Goal: Task Accomplishment & Management: Complete application form

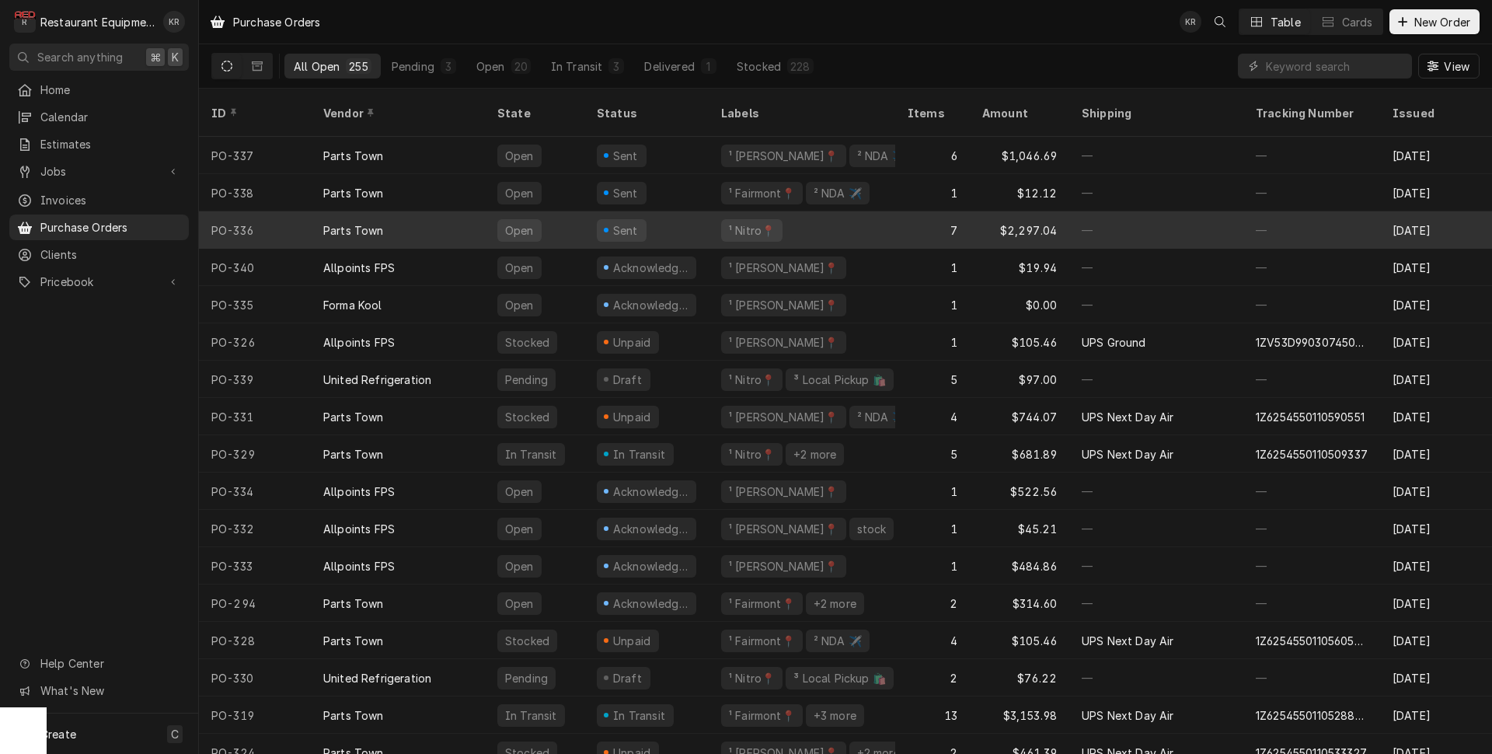
click at [644, 211] on div "Sent" at bounding box center [646, 229] width 124 height 37
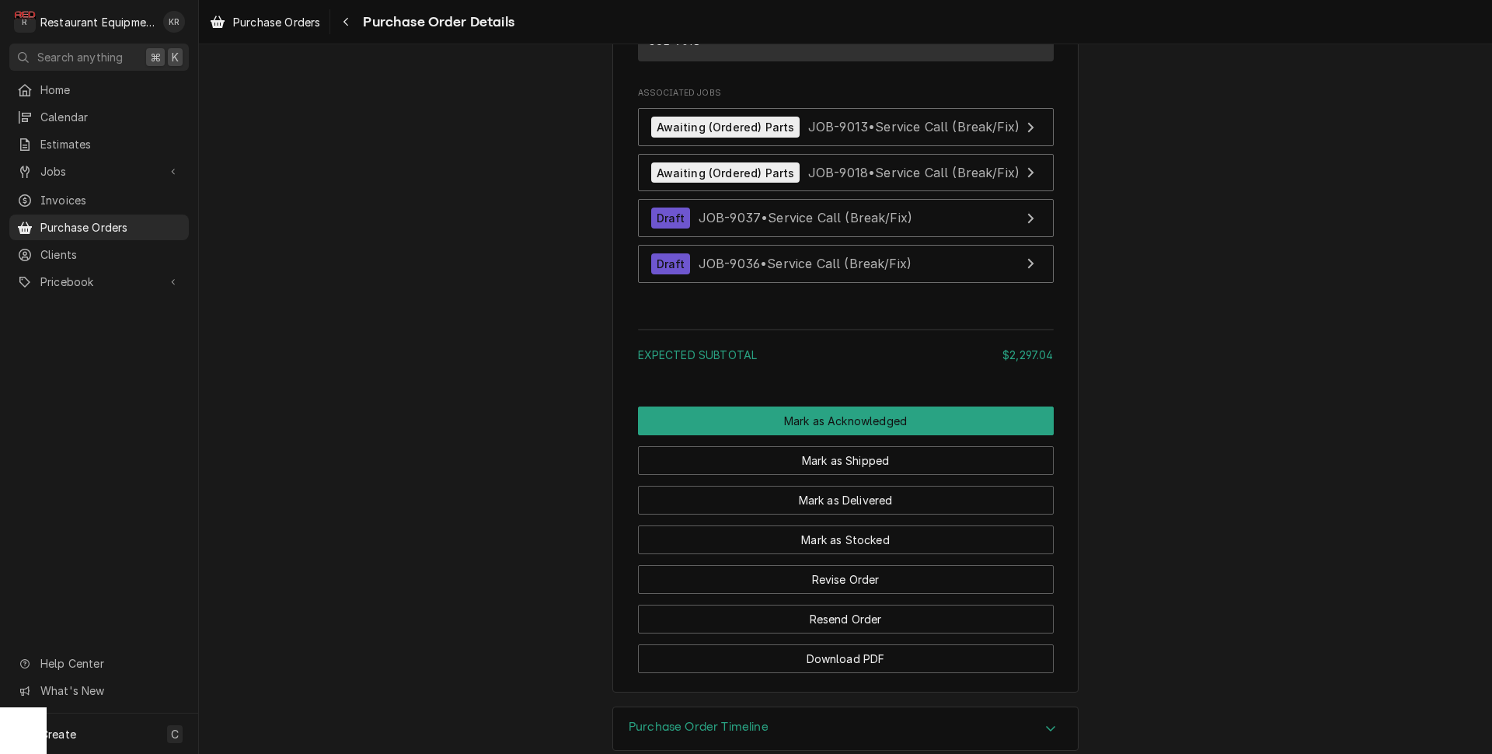
scroll to position [2689, 0]
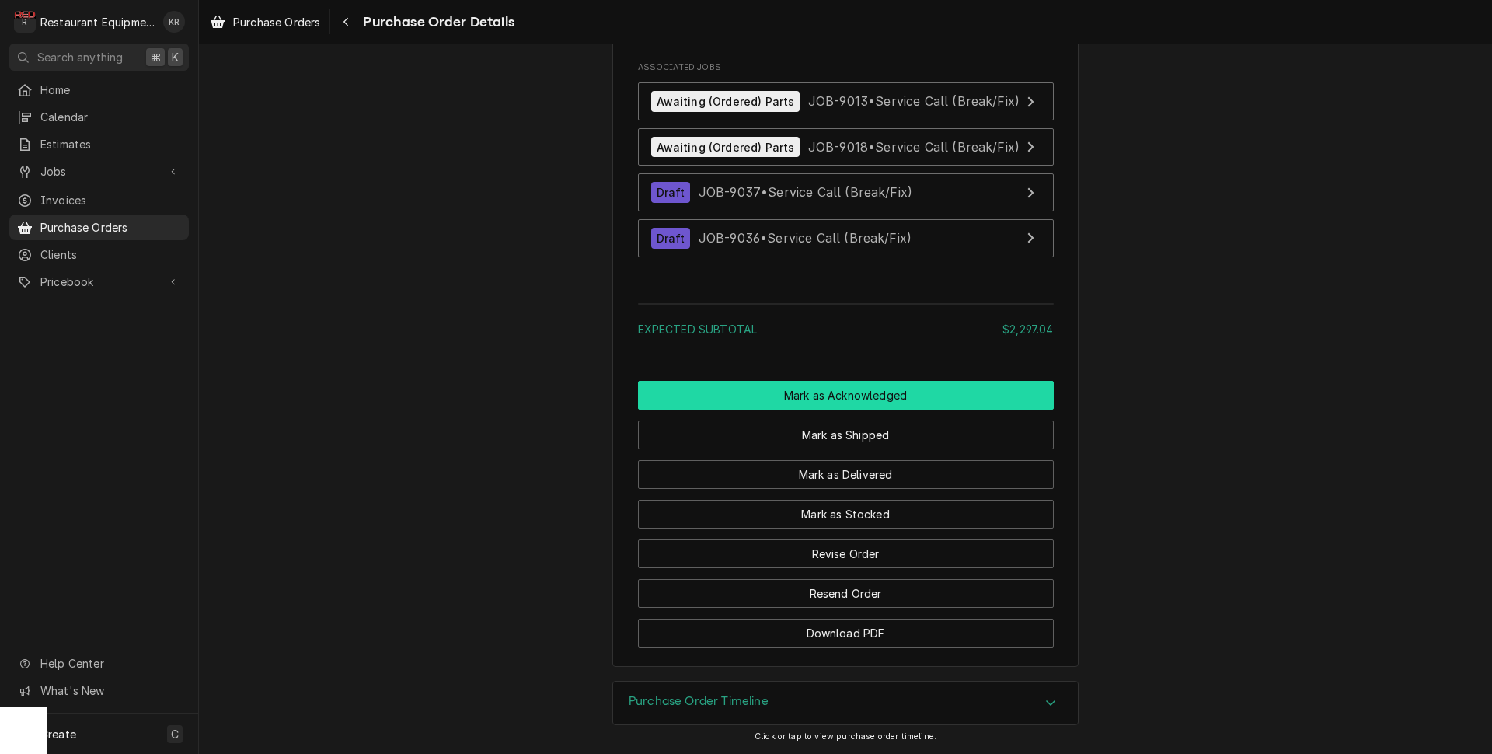
click at [797, 389] on button "Mark as Acknowledged" at bounding box center [846, 395] width 416 height 29
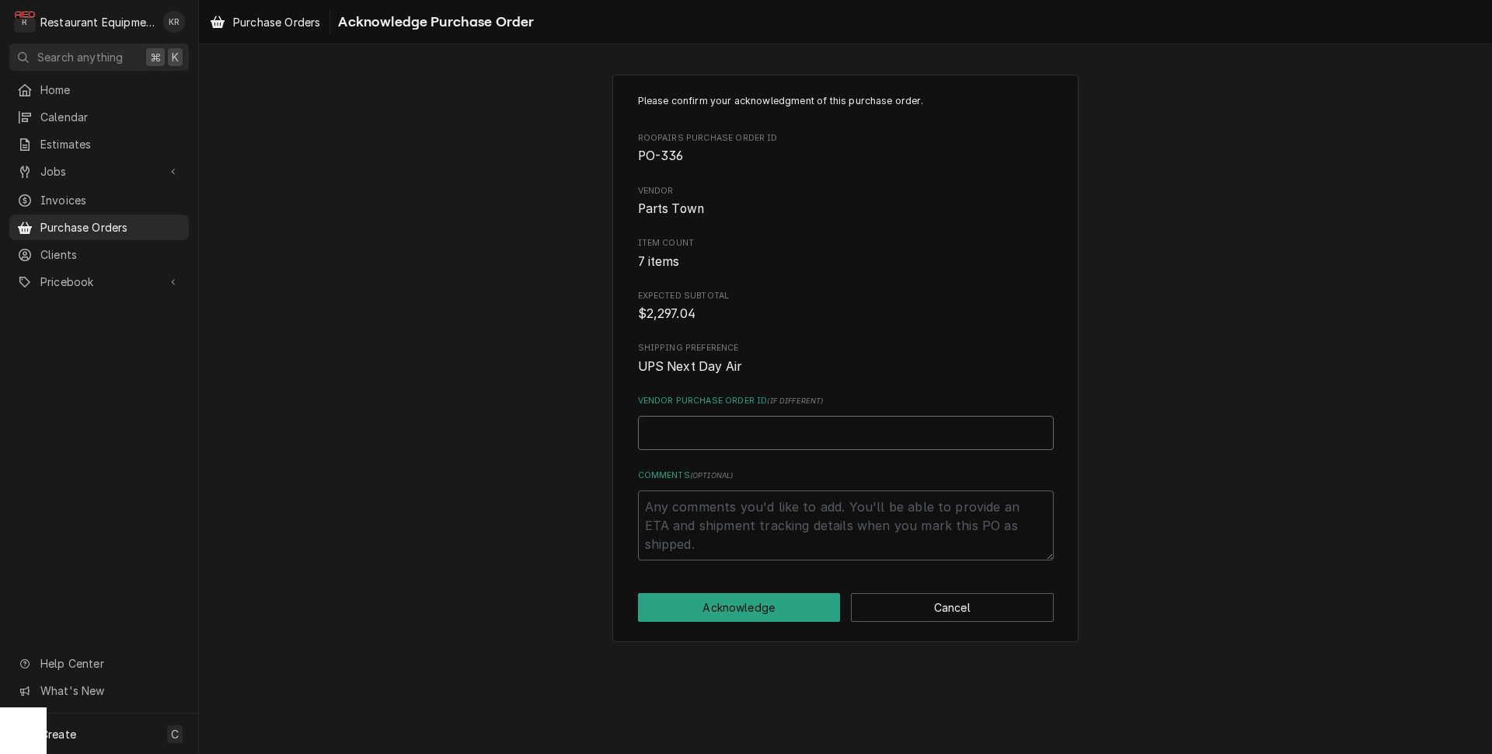
drag, startPoint x: 738, startPoint y: 441, endPoint x: 700, endPoint y: 436, distance: 39.2
click at [738, 441] on input "Vendor Purchase Order ID ( if different )" at bounding box center [846, 433] width 416 height 34
paste input "0506683042"
type textarea "x"
type input "0506683042"
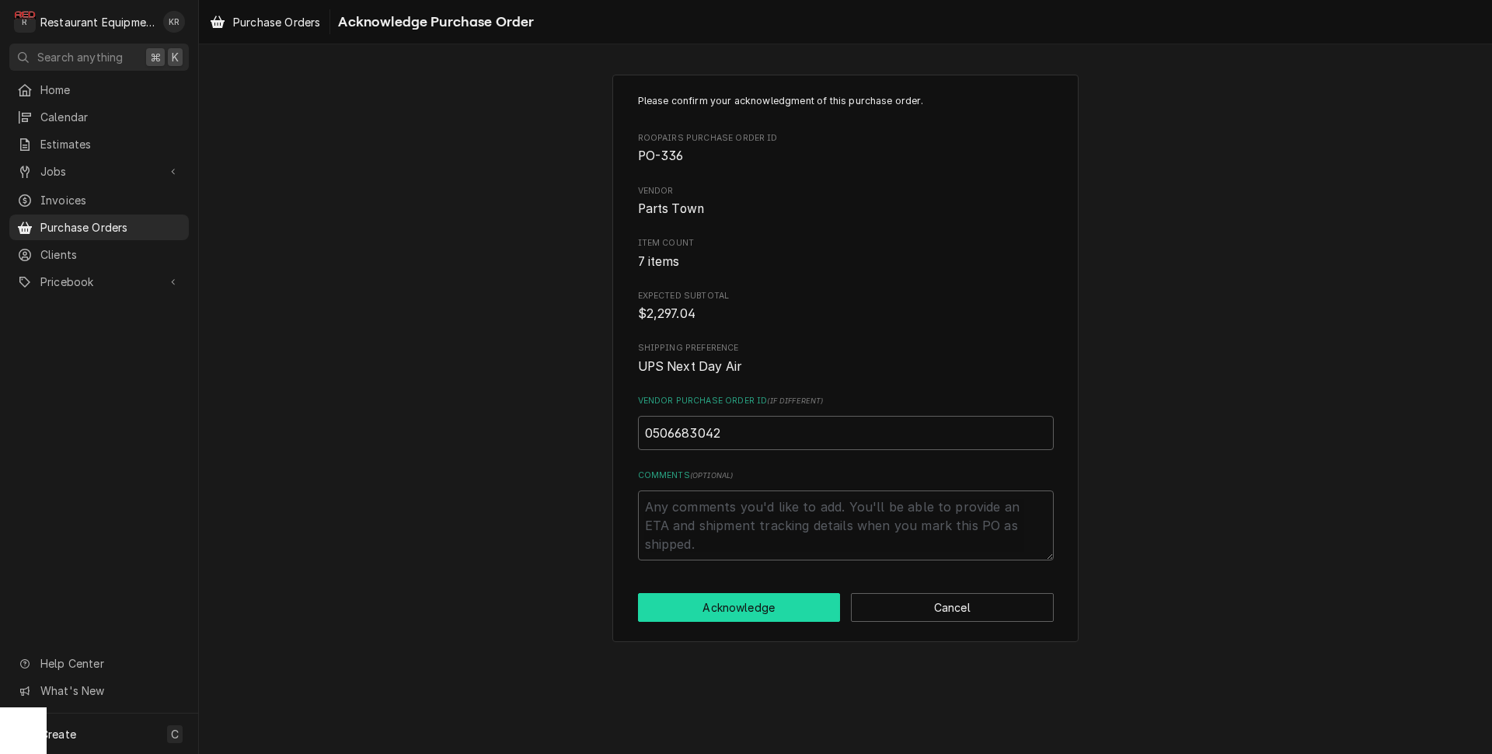
click at [733, 616] on button "Acknowledge" at bounding box center [739, 607] width 203 height 29
type textarea "x"
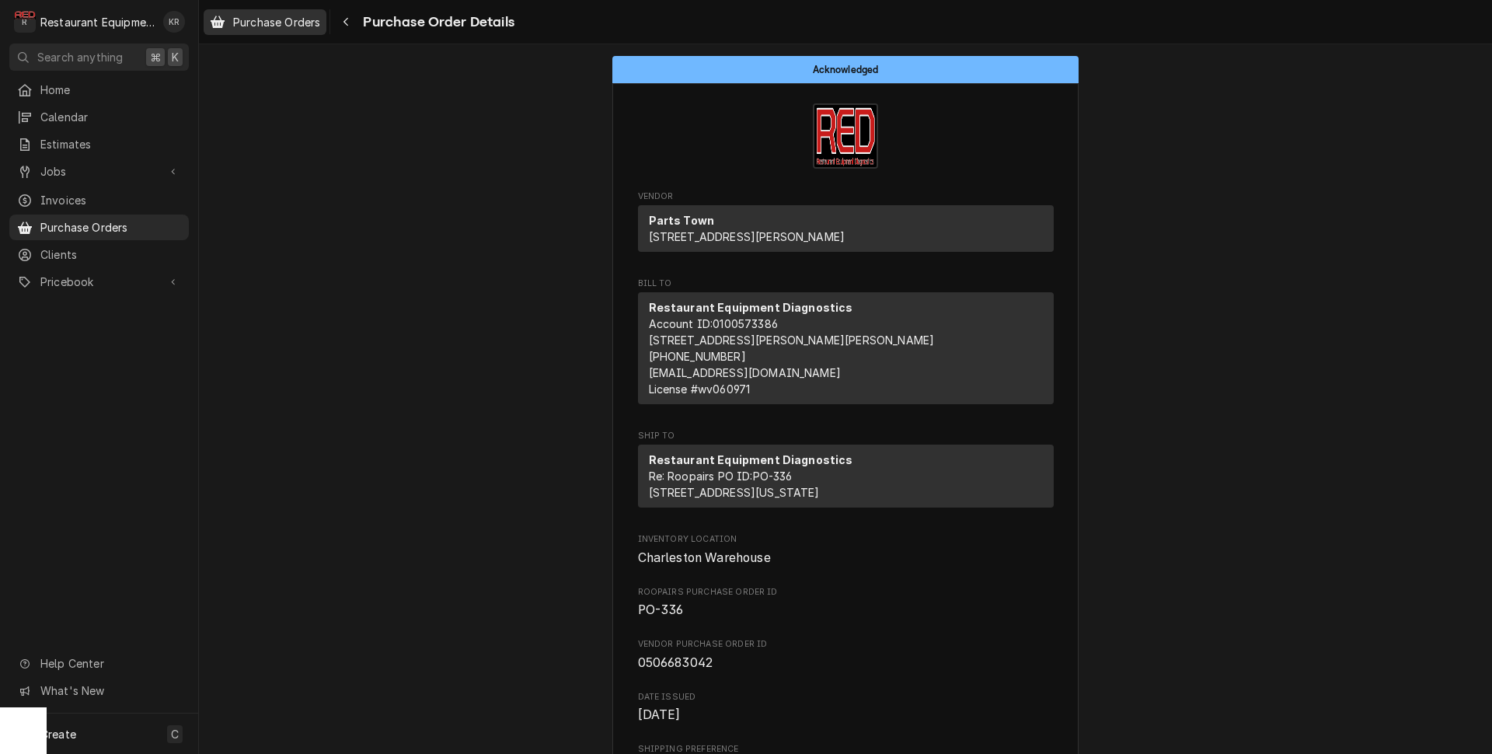
click at [293, 24] on span "Purchase Orders" at bounding box center [276, 22] width 87 height 16
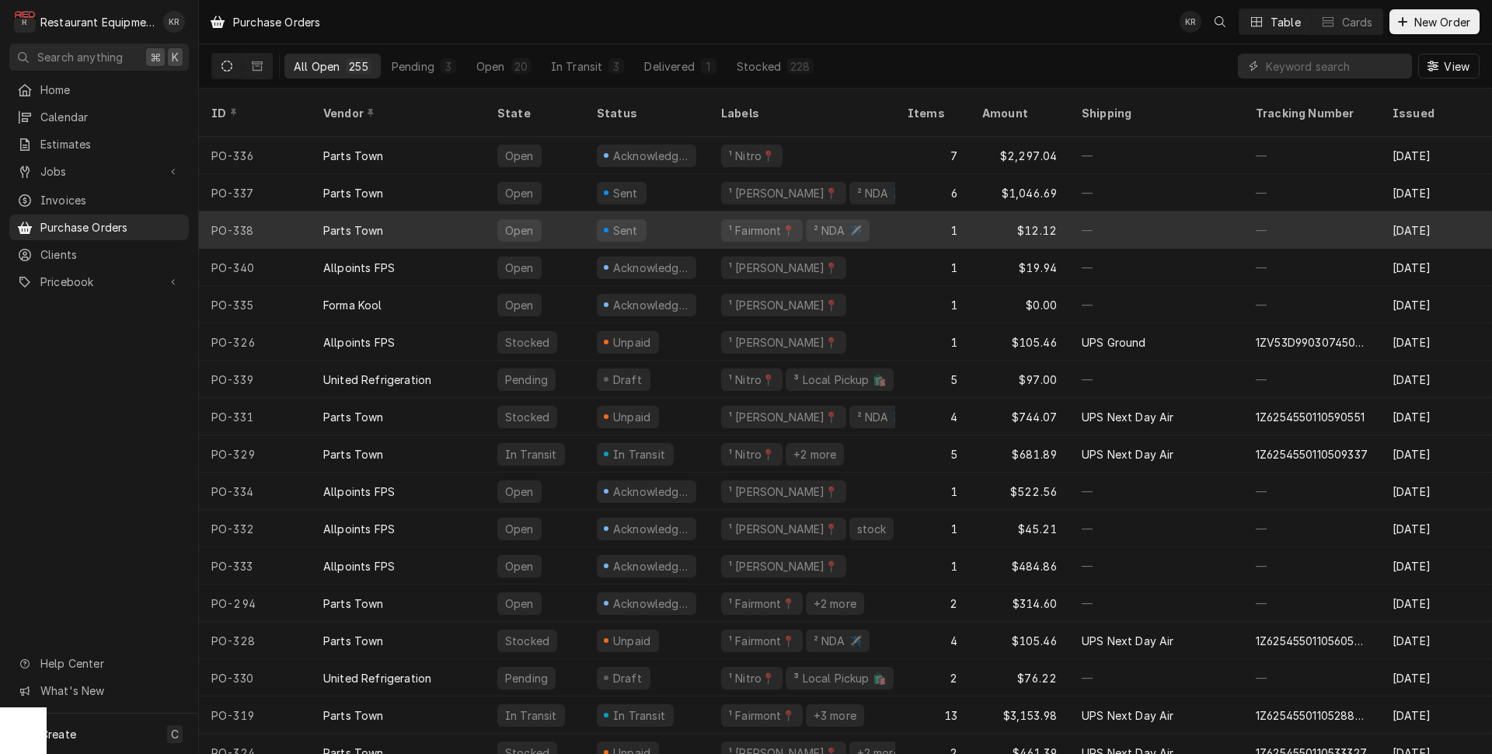
click at [449, 211] on div "Parts Town" at bounding box center [398, 229] width 174 height 37
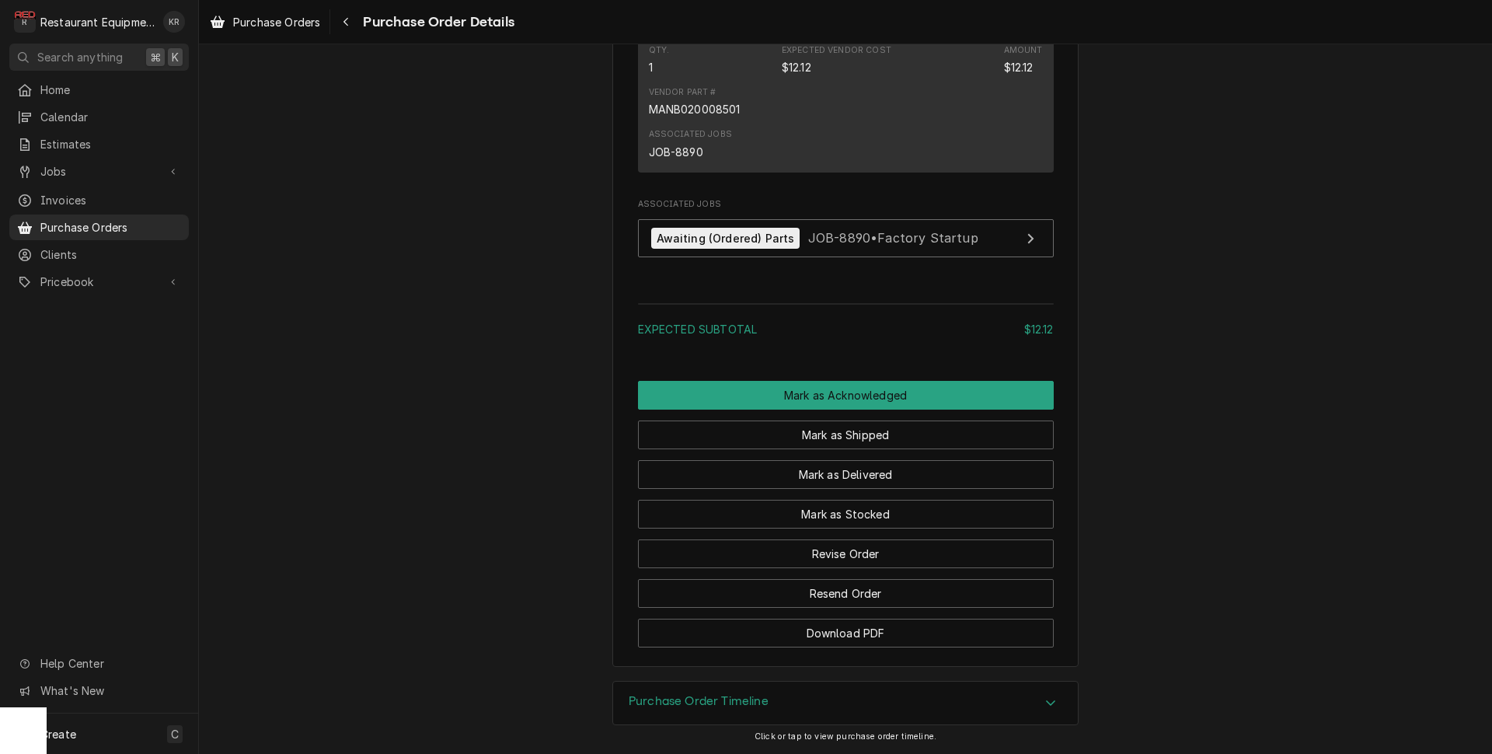
scroll to position [1047, 0]
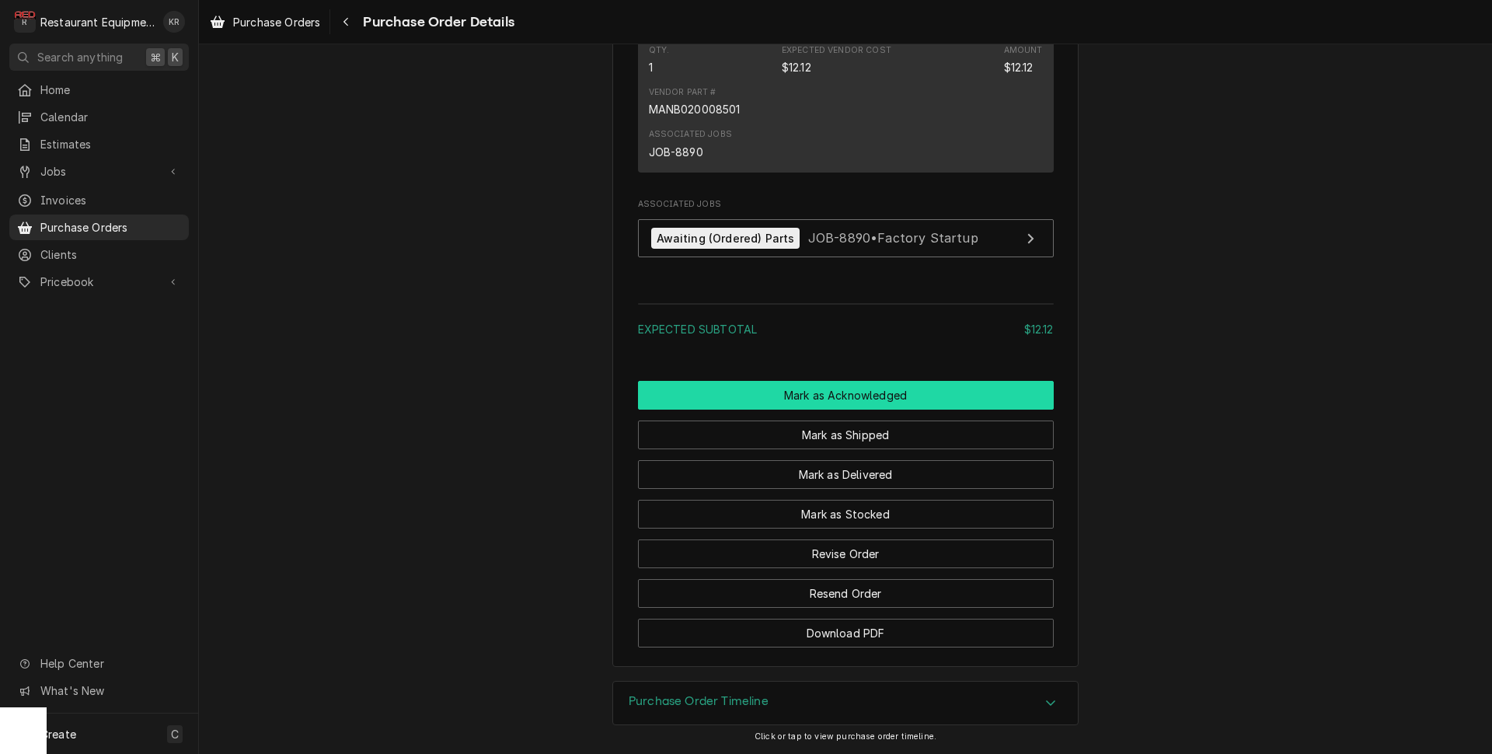
click at [832, 410] on button "Mark as Acknowledged" at bounding box center [846, 395] width 416 height 29
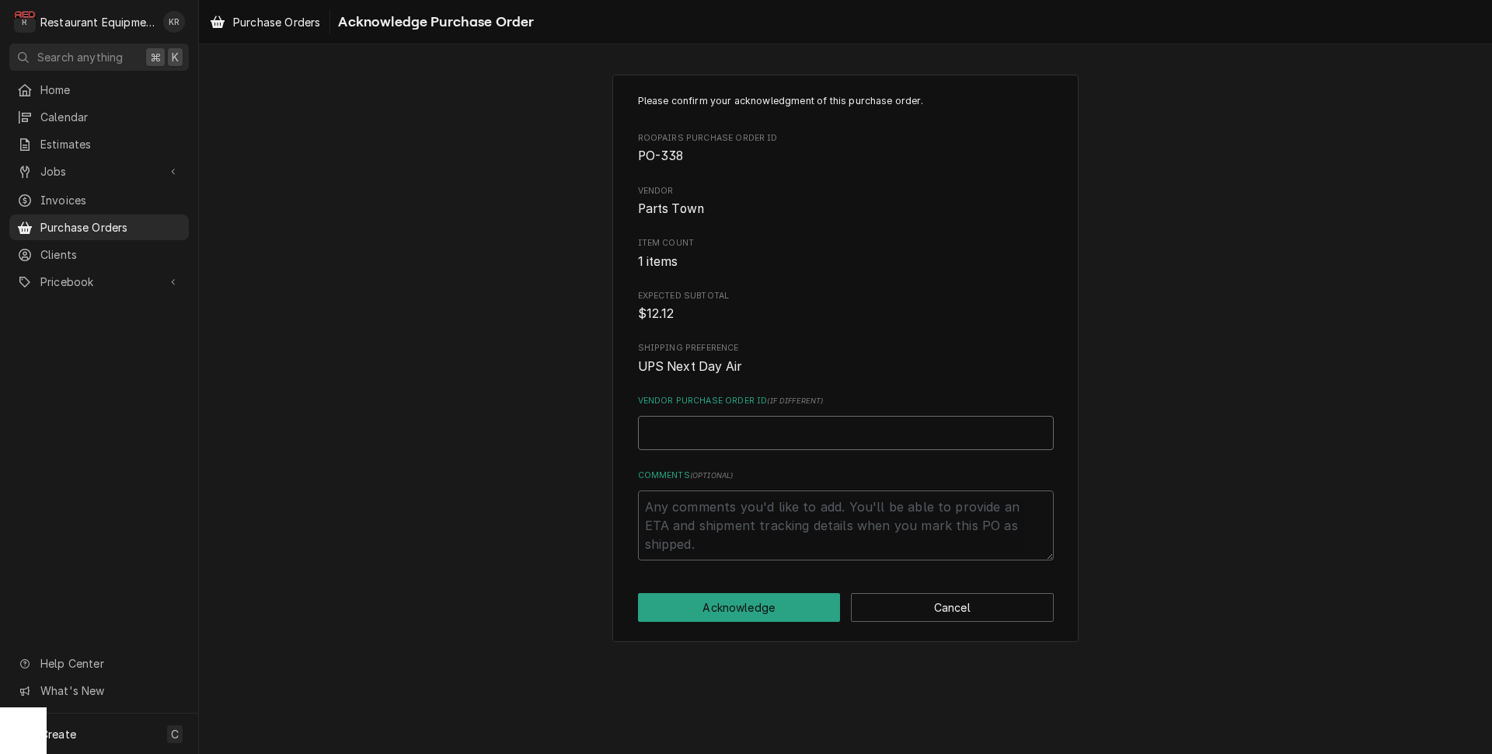
click at [689, 417] on input "Vendor Purchase Order ID ( if different )" at bounding box center [846, 433] width 416 height 34
paste input "0506683352"
type textarea "x"
type input "0506683352"
click at [755, 602] on button "Acknowledge" at bounding box center [739, 607] width 203 height 29
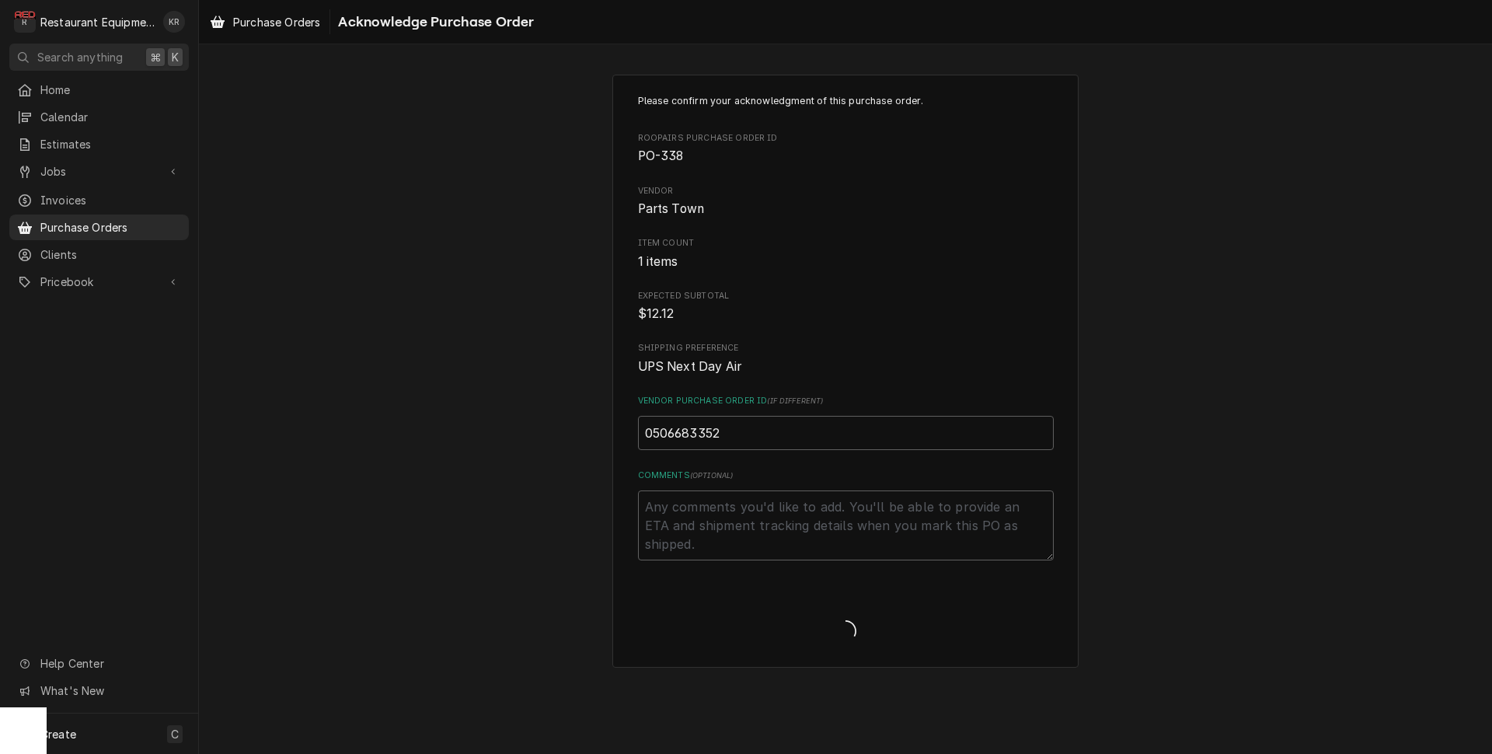
type textarea "x"
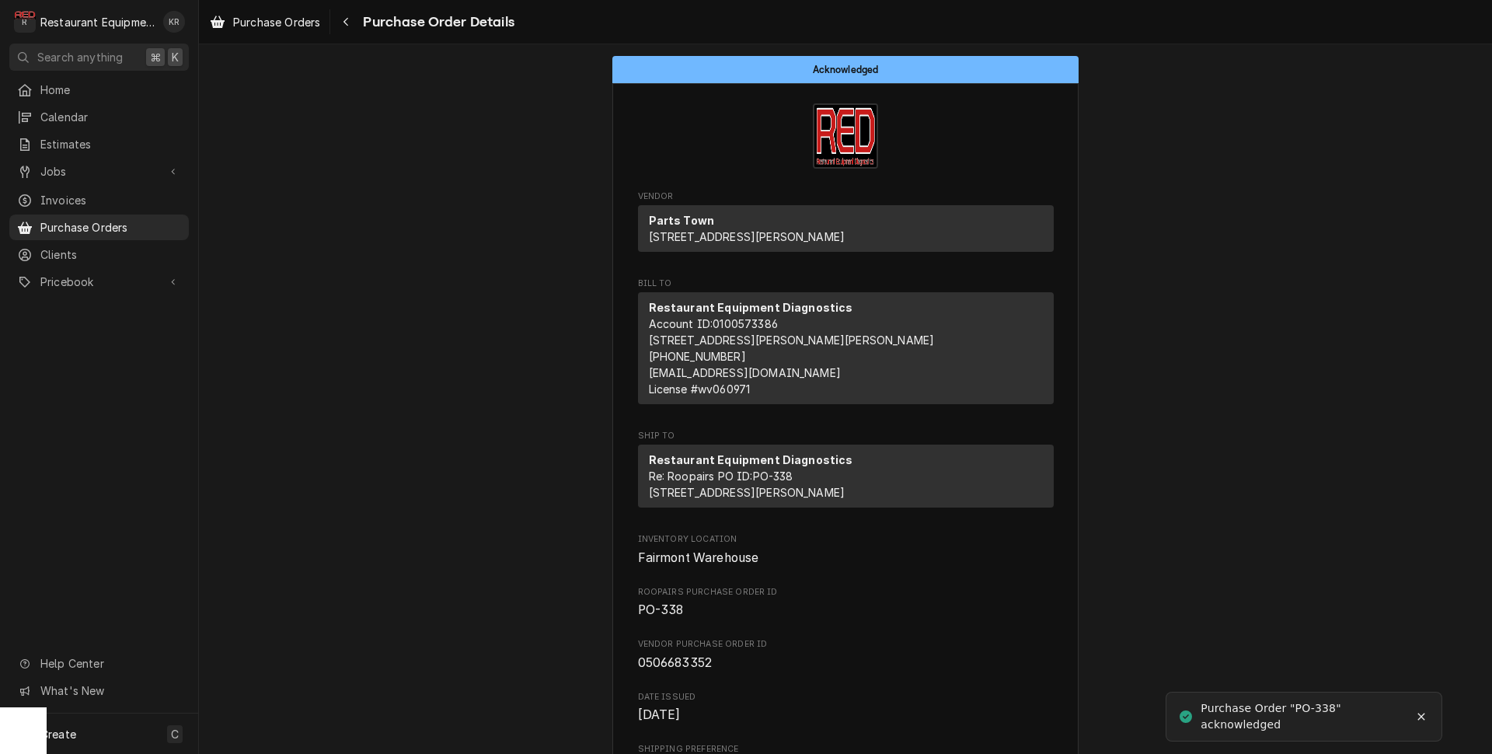
click at [263, 42] on div "Purchase Orders Purchase Order Details" at bounding box center [845, 22] width 1293 height 44
click at [263, 26] on span "Purchase Orders" at bounding box center [276, 22] width 87 height 16
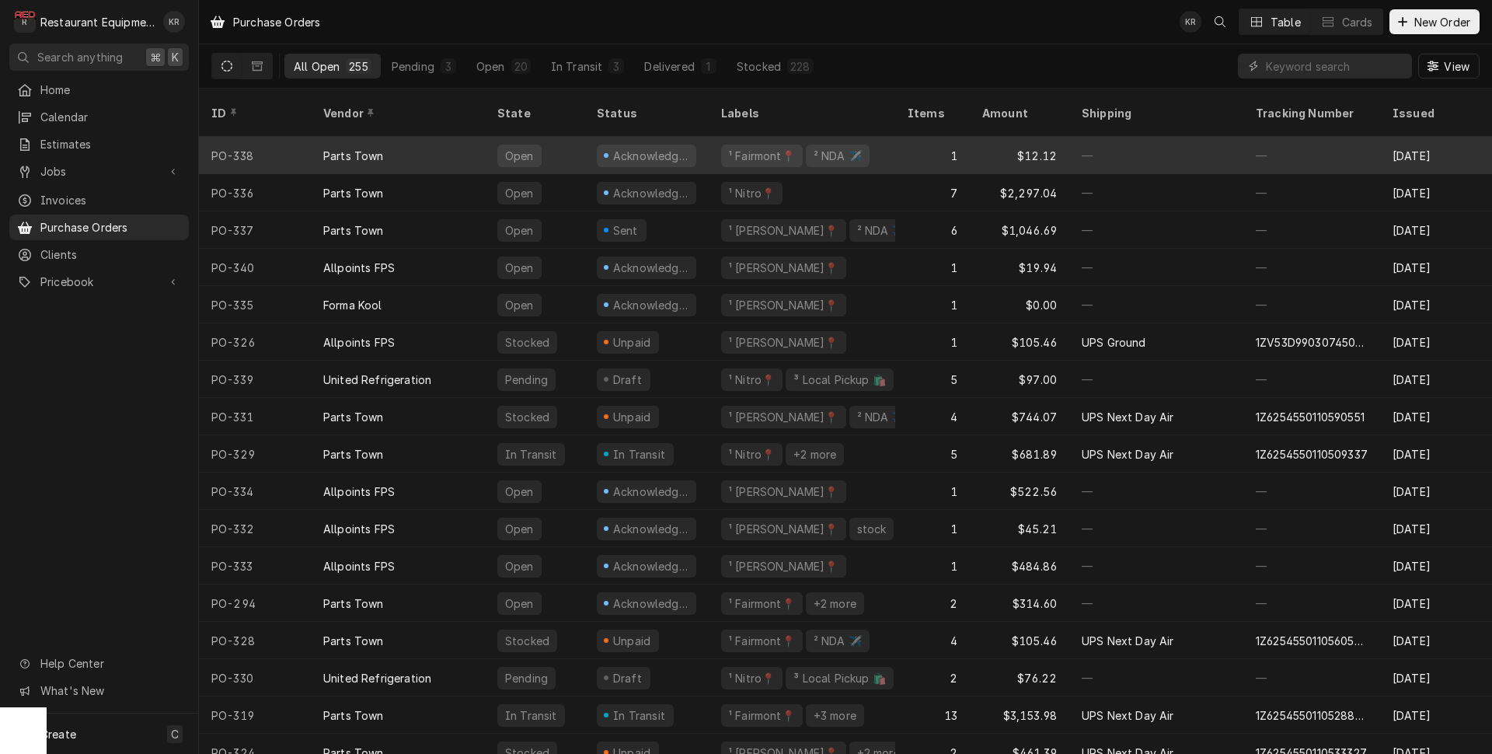
click at [408, 137] on div "Parts Town" at bounding box center [398, 155] width 174 height 37
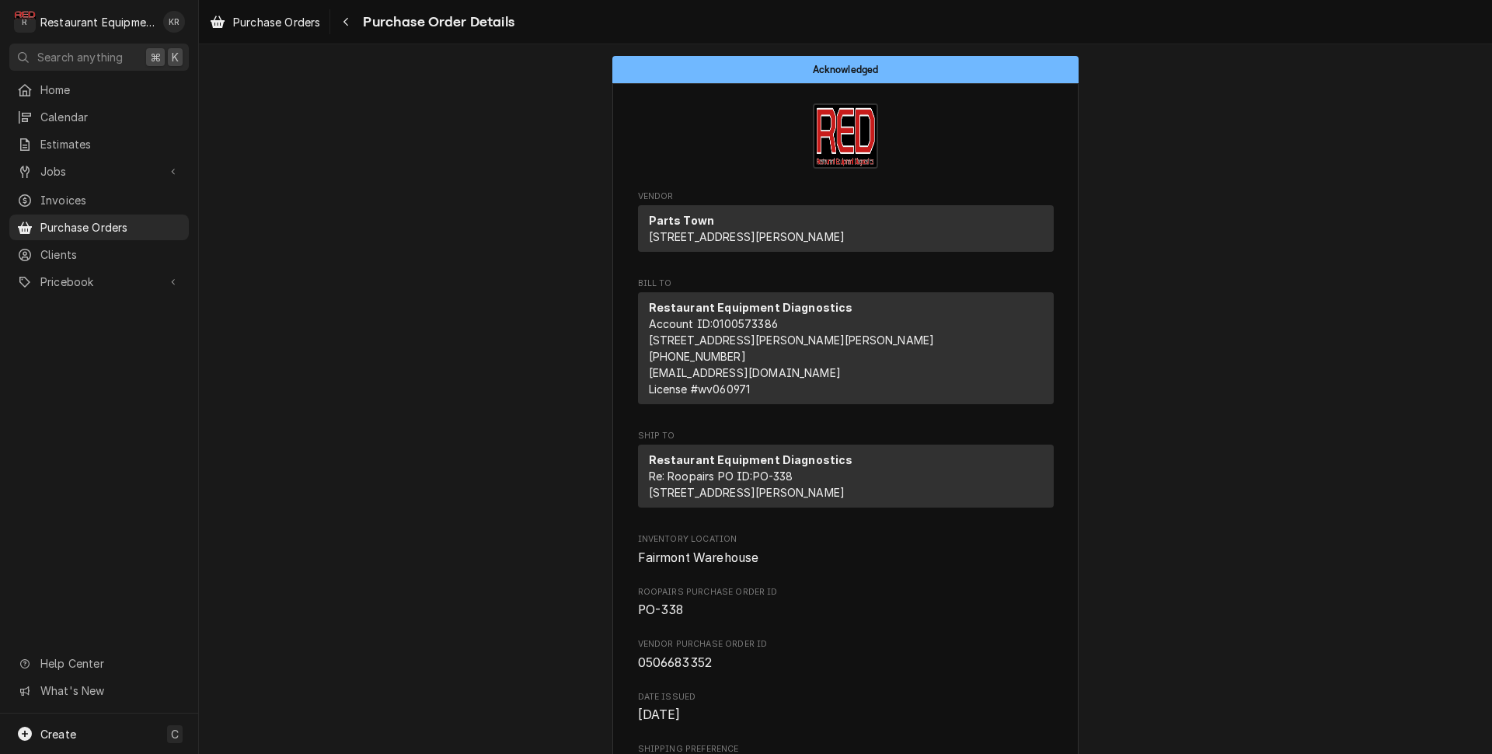
scroll to position [963, 0]
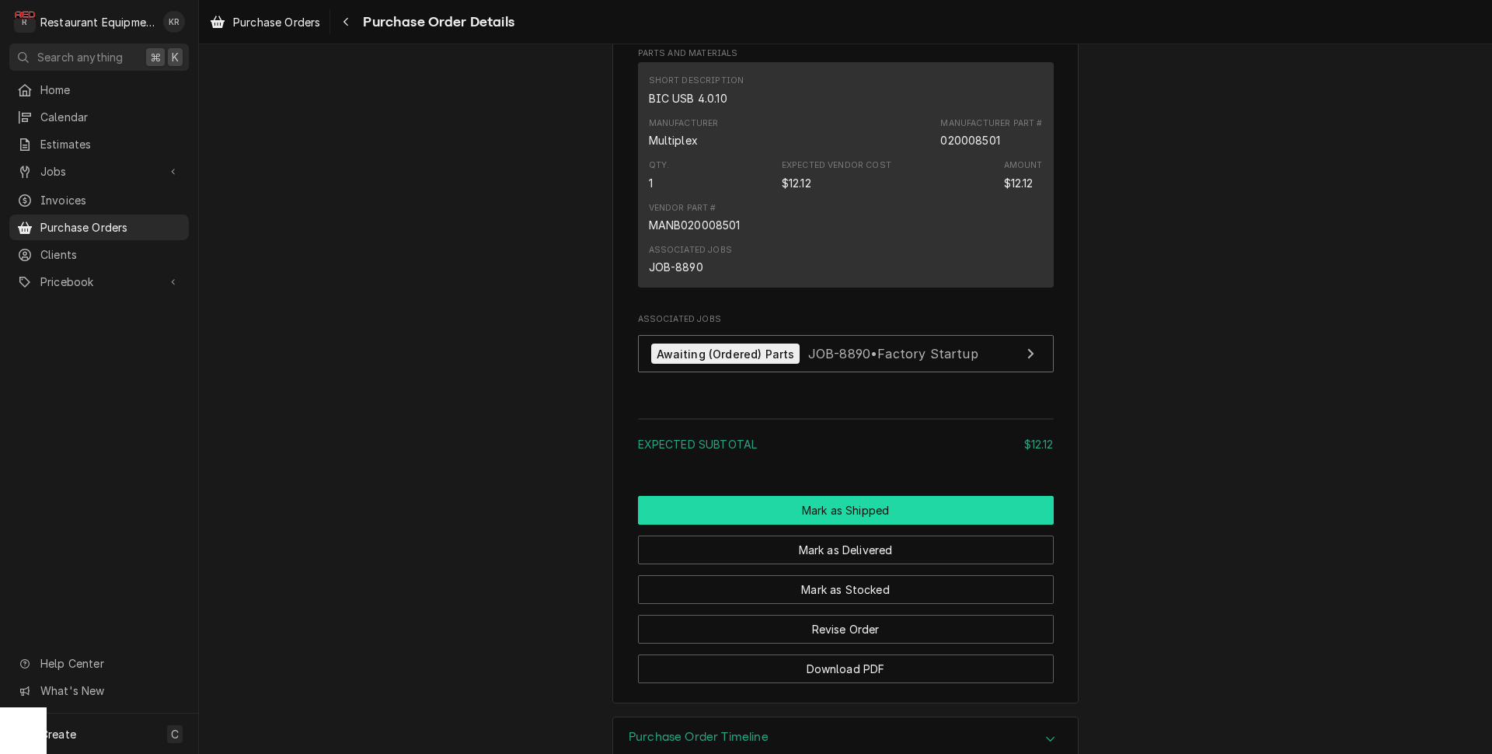
click at [848, 525] on button "Mark as Shipped" at bounding box center [846, 510] width 416 height 29
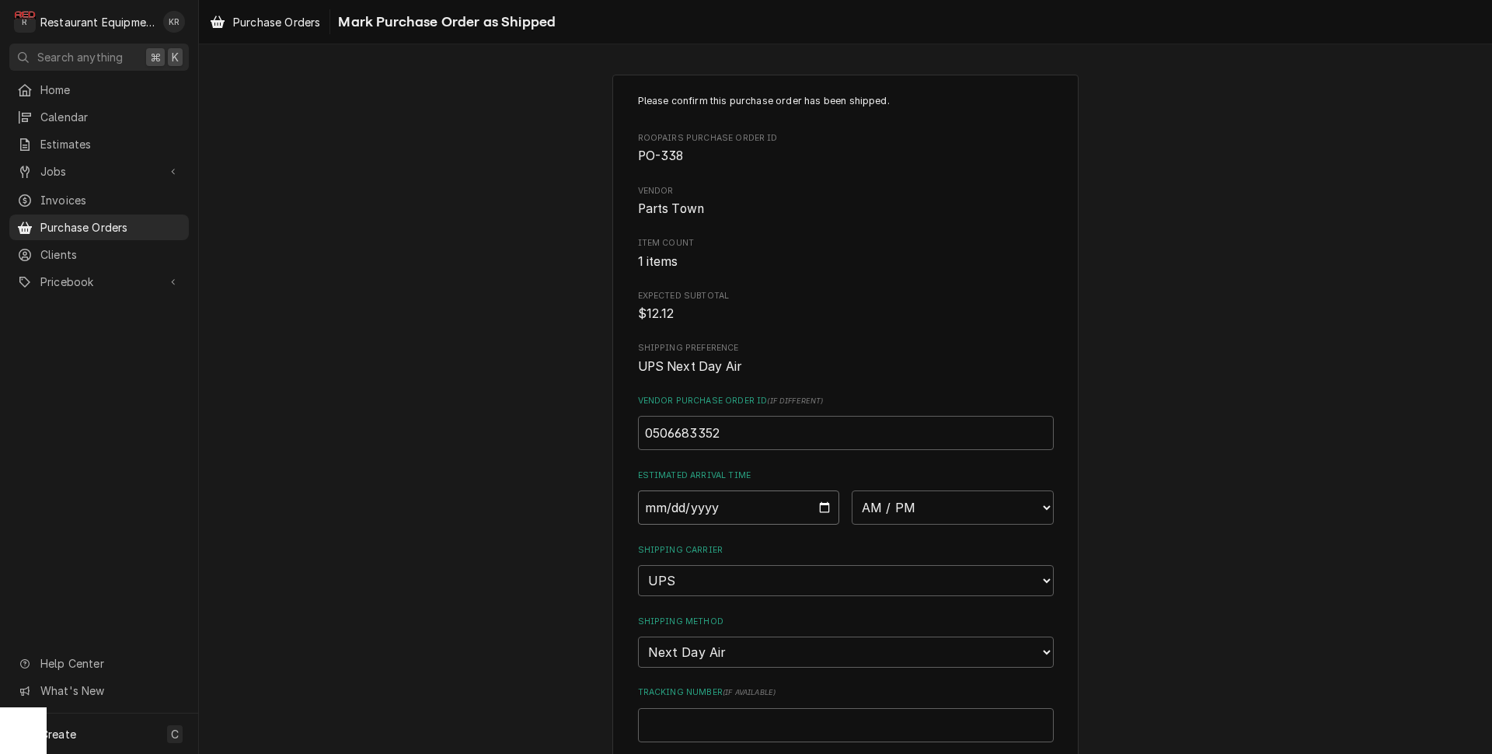
click at [818, 506] on input "Date" at bounding box center [739, 507] width 202 height 34
type input "2025-09-29"
type textarea "x"
click at [852, 490] on select "AM / PM 6:00 AM 6:15 AM 6:30 AM 6:45 AM 7:00 AM 7:15 AM 7:30 AM 7:45 AM 8:00 AM…" at bounding box center [953, 507] width 202 height 34
select select "10:30:00"
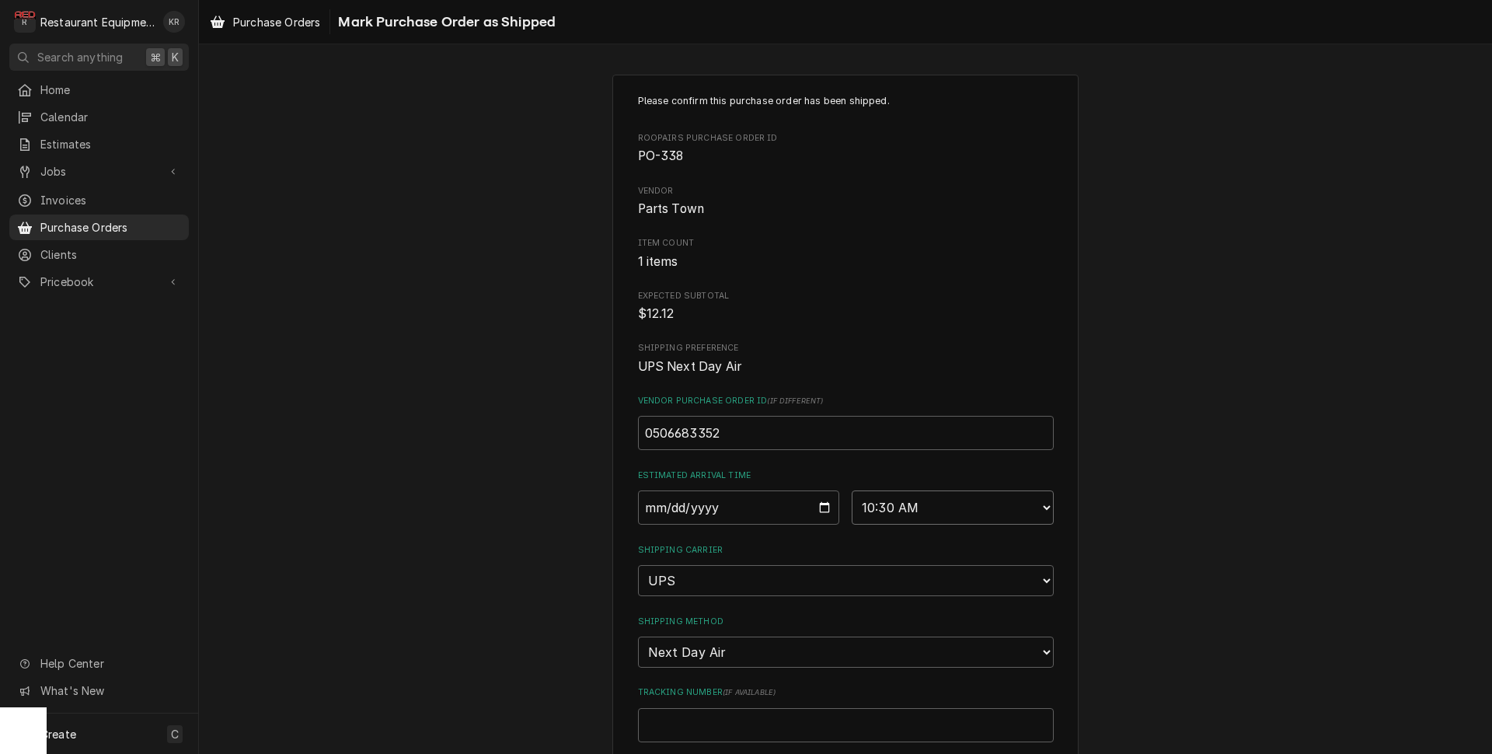
click option "10:30 AM" at bounding box center [0, 0] width 0 height 0
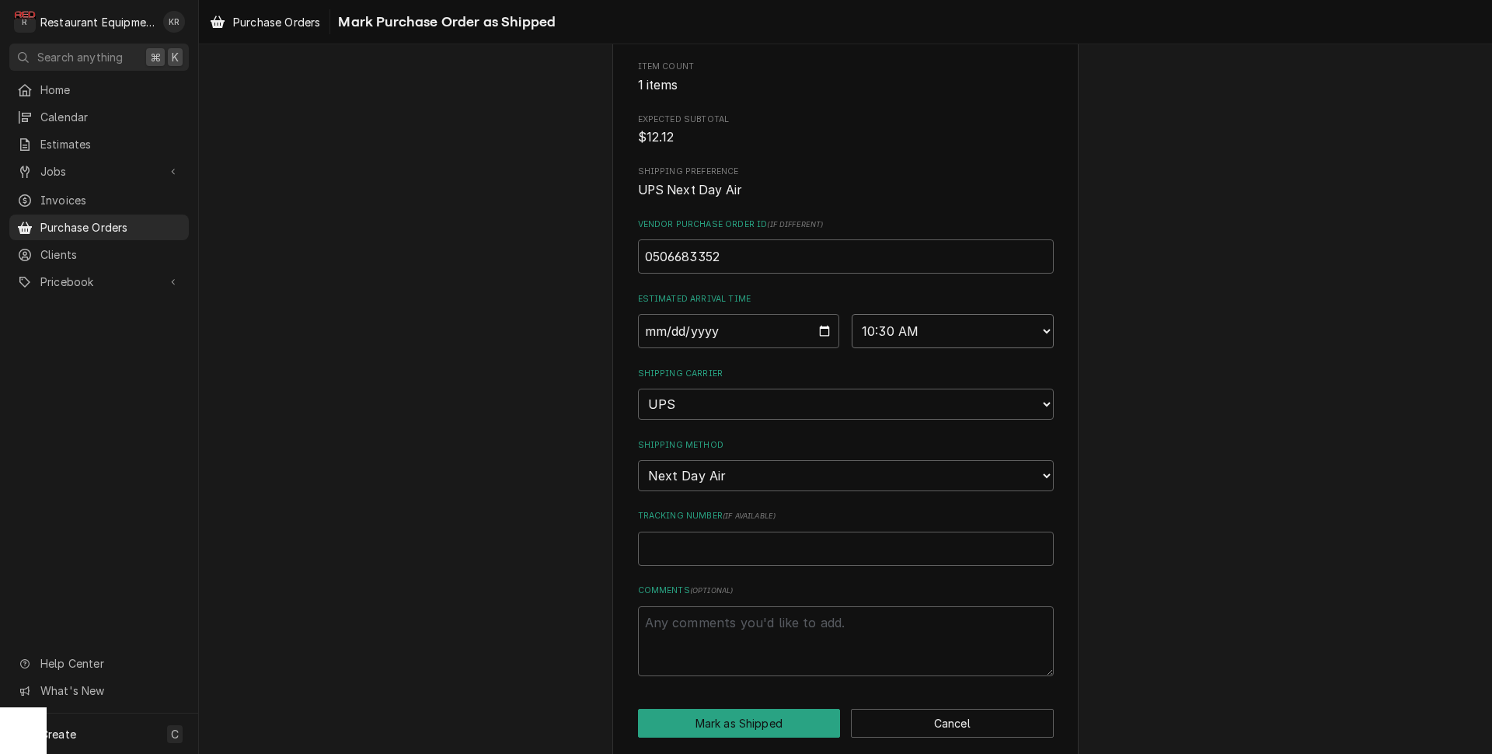
scroll to position [190, 0]
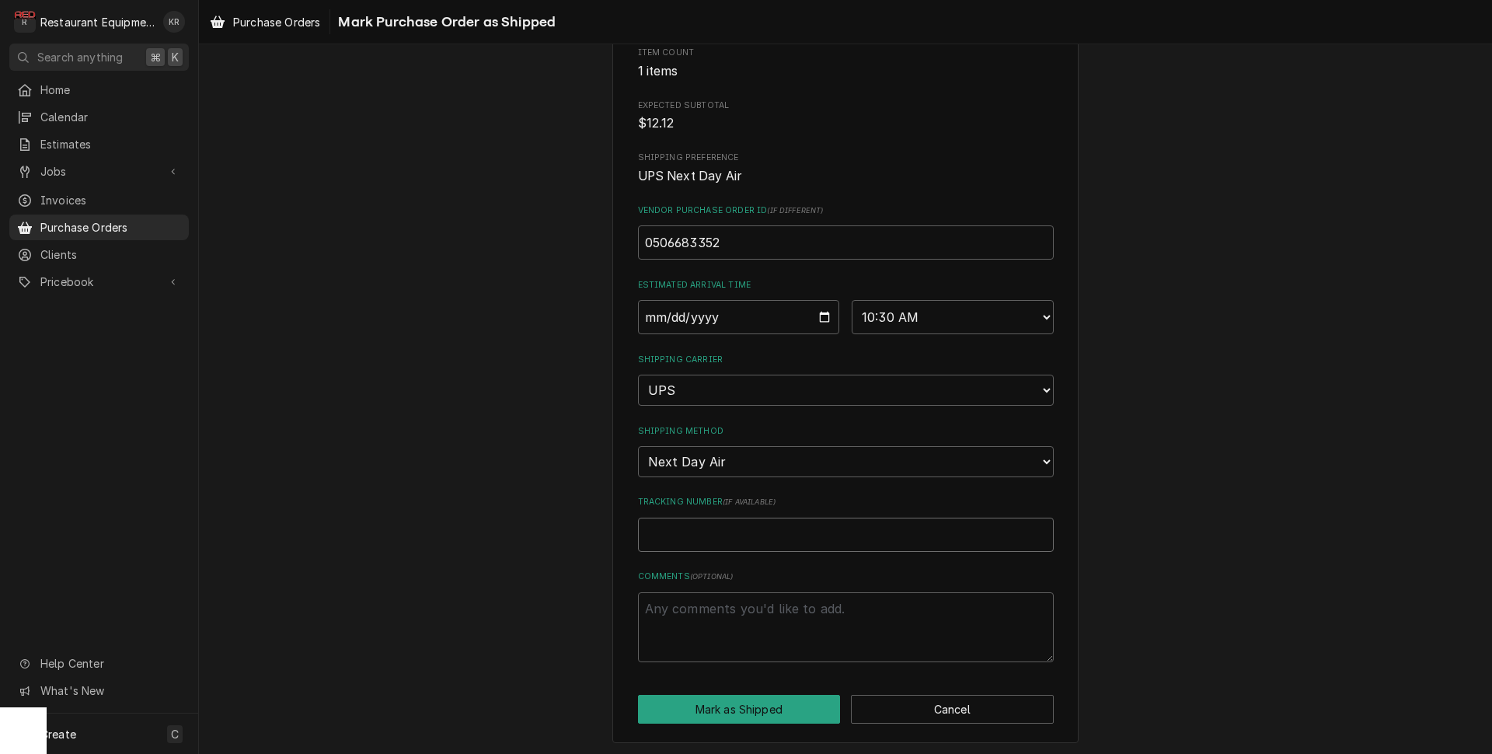
paste input "1Z6254550110618941"
type textarea "x"
type input "1Z6254550110618941"
click at [736, 704] on button "Mark as Shipped" at bounding box center [739, 709] width 203 height 29
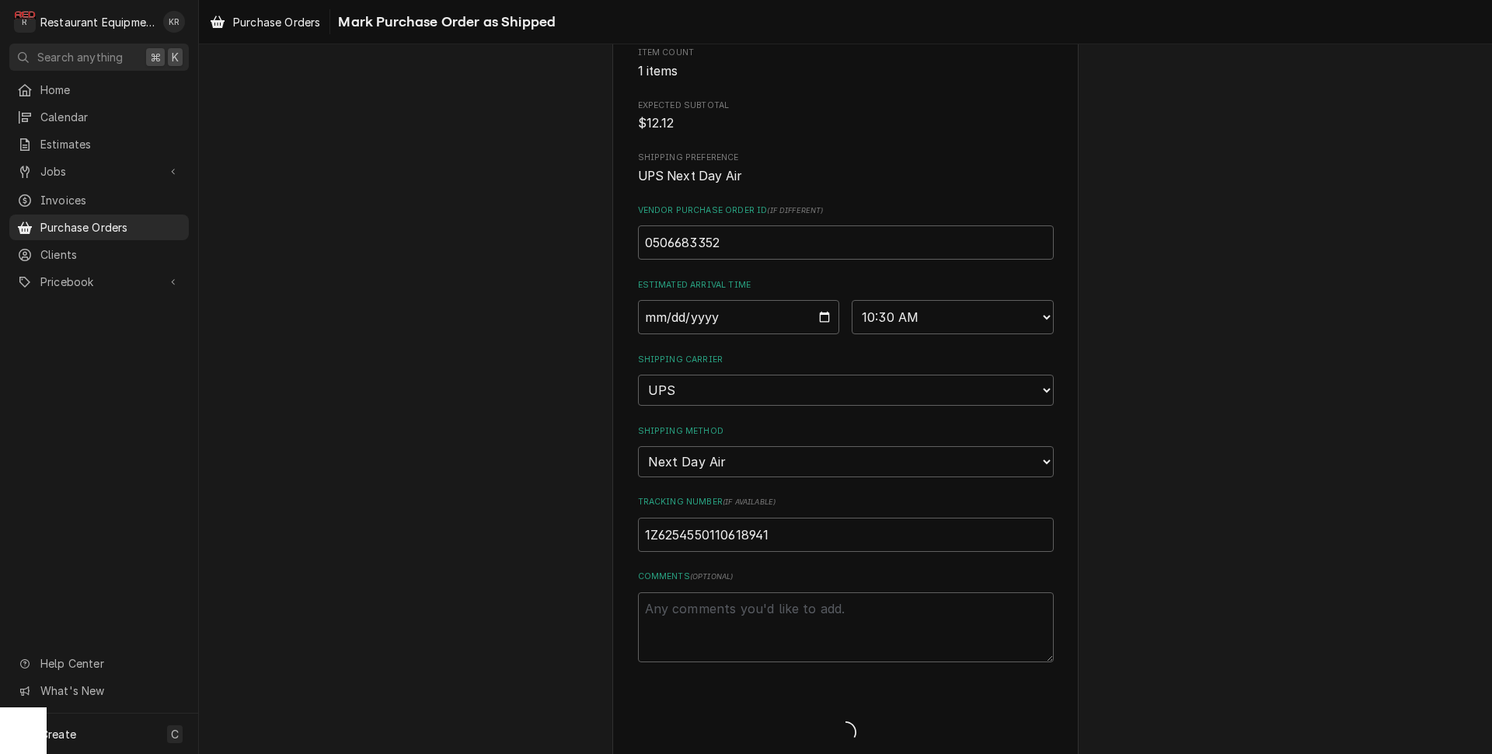
type textarea "x"
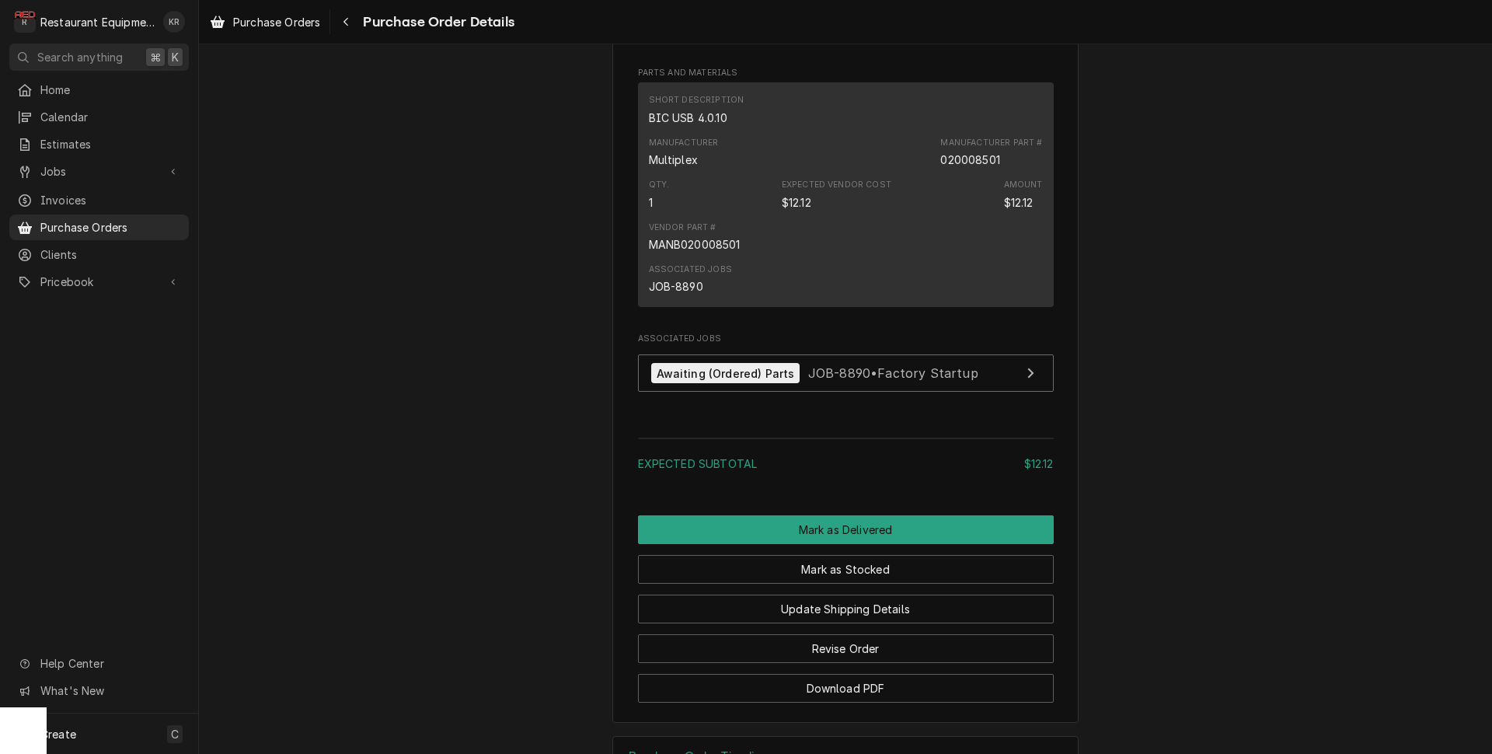
scroll to position [1153, 0]
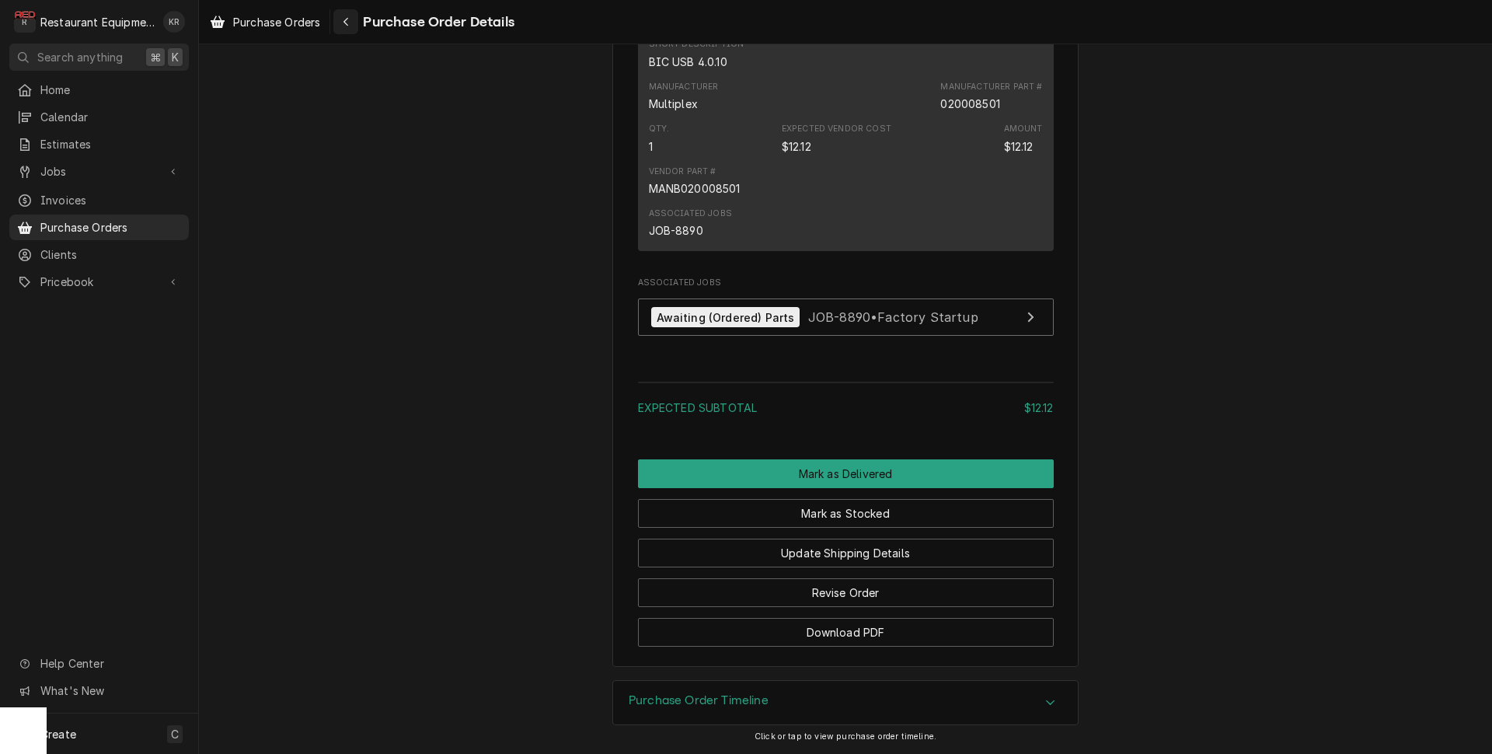
click at [342, 26] on div "Navigate back" at bounding box center [346, 22] width 16 height 16
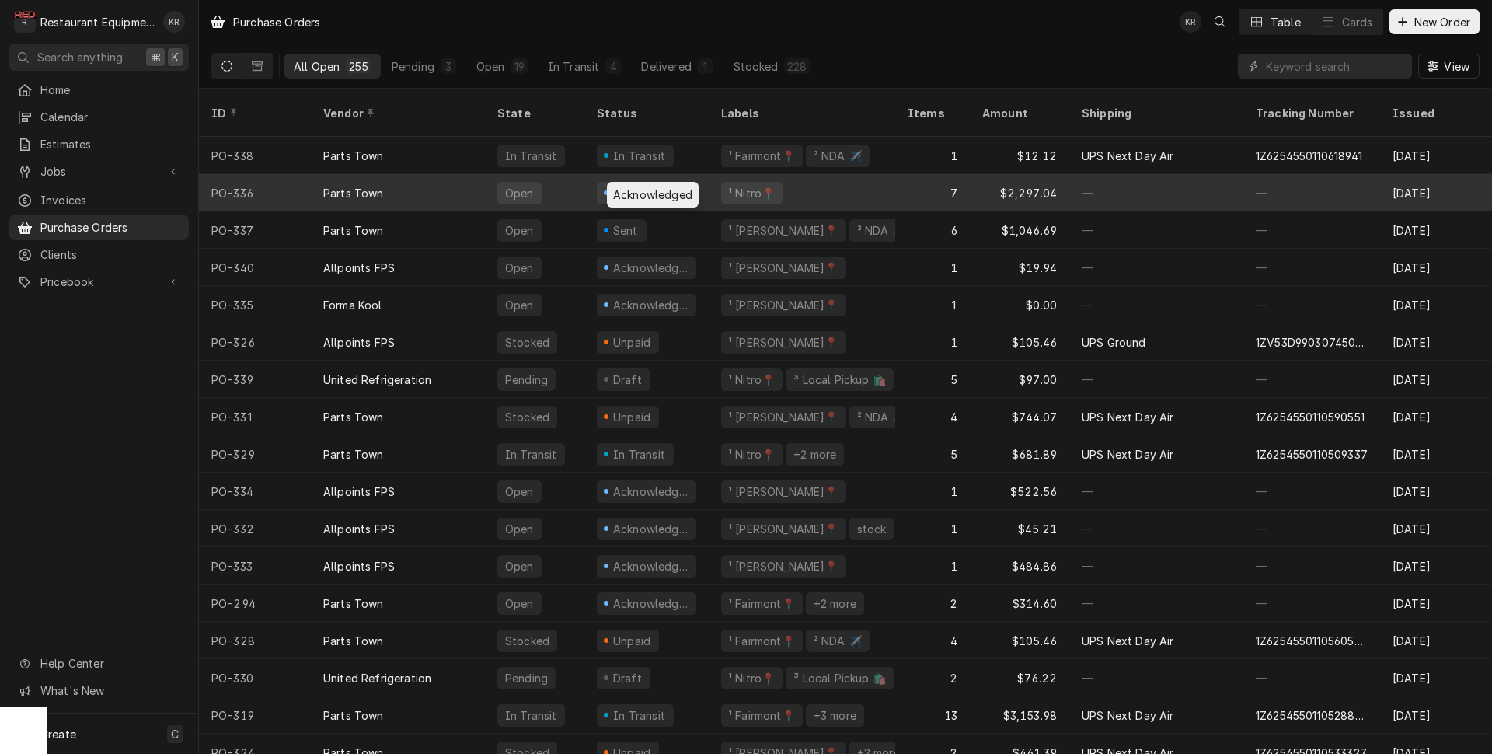
click at [618, 185] on div "Acknowledged" at bounding box center [651, 193] width 79 height 16
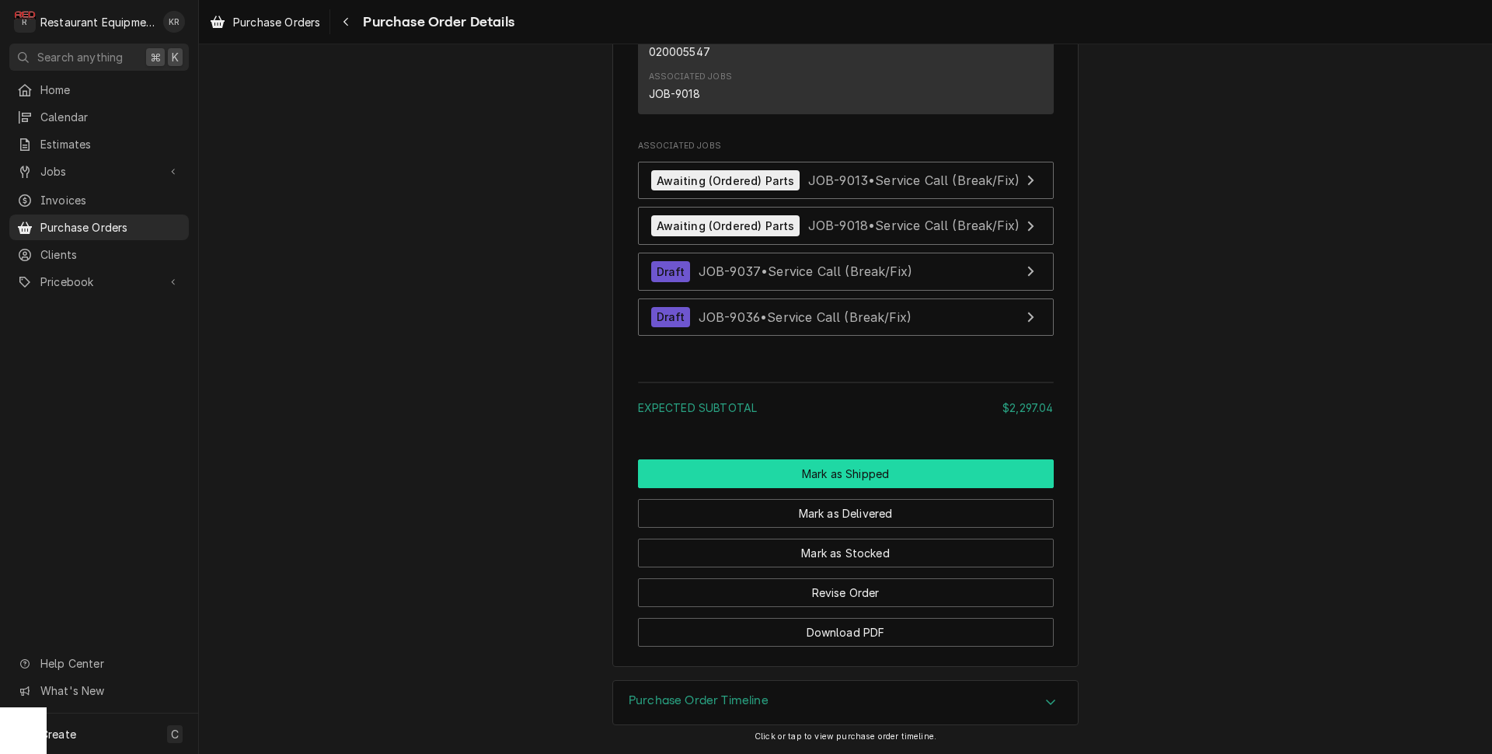
scroll to position [2658, 0]
click at [833, 477] on button "Mark as Shipped" at bounding box center [846, 473] width 416 height 29
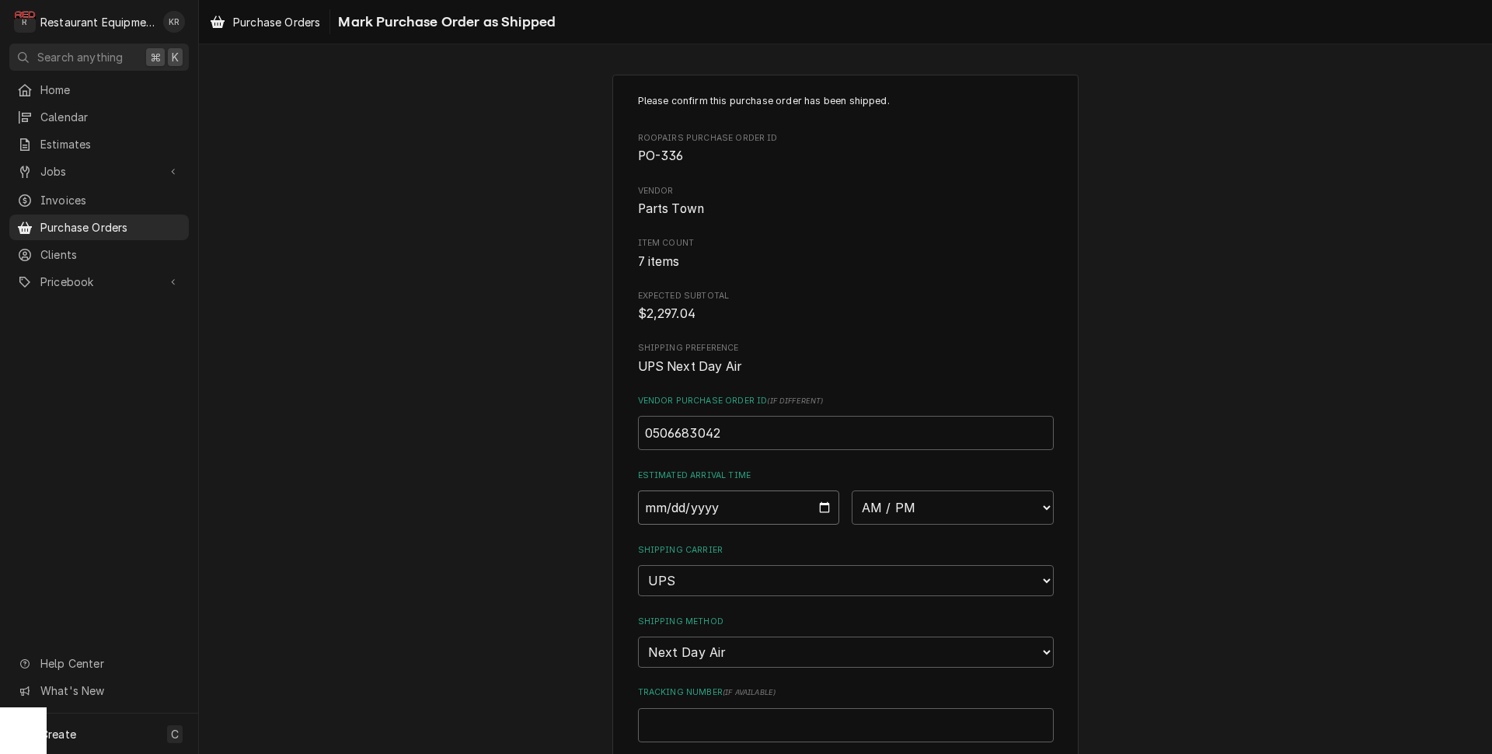
click at [821, 510] on input "Date" at bounding box center [739, 507] width 202 height 34
type input "2025-09-29"
type textarea "x"
click at [852, 490] on select "AM / PM 6:00 AM 6:15 AM 6:30 AM 6:45 AM 7:00 AM 7:15 AM 7:30 AM 7:45 AM 8:00 AM…" at bounding box center [953, 507] width 202 height 34
select select "10:30:00"
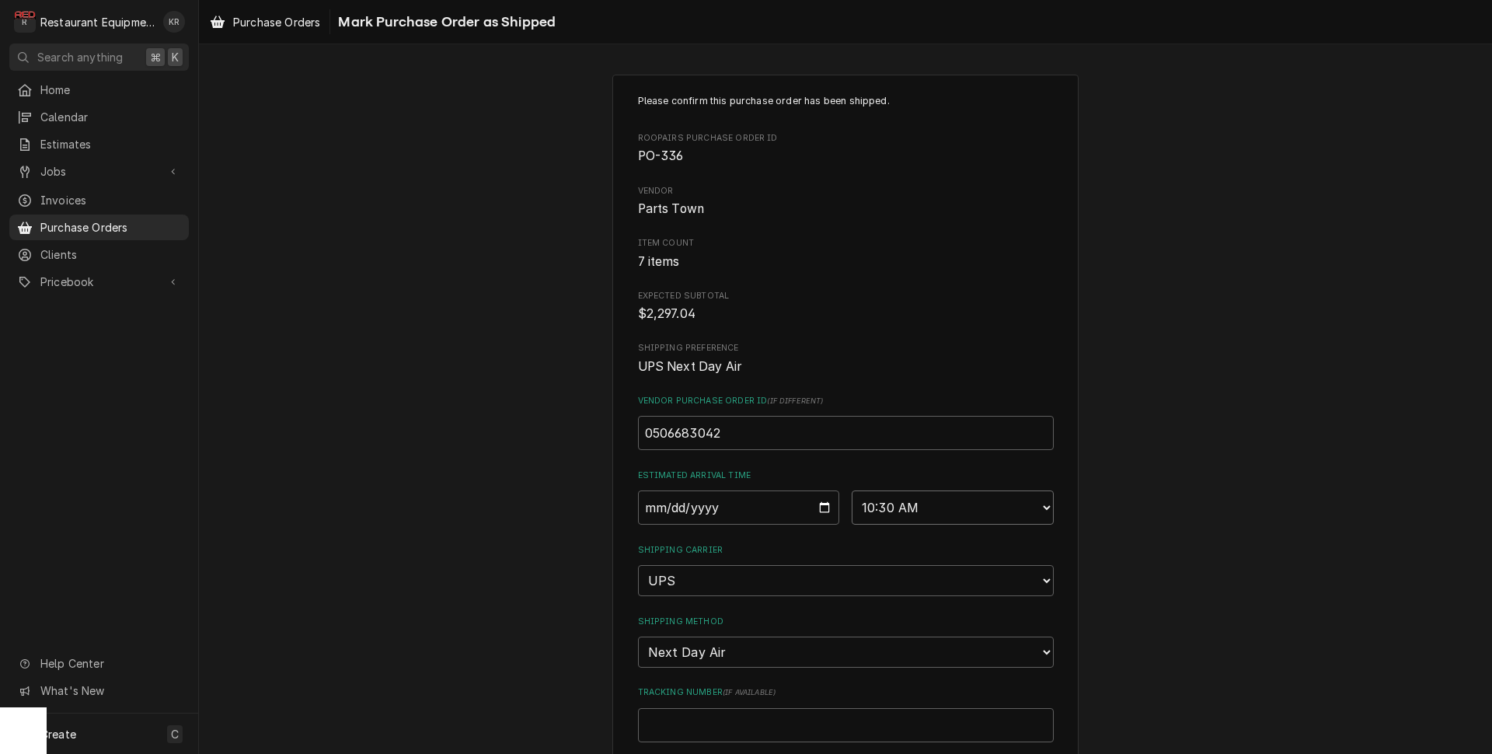
click option "10:30 AM" at bounding box center [0, 0] width 0 height 0
type textarea "x"
click at [820, 508] on input "2025-09-29" at bounding box center [739, 507] width 202 height 34
type input "2025-09-30"
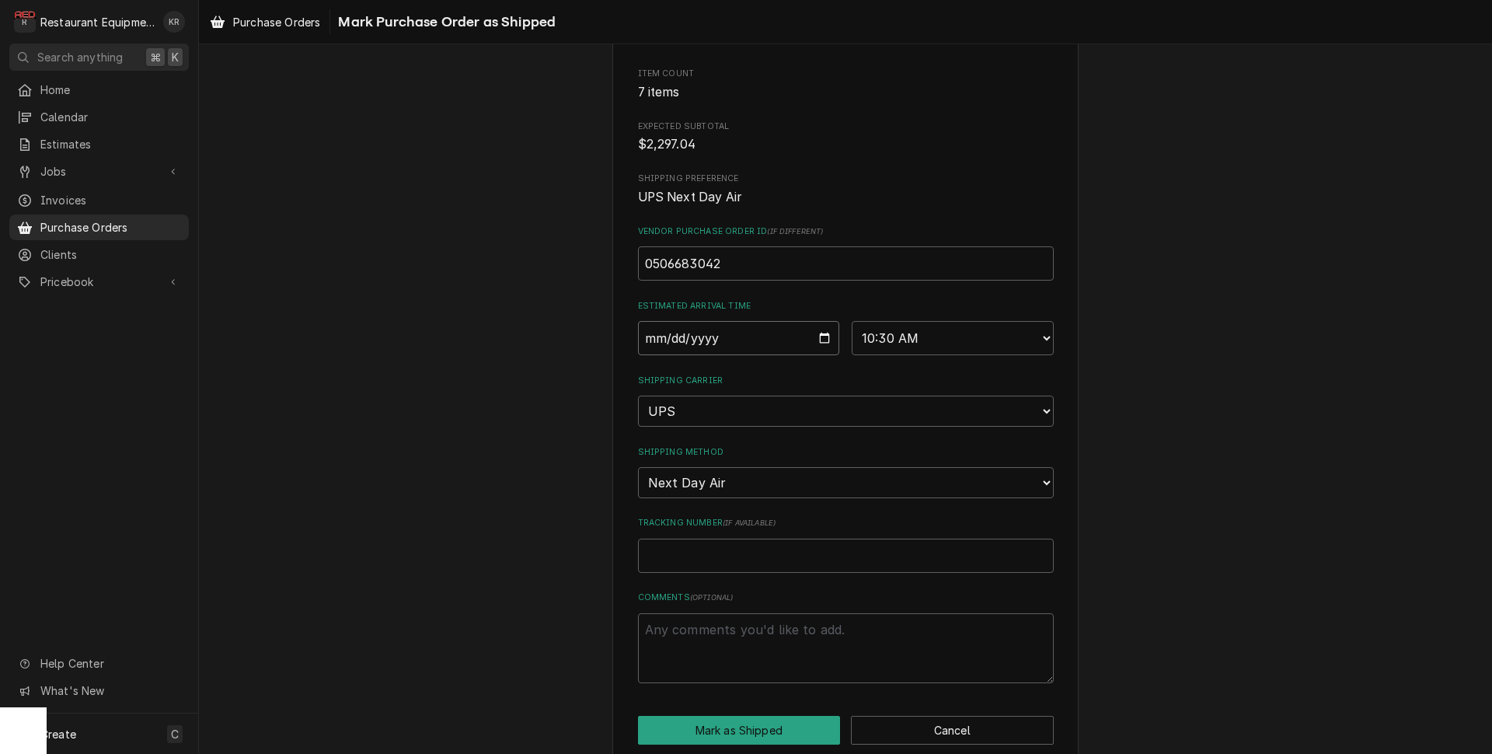
scroll to position [190, 0]
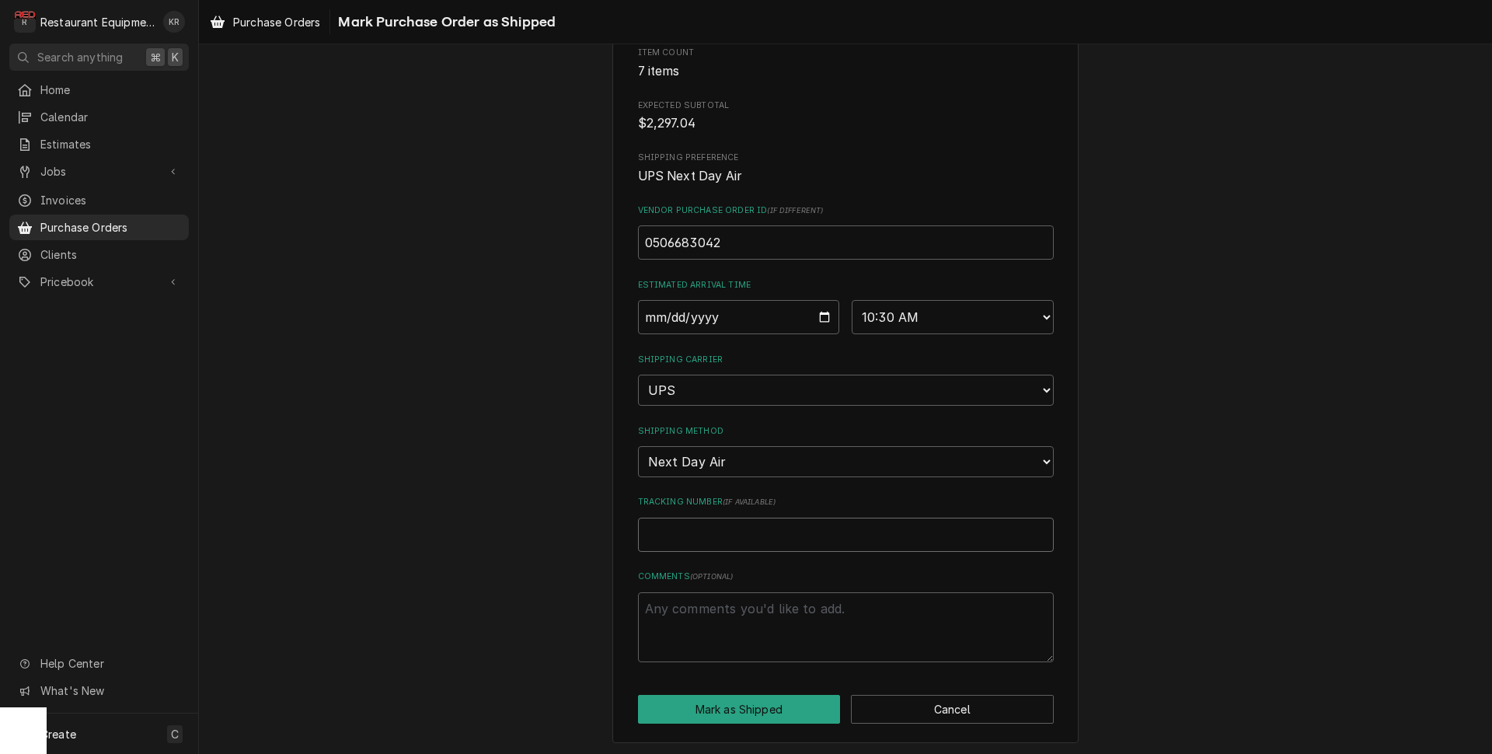
paste input "1ZR1H5210303849367"
type textarea "x"
type input "1ZR1H5210303849367"
click at [722, 717] on button "Mark as Shipped" at bounding box center [739, 709] width 203 height 29
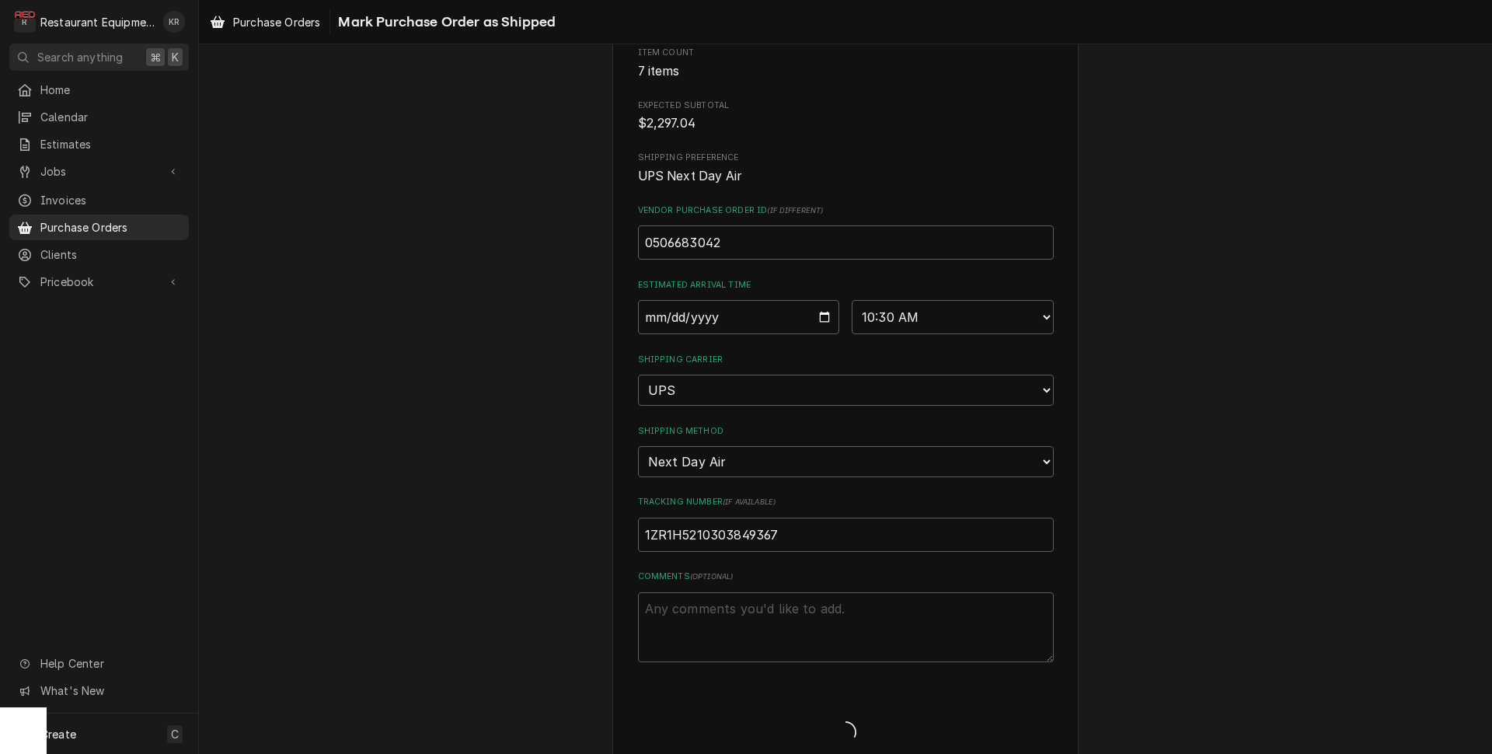
type textarea "x"
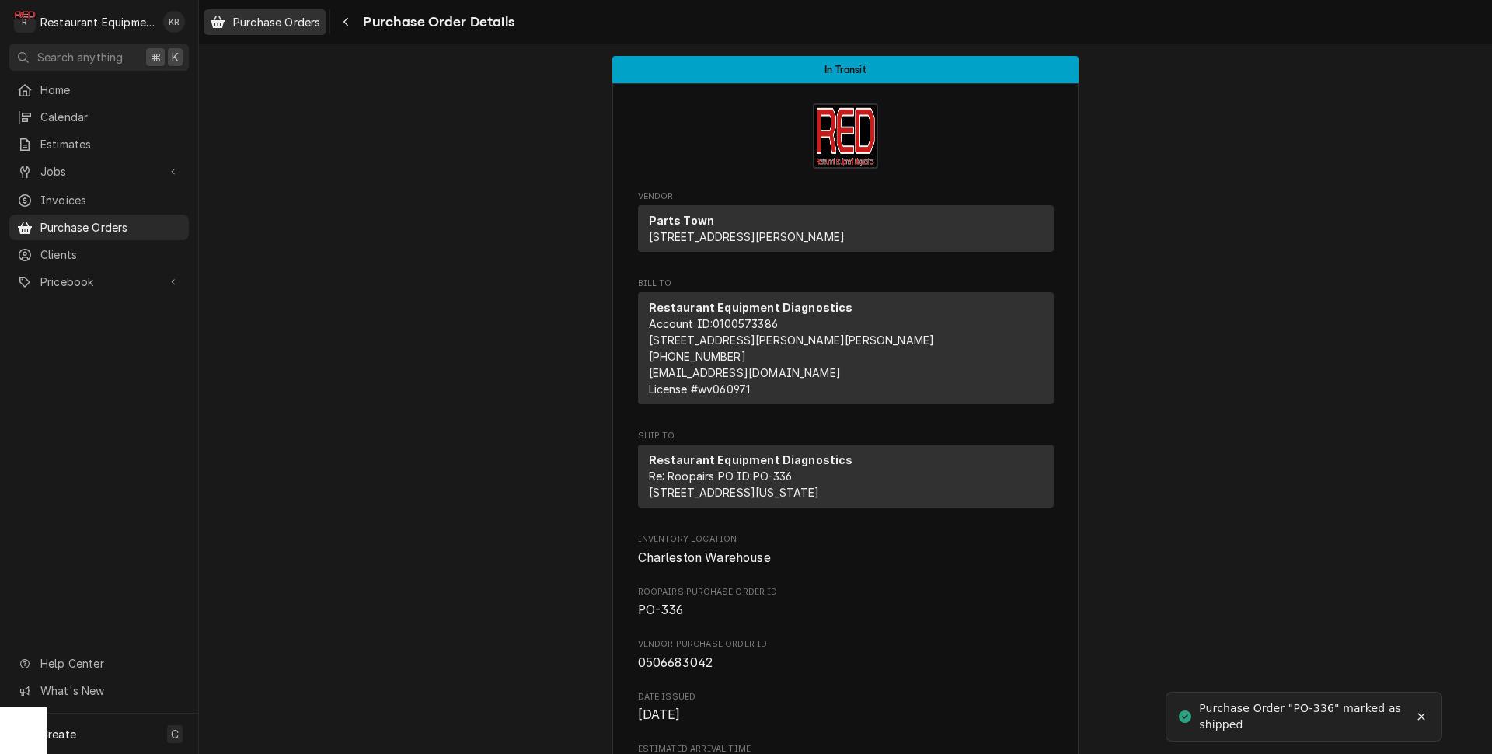
click at [270, 22] on span "Purchase Orders" at bounding box center [276, 22] width 87 height 16
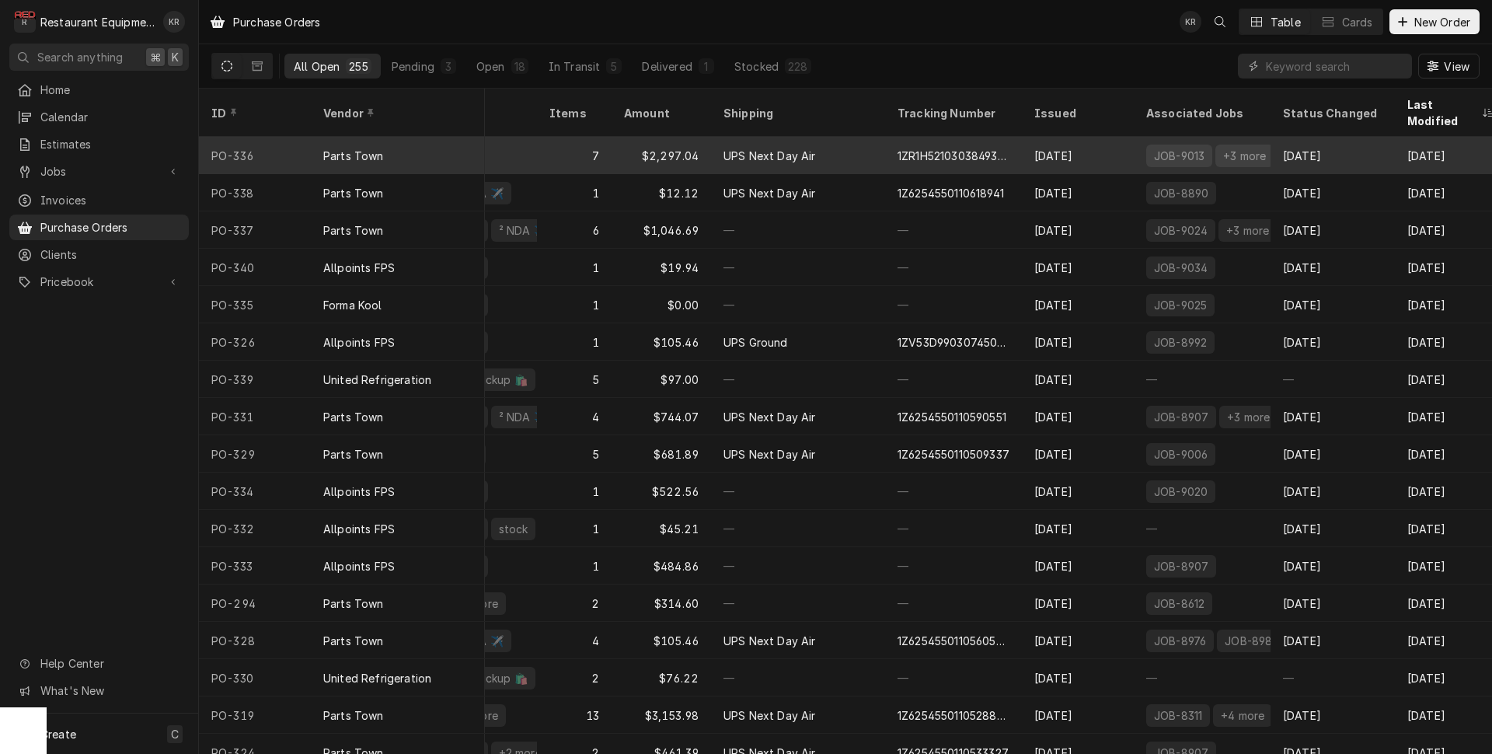
scroll to position [0, 359]
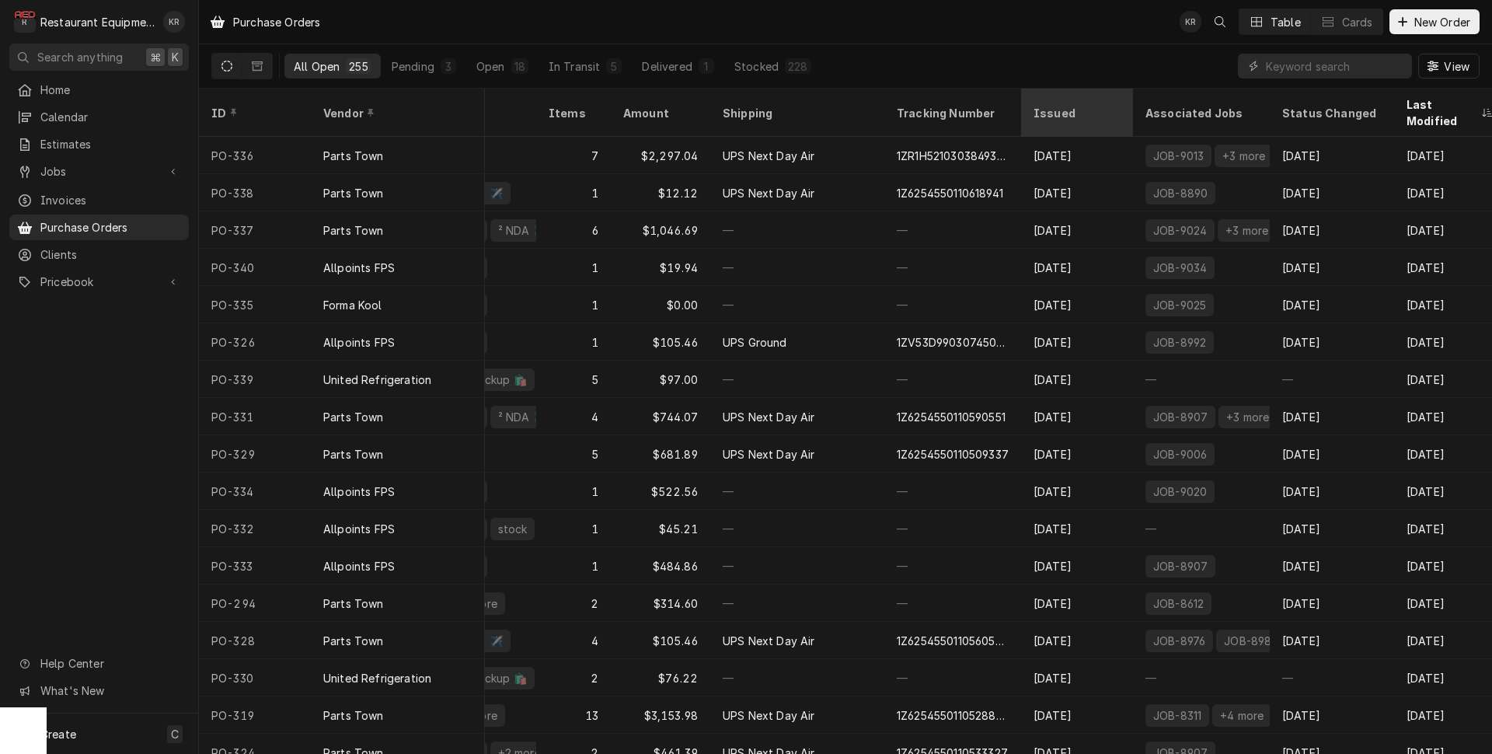
click at [1090, 89] on th "Issued" at bounding box center [1077, 113] width 112 height 48
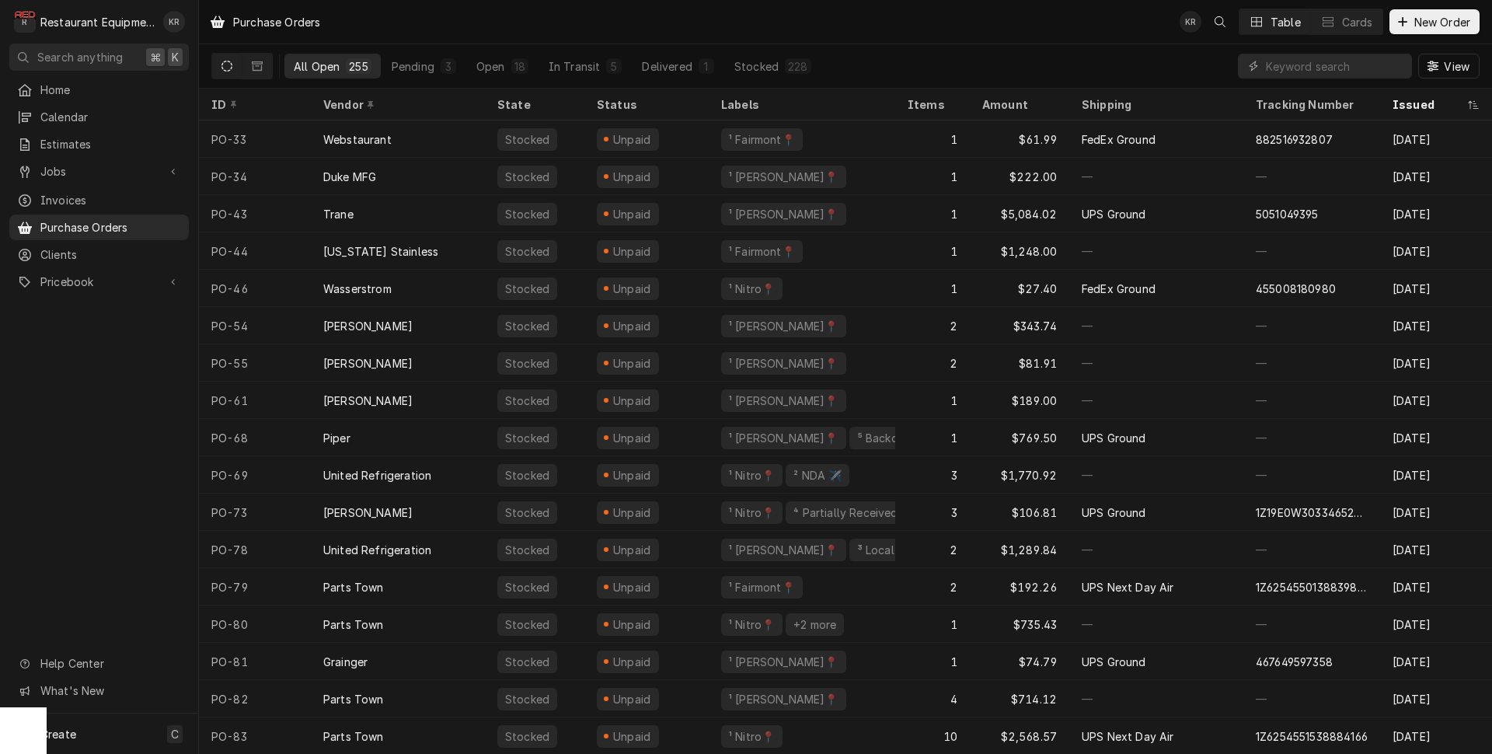
click at [223, 117] on th "ID" at bounding box center [255, 105] width 112 height 32
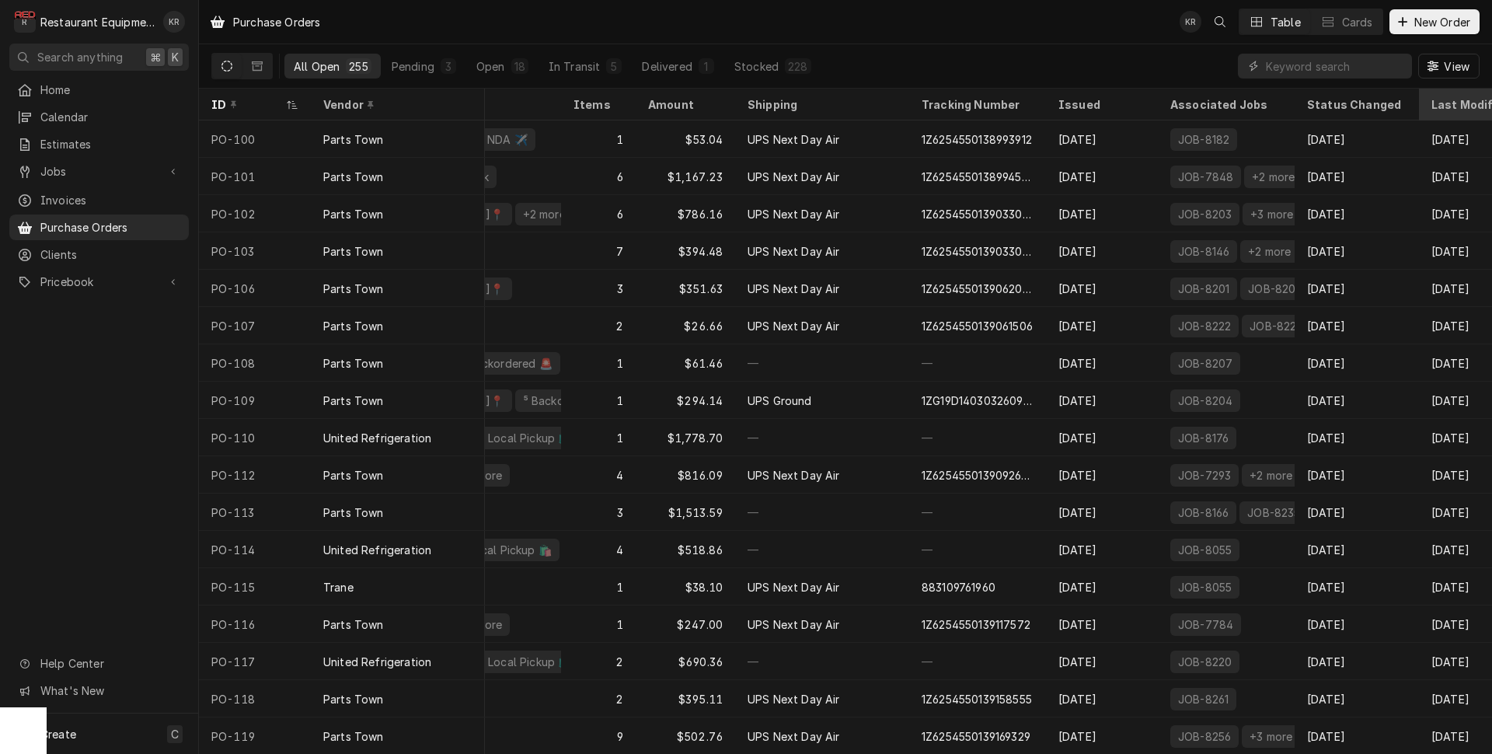
scroll to position [0, 373]
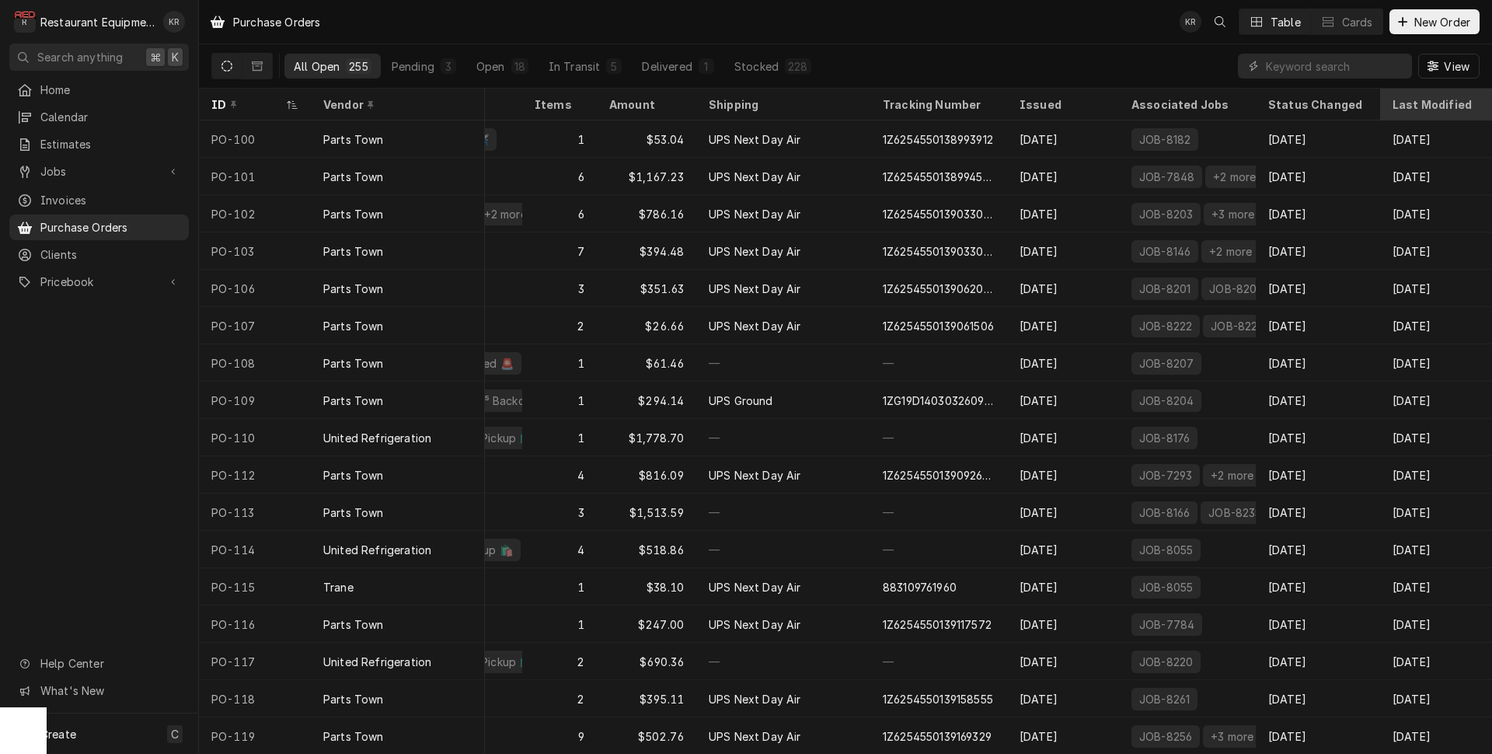
click at [1425, 104] on div "Last Modified" at bounding box center [1435, 104] width 84 height 16
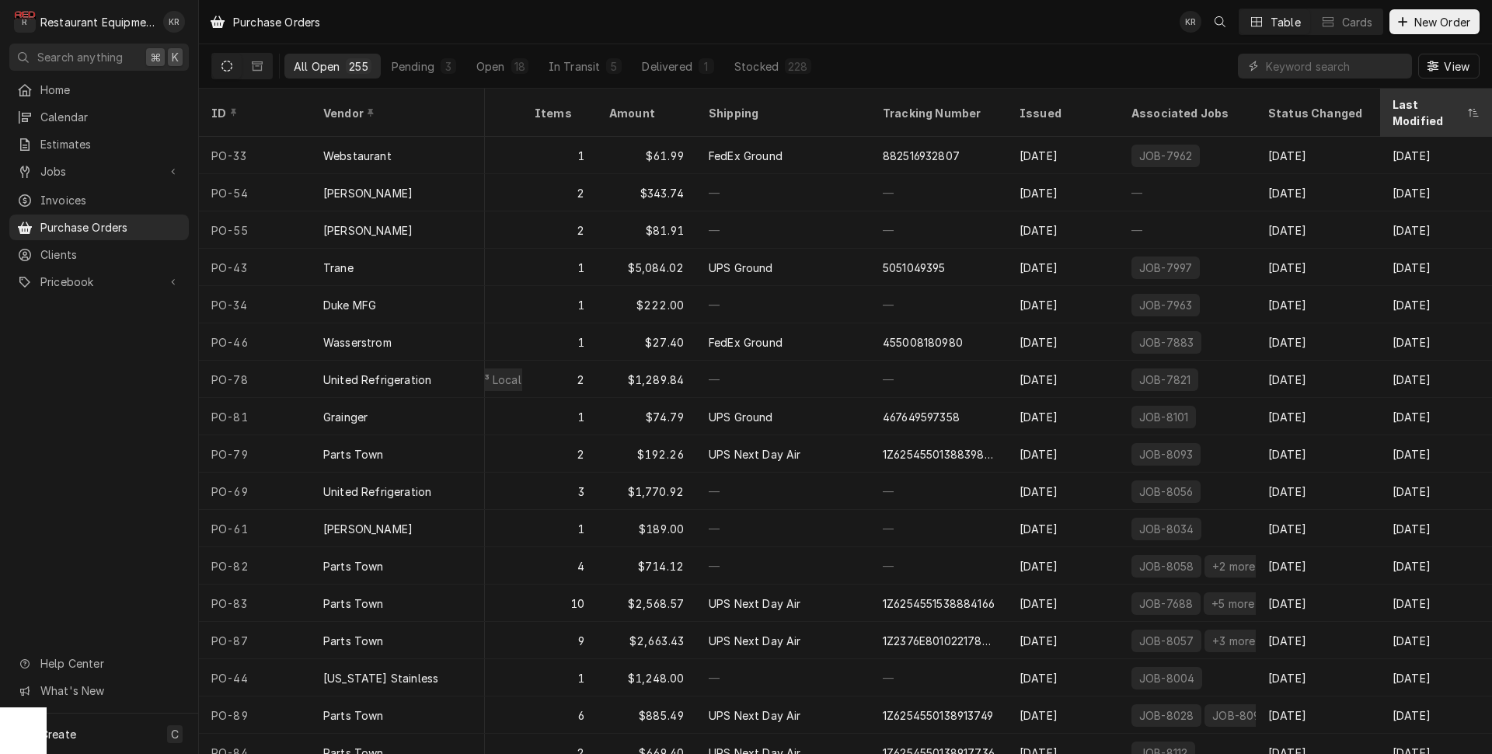
click at [1422, 103] on div "Last Modified" at bounding box center [1429, 112] width 72 height 33
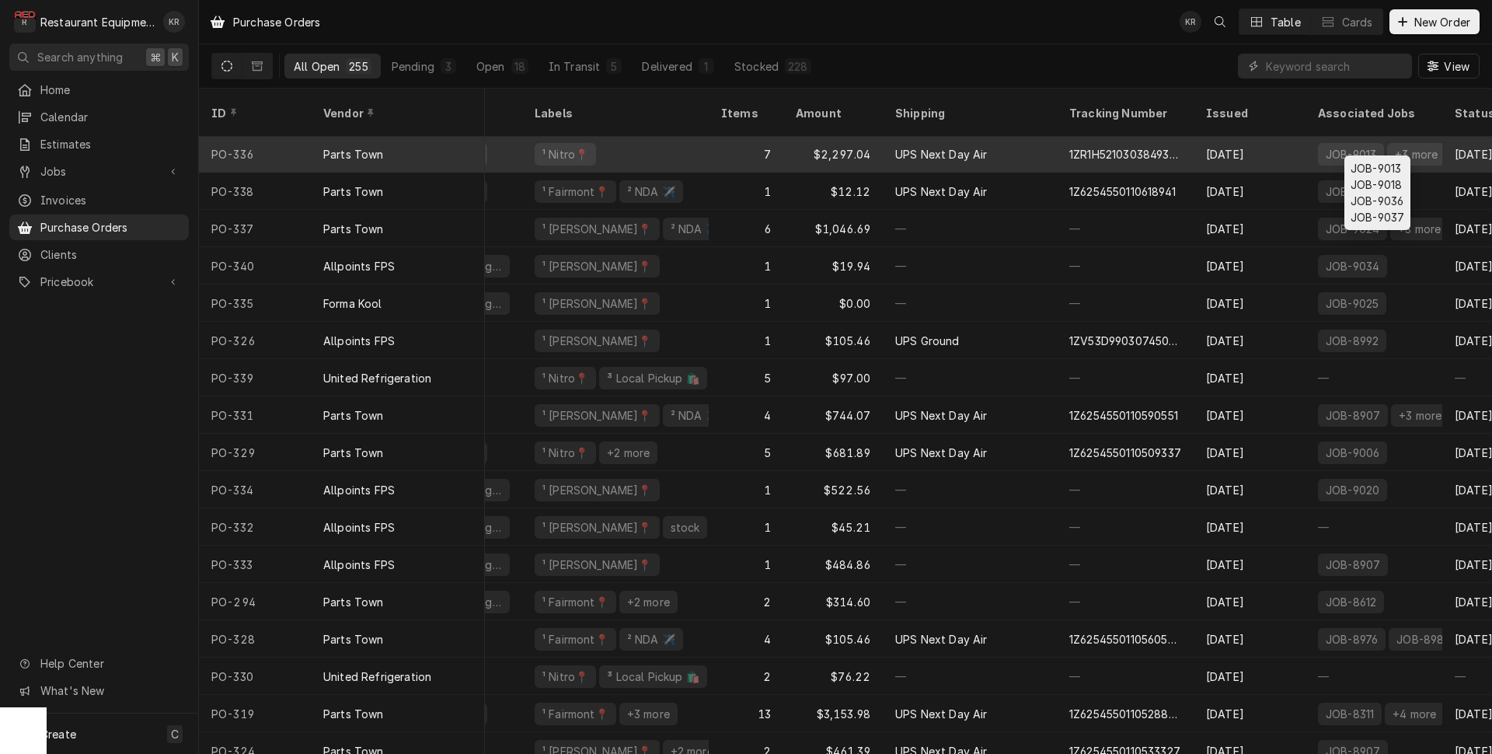
scroll to position [2, 0]
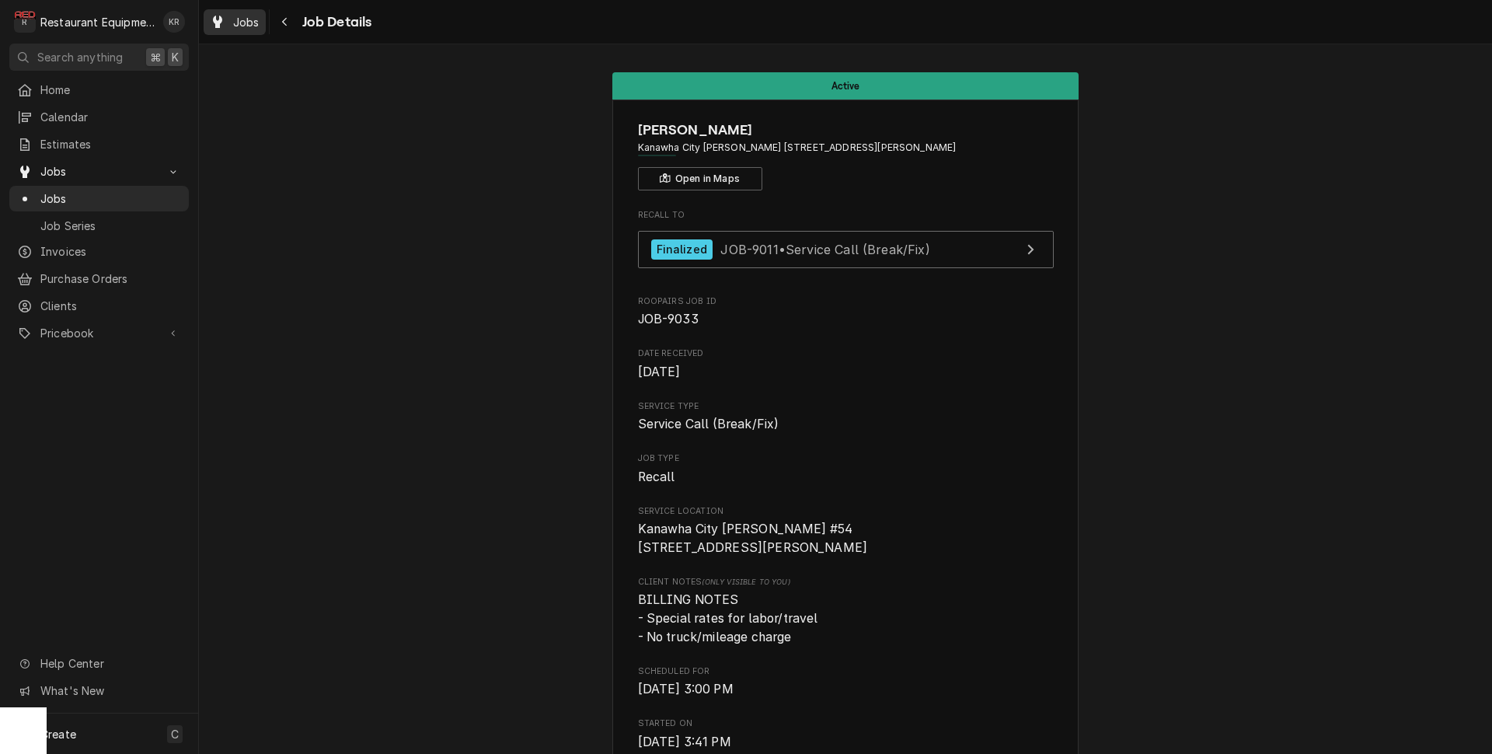
click at [257, 28] on span "Jobs" at bounding box center [246, 22] width 26 height 16
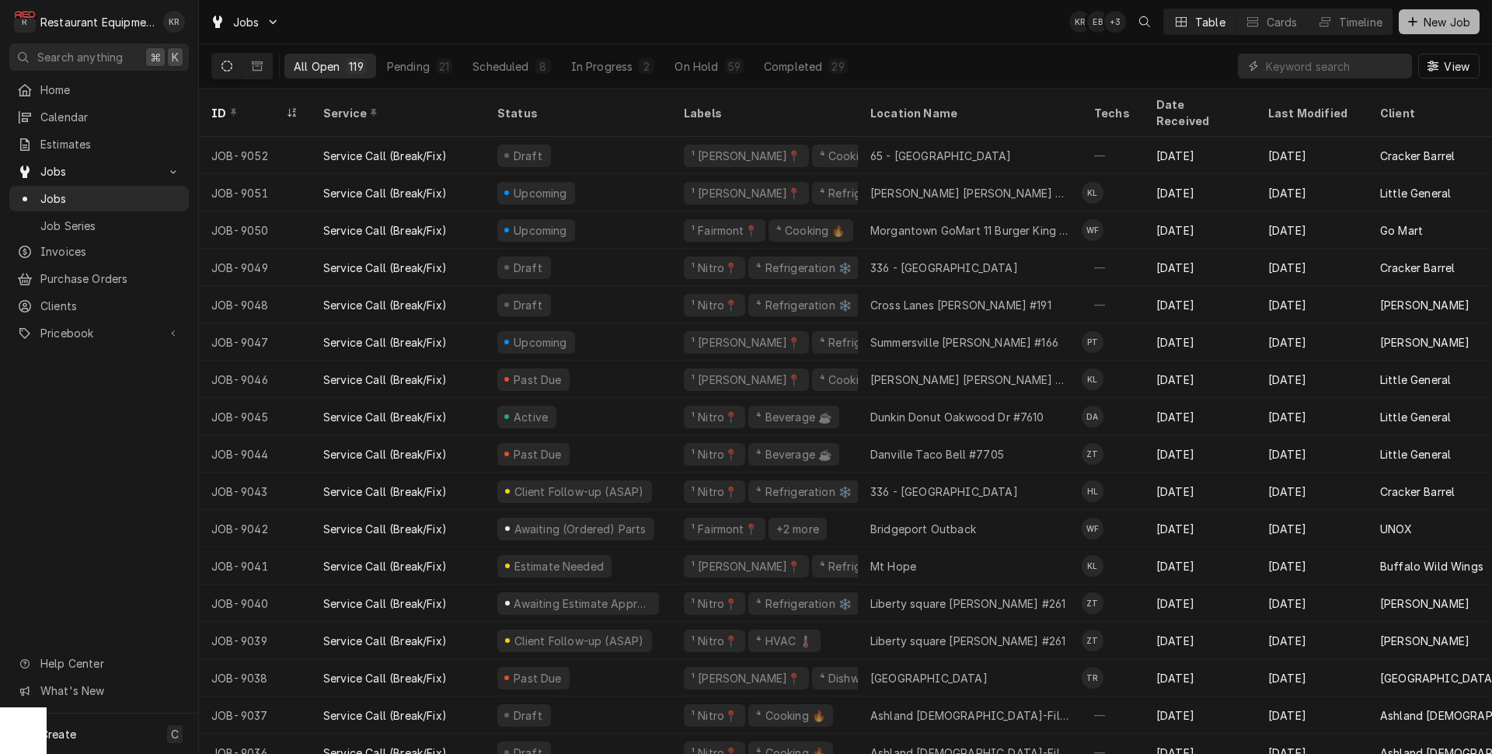
click at [1429, 19] on span "New Job" at bounding box center [1447, 22] width 53 height 16
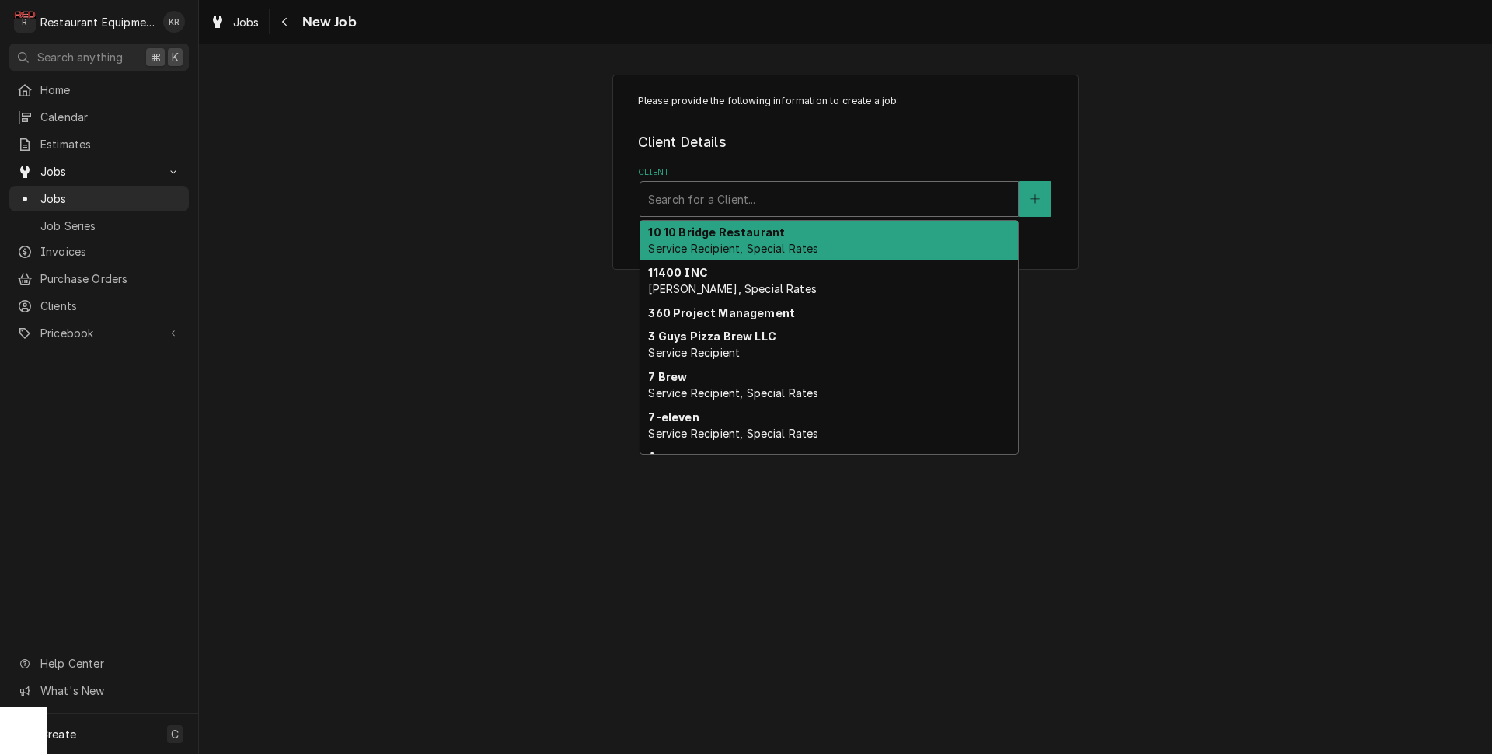
click at [798, 193] on div "Client" at bounding box center [829, 199] width 362 height 28
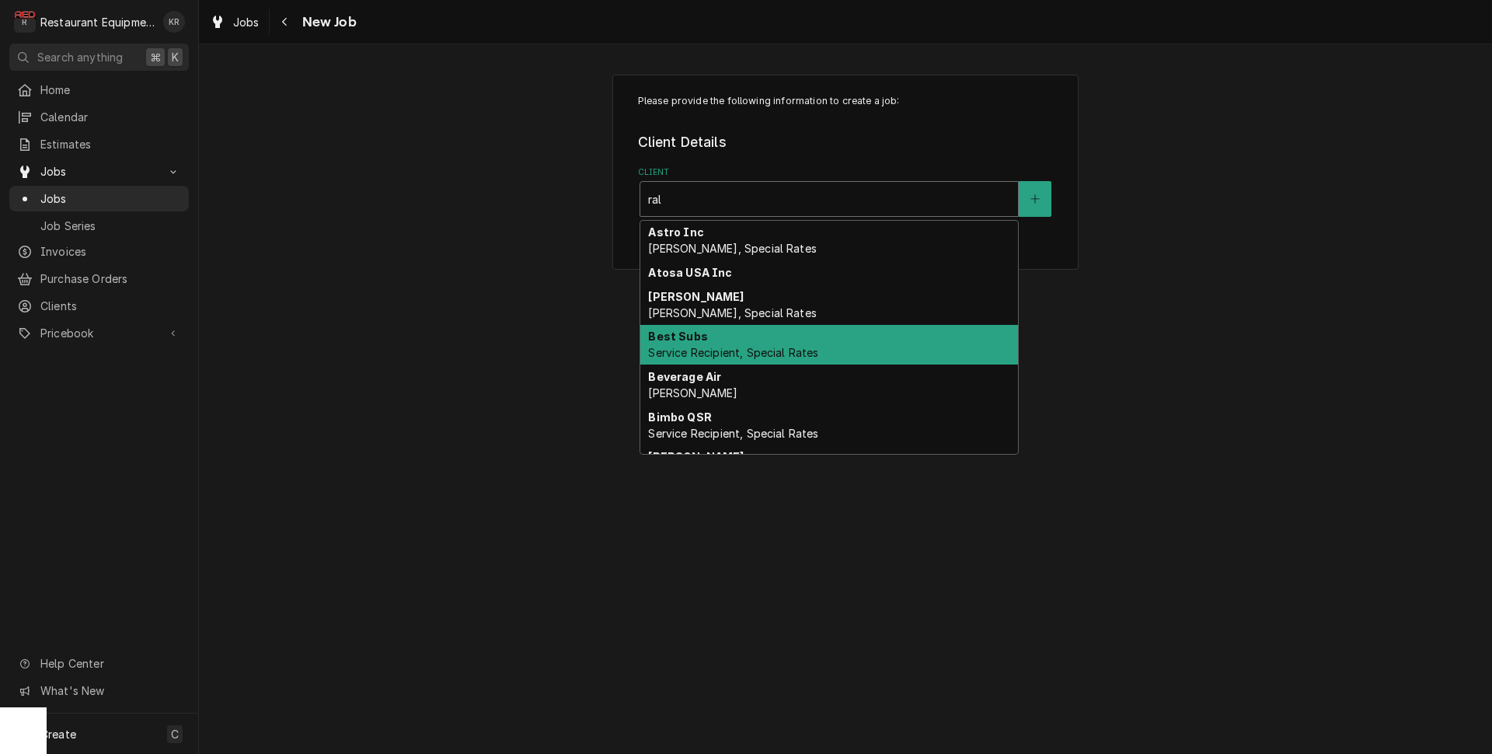
type input "rale"
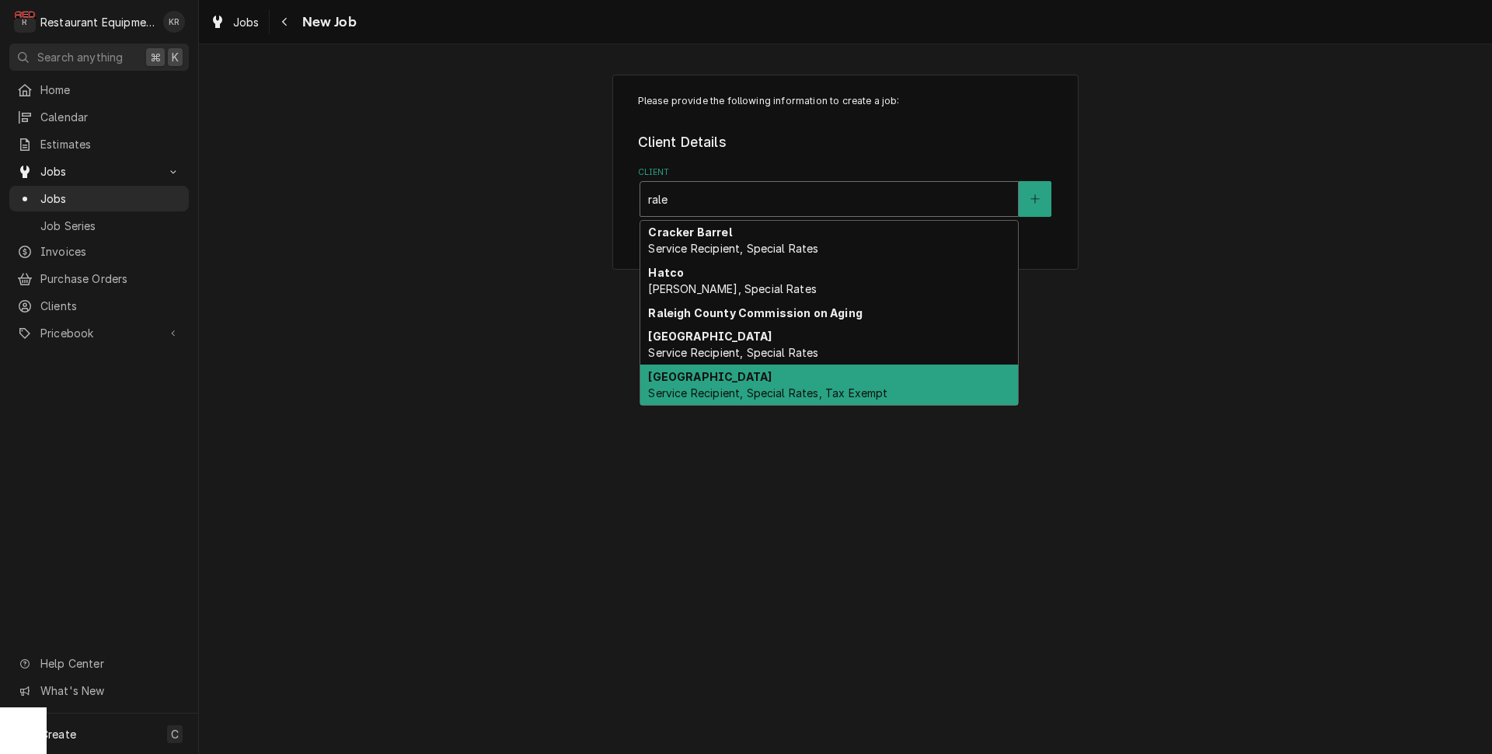
click at [718, 389] on span "Service Recipient, Special Rates, Tax Exempt" at bounding box center [767, 392] width 239 height 13
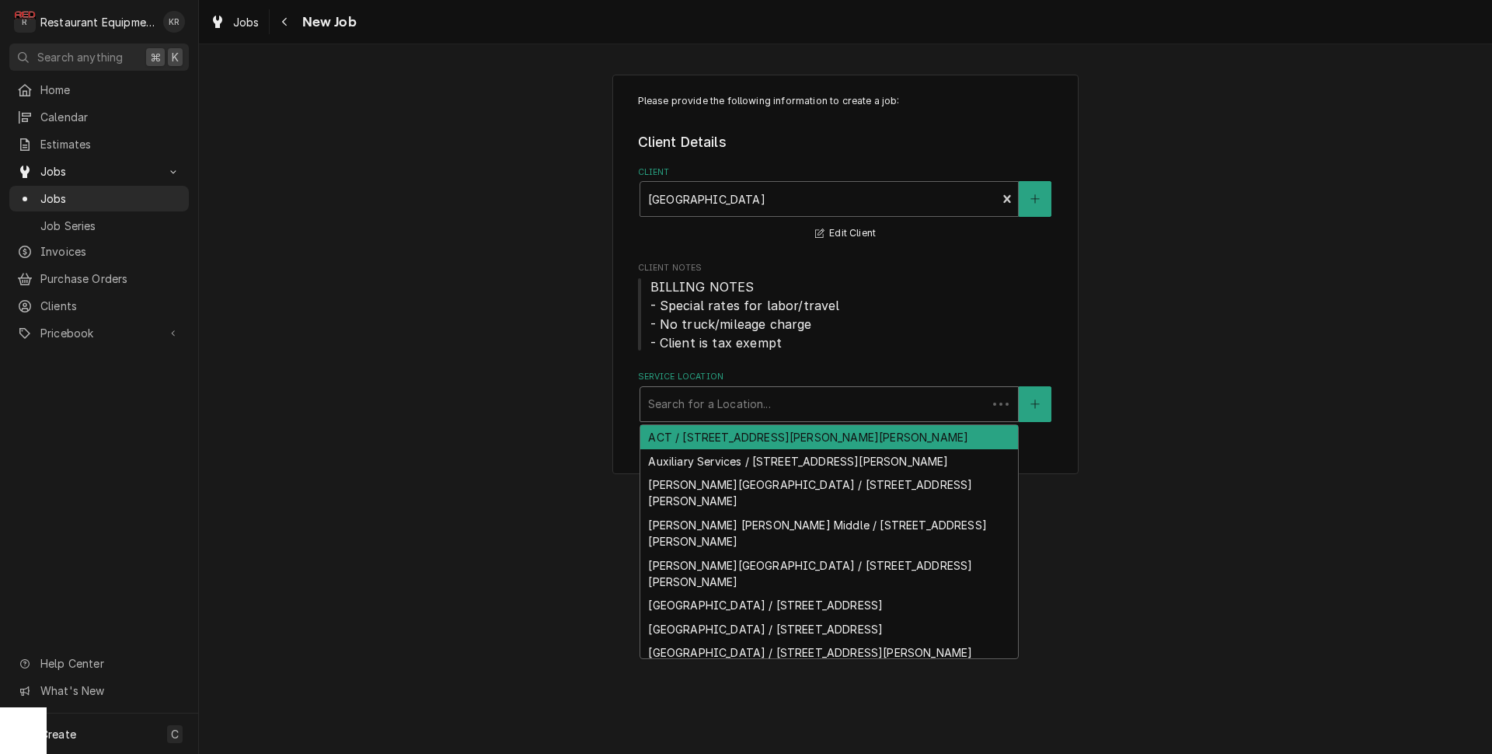
click at [696, 410] on div "Service Location" at bounding box center [813, 404] width 331 height 28
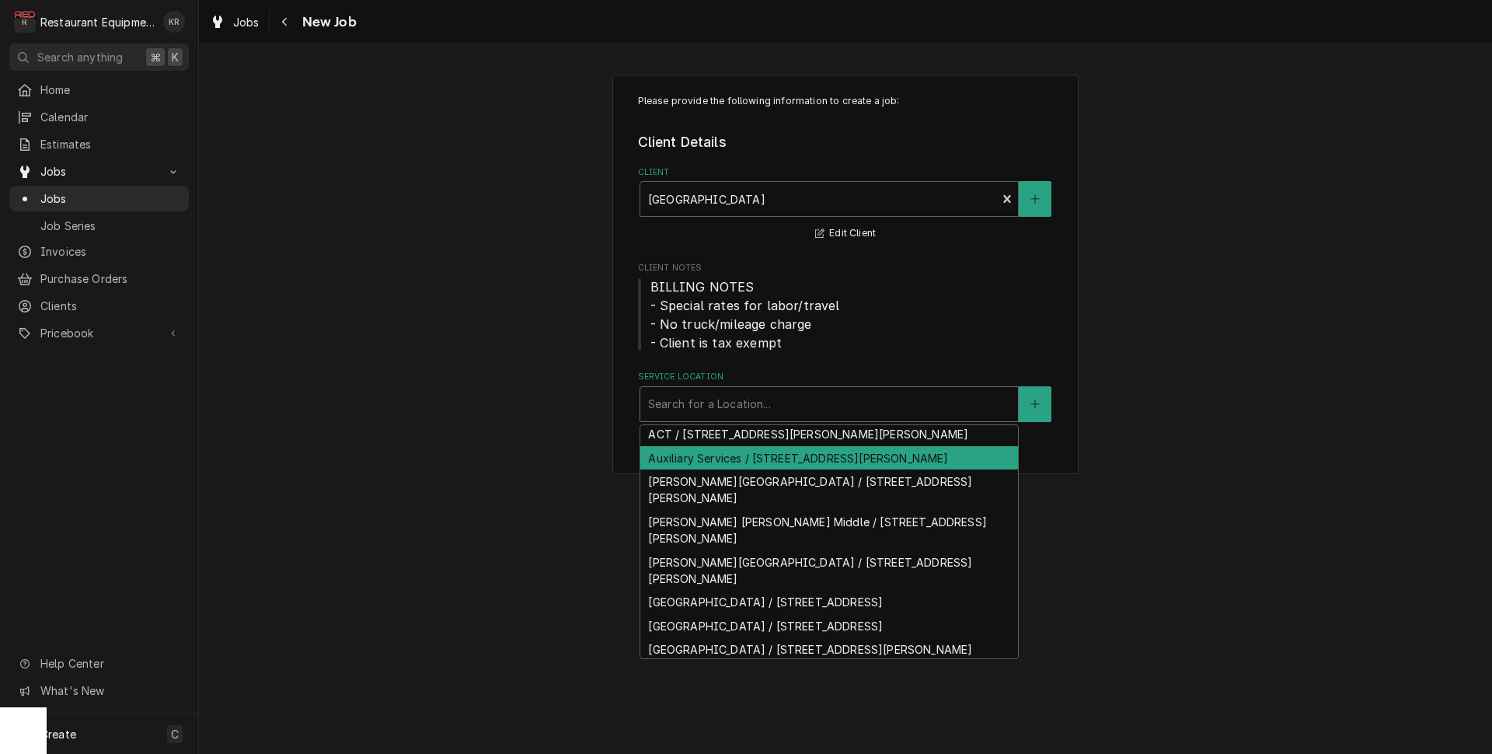
scroll to position [7, 0]
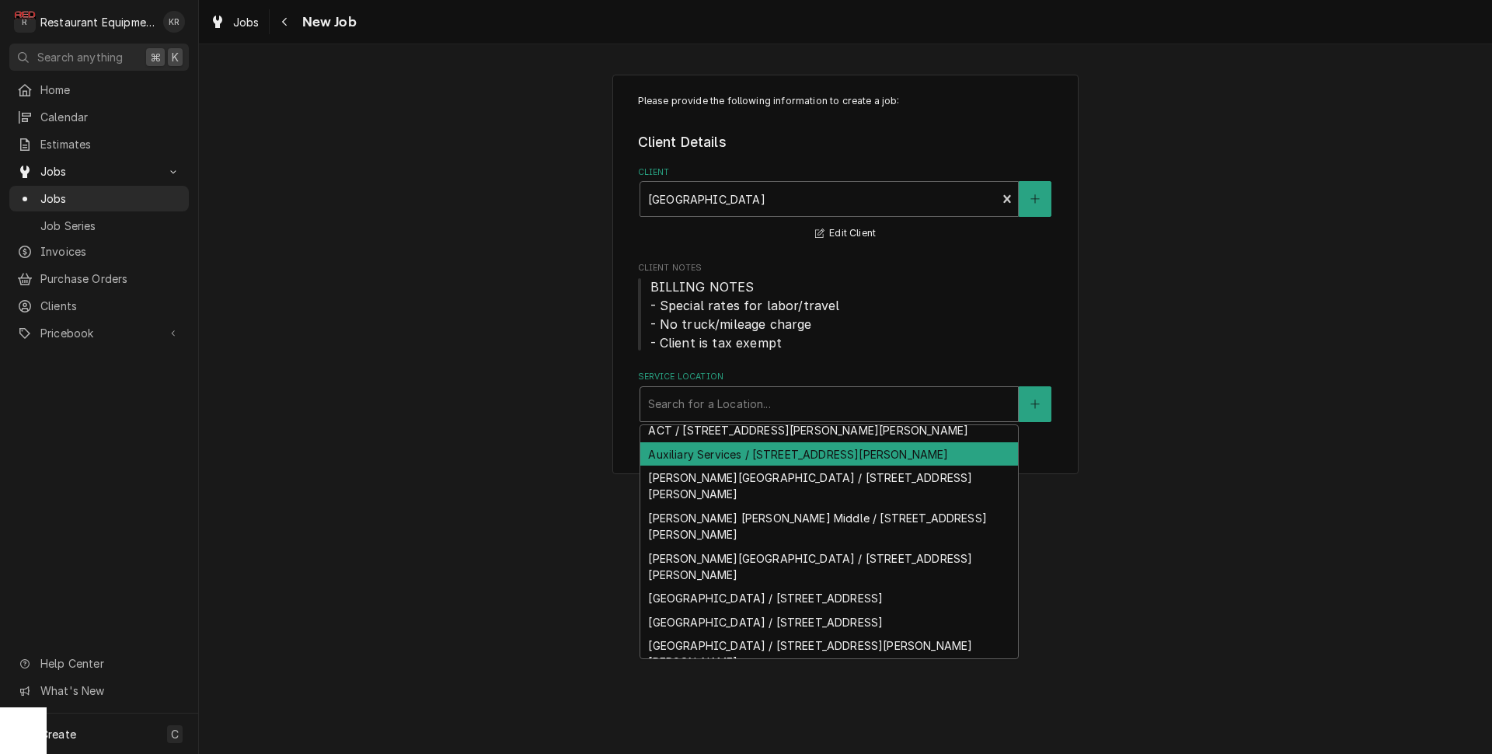
click at [720, 464] on div "Auxiliary Services / 2001 S Kanawha St, Beckley, WV 25801" at bounding box center [829, 454] width 378 height 24
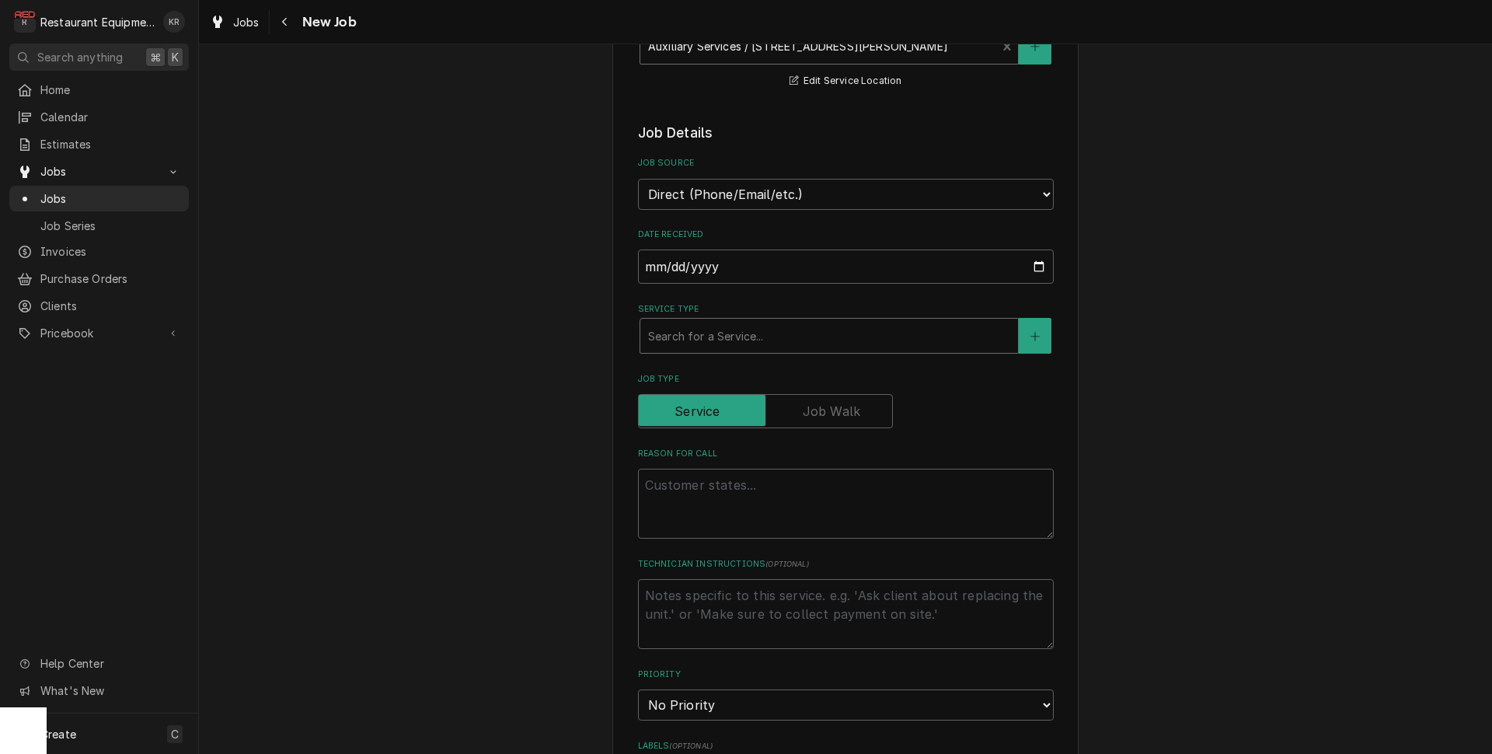
scroll to position [363, 0]
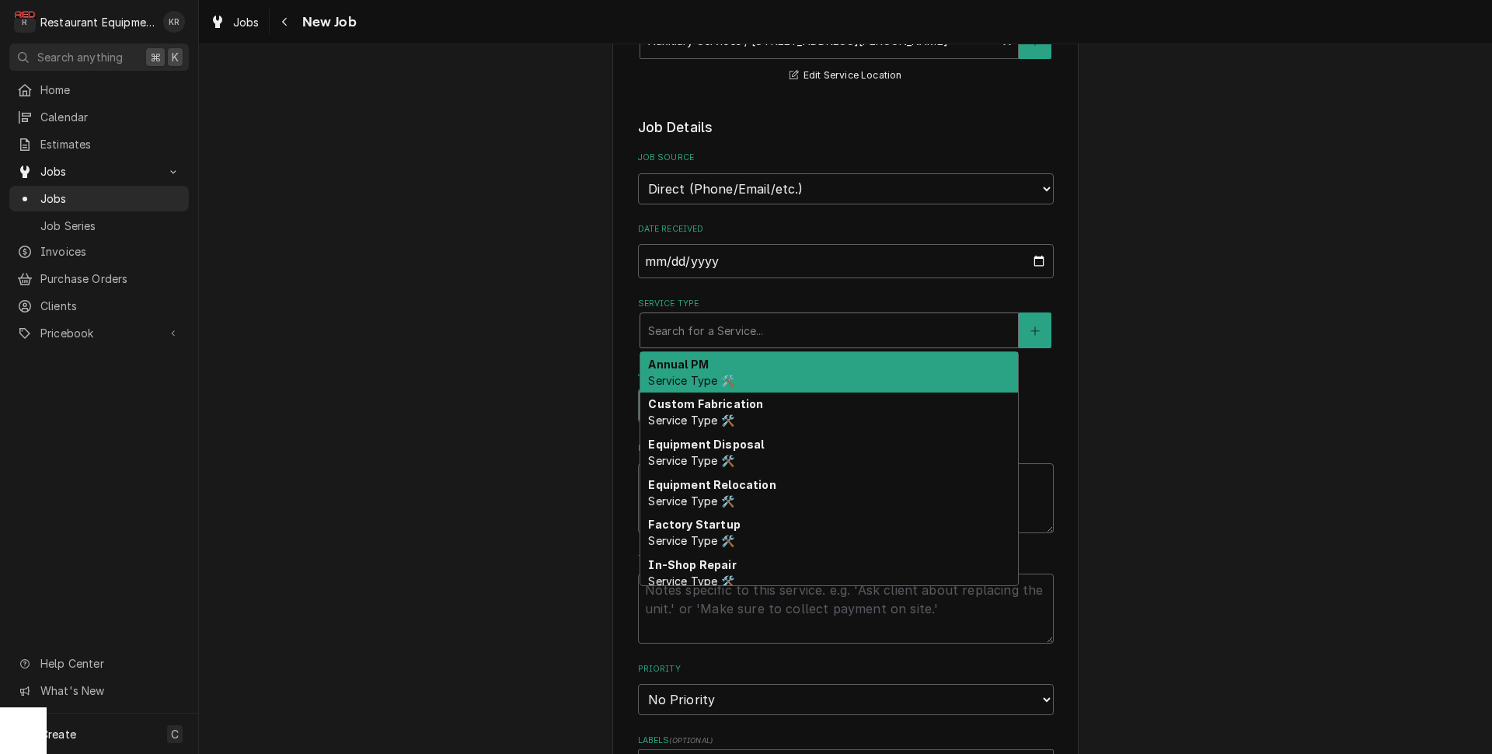
click at [728, 330] on div "Service Type" at bounding box center [829, 330] width 362 height 28
type textarea "x"
type input "b"
type textarea "x"
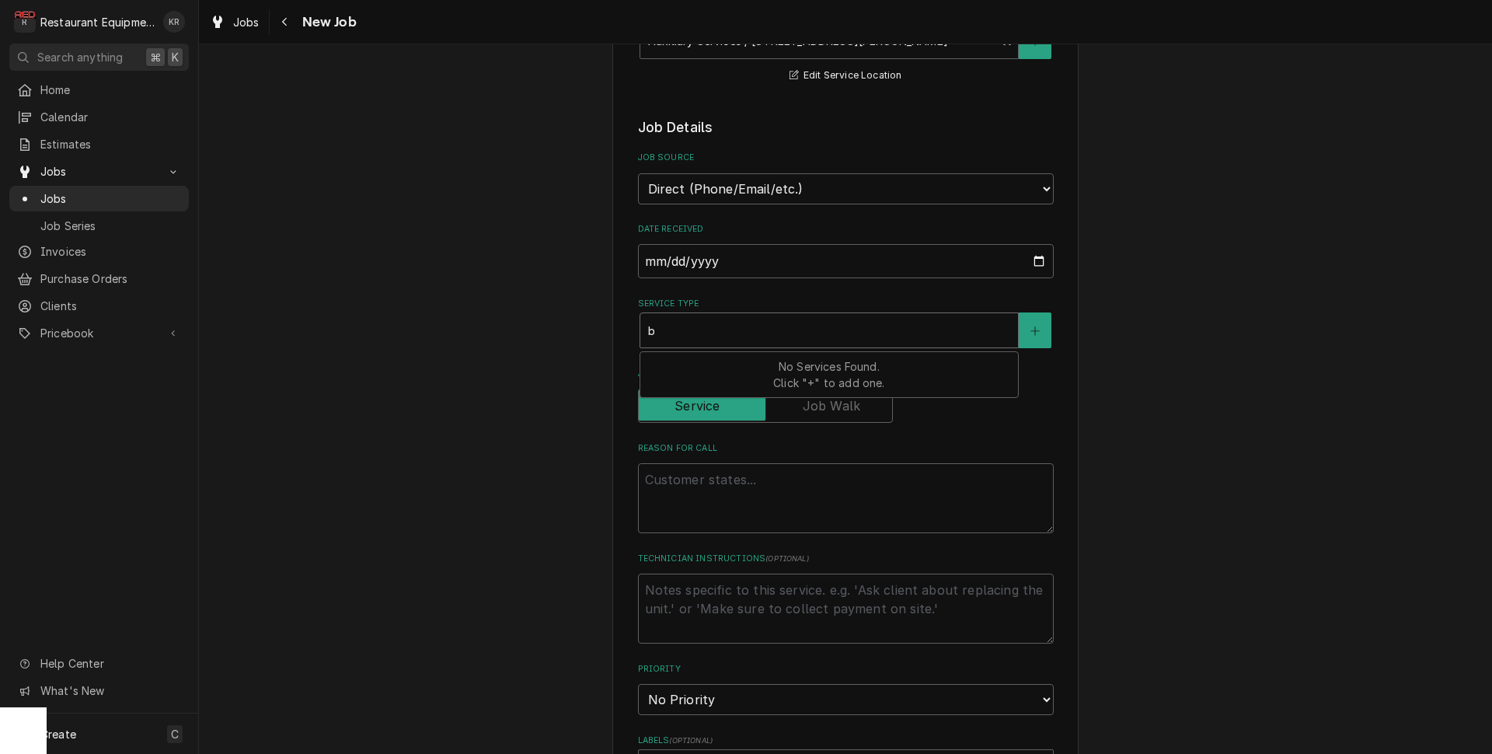
type input "br"
type textarea "x"
type input "brea"
type textarea "x"
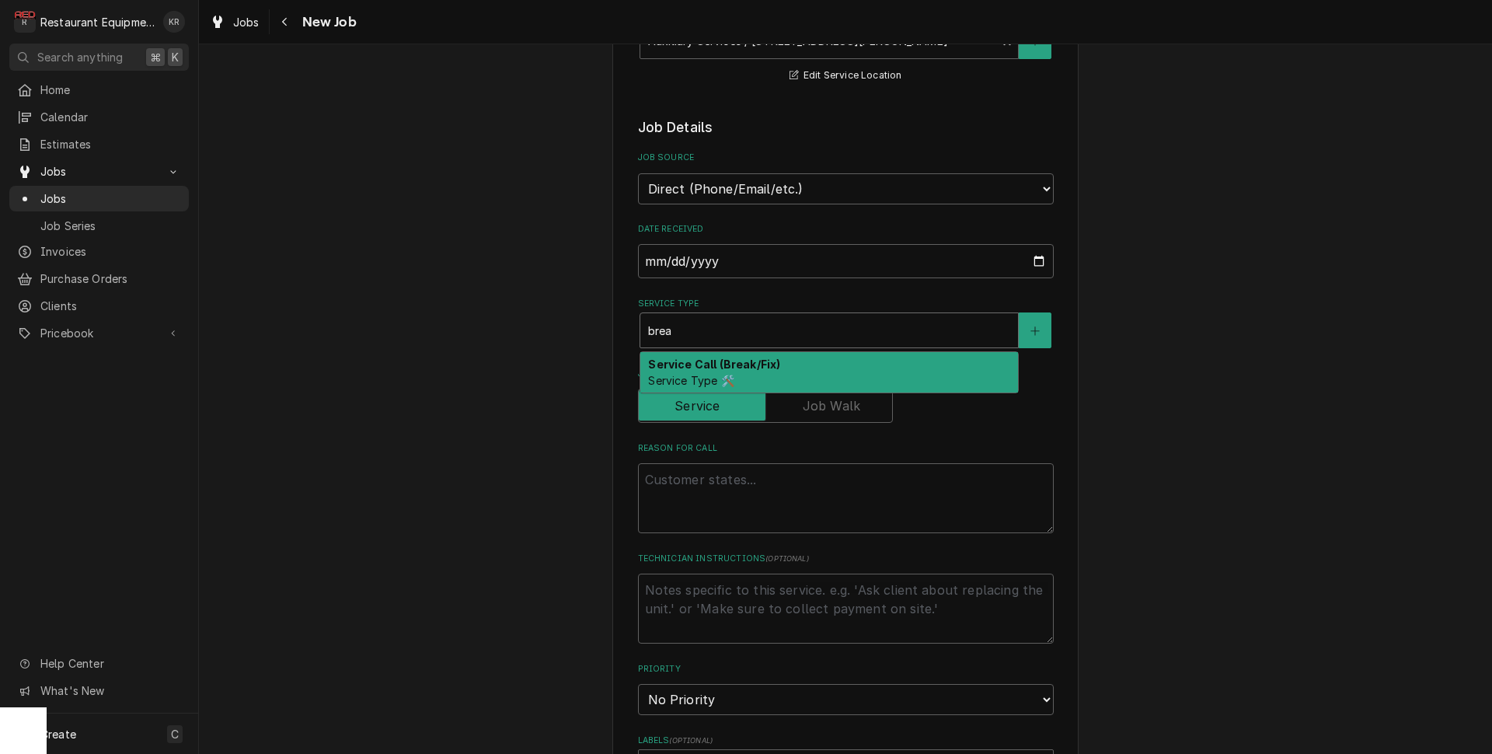
click at [697, 374] on span "Service Type 🛠️" at bounding box center [690, 380] width 85 height 13
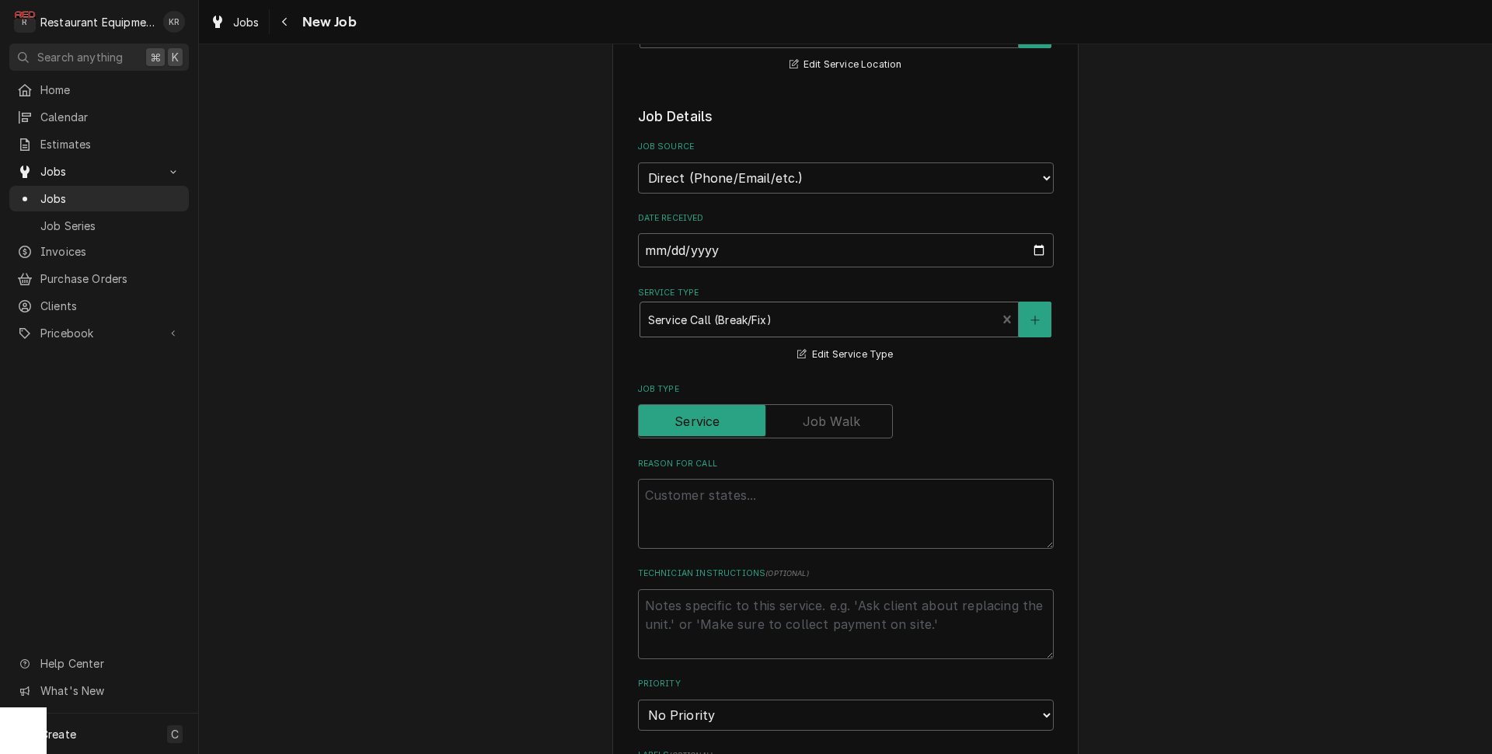
scroll to position [375, 0]
paste textarea "Would you have someone come take a look at the door at the warehouse. The freez…"
type textarea "x"
type textarea "Would you have someone come take a look at the door at the warehouse. The freez…"
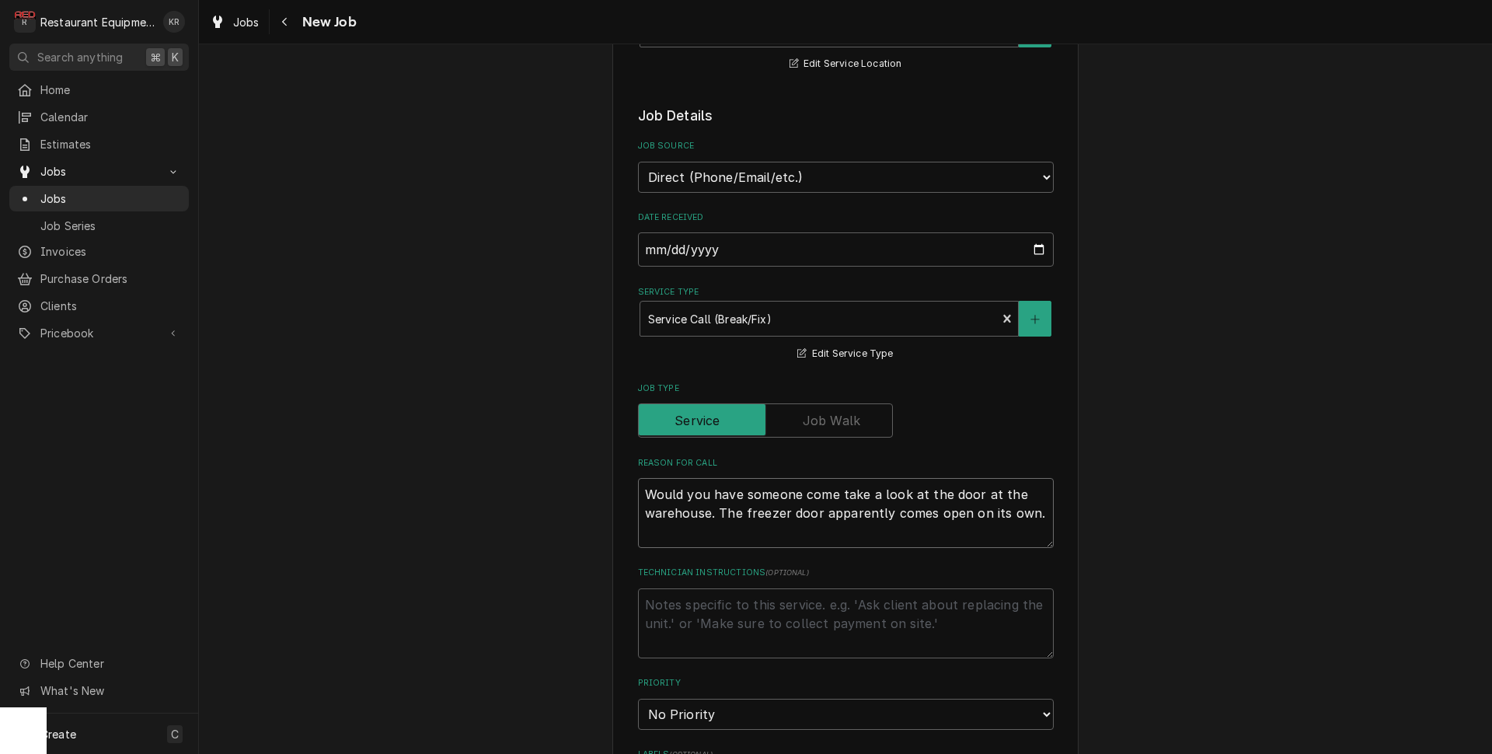
type textarea "x"
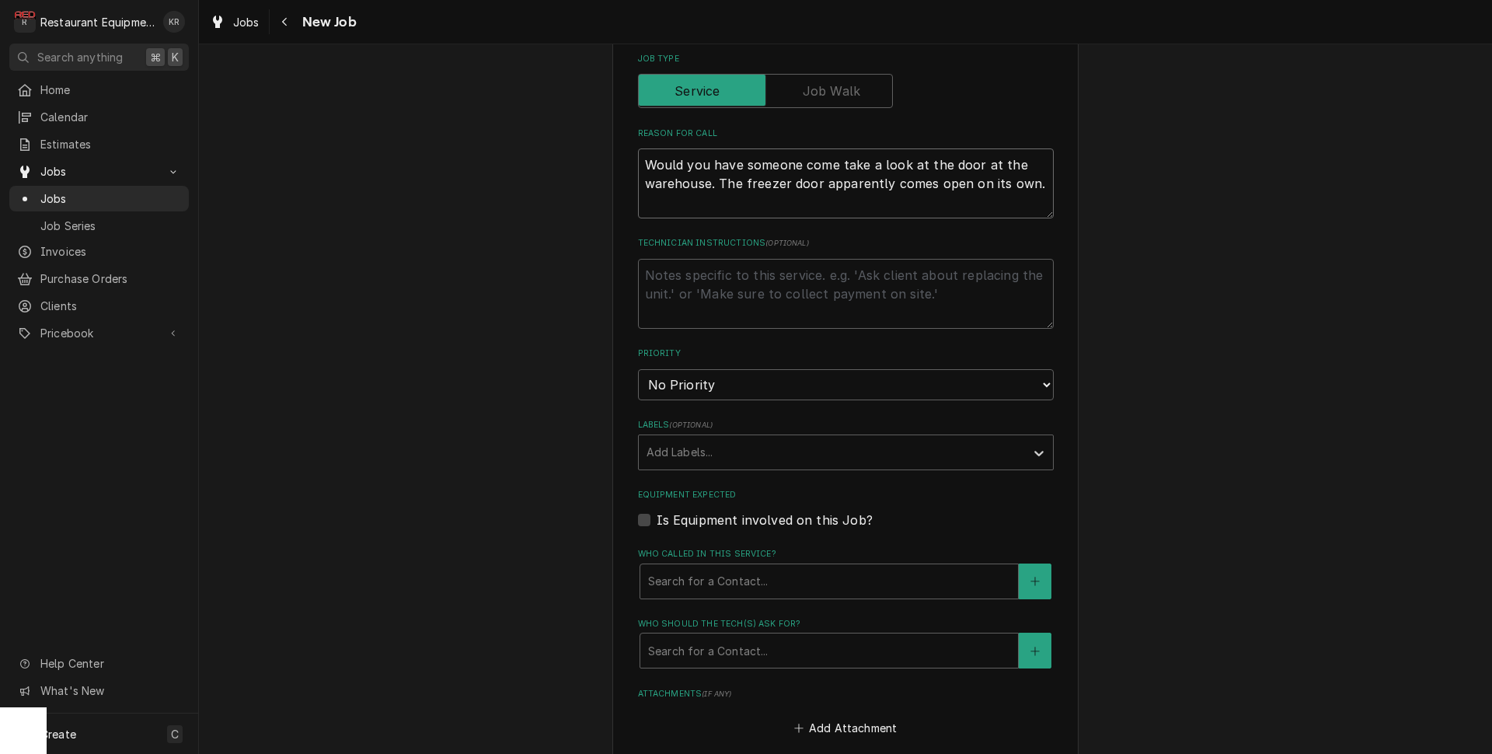
scroll to position [708, 0]
type textarea "Would you have someone come take a look at the door at the warehouse. The freez…"
select select "2"
click option "High" at bounding box center [0, 0] width 0 height 0
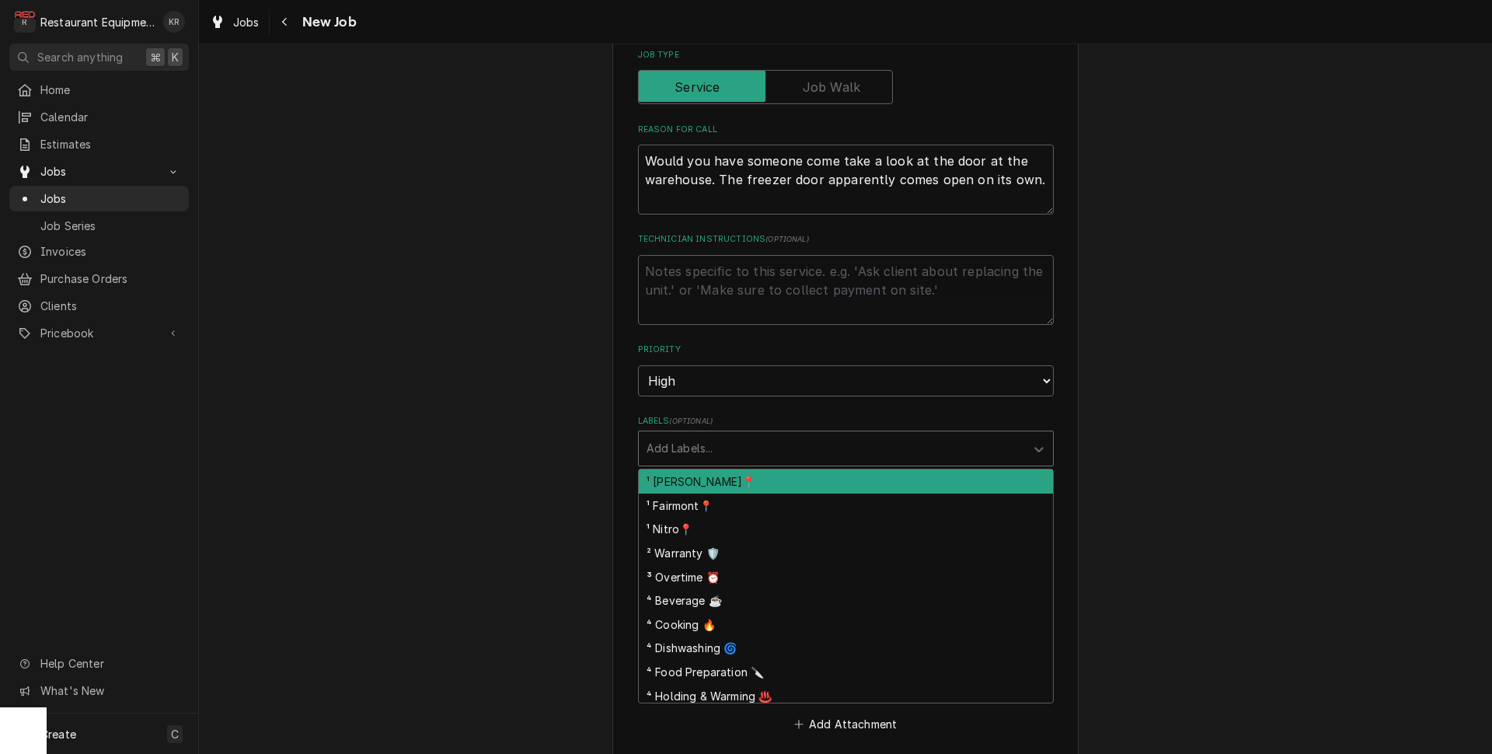
click at [722, 457] on div "Labels" at bounding box center [832, 448] width 371 height 28
click at [726, 487] on div "¹ [PERSON_NAME]📍" at bounding box center [846, 481] width 414 height 24
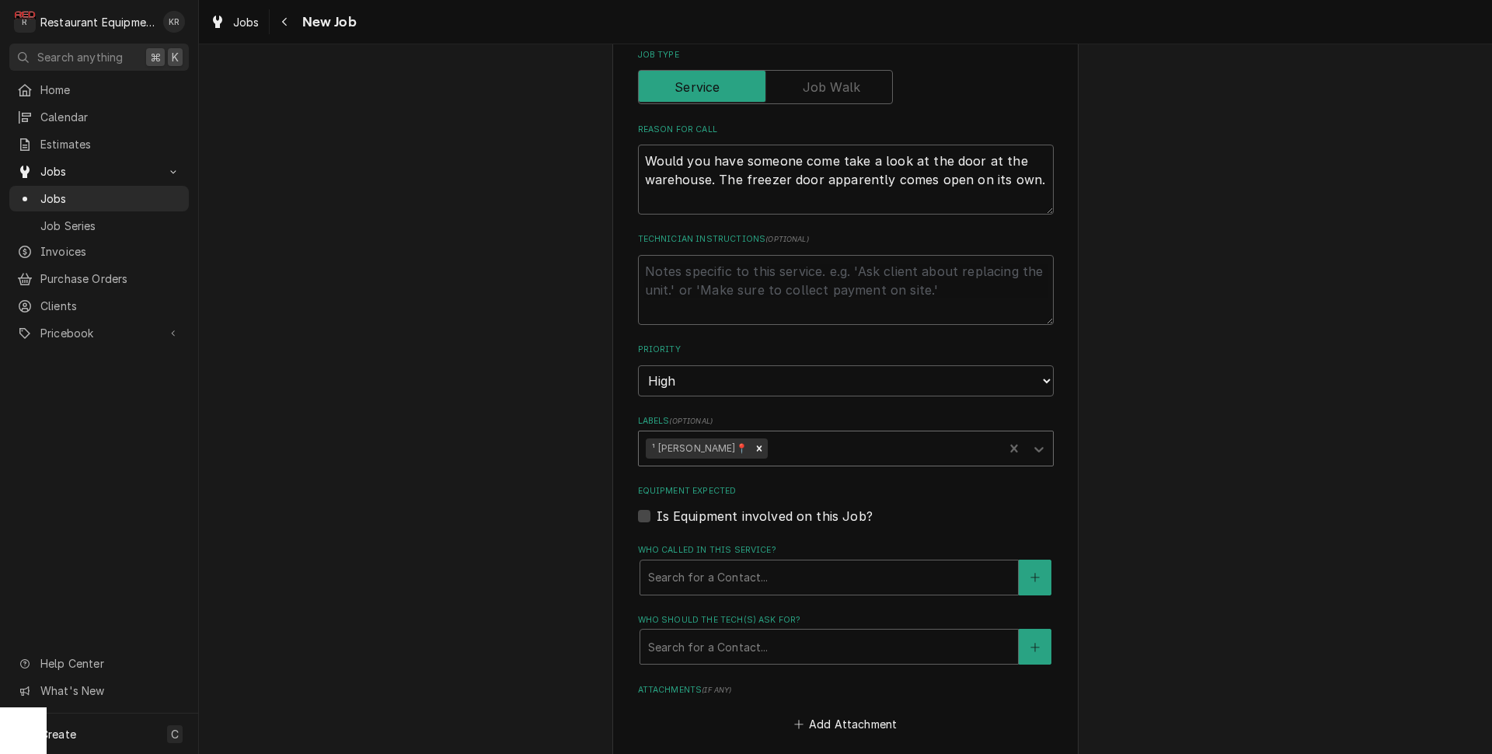
drag, startPoint x: 767, startPoint y: 448, endPoint x: 765, endPoint y: 429, distance: 18.8
click at [771, 446] on div "Labels" at bounding box center [883, 448] width 225 height 28
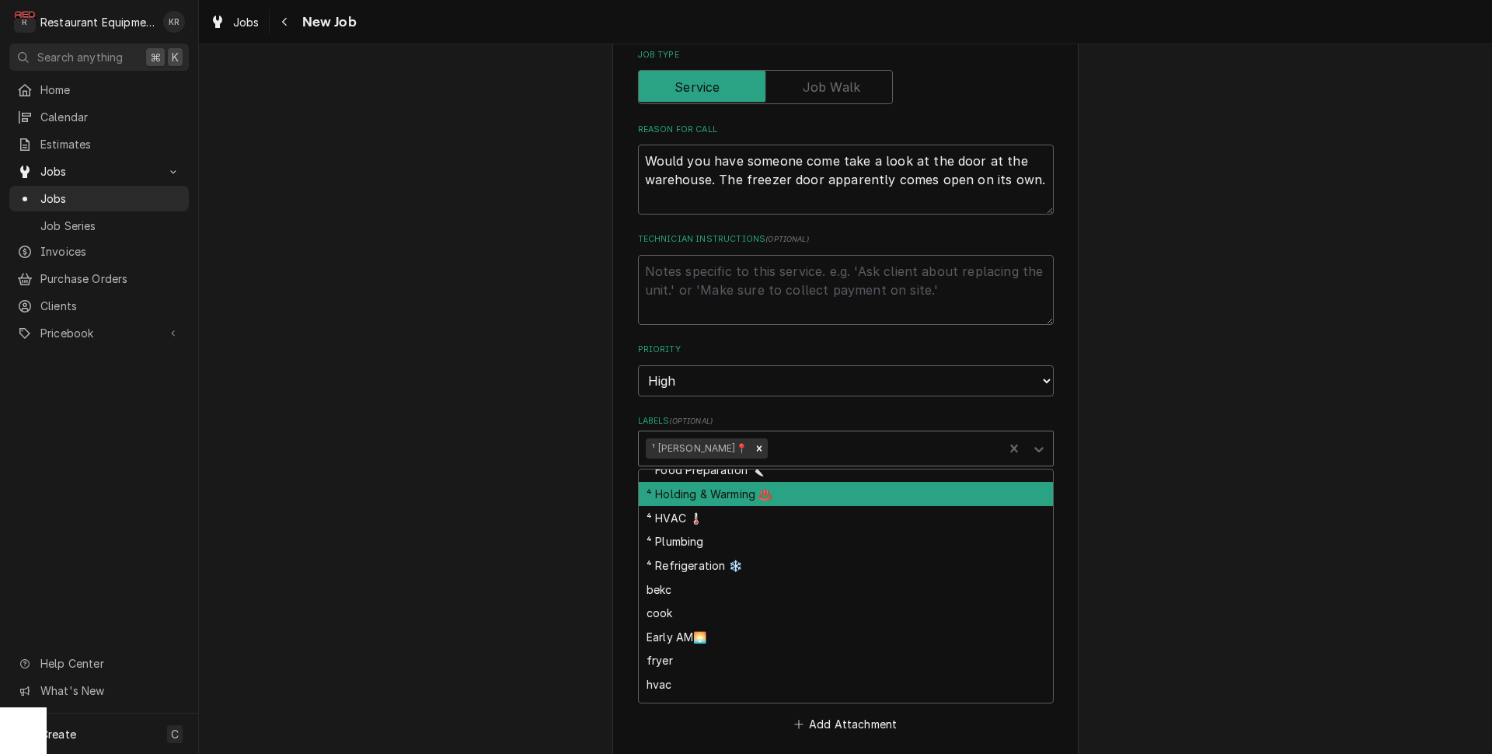
scroll to position [194, 0]
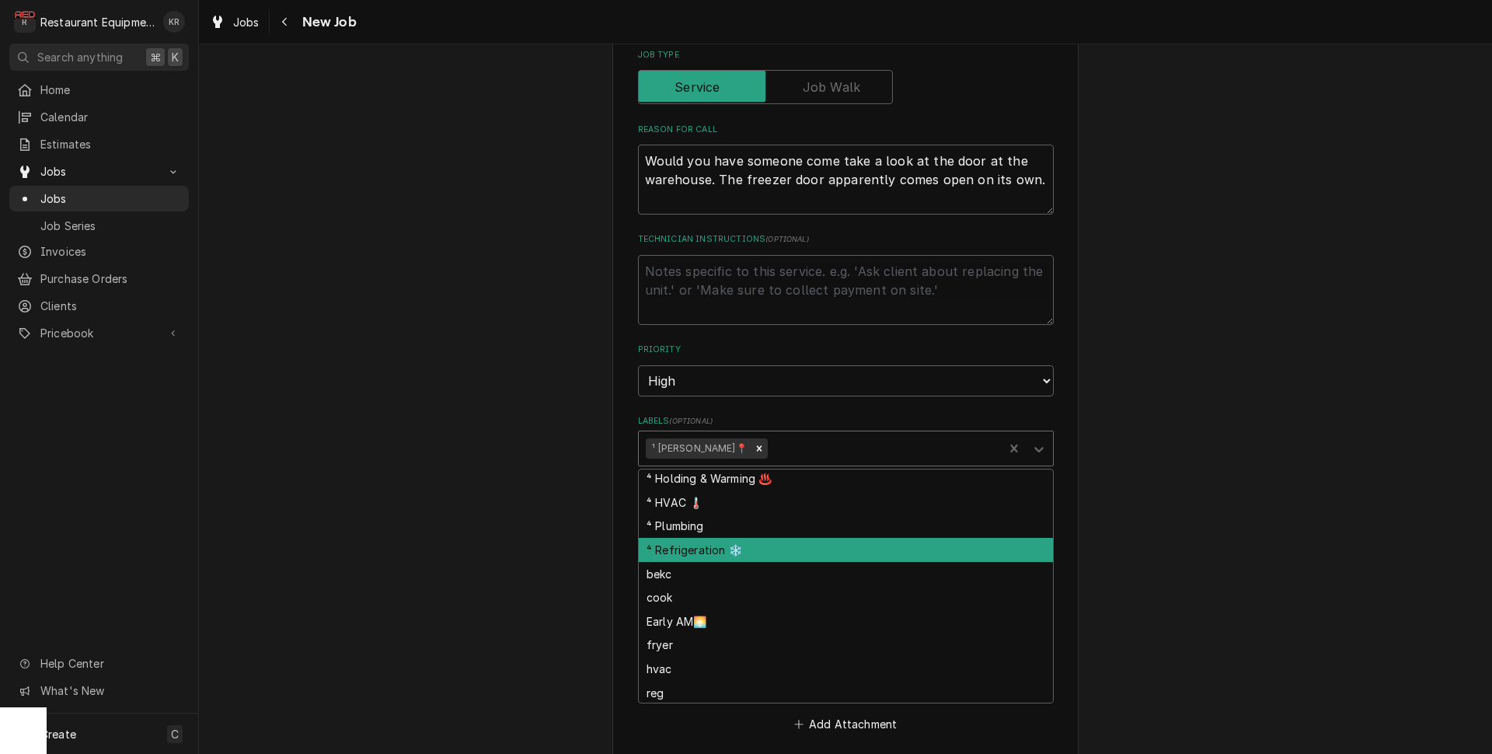
click at [762, 550] on div "⁴ Refrigeration ❄️" at bounding box center [846, 550] width 414 height 24
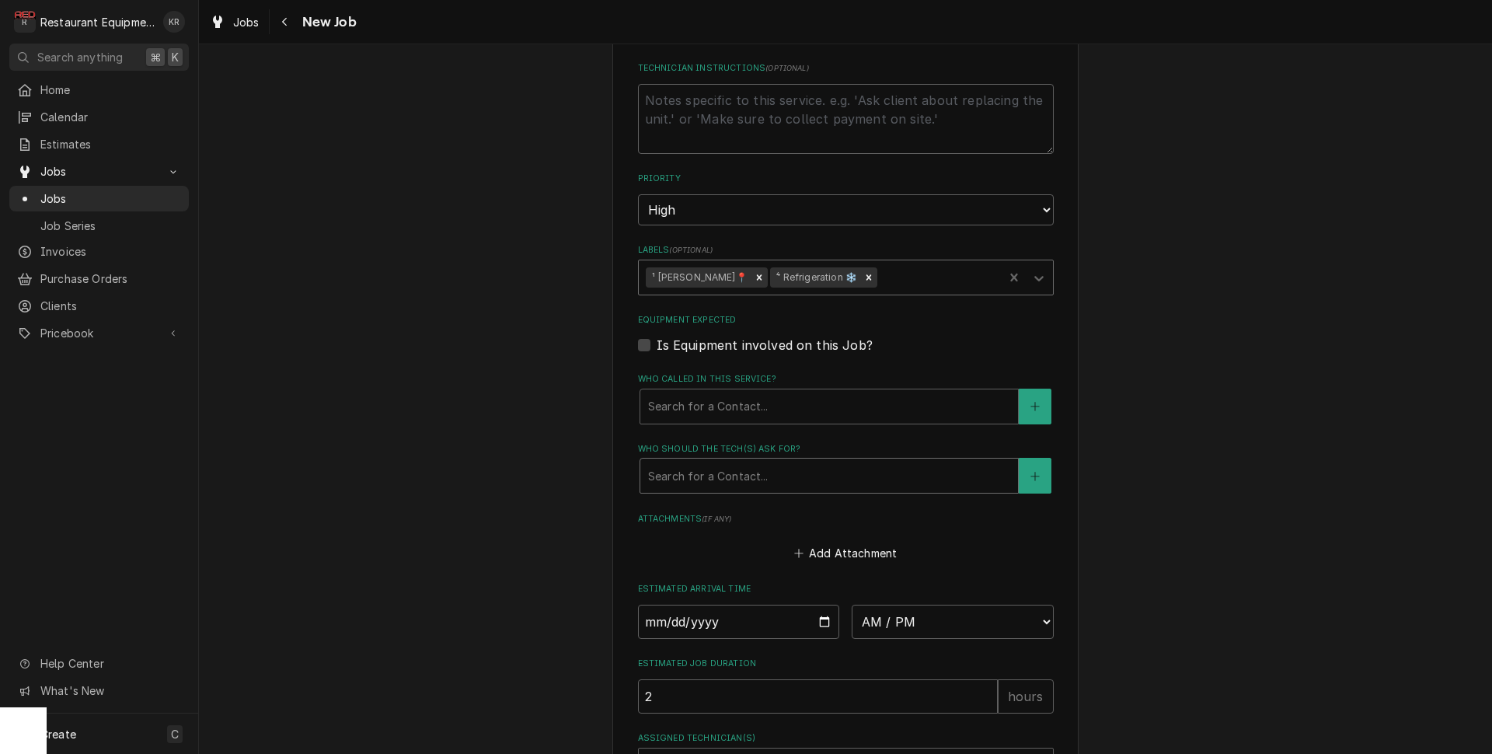
scroll to position [892, 0]
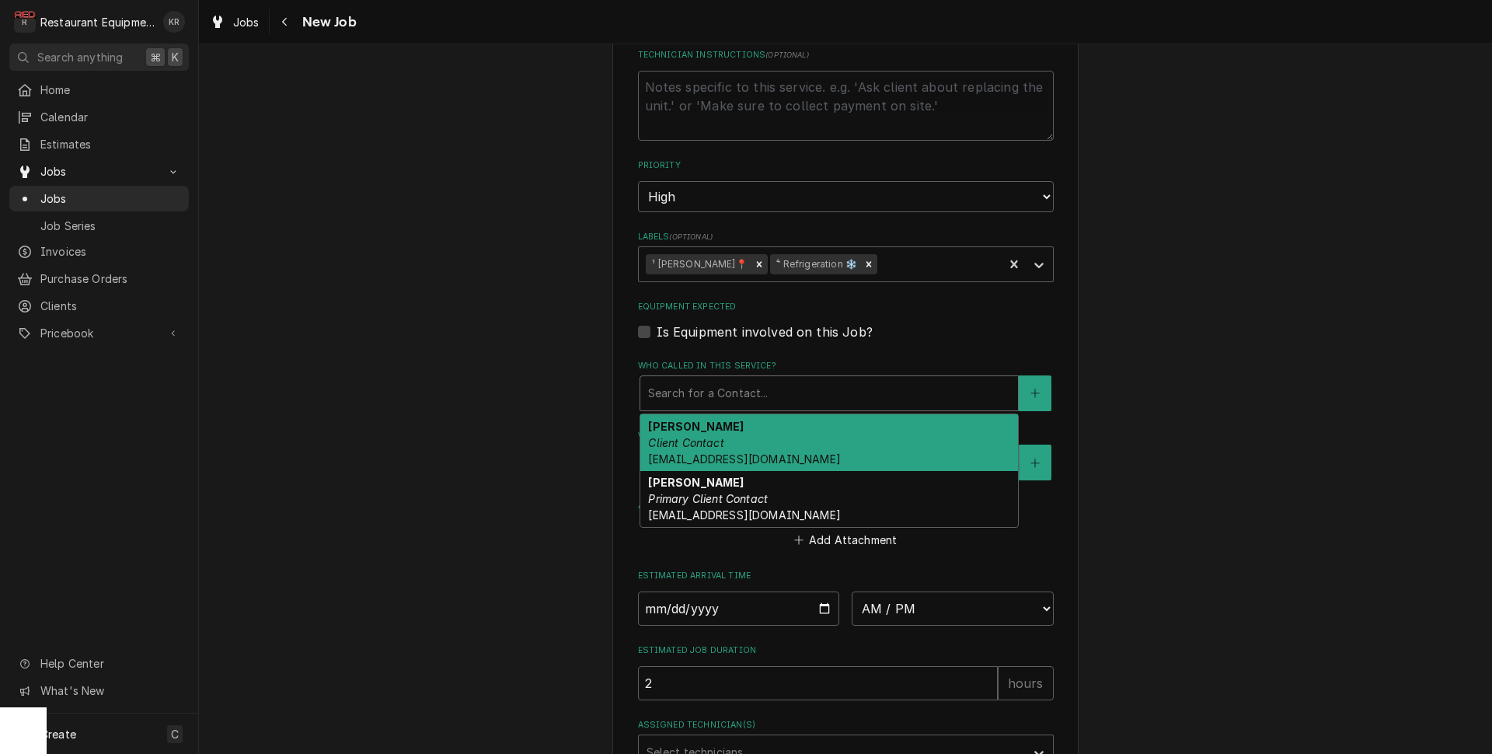
click at [714, 396] on div "Who called in this service?" at bounding box center [829, 393] width 362 height 28
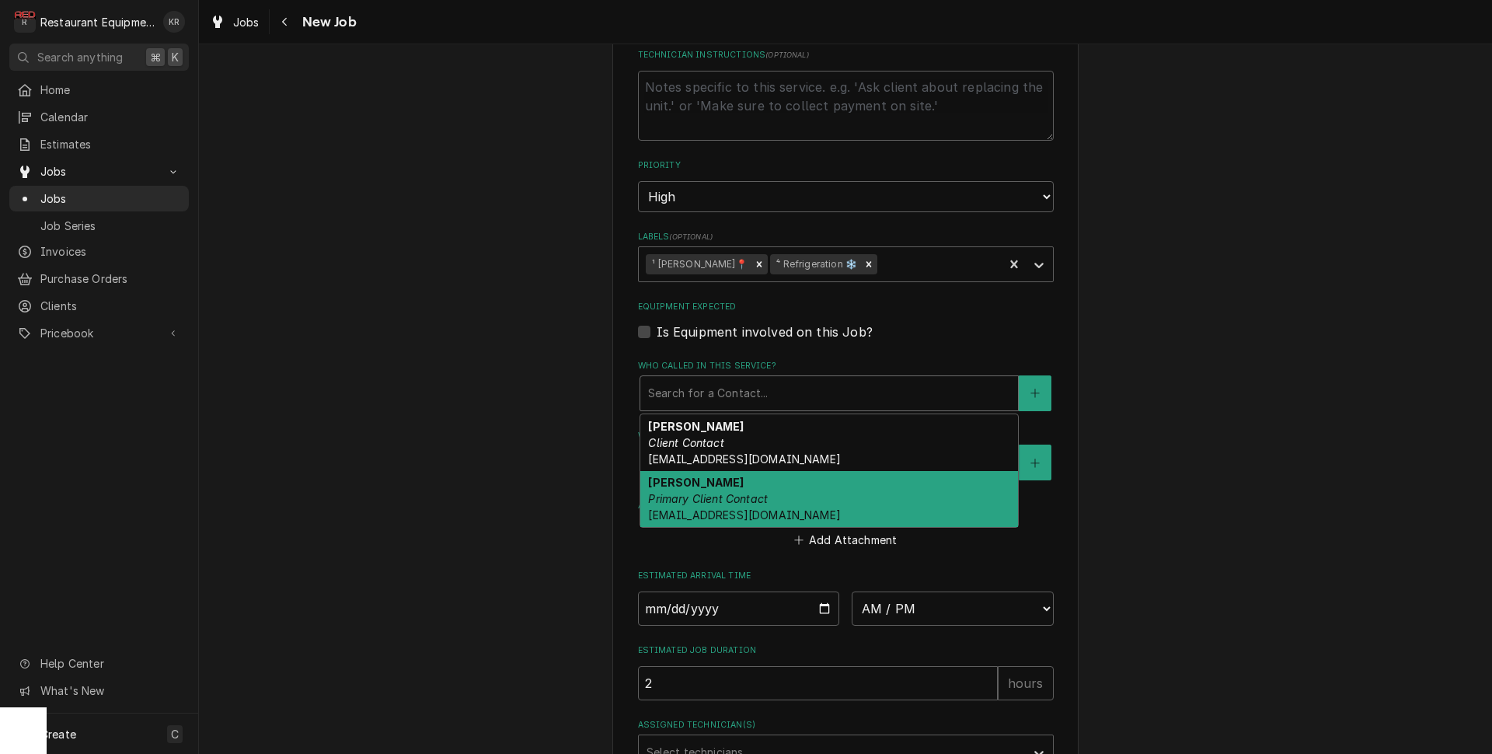
click at [727, 493] on em "Primary Client Contact" at bounding box center [708, 498] width 120 height 13
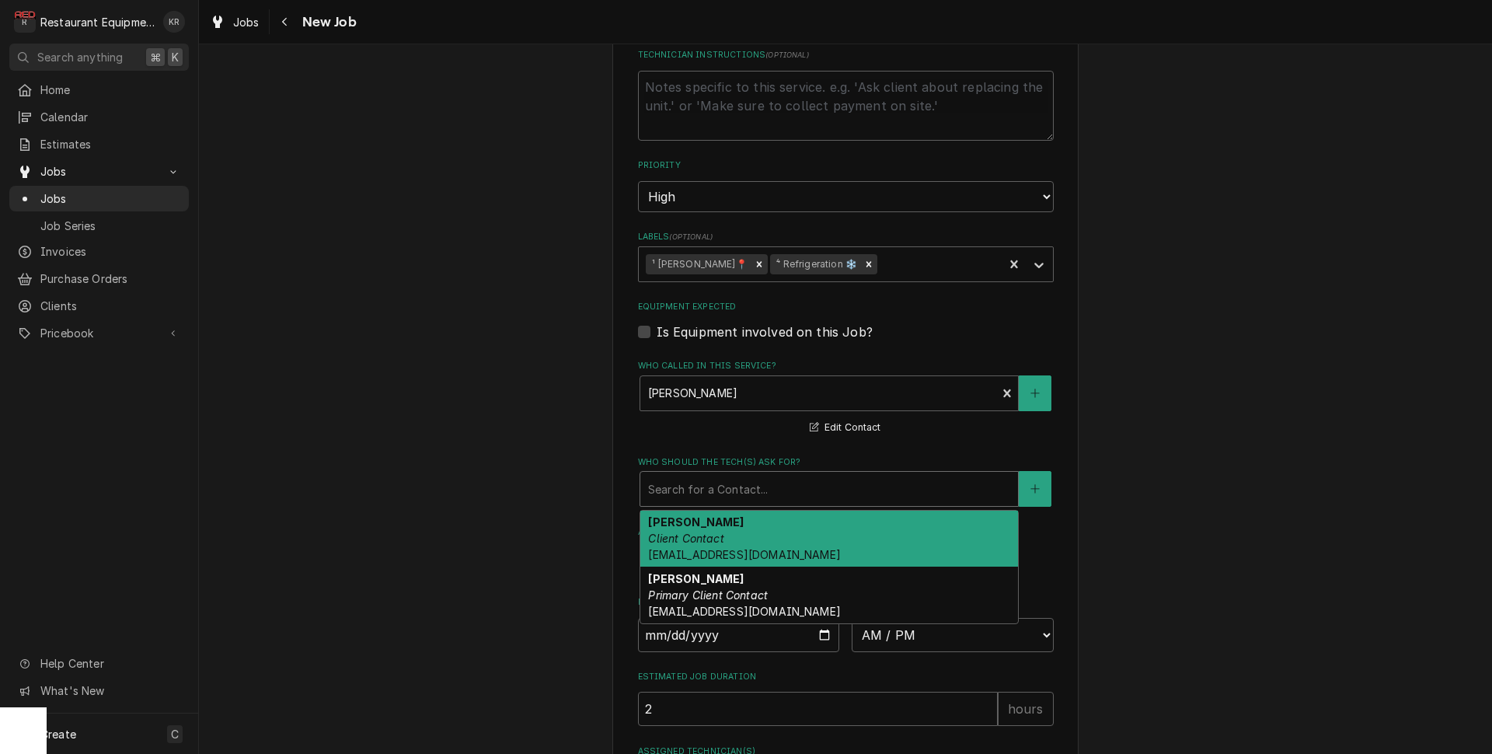
click at [729, 493] on div "Who should the tech(s) ask for?" at bounding box center [829, 489] width 362 height 28
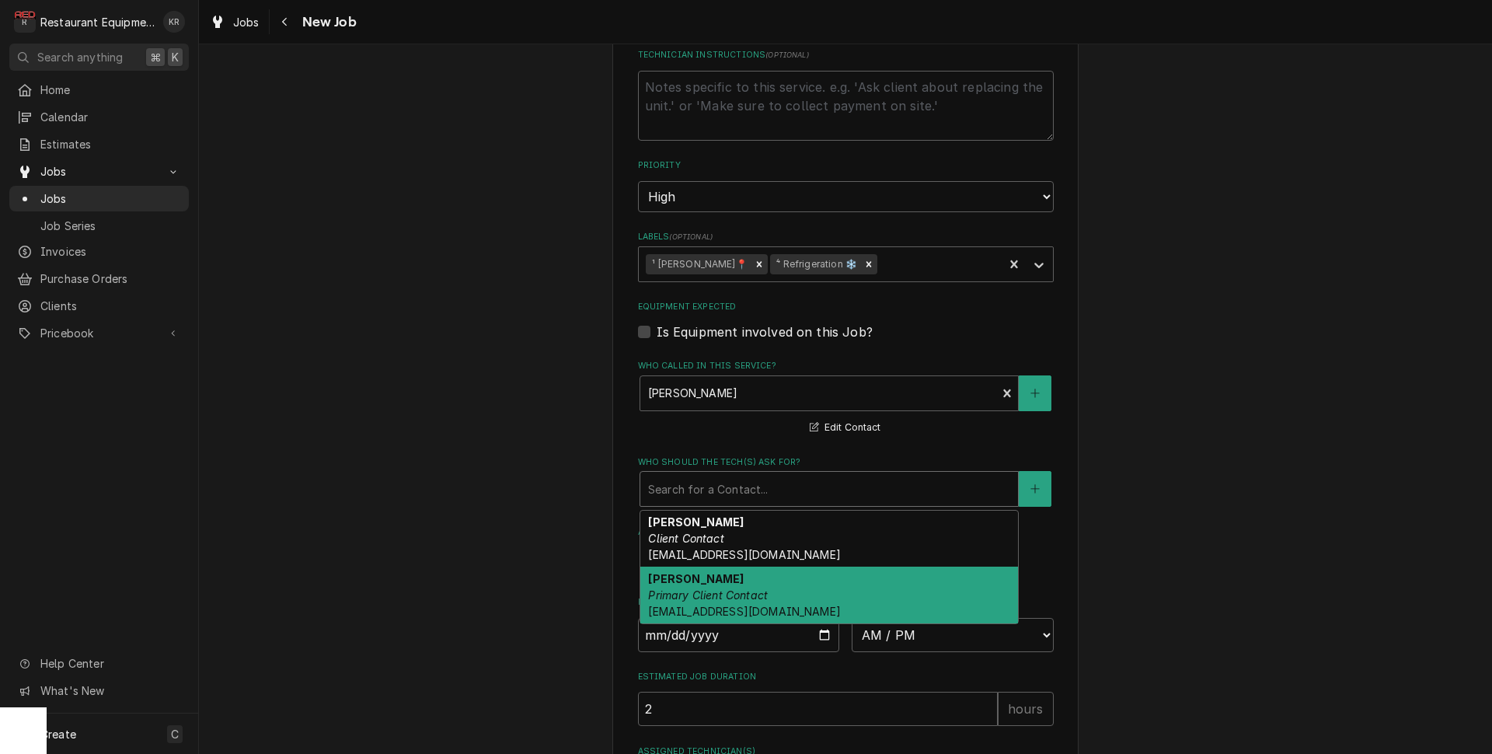
click at [742, 598] on em "Primary Client Contact" at bounding box center [708, 594] width 120 height 13
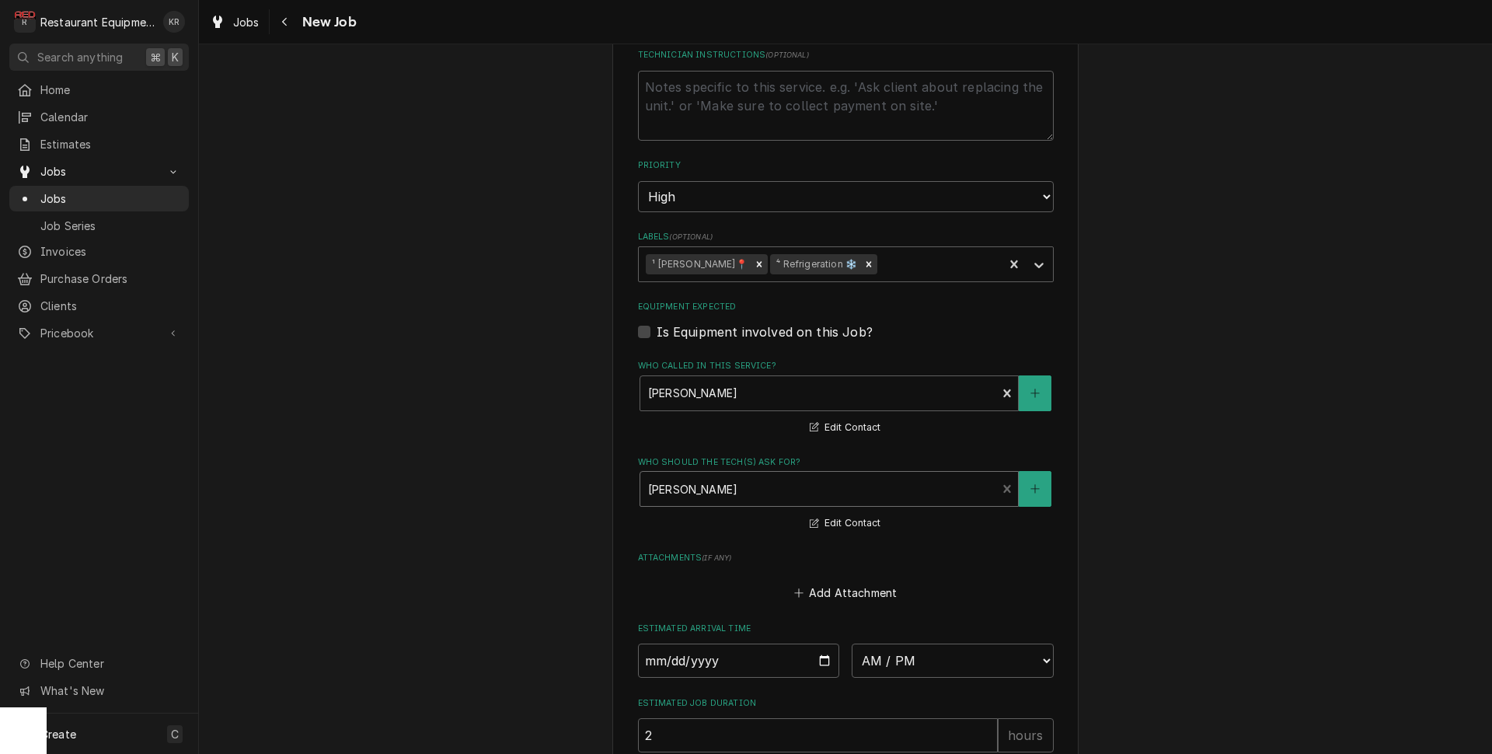
scroll to position [1092, 0]
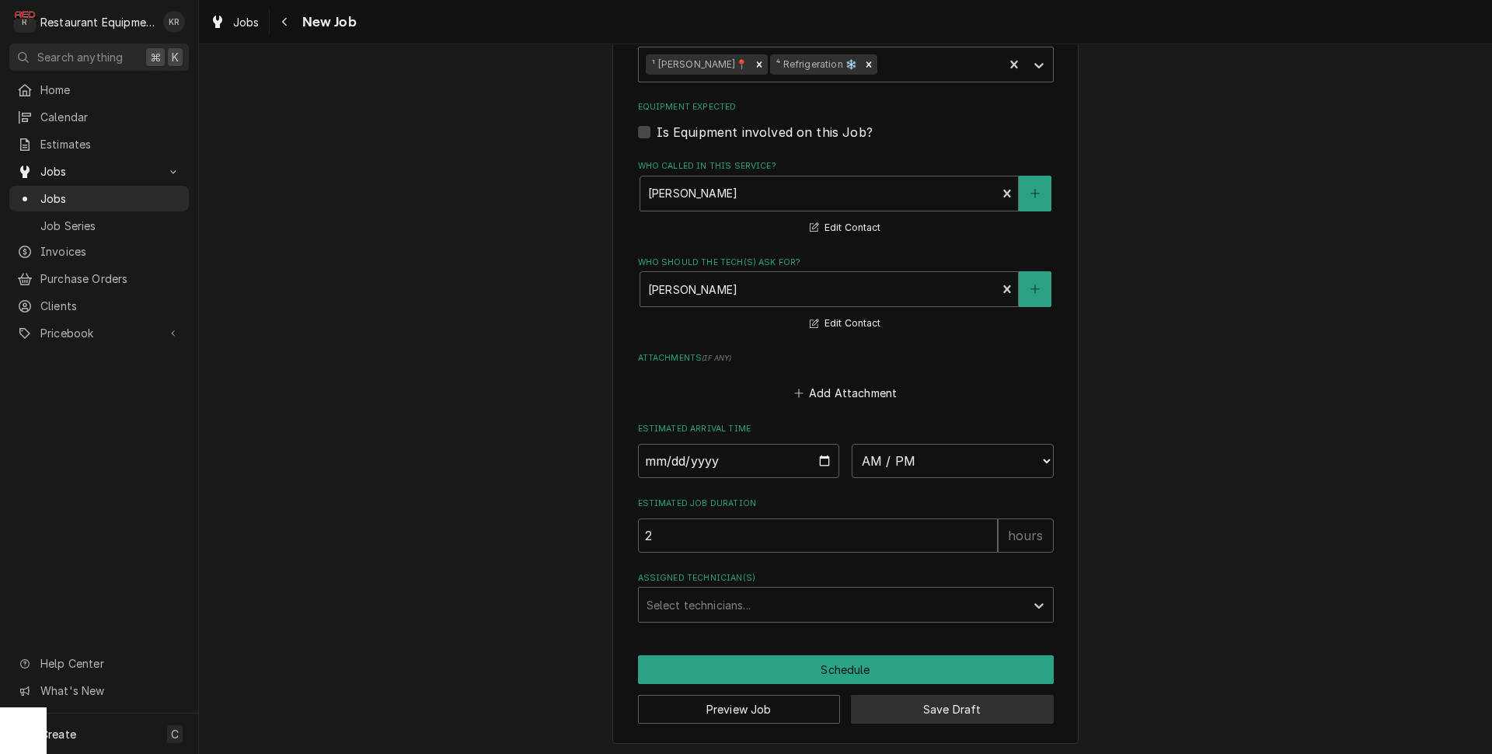
click at [932, 709] on button "Save Draft" at bounding box center [952, 709] width 203 height 29
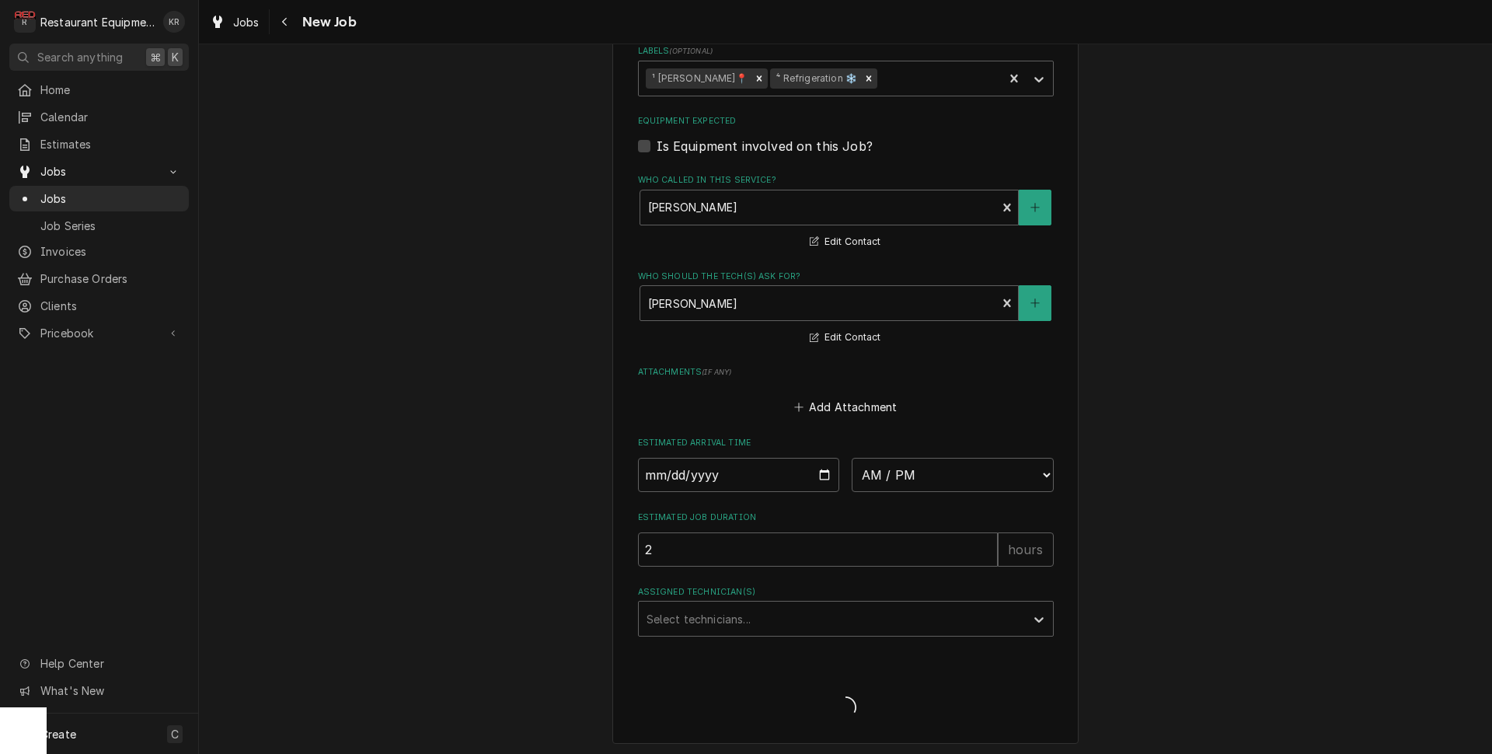
type textarea "x"
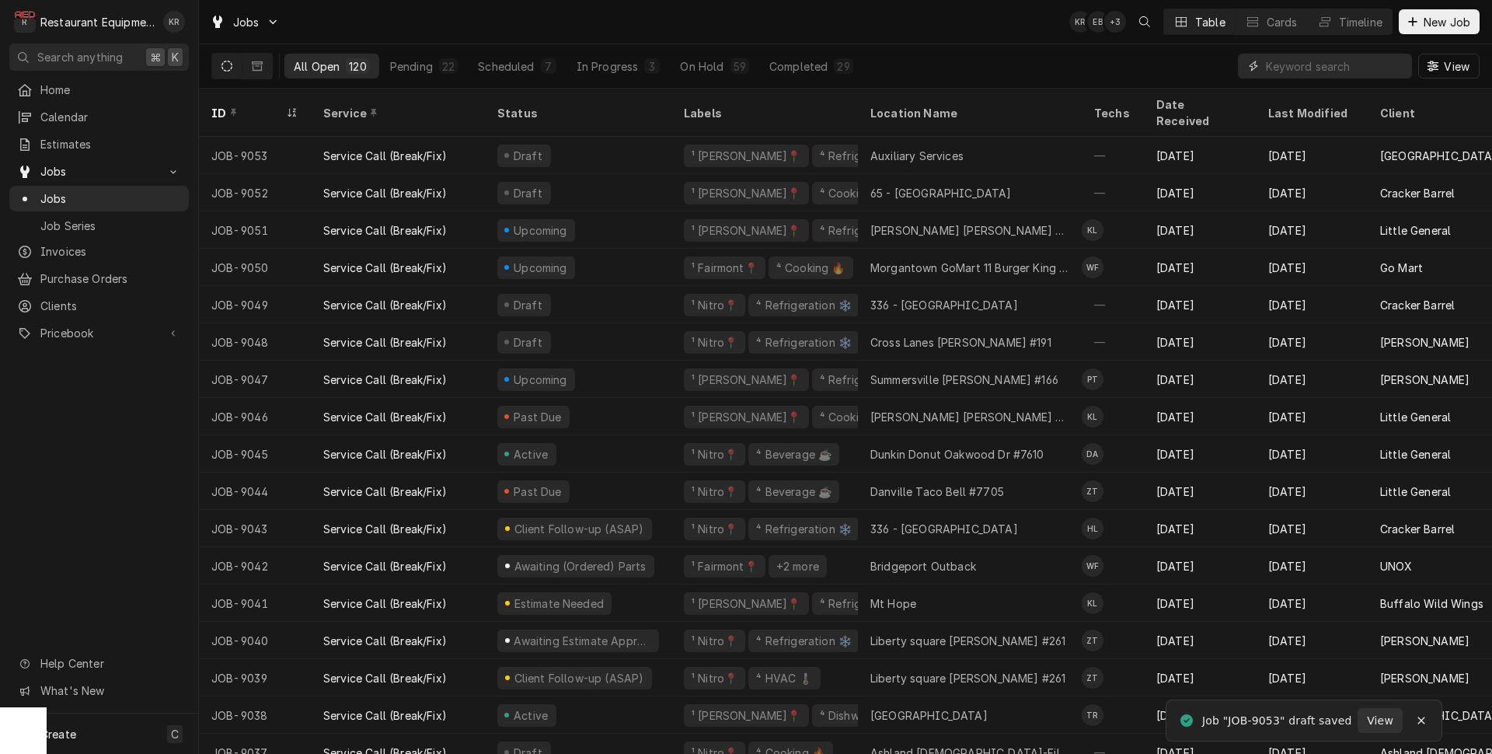
click at [1293, 68] on input "Dynamic Content Wrapper" at bounding box center [1335, 66] width 138 height 25
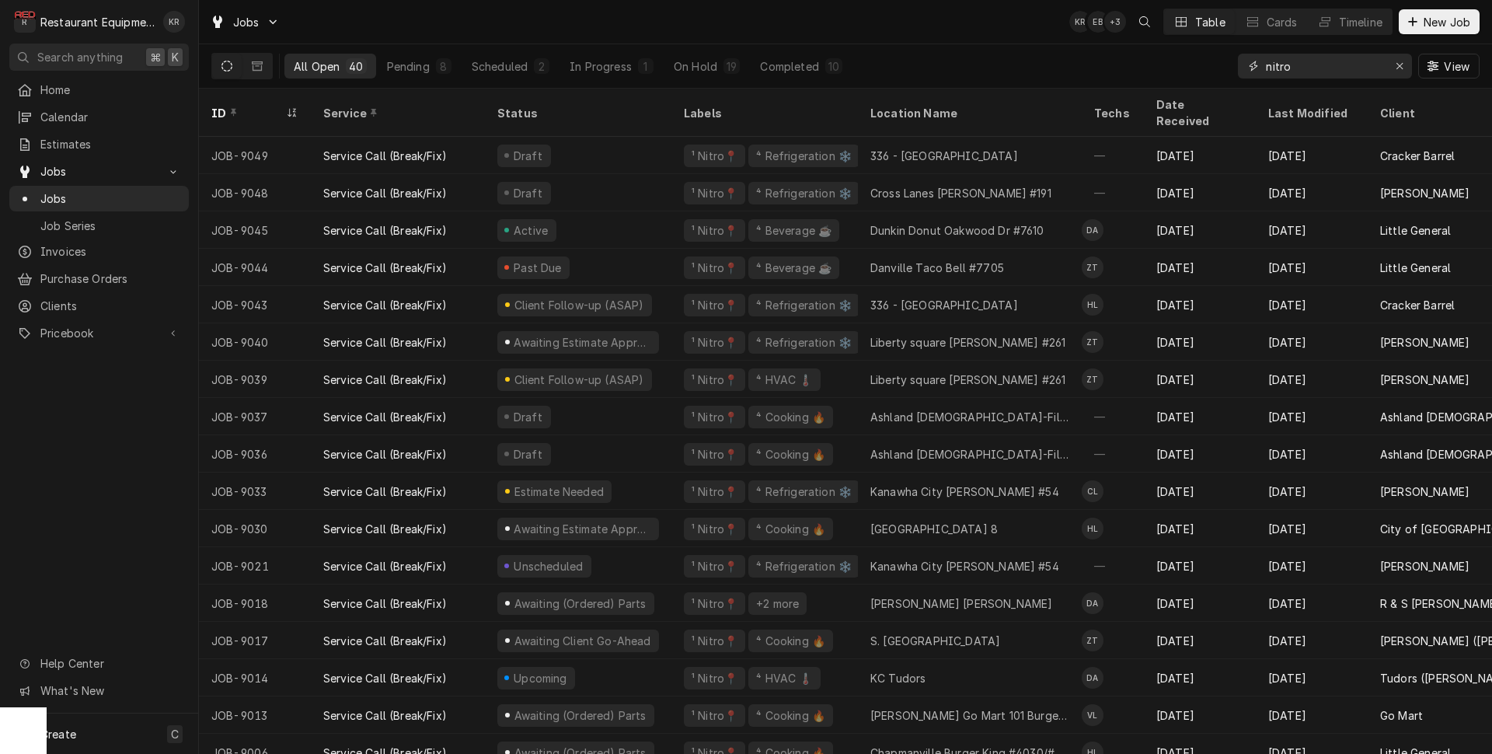
type input "nitro"
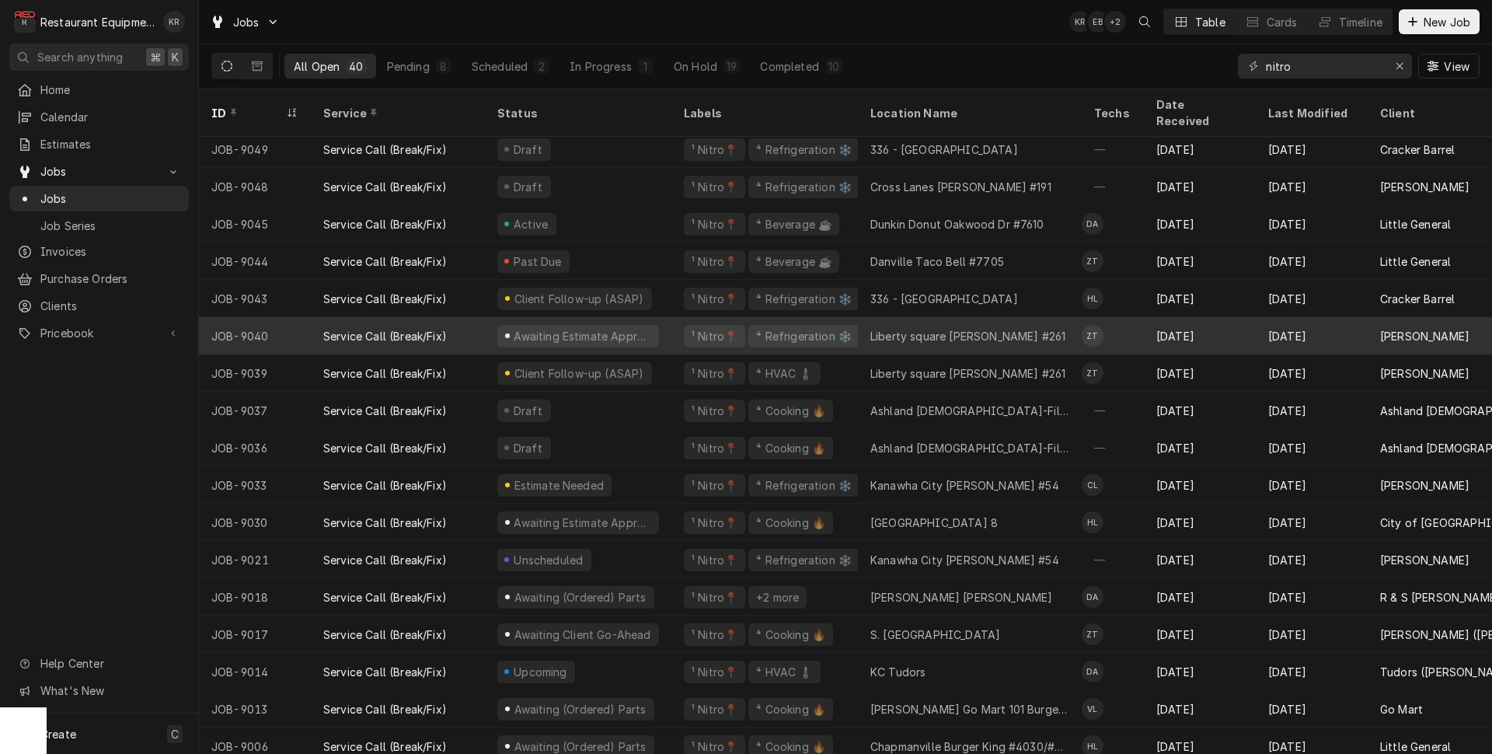
drag, startPoint x: 58, startPoint y: 495, endPoint x: 584, endPoint y: 323, distance: 552.8
click at [584, 325] on div "Awaiting Estimate Approval" at bounding box center [578, 336] width 162 height 23
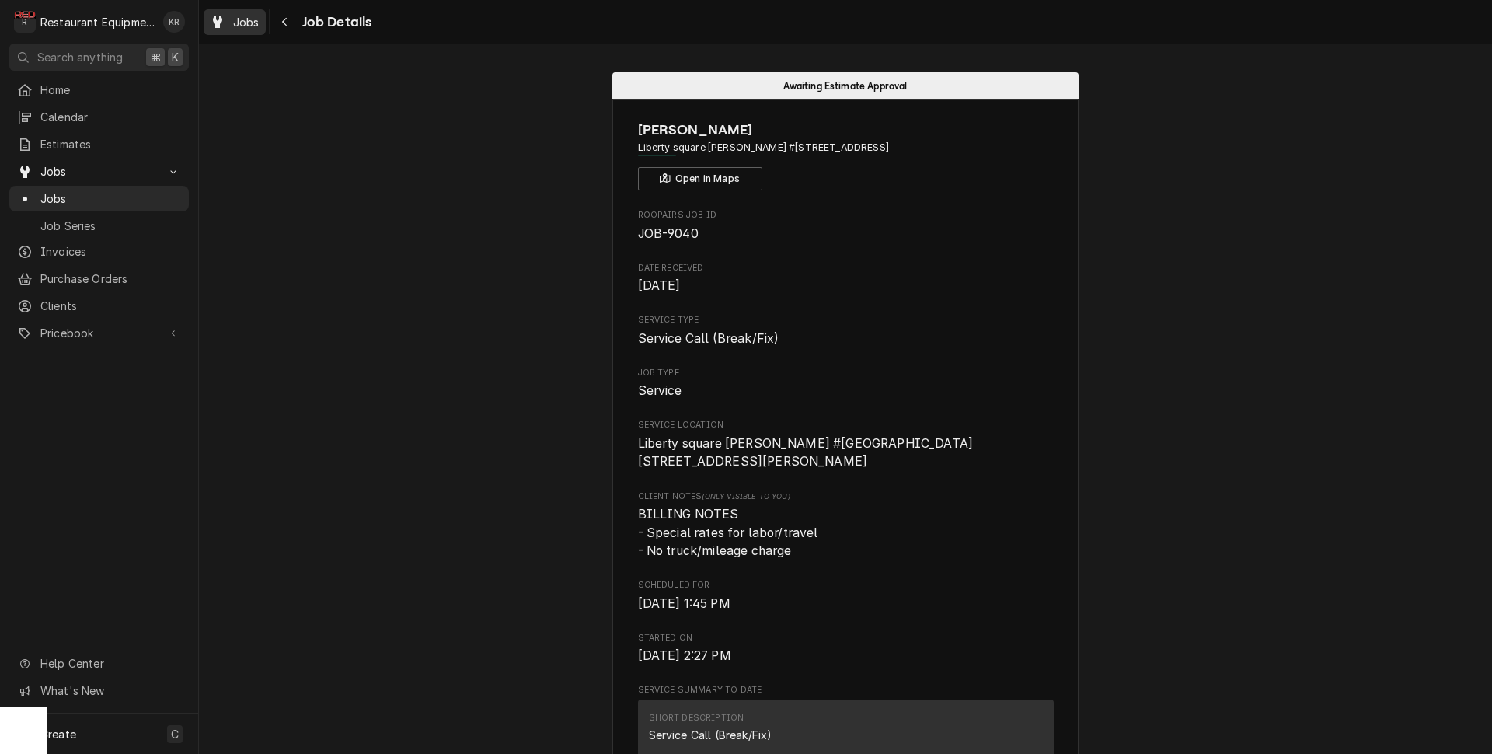
click at [243, 13] on div "Jobs" at bounding box center [235, 21] width 56 height 19
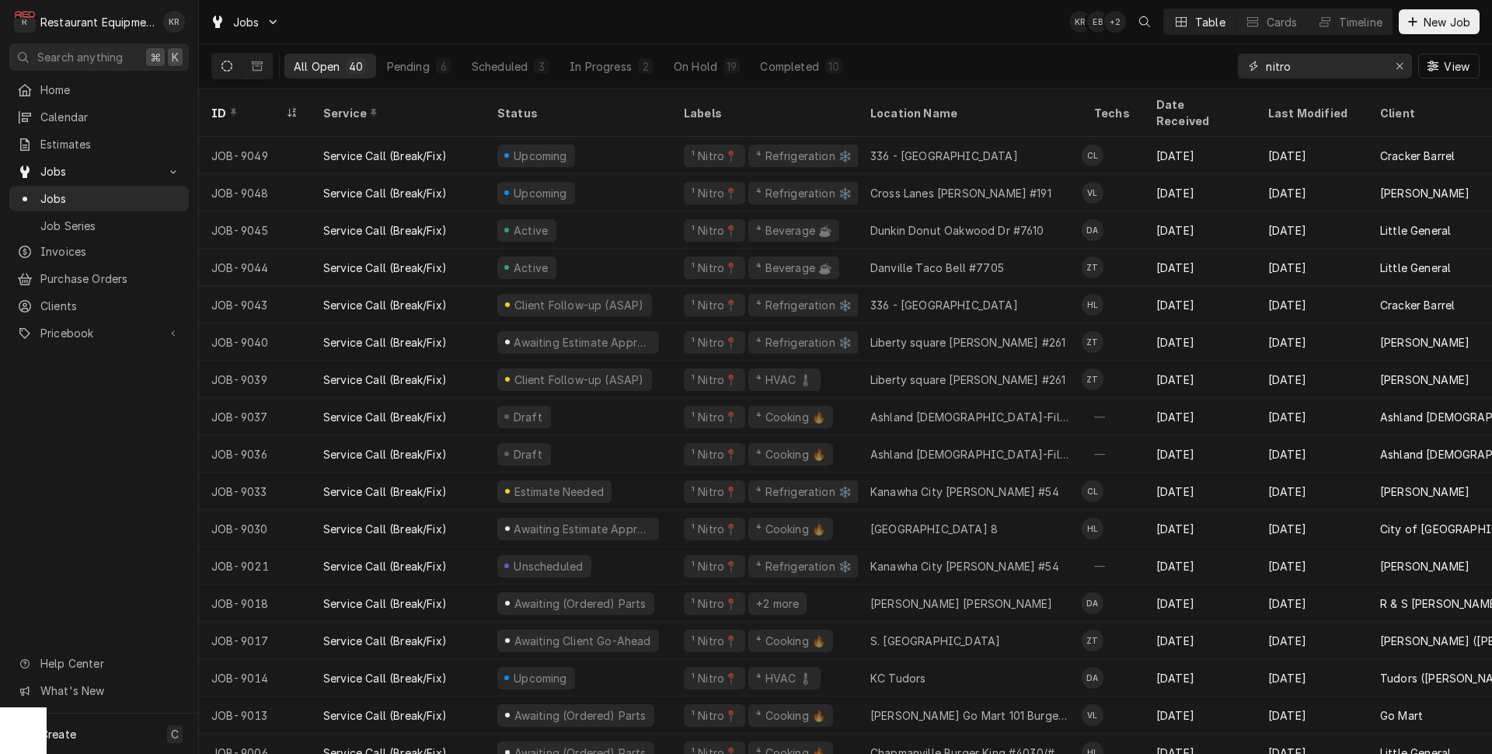
click at [1402, 67] on icon "Erase input" at bounding box center [1400, 66] width 9 height 11
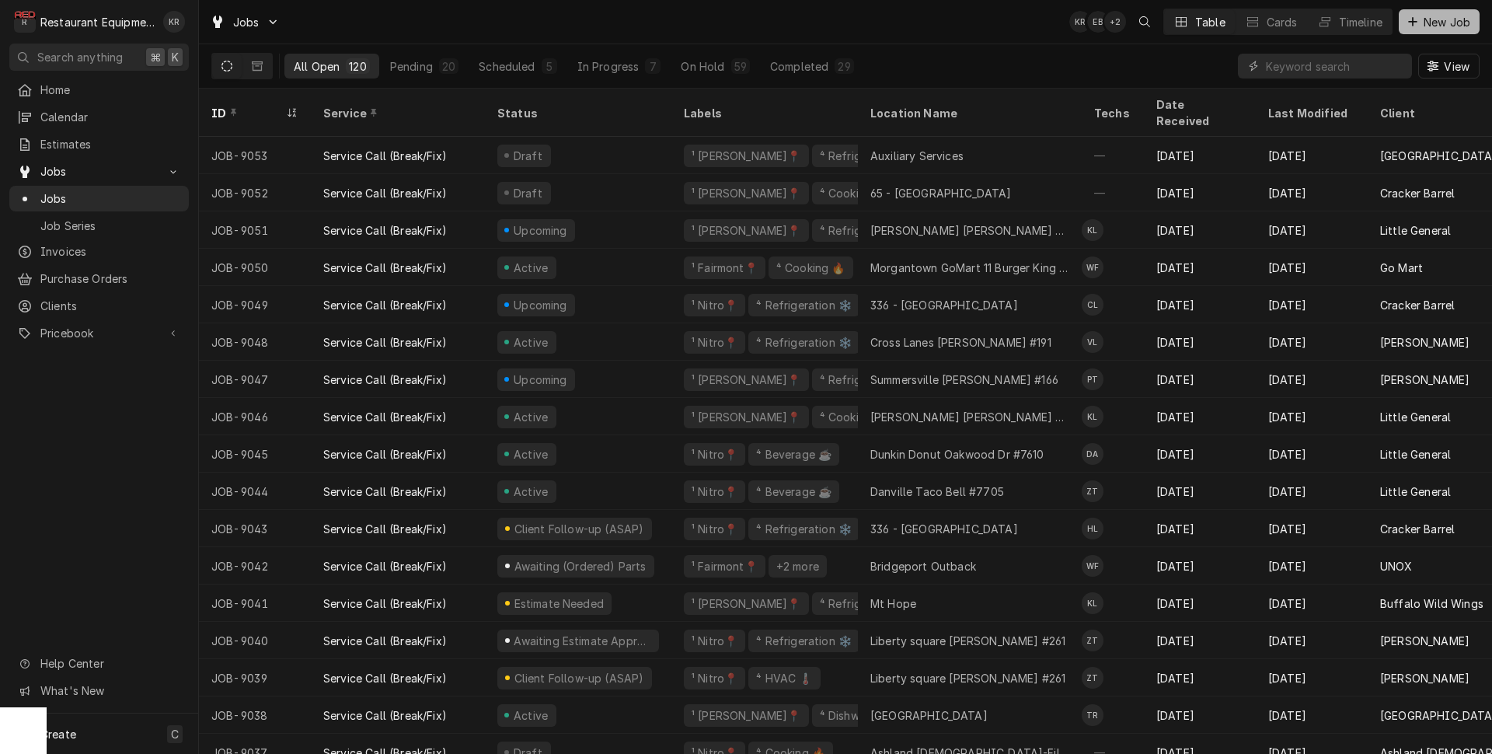
click at [1454, 19] on span "New Job" at bounding box center [1447, 22] width 53 height 16
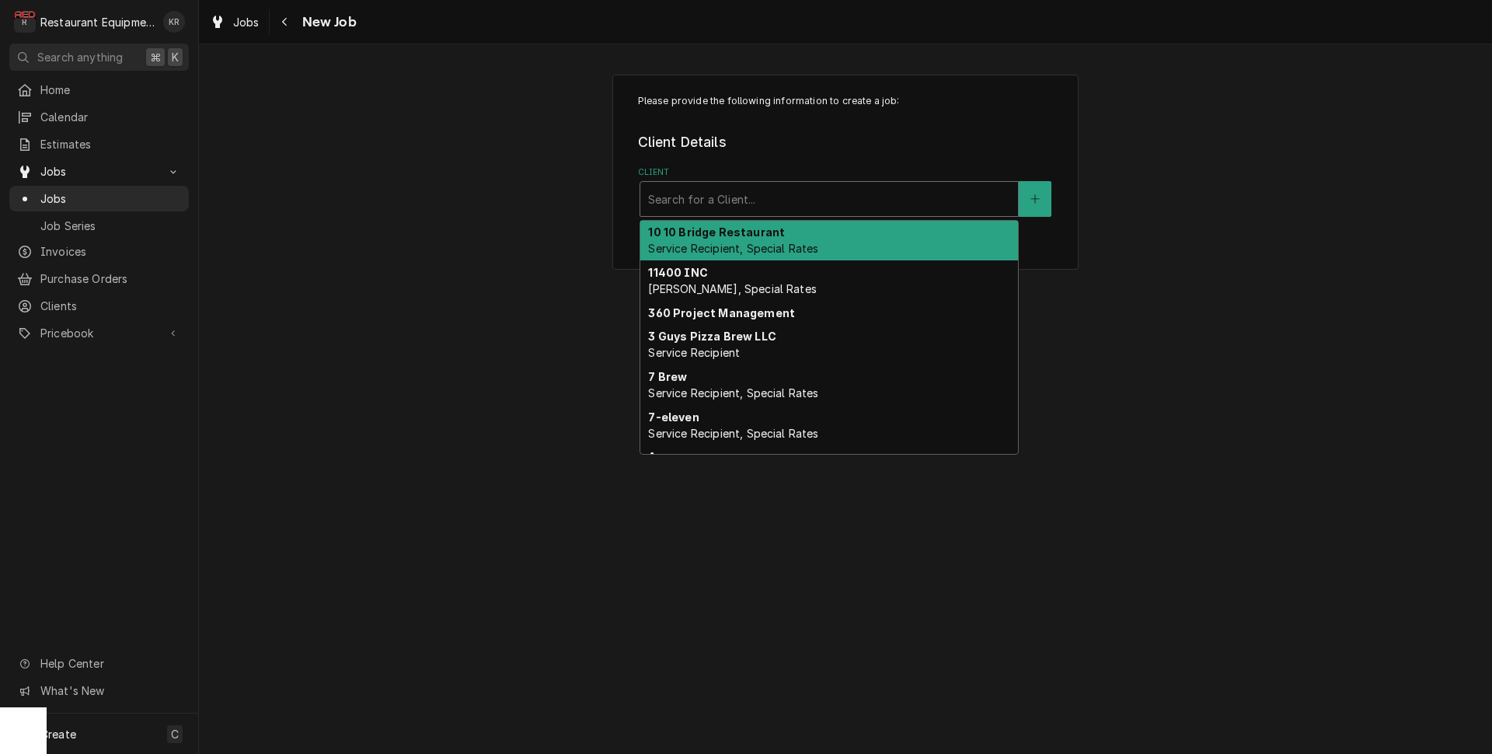
click at [693, 195] on div "Client" at bounding box center [829, 199] width 362 height 28
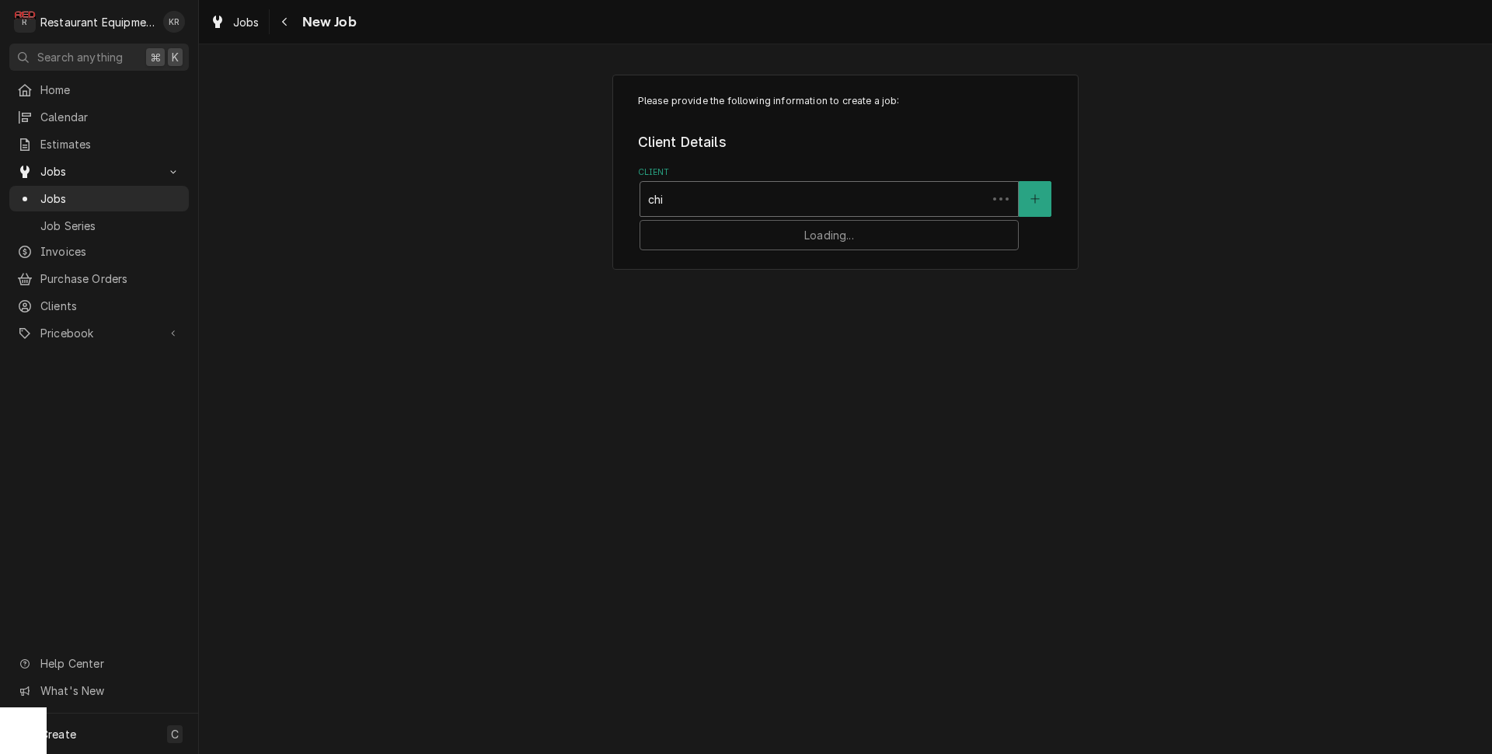
type input "chil"
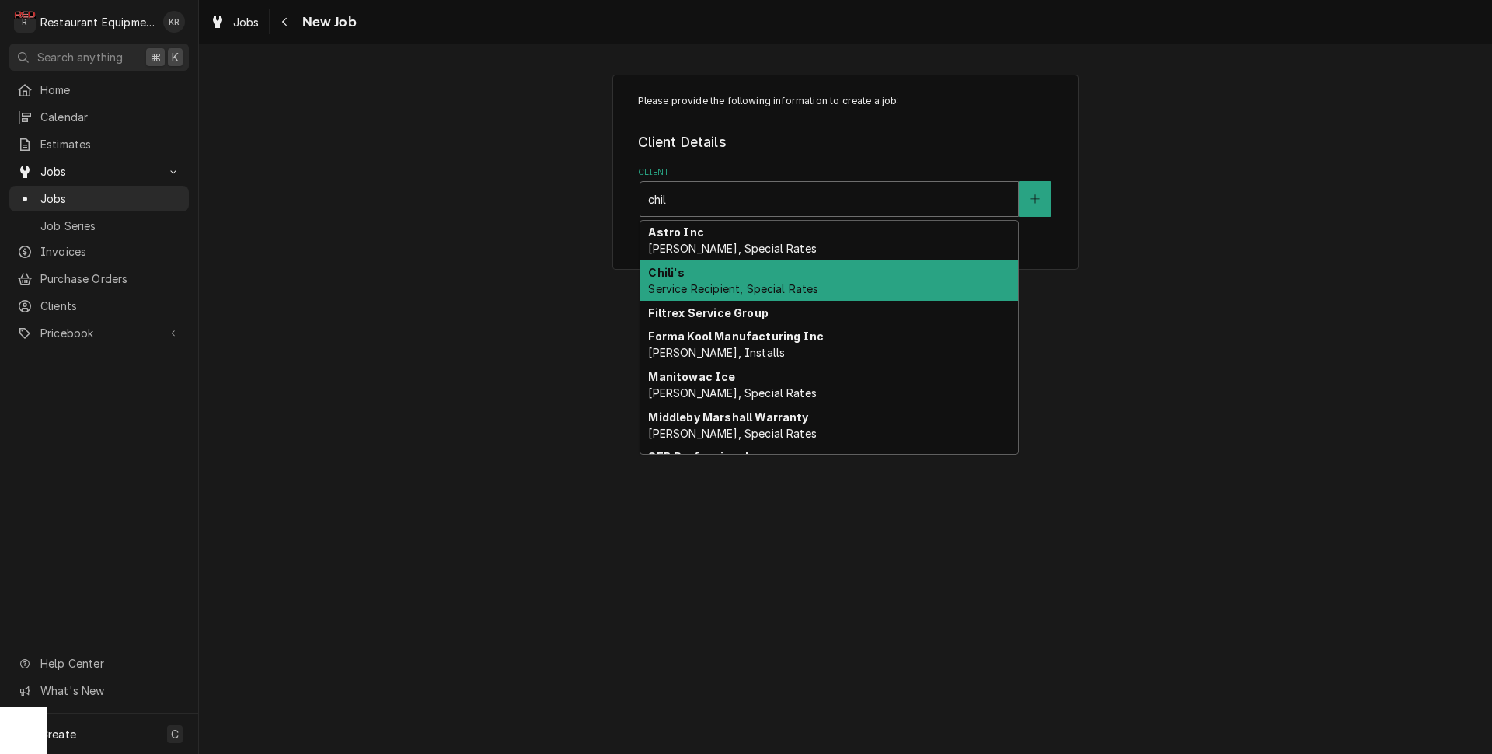
drag, startPoint x: 689, startPoint y: 281, endPoint x: 675, endPoint y: 269, distance: 18.8
click at [689, 281] on div "Chili's Service Recipient, Special Rates" at bounding box center [829, 280] width 378 height 40
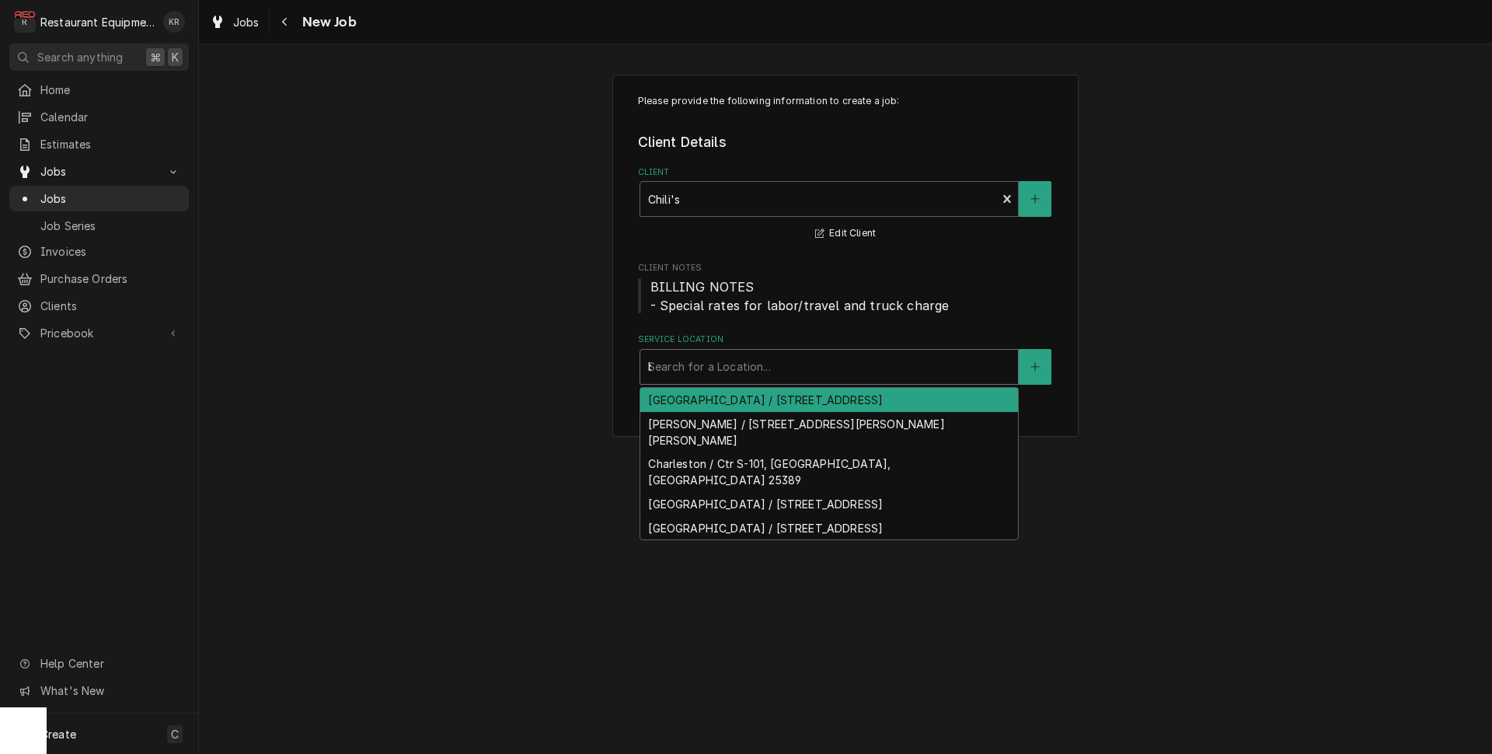
click at [722, 369] on div "b" at bounding box center [829, 367] width 362 height 28
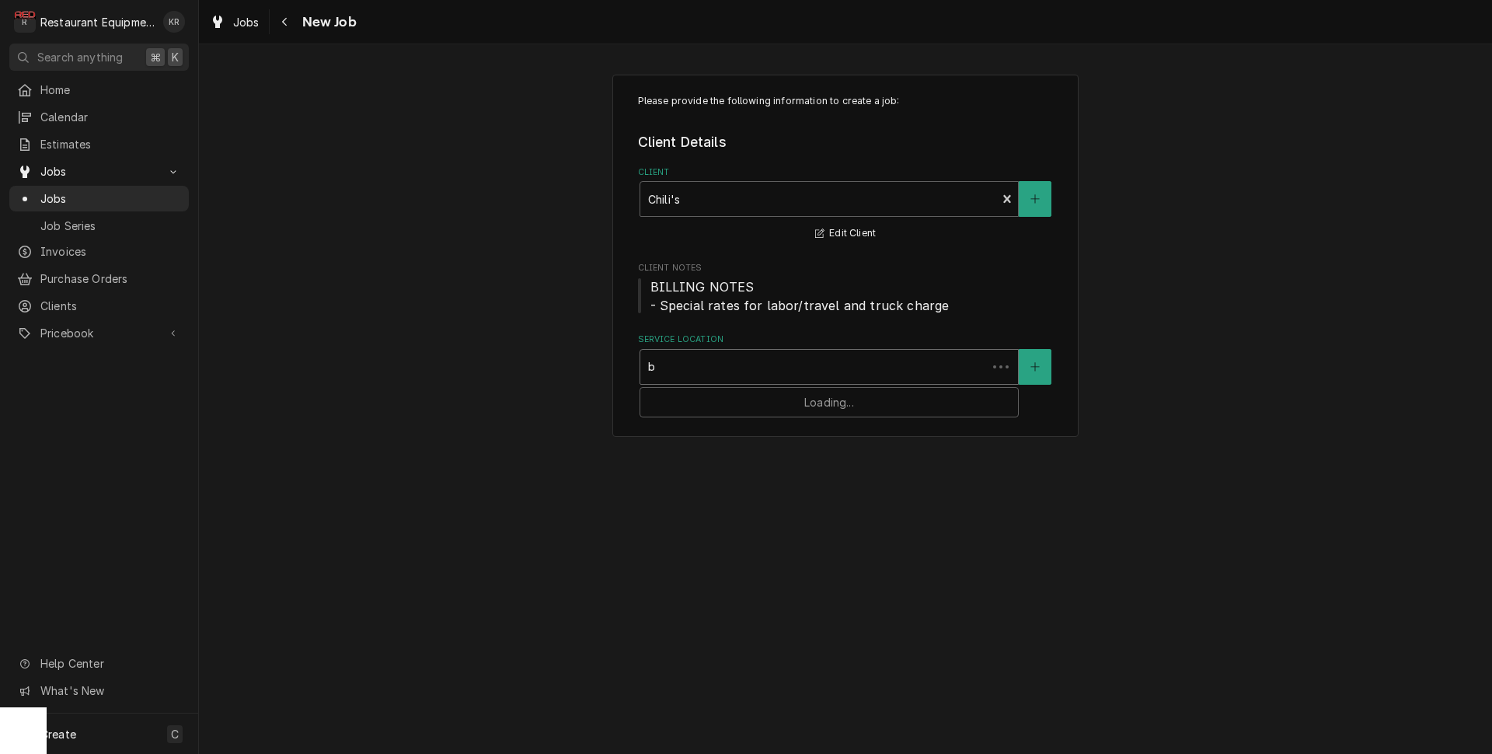
type input "be"
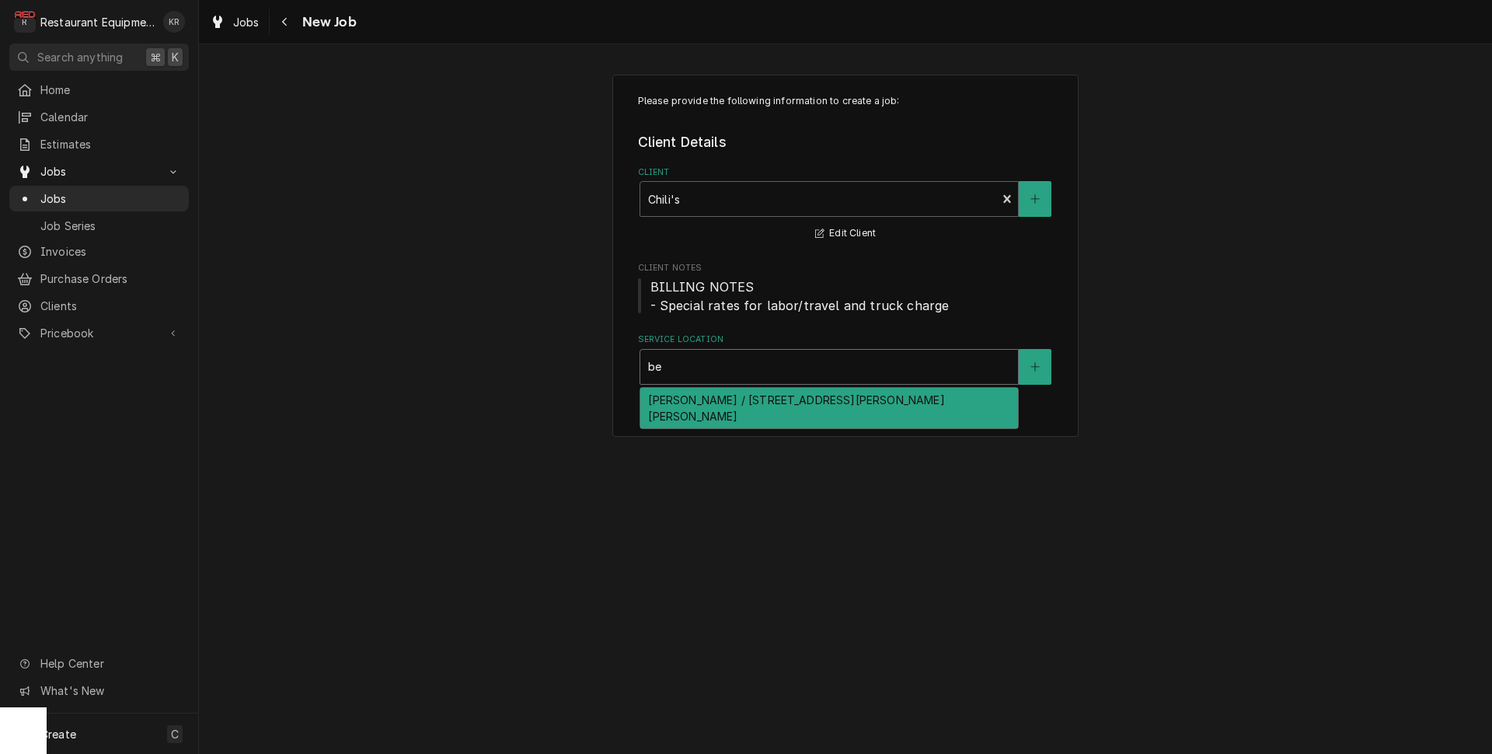
click at [708, 402] on div "Beckley / 1106 N Eisenhower Dr, Beckley, WV 25801" at bounding box center [829, 408] width 378 height 40
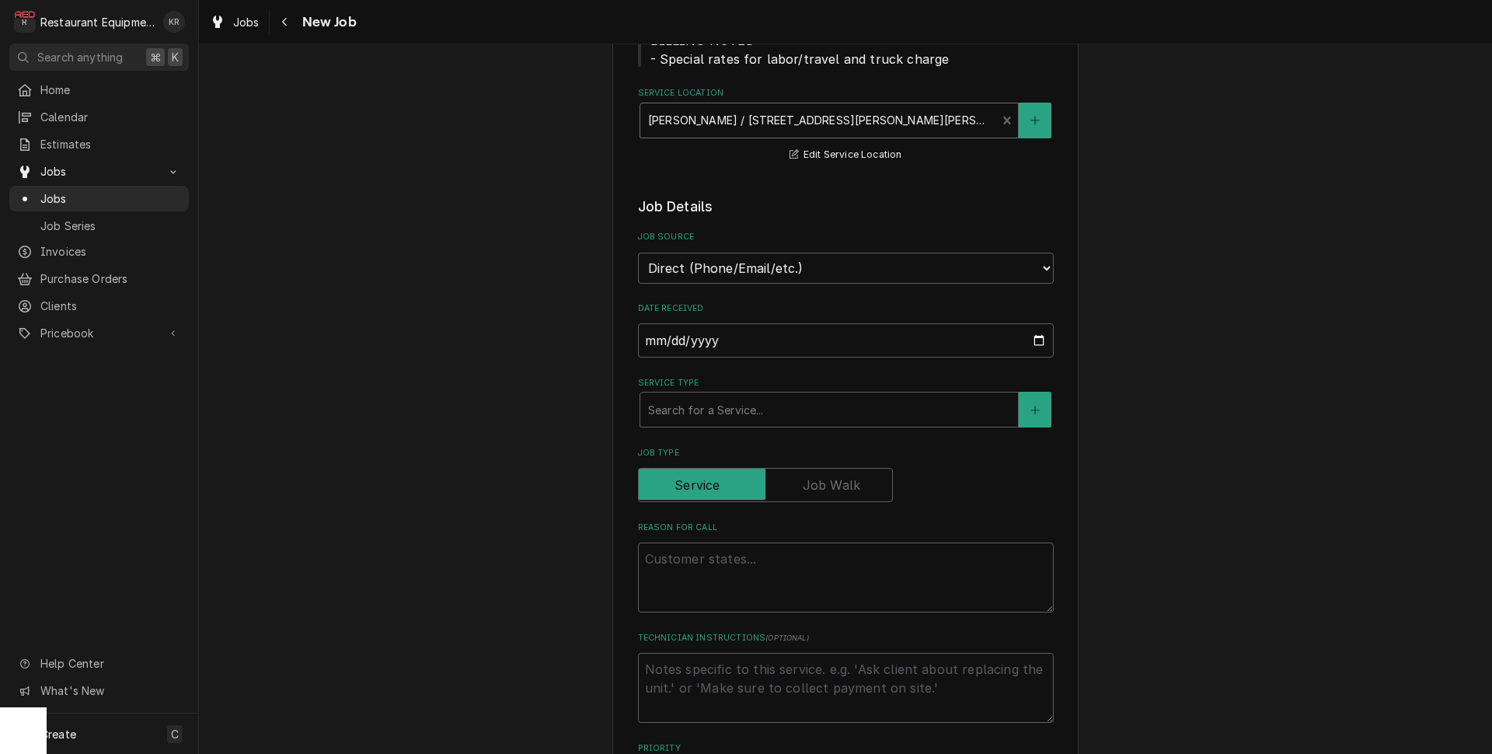
scroll to position [258, 0]
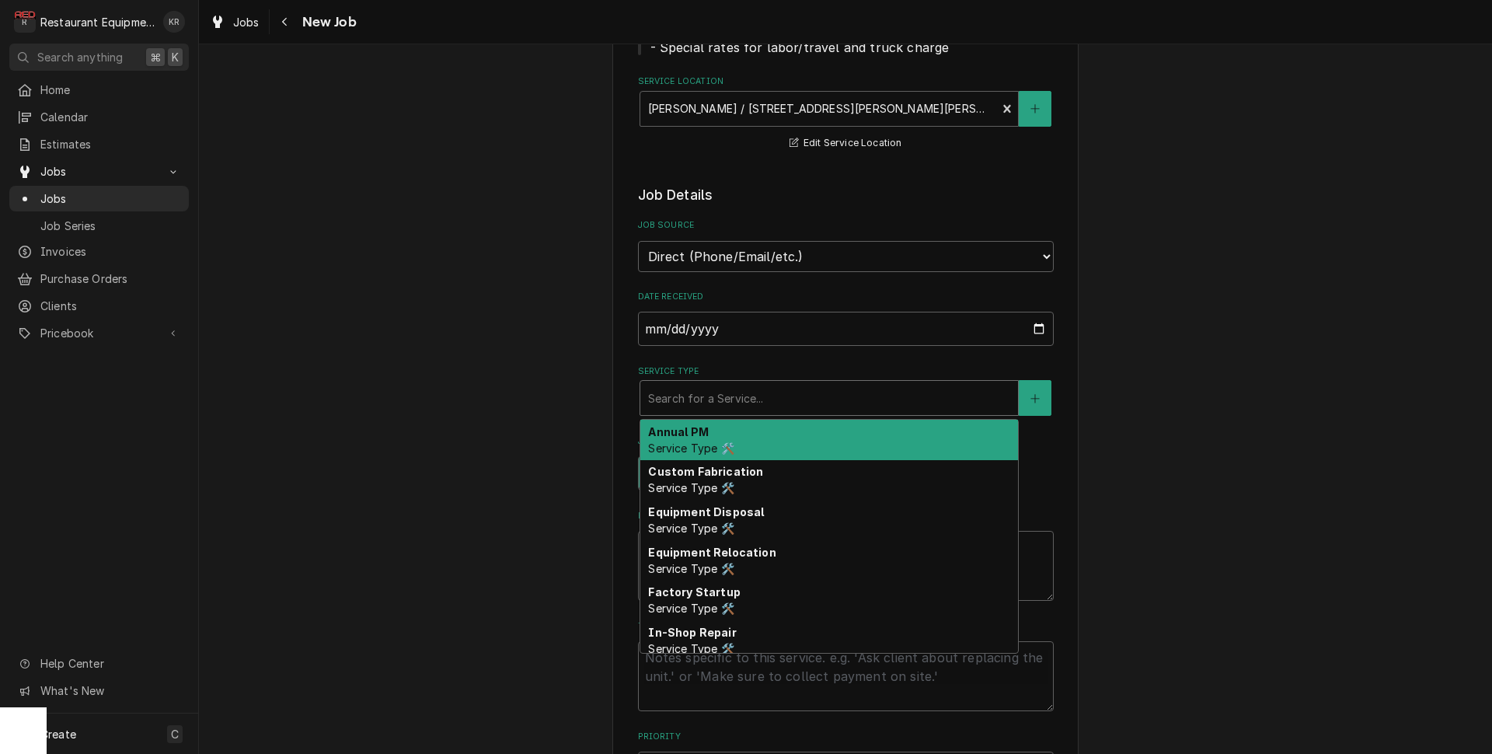
click at [706, 400] on div "Service Type" at bounding box center [829, 398] width 362 height 28
type textarea "x"
type input "b"
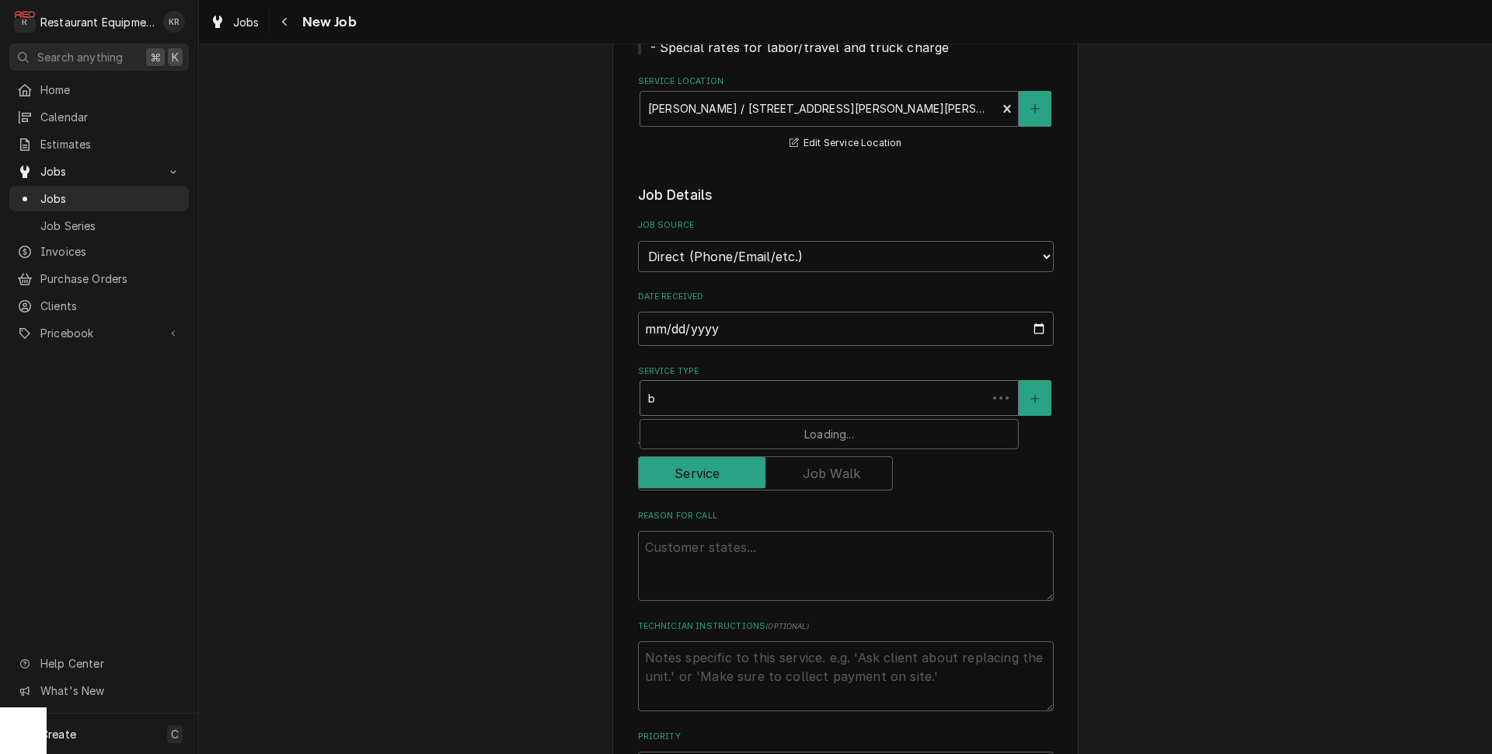
type textarea "x"
type input "br"
type textarea "x"
type input "brea"
type textarea "x"
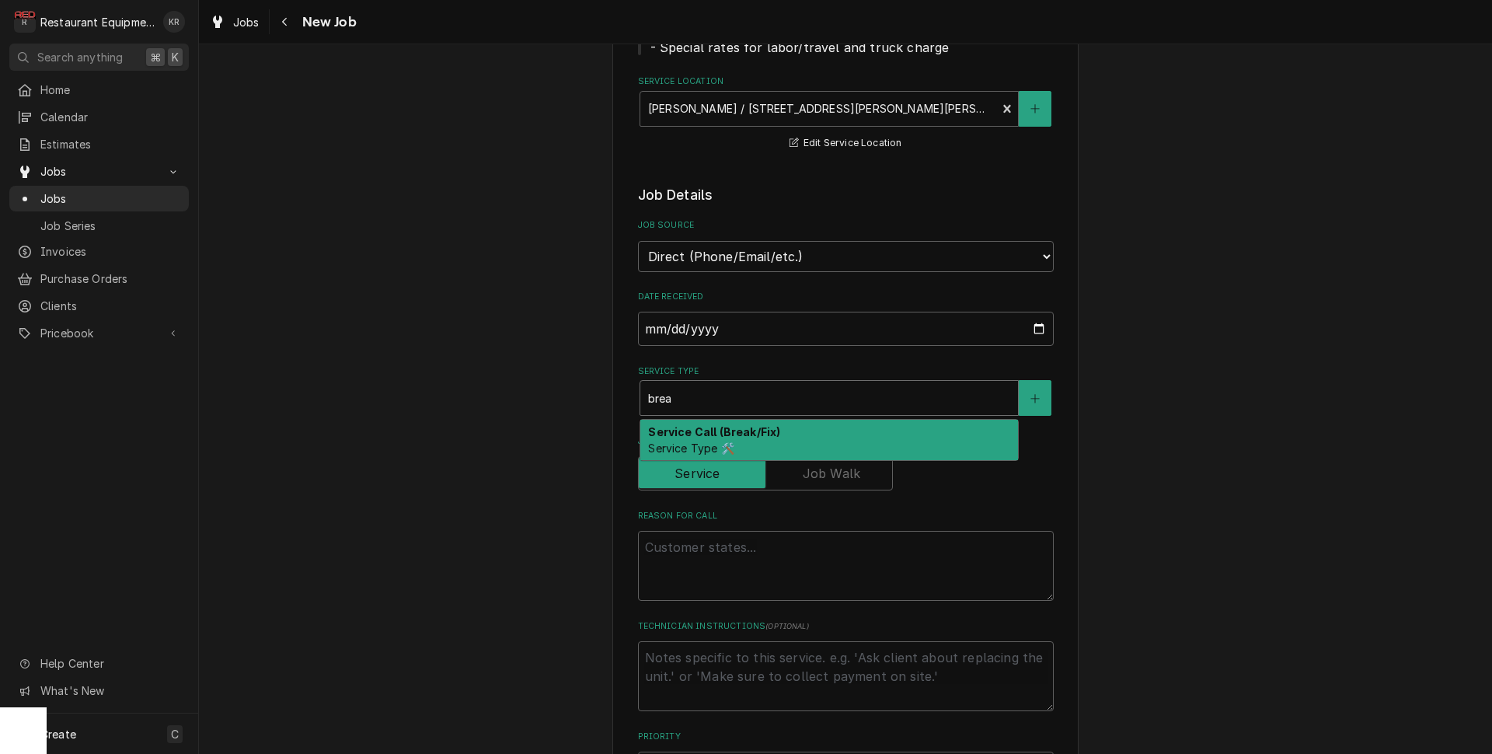
click at [707, 431] on strong "Service Call (Break/Fix)" at bounding box center [714, 431] width 132 height 13
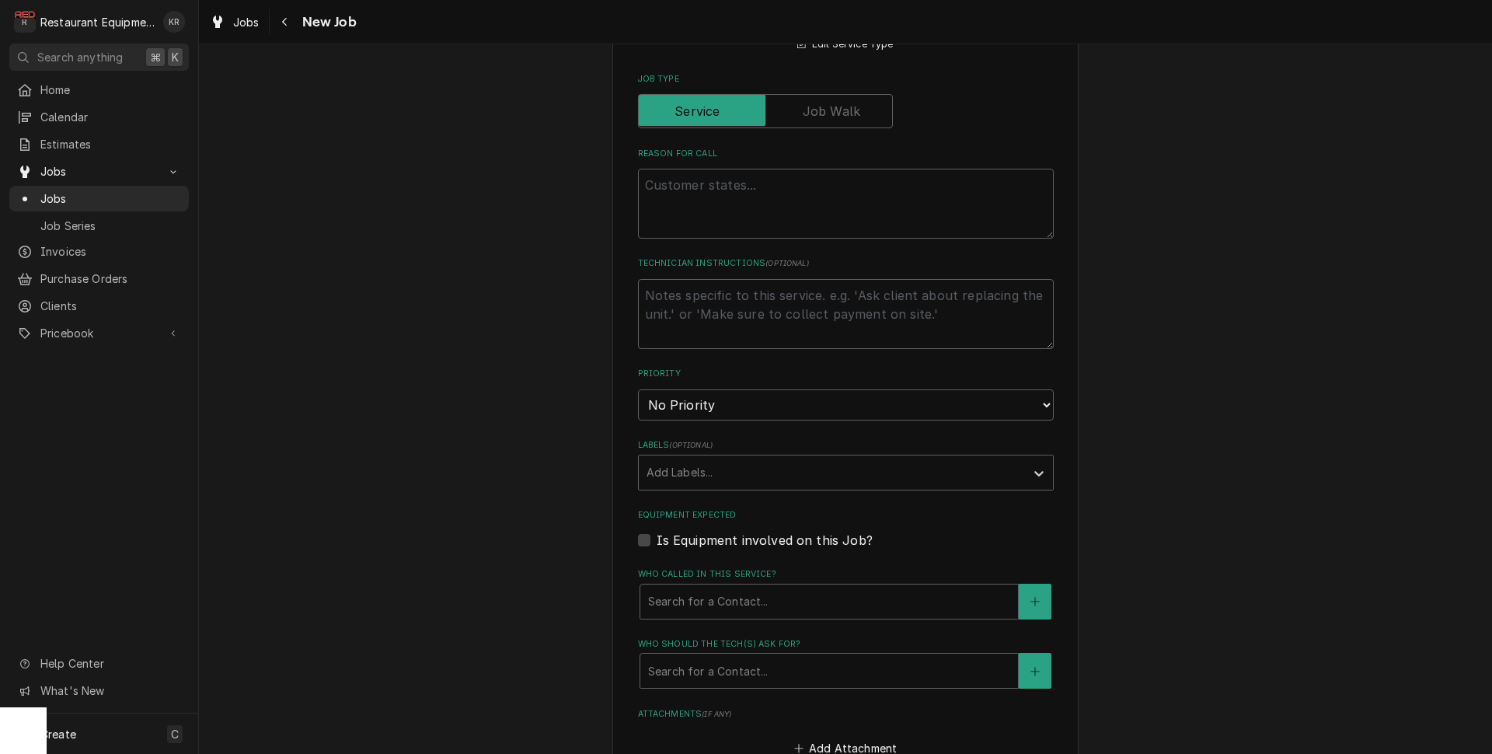
scroll to position [651, 0]
drag, startPoint x: 665, startPoint y: 148, endPoint x: 665, endPoint y: 169, distance: 20.2
click at [665, 154] on div "Reason For Call" at bounding box center [846, 188] width 416 height 91
click at [666, 174] on textarea "Reason For Call" at bounding box center [846, 199] width 416 height 70
paste textarea "WO# CH125600487"
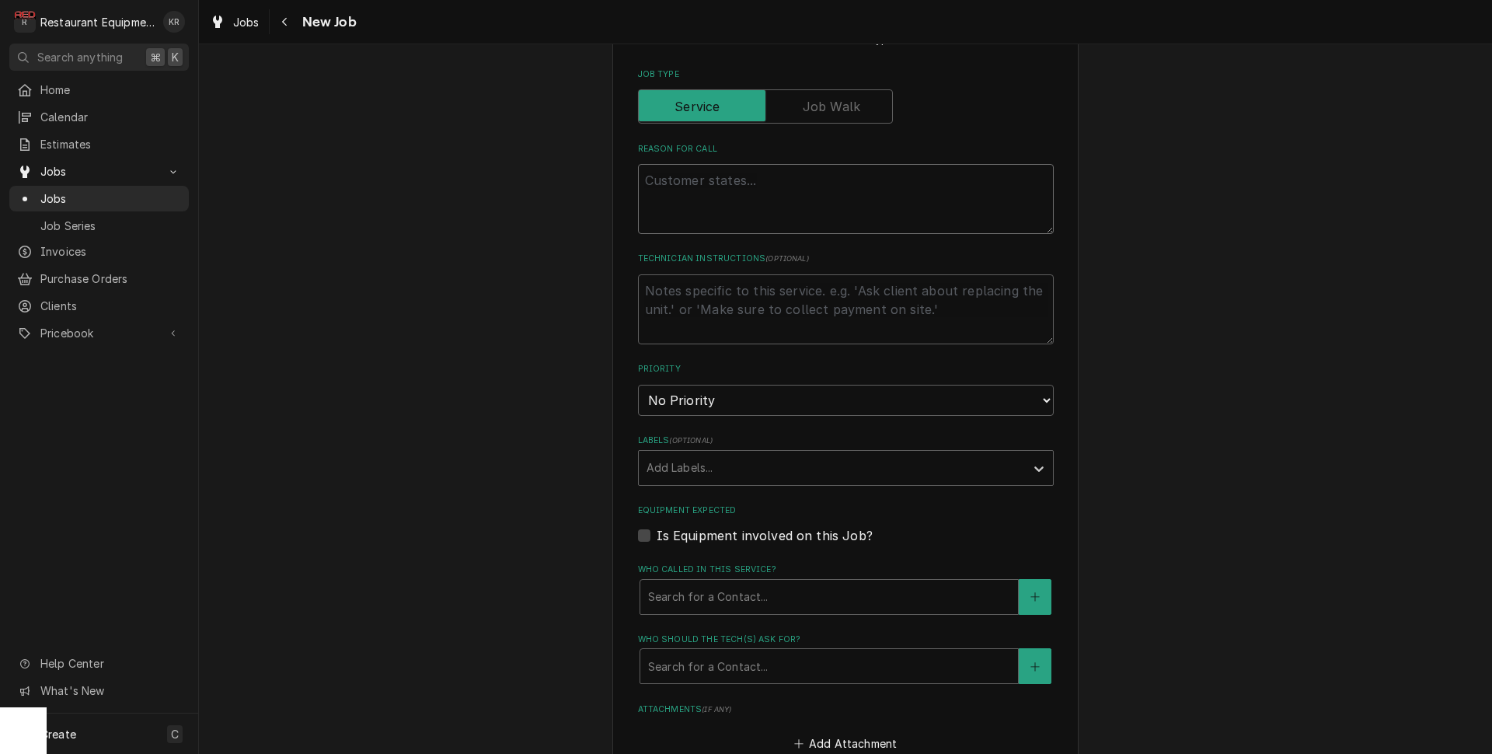
type textarea "x"
type textarea "WO# CH125600487"
type textarea "x"
type textarea "WO# CH125600487"
type textarea "x"
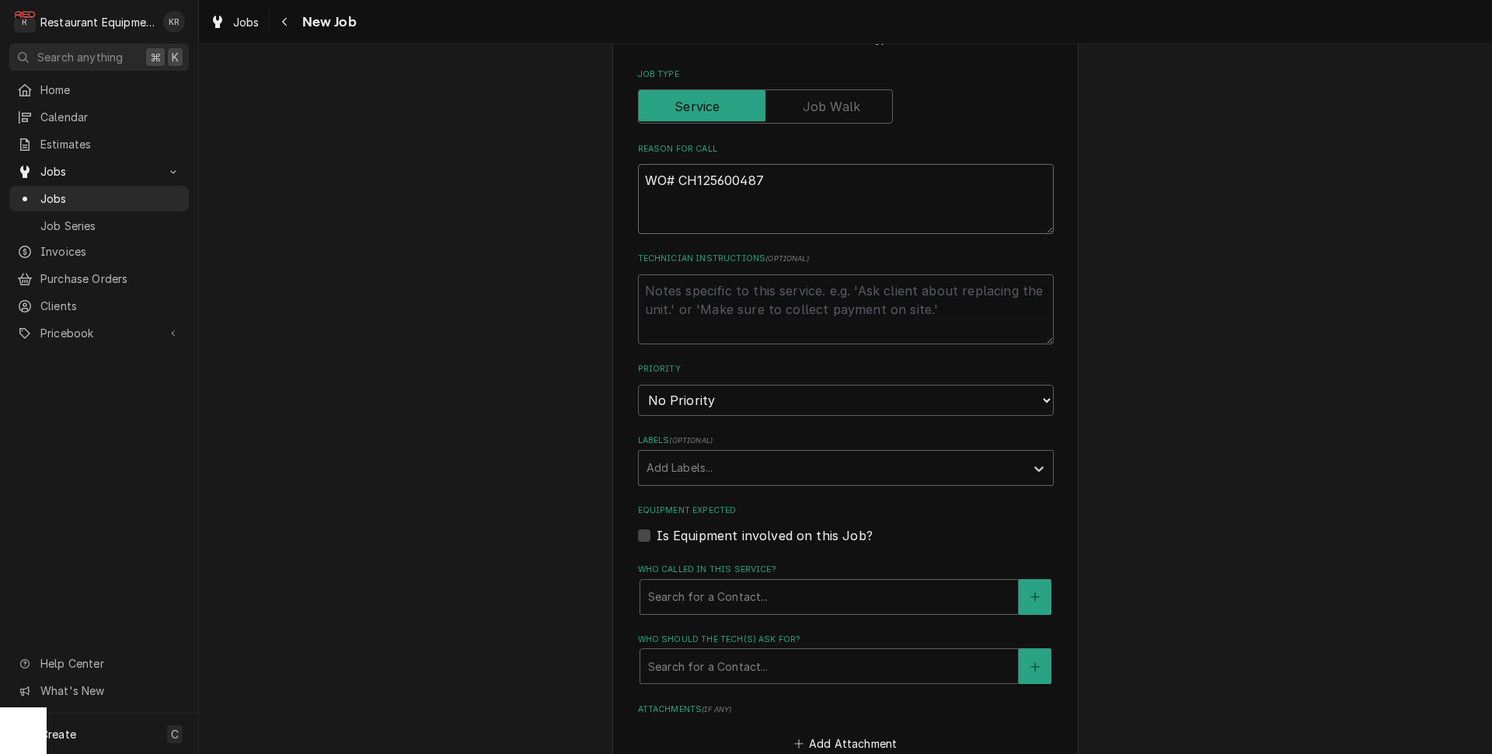
type textarea "WO# CH125600487"
type textarea "x"
type textarea "WO# CH125600487"
paste textarea "BOH/HOH>QA/Pass Through>Equipment> Heat Lamp 1 Zone 2 Cook QA/ Pass Through Tas…"
type textarea "x"
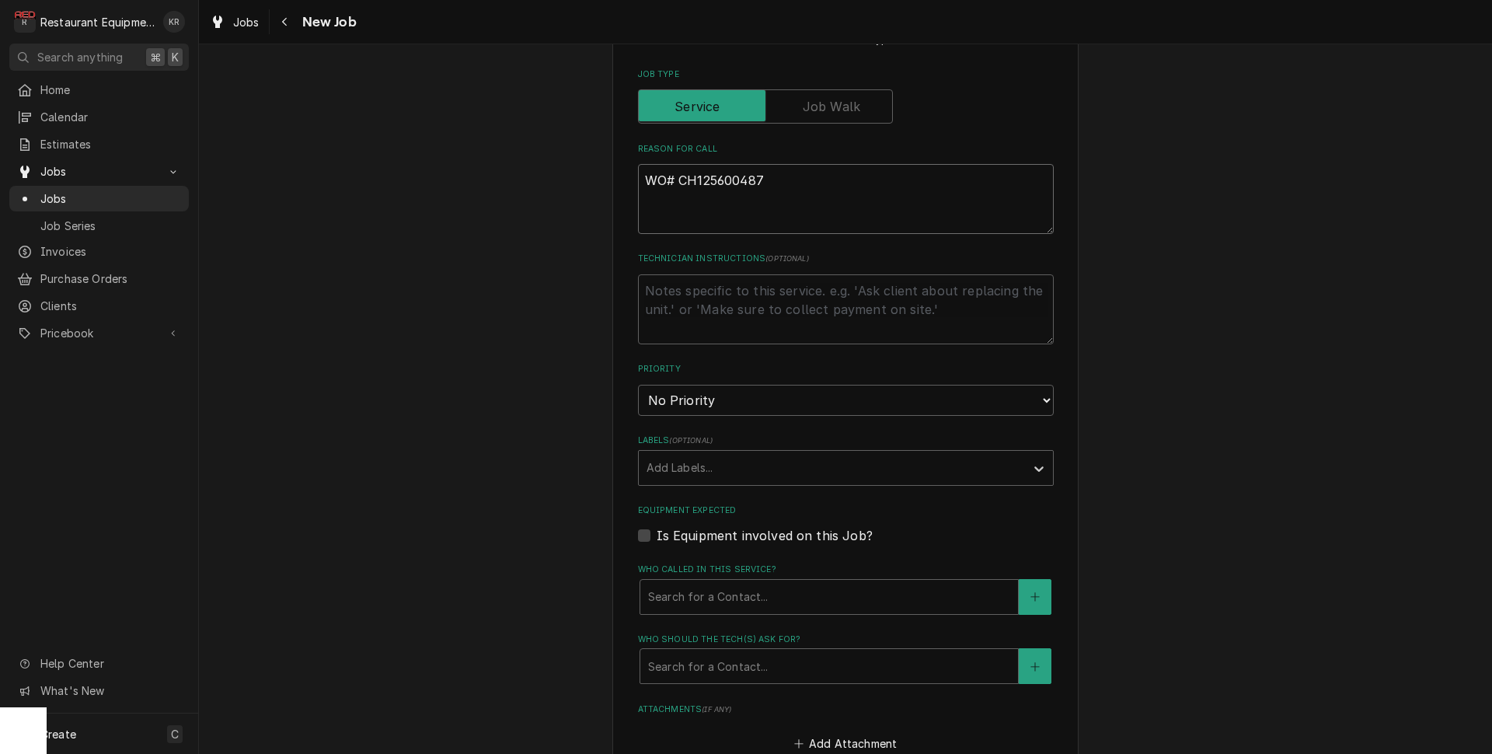
type textarea "WO# CH125600487 BOH/HOH>QA/Pass Through>Equipment> Heat Lamp 1 Zone 2 Cook QA/ …"
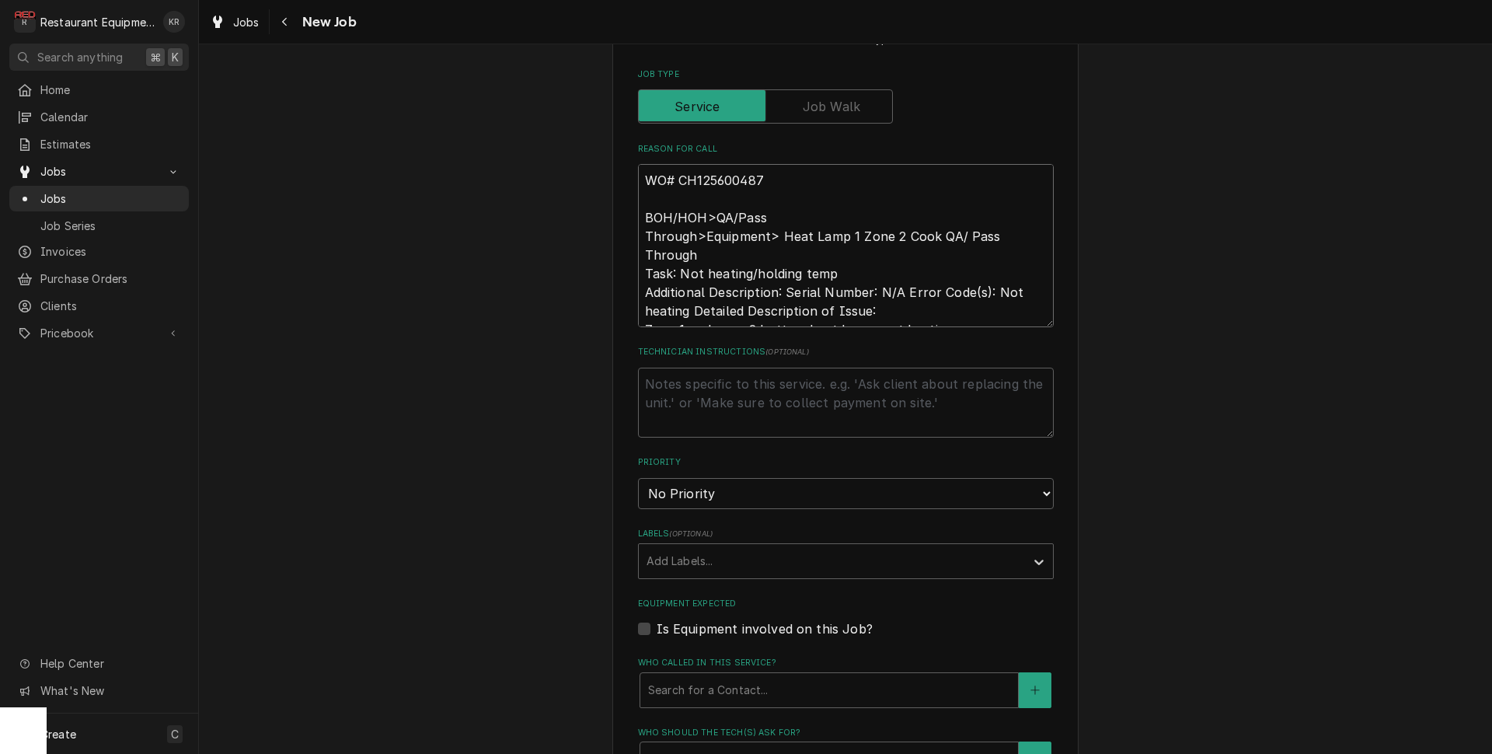
click at [665, 311] on textarea "WO# CH125600487 BOH/HOH>QA/Pass Through>Equipment> Heat Lamp 1 Zone 2 Cook QA/ …" at bounding box center [846, 245] width 416 height 163
type textarea "x"
type textarea "WO# CH125600487 BOH/HOH>QA/Pass Through>Equipment> Heat Lamp 1 Zone 2 Cook QA/ …"
click at [681, 384] on textarea "Technician Instructions ( optional )" at bounding box center [846, 403] width 416 height 70
type textarea "x"
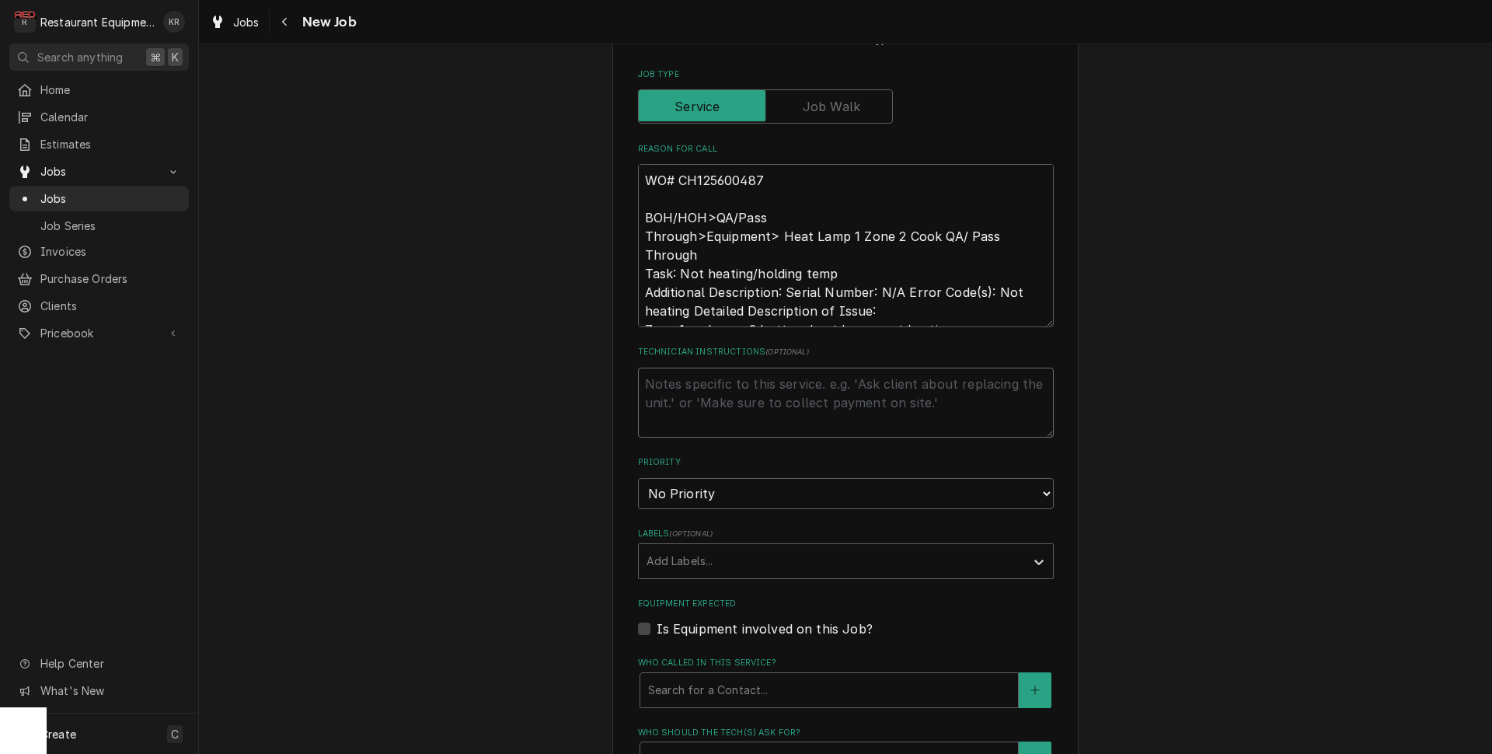
type textarea "N"
type textarea "x"
type textarea "NT"
type textarea "x"
type textarea "NTE"
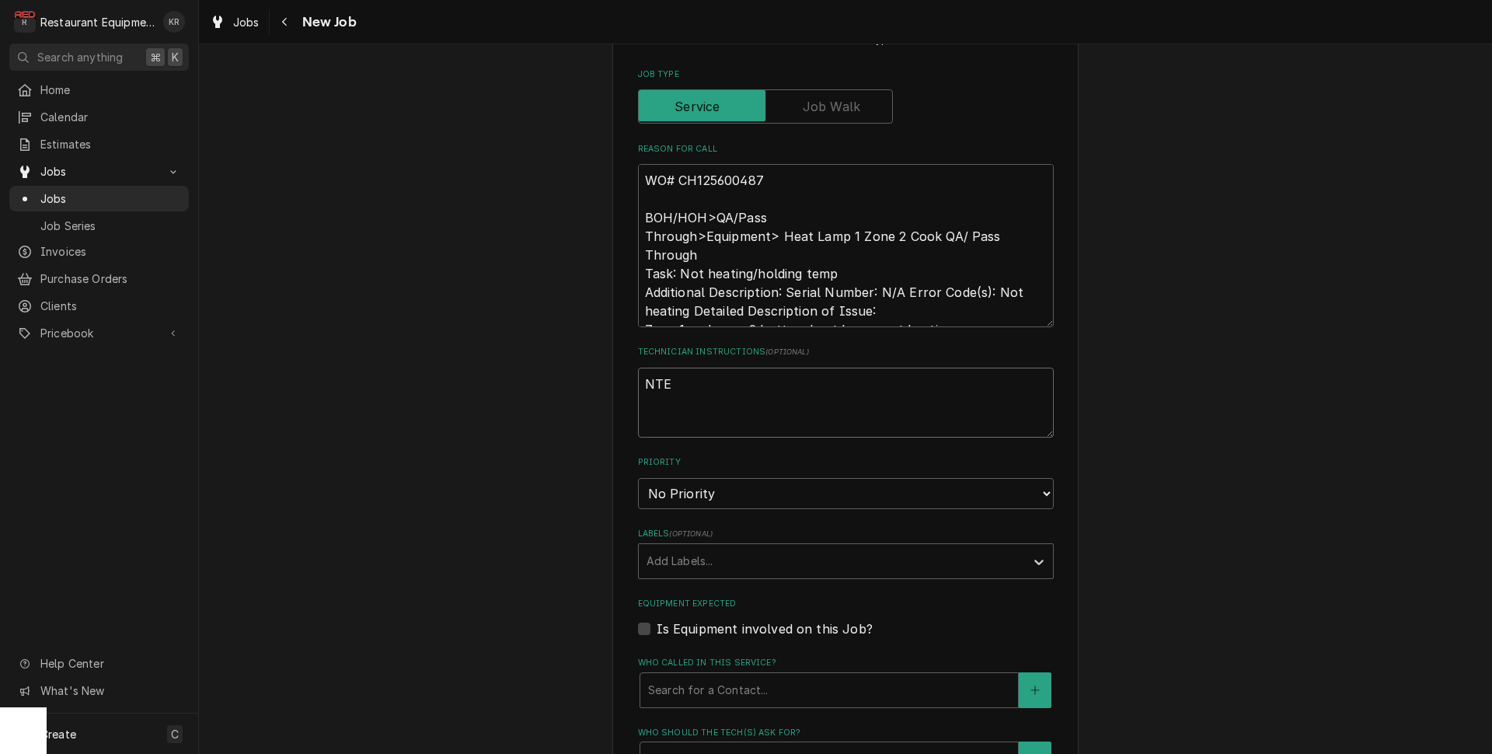
type textarea "x"
type textarea "NTE"
type textarea "x"
type textarea "NTE $"
type textarea "x"
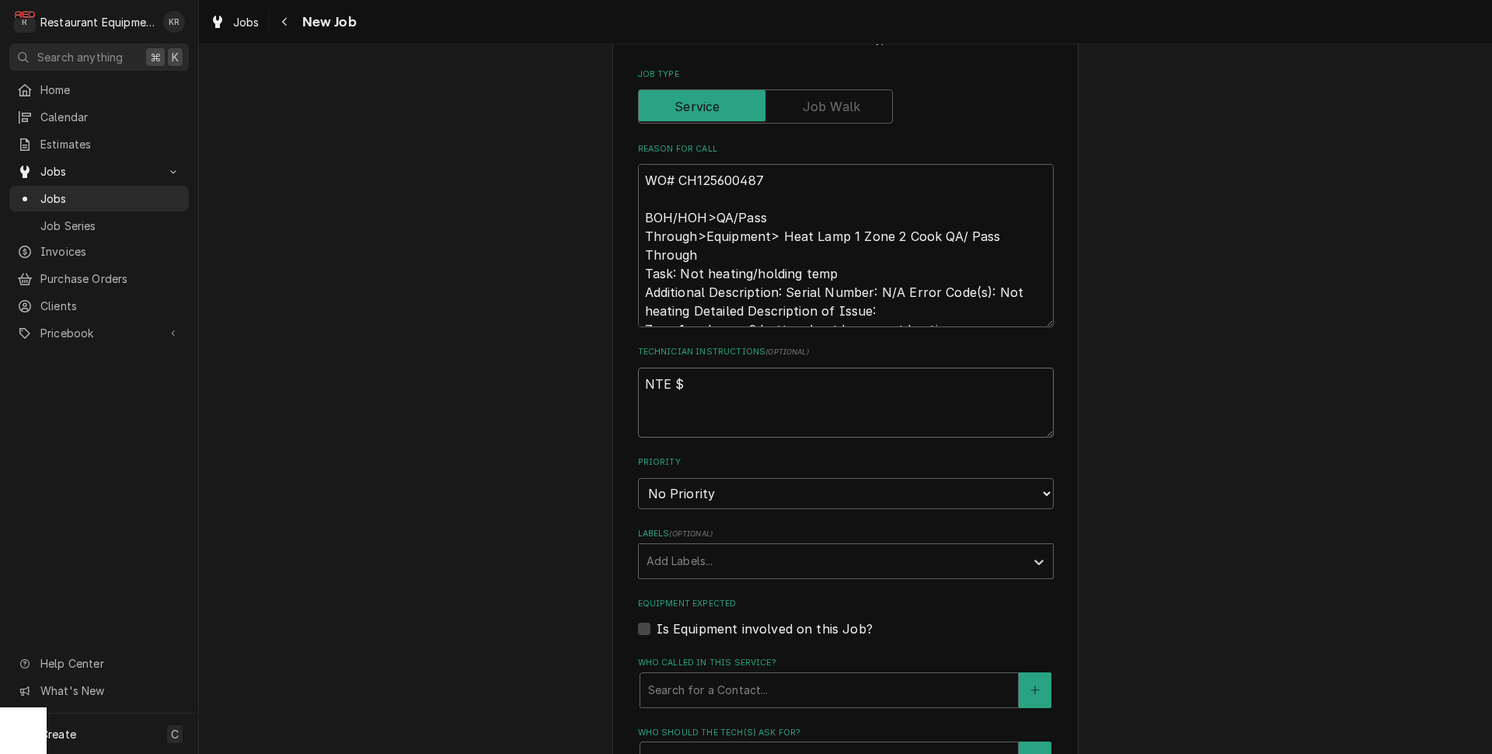
type textarea "NTE $7"
type textarea "x"
type textarea "NTE $75"
type textarea "x"
type textarea "NTE $750"
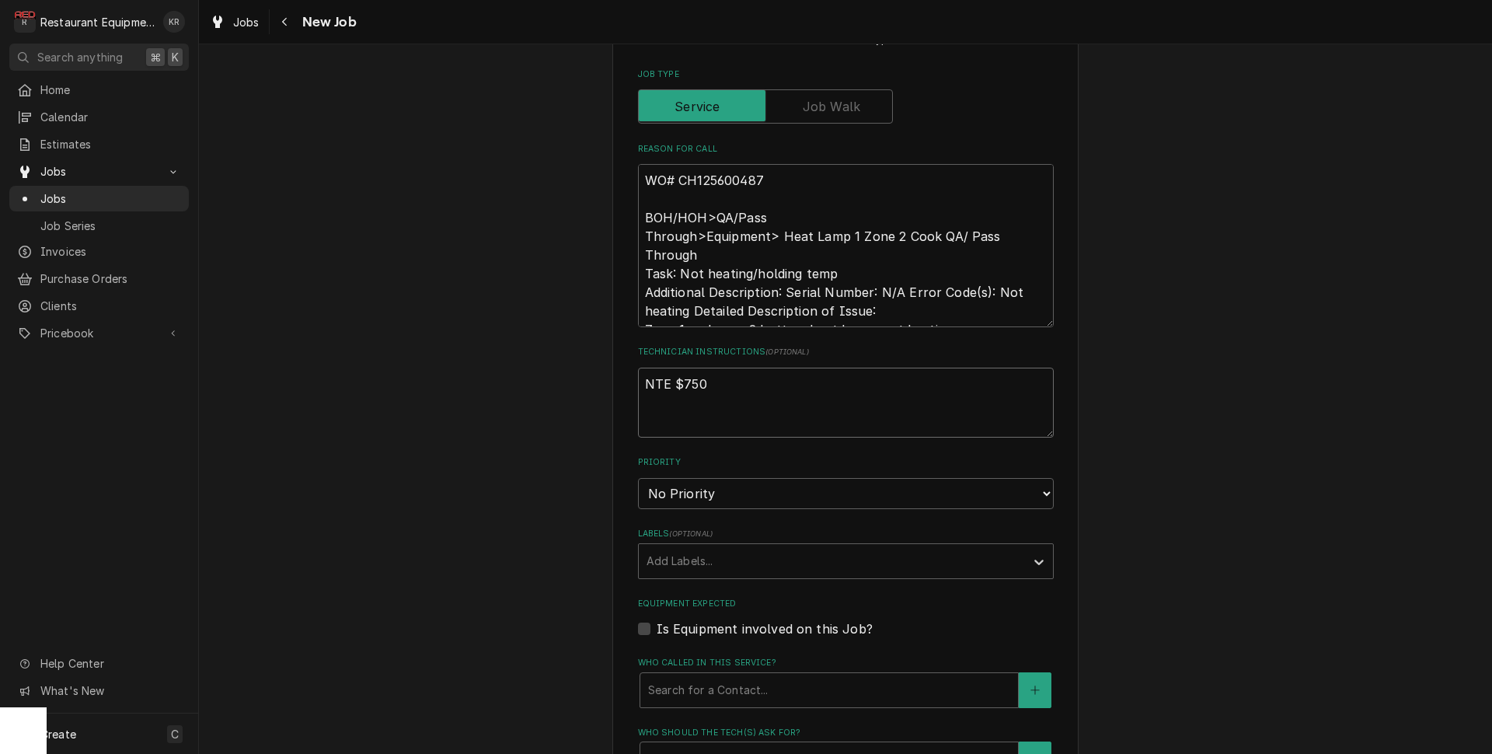
type textarea "x"
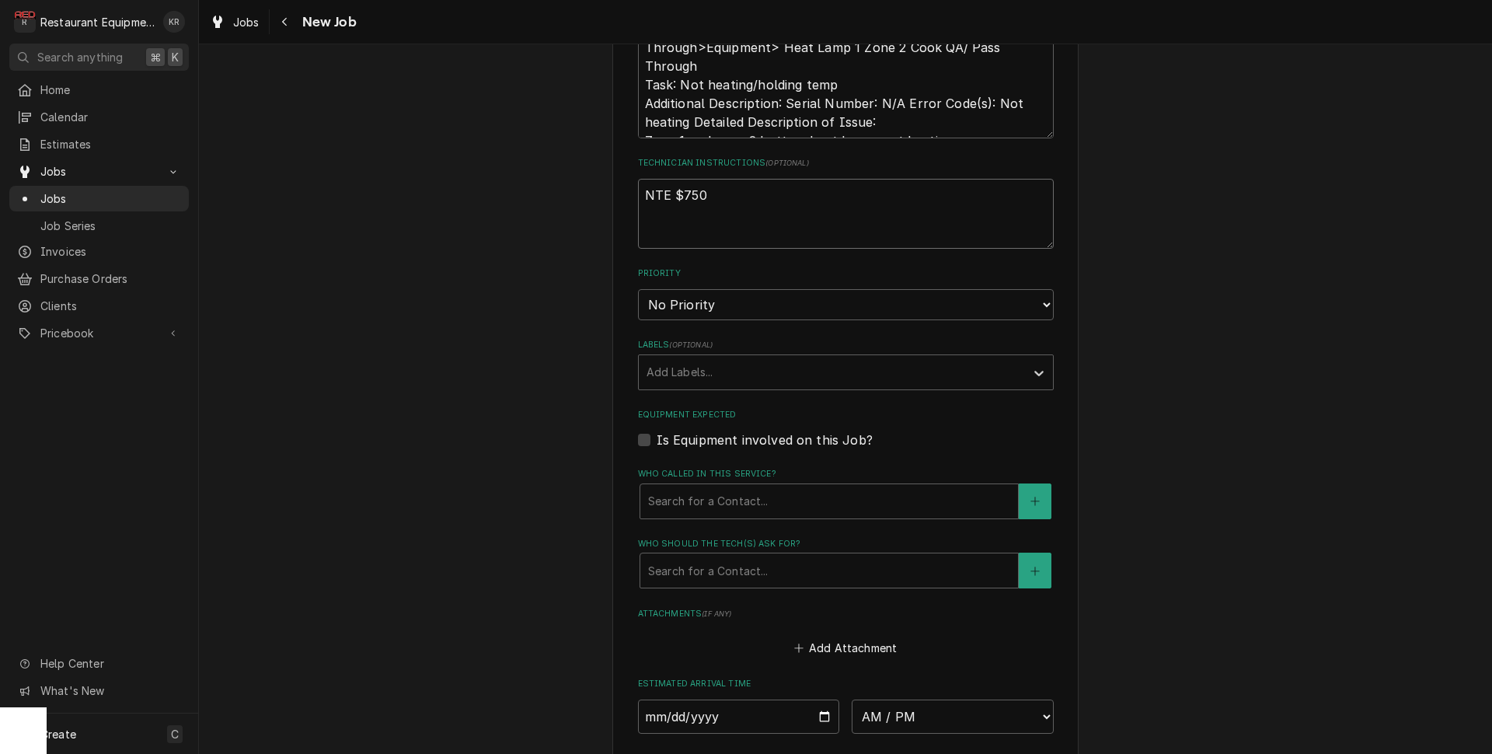
scroll to position [860, 0]
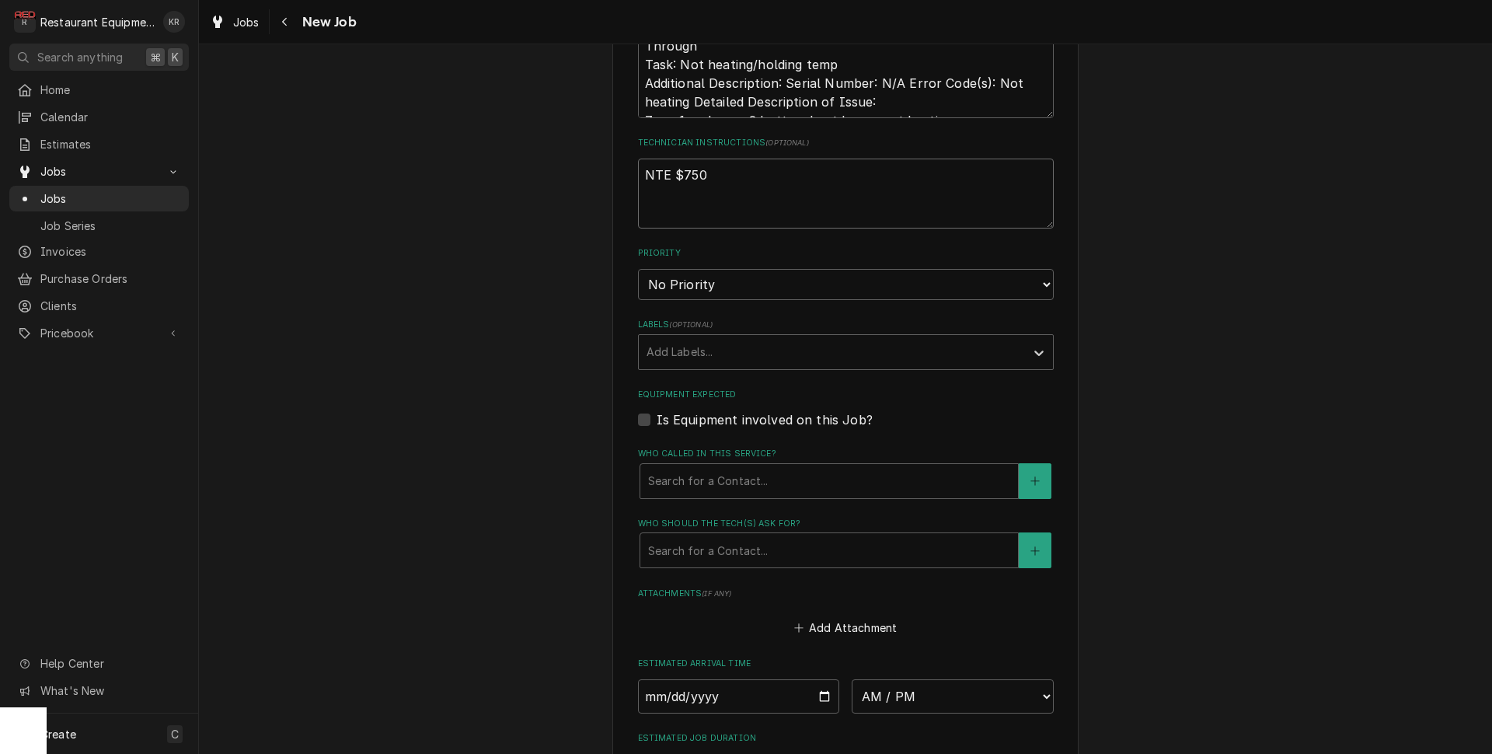
type textarea "NTE $750"
select select "2"
click option "High" at bounding box center [0, 0] width 0 height 0
click at [705, 360] on div "Labels" at bounding box center [832, 352] width 371 height 28
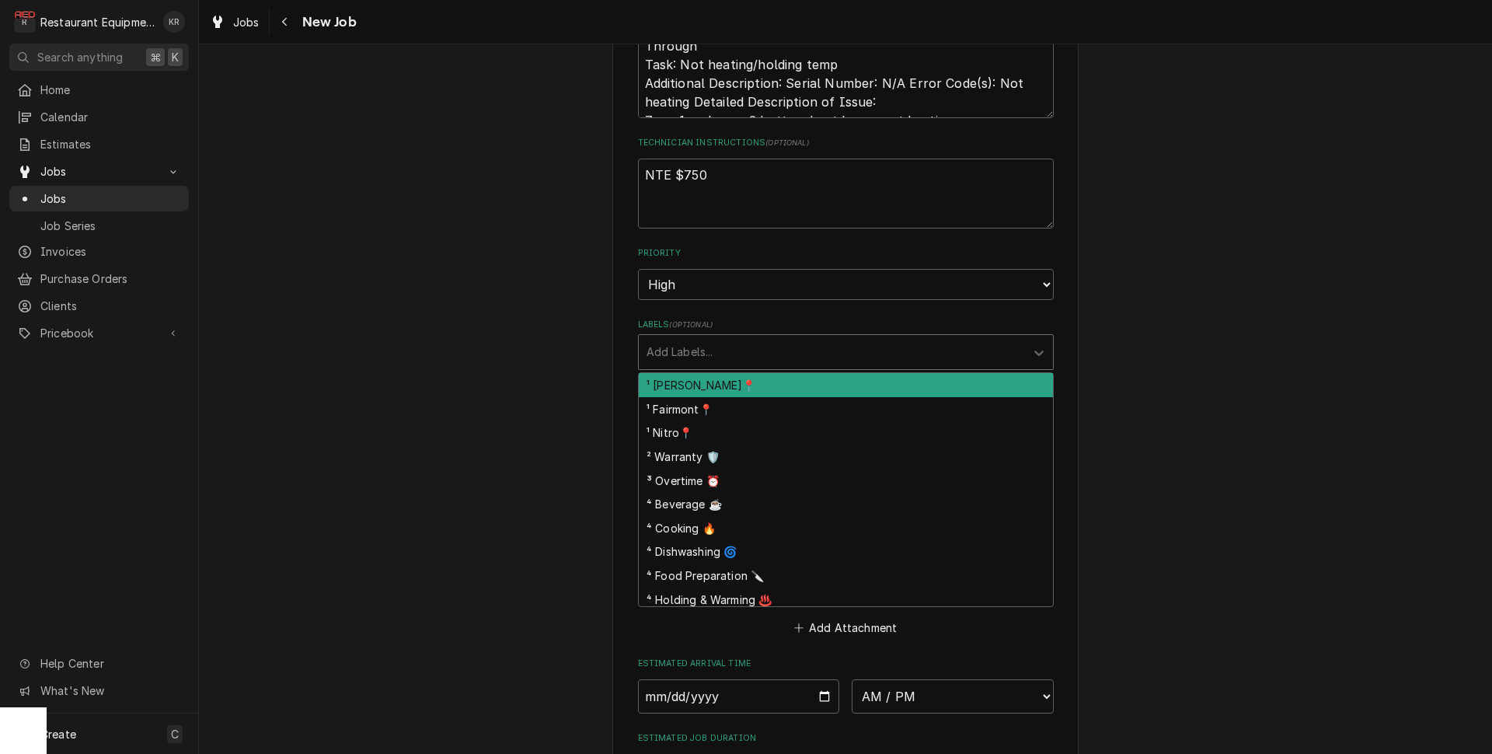
drag, startPoint x: 713, startPoint y: 381, endPoint x: 724, endPoint y: 376, distance: 12.6
click at [714, 381] on div "¹ [PERSON_NAME]📍" at bounding box center [846, 385] width 414 height 24
drag, startPoint x: 747, startPoint y: 355, endPoint x: 754, endPoint y: 350, distance: 8.9
click at [771, 353] on div "Labels" at bounding box center [883, 352] width 225 height 28
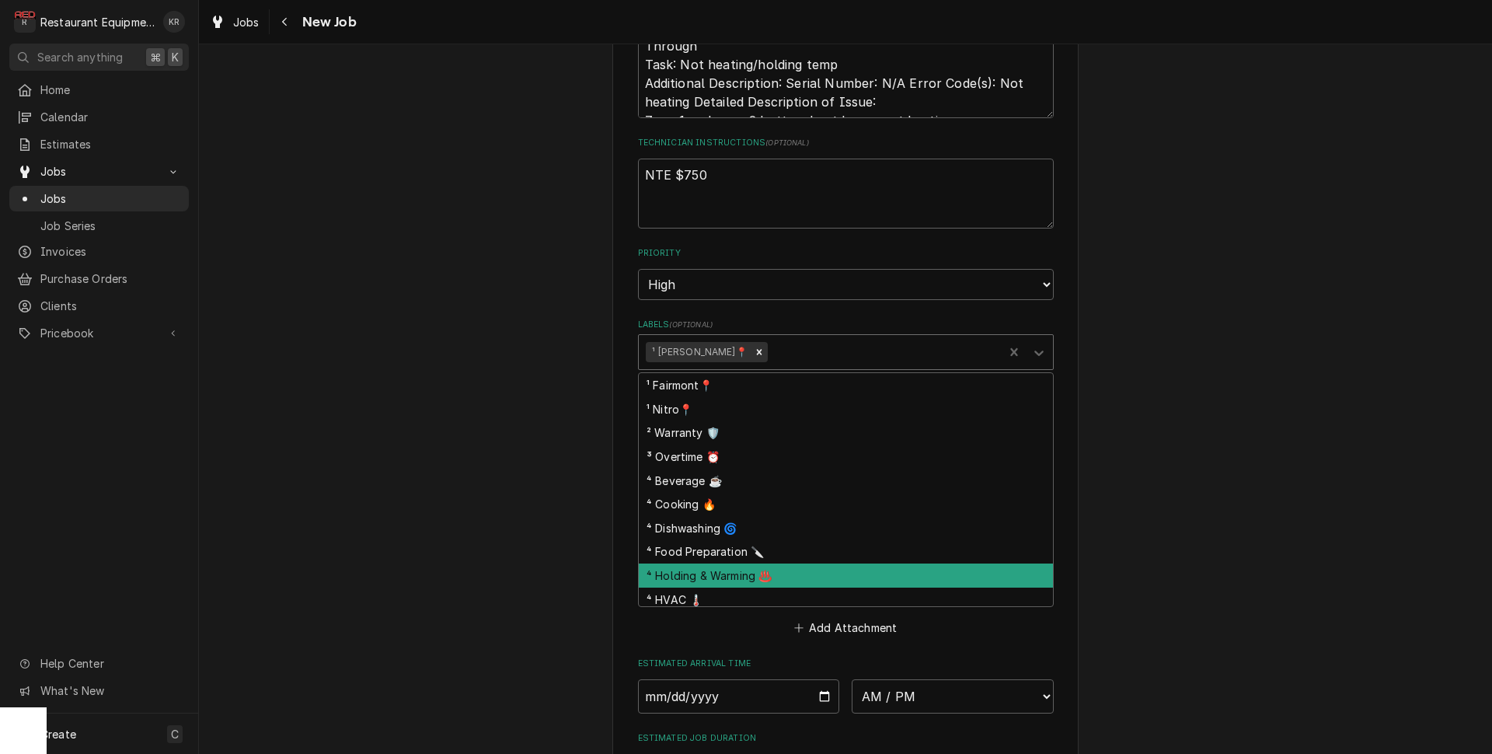
drag, startPoint x: 768, startPoint y: 567, endPoint x: 762, endPoint y: 562, distance: 8.3
click at [768, 567] on div "⁴ Holding & Warming ♨️" at bounding box center [846, 576] width 414 height 24
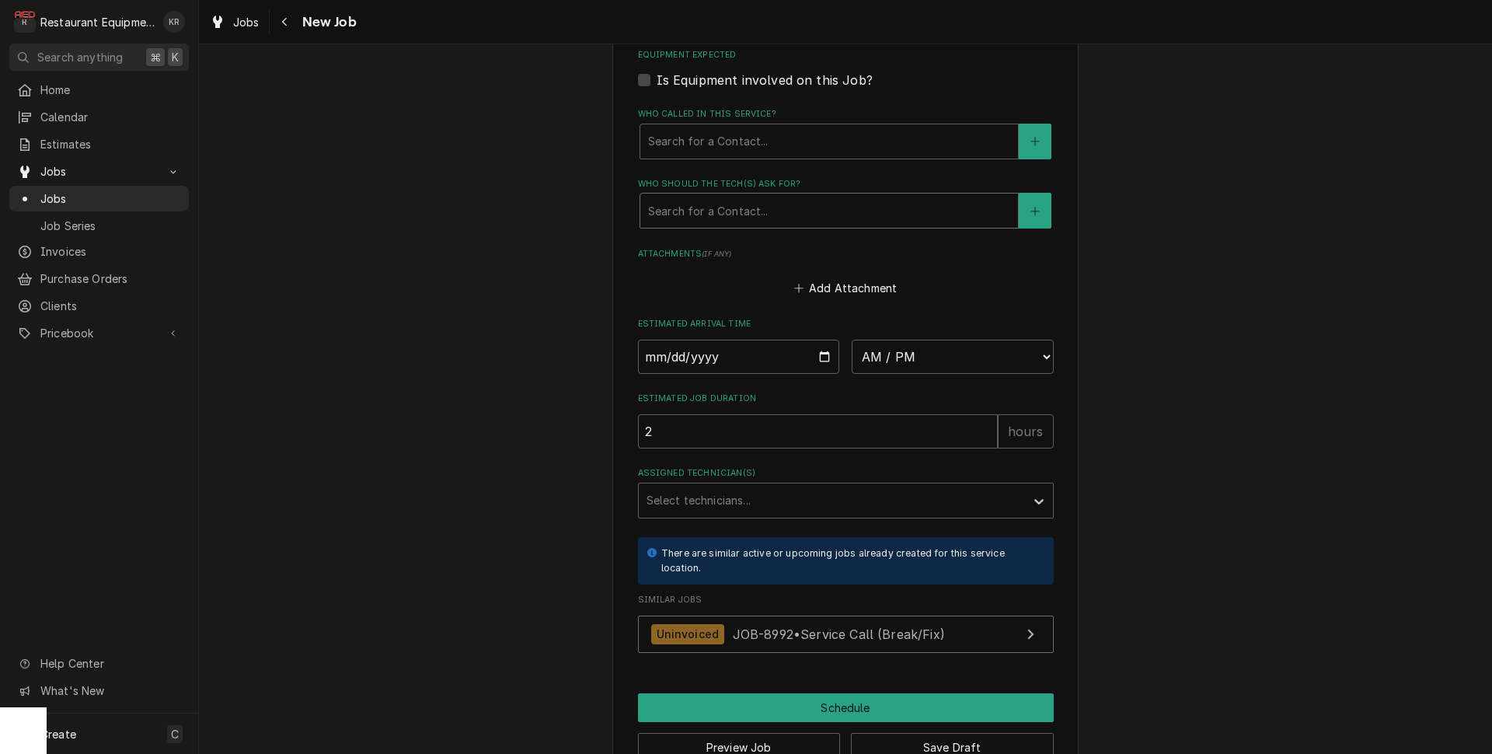
scroll to position [1239, 0]
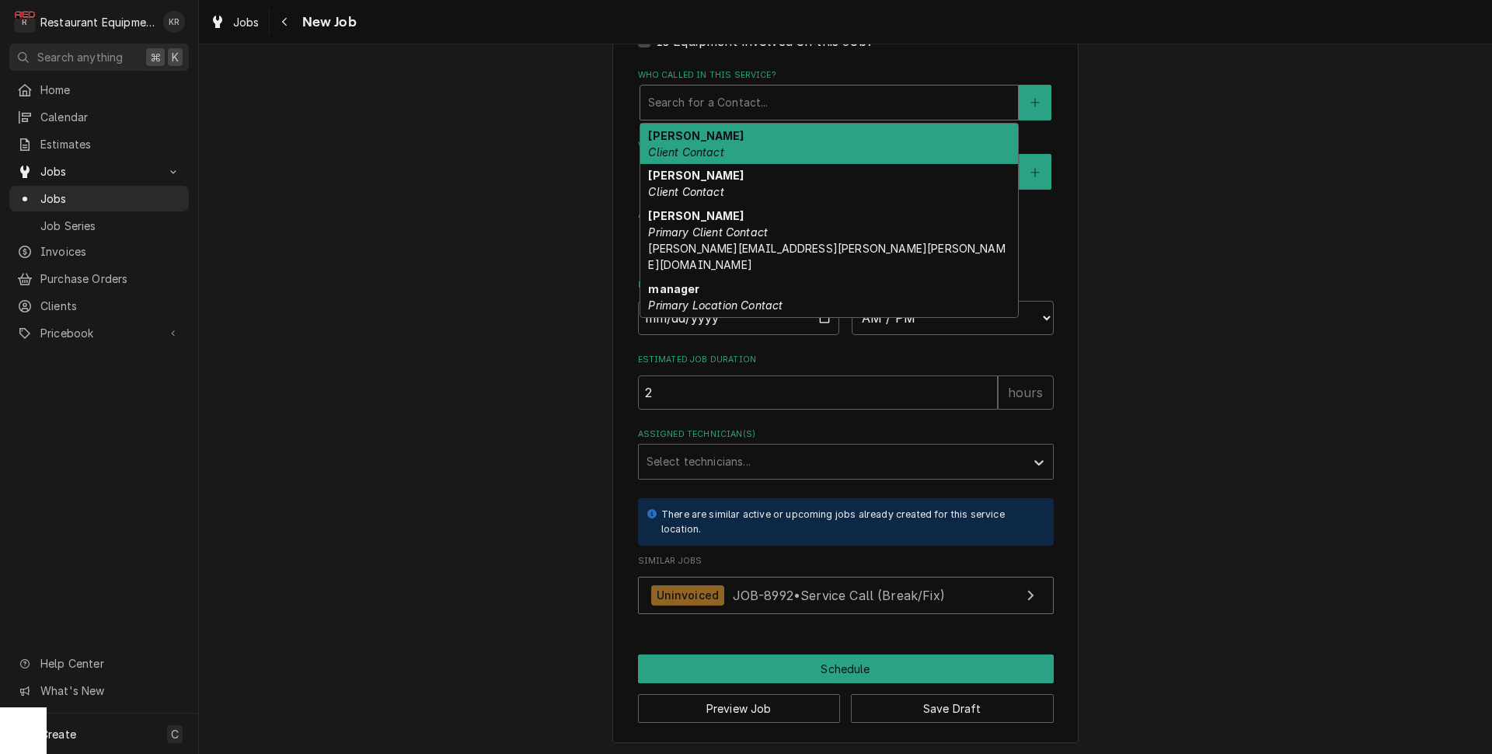
click at [712, 99] on div "Who called in this service?" at bounding box center [829, 103] width 362 height 28
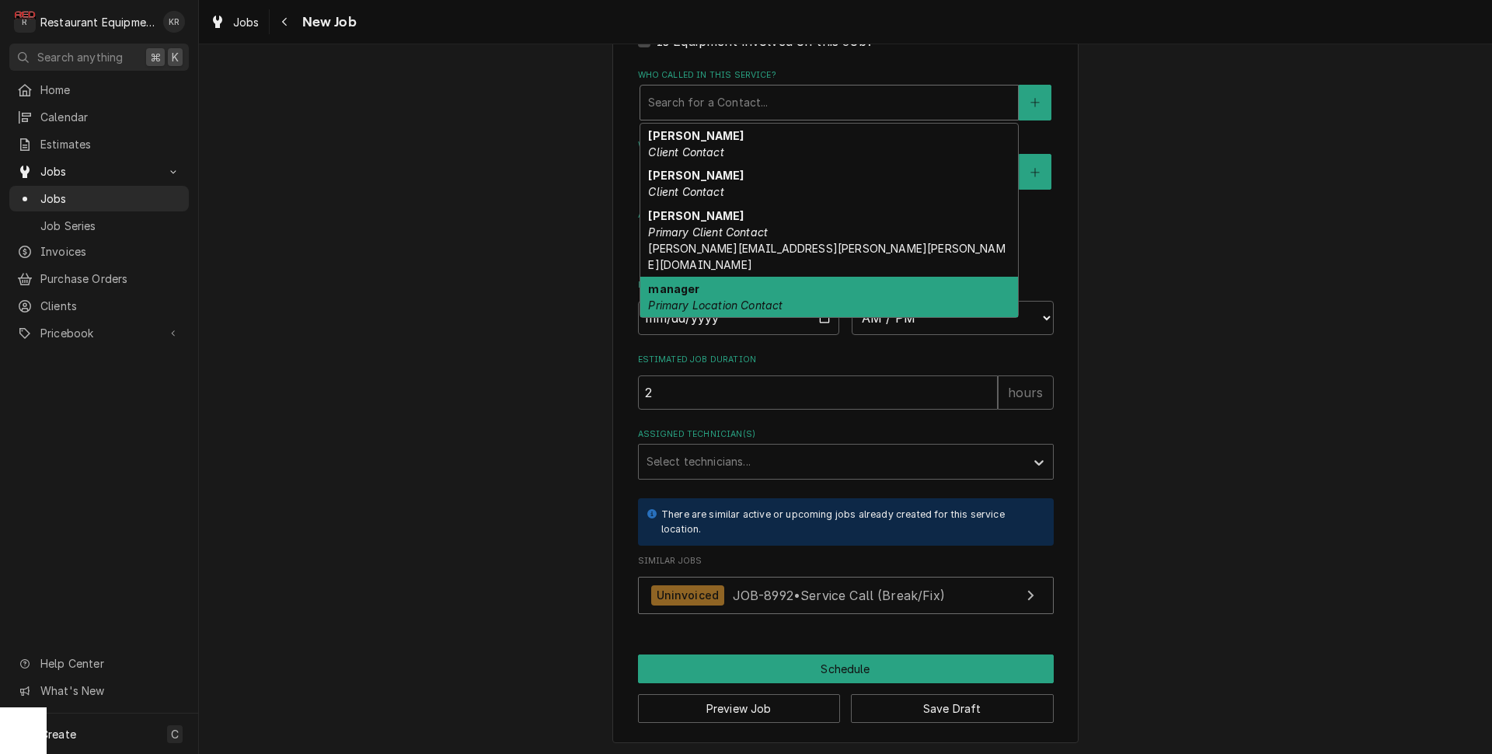
click at [707, 298] on em "Primary Location Contact" at bounding box center [715, 304] width 134 height 13
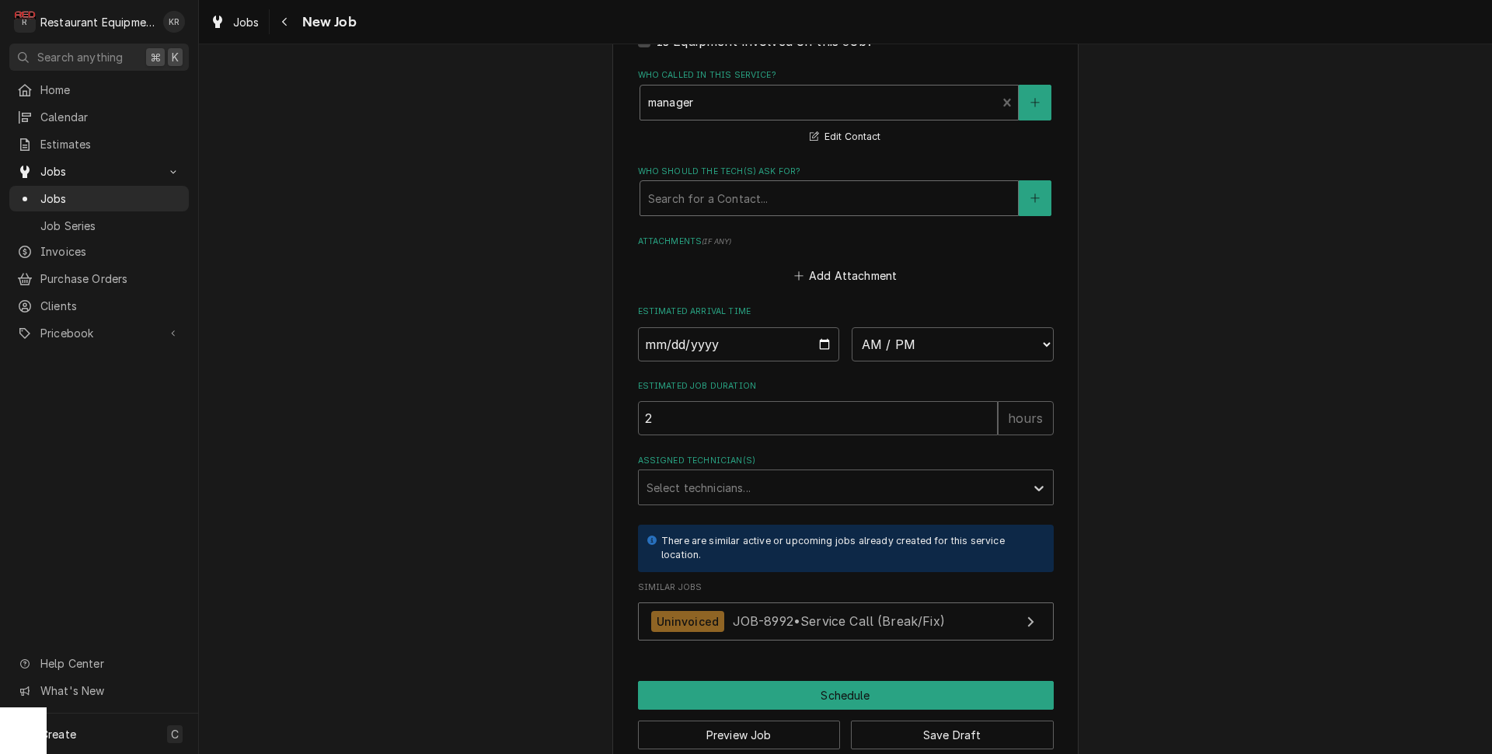
drag, startPoint x: 762, startPoint y: 188, endPoint x: 769, endPoint y: 211, distance: 24.1
click at [762, 189] on div "Who should the tech(s) ask for?" at bounding box center [829, 198] width 362 height 28
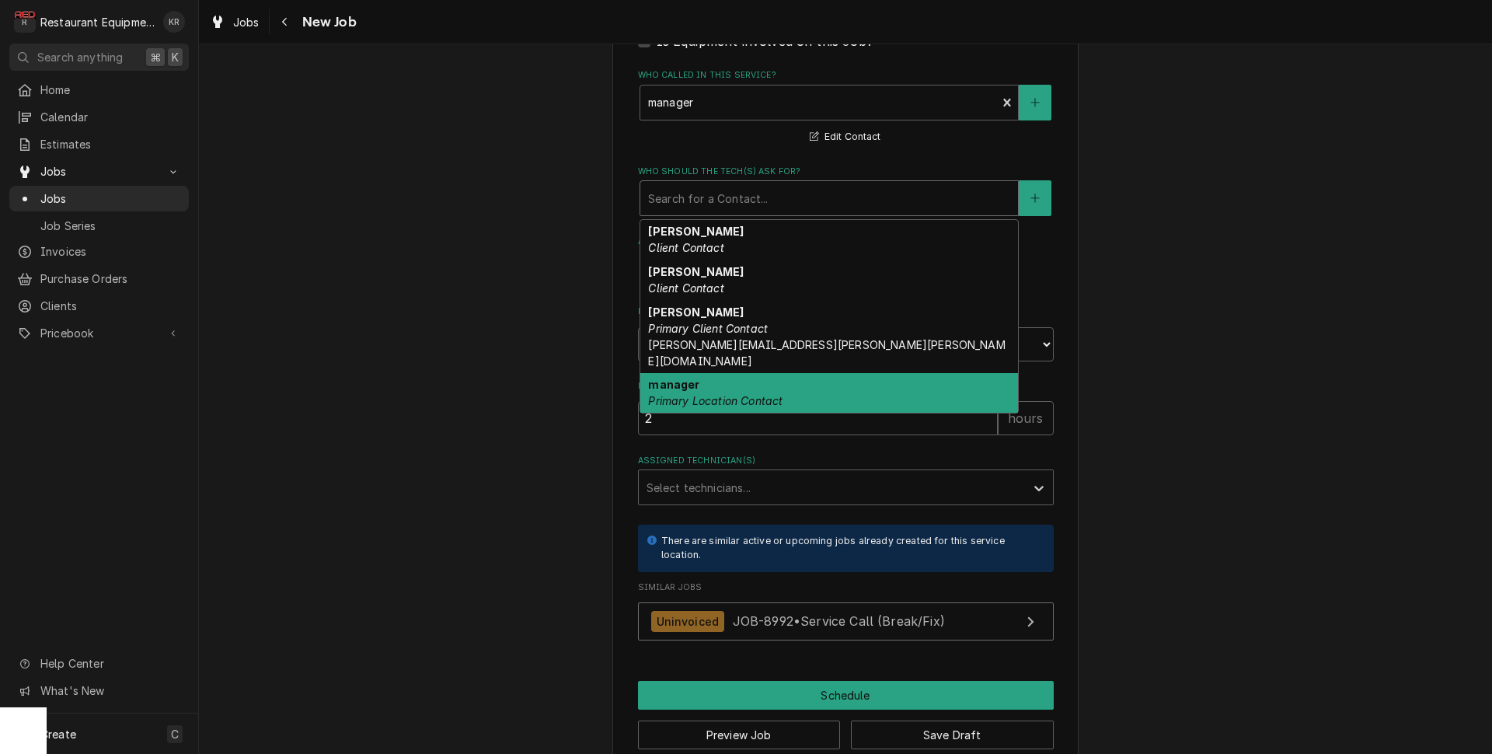
click at [723, 373] on div "manager Primary Location Contact" at bounding box center [829, 393] width 378 height 40
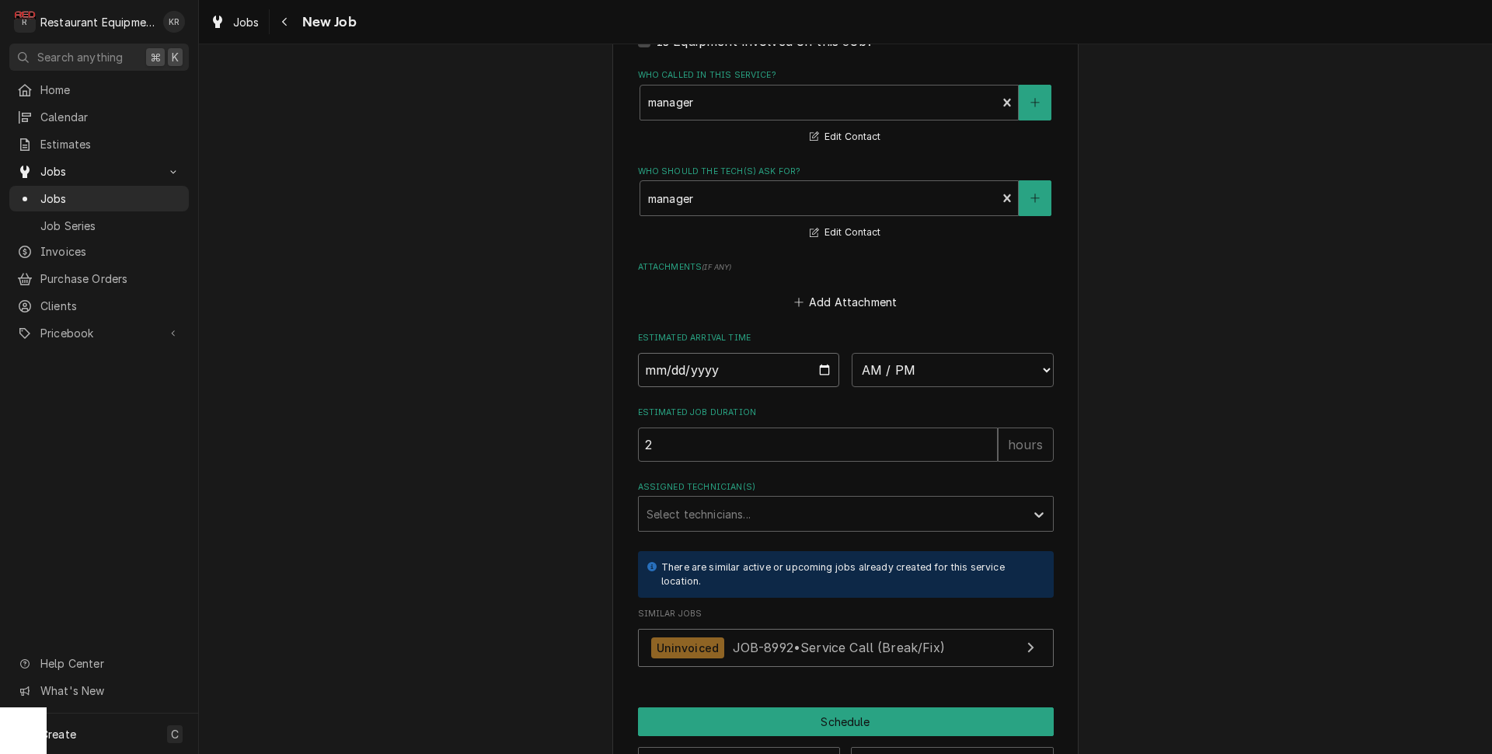
click at [723, 370] on input "Date" at bounding box center [739, 370] width 202 height 34
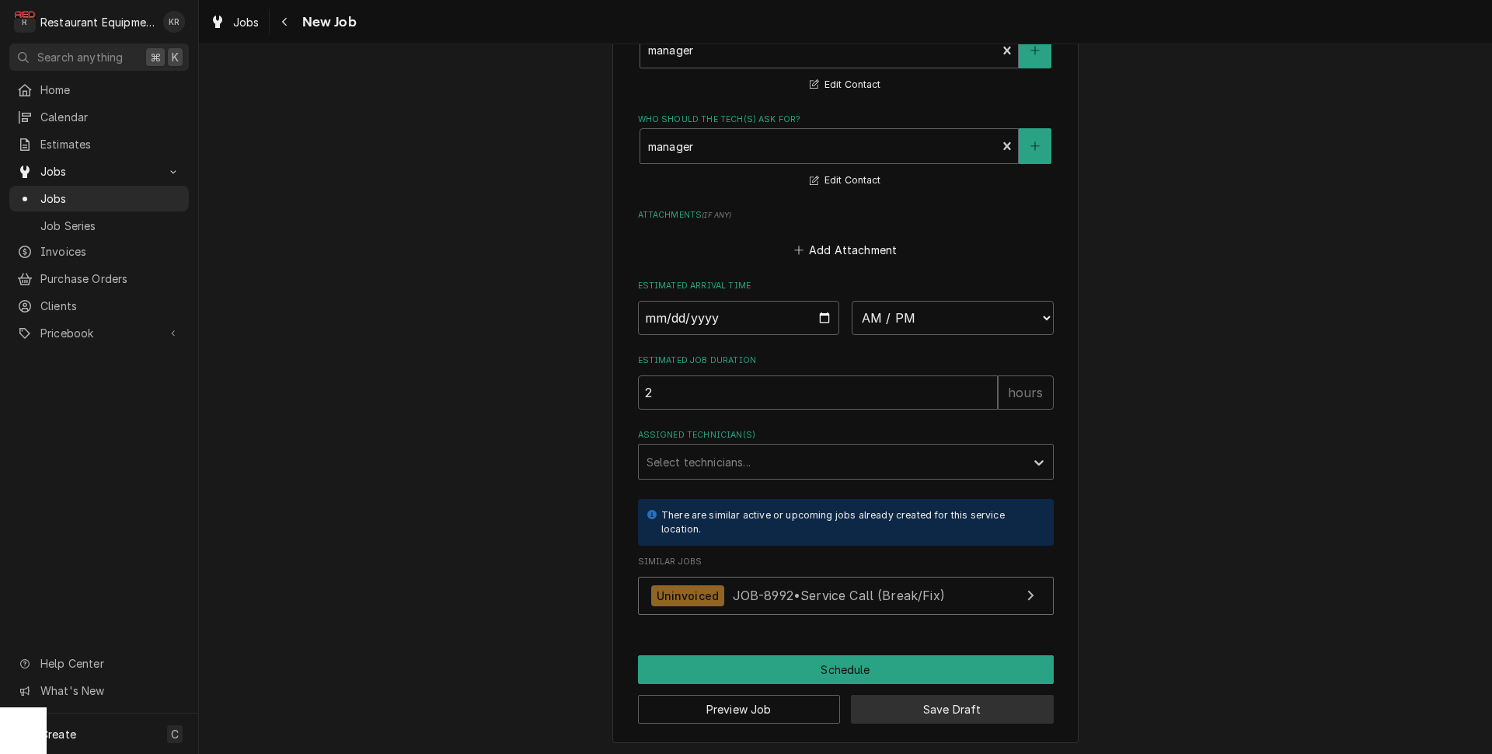
click at [939, 719] on button "Save Draft" at bounding box center [952, 709] width 203 height 29
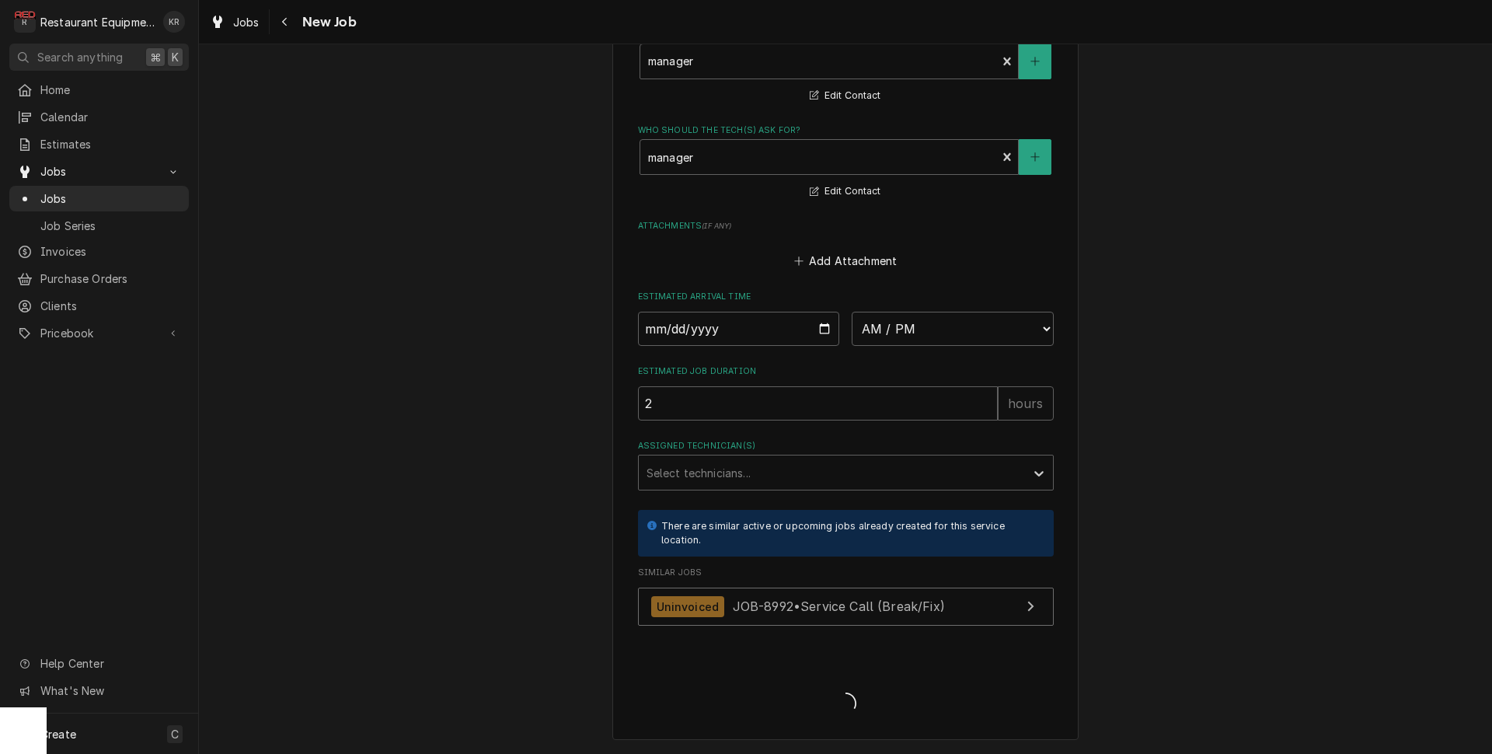
scroll to position [1277, 0]
type textarea "x"
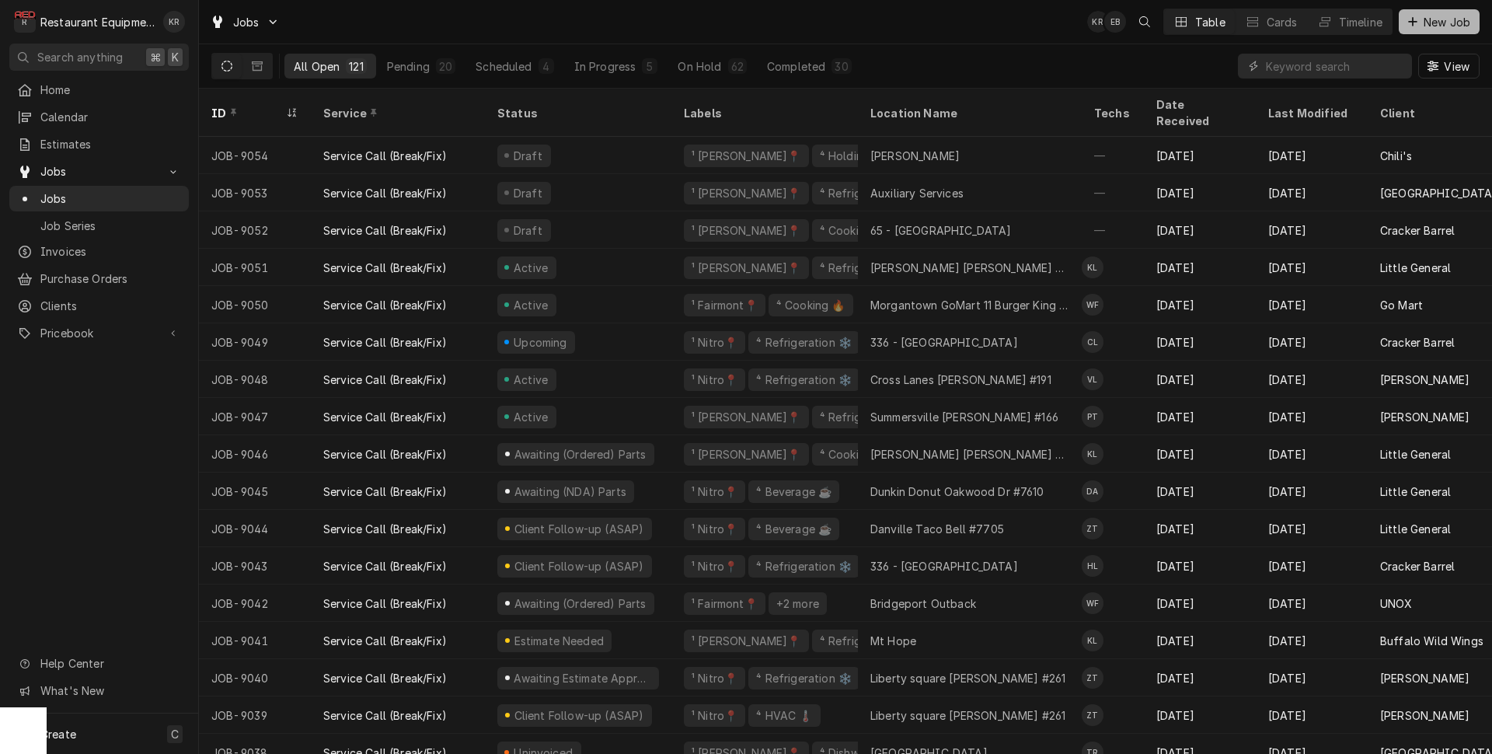
click at [1451, 18] on span "New Job" at bounding box center [1447, 22] width 53 height 16
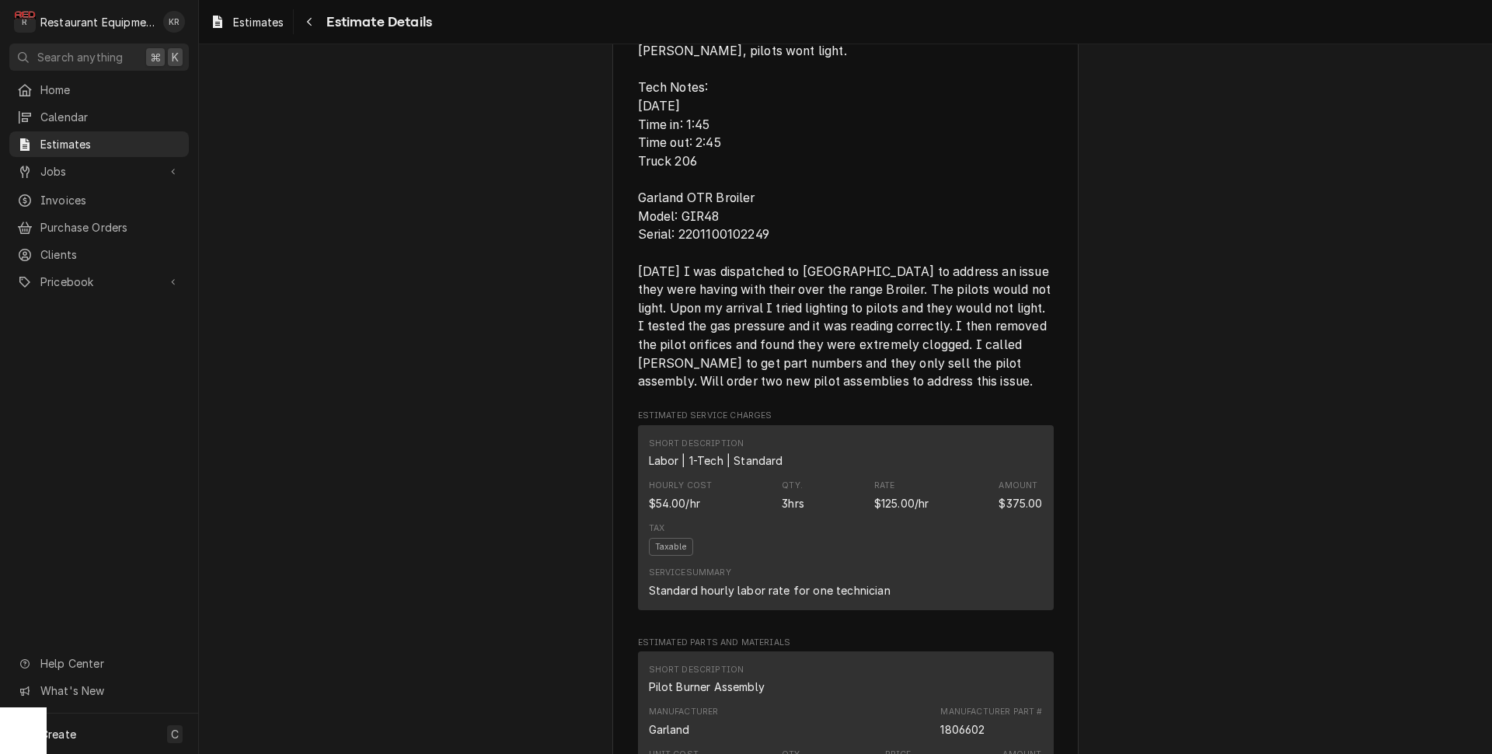
scroll to position [2958, 0]
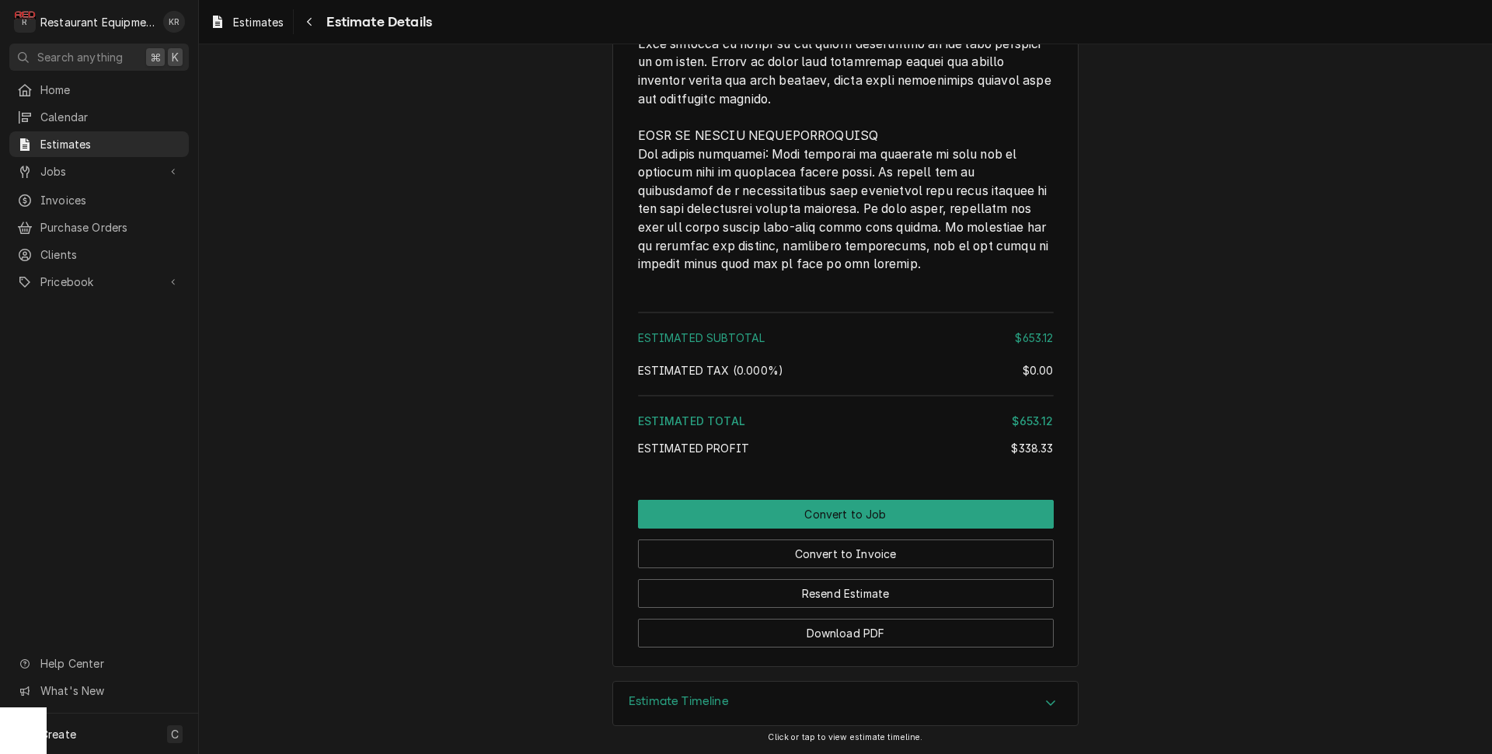
click at [692, 697] on h3 "Estimate Timeline" at bounding box center [679, 701] width 100 height 15
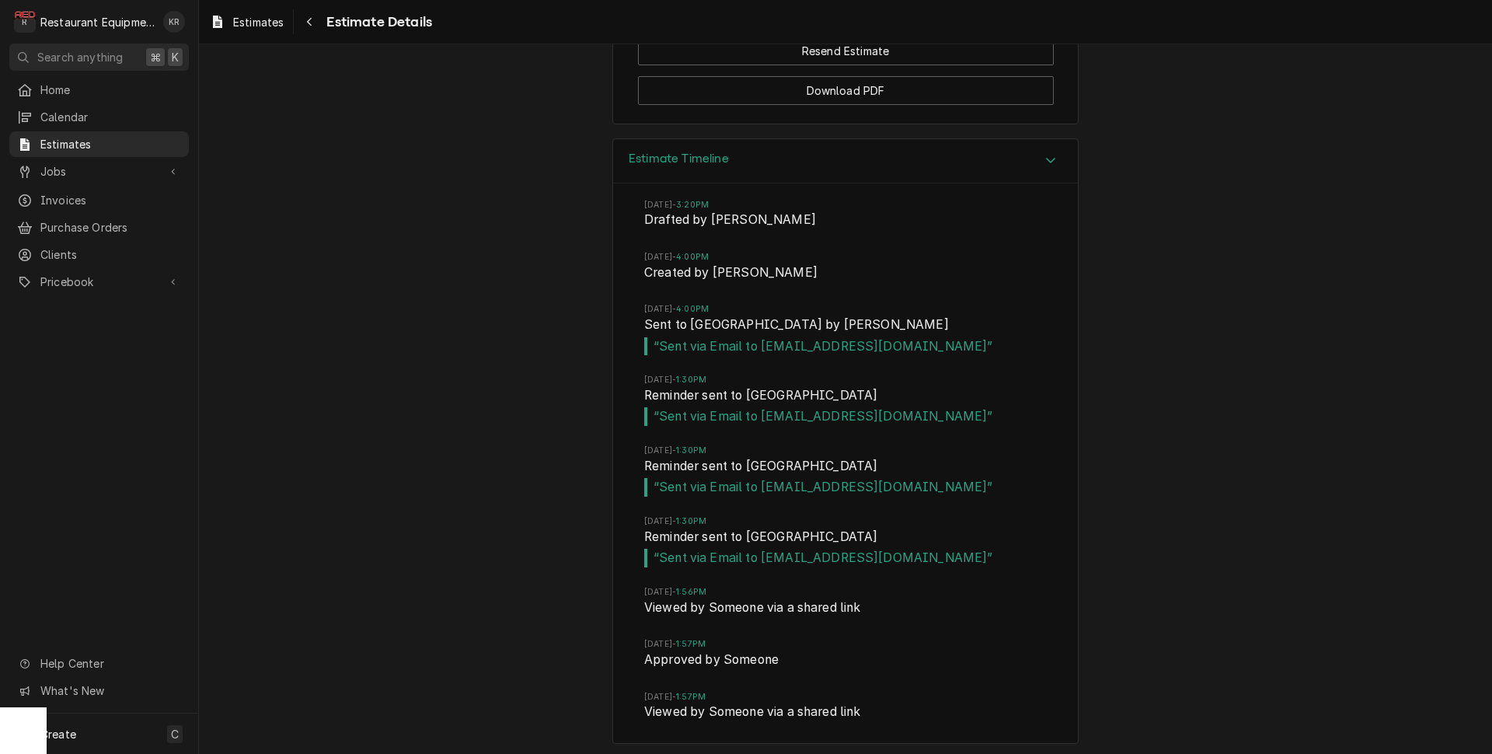
scroll to position [3507, 0]
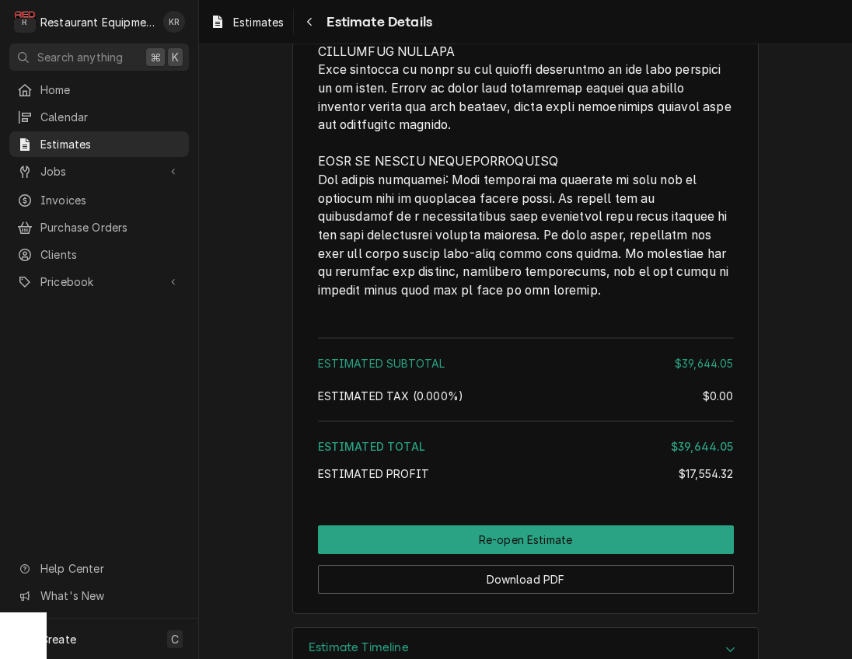
scroll to position [2922, 0]
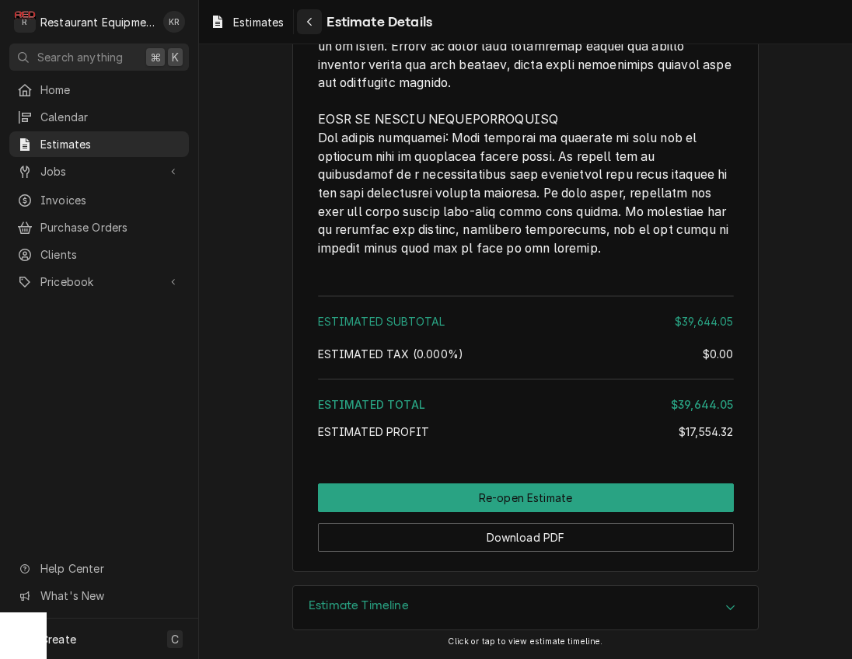
click at [312, 20] on icon "Navigate back" at bounding box center [309, 21] width 7 height 11
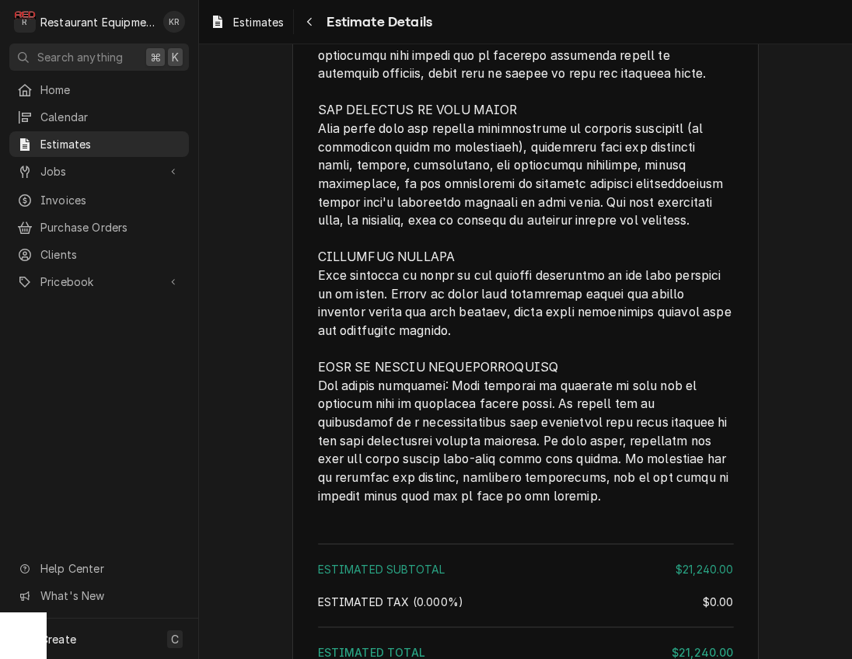
scroll to position [2263, 0]
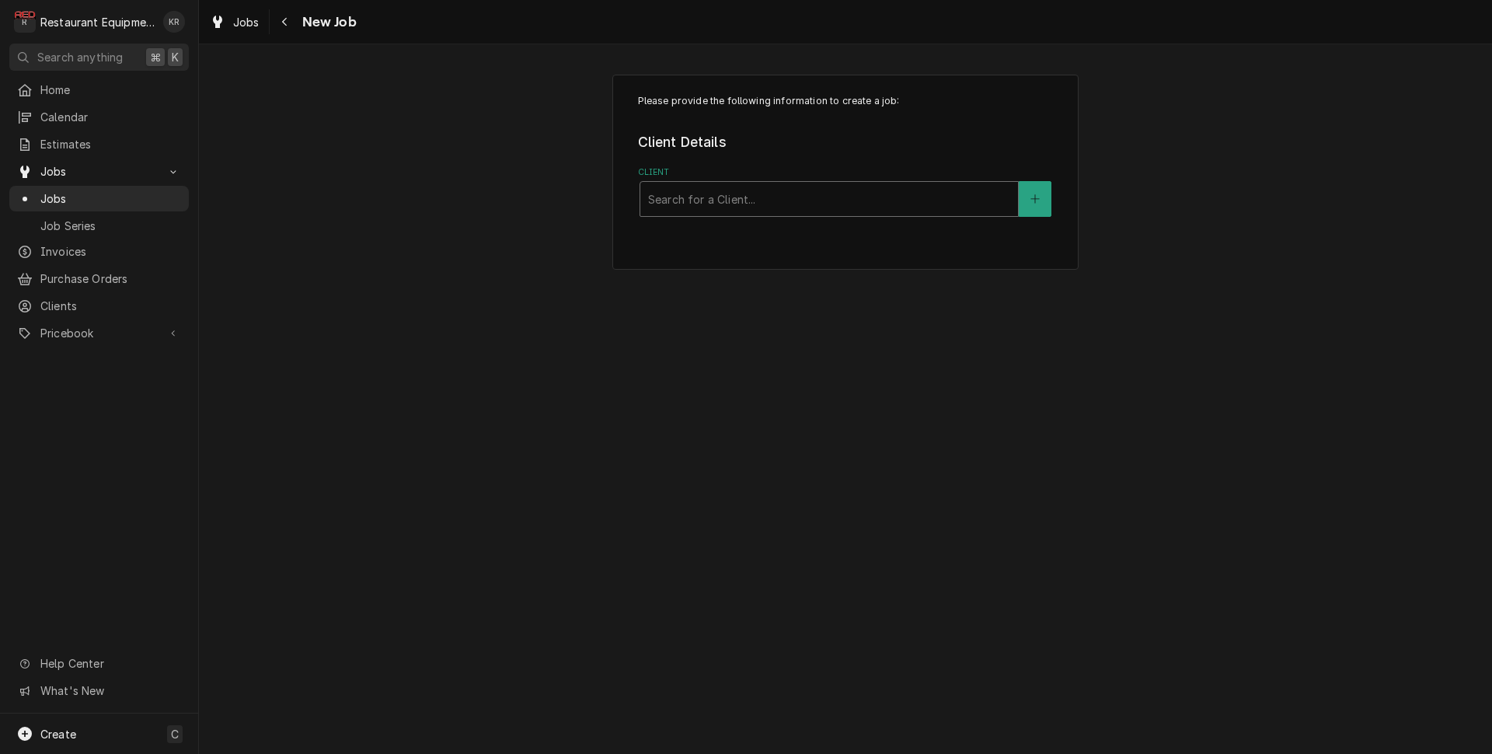
click at [818, 204] on div "Client" at bounding box center [829, 199] width 362 height 28
type input "[GEOGRAPHIC_DATA]"
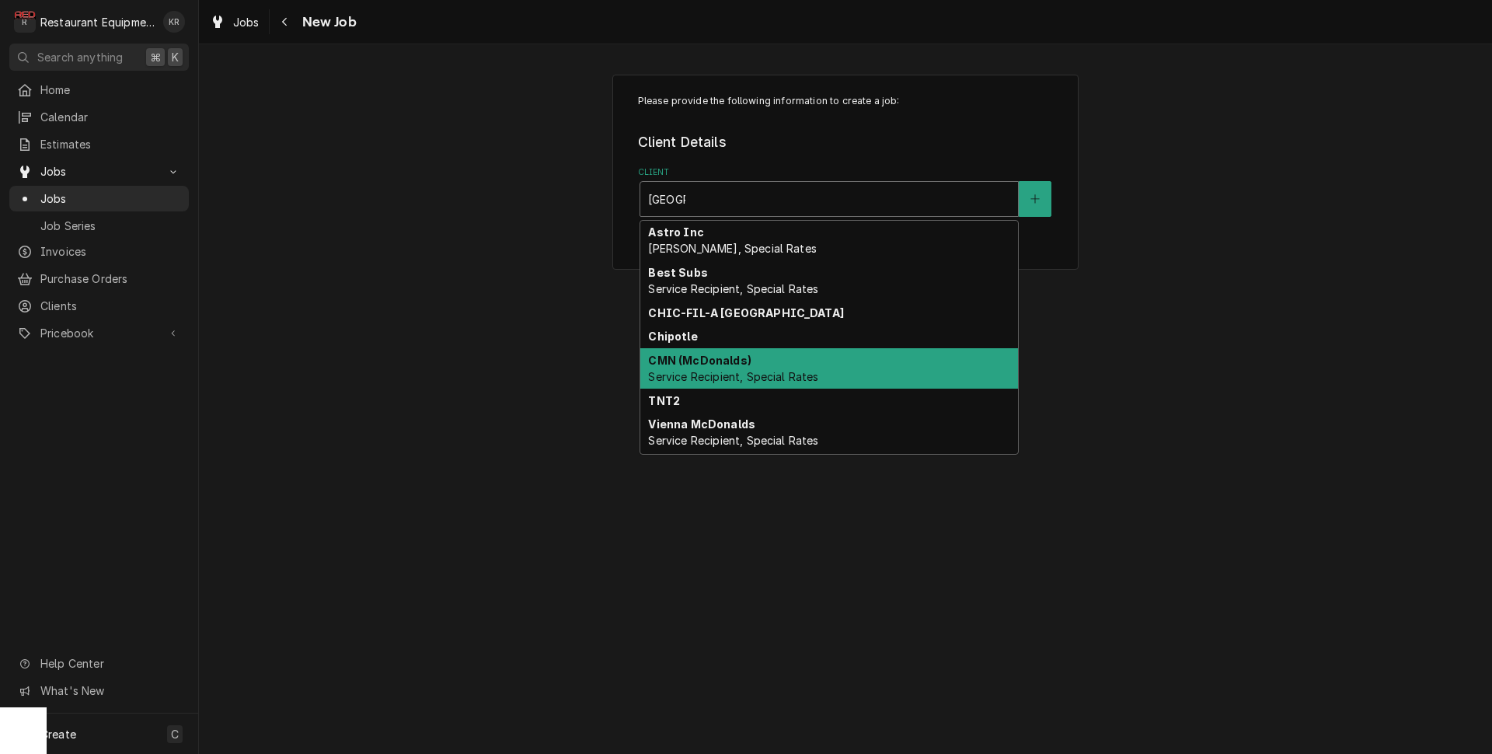
scroll to position [2, 0]
click at [785, 377] on span "Service Recipient, Special Rates" at bounding box center [733, 374] width 170 height 13
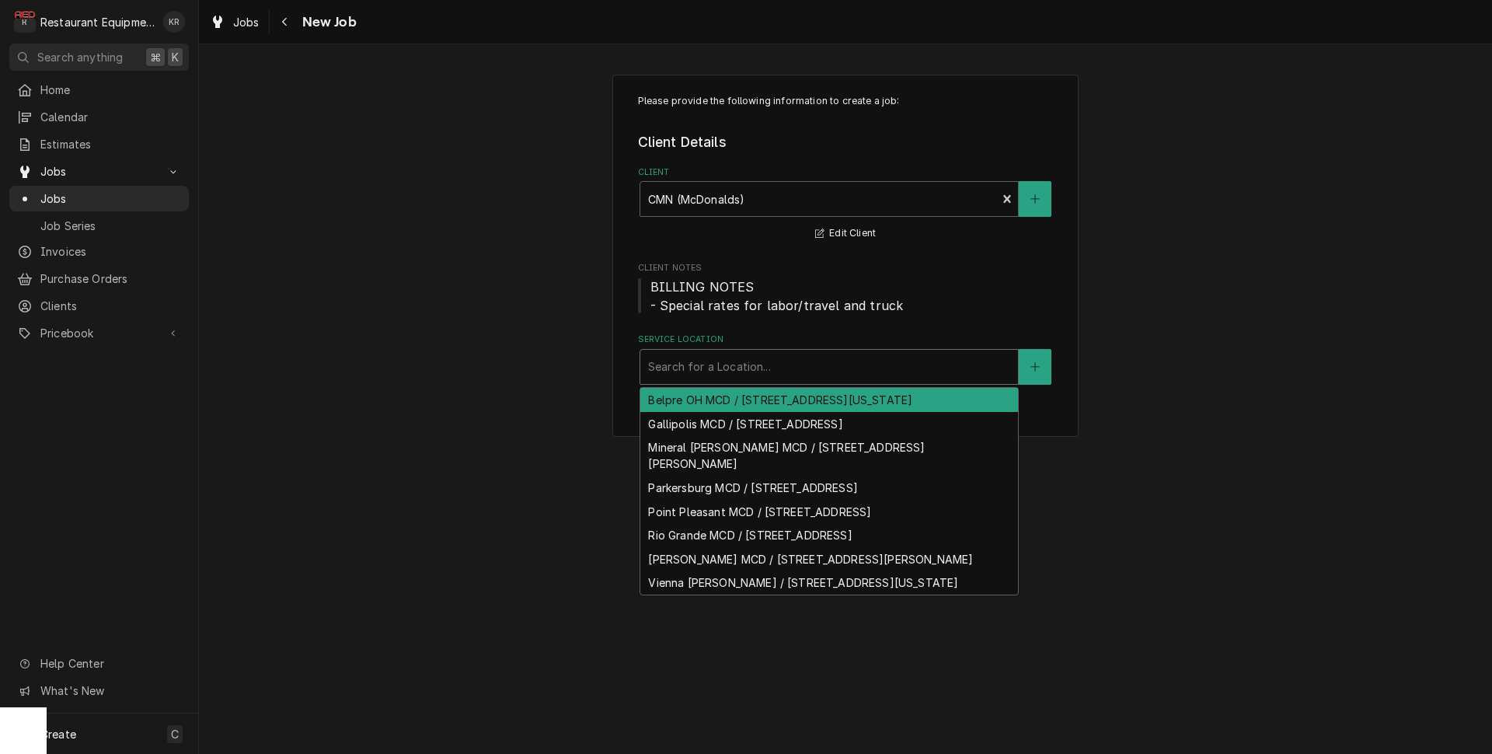
click at [783, 374] on div "Service Location" at bounding box center [829, 367] width 362 height 28
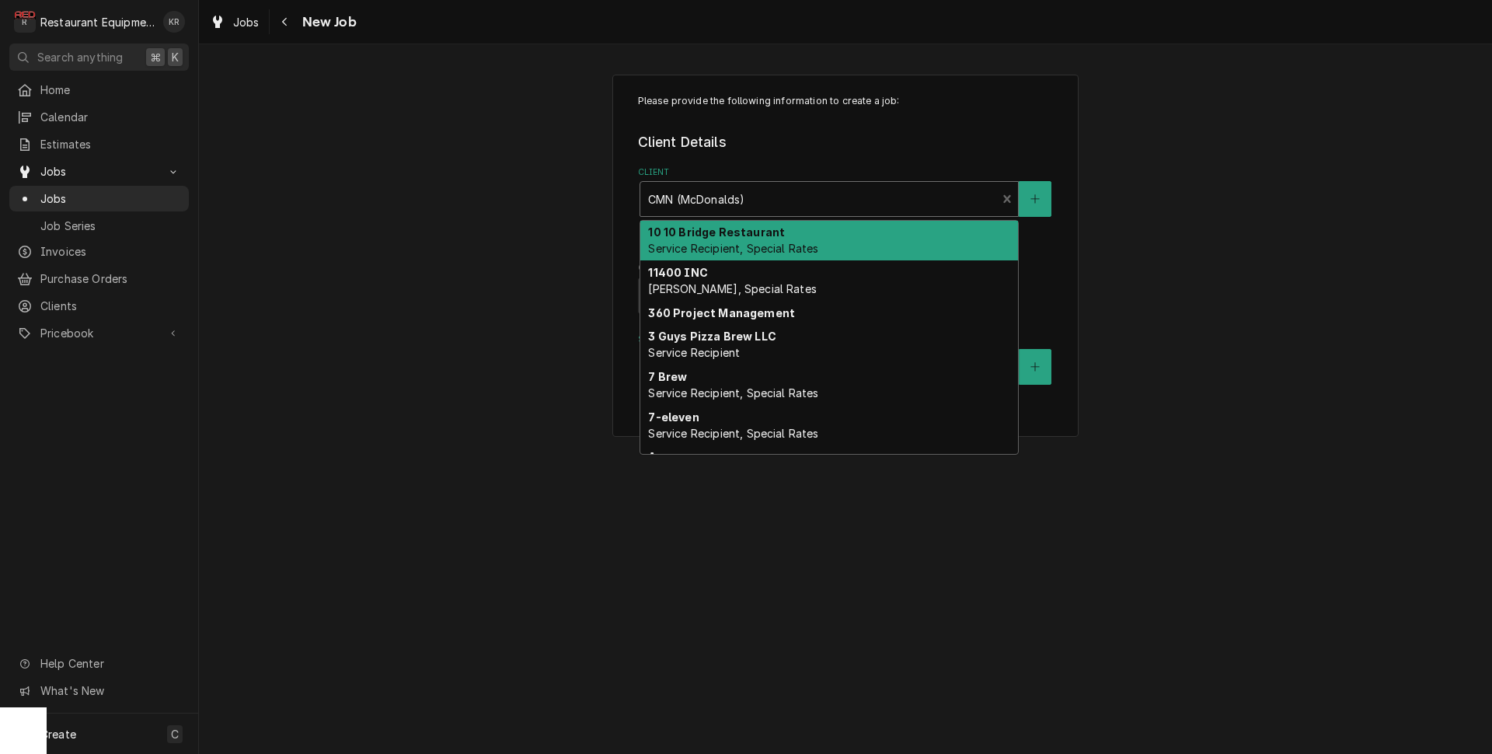
click at [842, 197] on div "Client" at bounding box center [818, 199] width 341 height 28
type input "tln"
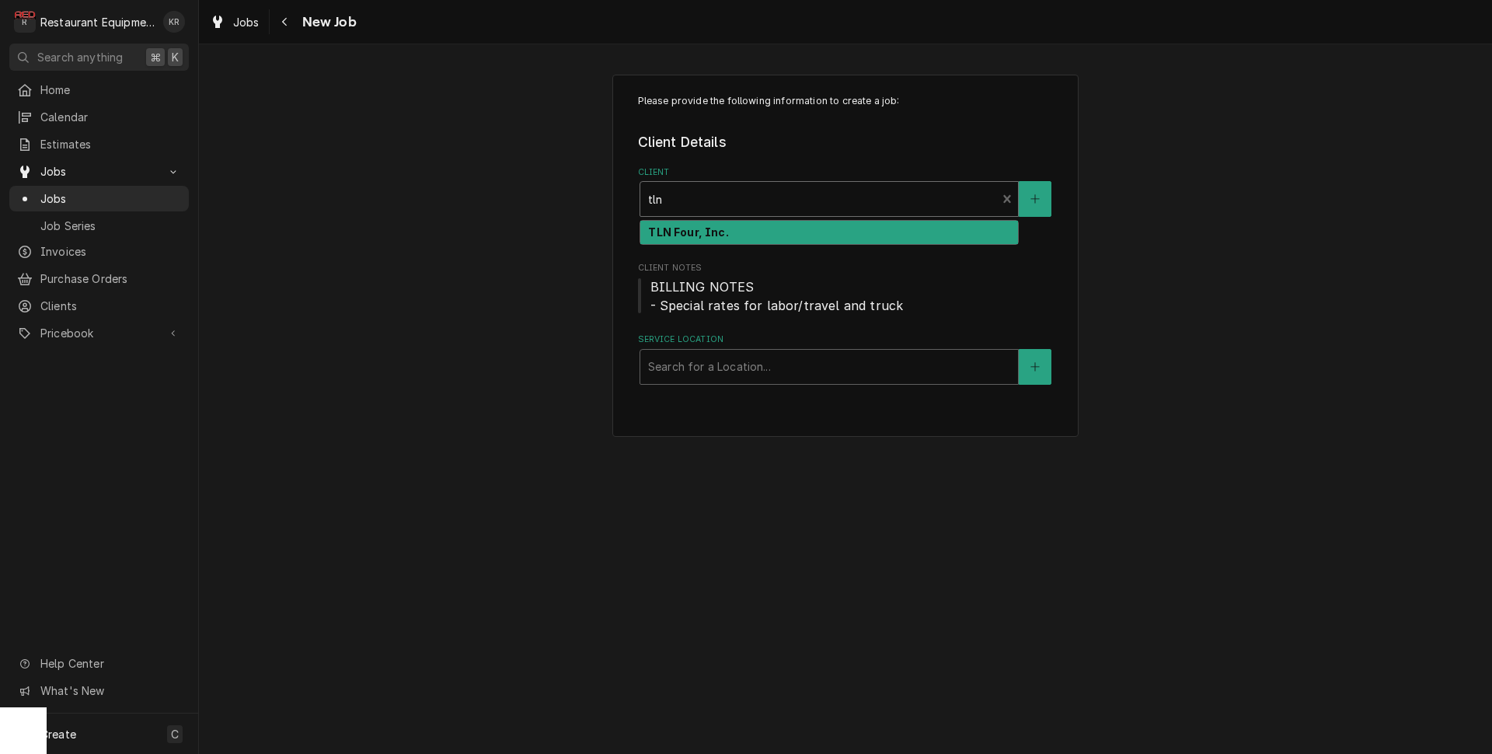
drag, startPoint x: 752, startPoint y: 224, endPoint x: 752, endPoint y: 245, distance: 21.0
click at [751, 224] on div "TLN Four, Inc." at bounding box center [829, 233] width 378 height 24
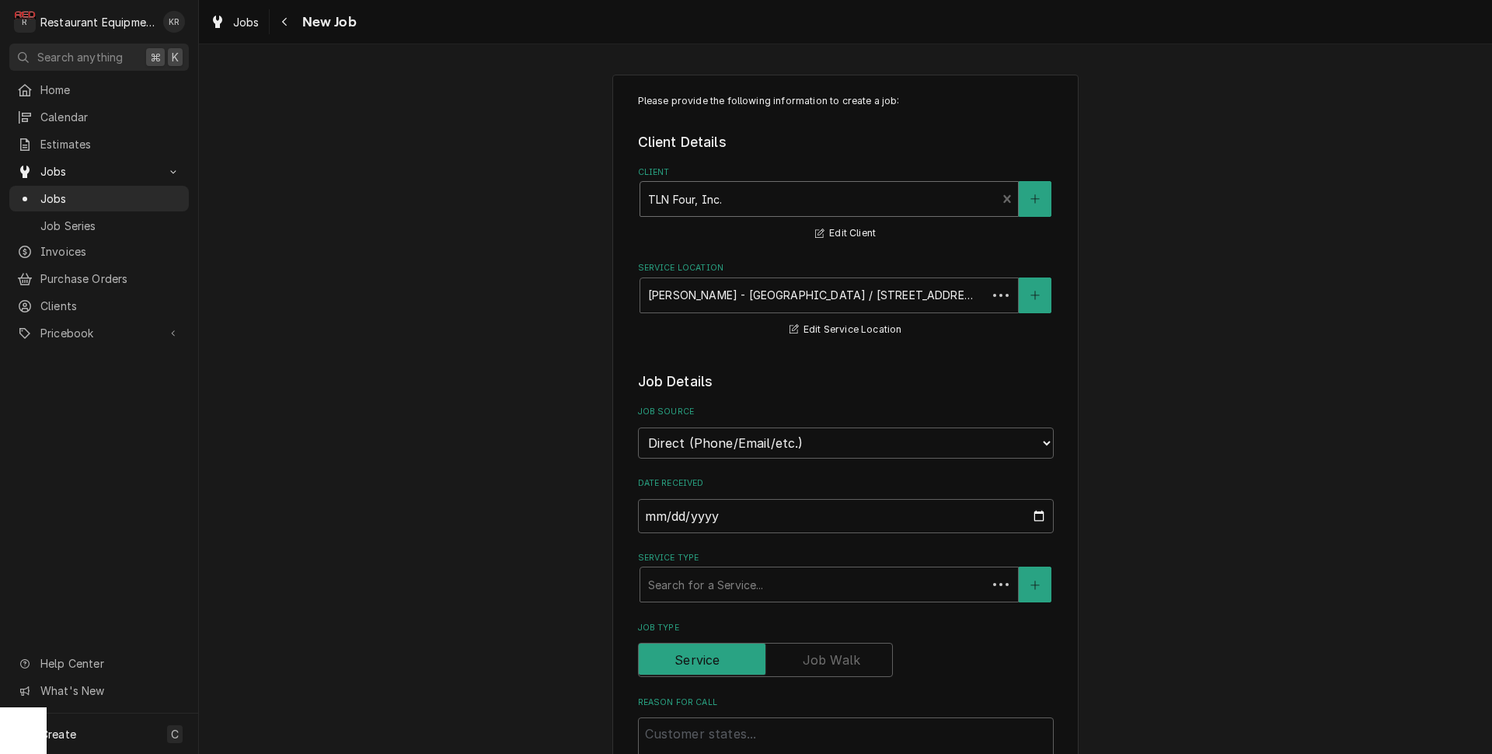
type textarea "x"
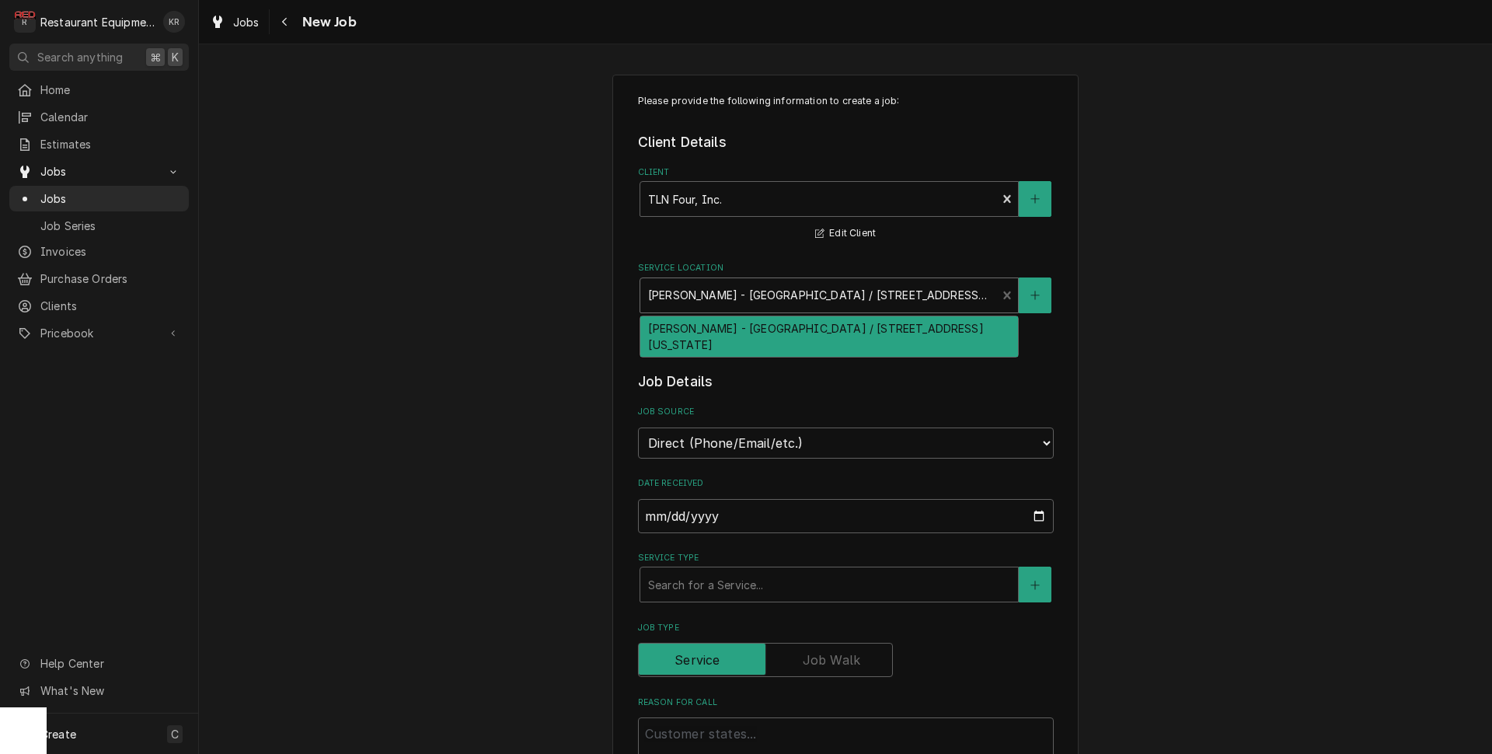
click at [763, 293] on div "Service Location" at bounding box center [818, 295] width 341 height 28
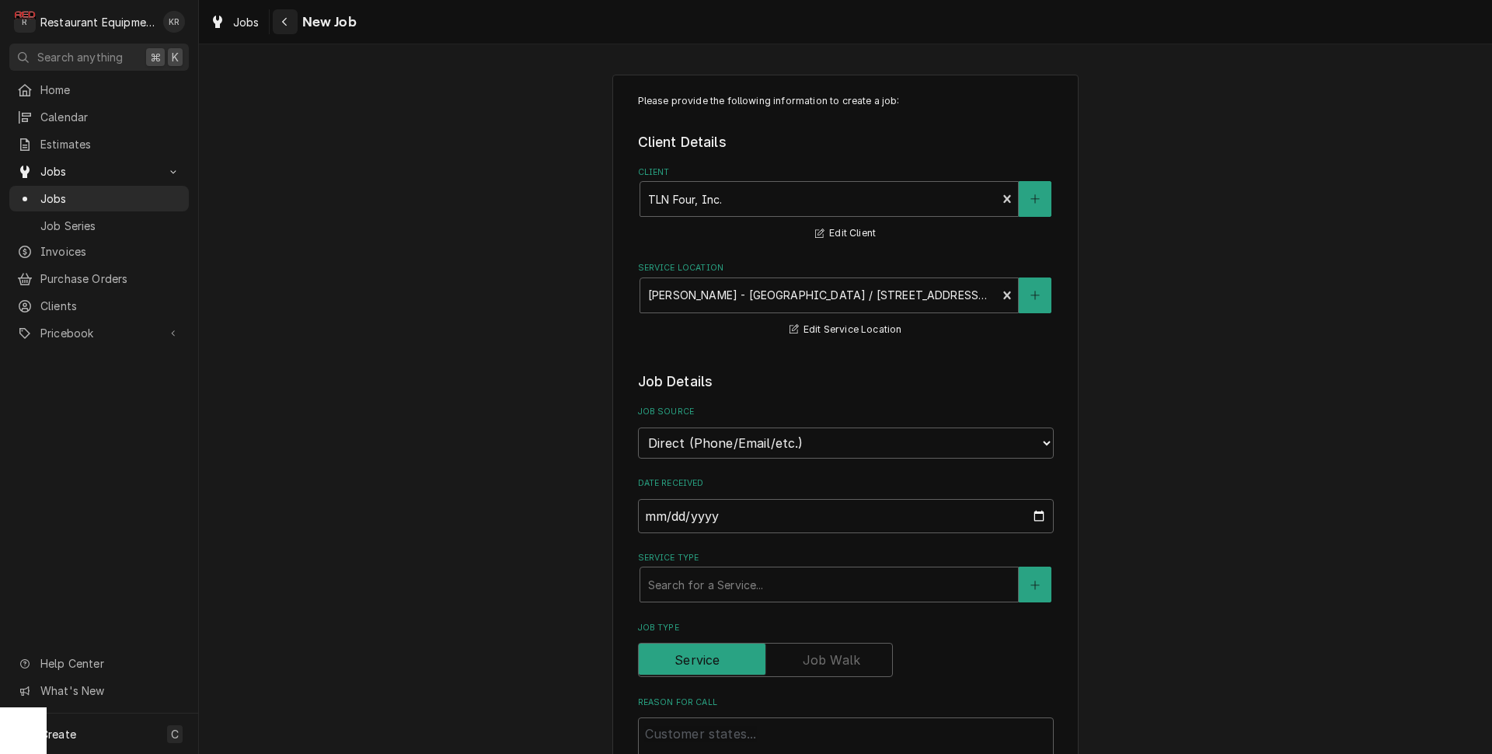
click at [284, 19] on icon "Navigate back" at bounding box center [284, 22] width 5 height 9
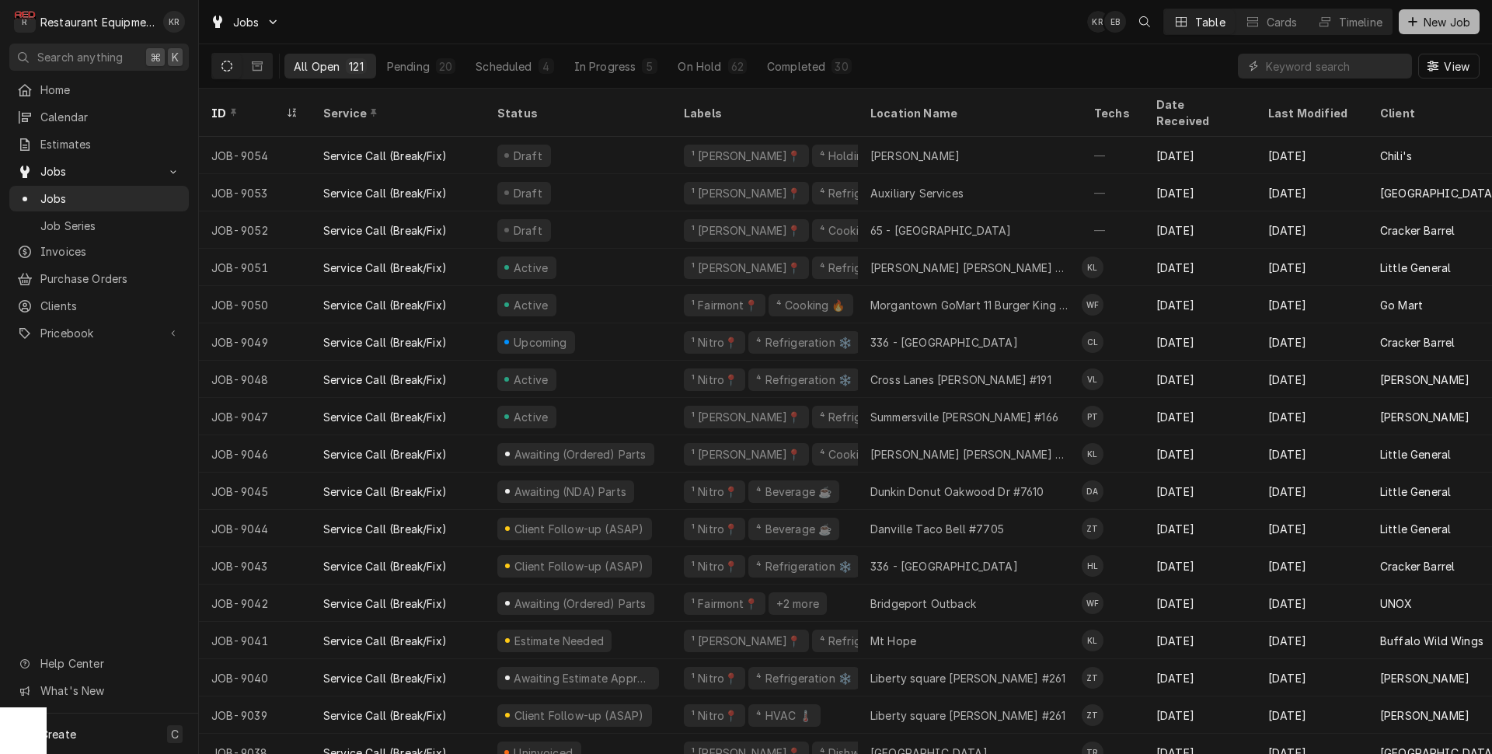
click at [1438, 18] on span "New Job" at bounding box center [1447, 22] width 53 height 16
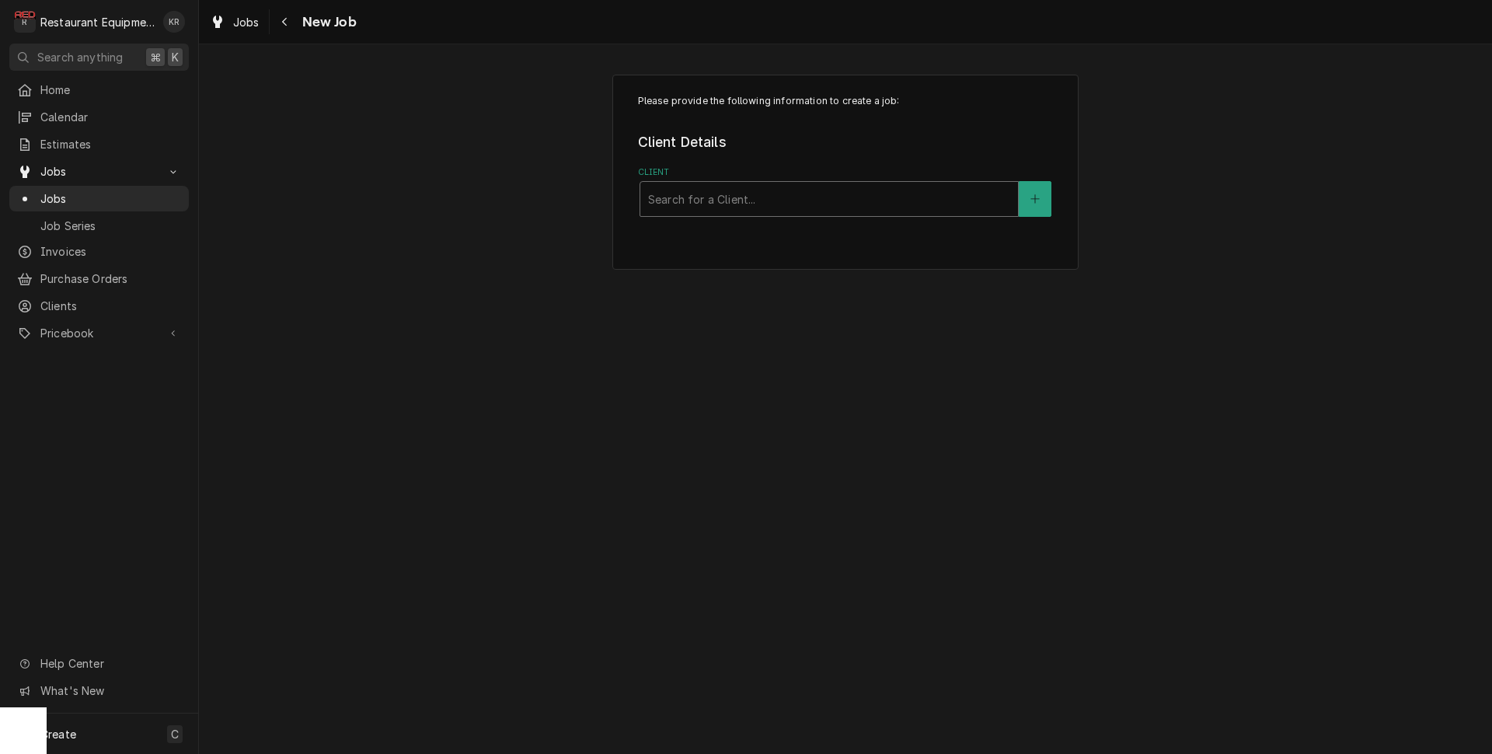
click at [767, 201] on div "Client" at bounding box center [829, 199] width 362 height 28
type input "cmn"
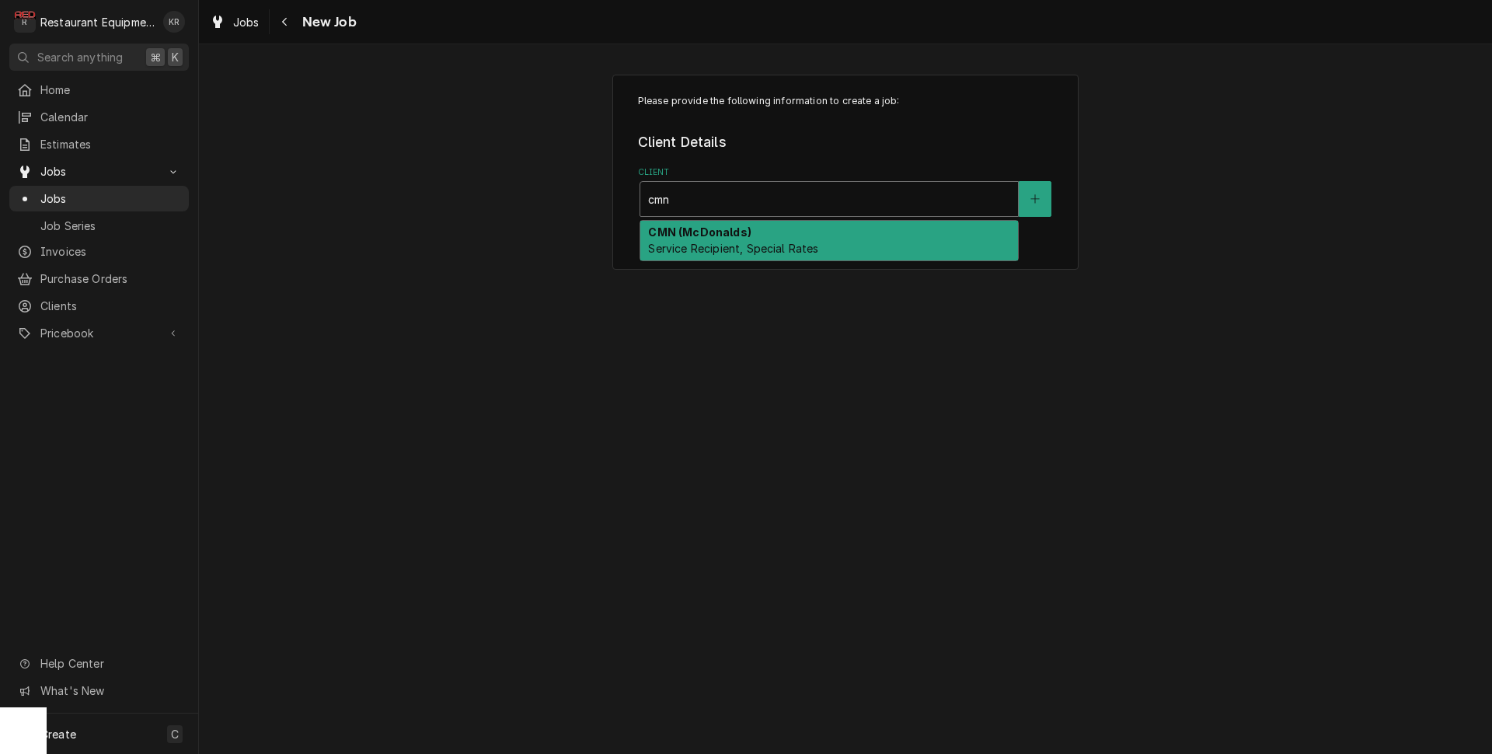
click at [741, 242] on div "CMN (McDonalds) Service Recipient, Special Rates" at bounding box center [829, 241] width 378 height 40
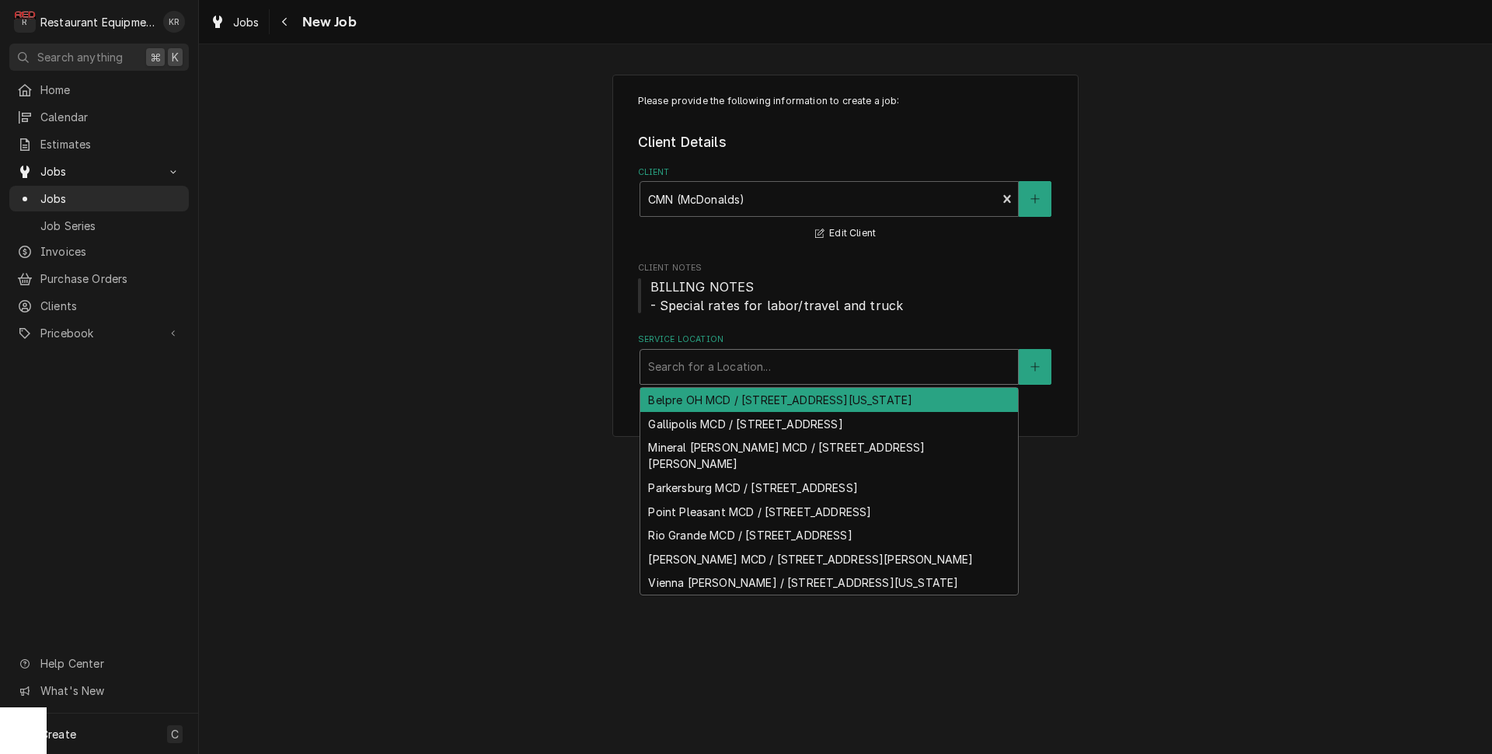
click at [732, 367] on div "Service Location" at bounding box center [829, 367] width 362 height 28
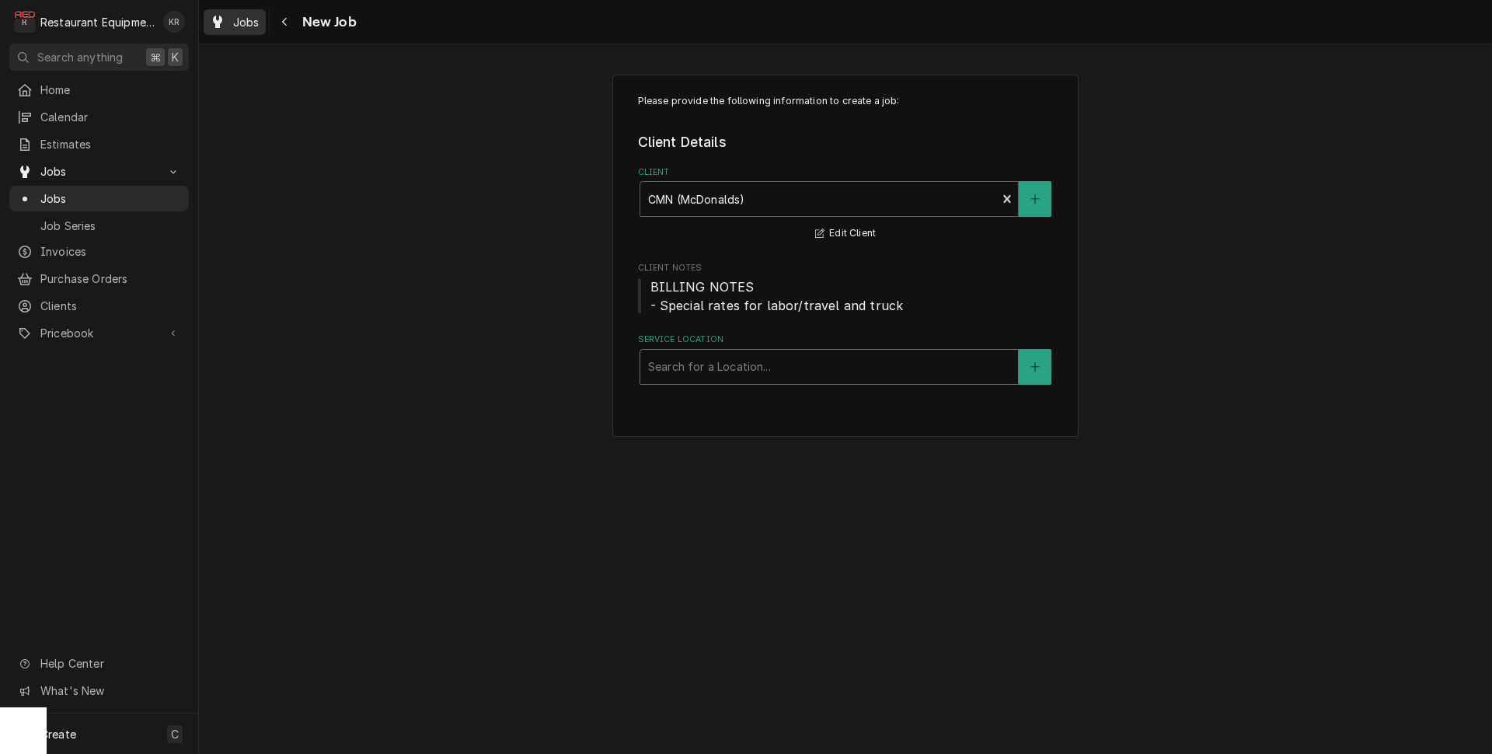
click at [246, 24] on span "Jobs" at bounding box center [246, 22] width 26 height 16
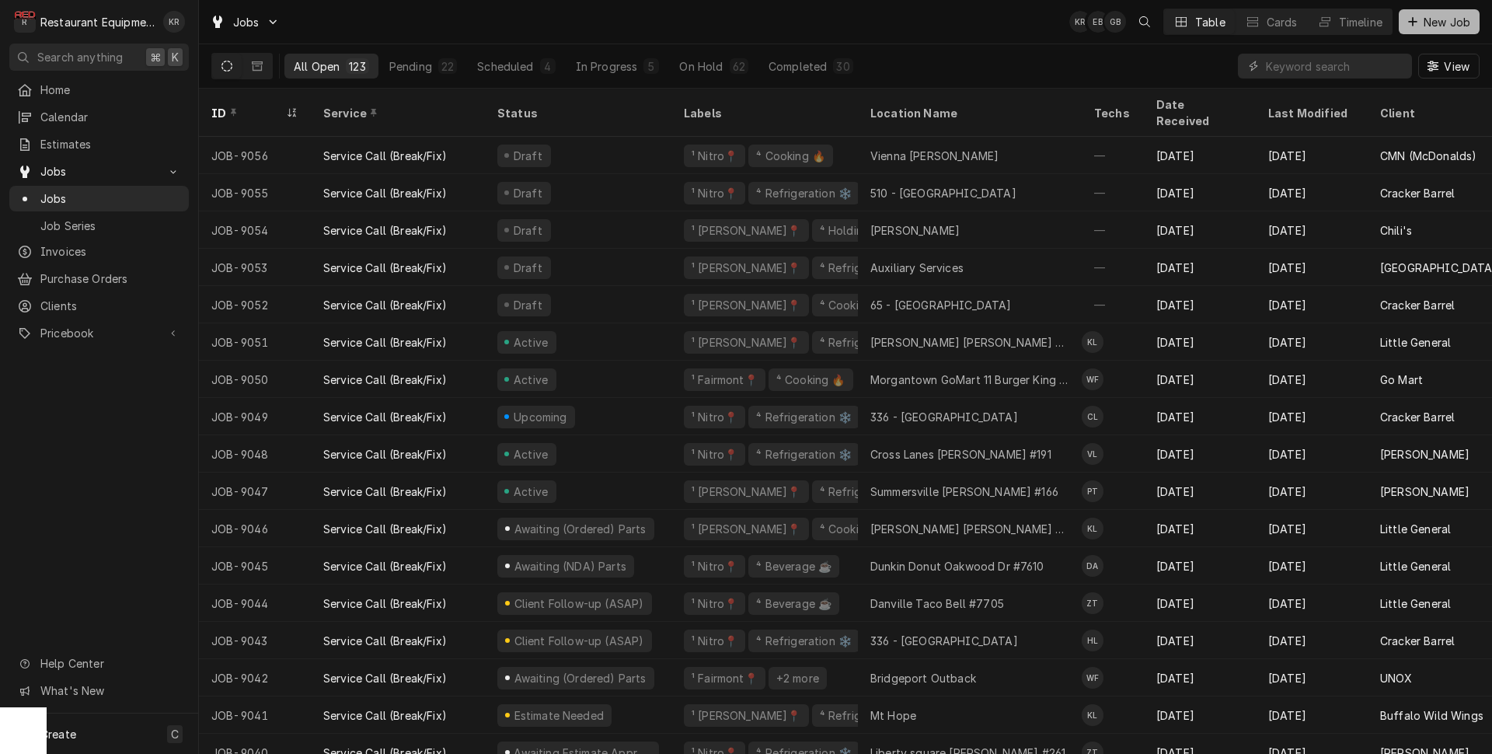
click at [1453, 23] on span "New Job" at bounding box center [1447, 22] width 53 height 16
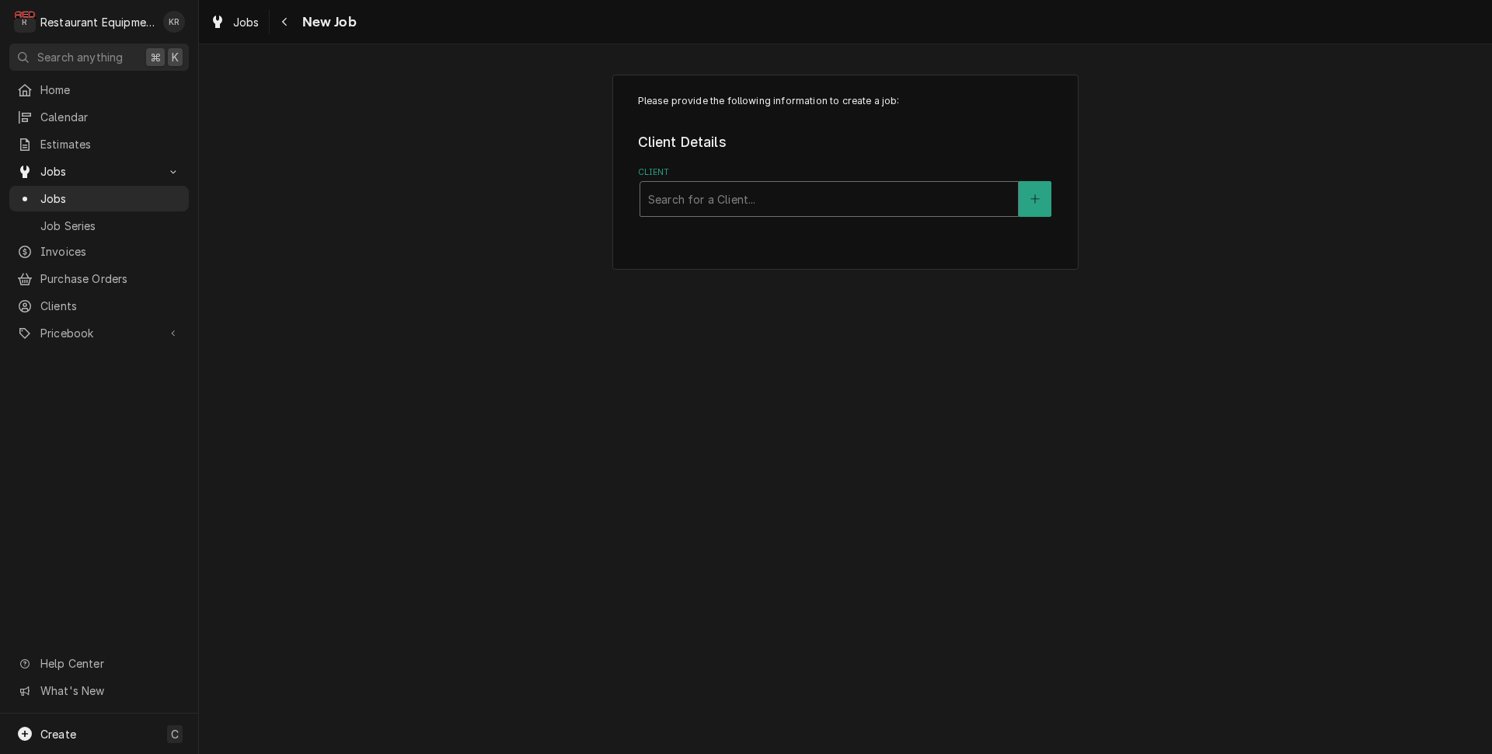
click at [790, 197] on div "Client" at bounding box center [829, 199] width 362 height 28
type input "c"
type input "raleigh"
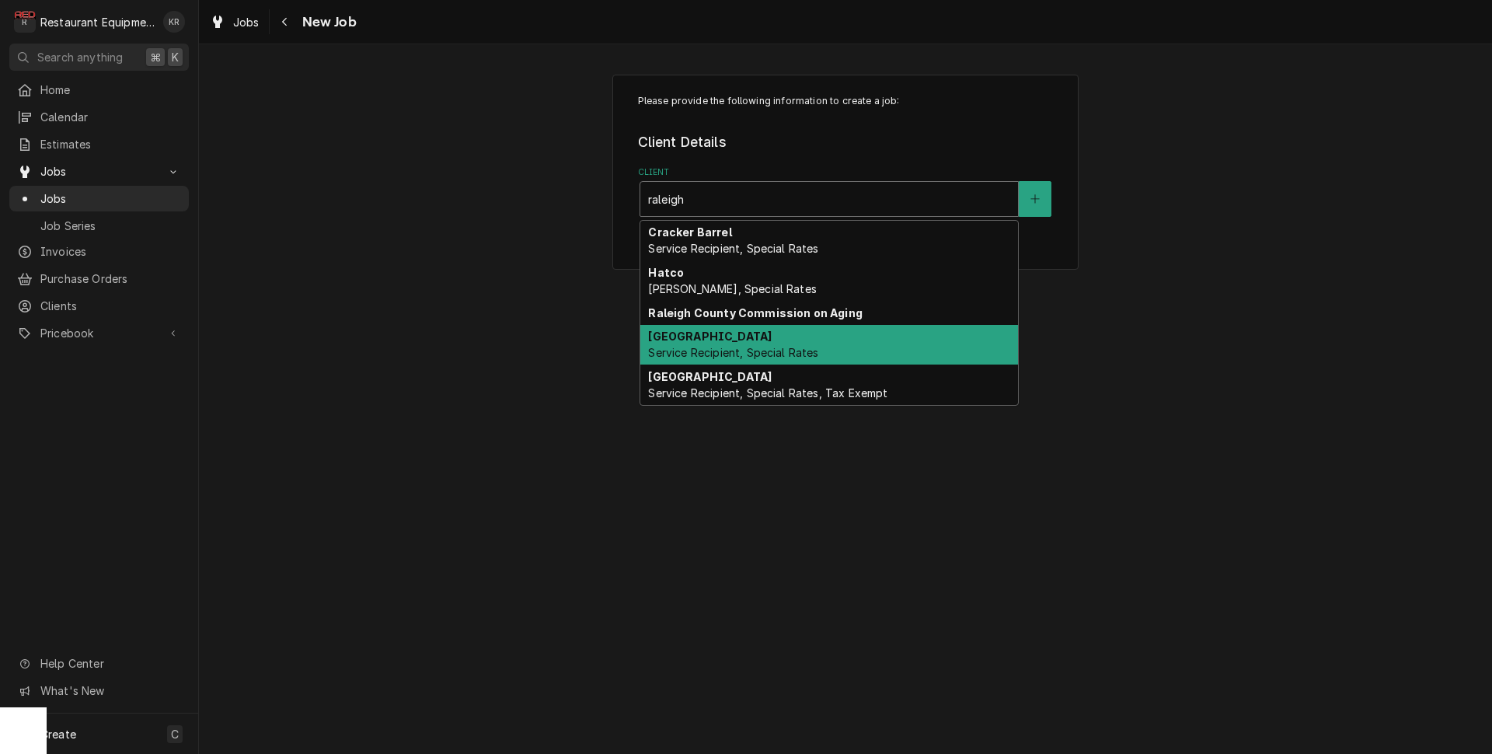
click at [794, 344] on div "Raleigh County Convention Center Service Recipient, Special Rates" at bounding box center [829, 345] width 378 height 40
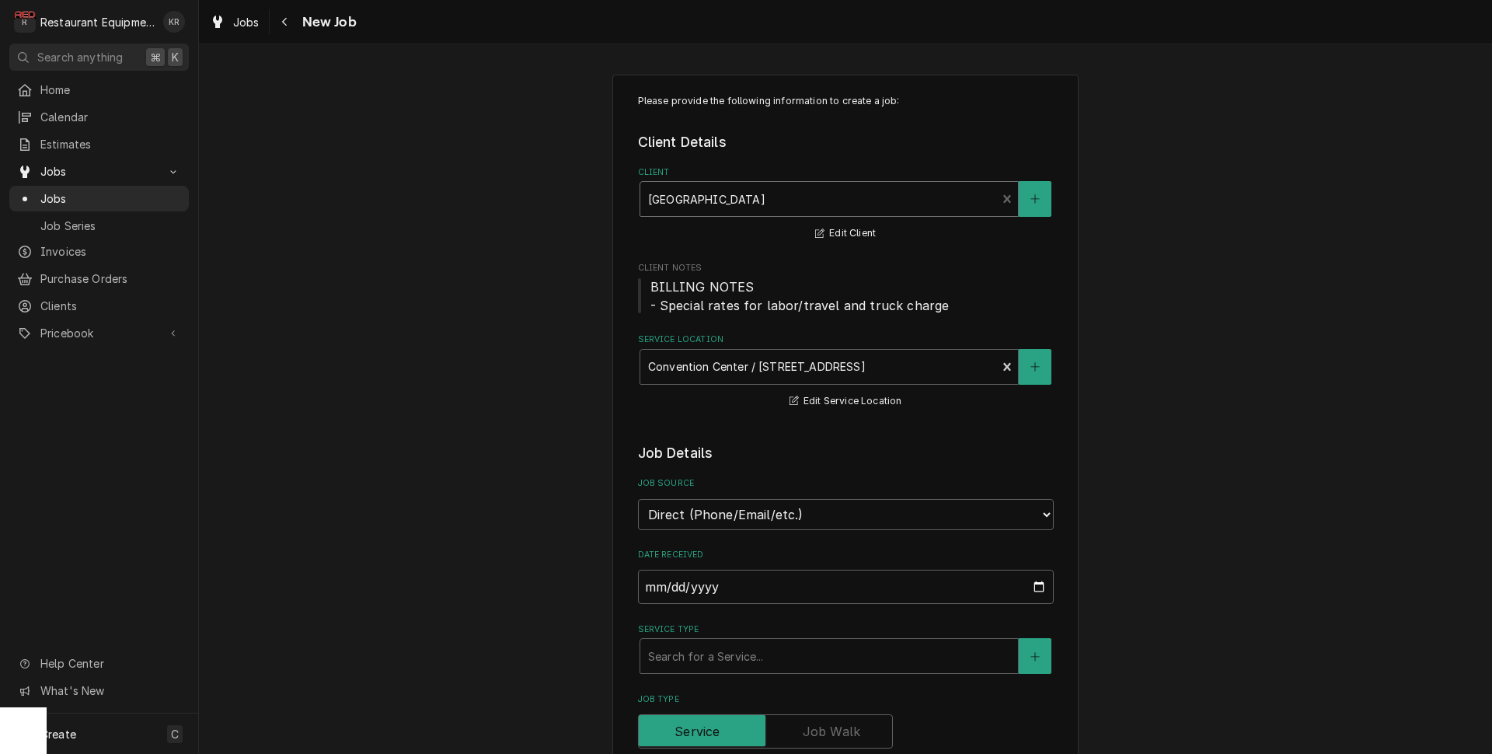
type textarea "x"
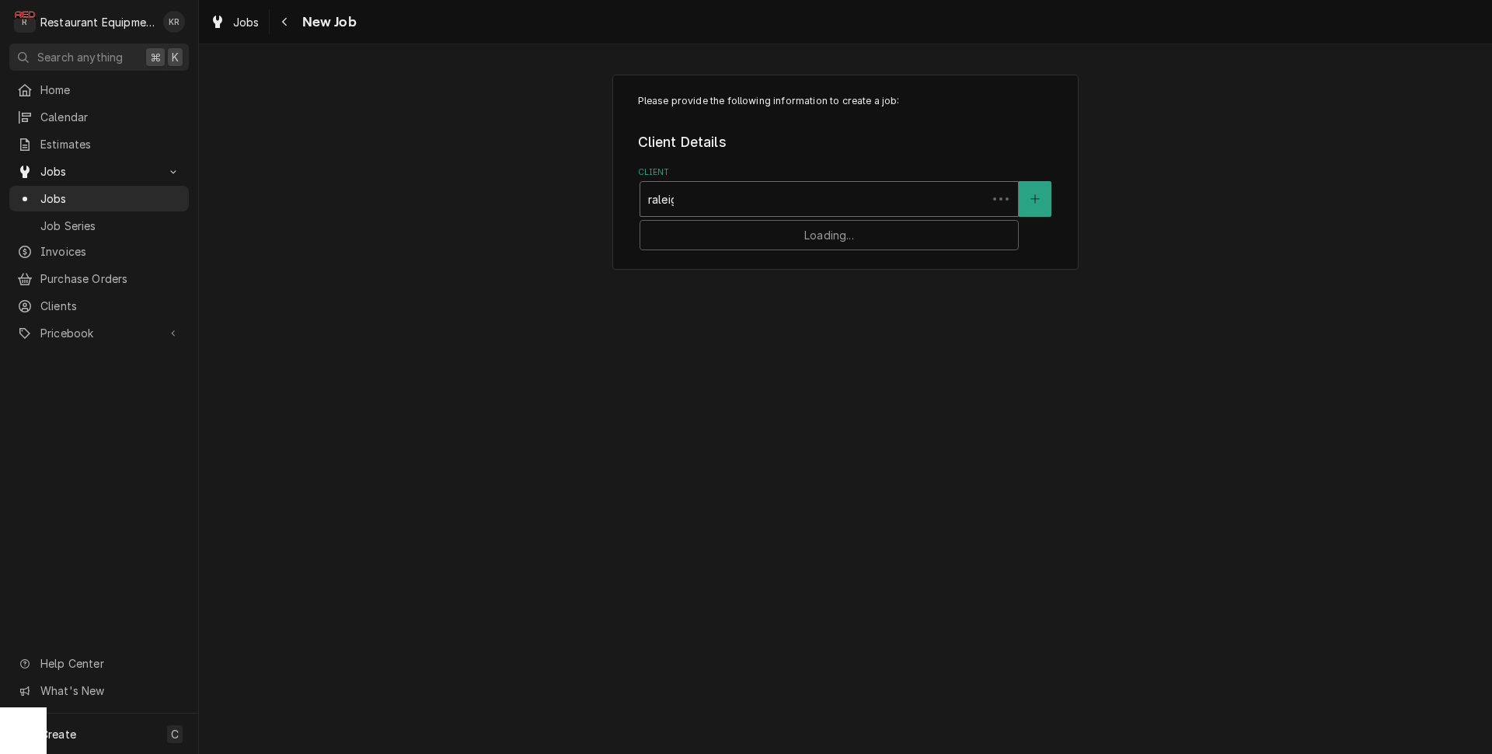
type input "raleigh"
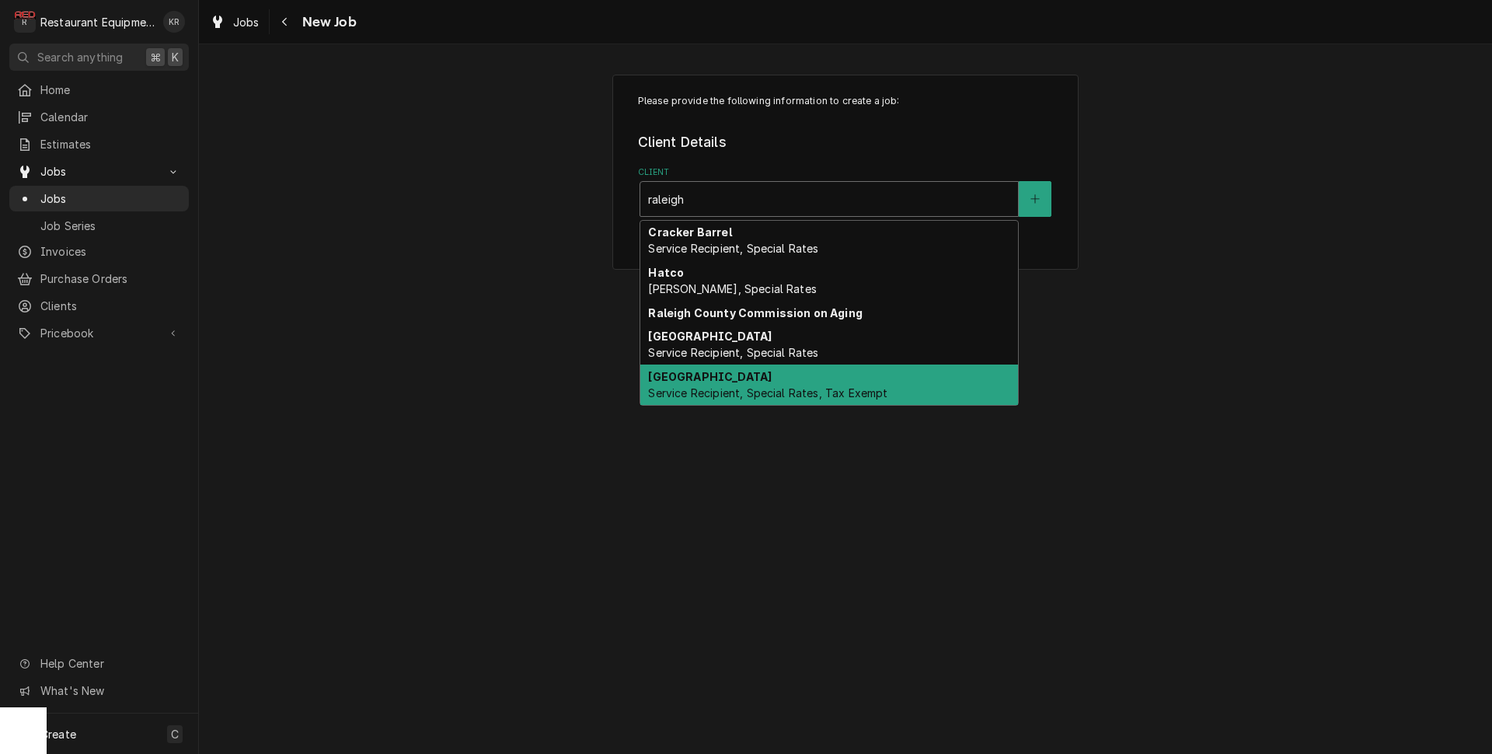
drag, startPoint x: 749, startPoint y: 379, endPoint x: 739, endPoint y: 373, distance: 10.8
click at [748, 379] on strong "[GEOGRAPHIC_DATA]" at bounding box center [710, 376] width 124 height 13
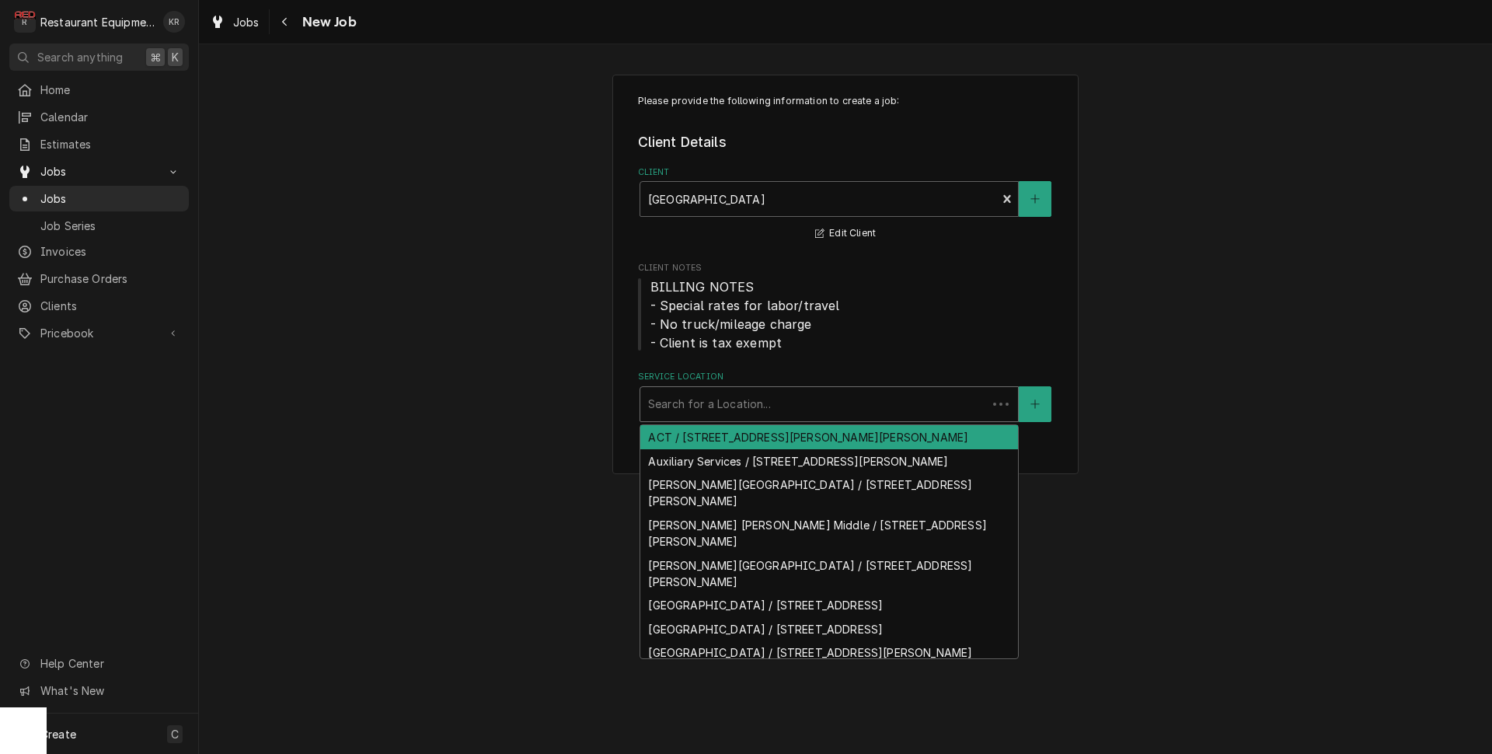
click at [724, 401] on div "Service Location" at bounding box center [813, 404] width 331 height 28
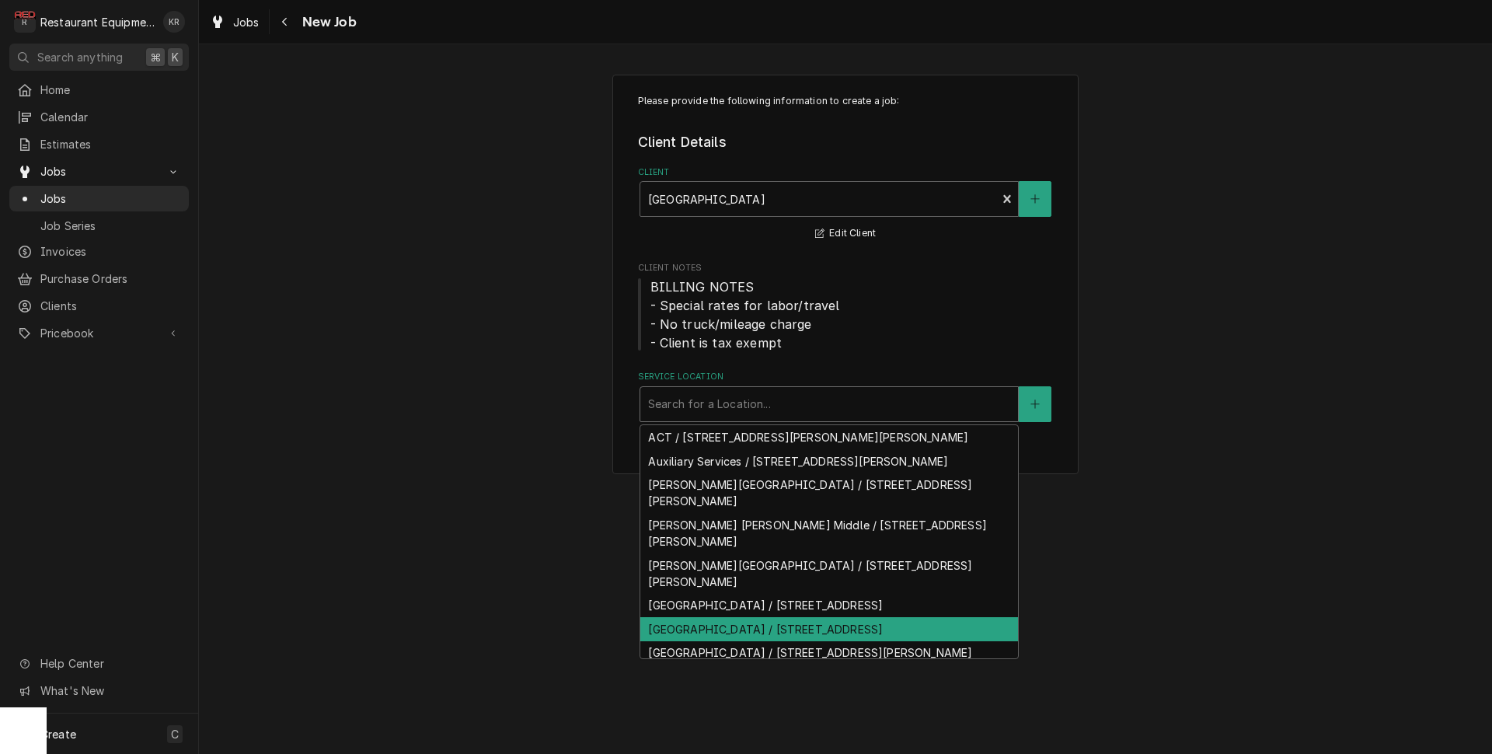
scroll to position [2, 0]
click at [723, 616] on div "Coal City Elementary / 900 Independence Rd, Coal City, WV 25823" at bounding box center [829, 628] width 378 height 24
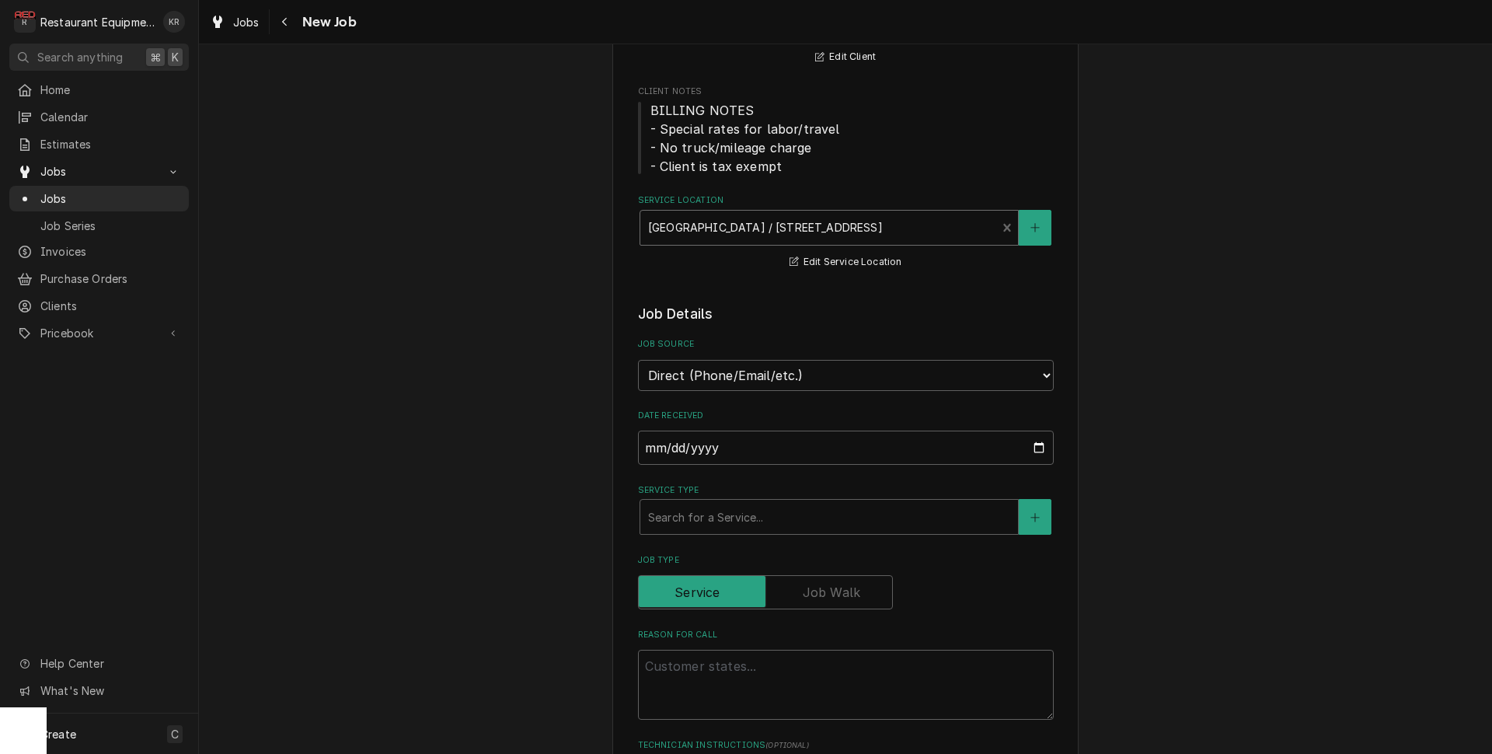
scroll to position [197, 0]
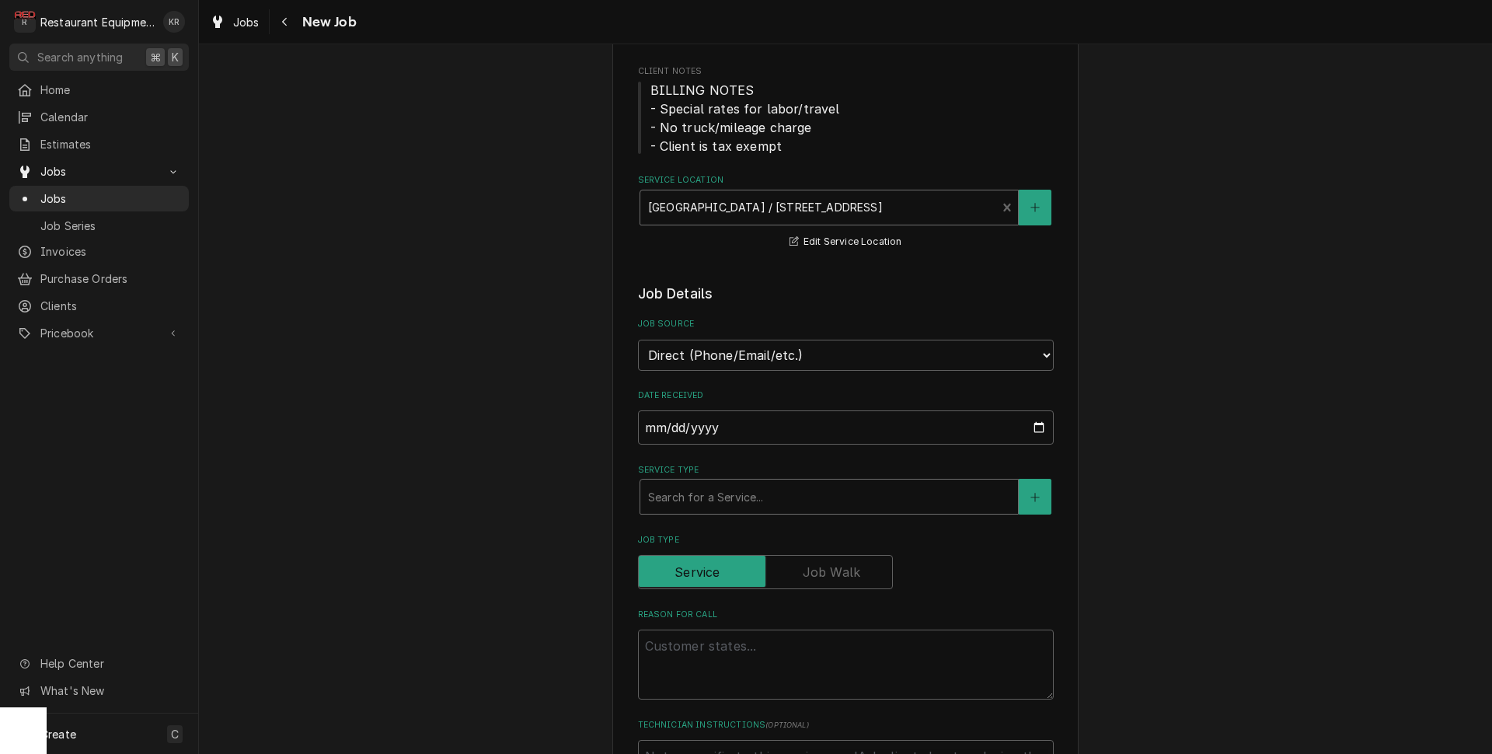
click at [738, 501] on div "Service Type" at bounding box center [829, 497] width 362 height 28
type textarea "x"
type input "b"
type textarea "x"
type input "br"
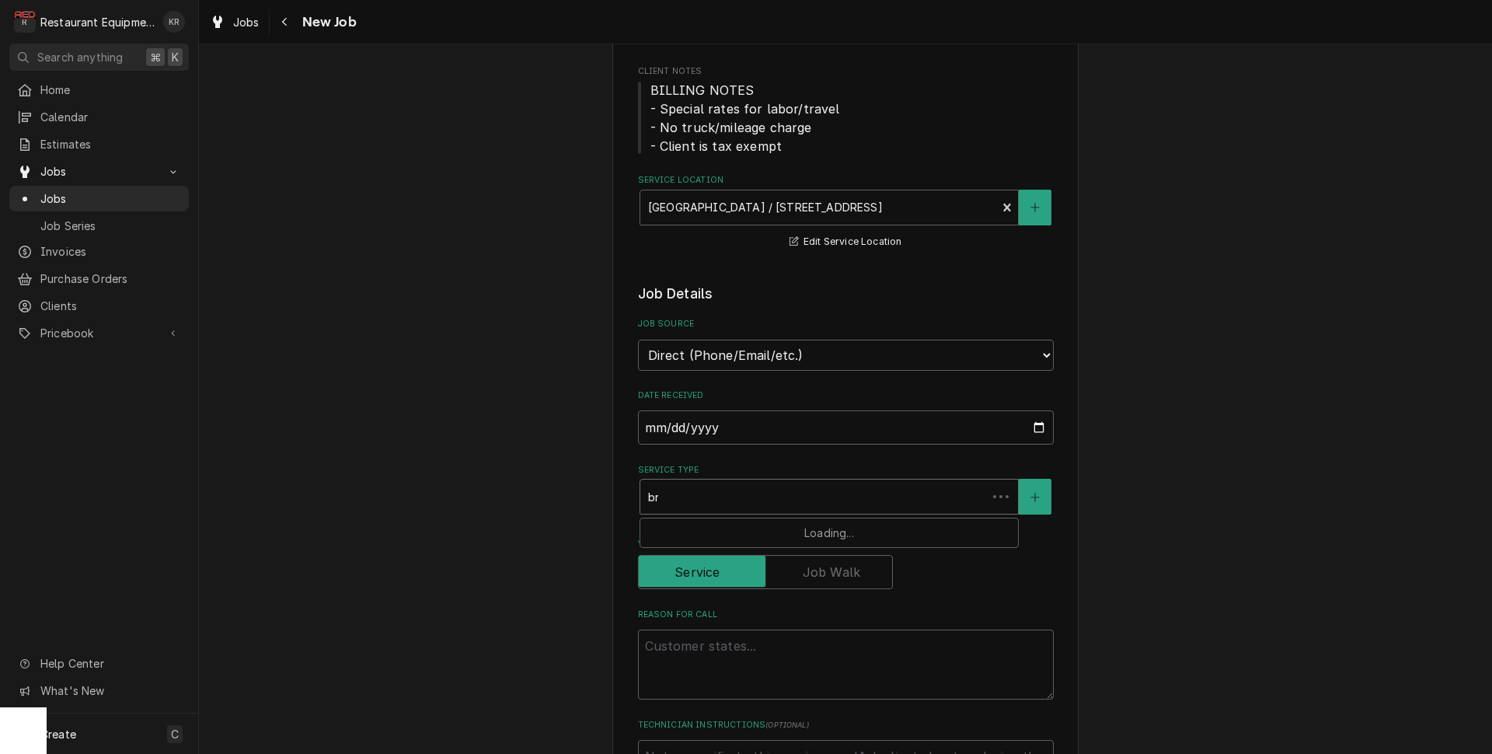
type textarea "x"
type input "brea"
type textarea "x"
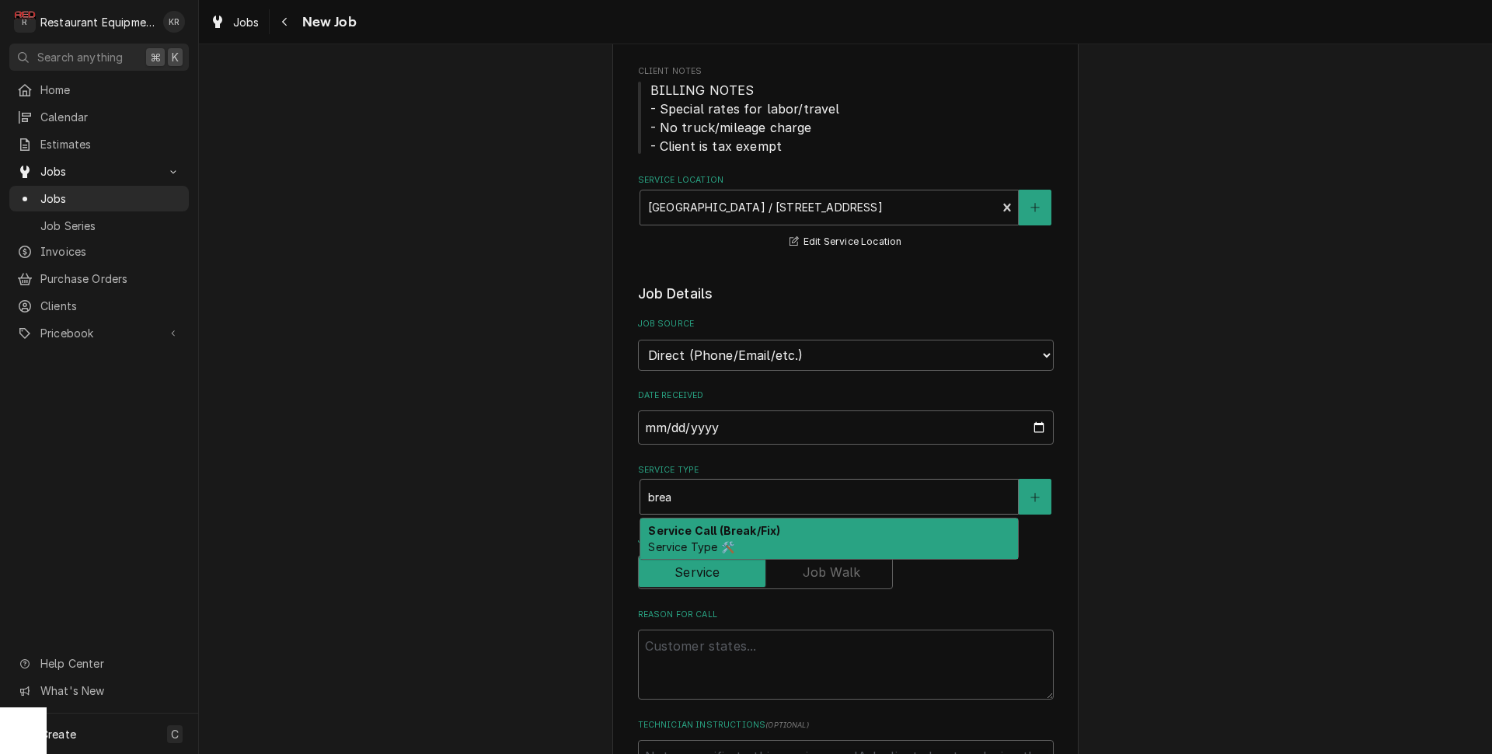
click at [732, 553] on div "Service Call (Break/Fix) Service Type 🛠️" at bounding box center [829, 538] width 378 height 40
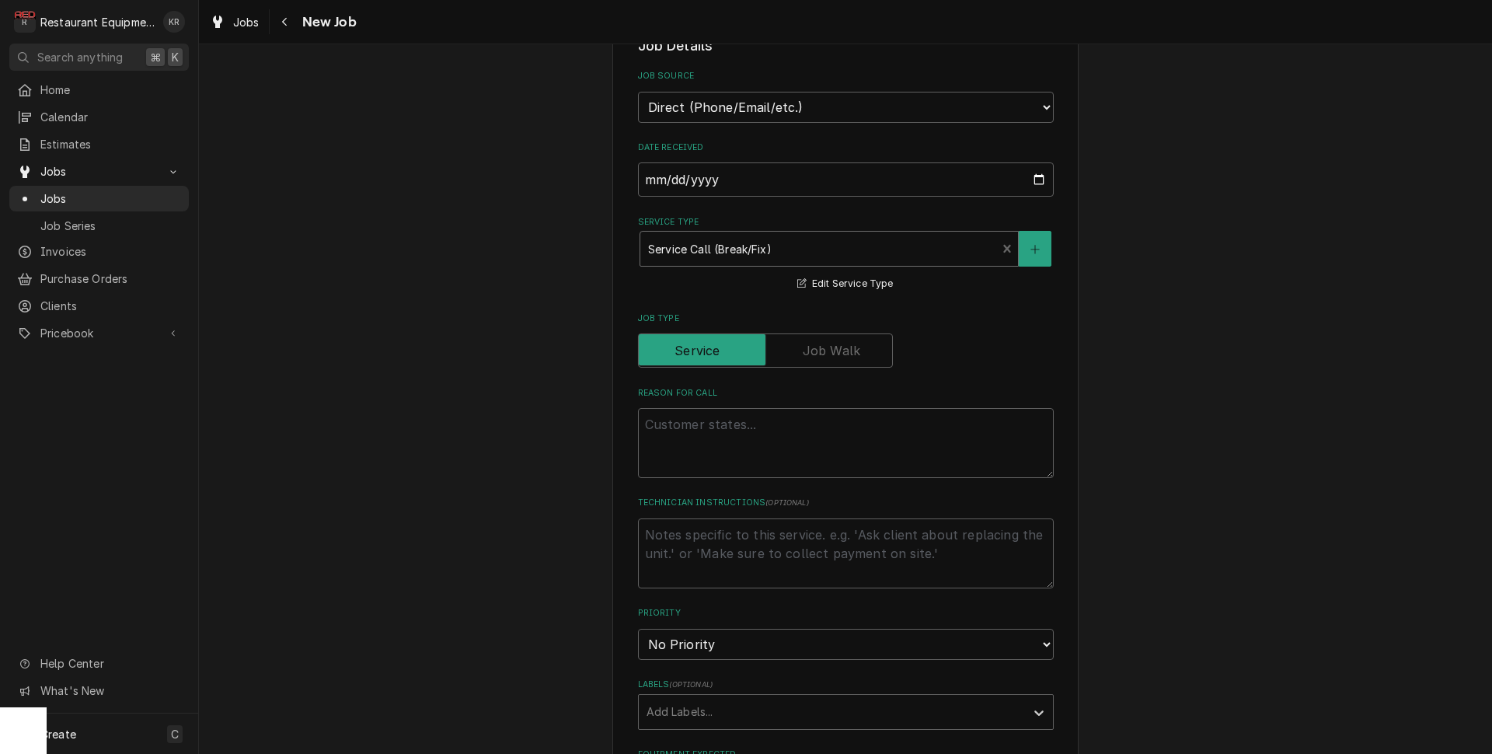
scroll to position [442, 0]
type textarea "x"
type input "W"
type textarea "x"
type input "WO"
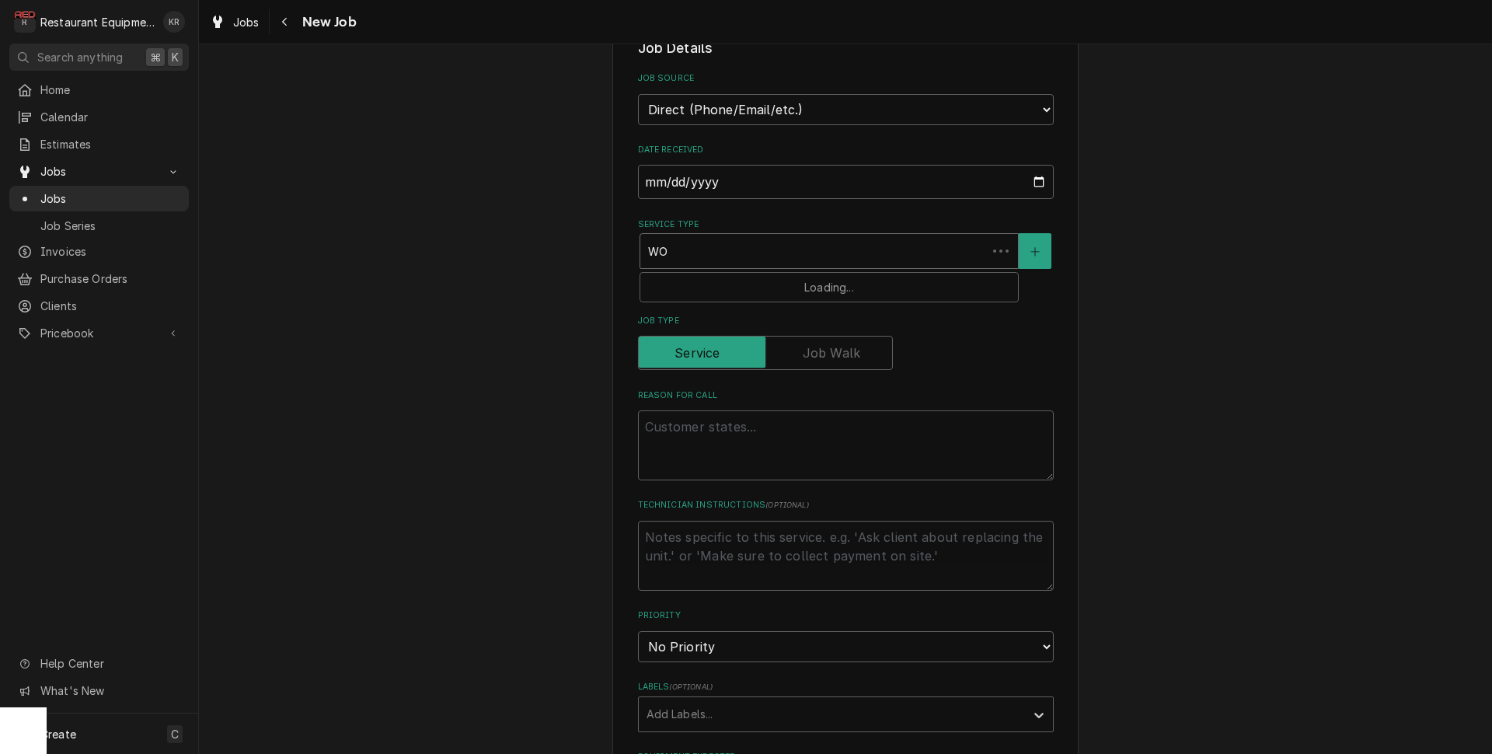
type textarea "x"
type input "WO@"
type textarea "x"
type input "WO"
type textarea "x"
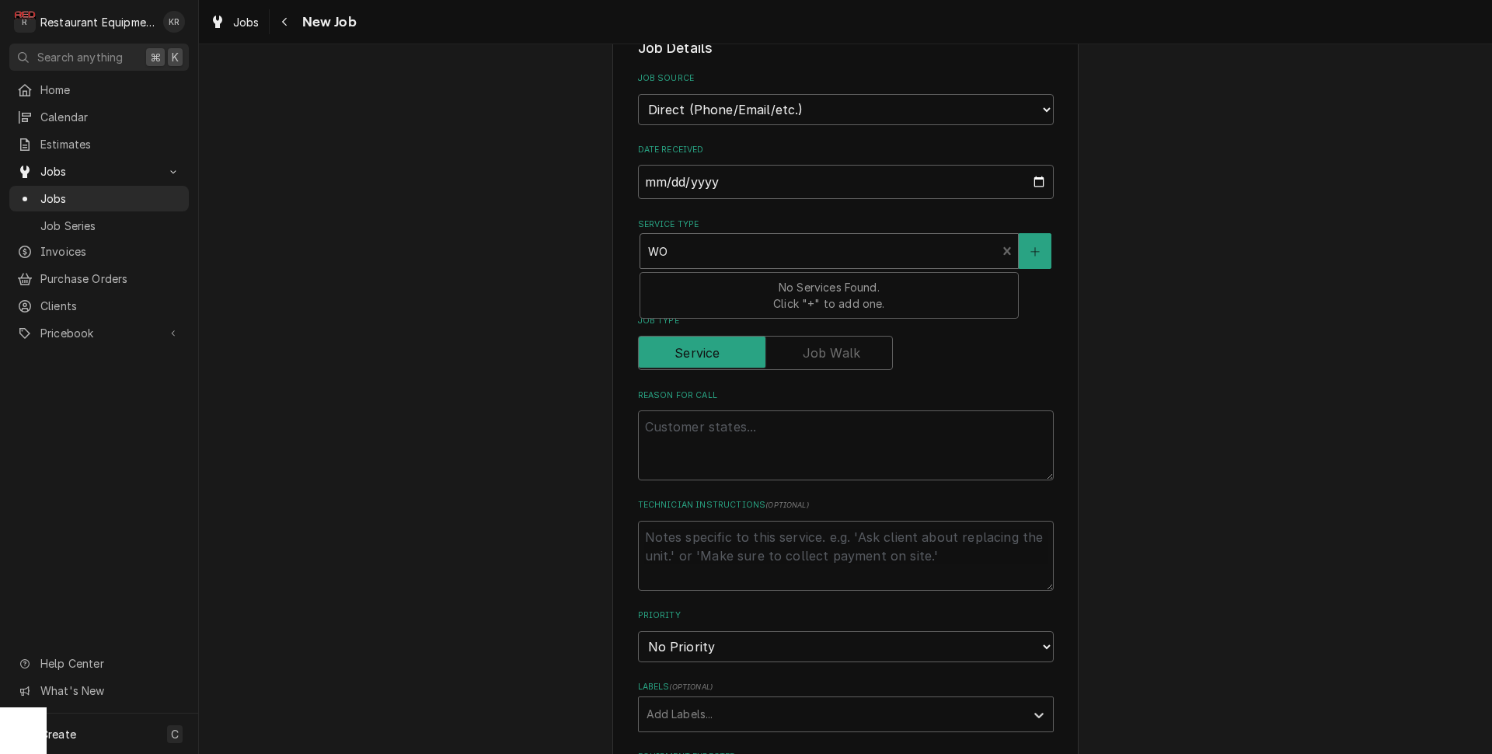
type input "WO#"
type textarea "x"
type input "WO#"
type textarea "x"
type input "WO# 5"
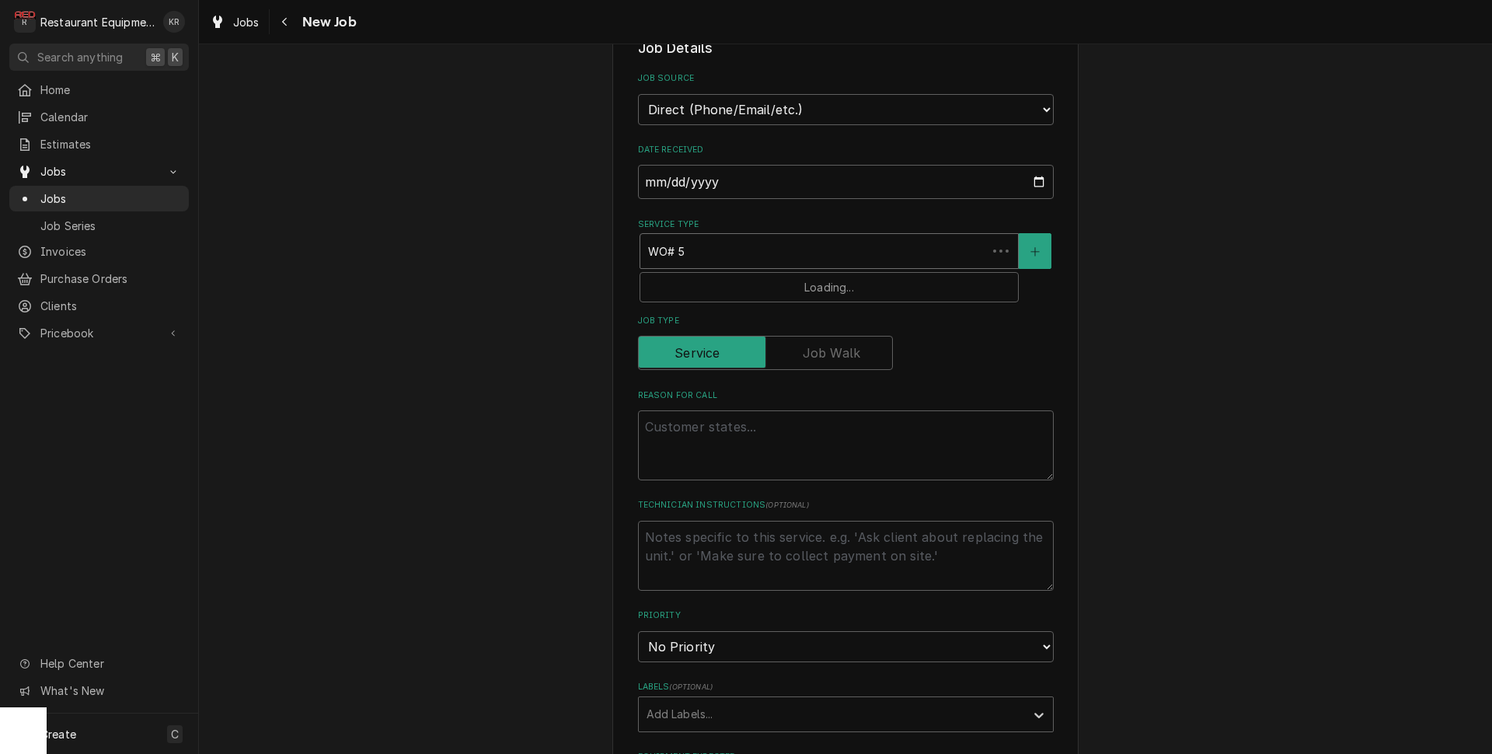
type textarea "x"
type input "WO# 50"
type textarea "x"
type input "WO# 5"
type textarea "x"
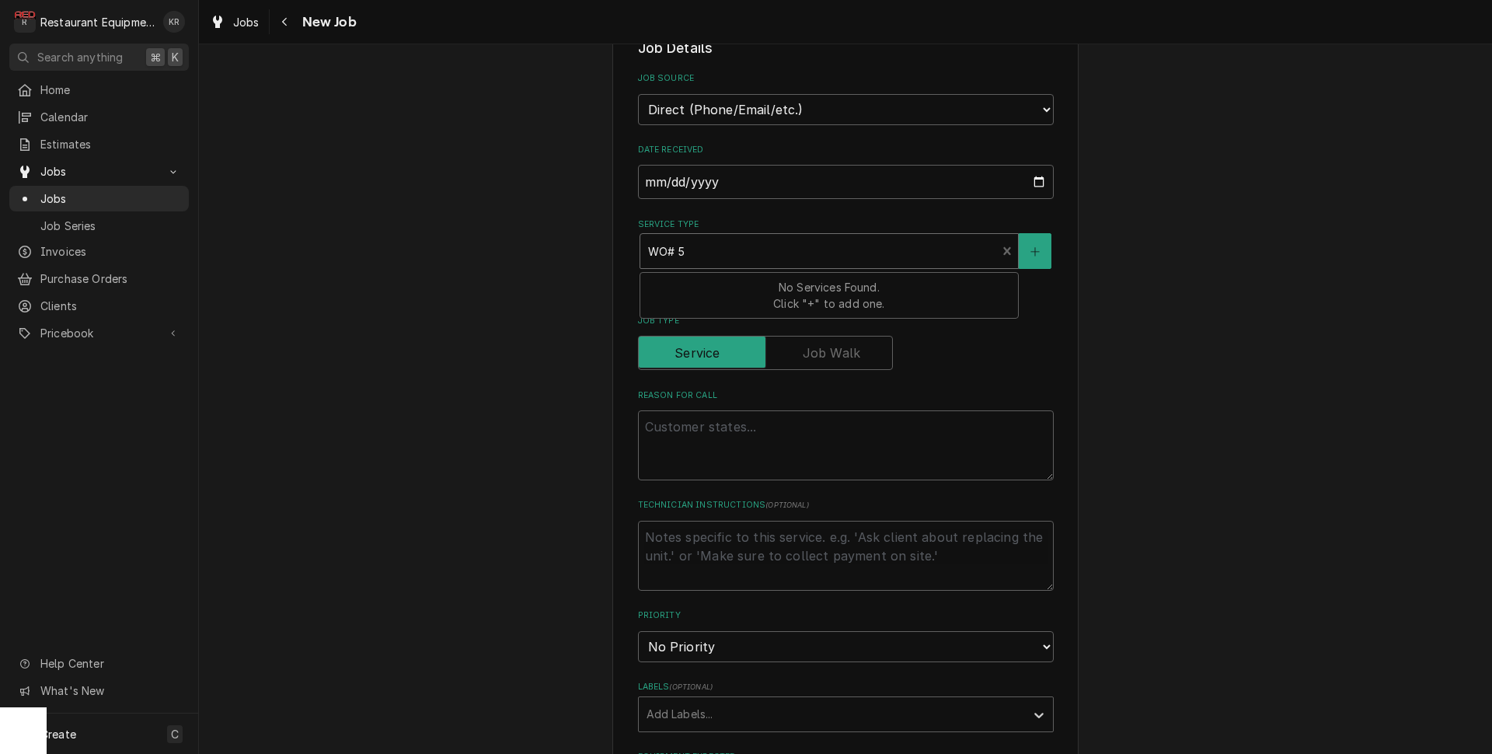
type input "WO# 5*"
type textarea "x"
type input "WO# 5"
type textarea "x"
type input "WO# 59"
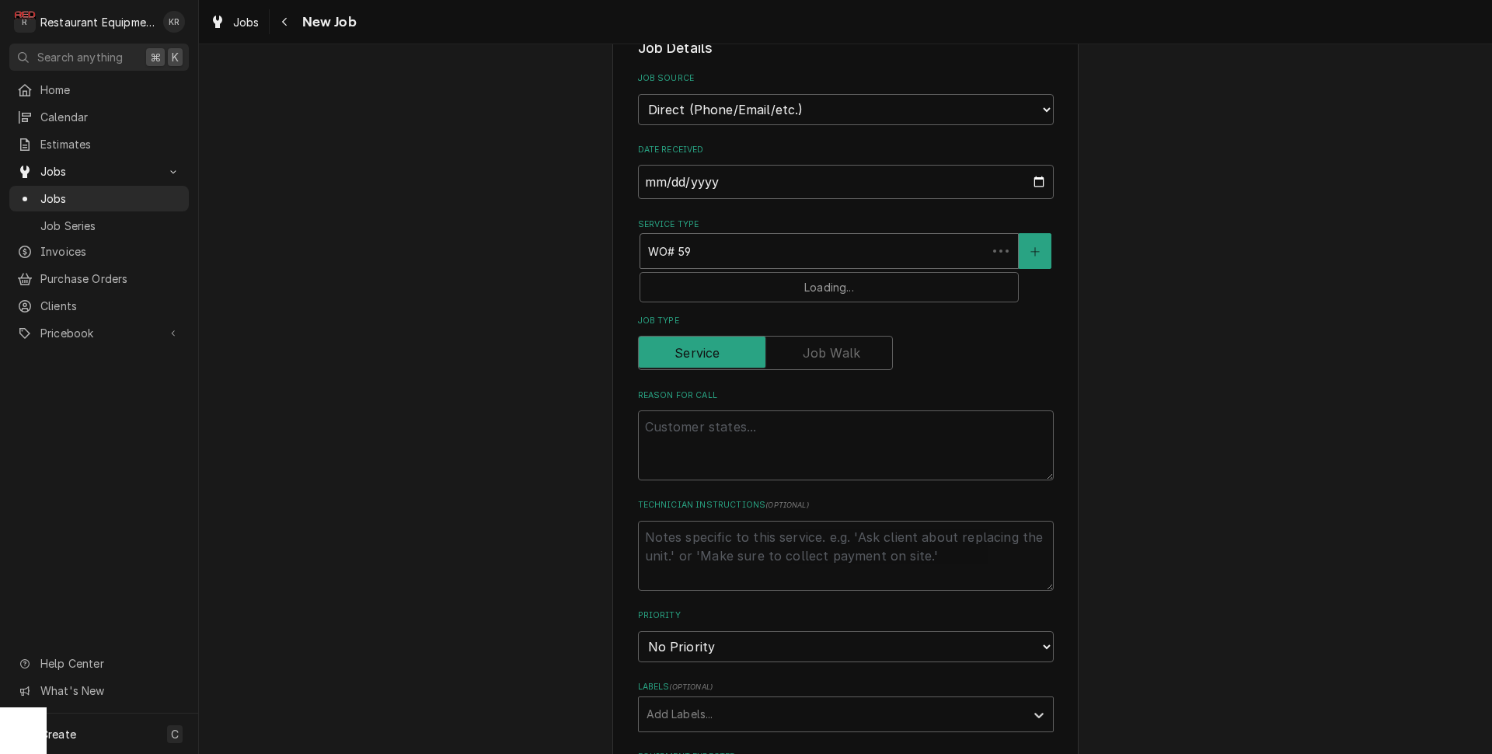
type textarea "x"
type input "WO# 599"
type textarea "x"
type input "WO# 5997"
type textarea "x"
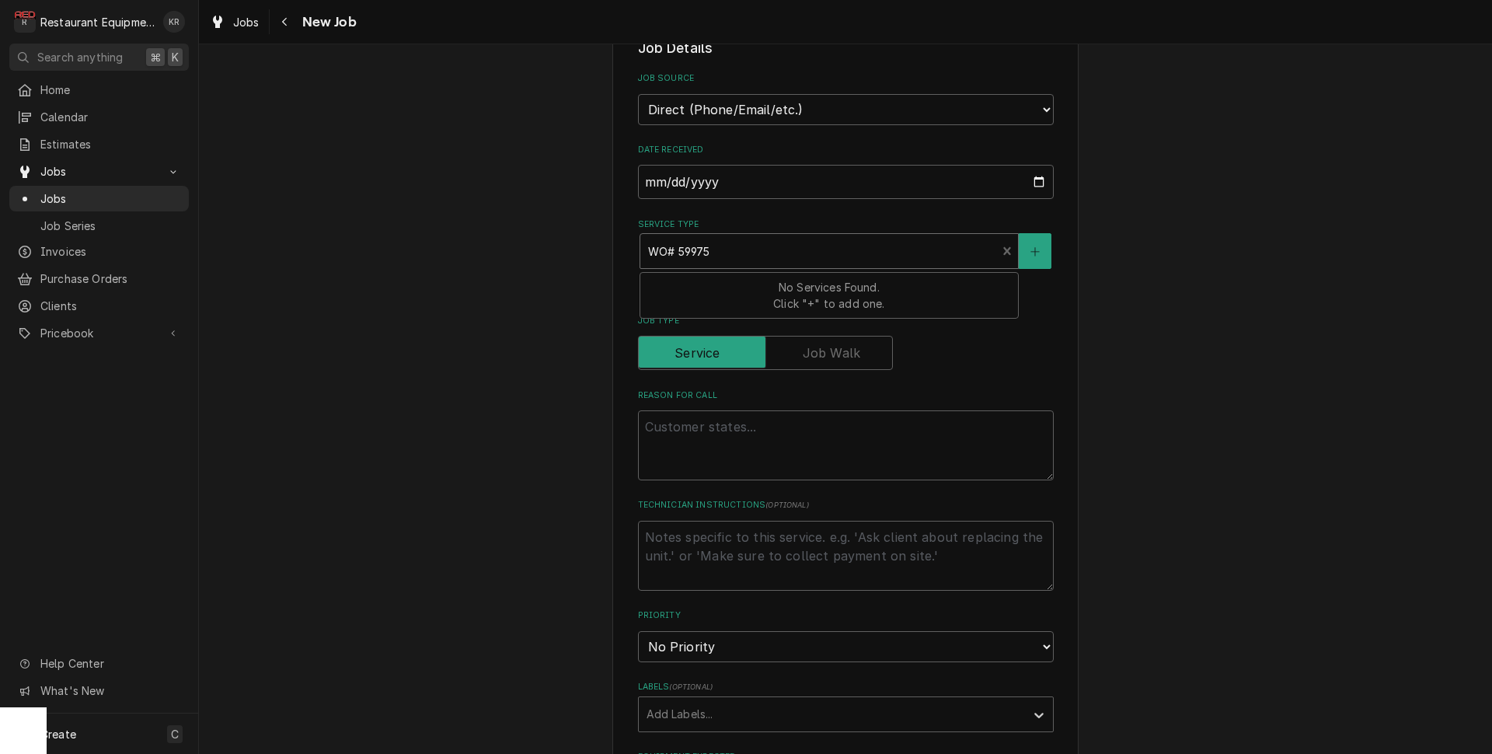
type input "WO# 59975"
type textarea "x"
type textarea "W"
type textarea "x"
type textarea "WO"
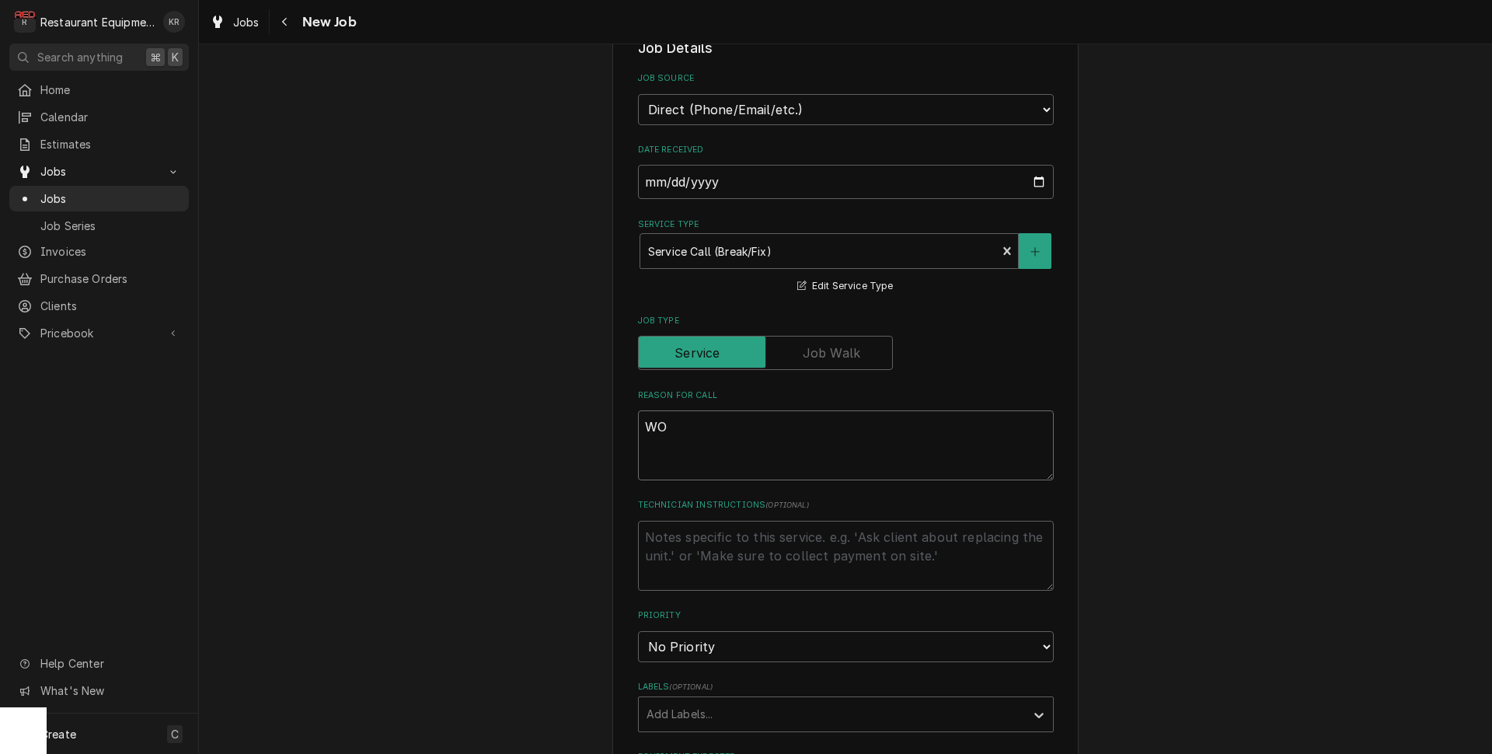
type textarea "x"
type textarea "WO #"
type textarea "x"
type textarea "WO #"
type textarea "x"
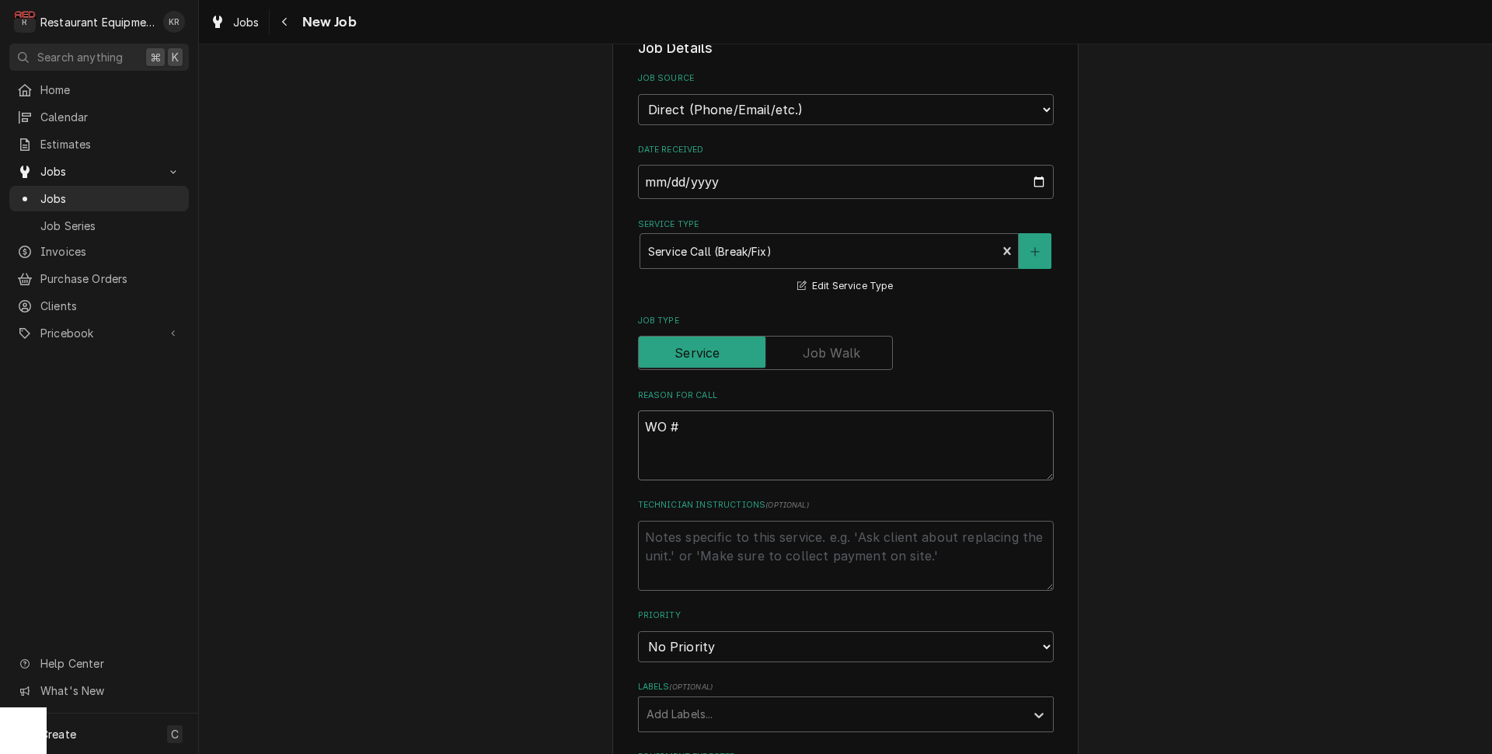
type textarea "WO # 5"
type textarea "x"
type textarea "WO # 59"
type textarea "x"
type textarea "WO # 599"
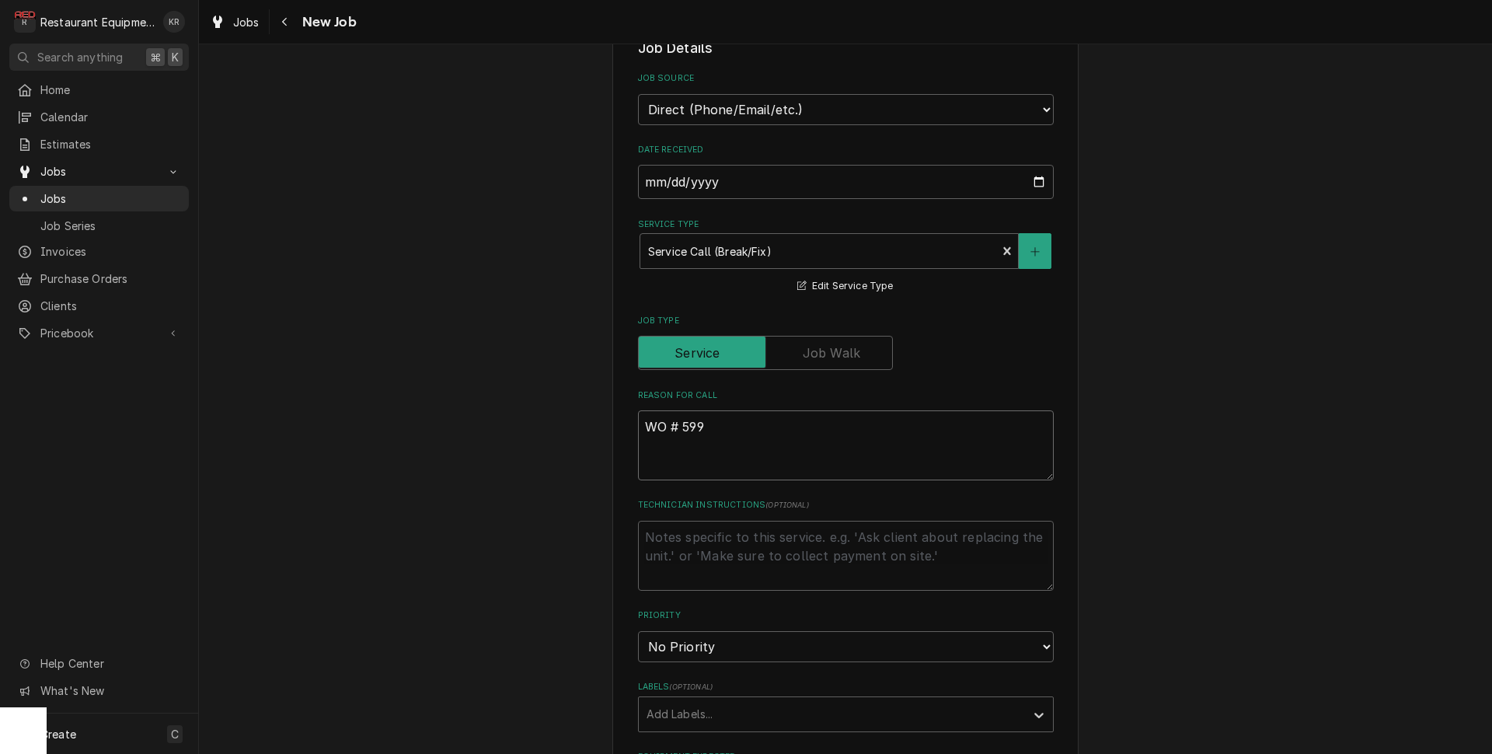
type textarea "x"
type textarea "WO # 5997"
type textarea "x"
type textarea "WO # 59975"
type textarea "x"
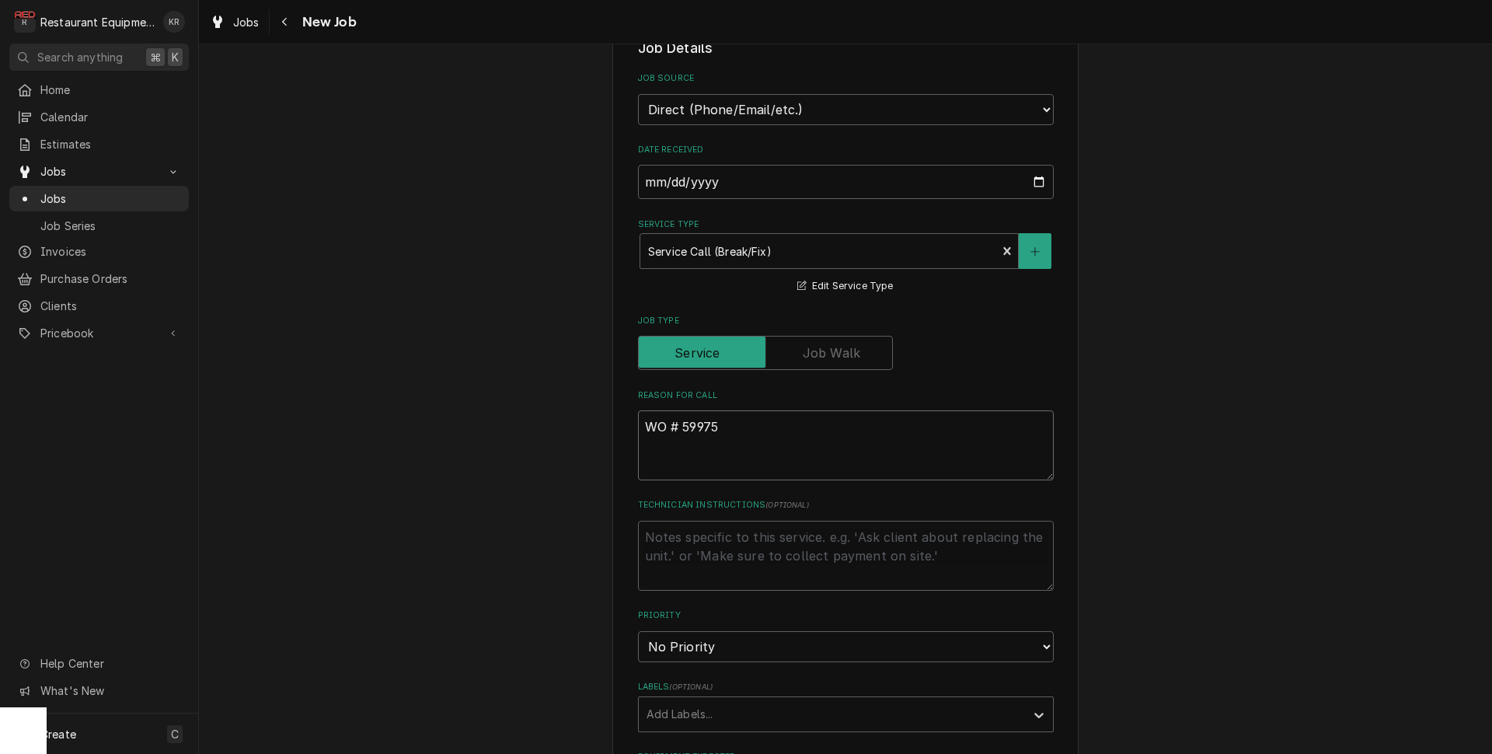
type textarea "WO # 59975"
type textarea "x"
type textarea "WO # 59975"
type textarea "x"
type textarea "WO # 59975 D"
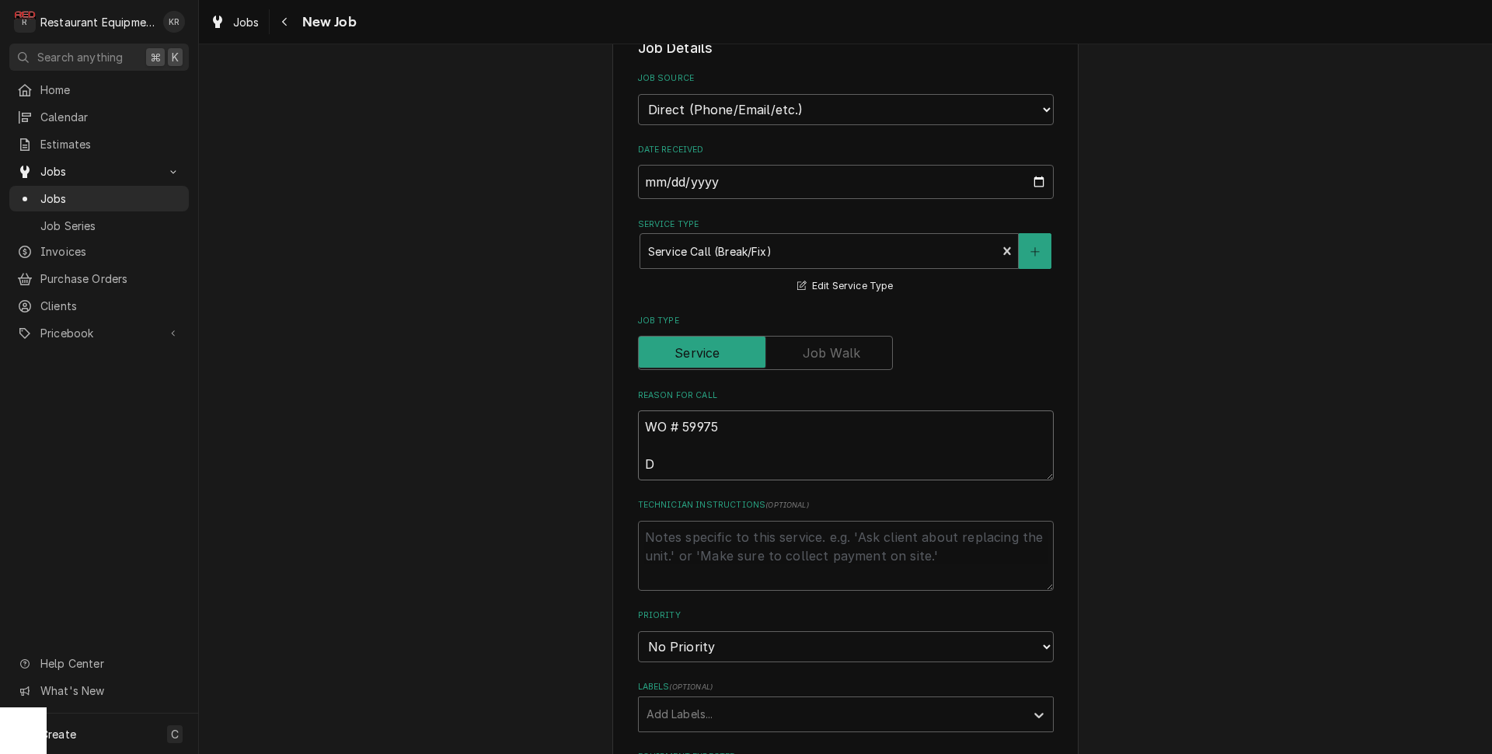
type textarea "x"
type textarea "WO # 59975 DW"
type textarea "x"
type textarea "WO # 59975 DW"
type textarea "x"
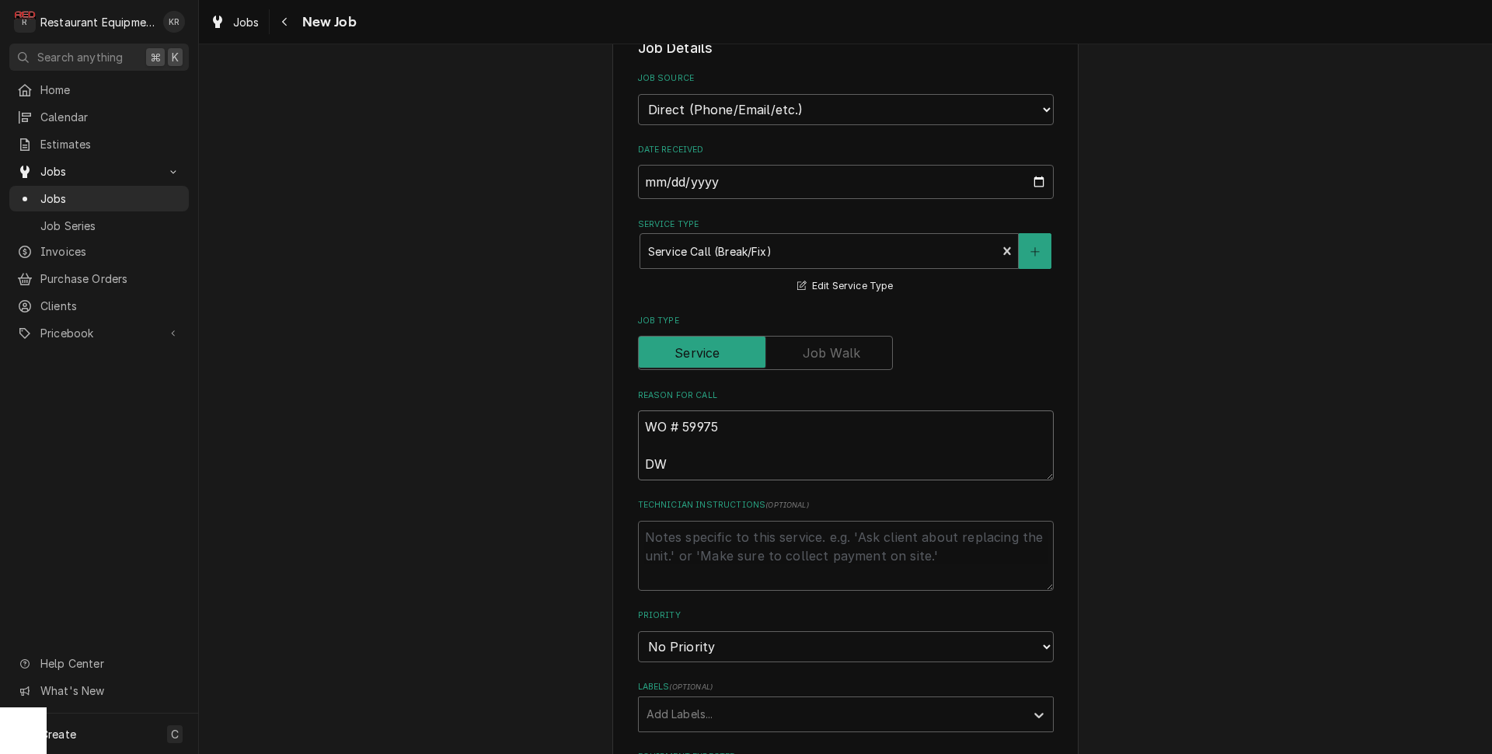
type textarea "WO # 59975 DW i"
type textarea "x"
type textarea "WO # 59975 DW is"
type textarea "x"
type textarea "WO # 59975 DW is"
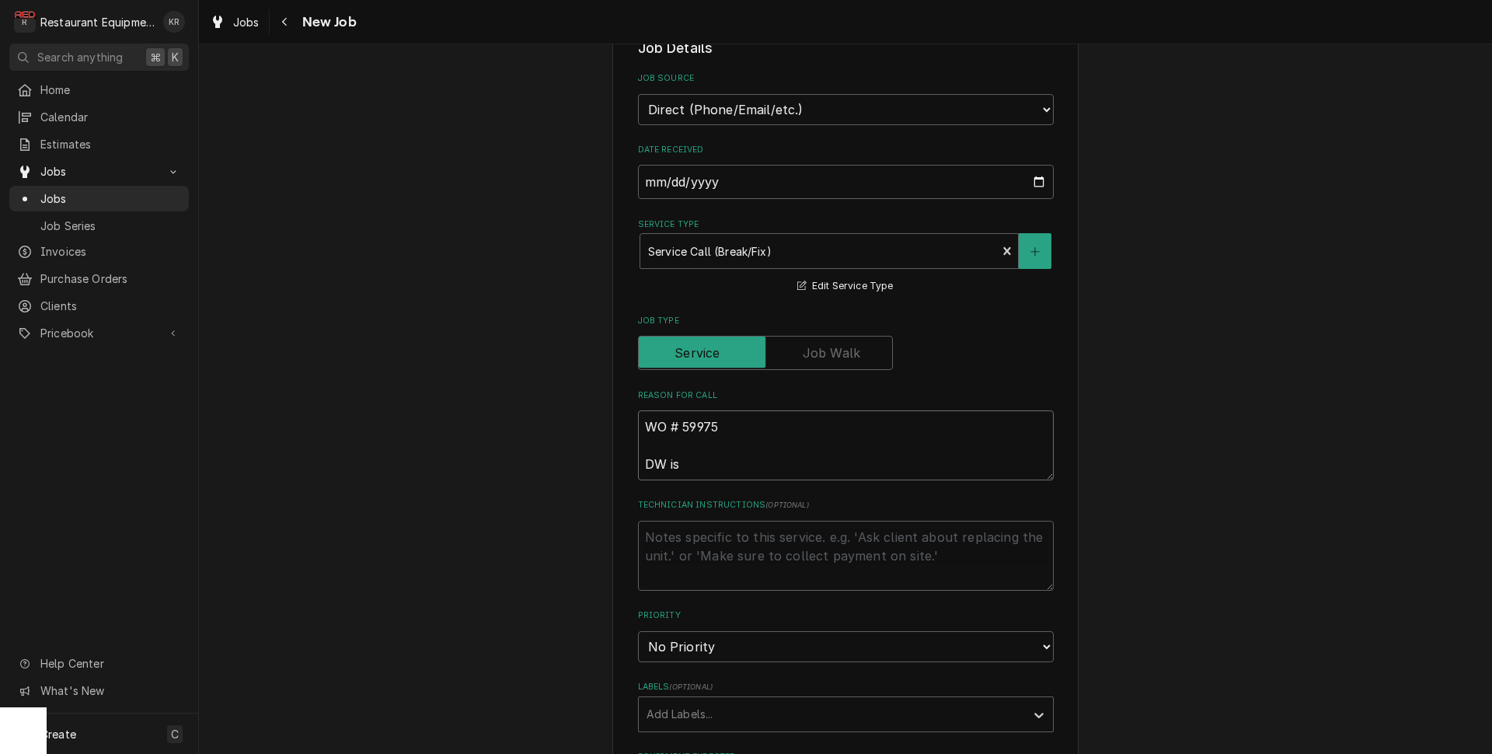
type textarea "x"
type textarea "WO # 59975 DW is le"
type textarea "x"
type textarea "WO # 59975 DW is lea"
type textarea "x"
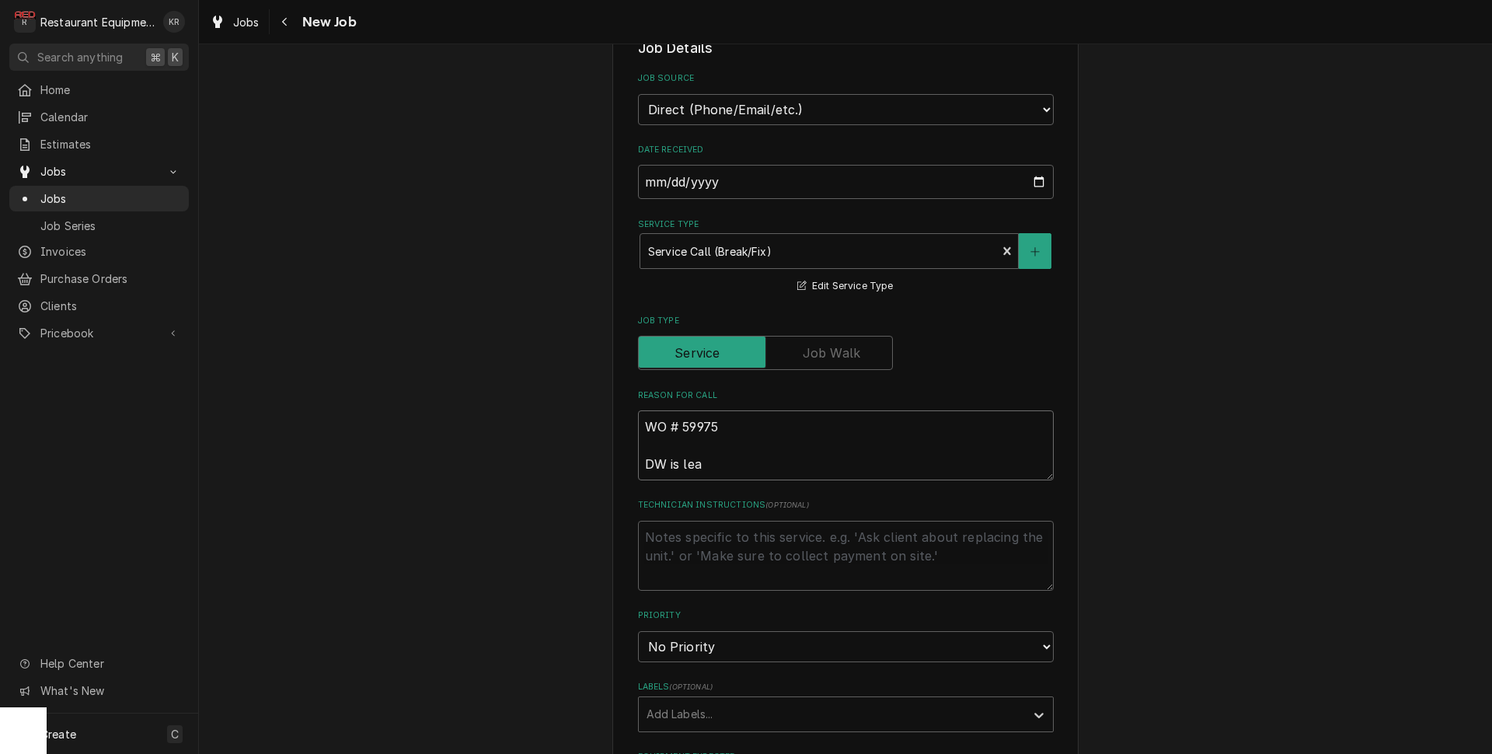
type textarea "WO # 59975 DW is leak"
type textarea "x"
type textarea "WO # 59975 DW is leaki"
type textarea "x"
type textarea "WO # 59975 DW is leakin"
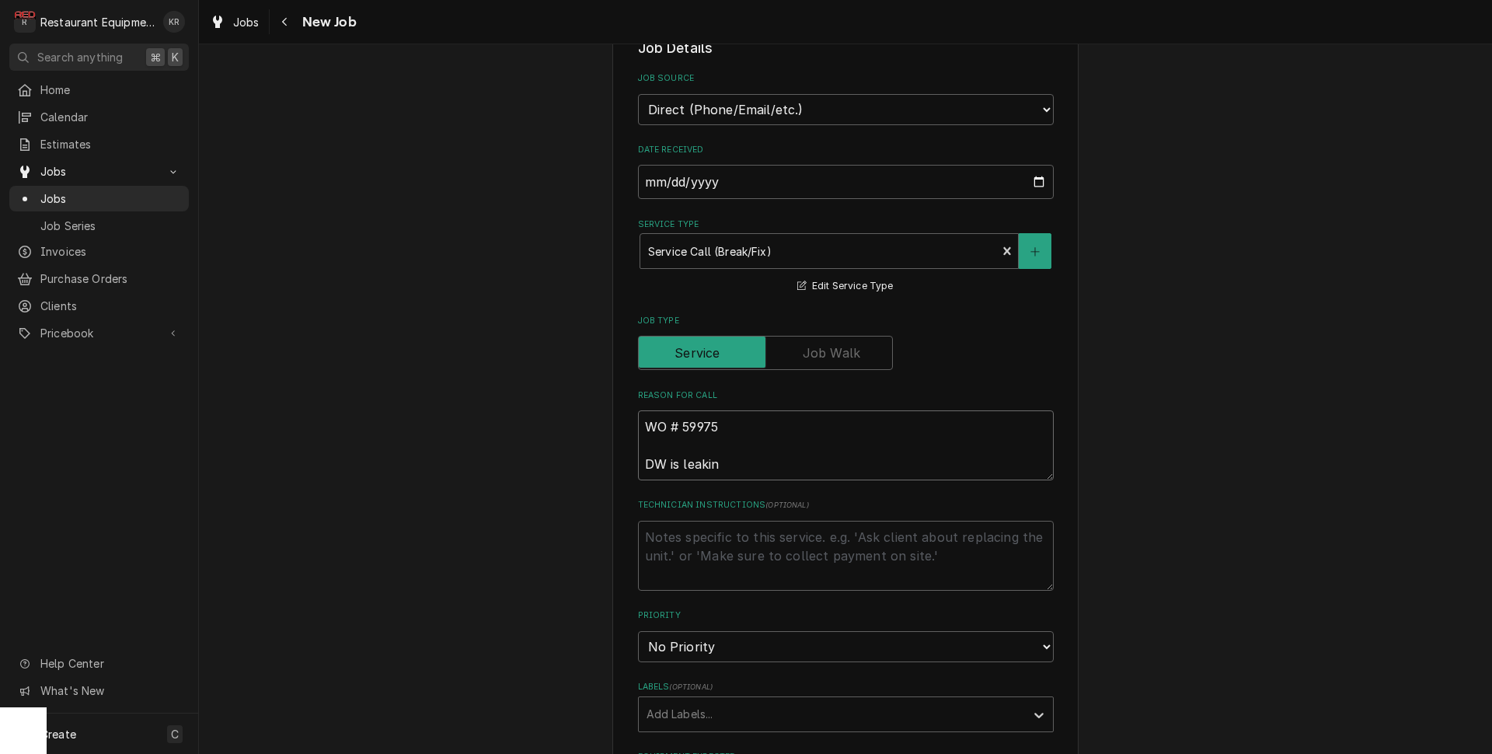
type textarea "x"
type textarea "WO # 59975 DW is leakin"
type textarea "x"
type textarea "WO # 59975 DW is leaking"
type textarea "x"
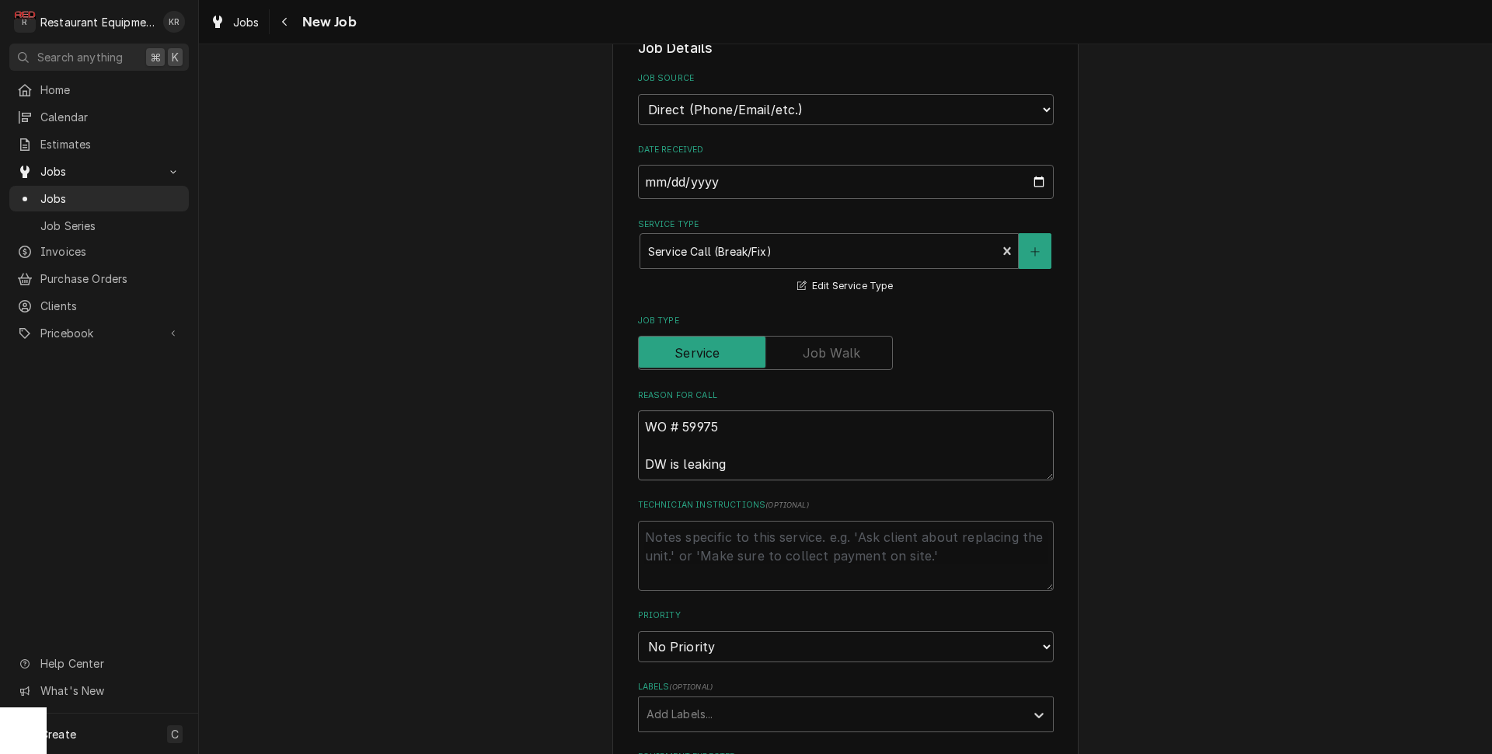
type textarea "WO # 59975 DW is leaking o"
type textarea "x"
type textarea "WO # 59975 DW is leaking on"
type textarea "x"
type textarea "WO # 59975 DW is leaking on t"
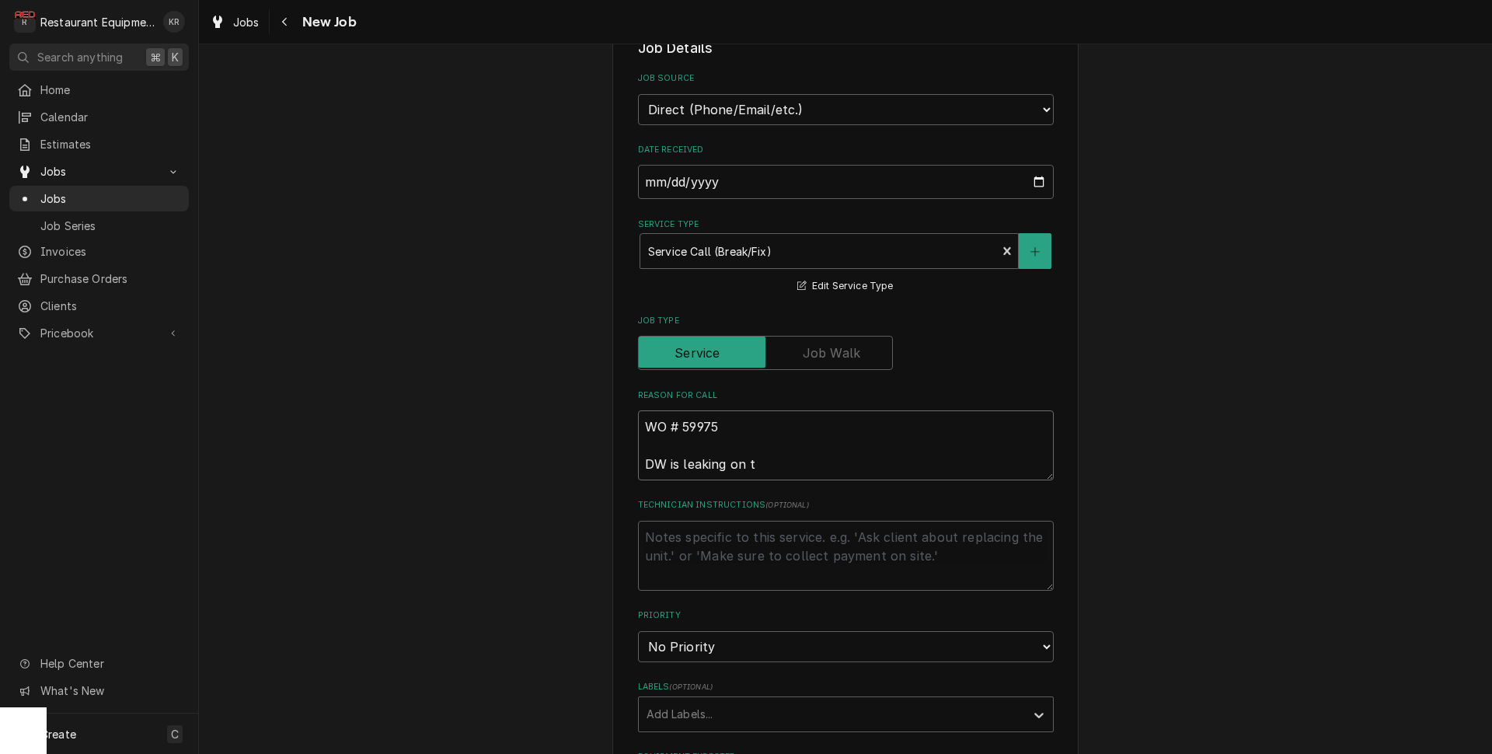
type textarea "x"
type textarea "WO # 59975 DW is leaking on th"
type textarea "x"
type textarea "WO # 59975 DW is leaking on the"
type textarea "x"
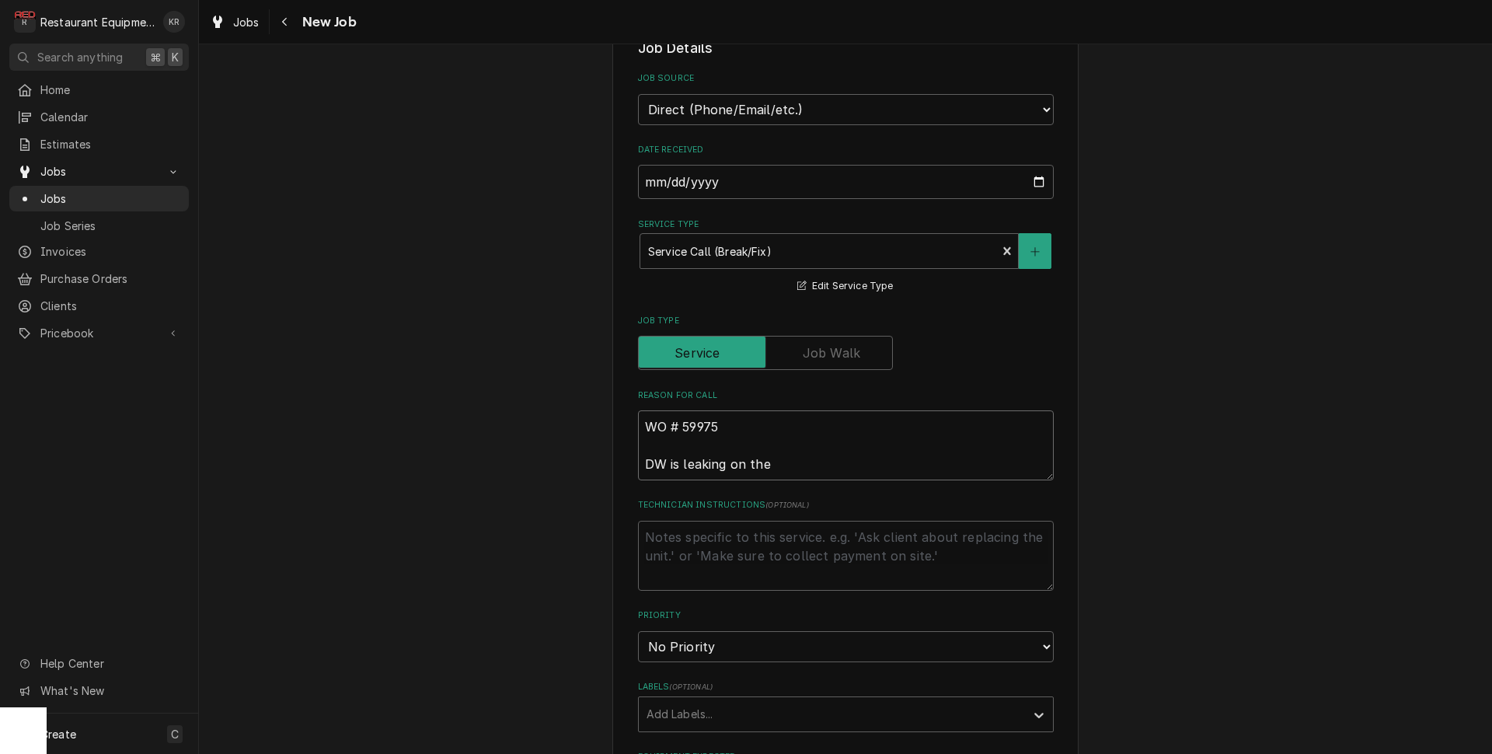
type textarea "WO # 59975 DW is leaking on the"
type textarea "x"
type textarea "WO # 59975 DW is leaking on the b"
type textarea "x"
type textarea "WO # 59975 DW is leaking on the bo"
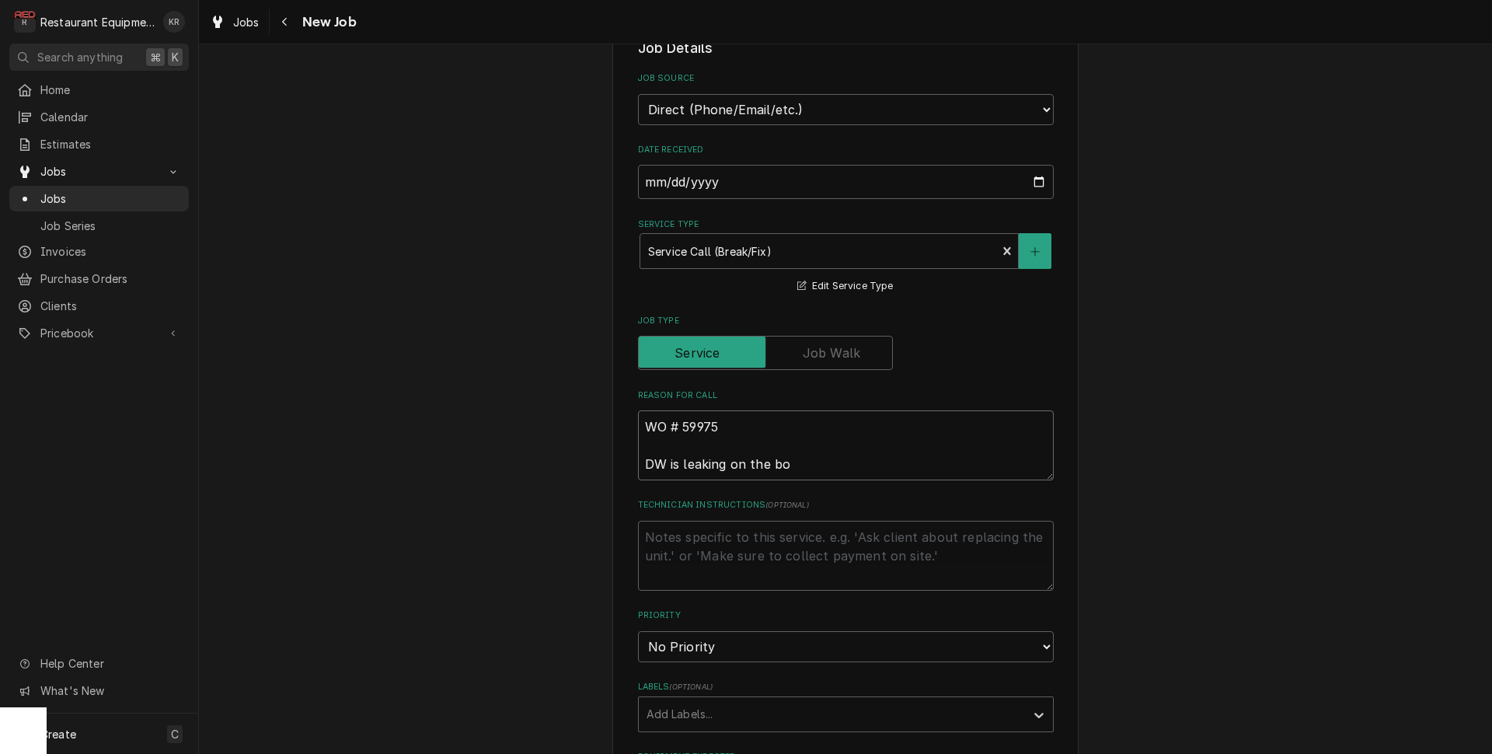
type textarea "x"
type textarea "WO # 59975 DW is leaking on the bot"
type textarea "x"
type textarea "WO # 59975 DW is leaking on the botto"
type textarea "x"
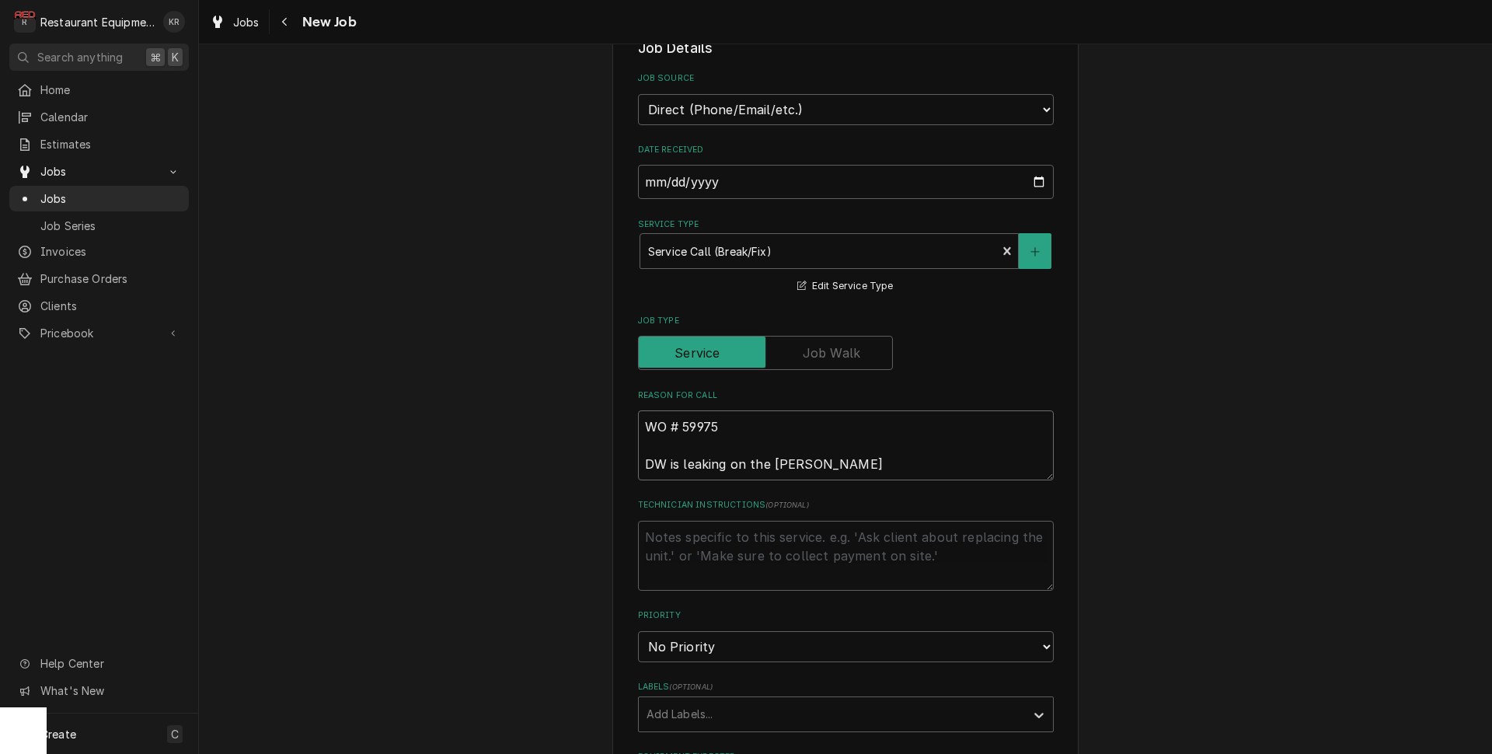
type textarea "WO # 59975 DW is leaking on the bottom"
type textarea "x"
type textarea "WO # 59975 DW is leaking on the bottom r"
type textarea "x"
type textarea "WO # 59975 DW is leaking on the bottom ri"
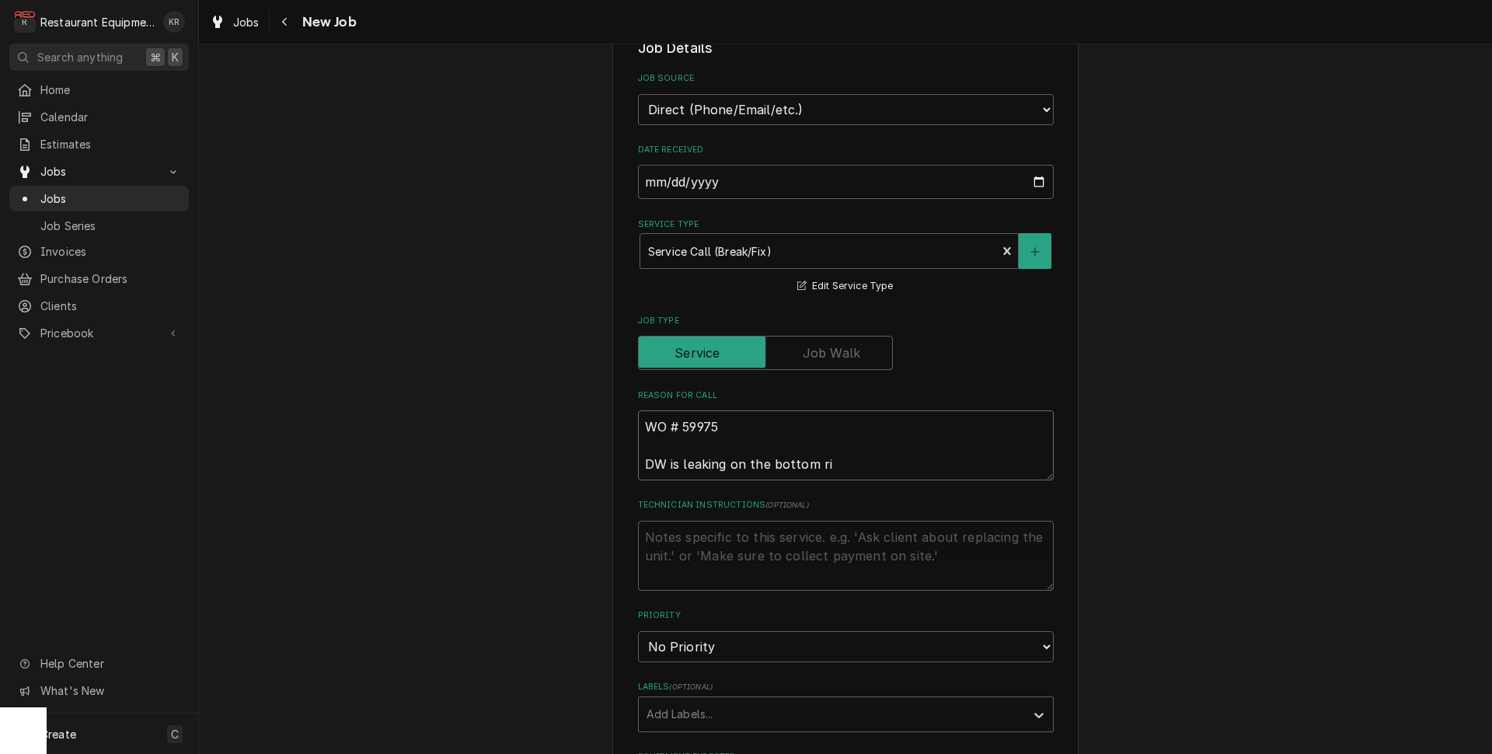
type textarea "x"
type textarea "WO # 59975 DW is leaking on the bottom rig"
type textarea "x"
type textarea "WO # 59975 DW is leaking on the bottom righ"
type textarea "x"
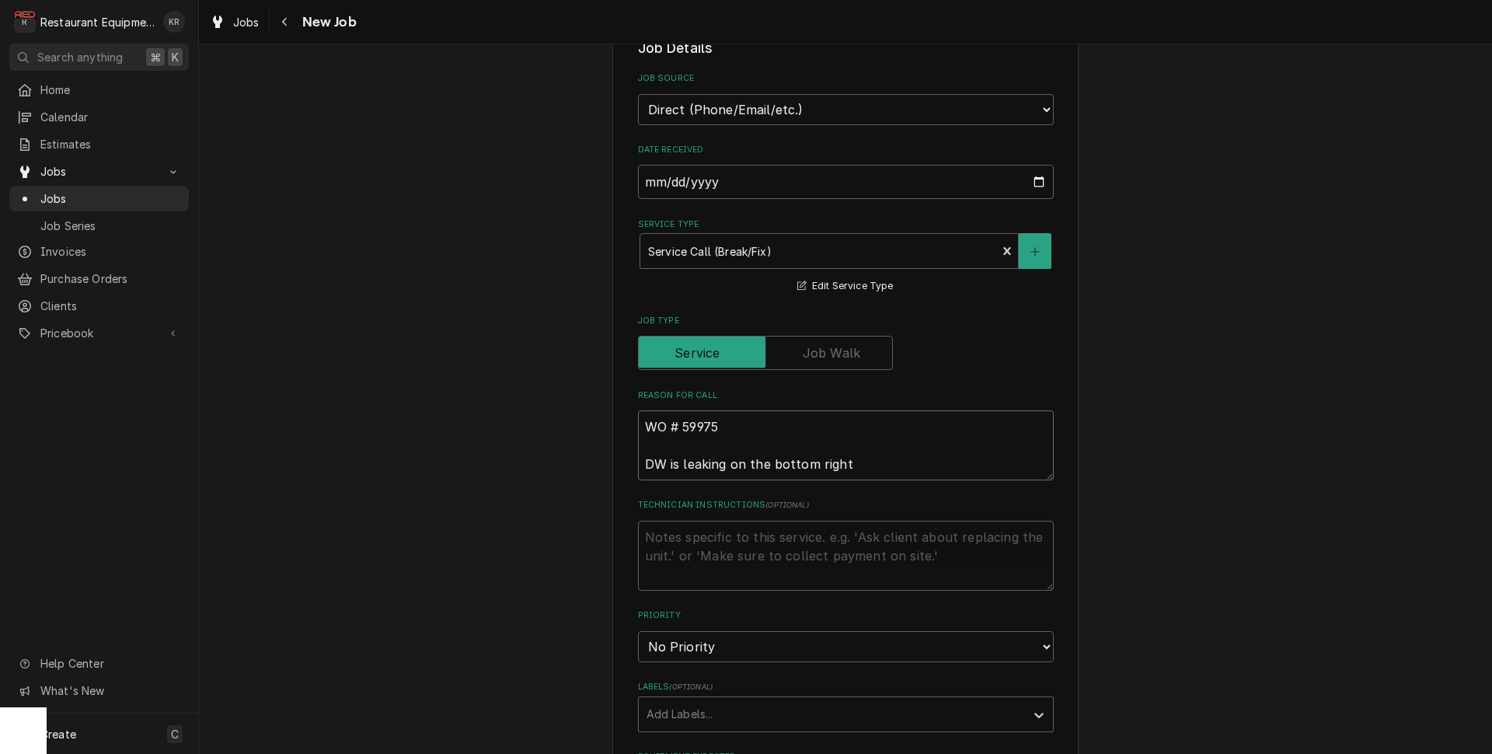
type textarea "WO # 59975 DW is leaking on the bottom right"
type textarea "x"
select select "2"
type textarea "x"
type input "b"
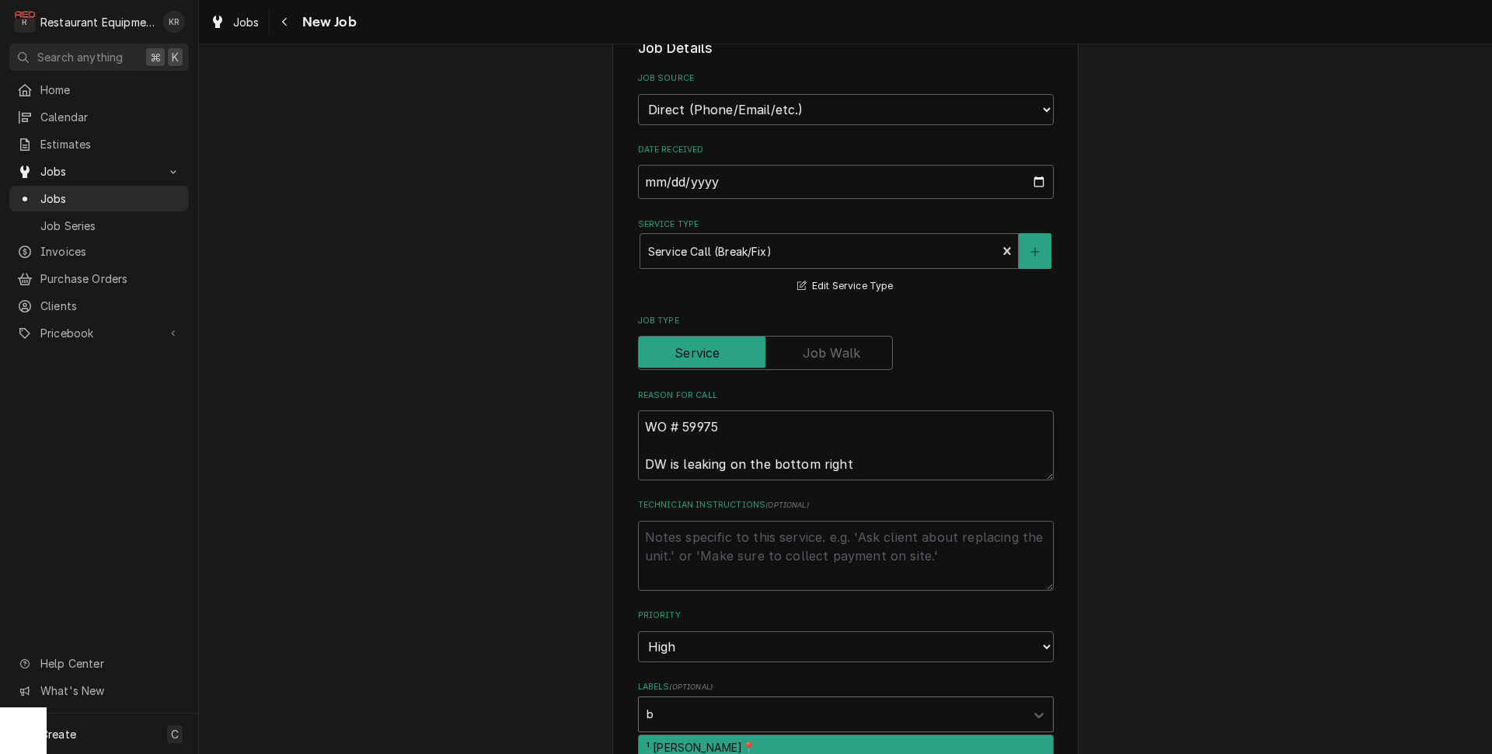
type textarea "x"
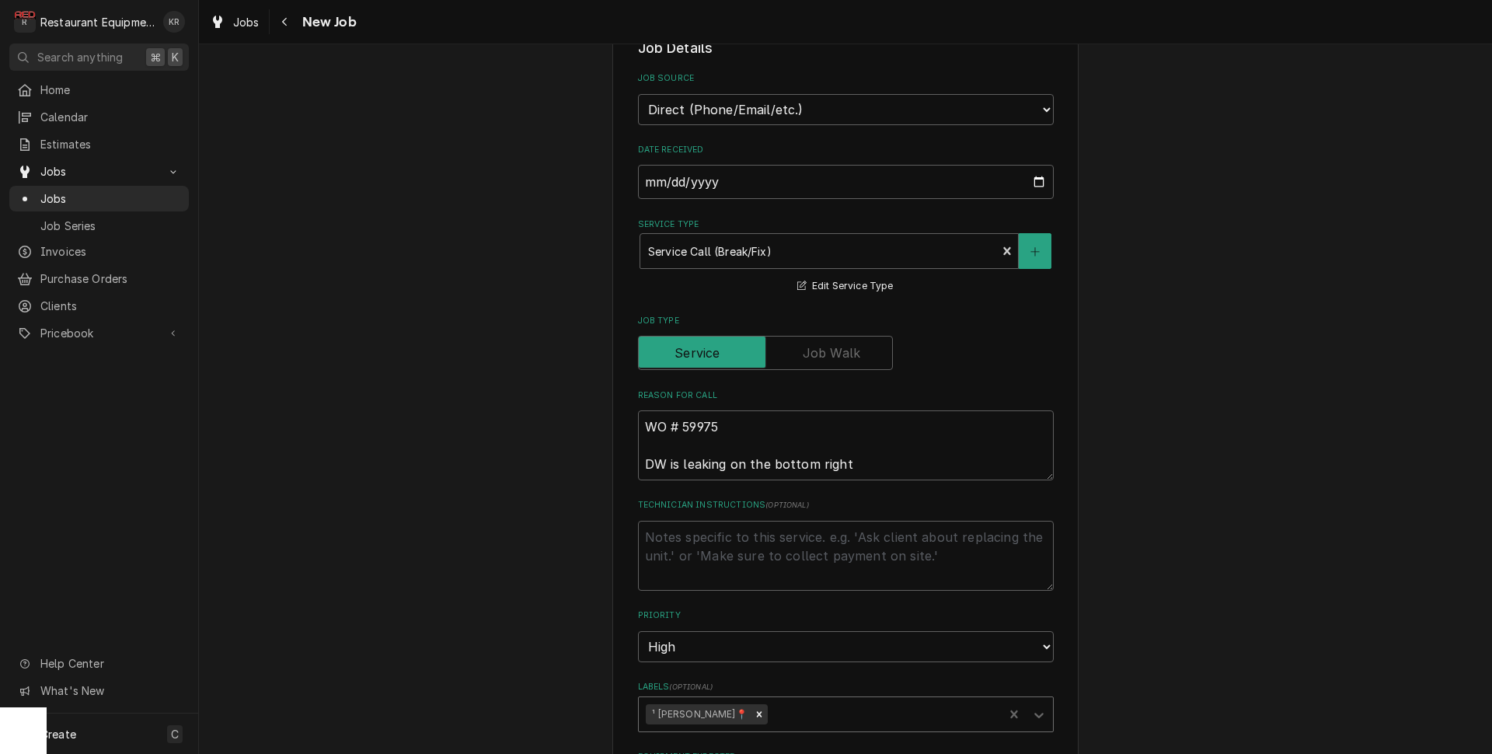
type textarea "x"
type input "d"
type textarea "x"
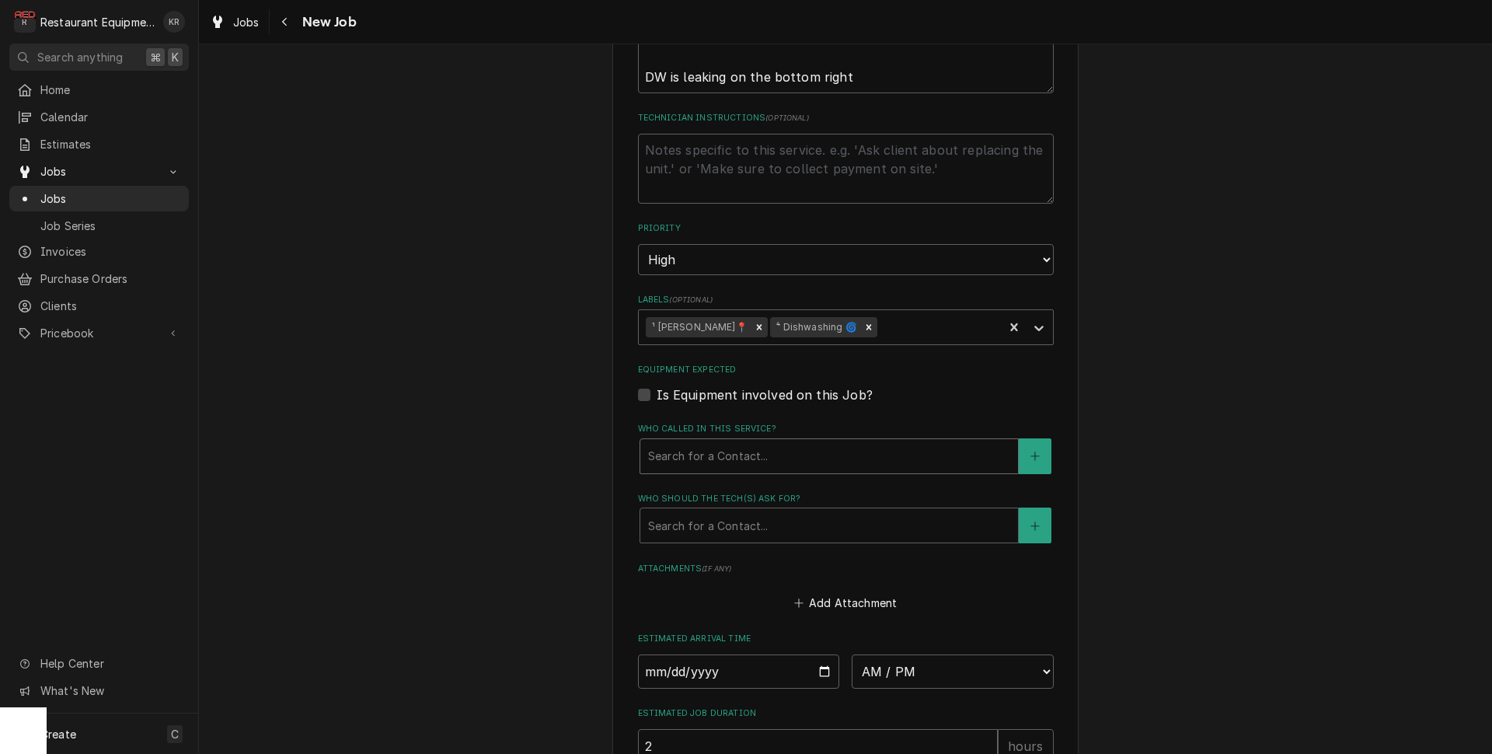
type textarea "x"
type input "m"
type textarea "x"
type input "ma"
type textarea "x"
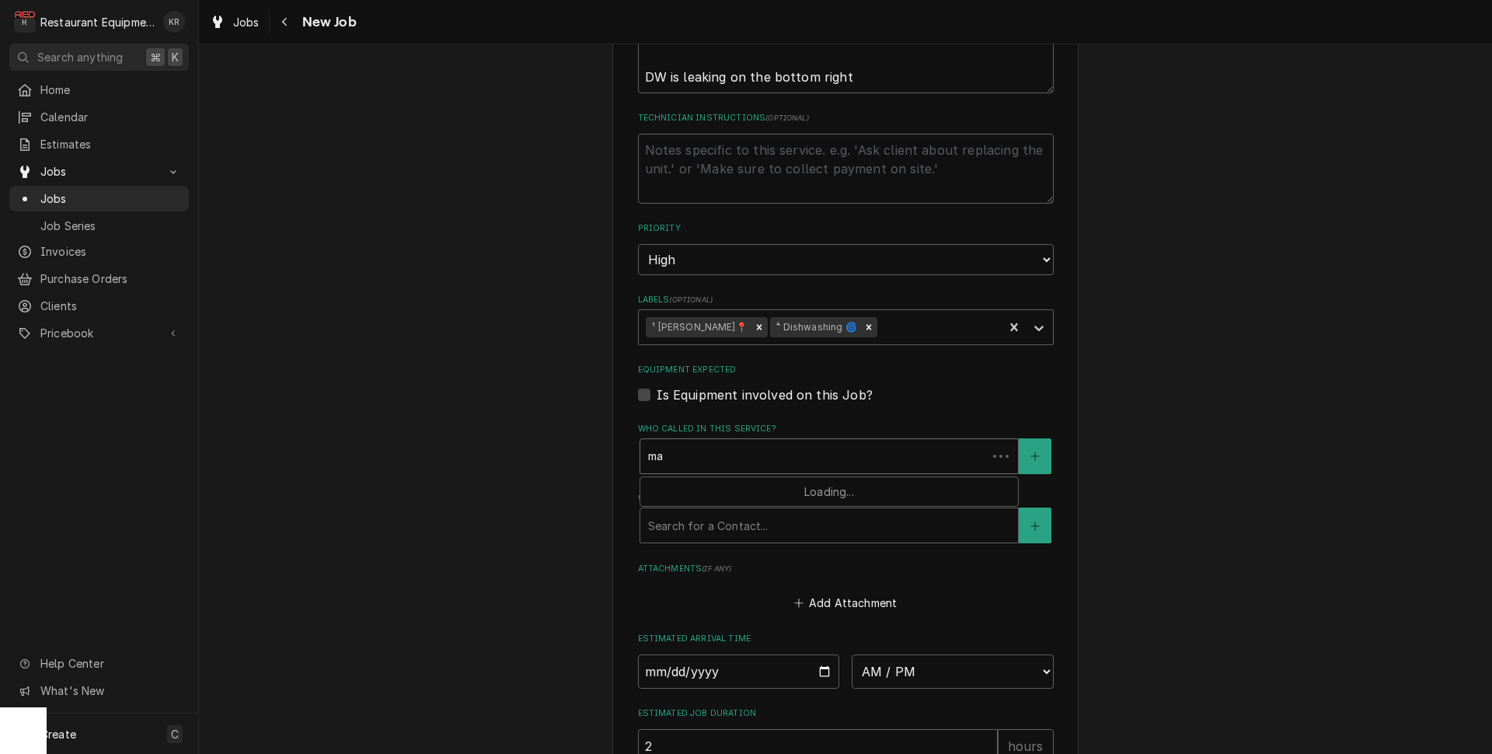
type input "mal"
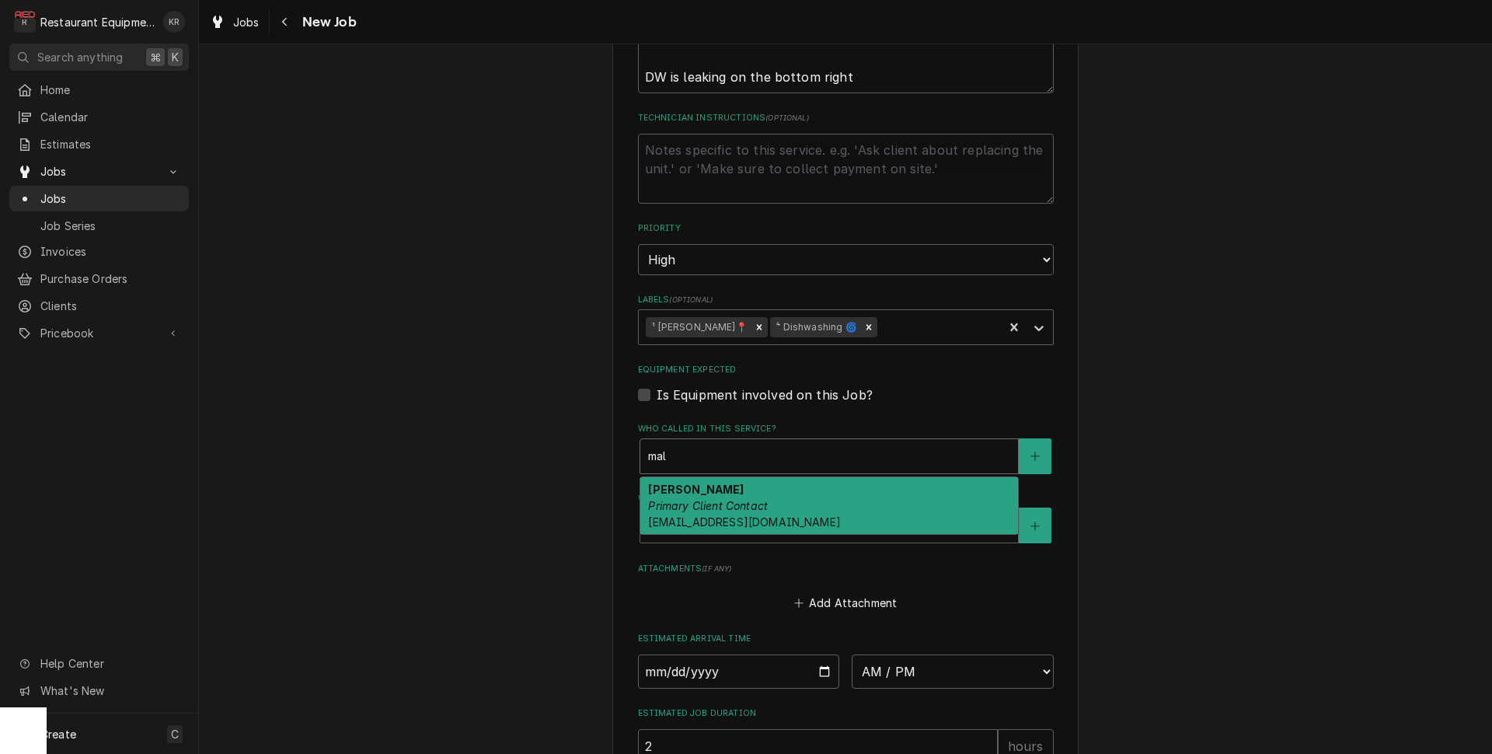
type textarea "x"
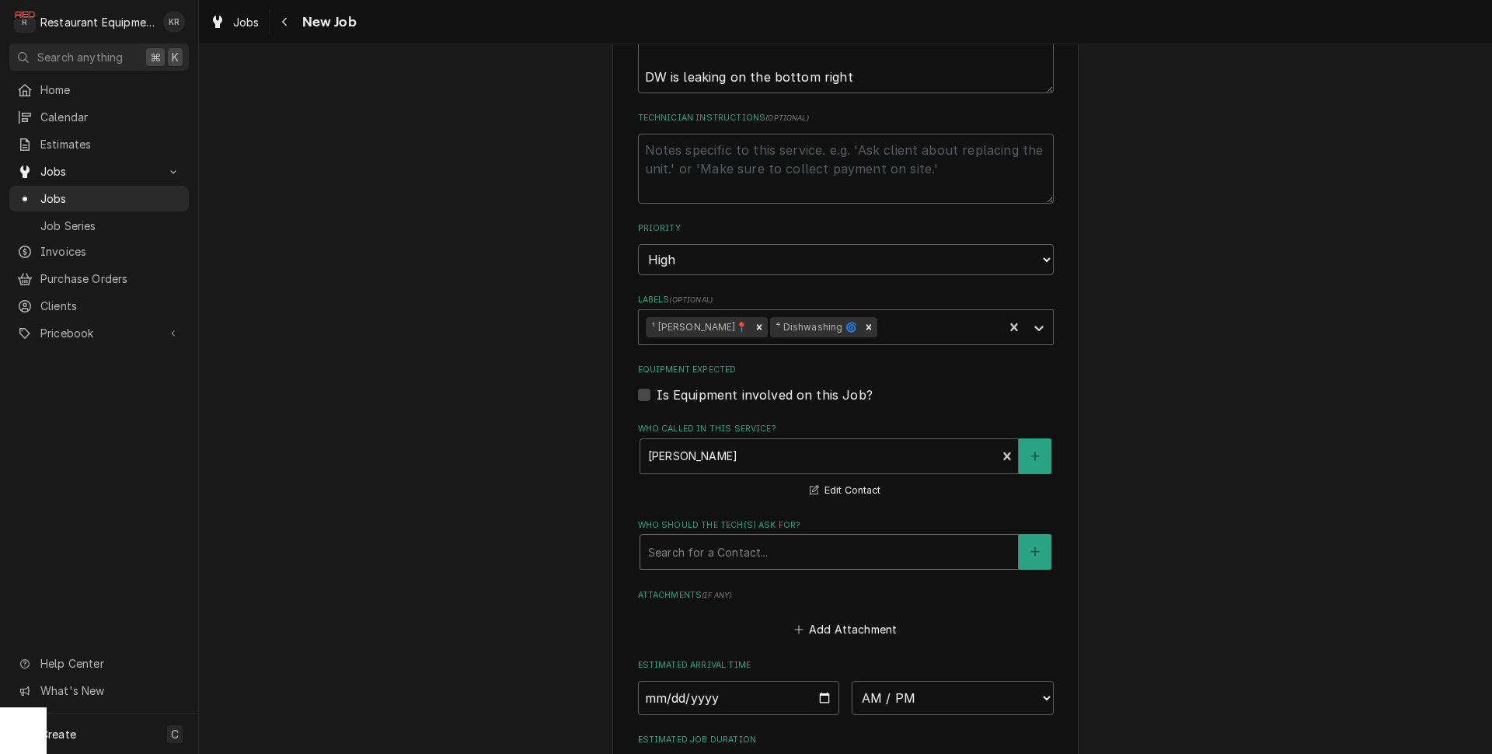
type textarea "x"
type input "m"
type textarea "x"
type input "ma"
type textarea "x"
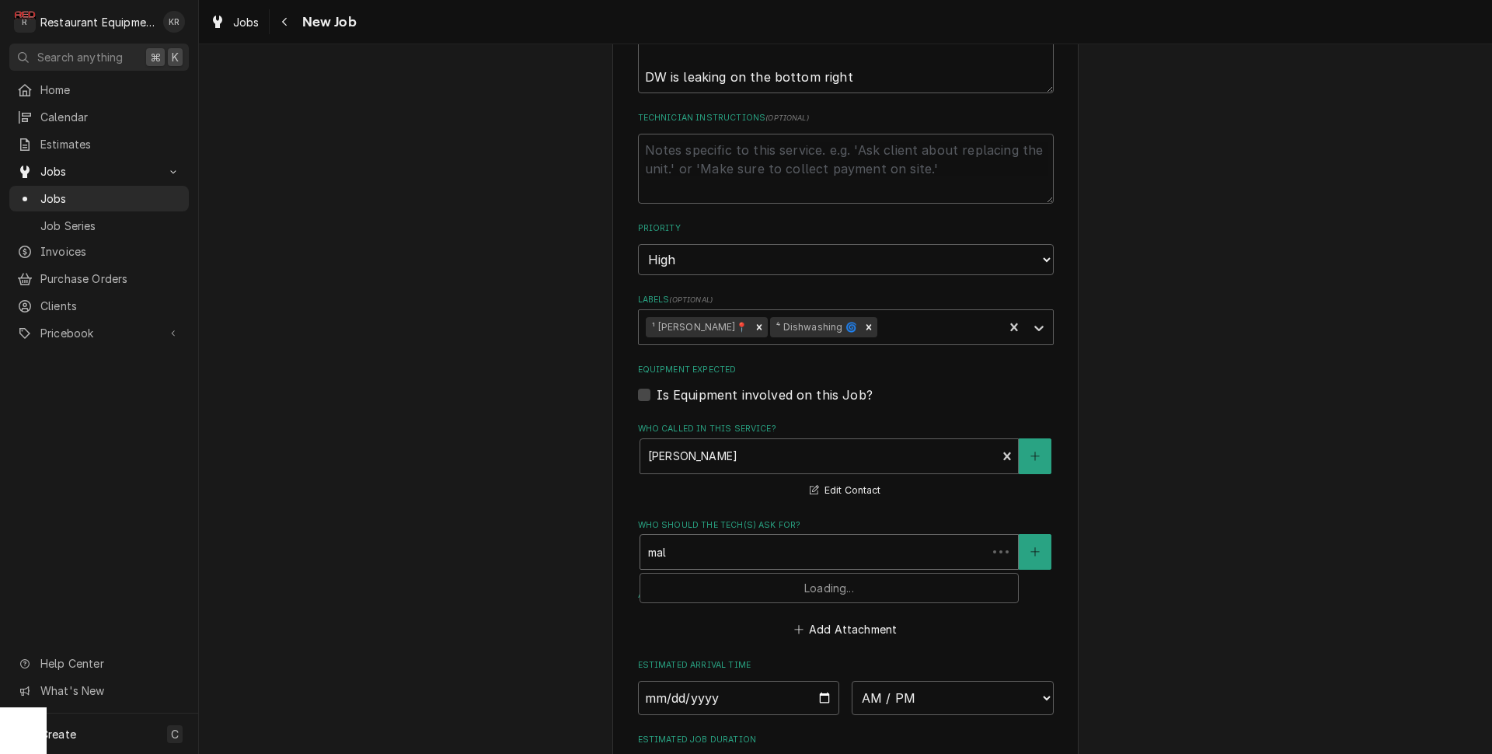
type input "mal"
type textarea "x"
type input "m"
type textarea "x"
type input "ma"
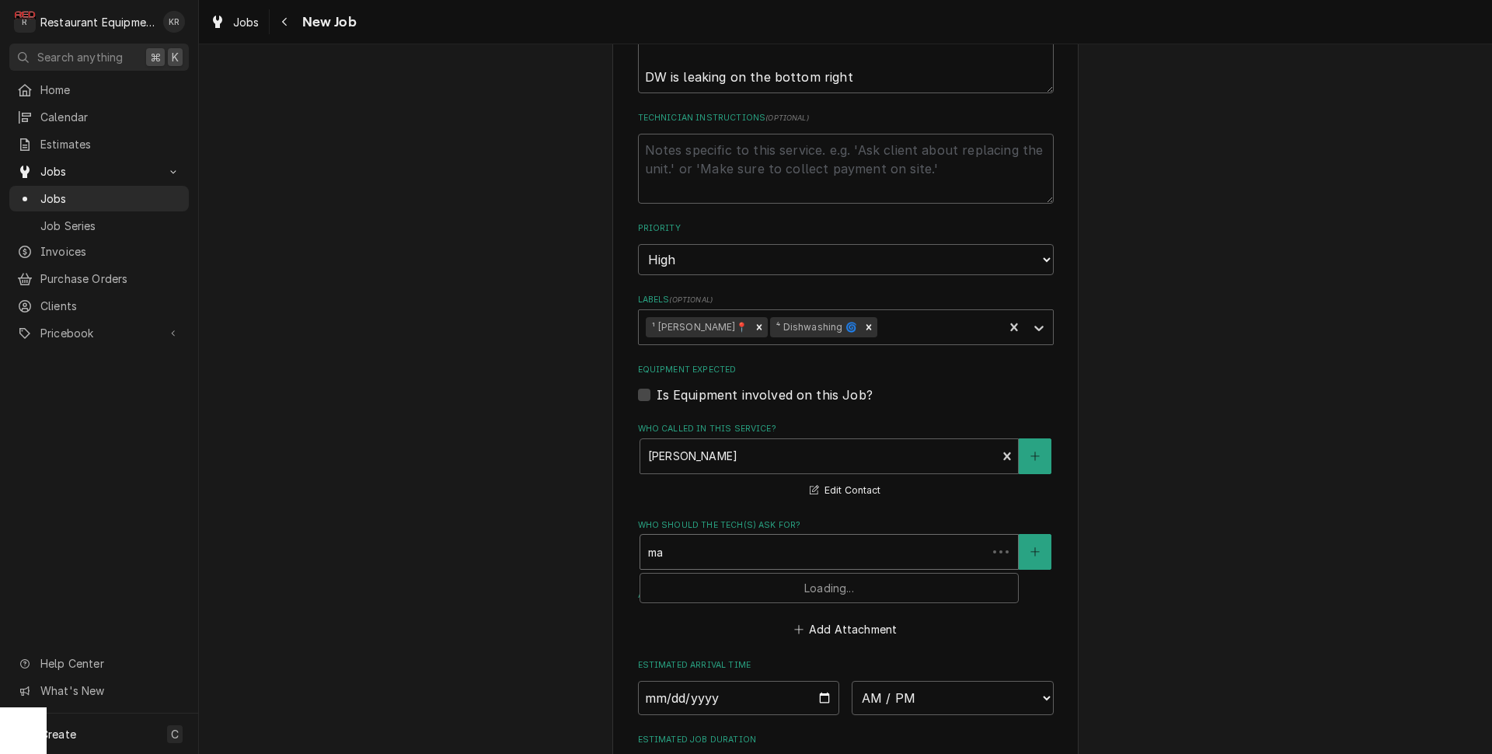
type textarea "x"
type input "mal"
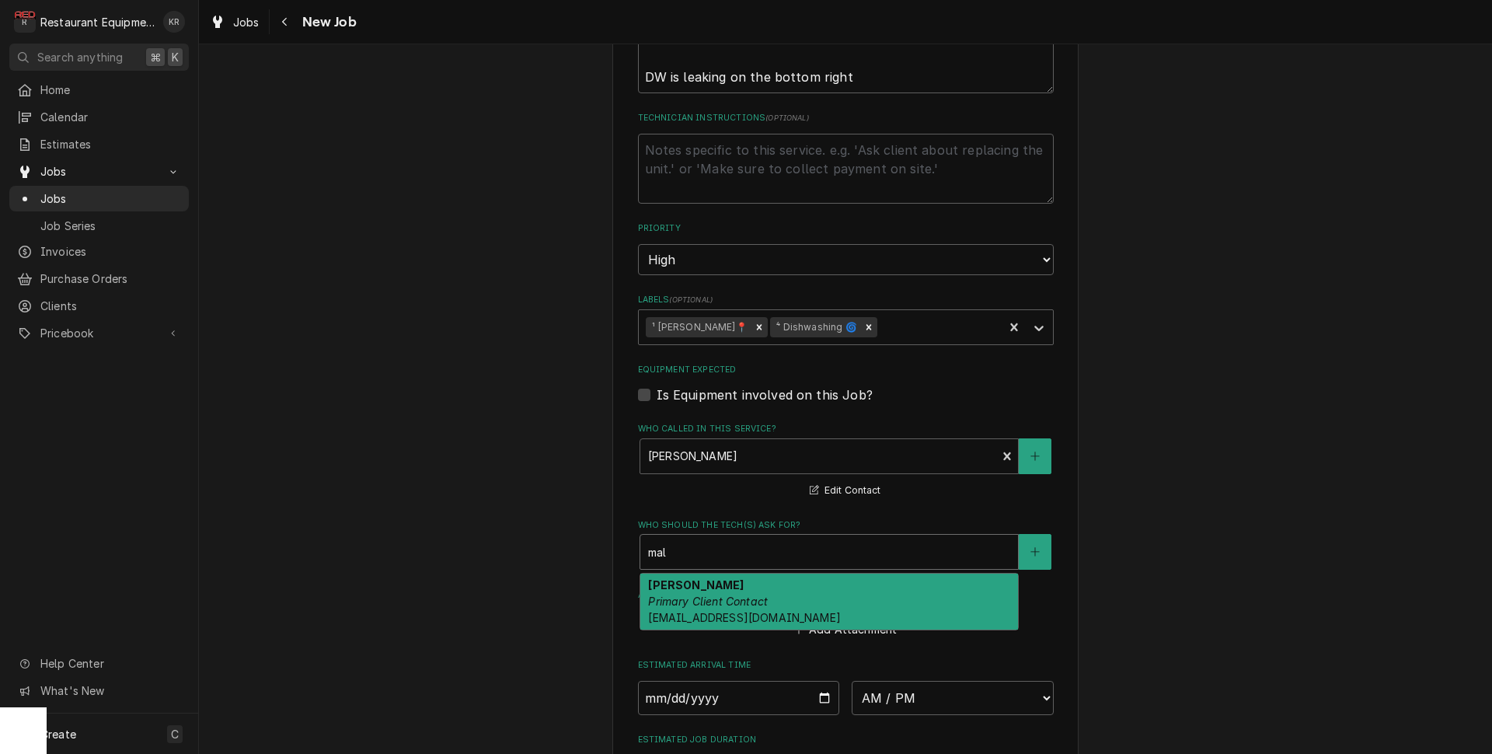
type textarea "x"
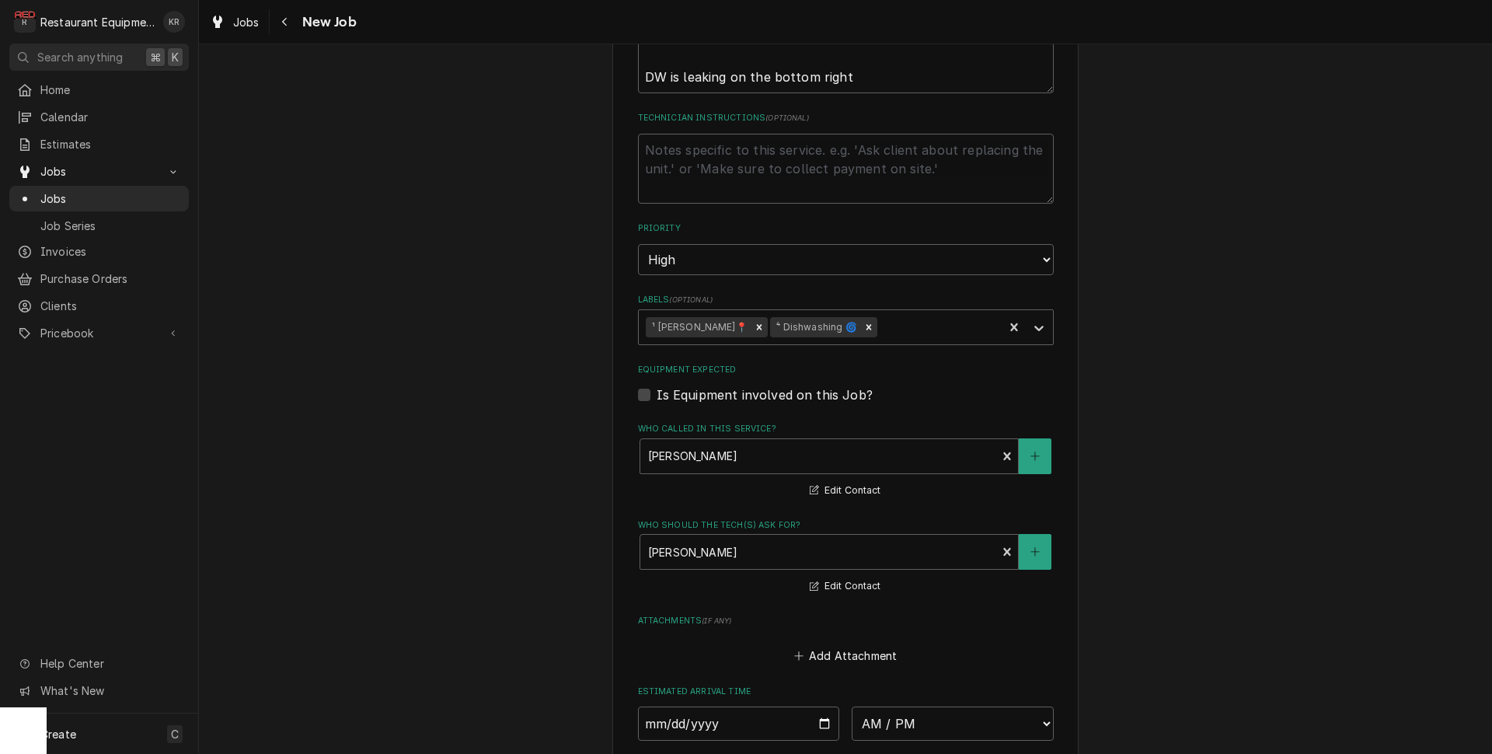
scroll to position [1226, 0]
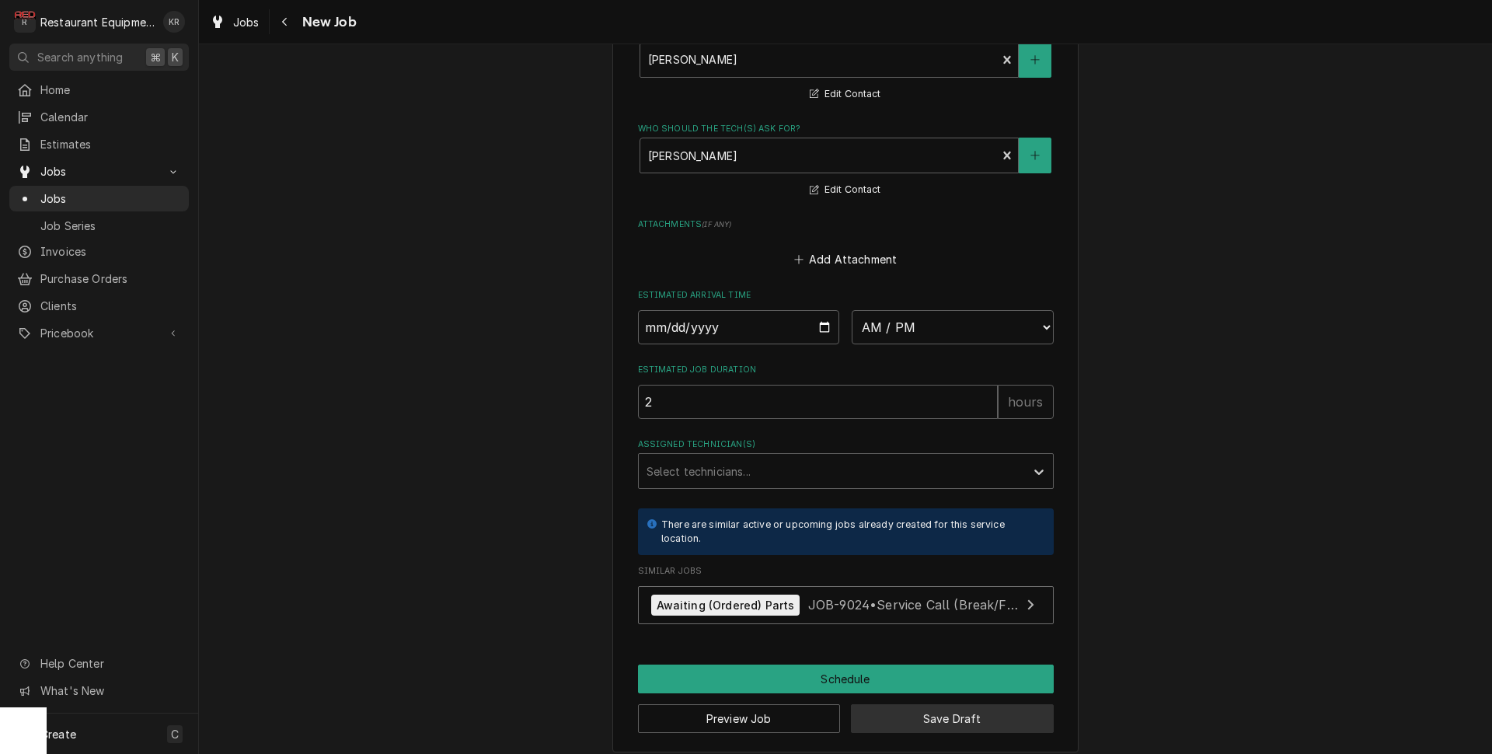
click button "Save Draft" at bounding box center [952, 718] width 203 height 29
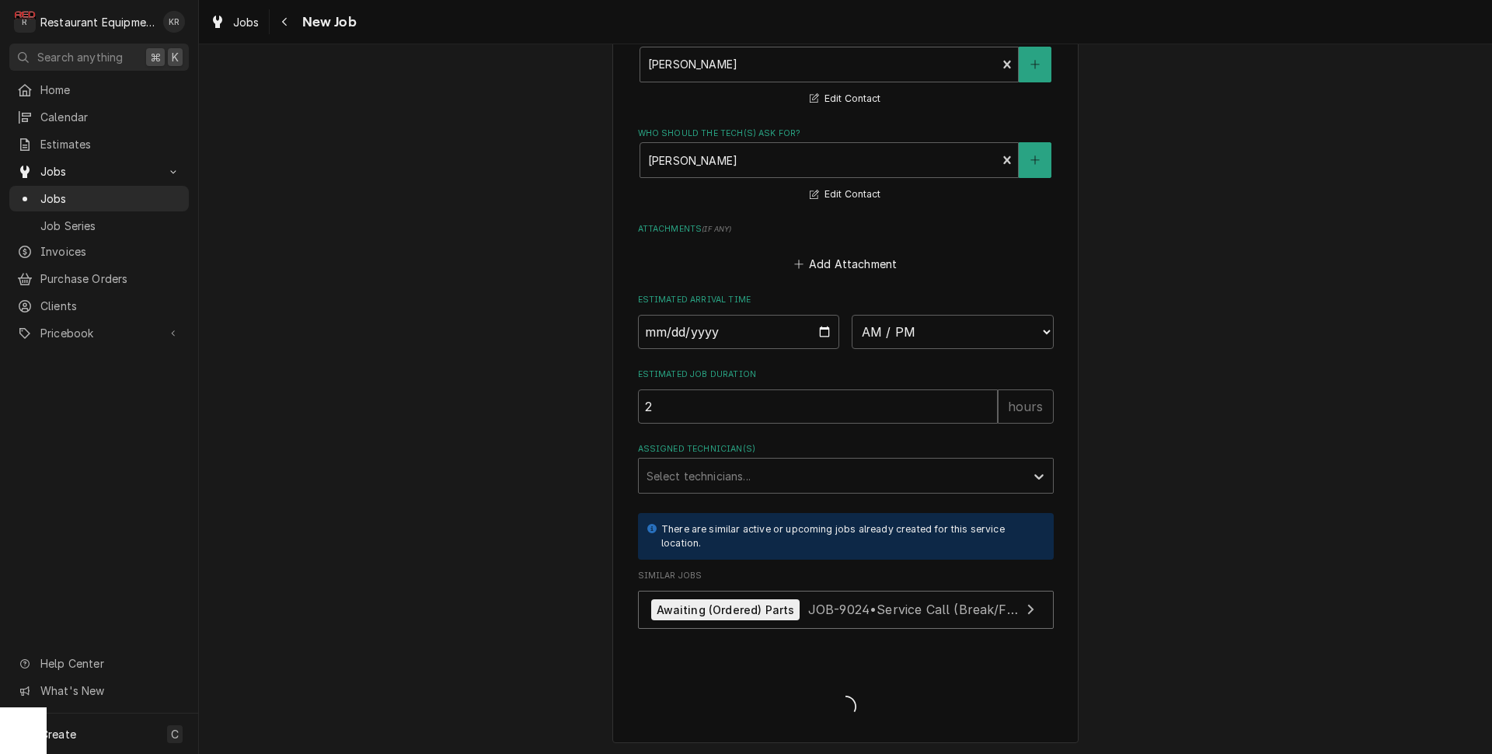
type textarea "x"
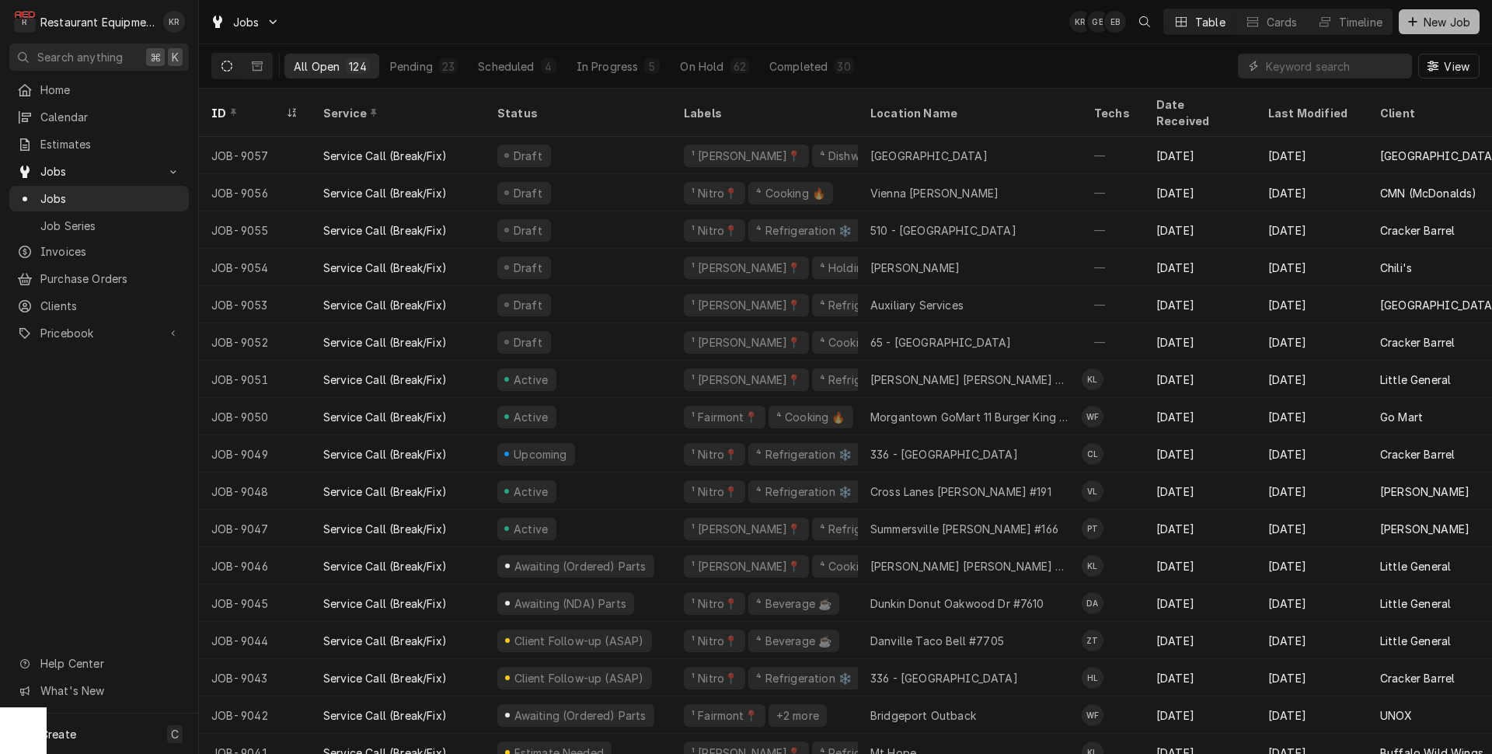
click at [1439, 20] on span "New Job" at bounding box center [1447, 22] width 53 height 16
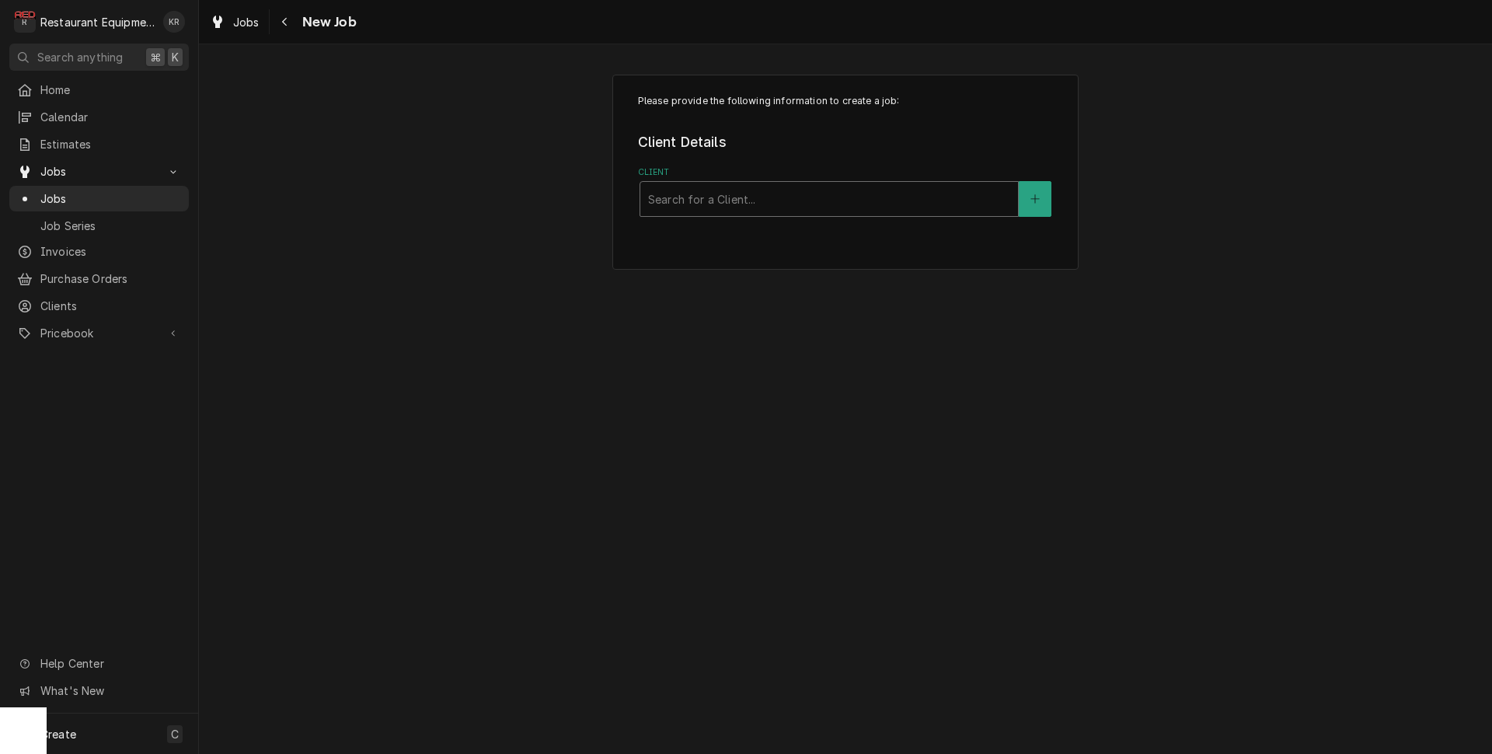
click at [713, 202] on div "Client" at bounding box center [829, 199] width 362 height 28
type input "crack"
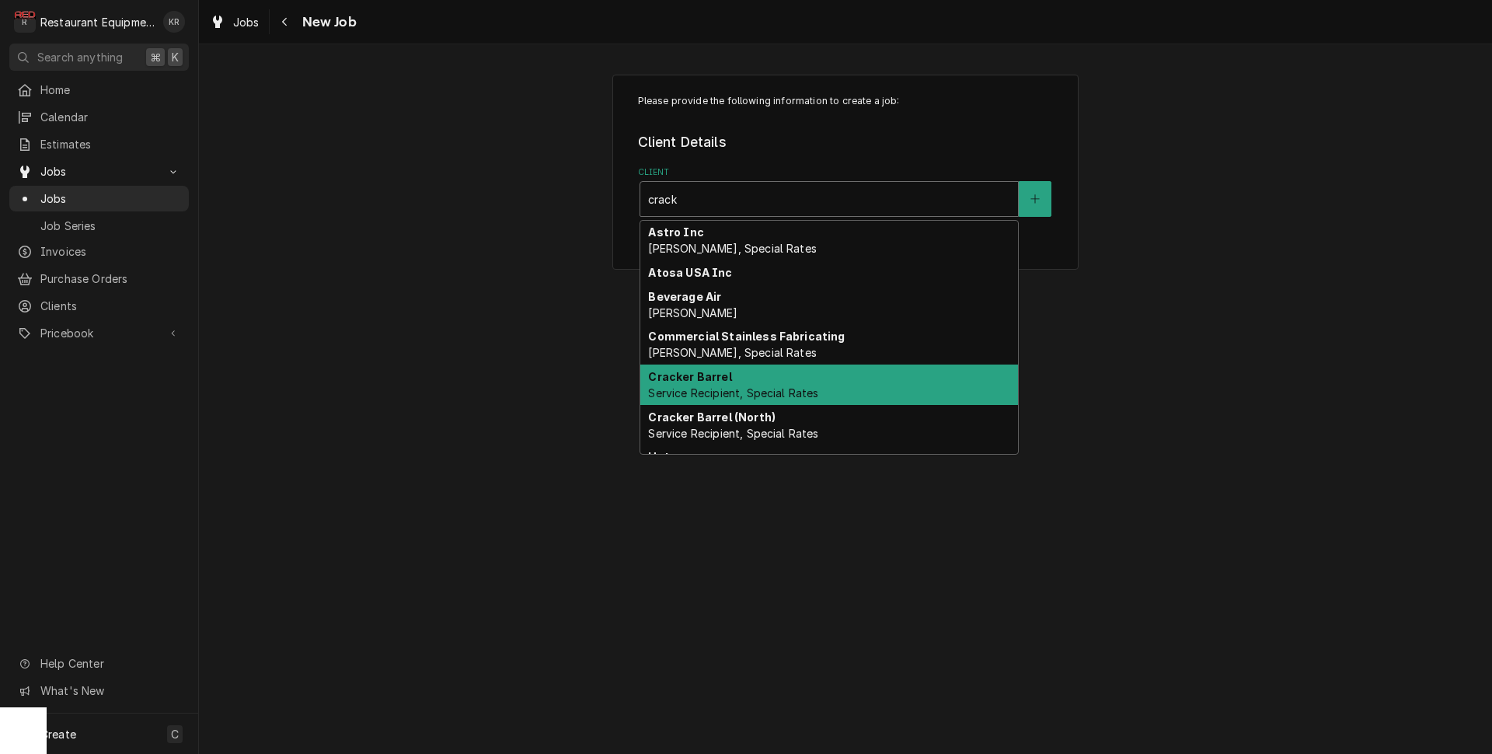
click at [723, 396] on span "Service Recipient, Special Rates" at bounding box center [733, 392] width 170 height 13
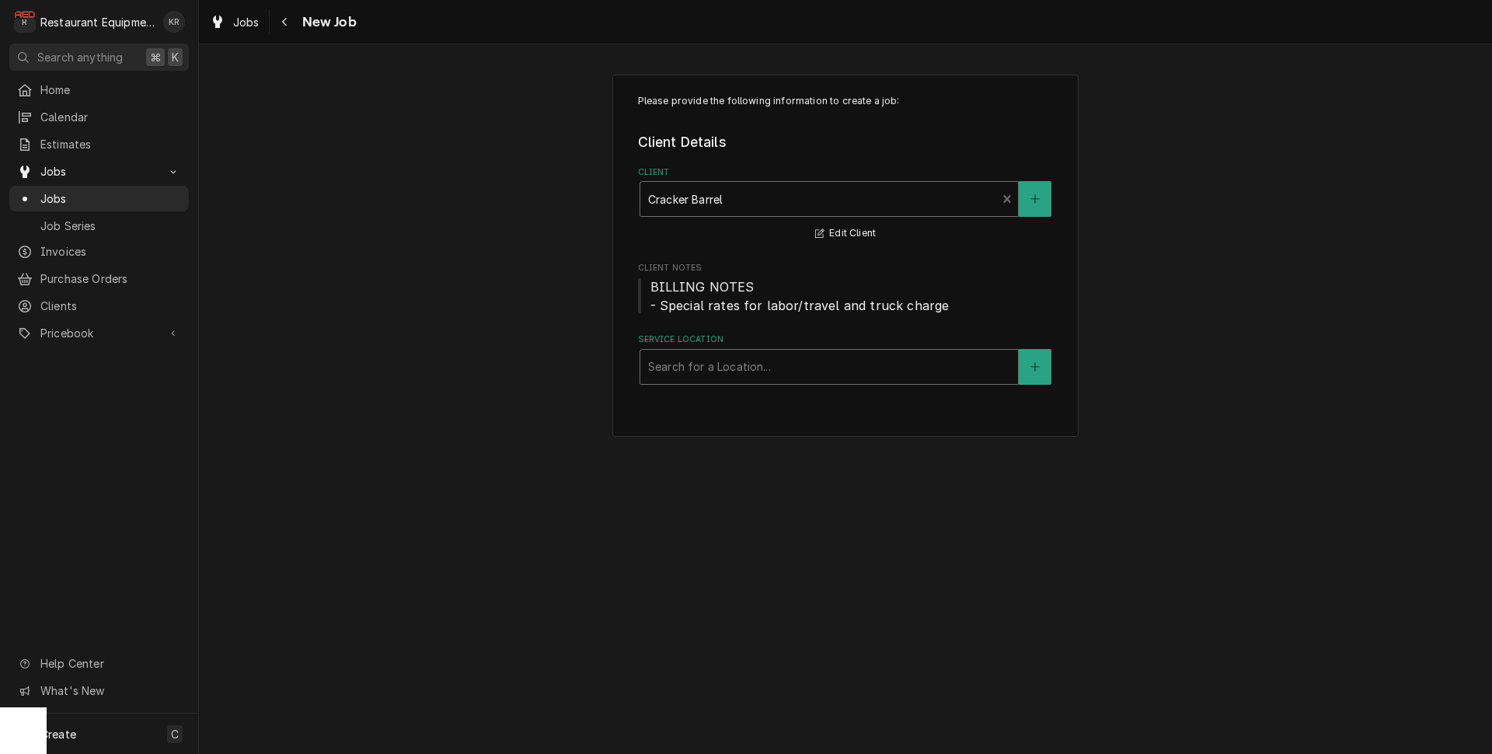
click at [716, 372] on div "Service Location" at bounding box center [829, 367] width 362 height 28
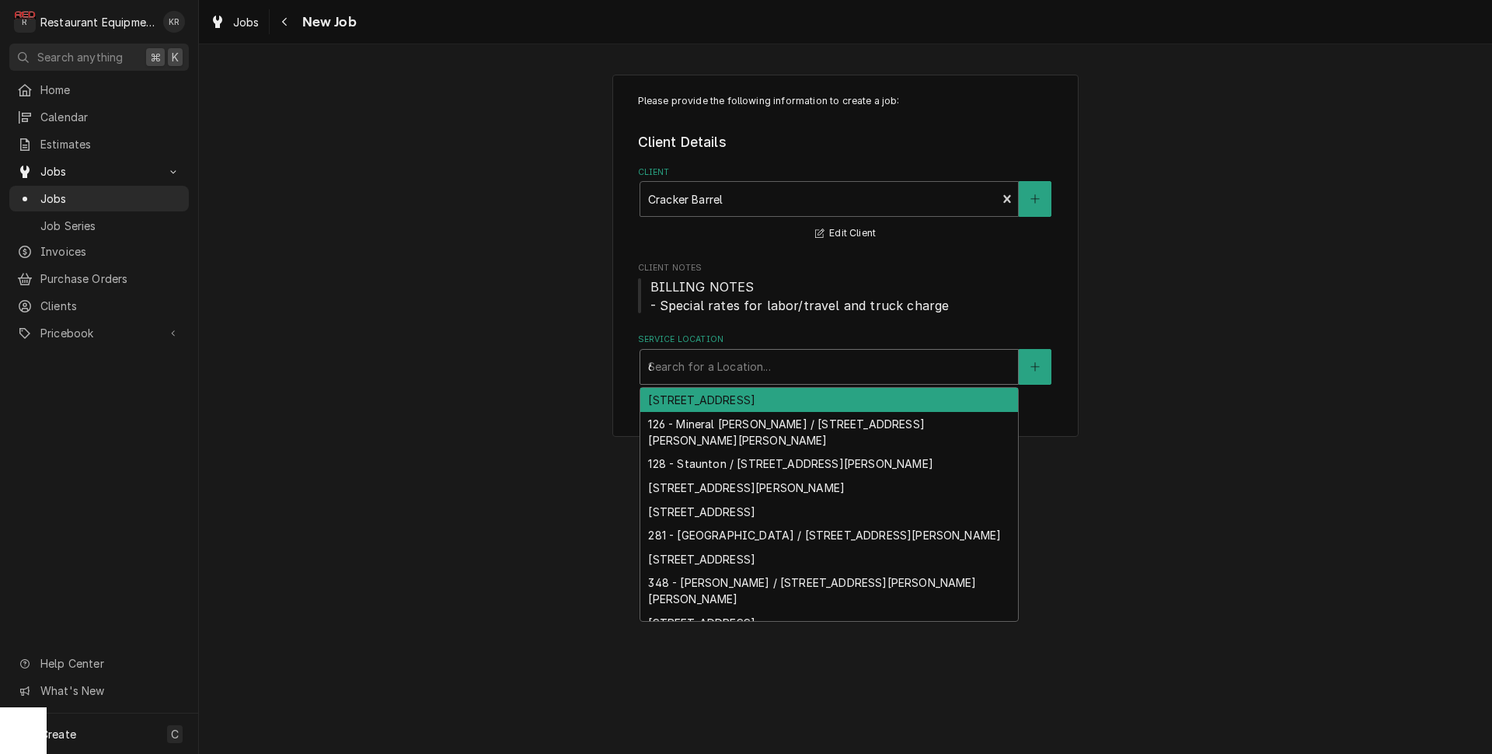
type input "65"
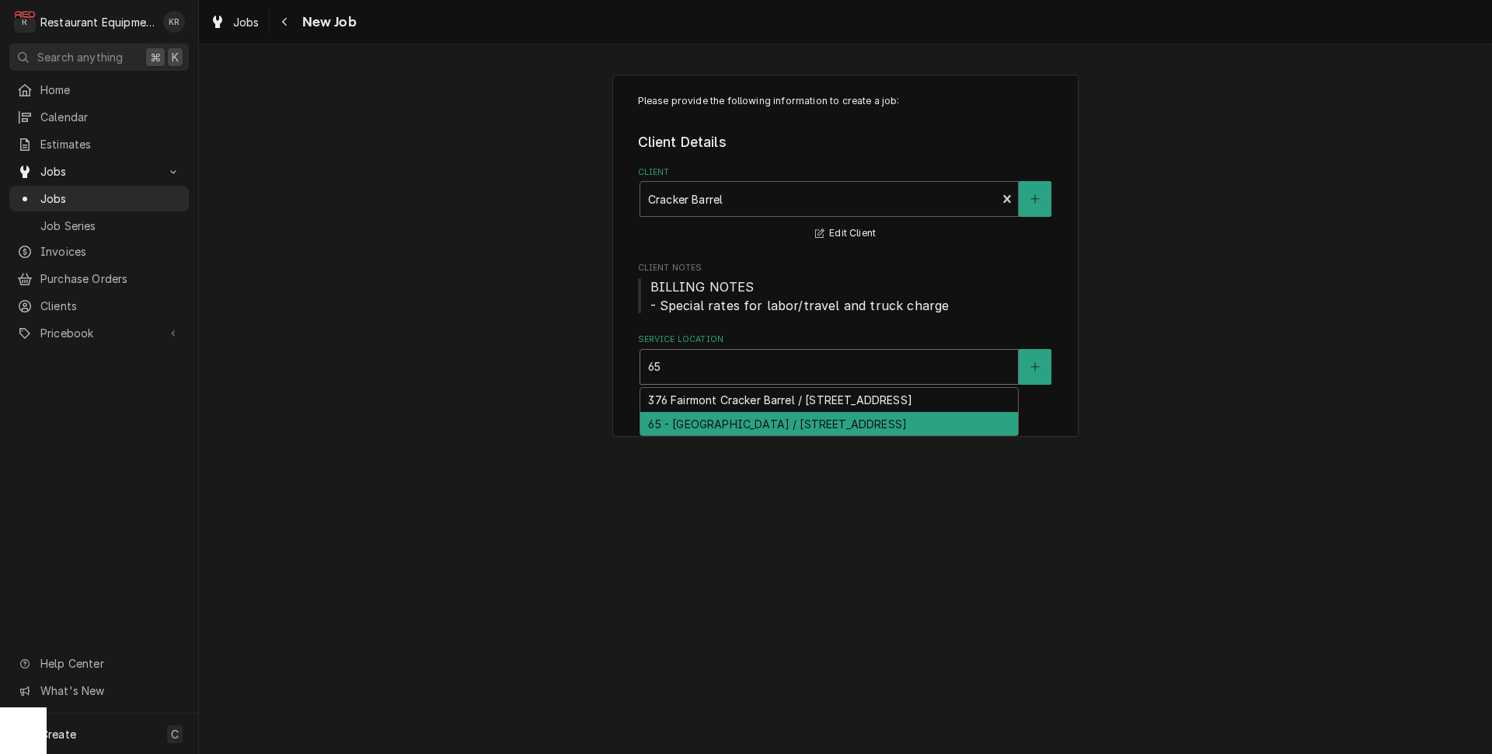
click at [721, 423] on div "65 - [GEOGRAPHIC_DATA] / [STREET_ADDRESS]" at bounding box center [829, 424] width 378 height 24
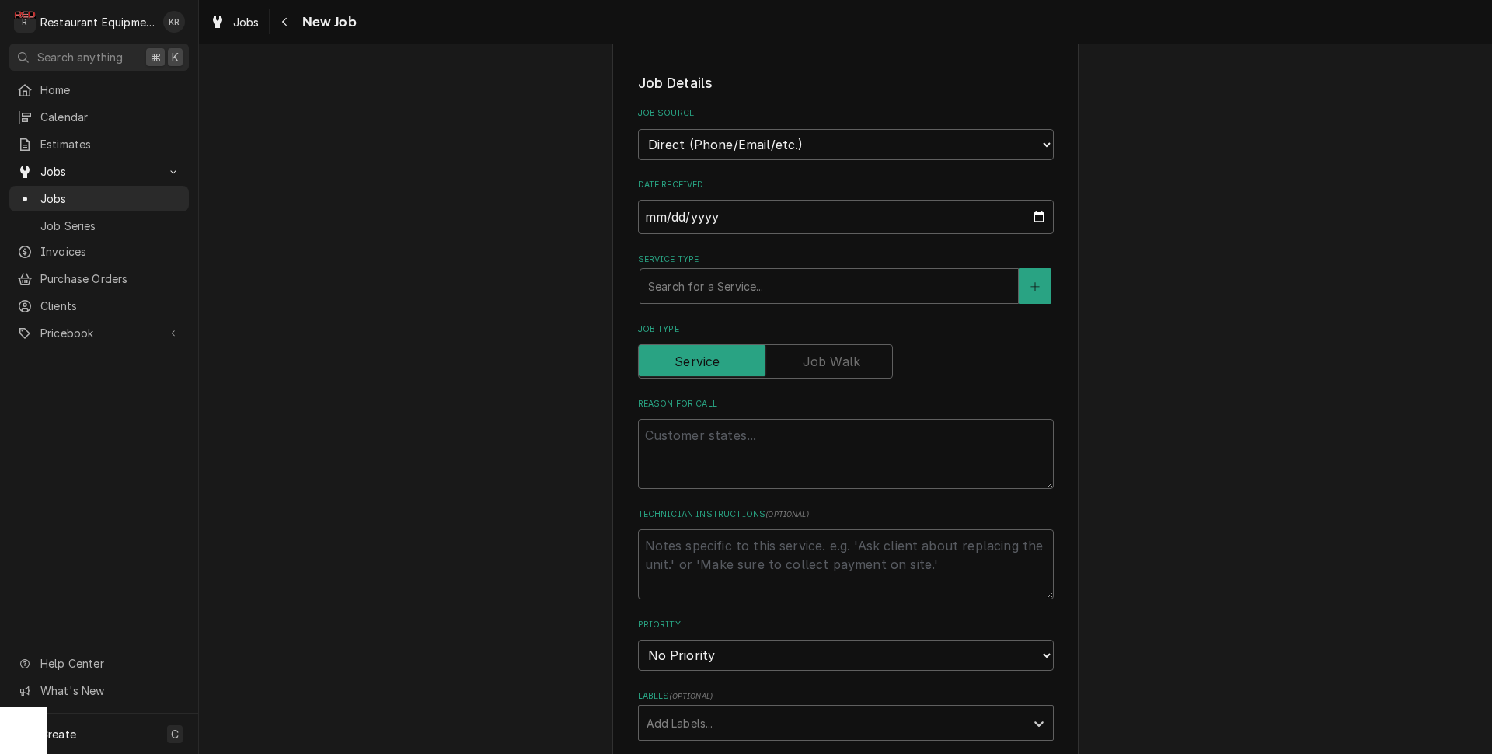
scroll to position [399, 0]
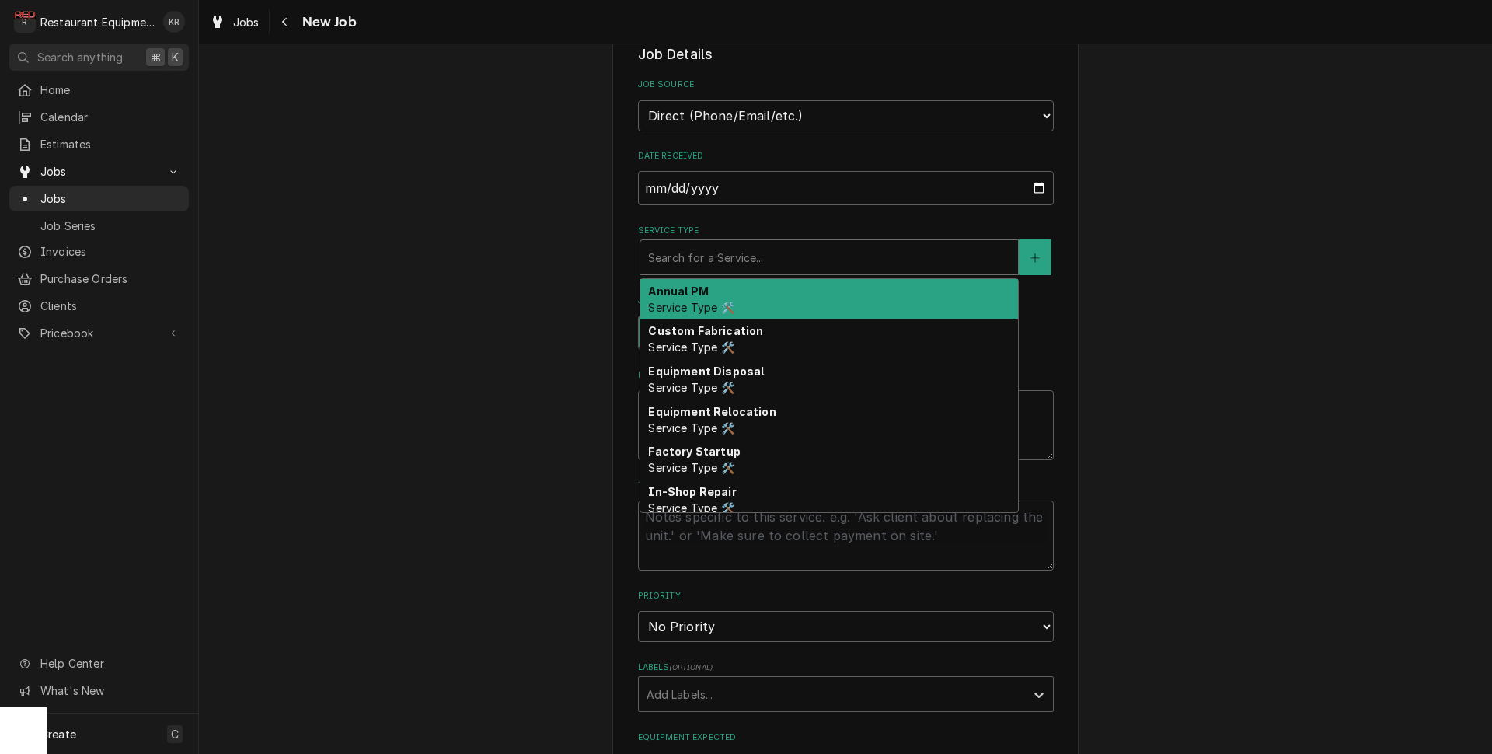
click at [736, 267] on div "Service Type" at bounding box center [829, 257] width 362 height 28
type textarea "x"
type input "b"
type textarea "x"
type input "br"
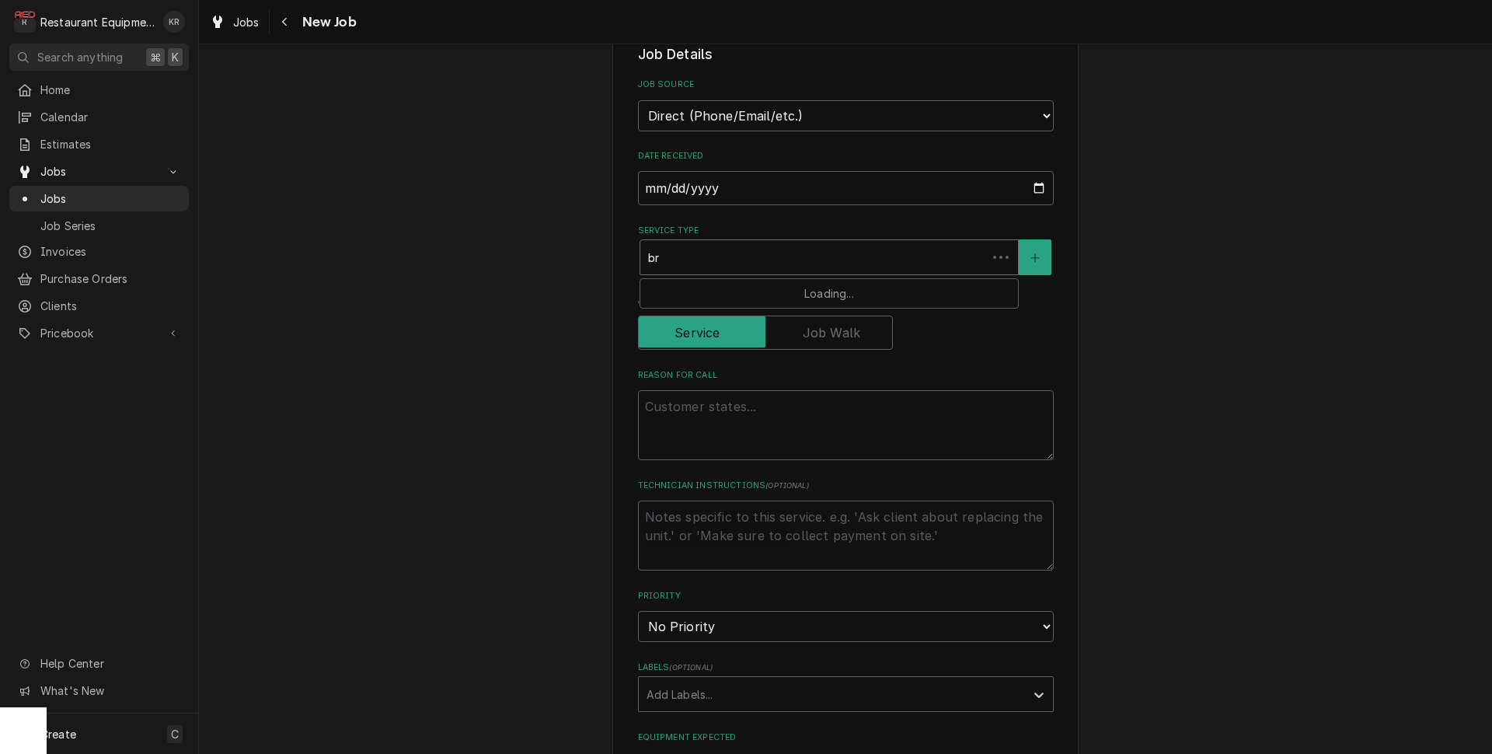
type textarea "x"
type input "bre"
type textarea "x"
type input "brea"
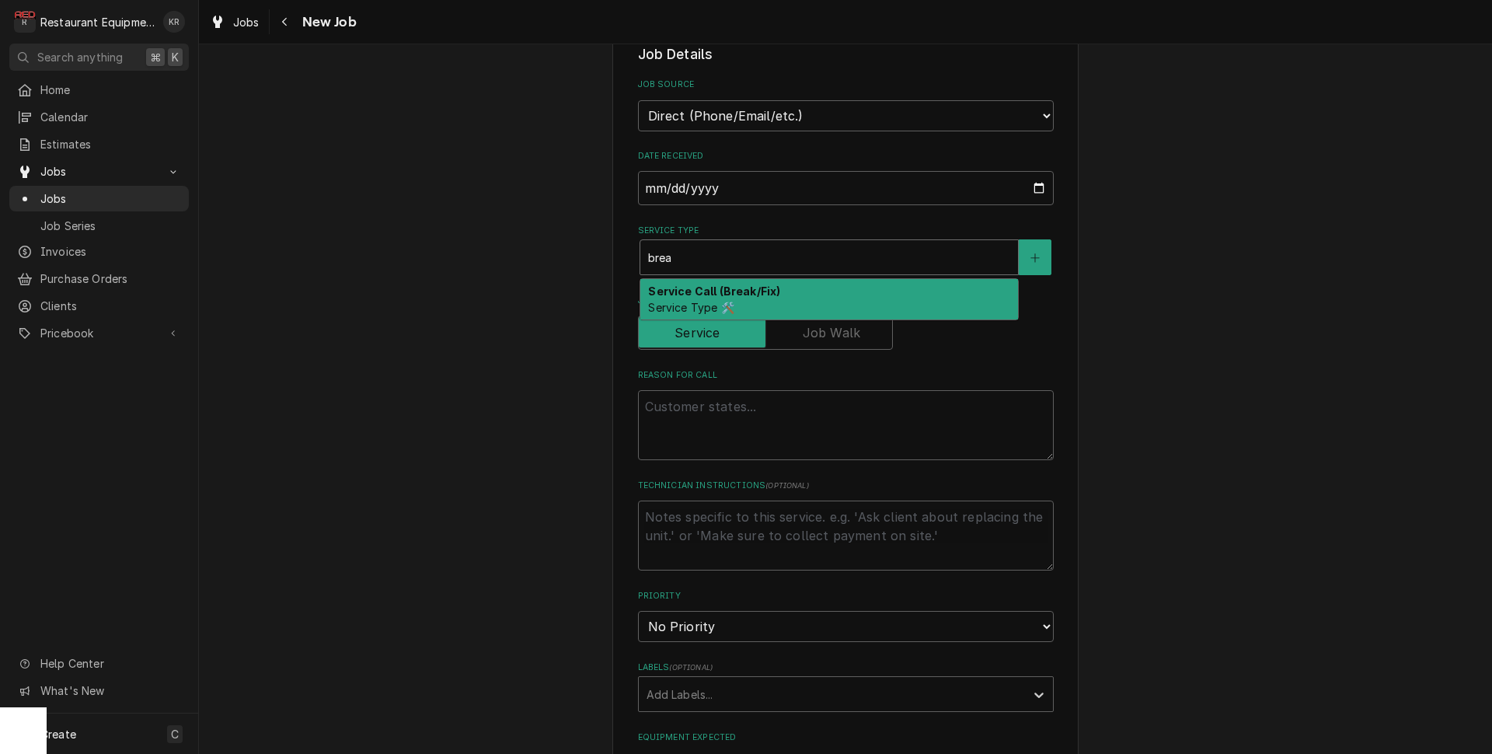
click at [718, 291] on strong "Service Call (Break/Fix)" at bounding box center [714, 290] width 132 height 13
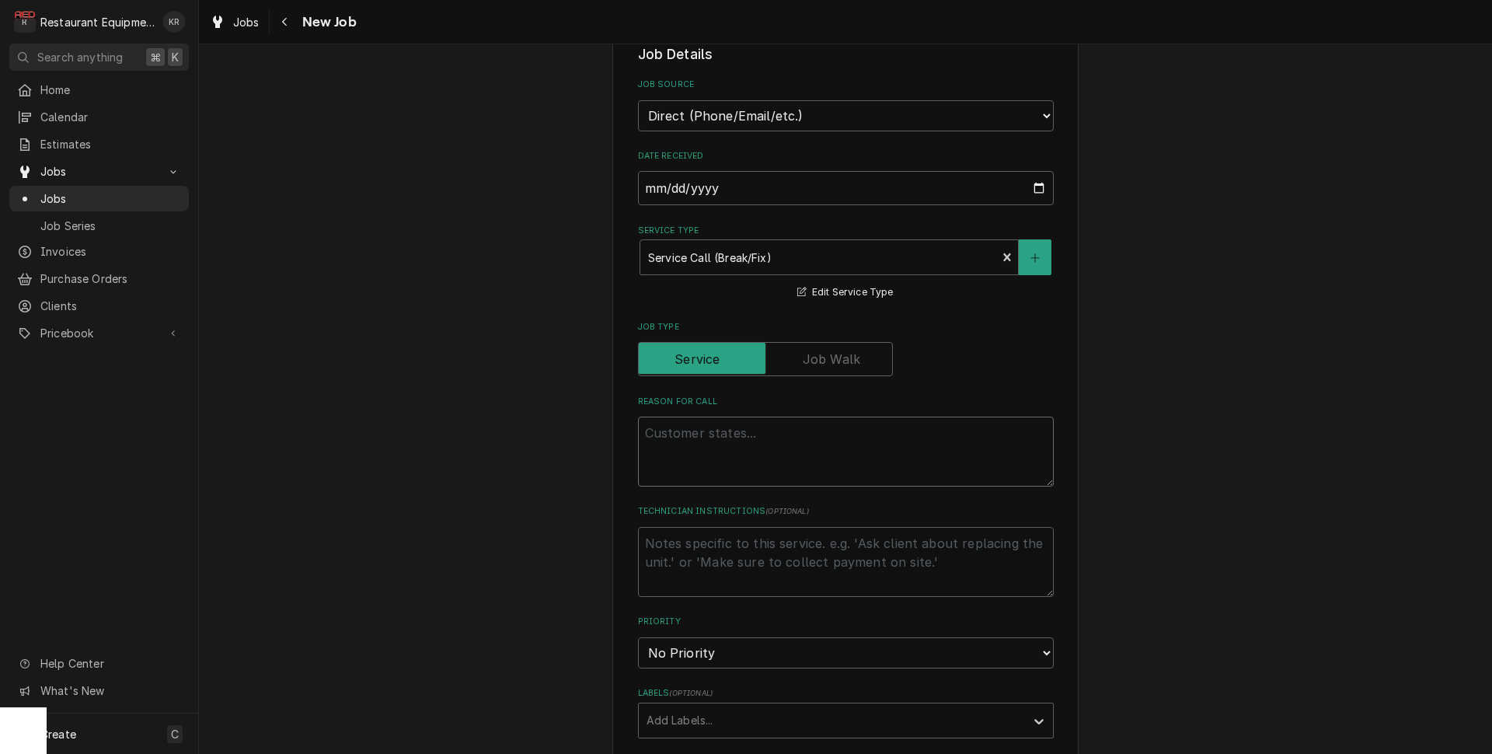
click at [673, 434] on textarea "Reason For Call" at bounding box center [846, 452] width 416 height 70
paste textarea "327098877"
type textarea "x"
type textarea "327098877"
type textarea "x"
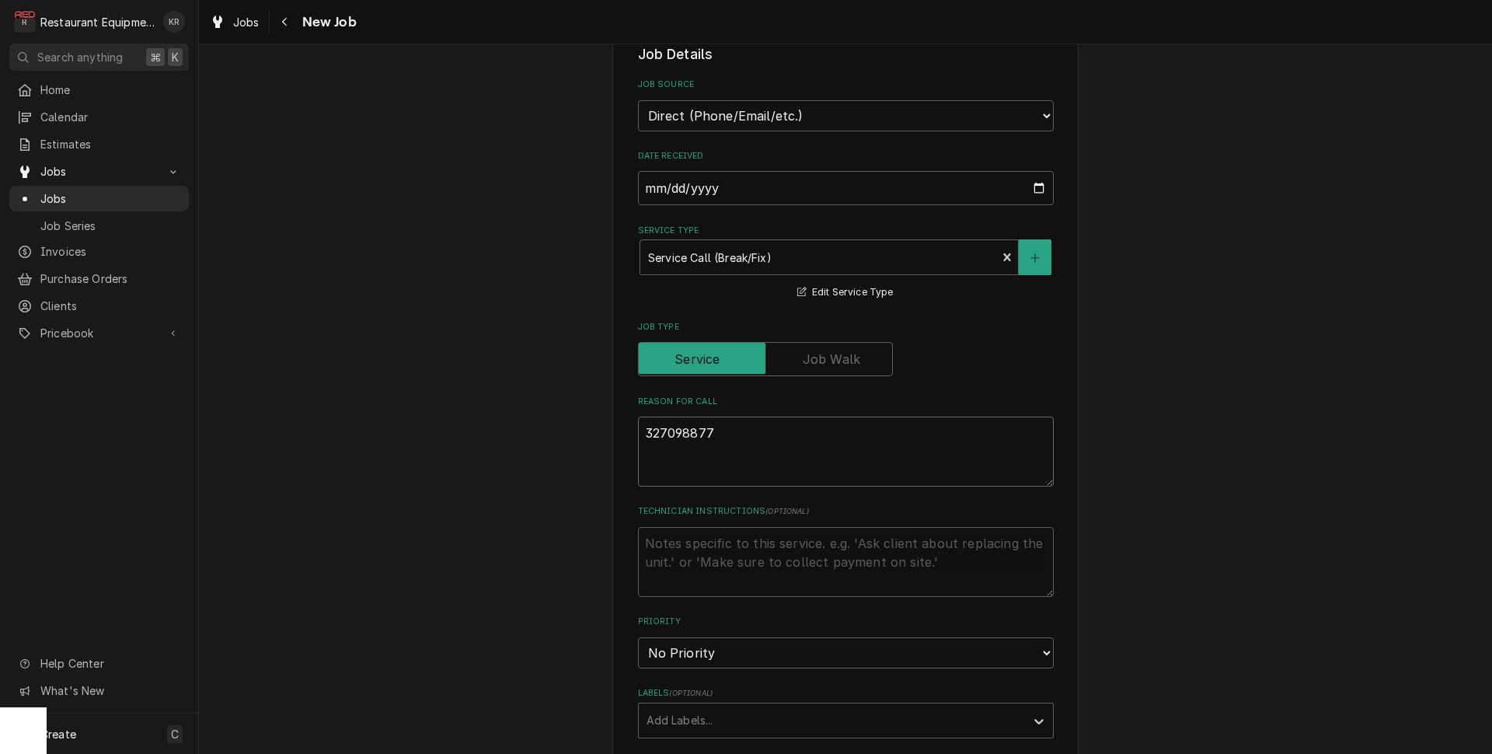
type textarea "327098877"
type textarea "x"
type textarea "327098877"
click at [700, 470] on textarea "327098877" at bounding box center [846, 452] width 416 height 70
type textarea "x"
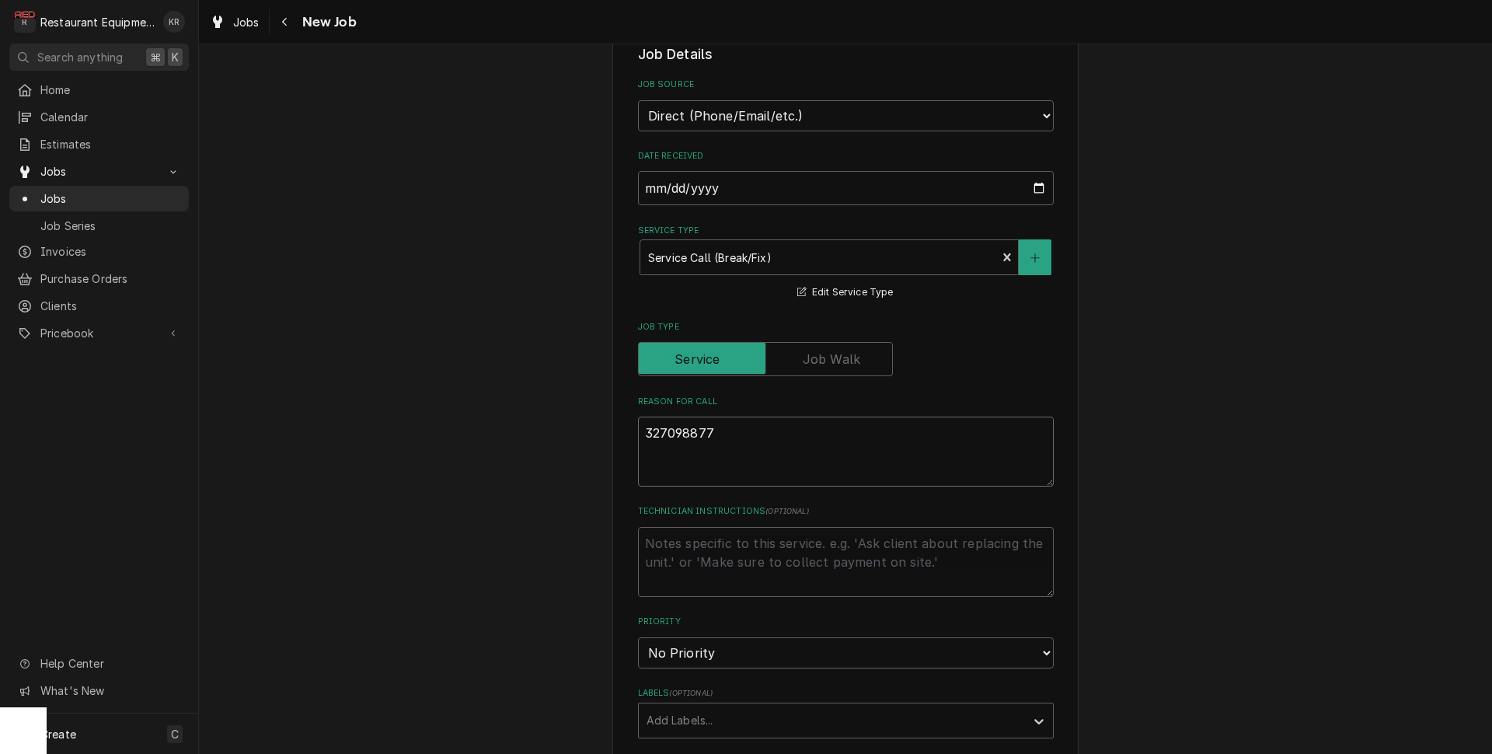
type textarea "327098877 H"
type textarea "x"
type textarea "327098877 He"
type textarea "x"
type textarea "327098877 Hea"
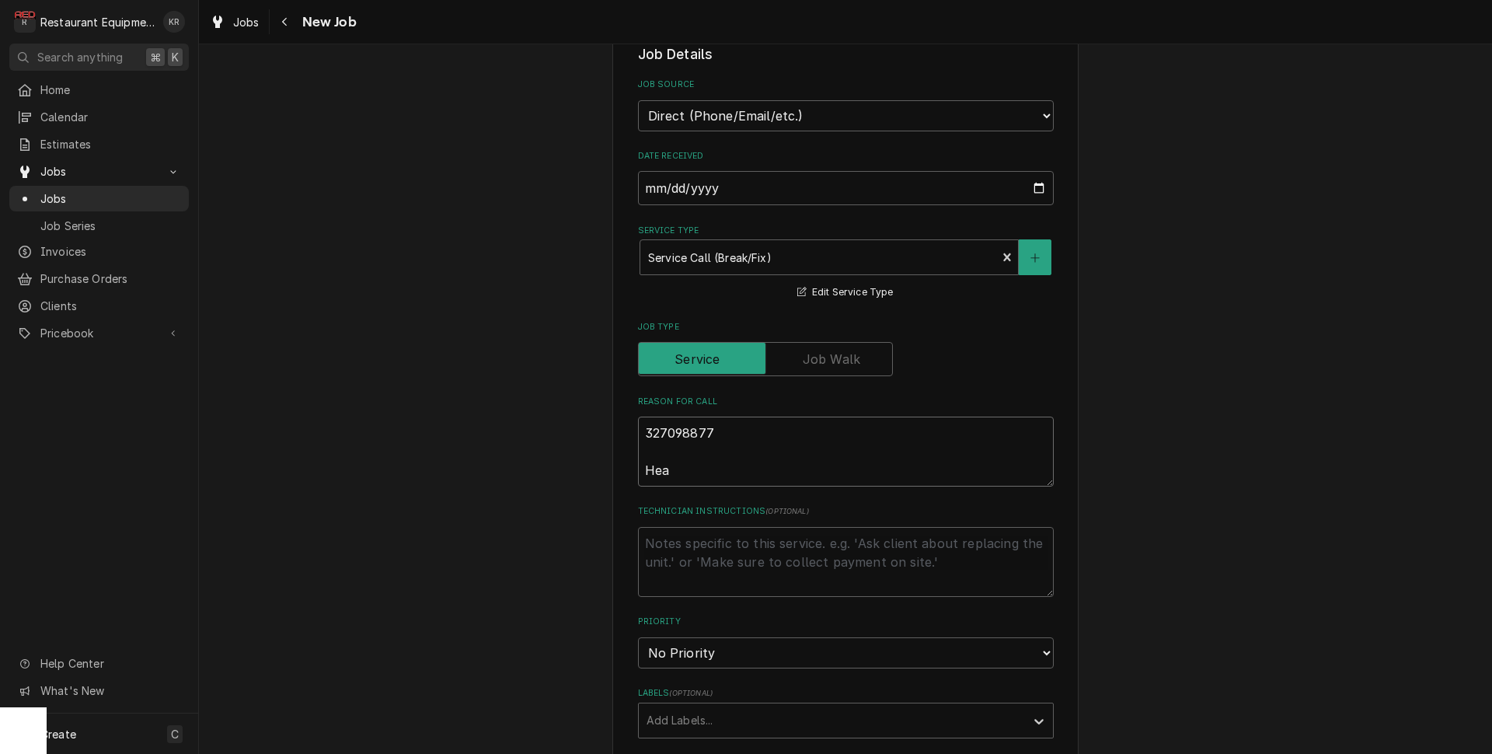
type textarea "x"
type textarea "327098877 Heat"
type textarea "x"
type textarea "327098877 Heat"
type textarea "x"
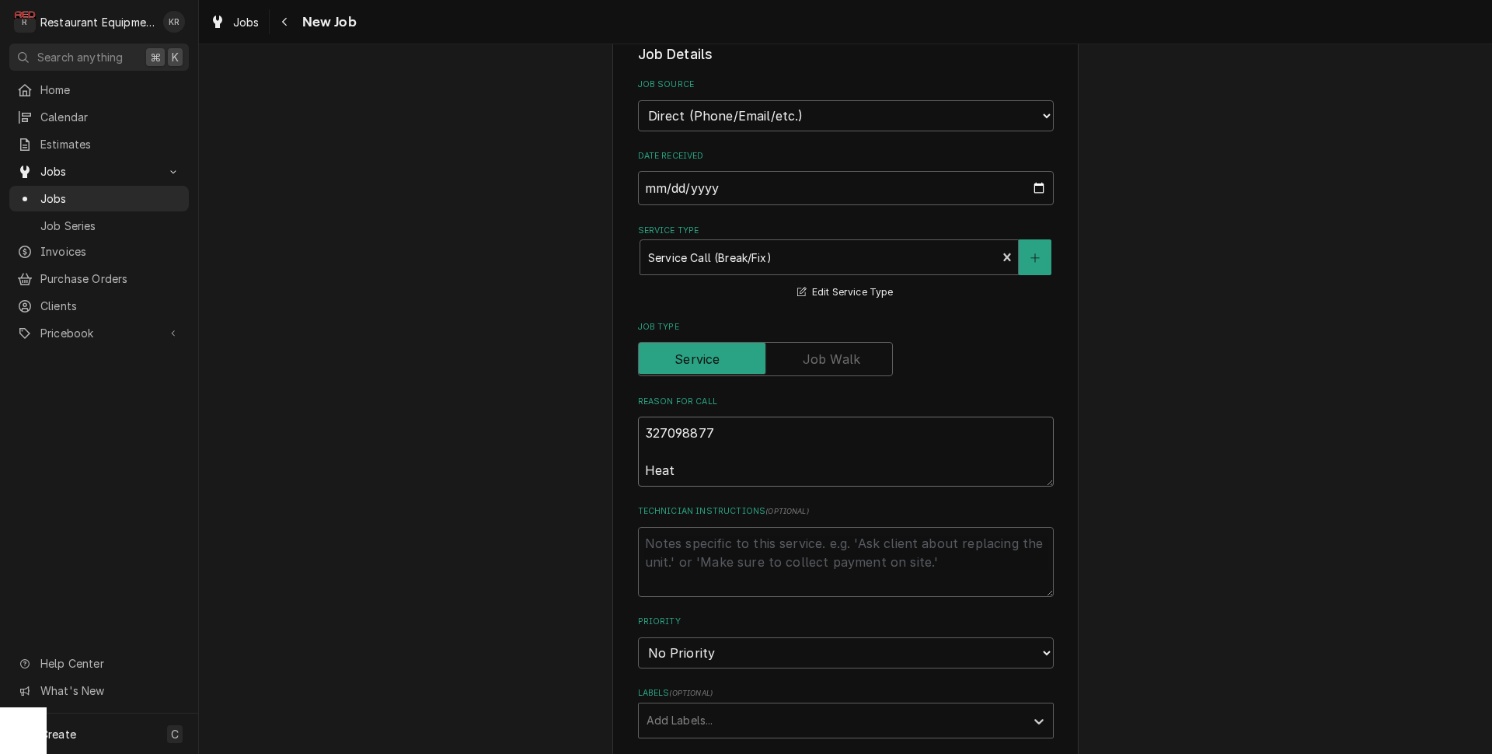
type textarea "327098877 Heat l"
type textarea "x"
type textarea "327098877 Heat la"
type textarea "x"
type textarea "327098877 Heat lam"
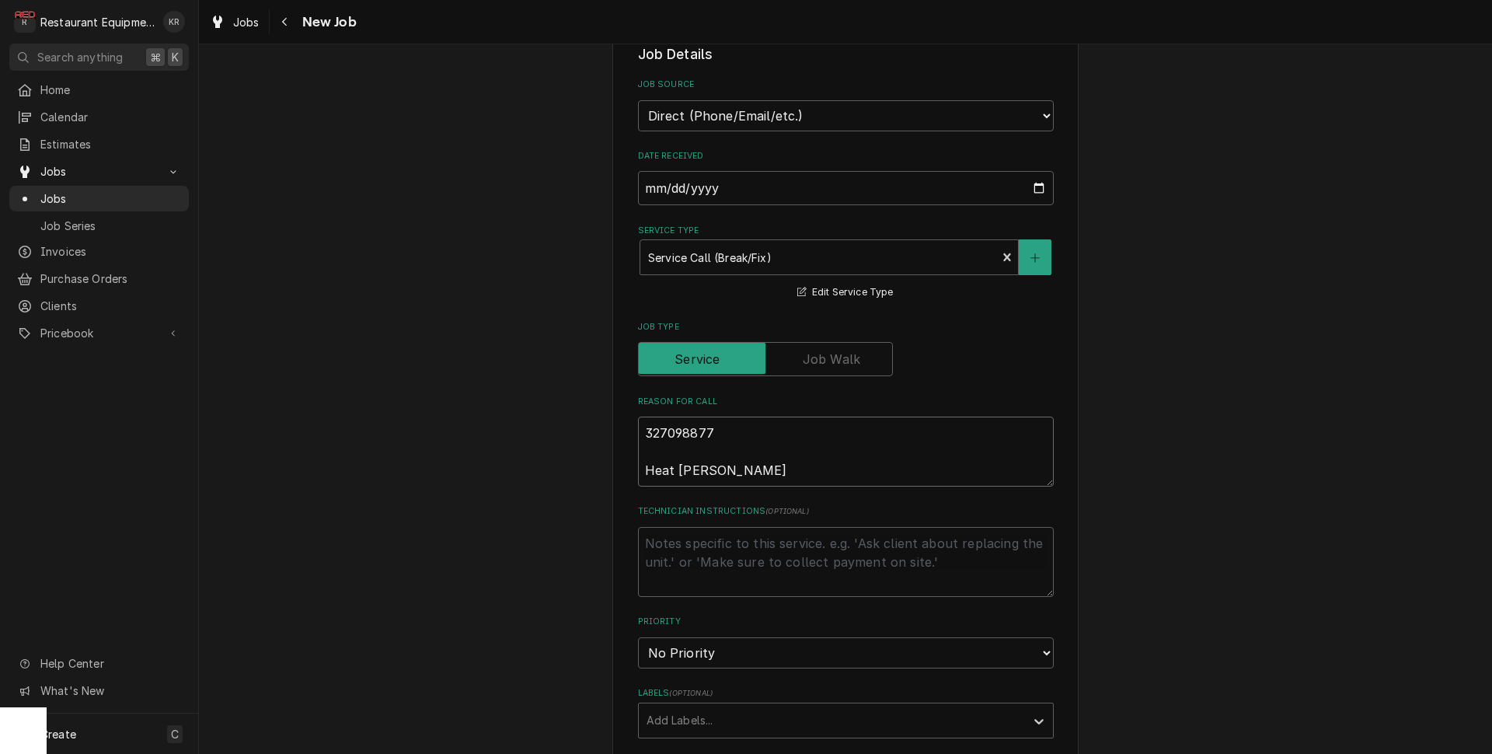
type textarea "x"
type textarea "327098877 Heat lamp"
type textarea "x"
type textarea "327098877 Heat lamp"
drag, startPoint x: 714, startPoint y: 475, endPoint x: 648, endPoint y: 468, distance: 65.7
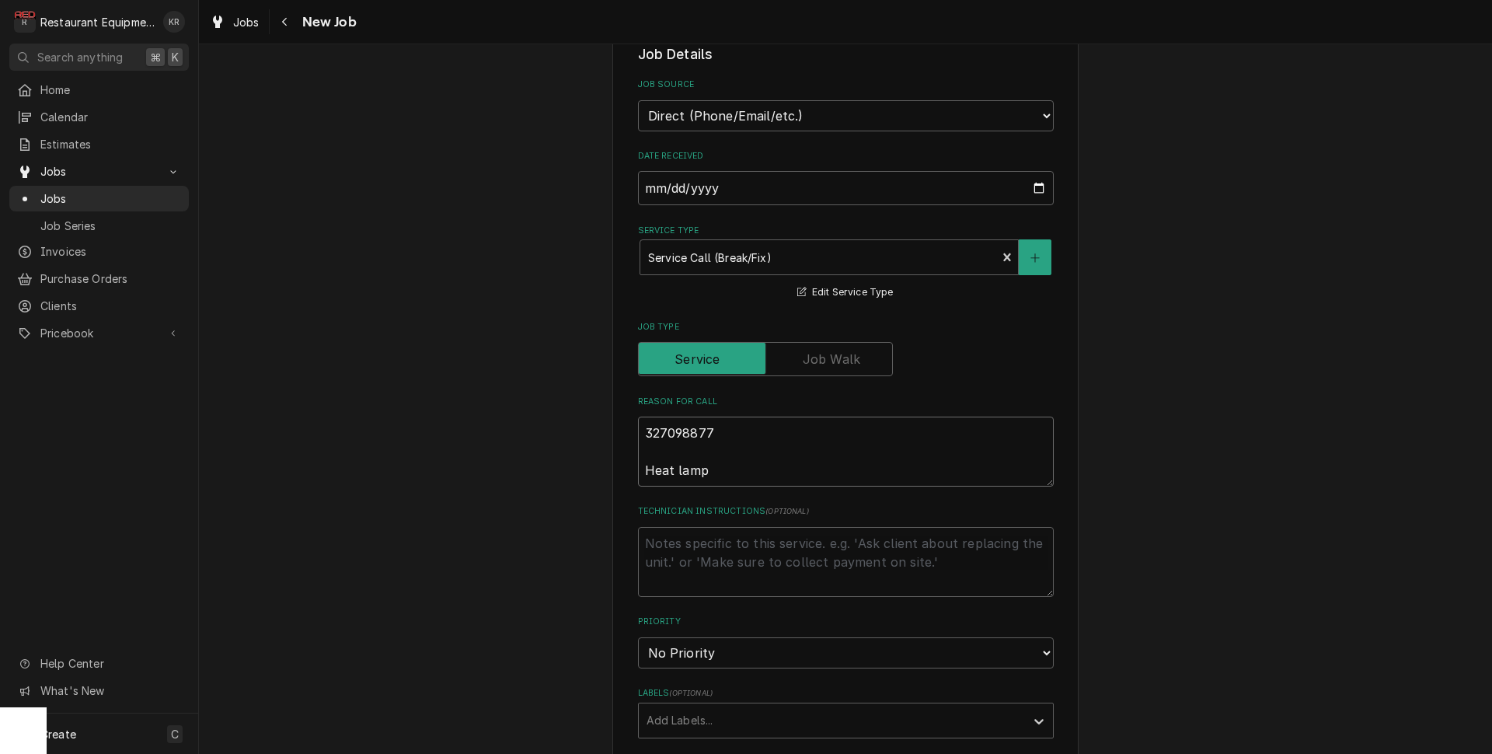
click at [644, 469] on textarea "327098877 Heat lamp" at bounding box center [846, 452] width 416 height 70
paste textarea "EAT LAMP / NOT HEATING / Equipment Model Number: grah-114t/ Equipment Serial"
type textarea "x"
type textarea "327098877 HEAT LAMP / NOT HEATING / Equipment Model Number: grah-114t/ Equipmen…"
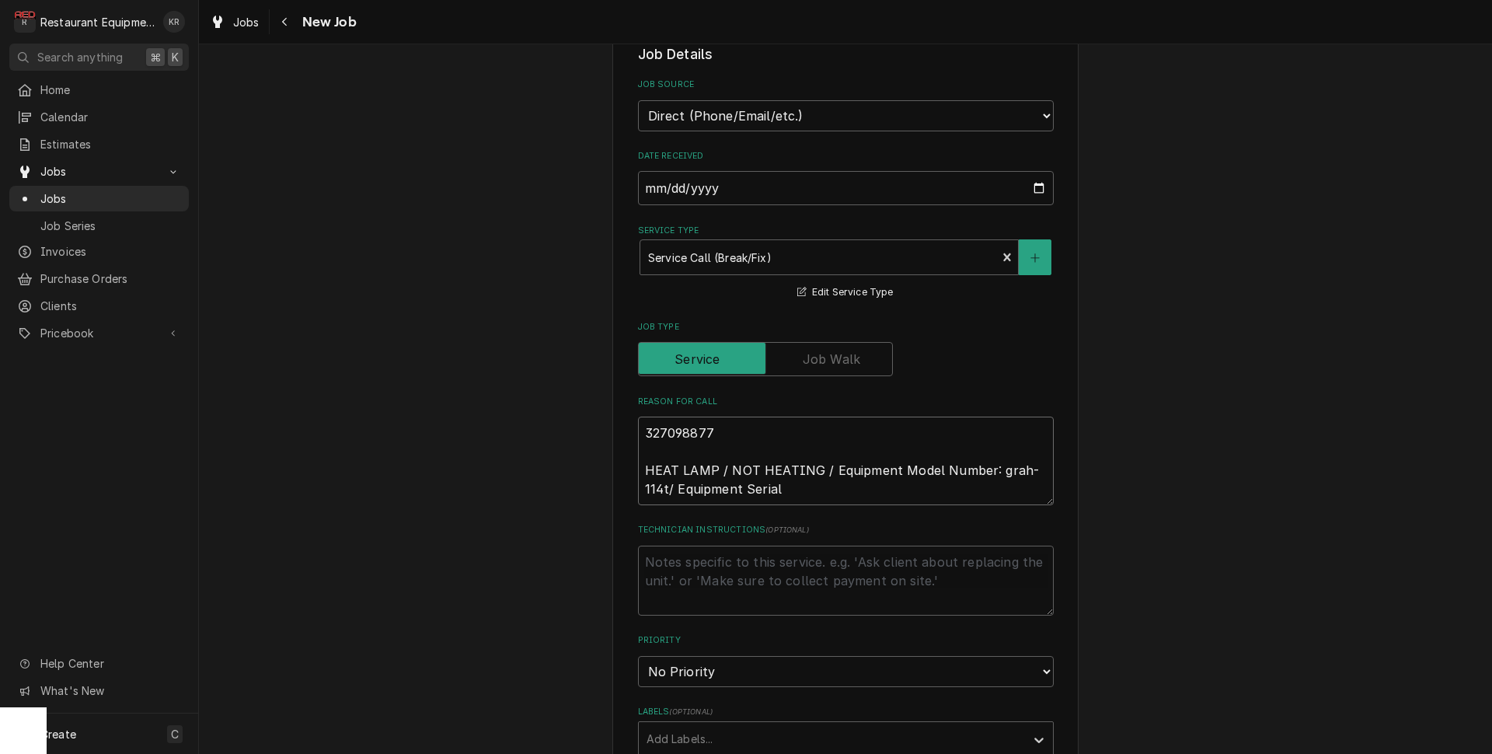
click at [829, 470] on textarea "327098877 HEAT LAMP / NOT HEATING / Equipment Model Number: grah-114t/ Equipmen…" at bounding box center [846, 461] width 416 height 89
type textarea "x"
type textarea "327098877 HEAT LAMP / NOT HEATING / Equipment Model Number: grah-114t/ Equipmen…"
click at [874, 489] on textarea "327098877 HEAT LAMP / NOT HEATING / Equipment Model Number: grah-114t/ Equipmen…" at bounding box center [846, 461] width 416 height 89
type textarea "x"
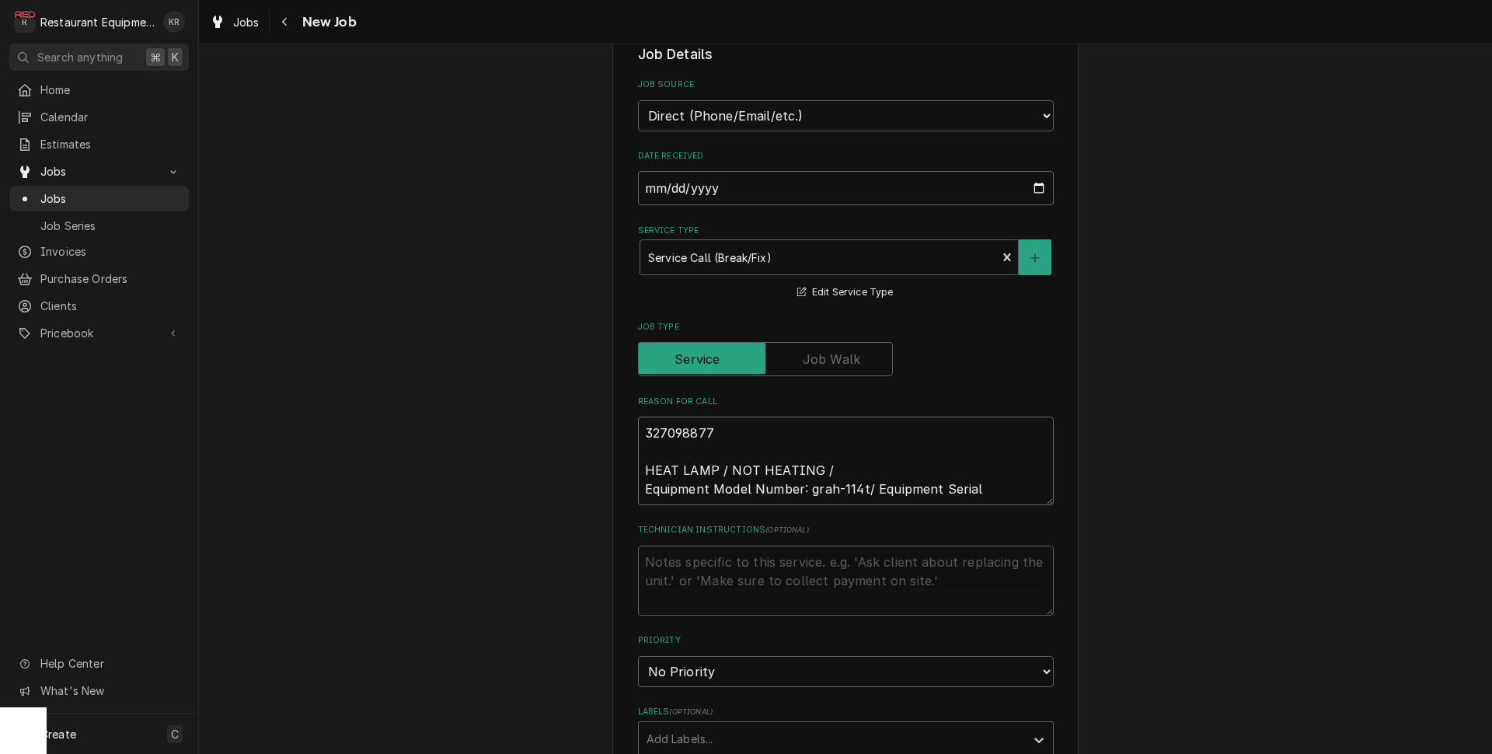
type textarea "327098877 HEAT LAMP / NOT HEATING / Equipment Model Number: grah-114t/ Equipmen…"
type textarea "x"
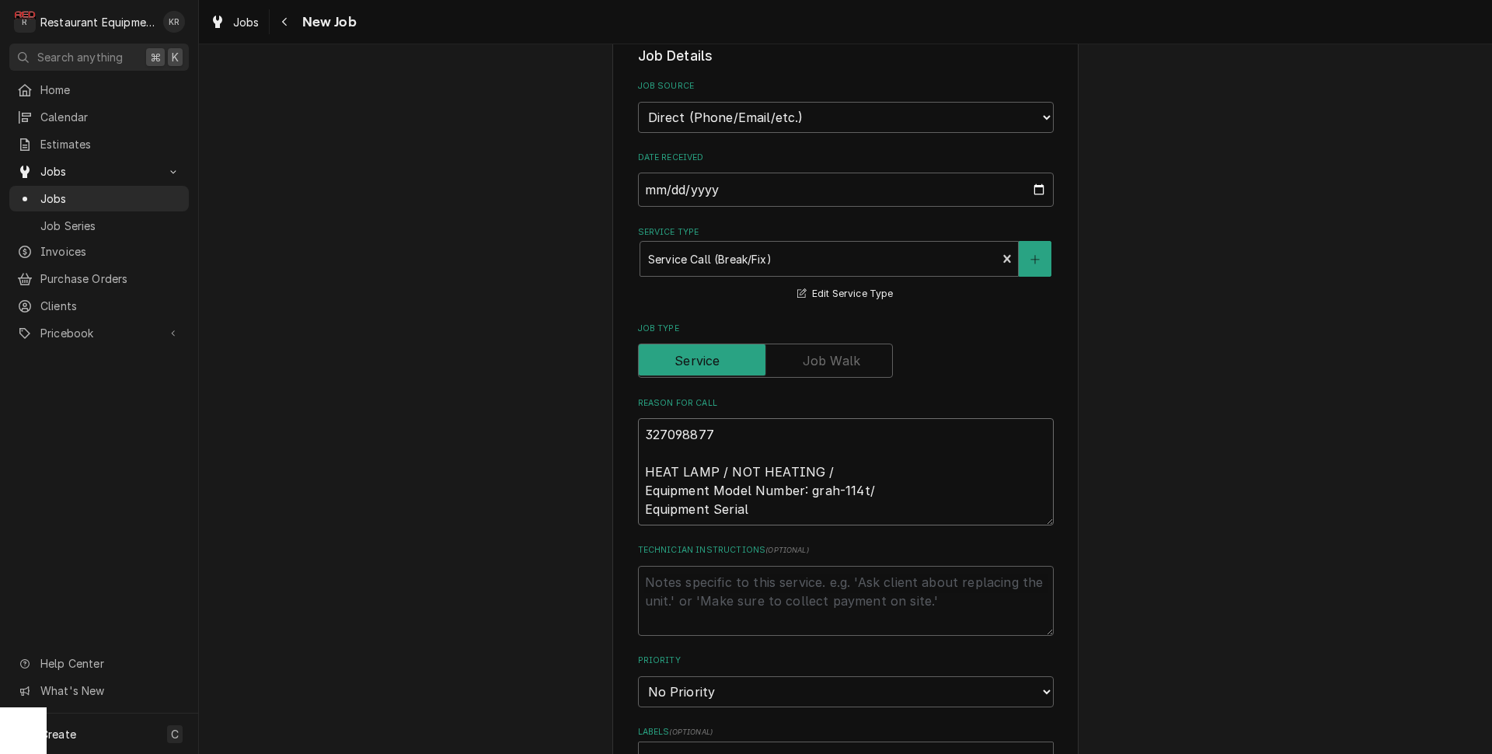
scroll to position [390, 0]
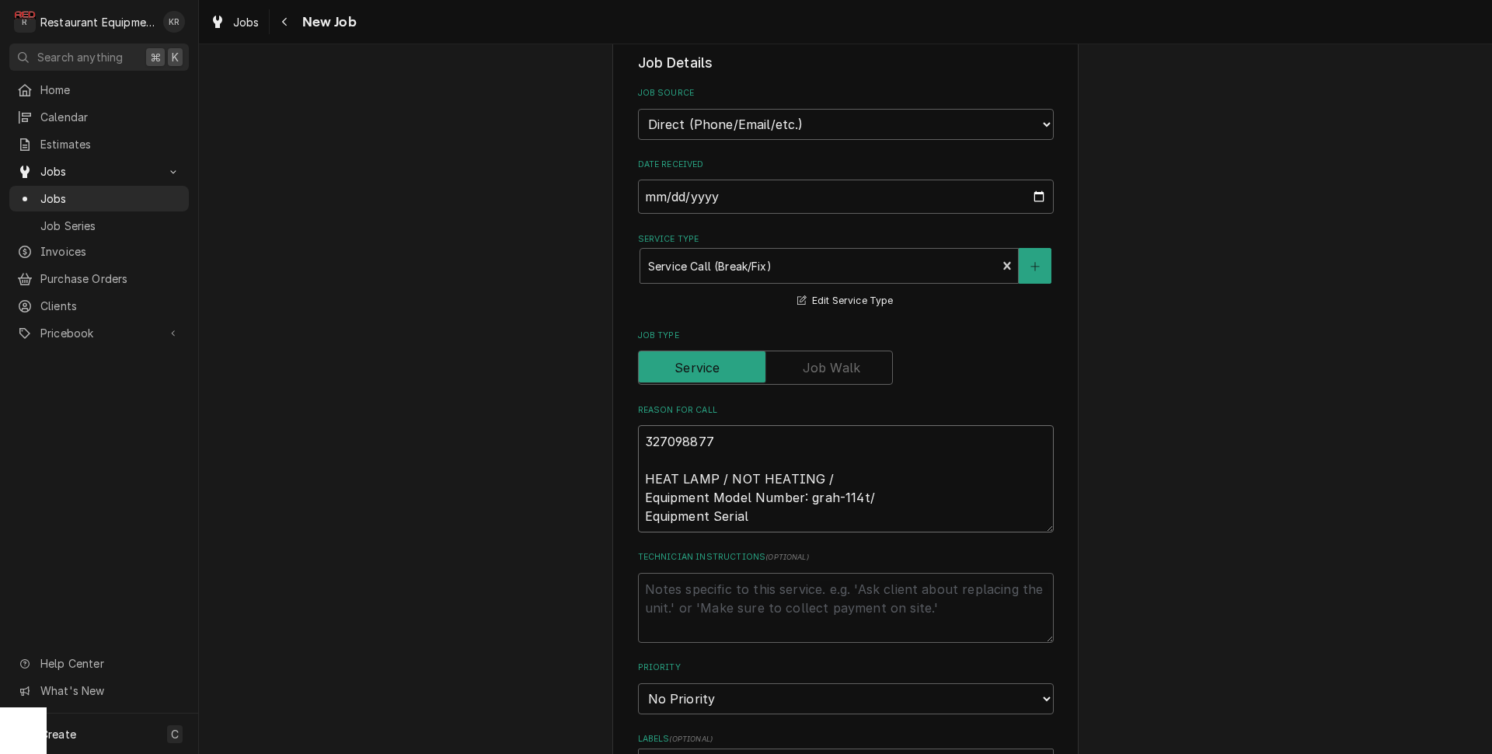
type textarea "327098877 HEAT LAMP / NOT HEATING / Equipment Model Number: grah-114t/ Equipmen…"
click at [755, 515] on textarea "327098877 HEAT LAMP / NOT HEATING / Equipment Model Number: grah-114t/ Equipmen…" at bounding box center [846, 478] width 416 height 107
click at [758, 520] on textarea "327098877 HEAT LAMP / NOT HEATING / Equipment Model Number: grah-114t/ Equipmen…" at bounding box center [846, 478] width 416 height 107
type textarea "x"
type textarea "327098877 HEAT LAMP / NOT HEATING / Equipment Model Number: grah-114t/ Equipmen…"
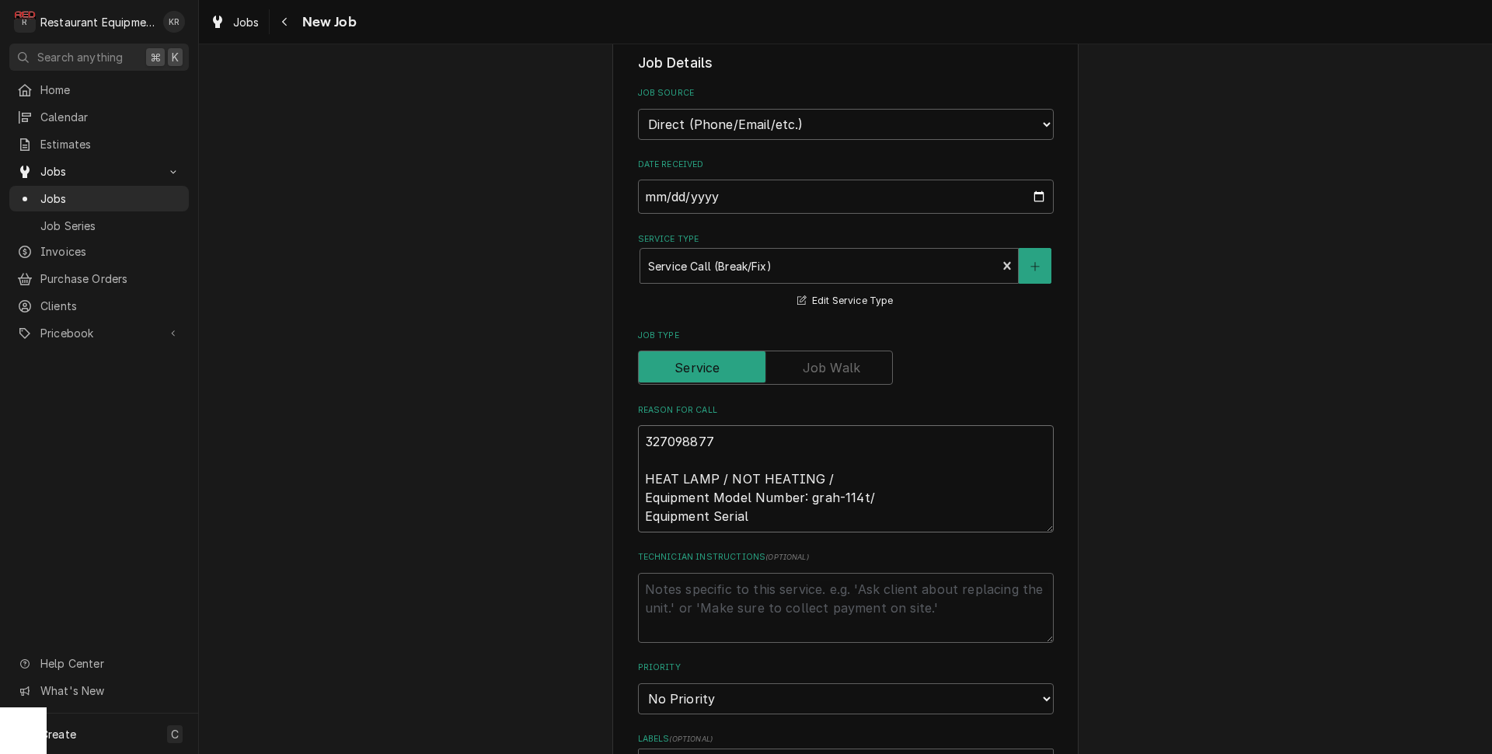
paste textarea "Number: 805632112/ not heating""
type textarea "x"
type textarea "327098877 HEAT LAMP / NOT HEATING / Equipment Model Number: grah-114t/ Equipmen…"
click at [875, 516] on textarea "327098877 HEAT LAMP / NOT HEATING / Equipment Model Number: grah-114t/ Equipmen…" at bounding box center [846, 478] width 416 height 107
type textarea "x"
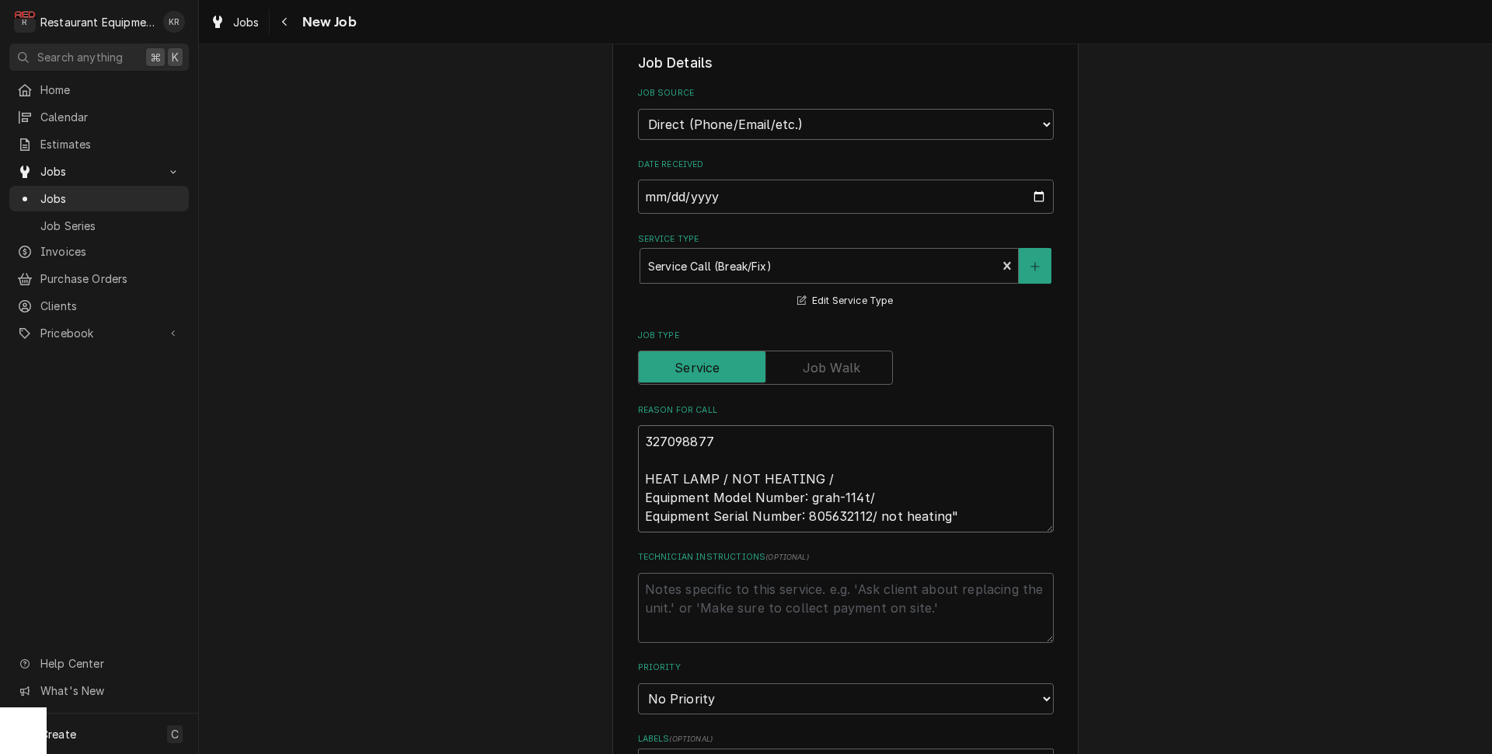
type textarea "327098877 HEAT LAMP / NOT HEATING / Equipment Model Number: grah-114t/ Equipmen…"
type textarea "x"
type textarea "327098877 HEAT LAMP / NOT HEATING / Equipment Model Number: grah-114t/ Equipmen…"
type textarea "x"
drag, startPoint x: 742, startPoint y: 553, endPoint x: 721, endPoint y: 558, distance: 20.7
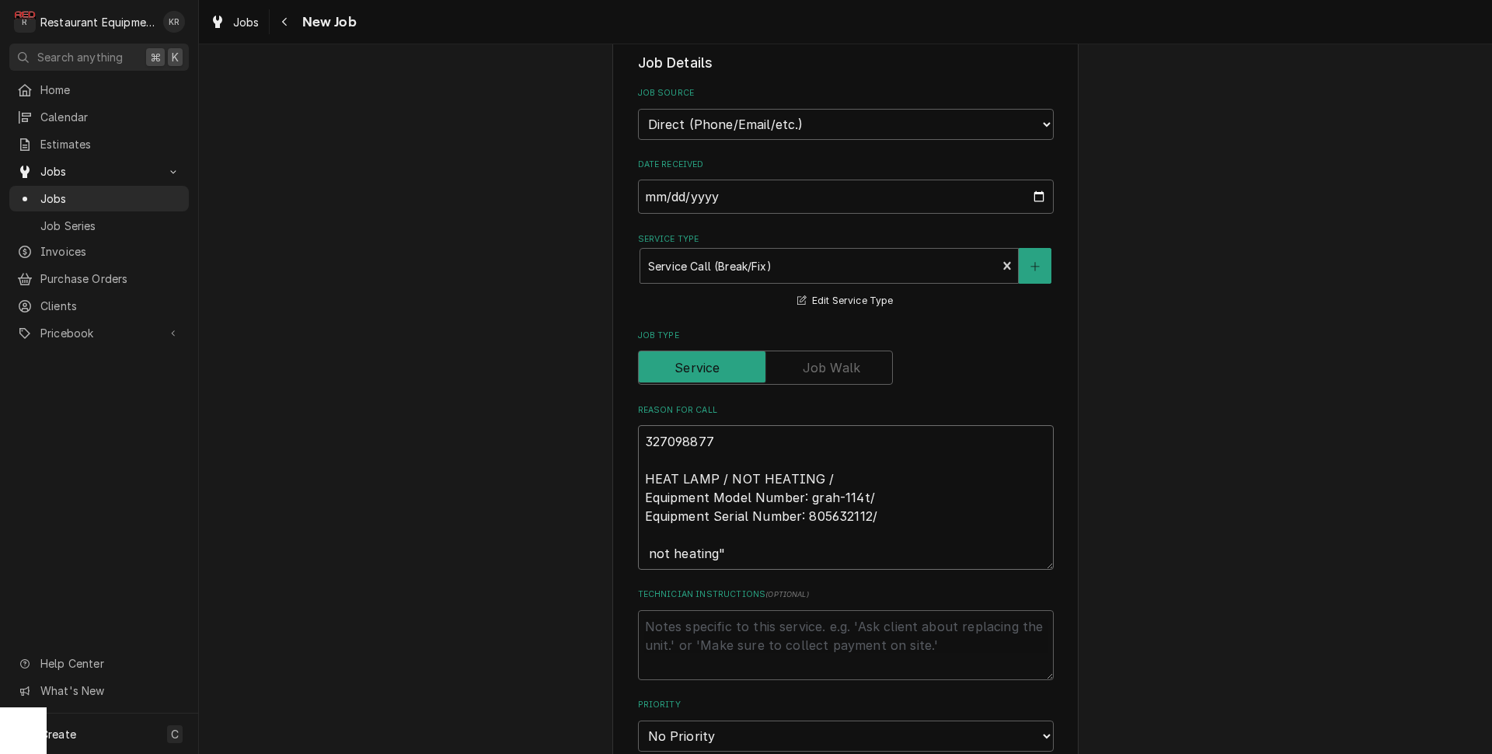
click at [721, 558] on textarea "327098877 HEAT LAMP / NOT HEATING / Equipment Model Number: grah-114t/ Equipmen…" at bounding box center [846, 497] width 416 height 145
type textarea "327098877 HEAT LAMP / NOT HEATING / Equipment Model Number: grah-114t/ Equipmen…"
click at [691, 621] on textarea "Technician Instructions ( optional )" at bounding box center [846, 645] width 416 height 70
type textarea "x"
type textarea "N"
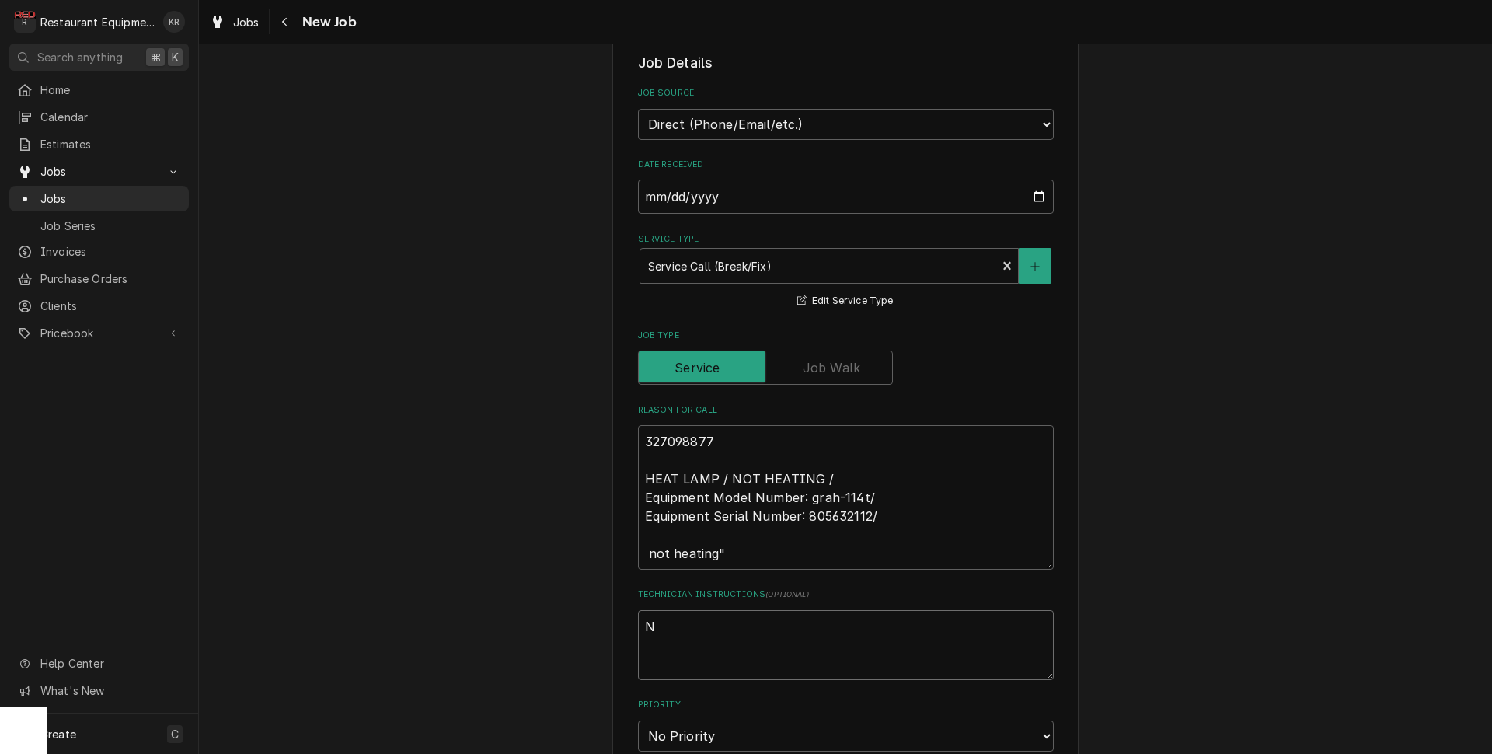
type textarea "x"
type textarea "NT"
type textarea "x"
type textarea "NTE"
type textarea "x"
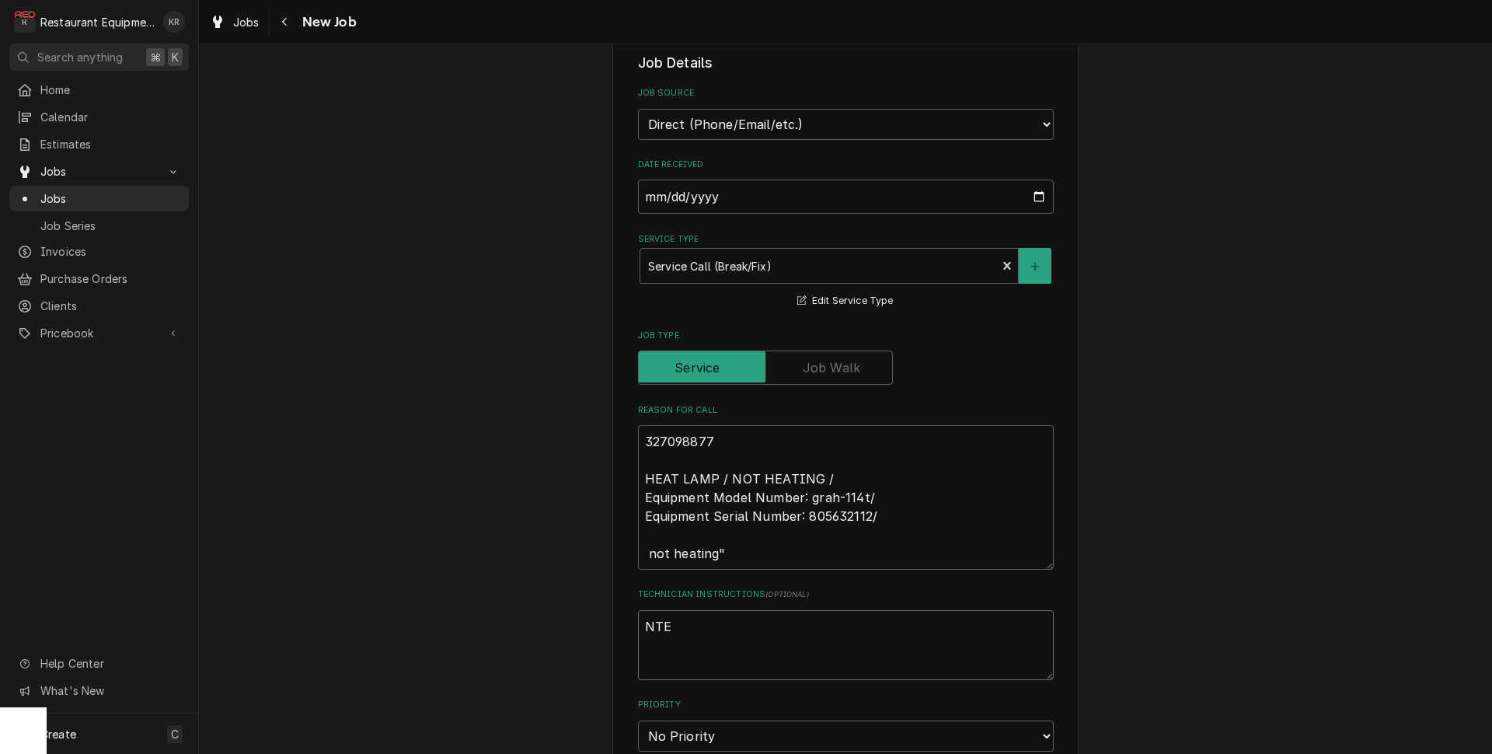
type textarea "NTE"
type textarea "x"
type textarea "NTE $"
type textarea "x"
type textarea "NTE $8"
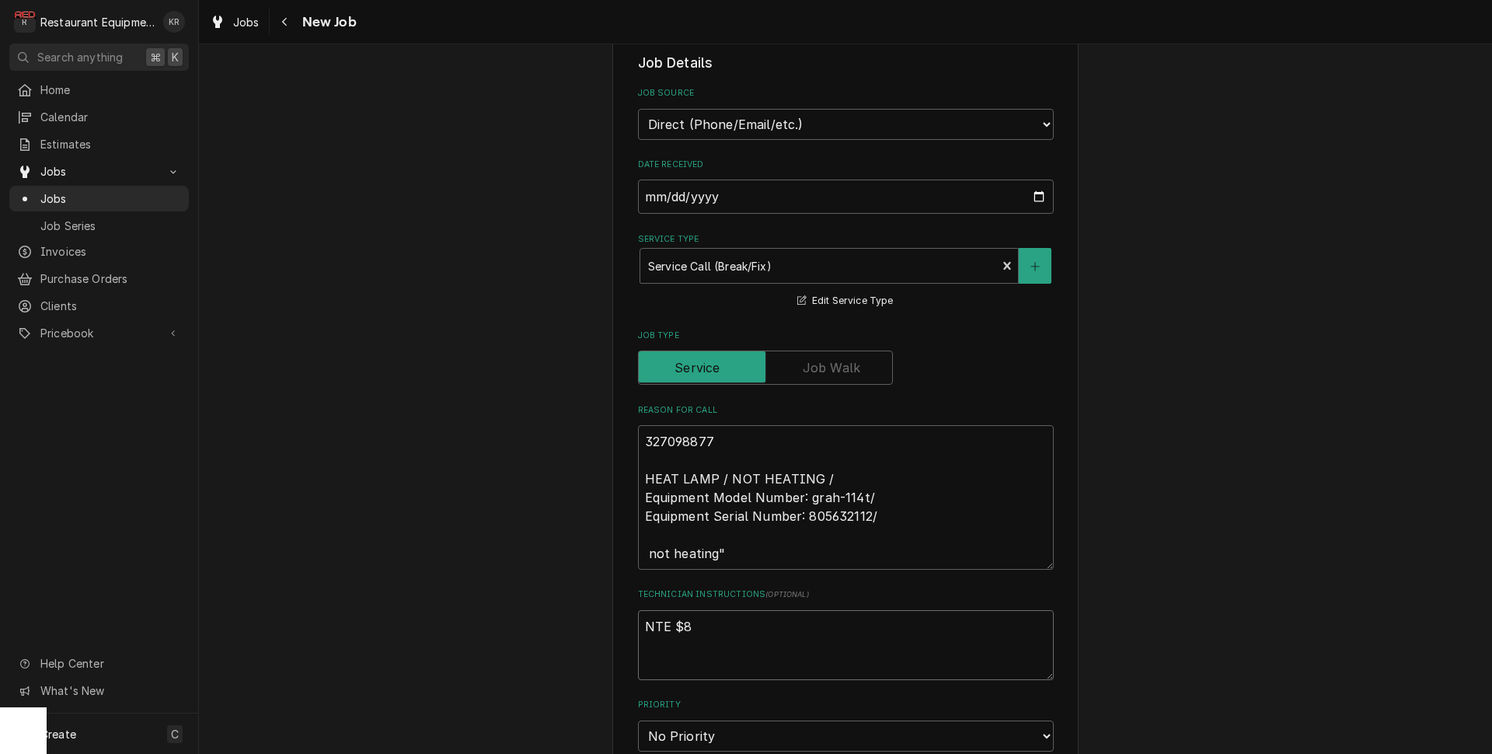
type textarea "x"
type textarea "NTE $80"
type textarea "x"
type textarea "NTE $800"
type textarea "x"
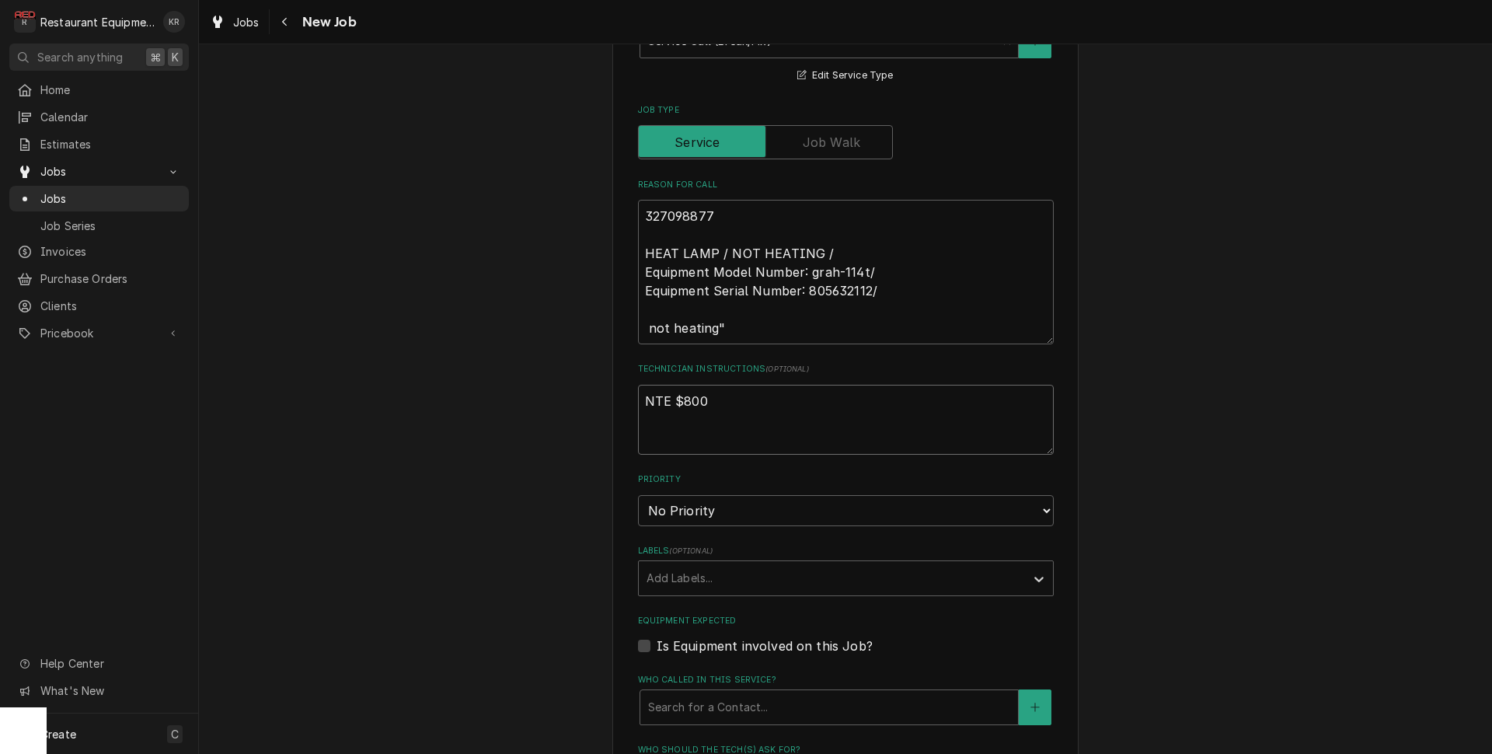
scroll to position [622, 0]
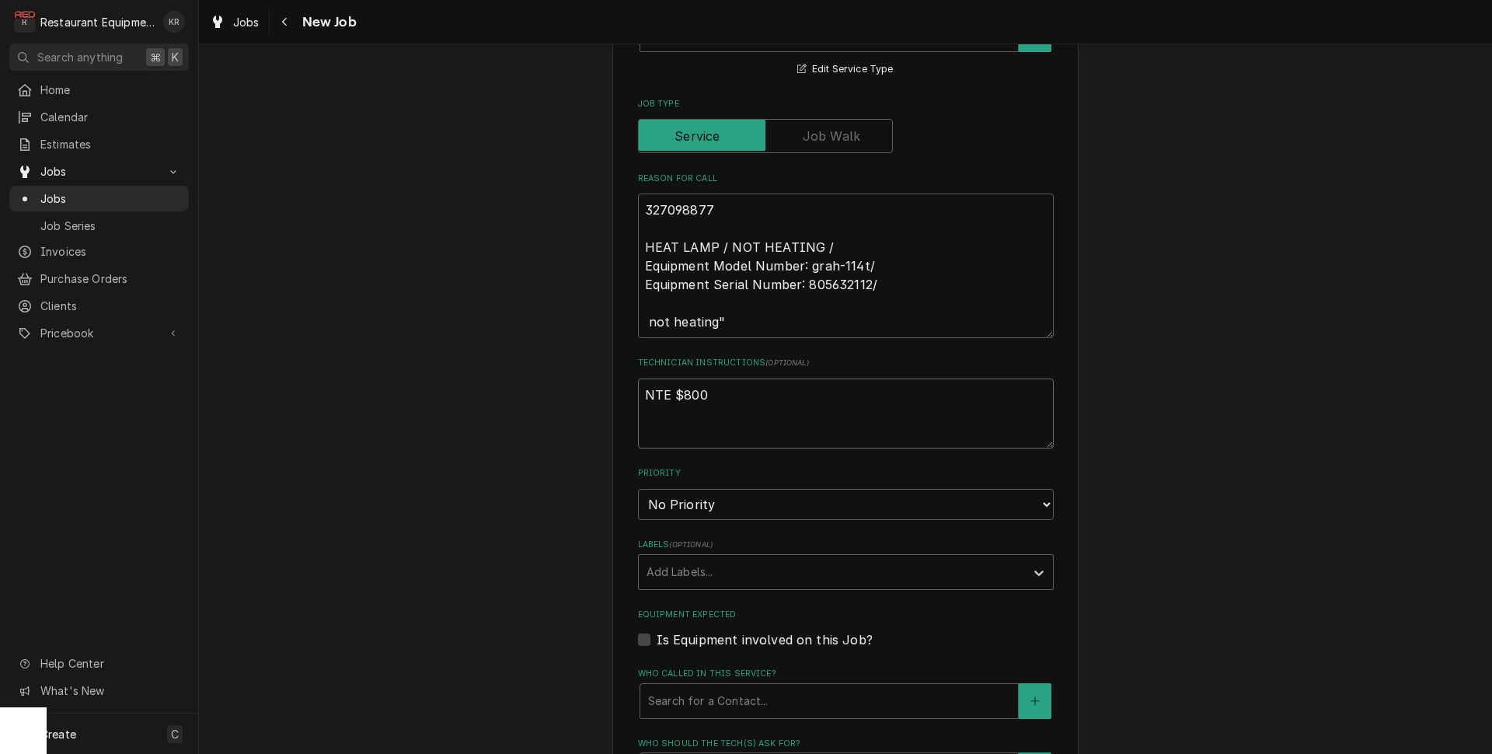
type textarea "NTE $800"
select select "2"
click option "High" at bounding box center [0, 0] width 0 height 0
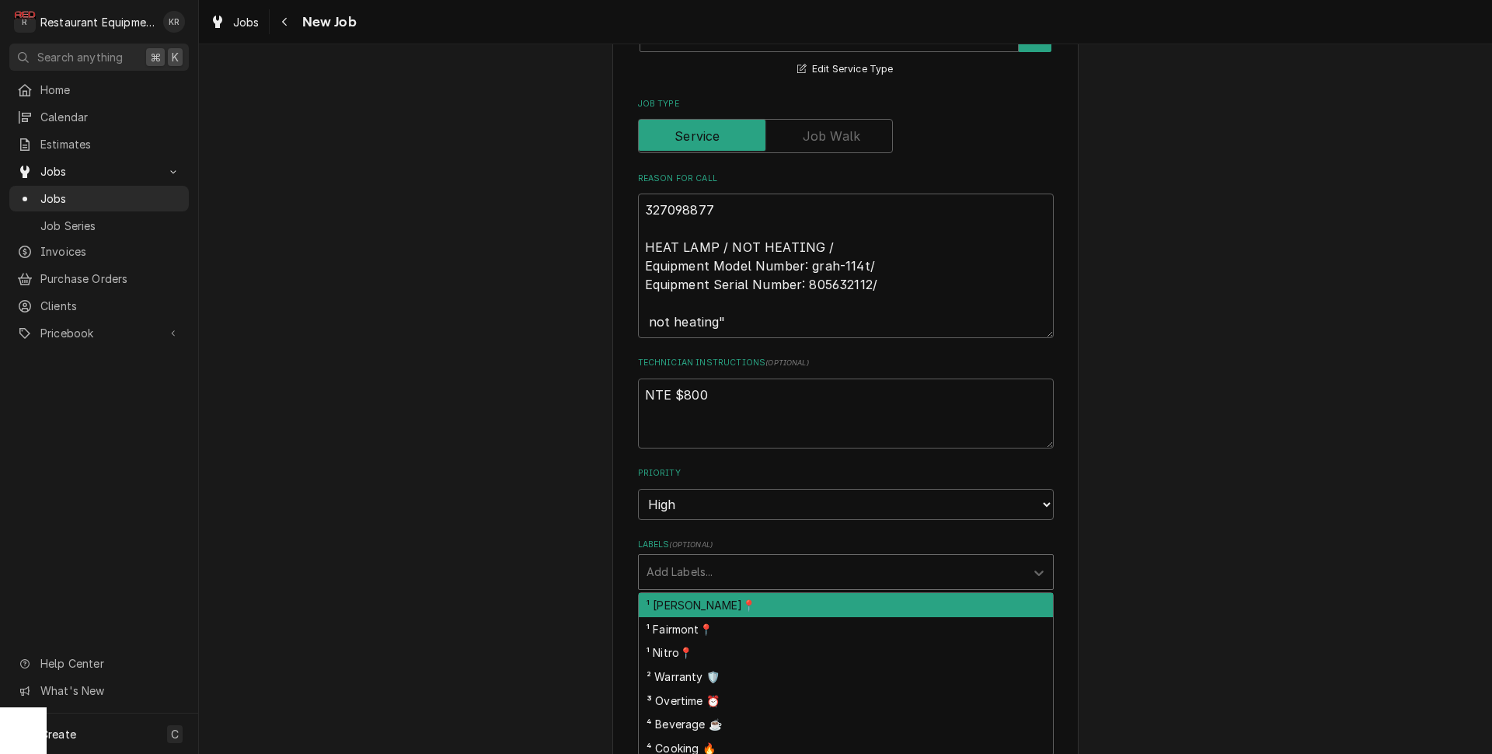
click at [723, 571] on div "Labels" at bounding box center [832, 572] width 371 height 28
click at [721, 595] on div "¹ Beckley📍" at bounding box center [846, 605] width 414 height 24
drag, startPoint x: 759, startPoint y: 578, endPoint x: 750, endPoint y: 564, distance: 17.5
click at [771, 571] on div "Labels" at bounding box center [883, 572] width 225 height 28
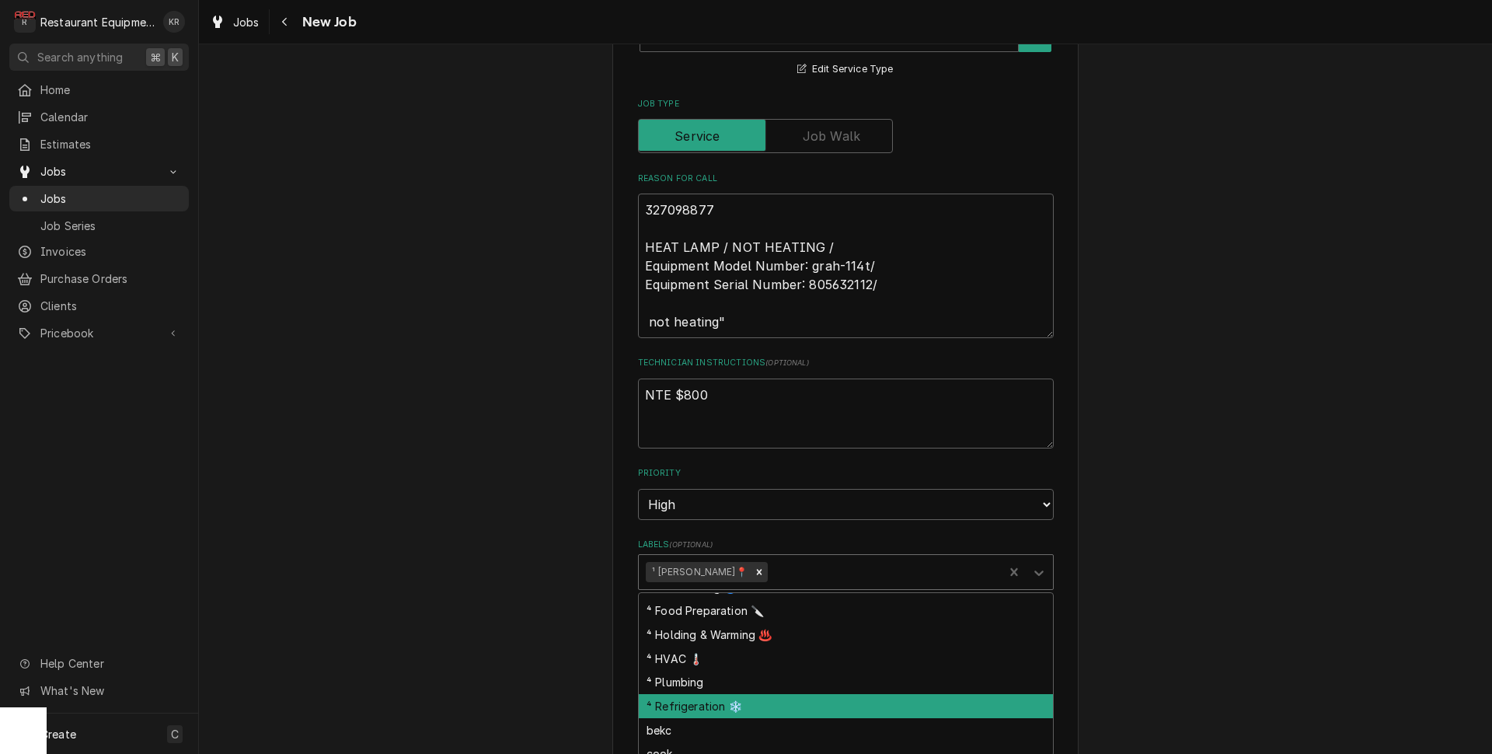
scroll to position [159, 0]
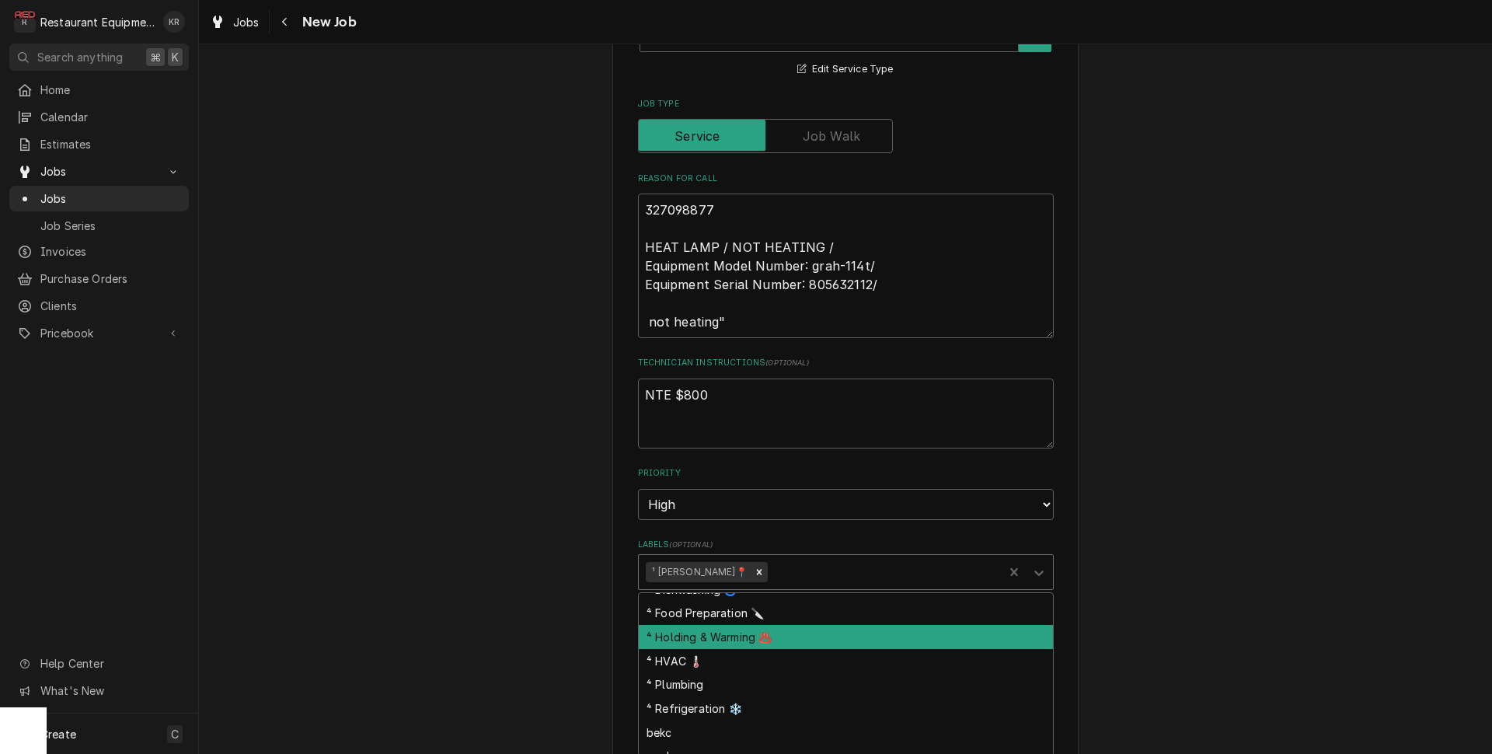
click at [760, 637] on div "⁴ Holding & Warming ♨️" at bounding box center [846, 637] width 414 height 24
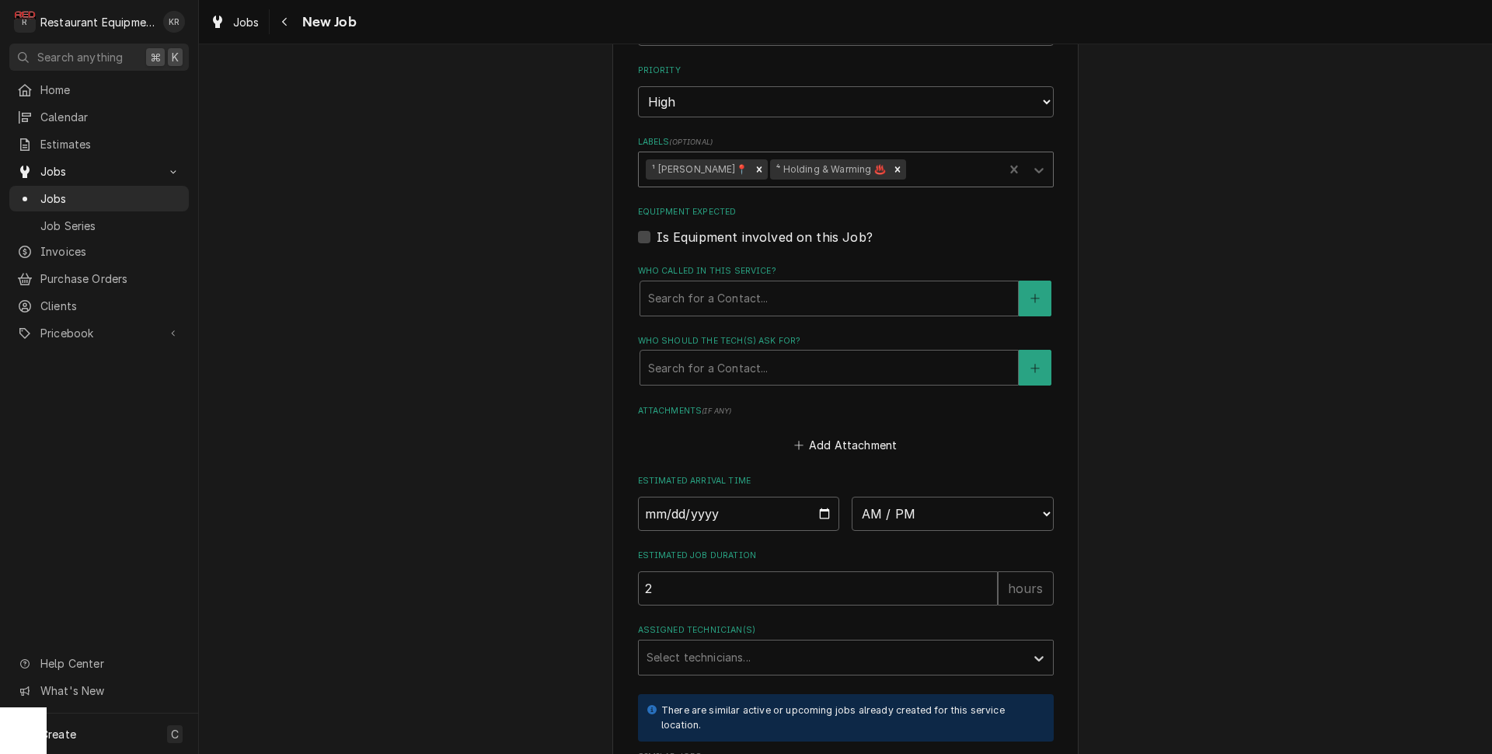
scroll to position [1070, 0]
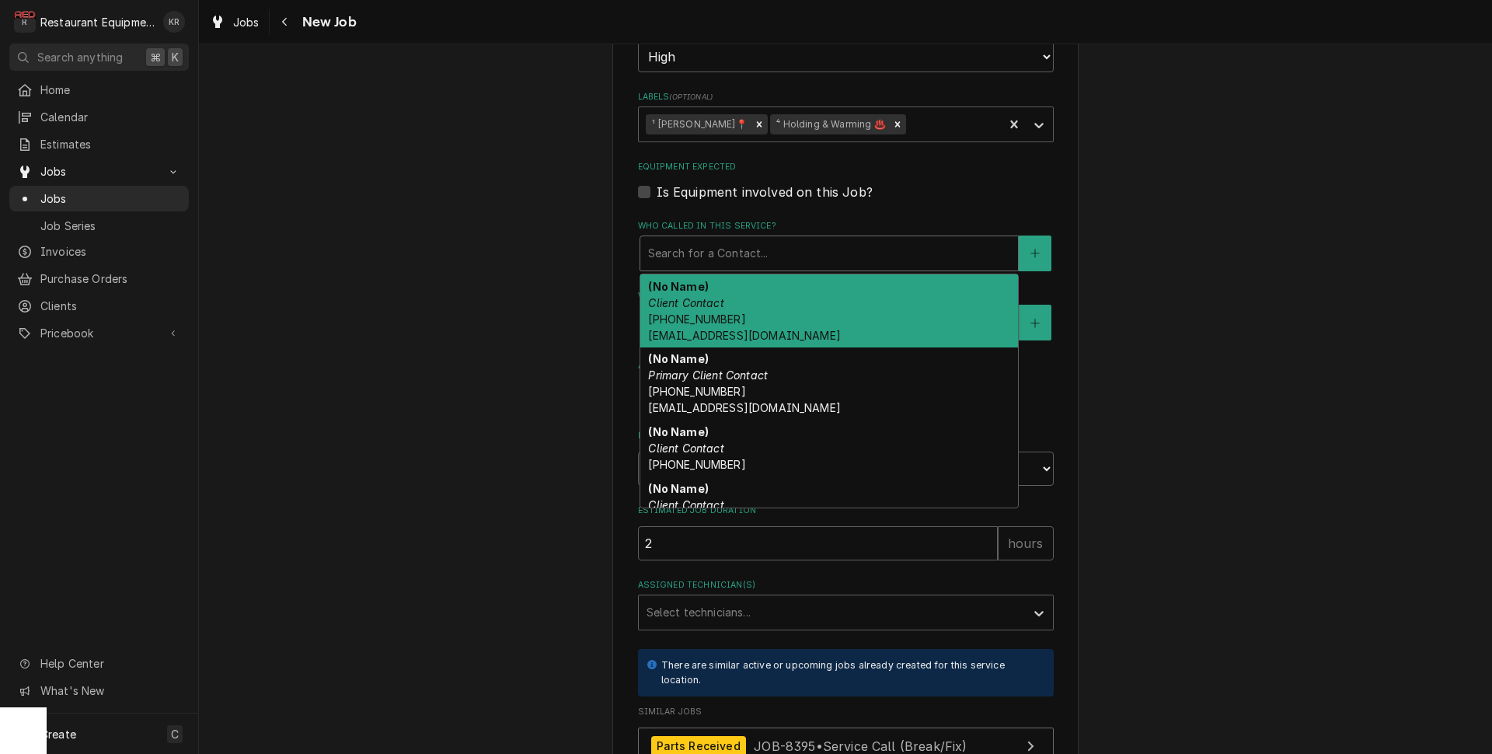
click at [693, 255] on div "Who called in this service?" at bounding box center [829, 253] width 362 height 28
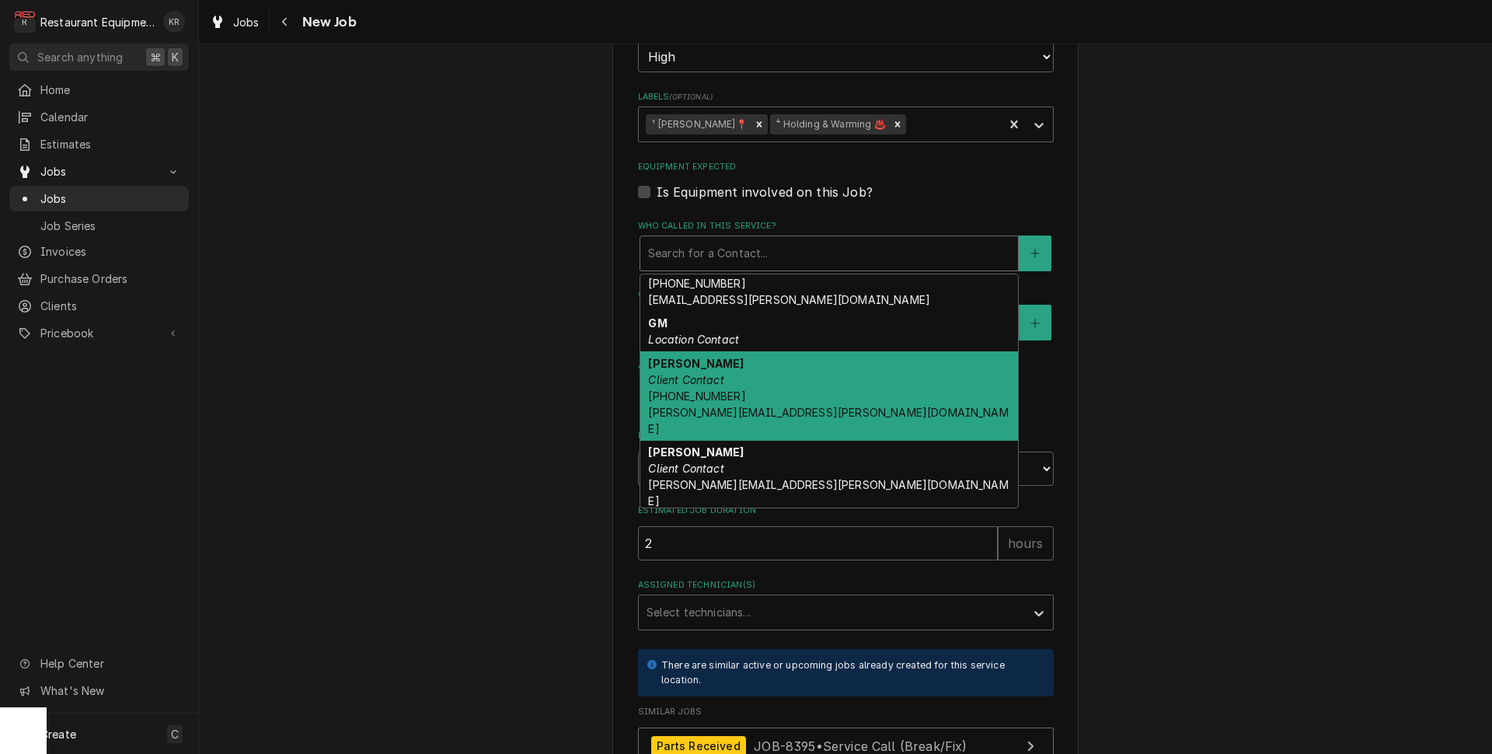
scroll to position [388, 0]
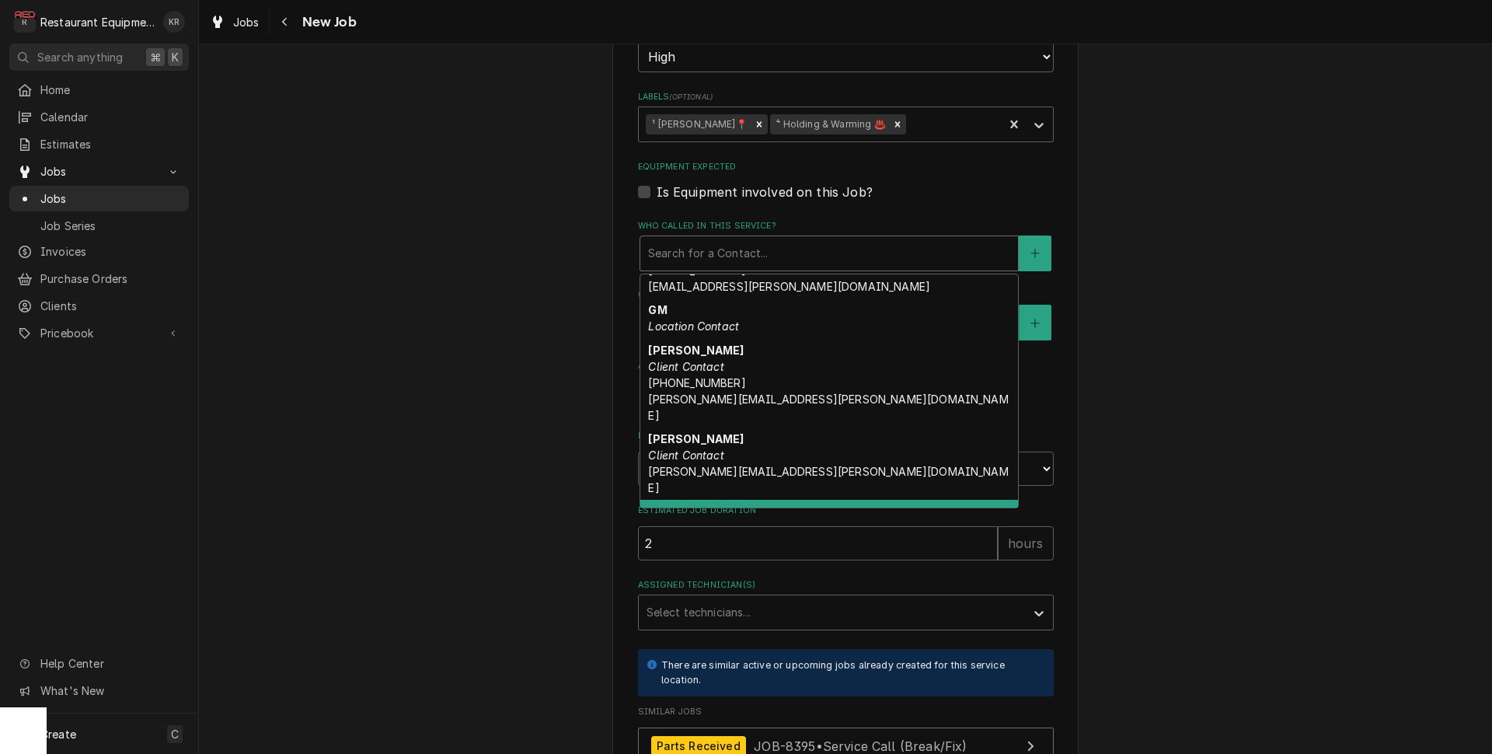
click at [708, 522] on em "Location Contact" at bounding box center [693, 528] width 91 height 13
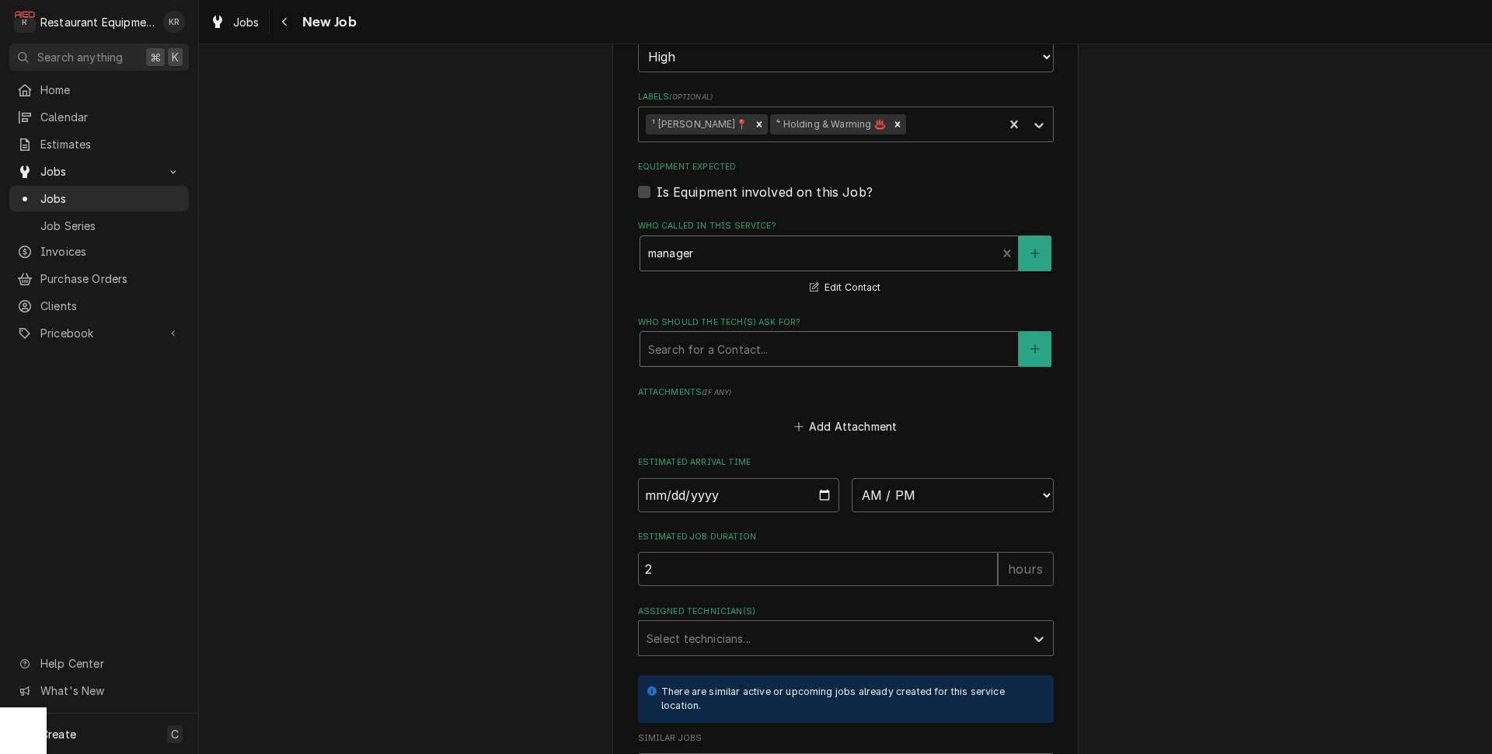
drag, startPoint x: 725, startPoint y: 340, endPoint x: 731, endPoint y: 363, distance: 24.1
click at [725, 343] on div "Who should the tech(s) ask for?" at bounding box center [829, 349] width 362 height 28
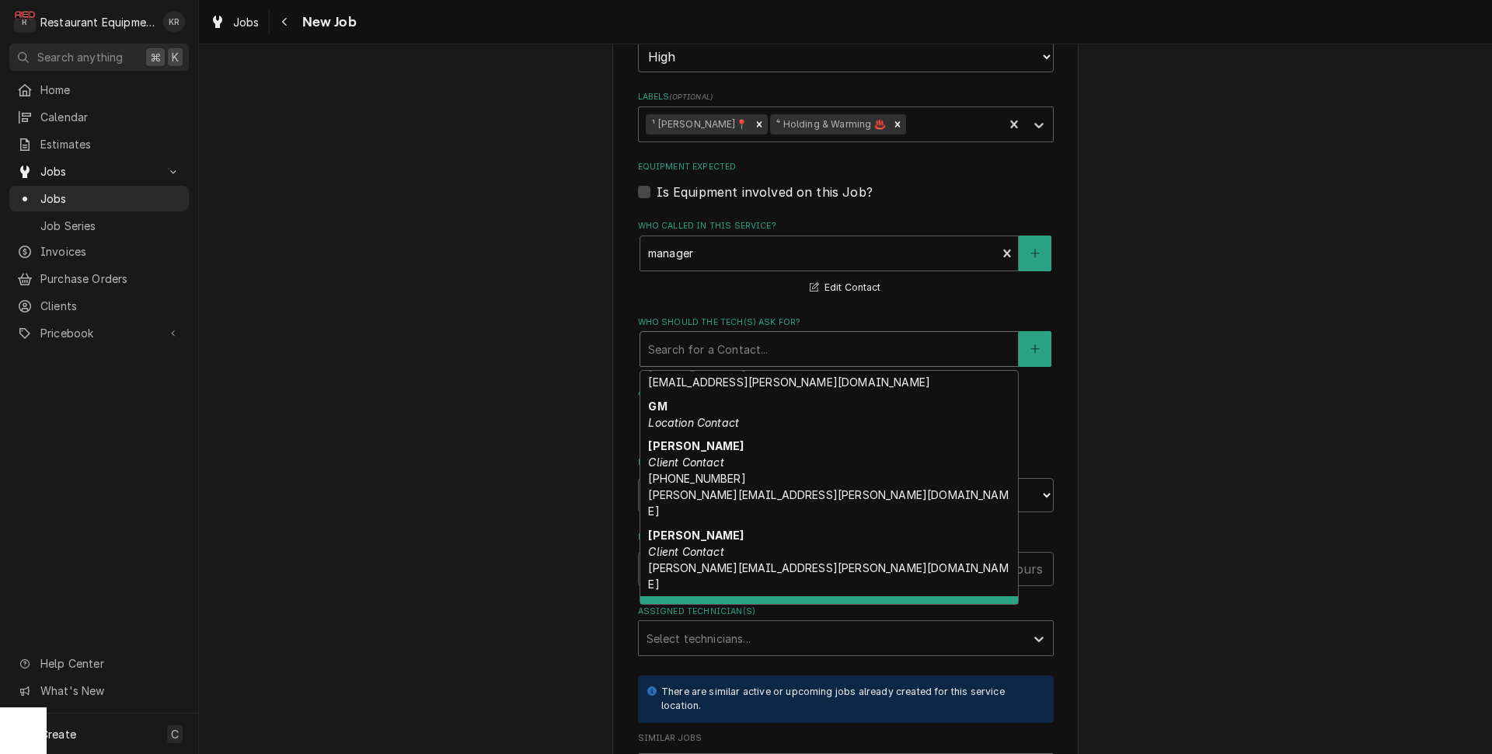
drag, startPoint x: 730, startPoint y: 572, endPoint x: 733, endPoint y: 563, distance: 9.8
click at [731, 596] on div "manager Location Contact" at bounding box center [829, 616] width 378 height 40
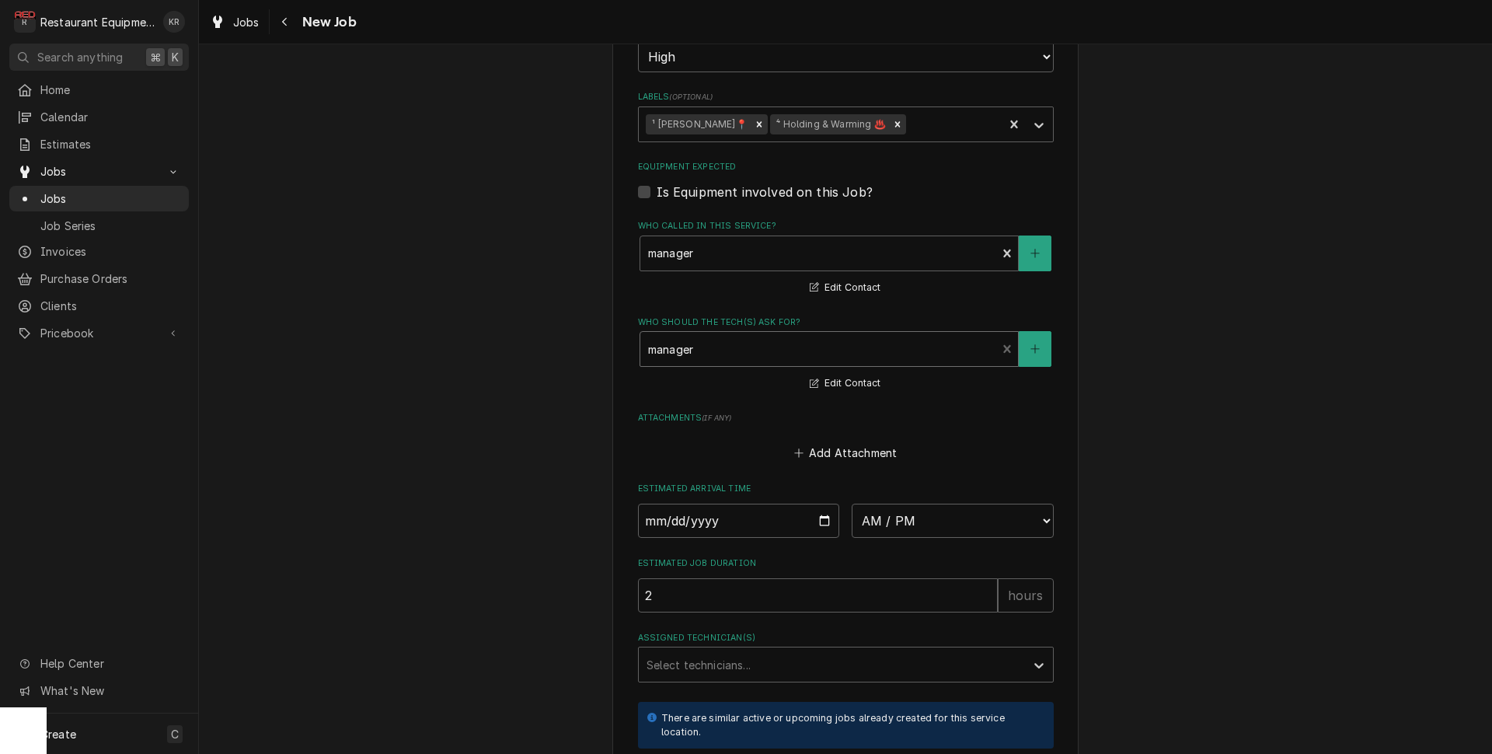
scroll to position [1318, 0]
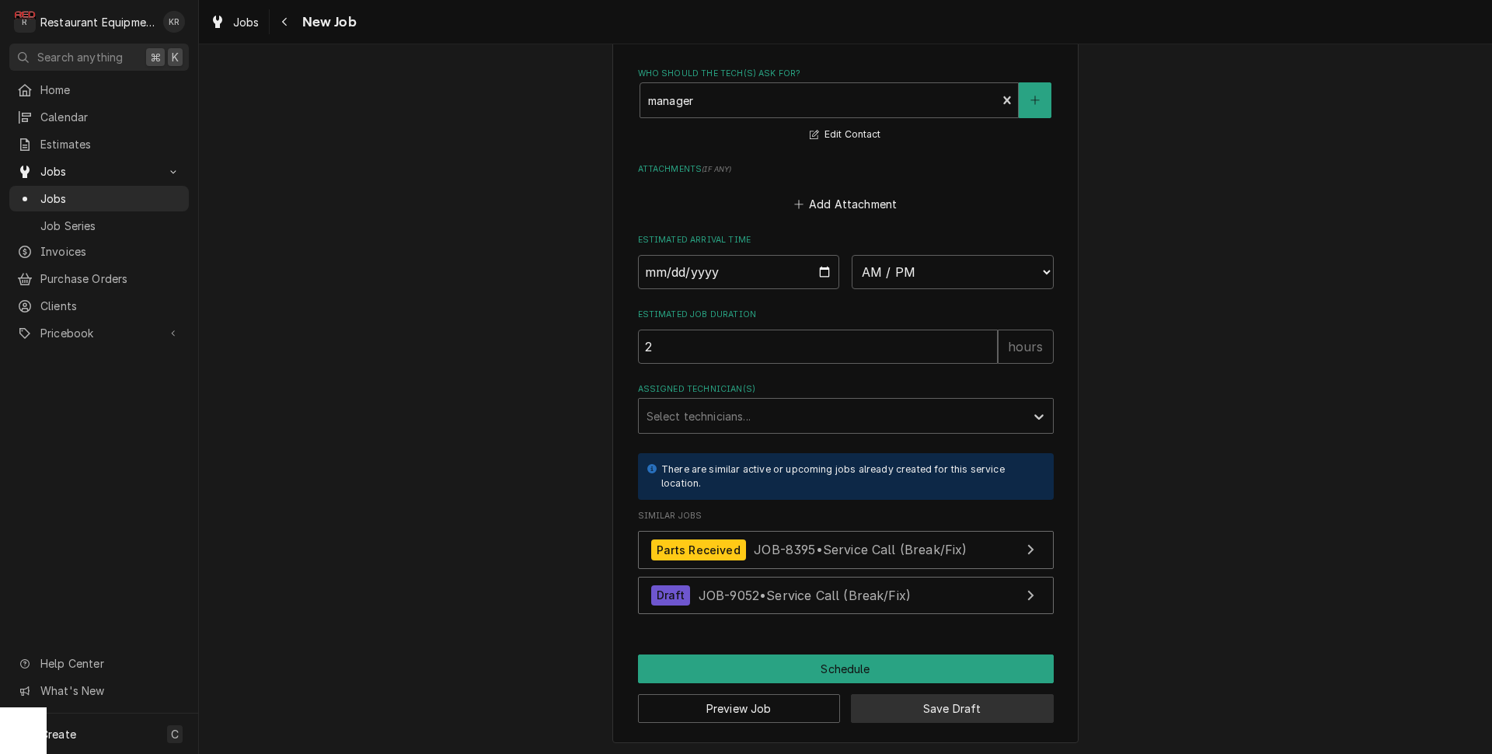
click at [908, 706] on button "Save Draft" at bounding box center [952, 708] width 203 height 29
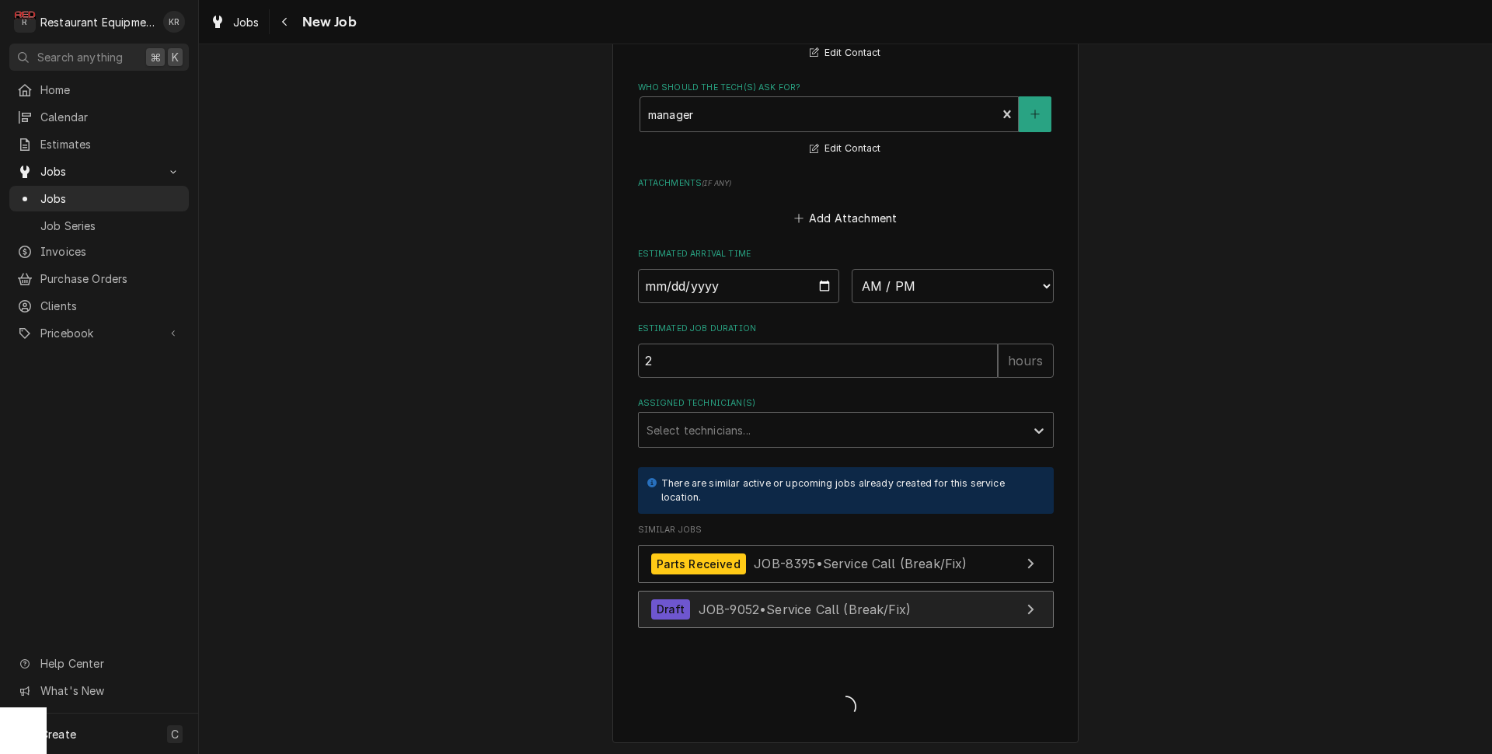
type textarea "x"
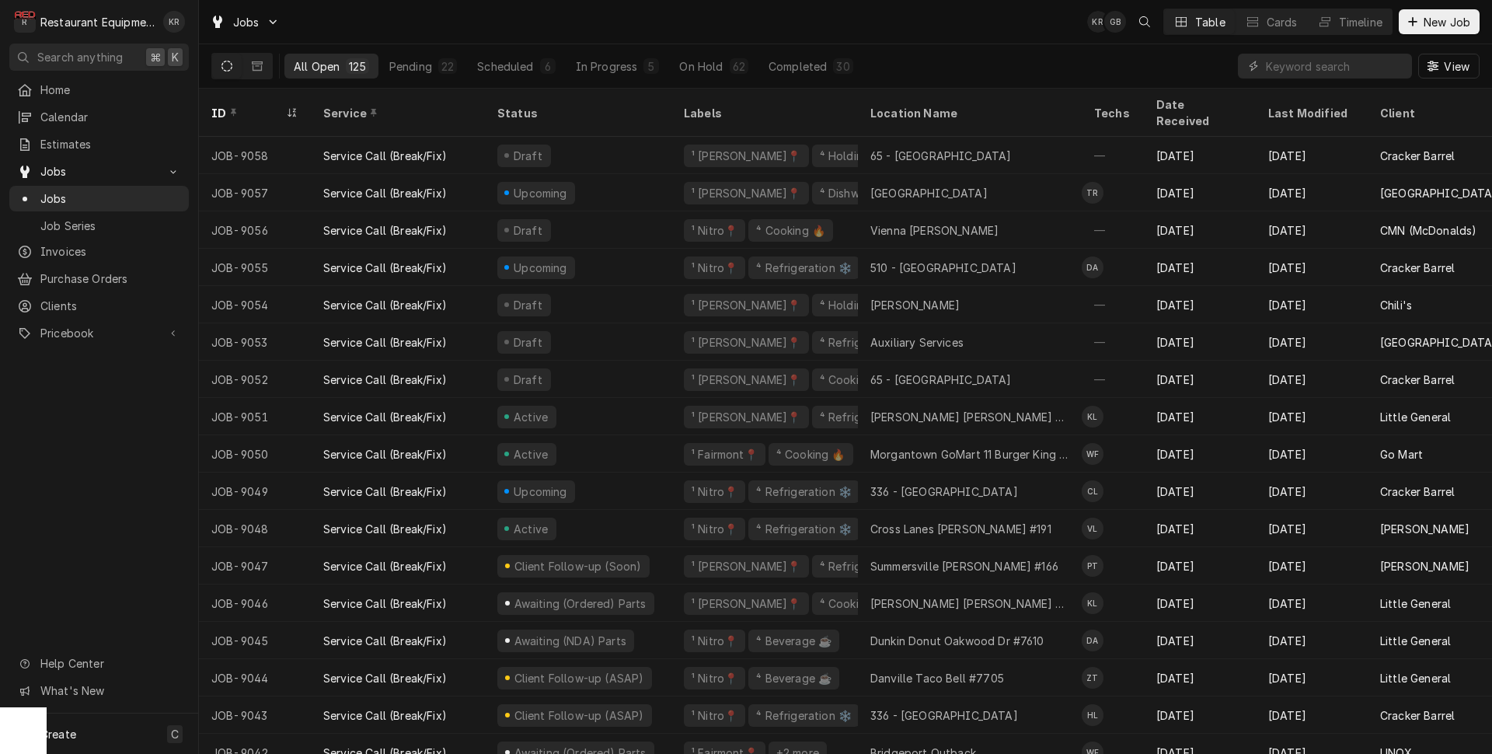
scroll to position [1, 0]
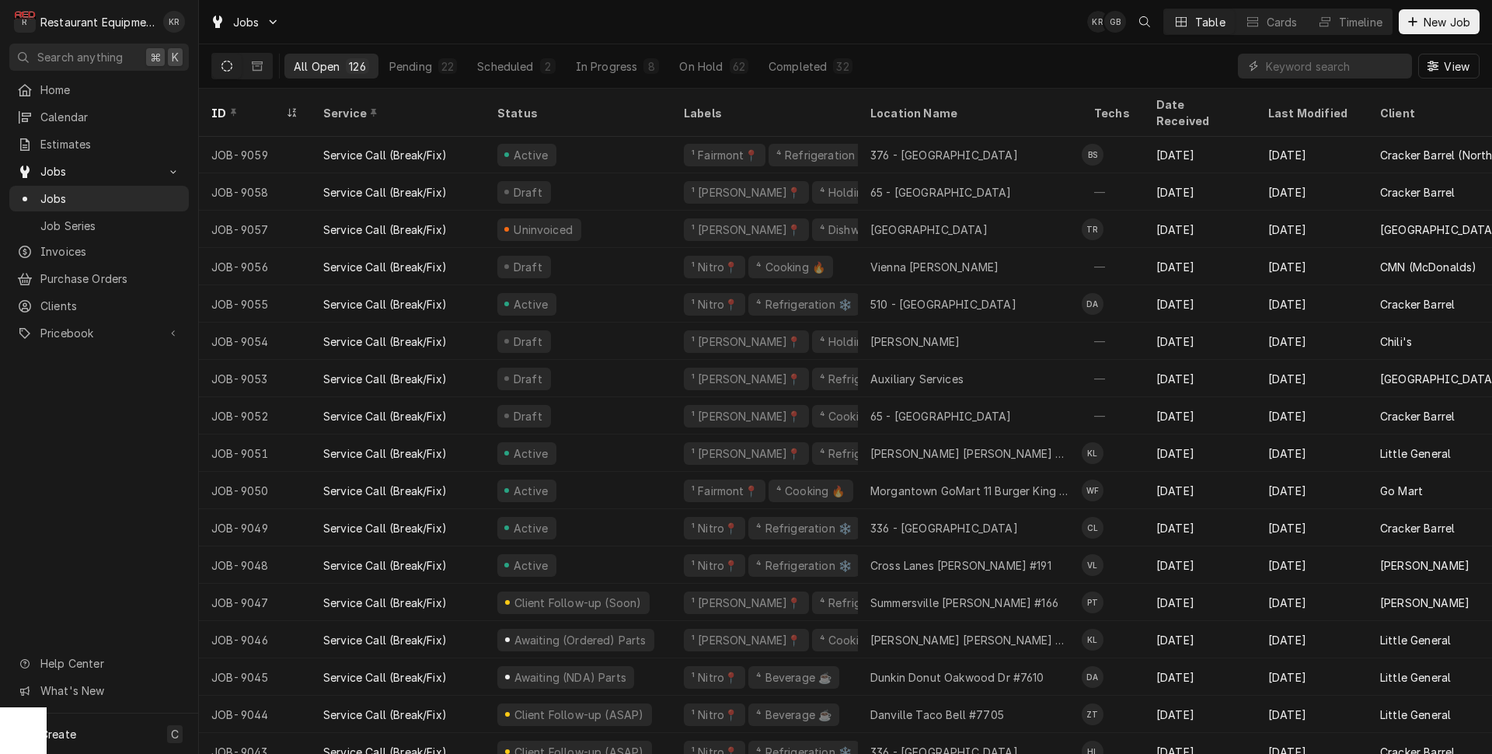
click at [1348, 55] on div "View" at bounding box center [1359, 66] width 242 height 44
click at [1347, 65] on input "Dynamic Content Wrapper" at bounding box center [1335, 66] width 138 height 25
type input "9"
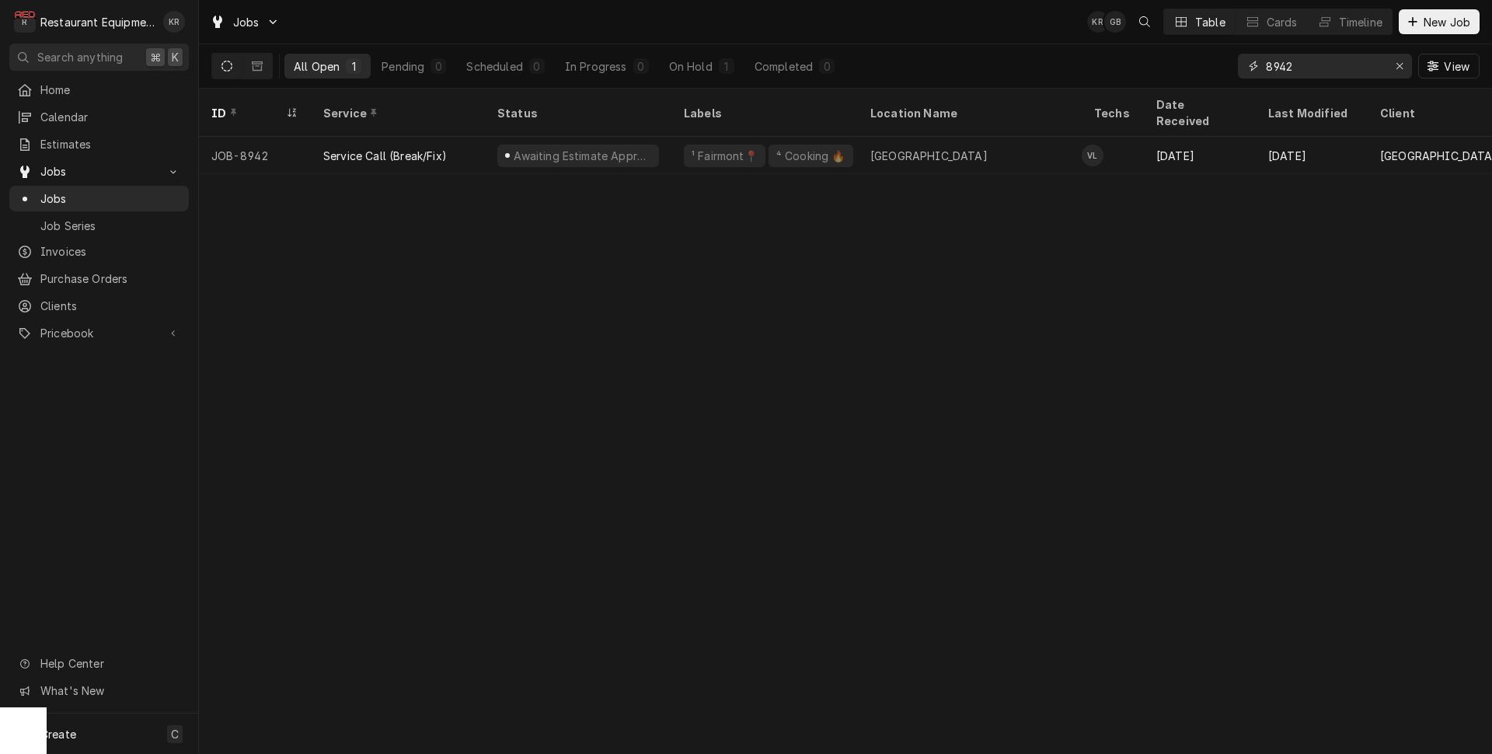
click at [1320, 68] on input "8942" at bounding box center [1324, 66] width 117 height 25
drag, startPoint x: 1244, startPoint y: 68, endPoint x: 1210, endPoint y: 68, distance: 34.2
click at [1266, 68] on input "8942" at bounding box center [1324, 66] width 117 height 25
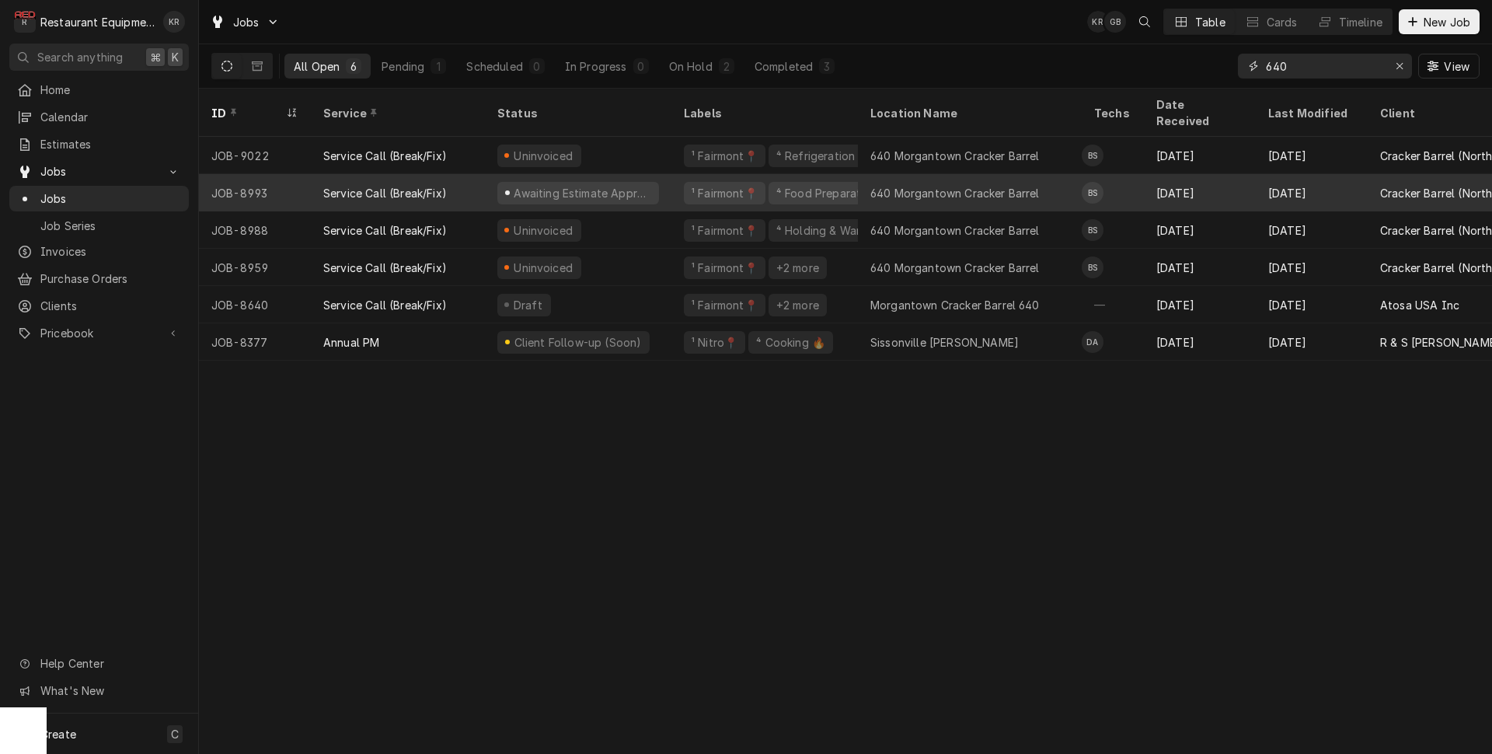
type input "640"
click at [654, 174] on div "Awaiting Estimate Approval" at bounding box center [578, 192] width 187 height 37
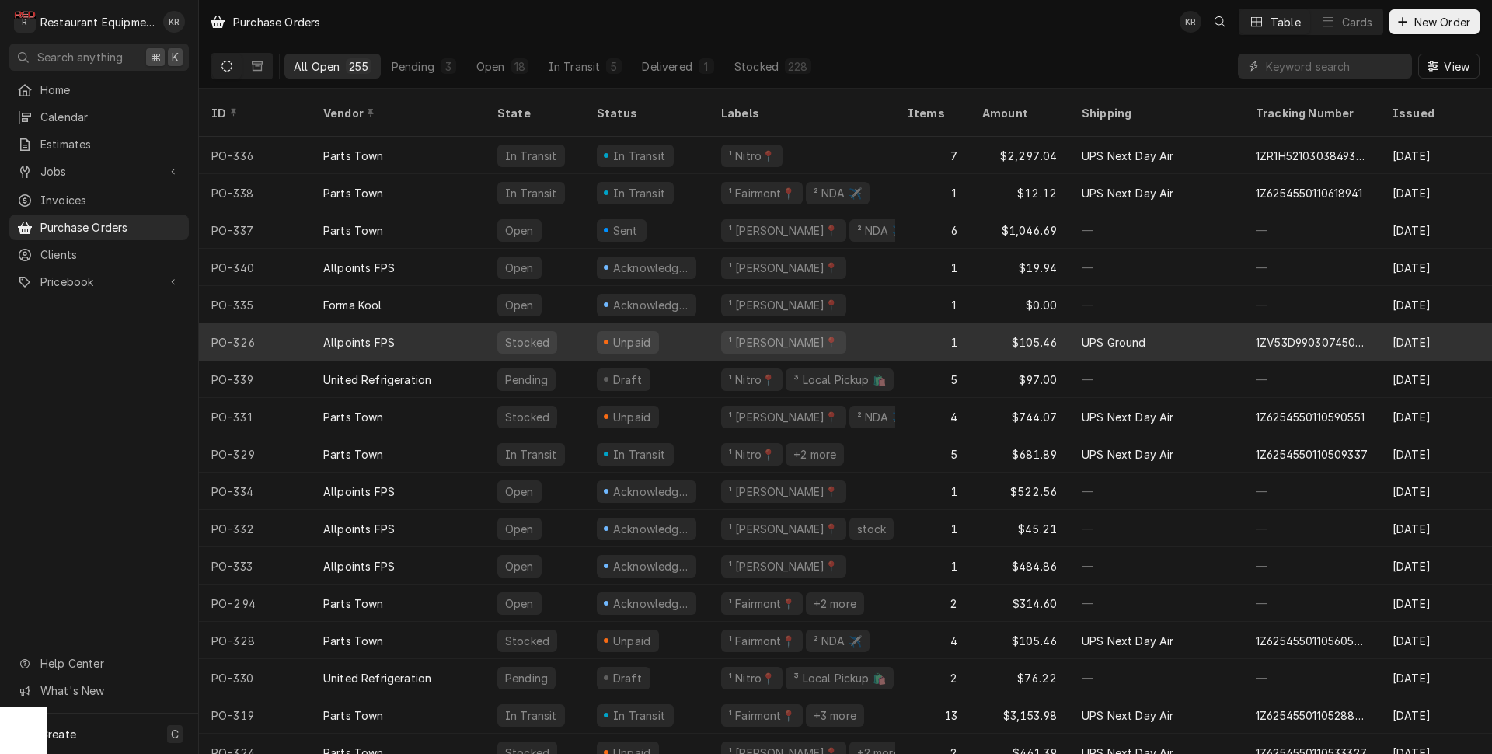
scroll to position [2, 0]
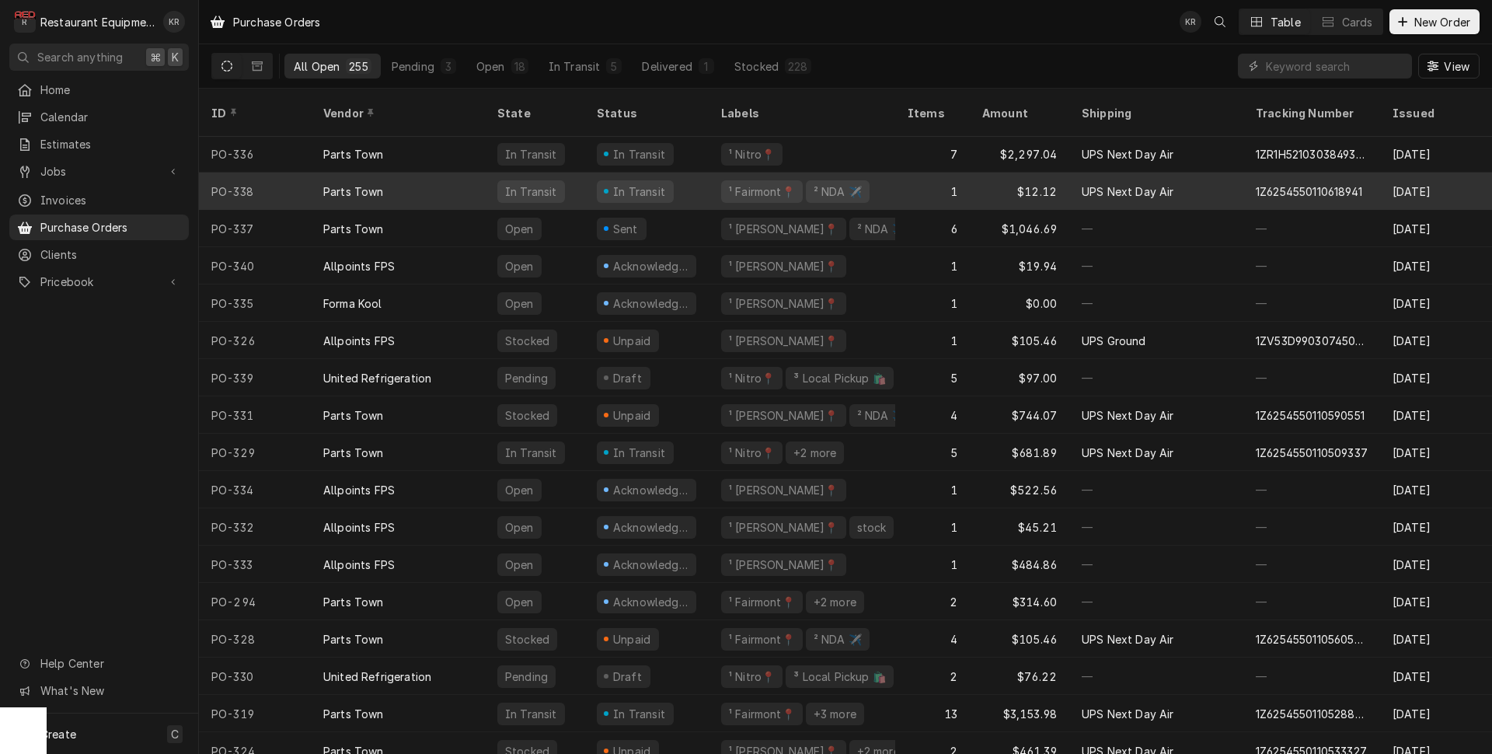
click at [724, 180] on div "¹ Fairmont📍" at bounding box center [762, 191] width 82 height 23
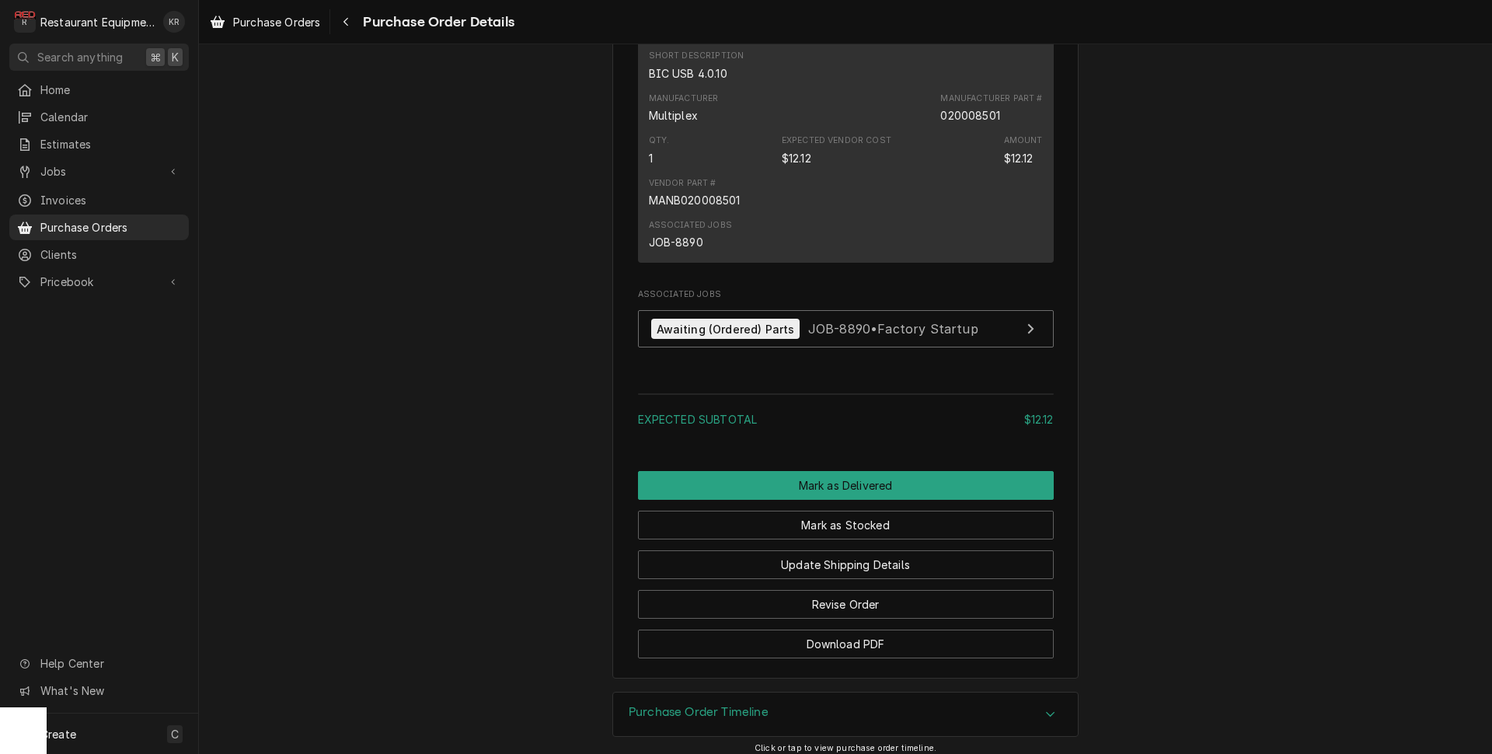
scroll to position [1070, 0]
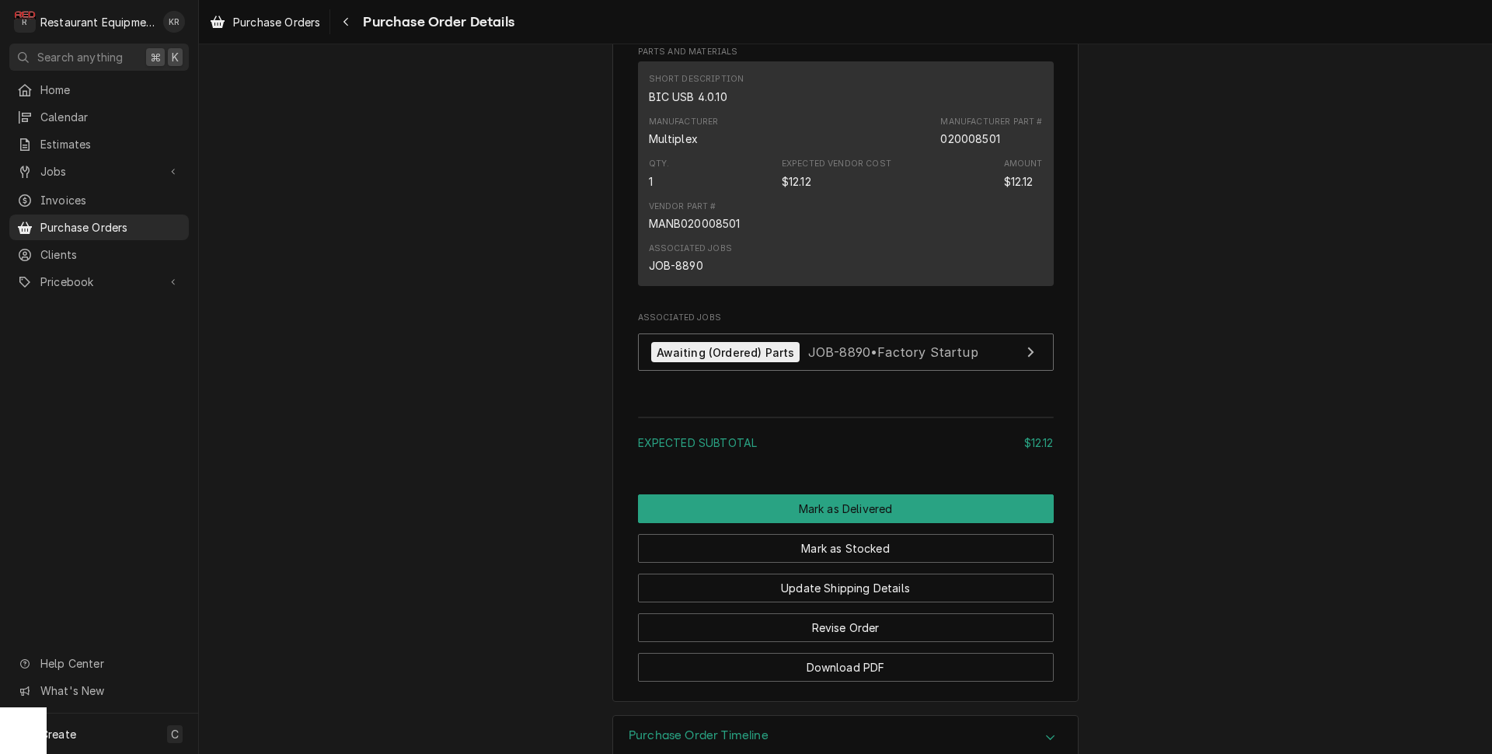
drag, startPoint x: 837, startPoint y: 372, endPoint x: 837, endPoint y: 382, distance: 10.1
click at [836, 375] on div "Associated Jobs Awaiting (Ordered) Parts JOB-8890 • Factory Startup" at bounding box center [846, 345] width 416 height 67
click at [839, 363] on div "Awaiting (Ordered) Parts JOB-8890 • Factory Startup" at bounding box center [814, 352] width 327 height 21
click at [843, 523] on button "Mark as Delivered" at bounding box center [846, 508] width 416 height 29
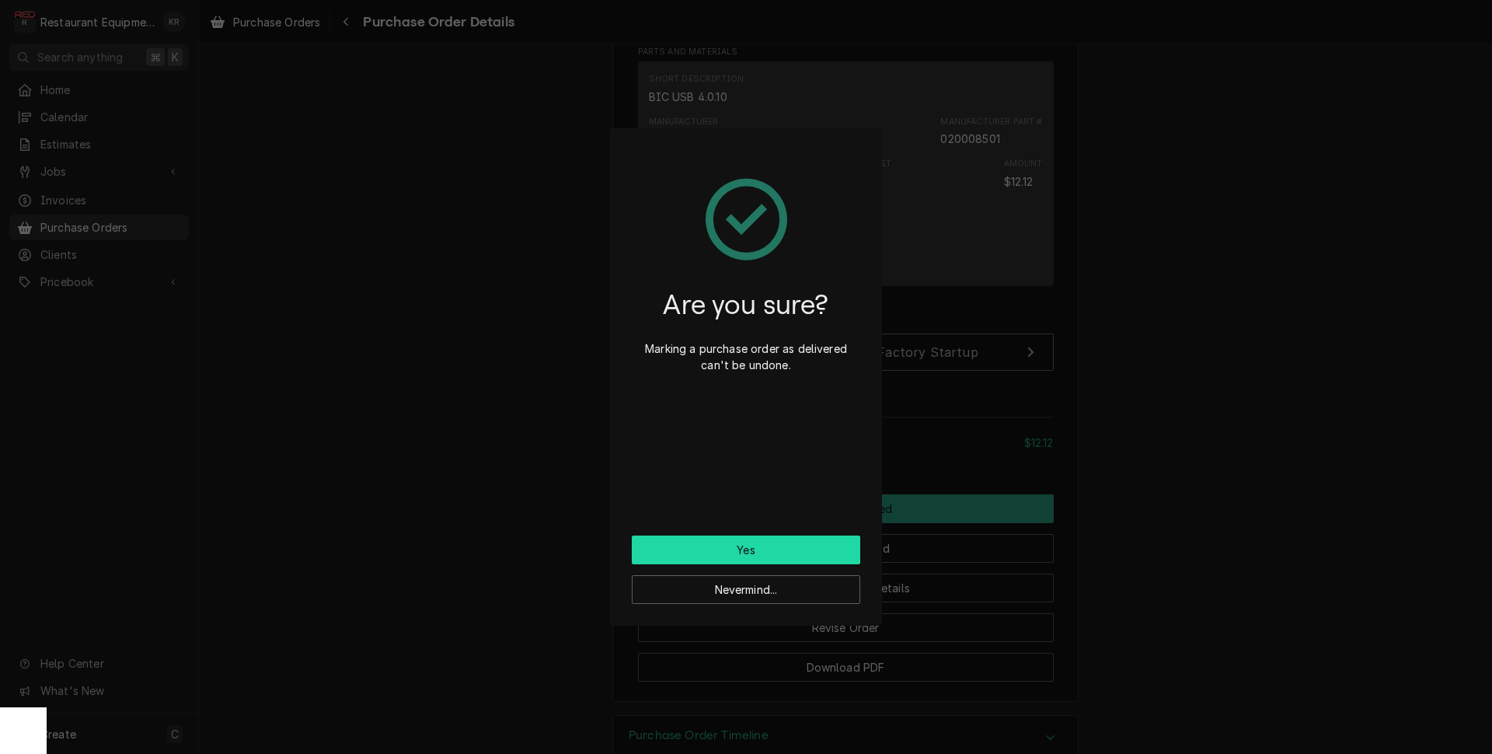
click at [822, 557] on button "Yes" at bounding box center [746, 550] width 229 height 29
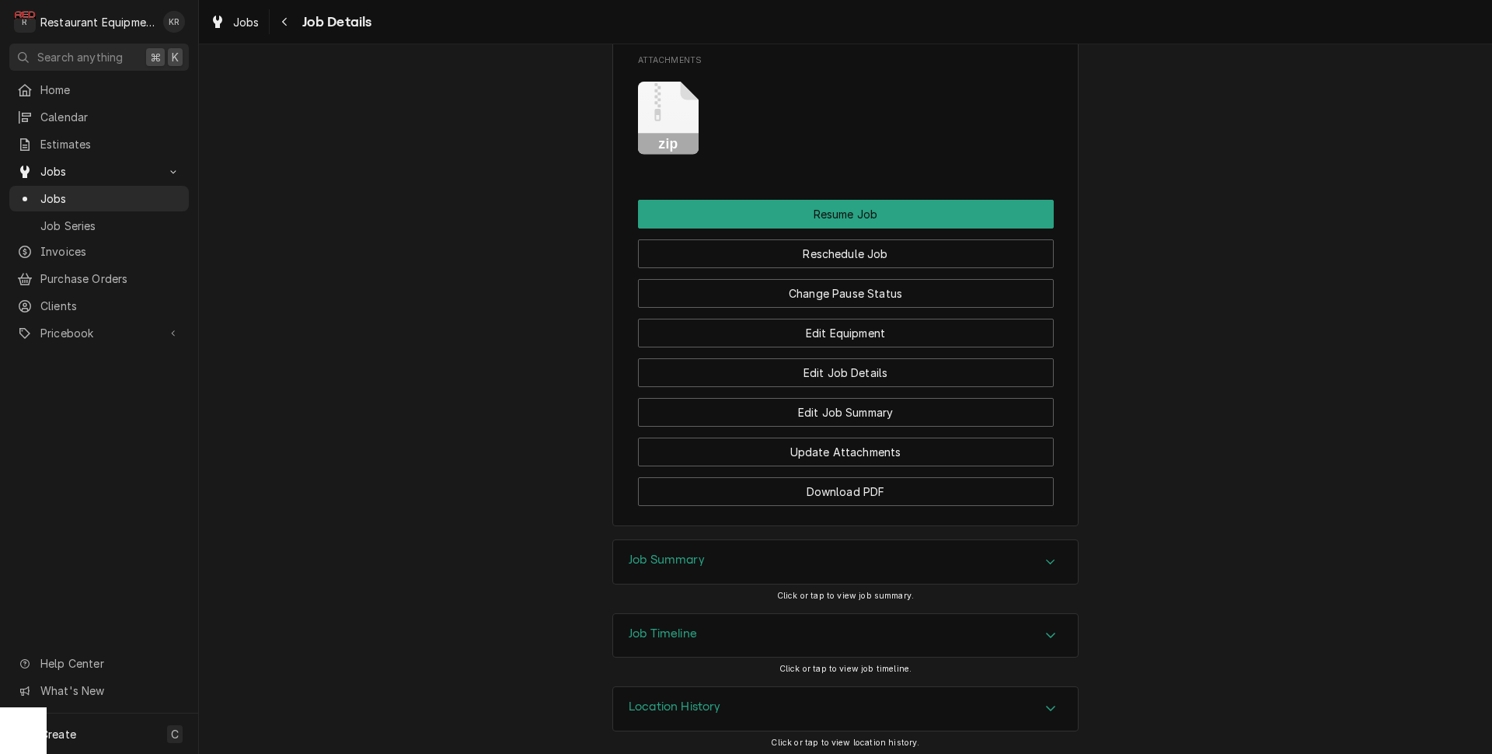
scroll to position [3767, 0]
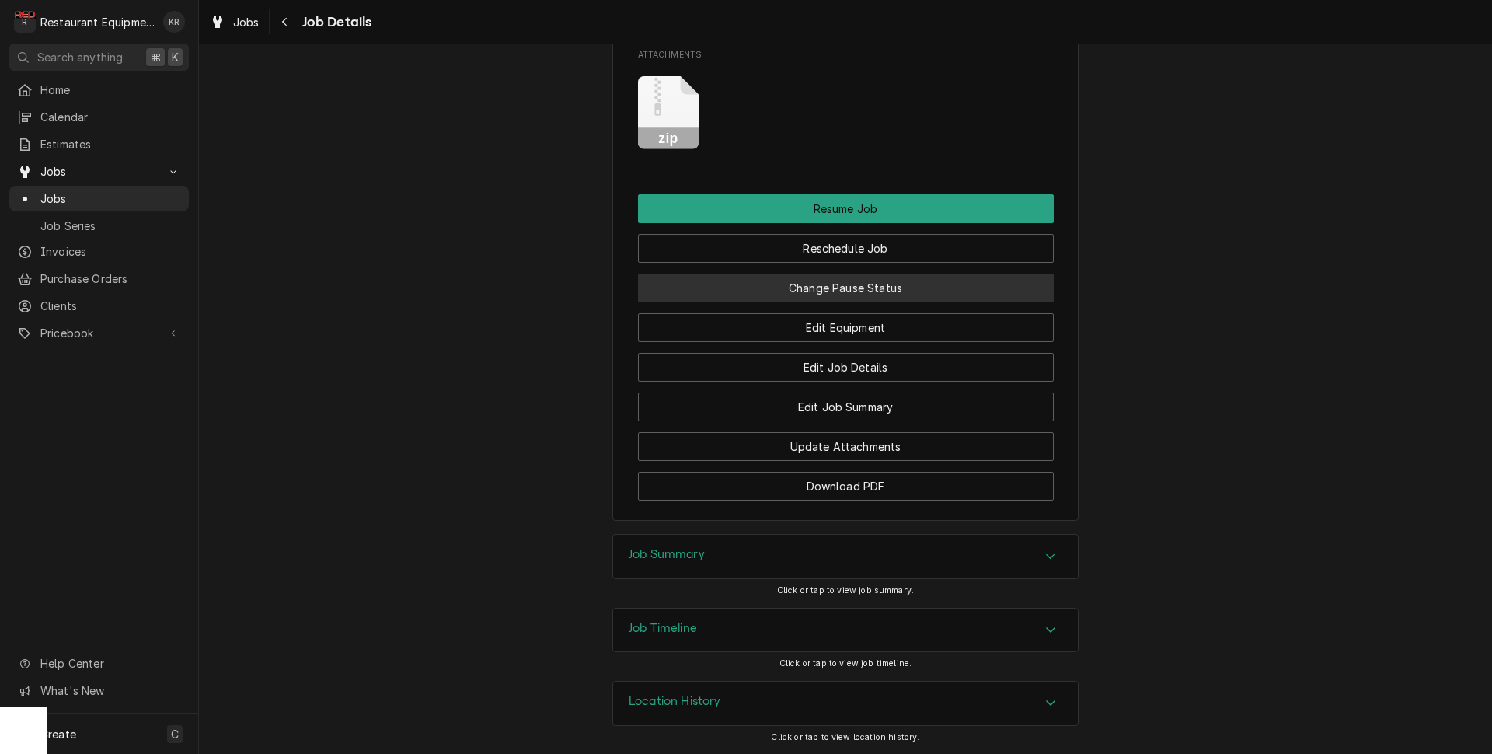
click at [868, 290] on button "Change Pause Status" at bounding box center [846, 288] width 416 height 29
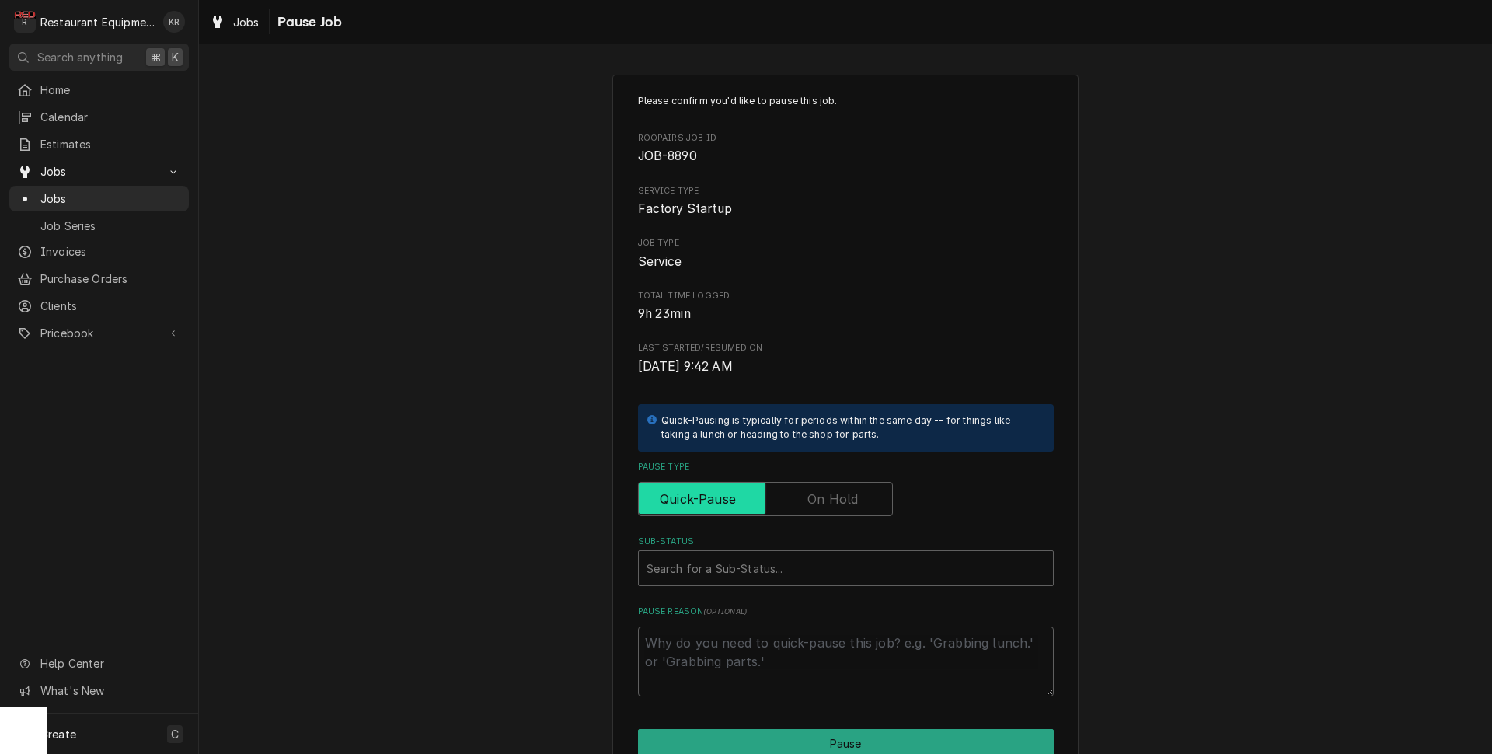
drag, startPoint x: 823, startPoint y: 516, endPoint x: 821, endPoint y: 508, distance: 8.9
click at [821, 508] on label "Pause Type" at bounding box center [765, 499] width 255 height 34
click at [821, 508] on input "Pause Type" at bounding box center [765, 499] width 241 height 34
checkbox input "true"
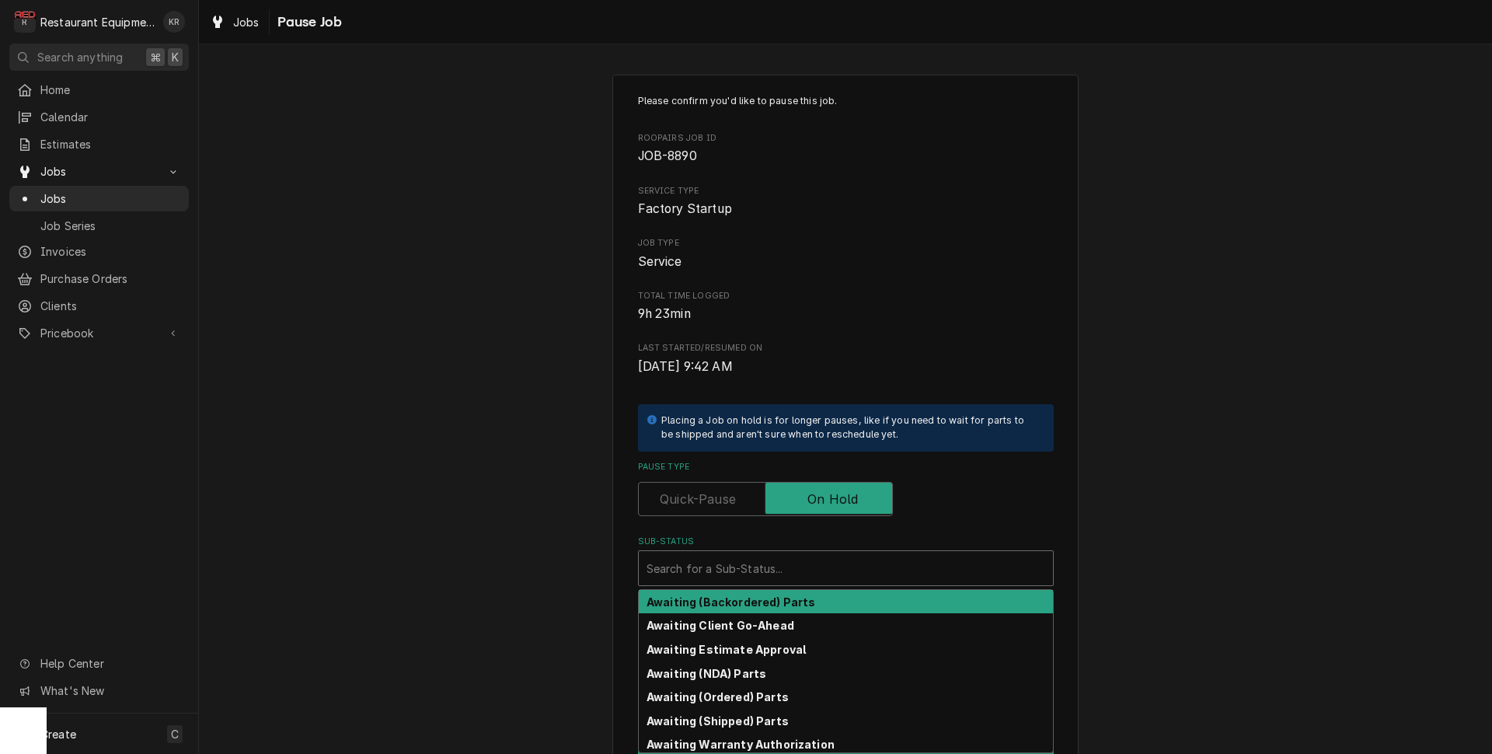
drag, startPoint x: 747, startPoint y: 585, endPoint x: 741, endPoint y: 576, distance: 11.2
click at [744, 581] on div "Search for a Sub-Status..." at bounding box center [846, 568] width 414 height 34
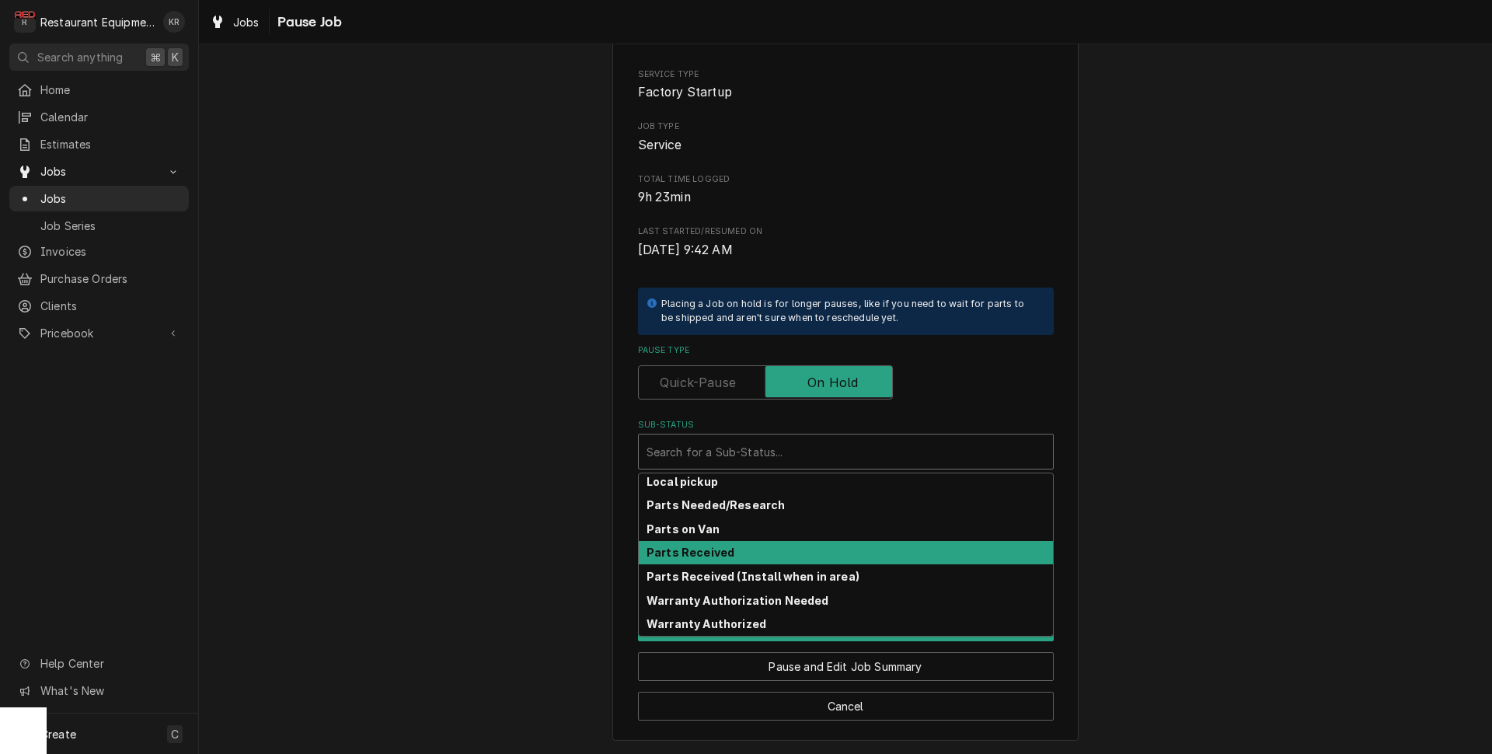
scroll to position [260, 0]
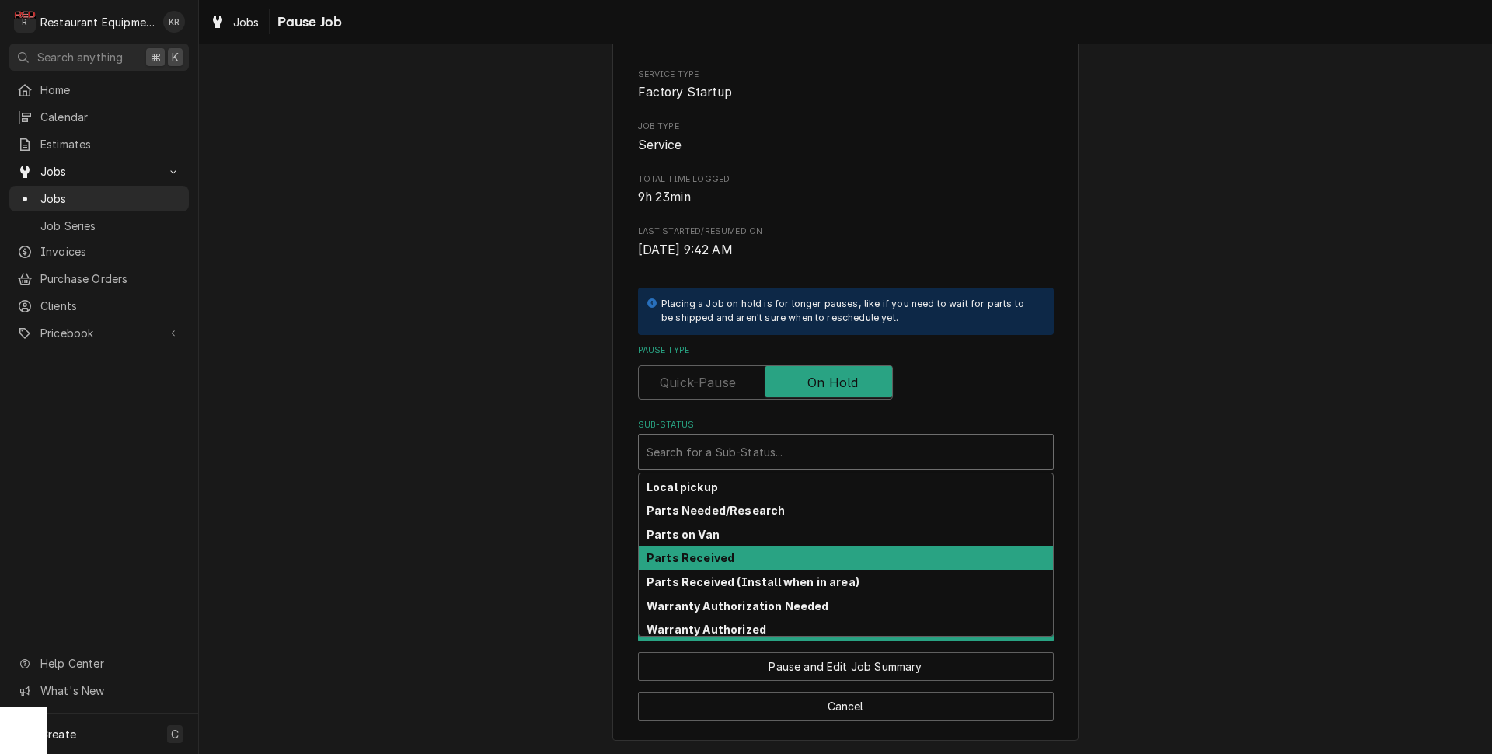
click at [719, 559] on strong "Parts Received" at bounding box center [691, 557] width 88 height 13
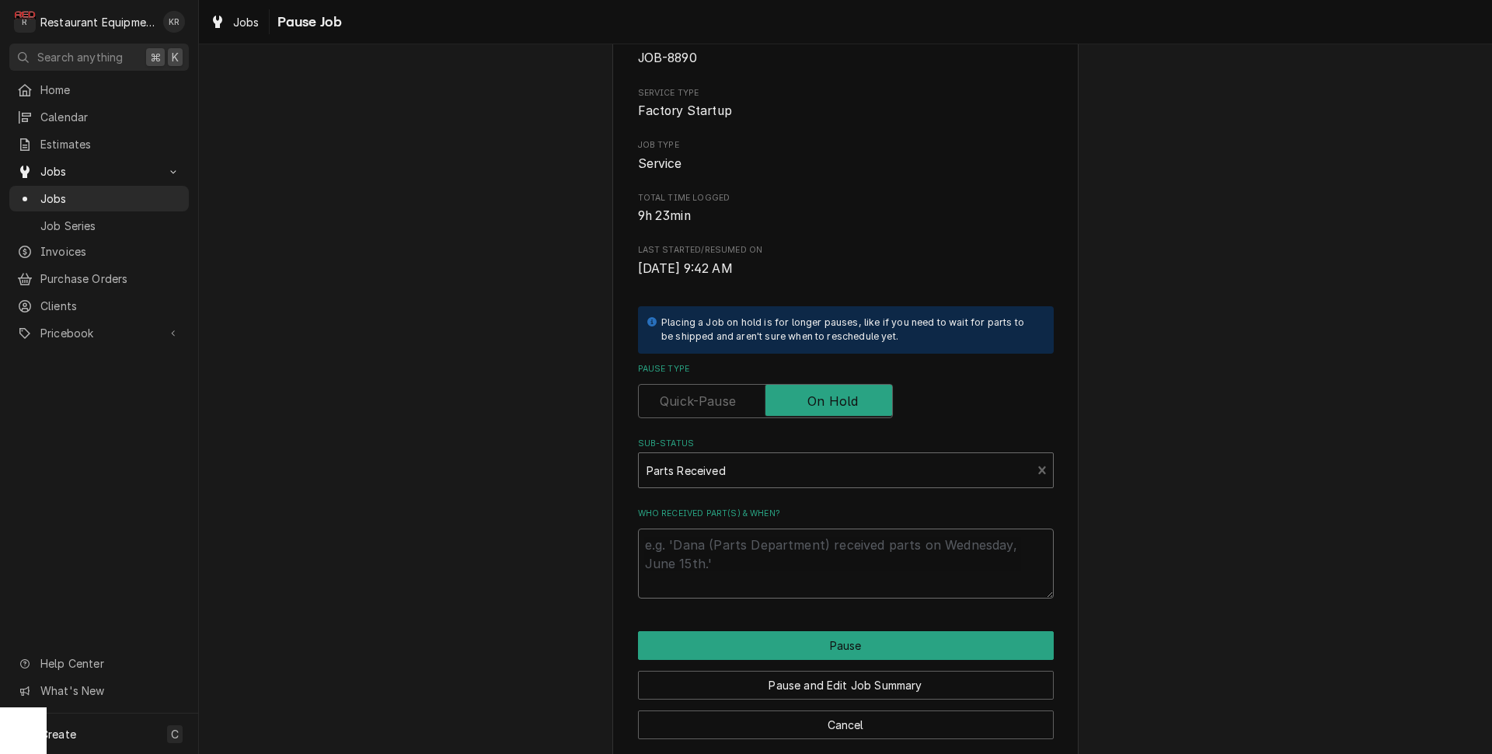
click at [728, 532] on textarea "Who received part(s) & when?" at bounding box center [846, 564] width 416 height 70
type textarea "x"
type textarea "9"
type textarea "x"
type textarea "9/"
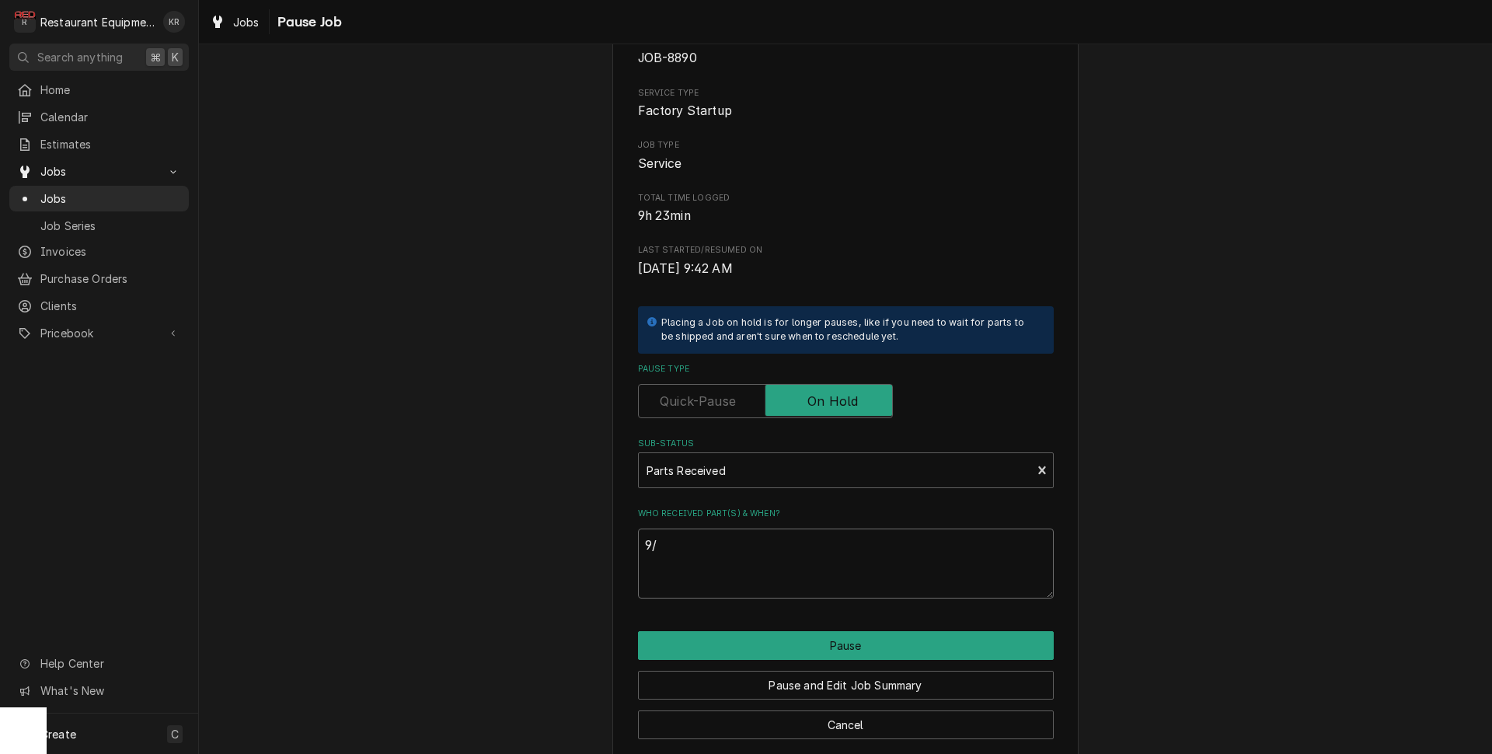
type textarea "x"
type textarea "9/2"
type textarea "x"
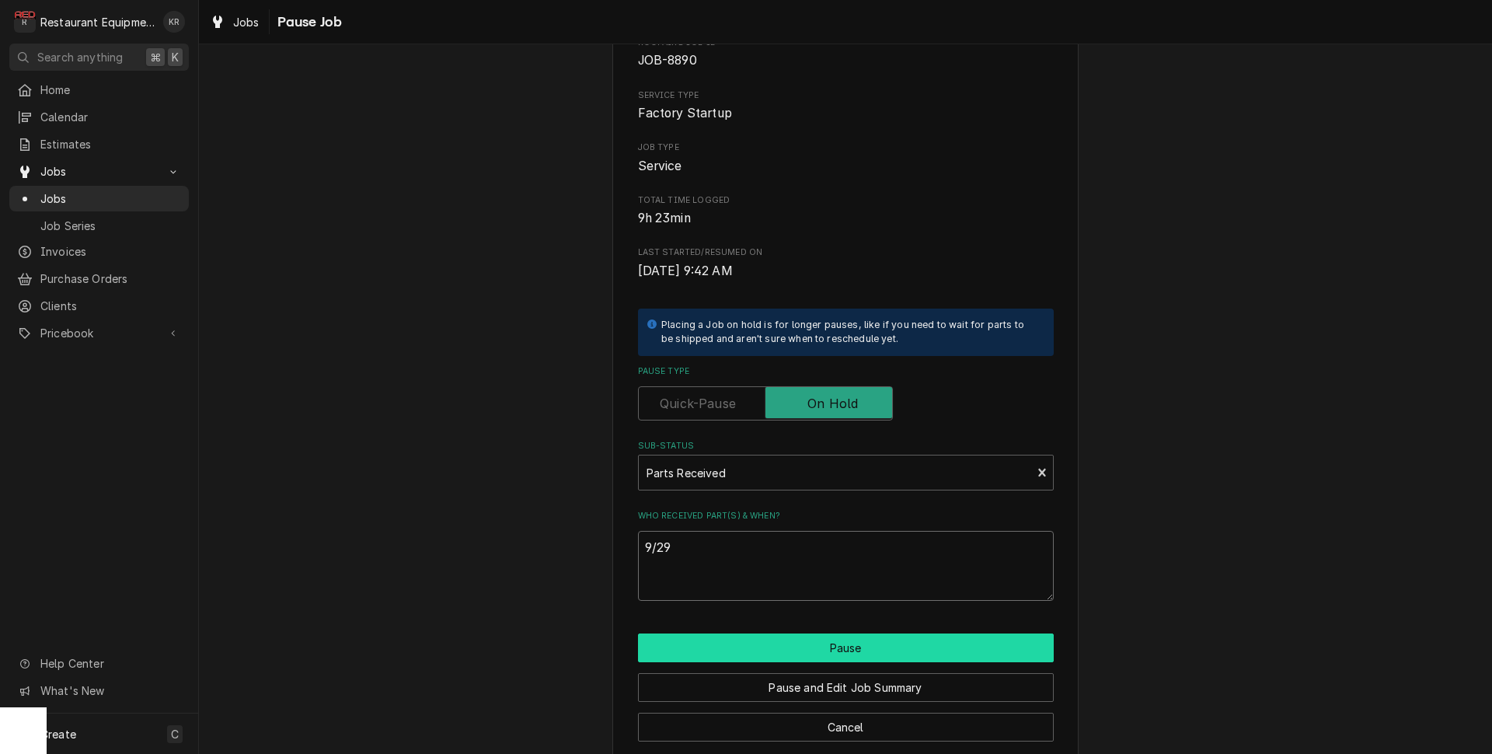
type textarea "9/29"
click at [806, 644] on button "Pause" at bounding box center [846, 647] width 416 height 29
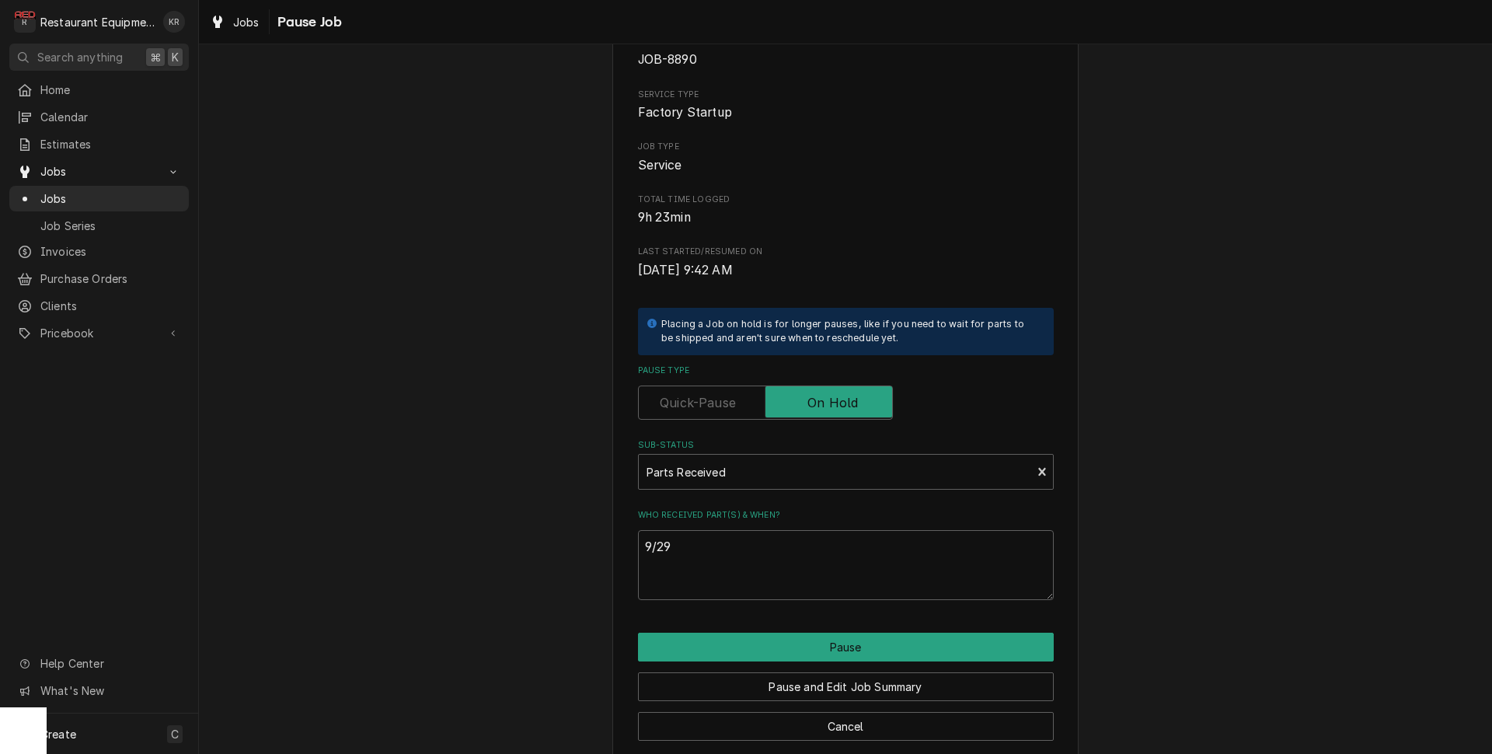
type textarea "x"
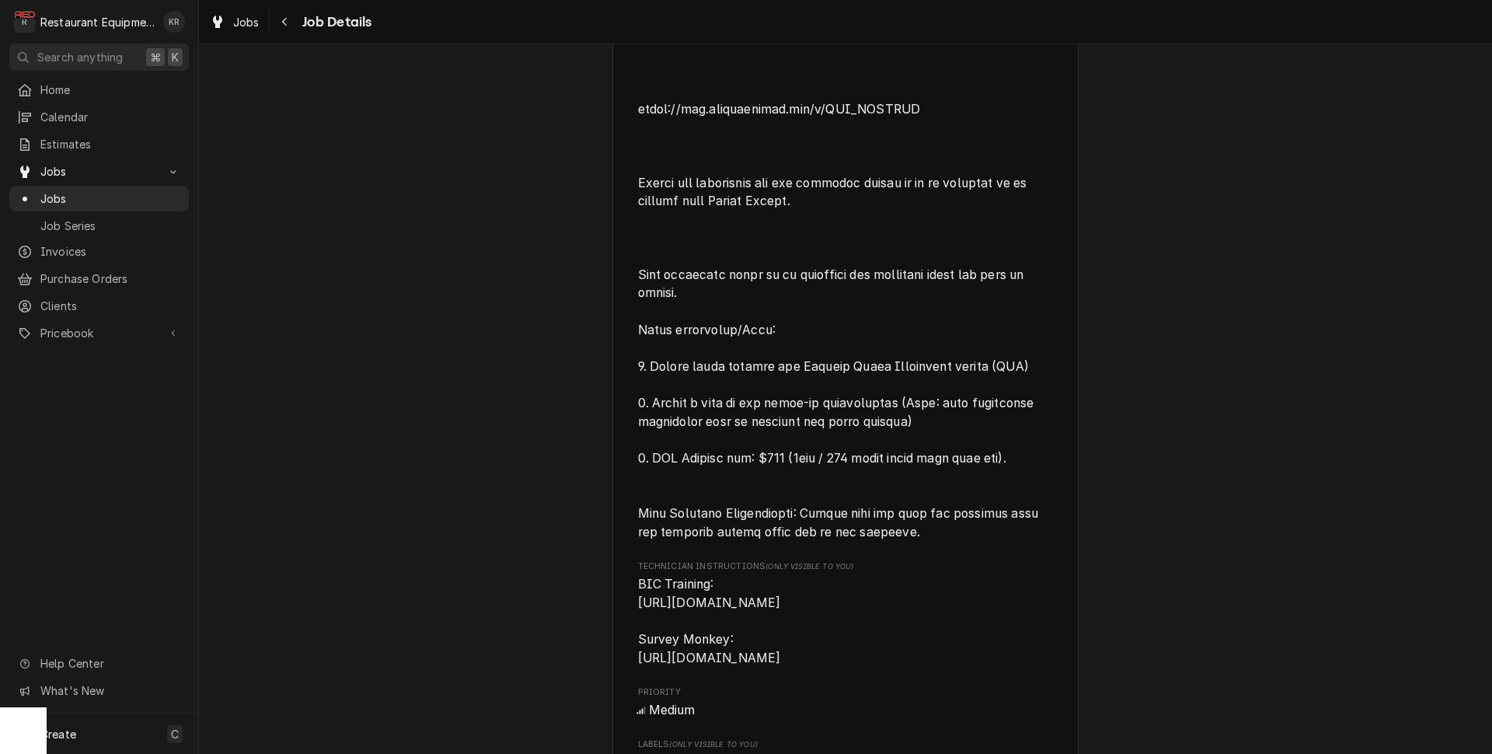
scroll to position [2582, 0]
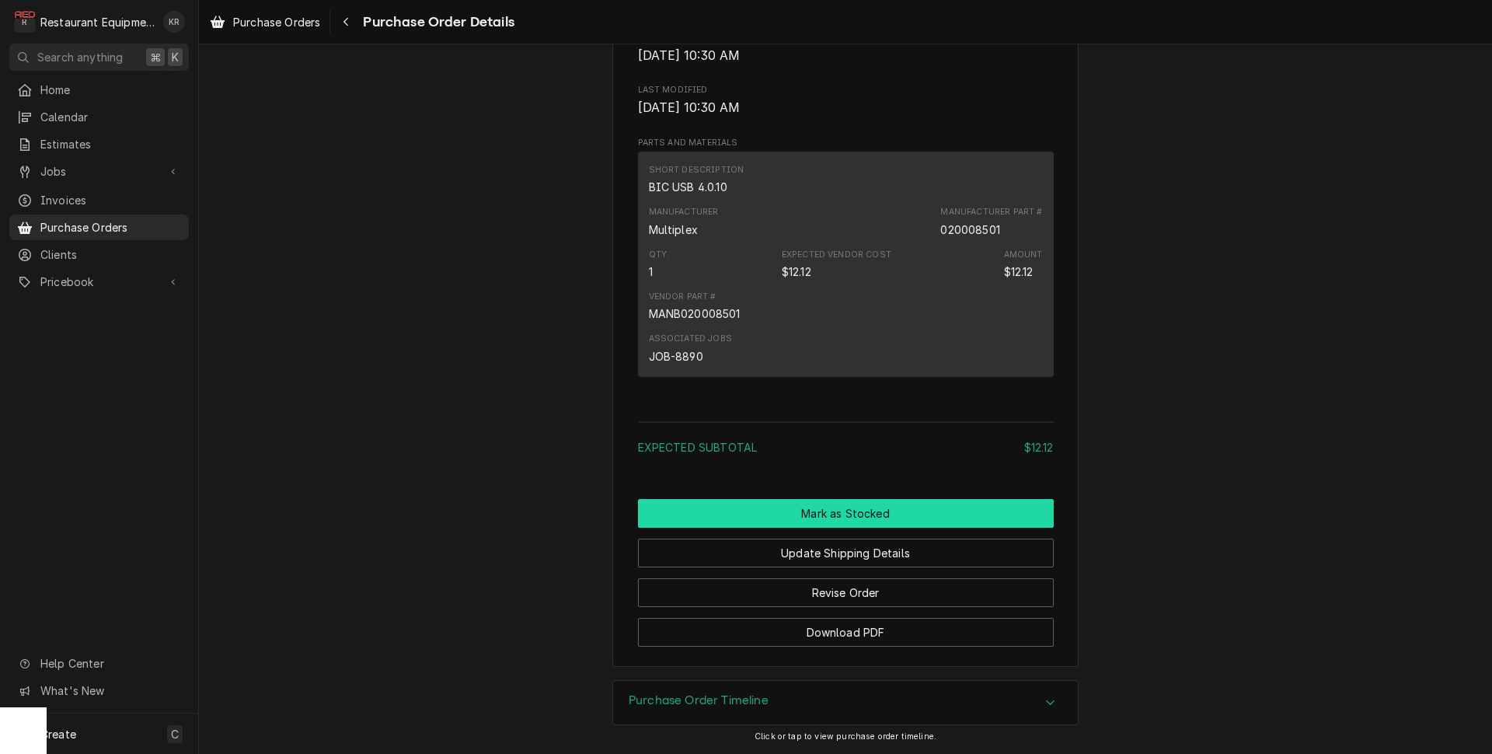
click at [827, 513] on button "Mark as Stocked" at bounding box center [846, 513] width 416 height 29
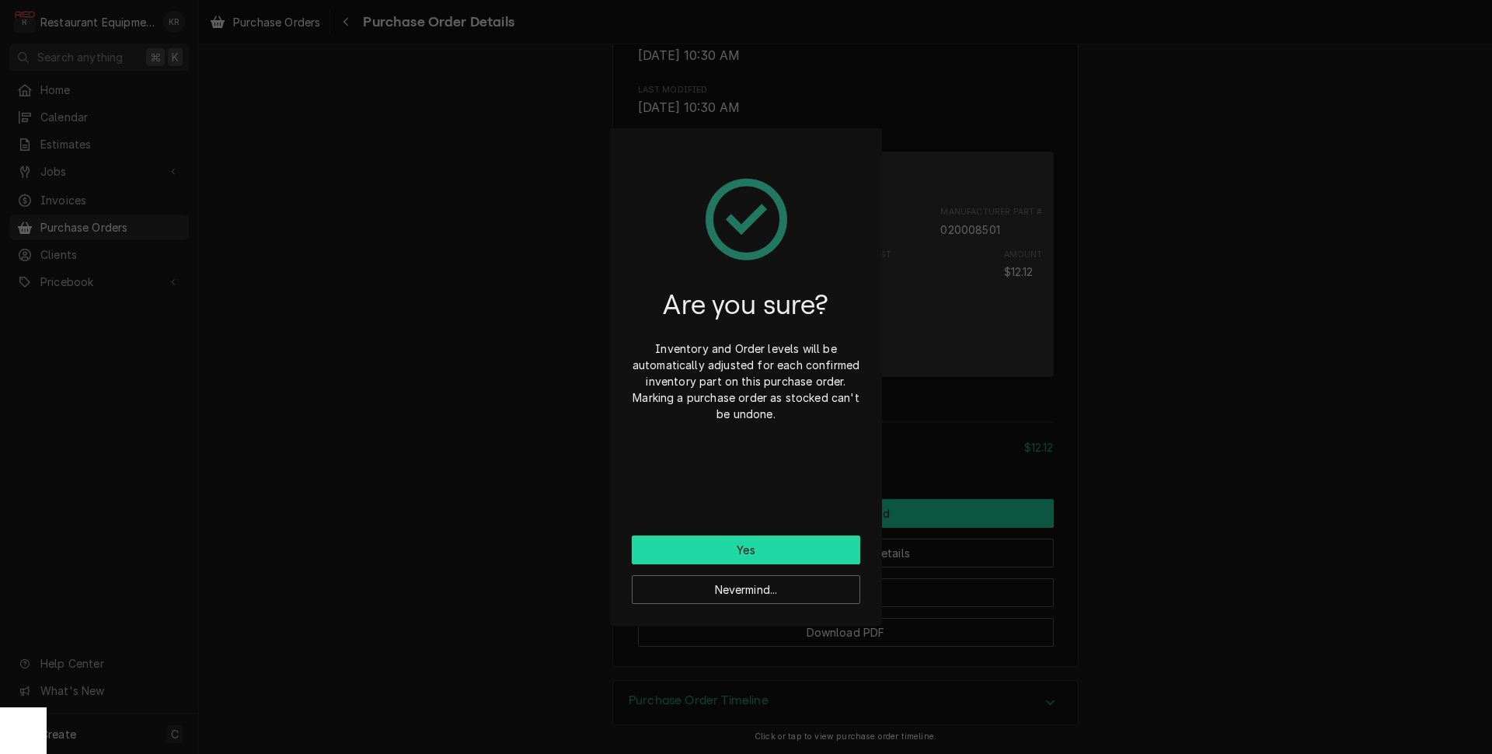
scroll to position [972, 0]
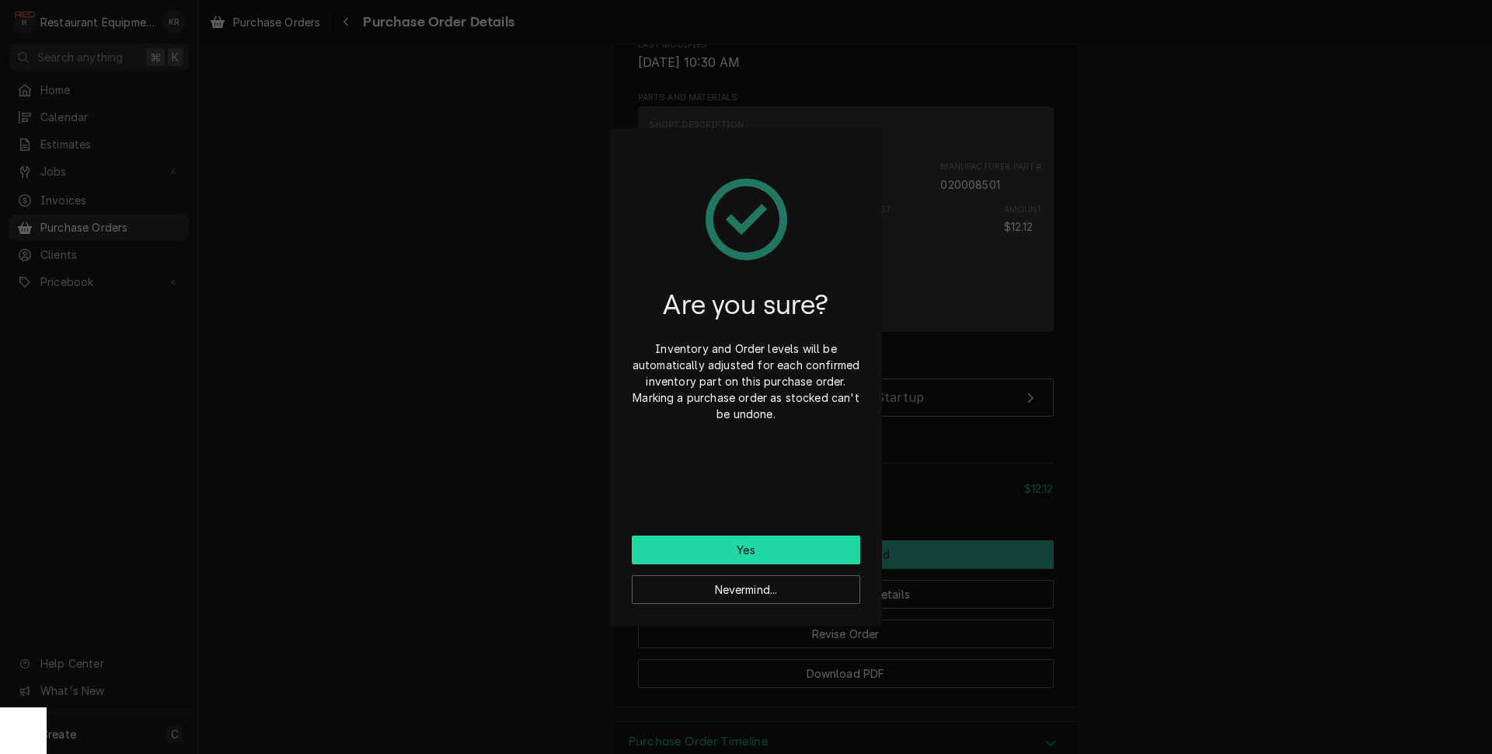
click at [788, 557] on button "Yes" at bounding box center [746, 550] width 229 height 29
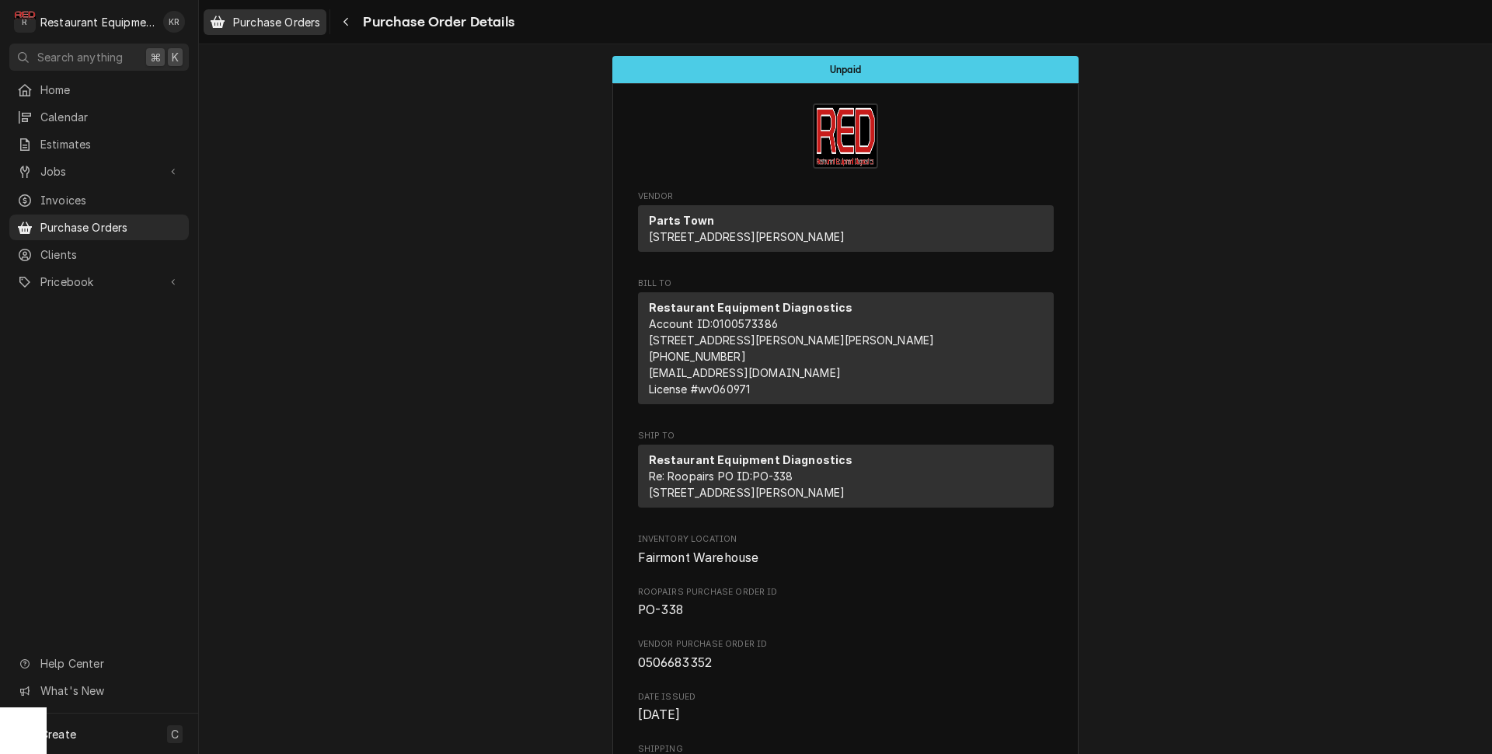
click at [279, 26] on span "Purchase Orders" at bounding box center [276, 22] width 87 height 16
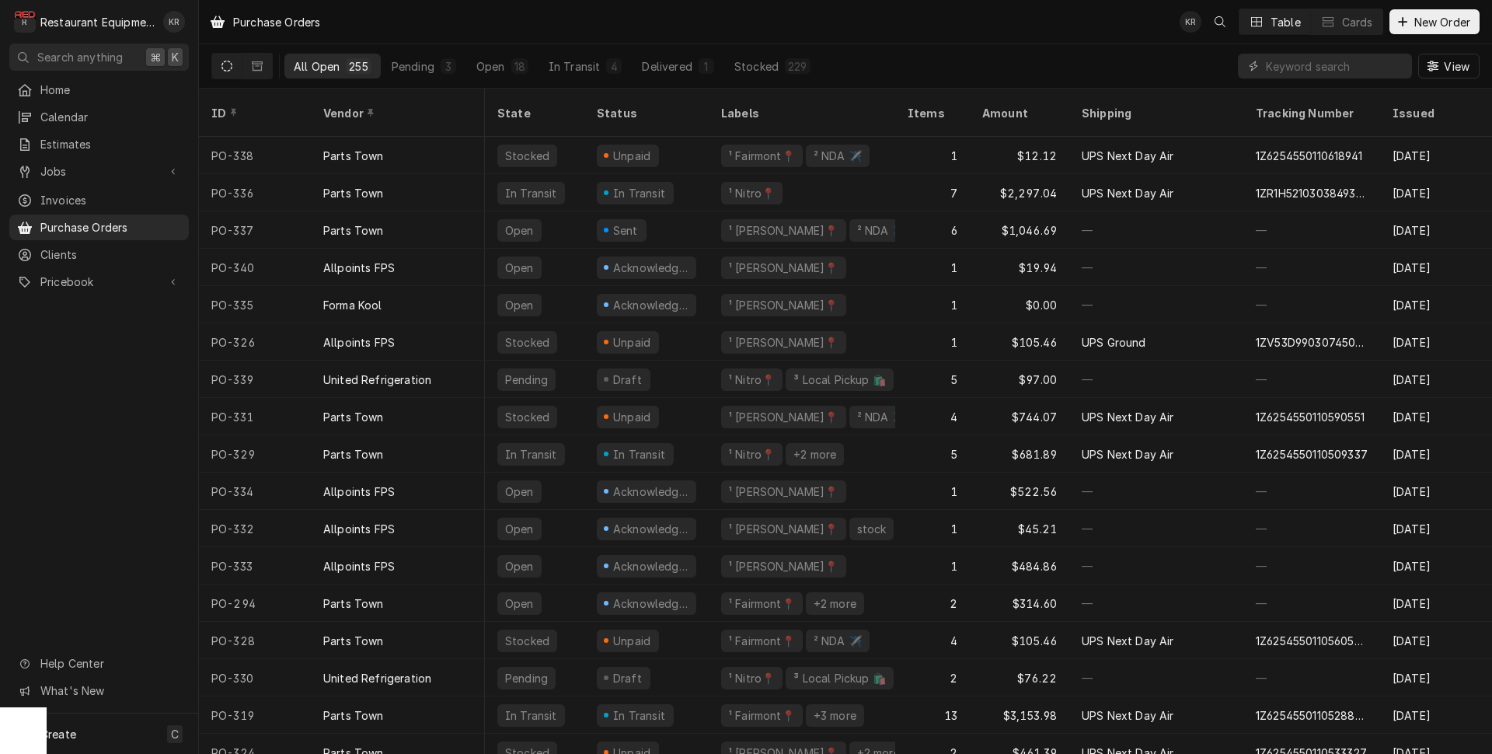
scroll to position [0, 3]
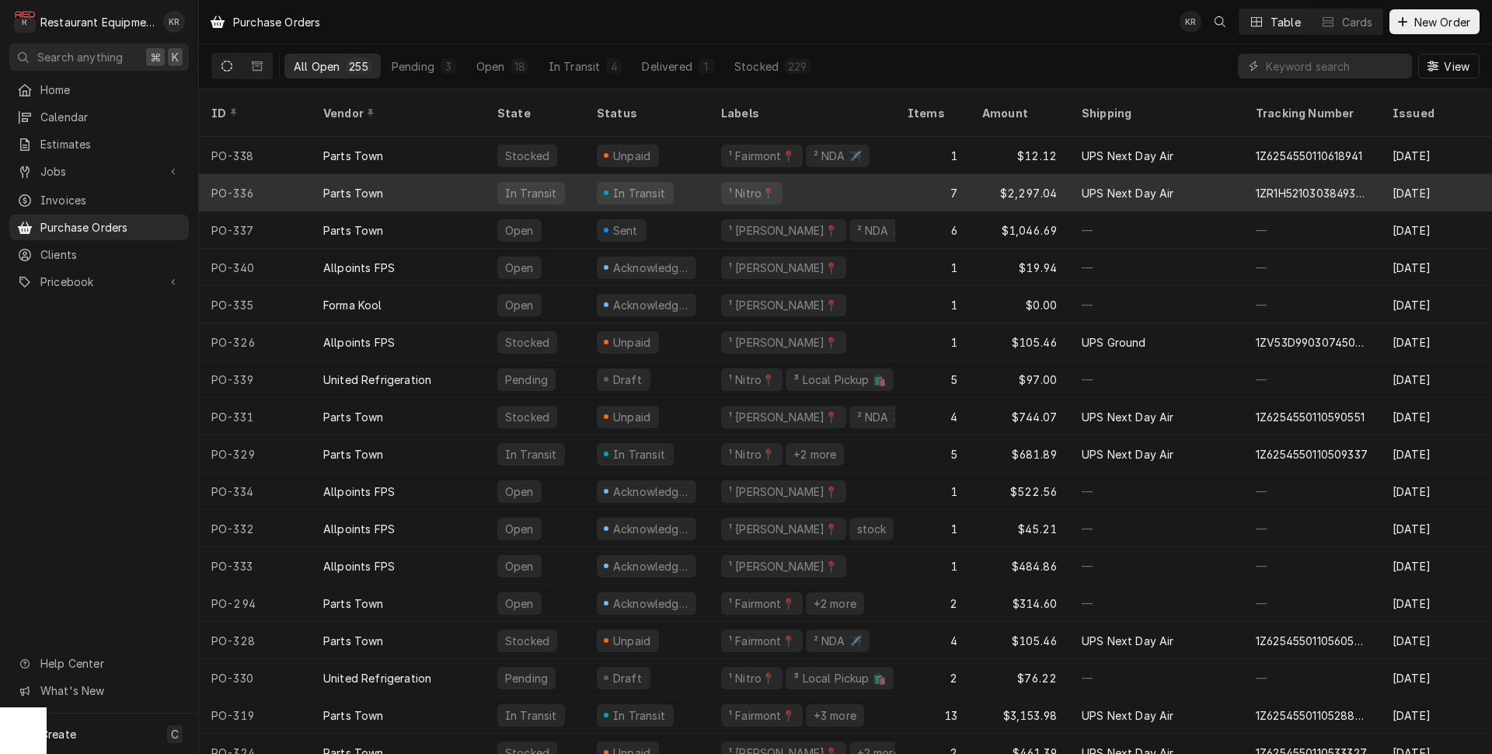
scroll to position [0, 4]
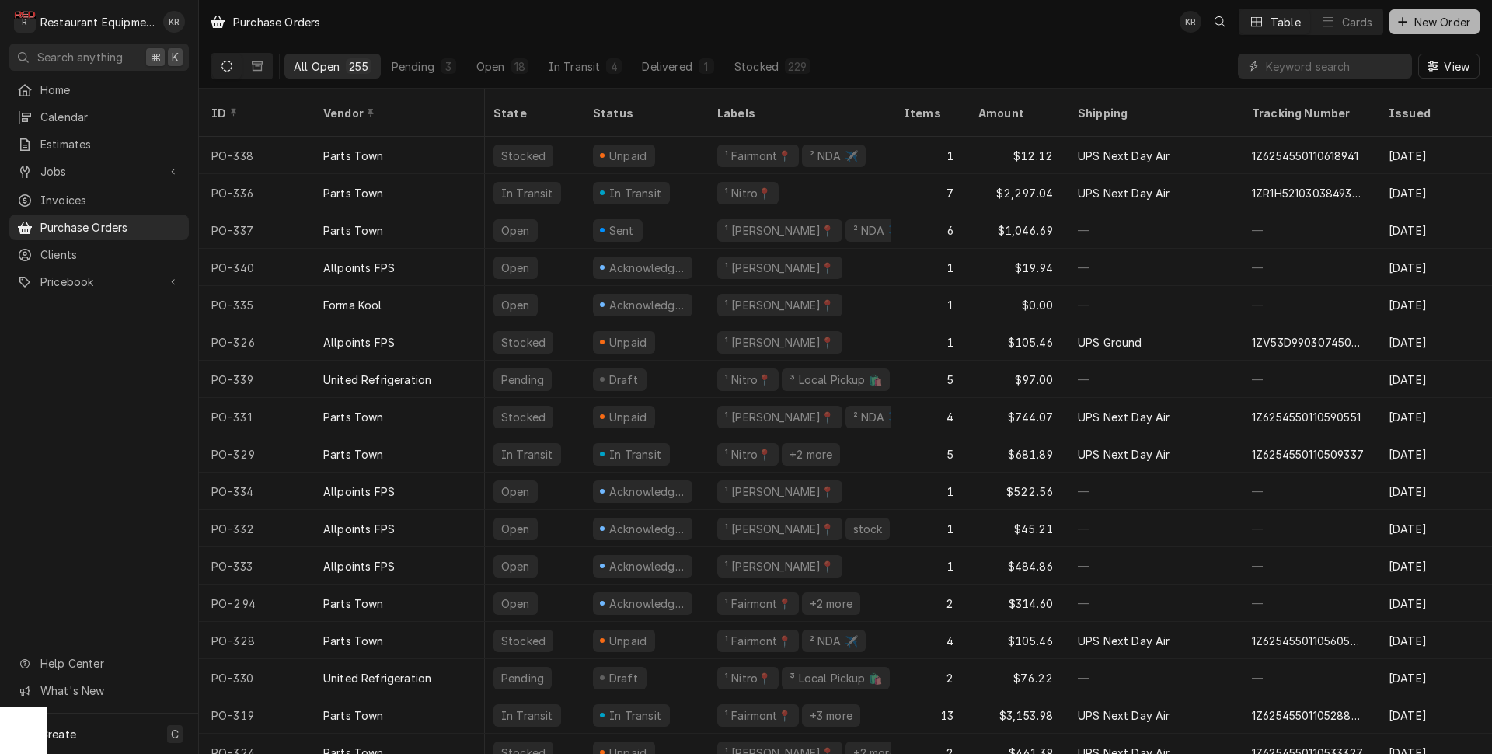
click at [1431, 19] on span "New Order" at bounding box center [1443, 22] width 62 height 16
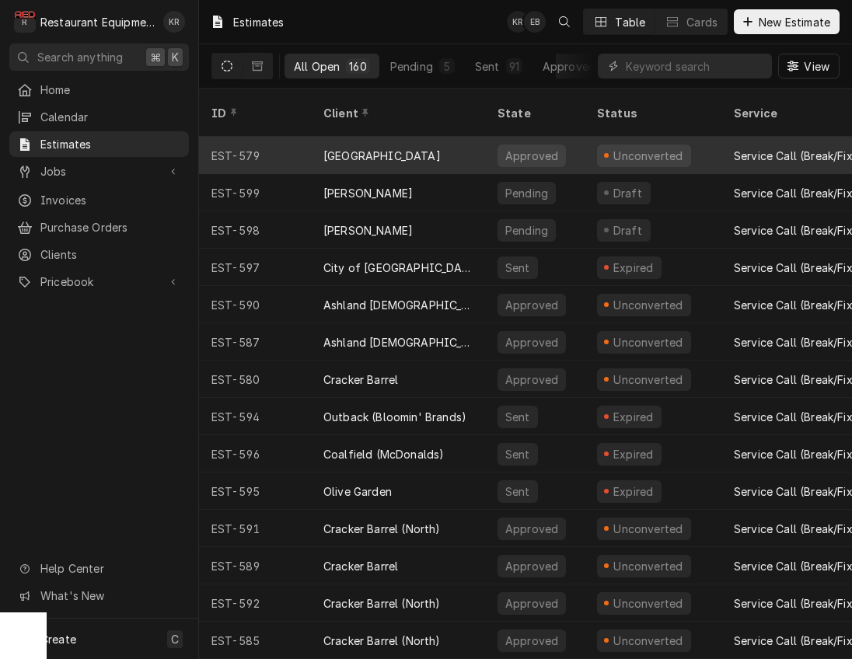
click at [598, 145] on div "Unconverted" at bounding box center [644, 156] width 94 height 23
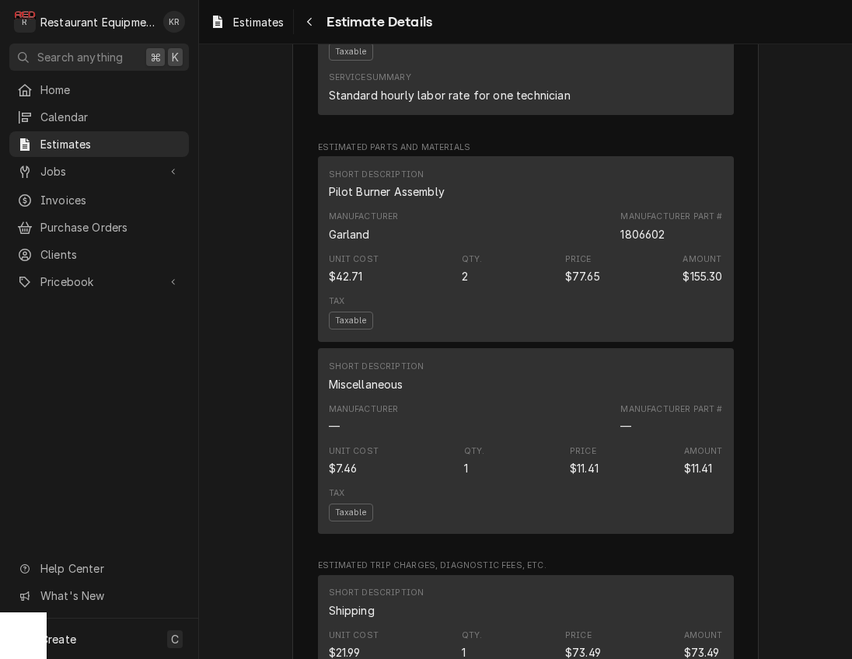
scroll to position [1454, 0]
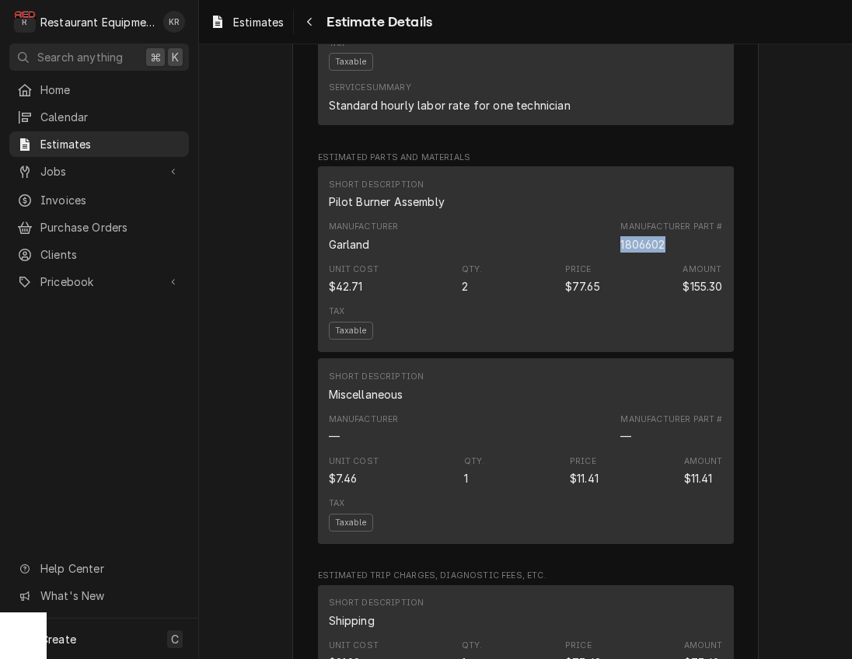
drag, startPoint x: 597, startPoint y: 298, endPoint x: 667, endPoint y: 297, distance: 70.0
click at [667, 257] on div "Manufacturer [PERSON_NAME] Manufacturer Part # 1806602" at bounding box center [526, 236] width 394 height 42
copy div "1806602"
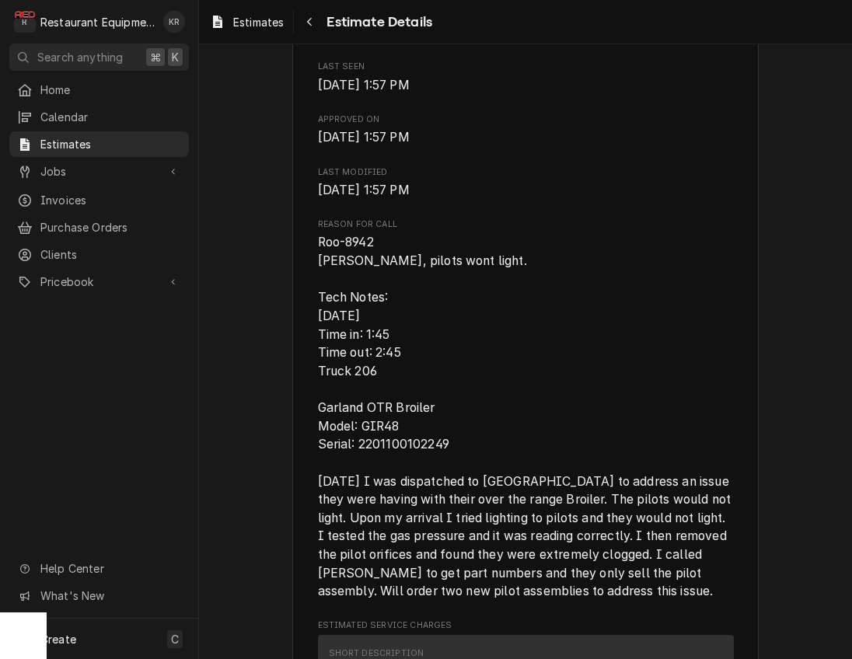
scroll to position [797, 0]
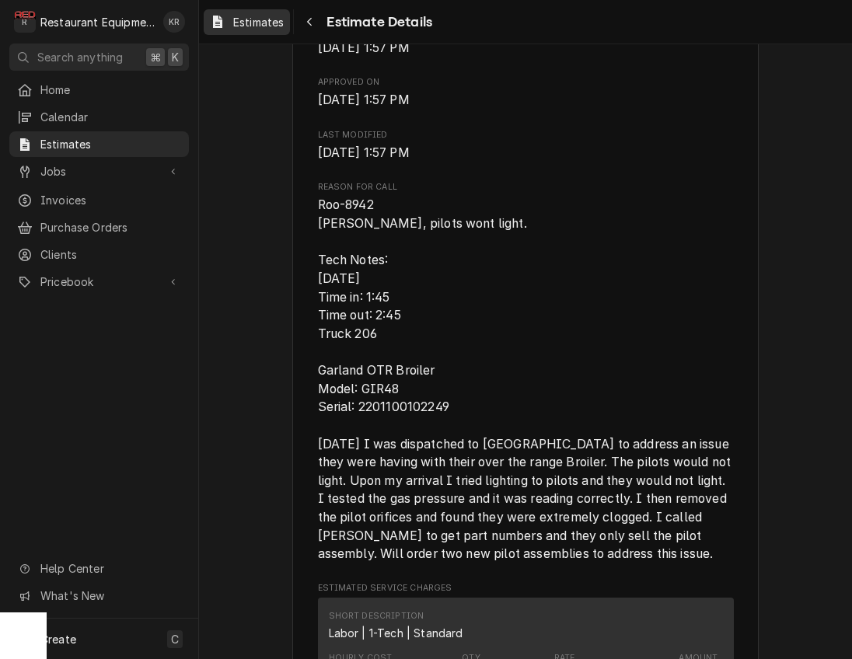
click at [248, 26] on span "Estimates" at bounding box center [258, 22] width 51 height 16
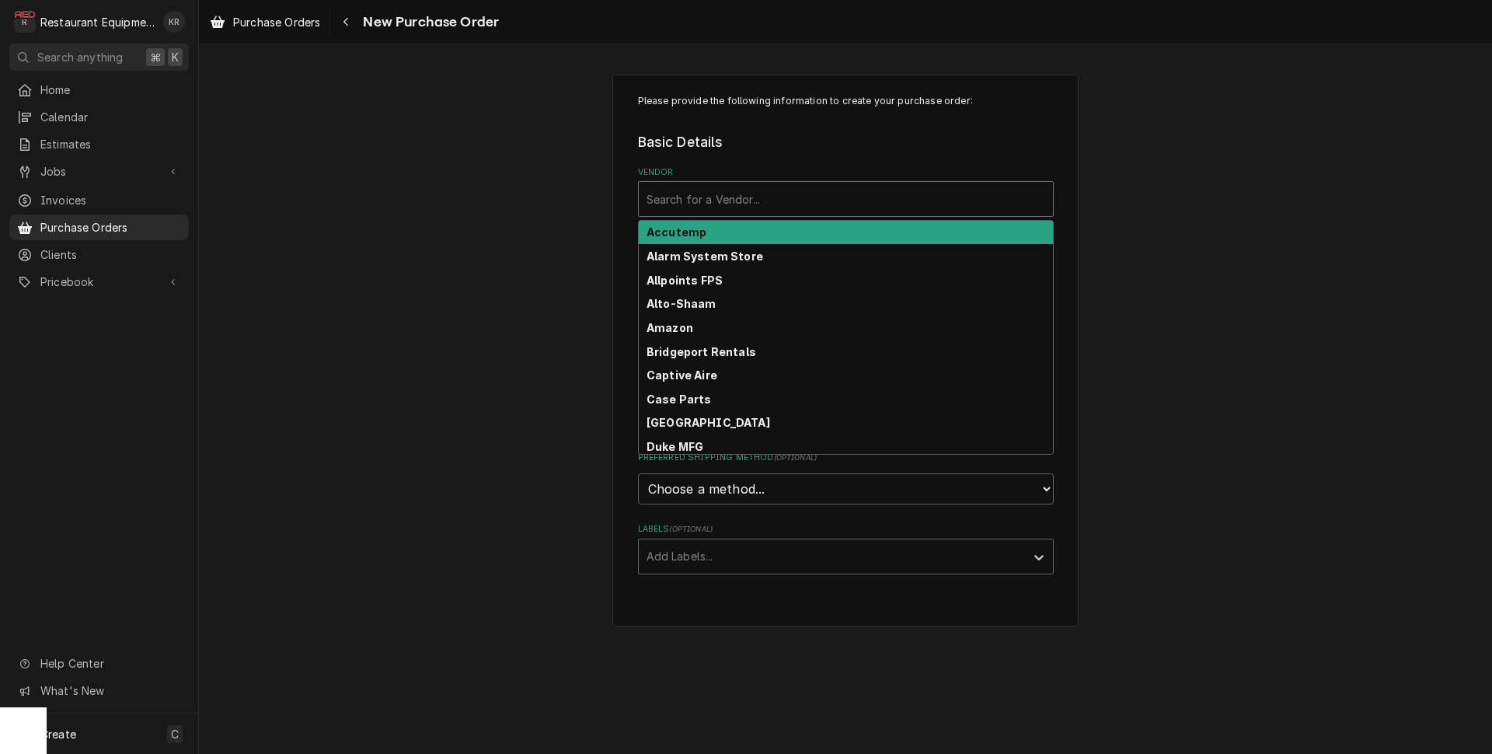
drag, startPoint x: 697, startPoint y: 194, endPoint x: 696, endPoint y: 218, distance: 24.1
click at [697, 194] on div "Vendor" at bounding box center [846, 199] width 399 height 28
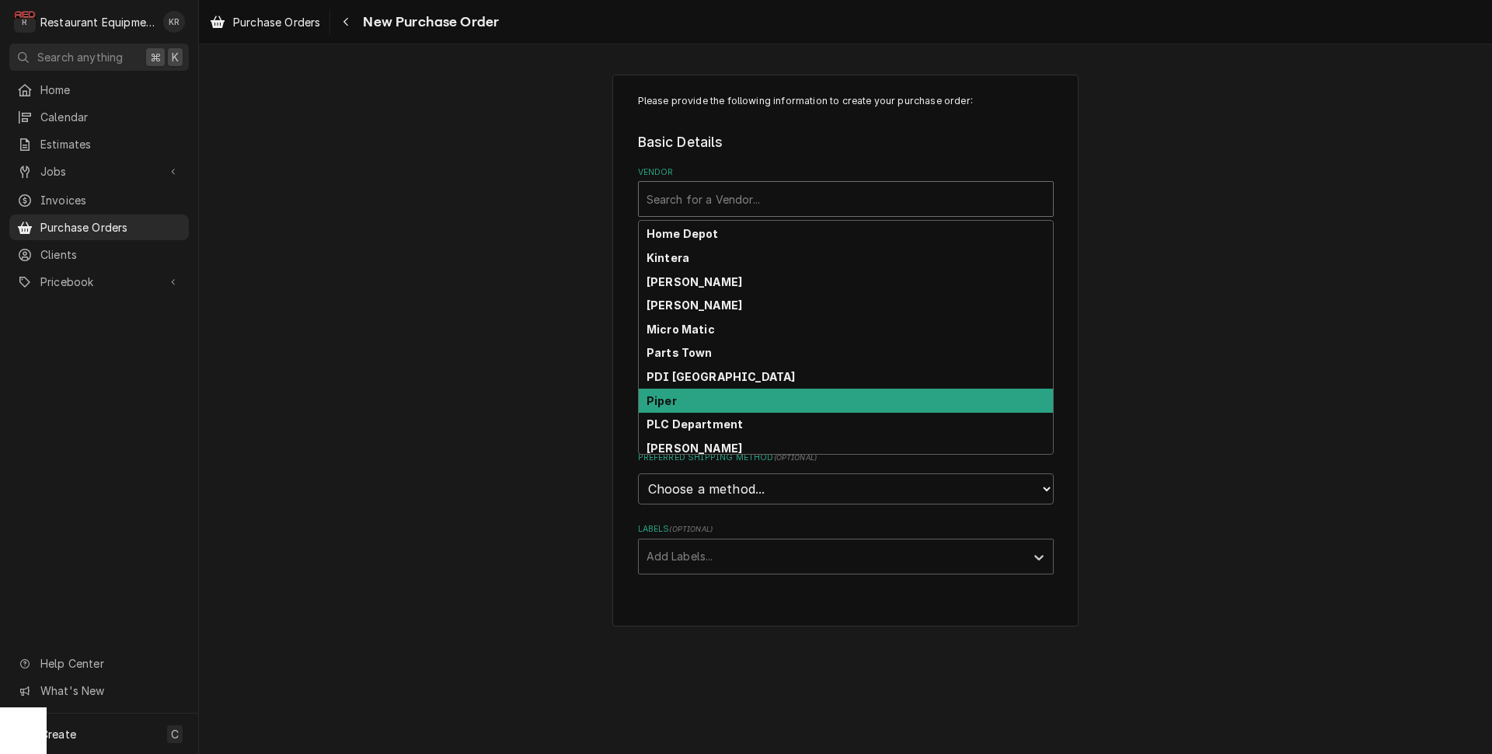
scroll to position [452, 0]
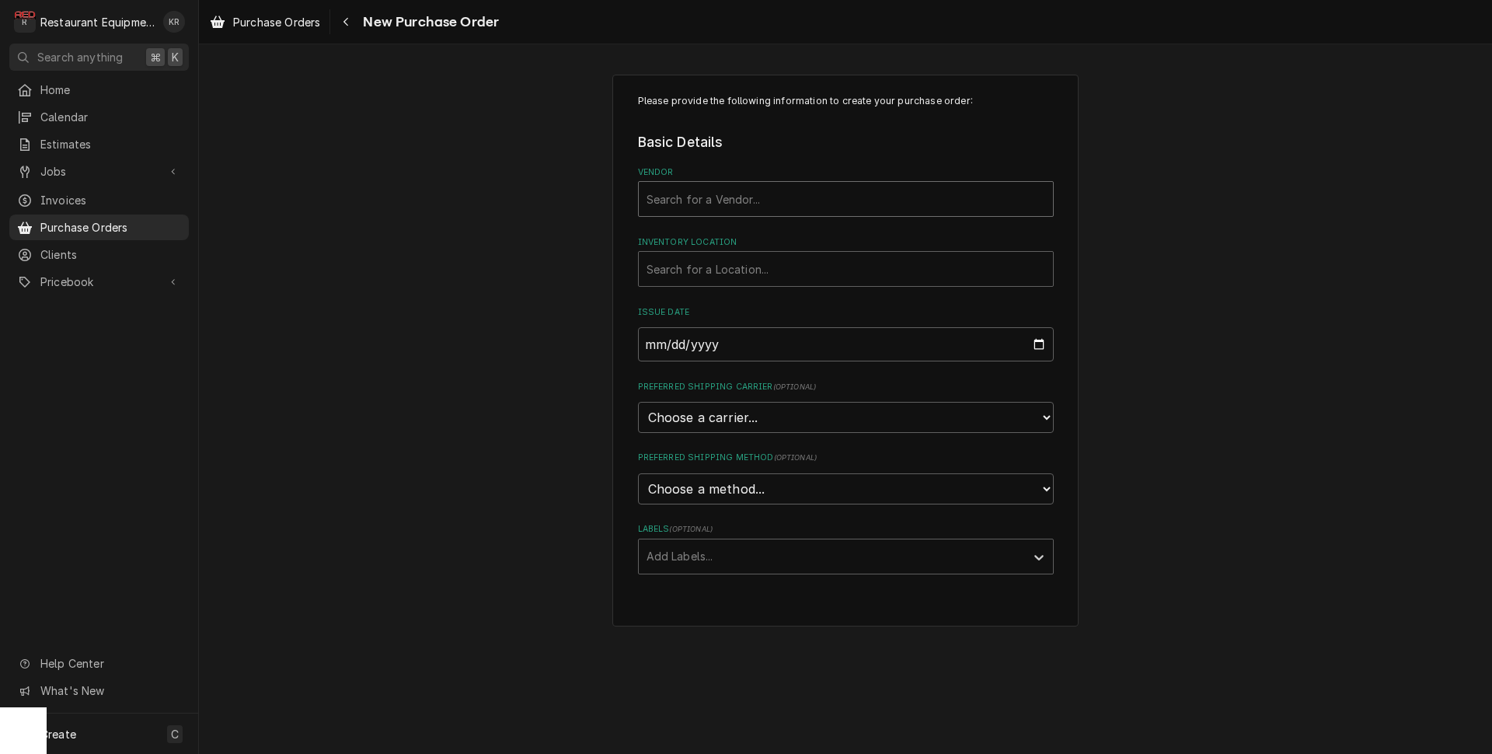
click at [765, 203] on div "Vendor" at bounding box center [846, 199] width 399 height 28
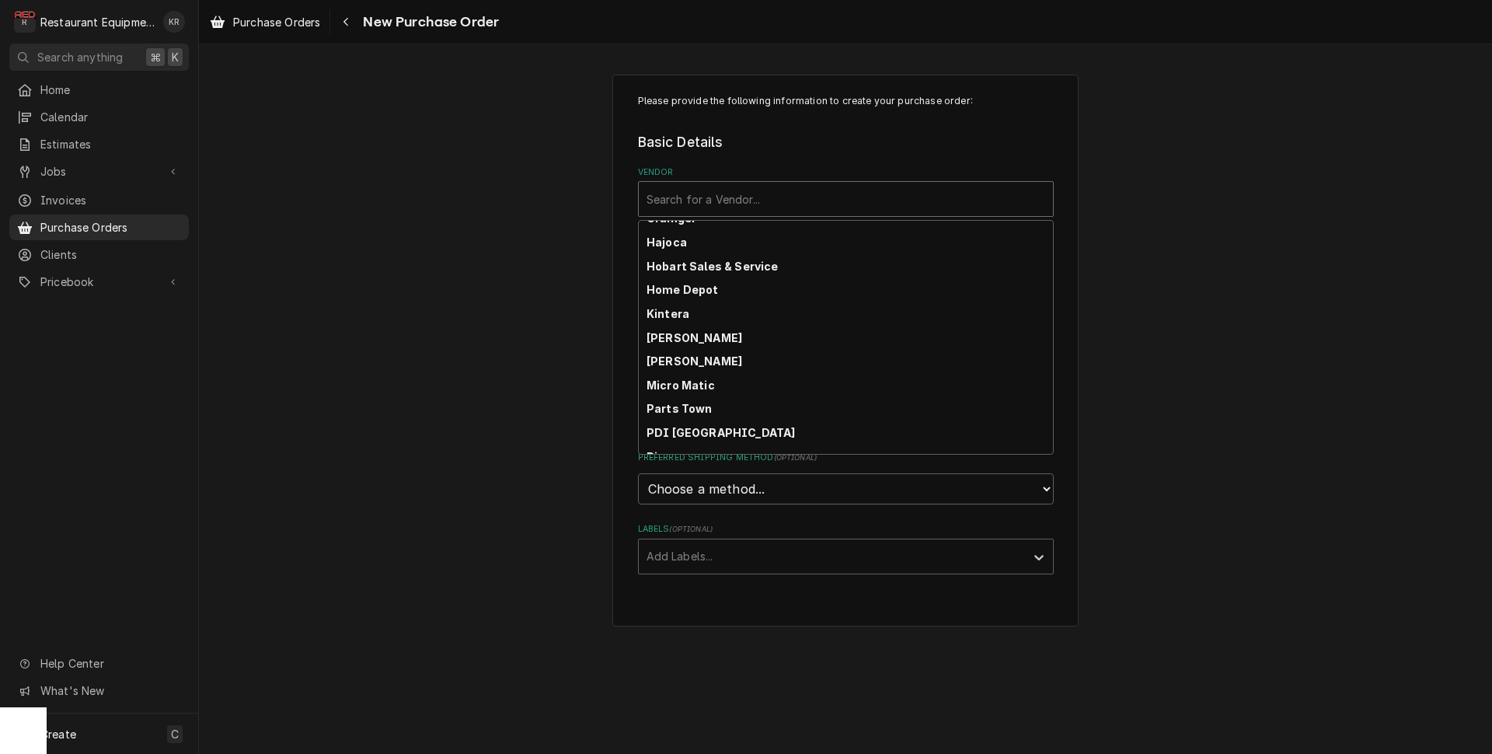
scroll to position [481, 0]
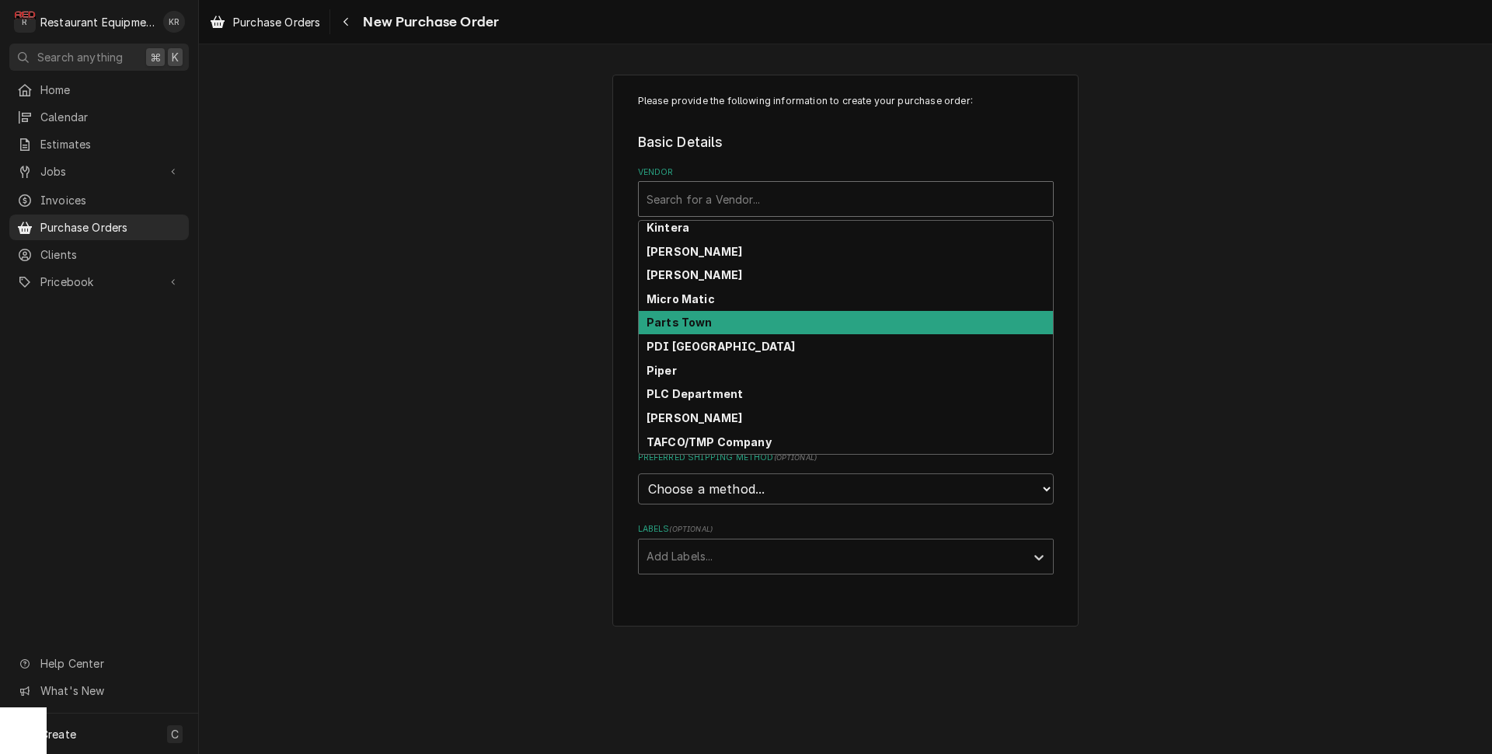
click at [759, 320] on div "Parts Town" at bounding box center [846, 323] width 414 height 24
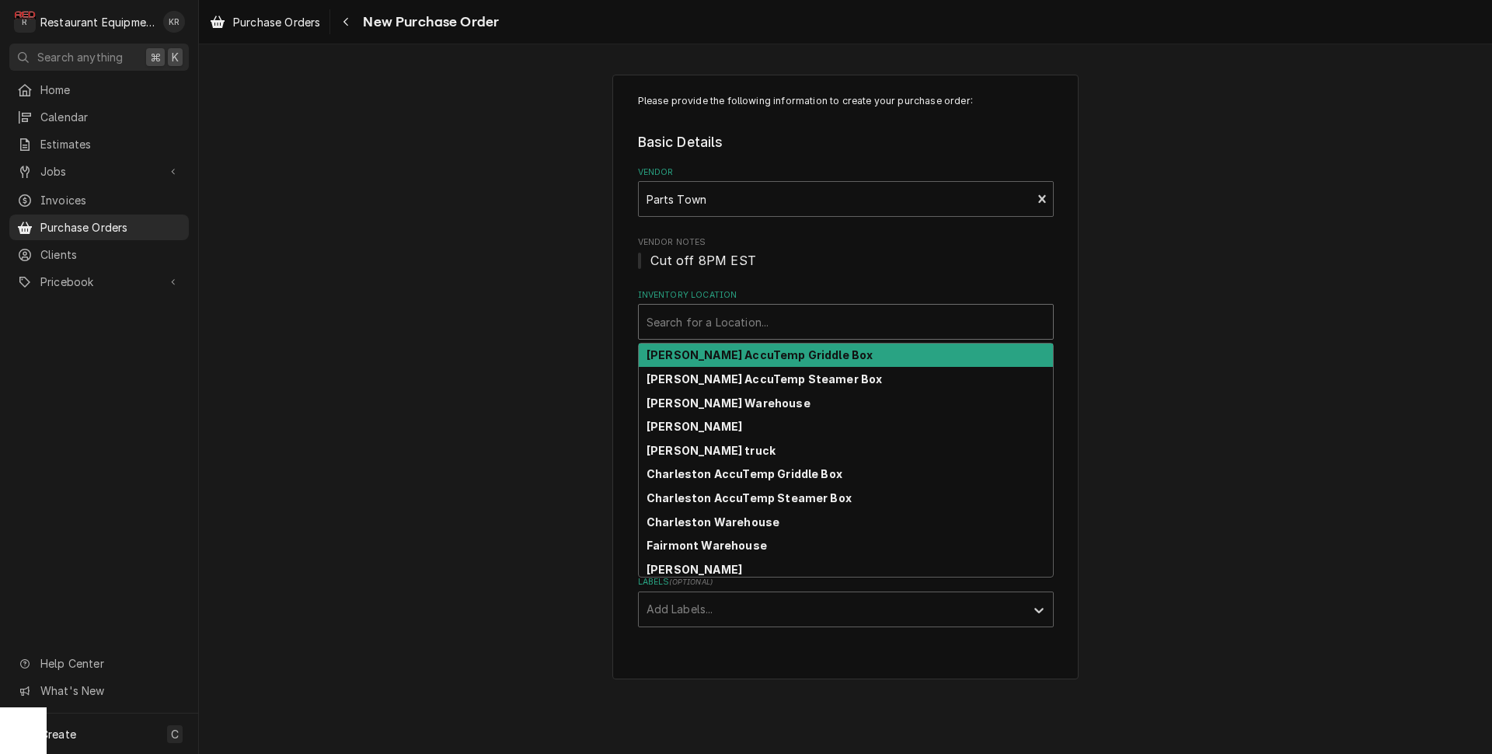
click at [759, 326] on div "Inventory Location" at bounding box center [846, 322] width 399 height 28
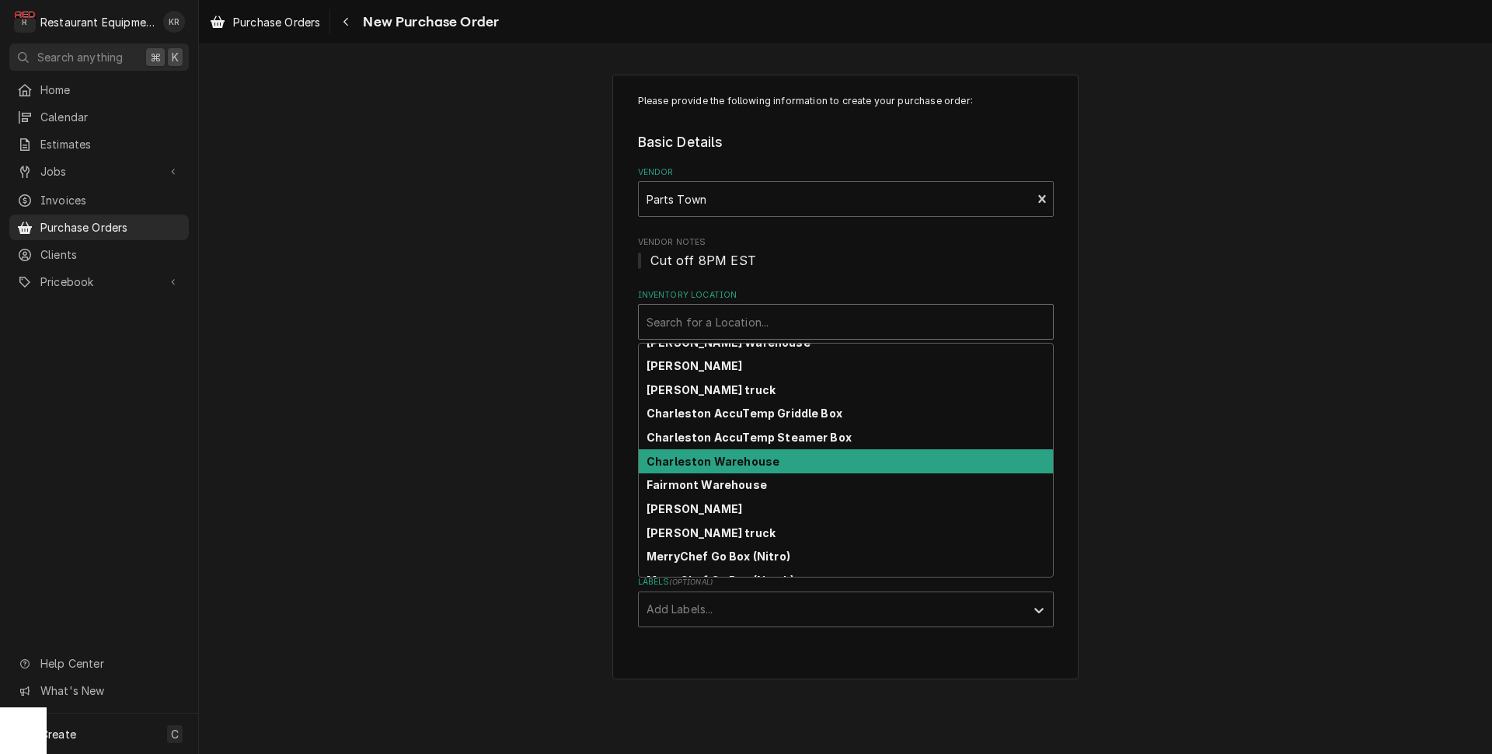
scroll to position [66, 0]
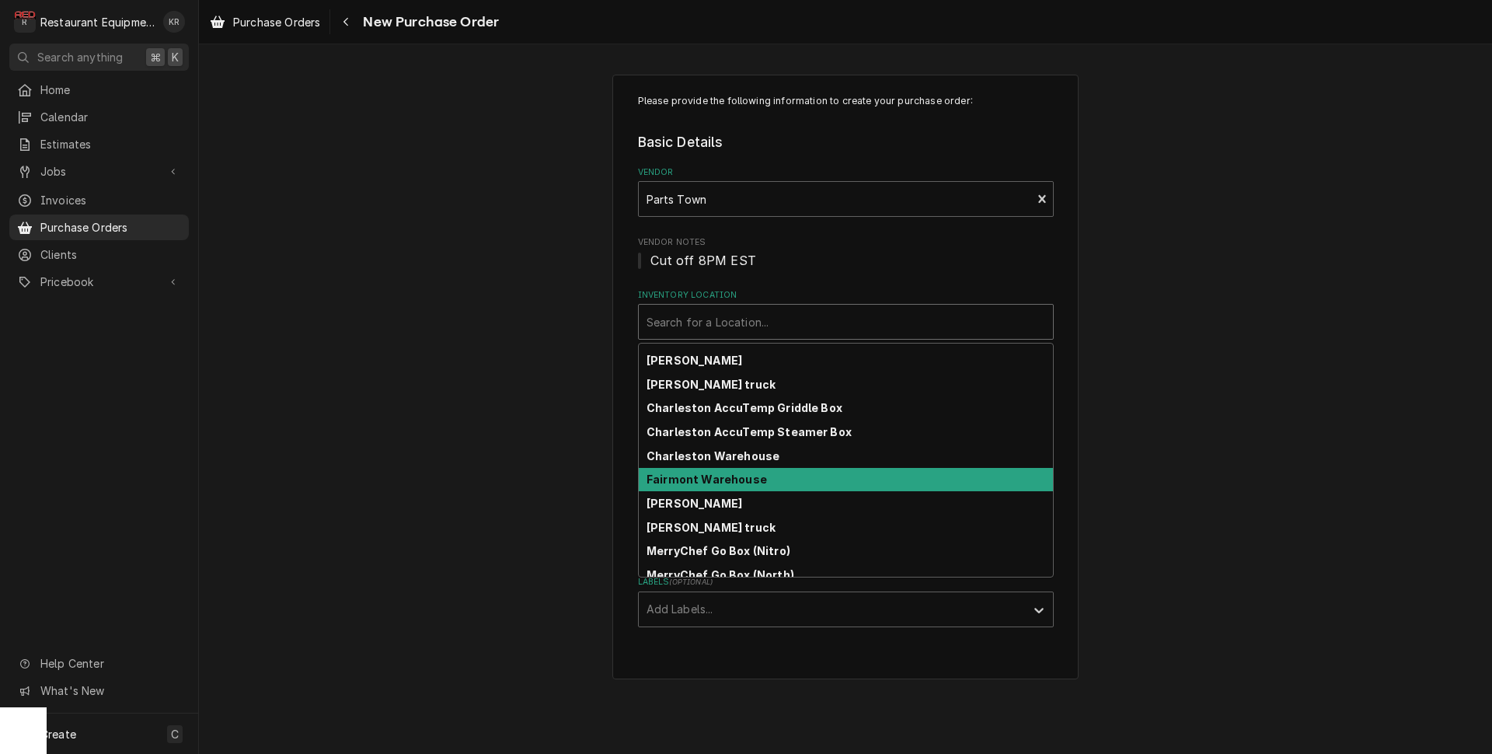
click at [752, 469] on div "Fairmont Warehouse" at bounding box center [846, 480] width 414 height 24
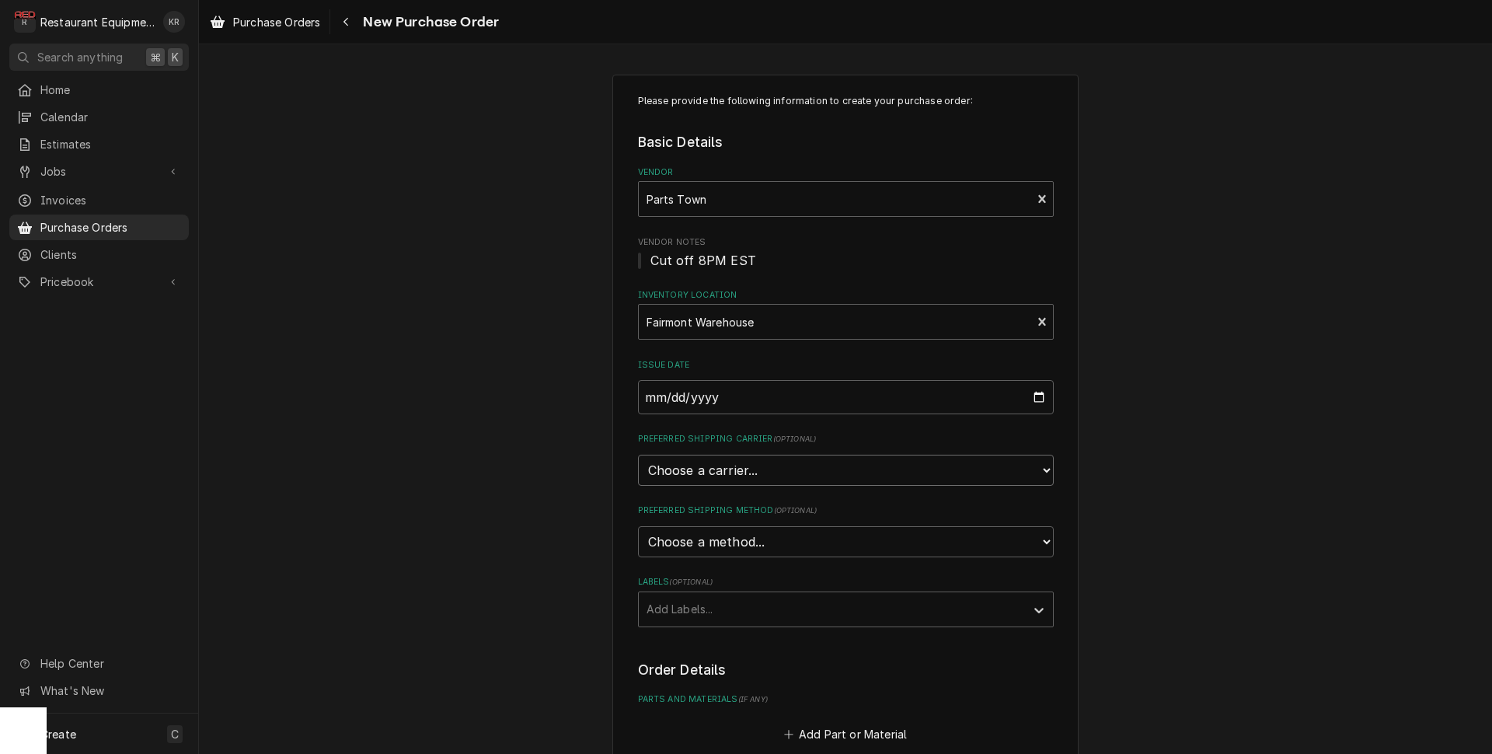
click at [638, 455] on select "Choose a carrier... U.S. Postal Service Stamps.com FedEx UPS DHL Express DHL EC…" at bounding box center [846, 470] width 416 height 31
select select "4"
click option "UPS" at bounding box center [0, 0] width 0 height 0
type textarea "x"
select select "3"
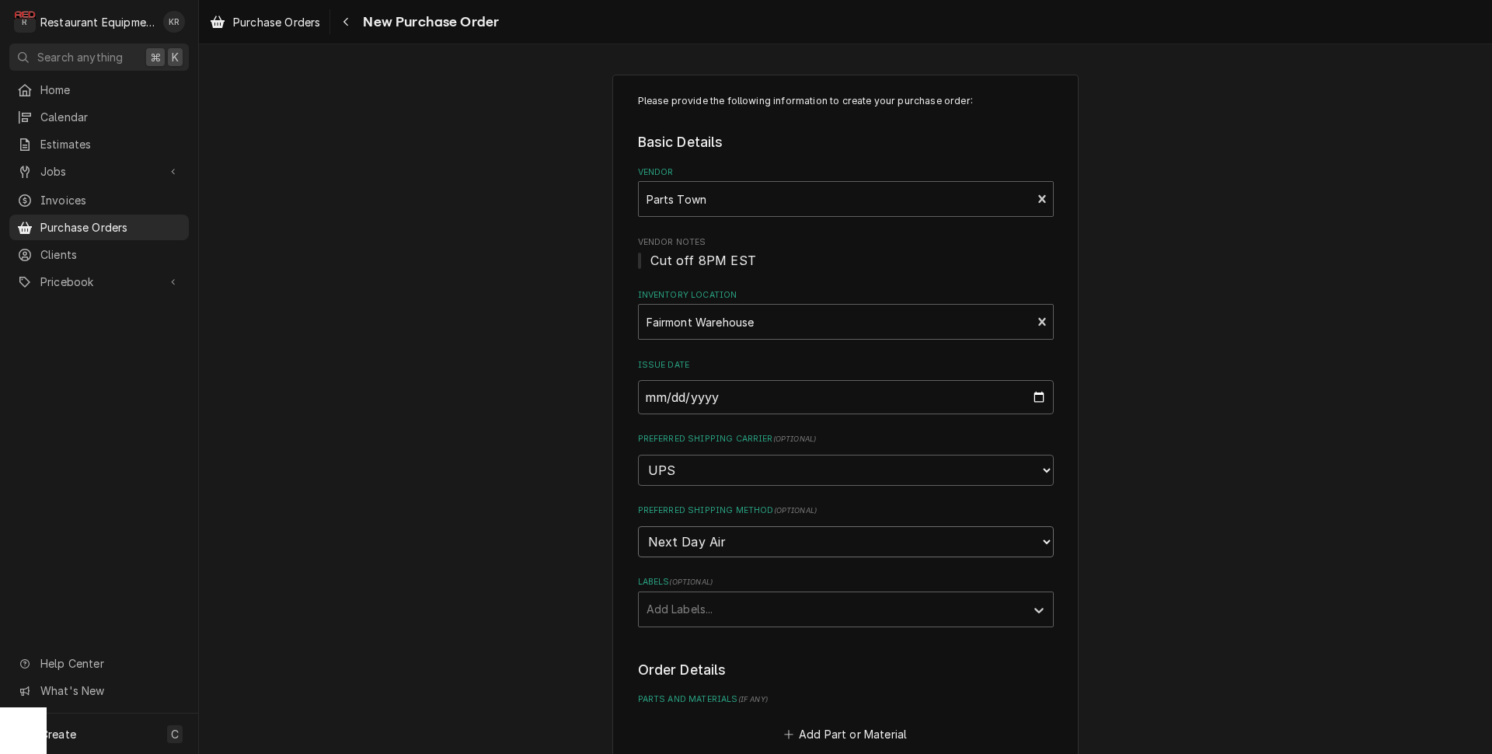
click option "Next Day Air" at bounding box center [0, 0] width 0 height 0
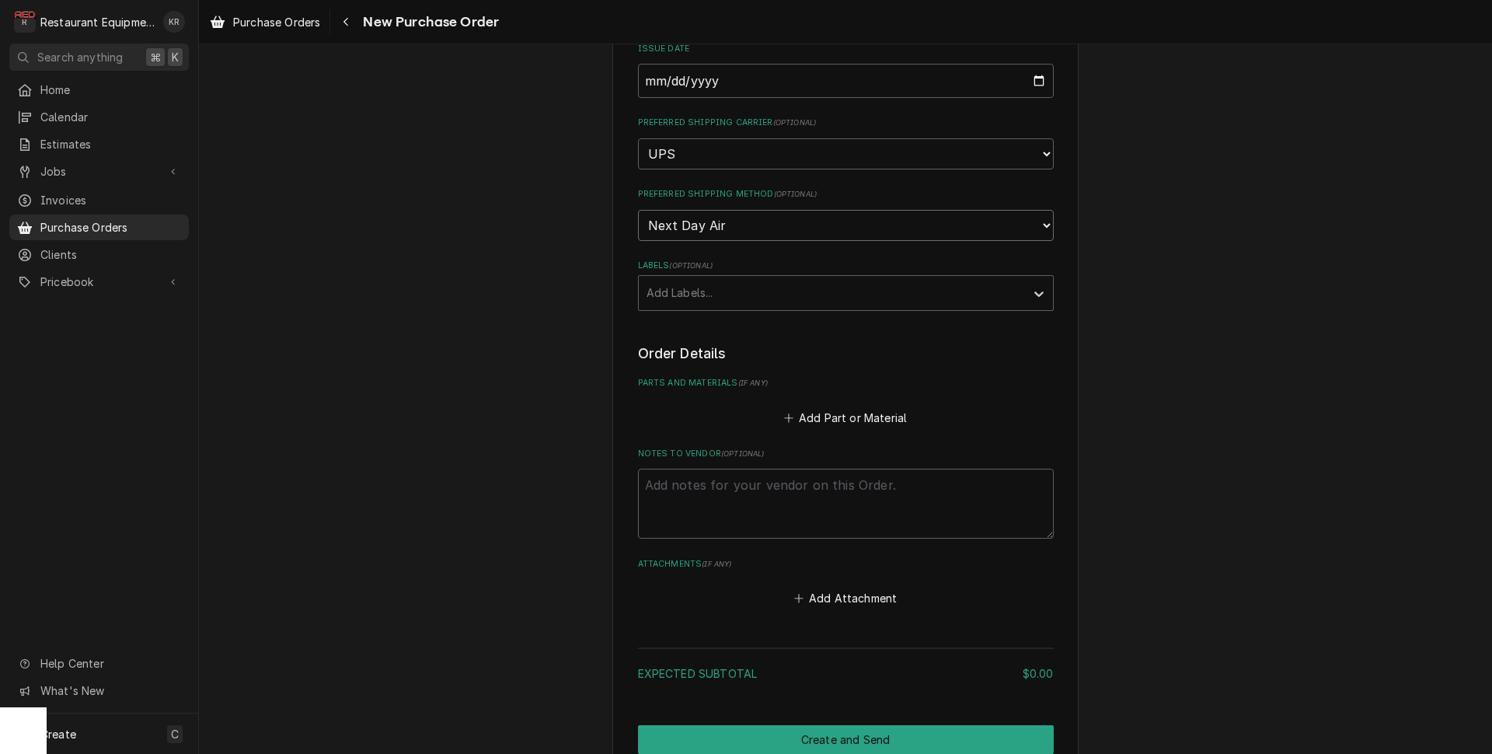
scroll to position [326, 0]
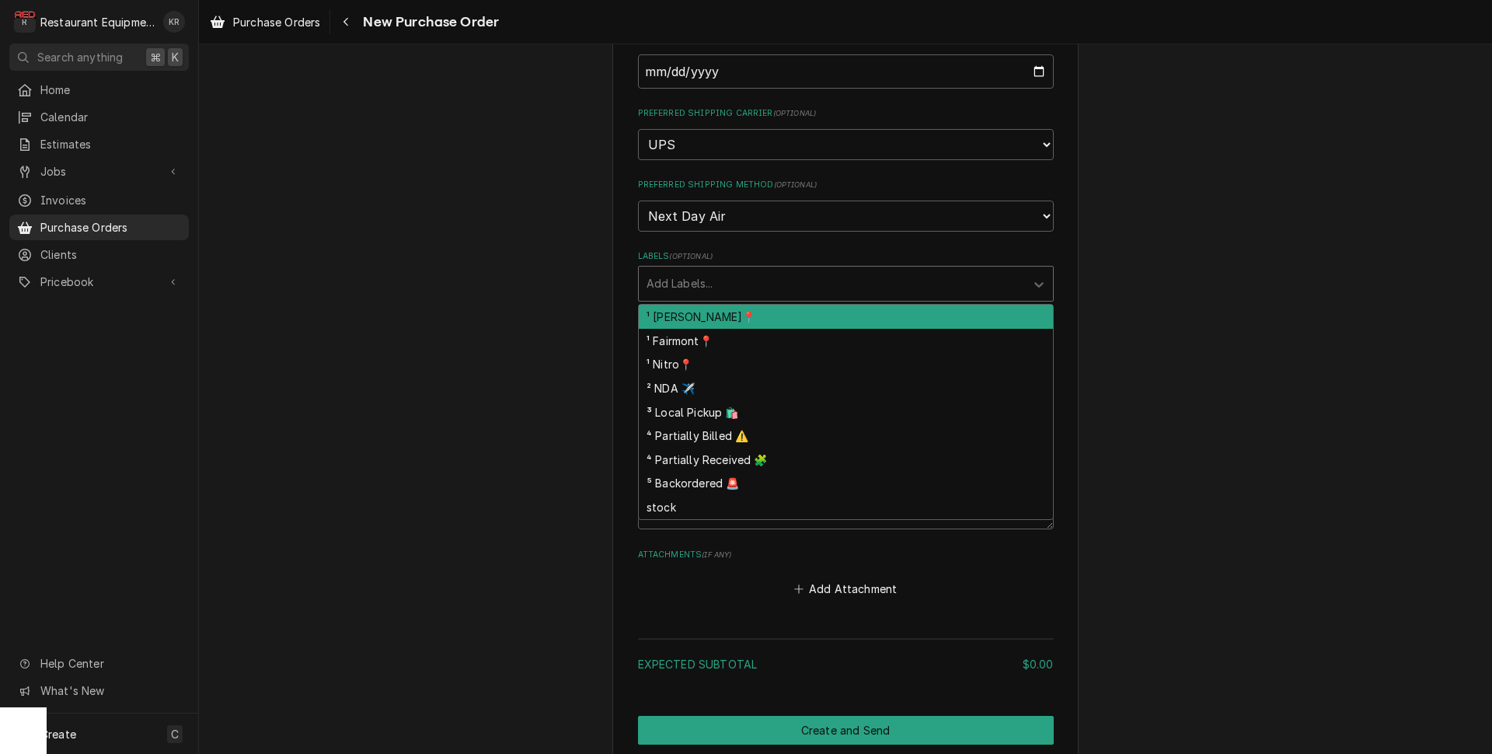
click at [713, 286] on div "Labels" at bounding box center [832, 284] width 371 height 28
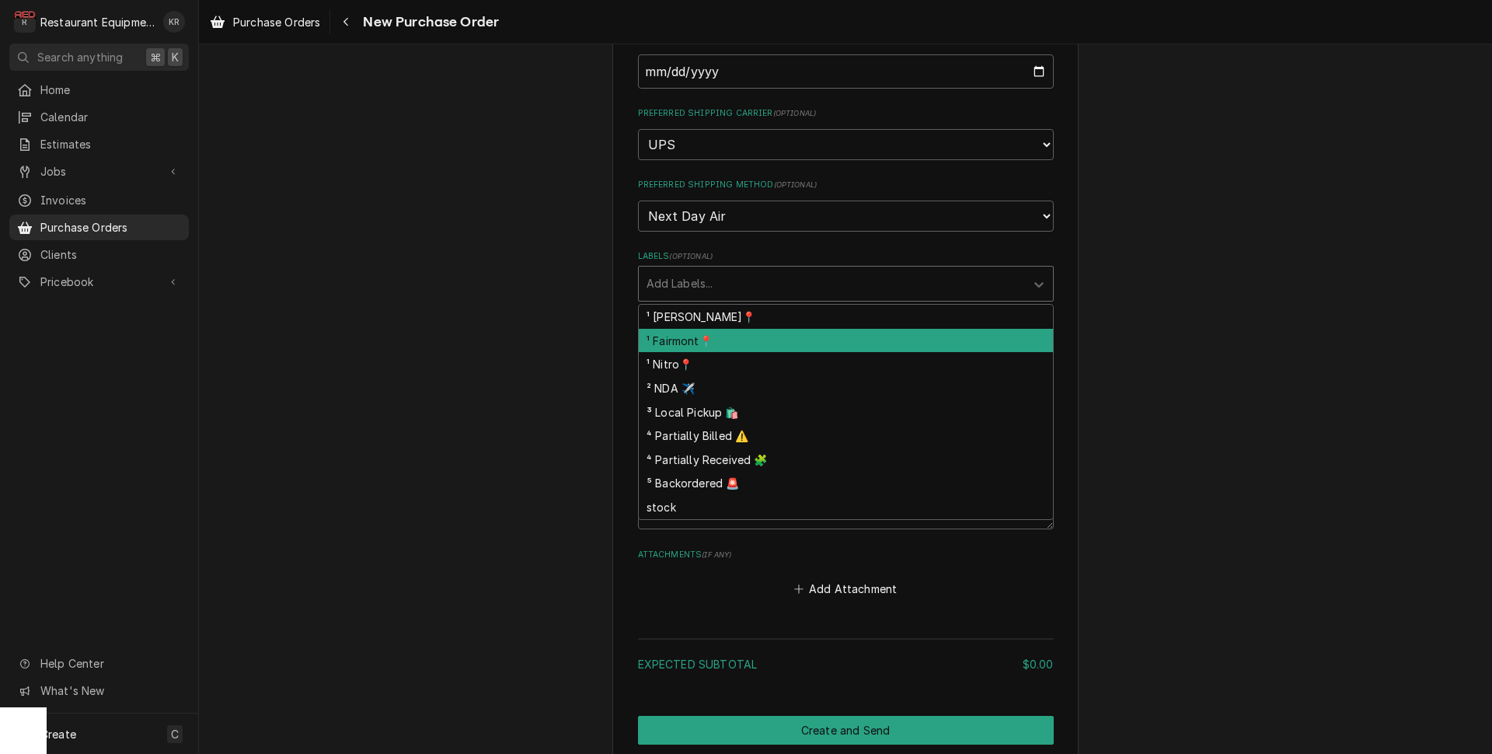
drag, startPoint x: 718, startPoint y: 341, endPoint x: 724, endPoint y: 332, distance: 11.2
click at [718, 340] on div "¹ Fairmont📍" at bounding box center [846, 341] width 414 height 24
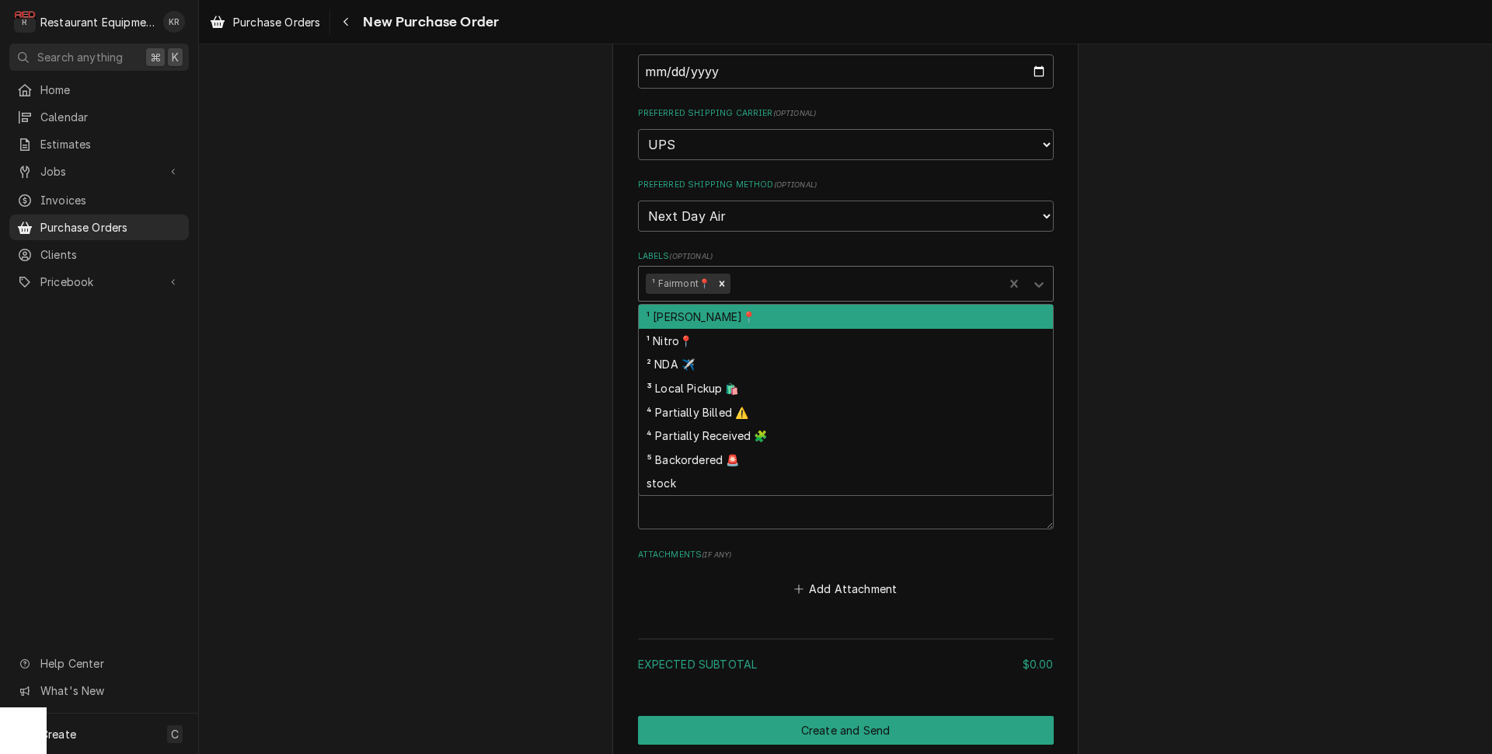
drag, startPoint x: 759, startPoint y: 286, endPoint x: 753, endPoint y: 364, distance: 77.9
click at [759, 288] on div "Labels" at bounding box center [865, 284] width 263 height 28
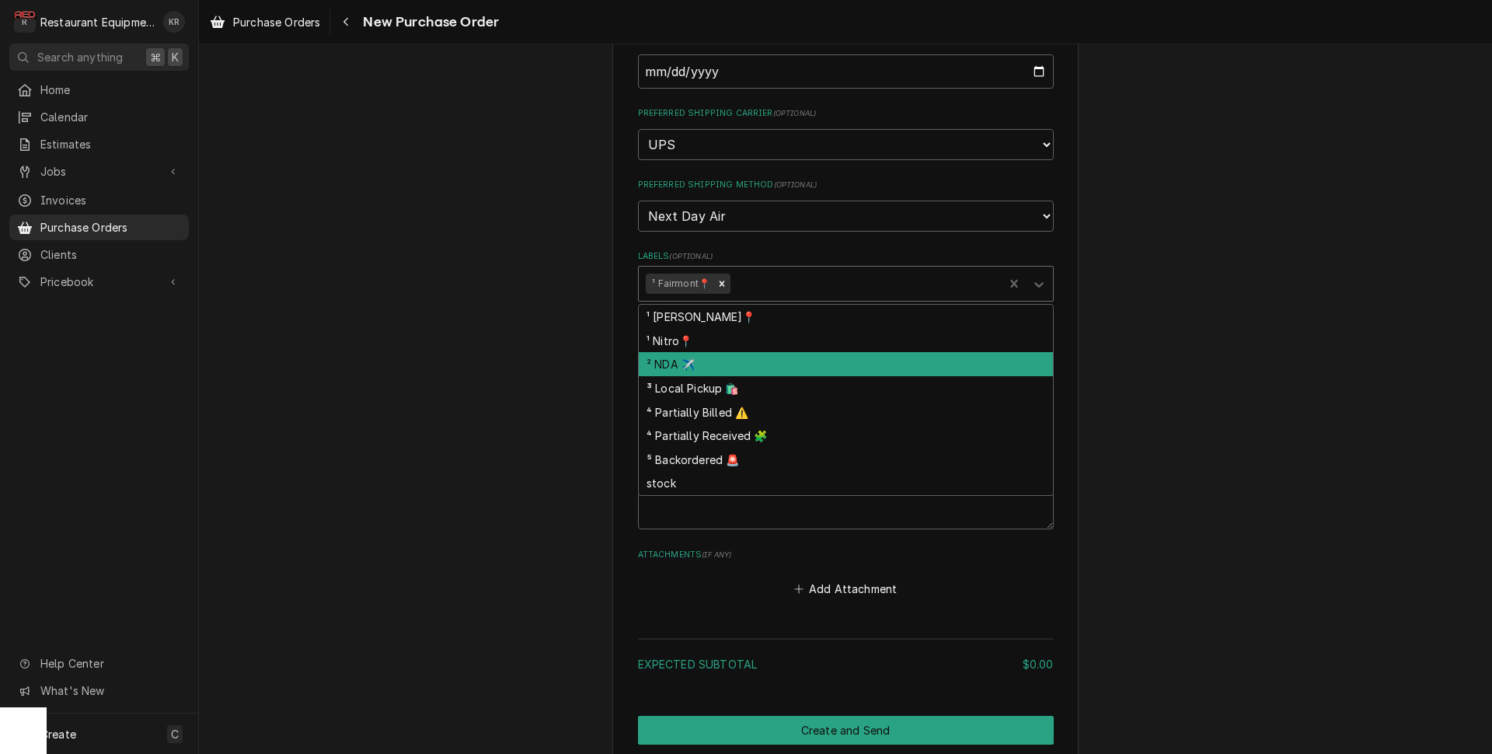
click at [752, 368] on div "² NDA ✈️" at bounding box center [846, 364] width 414 height 24
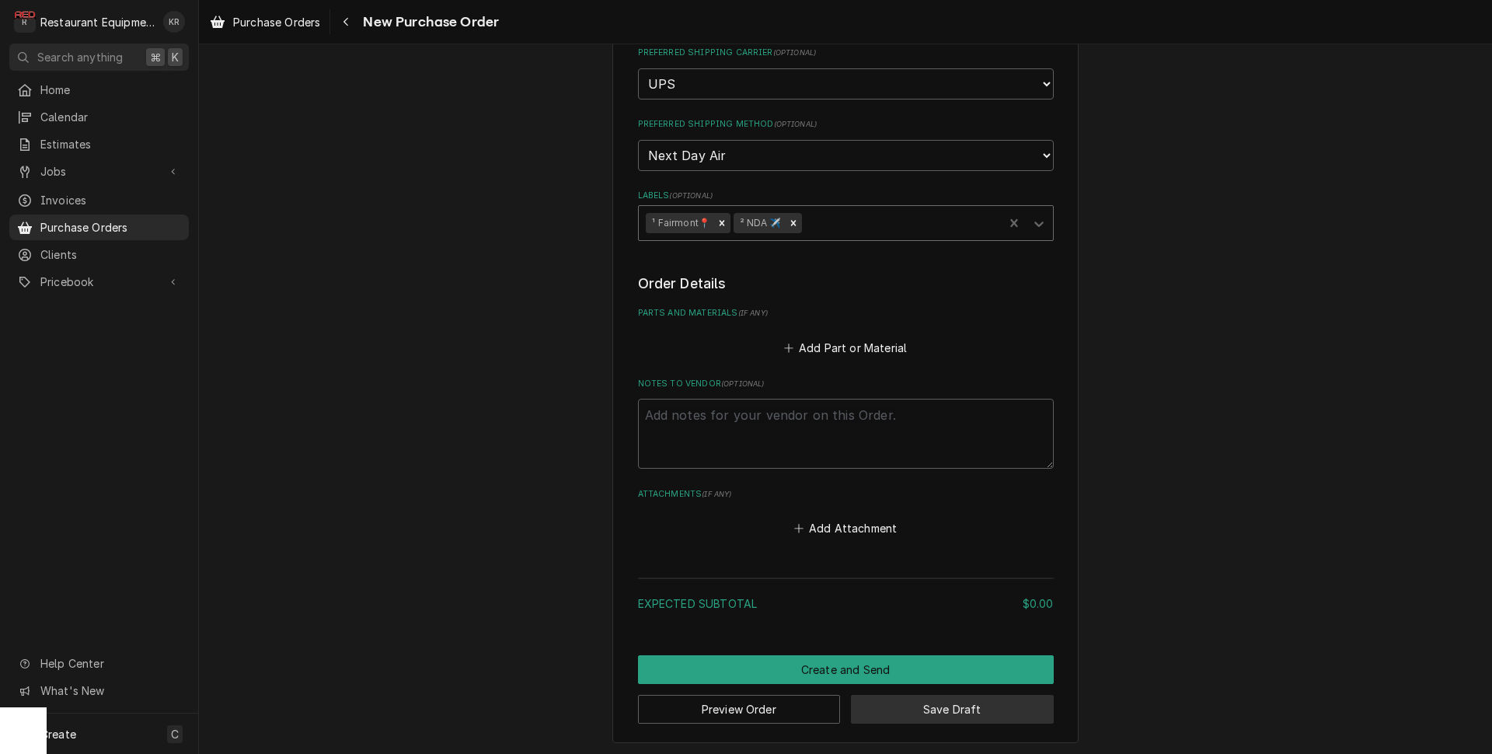
click at [932, 709] on button "Save Draft" at bounding box center [952, 709] width 203 height 29
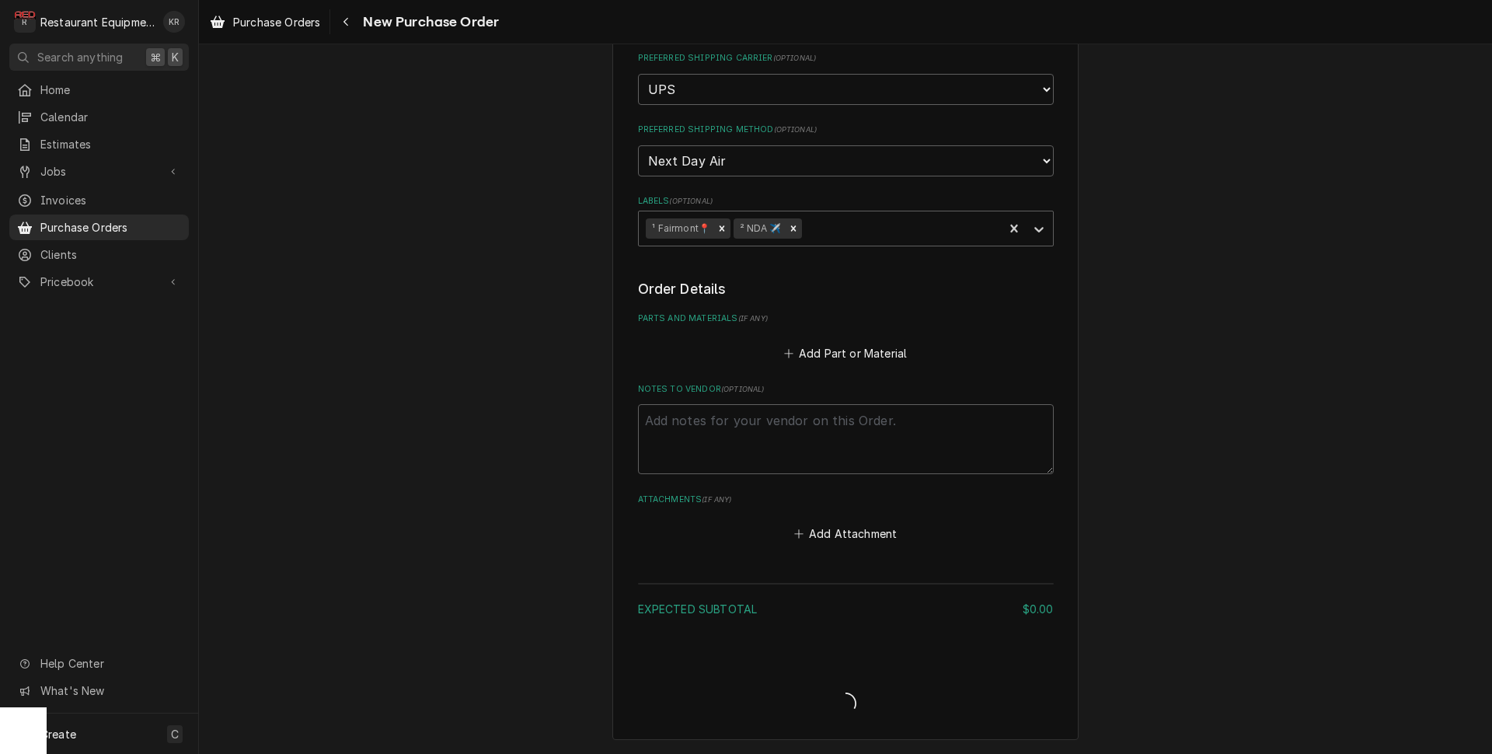
scroll to position [378, 0]
type textarea "x"
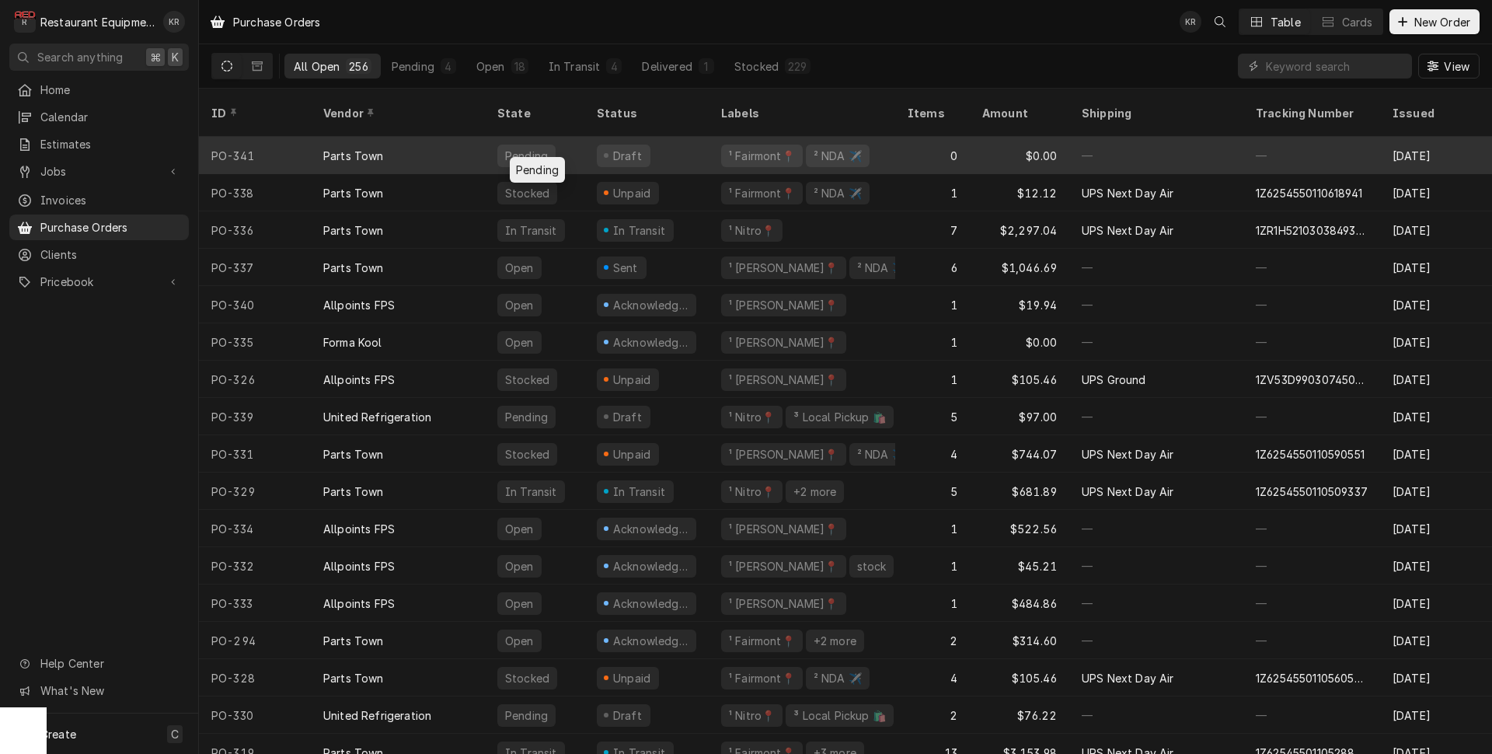
click at [493, 137] on div "Pending" at bounding box center [534, 155] width 99 height 37
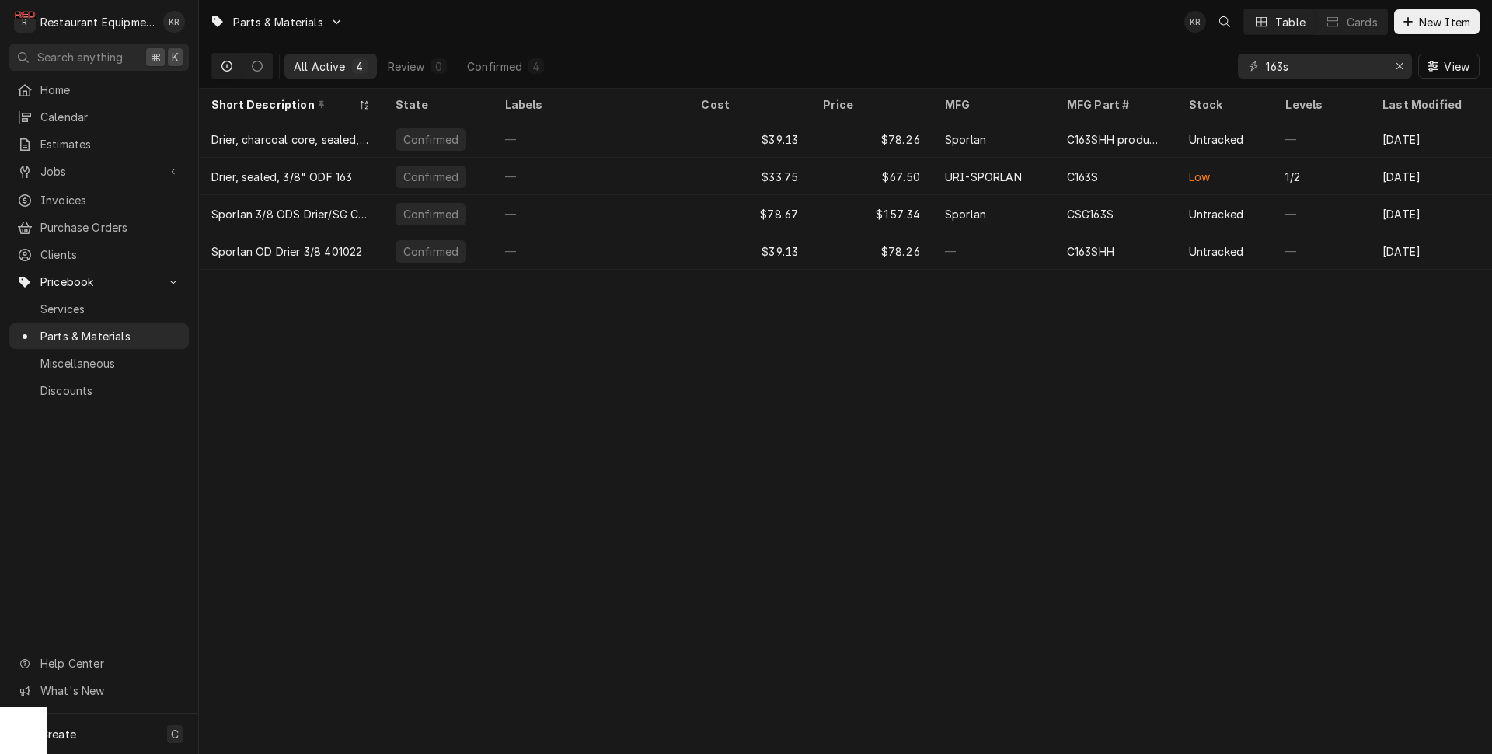
click at [1248, 66] on div "163s" at bounding box center [1325, 66] width 174 height 25
click at [1303, 61] on input "163s" at bounding box center [1324, 66] width 117 height 25
drag, startPoint x: 1296, startPoint y: 64, endPoint x: 1254, endPoint y: 67, distance: 42.1
click at [1266, 67] on input "163s" at bounding box center [1324, 66] width 117 height 25
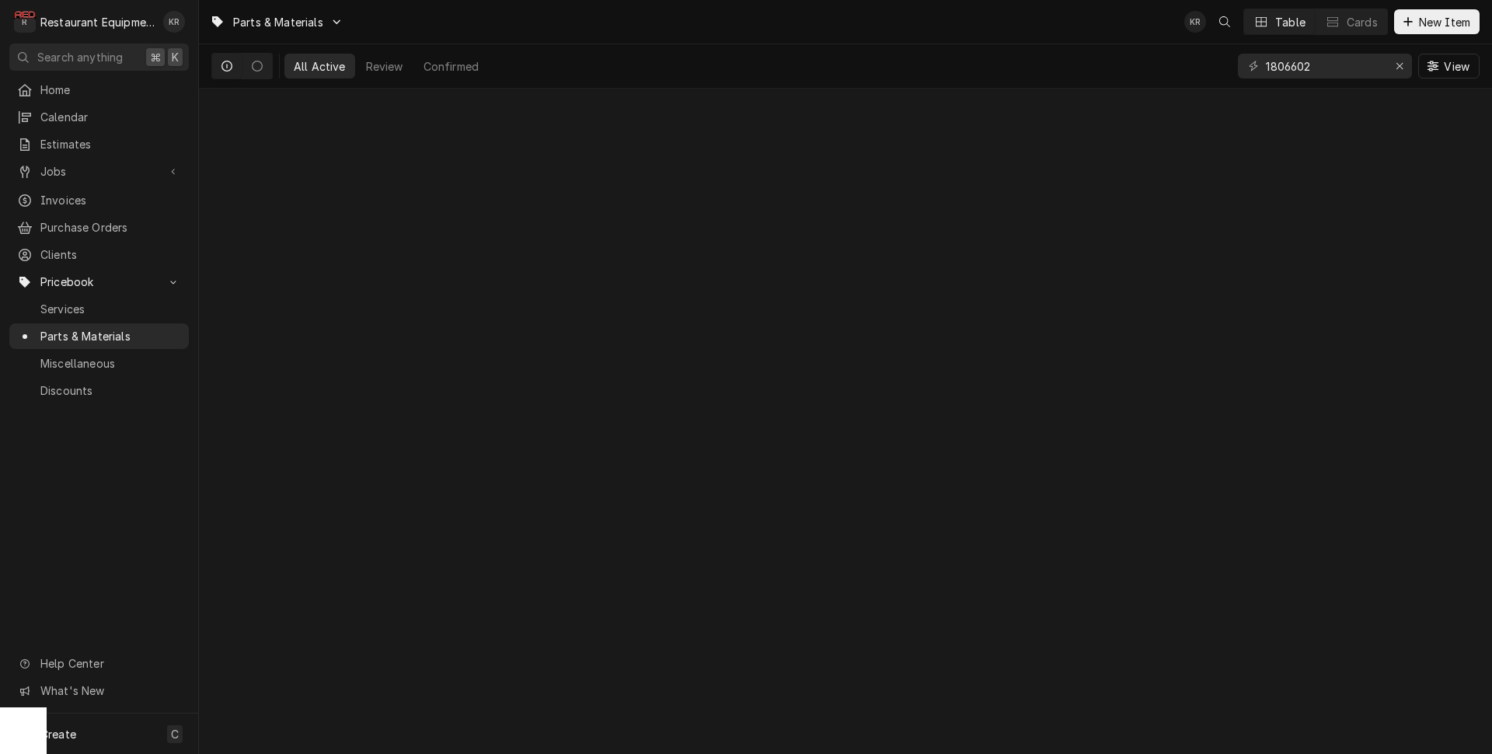
type input "1806602"
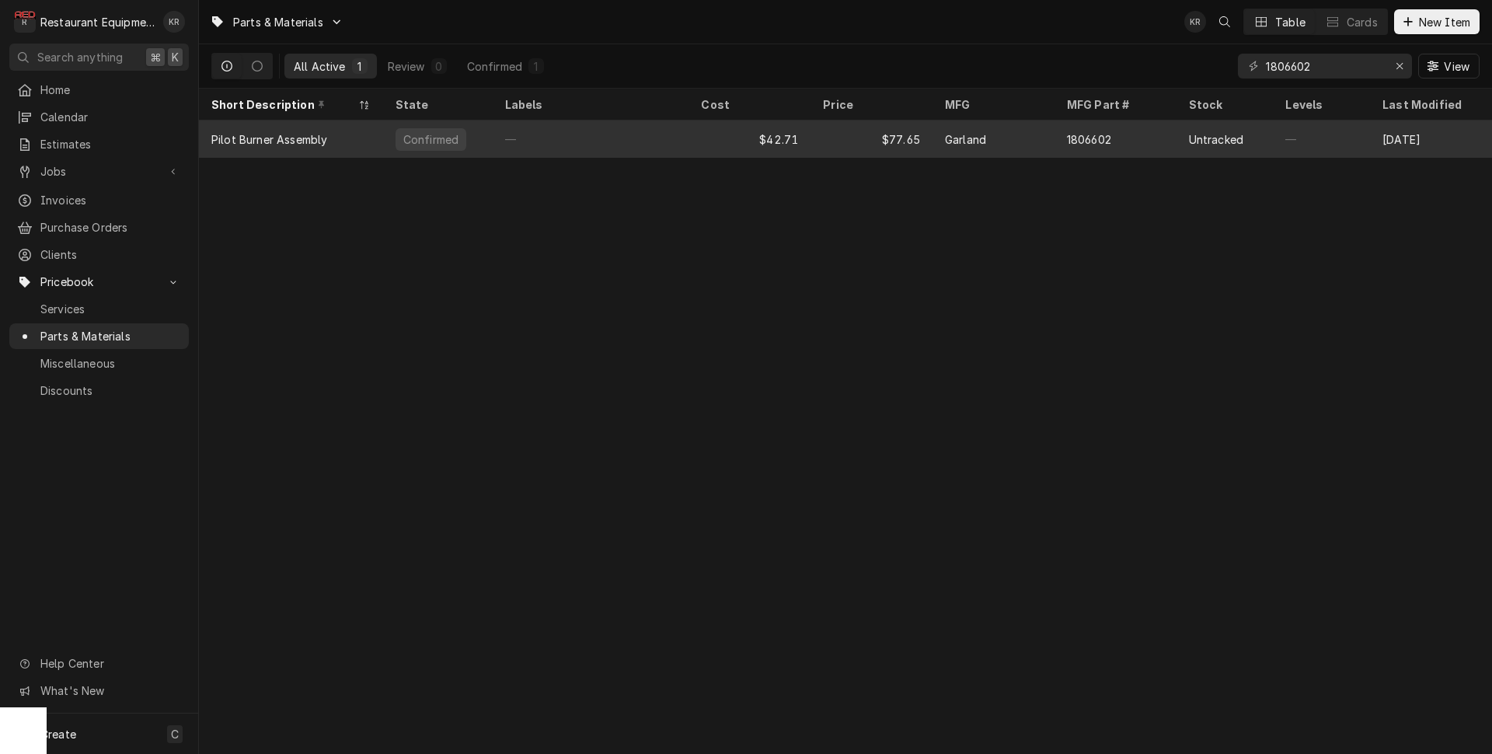
click at [323, 131] on div "Pilot Burner Assembly" at bounding box center [269, 139] width 116 height 16
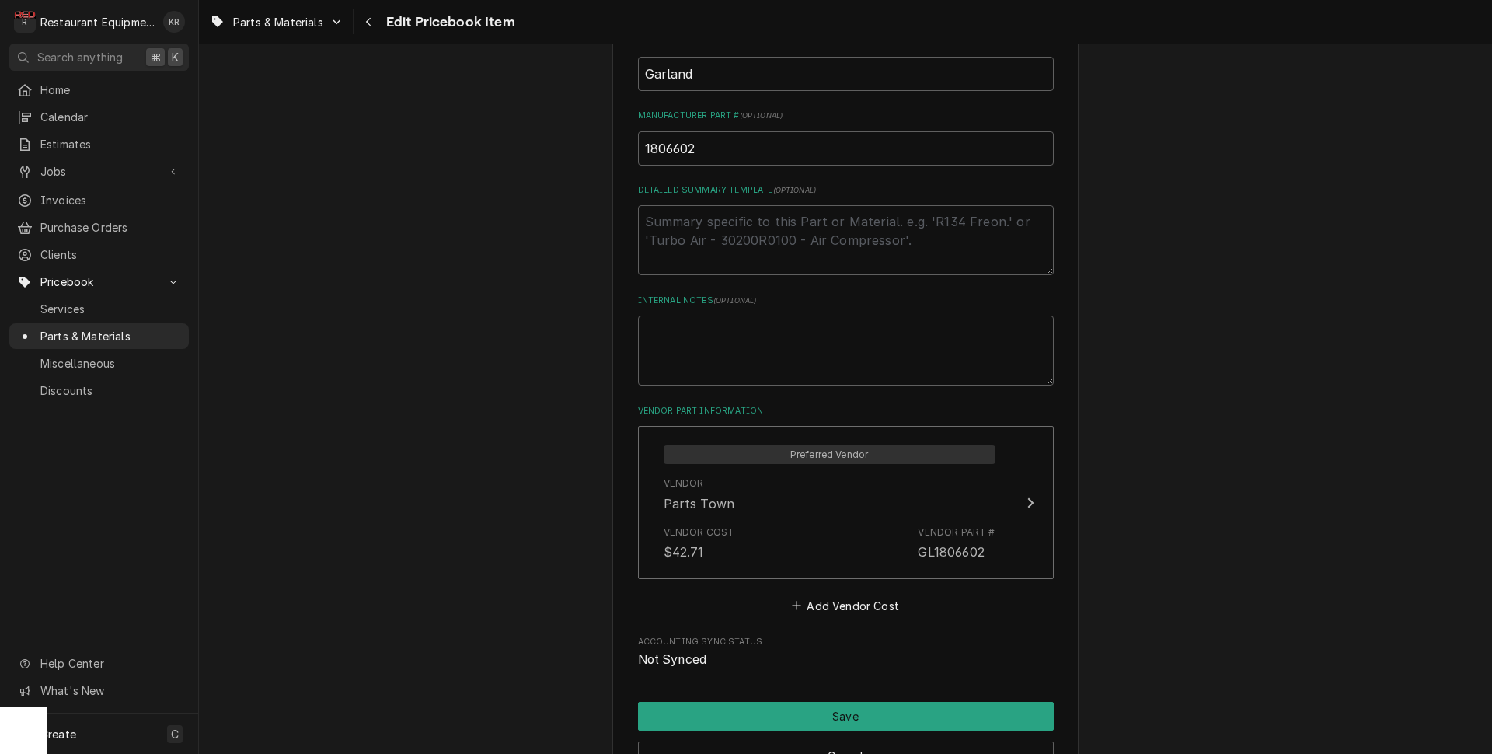
scroll to position [761, 0]
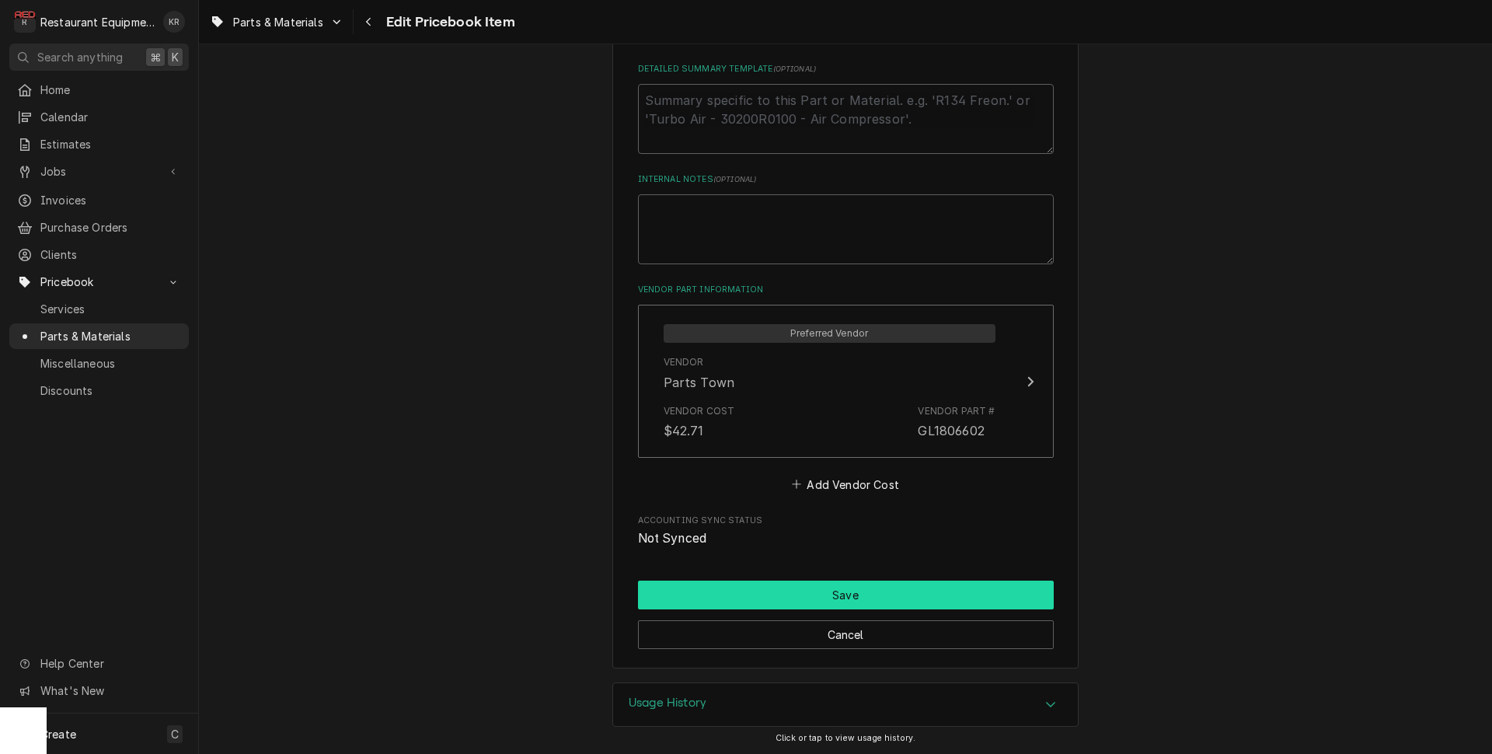
click at [850, 593] on button "Save" at bounding box center [846, 595] width 416 height 29
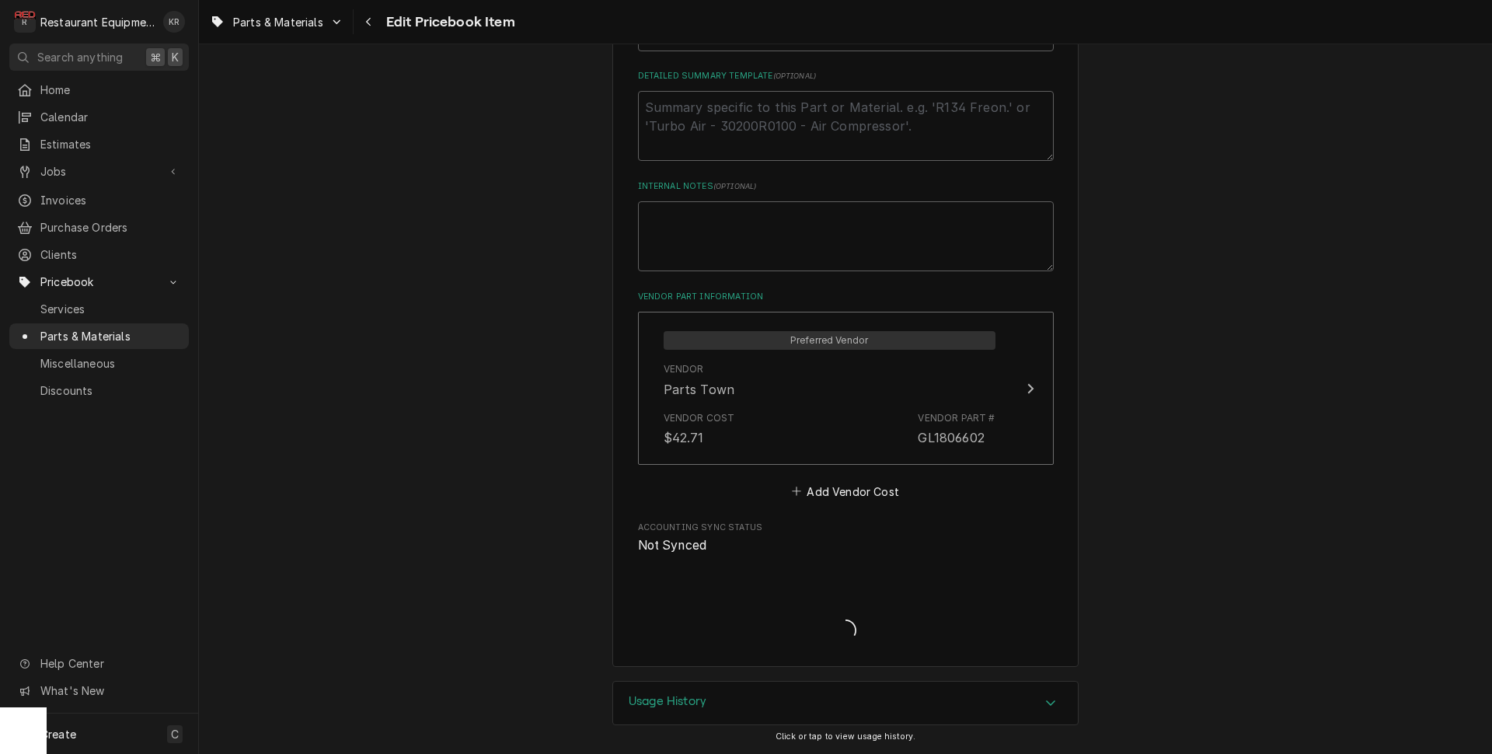
type textarea "x"
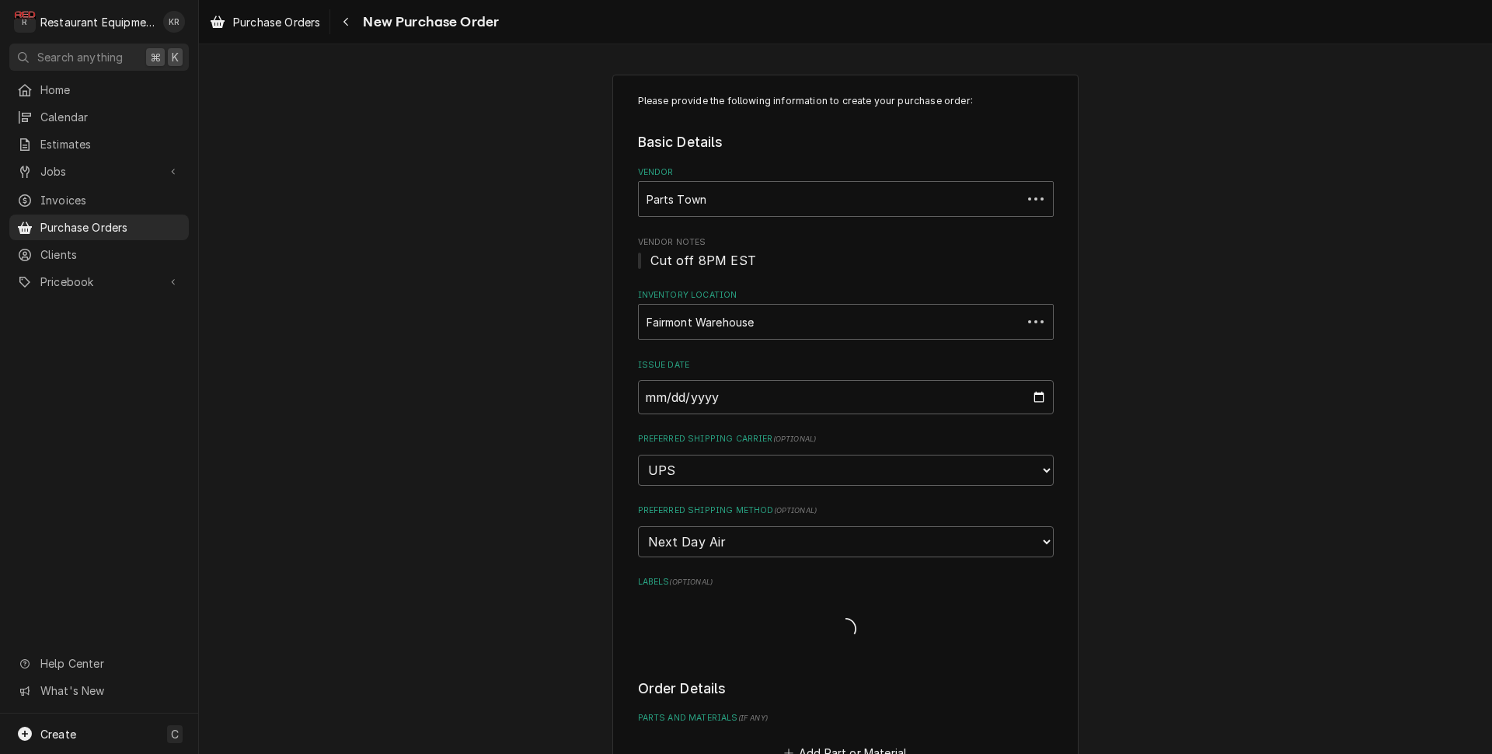
type textarea "x"
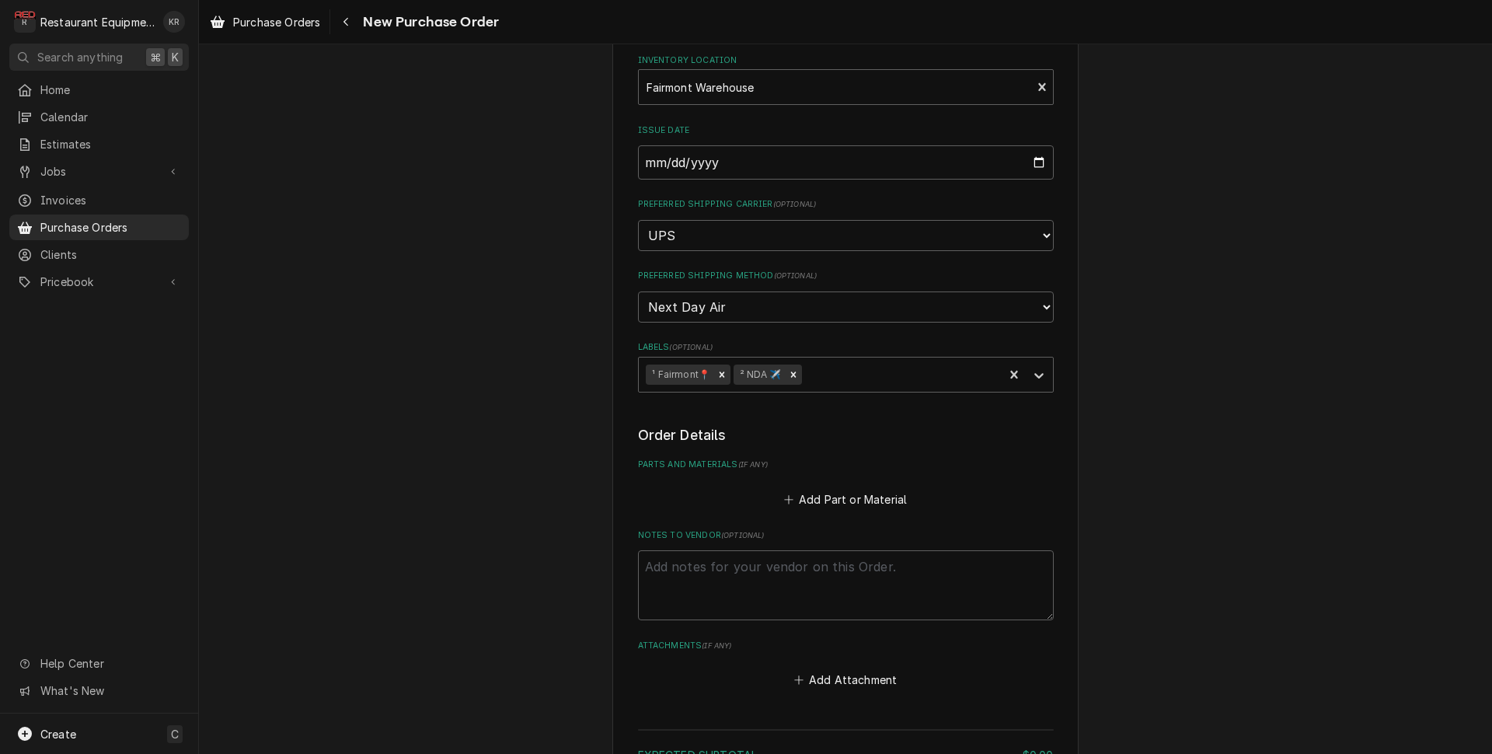
scroll to position [499, 0]
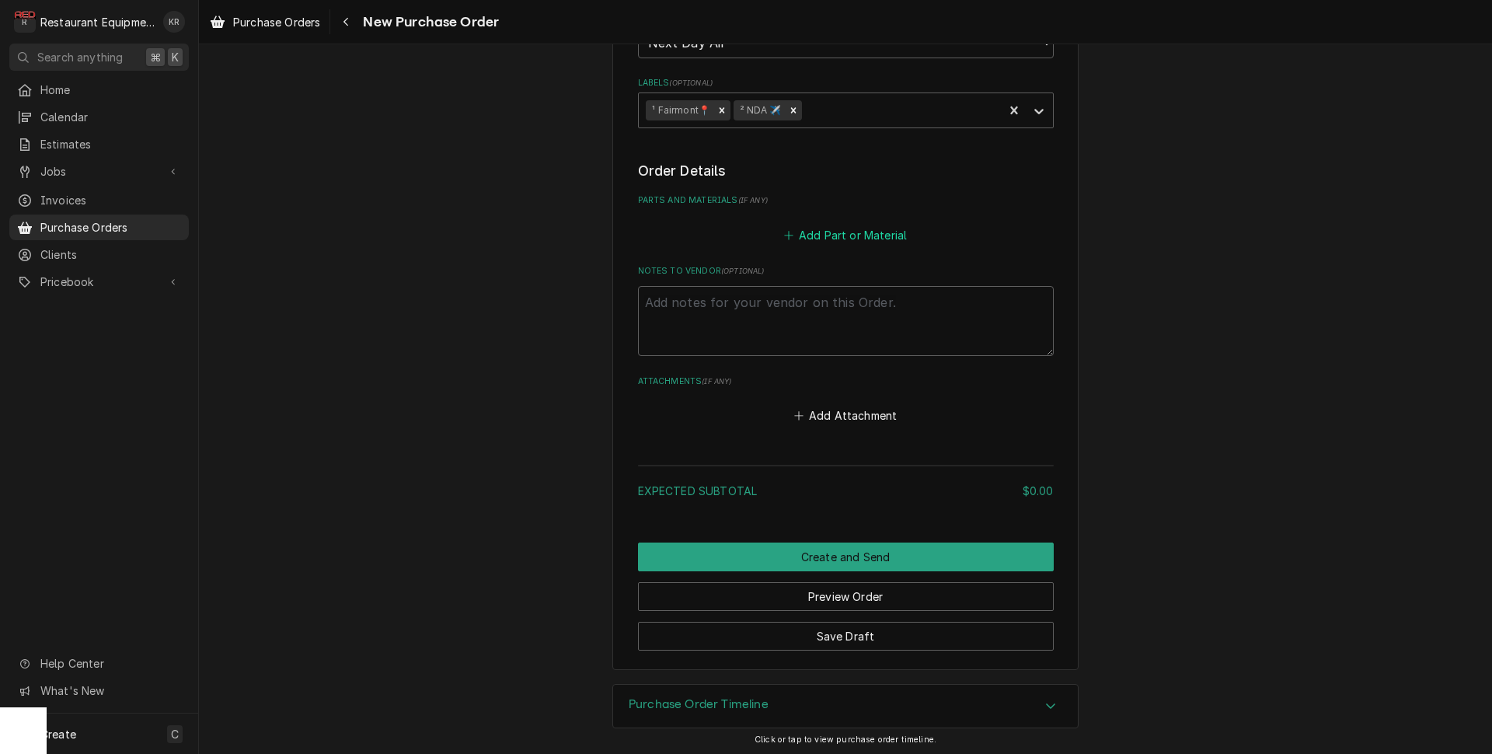
click at [839, 230] on button "Add Part or Material" at bounding box center [845, 235] width 128 height 22
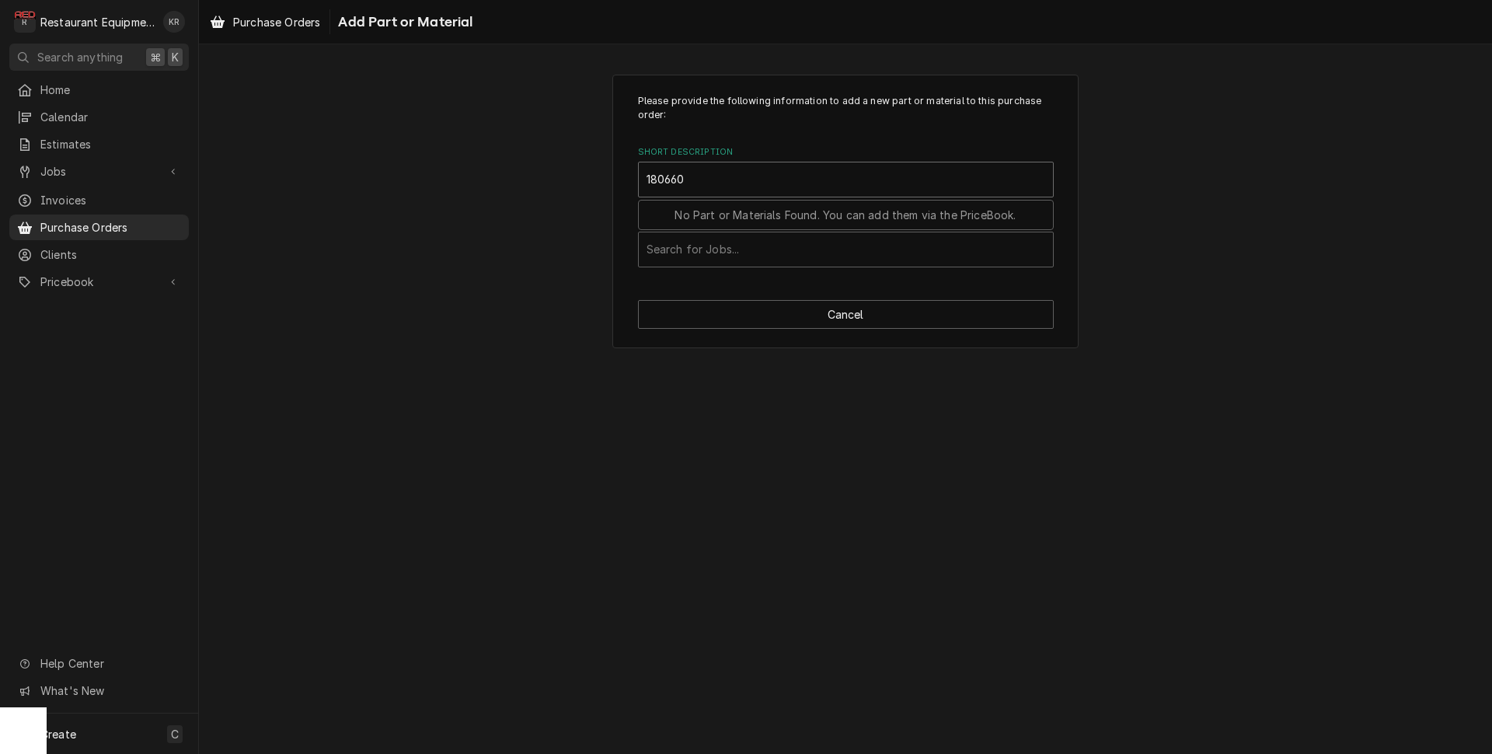
type input "1806602"
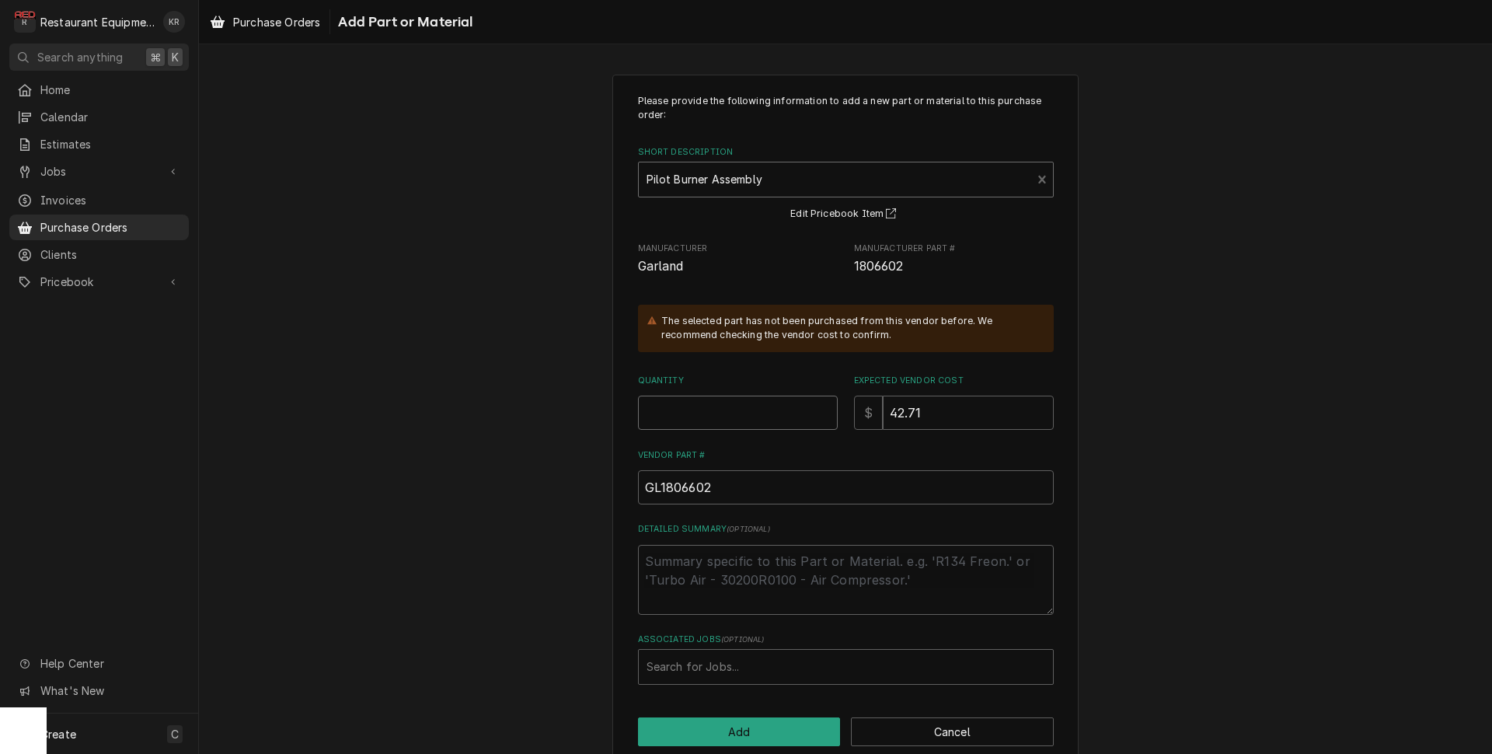
click at [661, 410] on input "Quantity" at bounding box center [738, 413] width 200 height 34
type textarea "x"
type input "1"
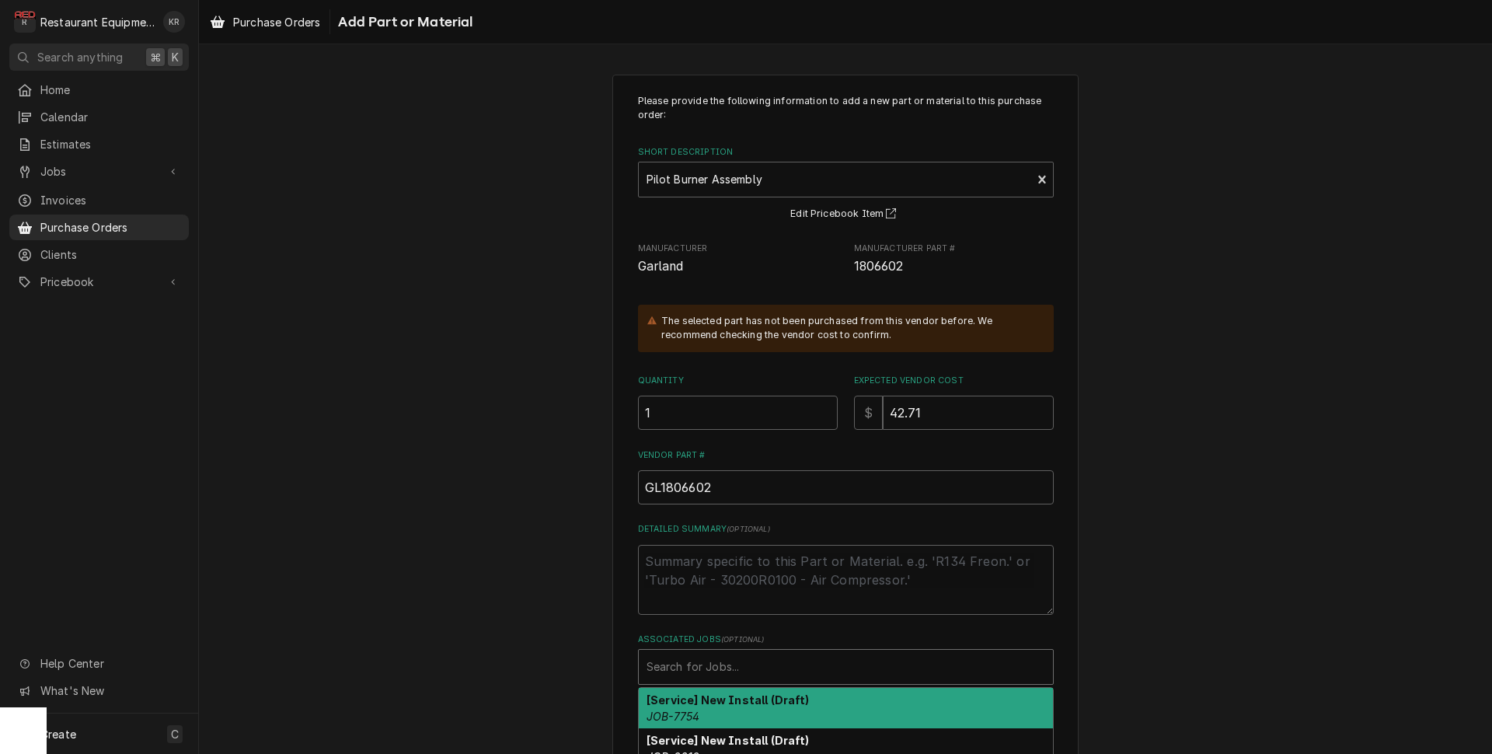
click at [721, 661] on div "Associated Jobs" at bounding box center [846, 667] width 399 height 28
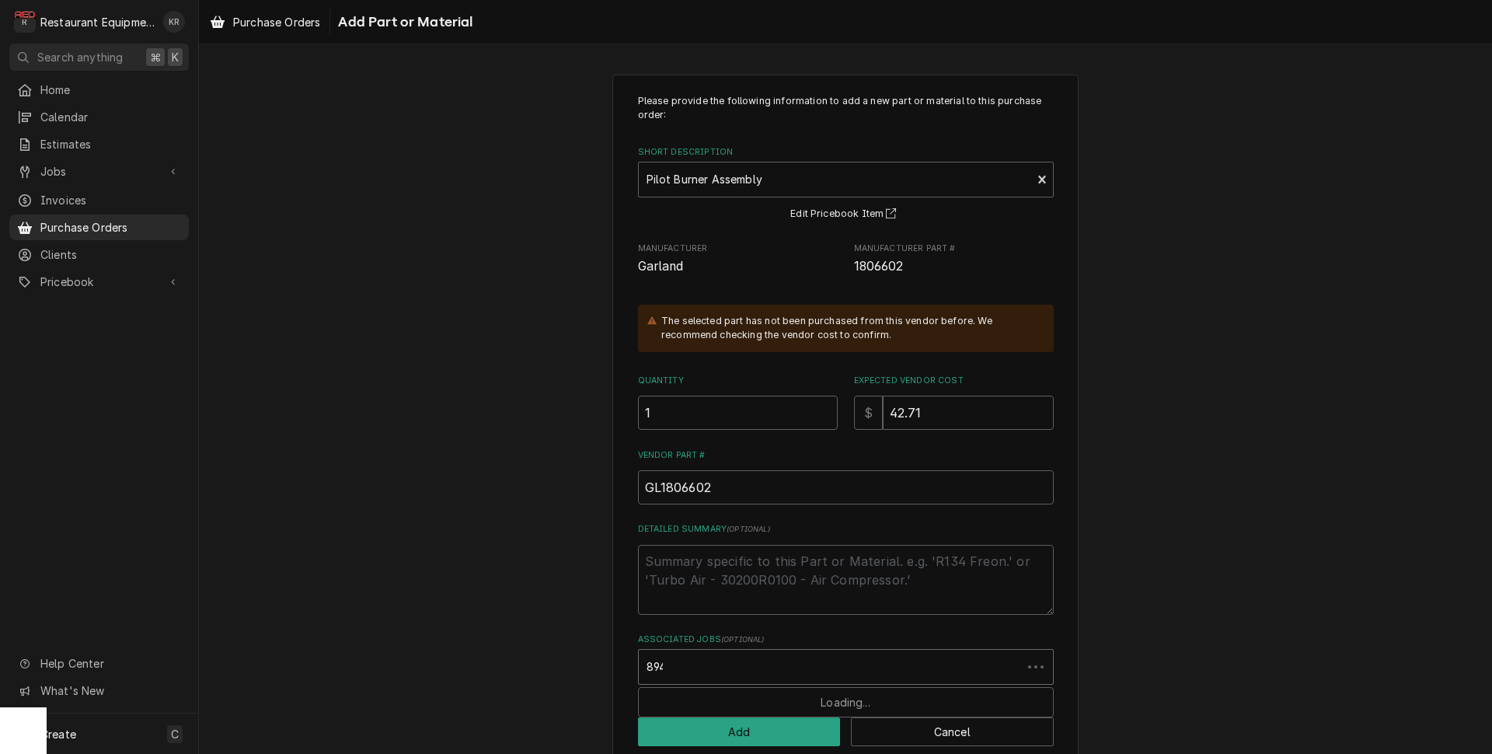
type input "8942"
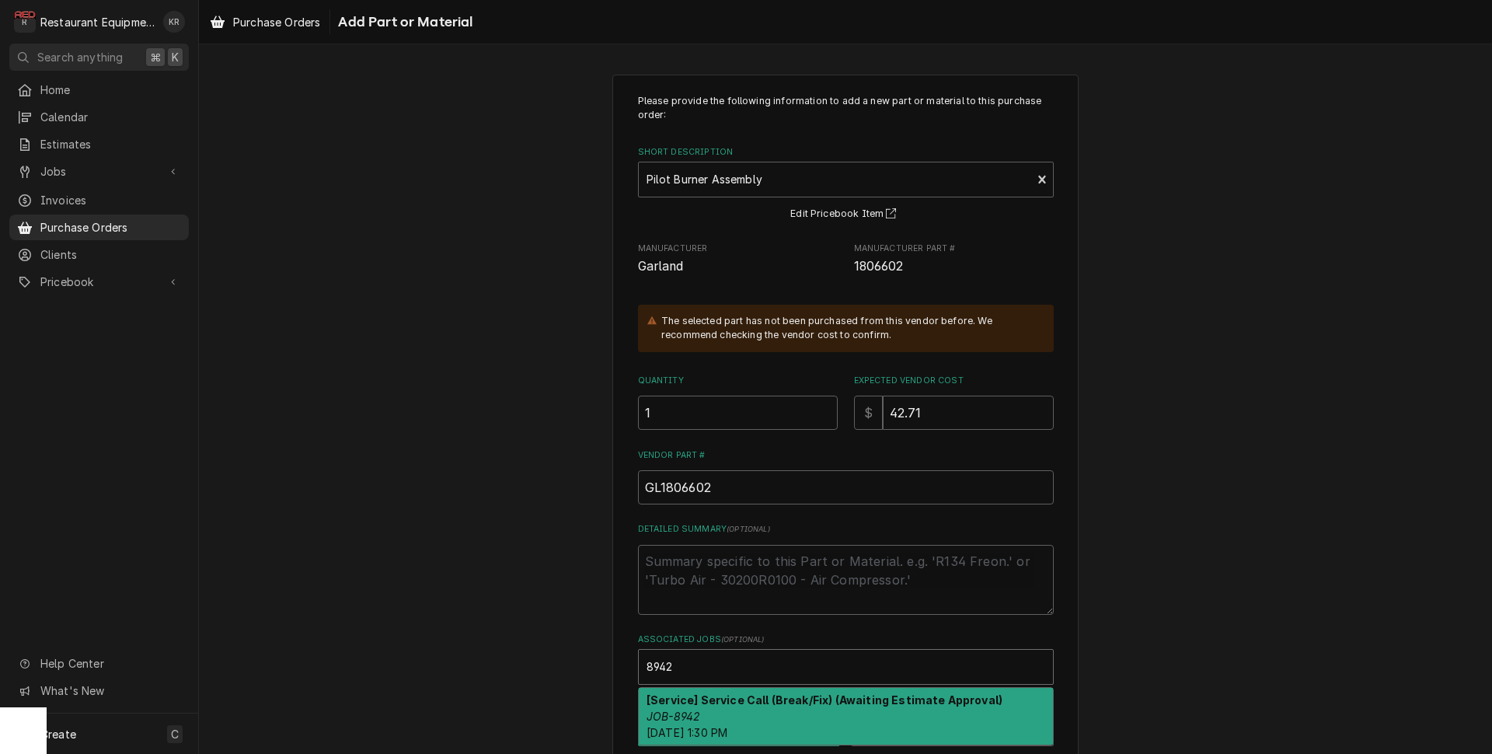
click at [745, 704] on strong "[Service] Service Call (Break/Fix) (Awaiting Estimate Approval)" at bounding box center [825, 699] width 356 height 13
type textarea "x"
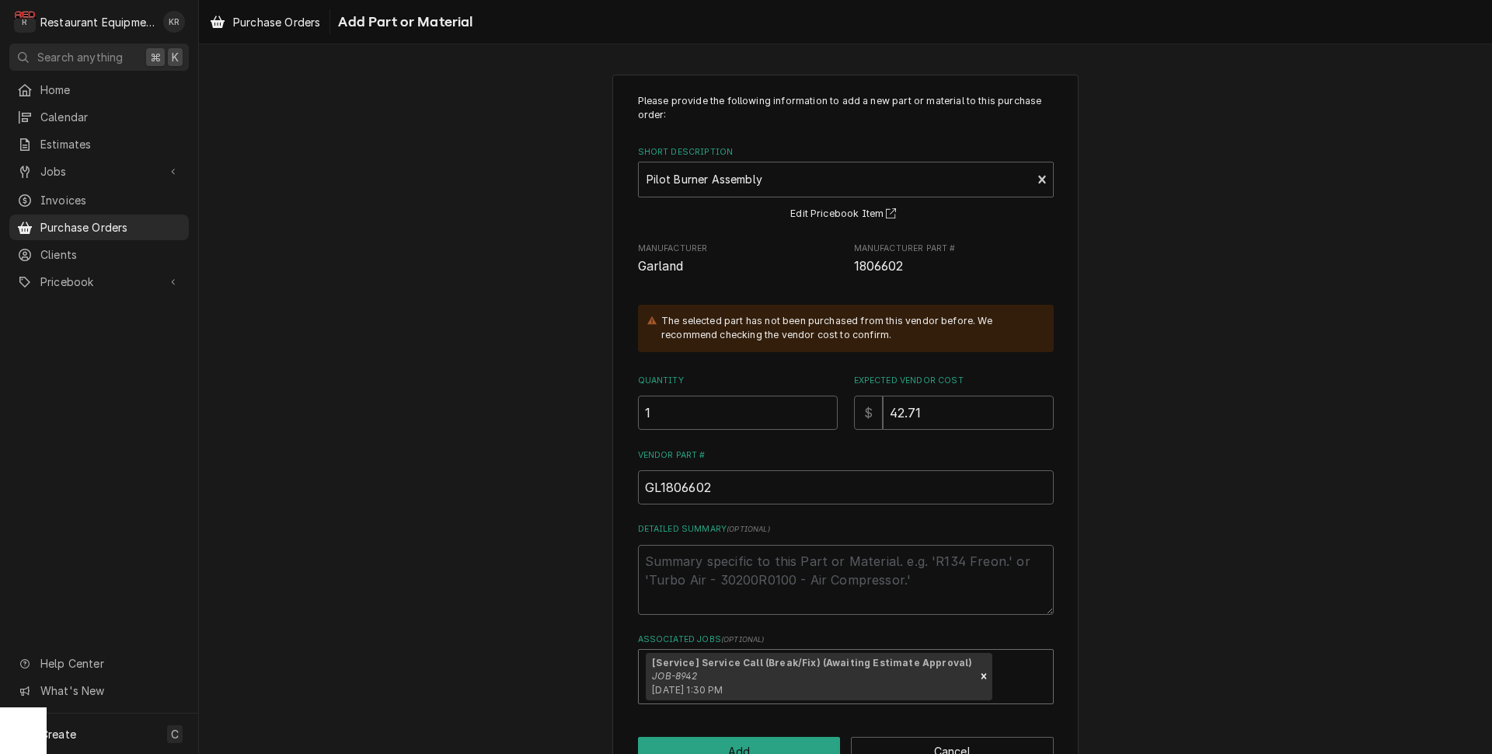
scroll to position [45, 0]
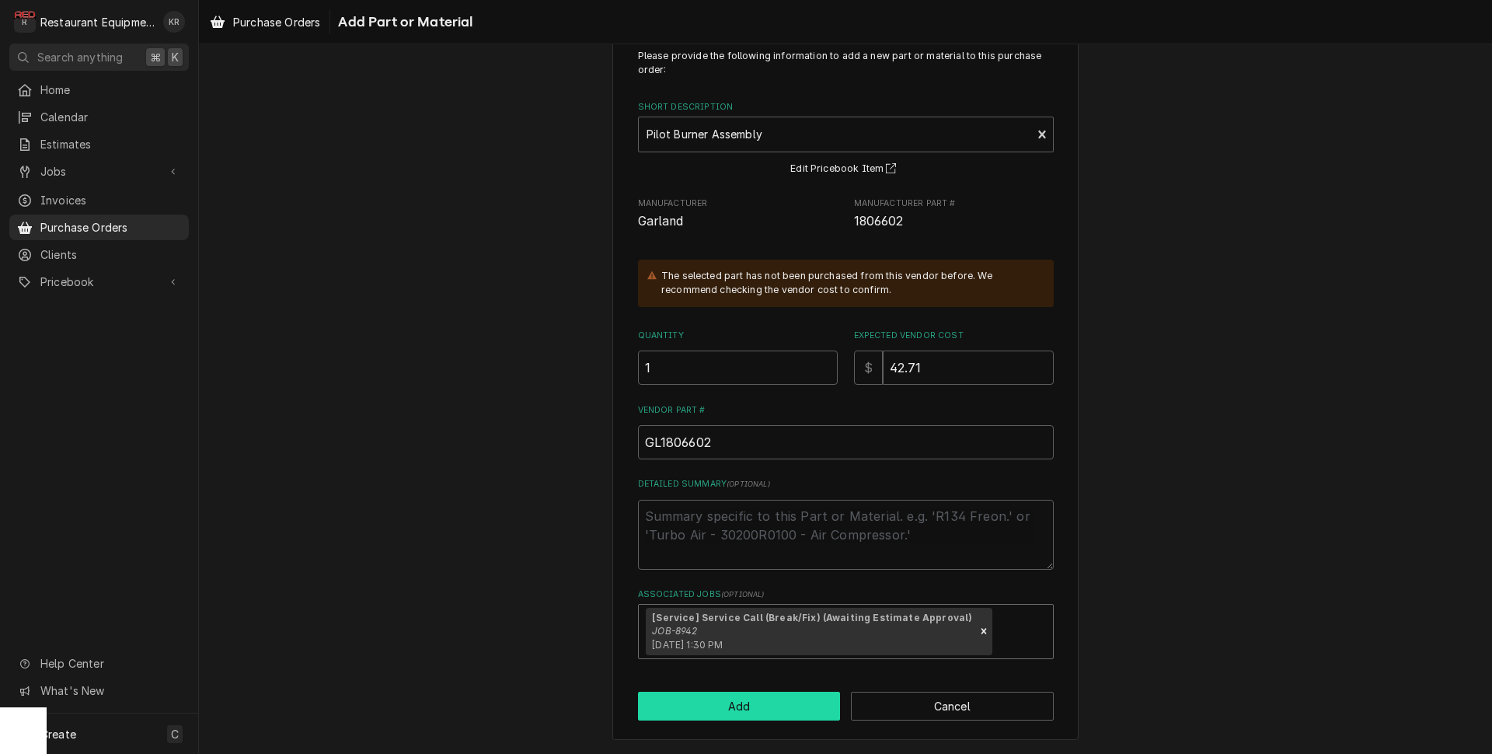
click at [749, 720] on button "Add" at bounding box center [739, 706] width 203 height 29
type textarea "x"
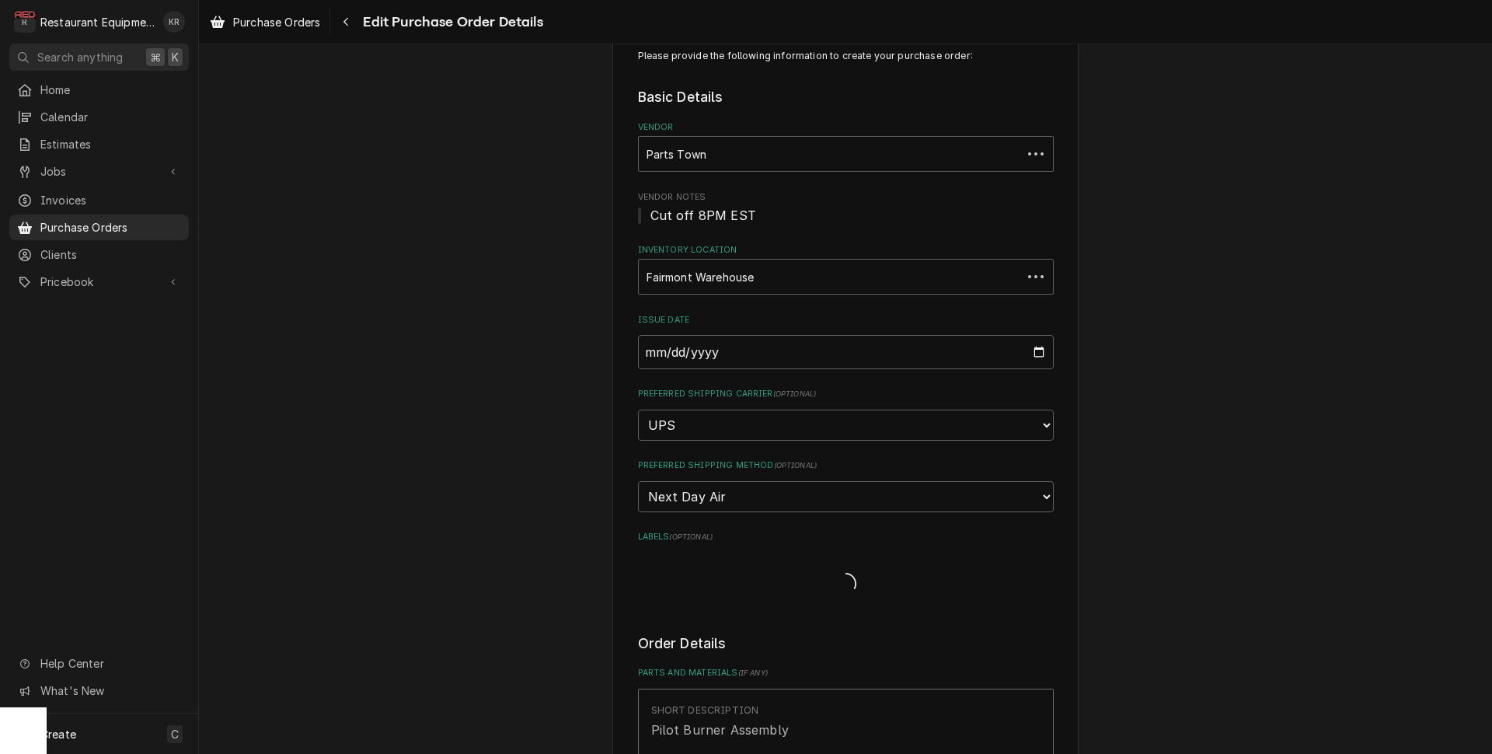
scroll to position [499, 0]
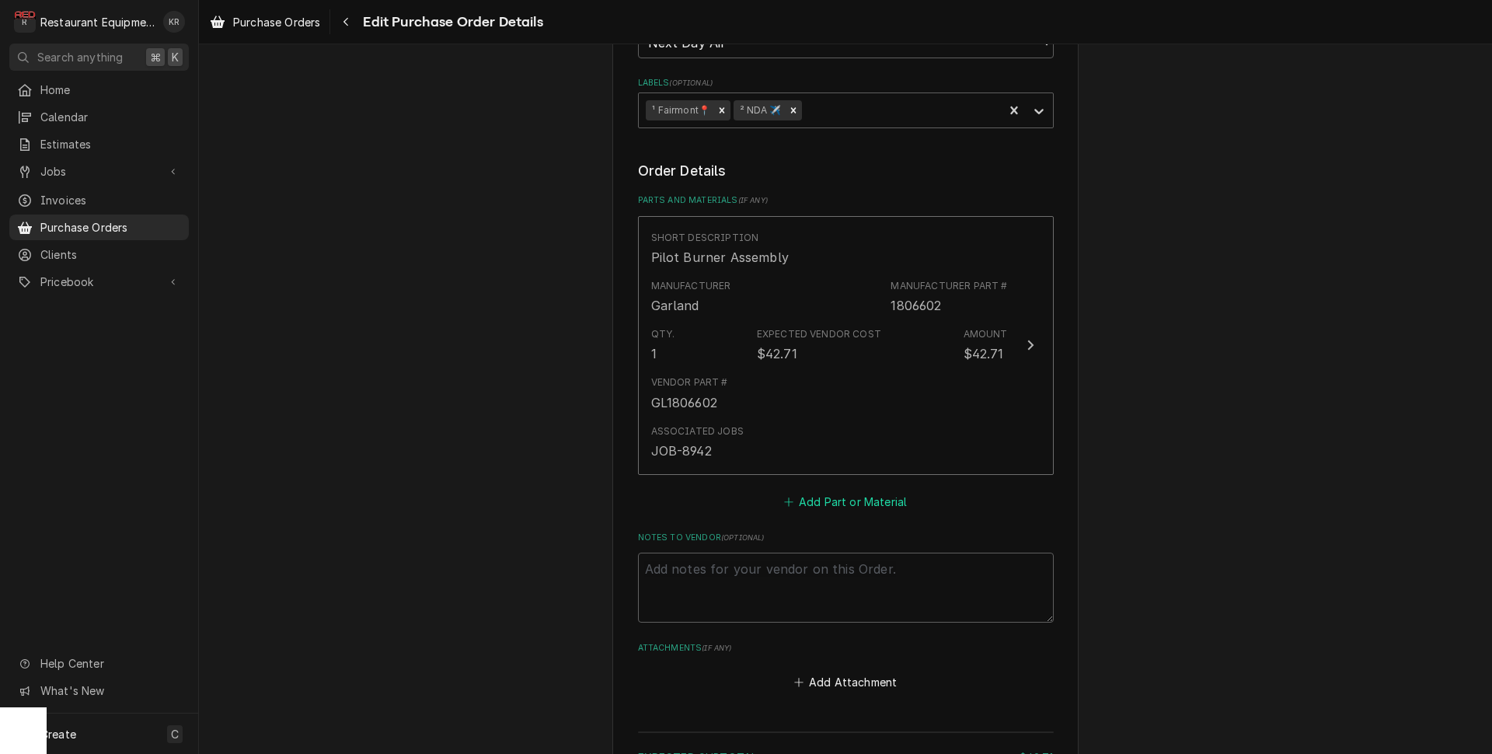
drag, startPoint x: 837, startPoint y: 502, endPoint x: 836, endPoint y: 487, distance: 15.6
click at [837, 501] on button "Add Part or Material" at bounding box center [845, 501] width 128 height 22
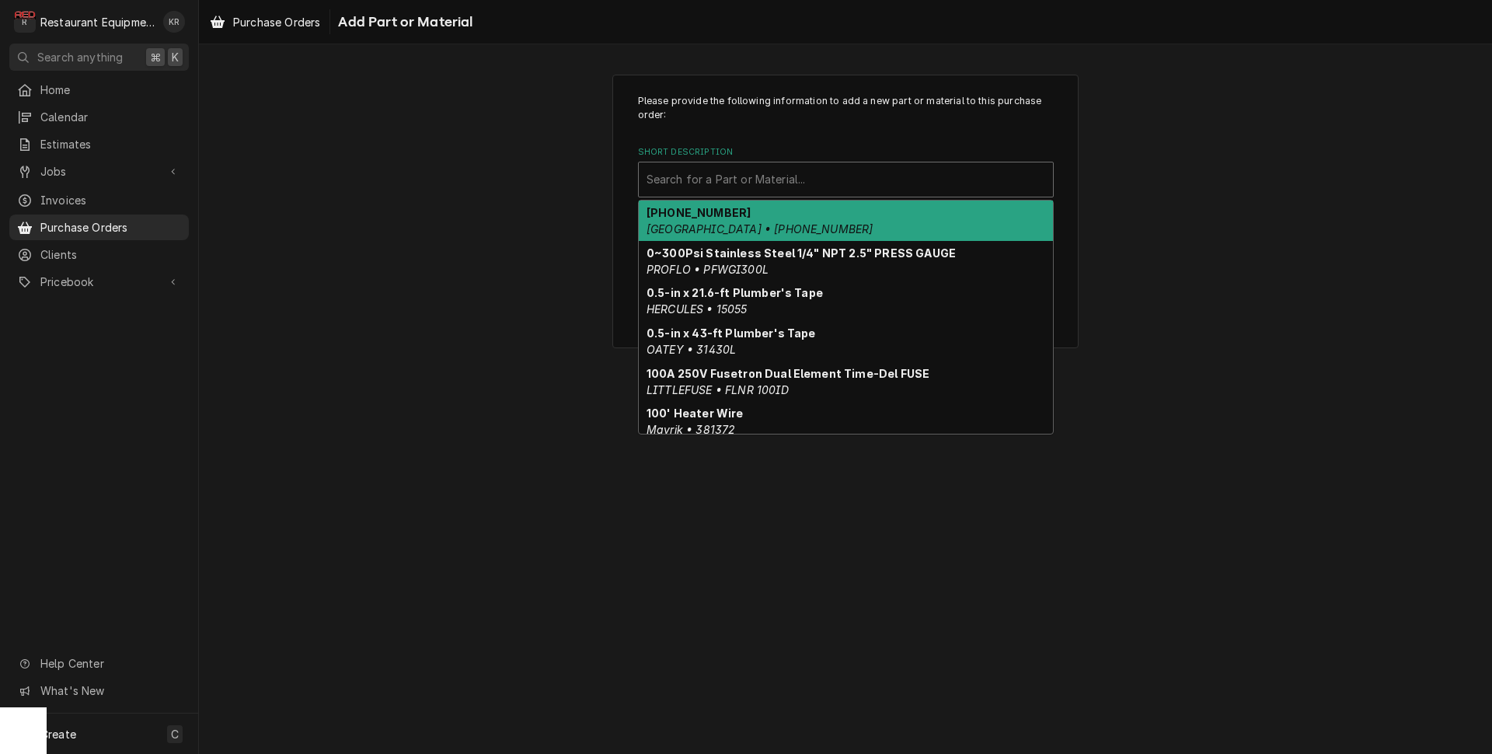
click at [749, 180] on div "Short Description" at bounding box center [846, 180] width 399 height 28
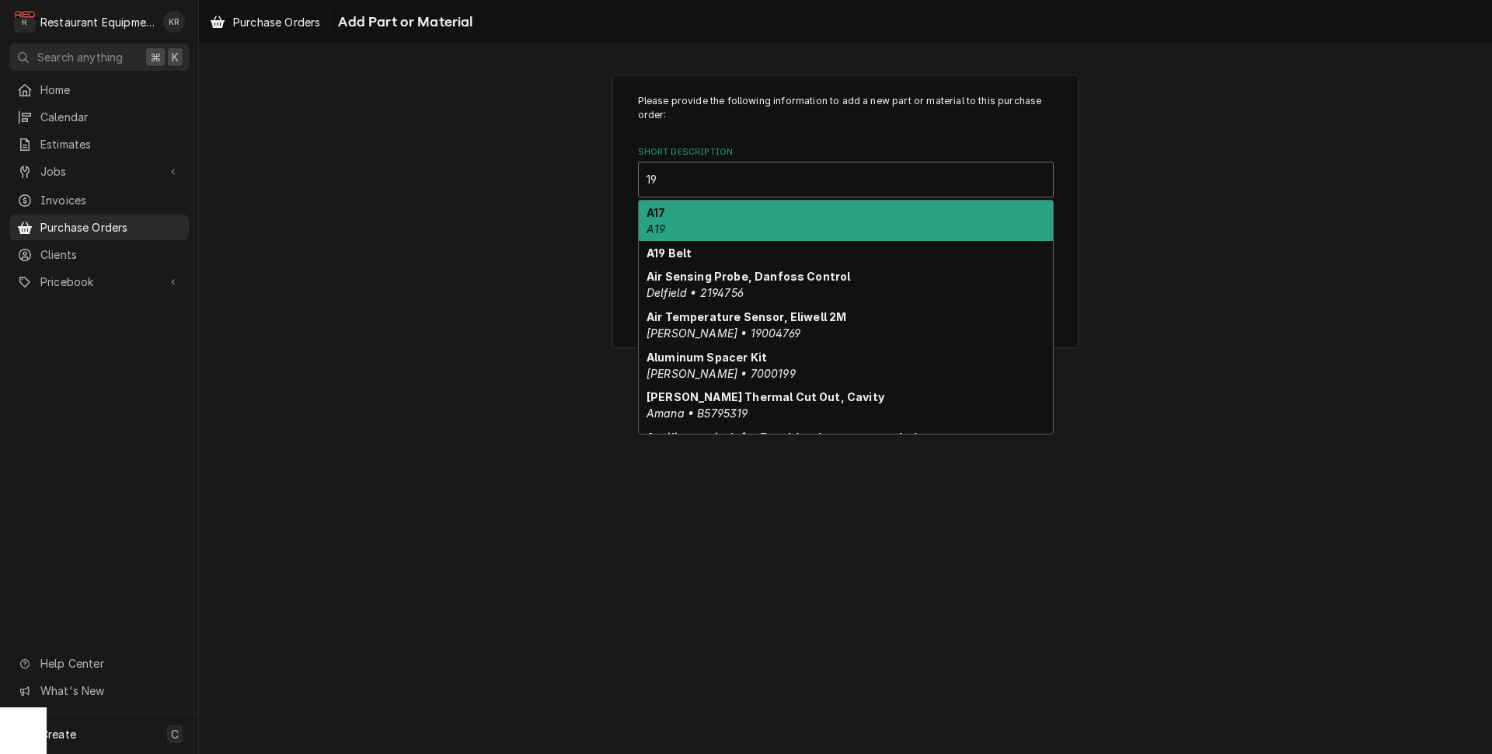
type input "1"
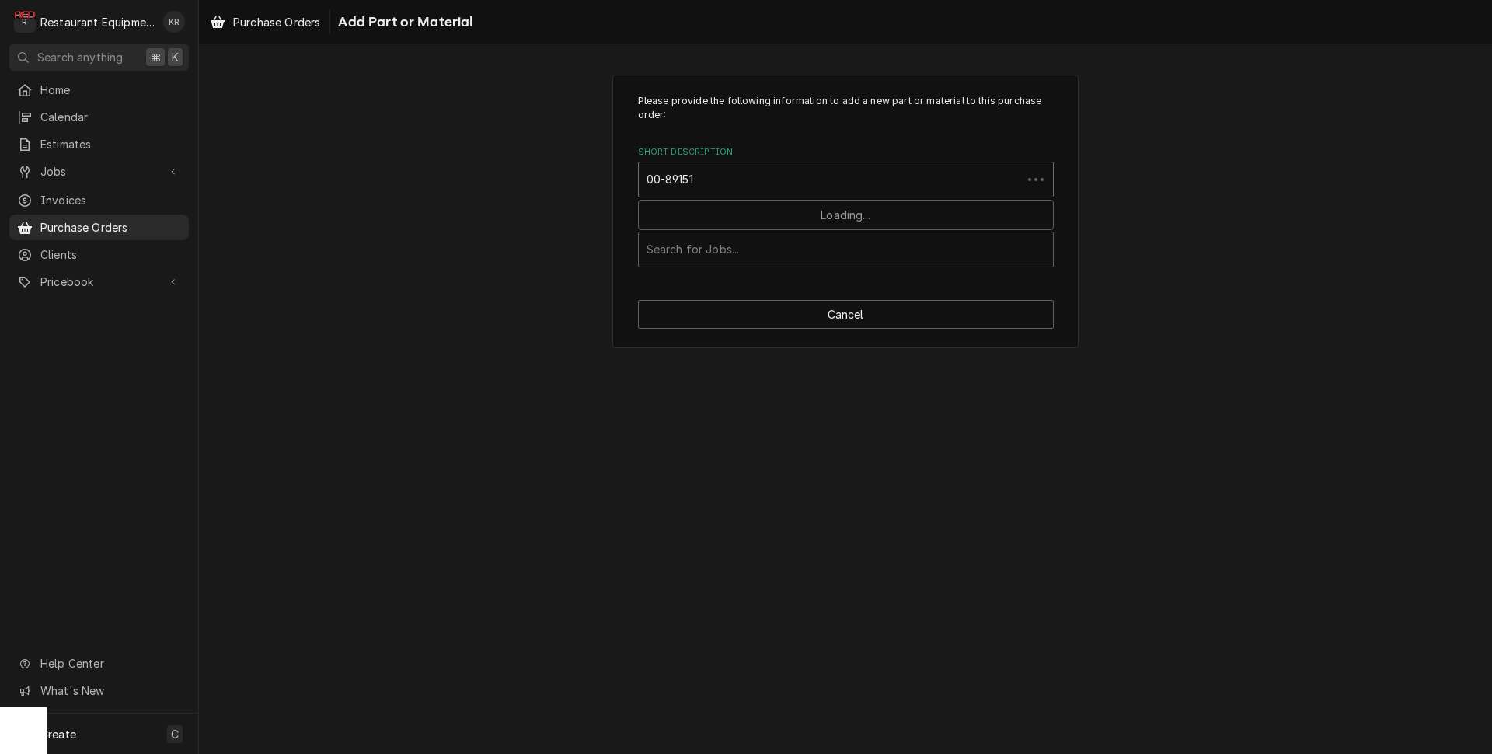
type input "00-891510"
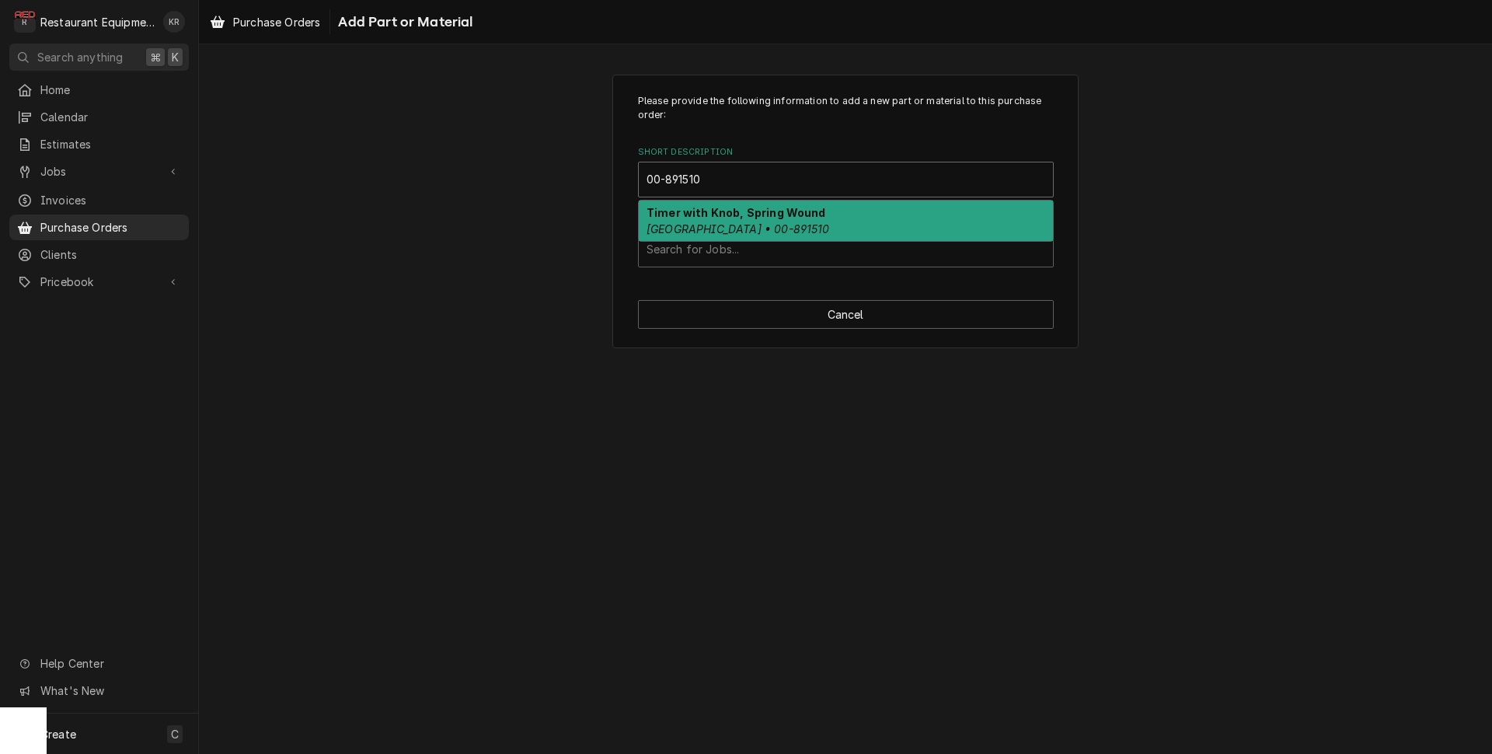
click at [734, 218] on strong "Timer with Knob, Spring Wound" at bounding box center [737, 212] width 180 height 13
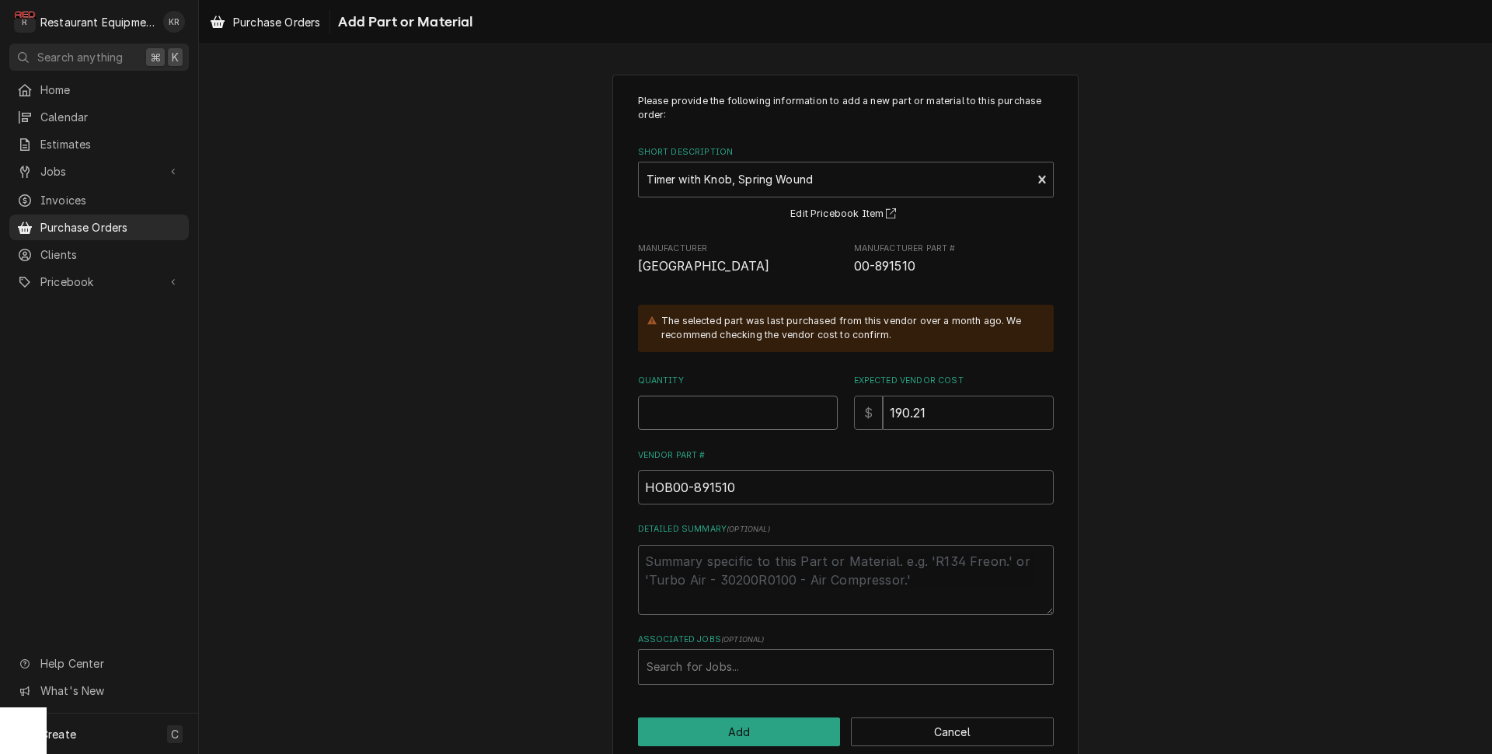
click at [696, 406] on input "Quantity" at bounding box center [738, 413] width 200 height 34
type textarea "x"
type input "1"
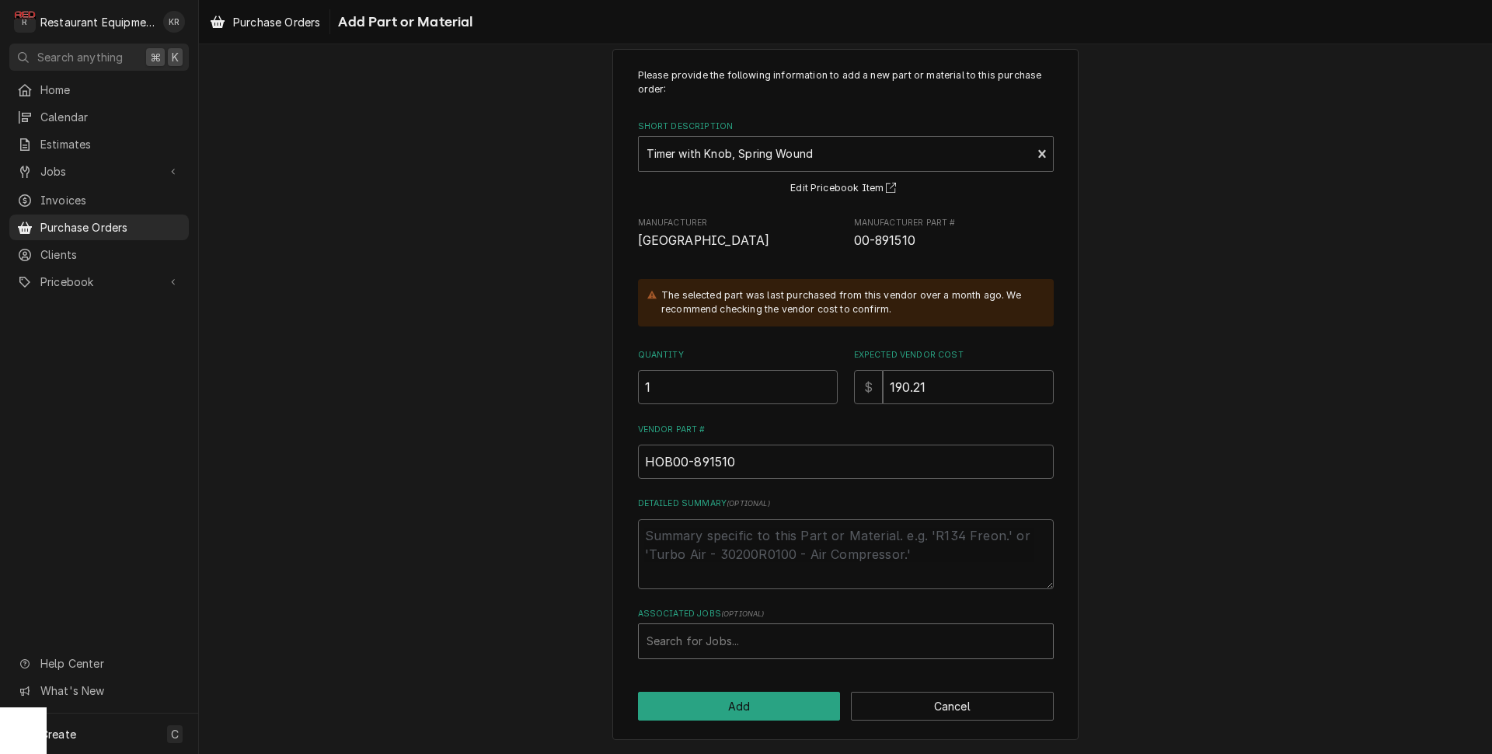
click at [717, 640] on div "Associated Jobs" at bounding box center [846, 641] width 399 height 28
type input "8993"
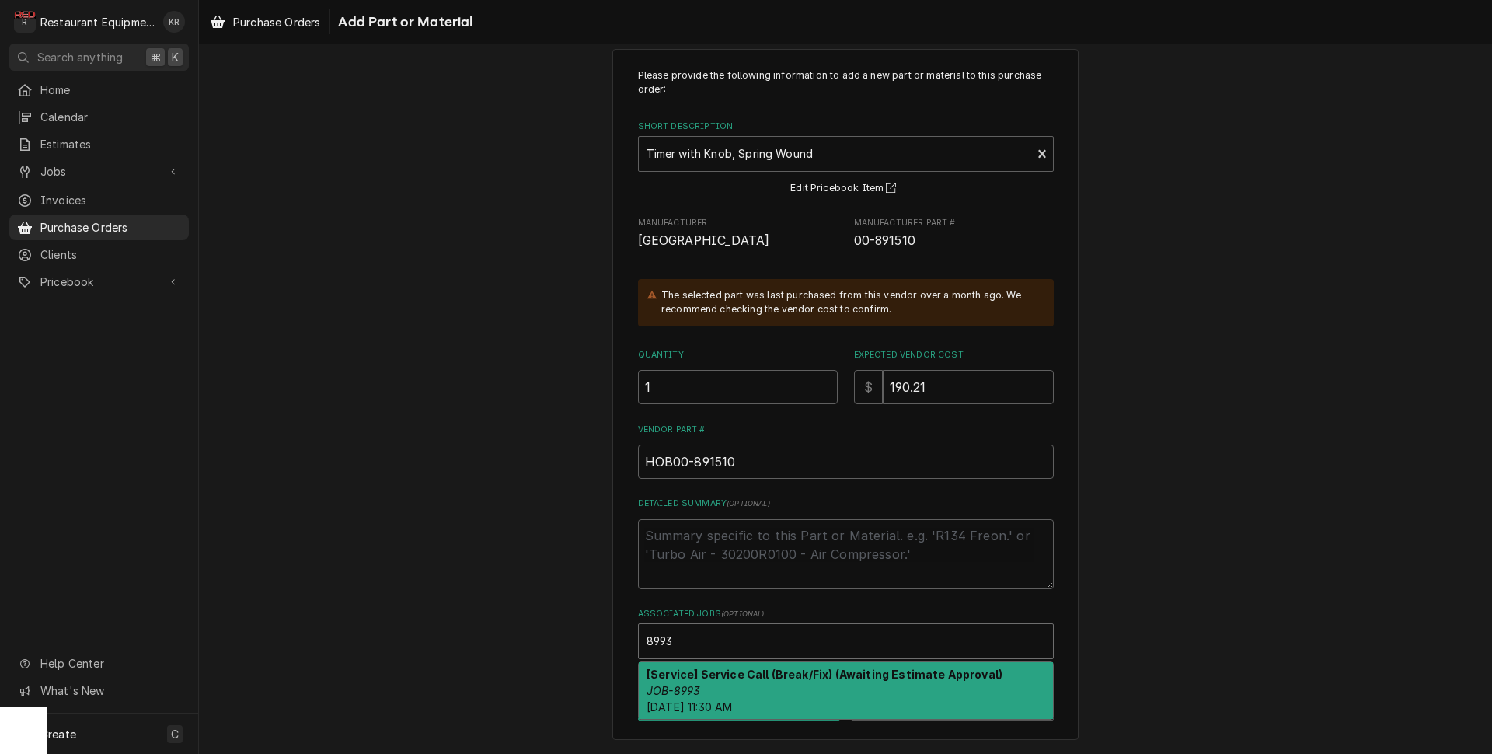
click at [745, 684] on div "[Service] Service Call (Break/Fix) (Awaiting Estimate Approval) JOB-8993 Wed, S…" at bounding box center [846, 690] width 414 height 57
type textarea "x"
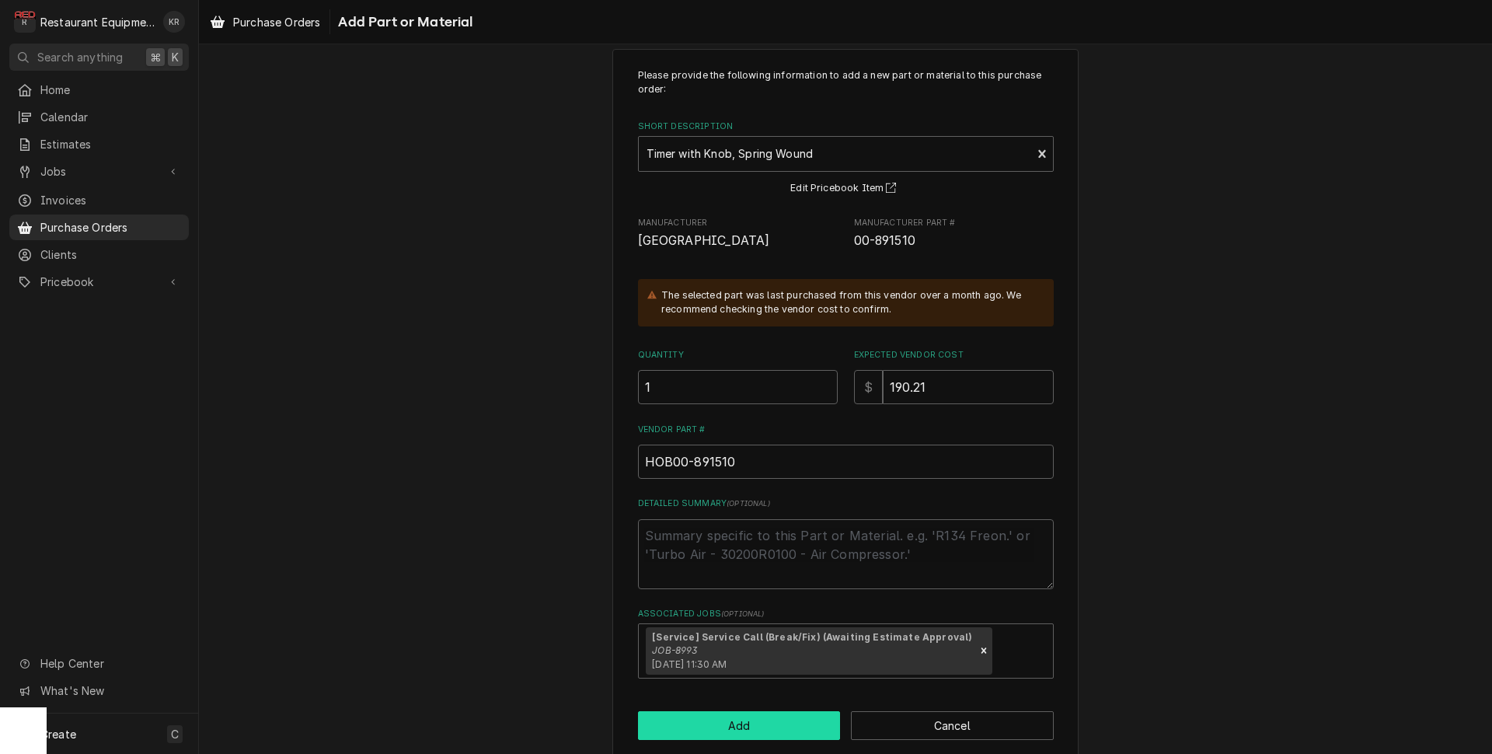
click at [732, 723] on button "Add" at bounding box center [739, 725] width 203 height 29
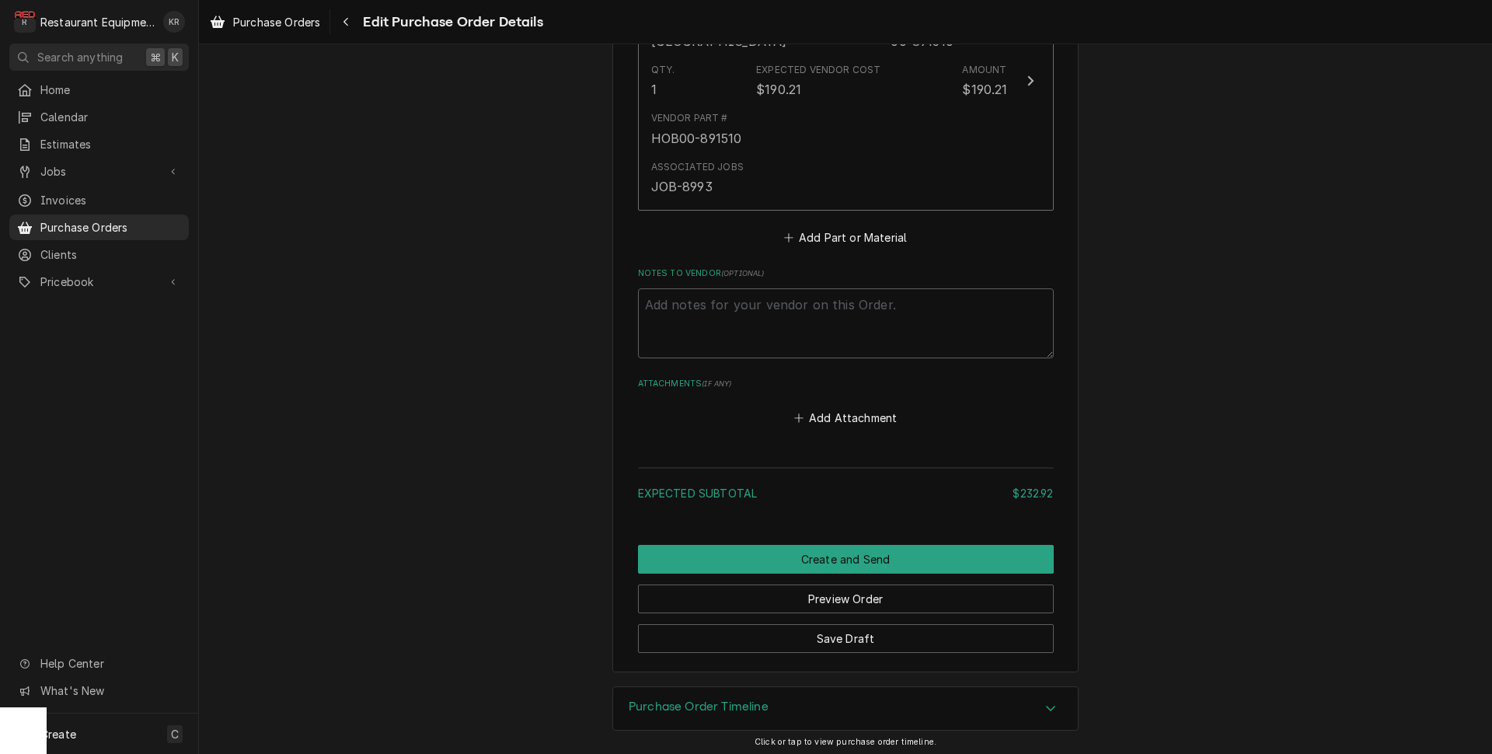
scroll to position [1032, 0]
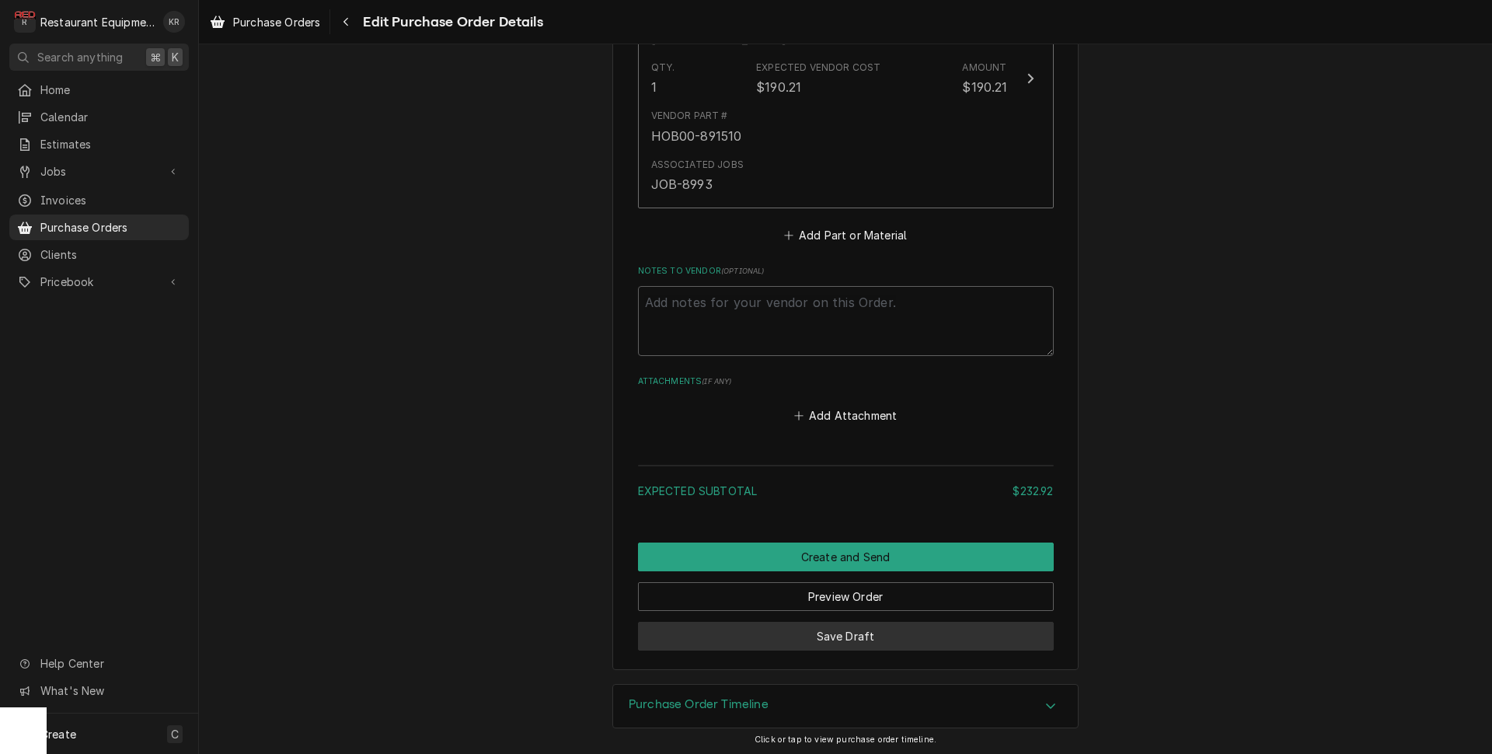
click at [850, 636] on button "Save Draft" at bounding box center [846, 636] width 416 height 29
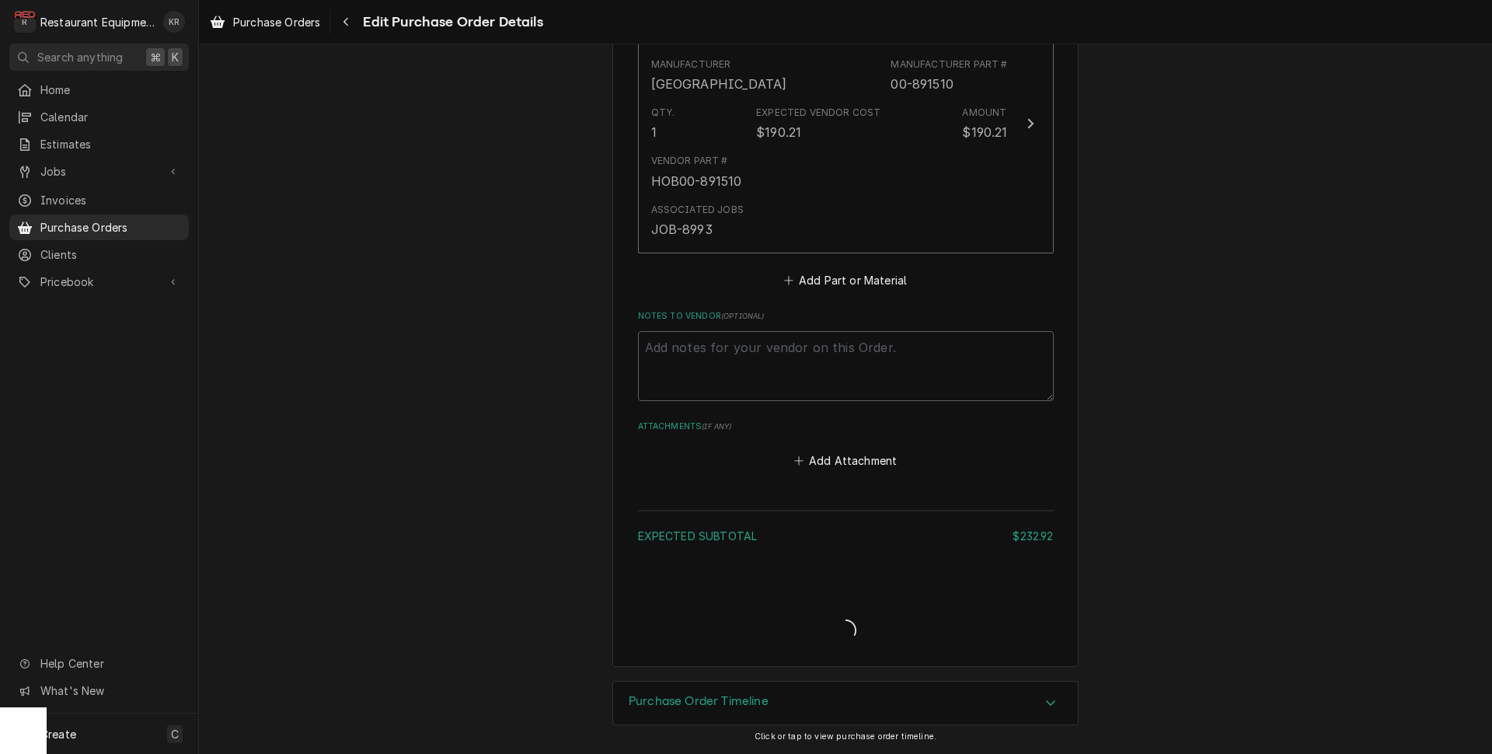
scroll to position [984, 0]
type textarea "x"
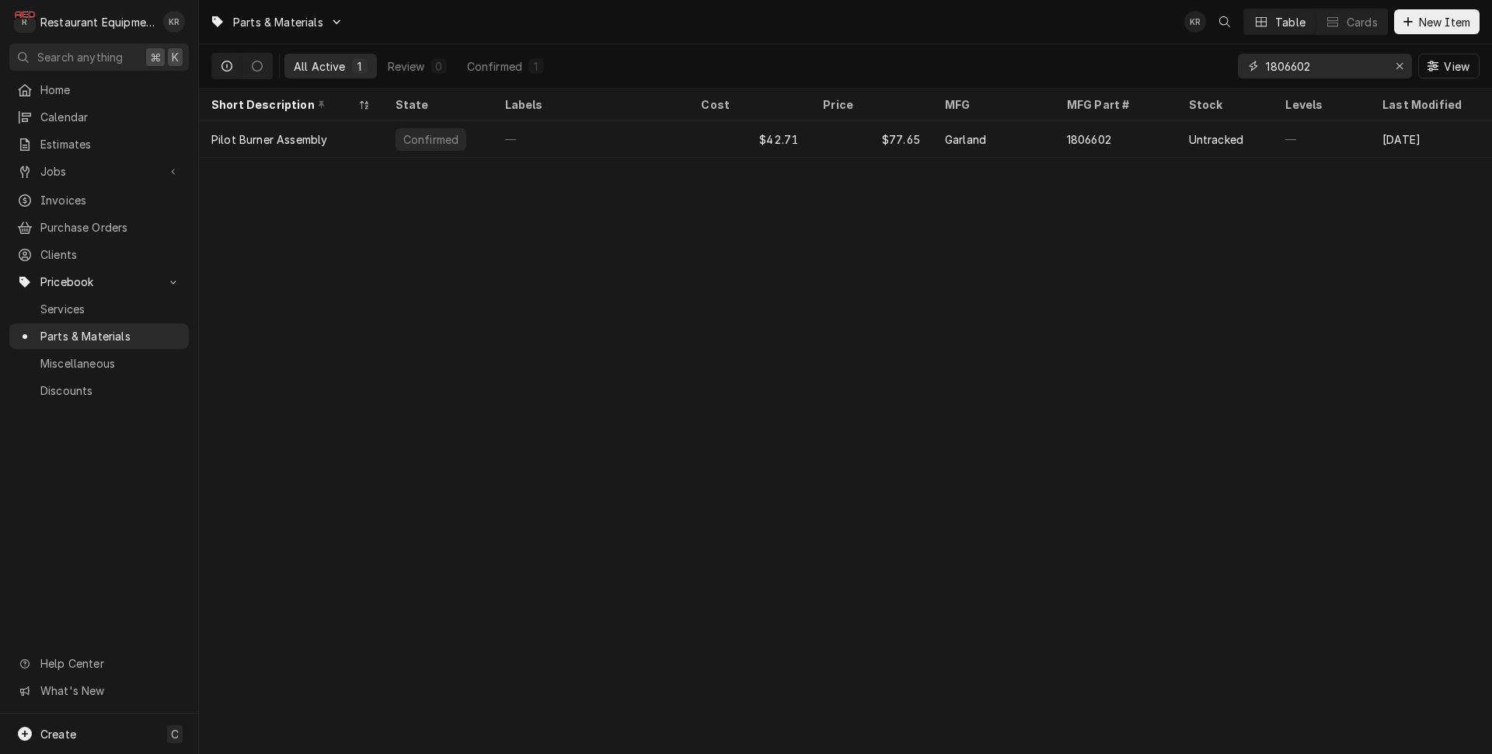
drag, startPoint x: 1333, startPoint y: 66, endPoint x: 1171, endPoint y: 76, distance: 162.8
click at [1266, 76] on input "1806602" at bounding box center [1324, 66] width 117 height 25
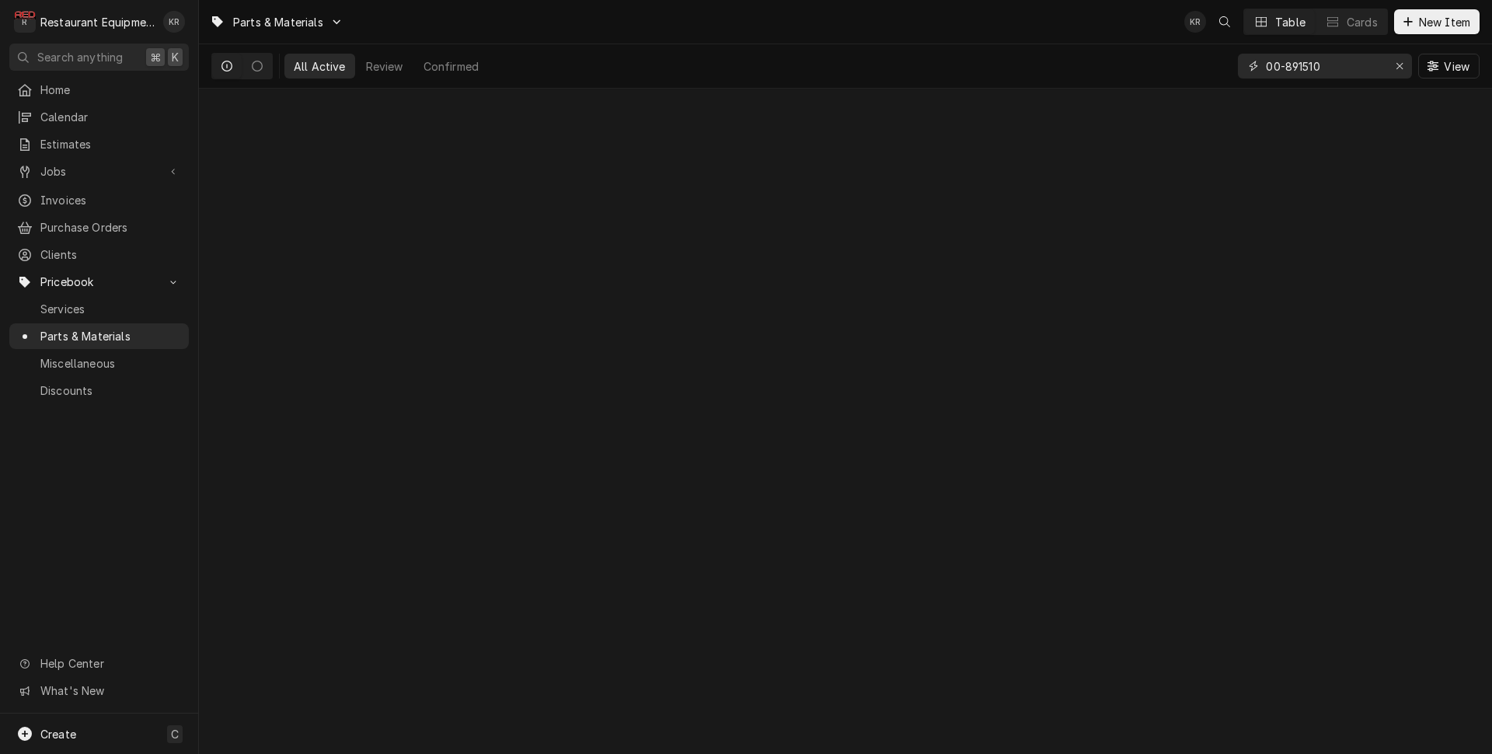
type input "00-891510"
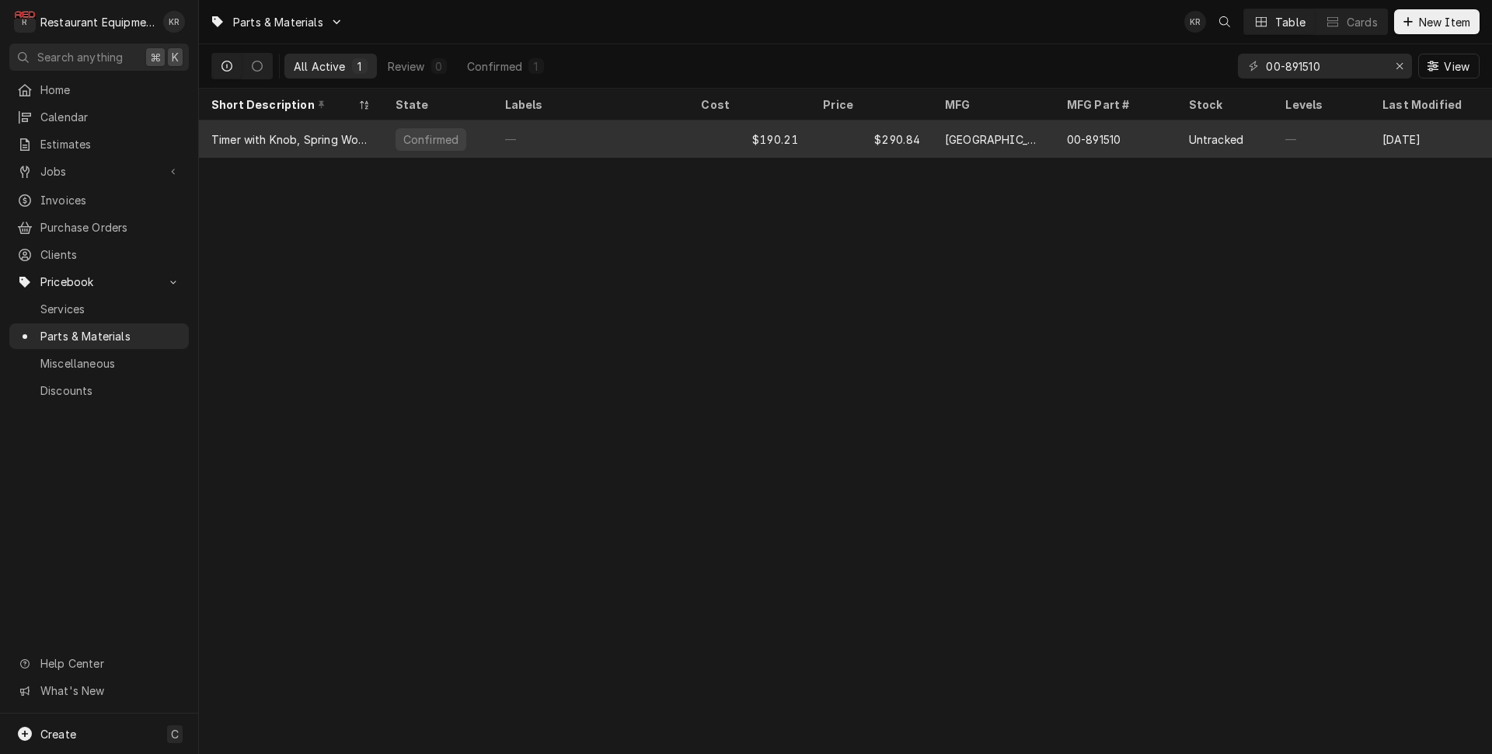
click at [329, 133] on div "Timer with Knob, Spring Wound" at bounding box center [290, 139] width 159 height 16
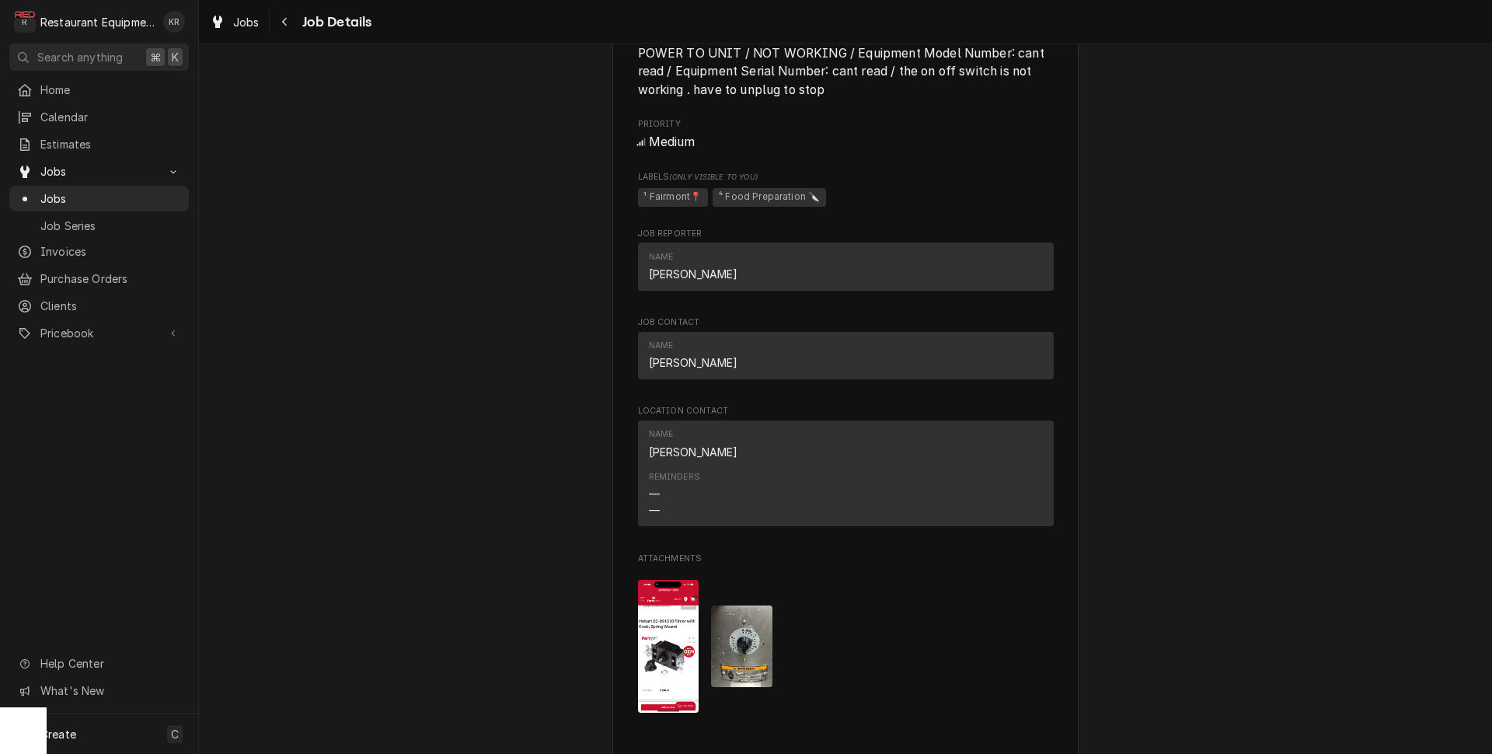
scroll to position [1322, 0]
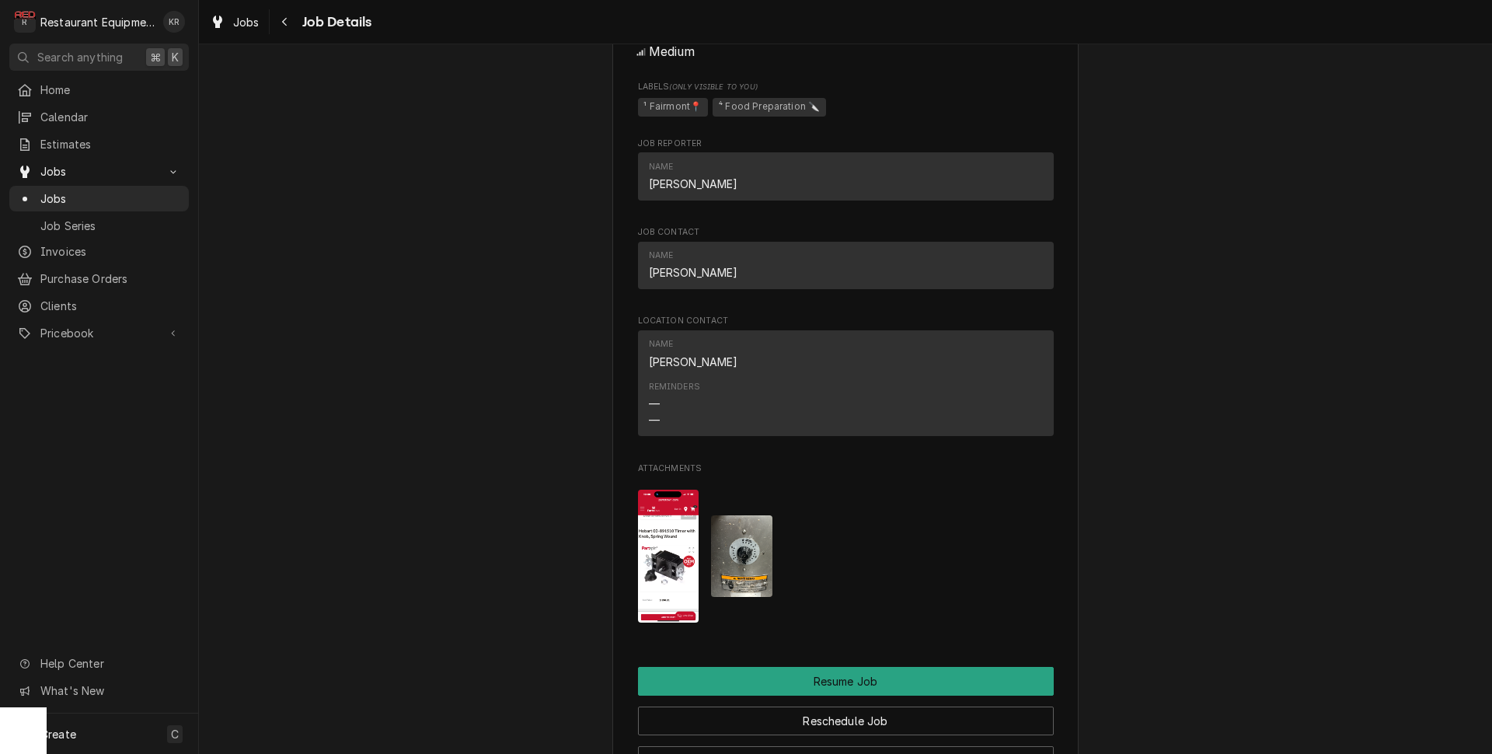
click at [669, 595] on img "Attachments" at bounding box center [668, 556] width 61 height 133
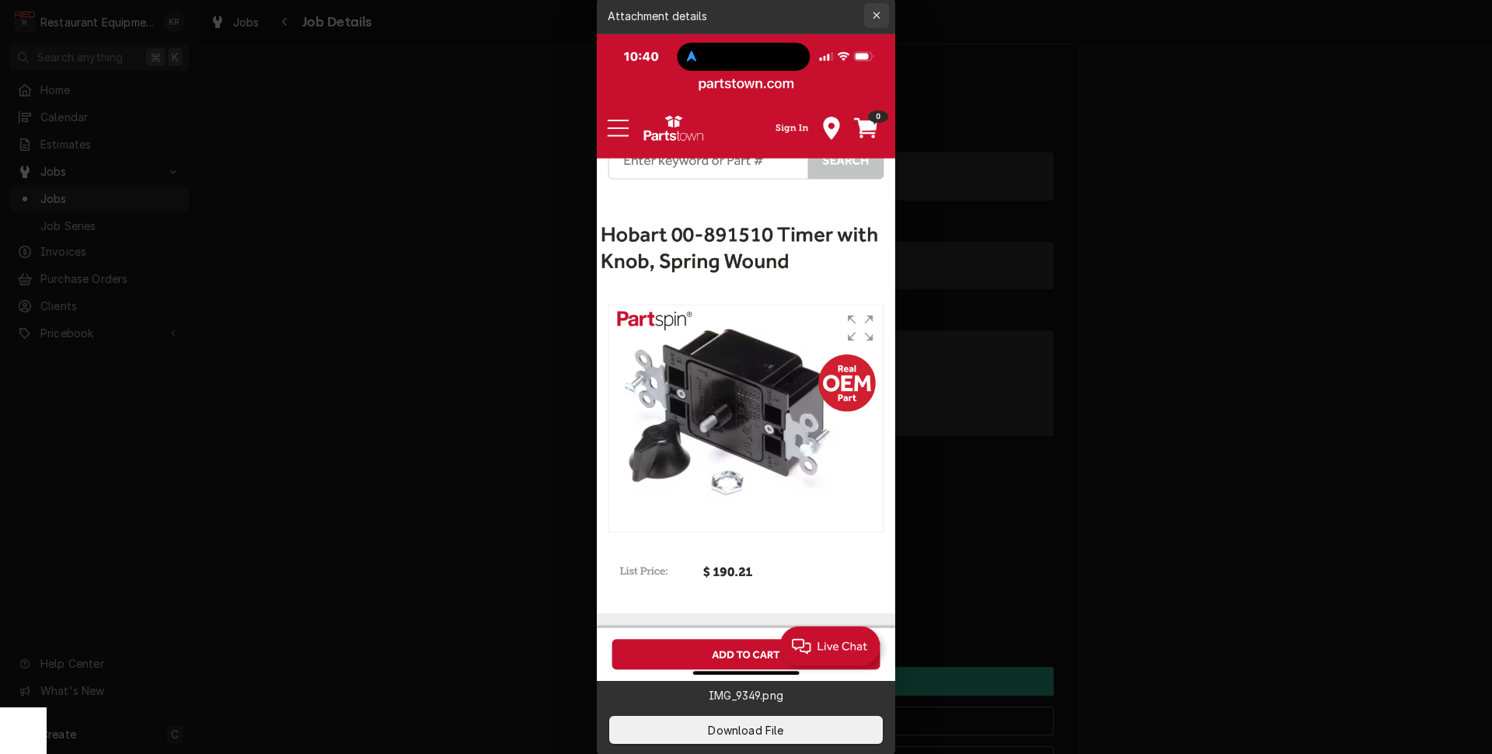
click at [877, 15] on icon "button" at bounding box center [876, 15] width 7 height 7
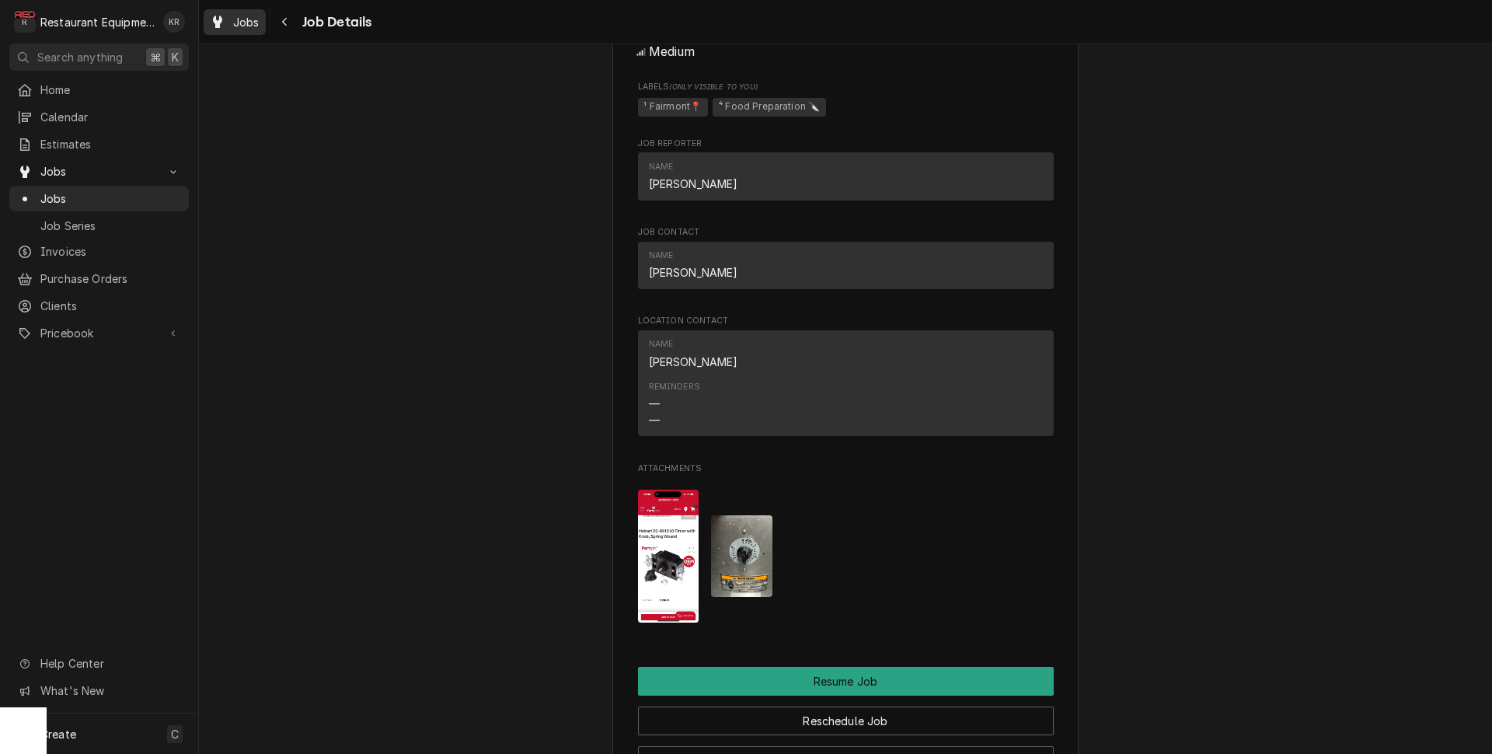
click at [232, 22] on div "Jobs" at bounding box center [235, 21] width 56 height 19
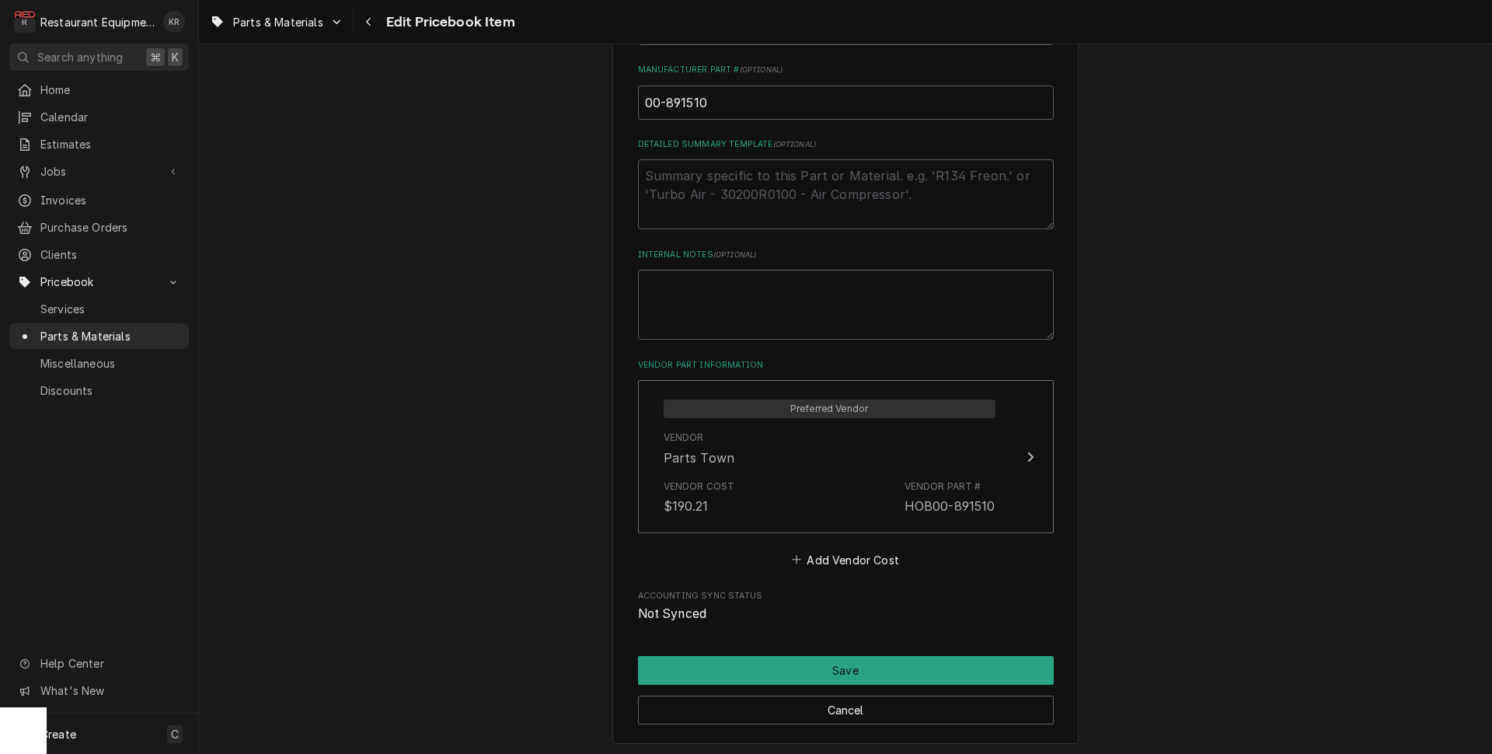
scroll to position [761, 0]
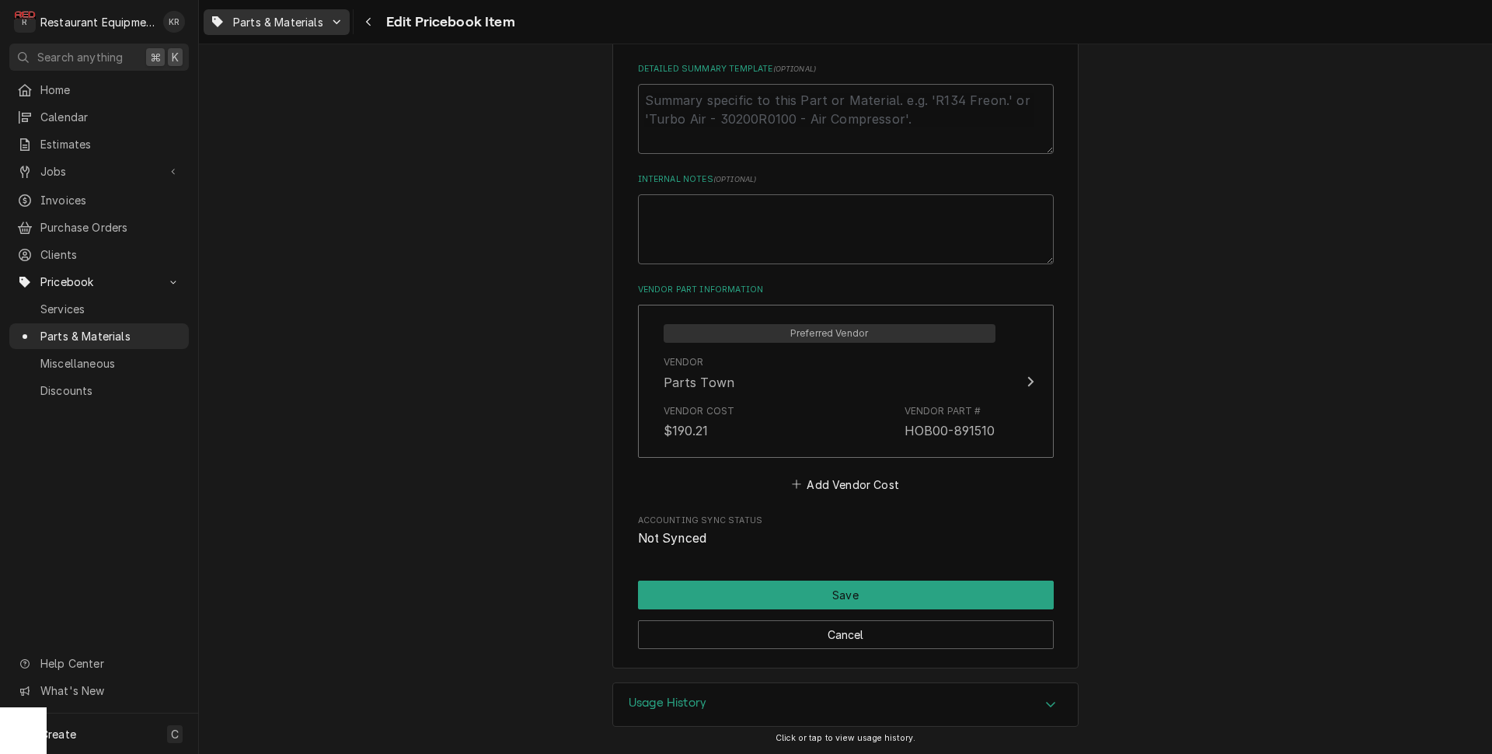
click at [281, 33] on link "Parts & Materials" at bounding box center [277, 22] width 146 height 26
type textarea "x"
click at [367, 20] on html "R Restaurant Equipment Diagnostics KR Search anything ⌘ K Home Calendar Estimat…" at bounding box center [746, 377] width 1492 height 754
click at [372, 21] on icon "Navigate back" at bounding box center [368, 21] width 7 height 11
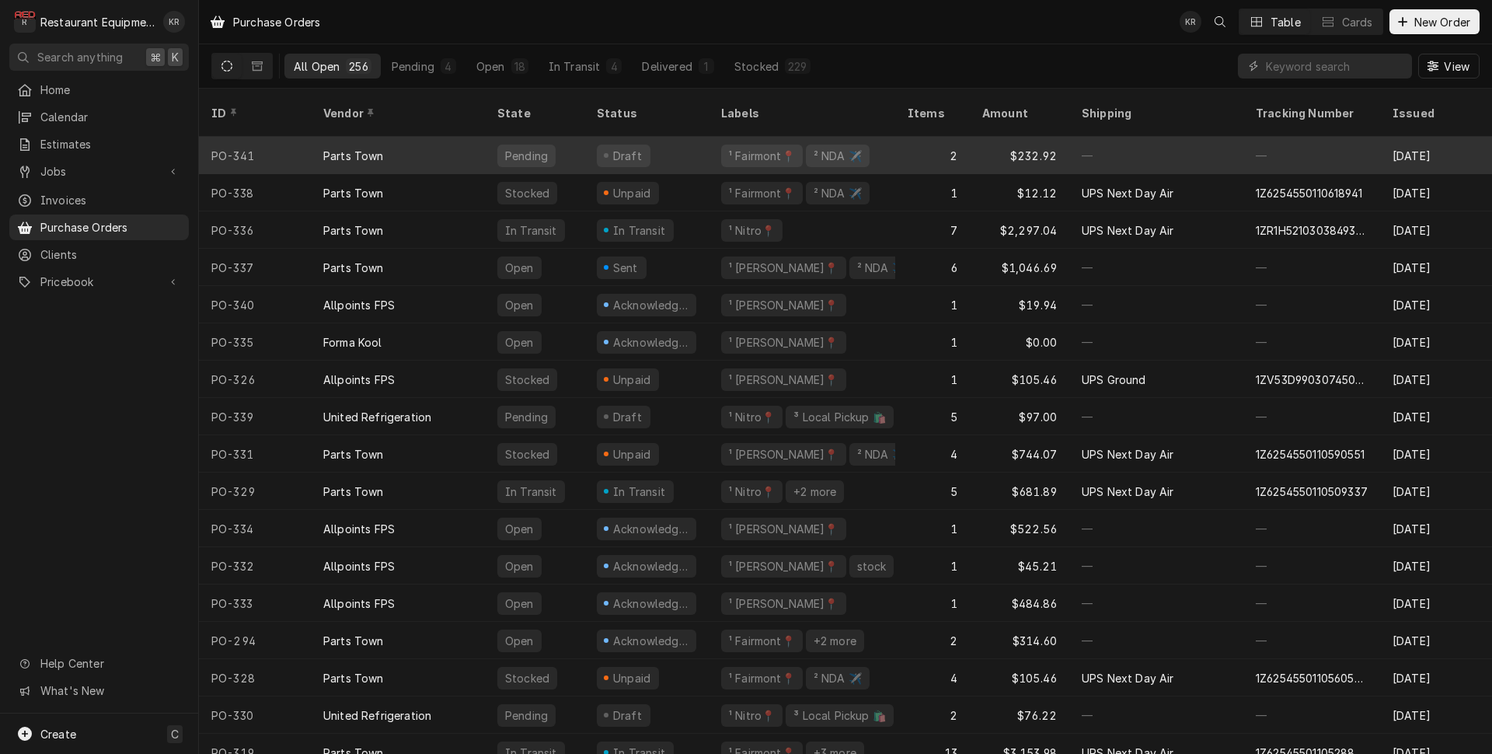
click at [476, 141] on div "Parts Town" at bounding box center [398, 155] width 174 height 37
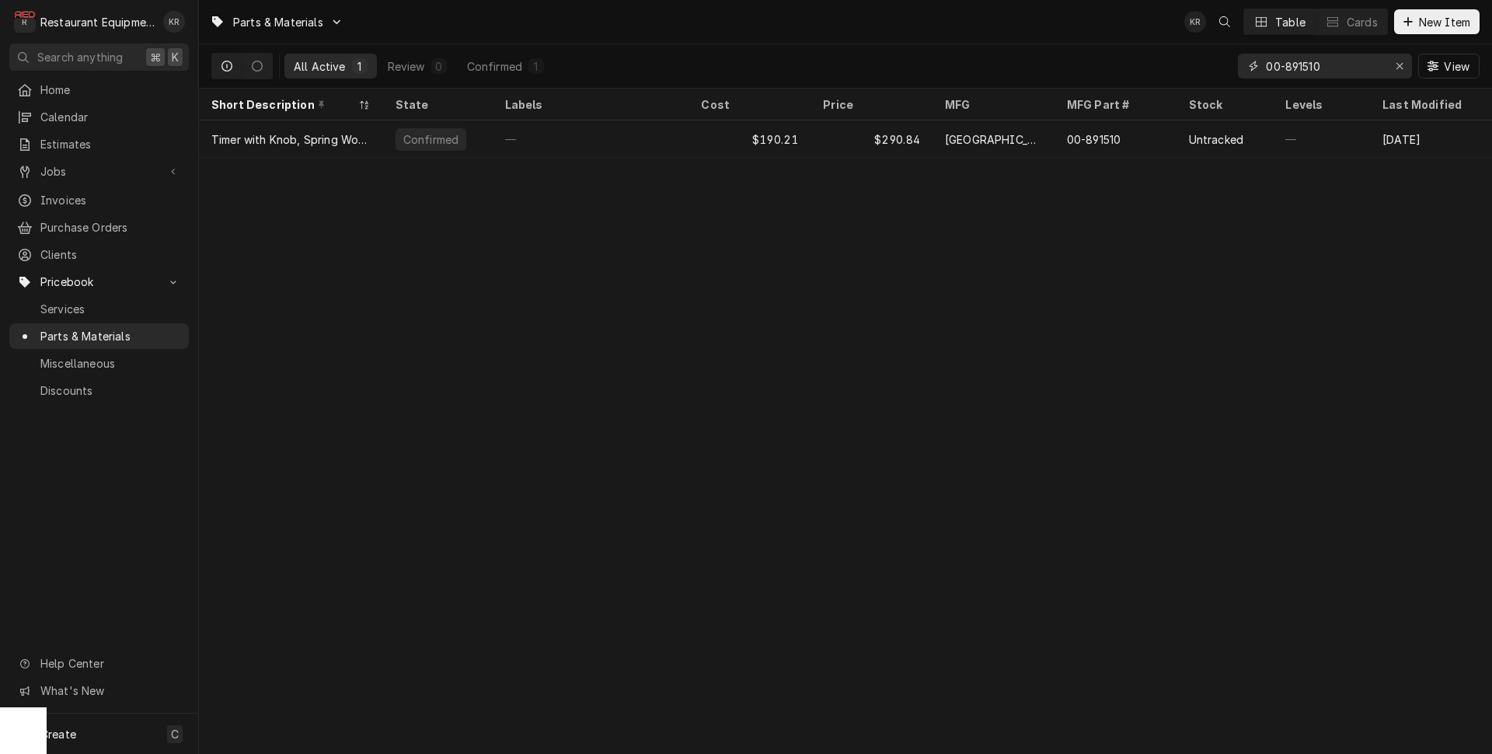
drag, startPoint x: 1324, startPoint y: 68, endPoint x: 1219, endPoint y: 74, distance: 105.9
click at [1266, 74] on input "00-891510" at bounding box center [1324, 66] width 117 height 25
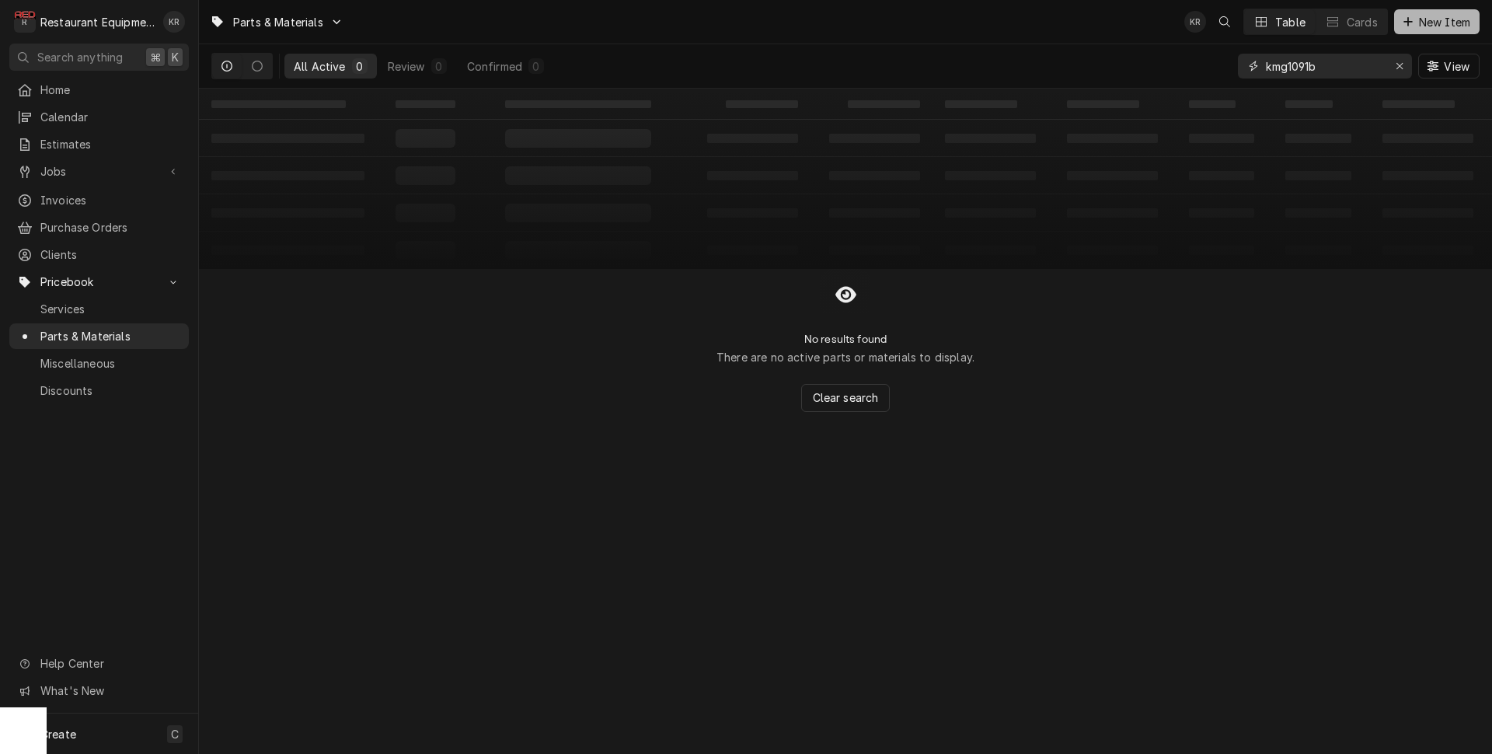
type input "kmg1091b"
click at [1454, 26] on span "New Item" at bounding box center [1445, 22] width 58 height 16
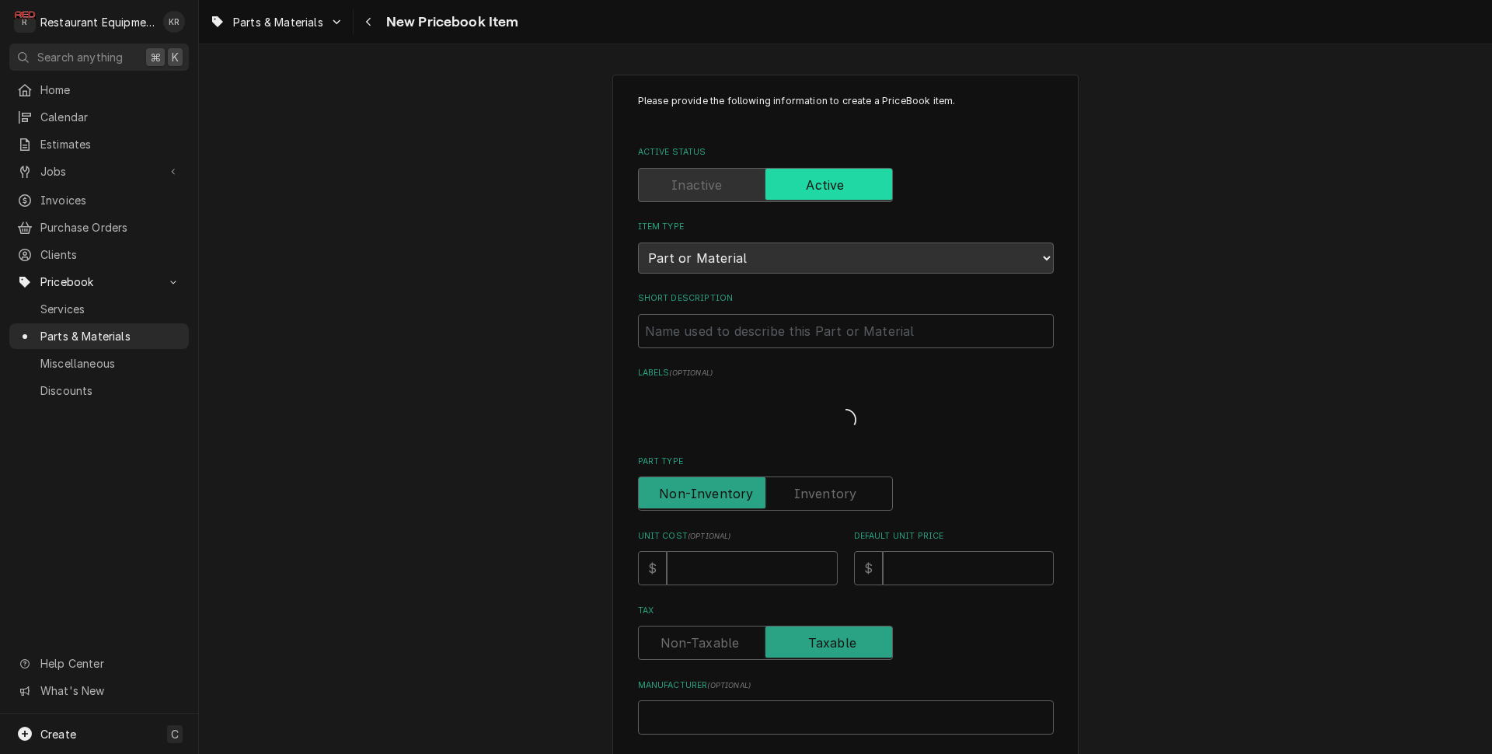
type textarea "x"
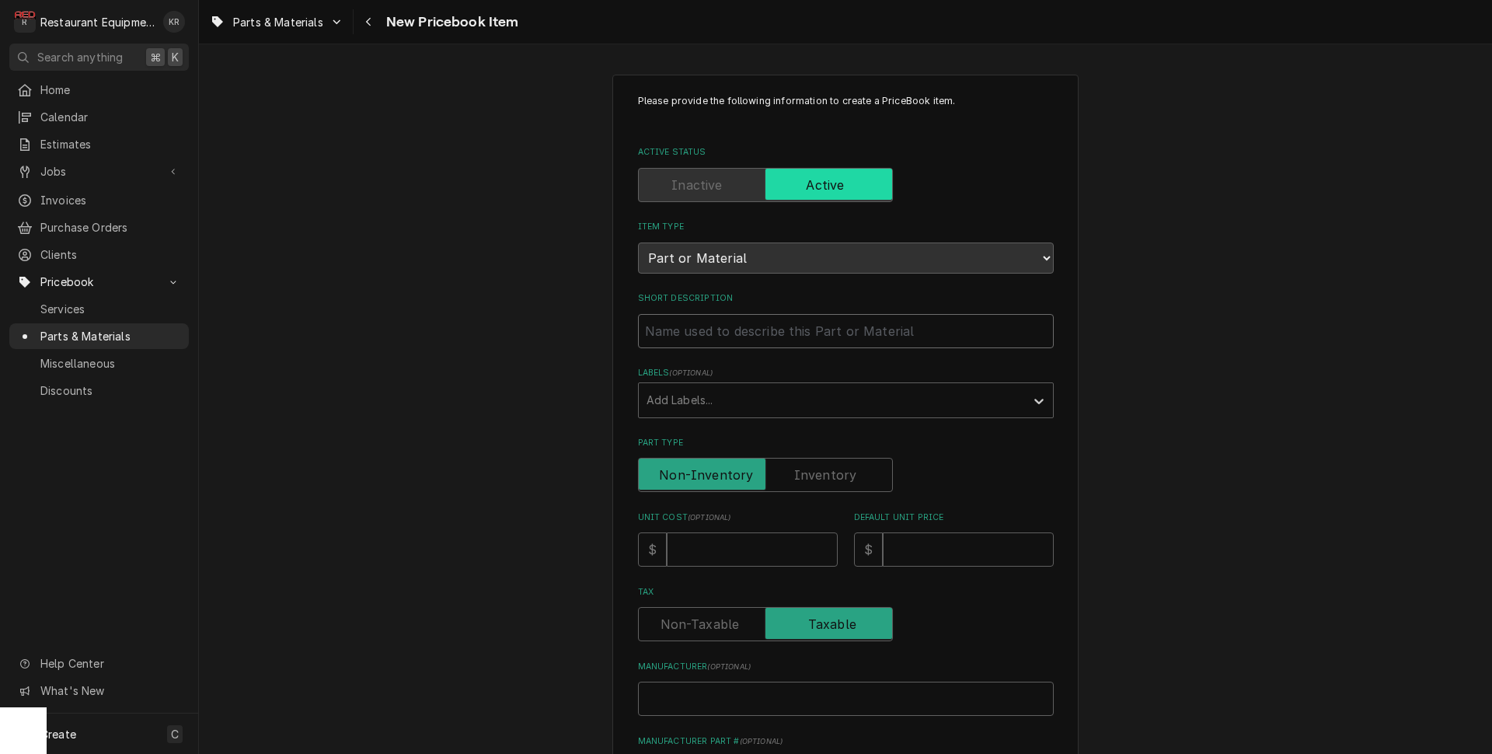
click at [756, 333] on input "Short Description" at bounding box center [846, 331] width 416 height 34
type input "H"
type textarea "x"
type input "Ha"
type textarea "x"
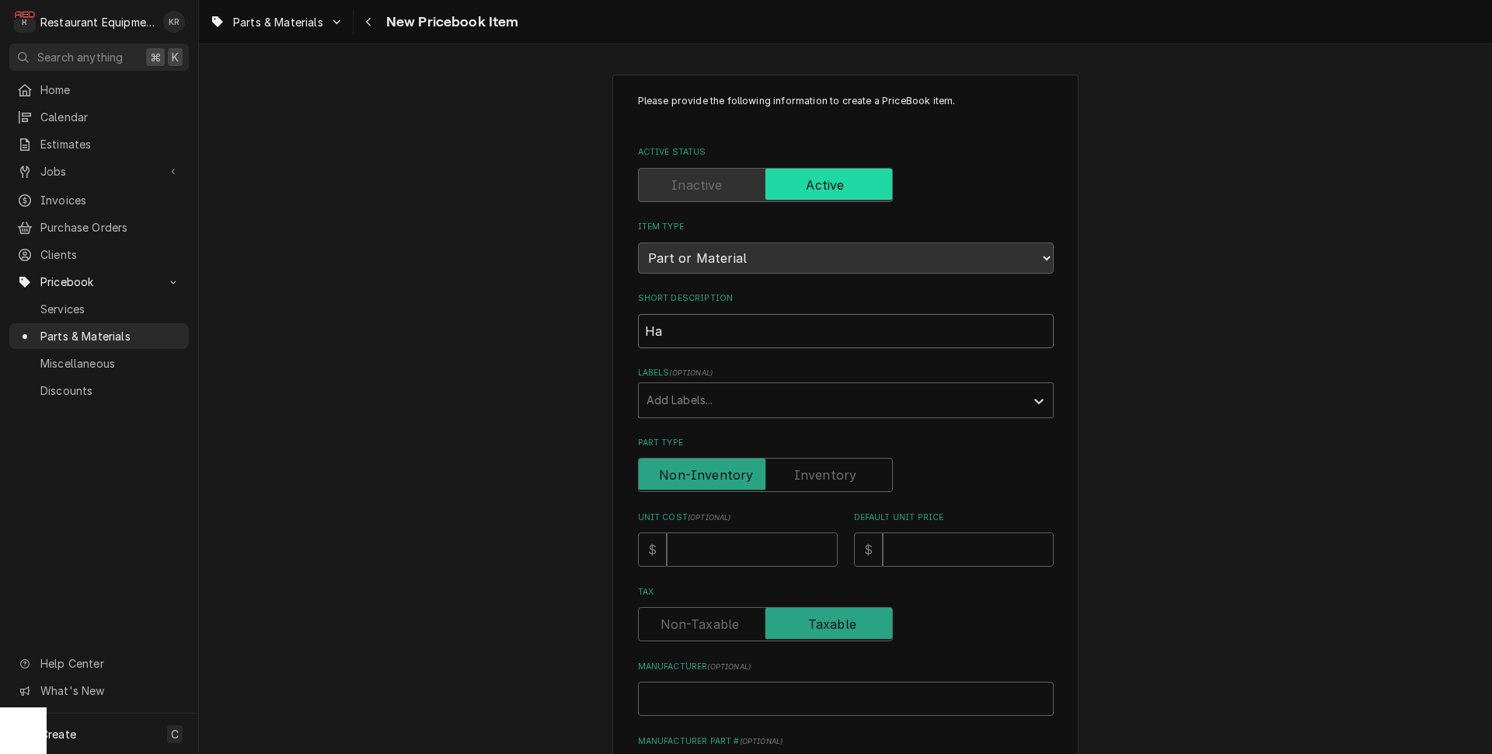
type input "Han"
type textarea "x"
type input "Hand"
type textarea "x"
type input "Handl"
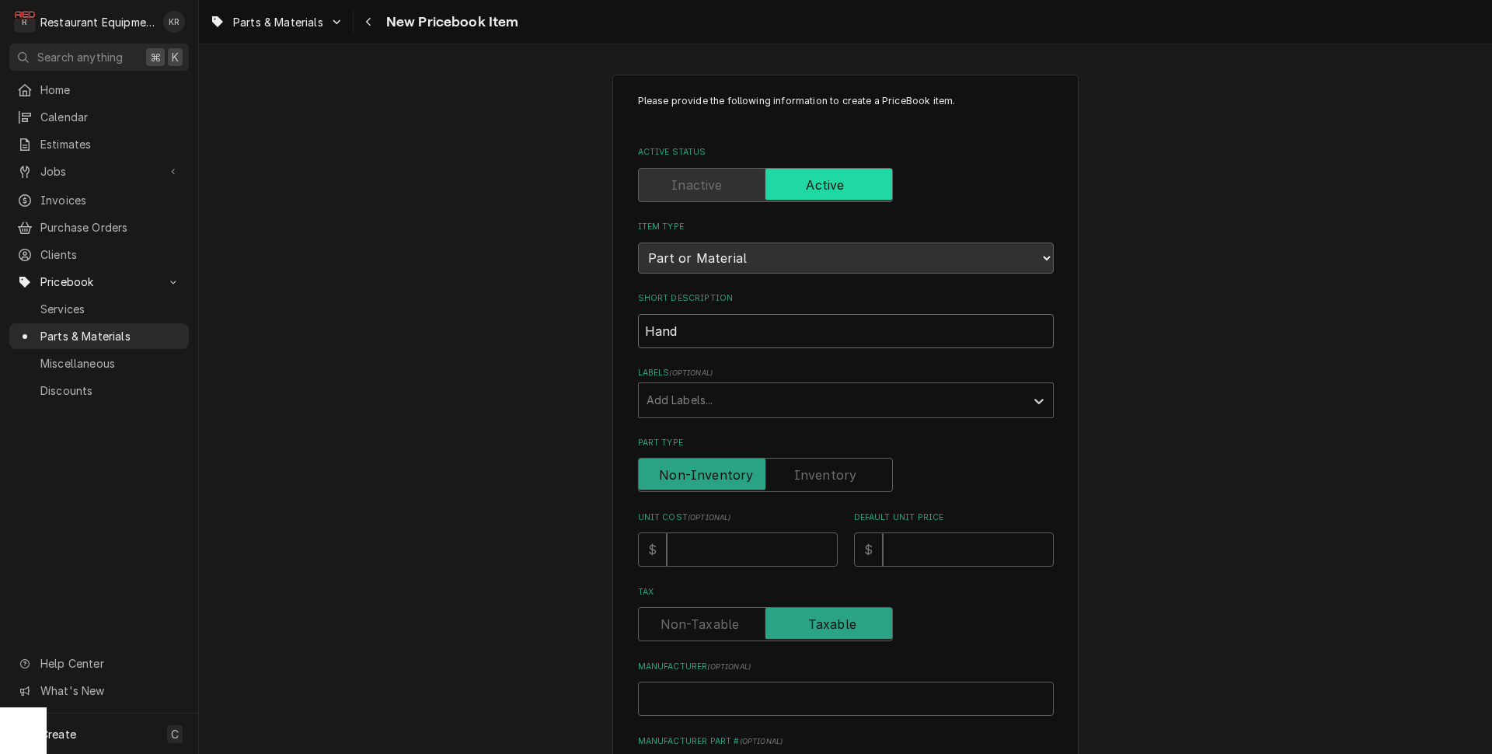
type textarea "x"
type input "Handle"
type textarea "x"
type input "Handl"
type textarea "x"
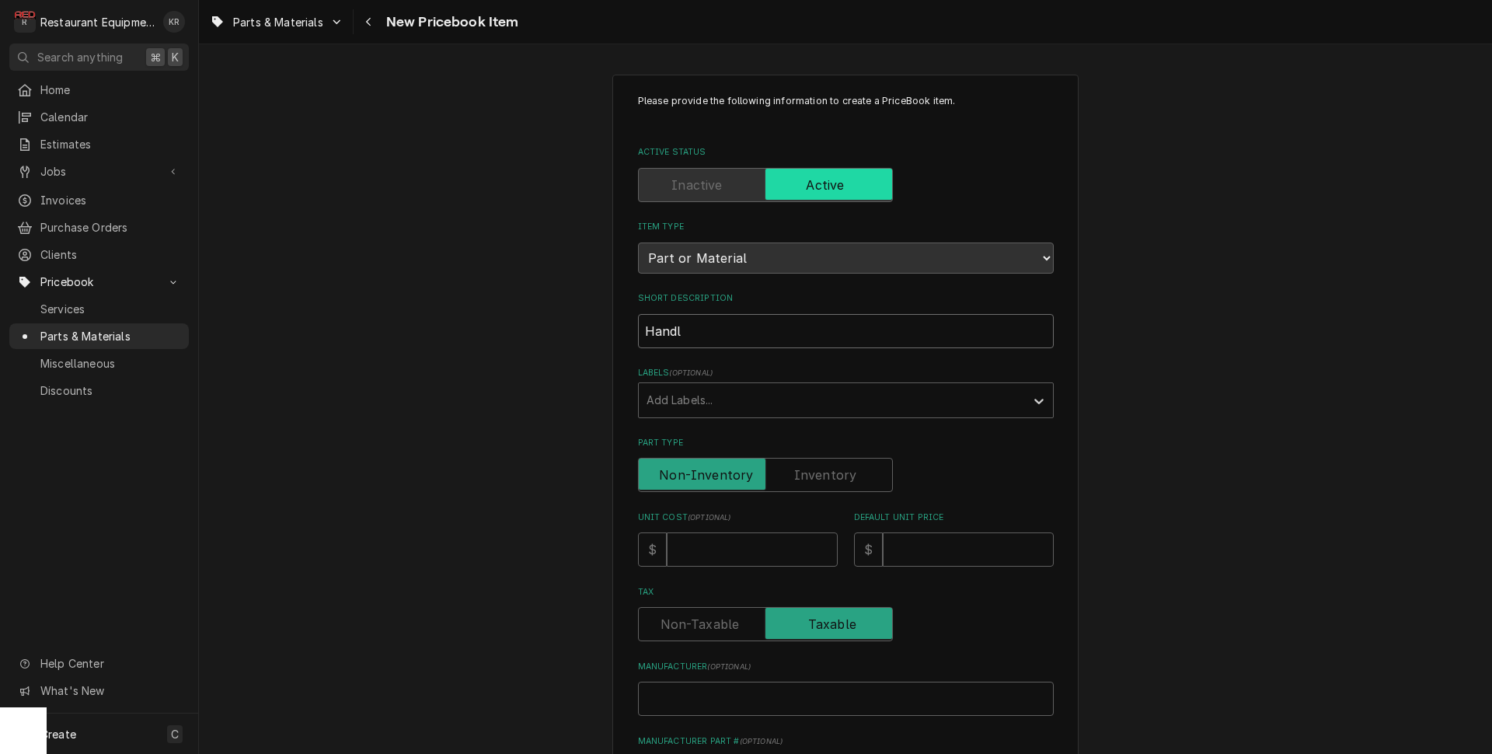
type input "Hand"
type textarea "x"
type input "Han"
type textarea "x"
type input "Ha"
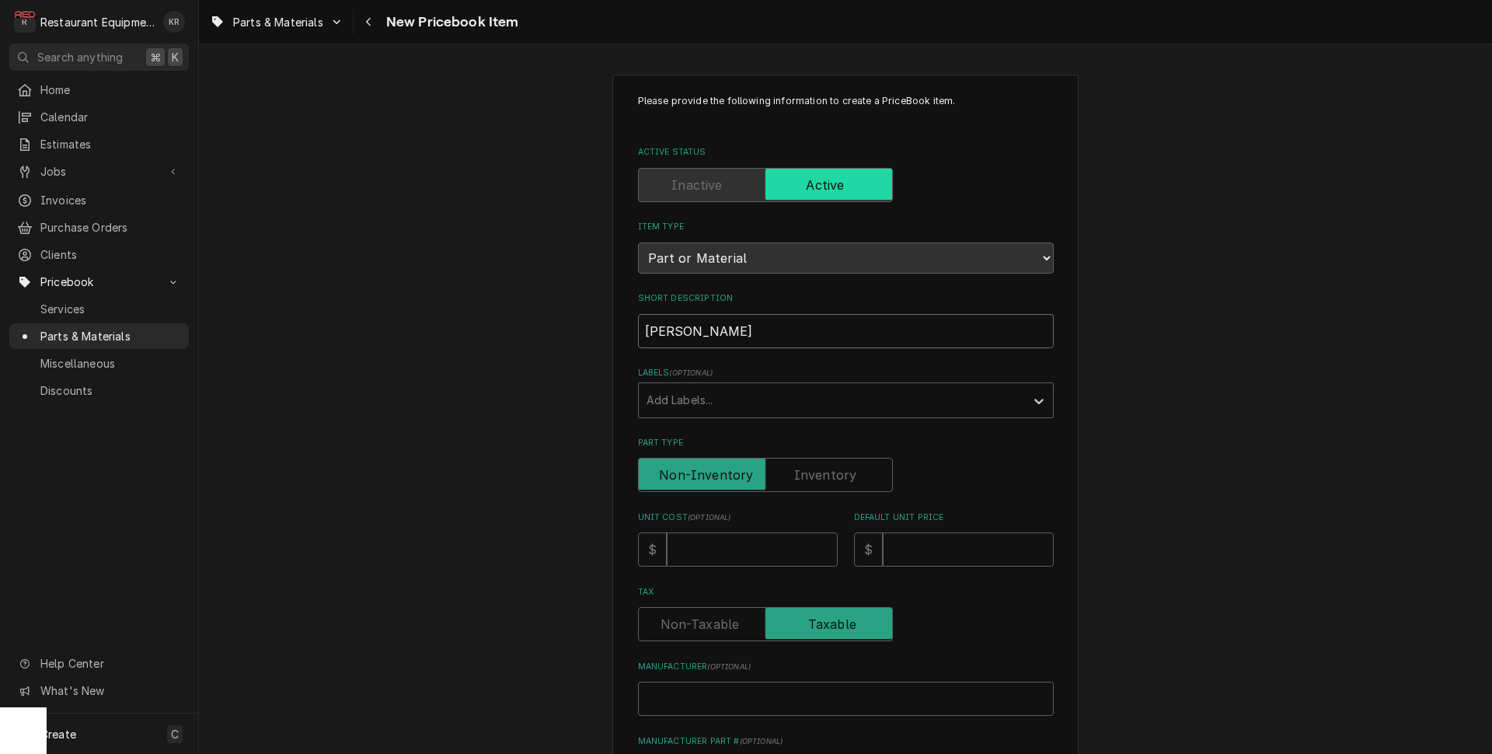
type textarea "x"
type input "H"
type textarea "x"
paste input "Unox KMG1091B Handle Kit, Energy Star"
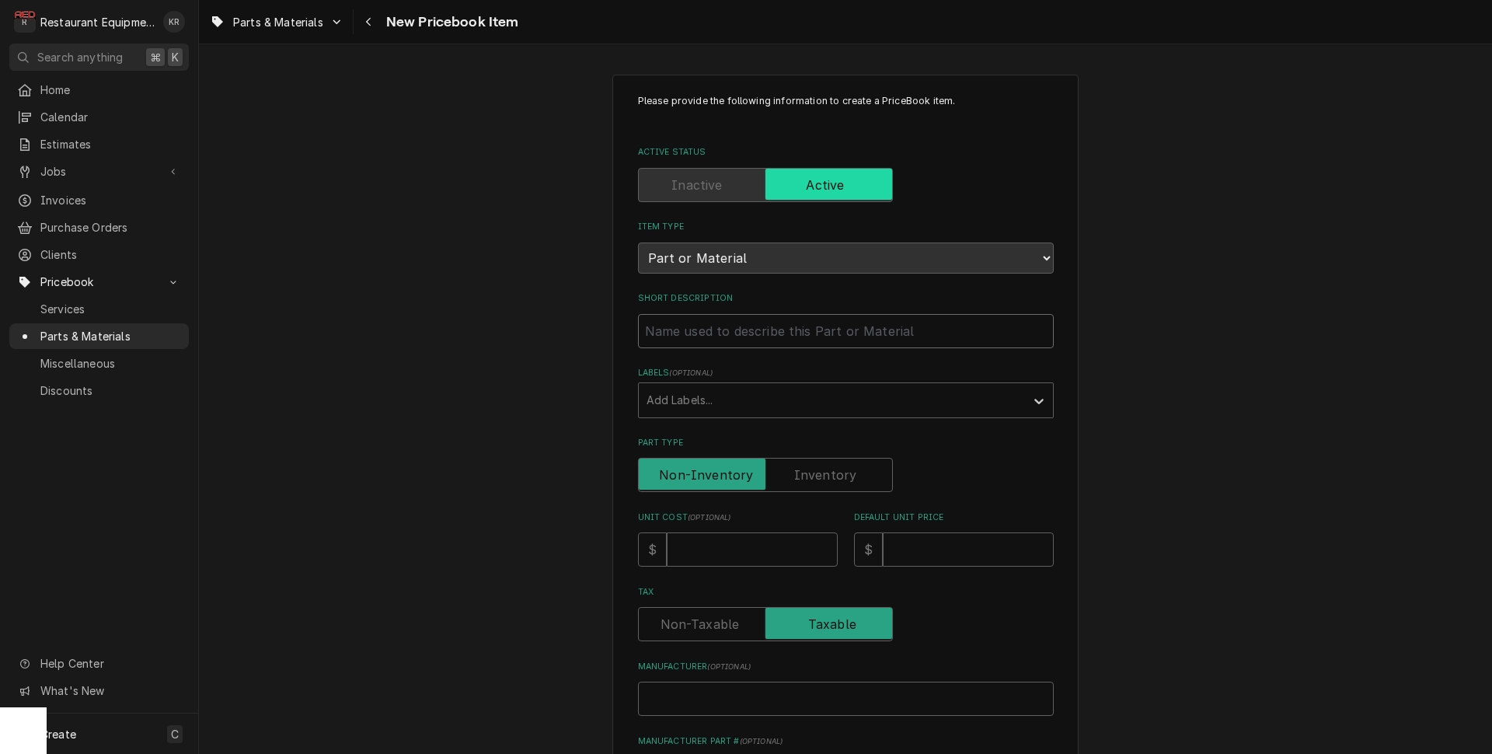
type input "Unox KMG1091B Handle Kit, Energy Star"
type textarea "x"
drag, startPoint x: 745, startPoint y: 329, endPoint x: 653, endPoint y: 332, distance: 92.5
click at [638, 332] on input "Unox KMG1091B Handle Kit, Energy Star" at bounding box center [846, 331] width 416 height 34
type input "Handle Kit, Energy Star"
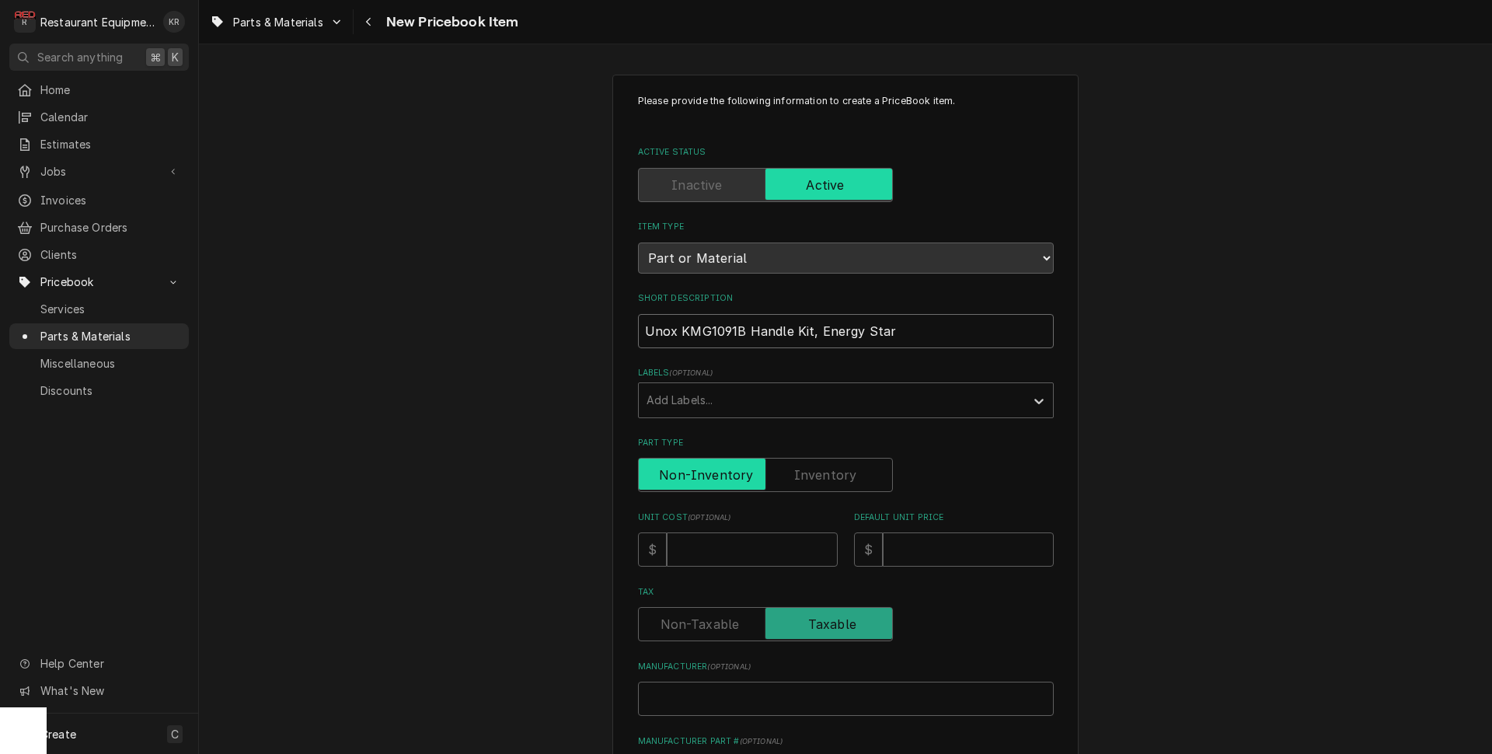
type textarea "x"
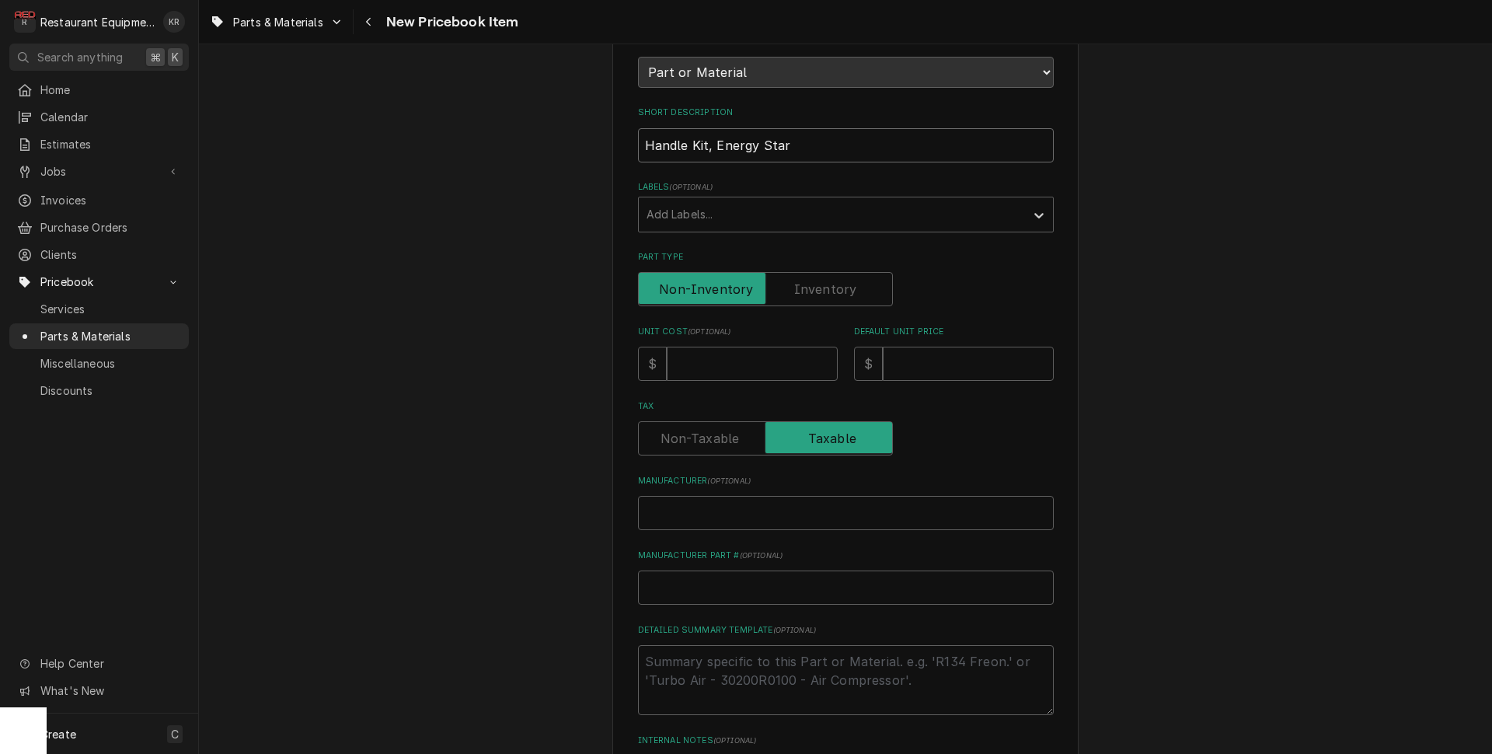
scroll to position [221, 0]
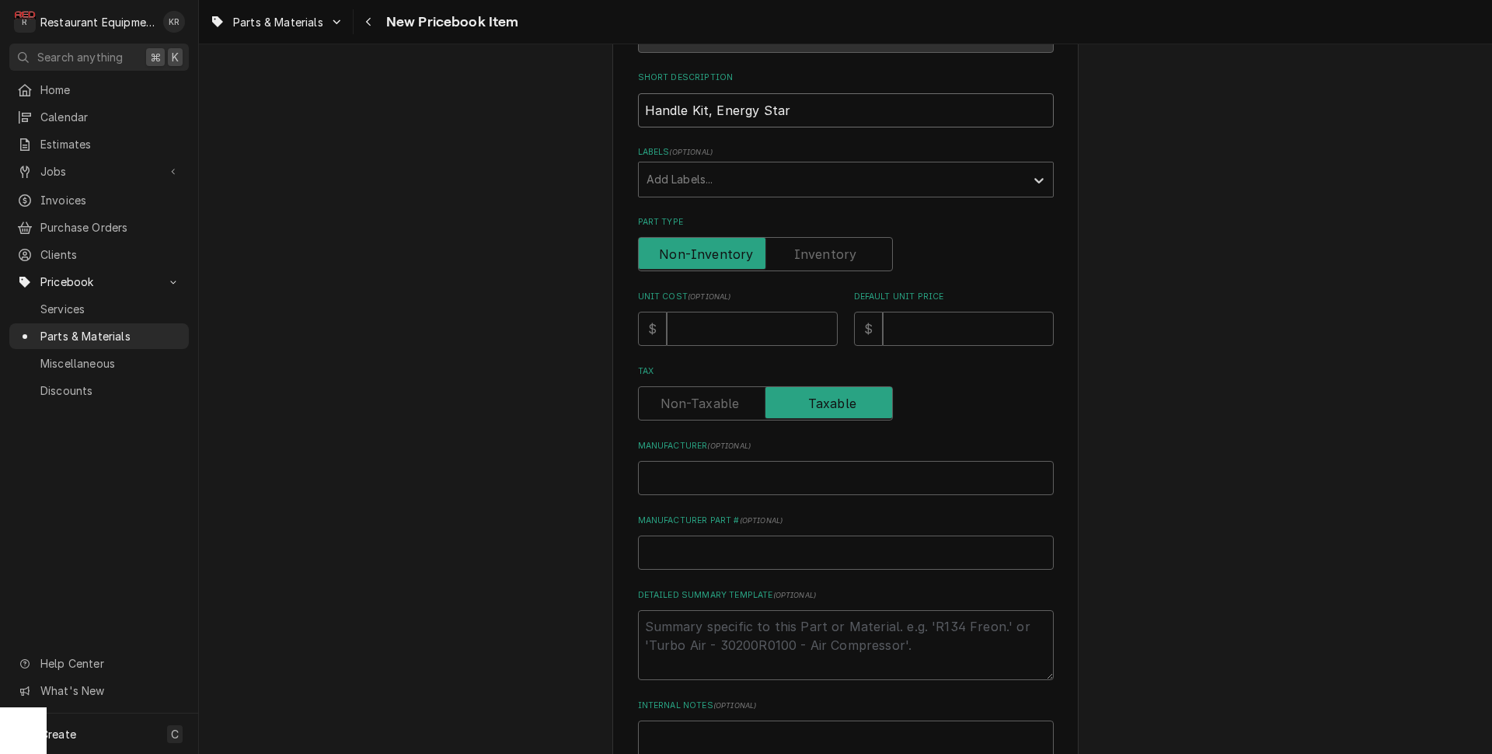
type input "Handle Kit, Energy Star"
click at [696, 323] on input "Unit Cost ( optional )" at bounding box center [752, 329] width 171 height 34
type input "4"
type textarea "x"
type input "48"
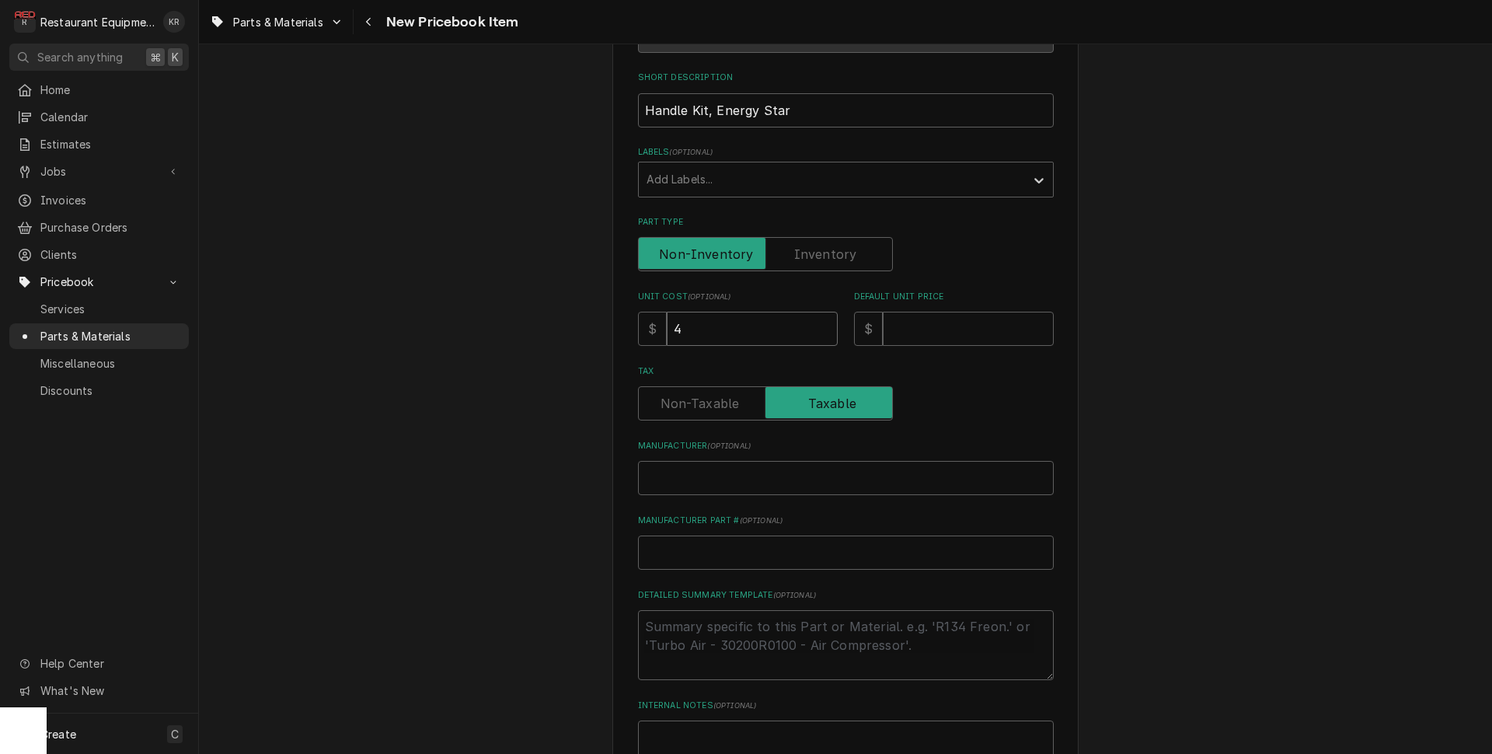
type textarea "x"
type input "48"
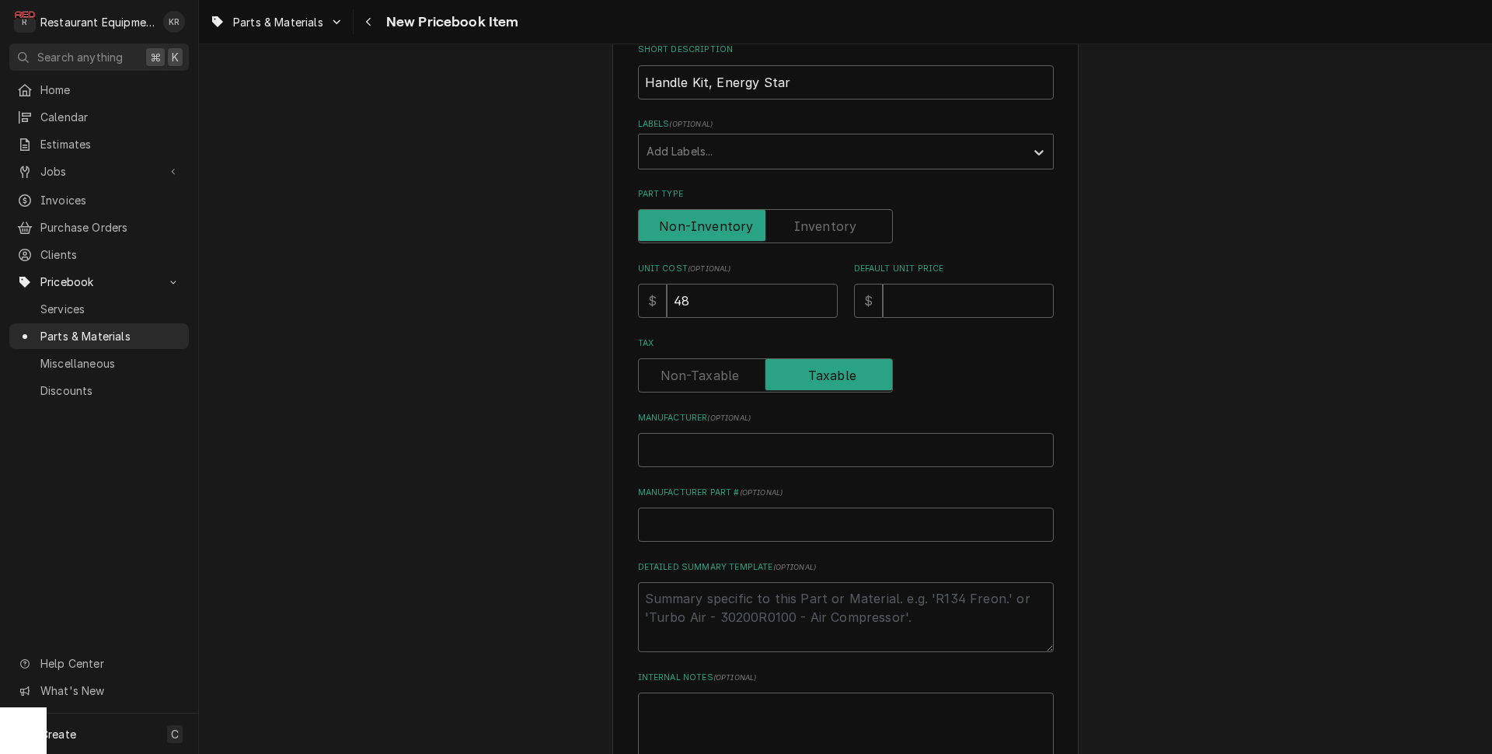
scroll to position [414, 0]
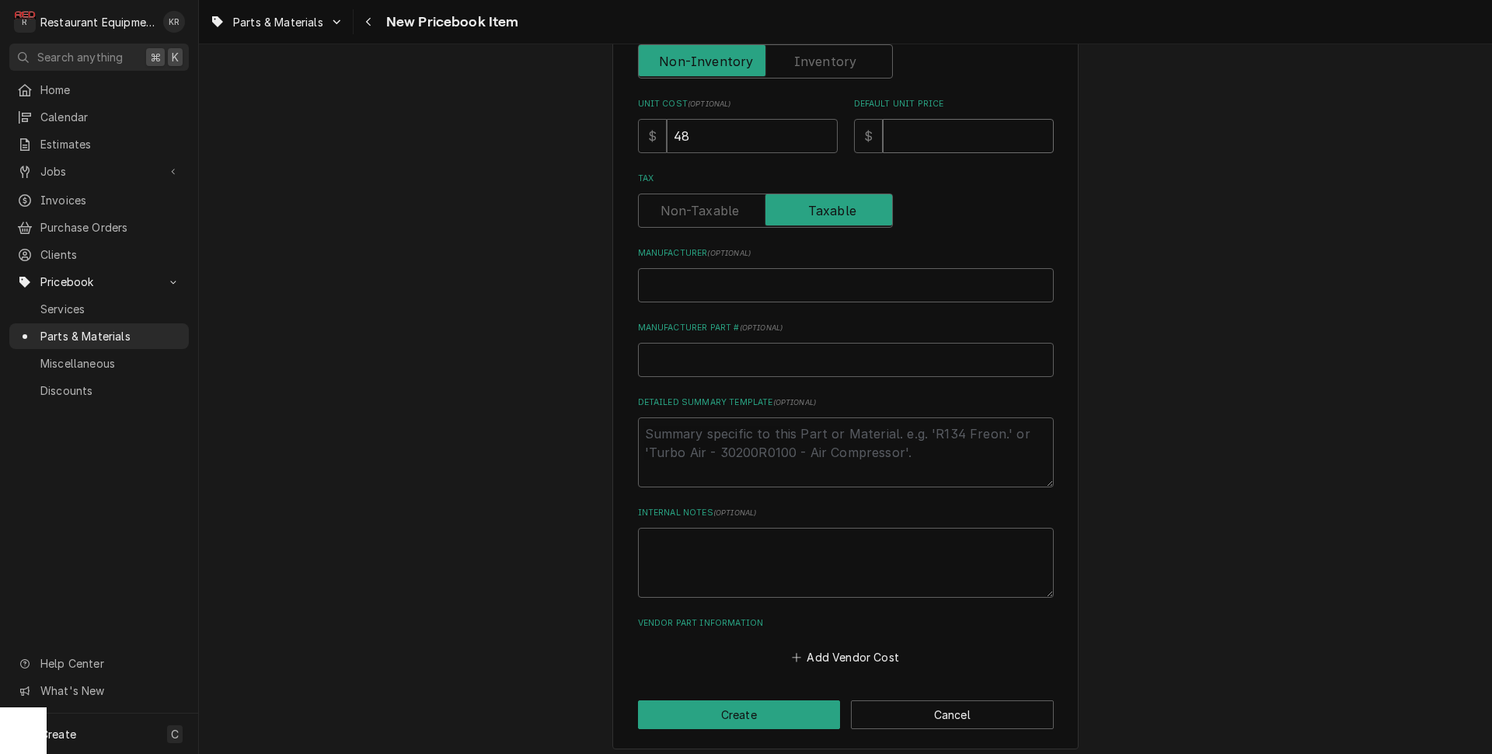
type input "9"
type textarea "x"
type input "96"
type textarea "x"
type input "96"
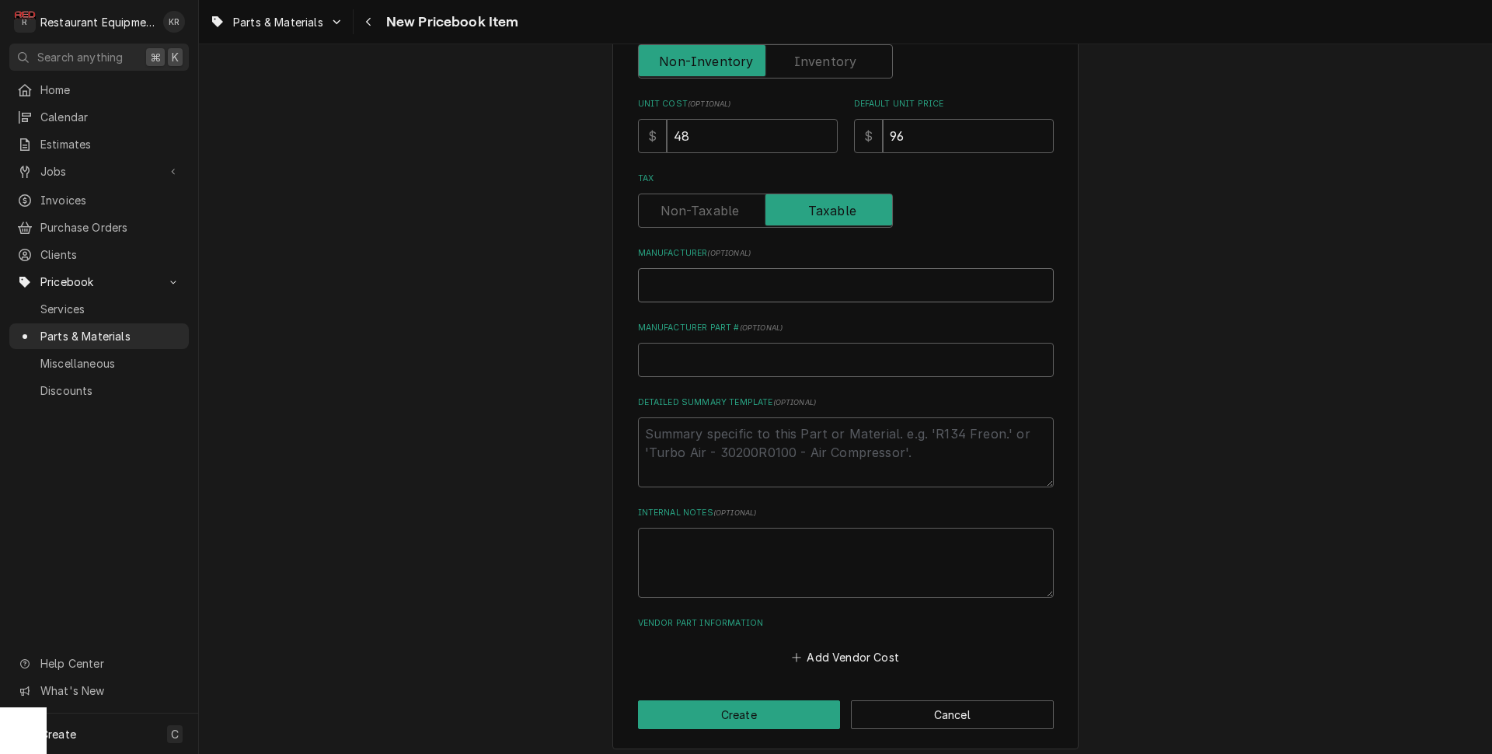
paste input "Unox KMG1091B"
type input "Unox KMG1091B"
type textarea "x"
click at [699, 282] on input "Unox KMG1091B" at bounding box center [846, 285] width 416 height 34
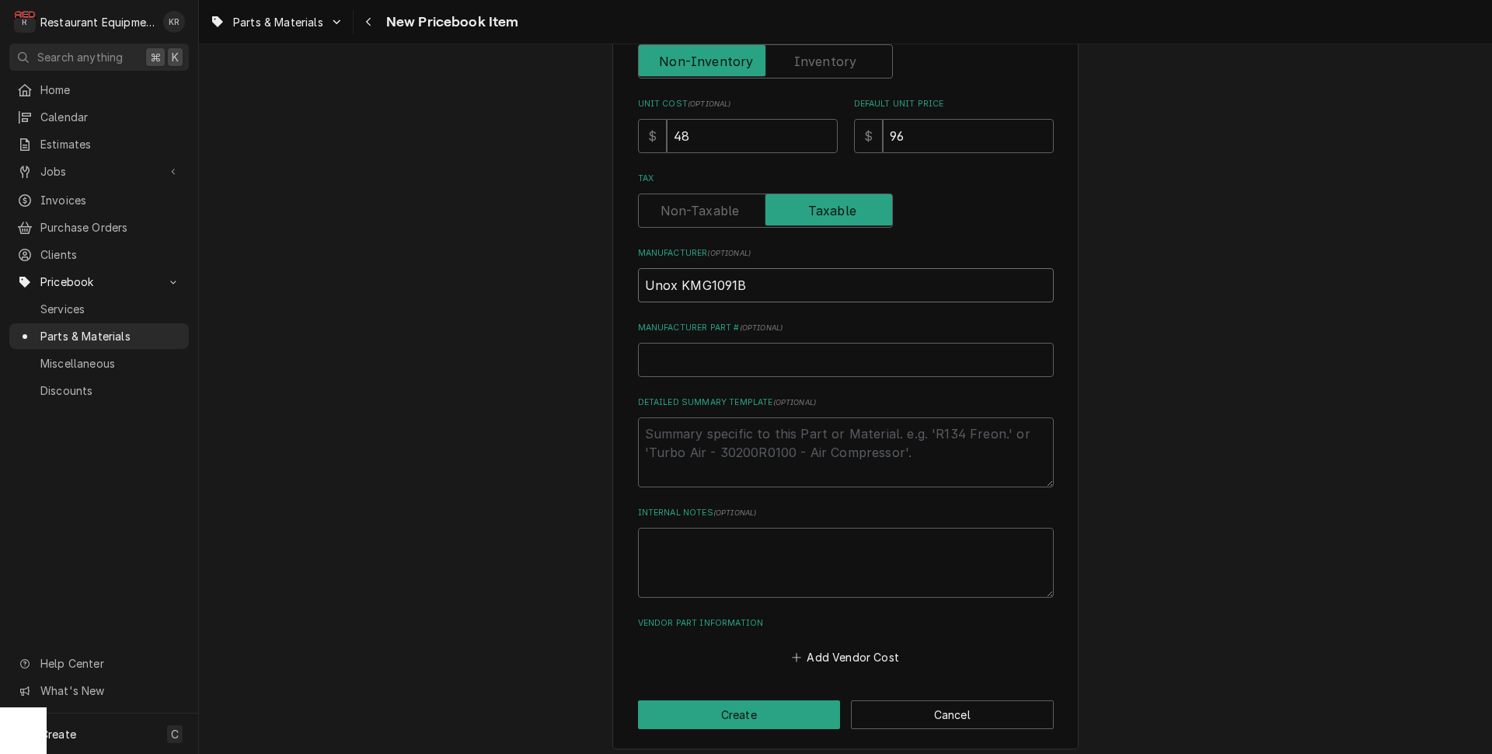
type input "Unox"
type textarea "x"
drag, startPoint x: 699, startPoint y: 282, endPoint x: 678, endPoint y: 357, distance: 77.5
type input "Unox"
paste input "KMG1091B"
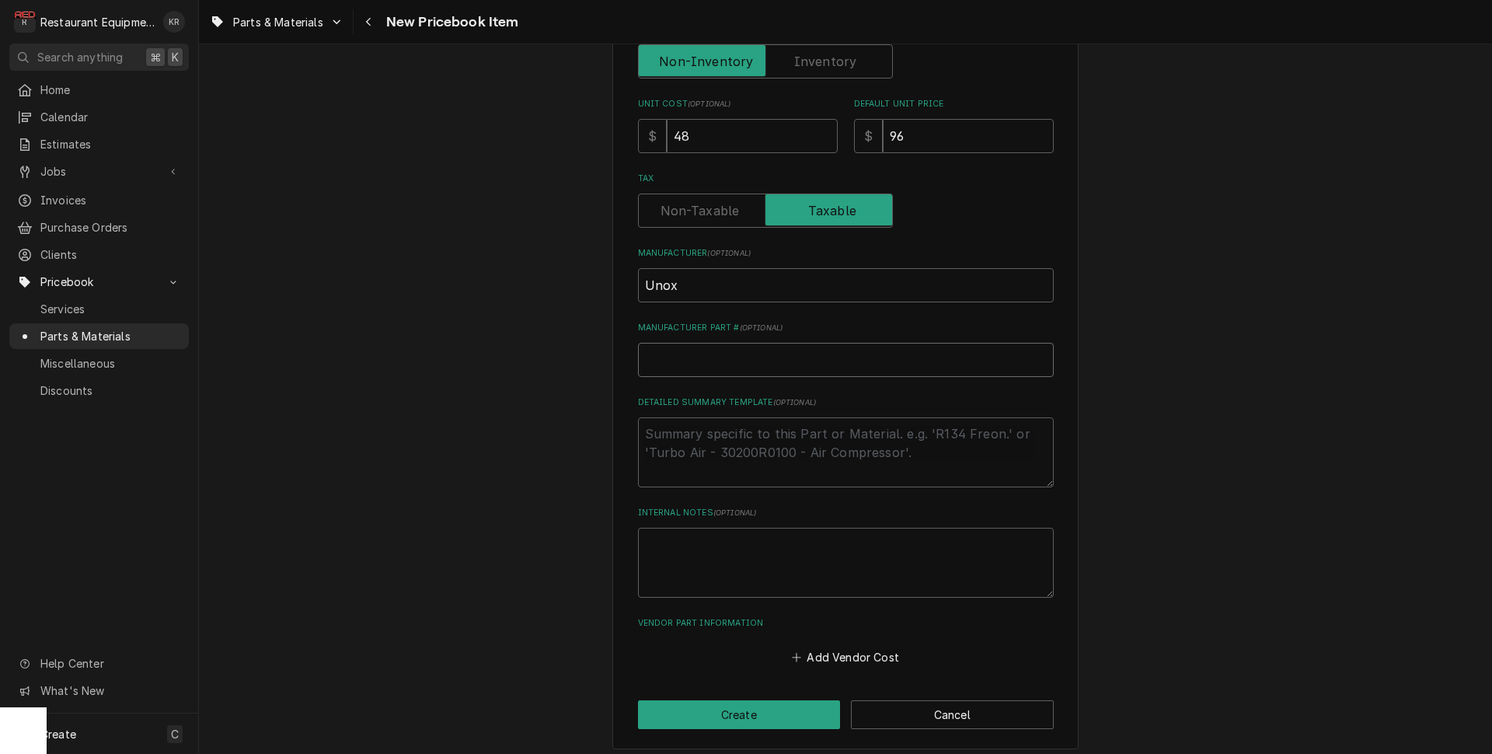
type input "KMG1091B"
type textarea "x"
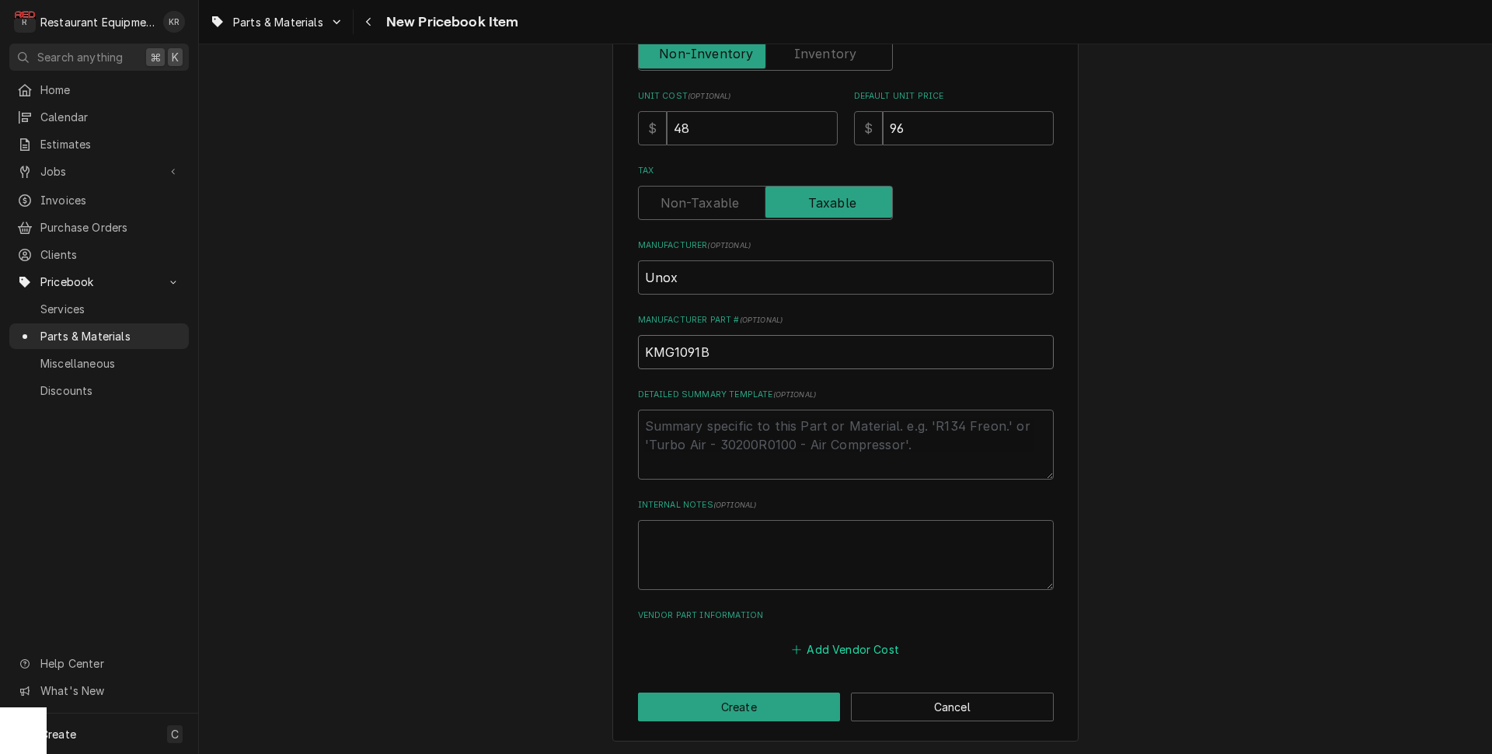
type input "KMG1091B"
click at [847, 652] on button "Add Vendor Cost" at bounding box center [846, 649] width 113 height 22
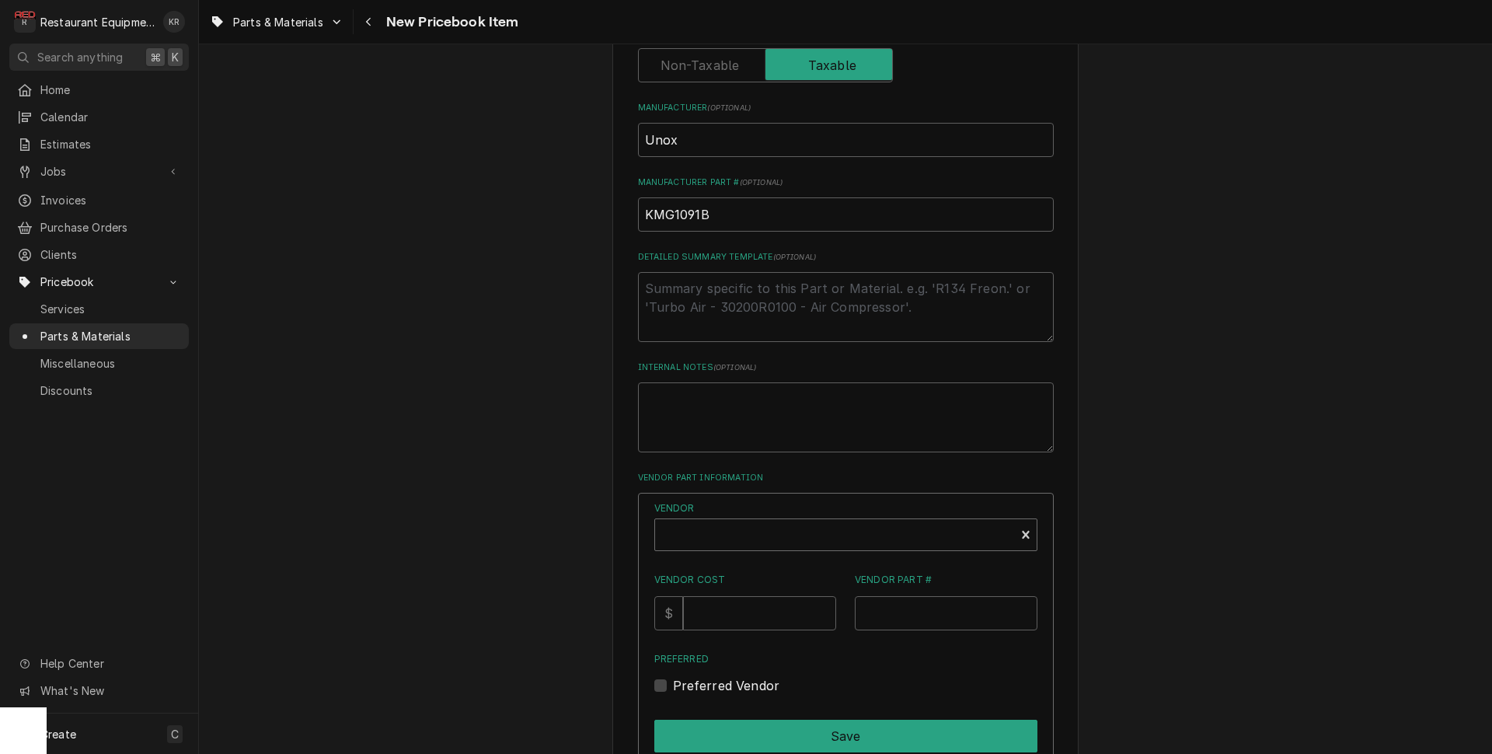
scroll to position [706, 0]
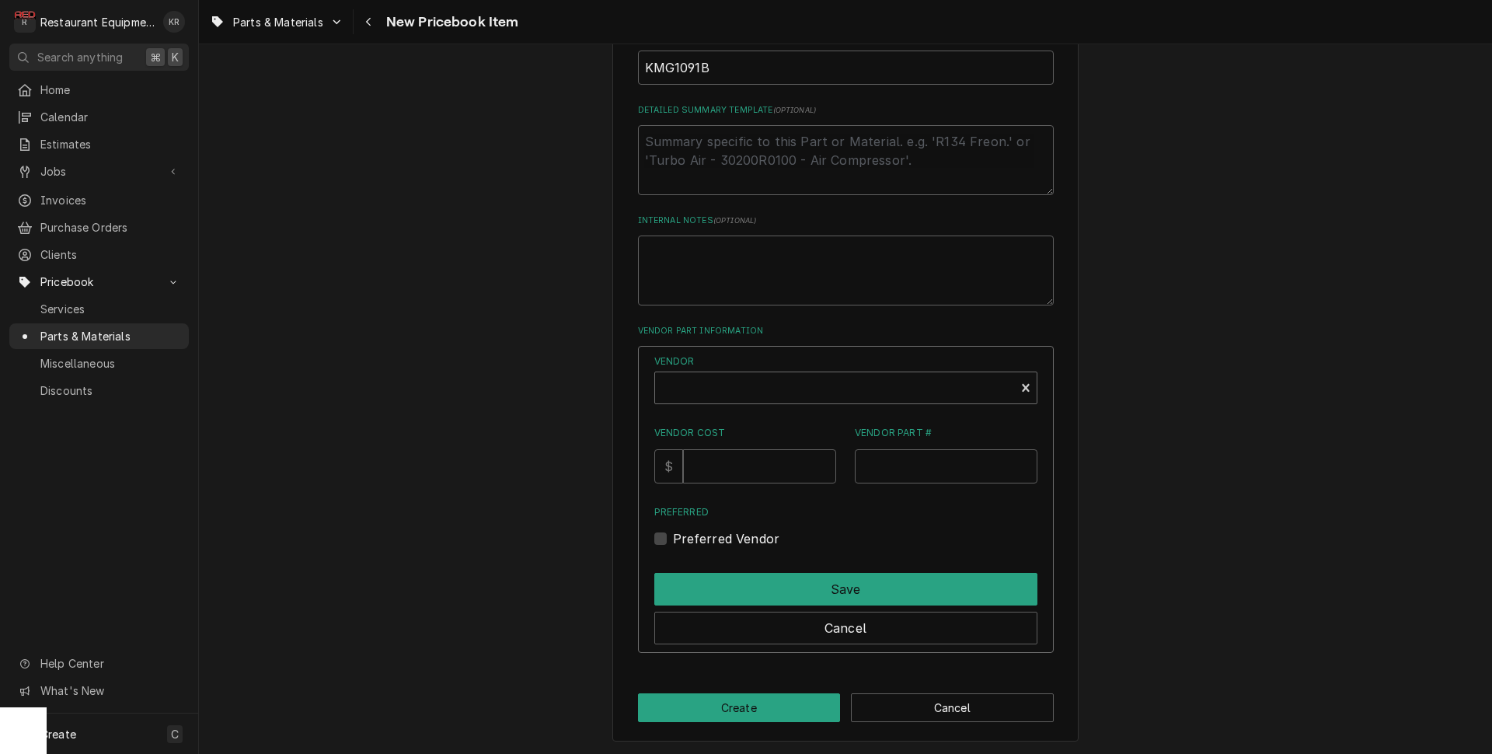
type textarea "x"
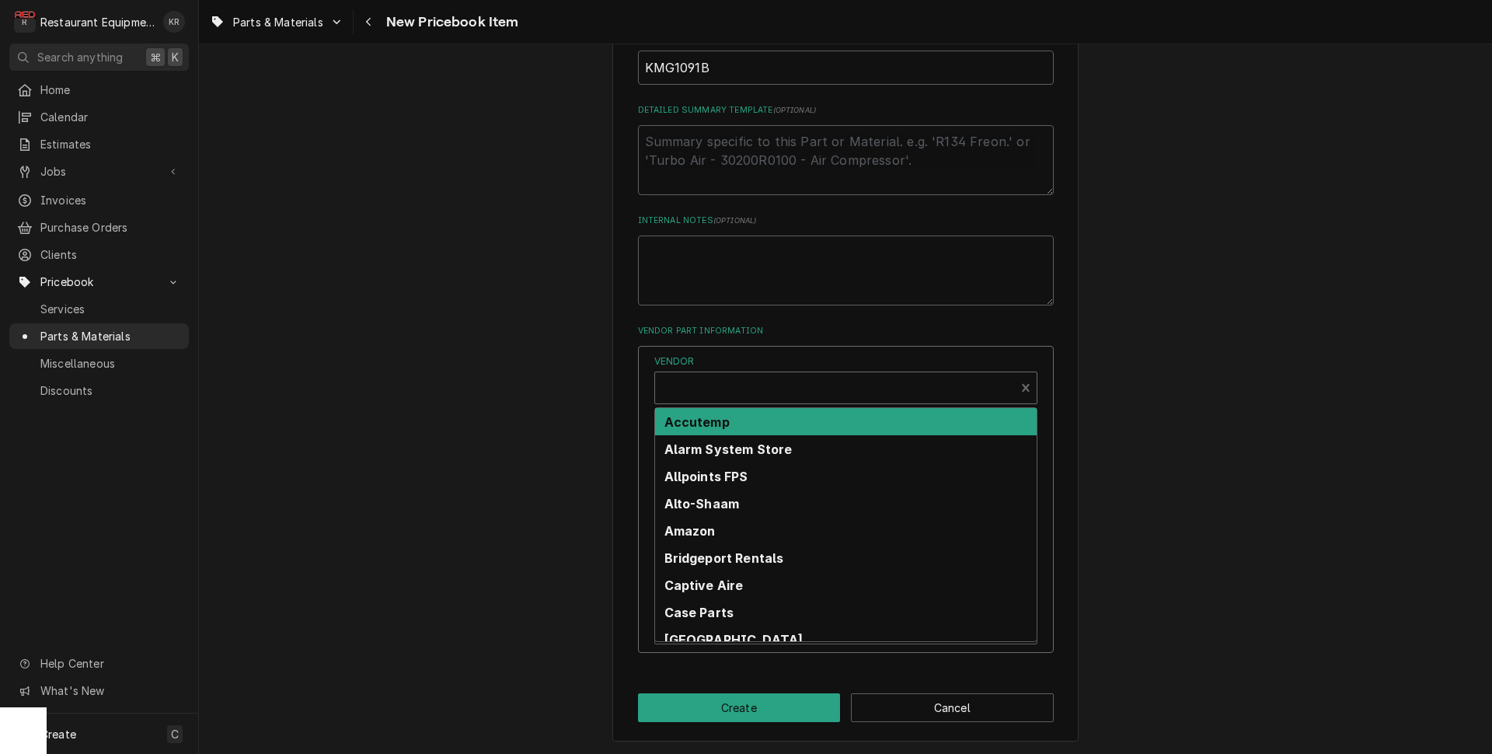
click at [743, 382] on div "Vendor" at bounding box center [835, 393] width 344 height 37
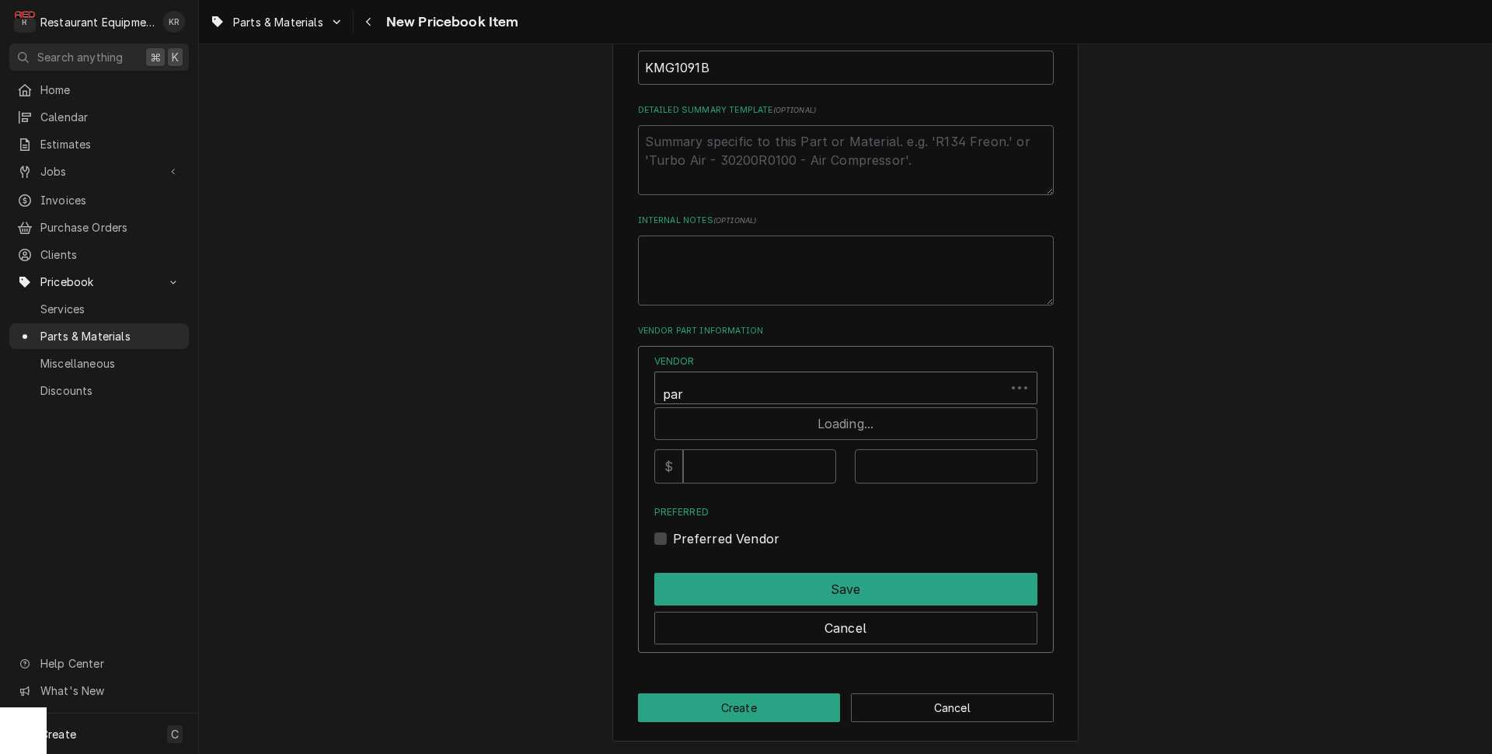
type input "part"
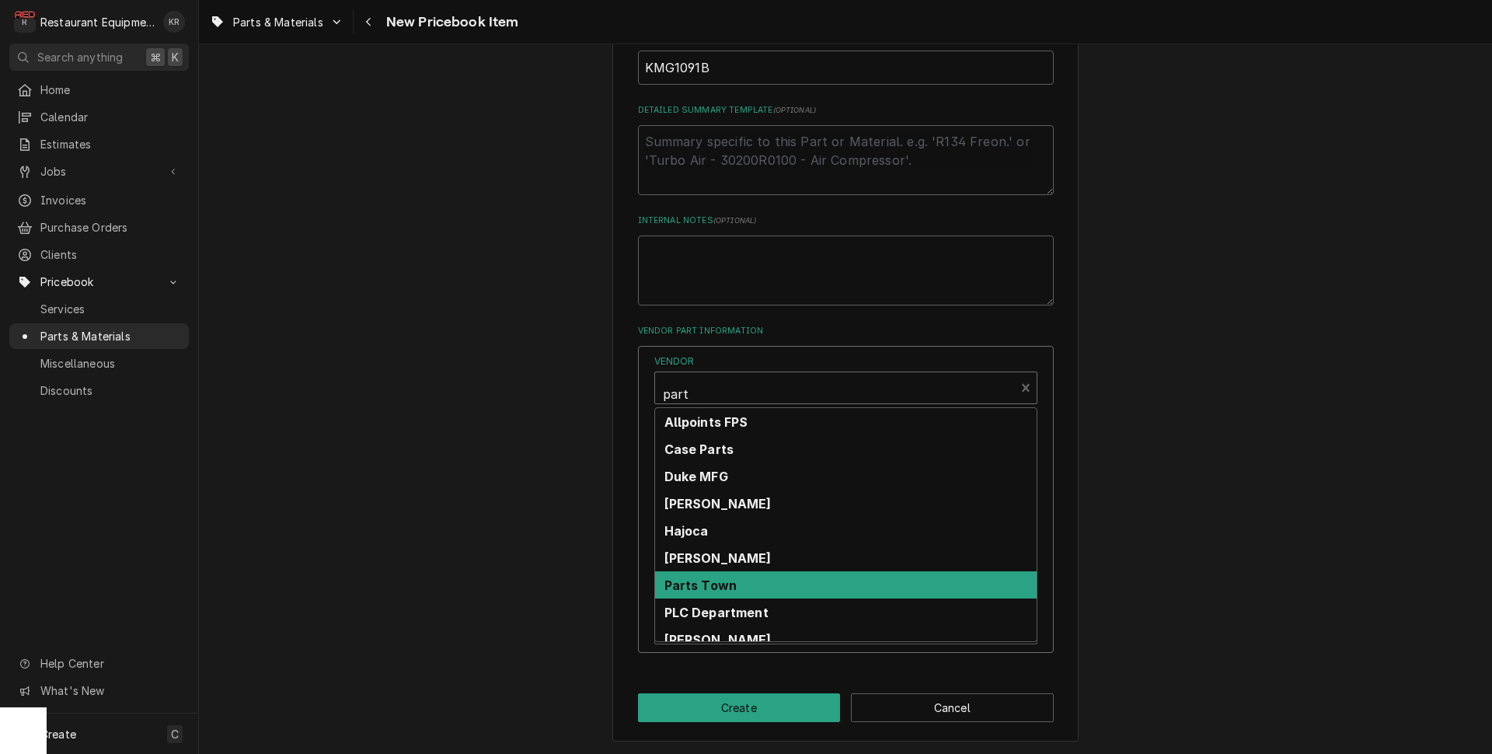
click at [715, 588] on strong "Parts Town" at bounding box center [701, 586] width 73 height 16
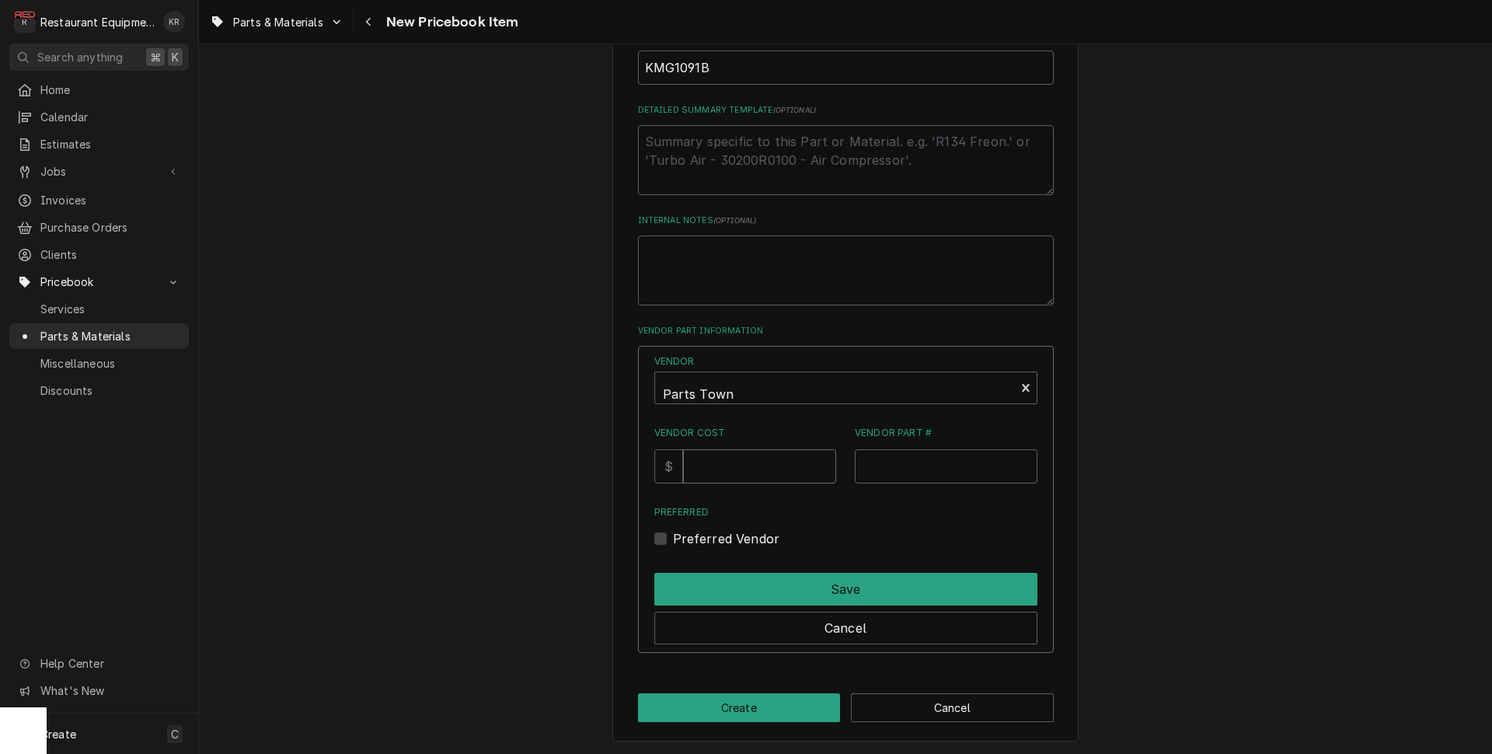
click at [713, 469] on input "Vendor Cost" at bounding box center [759, 466] width 153 height 34
type input "48"
paste input "KMG1091B"
type input "UNXKMG1091B"
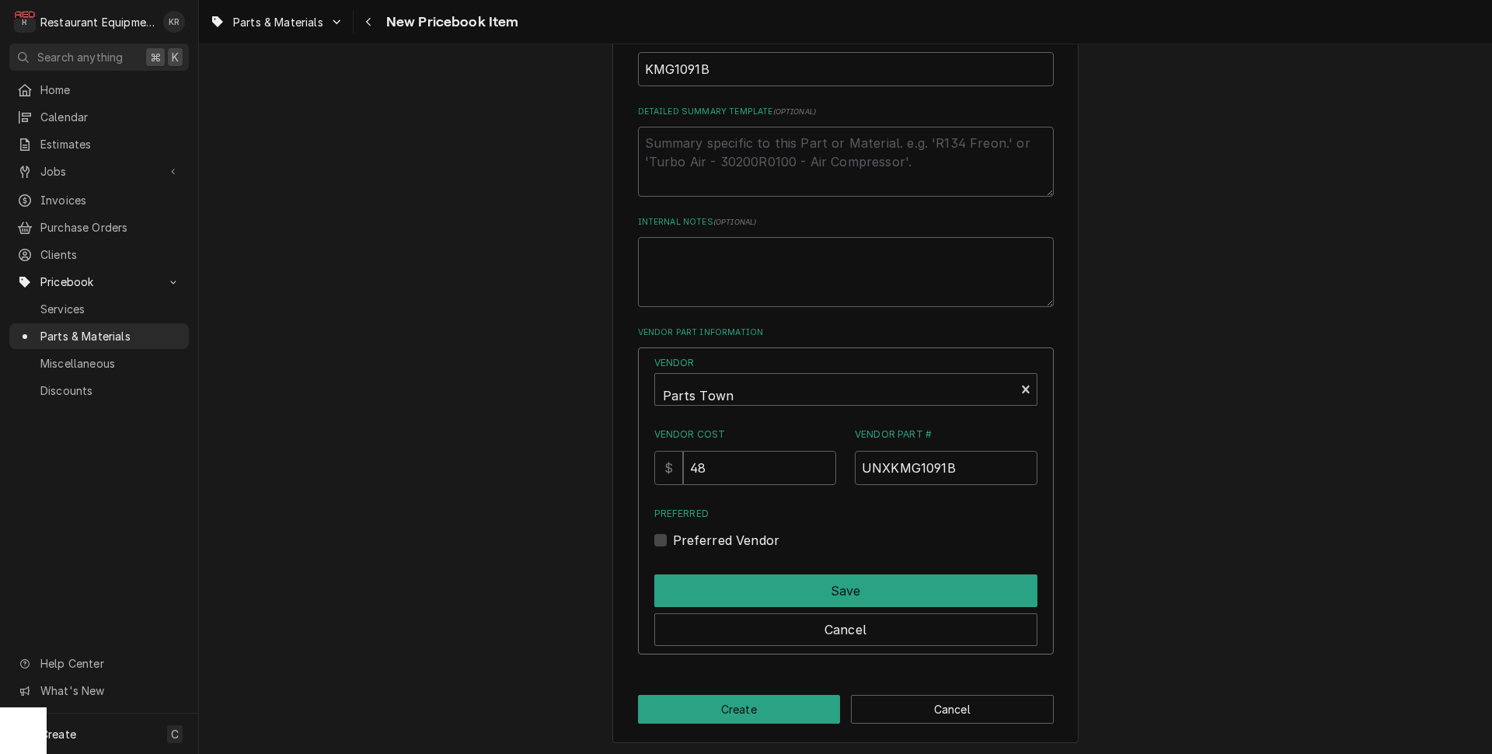
click at [680, 543] on label "Preferred Vendor" at bounding box center [726, 540] width 107 height 19
drag, startPoint x: 679, startPoint y: 537, endPoint x: 693, endPoint y: 555, distance: 23.2
click at [681, 539] on label "Preferred Vendor" at bounding box center [726, 540] width 107 height 19
click at [678, 539] on label "Preferred Vendor" at bounding box center [726, 540] width 107 height 19
click at [678, 539] on input "Preferred" at bounding box center [864, 548] width 383 height 34
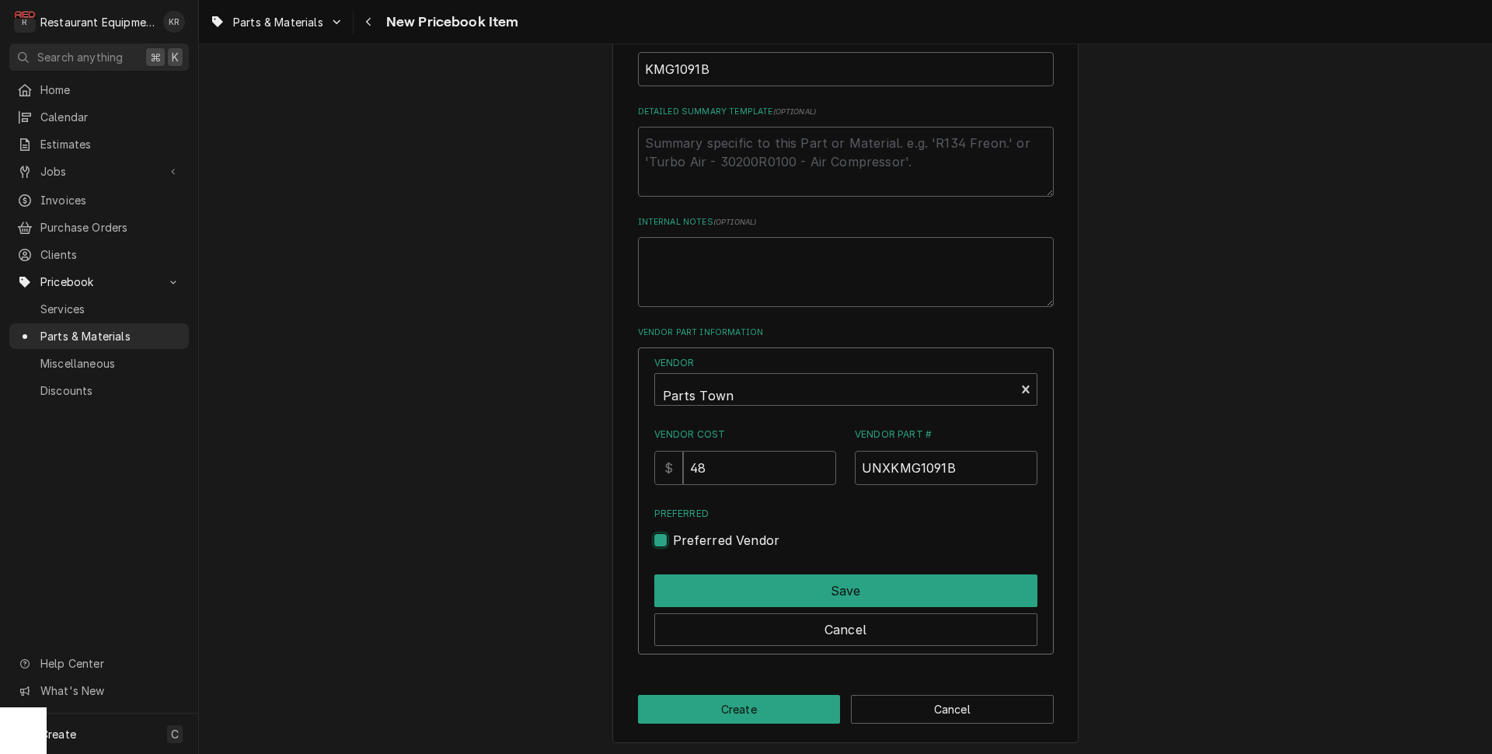
checkbox input "true"
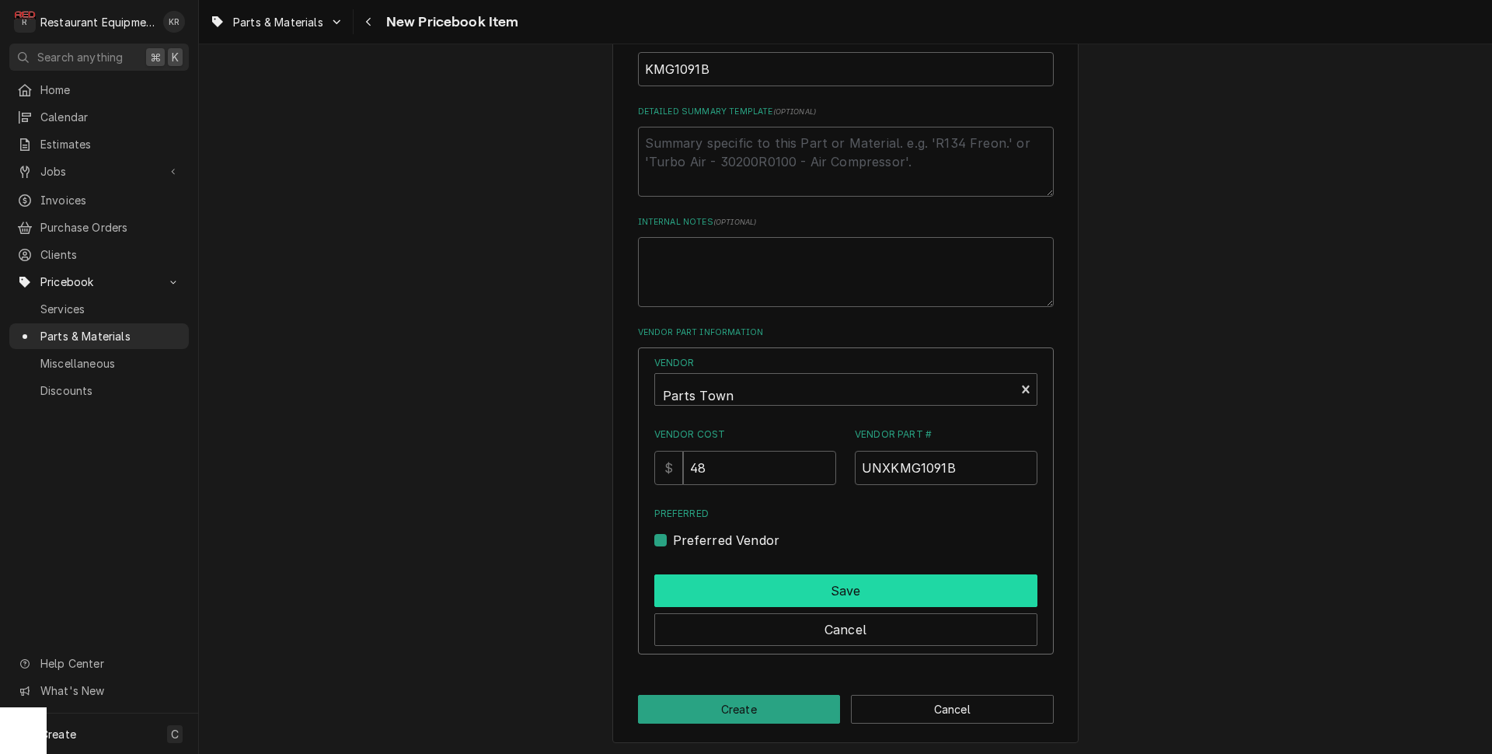
click at [727, 588] on button "Save" at bounding box center [845, 590] width 383 height 33
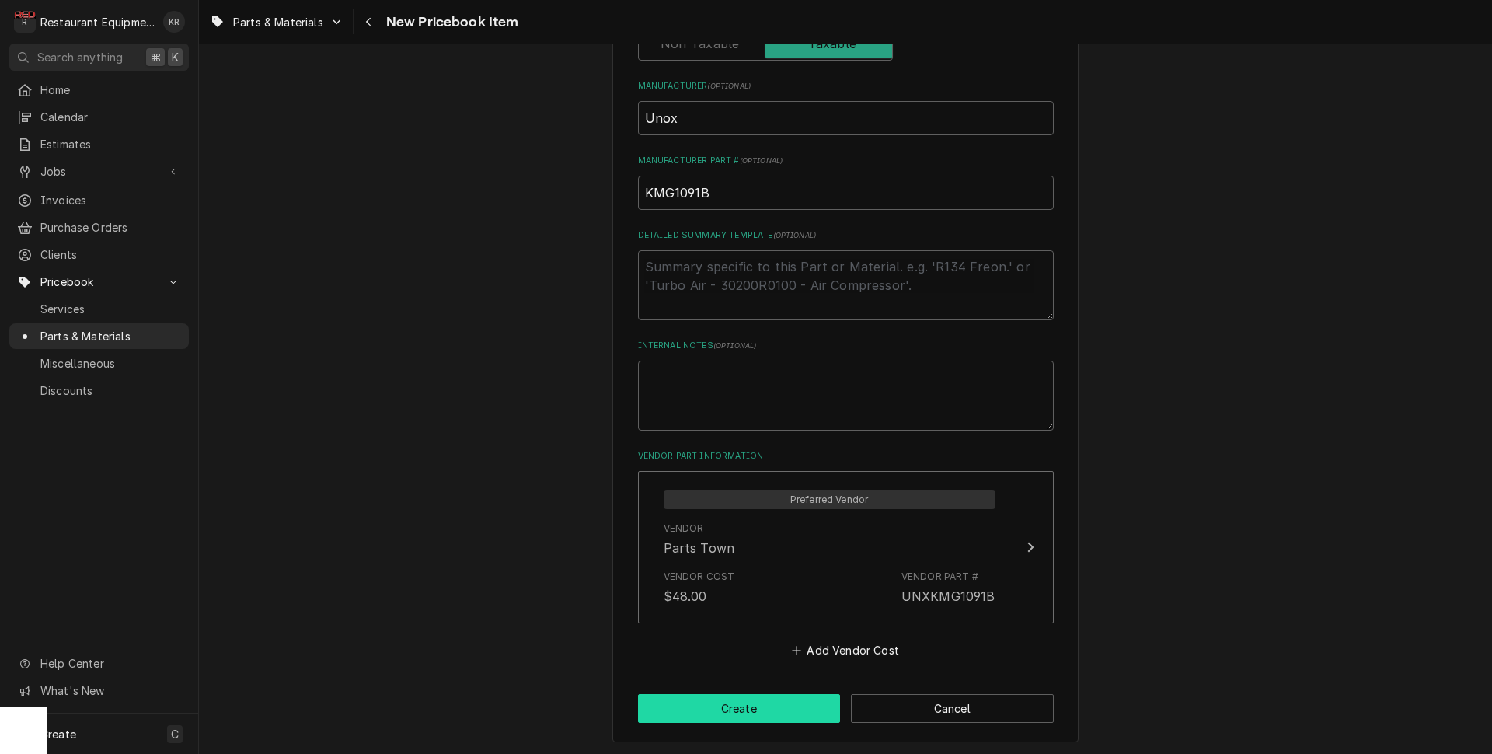
click at [722, 714] on button "Create" at bounding box center [739, 708] width 203 height 29
type textarea "x"
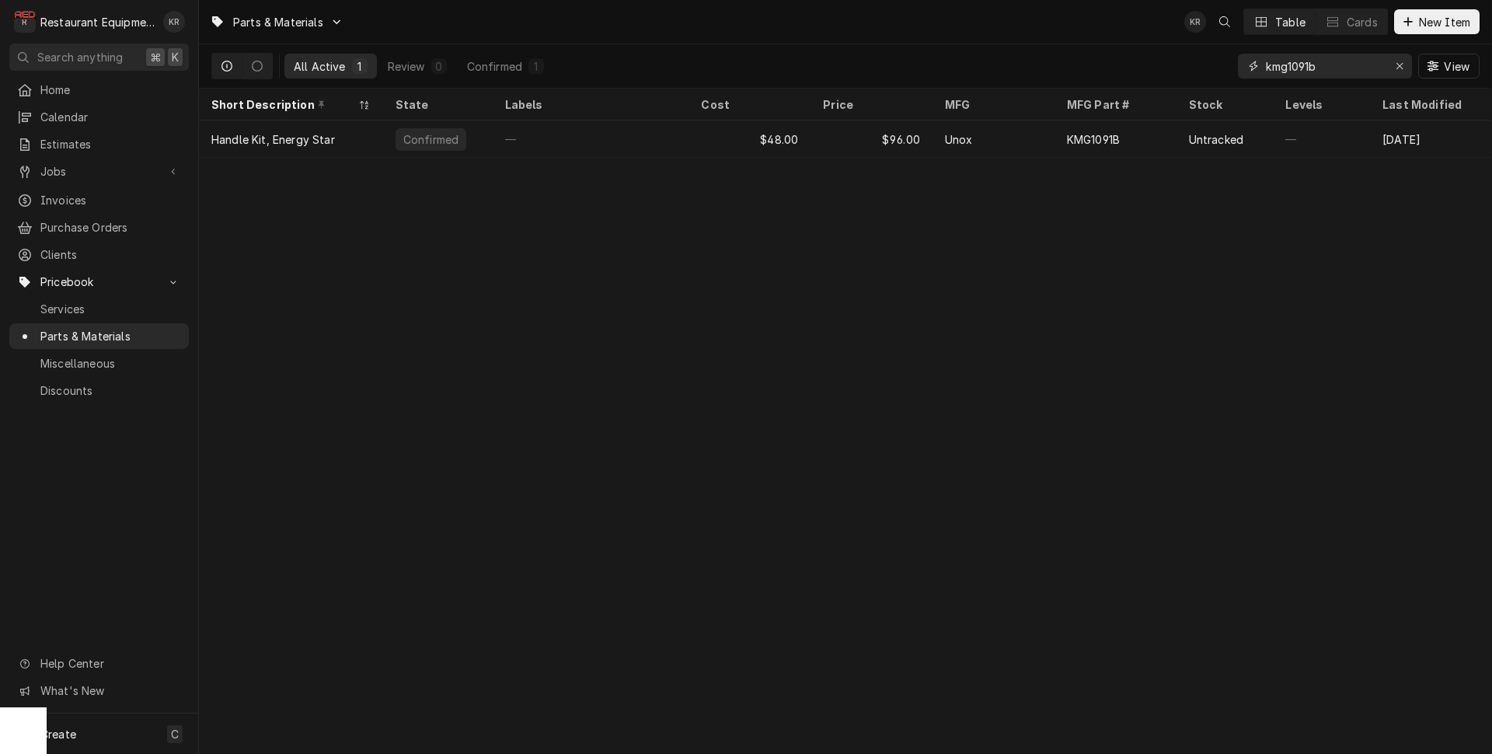
drag, startPoint x: 1330, startPoint y: 68, endPoint x: 1171, endPoint y: 61, distance: 158.7
click at [1266, 61] on input "kmg1091b" at bounding box center [1324, 66] width 117 height 25
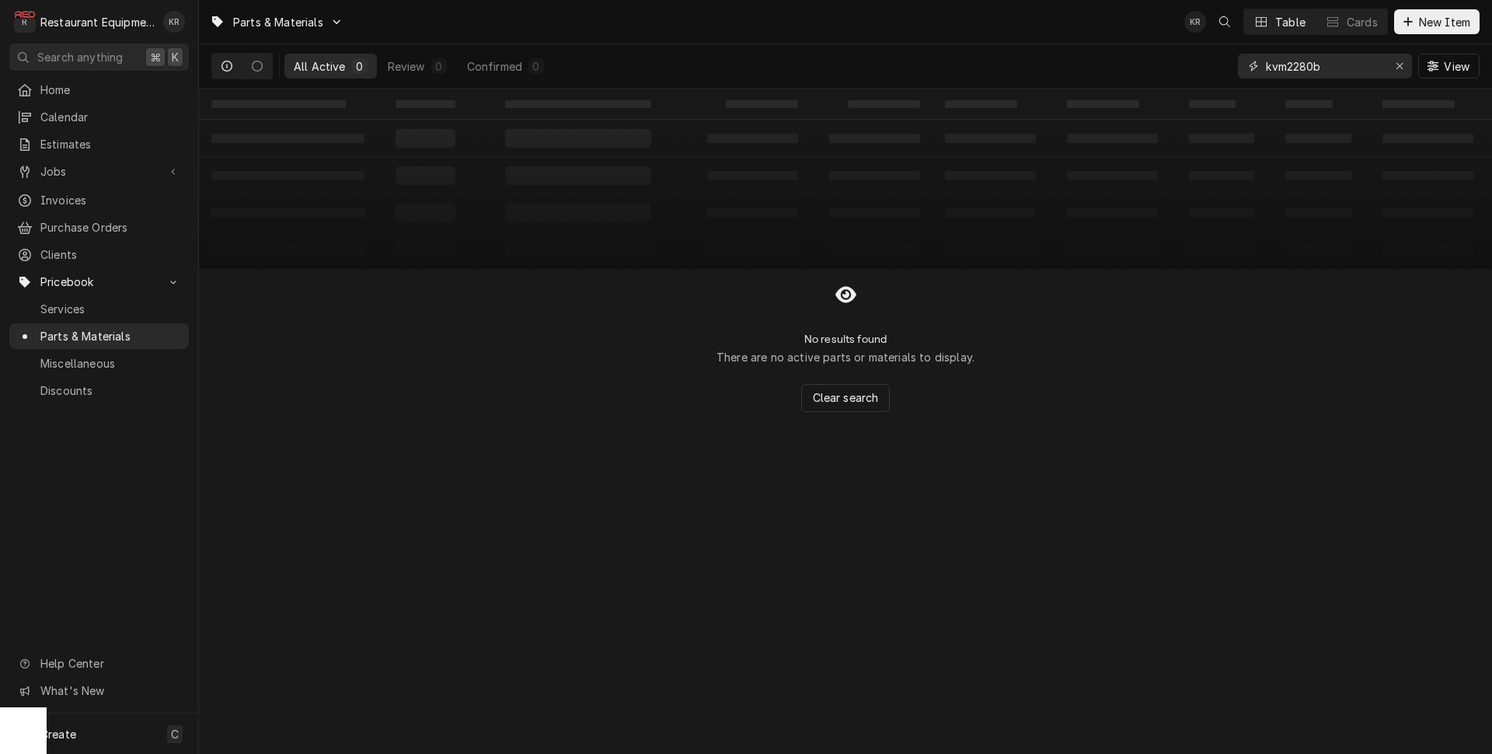
type input "kvm2280b"
click at [1423, 16] on span "New Item" at bounding box center [1445, 22] width 58 height 16
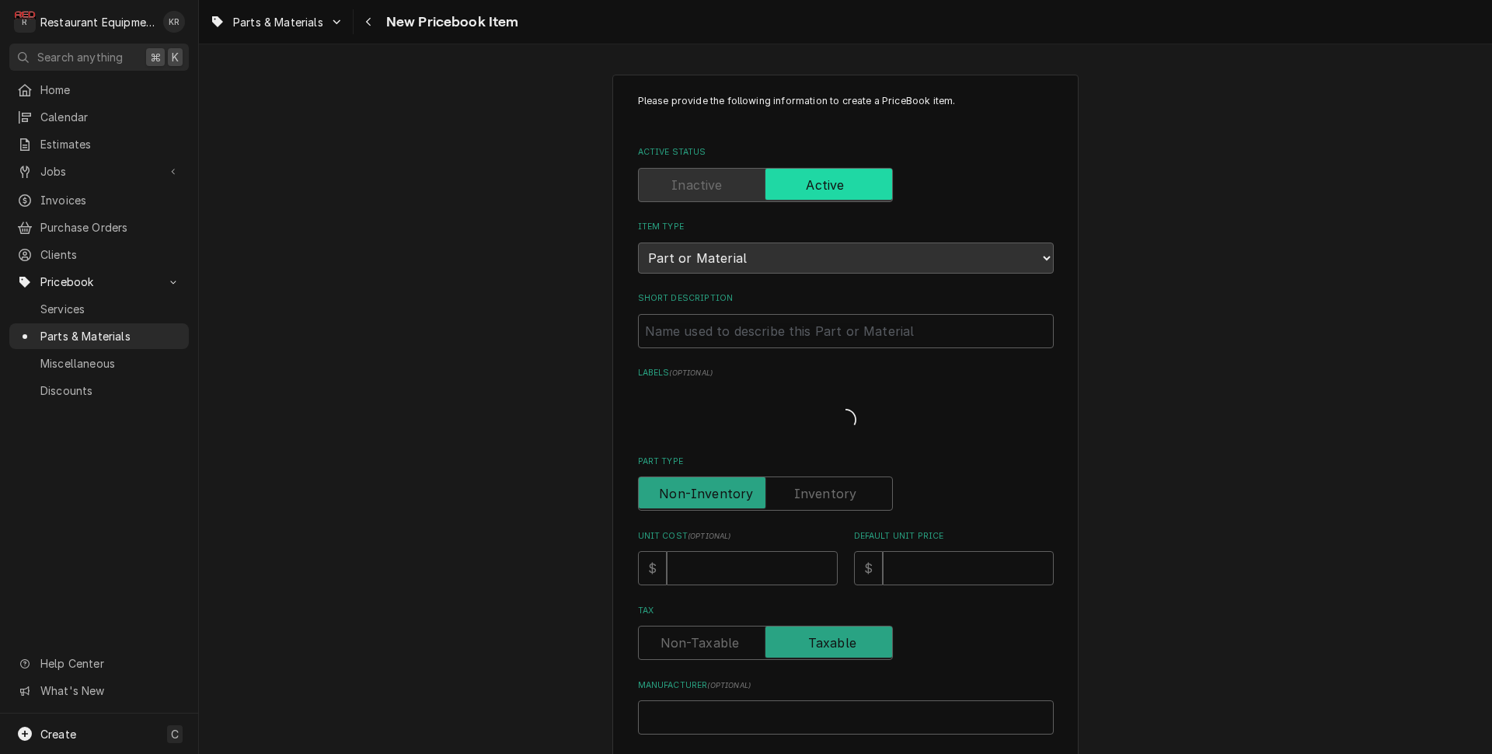
type textarea "x"
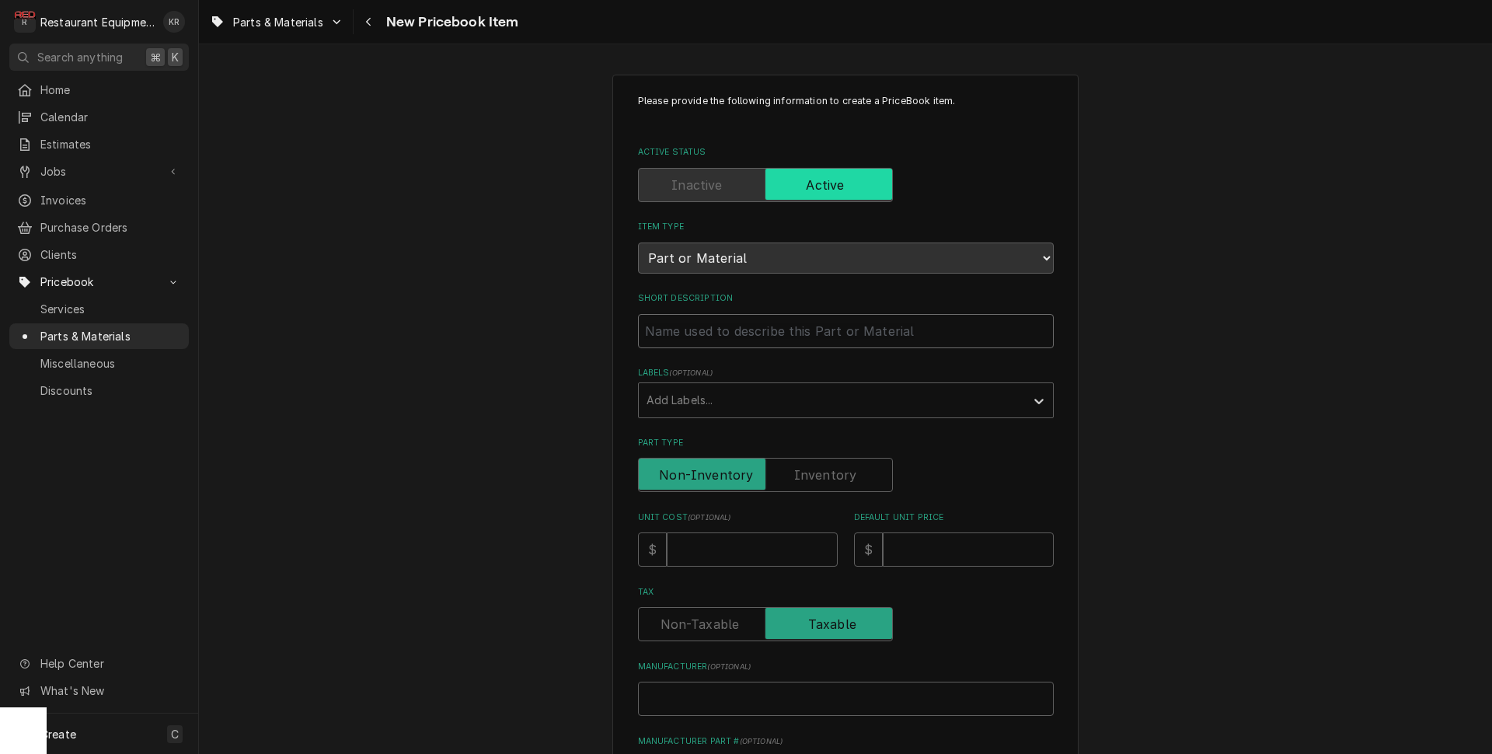
click at [660, 333] on input "Short Description" at bounding box center [846, 331] width 416 height 34
paste input "Unox KVM2280B Latch Plate Cover Kit, Handle"
type input "Unox KVM2280B Latch Plate Cover Kit, Handle"
type textarea "x"
drag, startPoint x: 661, startPoint y: 329, endPoint x: 601, endPoint y: 323, distance: 60.9
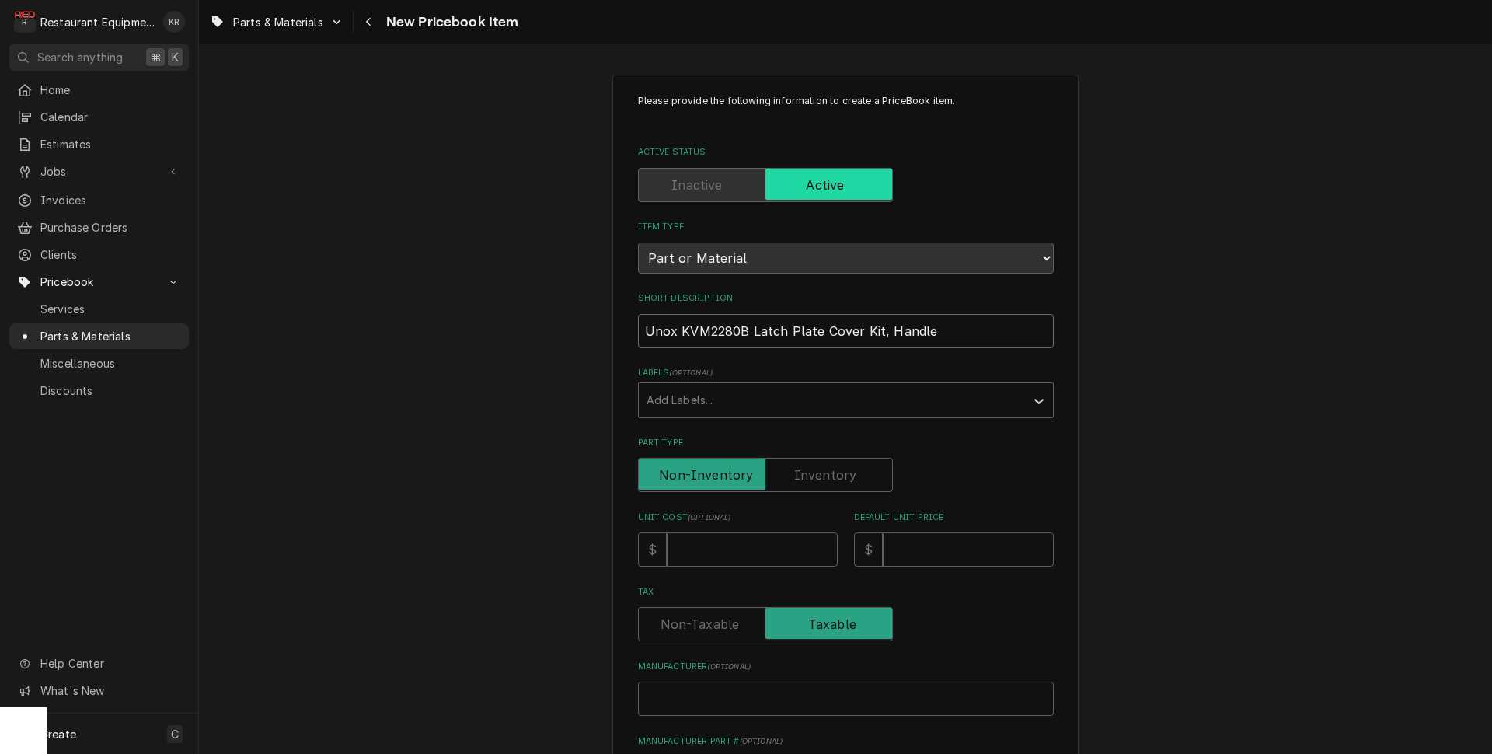
click at [638, 326] on input "Unox KVM2280B Latch Plate Cover Kit, Handle" at bounding box center [846, 331] width 416 height 34
type input "Latch Plate Cover Kit, Handle"
type textarea "x"
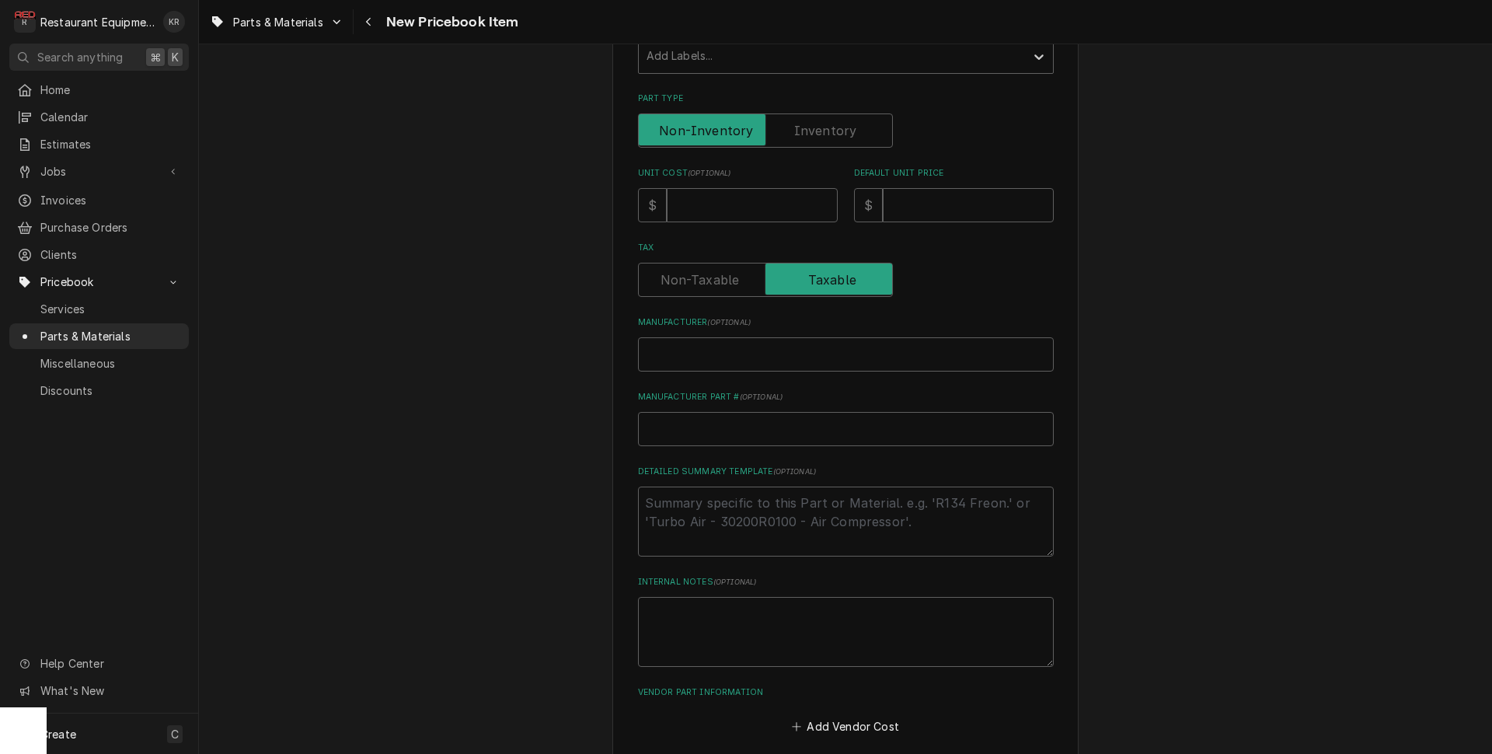
scroll to position [372, 0]
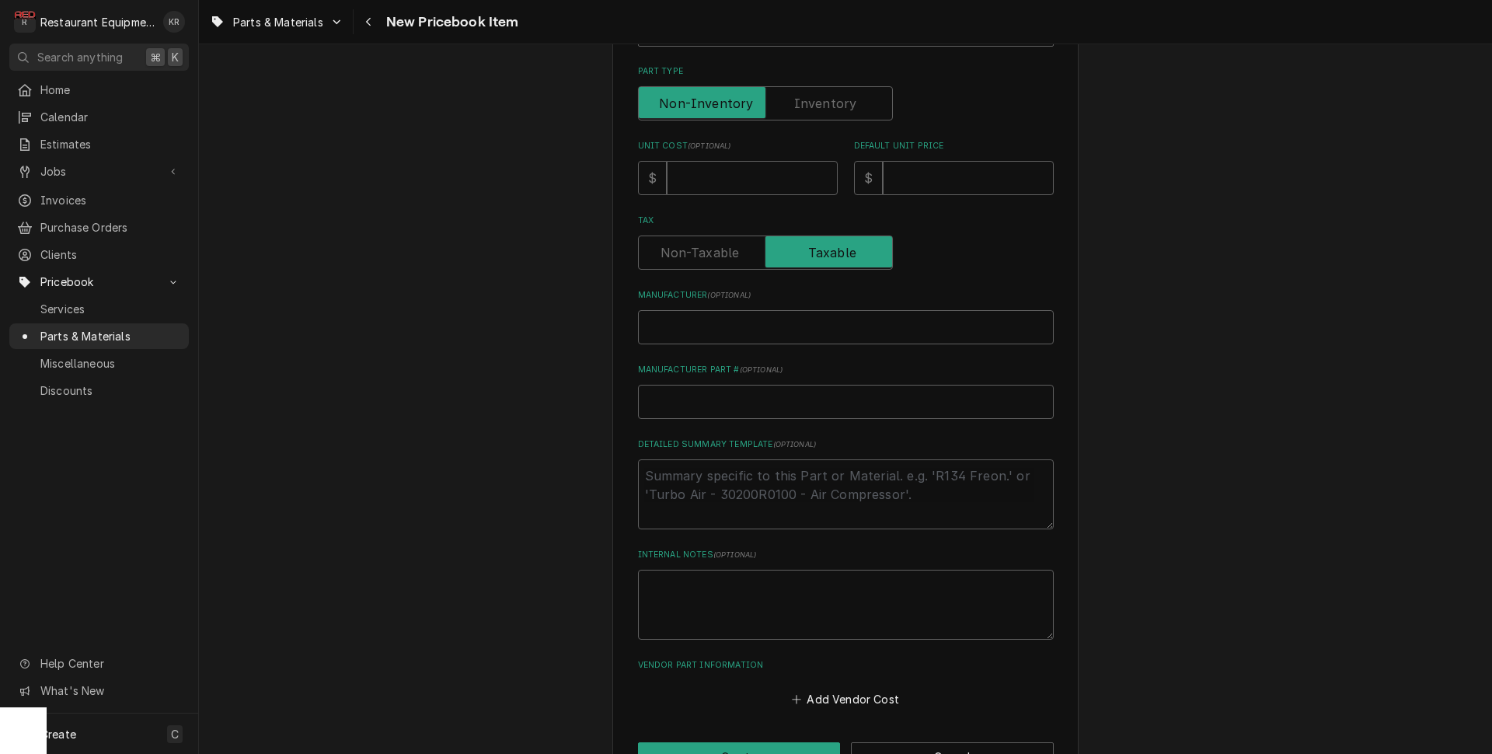
type input "Latch Plate Cover Kit, Handle"
click at [693, 176] on input "Unit Cost ( optional )" at bounding box center [752, 178] width 171 height 34
type input "1"
type textarea "x"
type input "12"
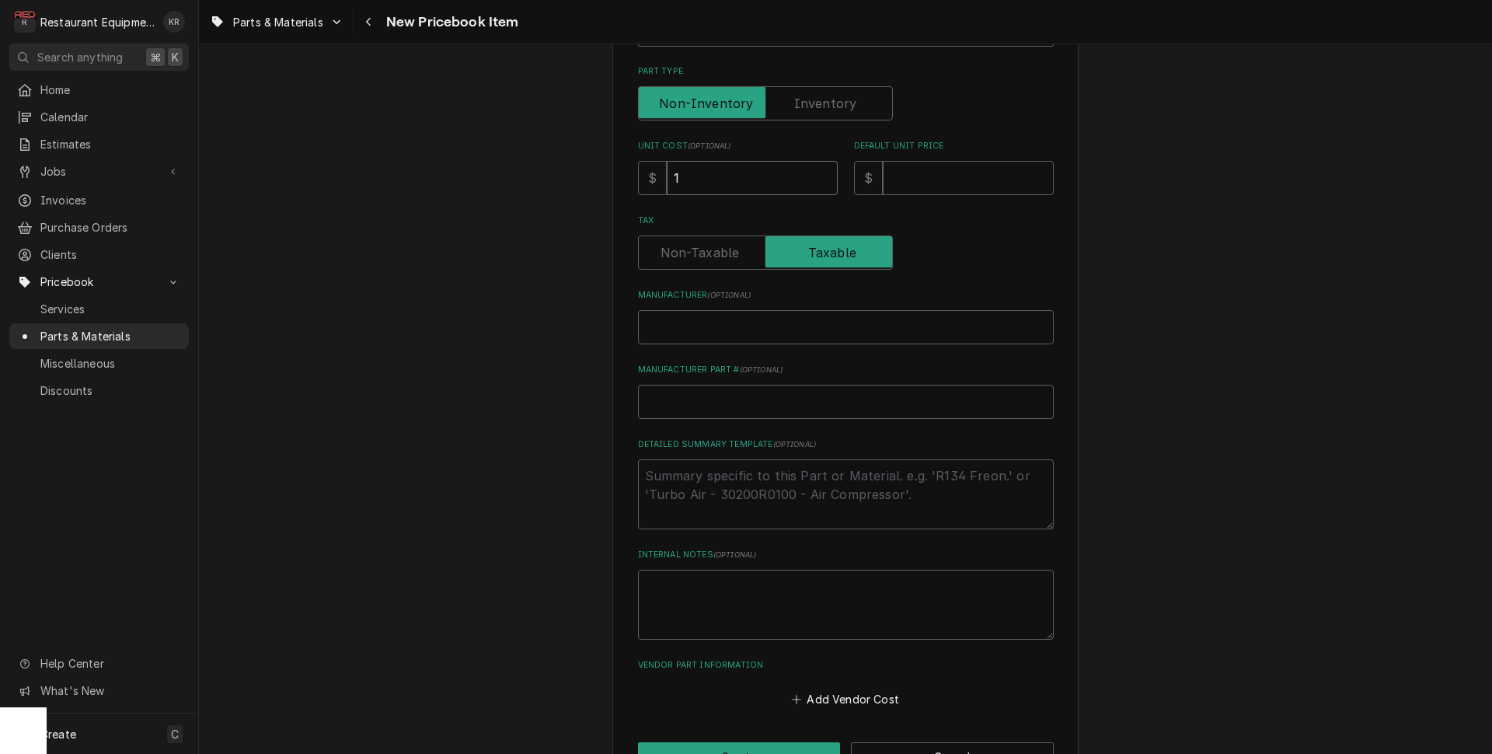
type textarea "x"
type input "12"
type input "2"
type textarea "x"
type input "24"
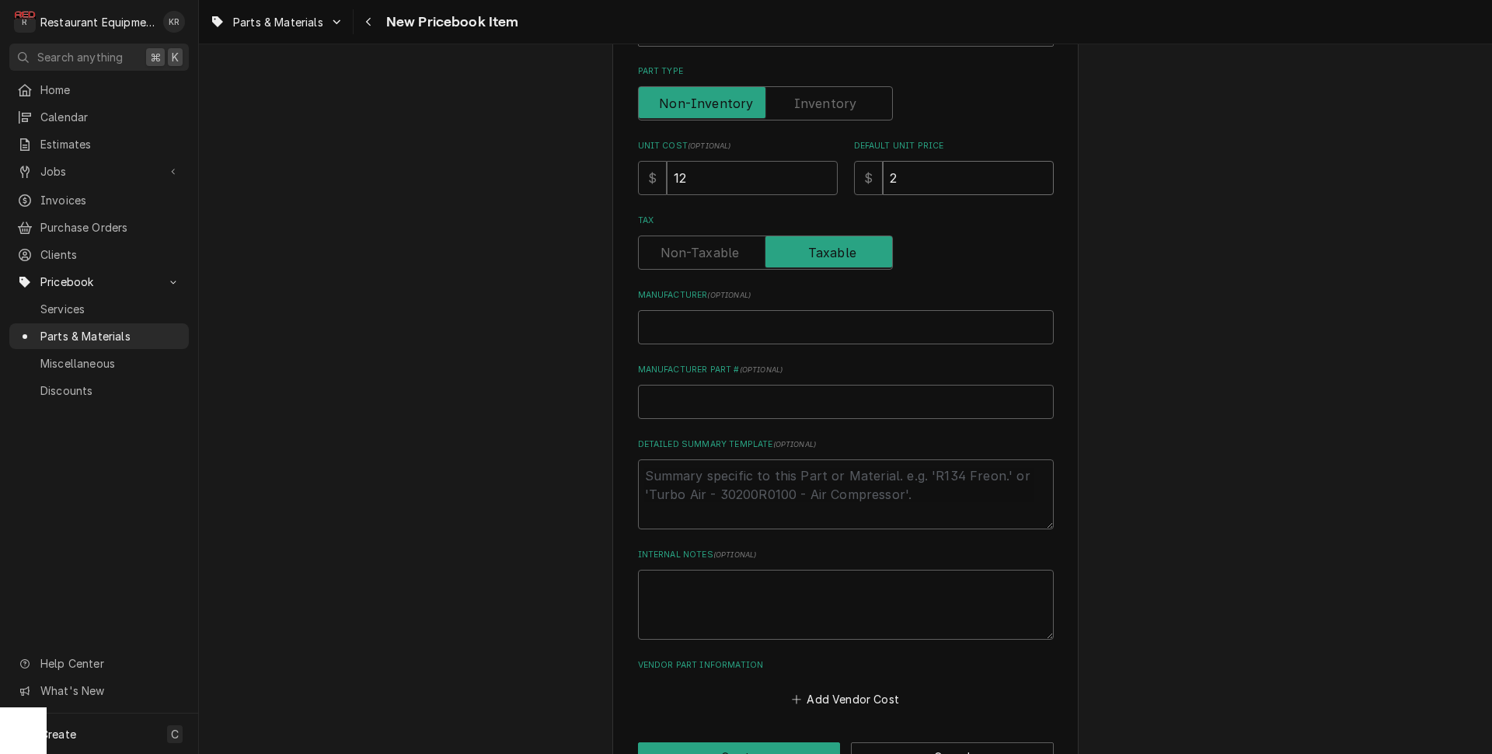
type textarea "x"
type input "24"
click at [720, 327] on input "Manufacturer ( optional )" at bounding box center [846, 327] width 416 height 34
paste input "Unox KVM2280B"
type input "Unox KVM2280B"
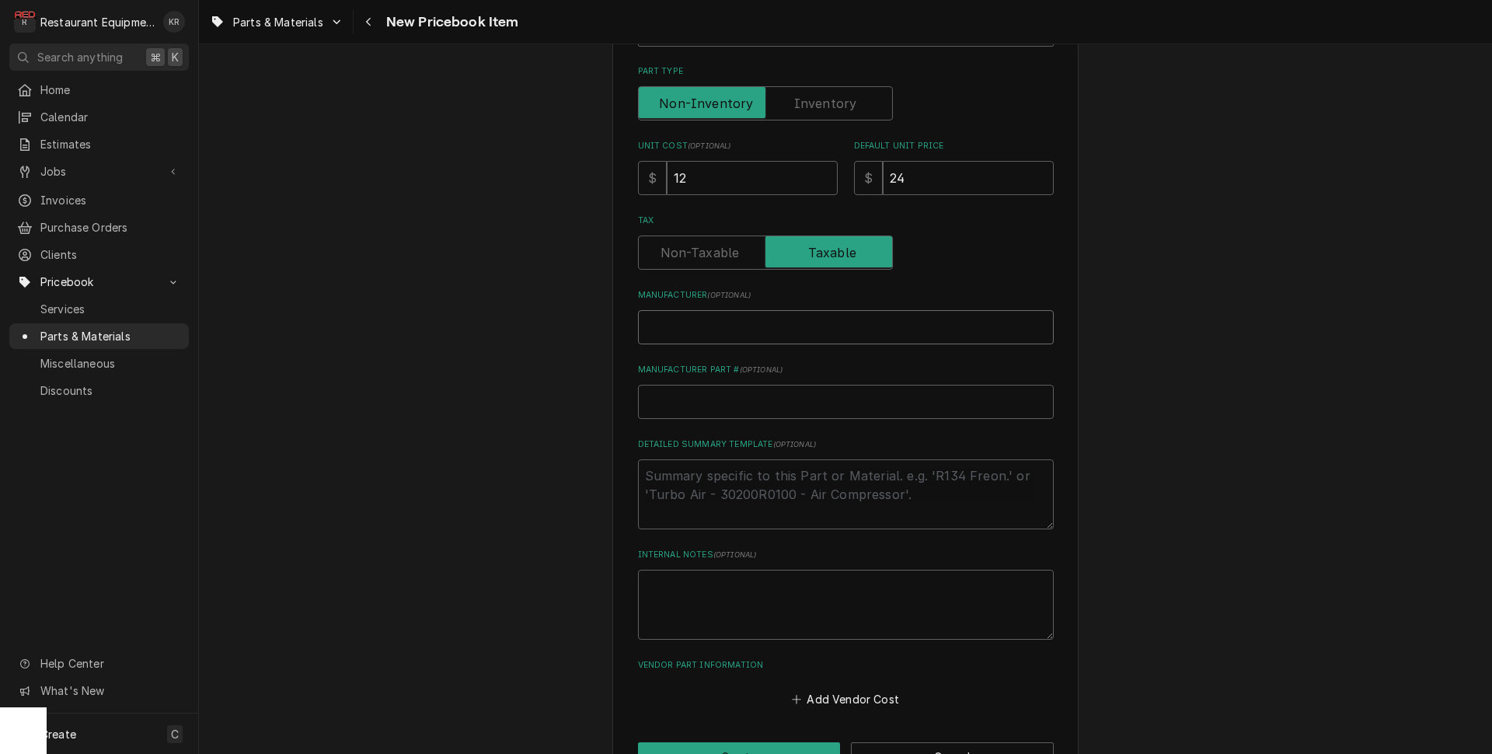
type textarea "x"
click at [719, 326] on input "Unox KVM2280B" at bounding box center [846, 327] width 416 height 34
type input "Unox"
type textarea "x"
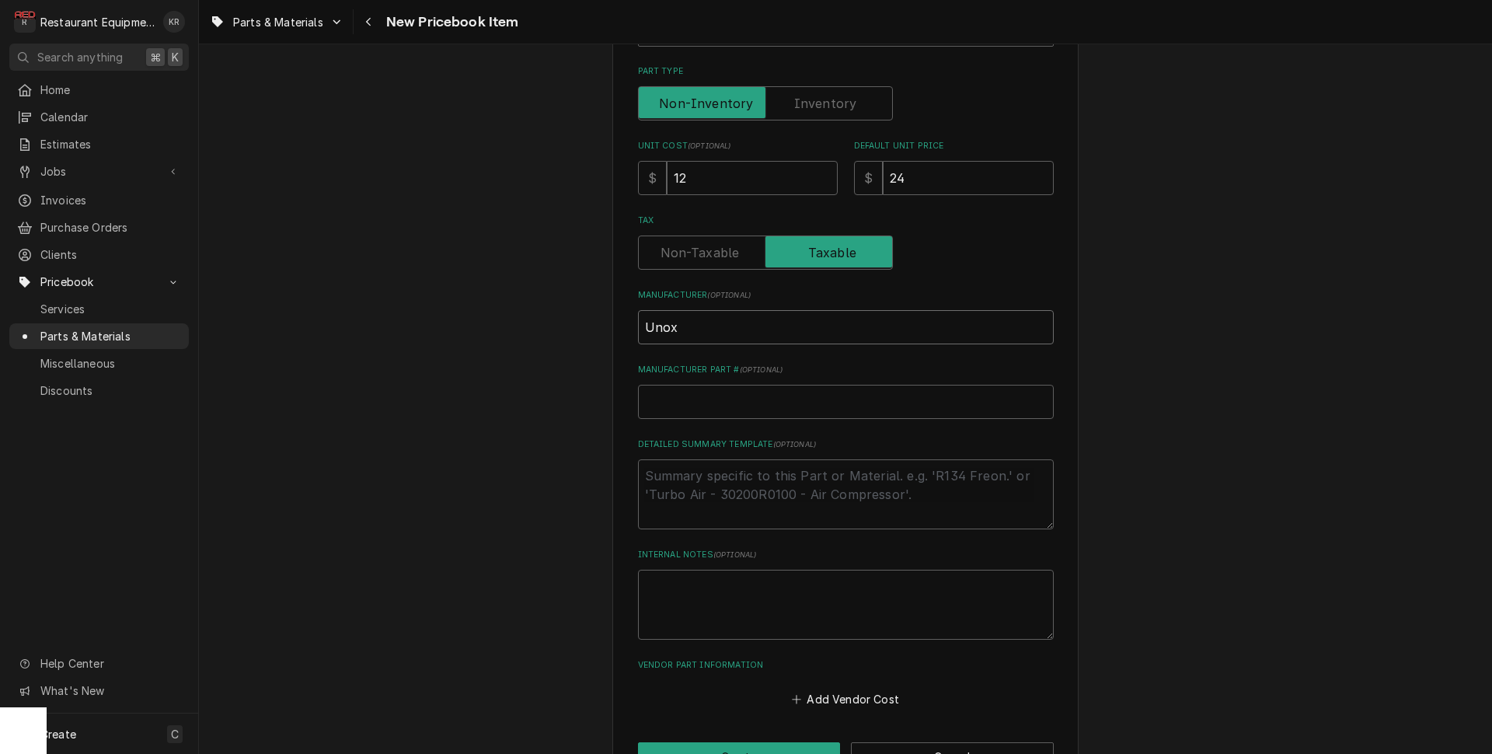
type input "Unox"
click at [695, 391] on input "Manufacturer Part # ( optional )" at bounding box center [846, 402] width 416 height 34
paste input "KVM2280B"
type input "KVM2280B"
type textarea "x"
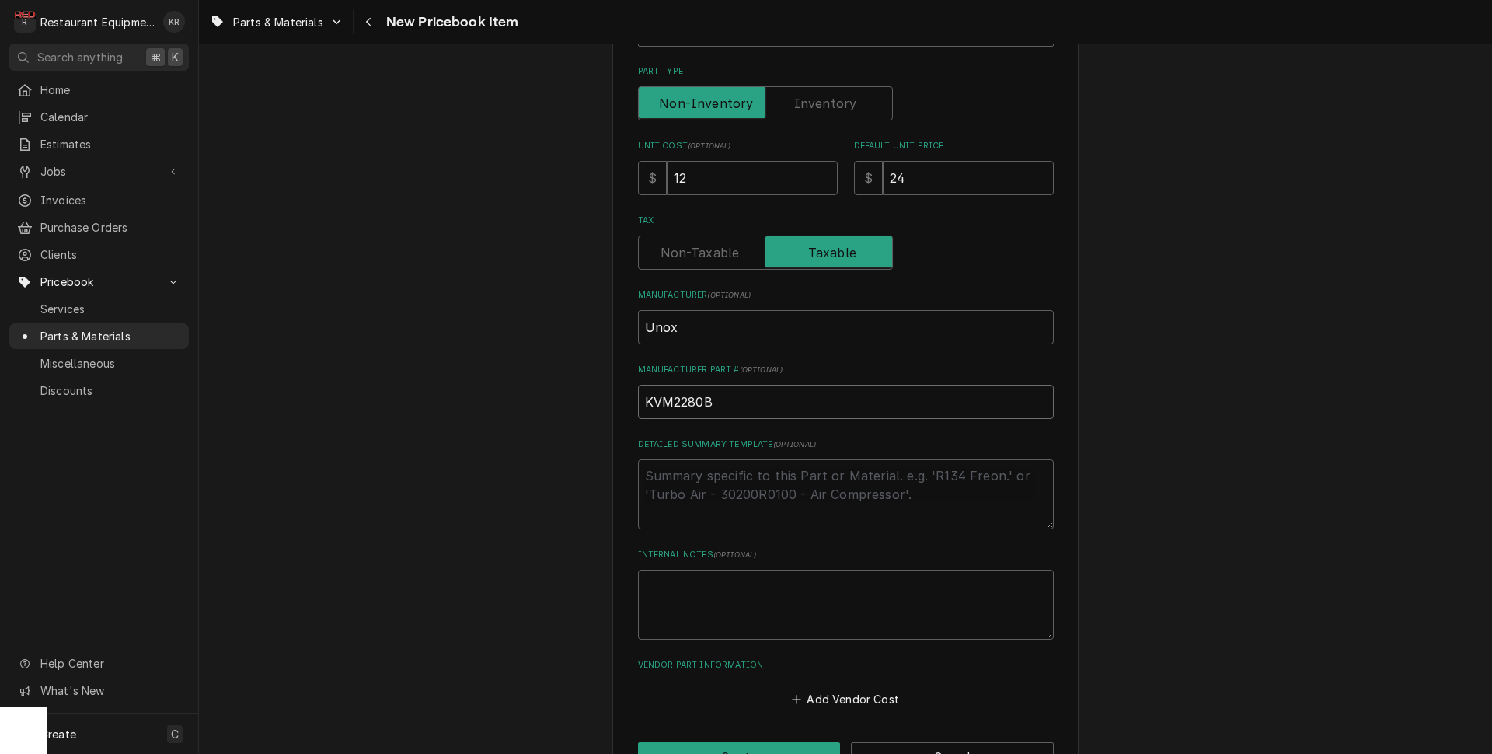
scroll to position [421, 0]
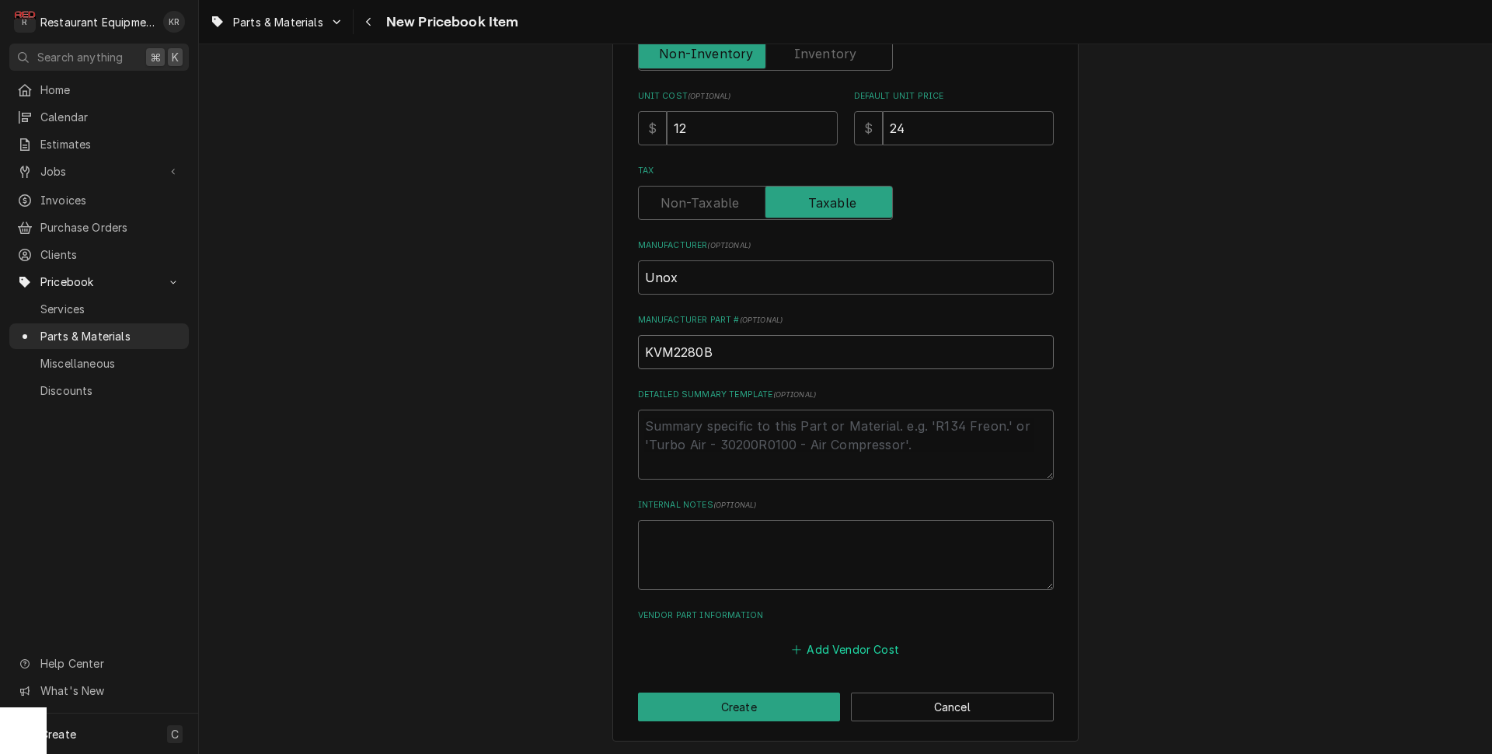
type input "KVM2280B"
click at [871, 643] on button "Add Vendor Cost" at bounding box center [846, 649] width 113 height 22
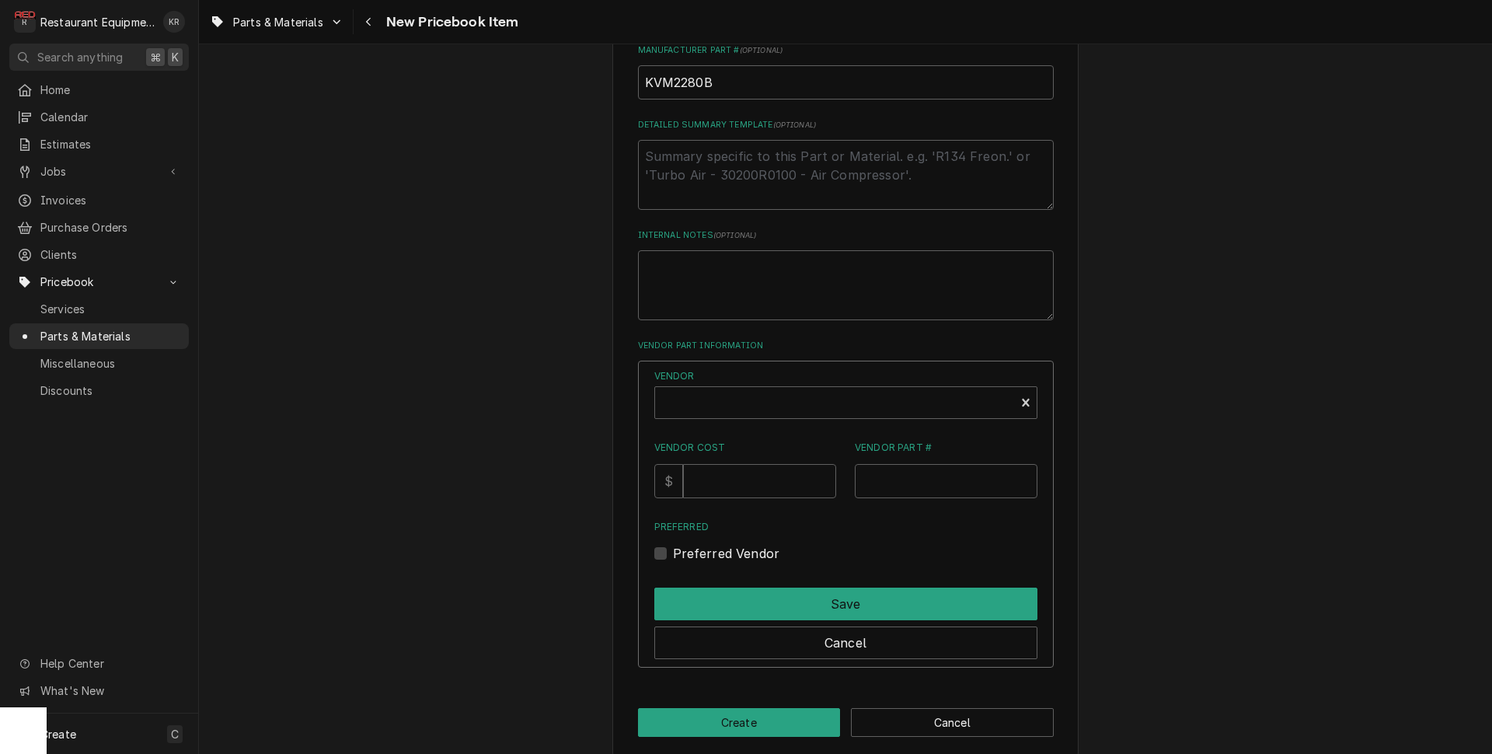
scroll to position [706, 0]
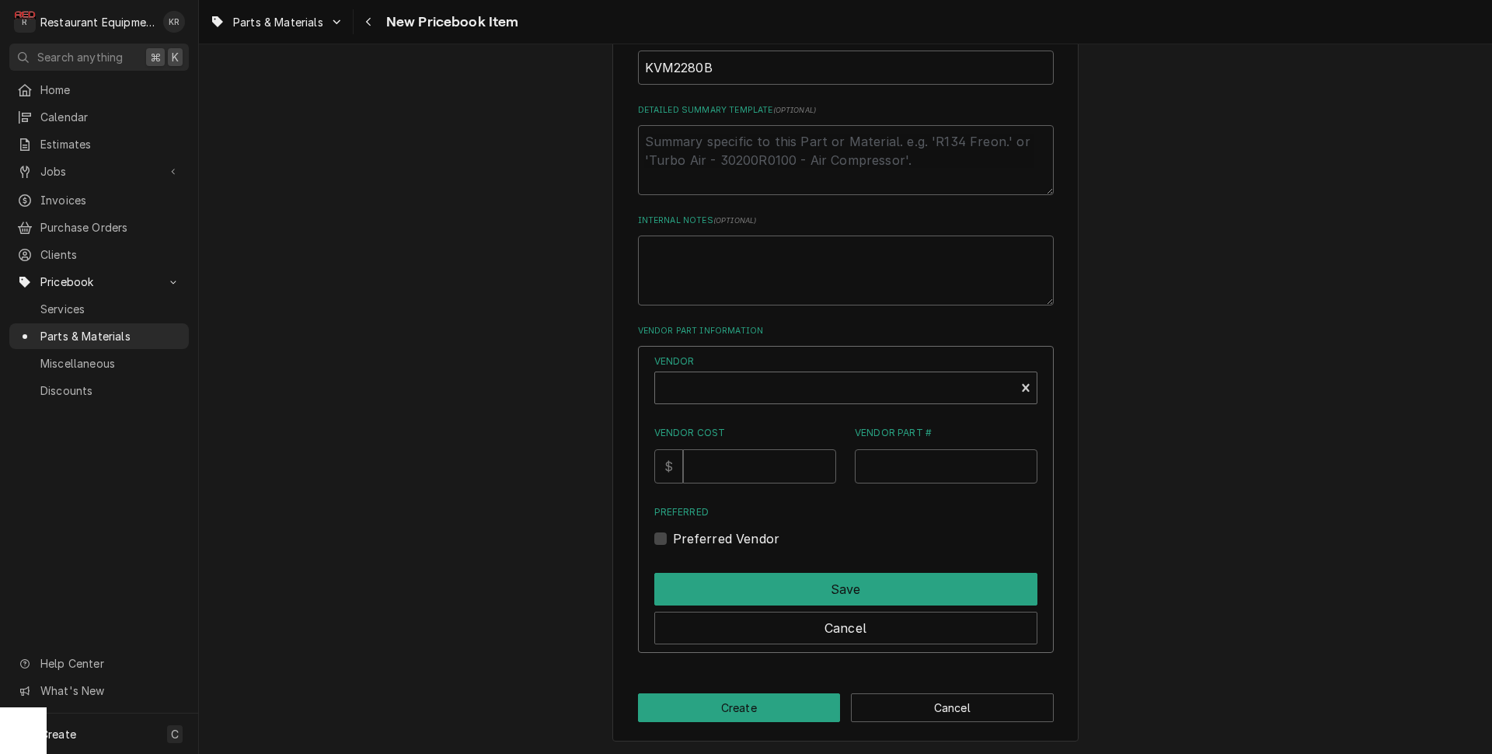
type textarea "x"
click at [763, 386] on div "Vendor" at bounding box center [835, 393] width 344 height 37
type input "parts"
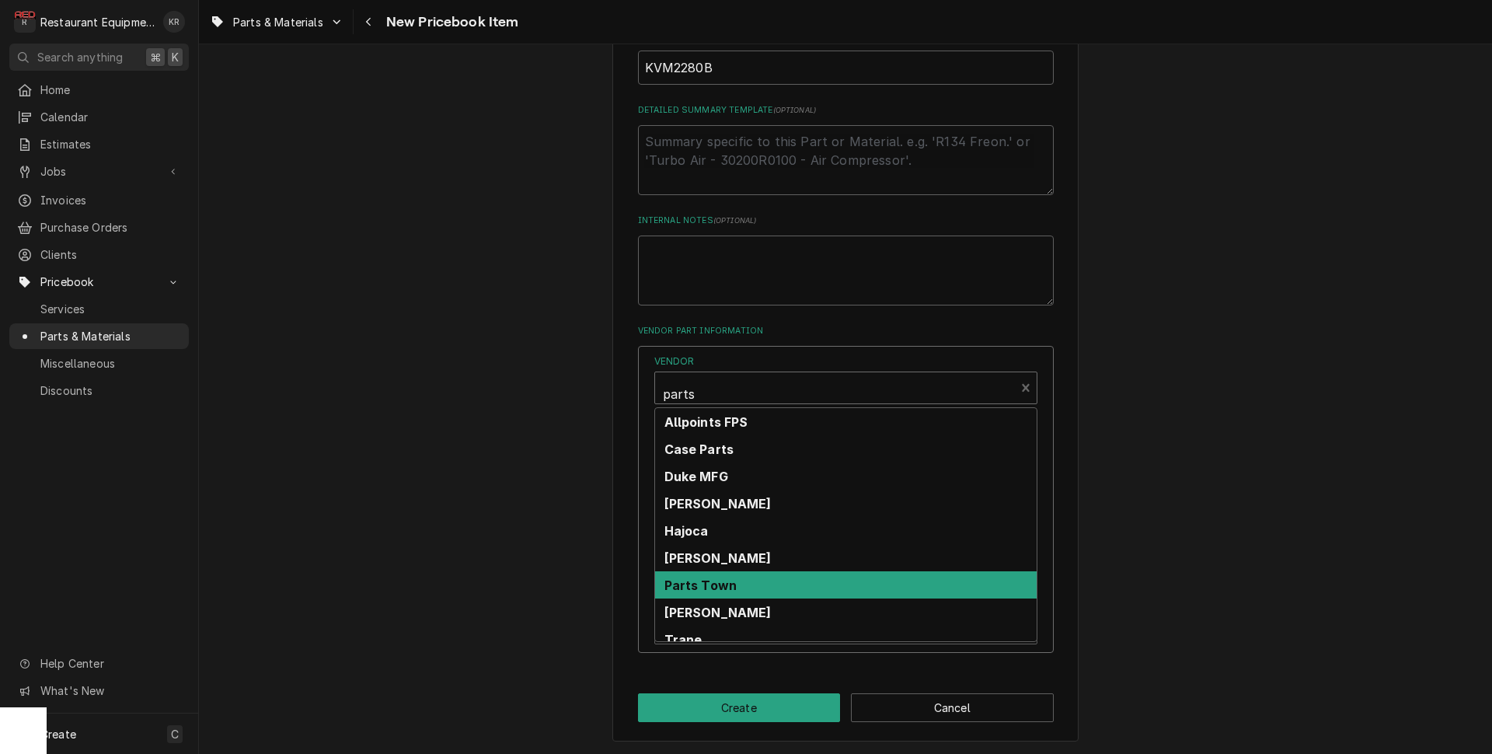
click at [738, 578] on strong "Parts Town" at bounding box center [701, 586] width 73 height 16
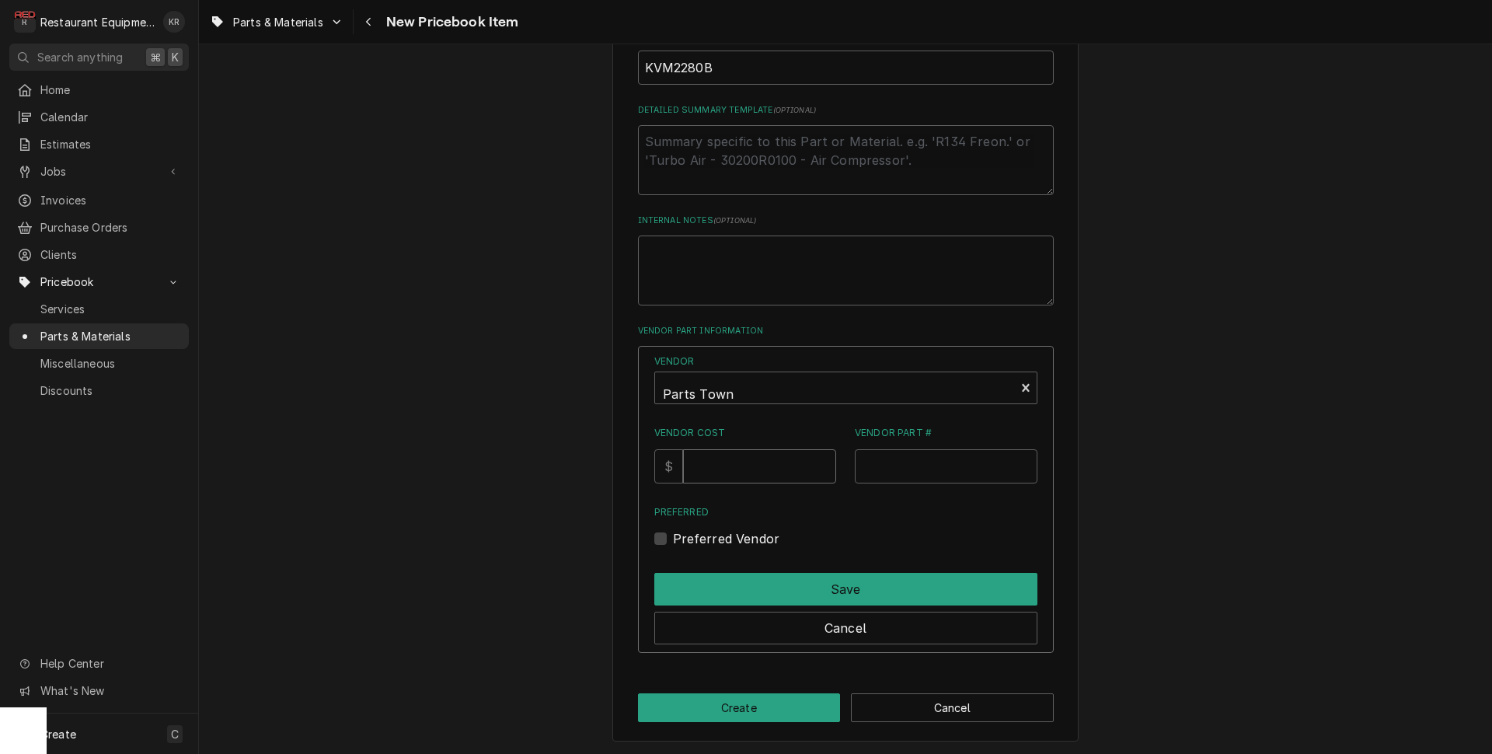
click at [738, 467] on input "Vendor Cost" at bounding box center [759, 466] width 153 height 34
type input "12"
paste input "KVM2280B"
type input "UNXKVM2280B"
click at [682, 543] on div "Preferred Vendor" at bounding box center [845, 538] width 383 height 19
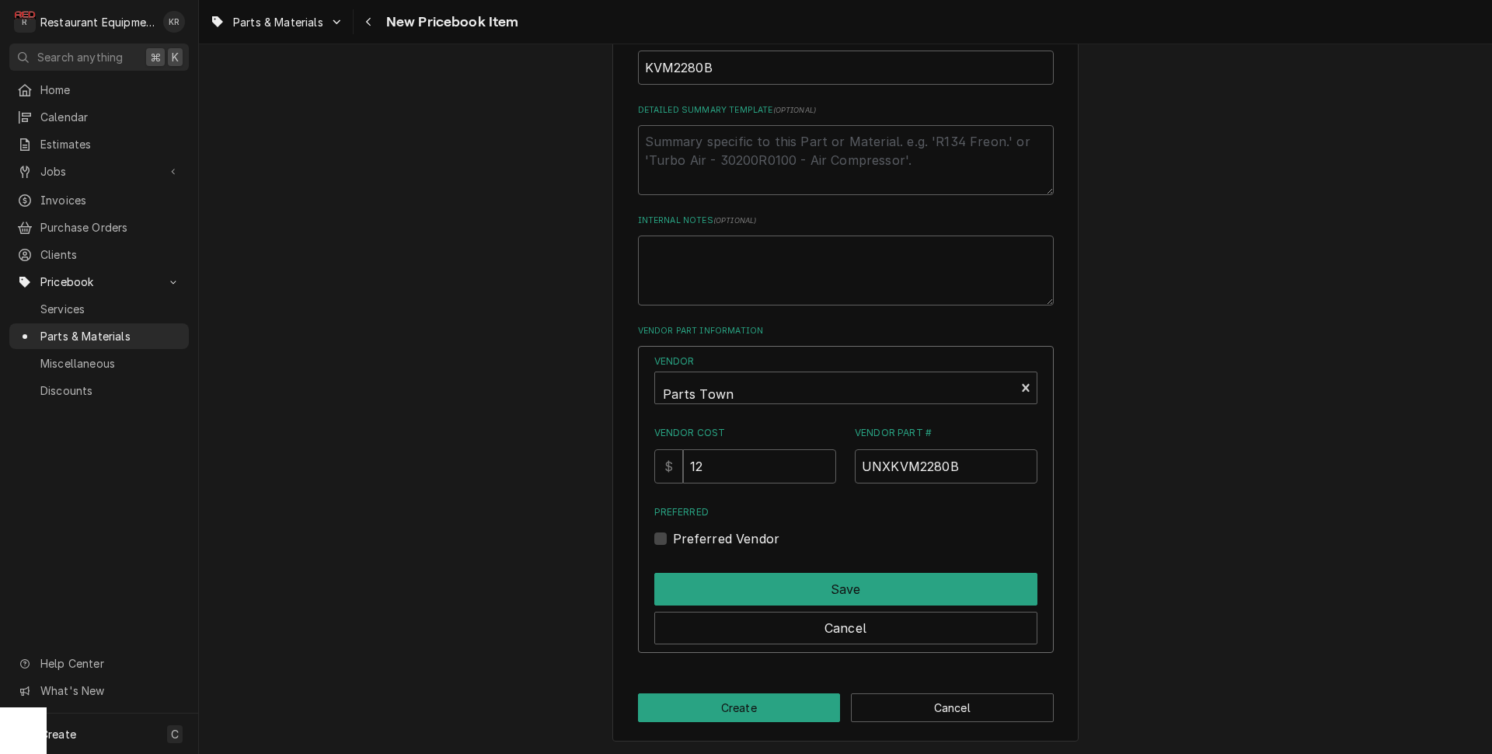
click at [681, 540] on label "Preferred Vendor" at bounding box center [726, 538] width 107 height 19
click at [681, 540] on input "Preferred" at bounding box center [864, 546] width 383 height 34
checkbox input "true"
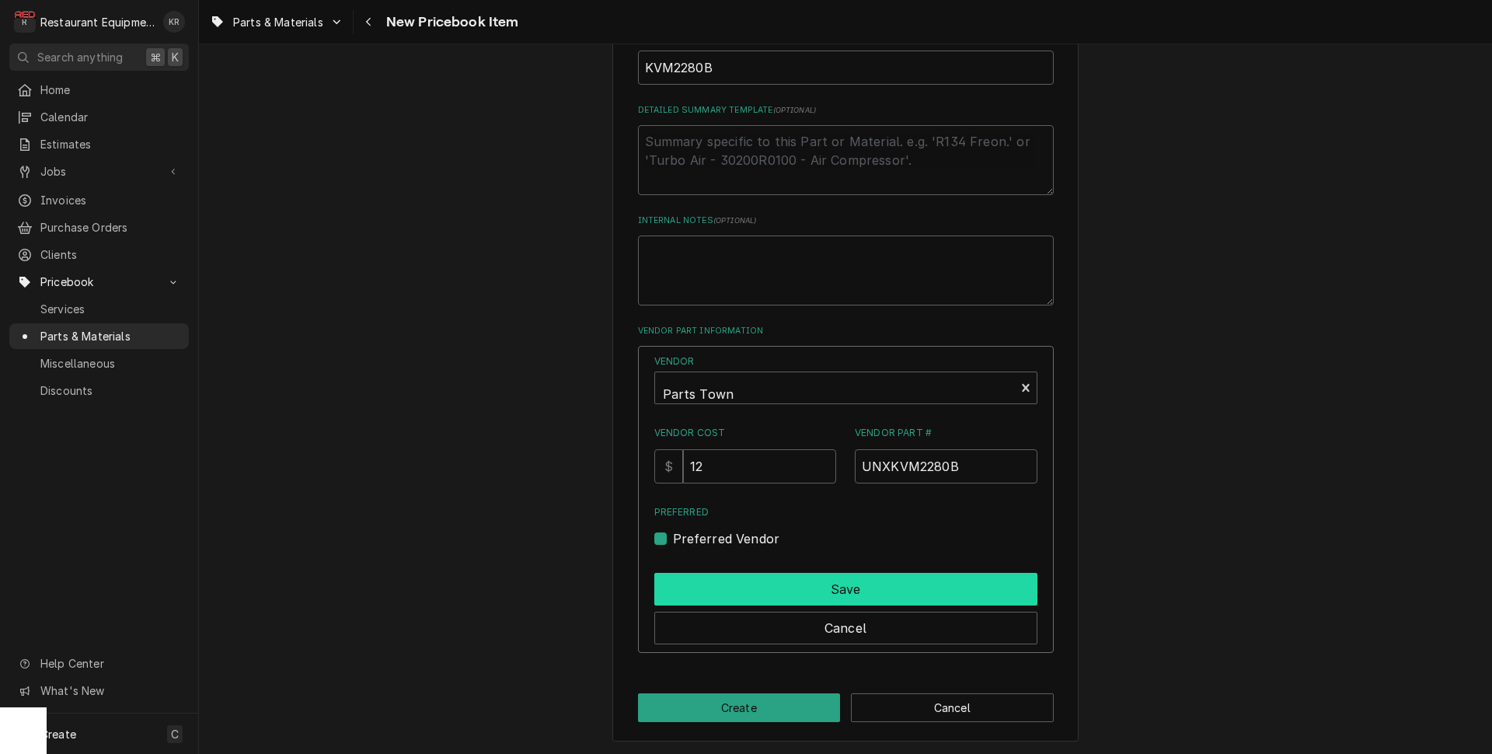
click at [709, 585] on button "Save" at bounding box center [845, 589] width 383 height 33
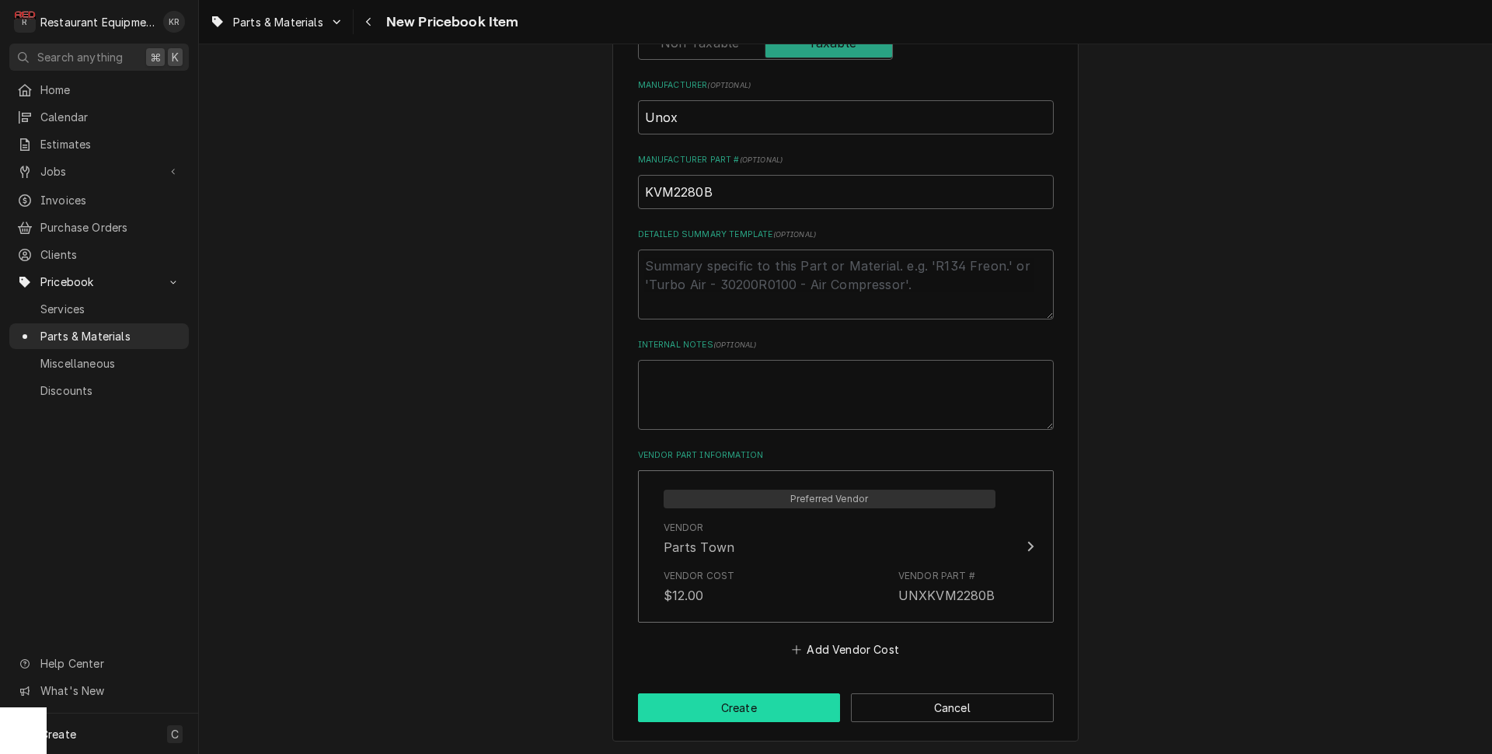
click at [734, 696] on button "Create" at bounding box center [739, 707] width 203 height 29
type textarea "x"
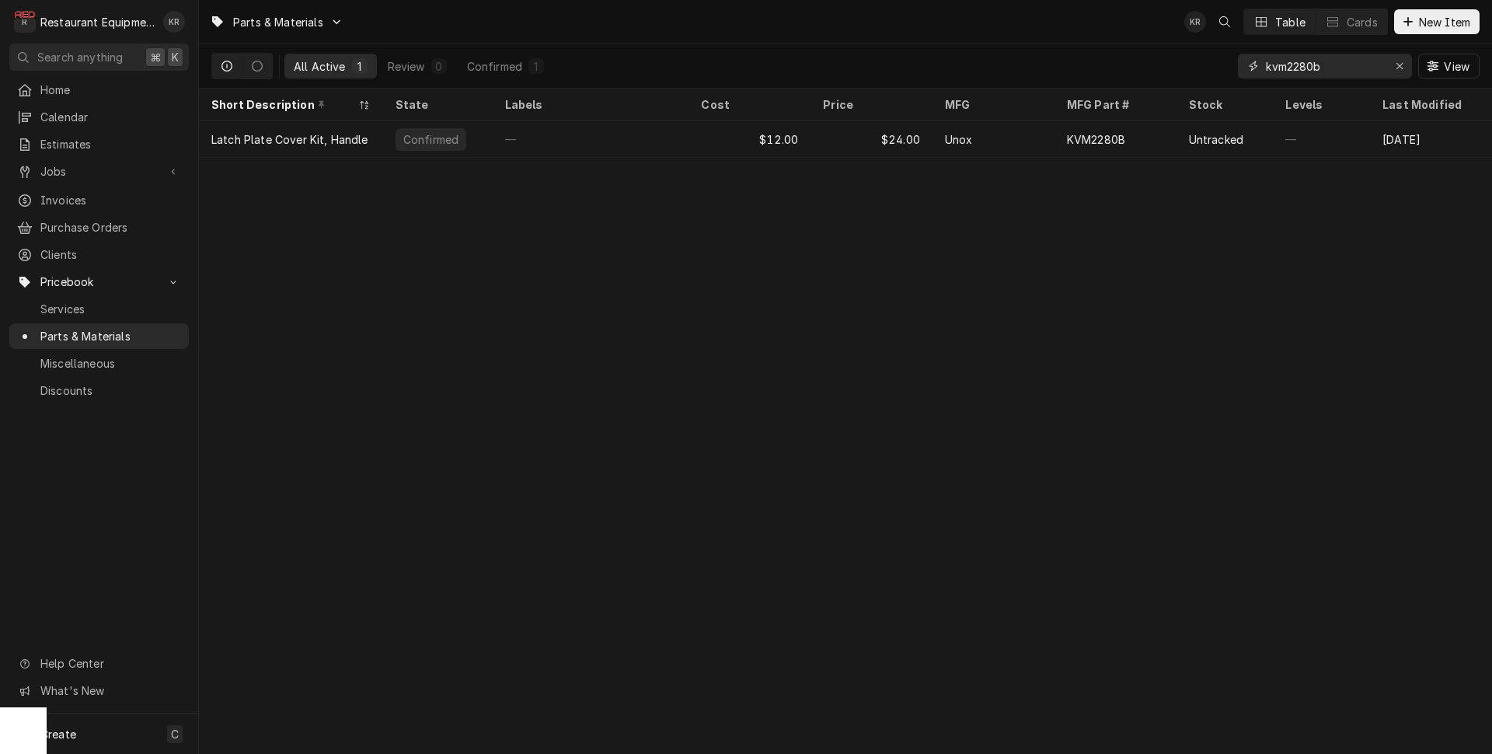
click at [1317, 65] on input "kvm2280b" at bounding box center [1324, 66] width 117 height 25
click at [1335, 65] on input "kvm2280b" at bounding box center [1324, 66] width 117 height 25
drag, startPoint x: 1311, startPoint y: 68, endPoint x: 1197, endPoint y: 74, distance: 114.4
click at [1266, 74] on input "kvm2280b" at bounding box center [1324, 66] width 117 height 25
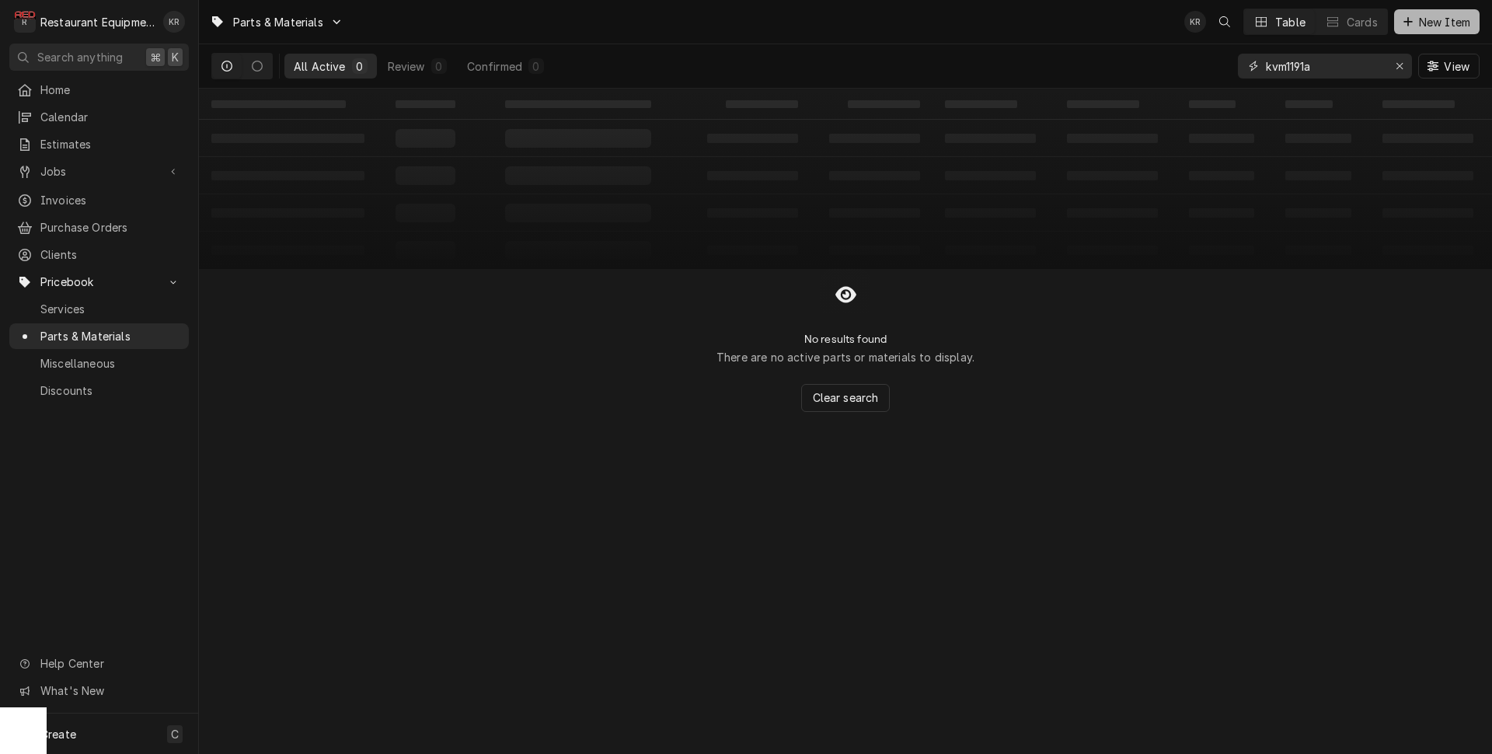
type input "kvm1191a"
click at [1446, 23] on span "New Item" at bounding box center [1445, 22] width 58 height 16
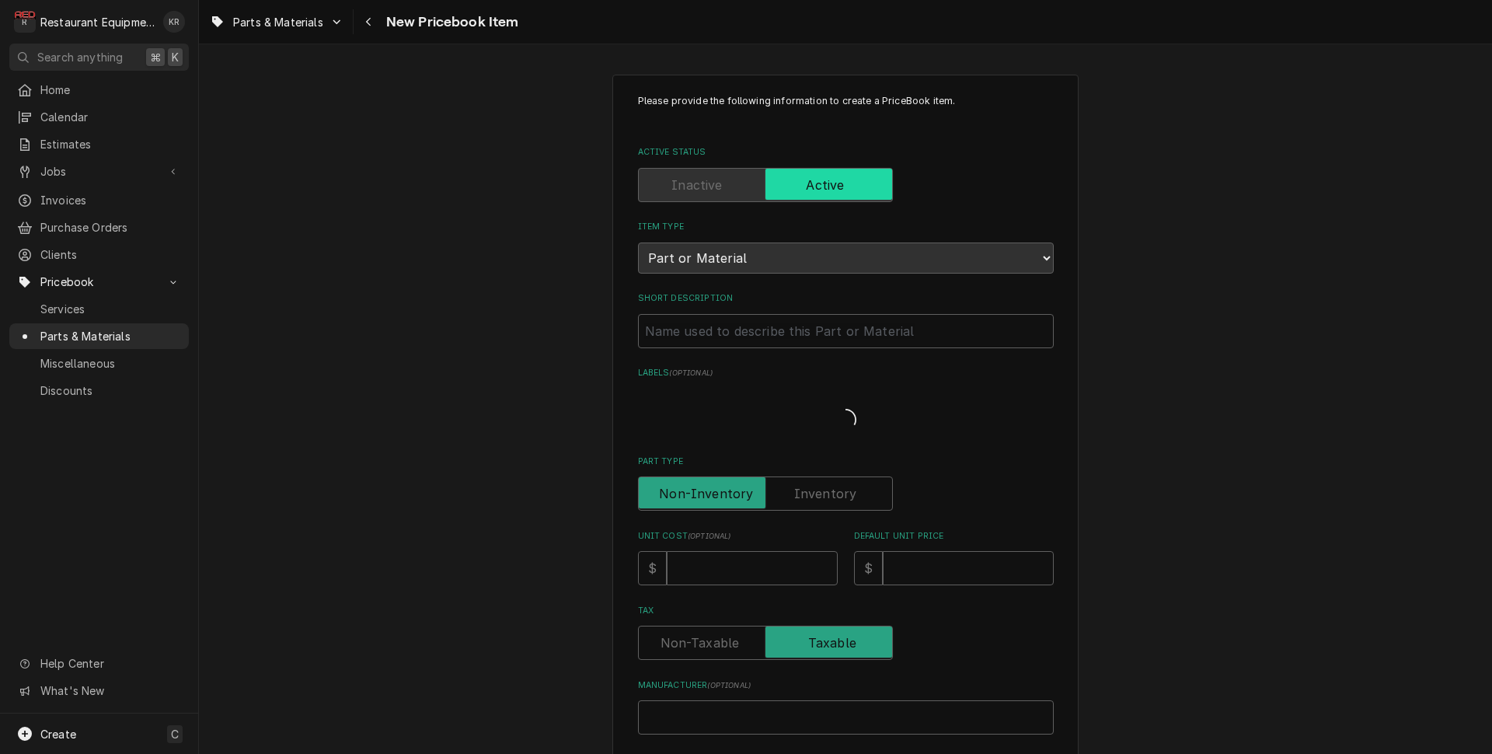
type textarea "x"
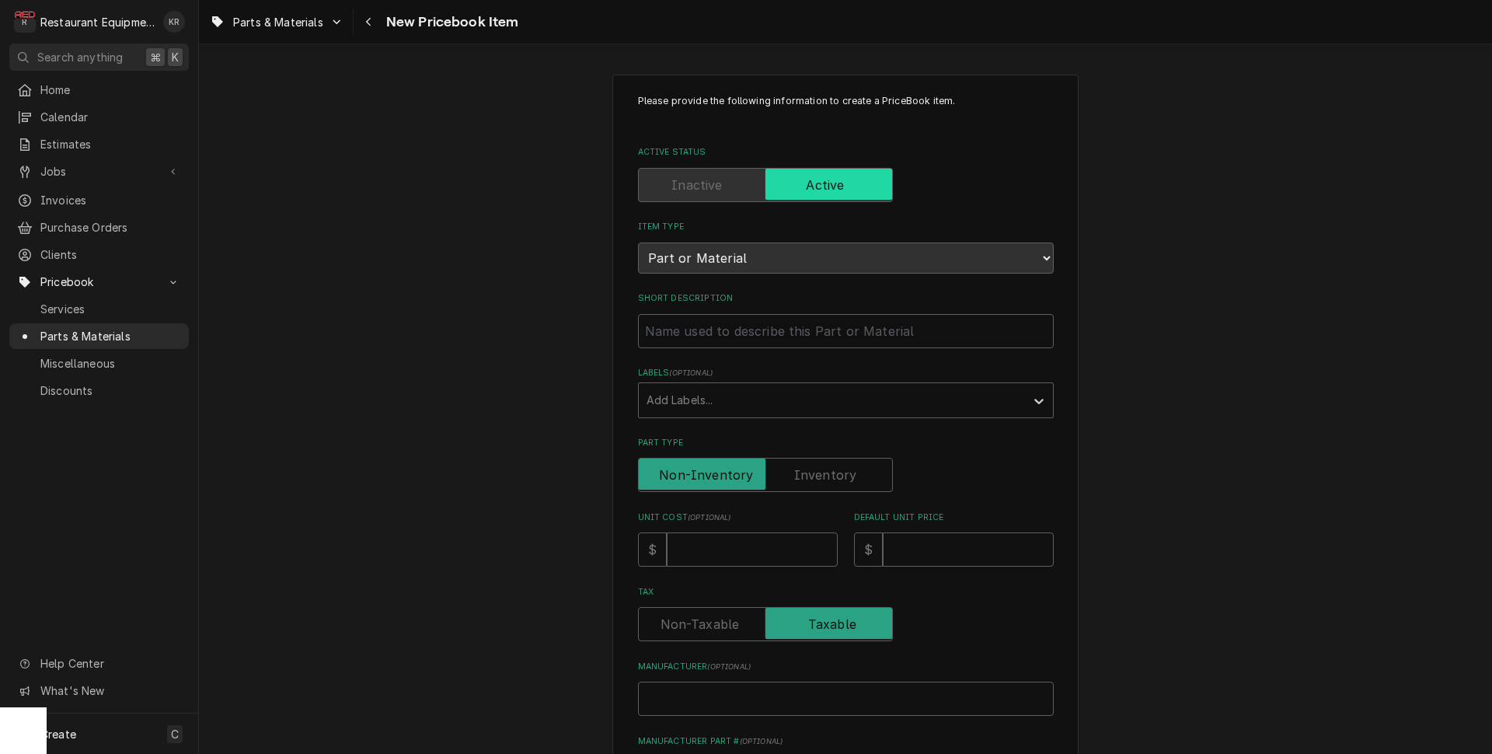
drag, startPoint x: 701, startPoint y: 333, endPoint x: 656, endPoint y: 316, distance: 48.5
click at [701, 333] on input "Short Description" at bounding box center [846, 331] width 416 height 34
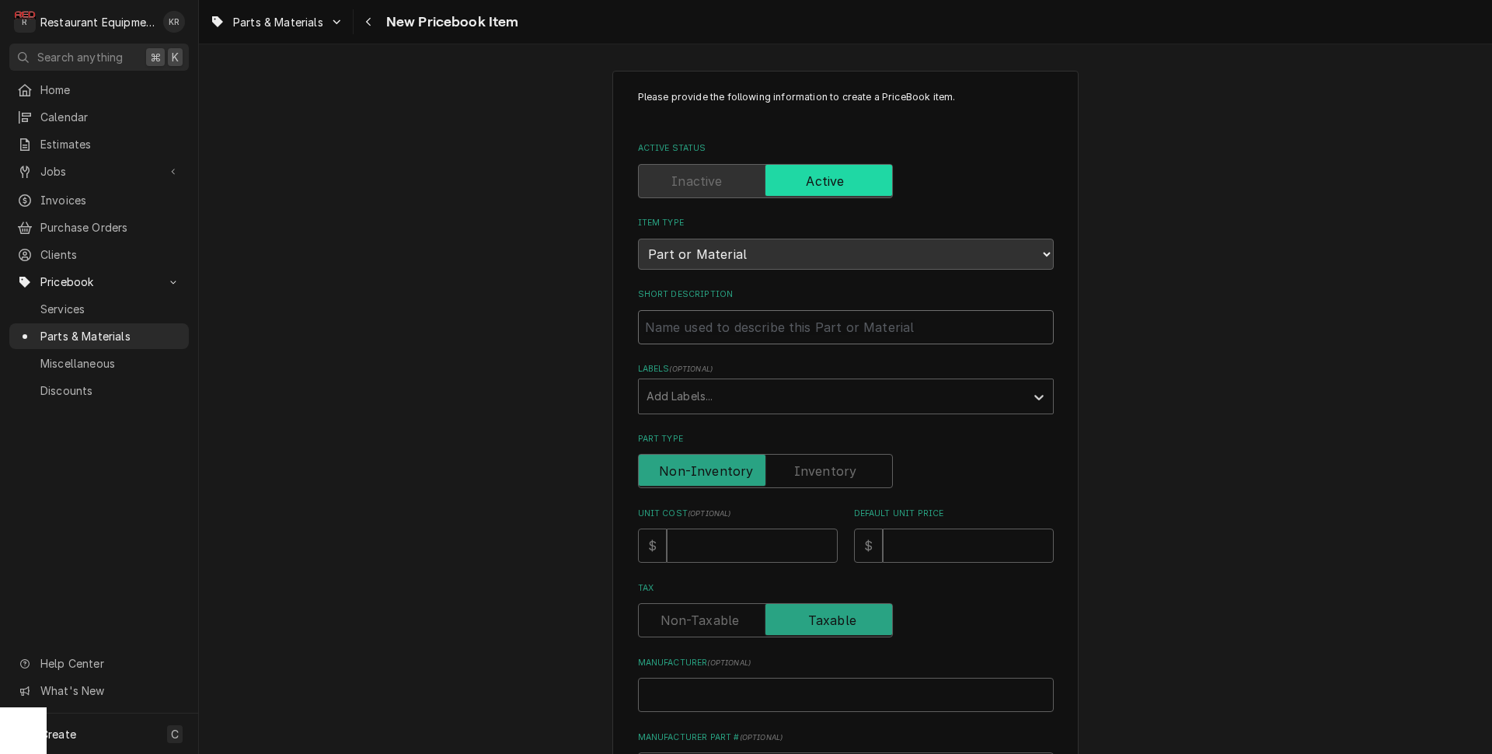
click at [672, 319] on input "Short Description" at bounding box center [846, 327] width 416 height 34
paste input "Unox KVM1191A Door Latch Kit, Left Hand, Cheftop/Bakertop"
type input "Unox KVM1191A Door Latch Kit, Left Hand, Cheftop/Bakertop"
type textarea "x"
drag, startPoint x: 742, startPoint y: 323, endPoint x: 610, endPoint y: 319, distance: 131.4
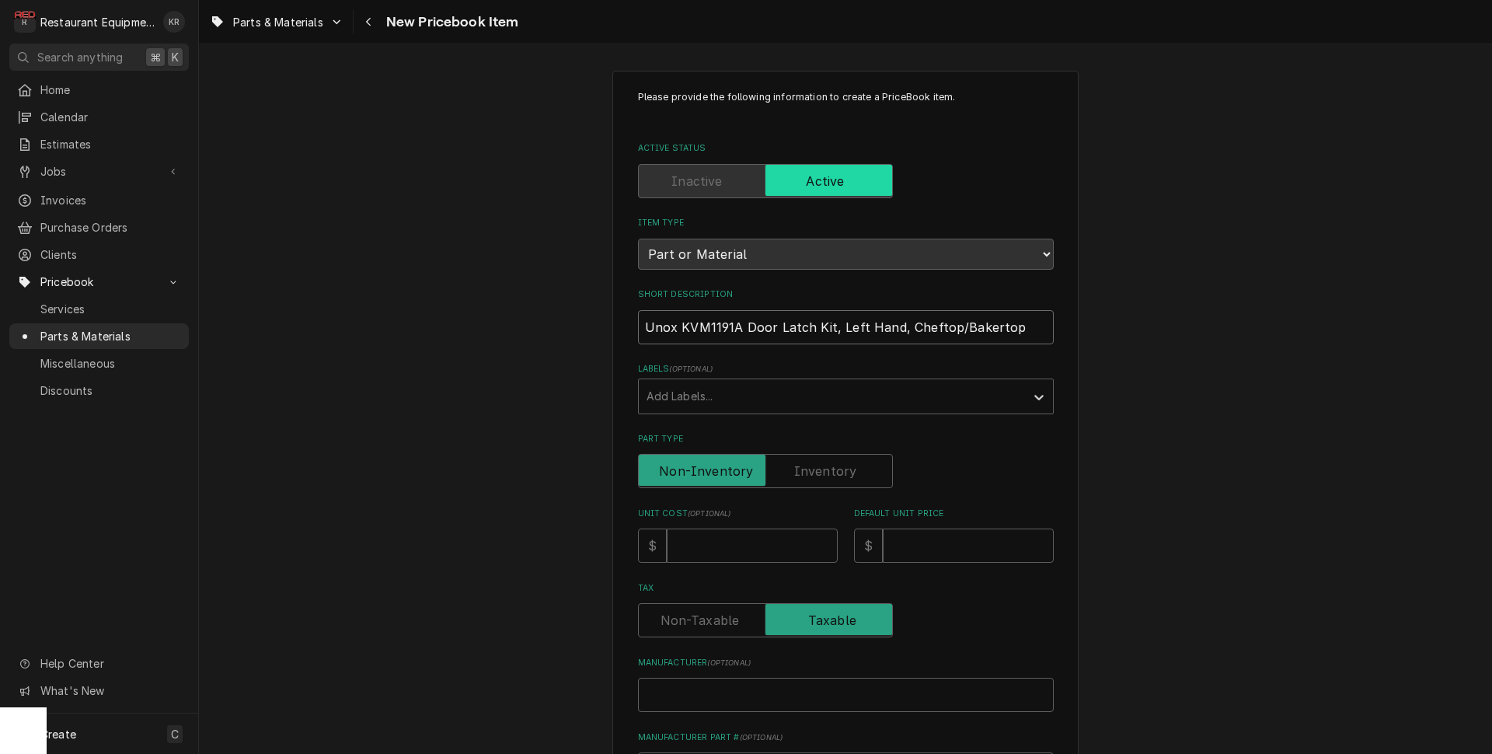
click at [638, 319] on input "Unox KVM1191A Door Latch Kit, Left Hand, Cheftop/Bakertop" at bounding box center [846, 327] width 416 height 34
type input "Door Latch Kit, Left Hand, Cheftop/Bakertop"
type textarea "x"
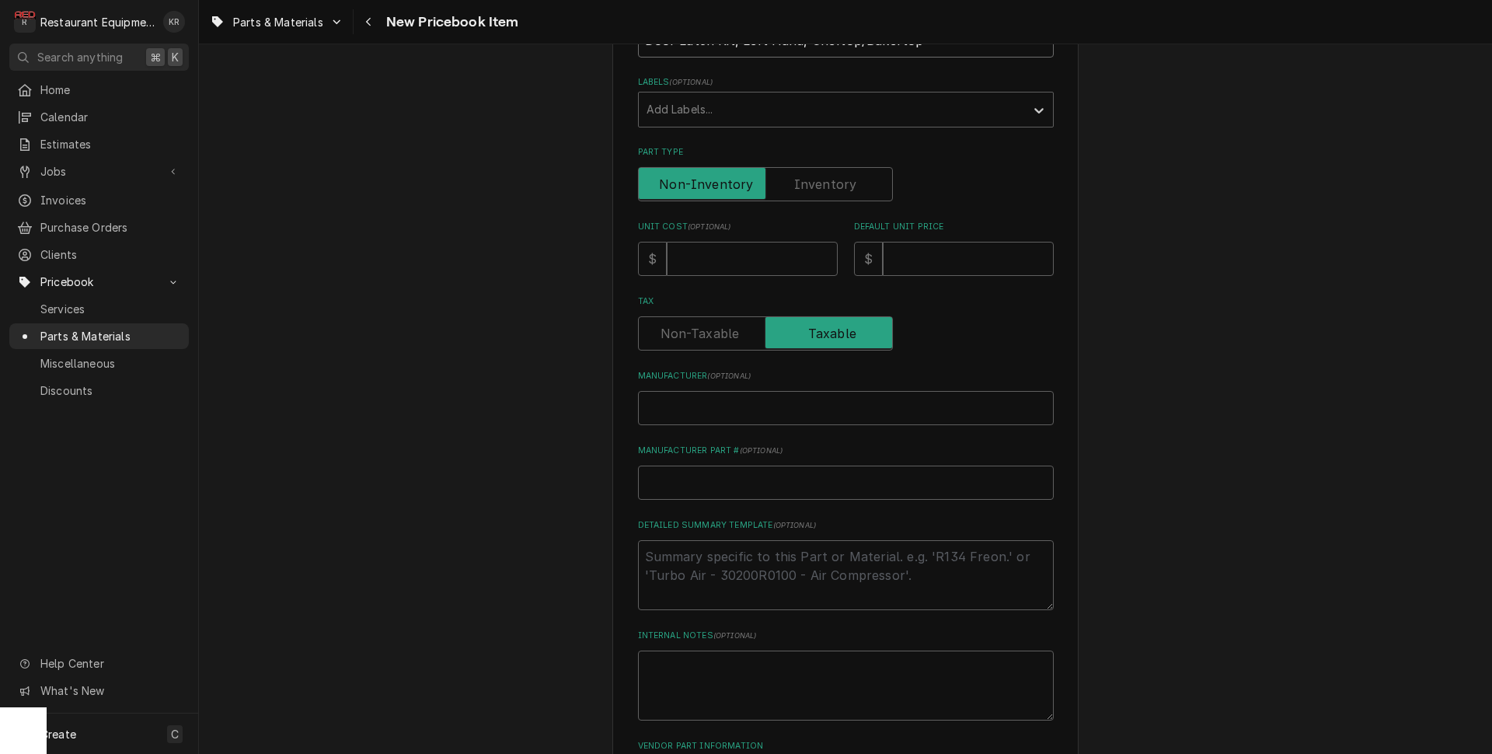
scroll to position [297, 0]
type input "Door Latch Kit, Left Hand, Cheftop/Bakertop"
click at [733, 246] on input "Unit Cost ( optional )" at bounding box center [752, 253] width 171 height 34
type input "1"
type textarea "x"
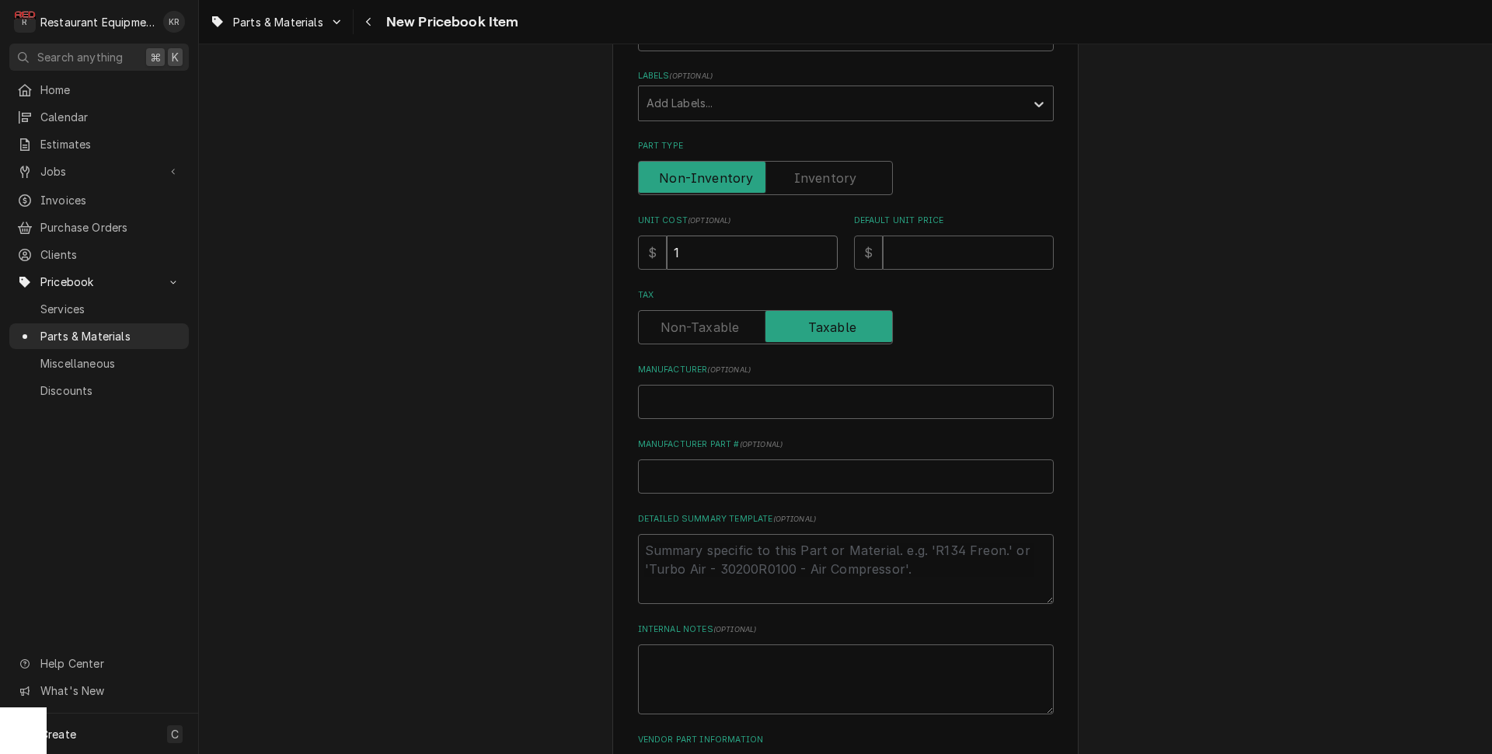
type input "17"
type textarea "x"
type input "17"
type input "3"
type textarea "x"
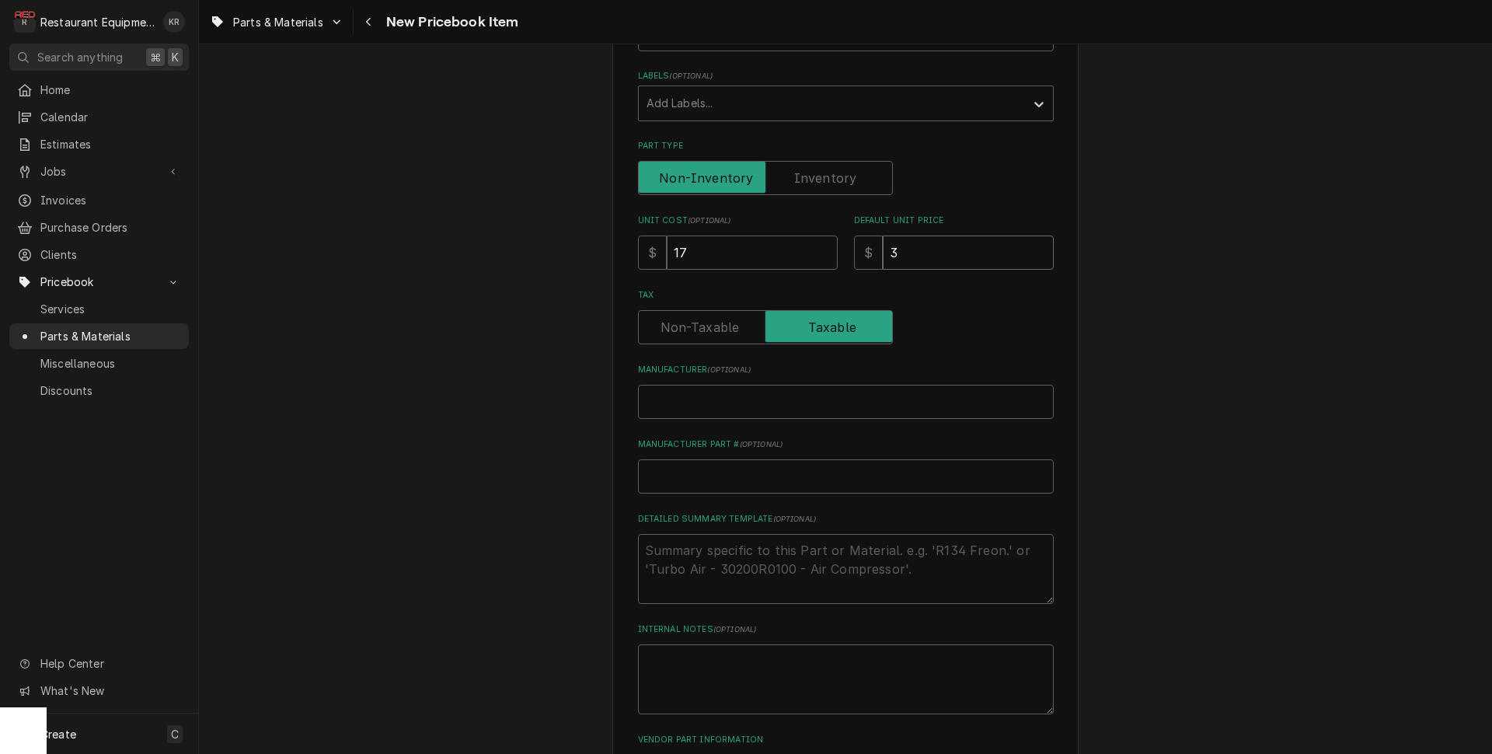
type input "34"
type textarea "x"
type input "34"
paste input "Unox KVM1191A"
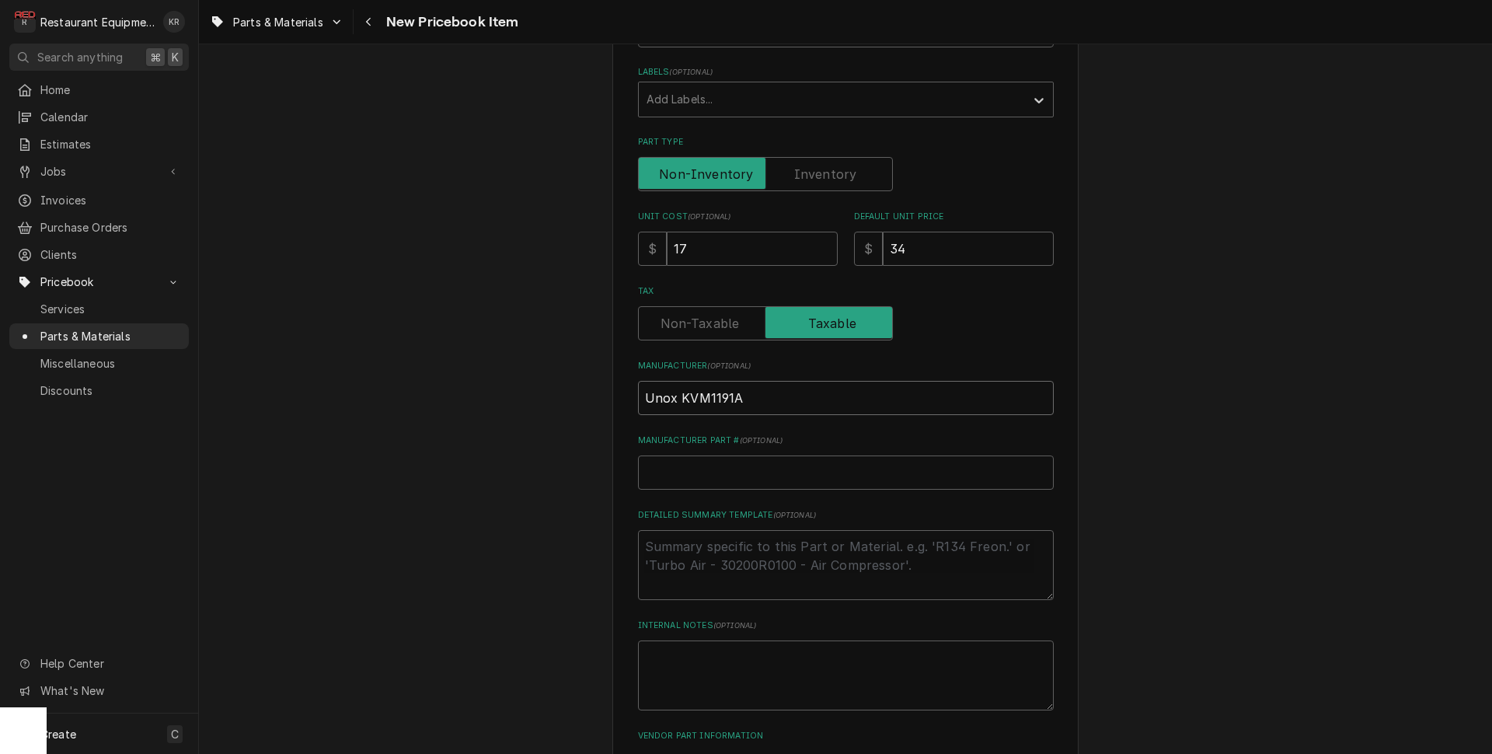
type input "Unox KVM1191A"
type textarea "x"
click at [724, 396] on input "Unox KVM1191A" at bounding box center [846, 398] width 416 height 34
type input "Unox"
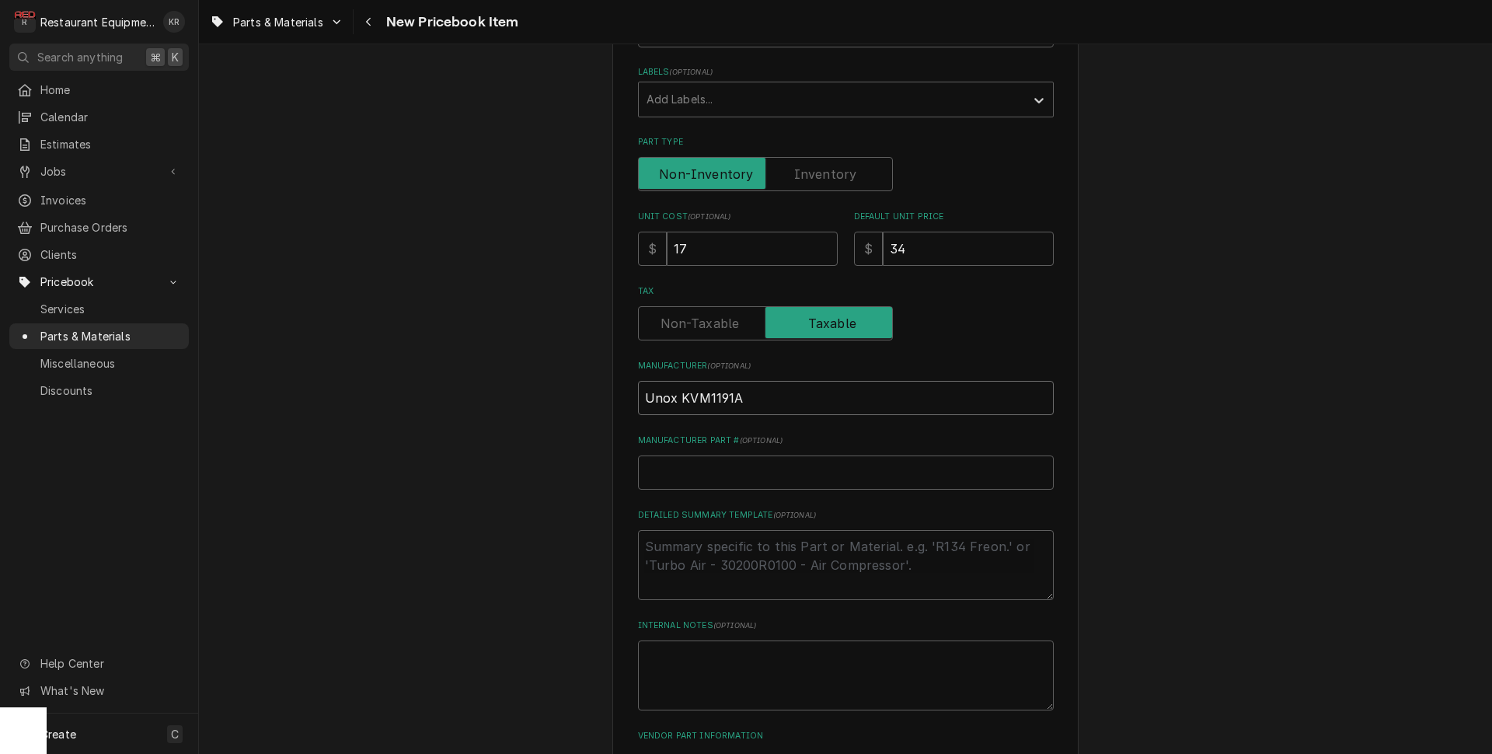
type textarea "x"
drag, startPoint x: 724, startPoint y: 396, endPoint x: 676, endPoint y: 468, distance: 86.2
type input "Unox"
paste input "KVM1191A"
type input "KVM1191A"
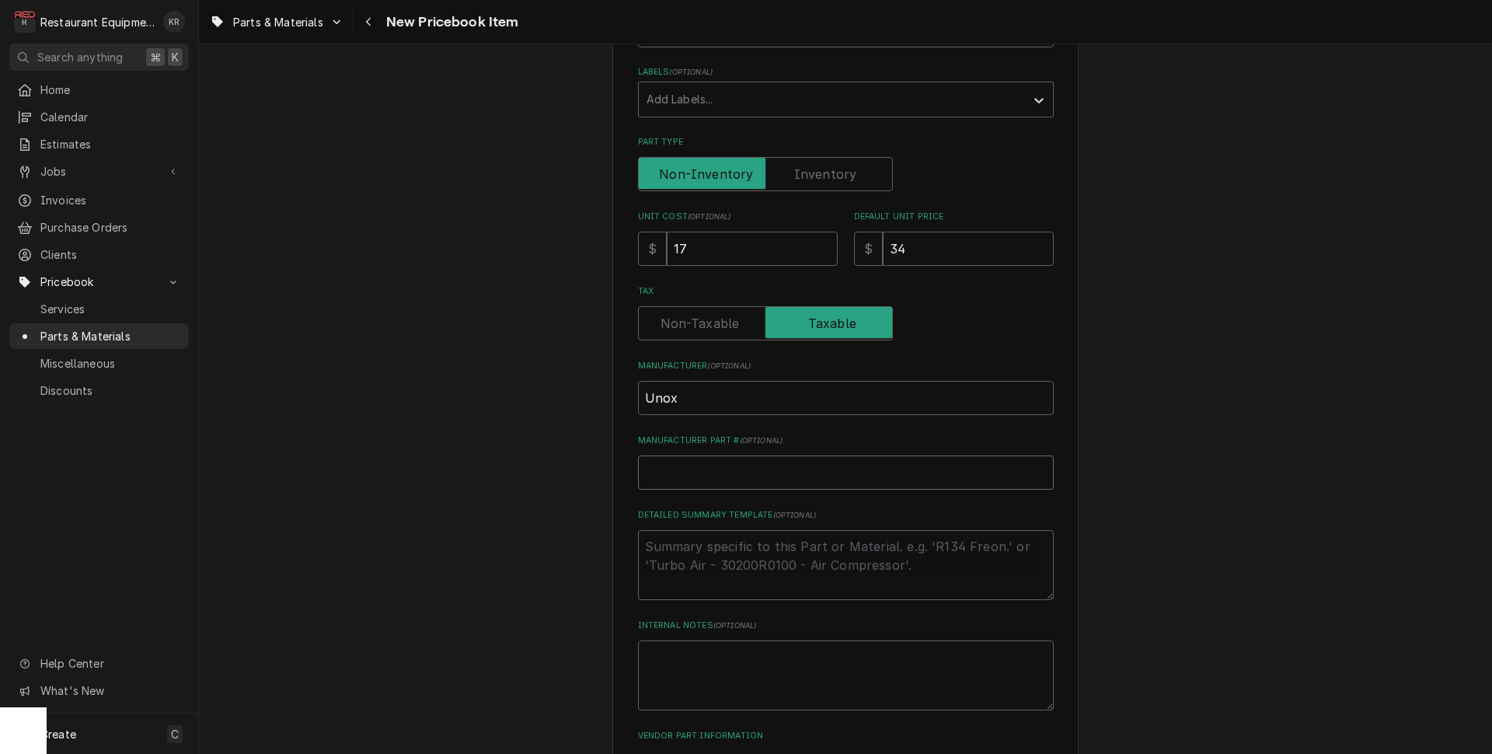
type textarea "x"
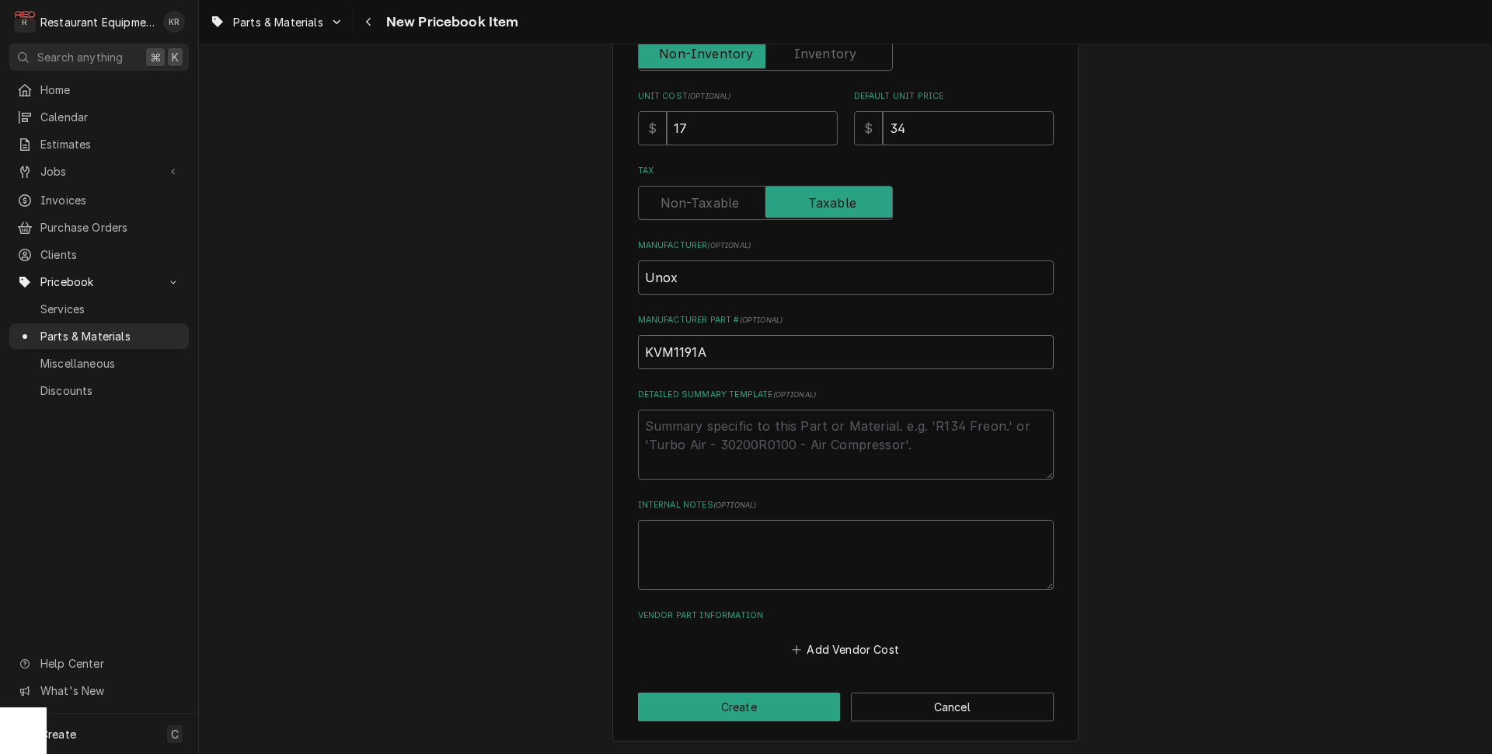
type input "KVM1191A"
drag, startPoint x: 876, startPoint y: 661, endPoint x: 871, endPoint y: 654, distance: 8.3
click at [876, 661] on div "Please provide the following information to create a PriceBook item. Active Sta…" at bounding box center [845, 197] width 466 height 1088
click at [871, 654] on button "Add Vendor Cost" at bounding box center [846, 649] width 113 height 22
click at [732, 663] on div "Vendor" at bounding box center [835, 678] width 344 height 37
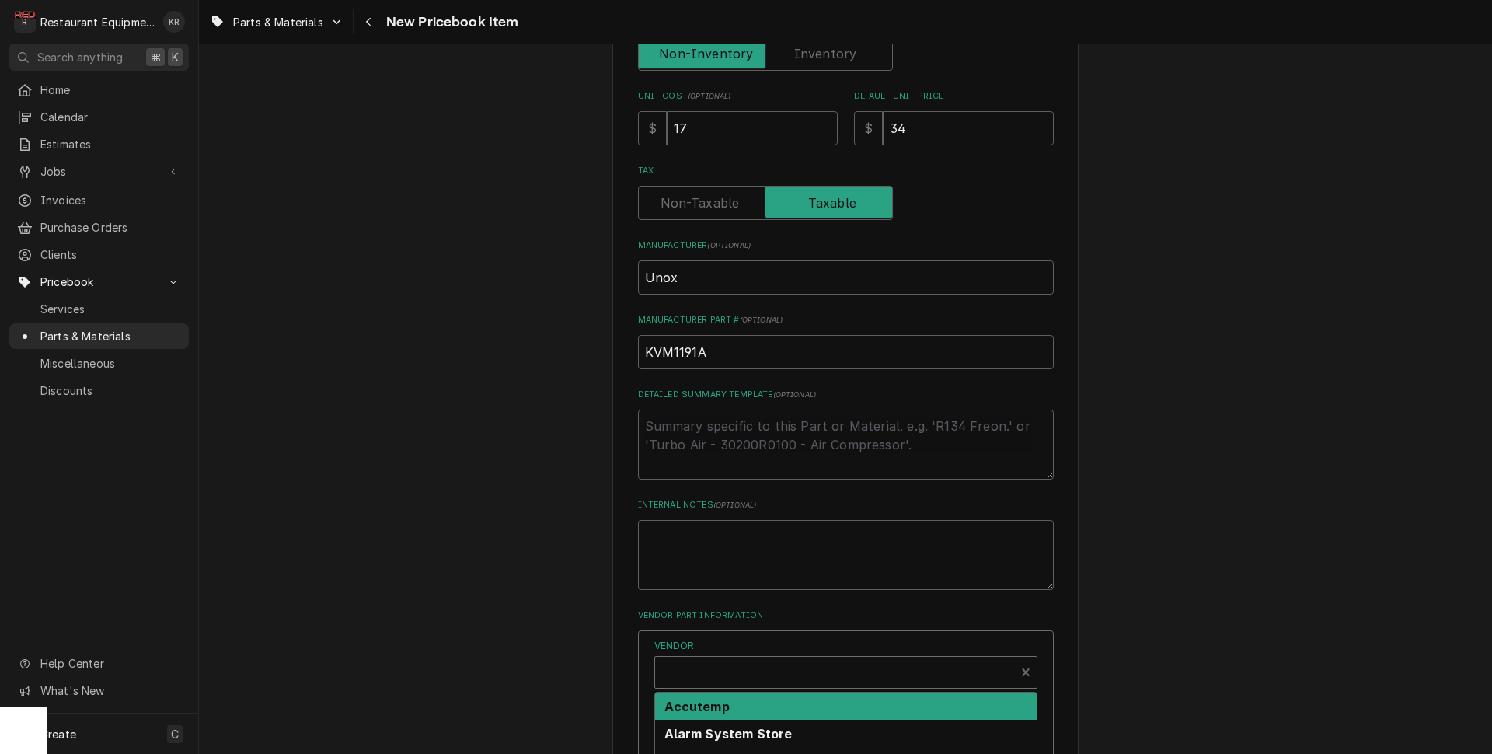
type textarea "x"
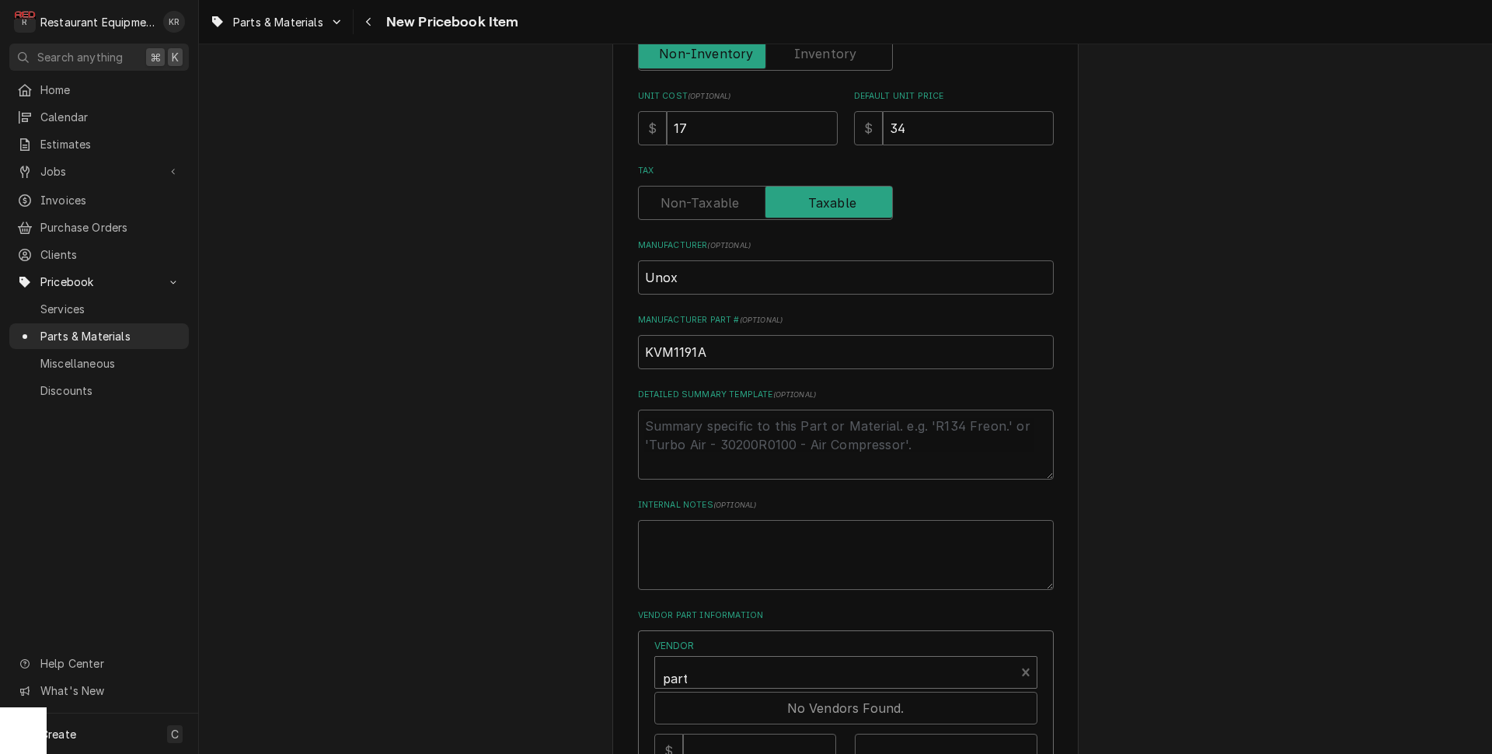
type input "parts"
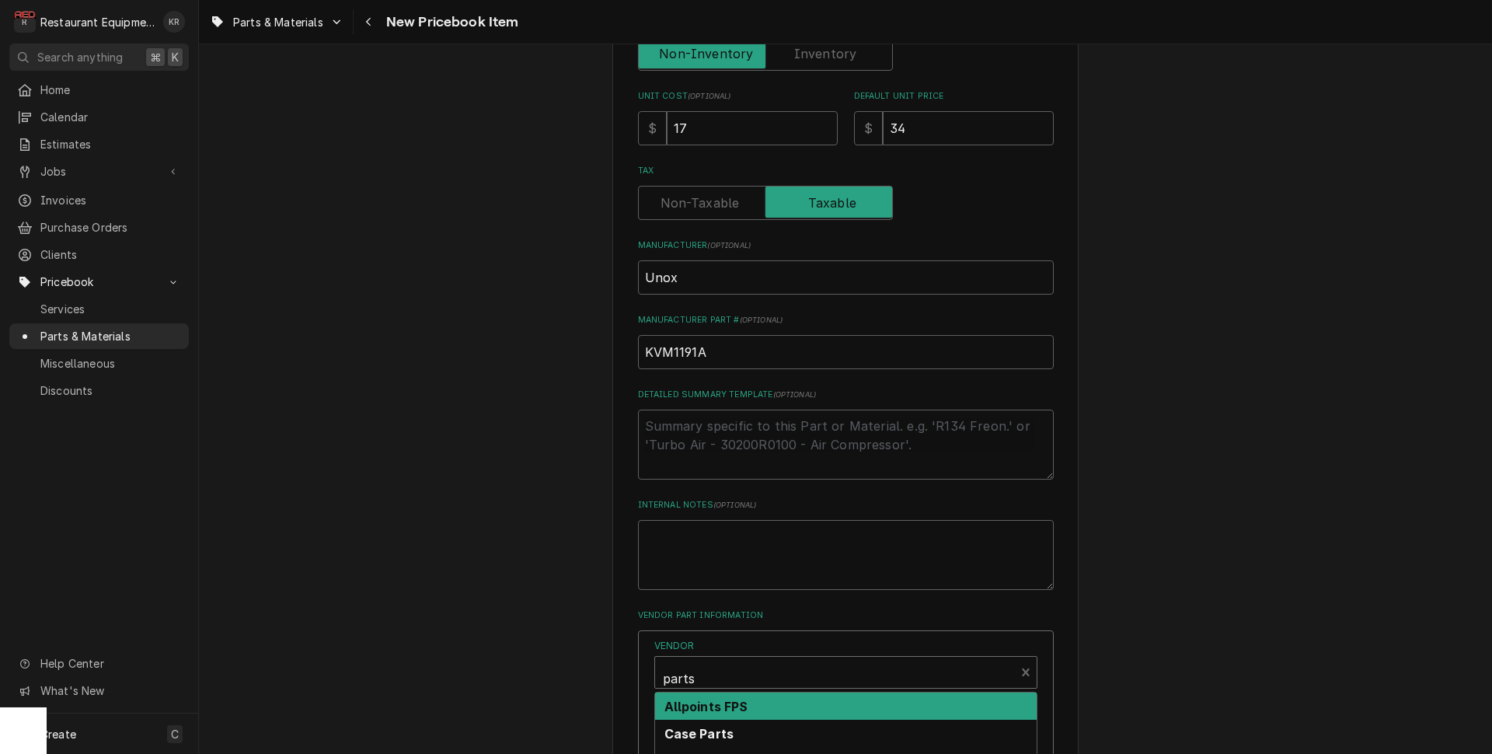
scroll to position [706, 0]
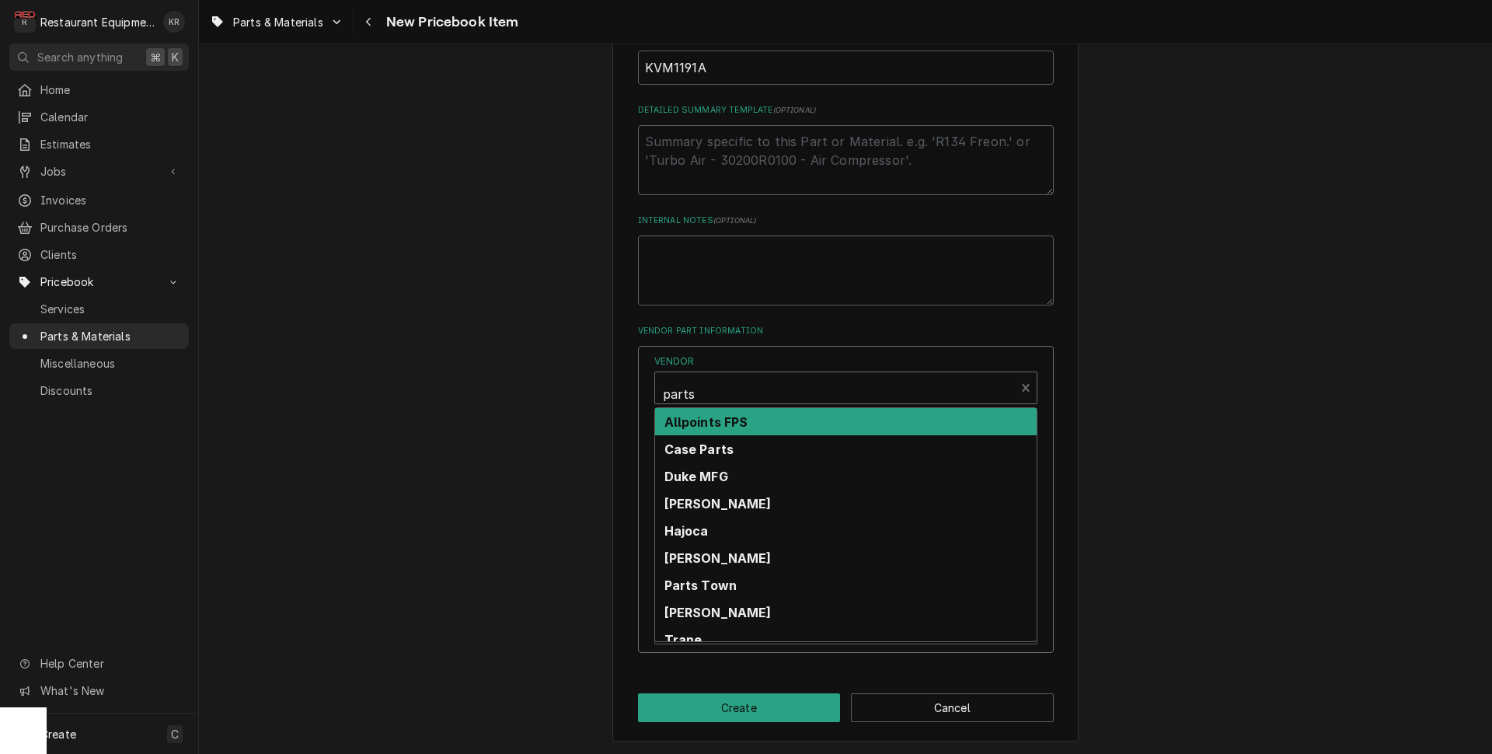
click at [715, 587] on strong "Parts Town" at bounding box center [701, 586] width 73 height 16
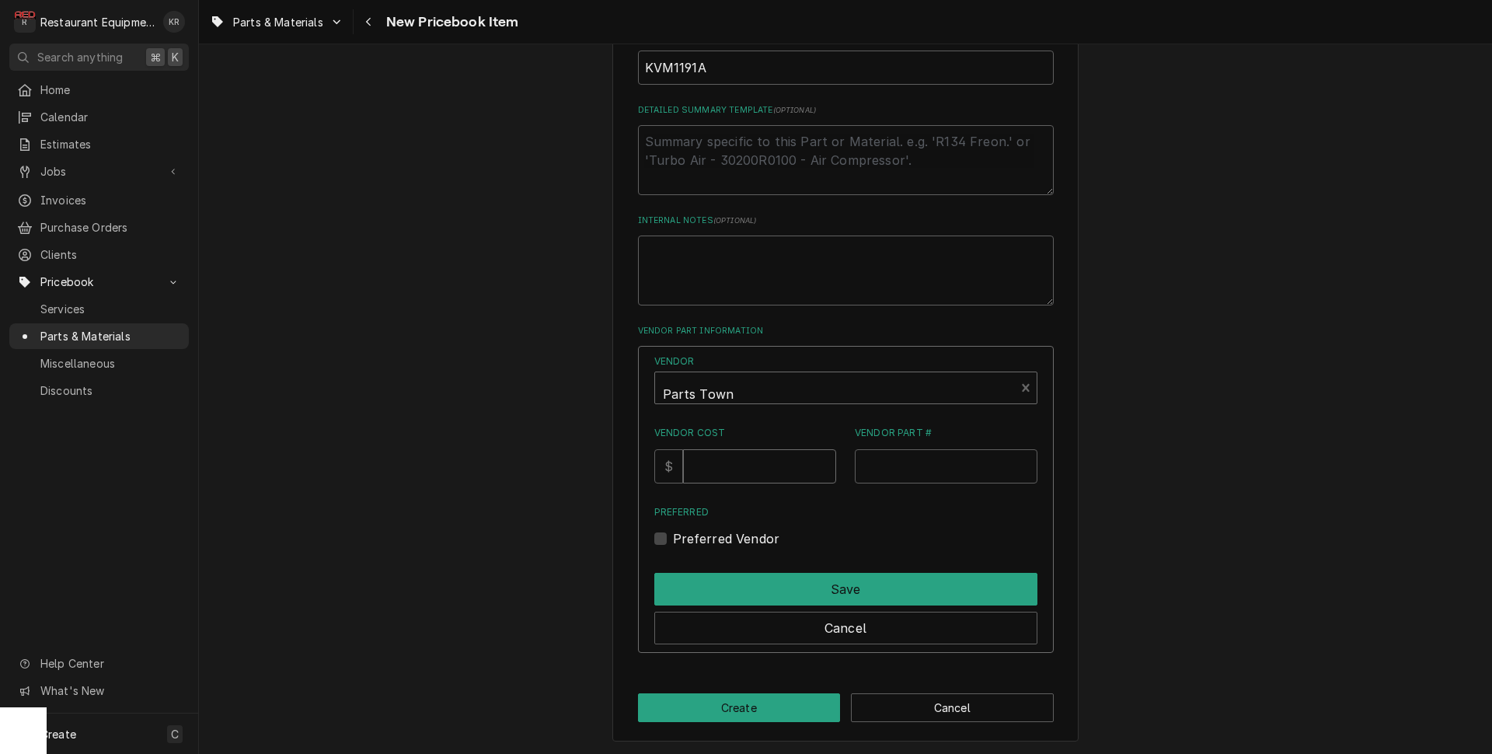
click at [725, 473] on input "Vendor Cost" at bounding box center [759, 466] width 153 height 34
type input "17"
paste input "KVM1191A"
type input "UVXKVM1191A"
click at [683, 536] on div "Preferred Vendor" at bounding box center [845, 538] width 383 height 19
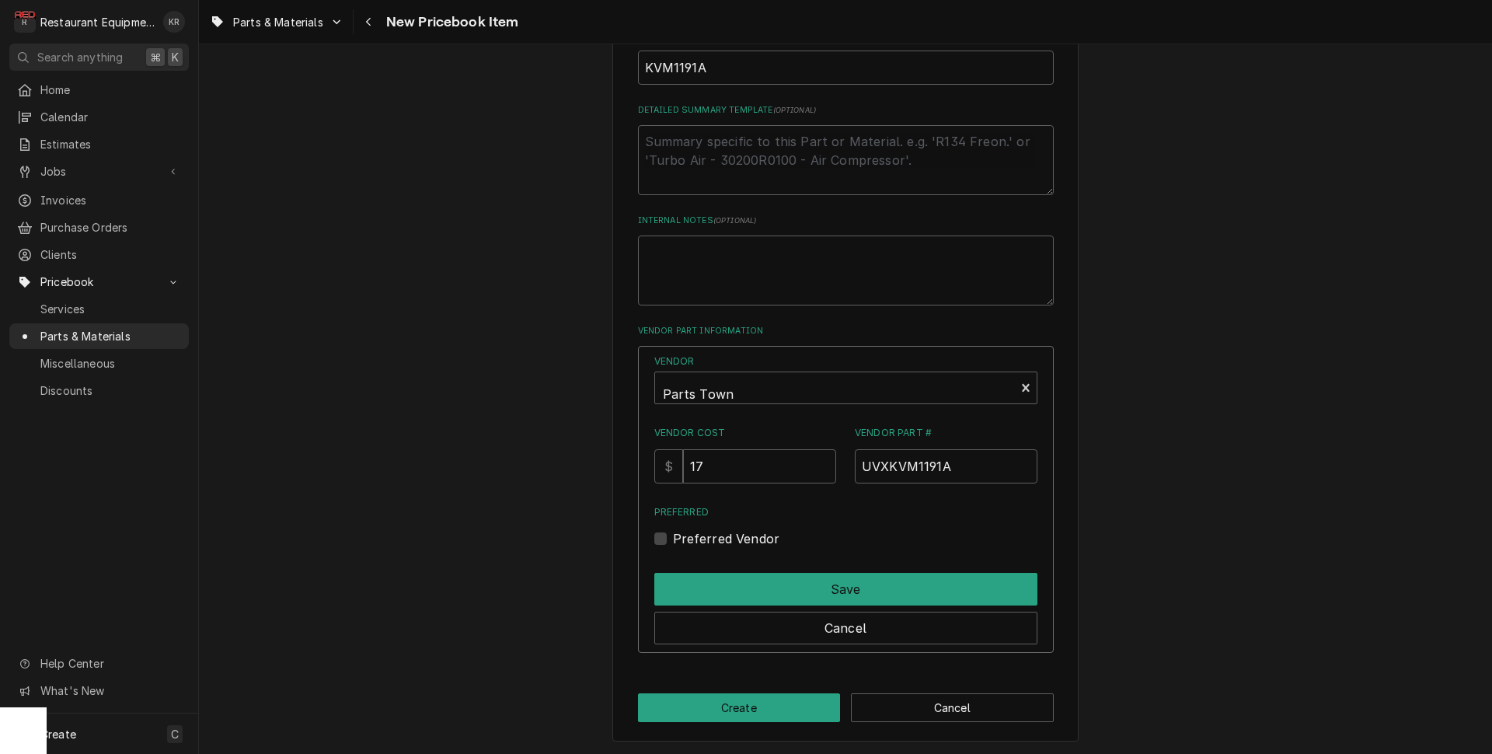
click at [678, 538] on label "Preferred Vendor" at bounding box center [726, 538] width 107 height 19
click at [678, 538] on input "Preferred" at bounding box center [864, 546] width 383 height 34
checkbox input "true"
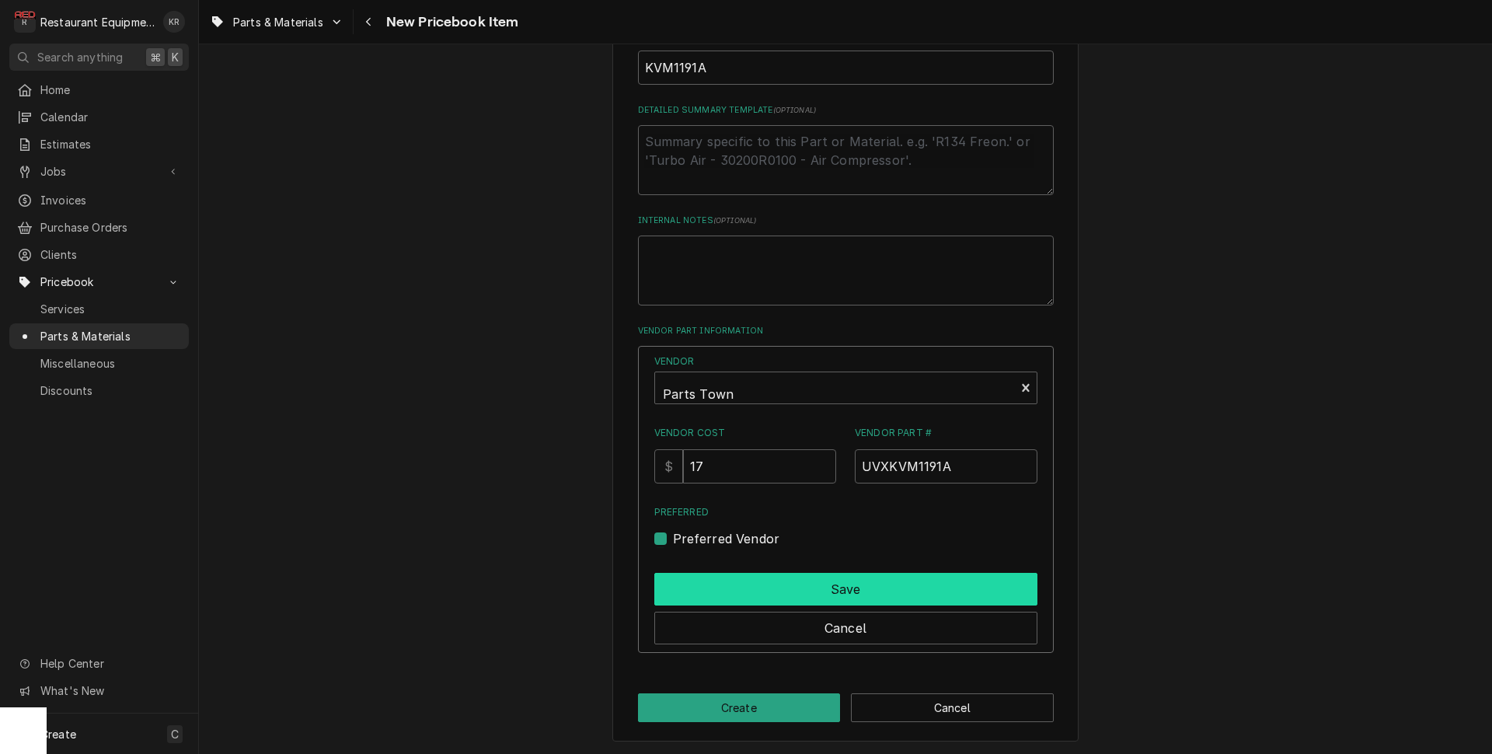
click at [732, 576] on button "Save" at bounding box center [845, 589] width 383 height 33
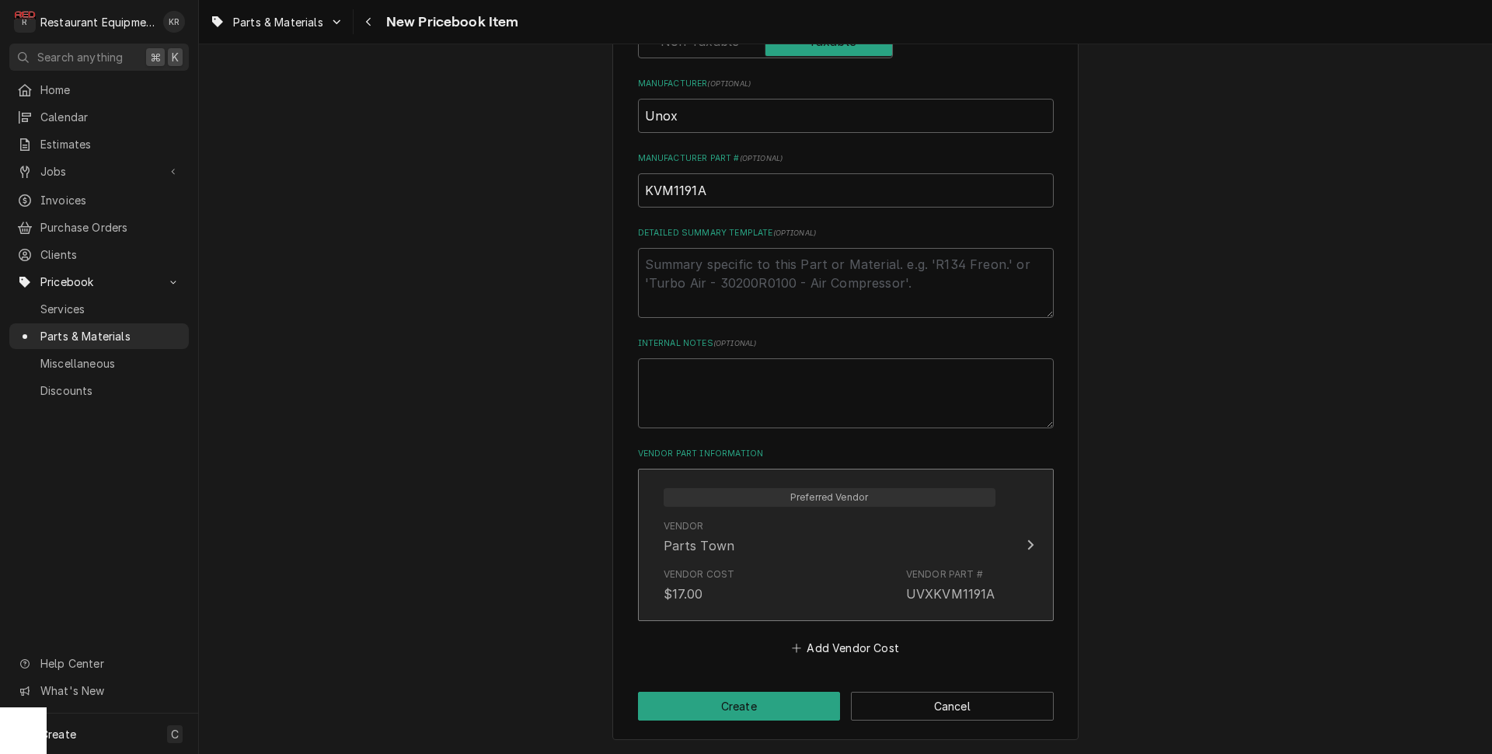
scroll to position [581, 0]
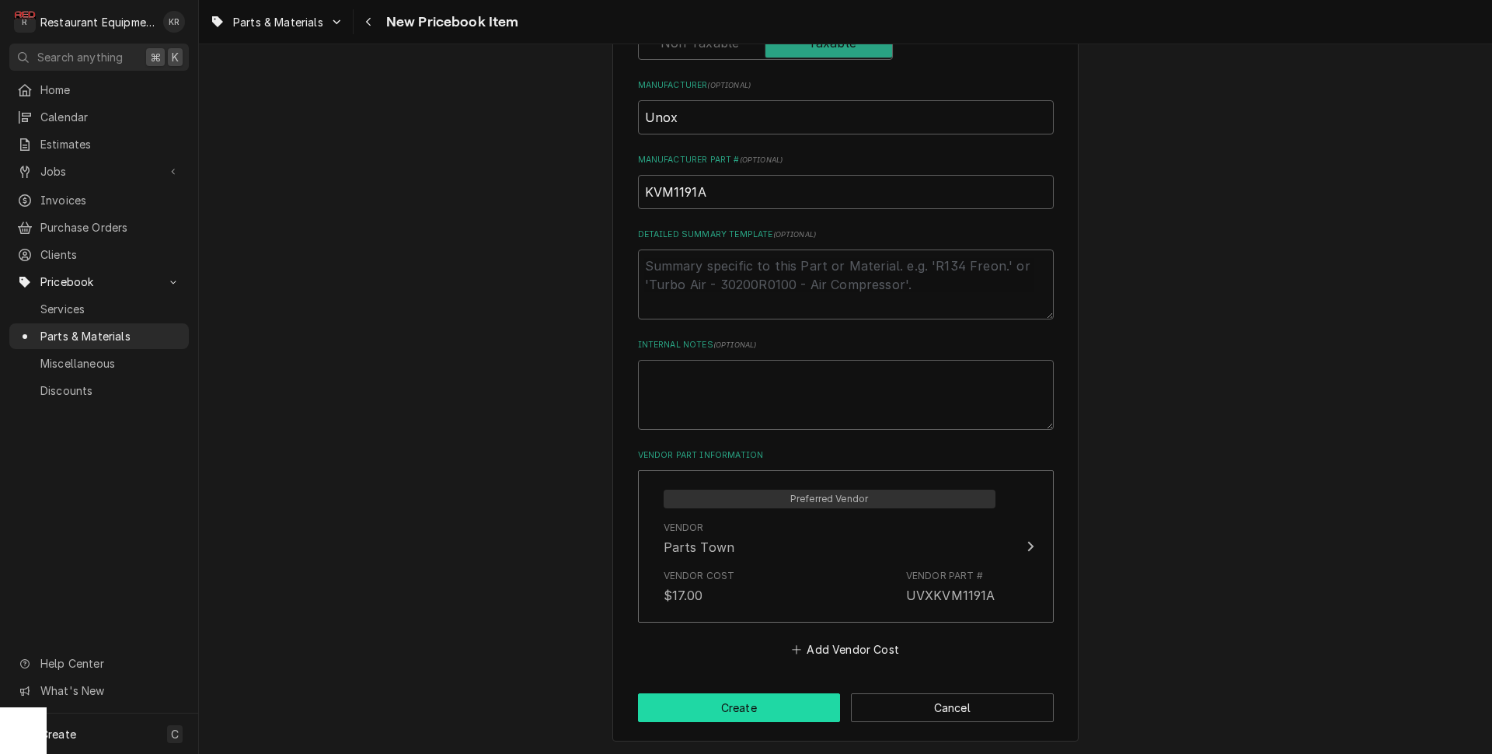
click at [749, 699] on button "Create" at bounding box center [739, 707] width 203 height 29
type textarea "x"
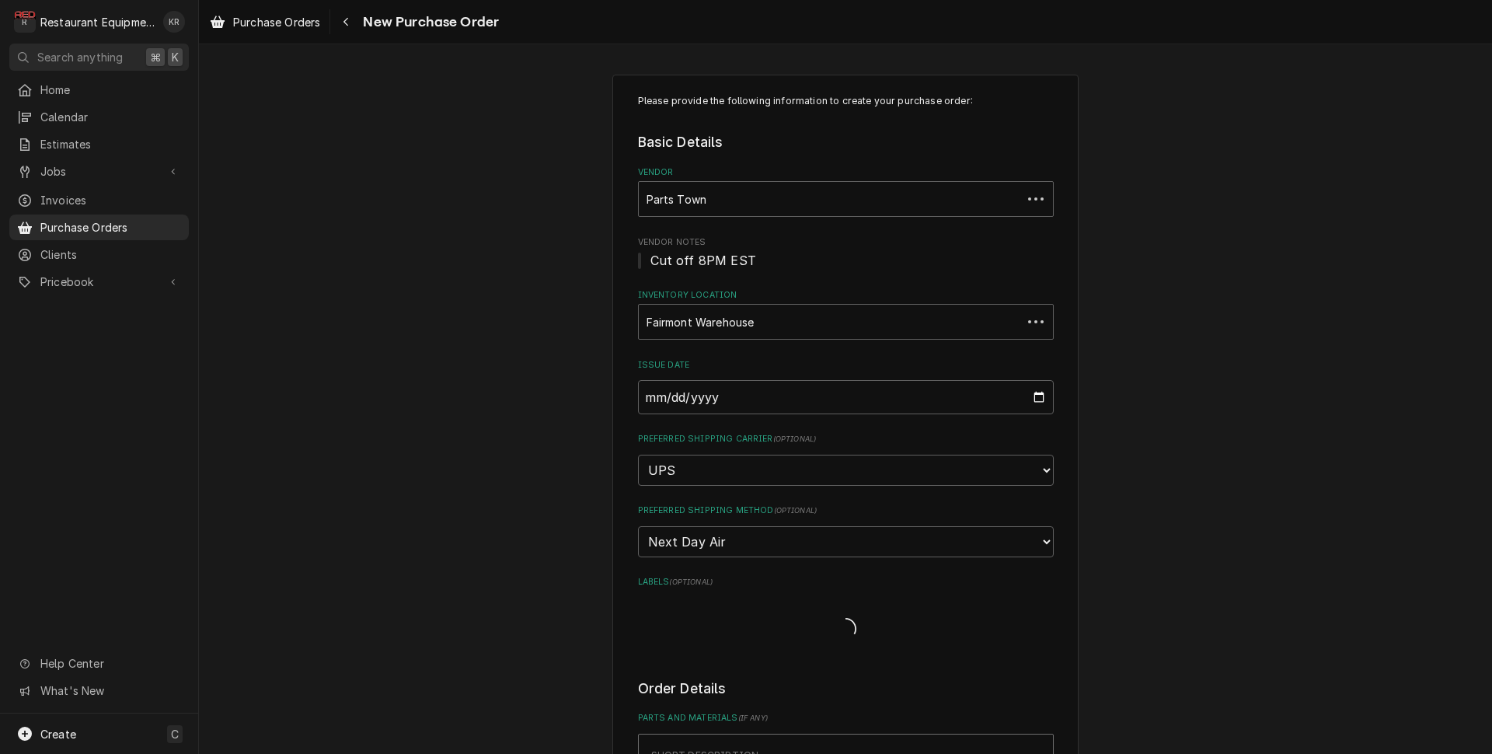
type textarea "x"
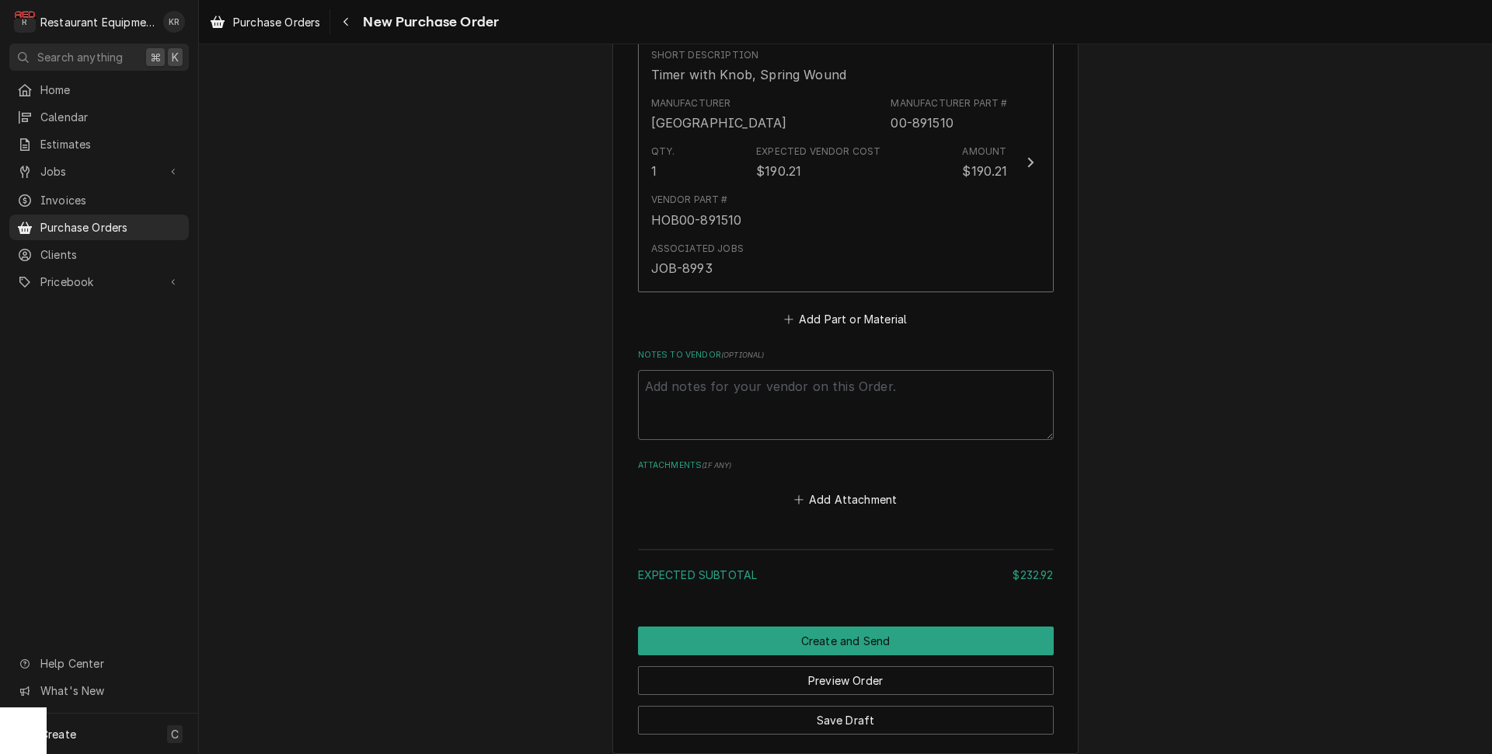
scroll to position [1032, 0]
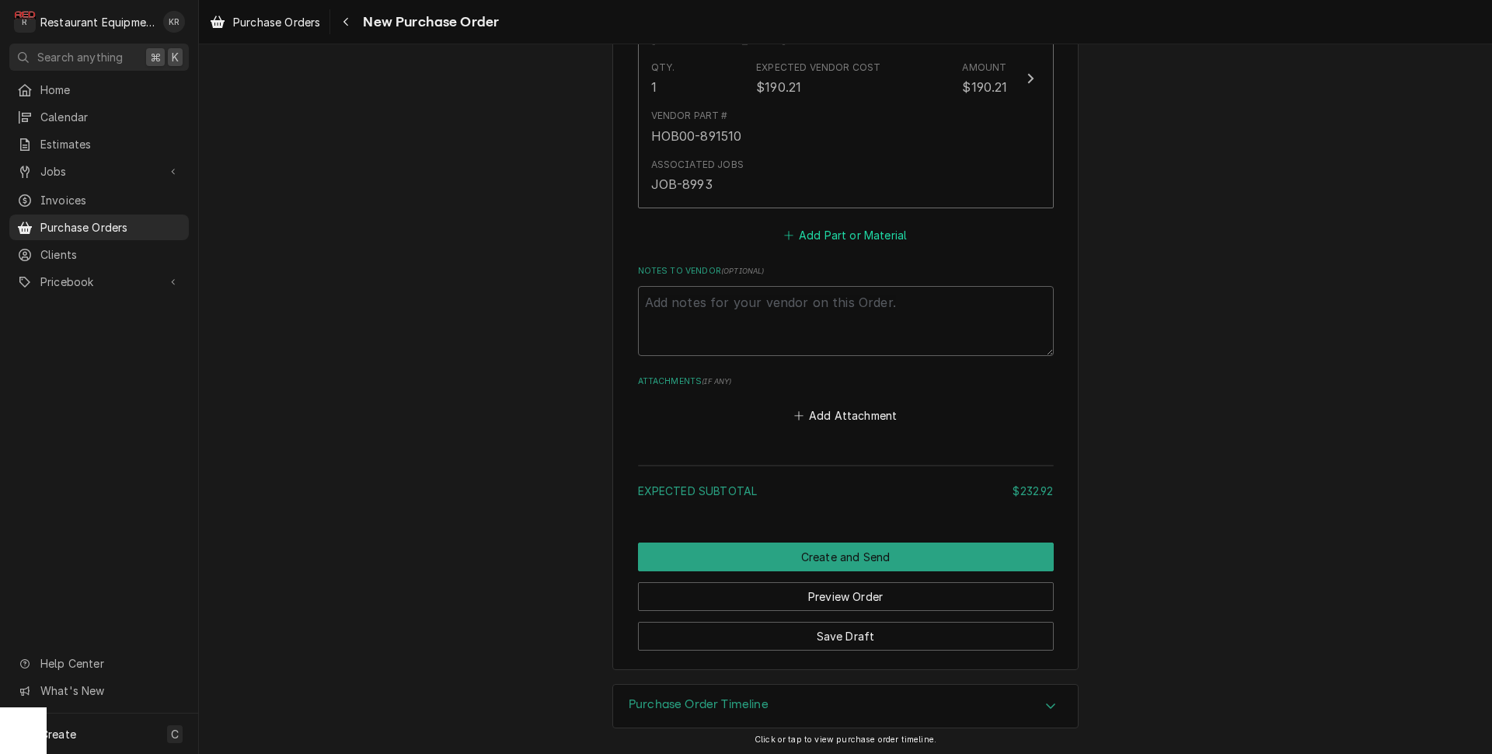
click at [869, 232] on button "Add Part or Material" at bounding box center [845, 235] width 128 height 22
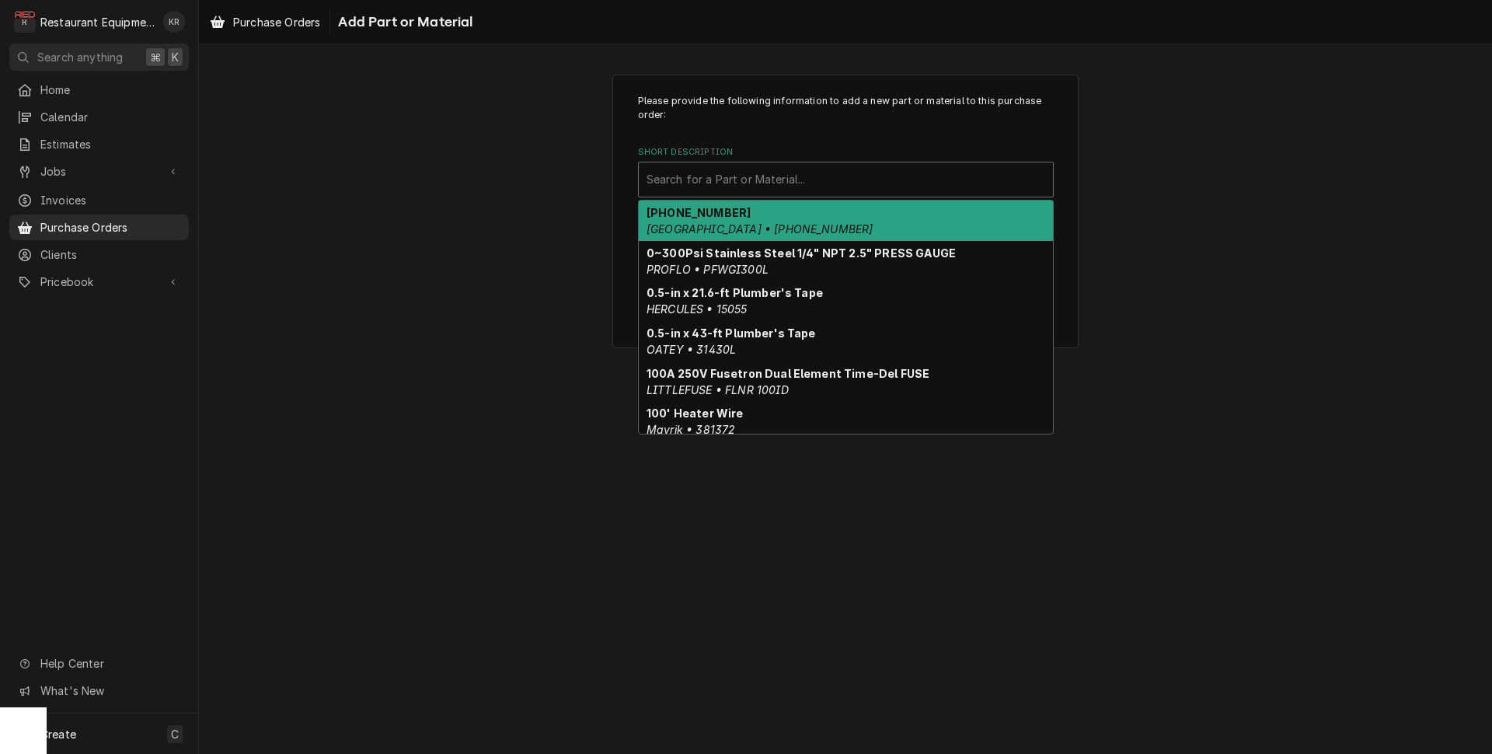
click at [747, 187] on div "Short Description" at bounding box center [846, 180] width 399 height 28
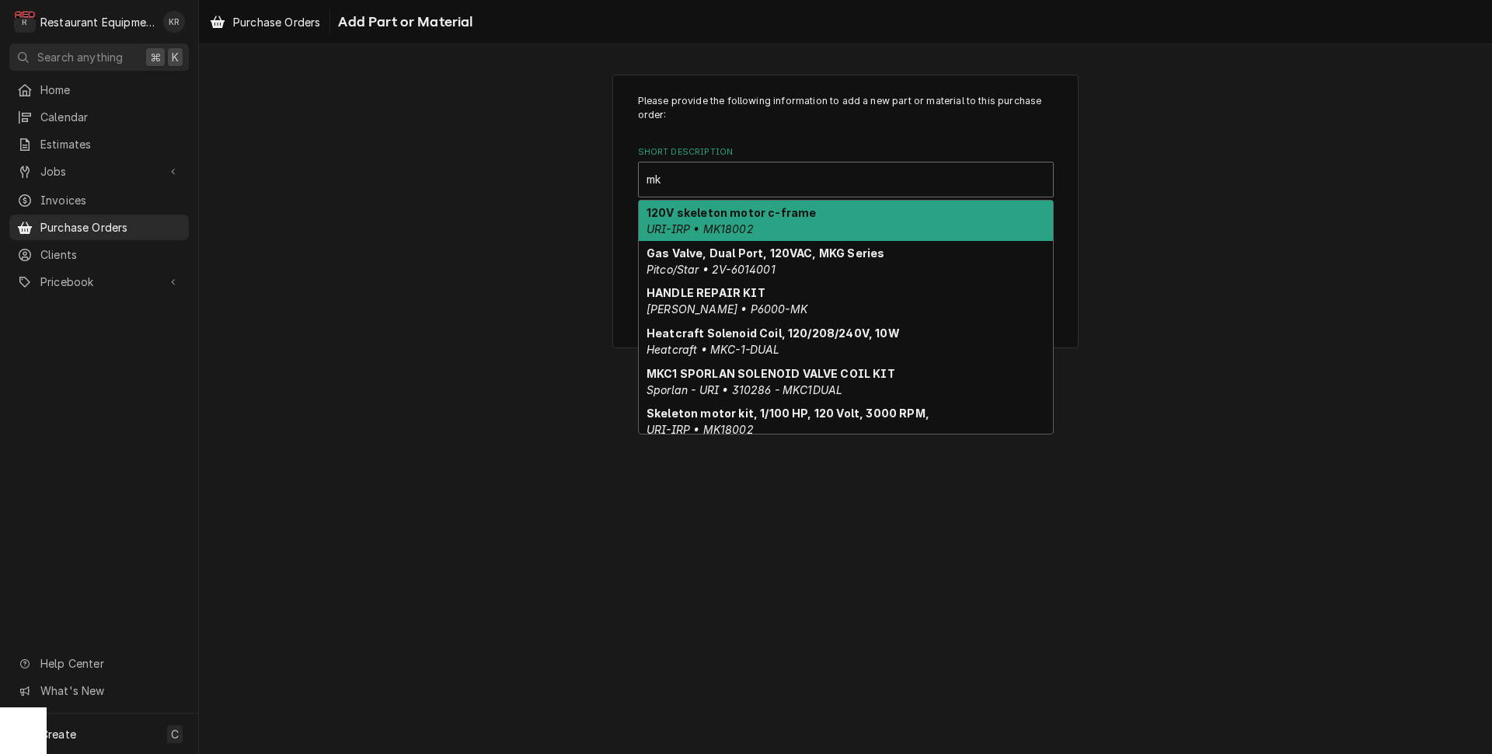
type input "m"
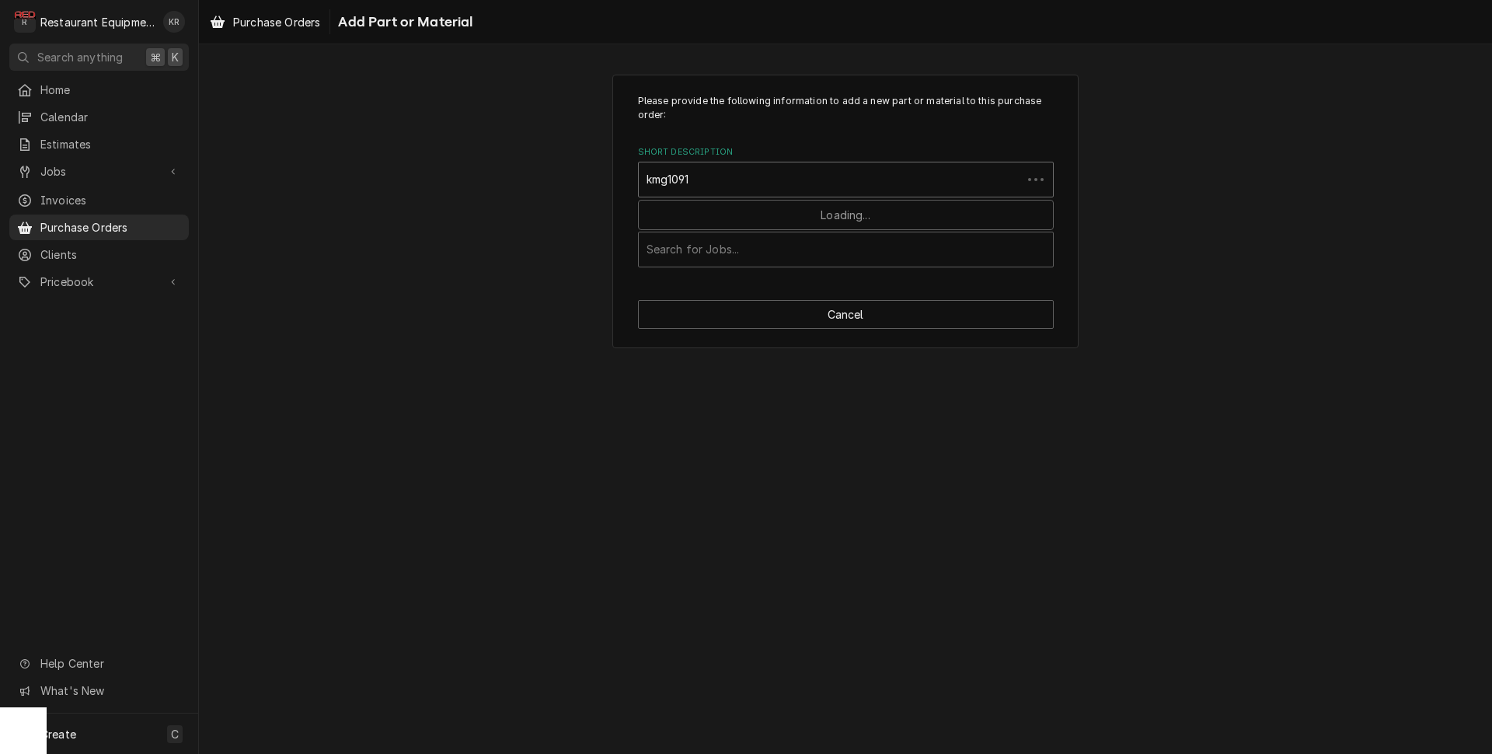
type input "kmg1091b"
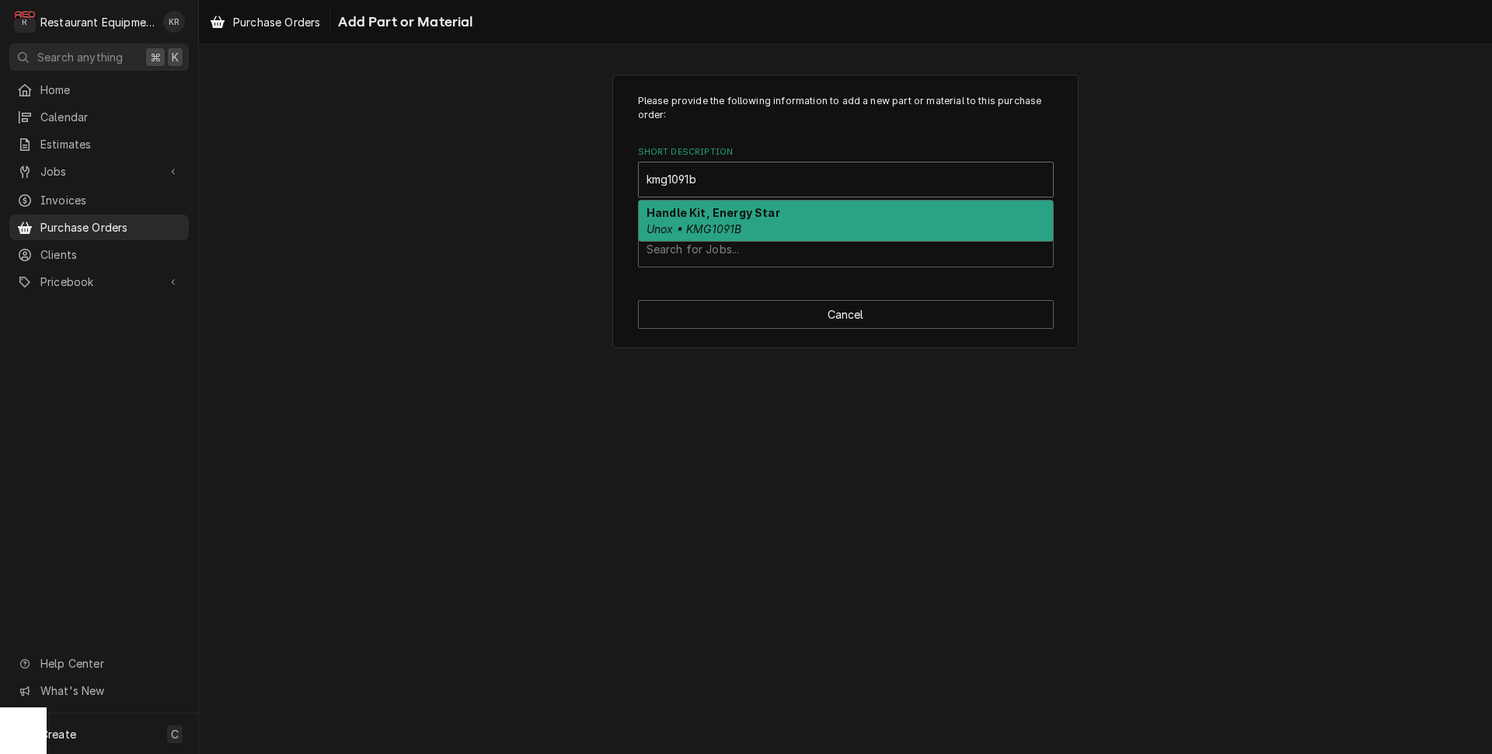
click at [737, 219] on strong "Handle Kit, Energy Star" at bounding box center [714, 212] width 134 height 13
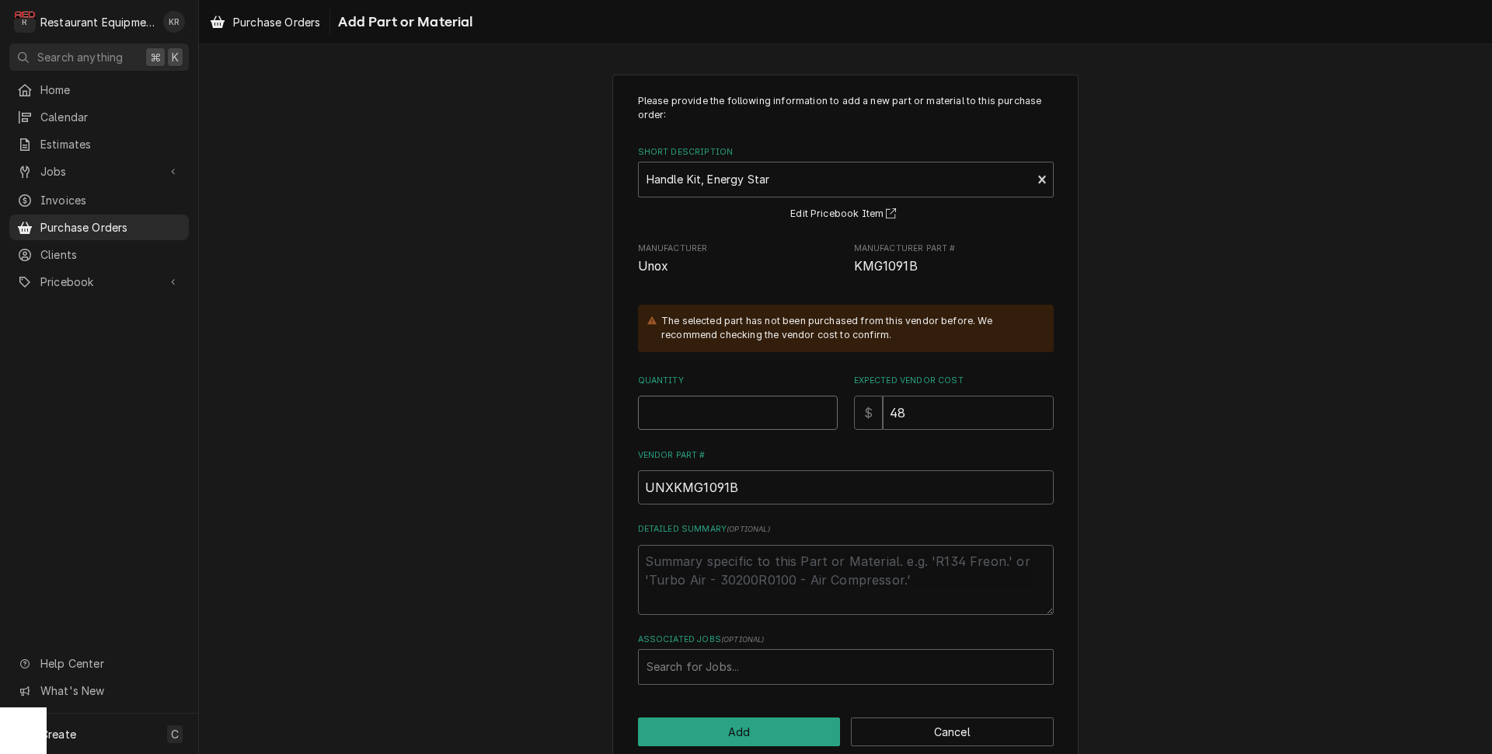
click at [689, 413] on input "Quantity" at bounding box center [738, 413] width 200 height 34
type textarea "x"
type input "1"
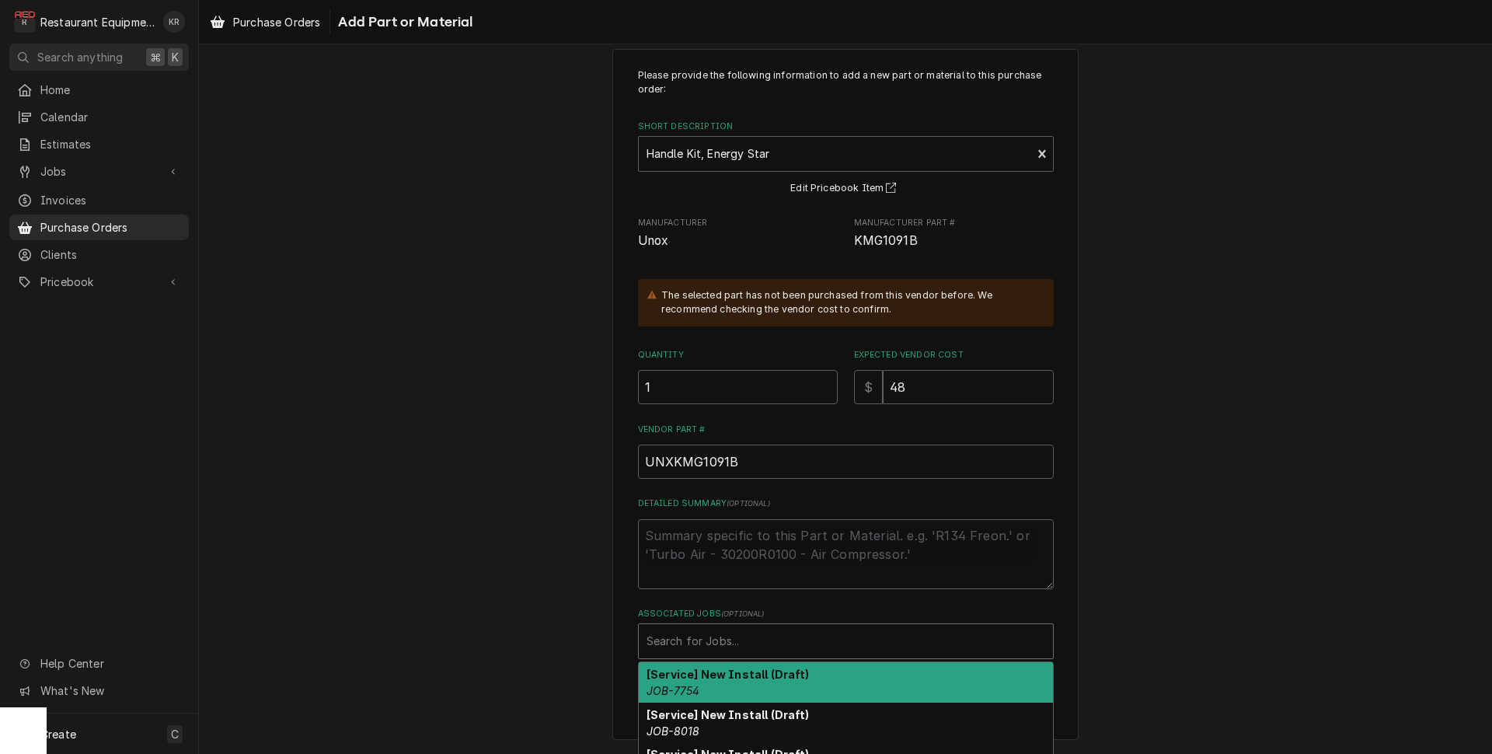
click at [703, 643] on div "Associated Jobs" at bounding box center [846, 641] width 399 height 28
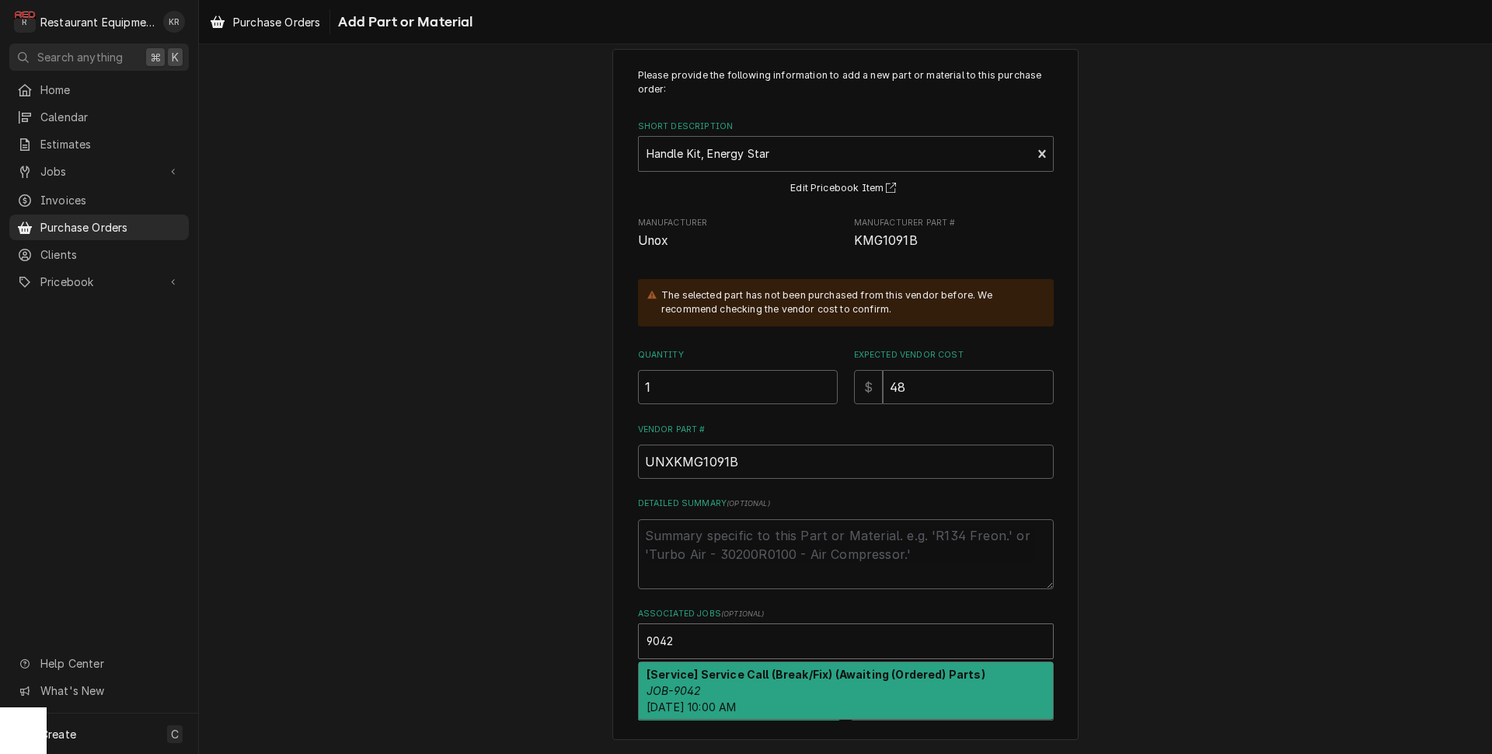
type input "9042"
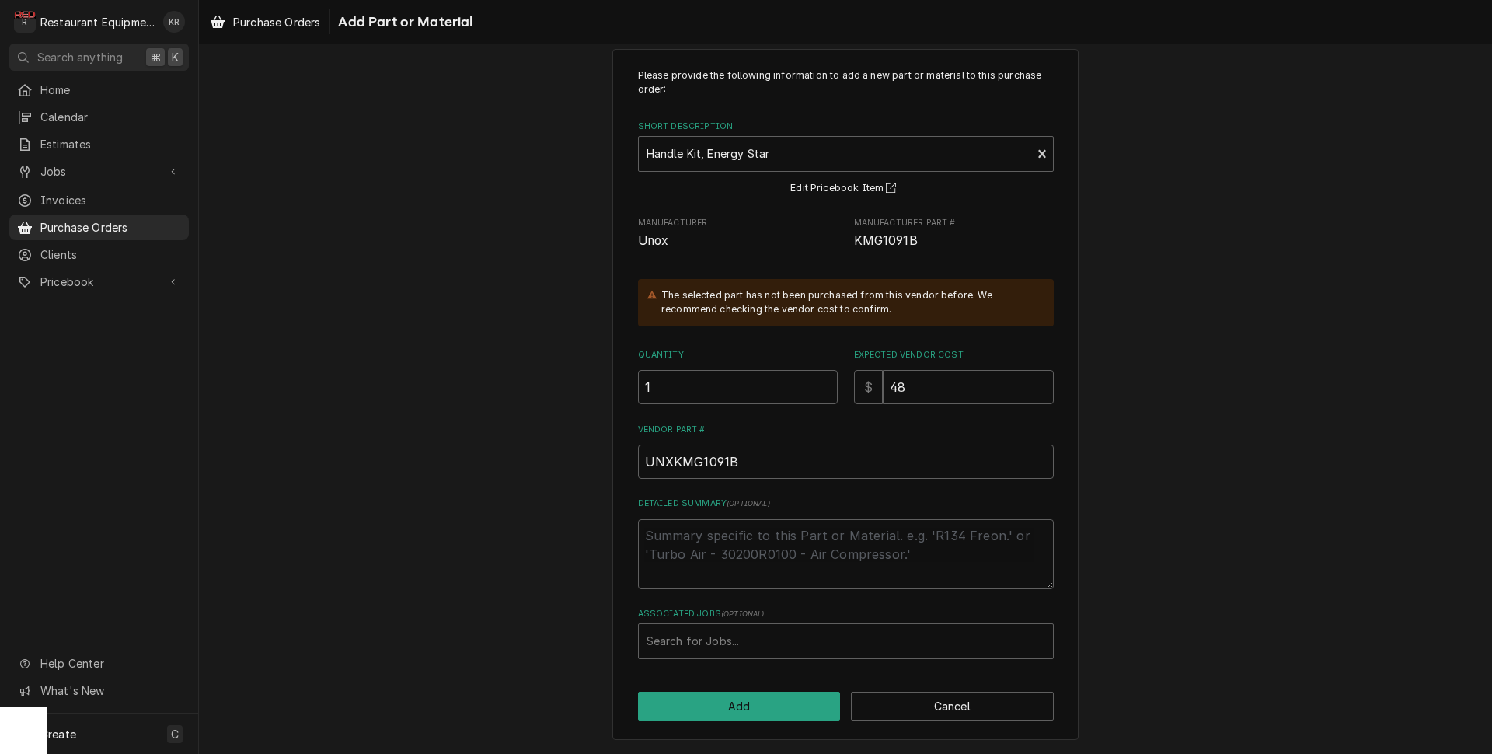
click at [719, 729] on div "Please provide the following information to add a new part or material to this …" at bounding box center [845, 395] width 466 height 692
click at [720, 682] on div "Please provide the following information to add a new part or material to this …" at bounding box center [845, 395] width 466 height 692
click at [717, 645] on div "Associated Jobs" at bounding box center [846, 641] width 399 height 28
type input "9042"
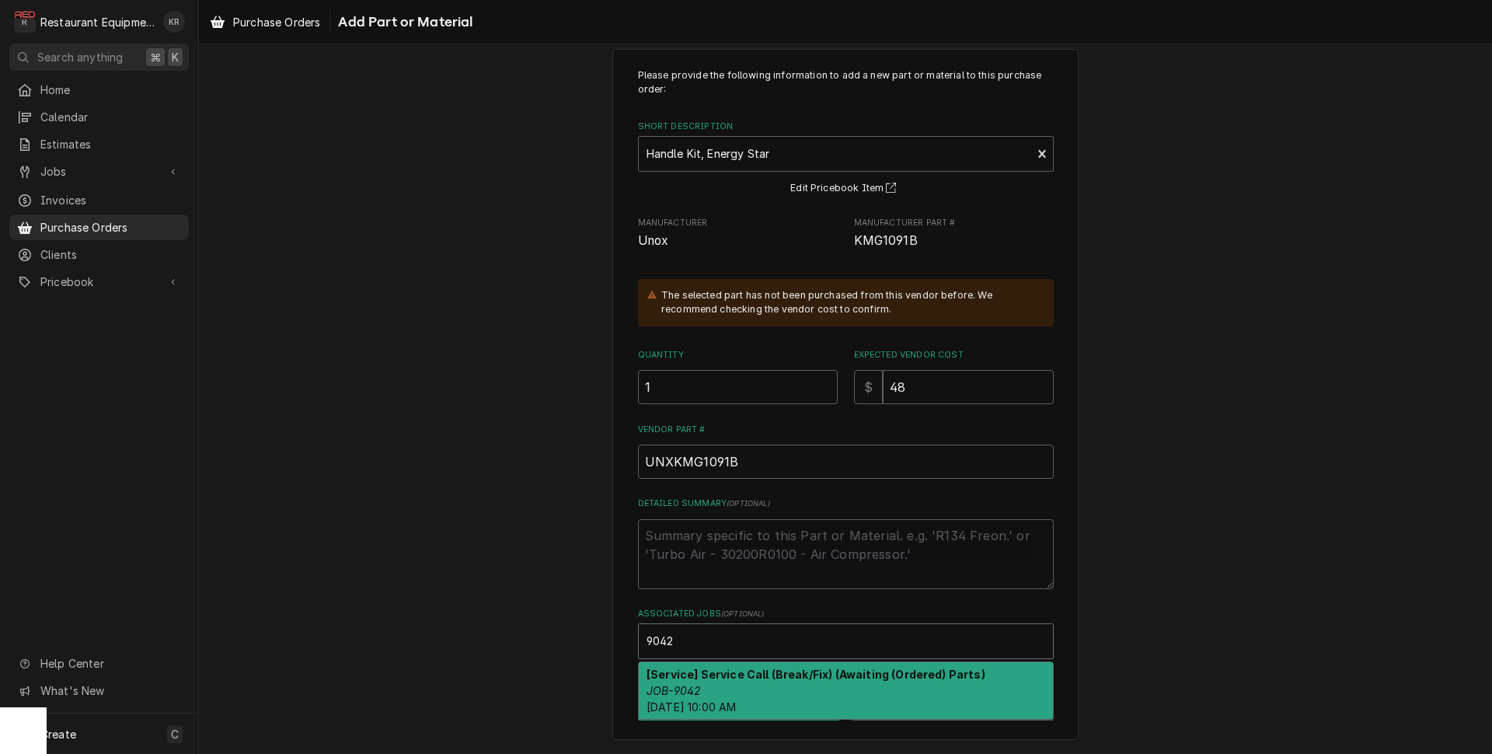
click at [703, 703] on span "Sat, Sep 27th, 2025 - 10:00 AM" at bounding box center [691, 706] width 89 height 13
type textarea "x"
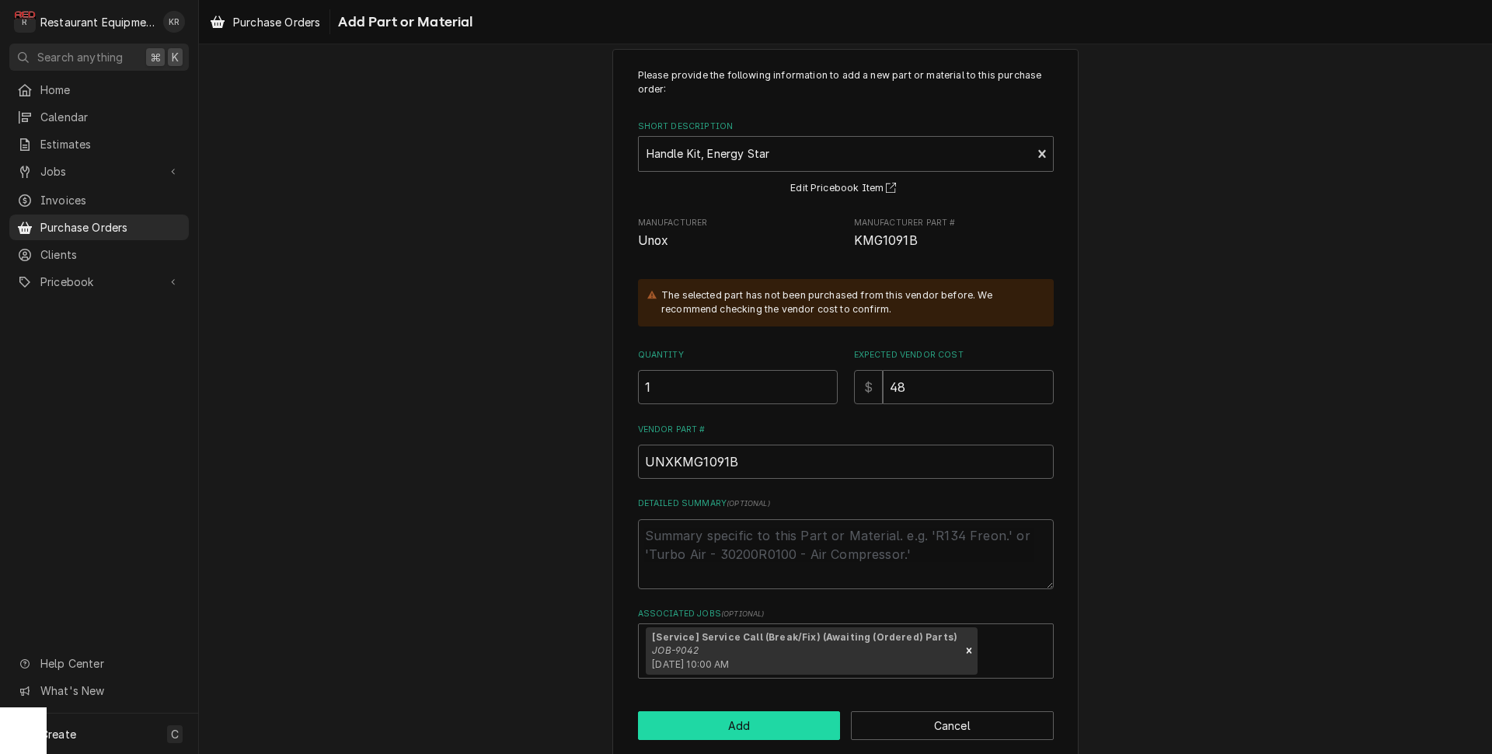
click at [702, 724] on button "Add" at bounding box center [739, 725] width 203 height 29
type textarea "x"
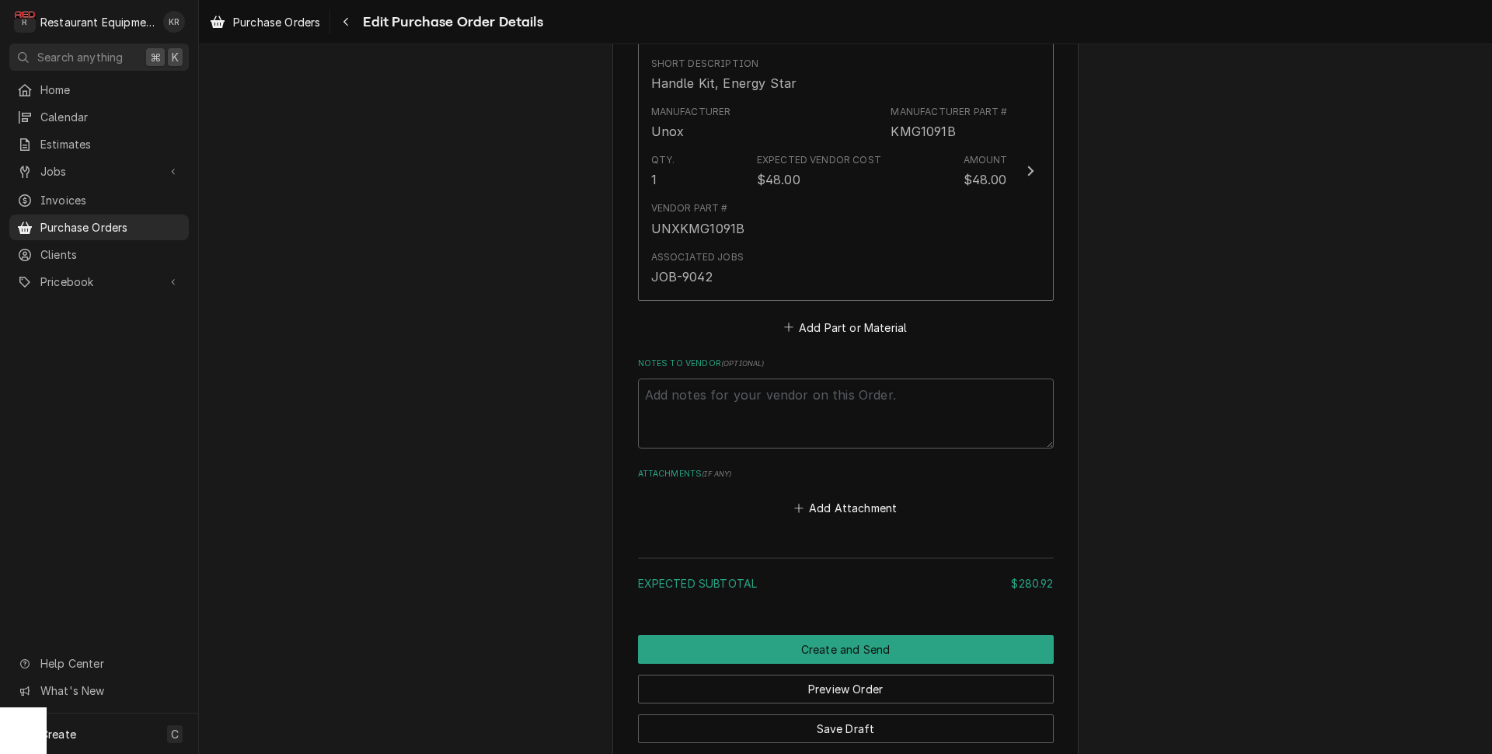
scroll to position [1212, 0]
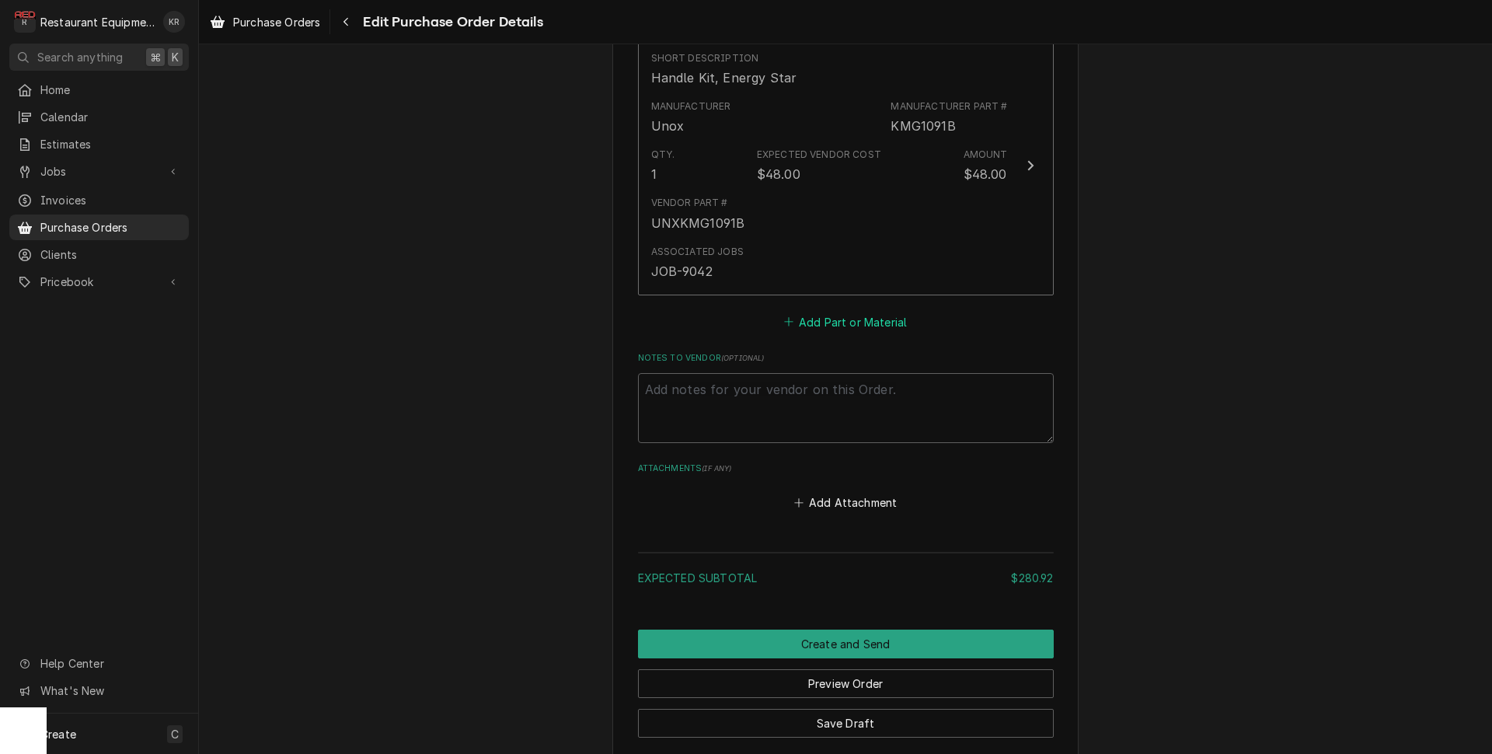
click at [838, 323] on button "Add Part or Material" at bounding box center [845, 322] width 128 height 22
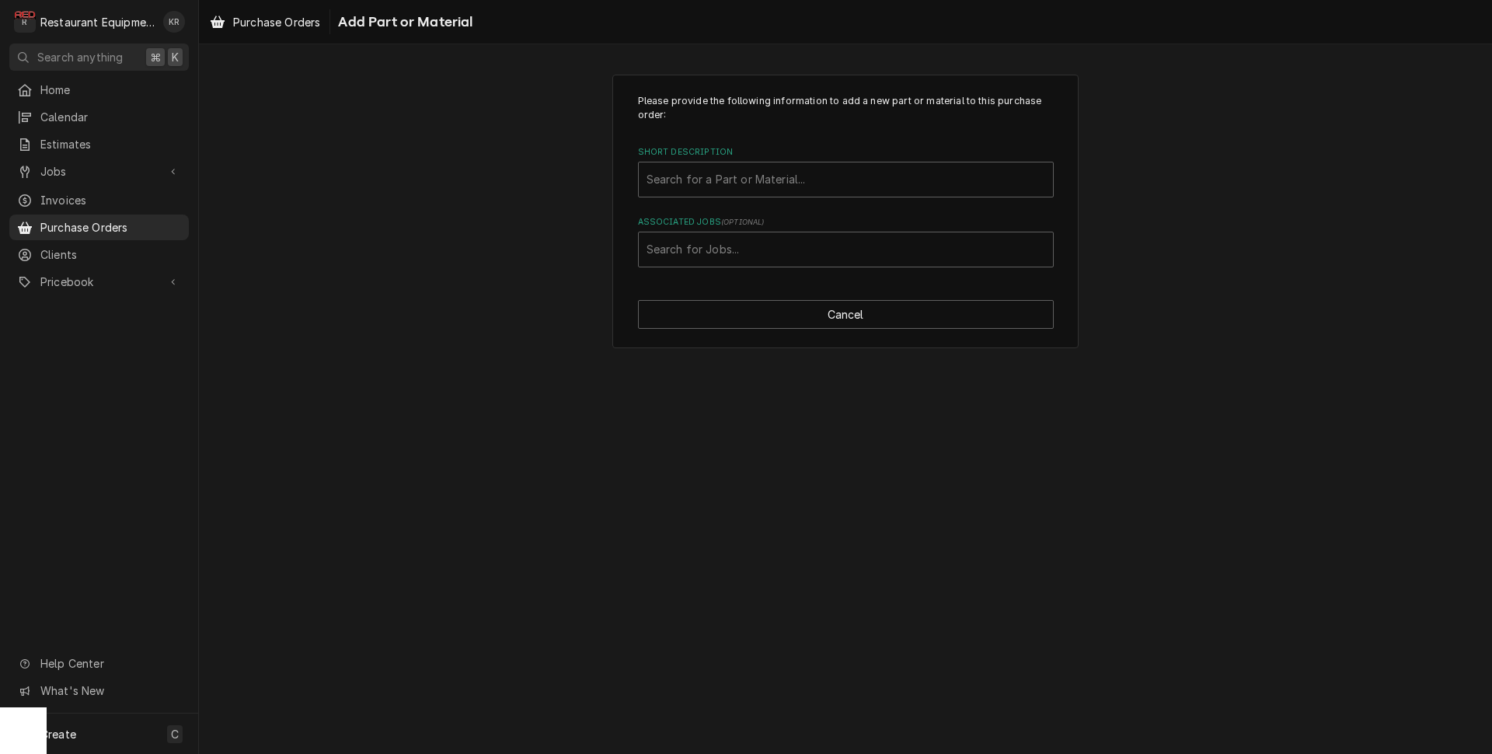
click at [731, 200] on div "Please provide the following information to add a new part or material to this …" at bounding box center [846, 180] width 416 height 173
click at [735, 187] on div "Short Description" at bounding box center [846, 180] width 399 height 28
type input "kvm2280b"
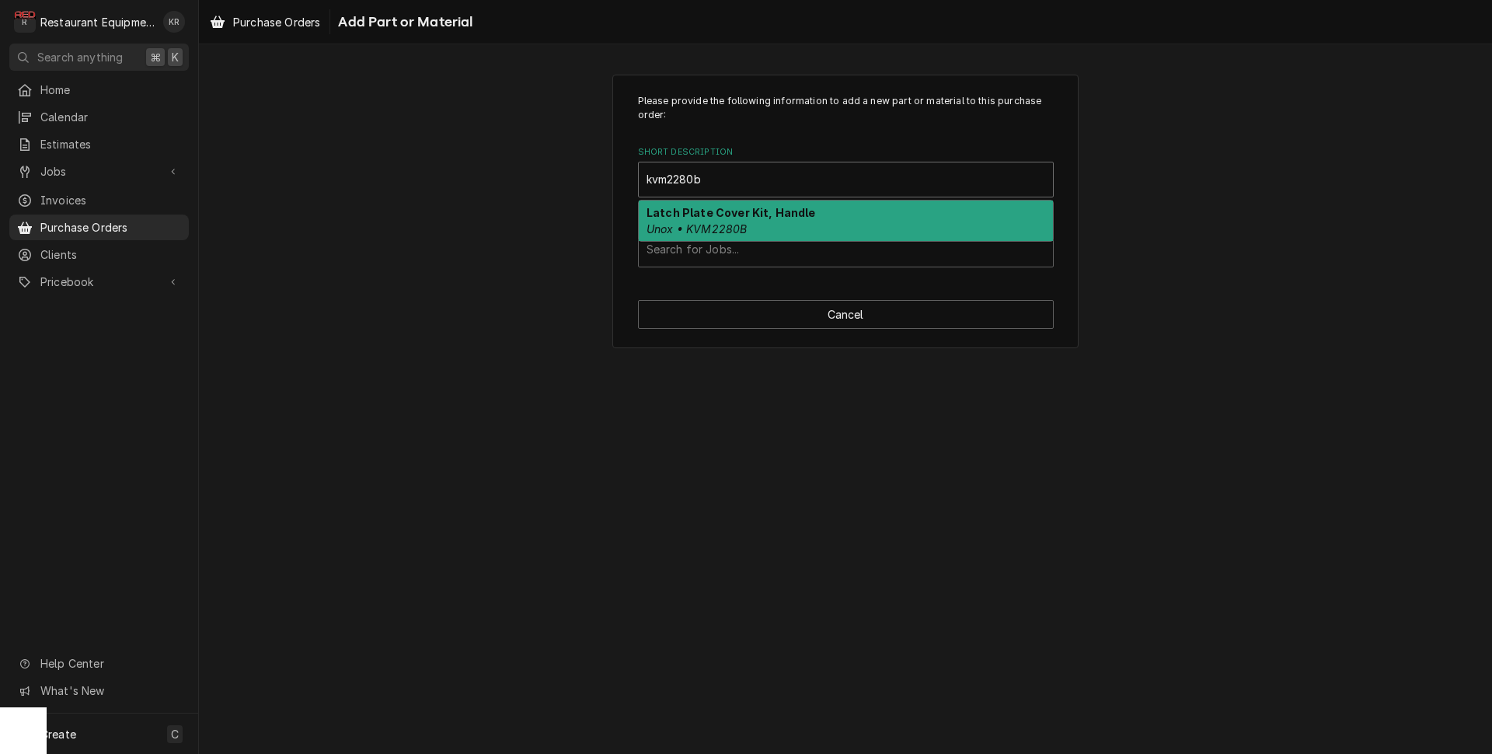
click at [782, 217] on strong "Latch Plate Cover Kit, Handle" at bounding box center [731, 212] width 169 height 13
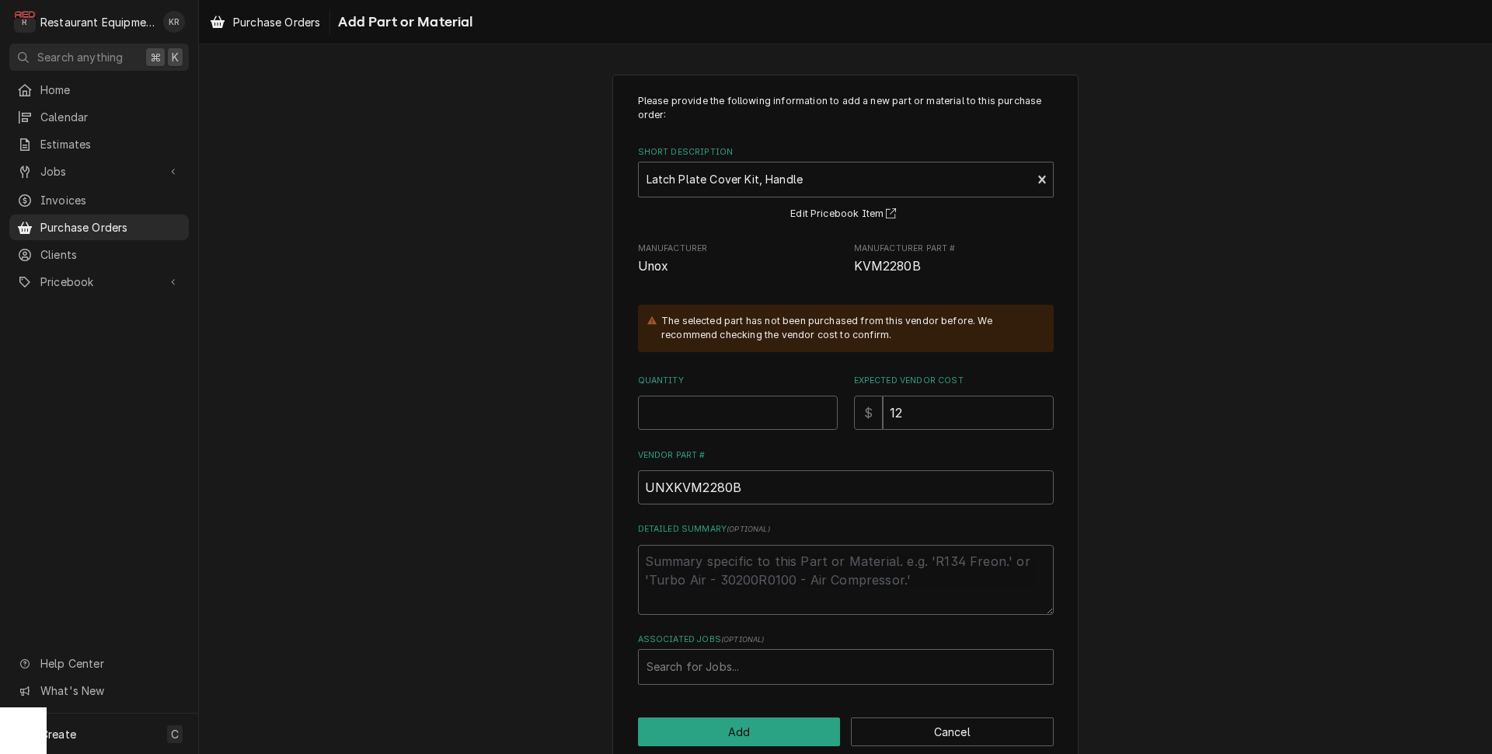
click at [677, 428] on div "Please provide the following information to add a new part or material to this …" at bounding box center [846, 389] width 416 height 591
click at [683, 416] on input "Quantity" at bounding box center [738, 413] width 200 height 34
click at [683, 416] on input "Quantity" at bounding box center [738, 412] width 200 height 34
type textarea "x"
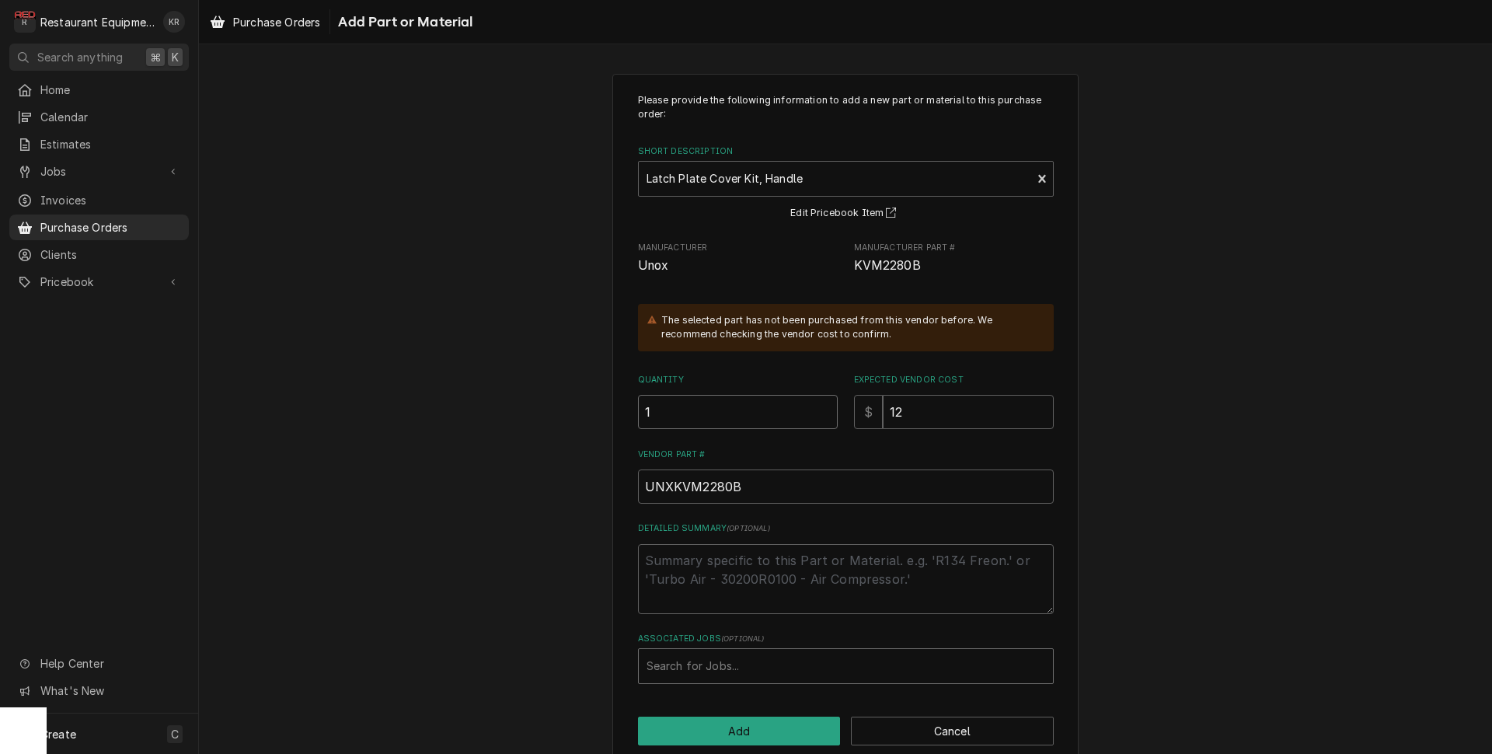
type input "1"
click at [791, 668] on div "Associated Jobs" at bounding box center [846, 666] width 399 height 28
type input "9042"
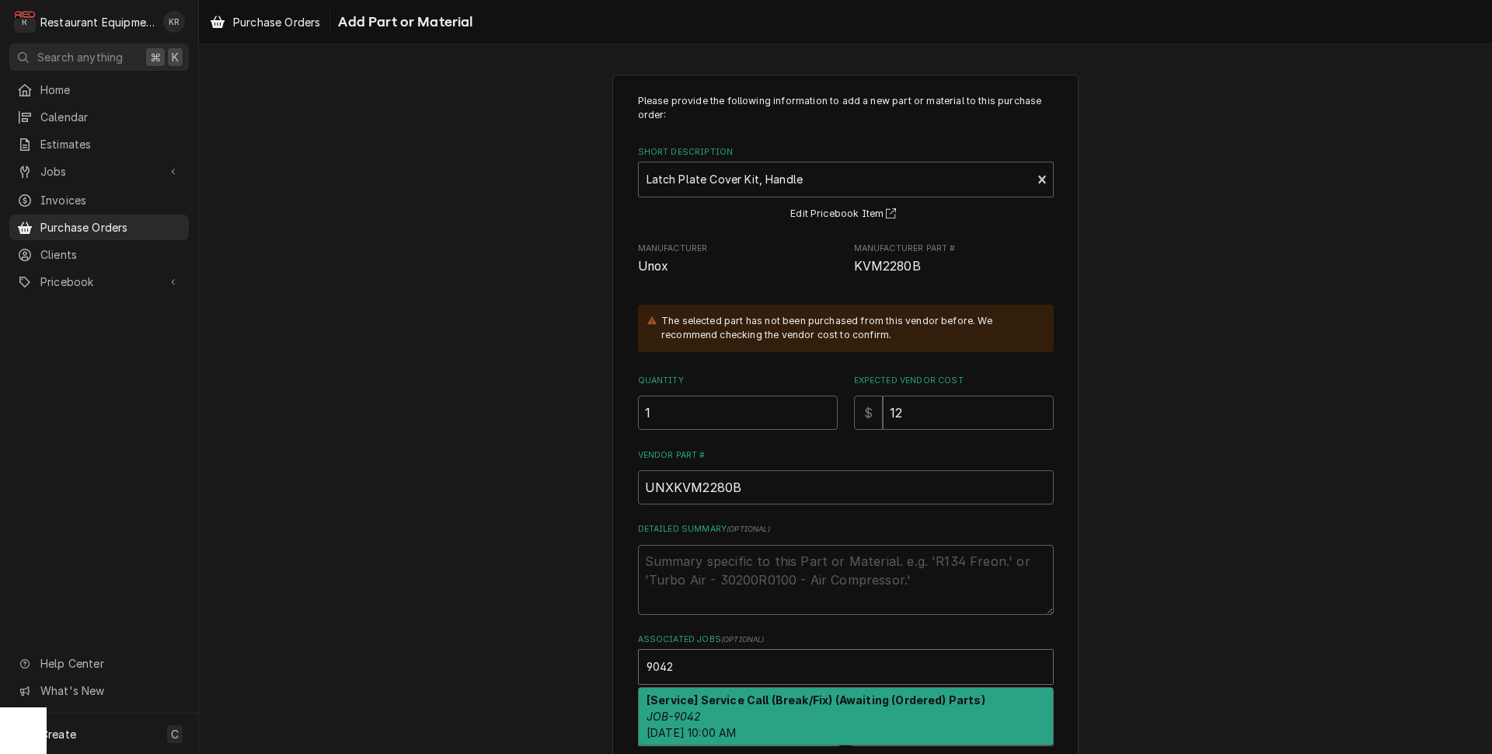
click at [773, 699] on strong "[Service] Service Call (Break/Fix) (Awaiting (Ordered) Parts)" at bounding box center [816, 699] width 339 height 13
type textarea "x"
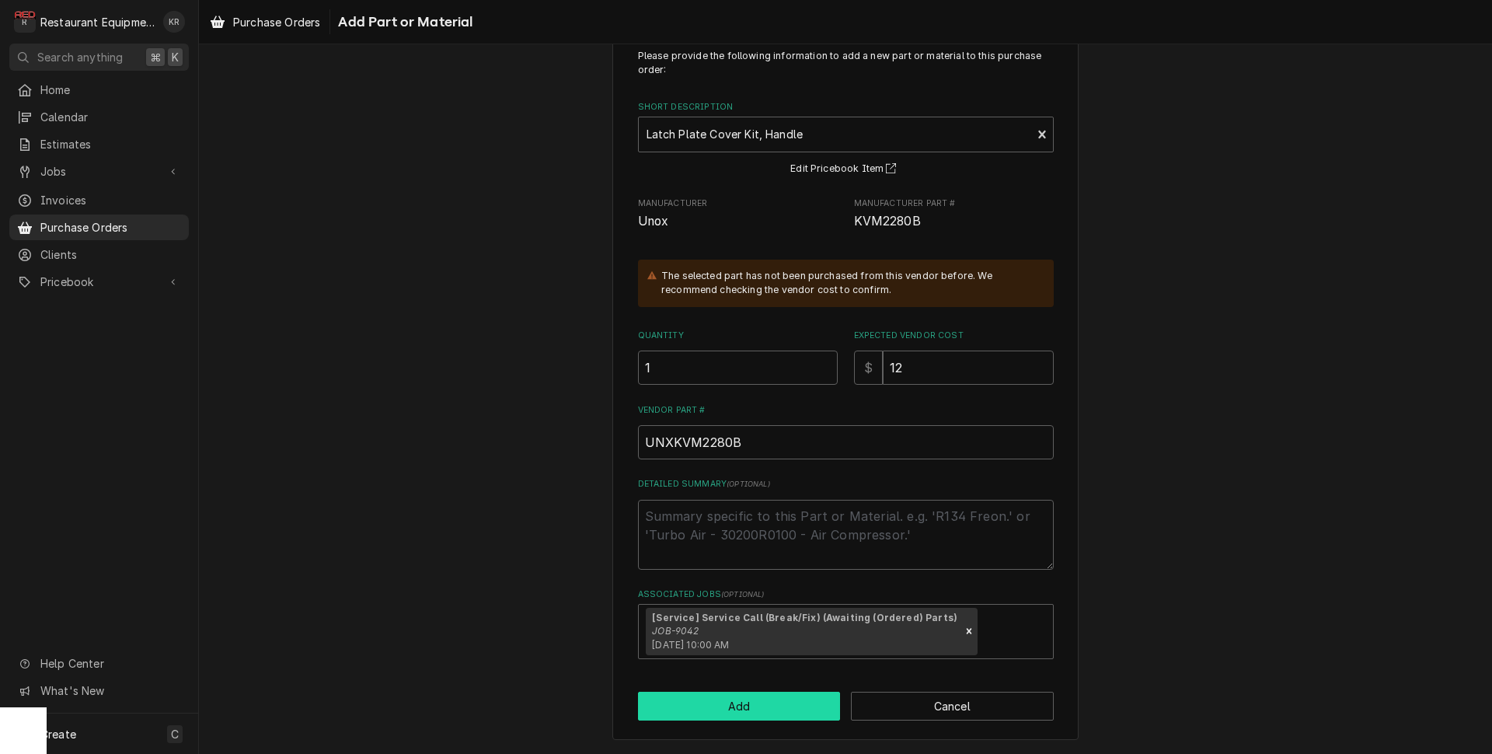
click at [752, 702] on button "Add" at bounding box center [739, 706] width 203 height 29
type textarea "x"
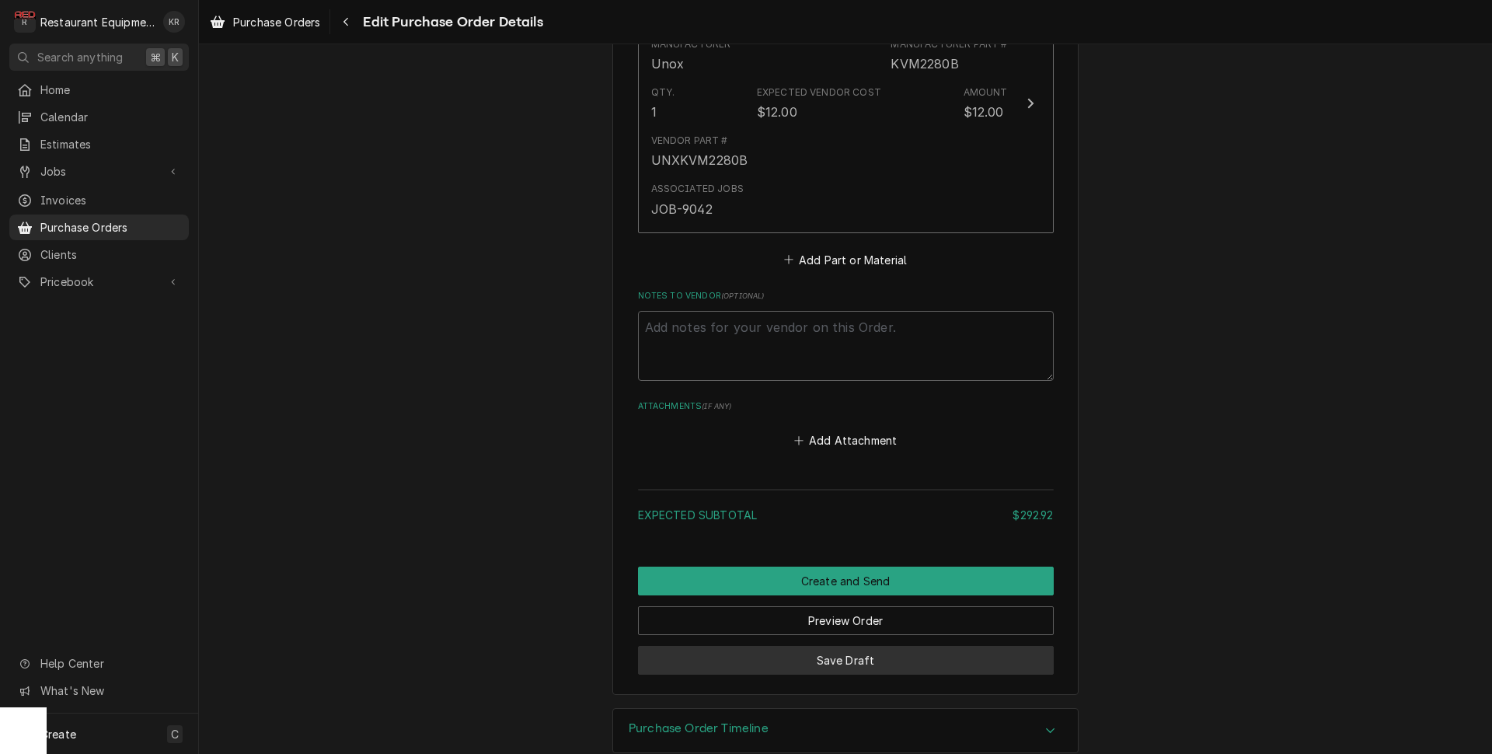
scroll to position [1544, 0]
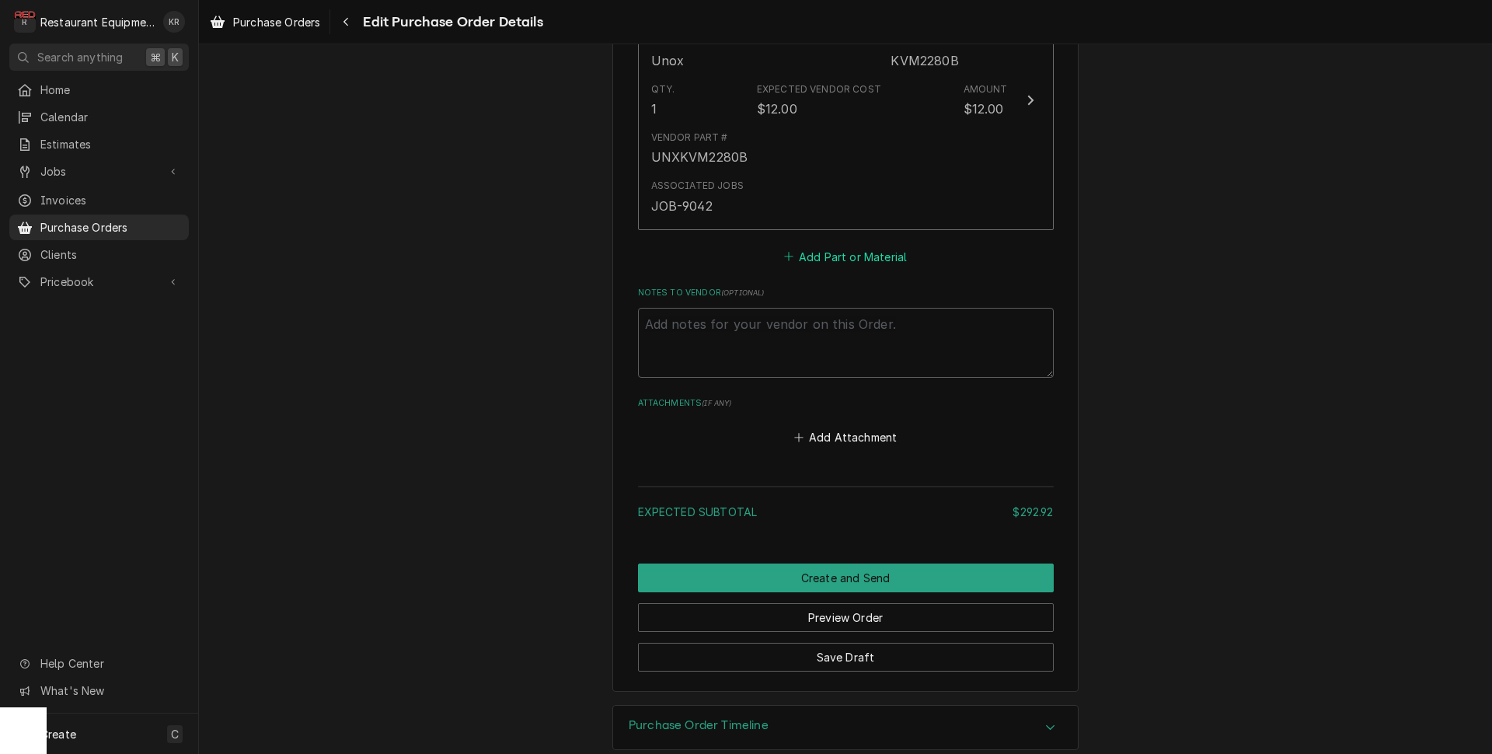
click at [848, 259] on button "Add Part or Material" at bounding box center [845, 257] width 128 height 22
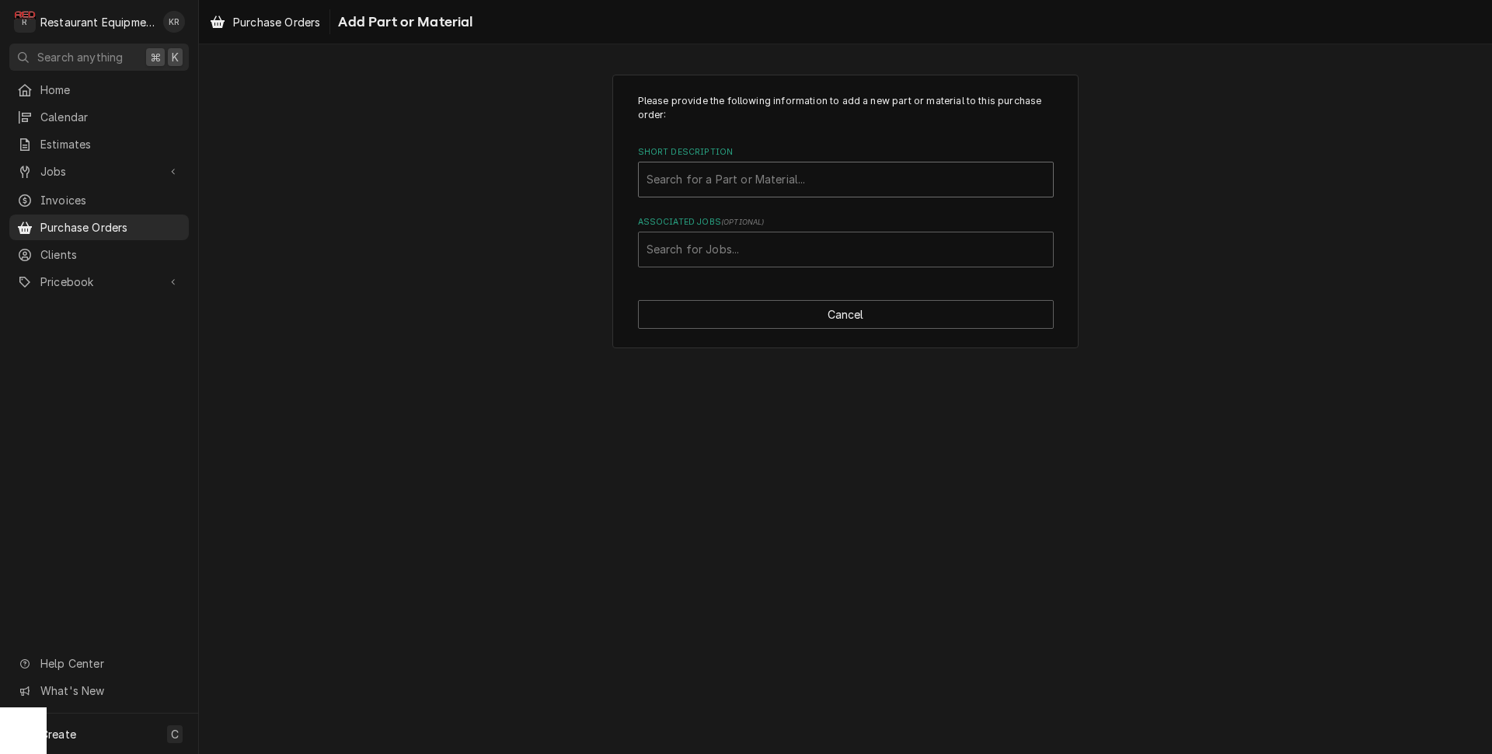
click at [737, 177] on div "Short Description" at bounding box center [846, 180] width 399 height 28
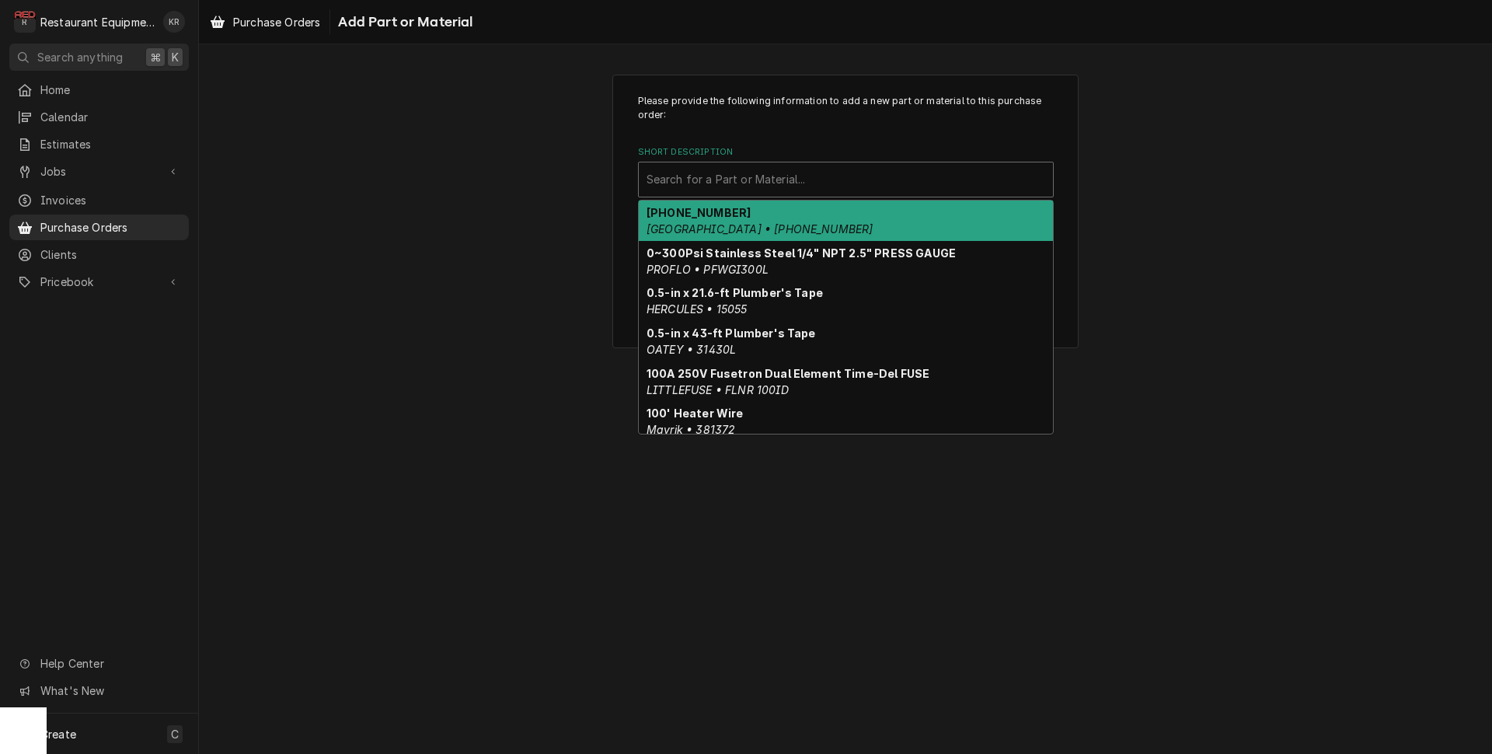
type input "j"
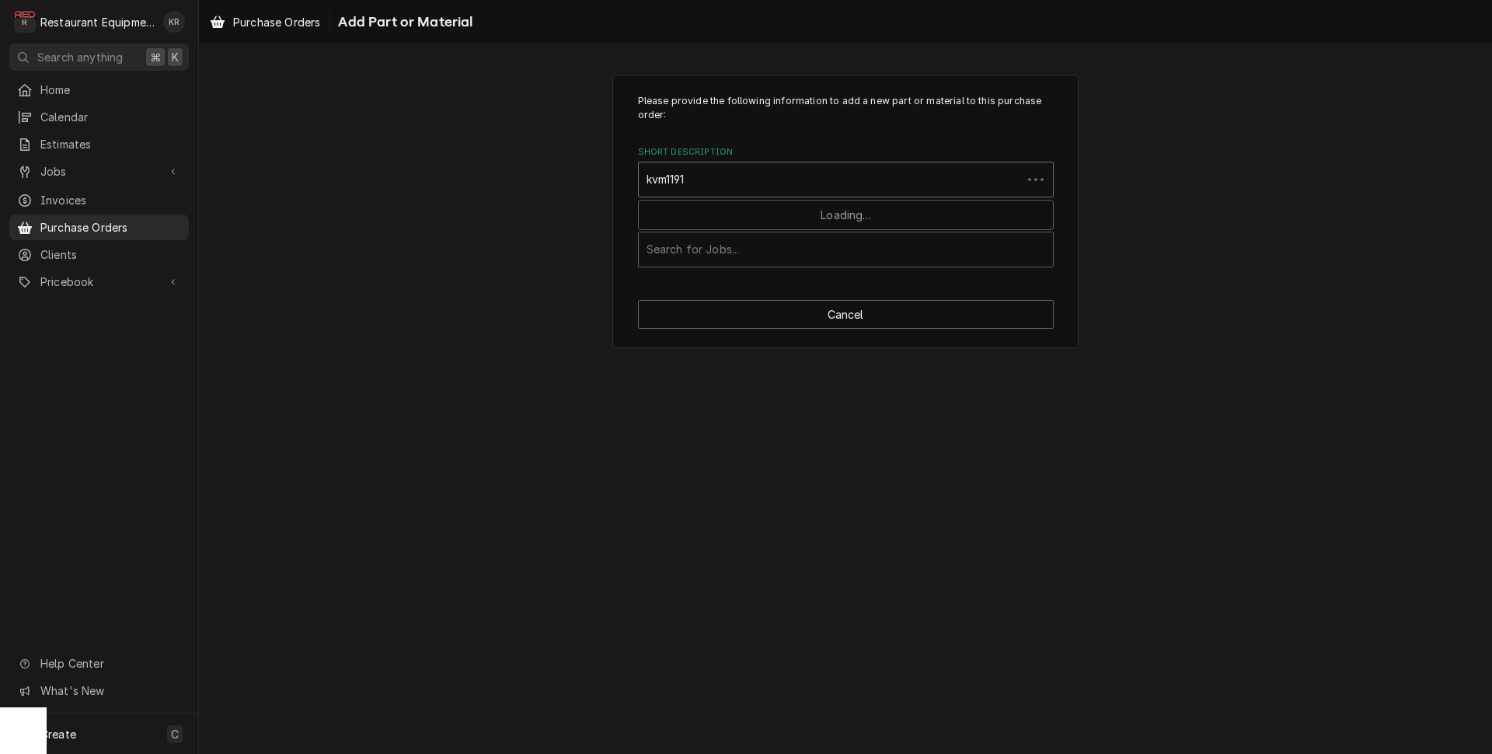
type input "kvm1191a"
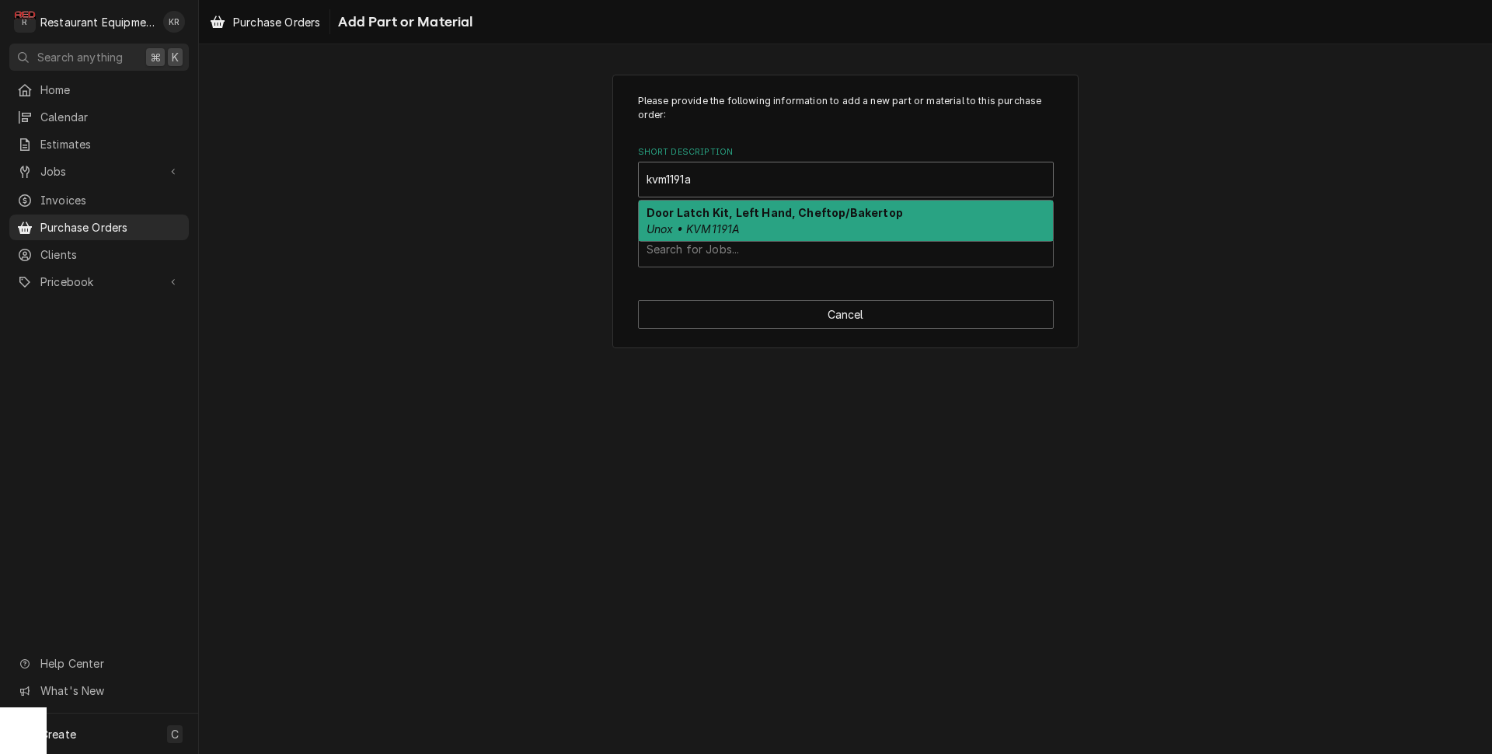
click at [731, 224] on em "Unox • KVM1191A" at bounding box center [693, 228] width 93 height 13
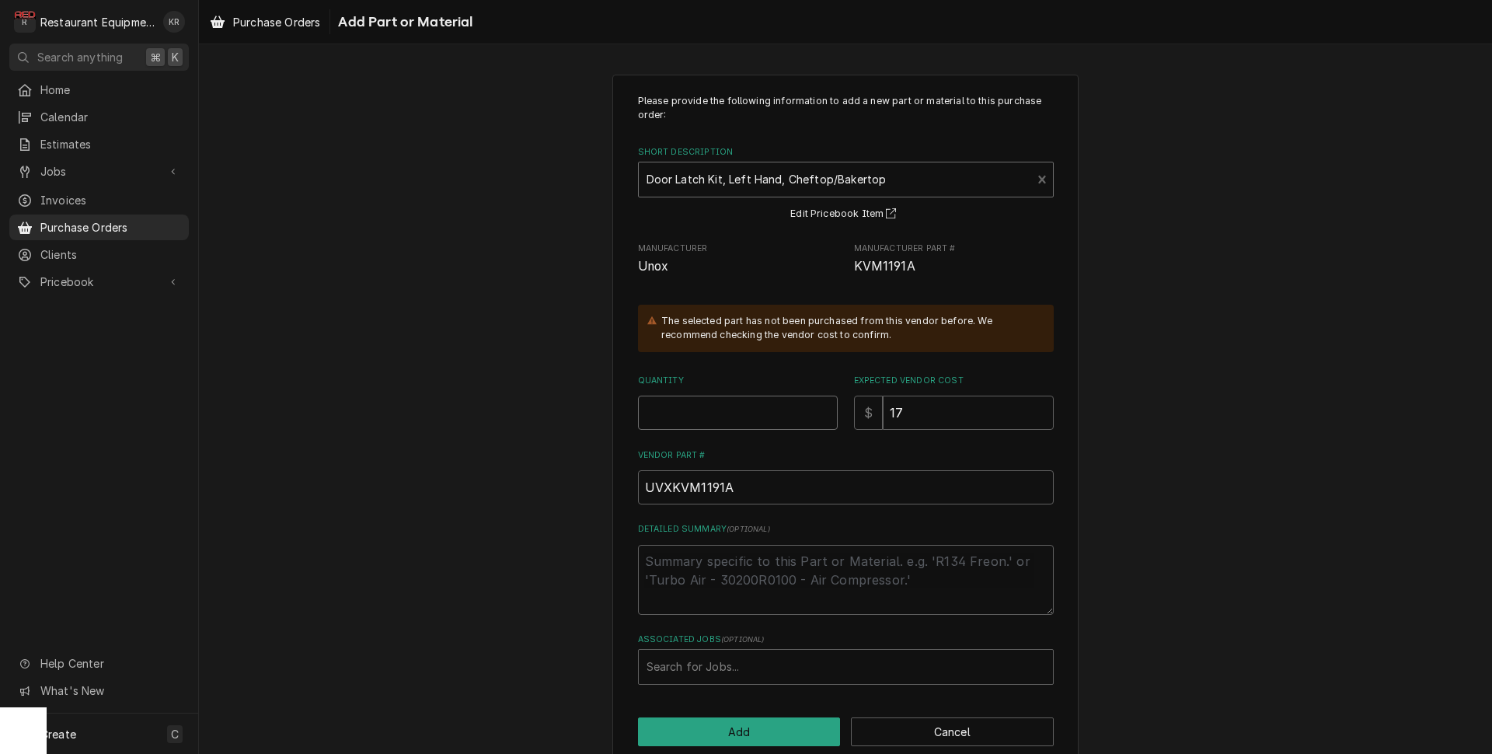
click at [687, 425] on input "Quantity" at bounding box center [738, 413] width 200 height 34
type textarea "x"
type input "1"
type input "9042"
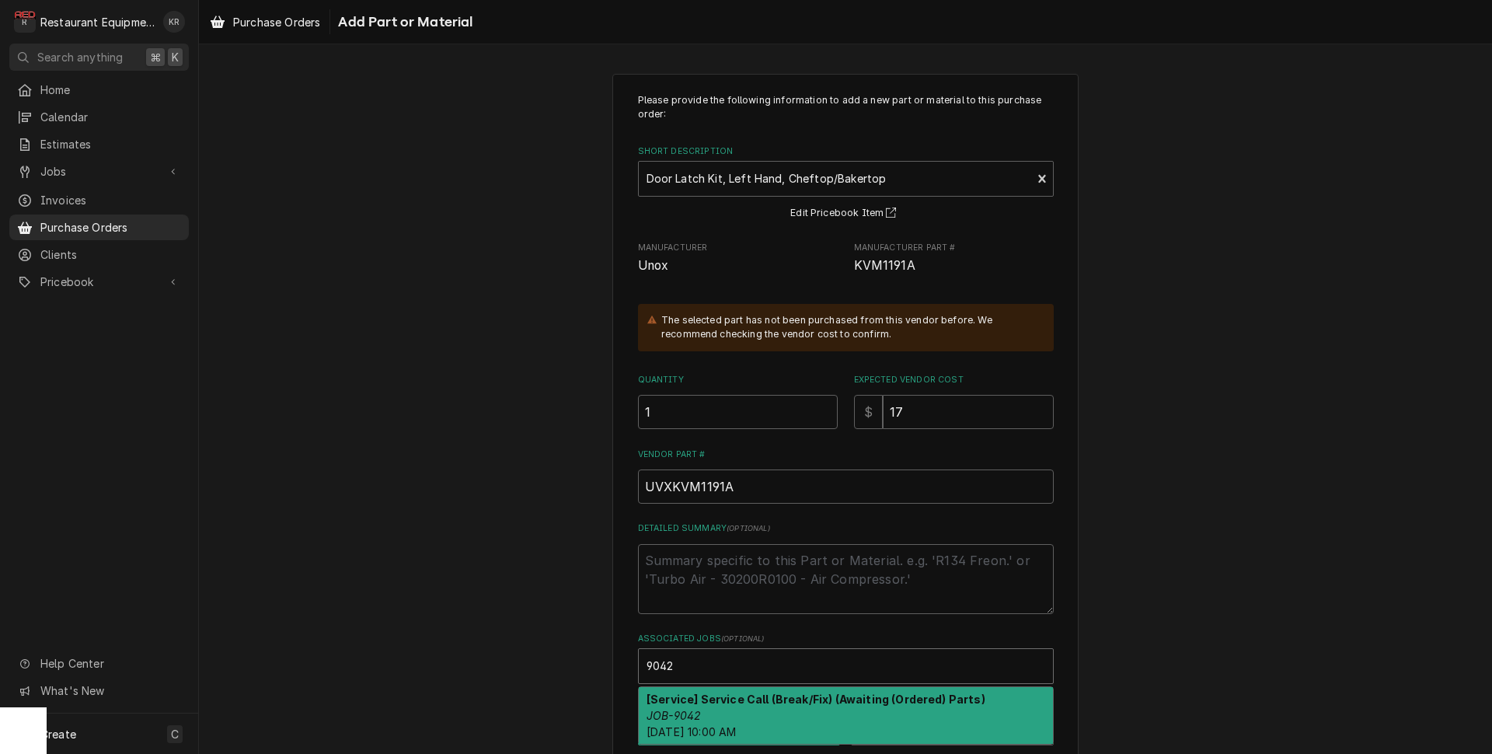
click at [693, 703] on strong "[Service] Service Call (Break/Fix) (Awaiting (Ordered) Parts)" at bounding box center [816, 699] width 339 height 13
type textarea "x"
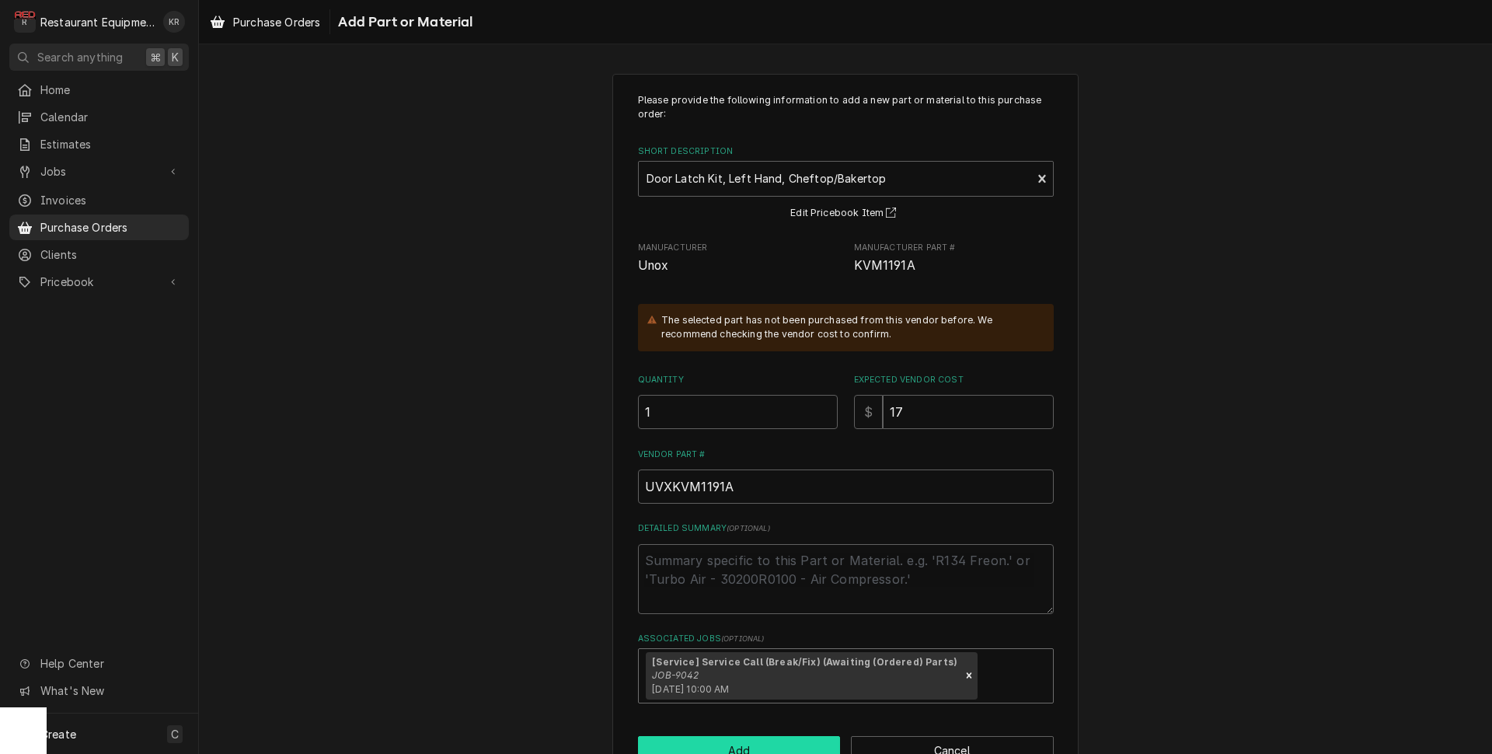
click at [693, 749] on button "Add" at bounding box center [739, 750] width 203 height 29
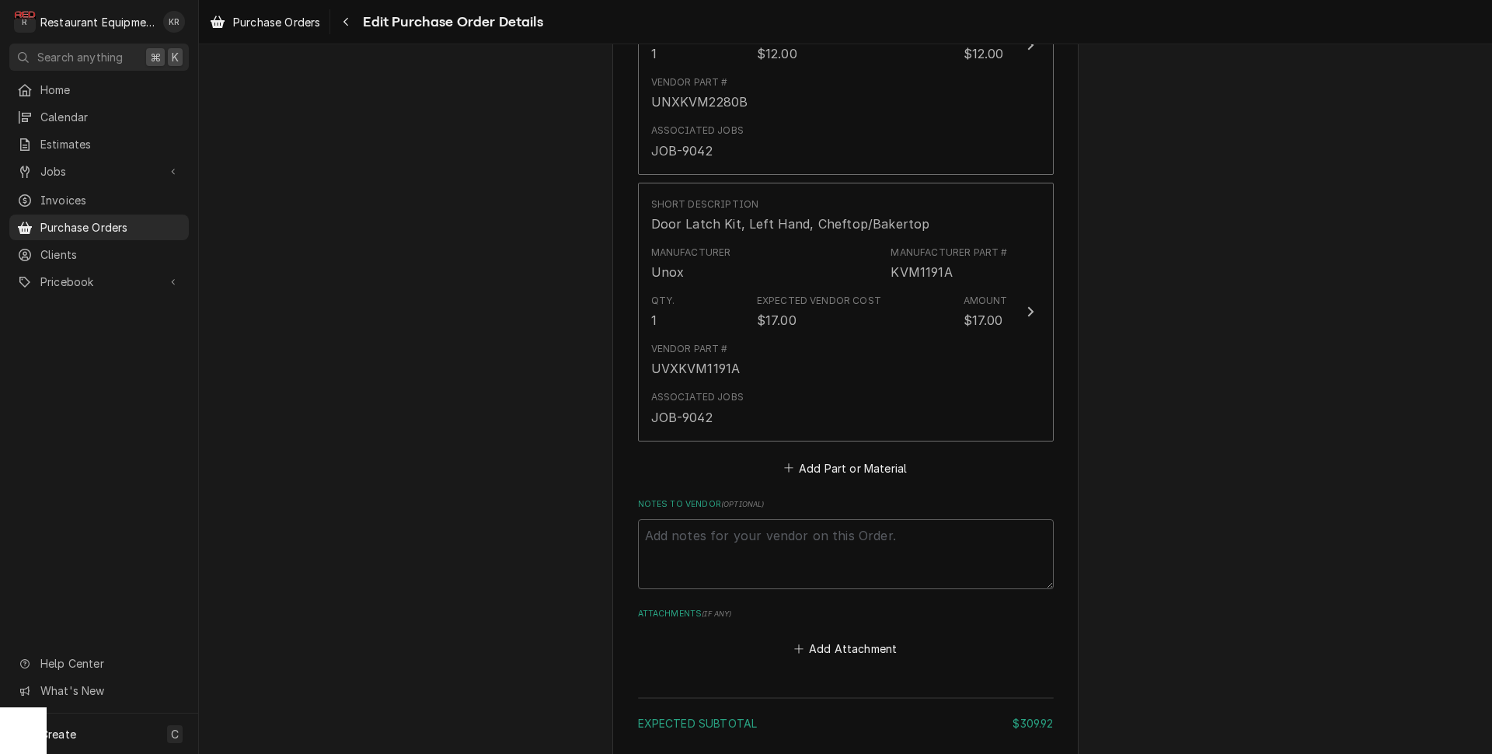
scroll to position [1832, 0]
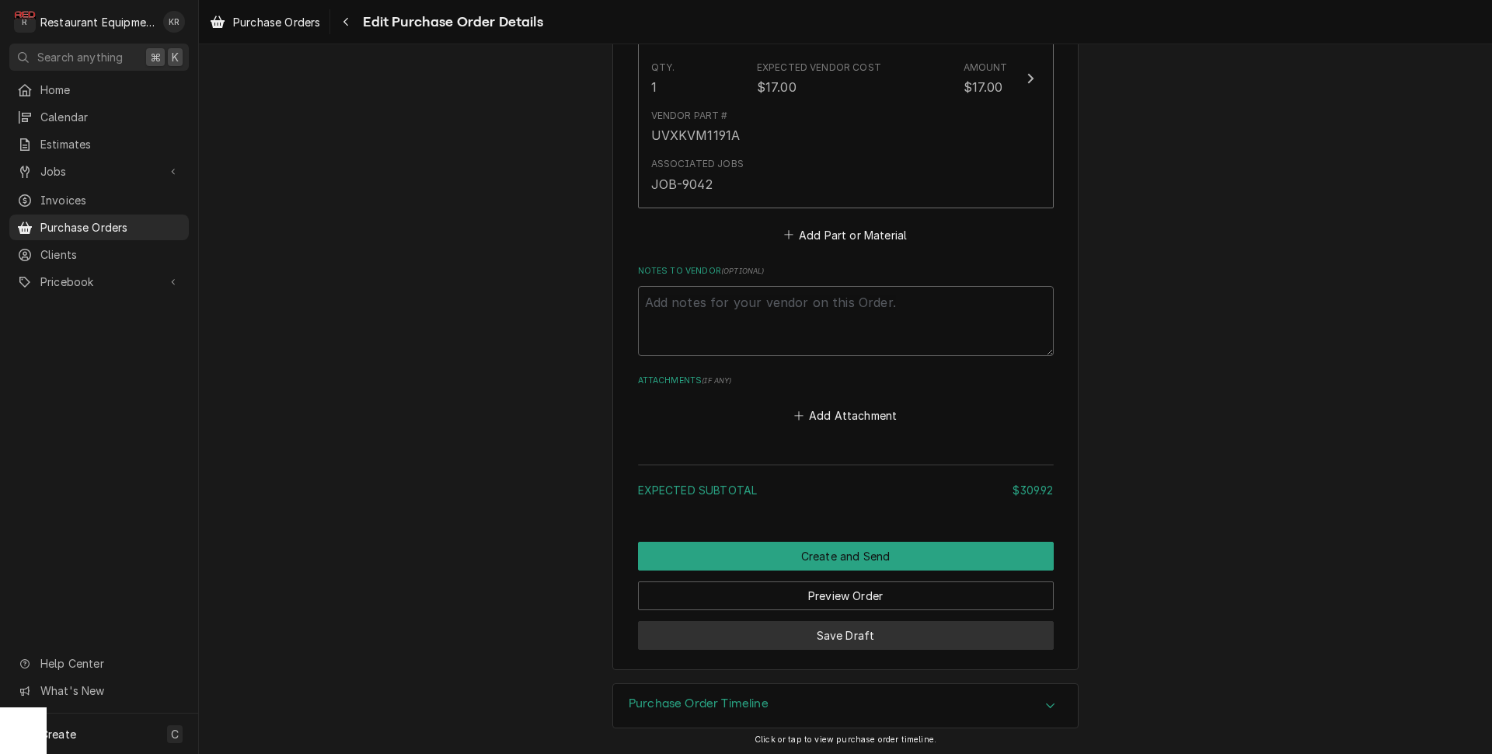
click at [843, 630] on button "Save Draft" at bounding box center [846, 635] width 416 height 29
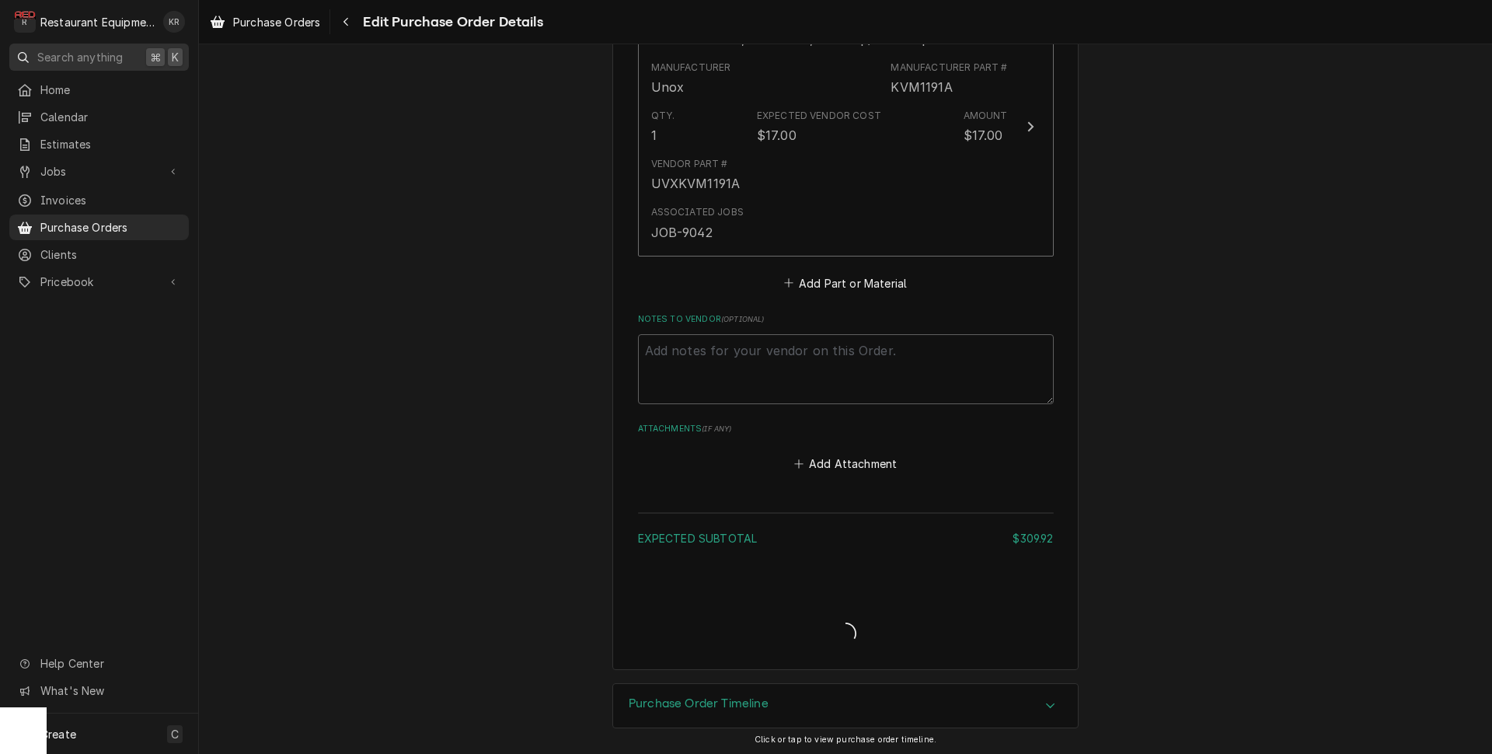
type textarea "x"
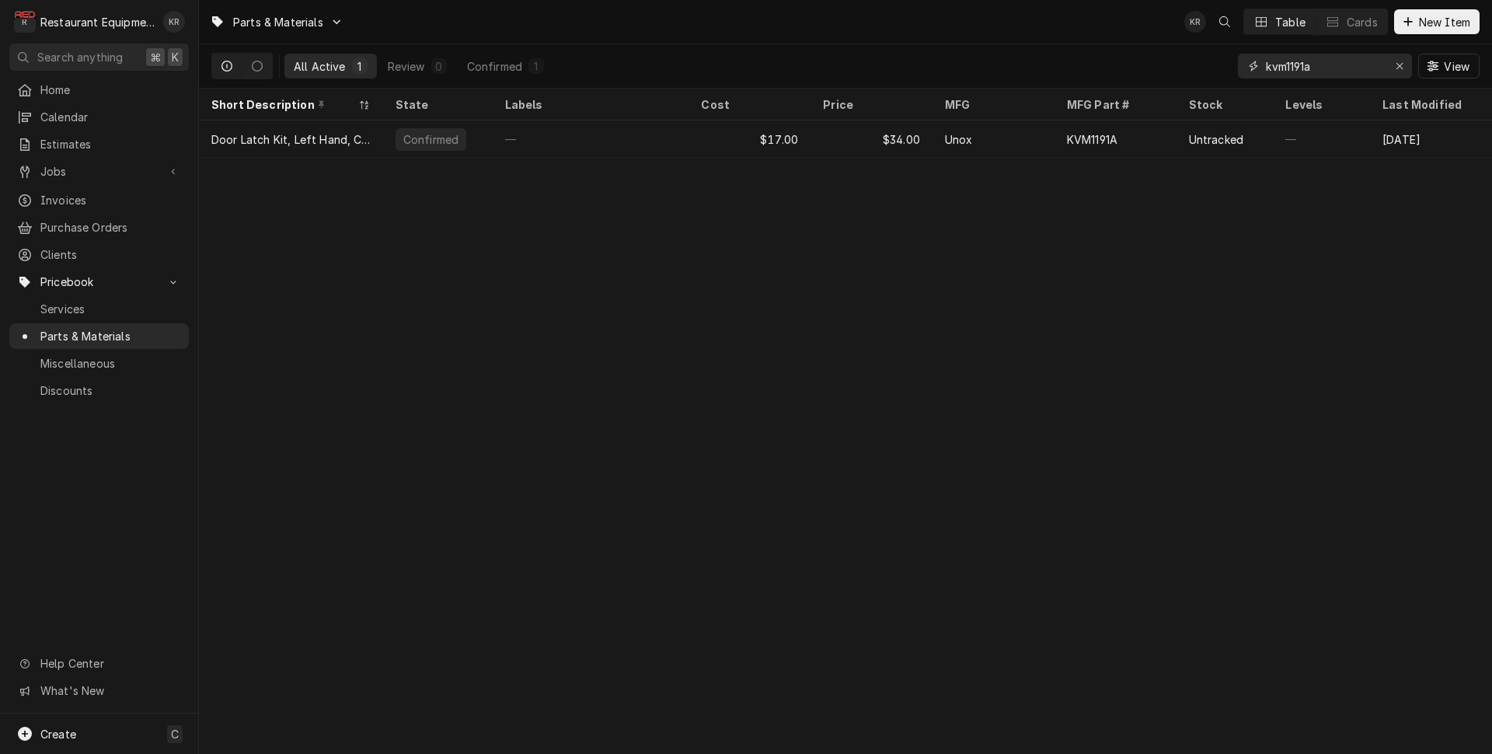
click at [1323, 66] on input "kvm1191a" at bounding box center [1324, 66] width 117 height 25
drag, startPoint x: 1288, startPoint y: 65, endPoint x: 1254, endPoint y: 65, distance: 34.2
click at [1266, 65] on input "kvm1191a" at bounding box center [1324, 66] width 117 height 25
type input "6"
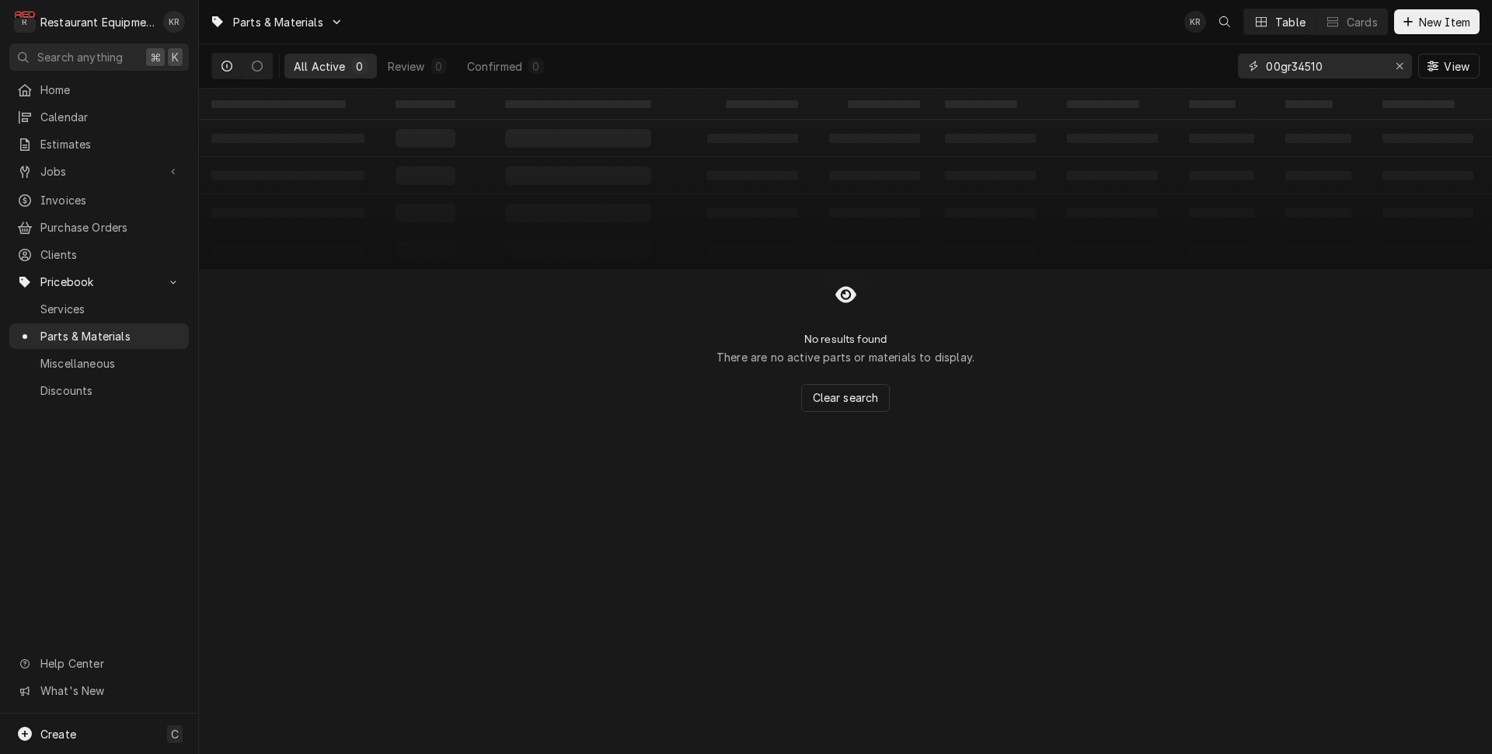
drag, startPoint x: 1342, startPoint y: 68, endPoint x: 1220, endPoint y: 75, distance: 123.0
click at [1266, 76] on input "00gr34510" at bounding box center [1324, 66] width 117 height 25
type input "00gr34510"
drag, startPoint x: 1399, startPoint y: 67, endPoint x: 1234, endPoint y: 2, distance: 177.7
click at [1394, 64] on div "Erase input" at bounding box center [1400, 66] width 16 height 16
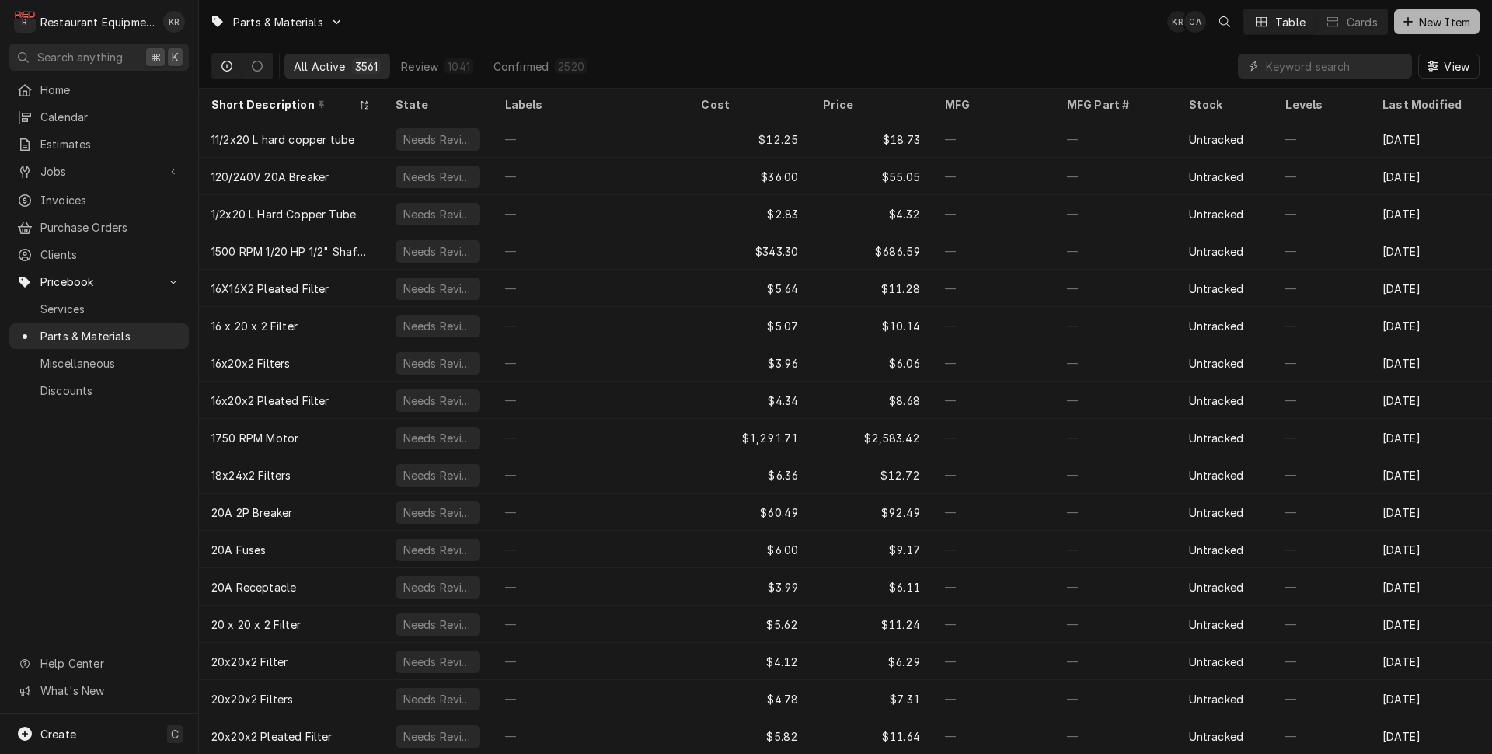
click at [1436, 27] on span "New Item" at bounding box center [1445, 22] width 58 height 16
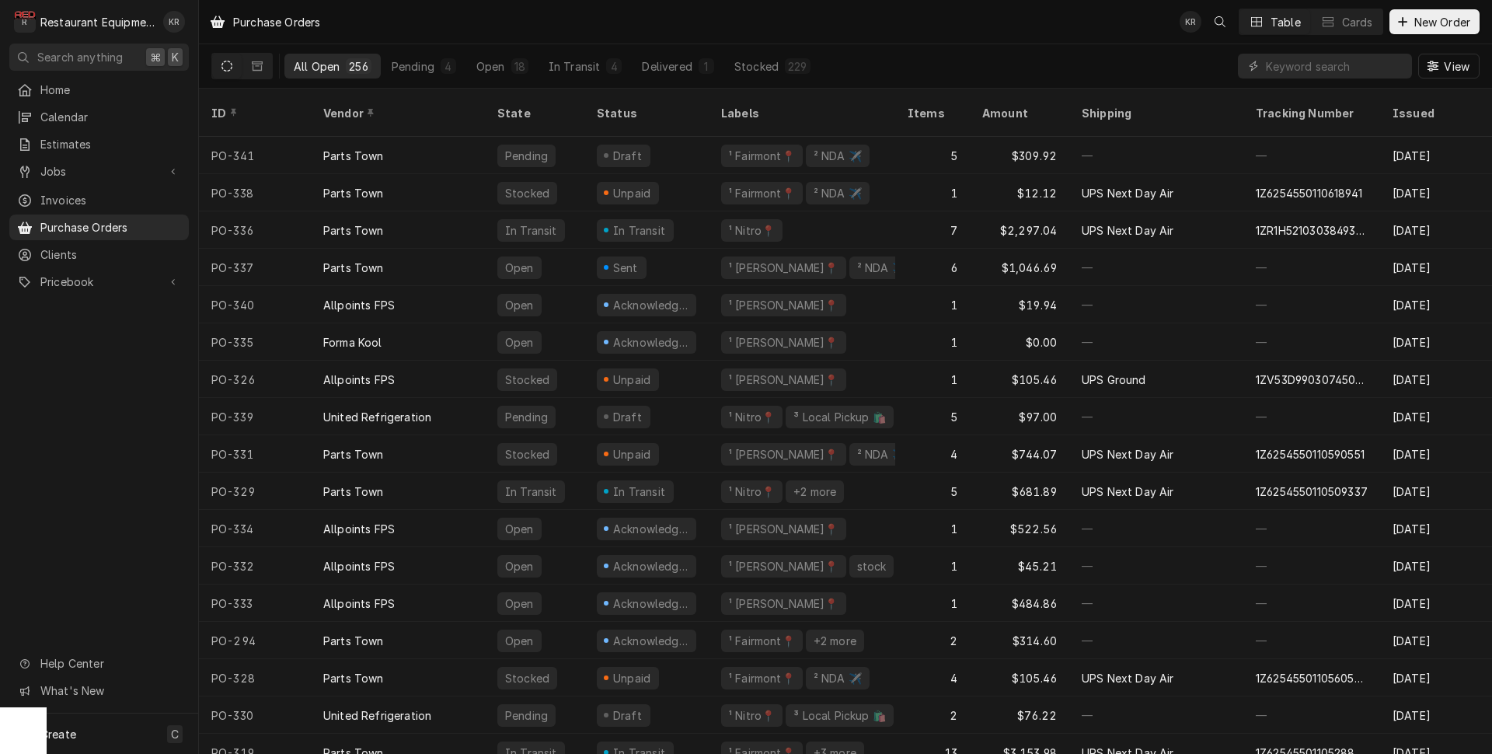
scroll to position [9, 0]
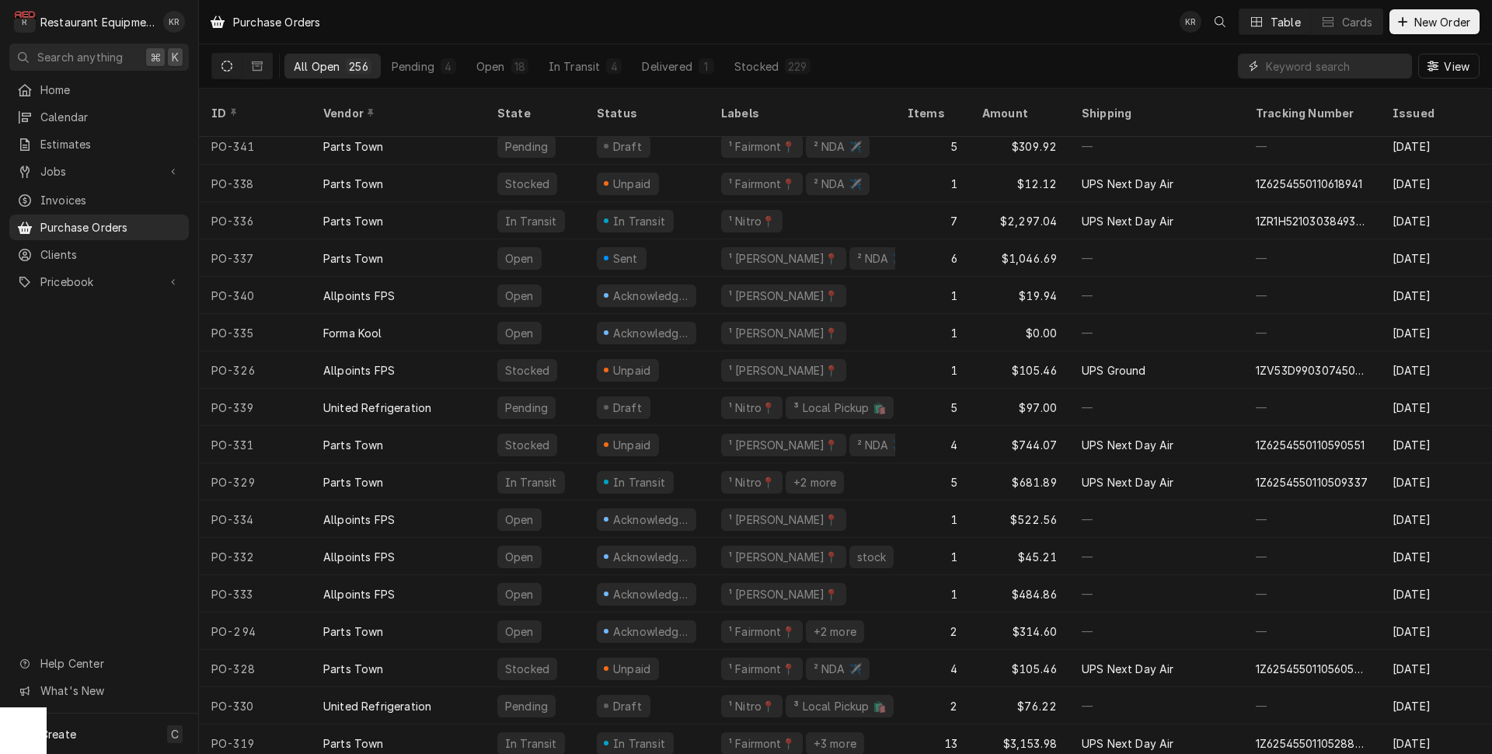
click at [1335, 68] on input "Dynamic Content Wrapper" at bounding box center [1335, 66] width 138 height 25
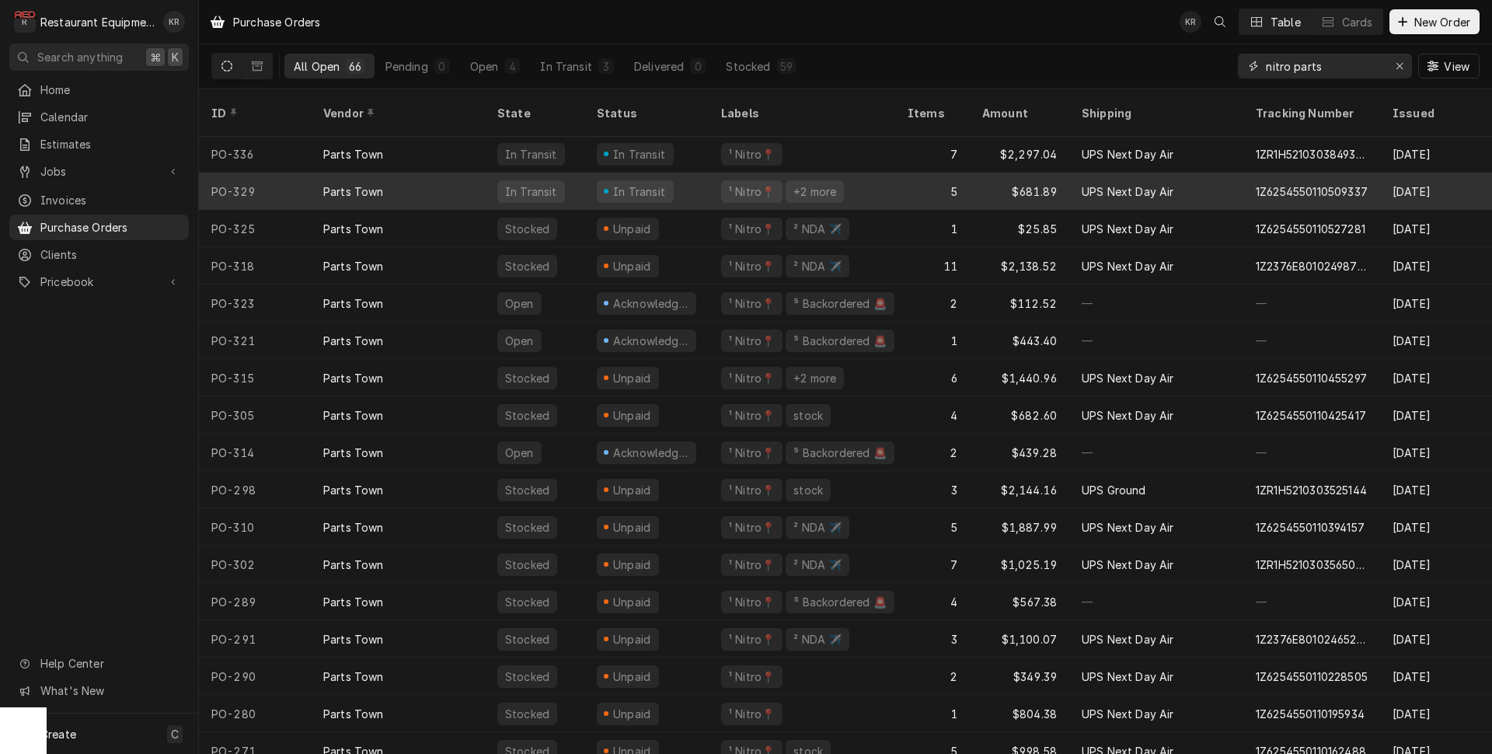
scroll to position [2, 2]
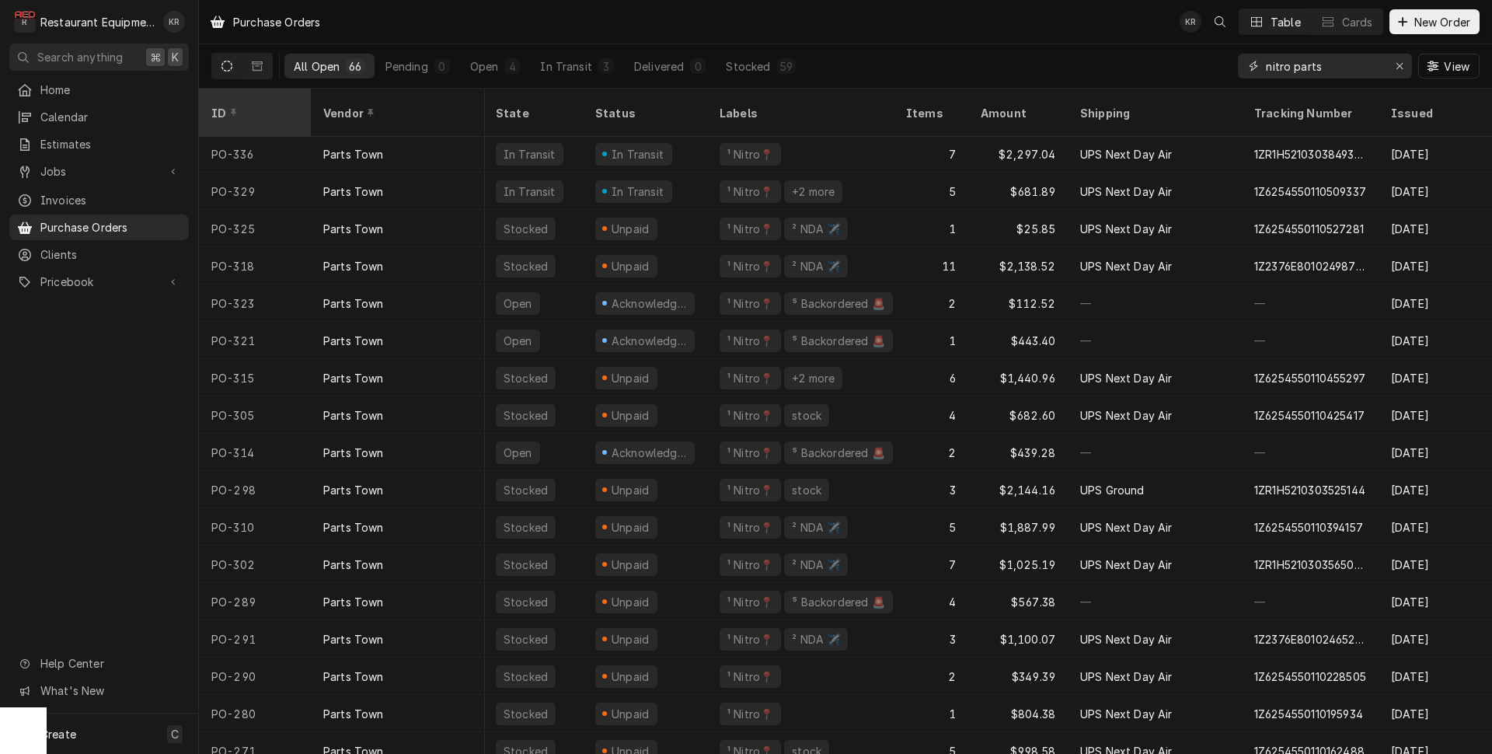
type input "nitro parts"
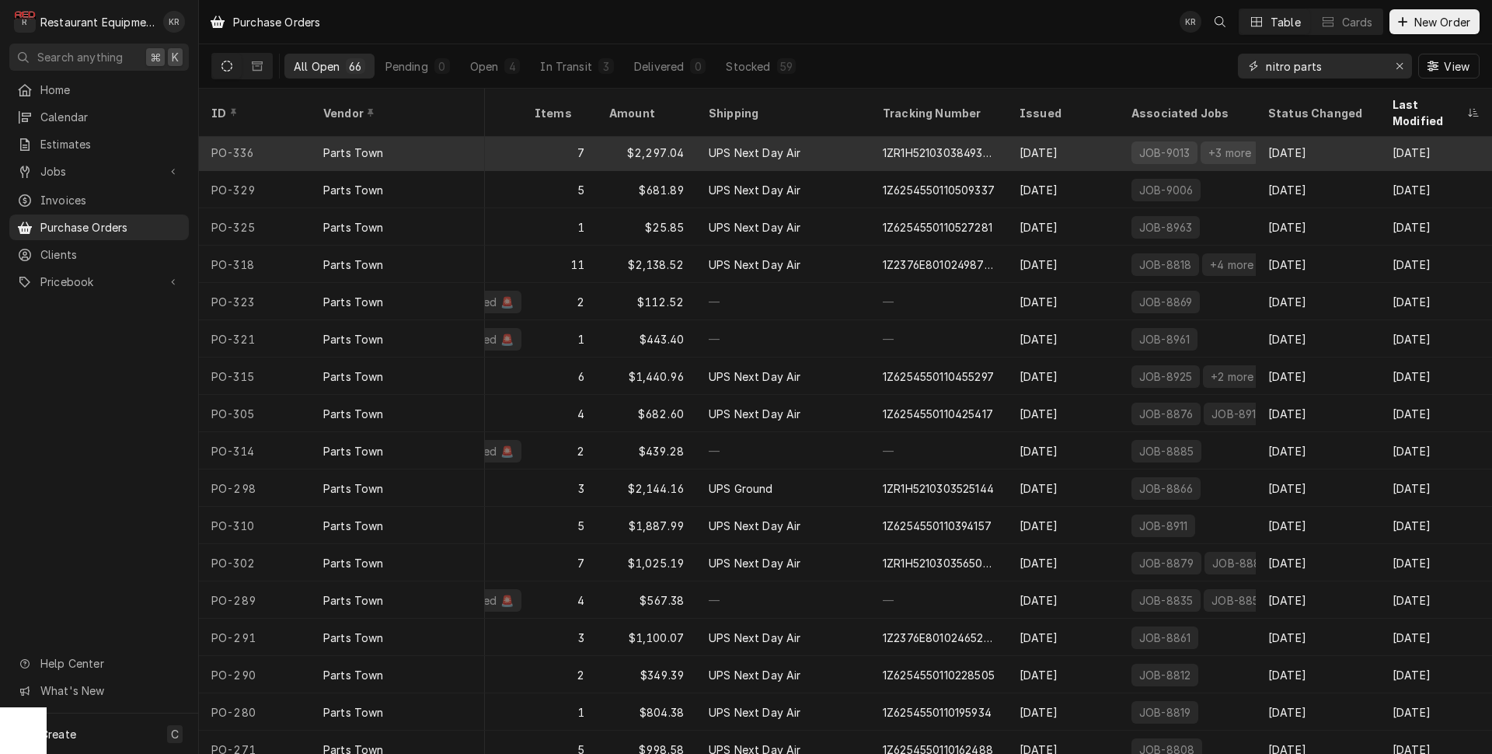
scroll to position [3, 0]
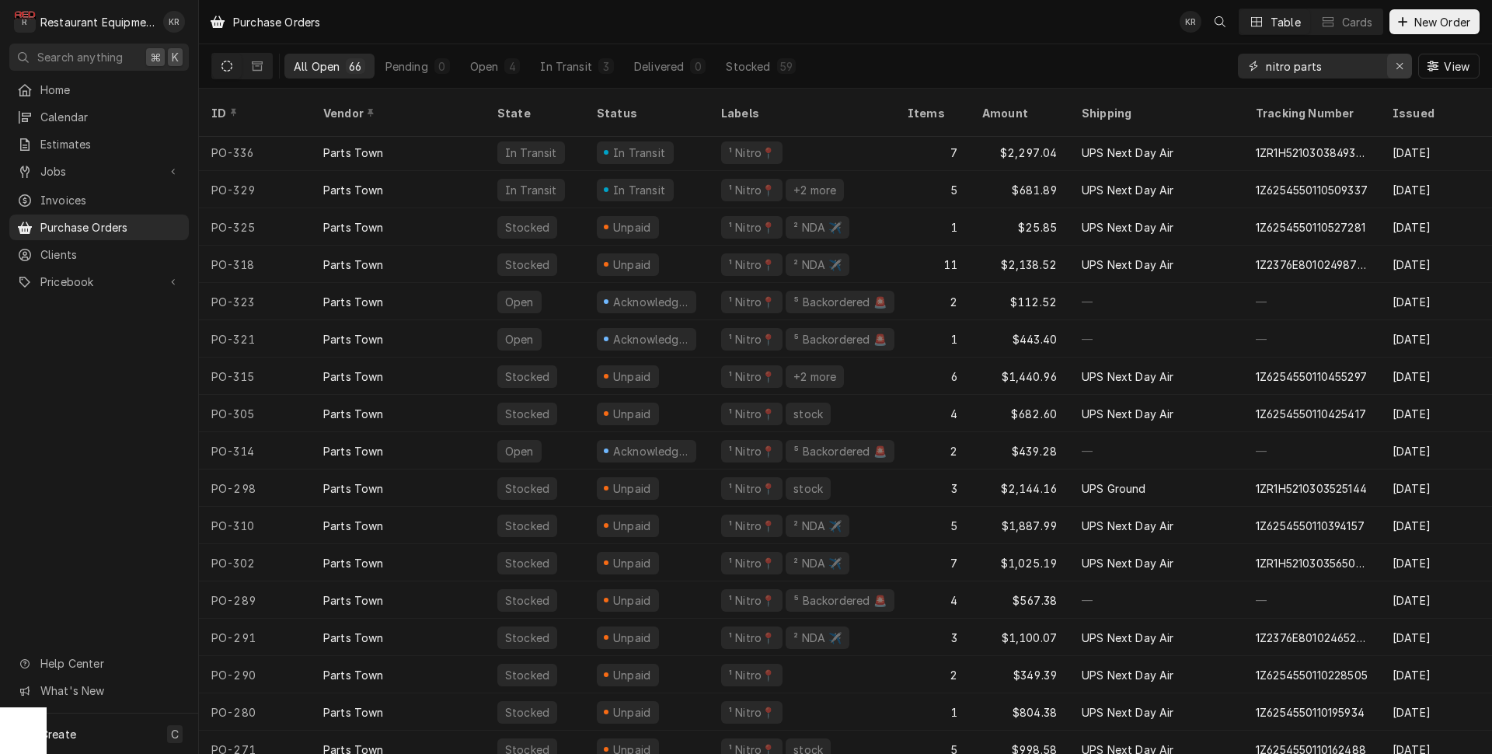
click at [1401, 68] on icon "Erase input" at bounding box center [1400, 66] width 6 height 6
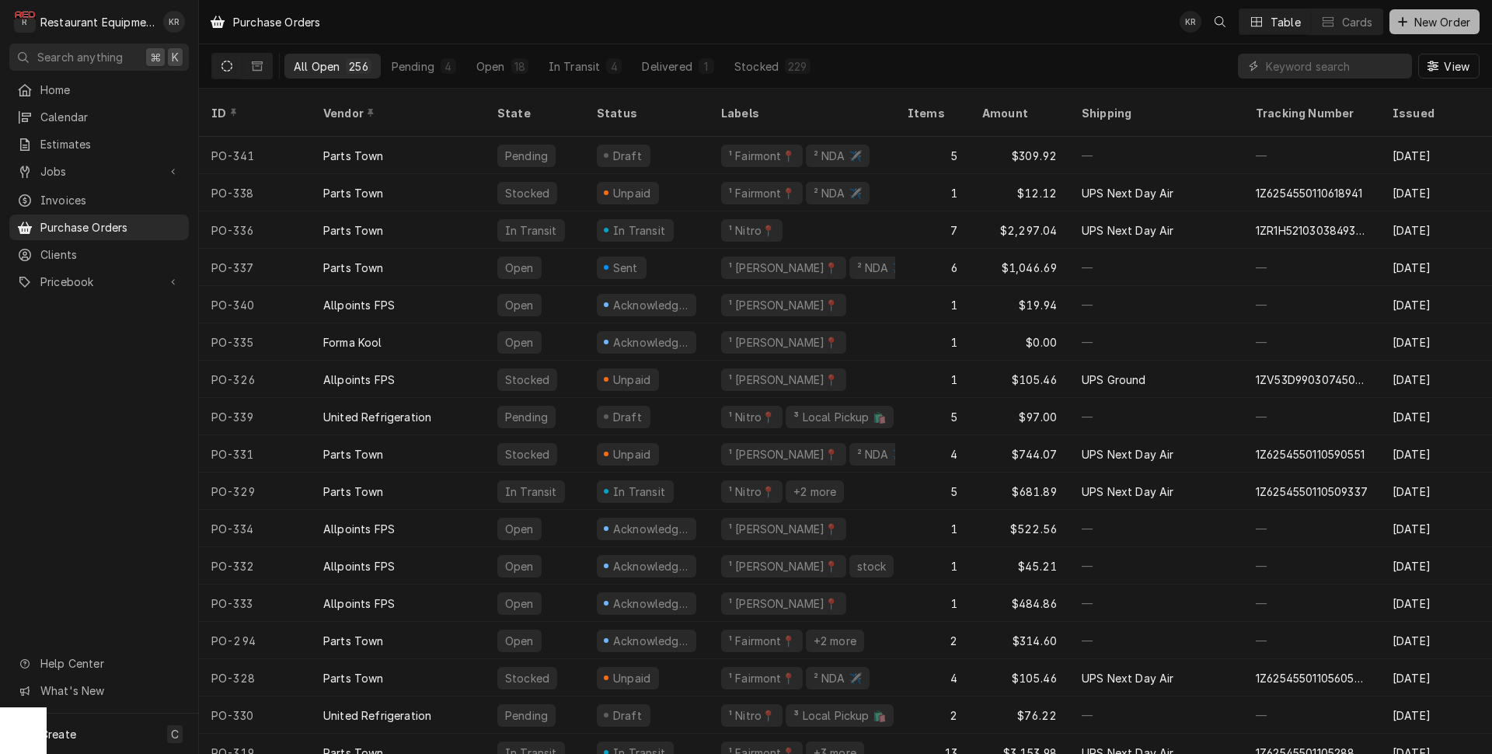
click at [1422, 21] on span "New Order" at bounding box center [1443, 22] width 62 height 16
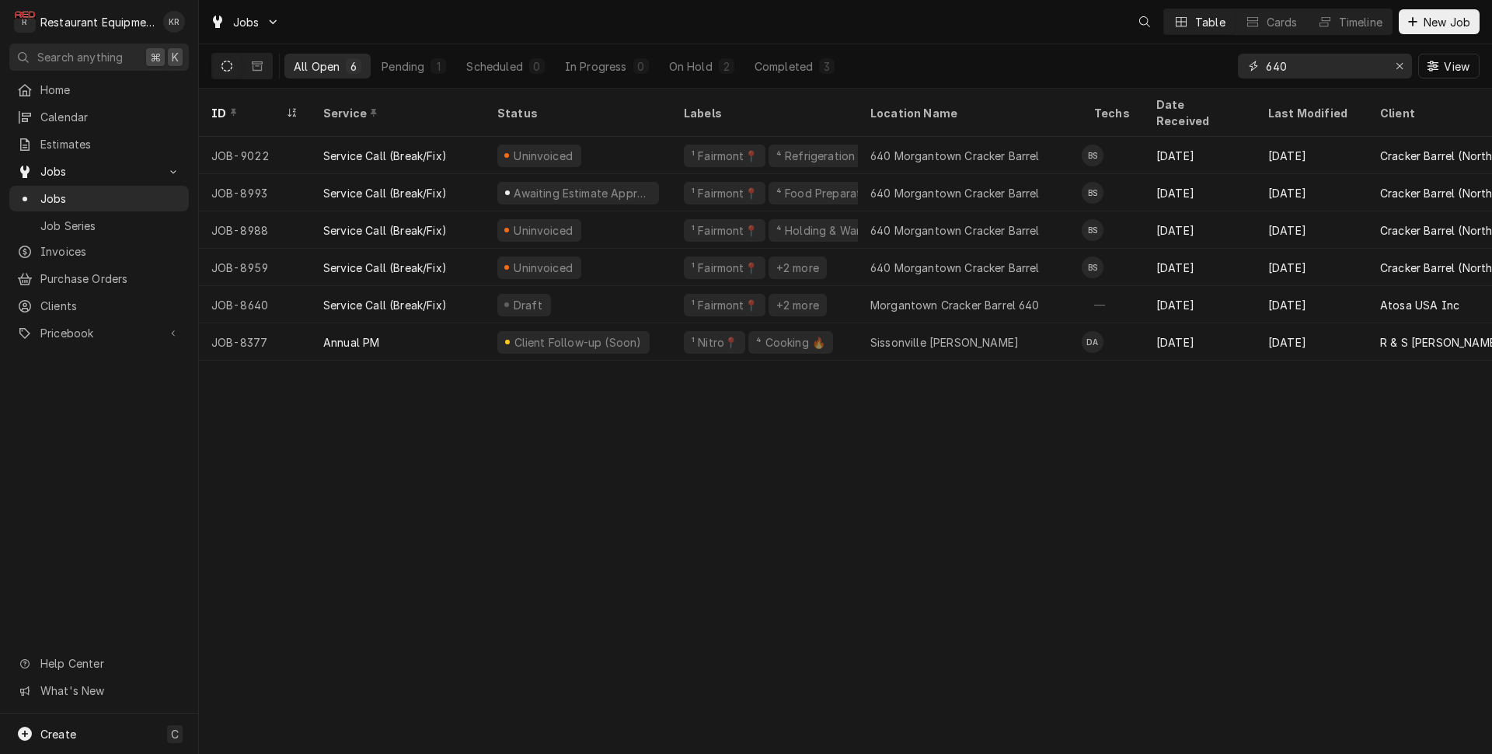
drag, startPoint x: 0, startPoint y: 0, endPoint x: 1211, endPoint y: 65, distance: 1212.7
click at [1266, 65] on input "640" at bounding box center [1324, 66] width 117 height 25
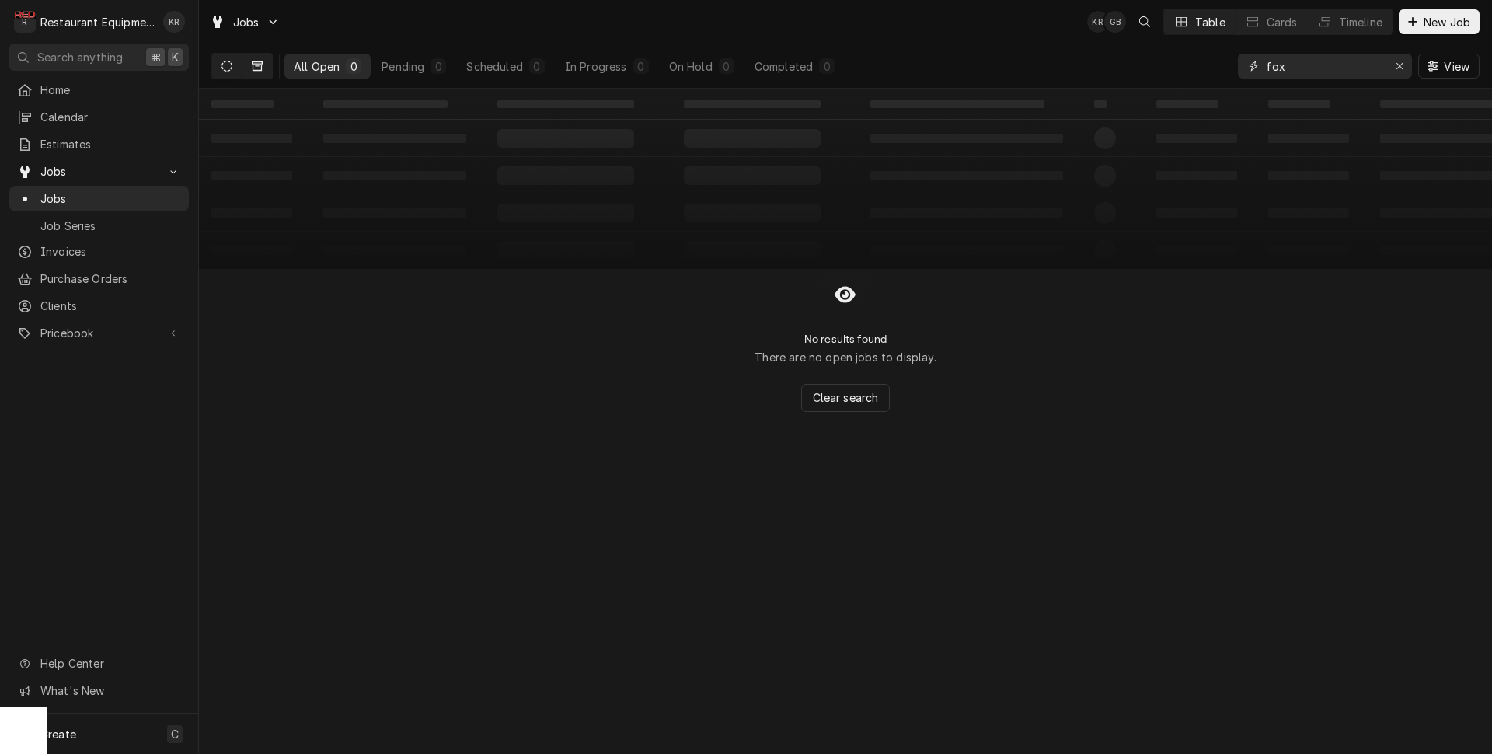
type input "fox"
click at [246, 60] on button "Dynamic Content Wrapper" at bounding box center [258, 66] width 30 height 25
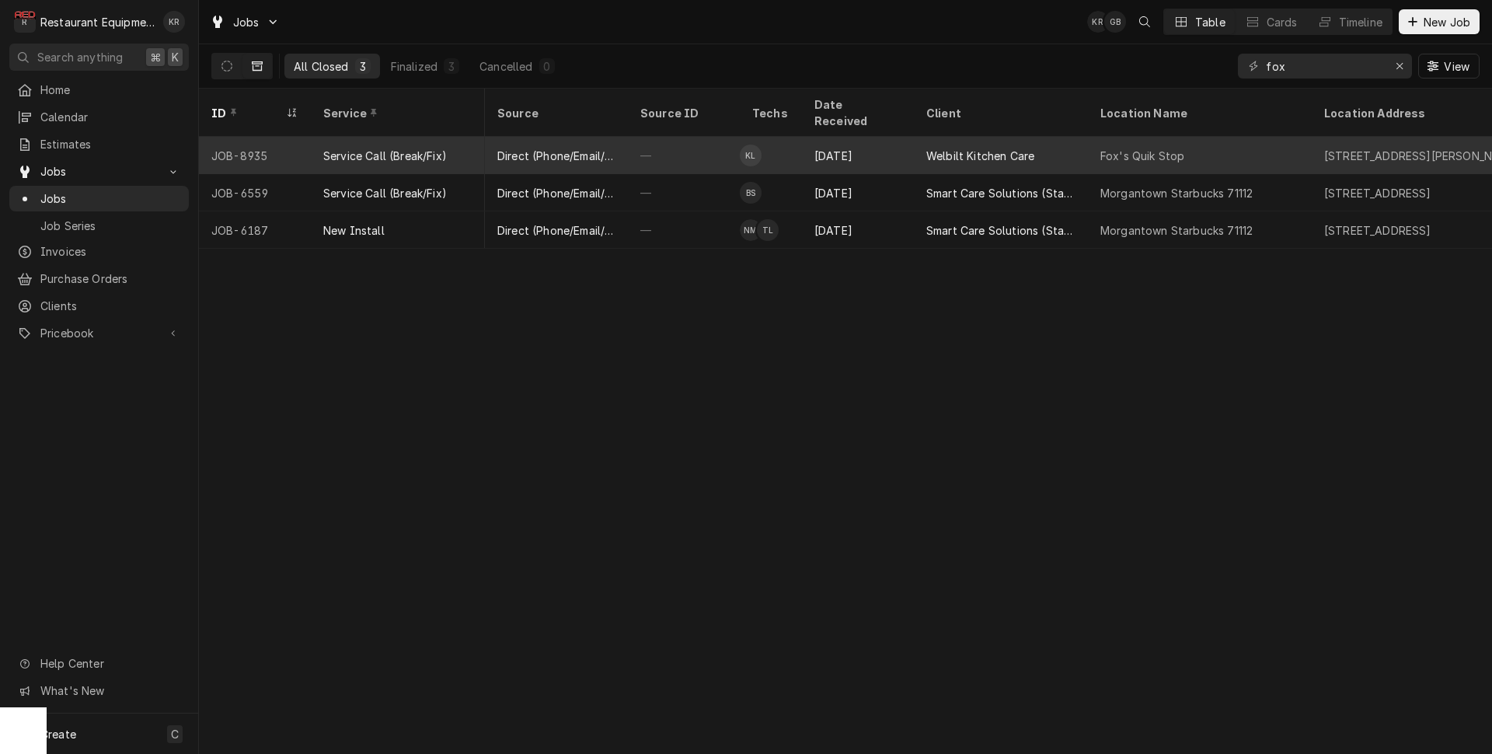
scroll to position [0, 500]
click at [1229, 137] on div "Fox's Quik Stop" at bounding box center [1198, 155] width 224 height 37
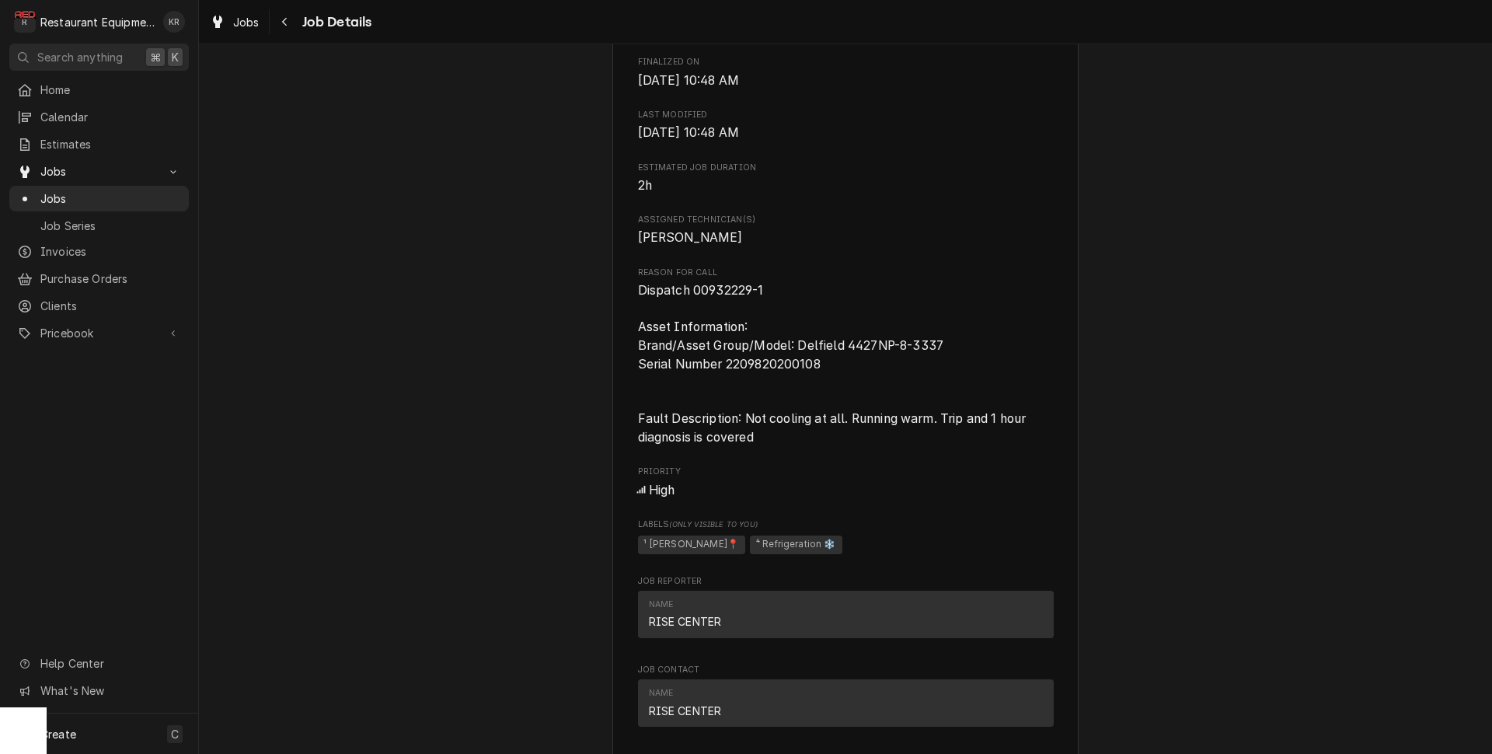
scroll to position [983, 0]
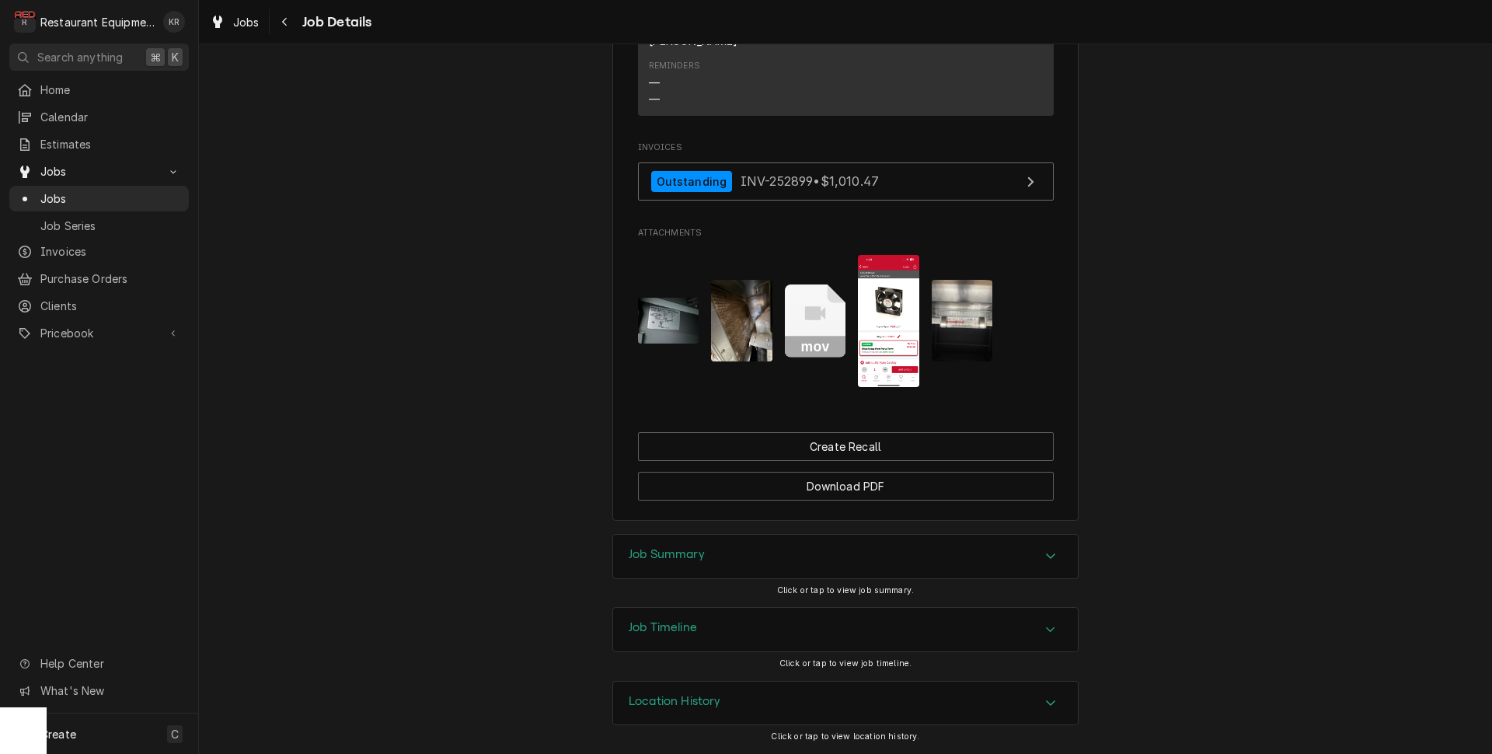
click at [672, 559] on h3 "Job Summary" at bounding box center [667, 554] width 76 height 15
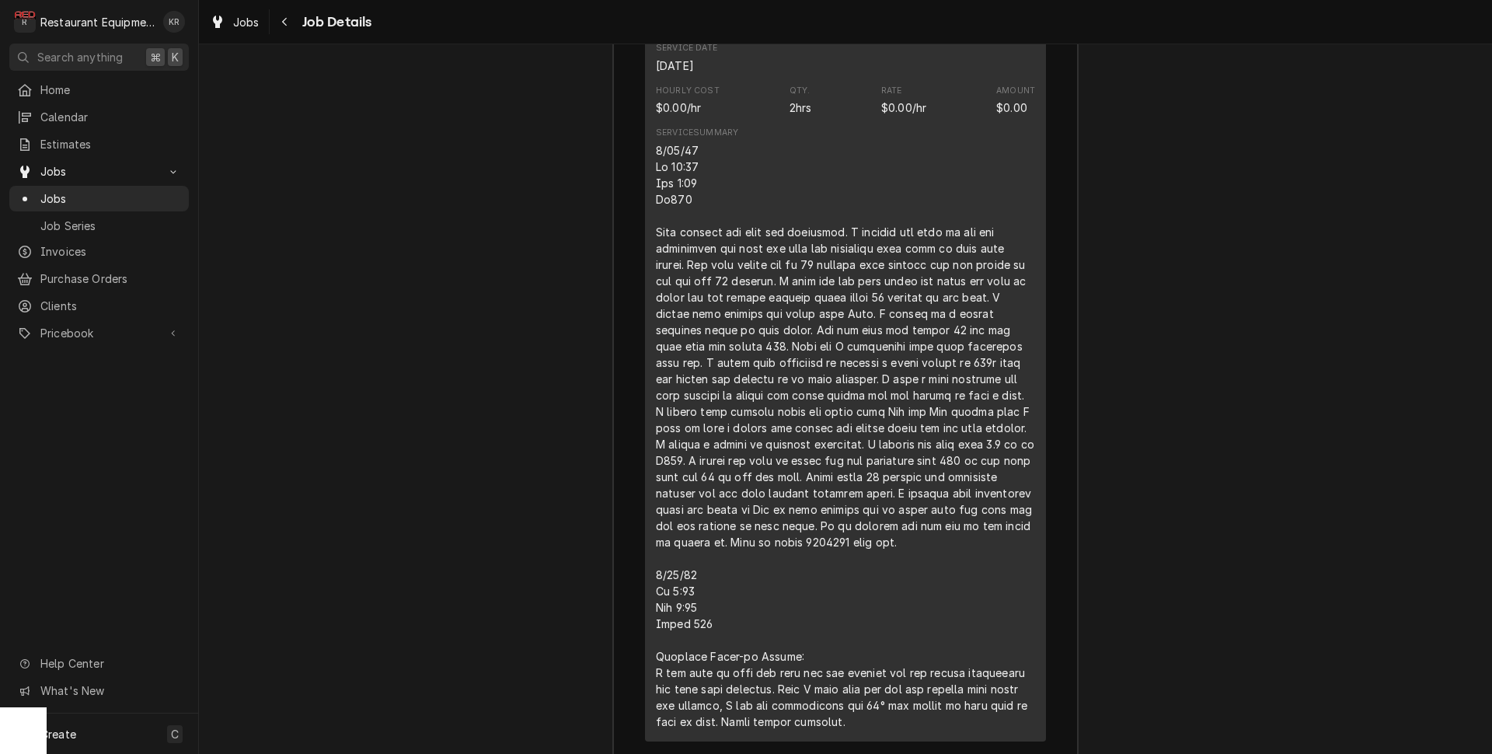
scroll to position [2265, 0]
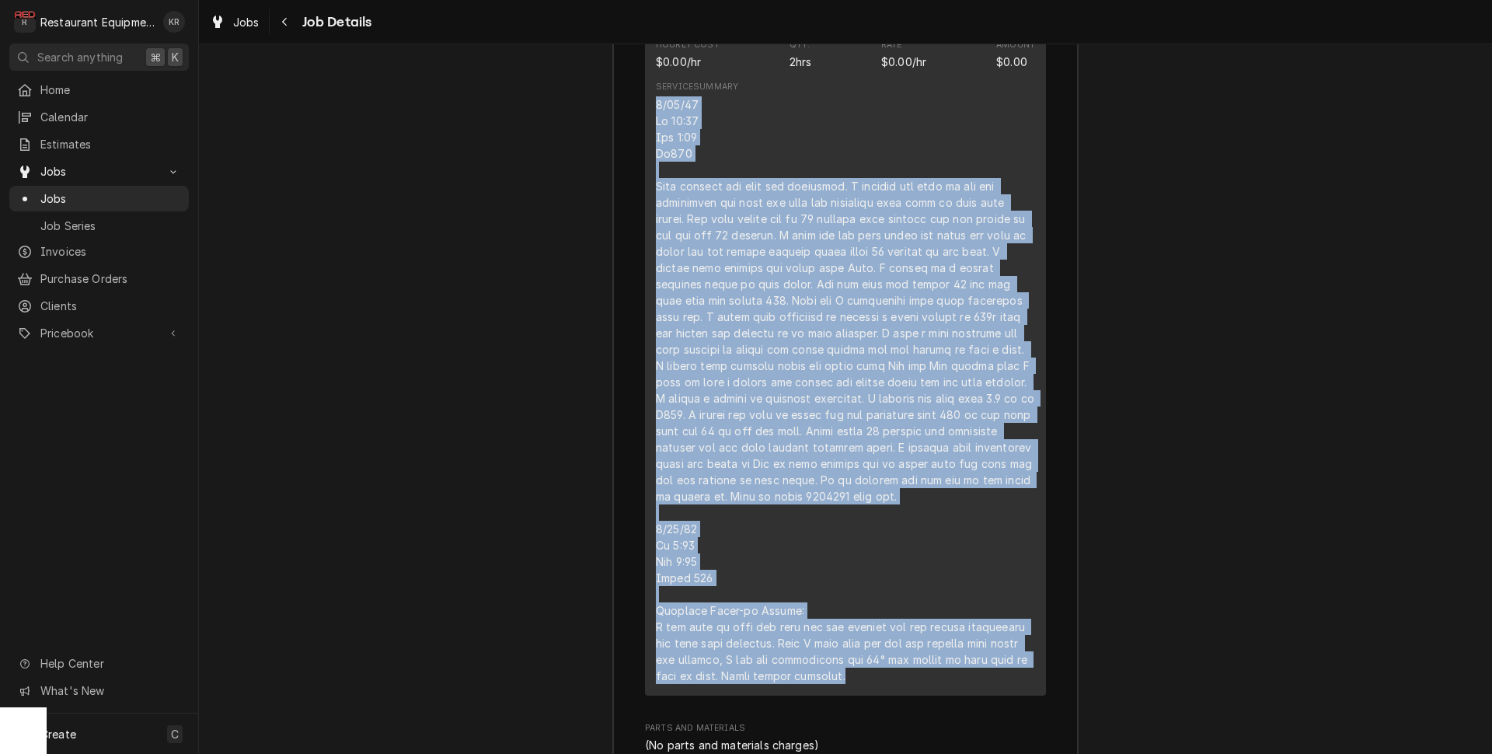
drag, startPoint x: 649, startPoint y: 119, endPoint x: 922, endPoint y: 716, distance: 656.3
click at [923, 696] on div "Short Description Service Call (Break/Fix) Service Date [DATE] Hourly Cost $0.0…" at bounding box center [845, 319] width 401 height 754
copy div "[DATE] In 11:30 Out 4:30 Tk105 Upon arrival the unit was unplugged. I plugged t…"
click at [239, 24] on span "Jobs" at bounding box center [246, 22] width 26 height 16
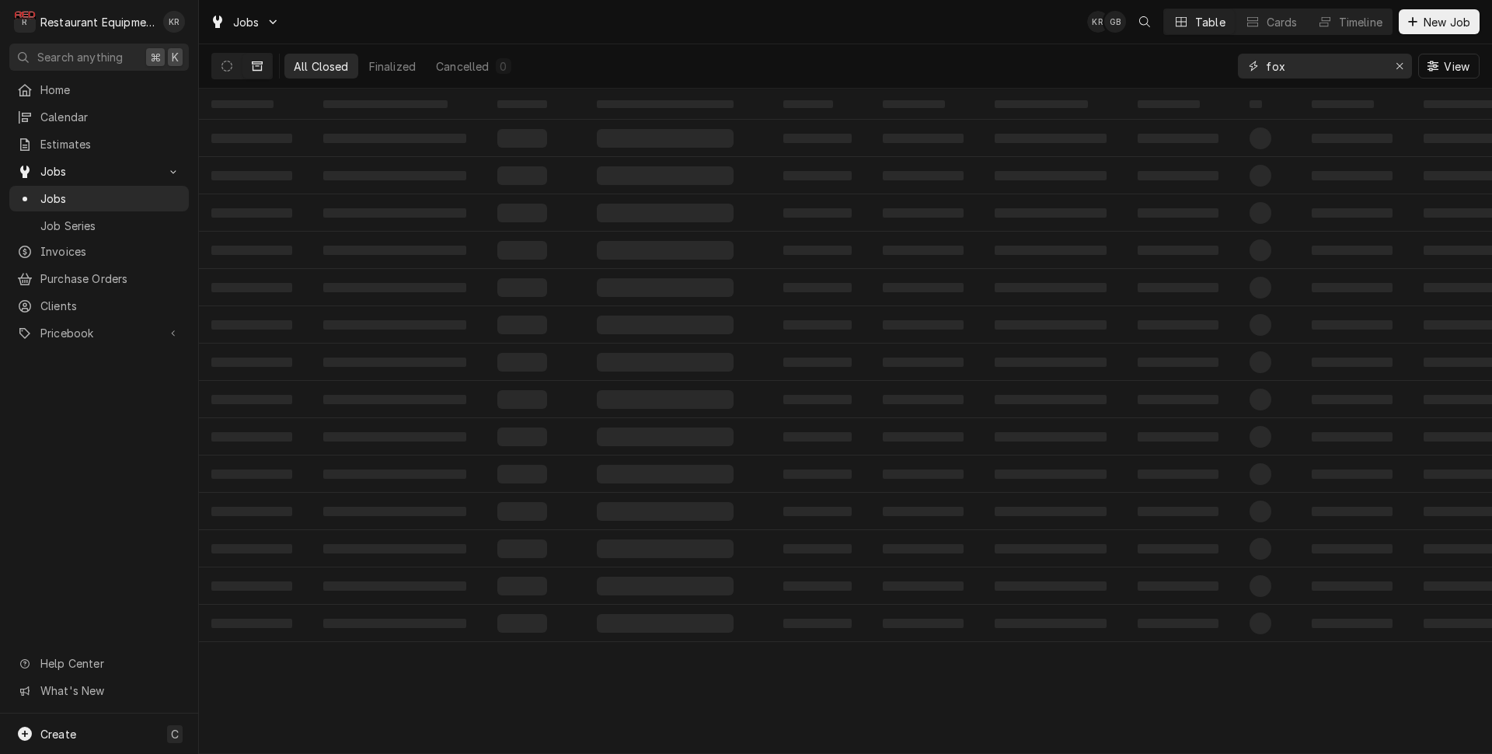
drag, startPoint x: 1325, startPoint y: 72, endPoint x: 1192, endPoint y: 65, distance: 133.1
click at [1266, 65] on input "fox" at bounding box center [1324, 66] width 117 height 25
type input "grafton"
click at [223, 62] on icon "Dynamic Content Wrapper" at bounding box center [227, 66] width 11 height 11
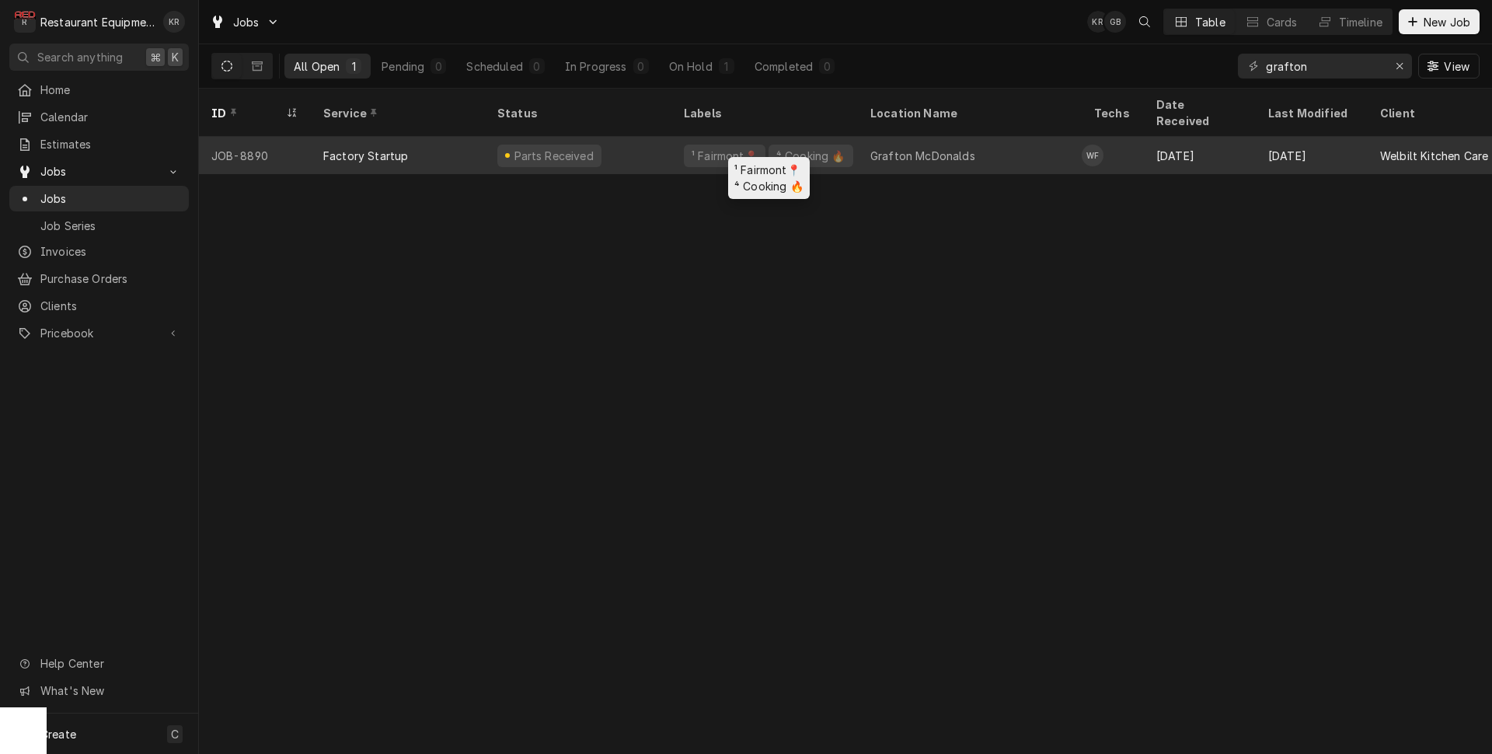
click at [728, 145] on div "¹ Fairmont📍" at bounding box center [725, 156] width 82 height 23
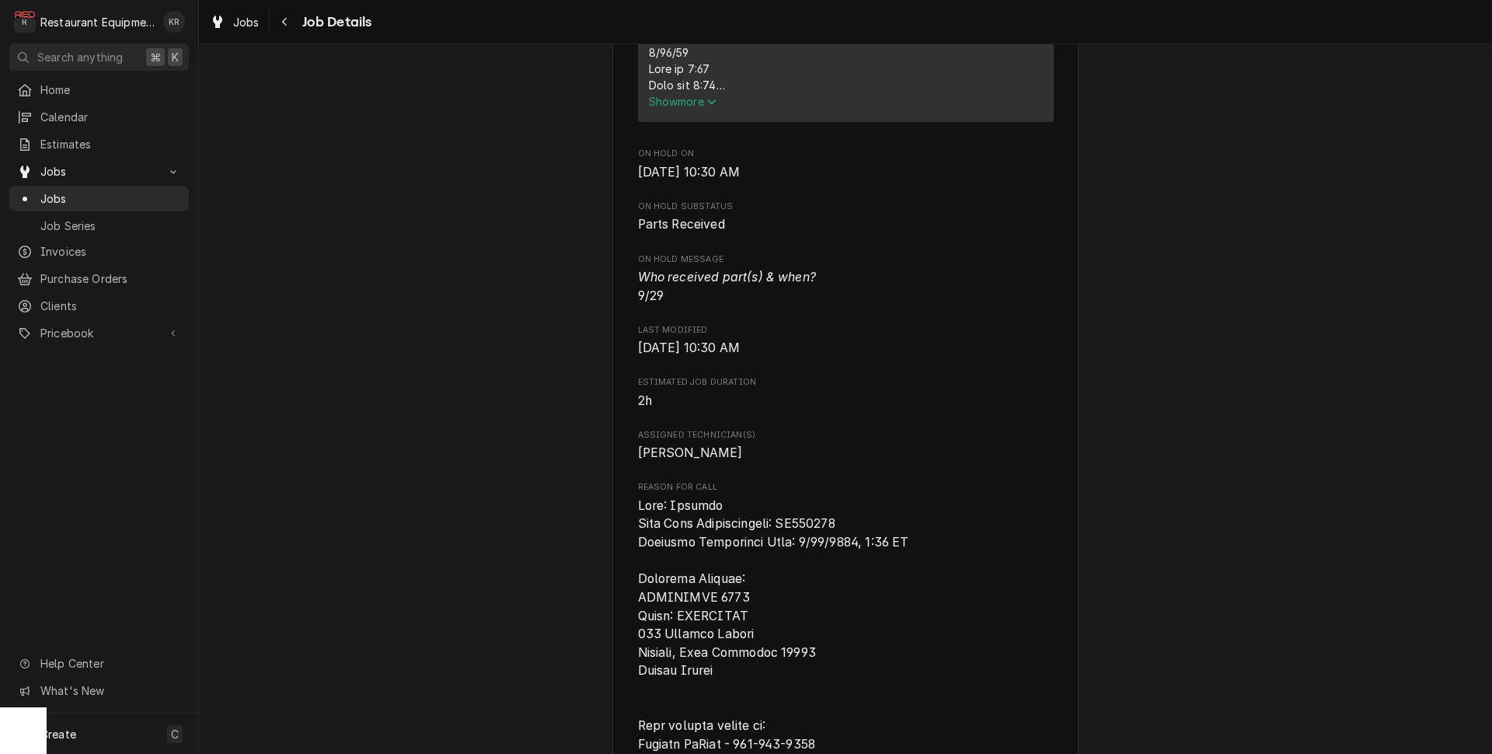
scroll to position [727, 0]
click at [682, 106] on span "Show more" at bounding box center [683, 98] width 68 height 13
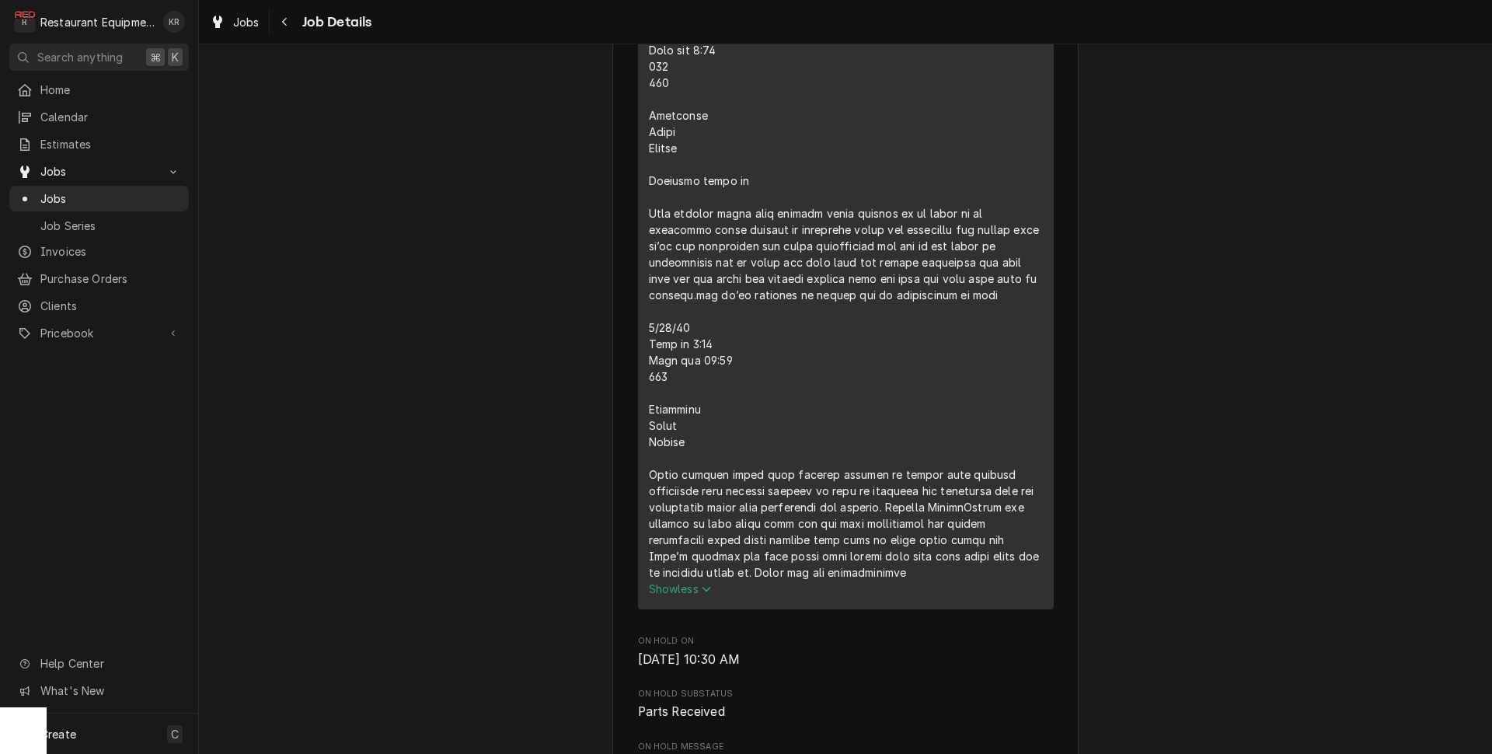
scroll to position [760, 0]
click at [257, 28] on span "Jobs" at bounding box center [246, 22] width 26 height 16
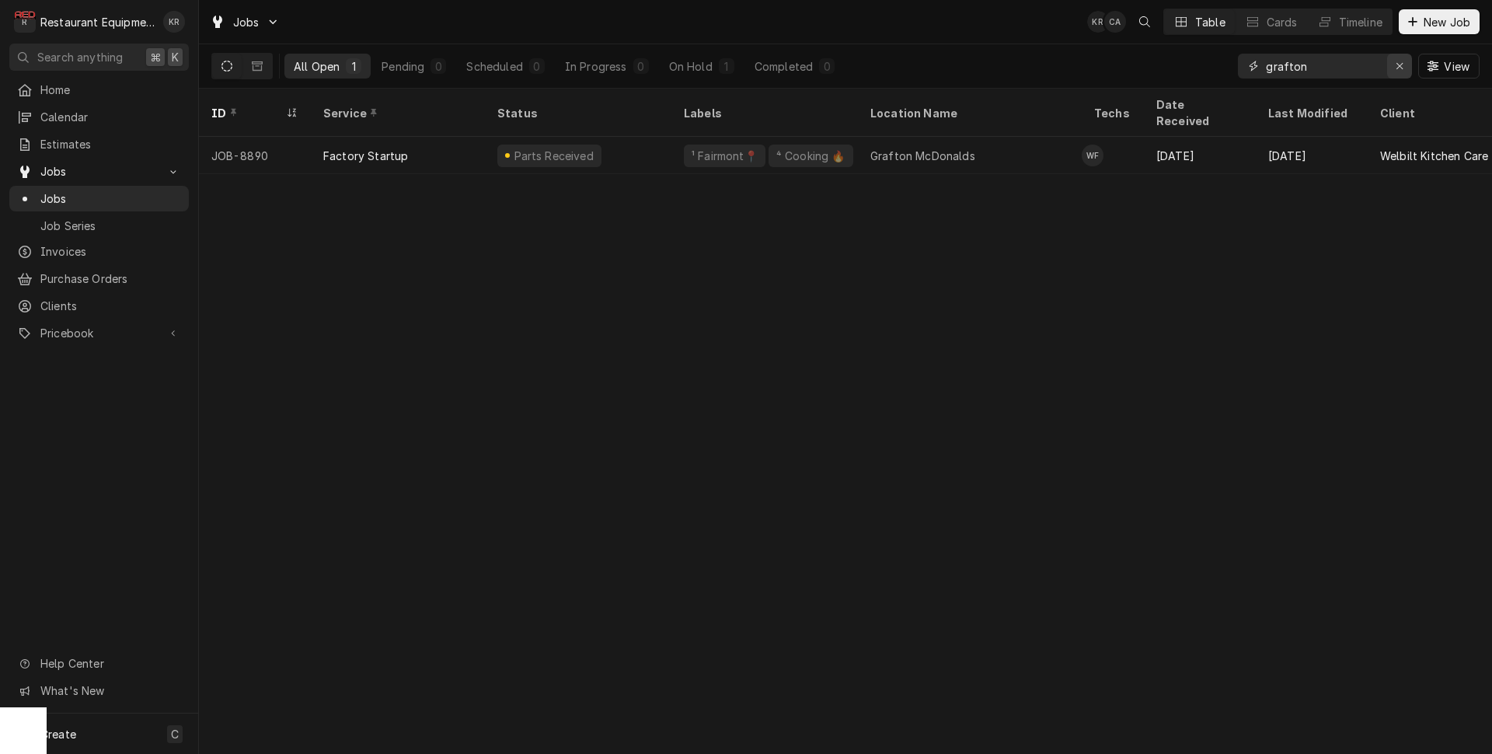
click at [1393, 63] on div "Erase input" at bounding box center [1400, 66] width 16 height 16
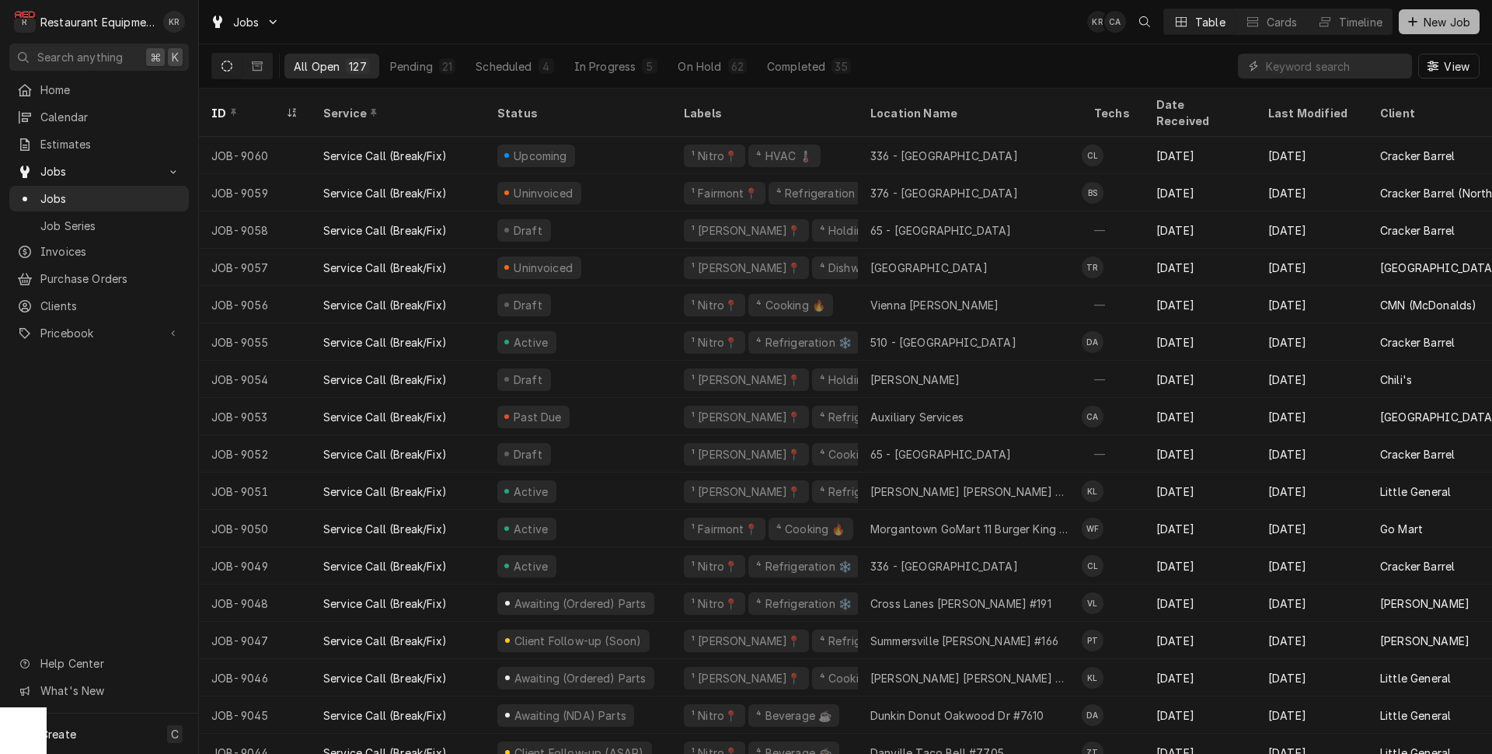
click at [1448, 26] on span "New Job" at bounding box center [1447, 22] width 53 height 16
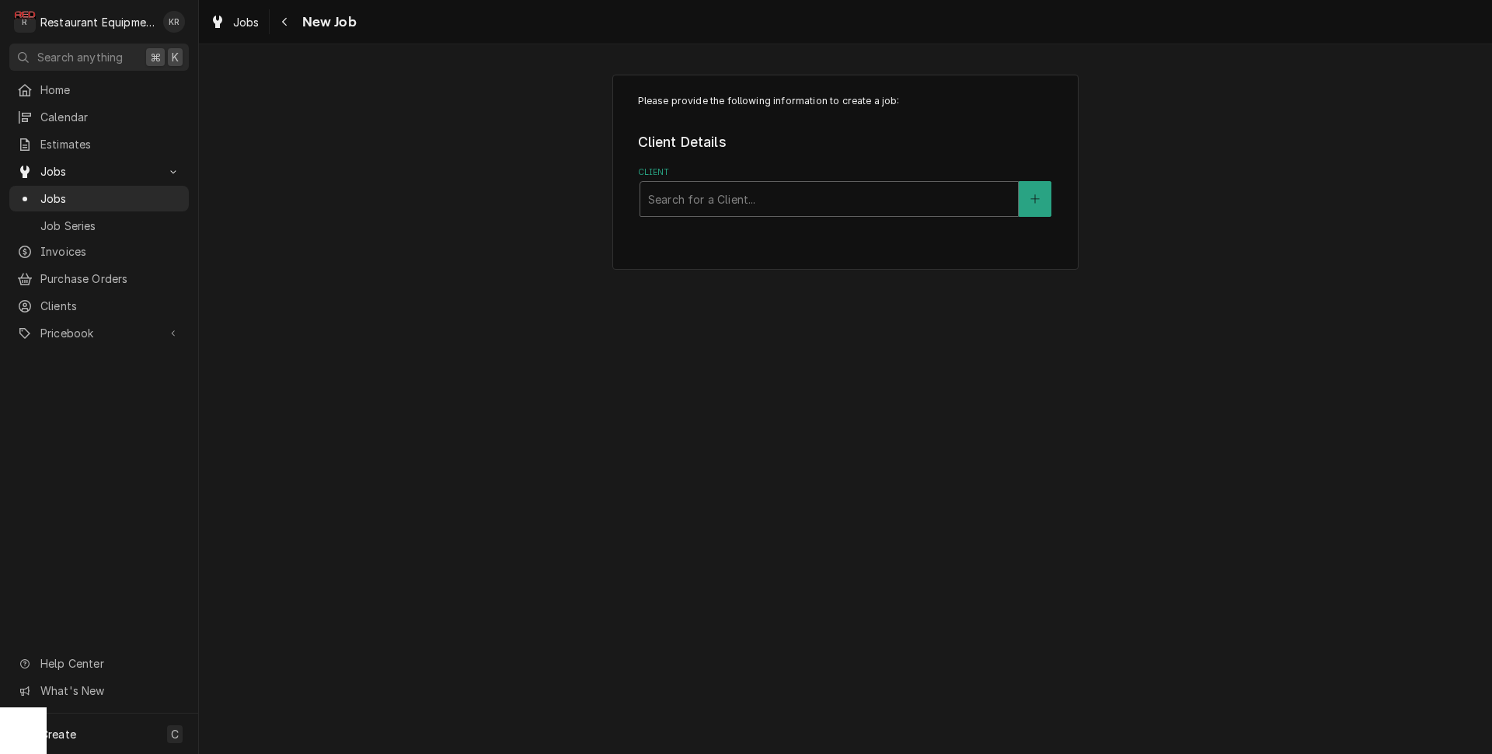
click at [243, 21] on span "Jobs" at bounding box center [246, 22] width 26 height 16
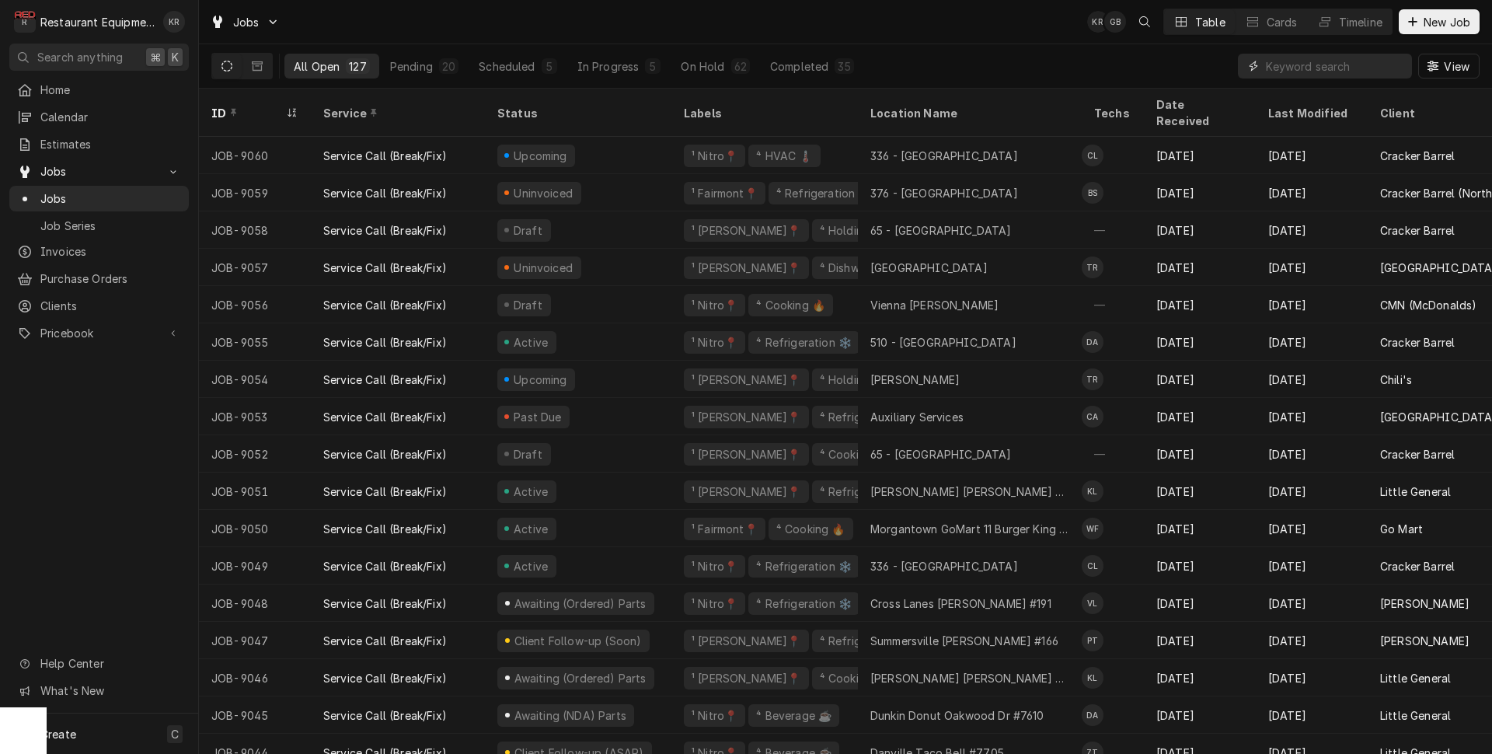
click at [1307, 68] on input "Dynamic Content Wrapper" at bounding box center [1335, 66] width 138 height 25
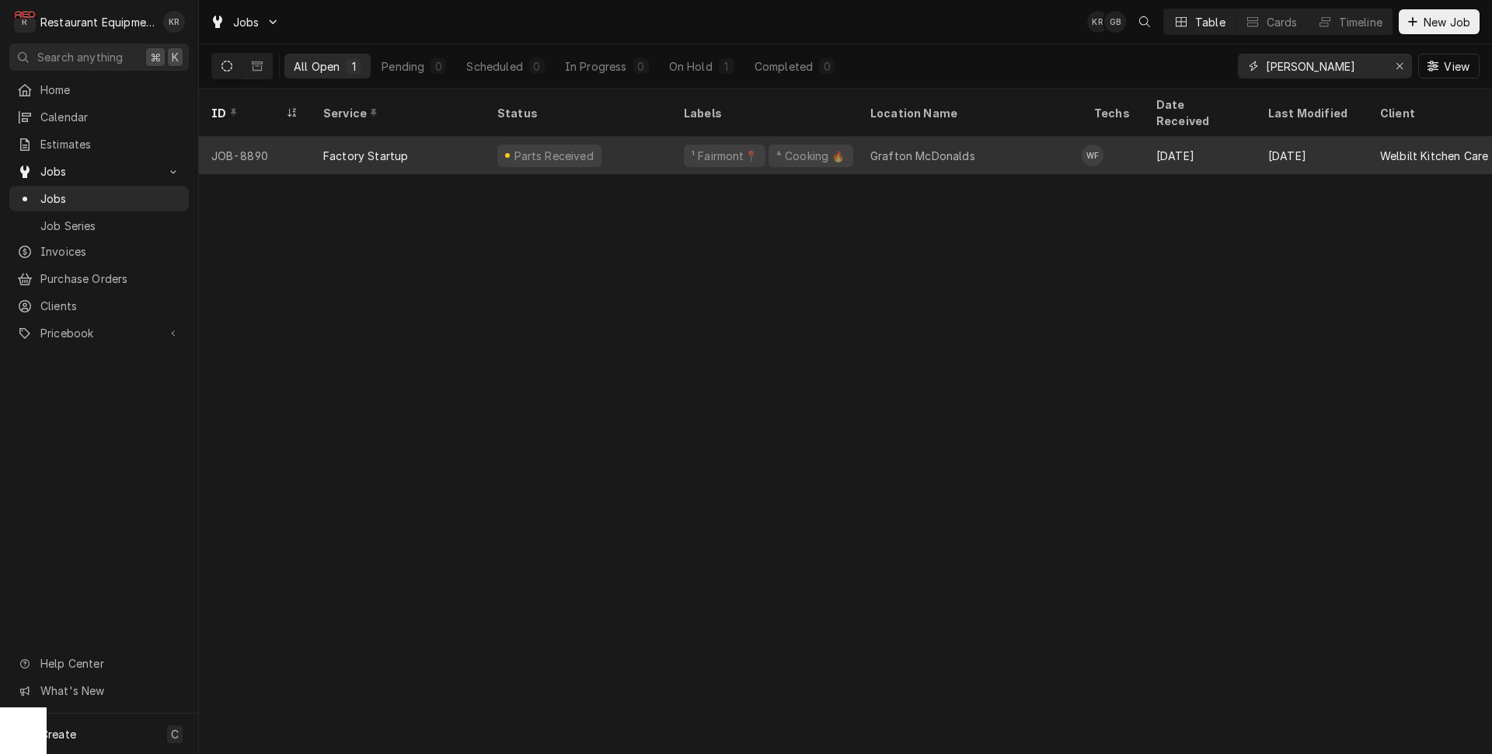
type input "[PERSON_NAME]"
click at [532, 148] on div "Parts Received" at bounding box center [553, 156] width 83 height 16
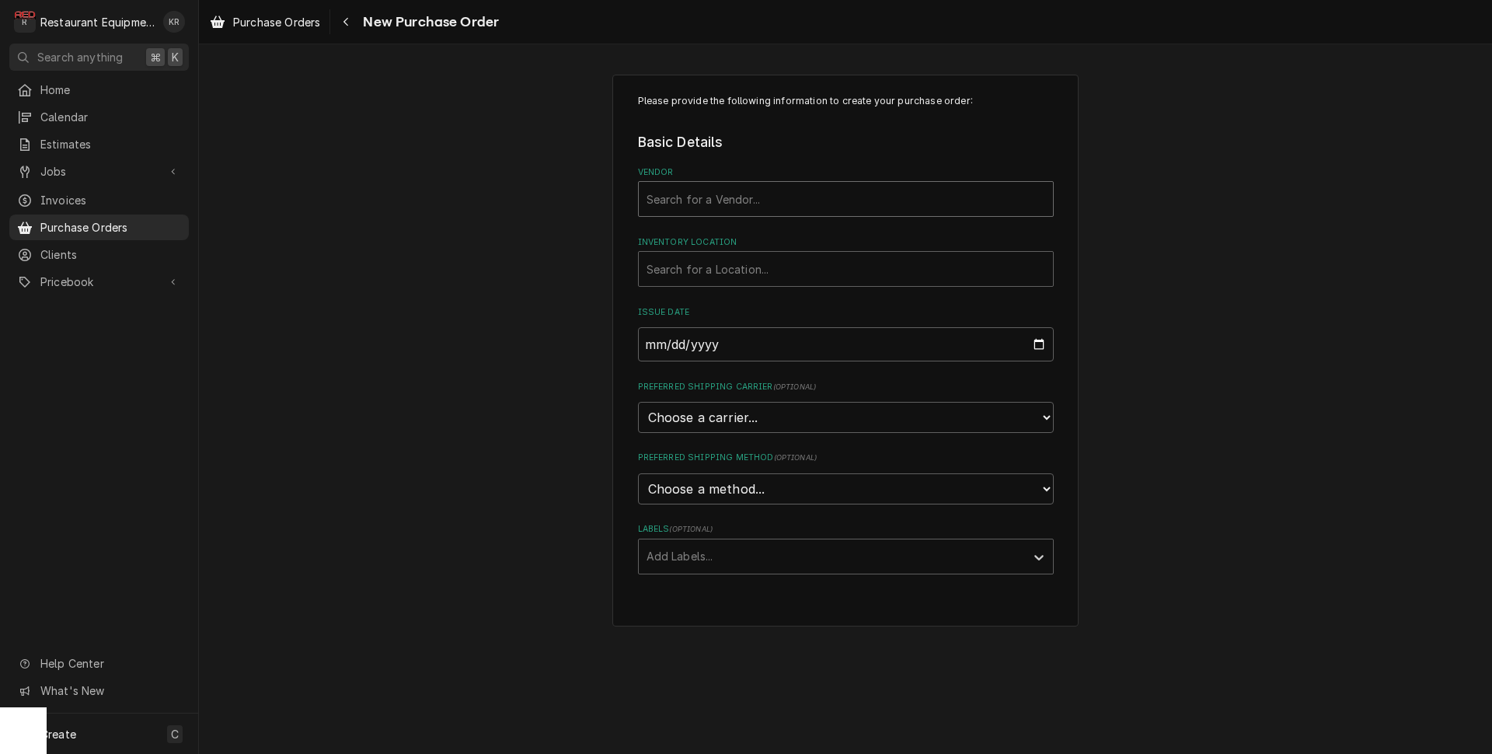
click at [808, 198] on div "Vendor" at bounding box center [846, 199] width 399 height 28
type input "webs"
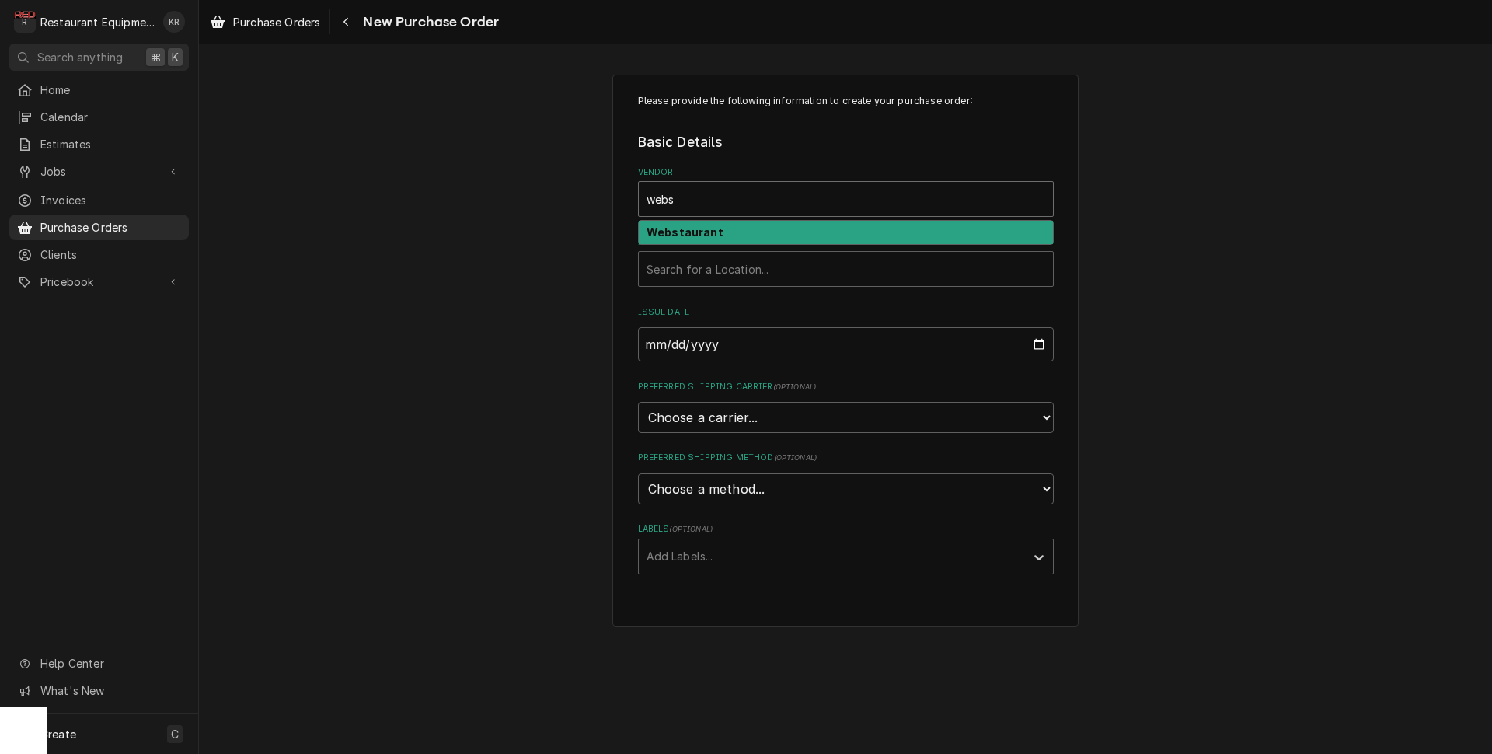
click at [762, 238] on div "Webstaurant" at bounding box center [846, 233] width 414 height 24
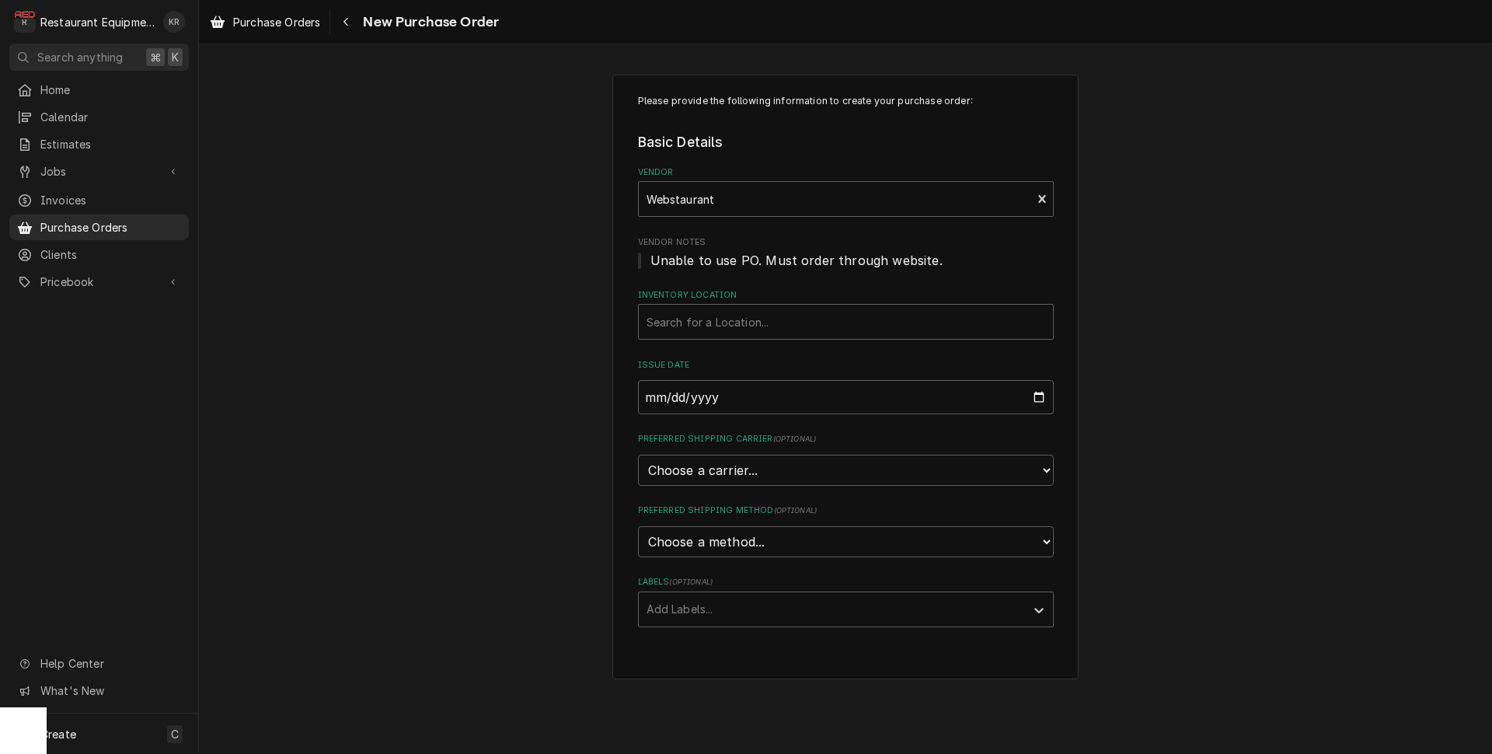
drag, startPoint x: 753, startPoint y: 279, endPoint x: 750, endPoint y: 291, distance: 12.8
click at [753, 278] on fieldset "Basic Details Vendor Webstaurant Vendor Notes Unable to use PO. Must order thro…" at bounding box center [846, 379] width 416 height 495
click at [752, 333] on div "Inventory Location" at bounding box center [846, 322] width 399 height 28
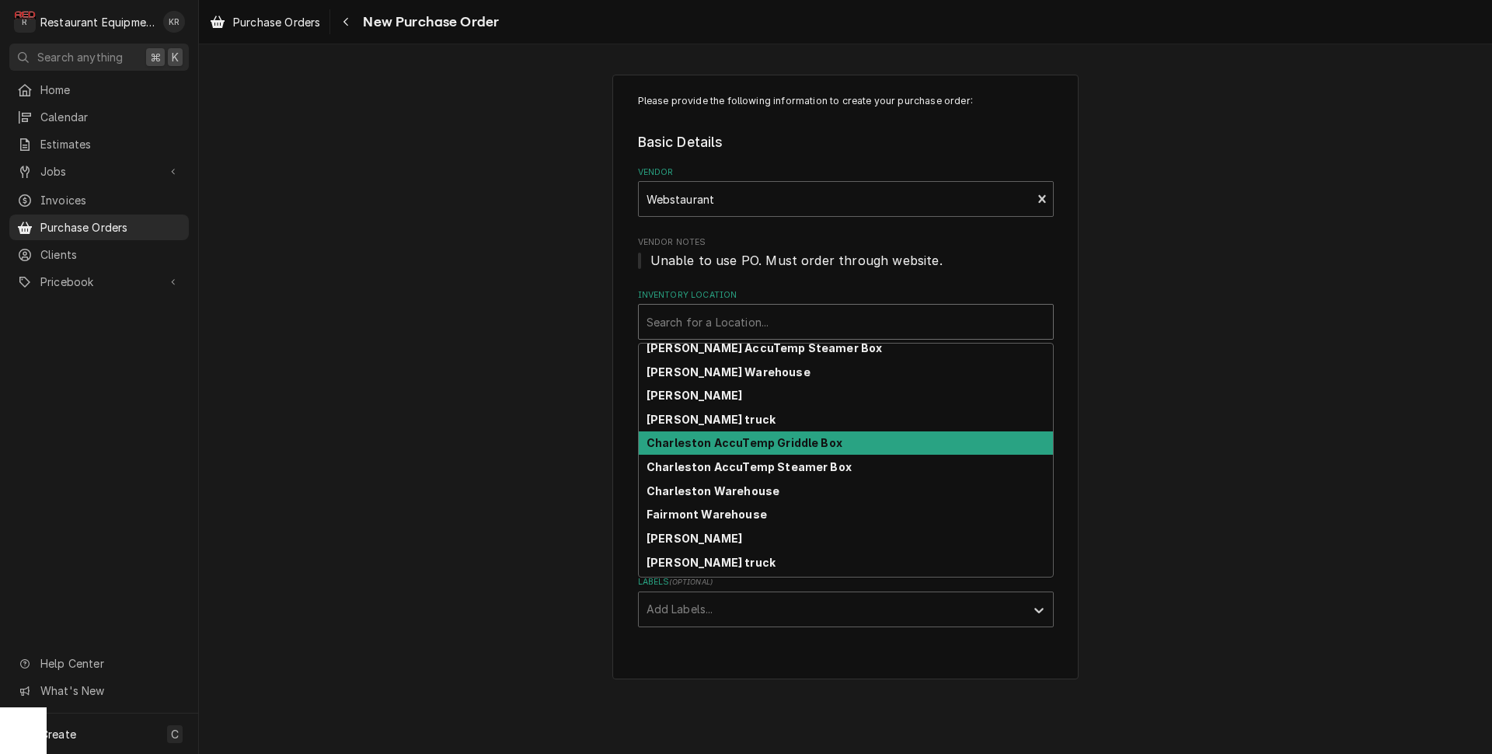
scroll to position [38, 0]
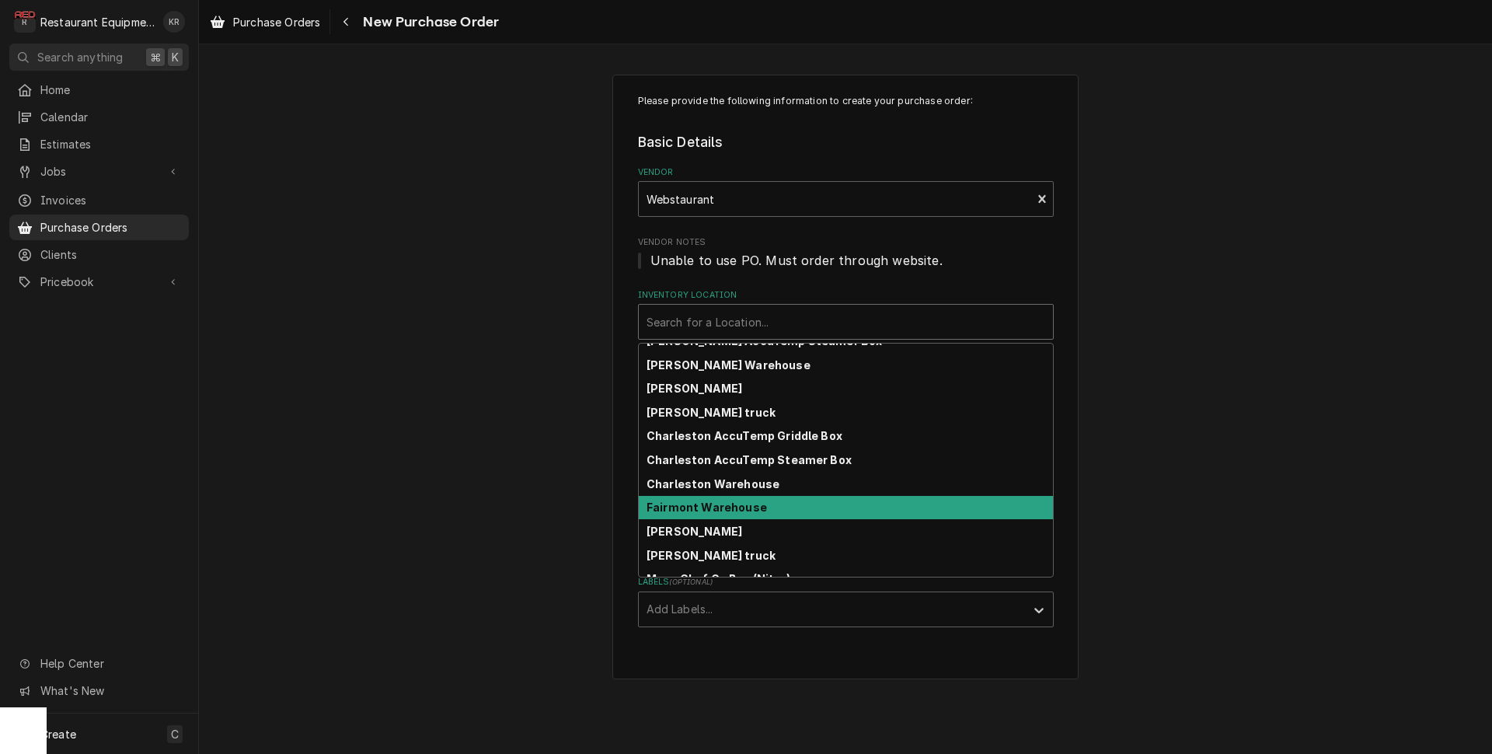
click at [772, 504] on div "Fairmont Warehouse" at bounding box center [846, 508] width 414 height 24
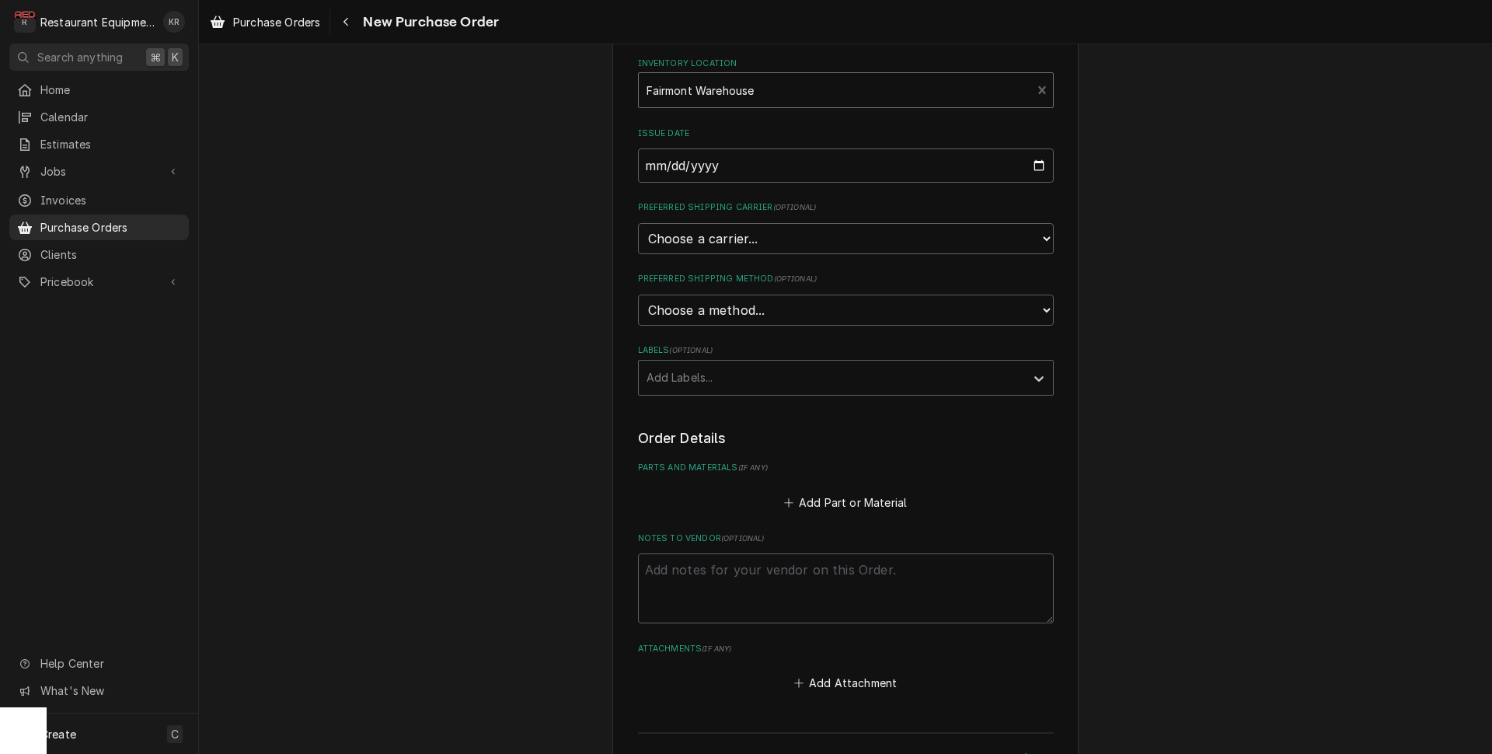
scroll to position [259, 0]
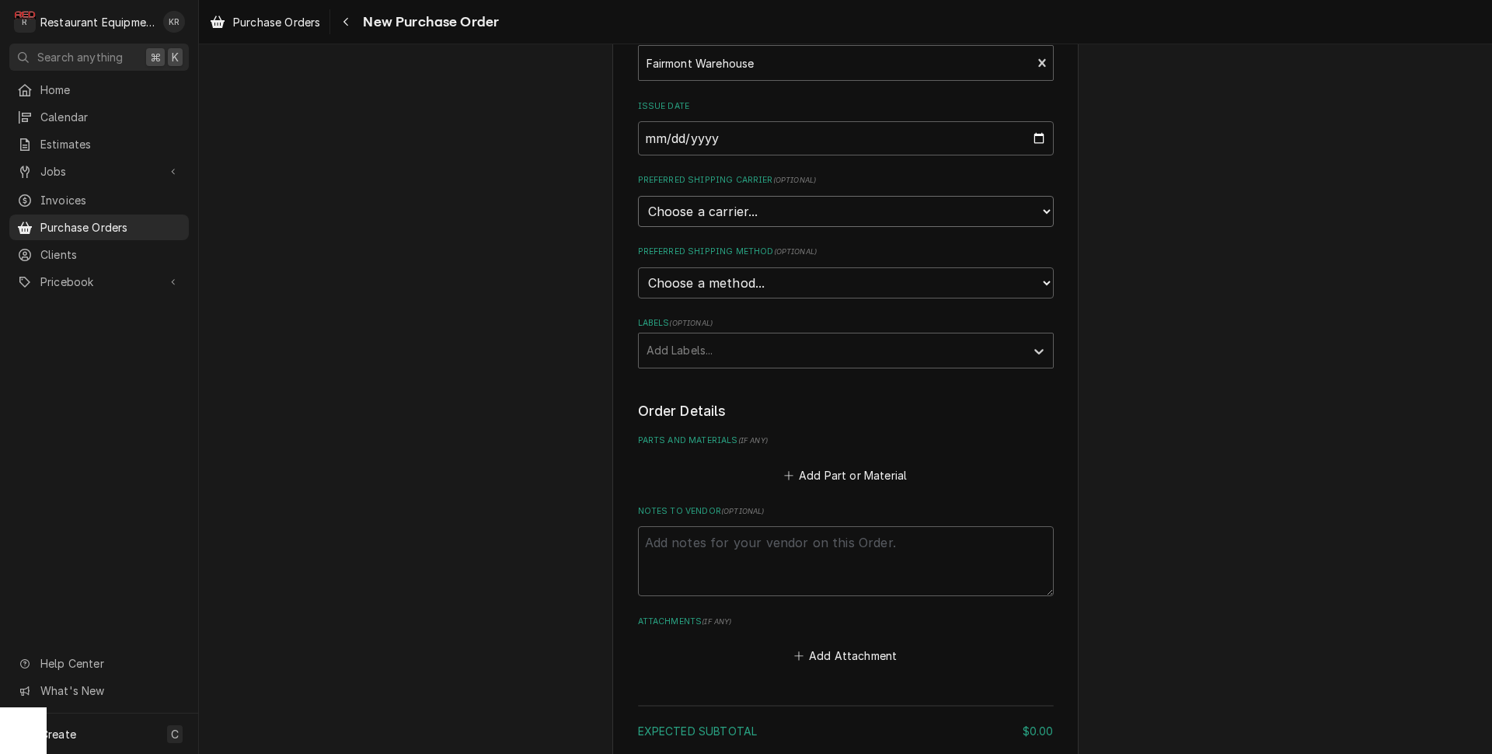
select select "4"
click option "UPS" at bounding box center [0, 0] width 0 height 0
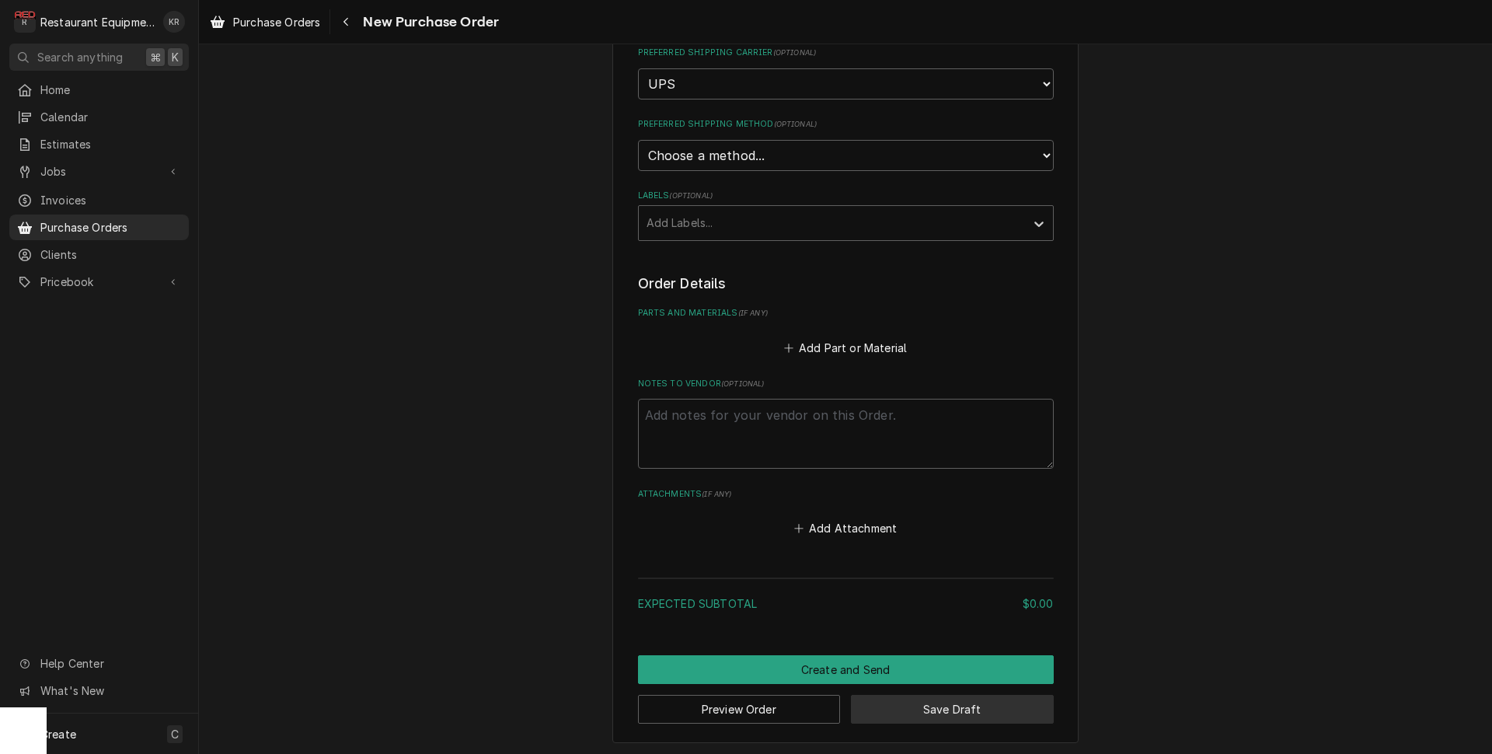
drag, startPoint x: 974, startPoint y: 697, endPoint x: 1106, endPoint y: 551, distance: 197.0
click at [974, 697] on button "Save Draft" at bounding box center [952, 709] width 203 height 29
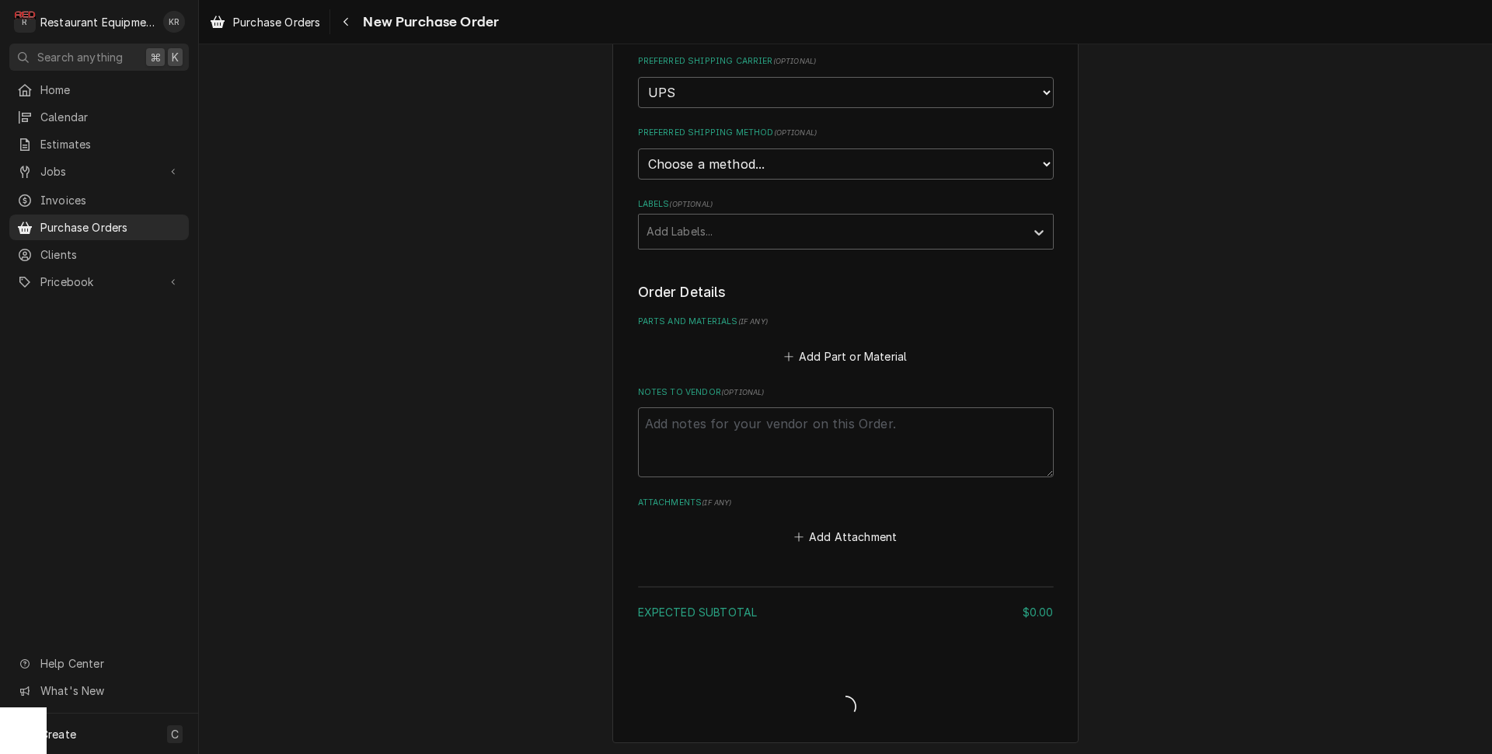
type textarea "x"
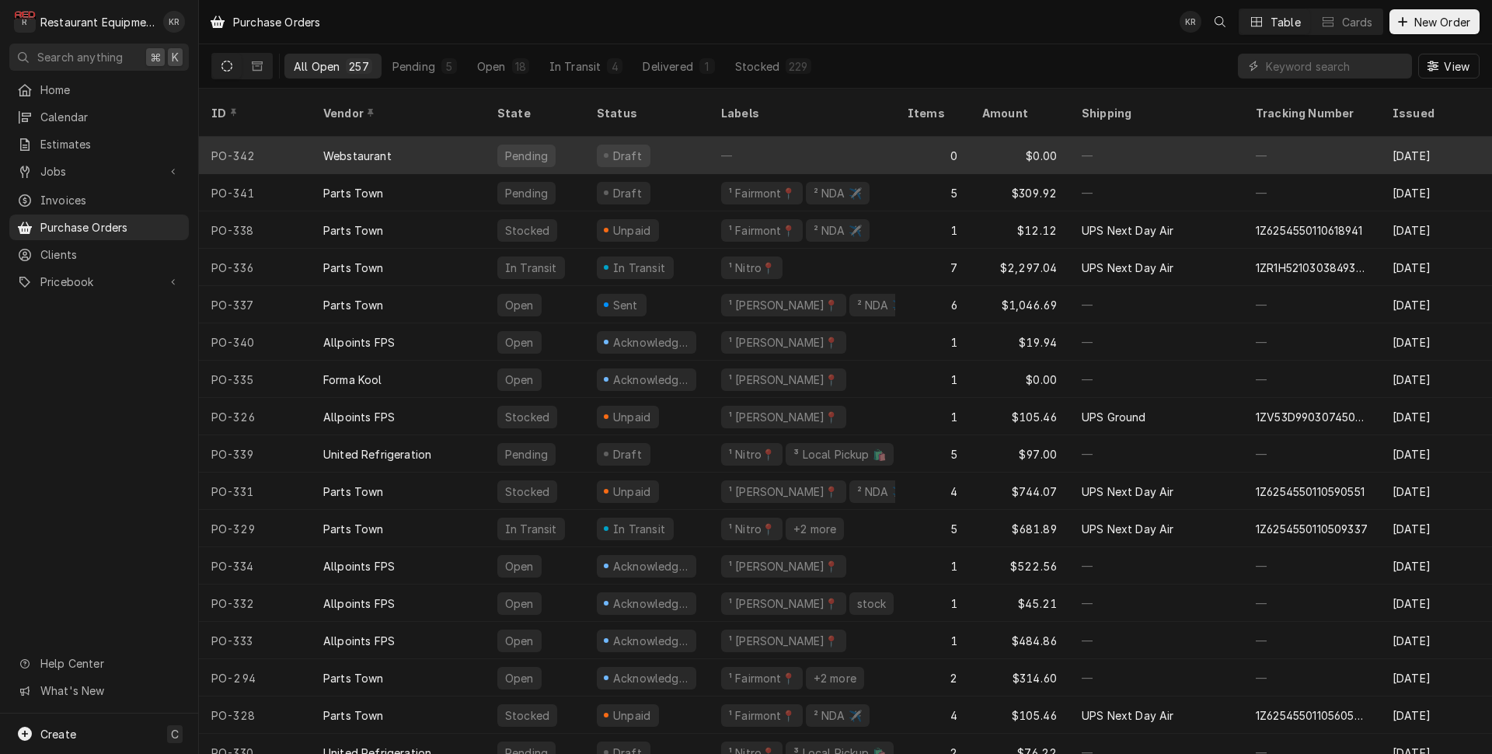
click at [607, 153] on div "Dynamic Content Wrapper" at bounding box center [606, 155] width 5 height 5
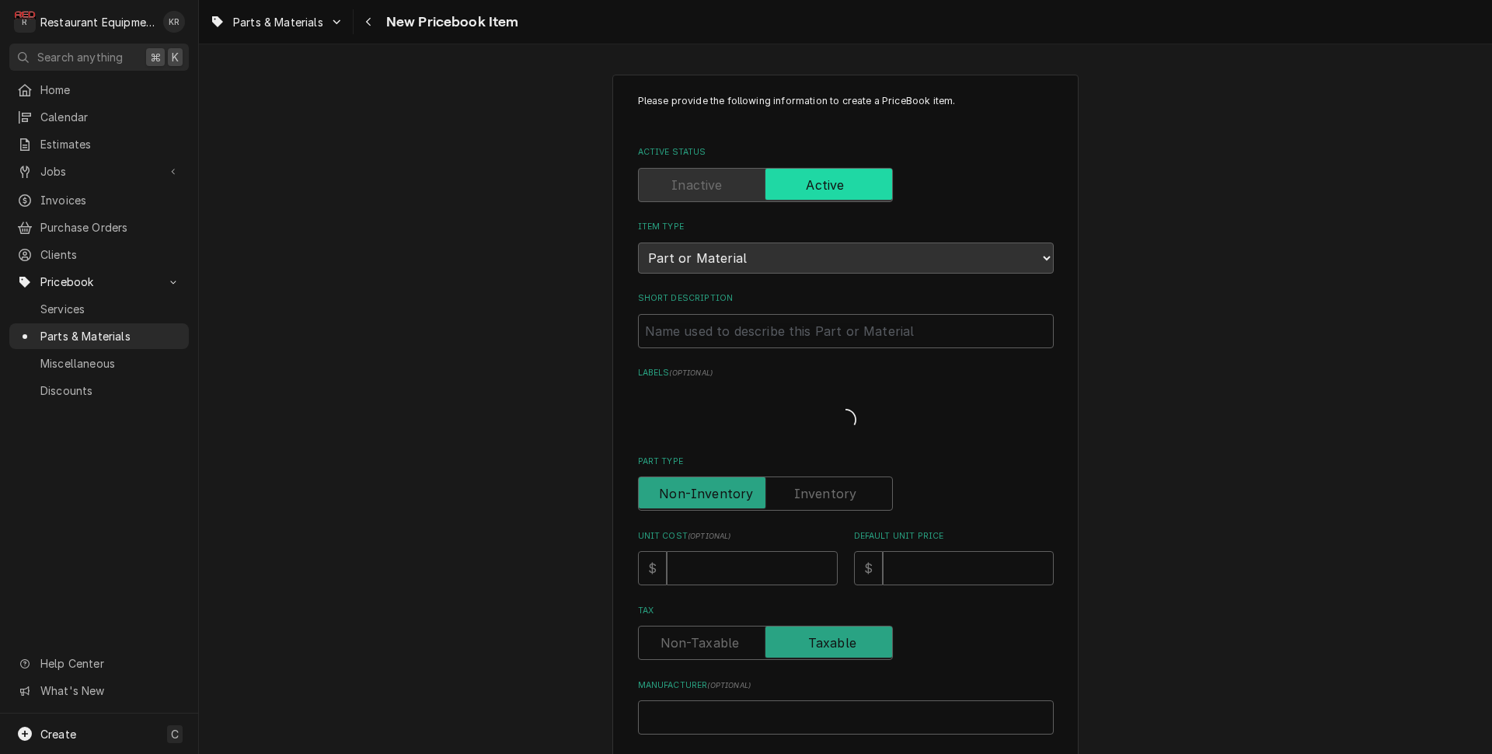
type textarea "x"
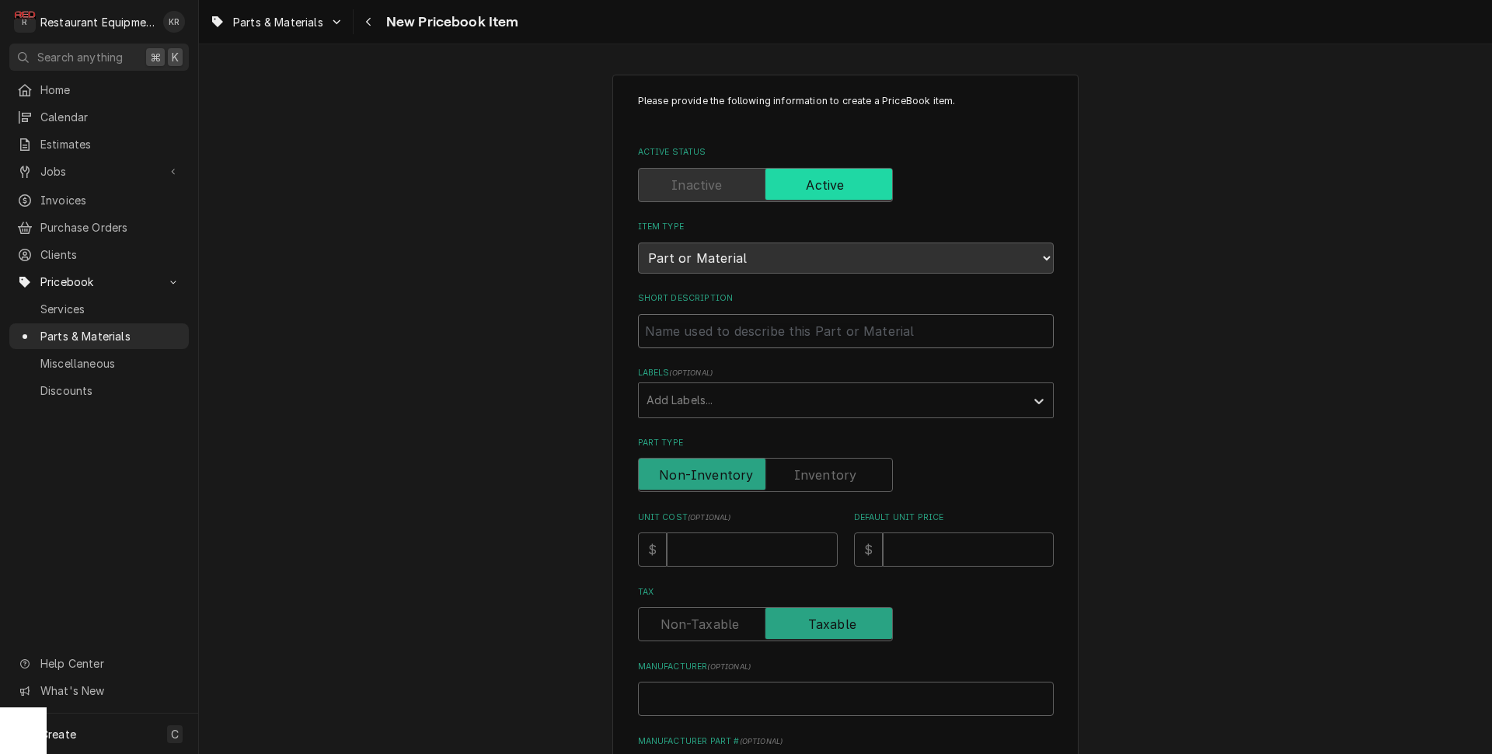
click at [703, 334] on input "Short Description" at bounding box center [846, 331] width 416 height 34
paste input "Regency 600GR34510 3/4" Convertible Gas Pressure Regulator 5.0" - 10.0" WC"
type input "Regency 600GR34510 3/4" Convertible Gas Pressure Regulator 5.0" - 10.0" WC"
type textarea "x"
drag, startPoint x: 779, startPoint y: 330, endPoint x: 598, endPoint y: 336, distance: 180.4
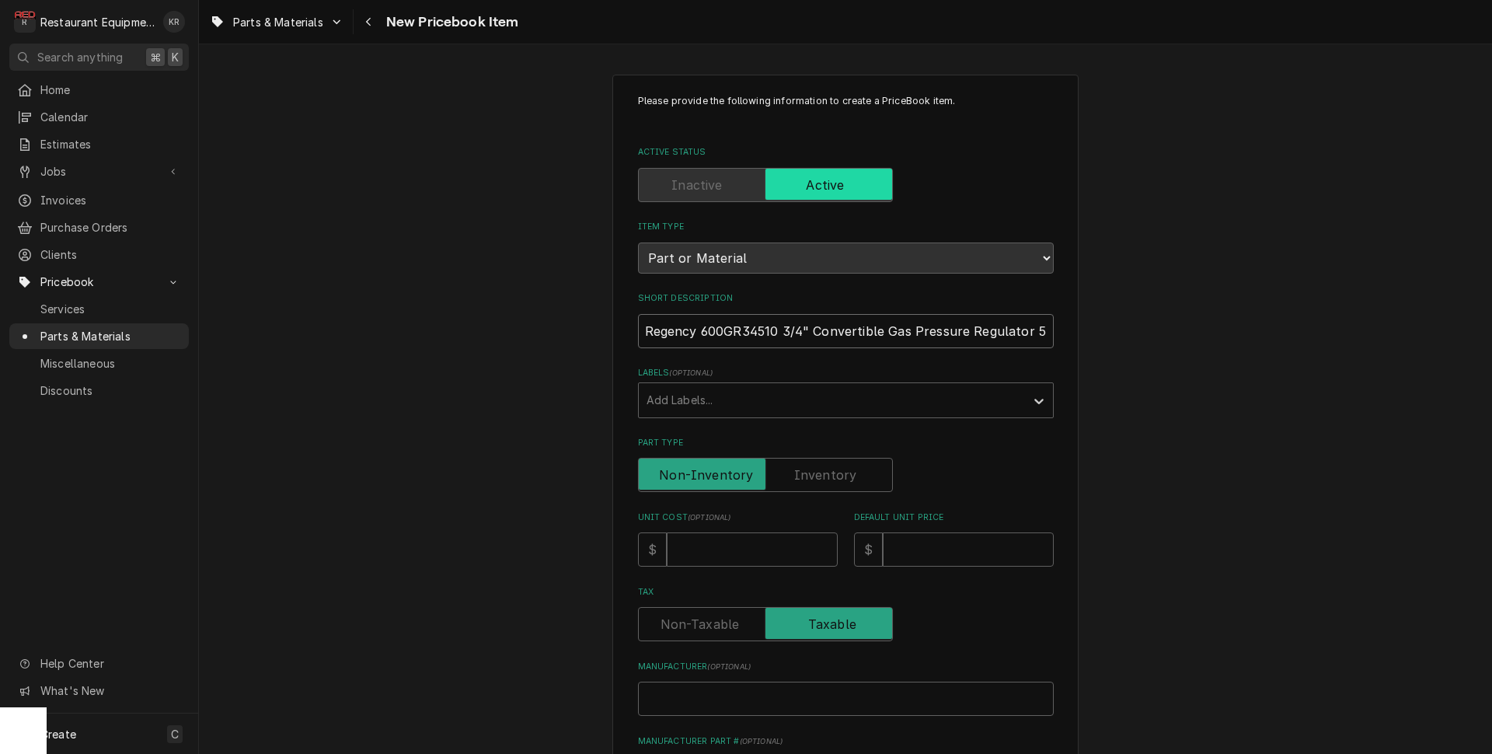
click at [638, 336] on input "Regency 600GR34510 3/4" Convertible Gas Pressure Regulator 5.0" - 10.0" WC" at bounding box center [846, 331] width 416 height 34
type input "3/4" Convertible Gas Pressure Regulator 5.0" - 10.0" WC"
type textarea "x"
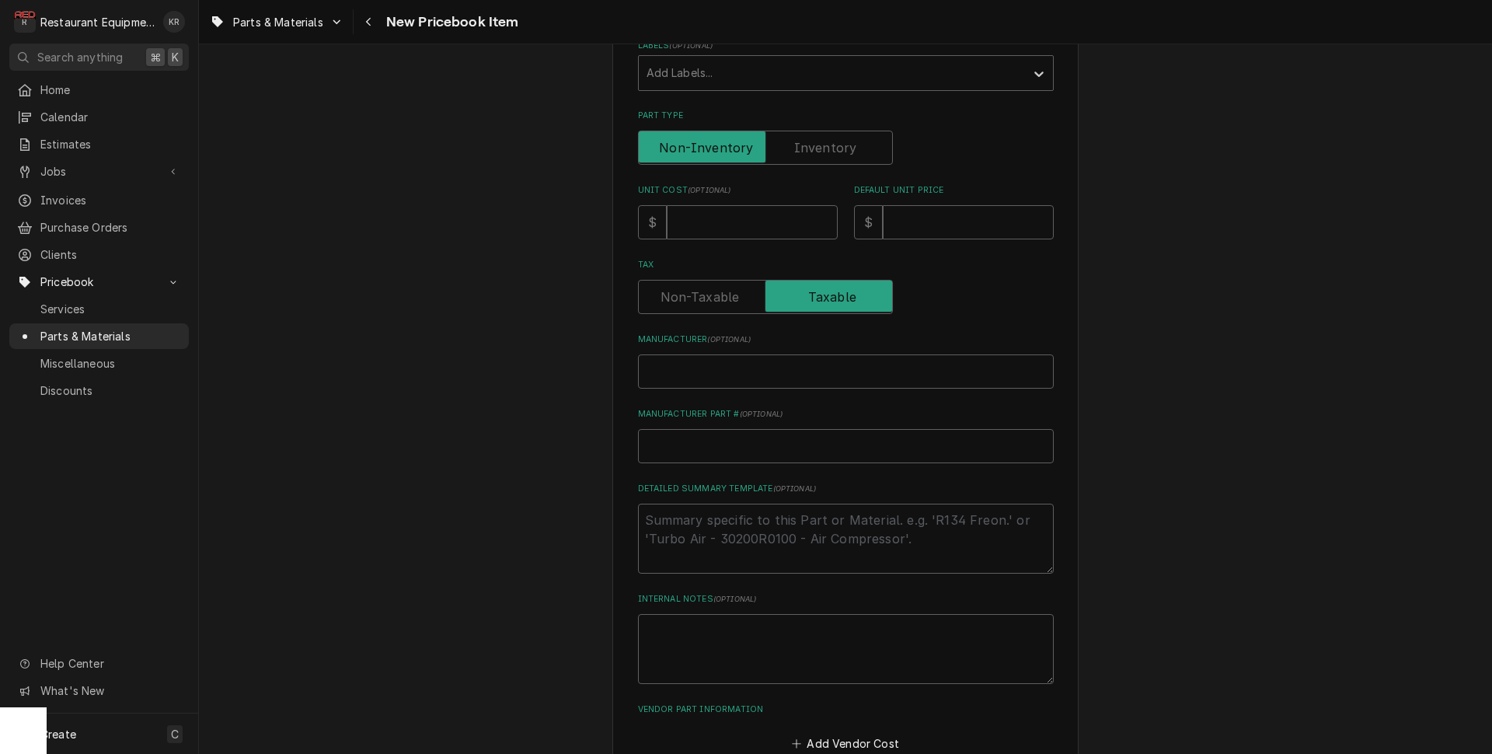
scroll to position [421, 0]
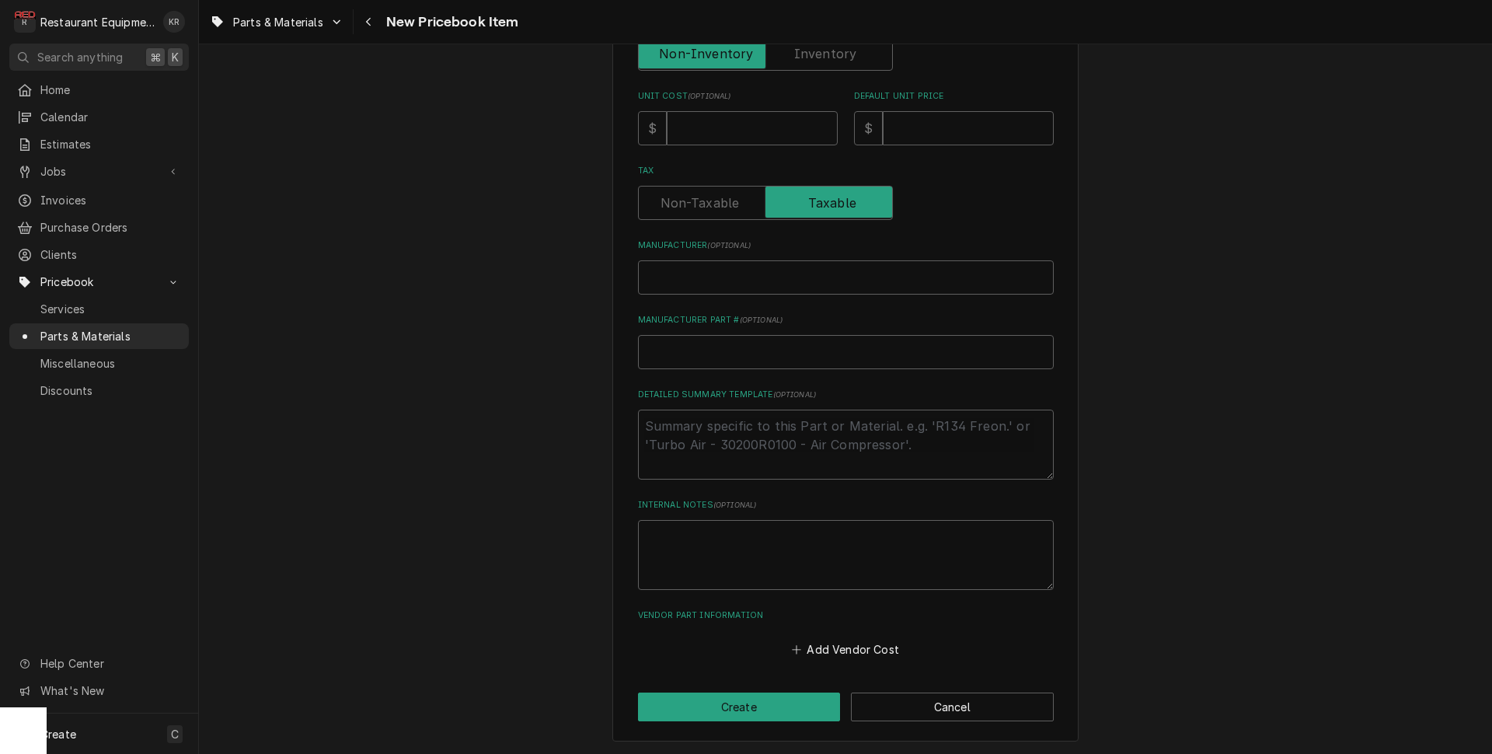
type input "3/4" Convertible Gas Pressure Regulator 5.0" - 10.0" WC"
click at [688, 127] on input "Unit Cost ( optional )" at bounding box center [752, 128] width 171 height 34
type input "2"
type textarea "x"
type input "29"
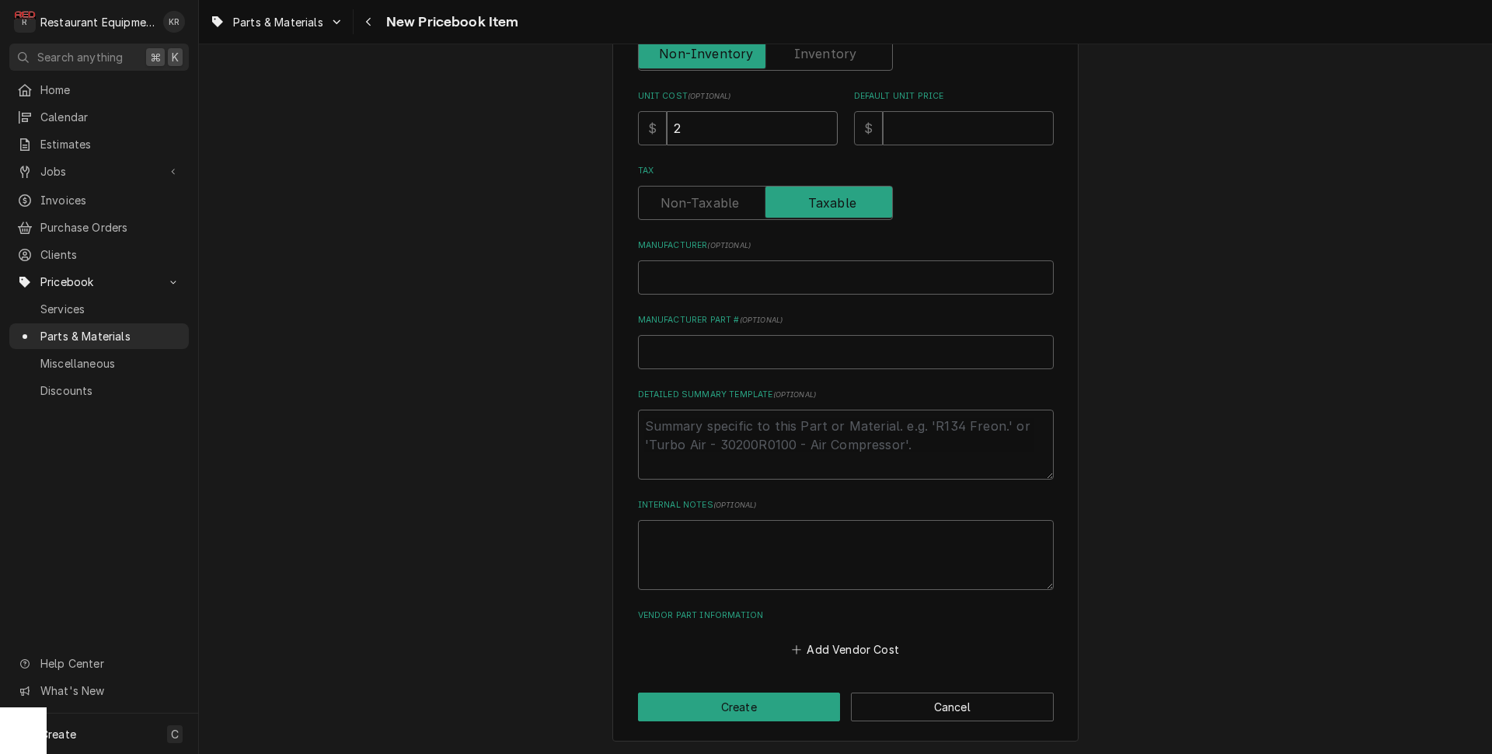
type textarea "x"
type input "29.9"
type textarea "x"
type input "29.99"
type textarea "x"
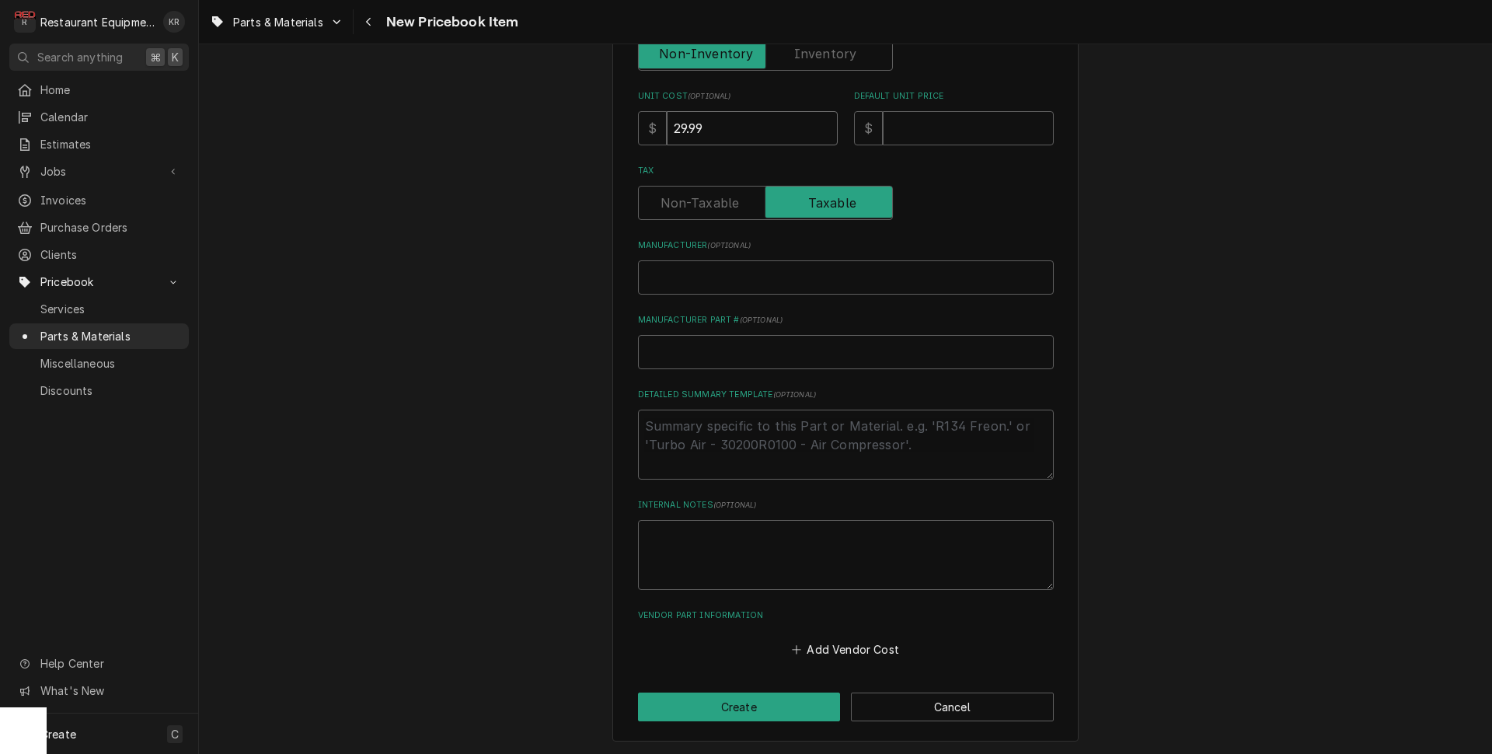
type input "29.99"
click at [920, 131] on input "Default Unit Price" at bounding box center [968, 128] width 171 height 34
type input "4"
type textarea "x"
type input "45"
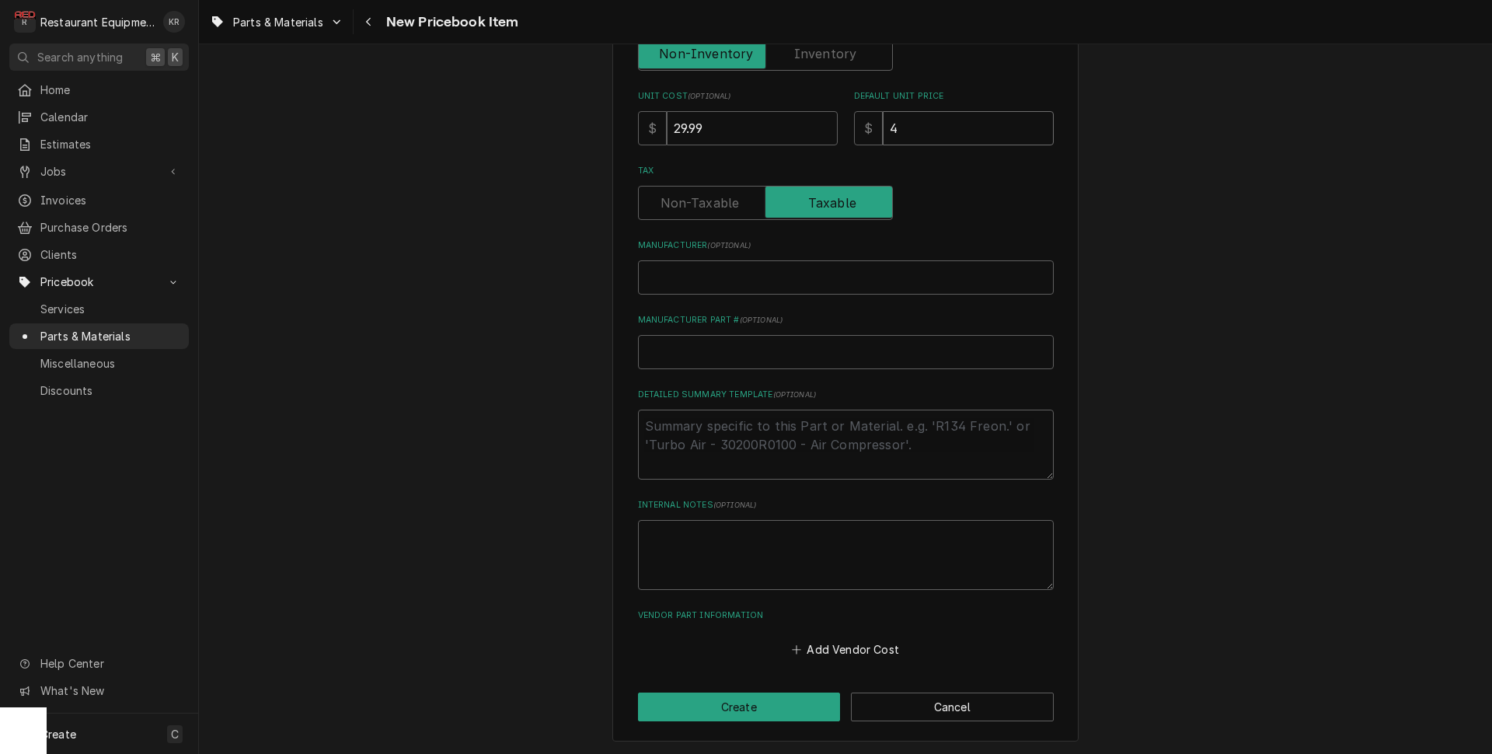
type textarea "x"
type input "45.8"
type textarea "x"
type input "45.86"
type textarea "x"
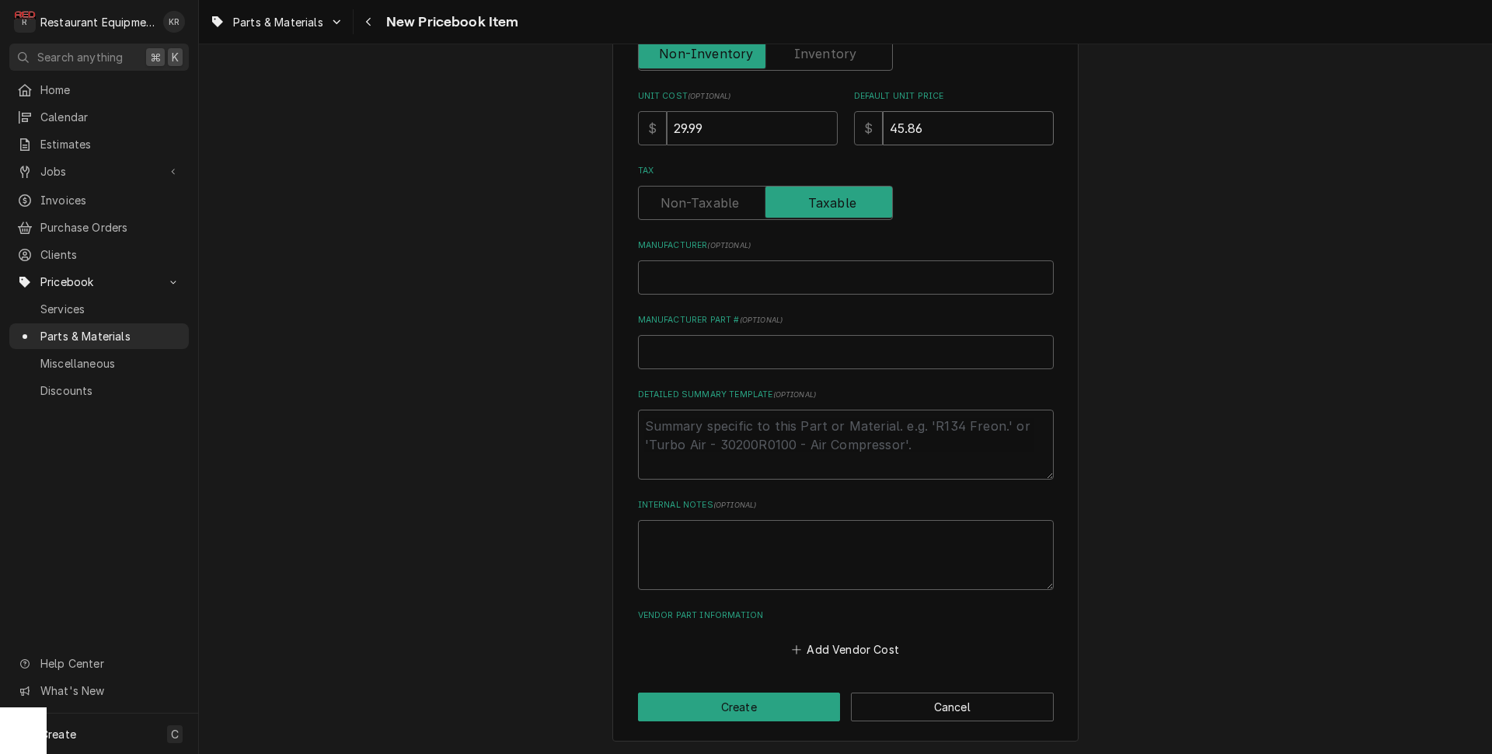
type input "45.86"
paste input "Regency 600GR34510"
type input "Regency 600GR34510"
type textarea "x"
click at [710, 274] on input "Regency 600GR34510" at bounding box center [846, 277] width 416 height 34
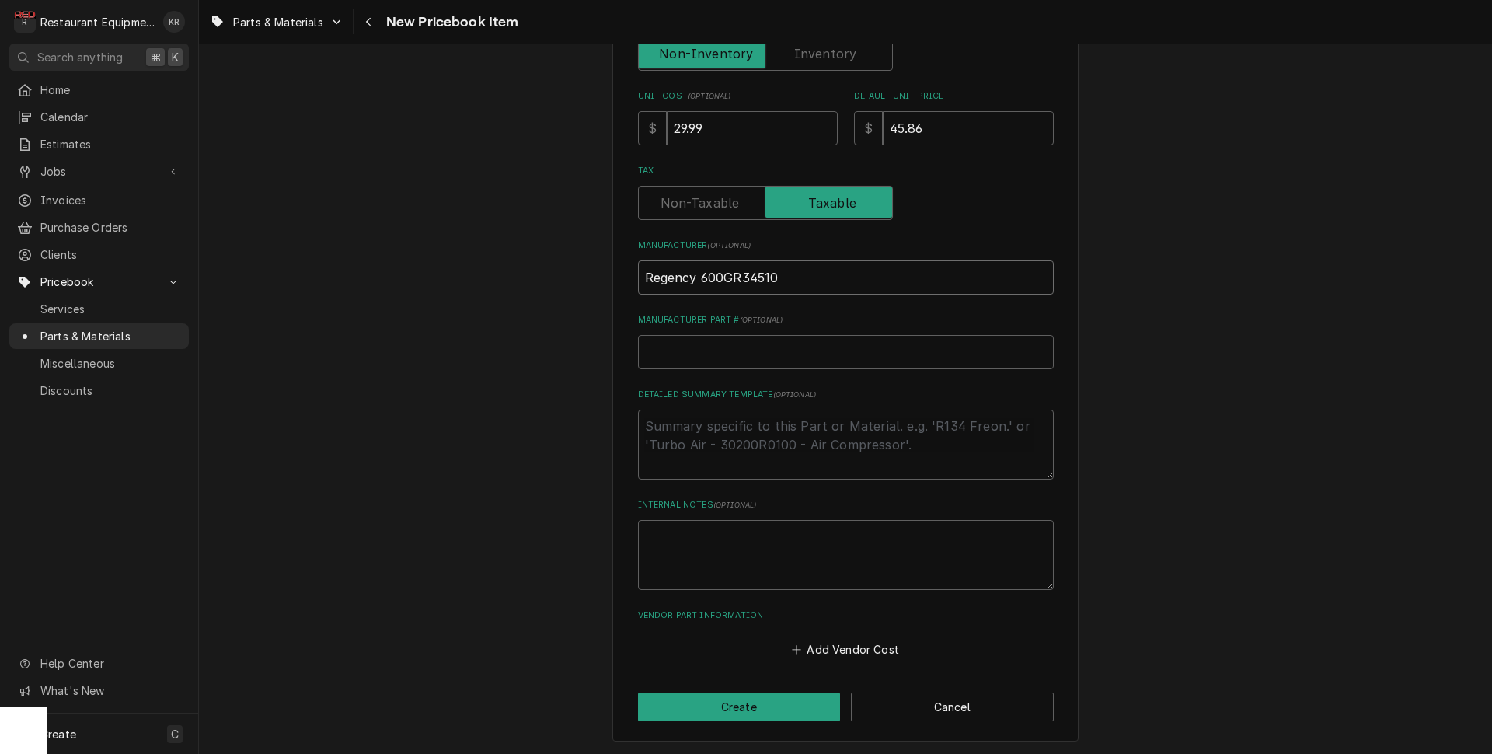
click at [710, 274] on input "Regency 600GR34510" at bounding box center [846, 277] width 416 height 34
type input "Regency"
type textarea "x"
drag, startPoint x: 710, startPoint y: 274, endPoint x: 673, endPoint y: 347, distance: 82.0
type input "Regency"
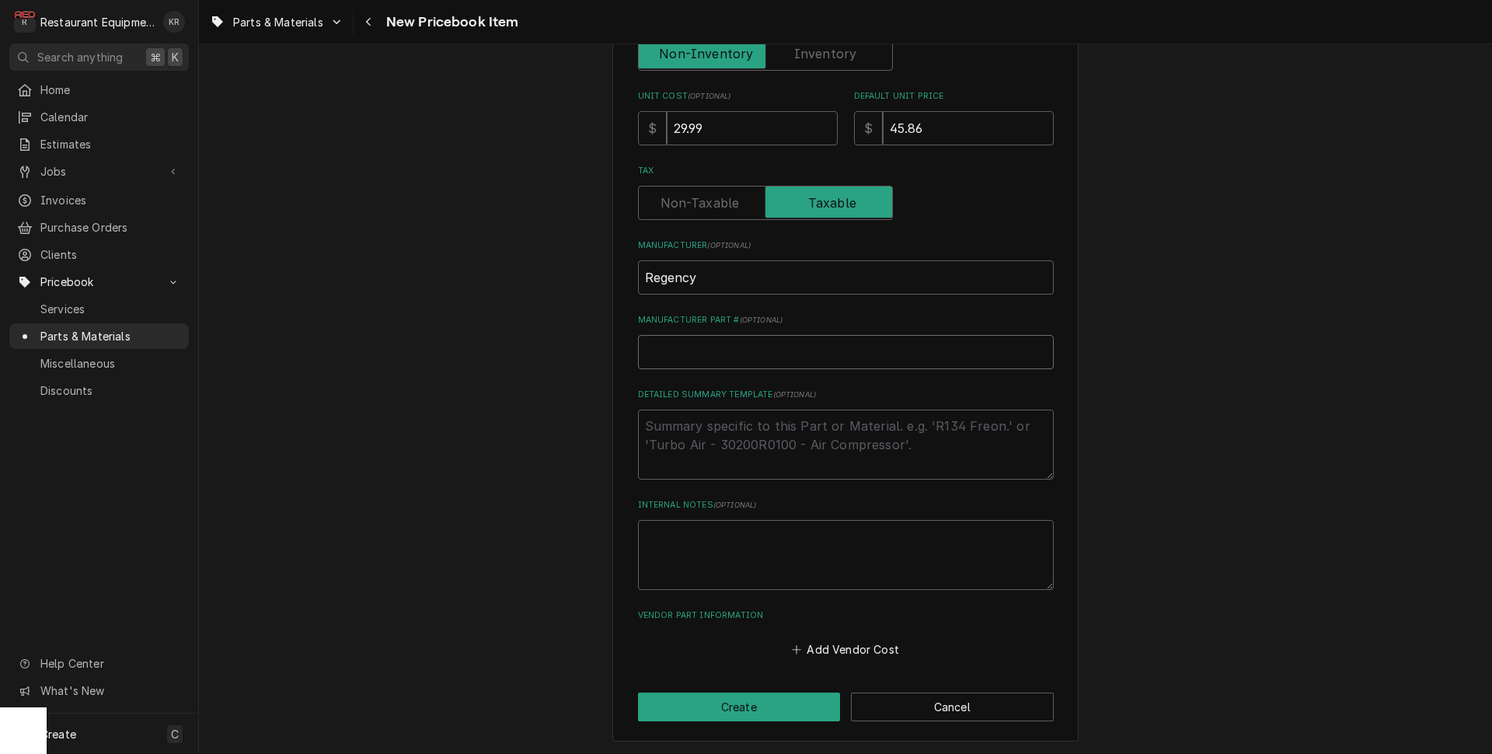
paste input "600GR34510"
type input "600GR34510"
type textarea "x"
type input "600GR34510"
click at [883, 653] on button "Add Vendor Cost" at bounding box center [846, 649] width 113 height 22
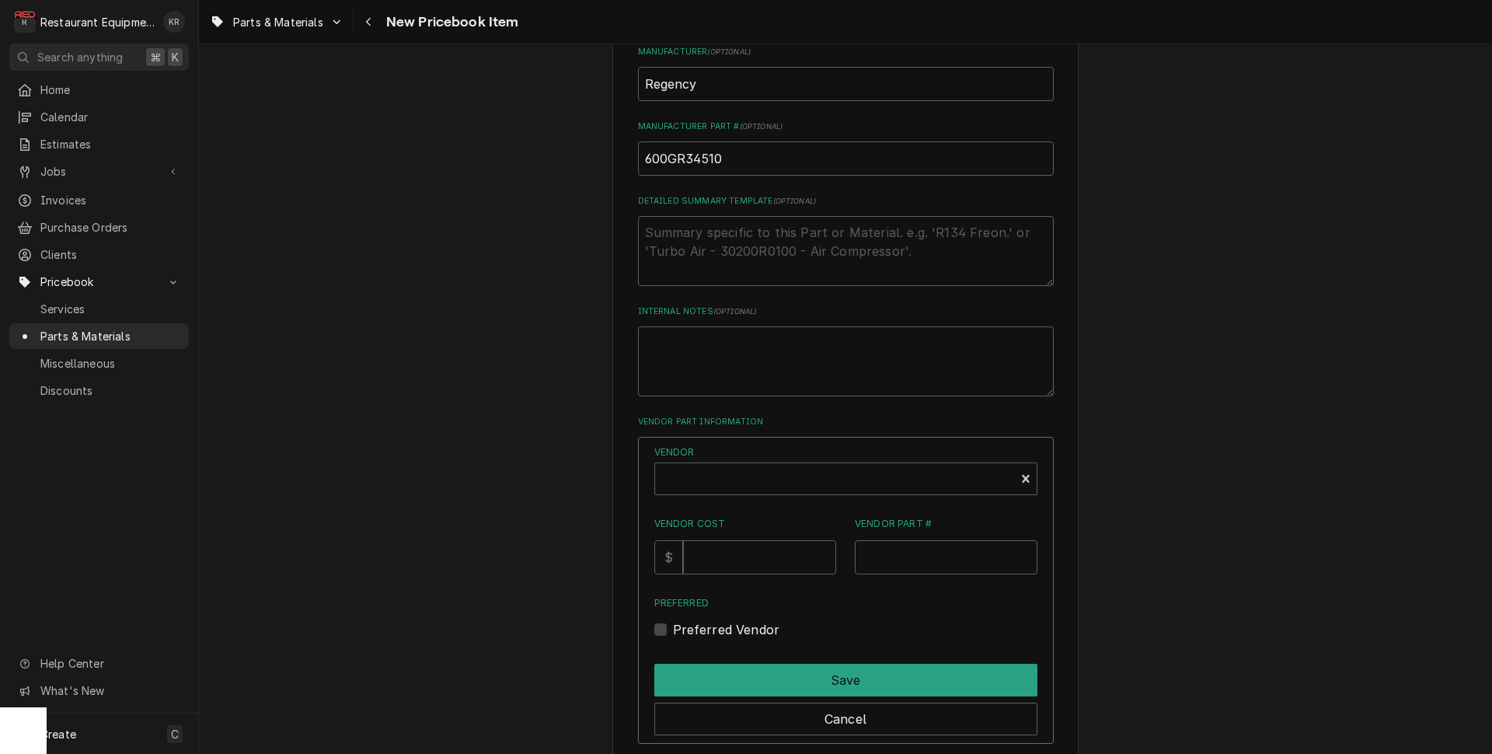
scroll to position [706, 0]
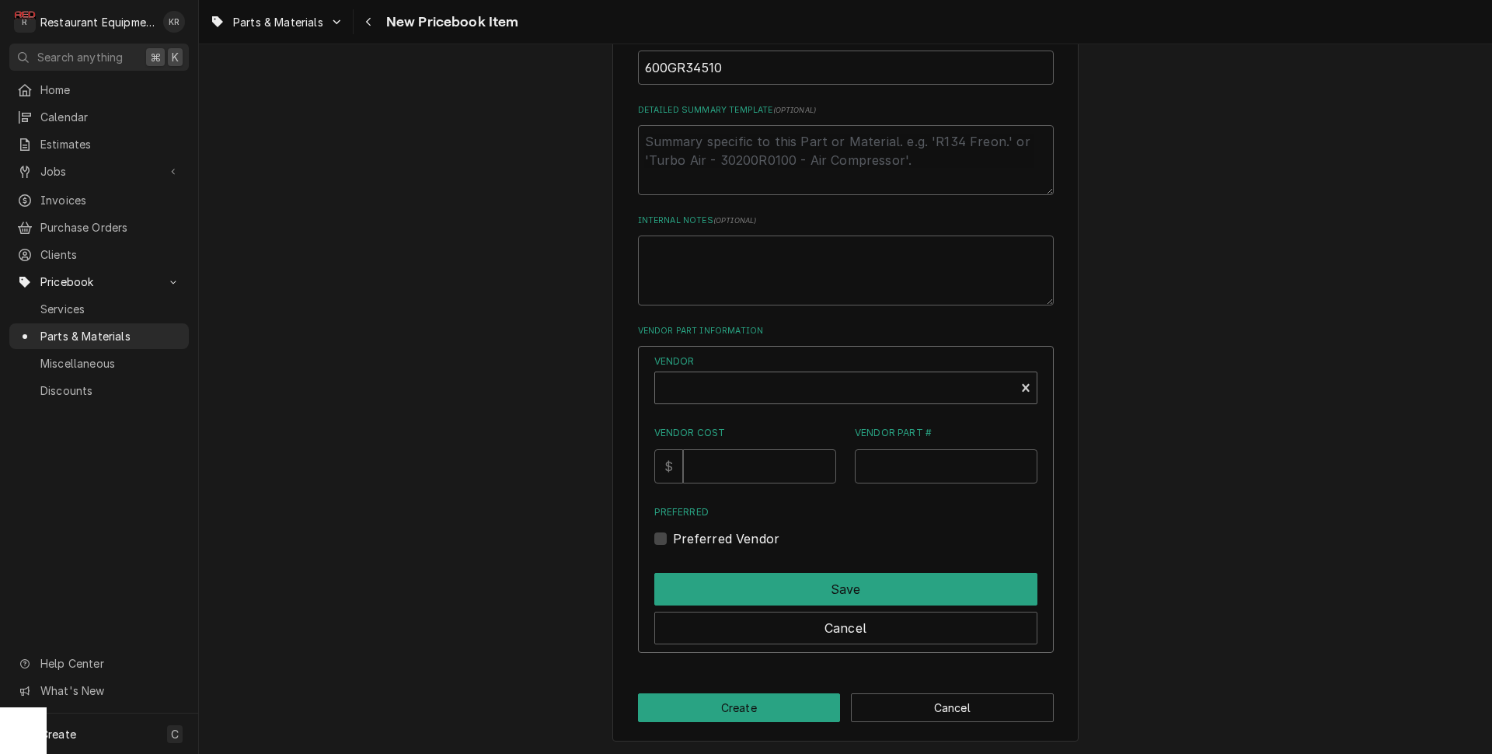
type textarea "x"
click at [723, 396] on div "Vendor" at bounding box center [835, 393] width 344 height 37
type input "web"
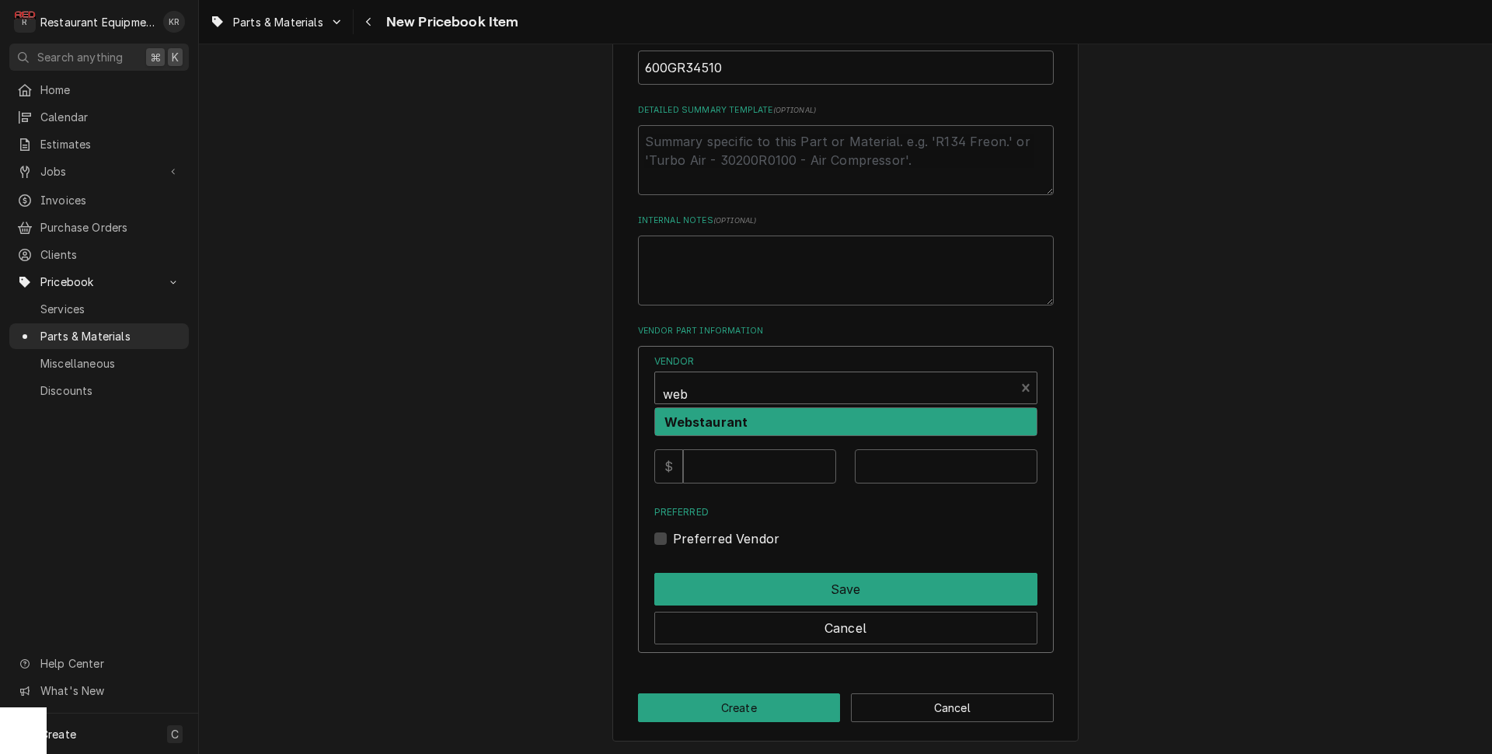
click at [719, 421] on strong "Webstaurant" at bounding box center [707, 422] width 84 height 16
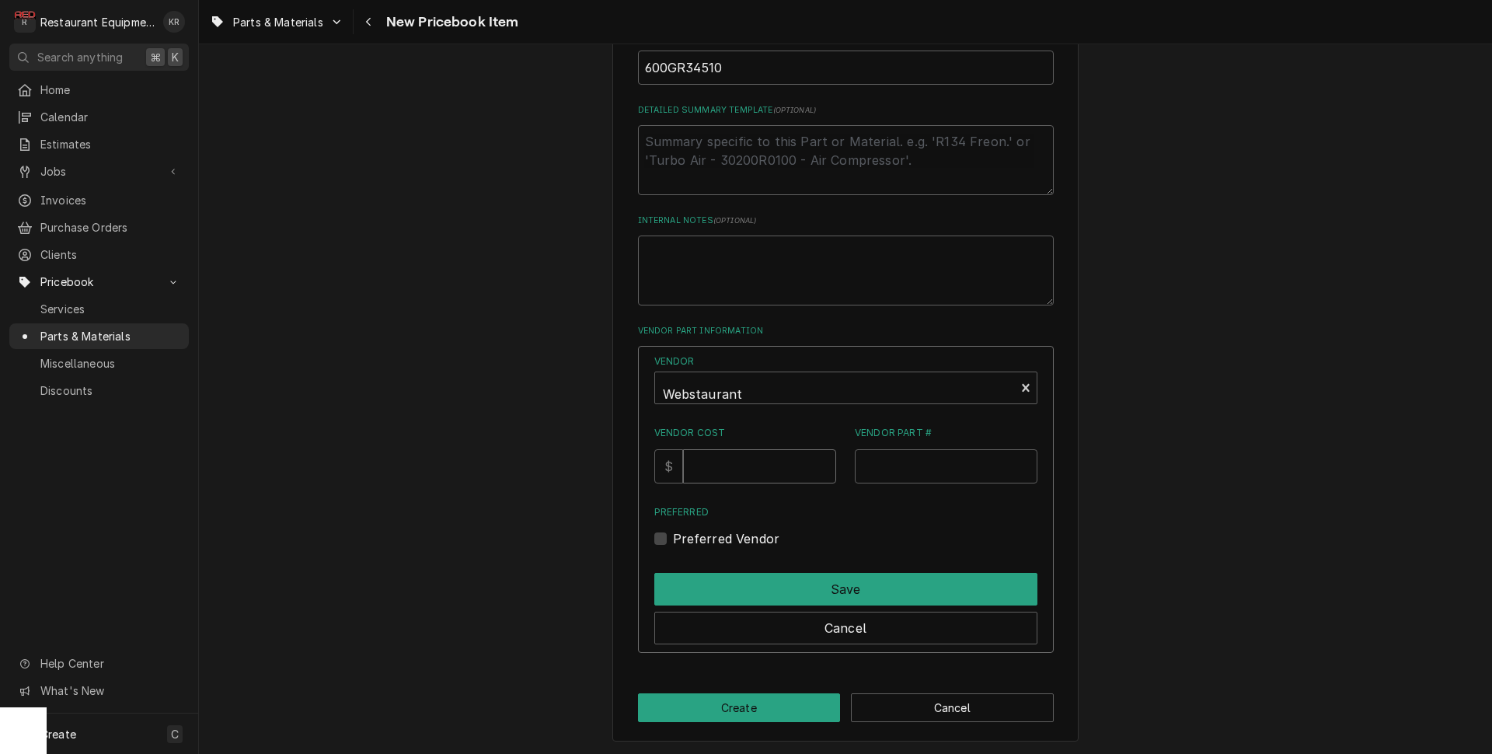
click at [727, 465] on input "Vendor Cost" at bounding box center [759, 466] width 153 height 34
type input "29.99"
click at [908, 468] on input "Vendor Part #" at bounding box center [946, 466] width 183 height 34
paste input "600GR34510"
type input "600GR34510"
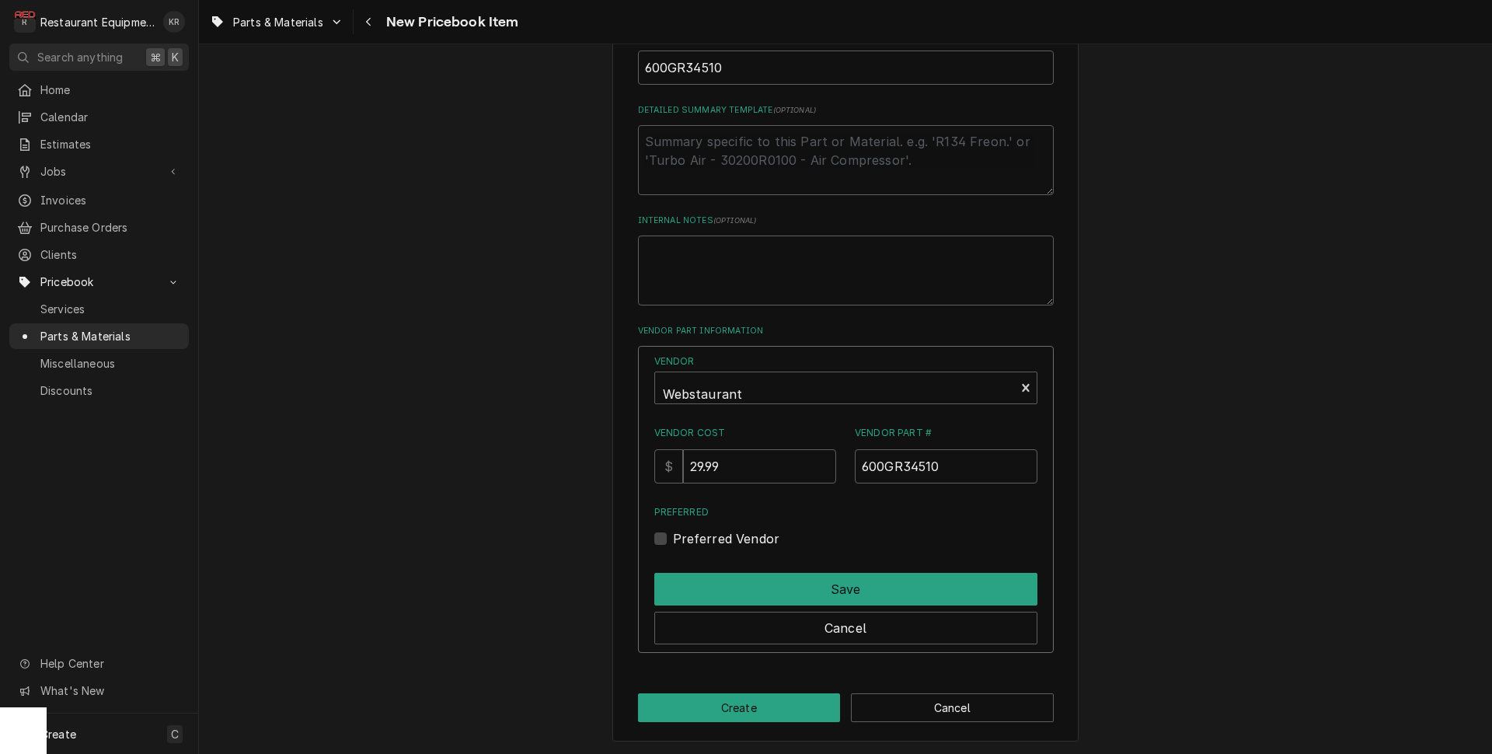
drag, startPoint x: 673, startPoint y: 537, endPoint x: 707, endPoint y: 557, distance: 39.3
click at [677, 538] on label "Preferred Vendor" at bounding box center [726, 538] width 107 height 19
click at [682, 538] on label "Preferred Vendor" at bounding box center [726, 538] width 107 height 19
click at [682, 538] on input "Preferred" at bounding box center [864, 546] width 383 height 34
click at [679, 539] on label "Preferred Vendor" at bounding box center [726, 538] width 107 height 19
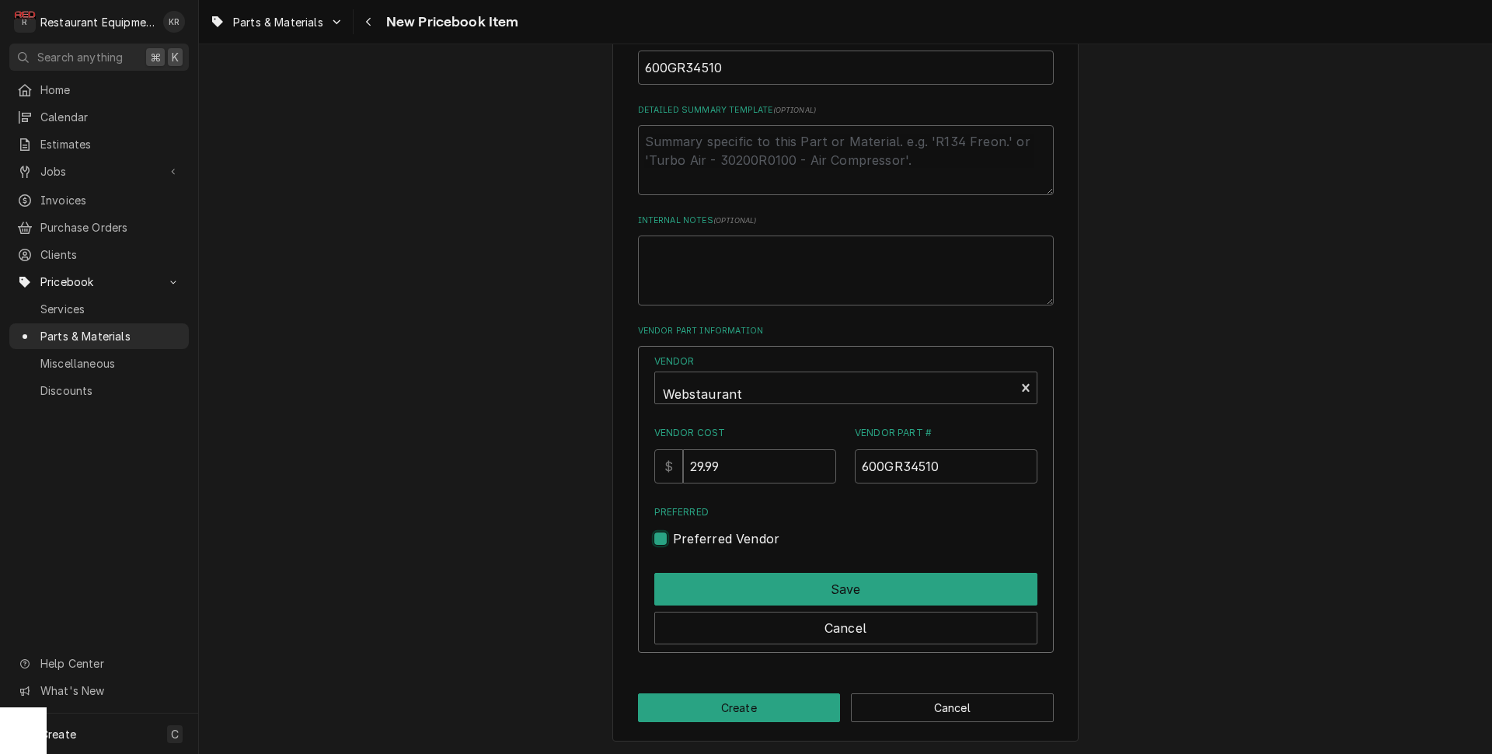
click at [679, 539] on input "Preferred" at bounding box center [864, 546] width 383 height 34
click at [679, 539] on label "Preferred Vendor" at bounding box center [726, 538] width 107 height 19
click at [679, 539] on input "Preferred" at bounding box center [864, 546] width 383 height 34
checkbox input "true"
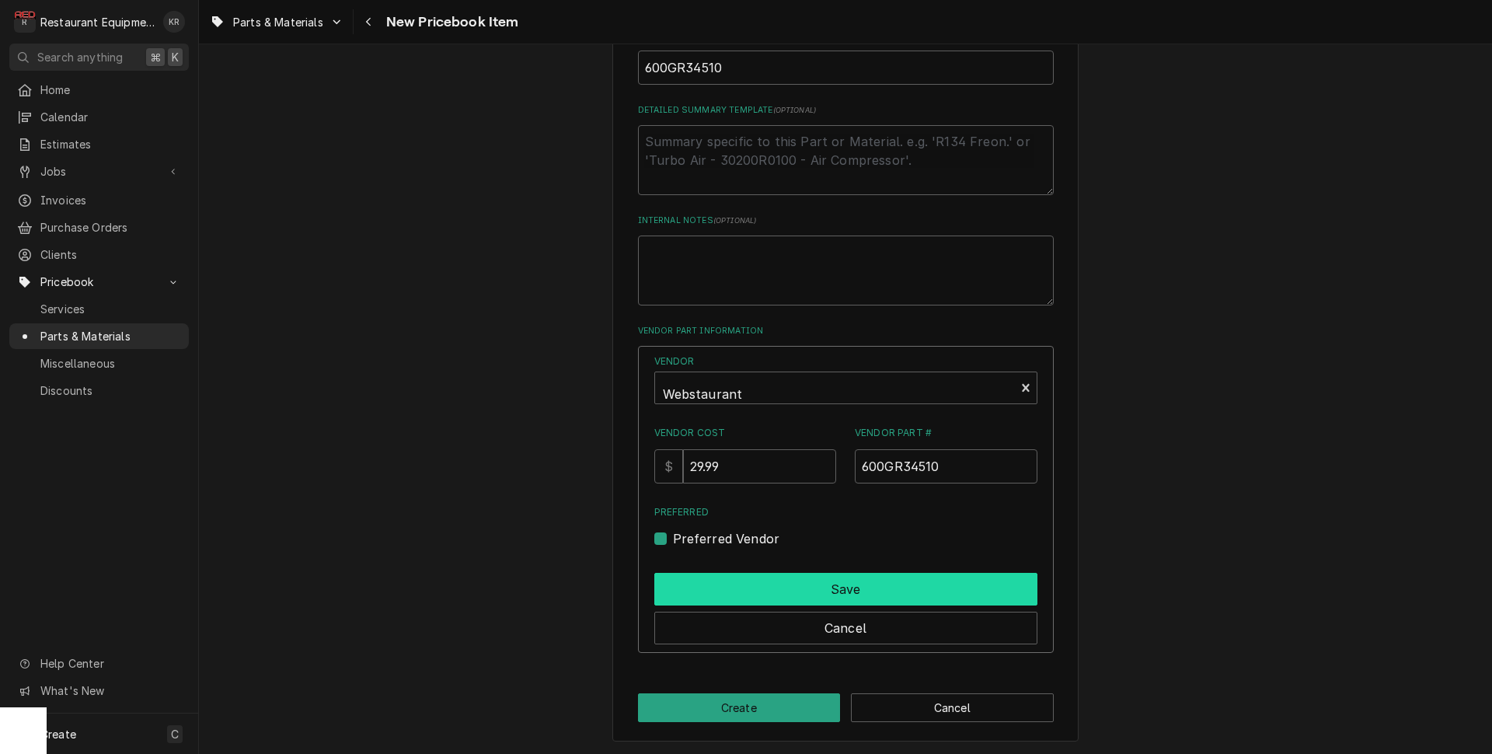
click at [722, 575] on button "Save" at bounding box center [845, 589] width 383 height 33
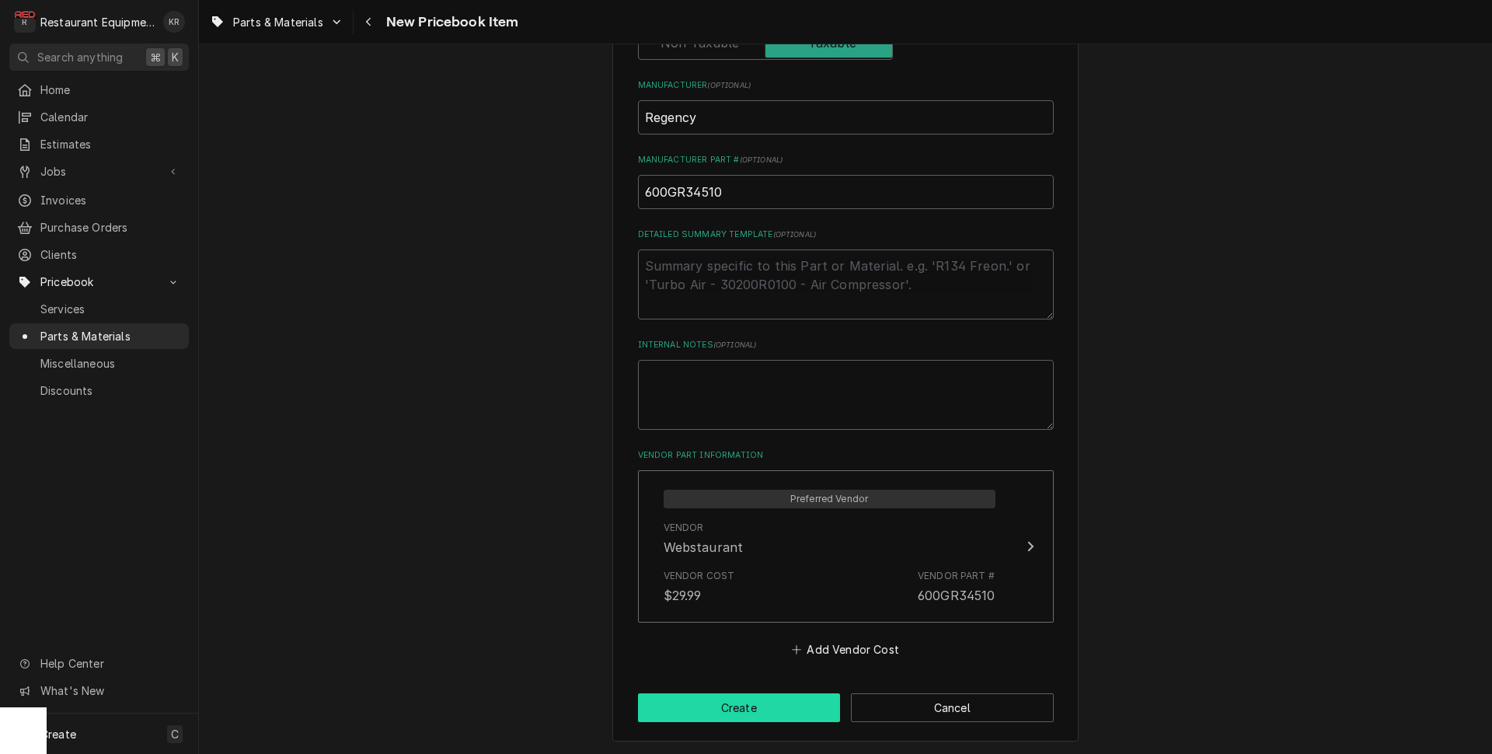
click at [757, 703] on button "Create" at bounding box center [739, 707] width 203 height 29
type textarea "x"
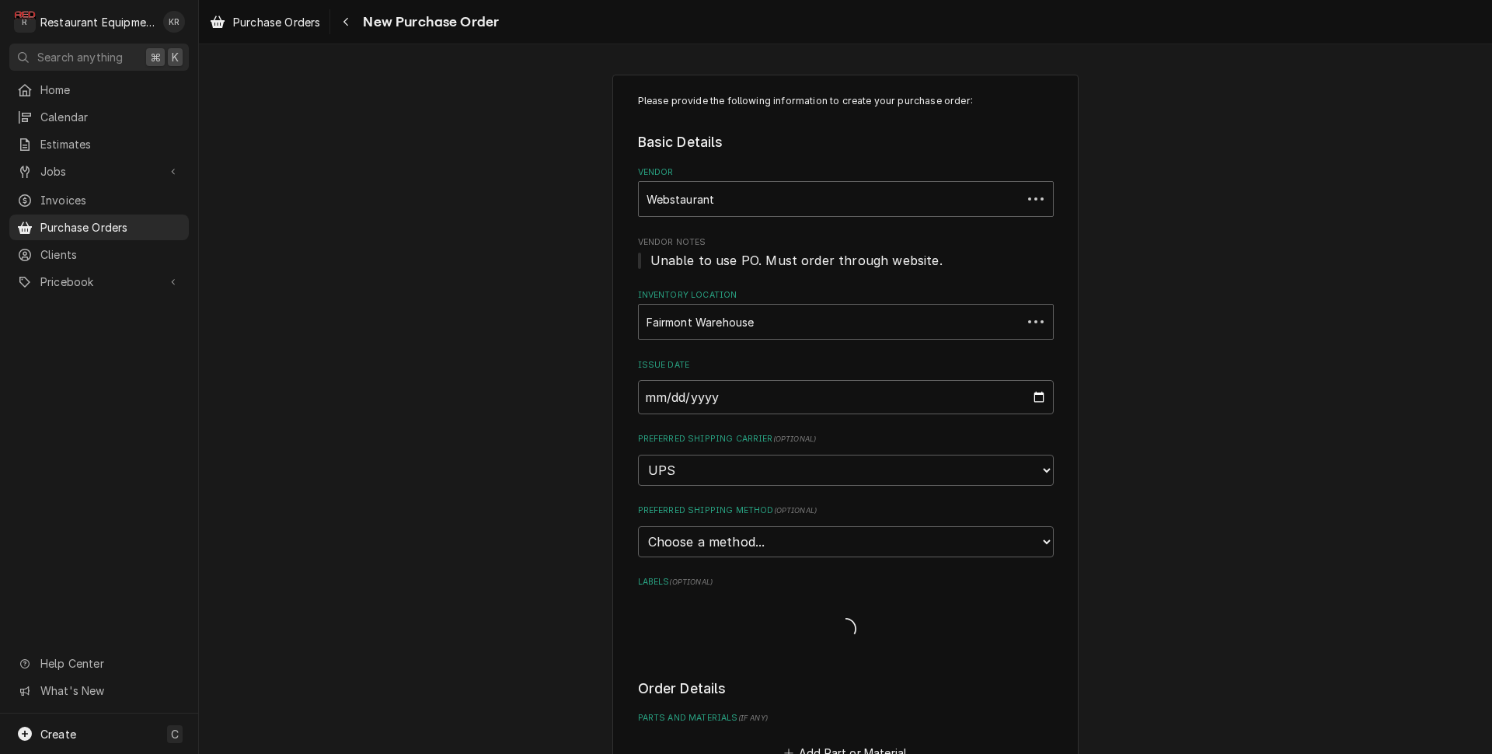
type textarea "x"
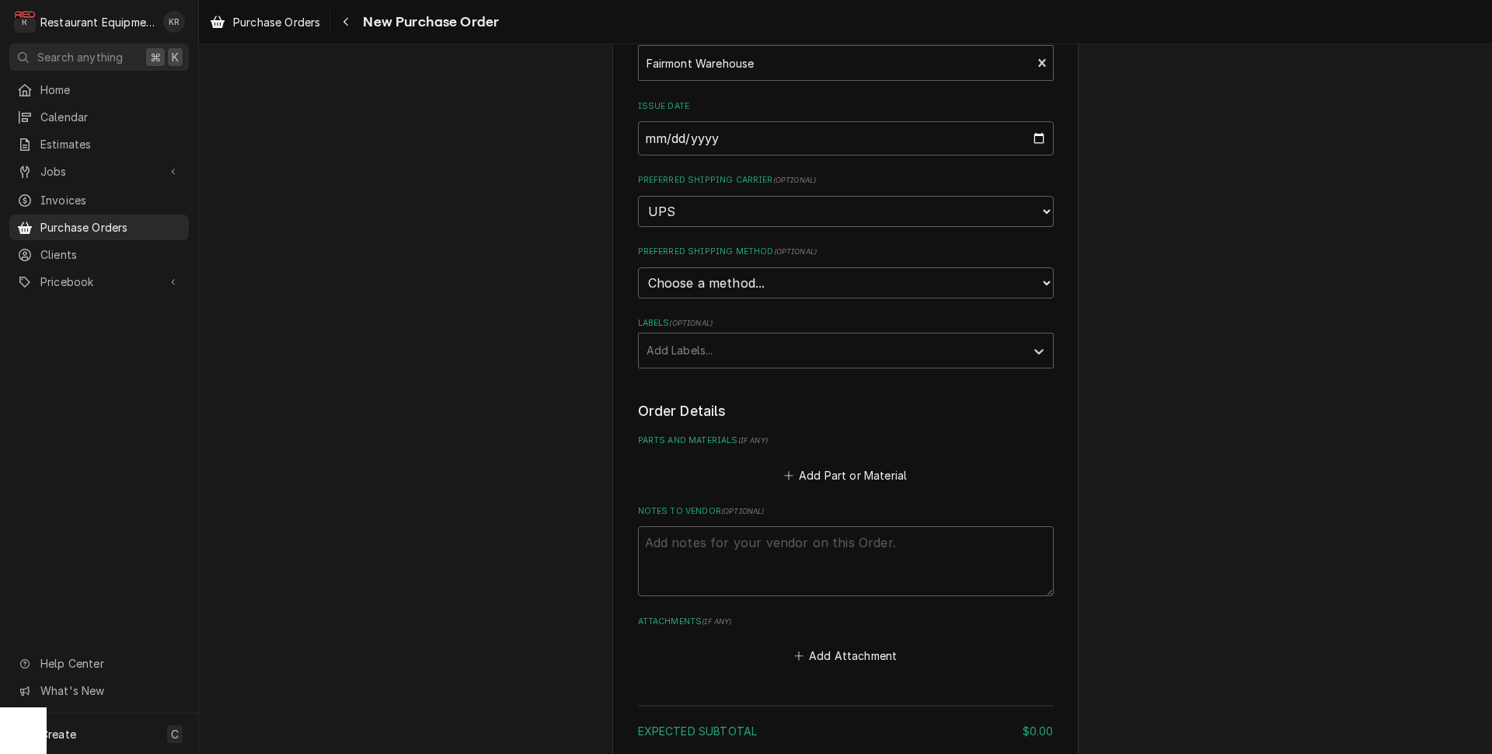
scroll to position [270, 0]
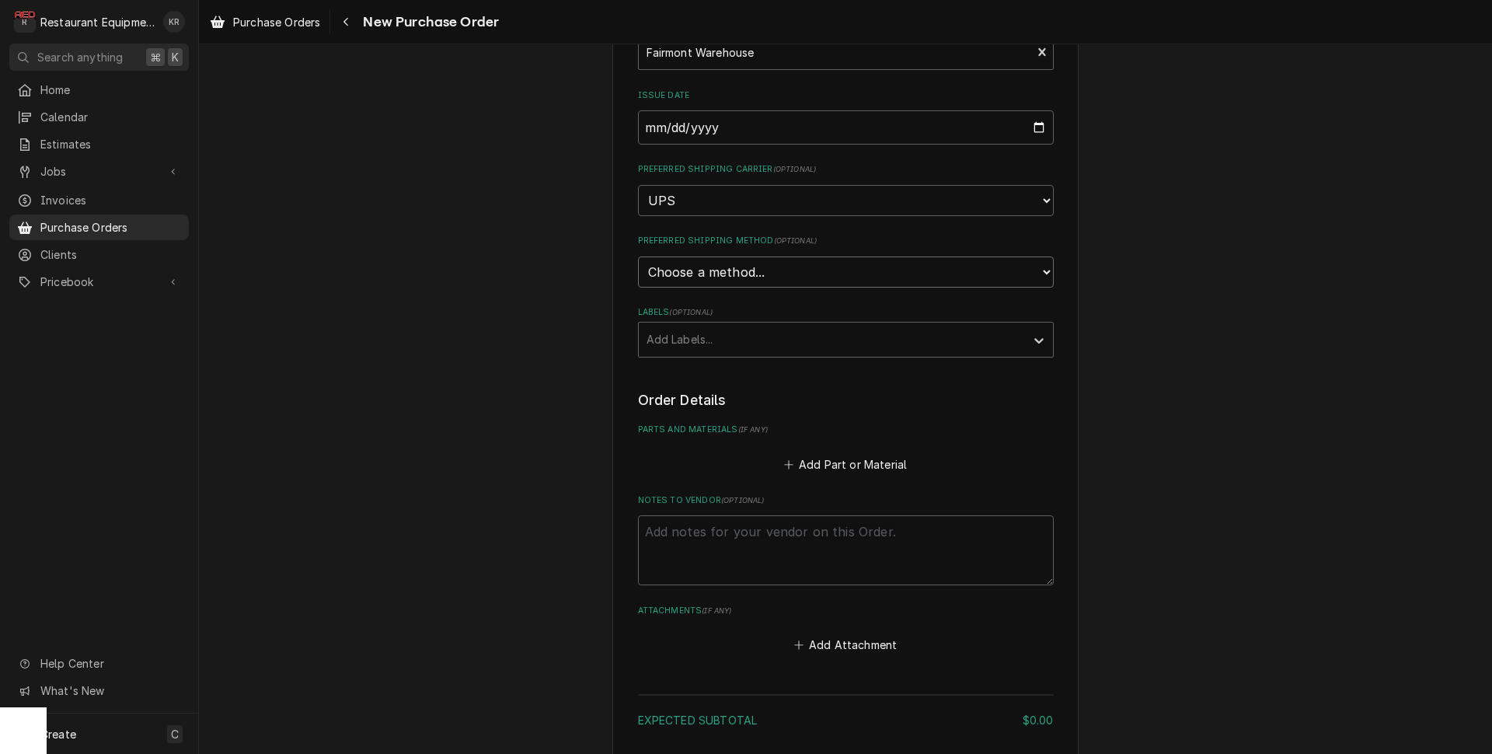
click option "Choose a method..." at bounding box center [0, 0] width 0 height 0
select select "3"
click option "Next Day Air" at bounding box center [0, 0] width 0 height 0
click at [693, 345] on div "Labels" at bounding box center [832, 340] width 371 height 28
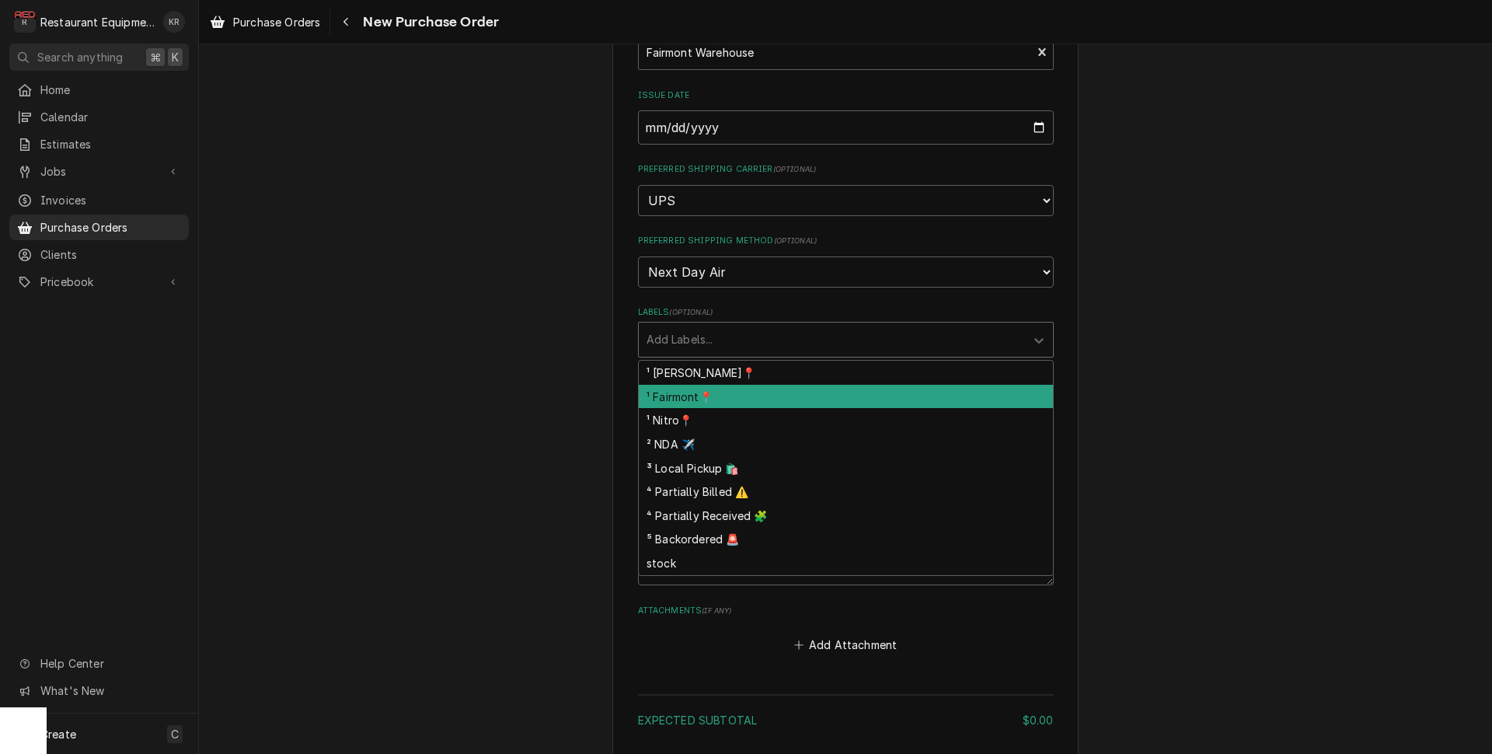
click at [686, 396] on div "¹ Fairmont📍" at bounding box center [846, 397] width 414 height 24
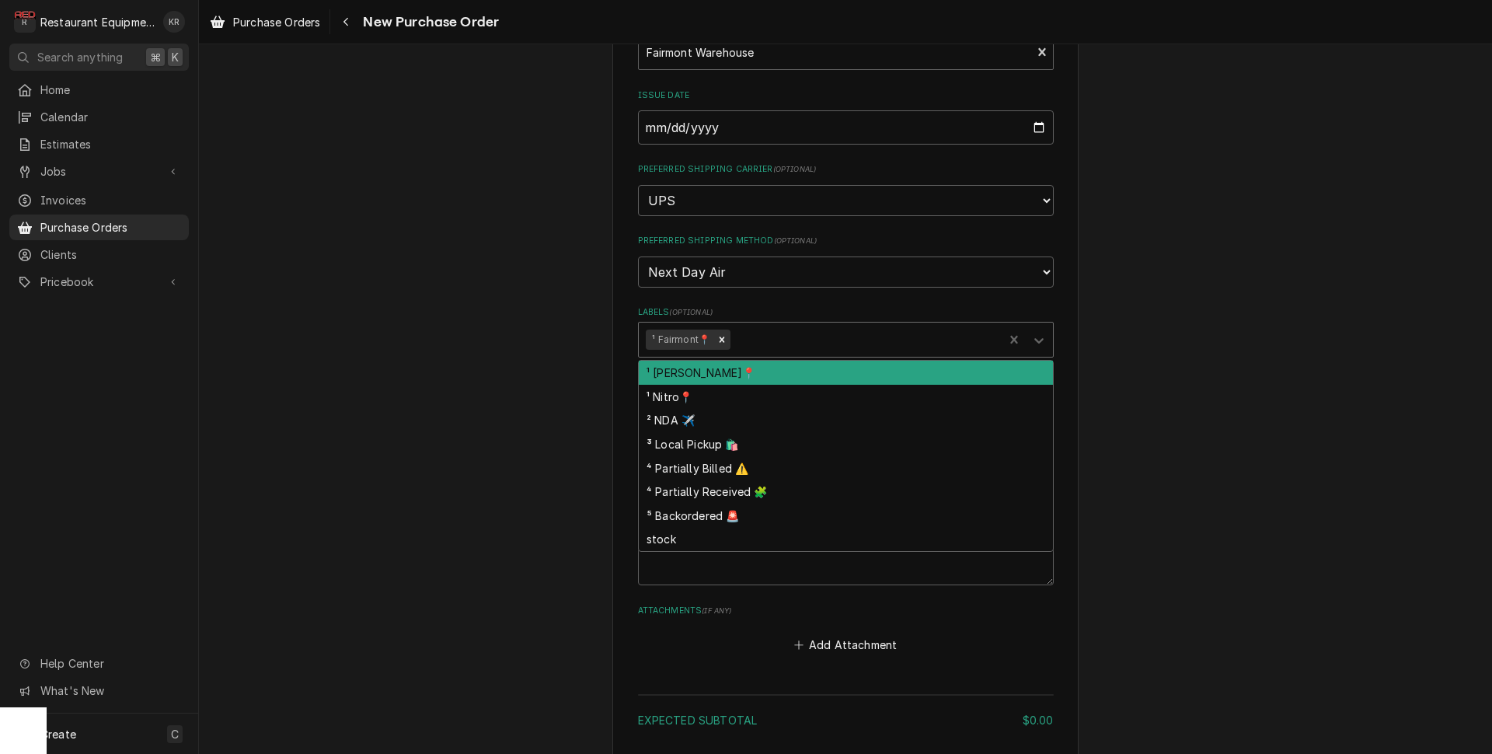
click at [782, 335] on div "Labels" at bounding box center [865, 340] width 263 height 28
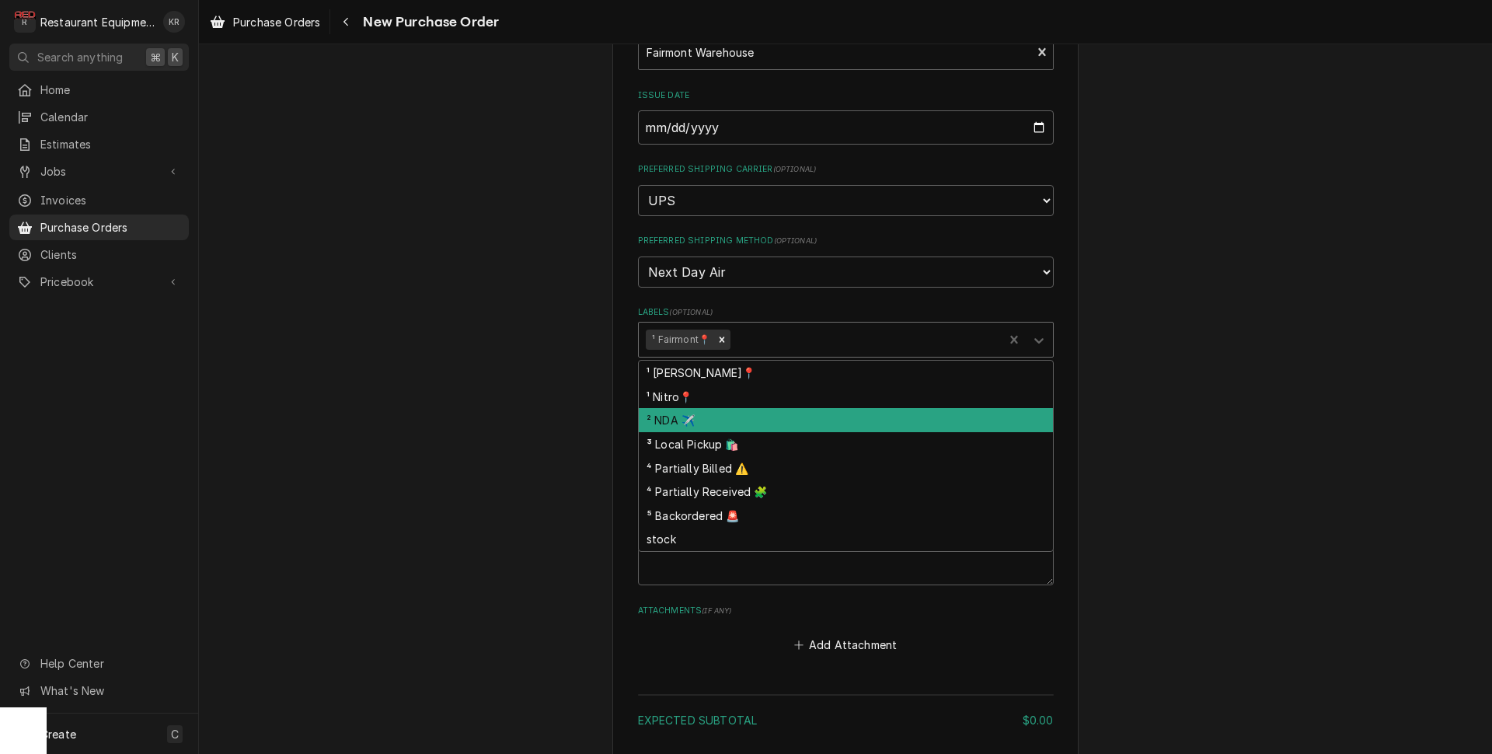
click at [690, 422] on div "² NDA ✈️" at bounding box center [846, 420] width 414 height 24
type textarea "x"
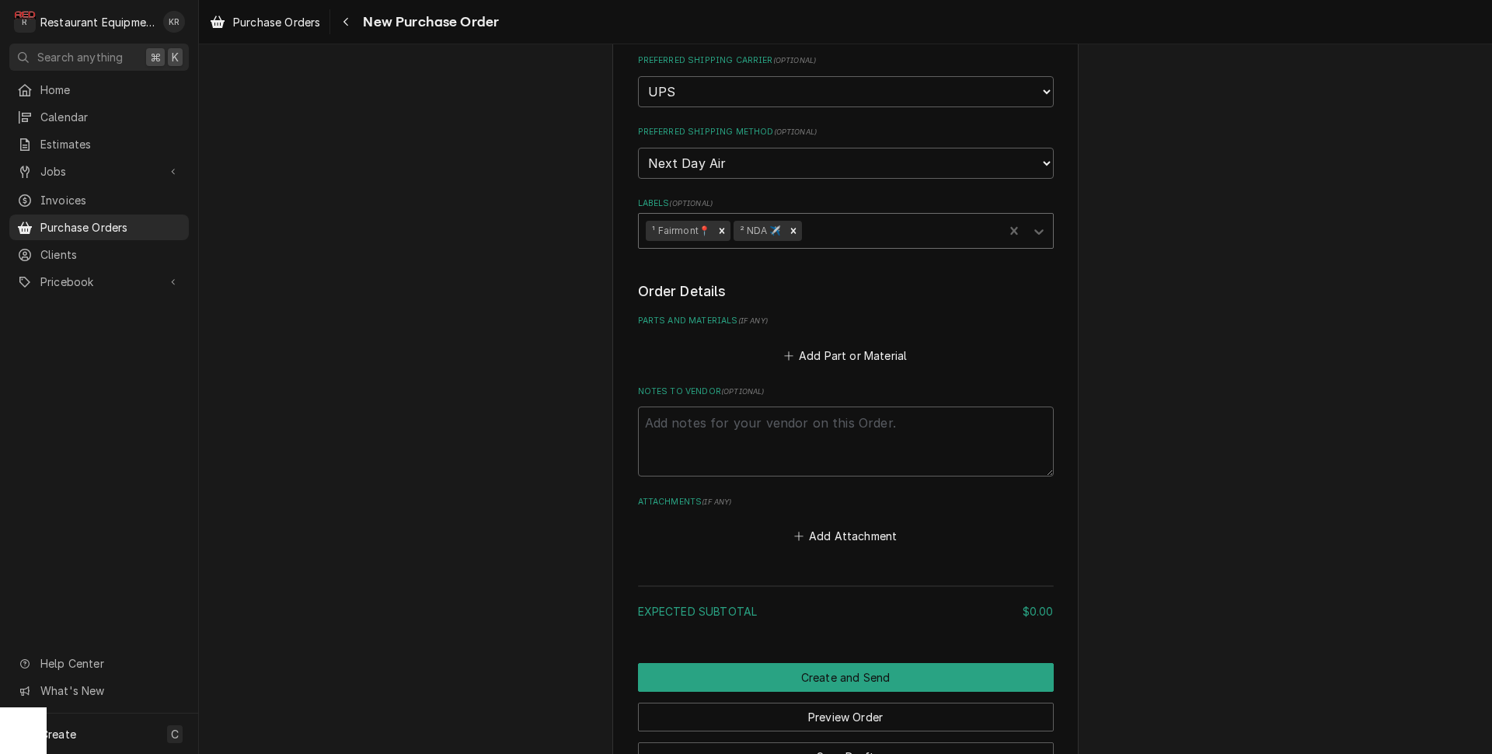
scroll to position [391, 0]
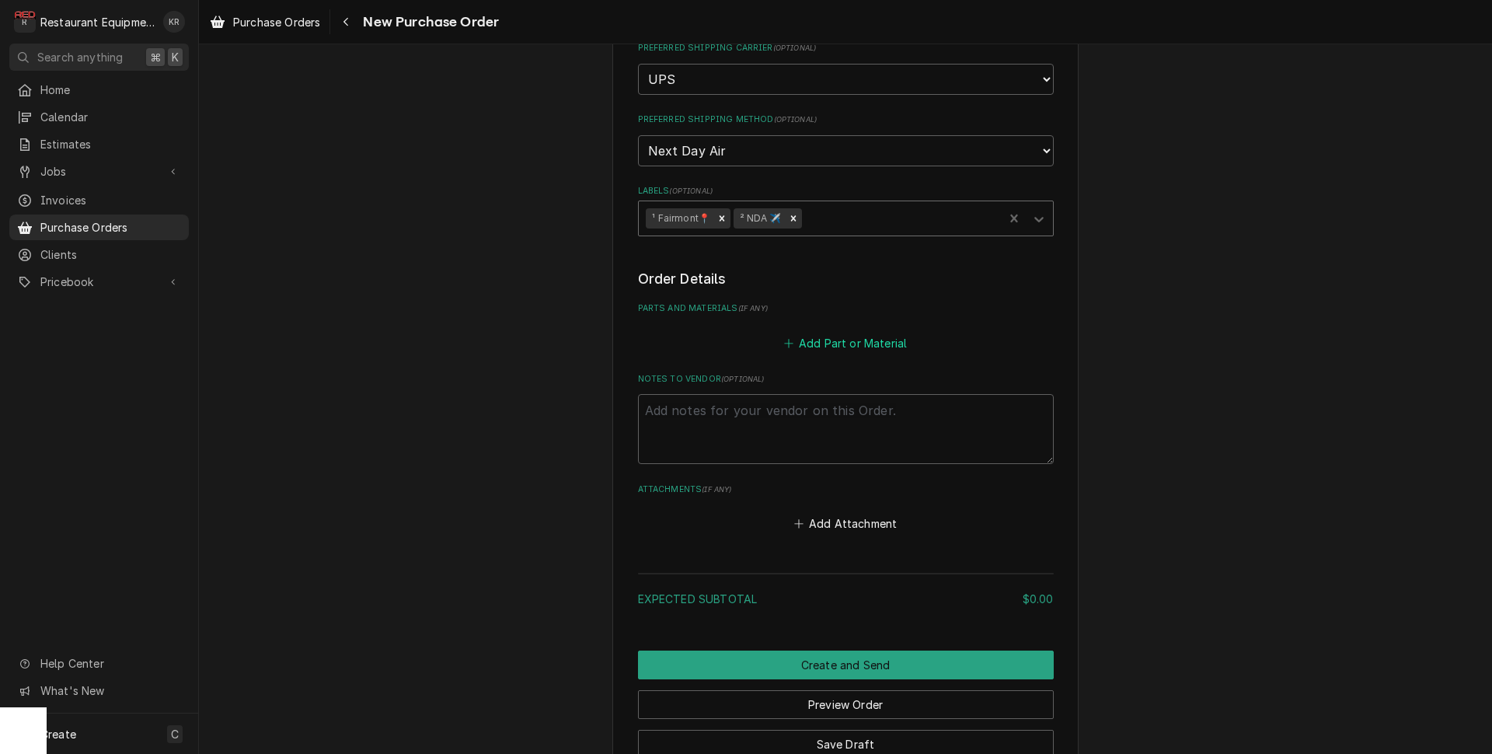
click at [824, 337] on button "Add Part or Material" at bounding box center [845, 343] width 128 height 22
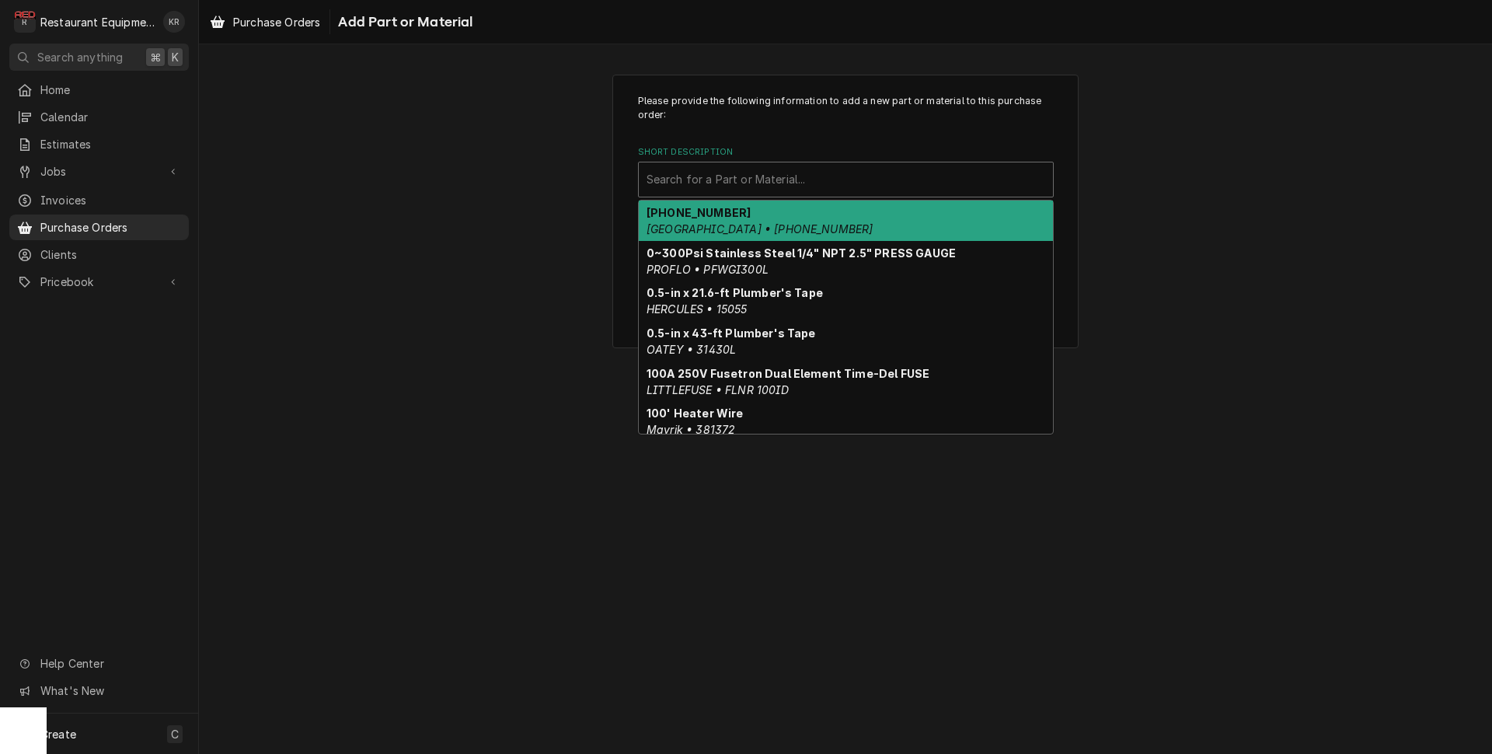
click at [717, 181] on div "Short Description" at bounding box center [846, 180] width 399 height 28
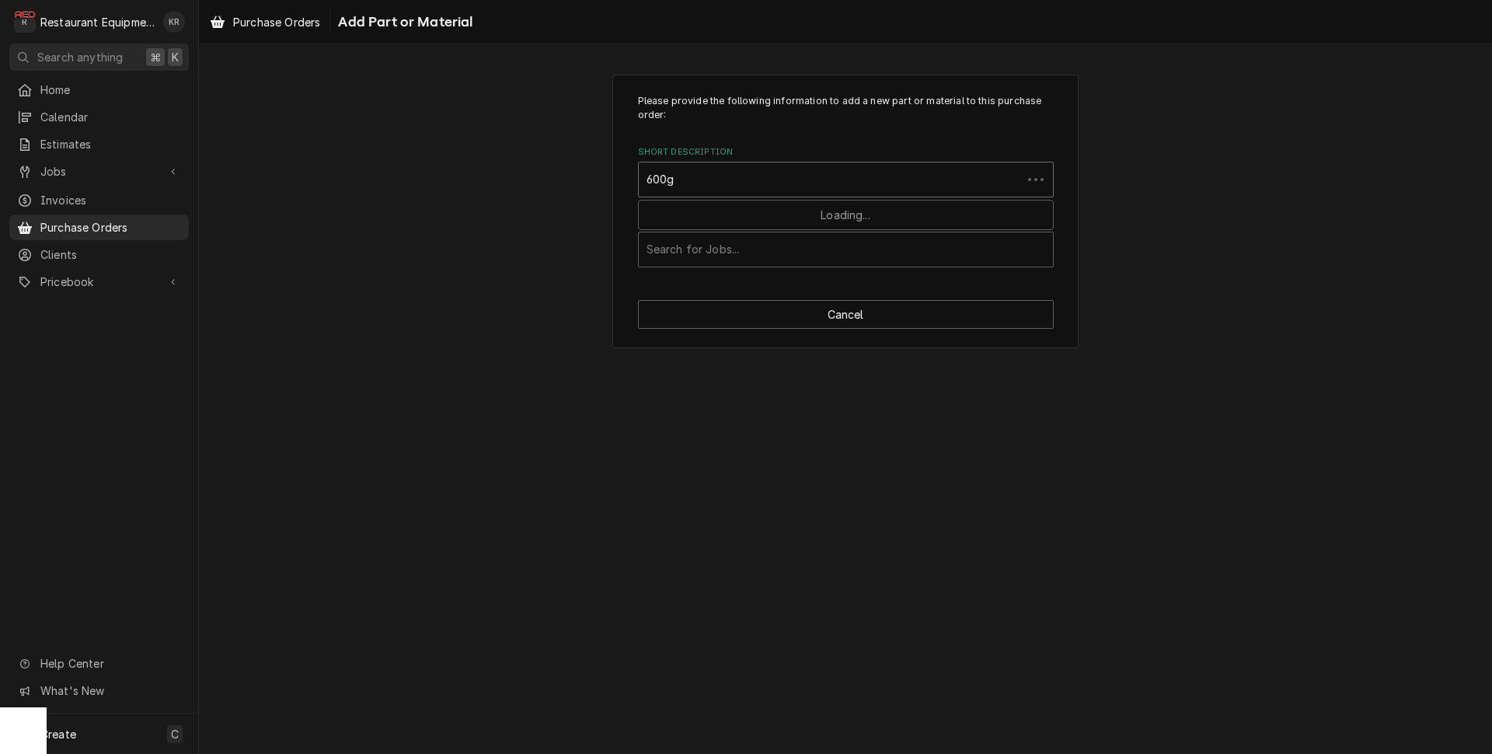
type input "600gr"
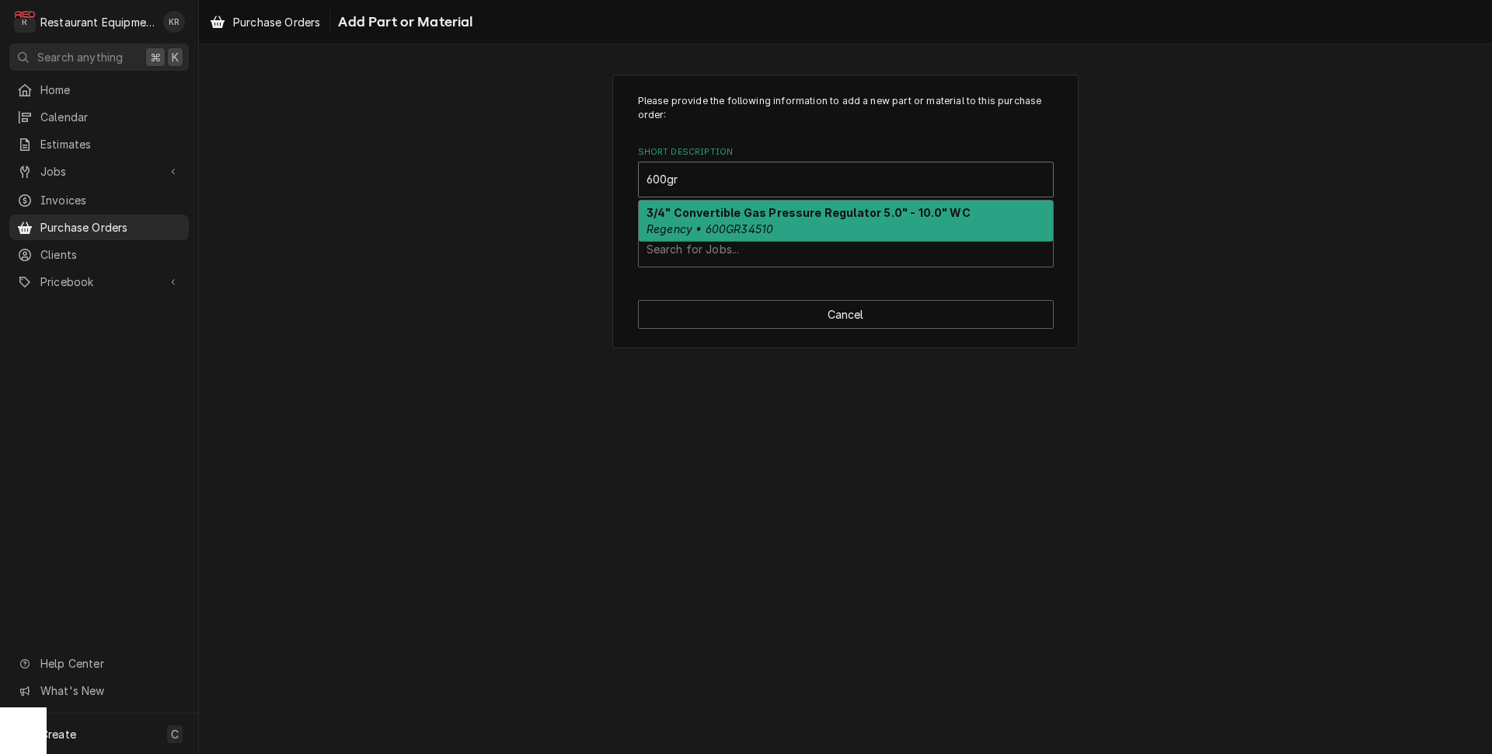
click at [710, 218] on strong "3/4" Convertible Gas Pressure Regulator 5.0" - 10.0" WC" at bounding box center [809, 212] width 324 height 13
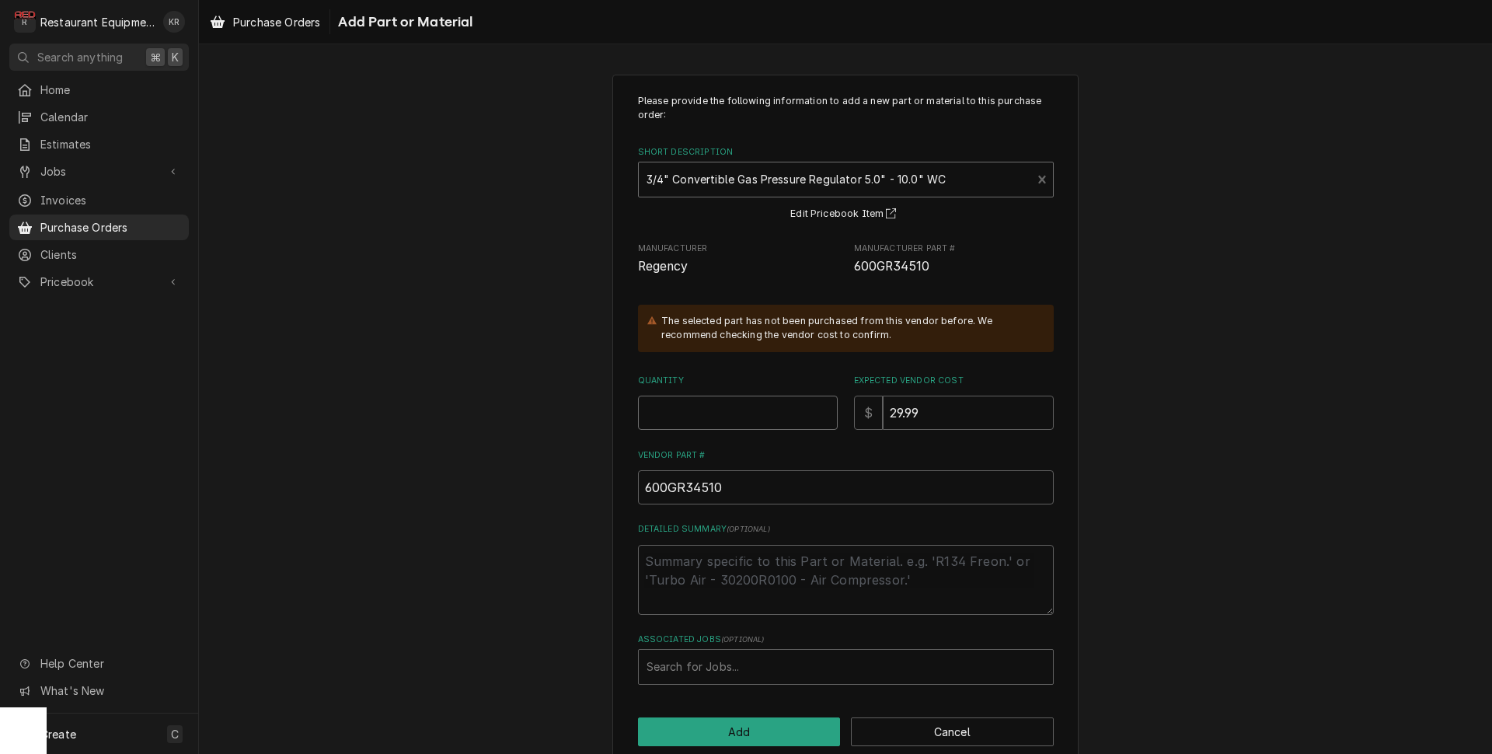
click at [689, 414] on input "Quantity" at bounding box center [738, 413] width 200 height 34
type textarea "x"
type input "4"
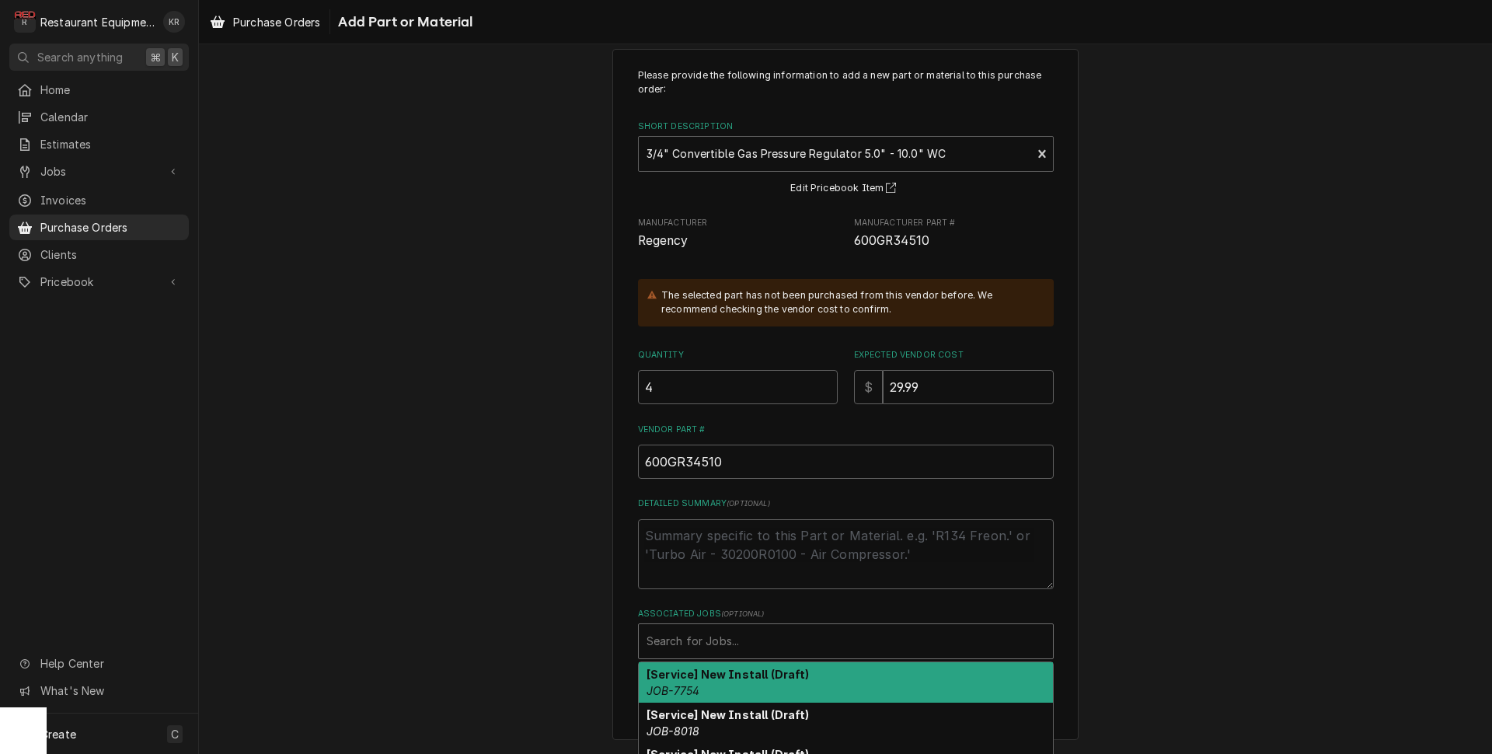
click at [707, 630] on div "Associated Jobs" at bounding box center [846, 641] width 399 height 28
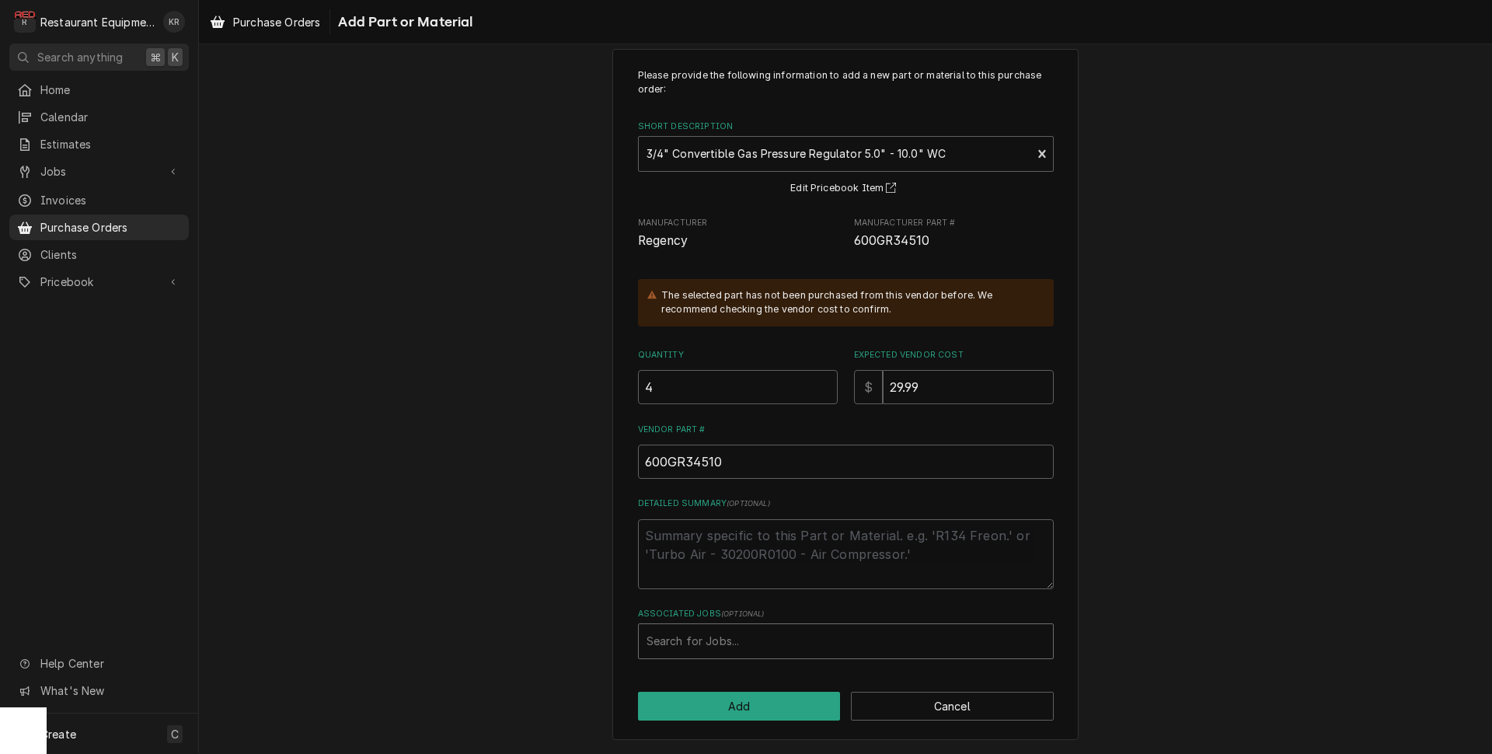
click at [707, 626] on div "Search for Jobs..." at bounding box center [846, 641] width 414 height 34
type input "8372"
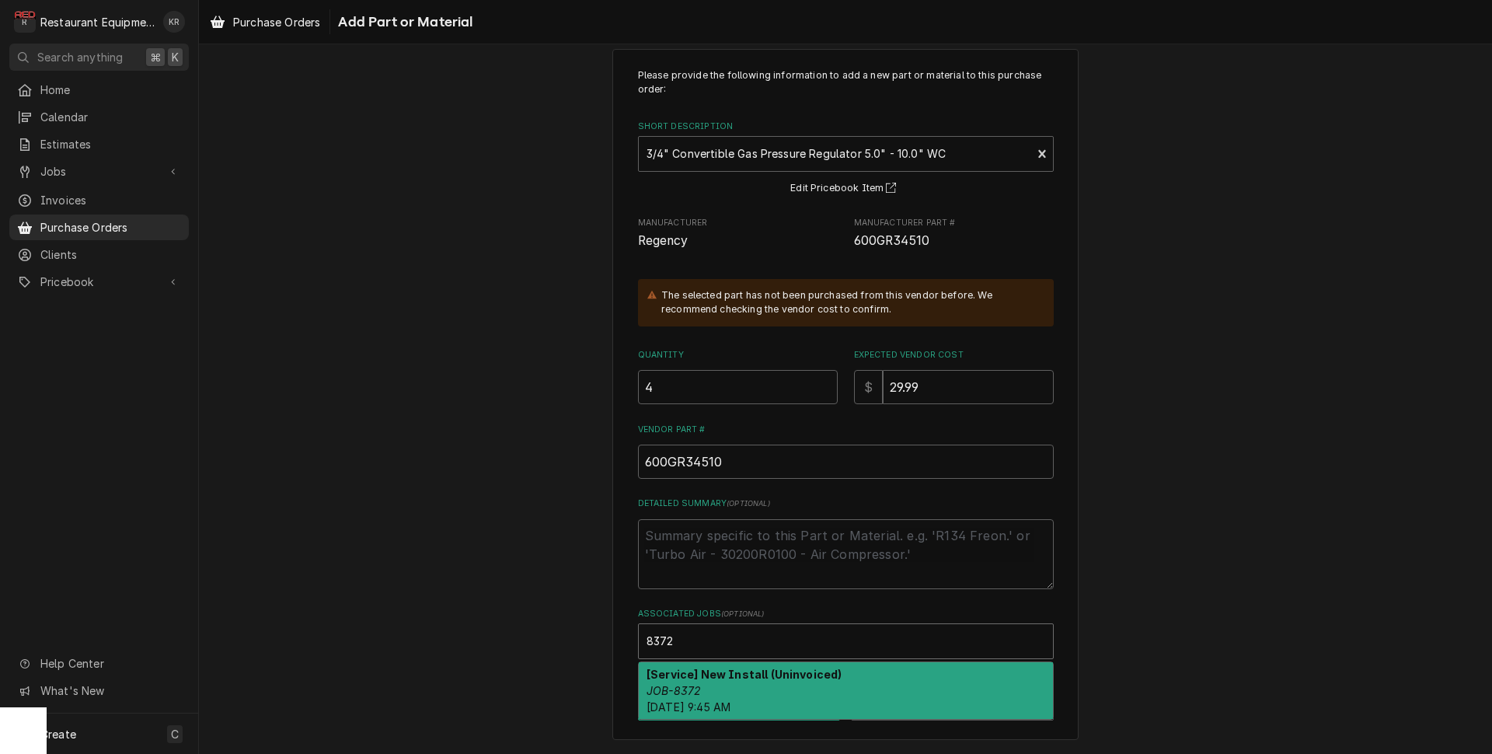
click at [698, 684] on em "JOB-8372" at bounding box center [674, 690] width 54 height 13
type textarea "x"
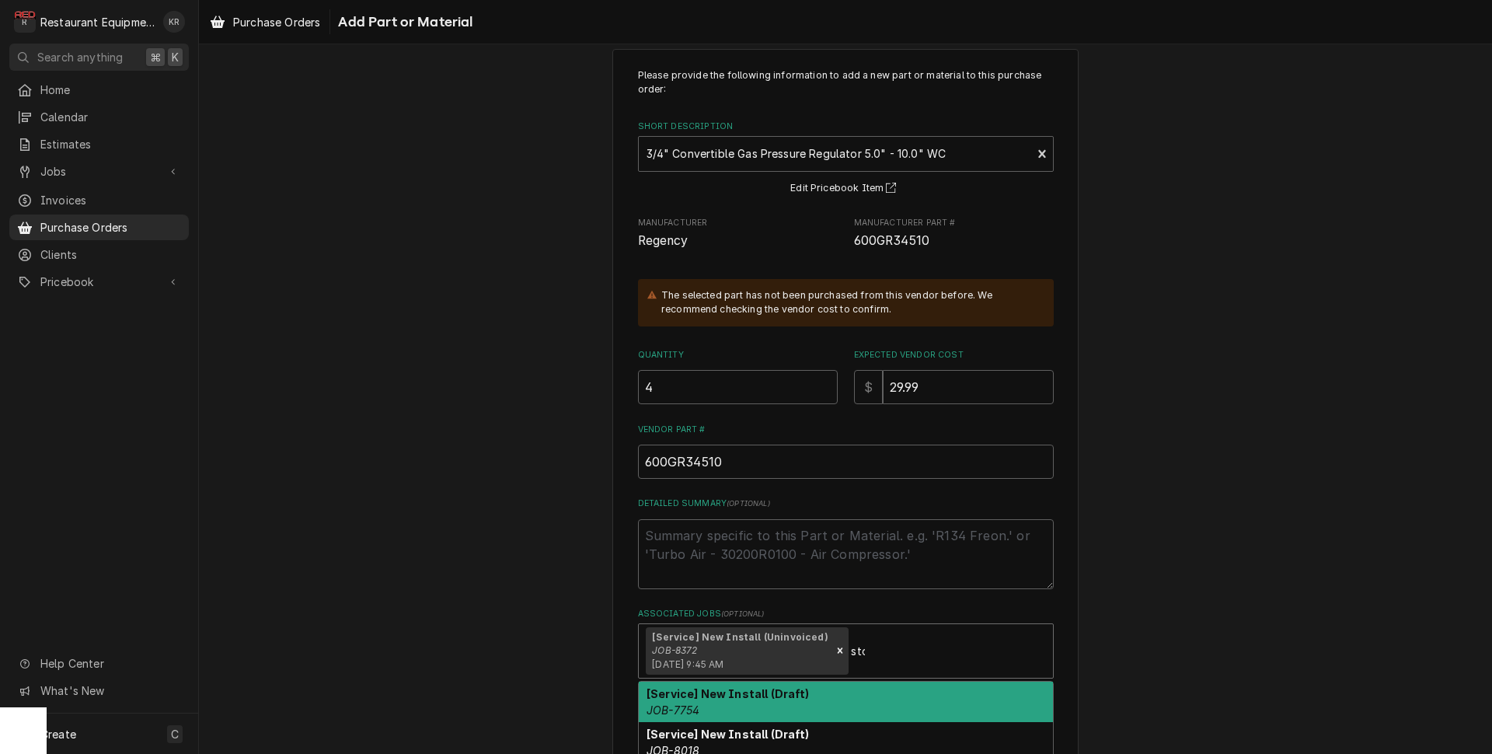
type input "stock"
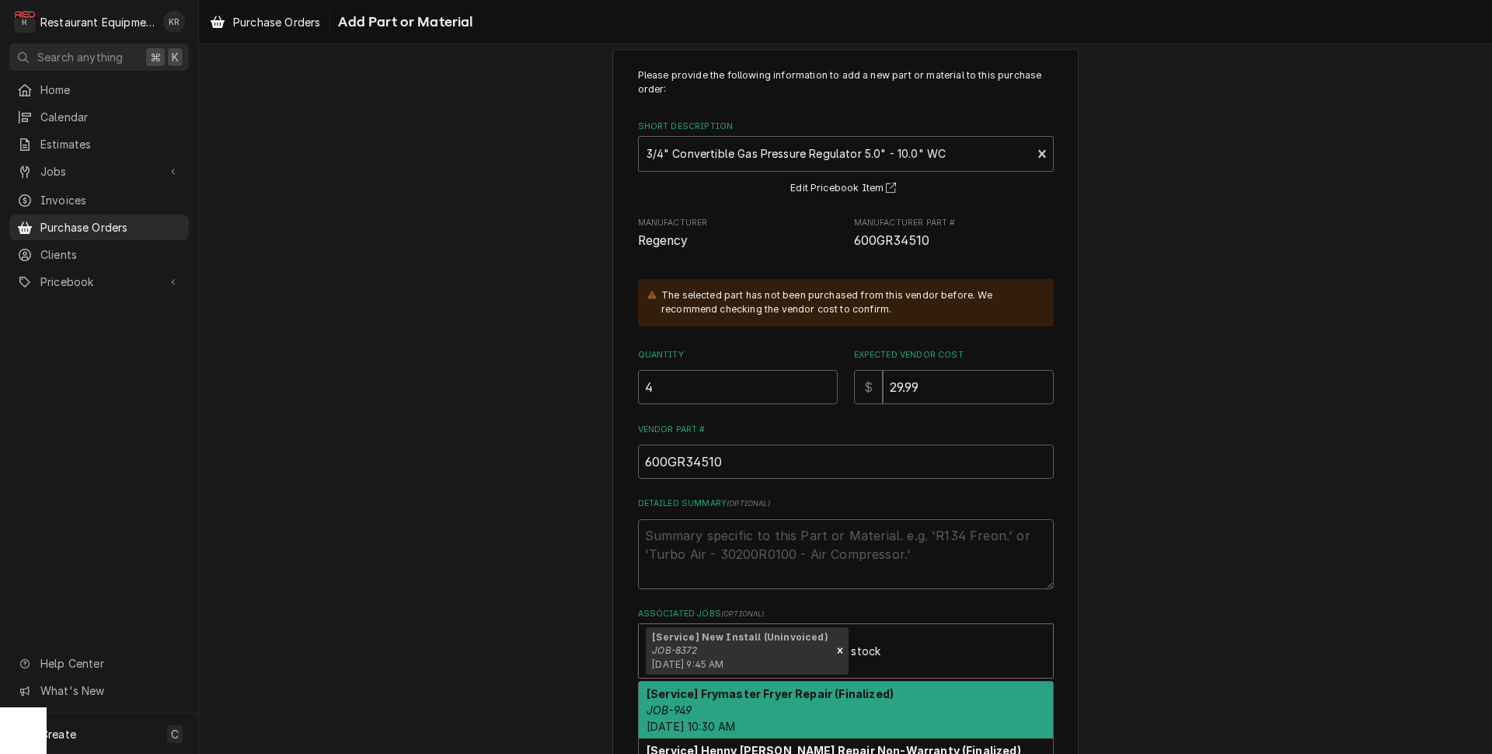
type textarea "x"
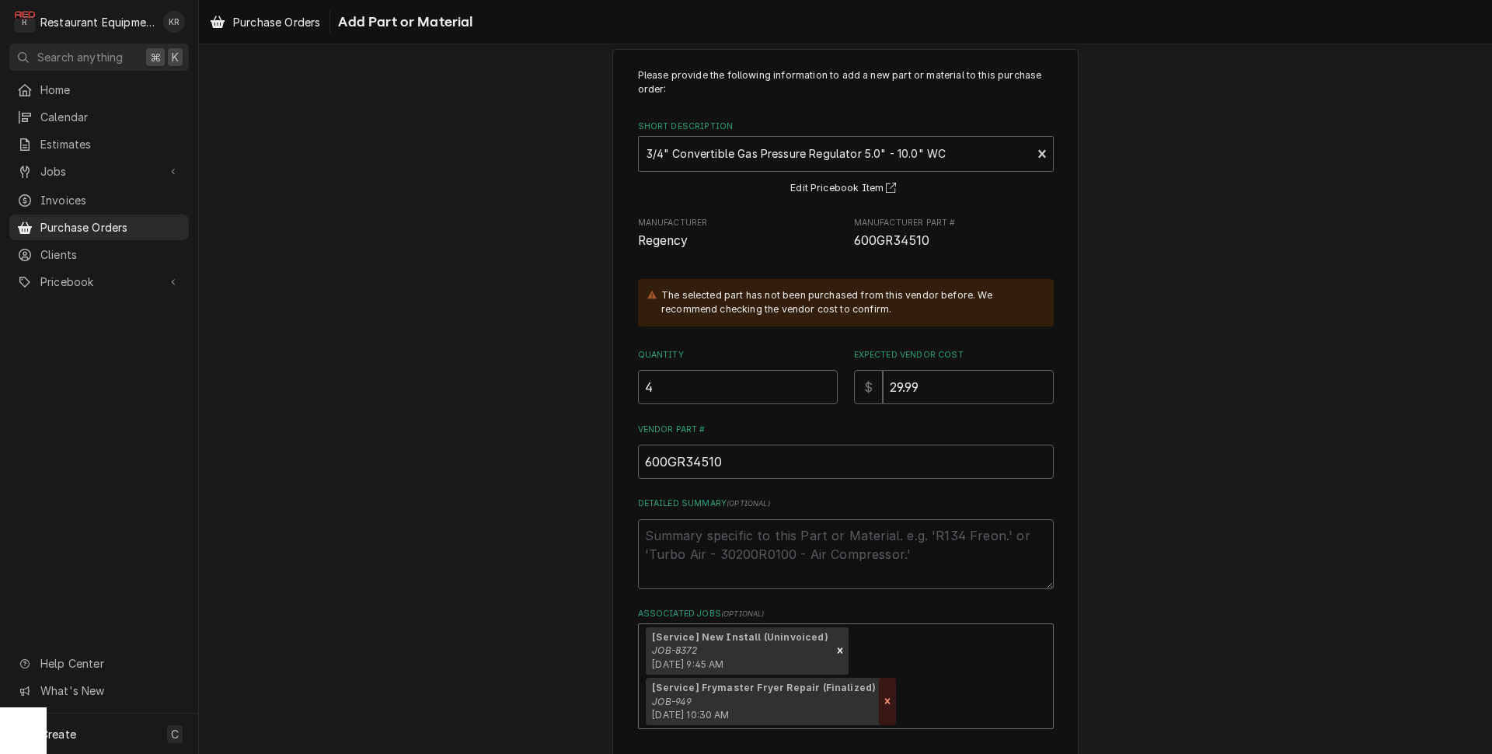
click at [885, 703] on icon "Remove [object Object]" at bounding box center [887, 701] width 5 height 5
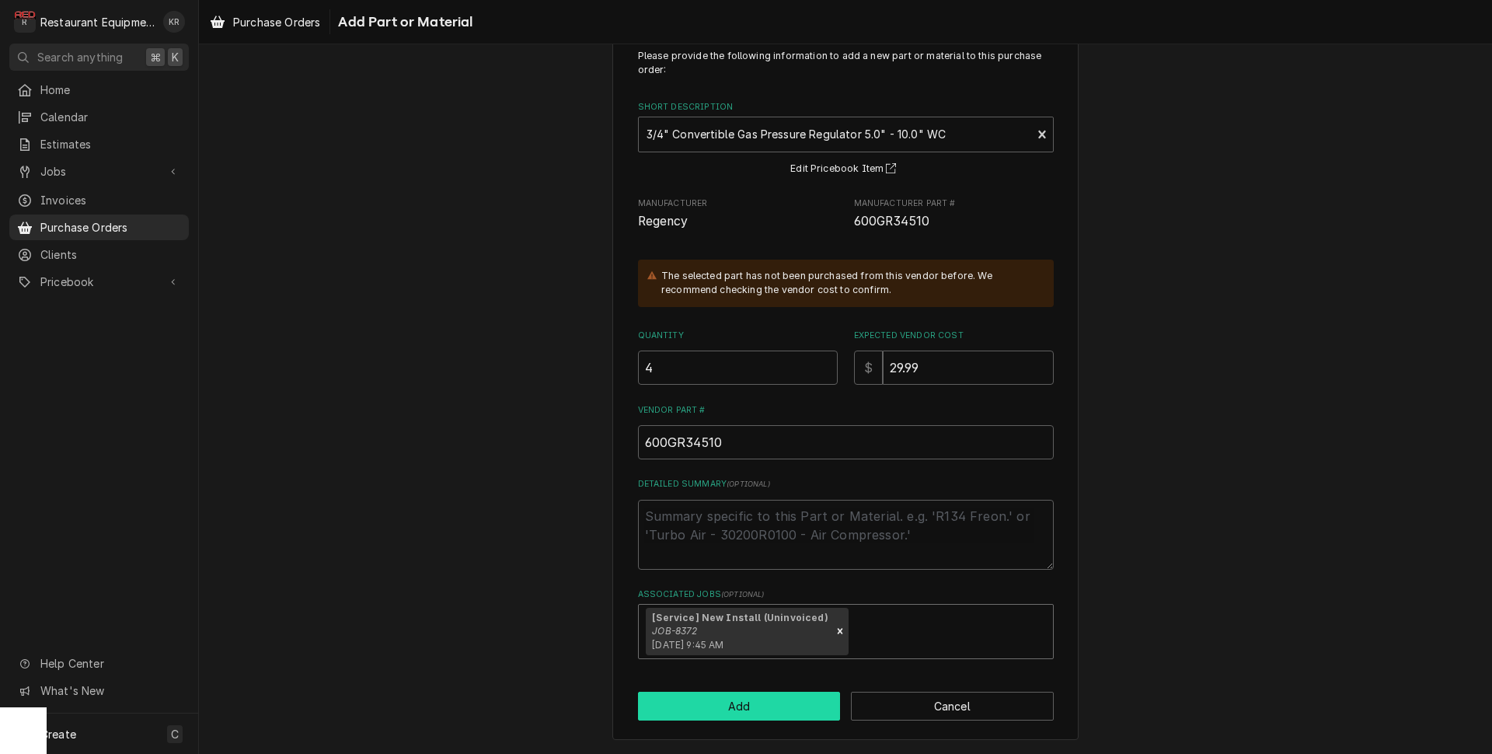
click at [735, 714] on button "Add" at bounding box center [739, 706] width 203 height 29
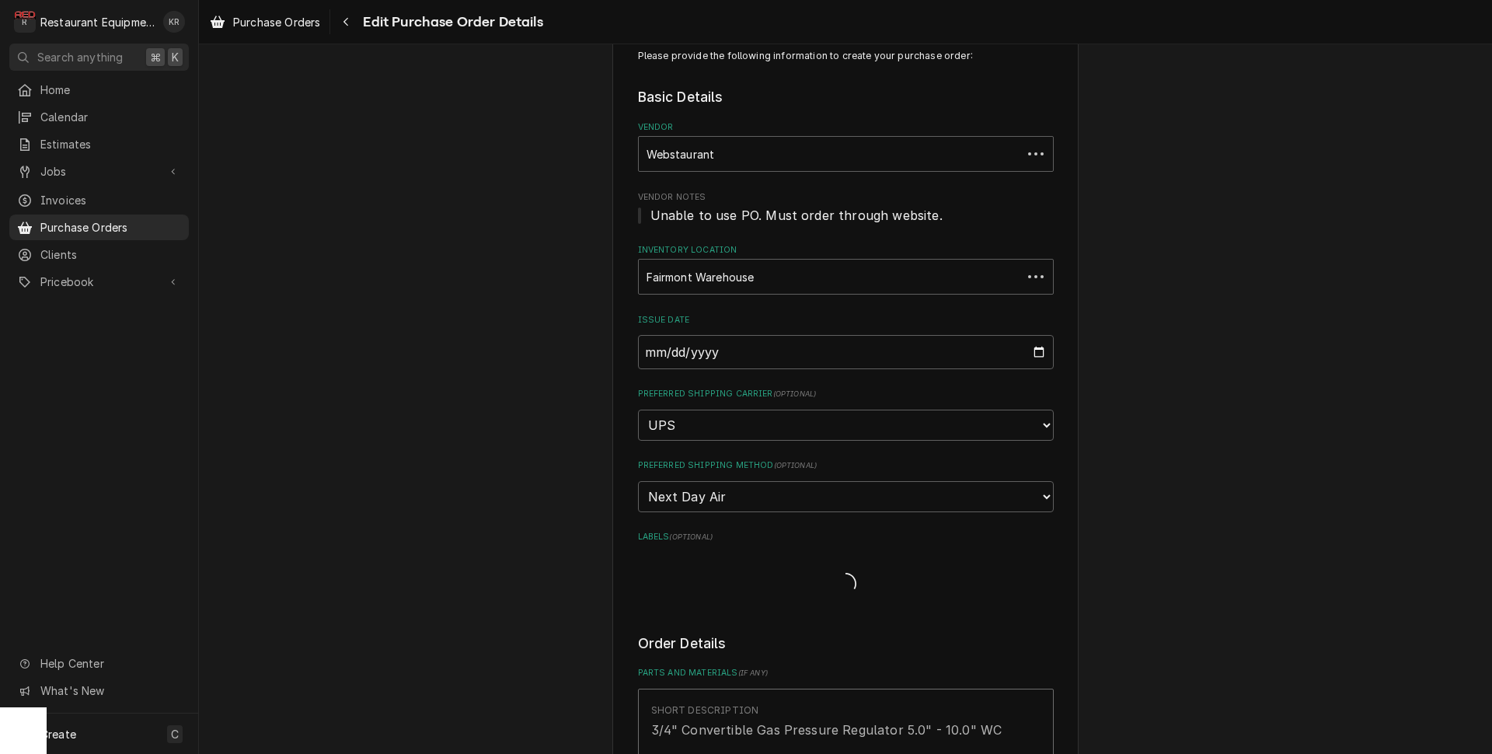
scroll to position [391, 0]
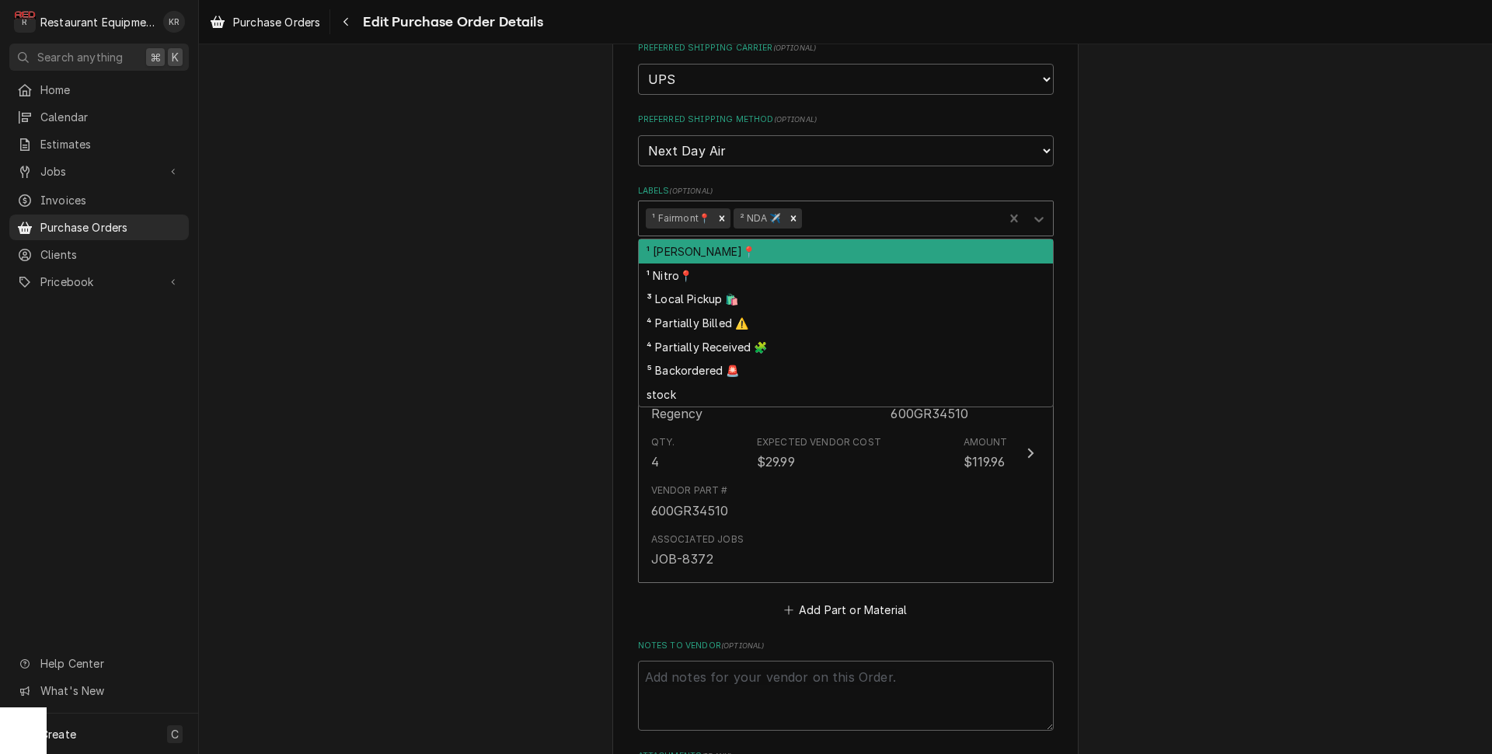
click at [869, 223] on div "Labels" at bounding box center [899, 218] width 191 height 28
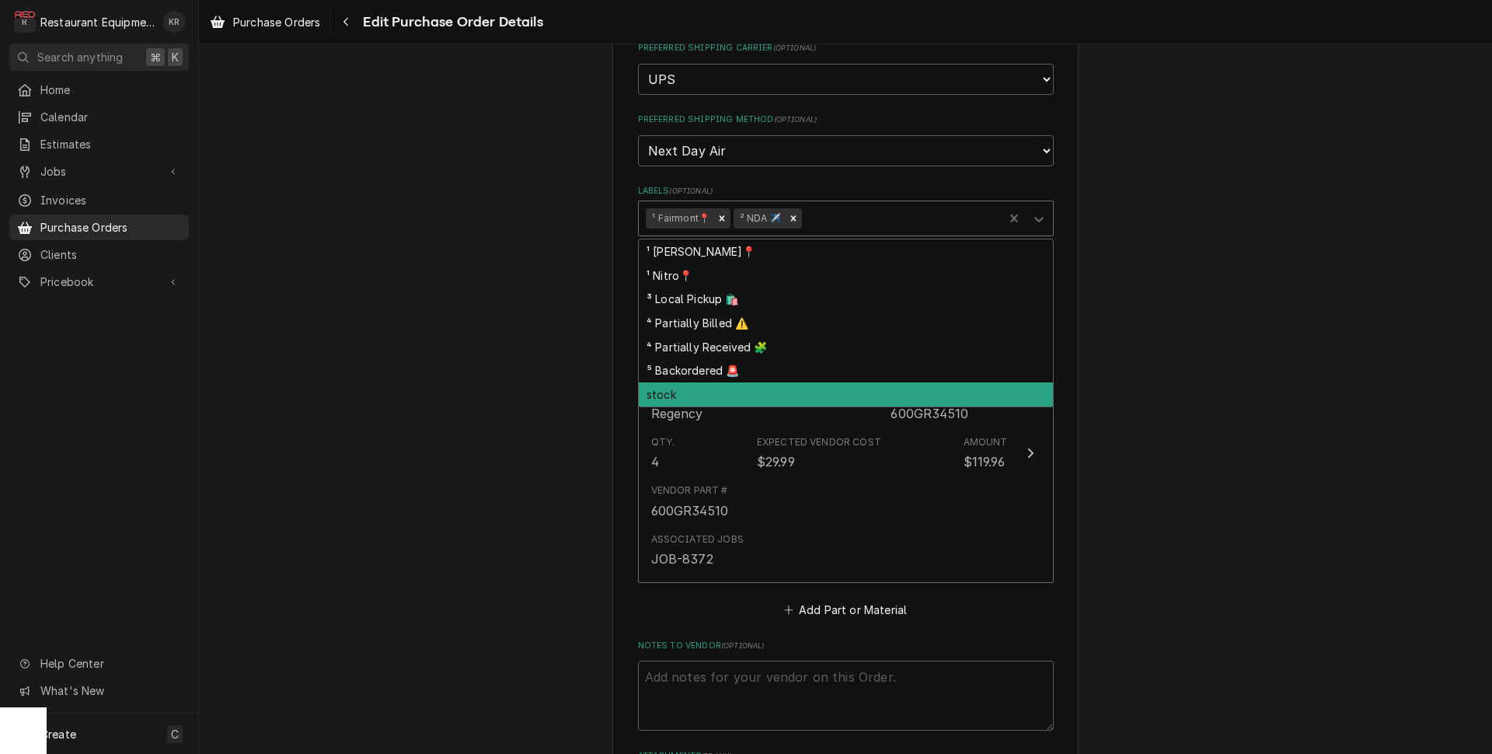
click at [786, 386] on div "stock" at bounding box center [846, 394] width 414 height 24
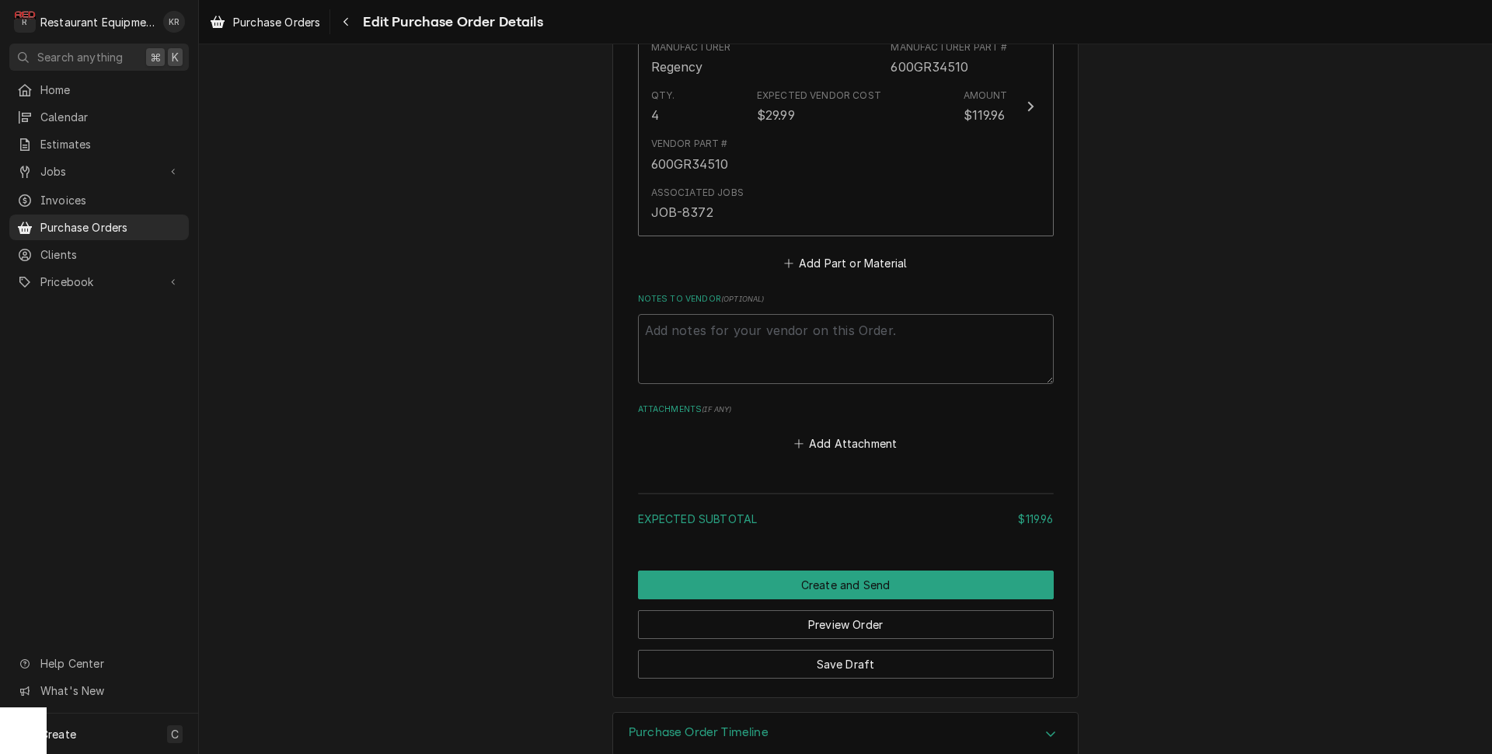
scroll to position [766, 0]
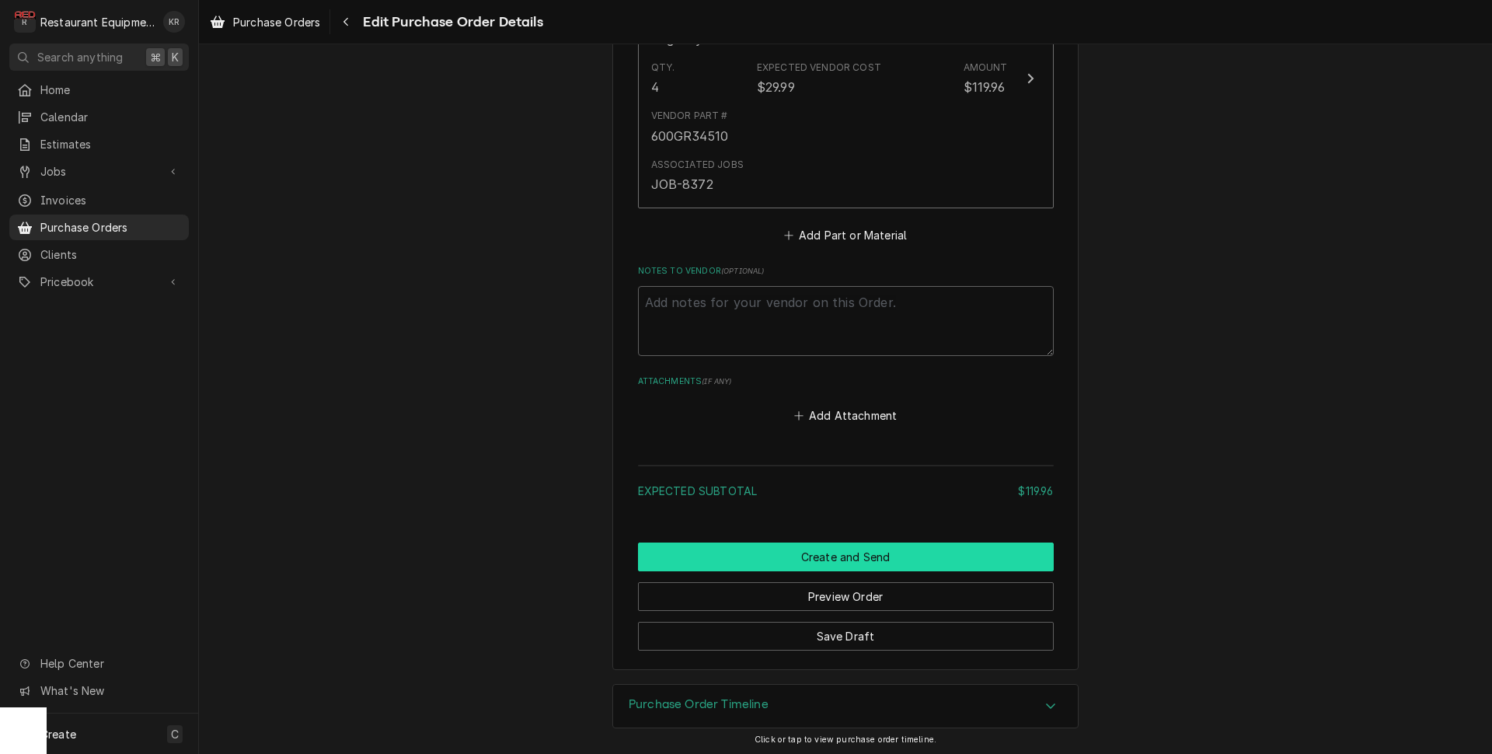
click at [834, 547] on button "Create and Send" at bounding box center [846, 557] width 416 height 29
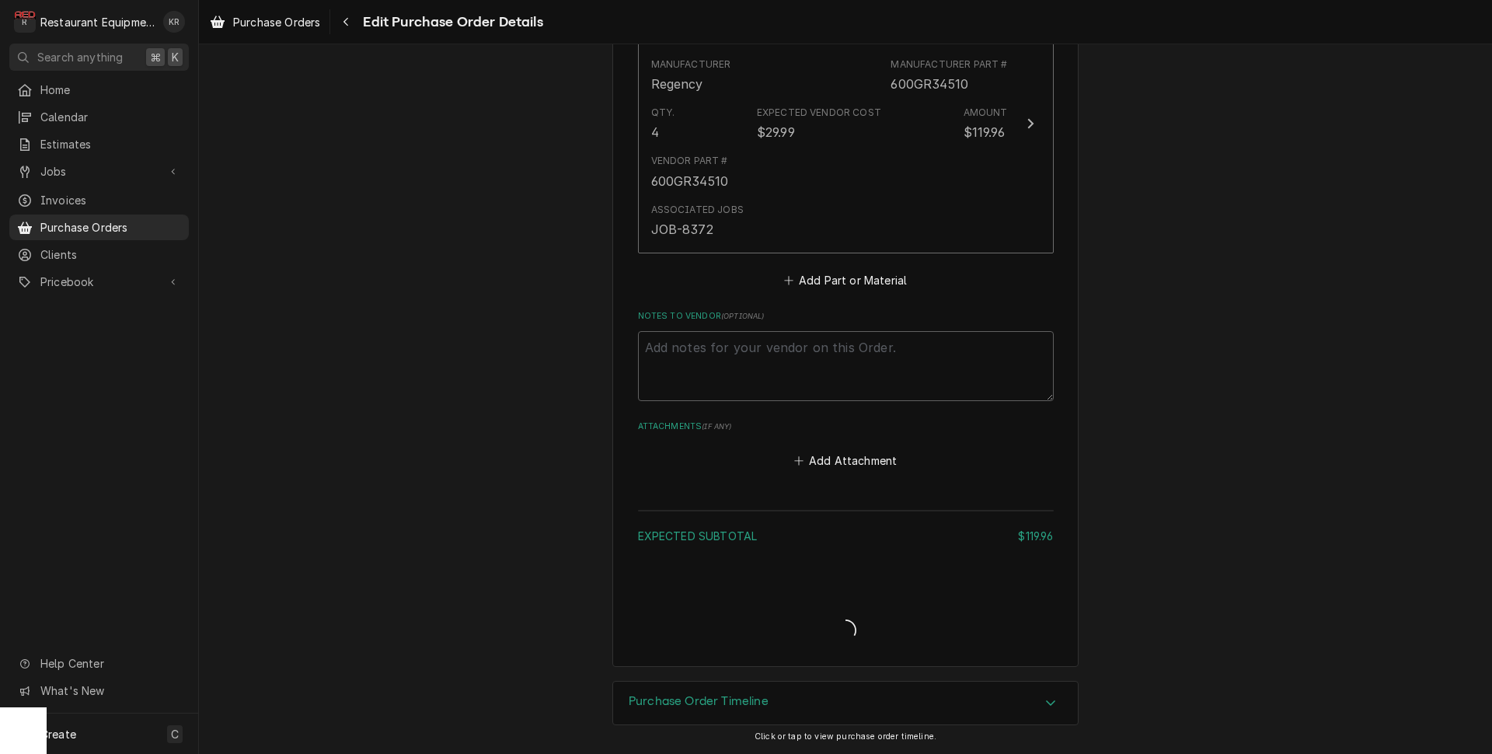
scroll to position [717, 0]
type textarea "x"
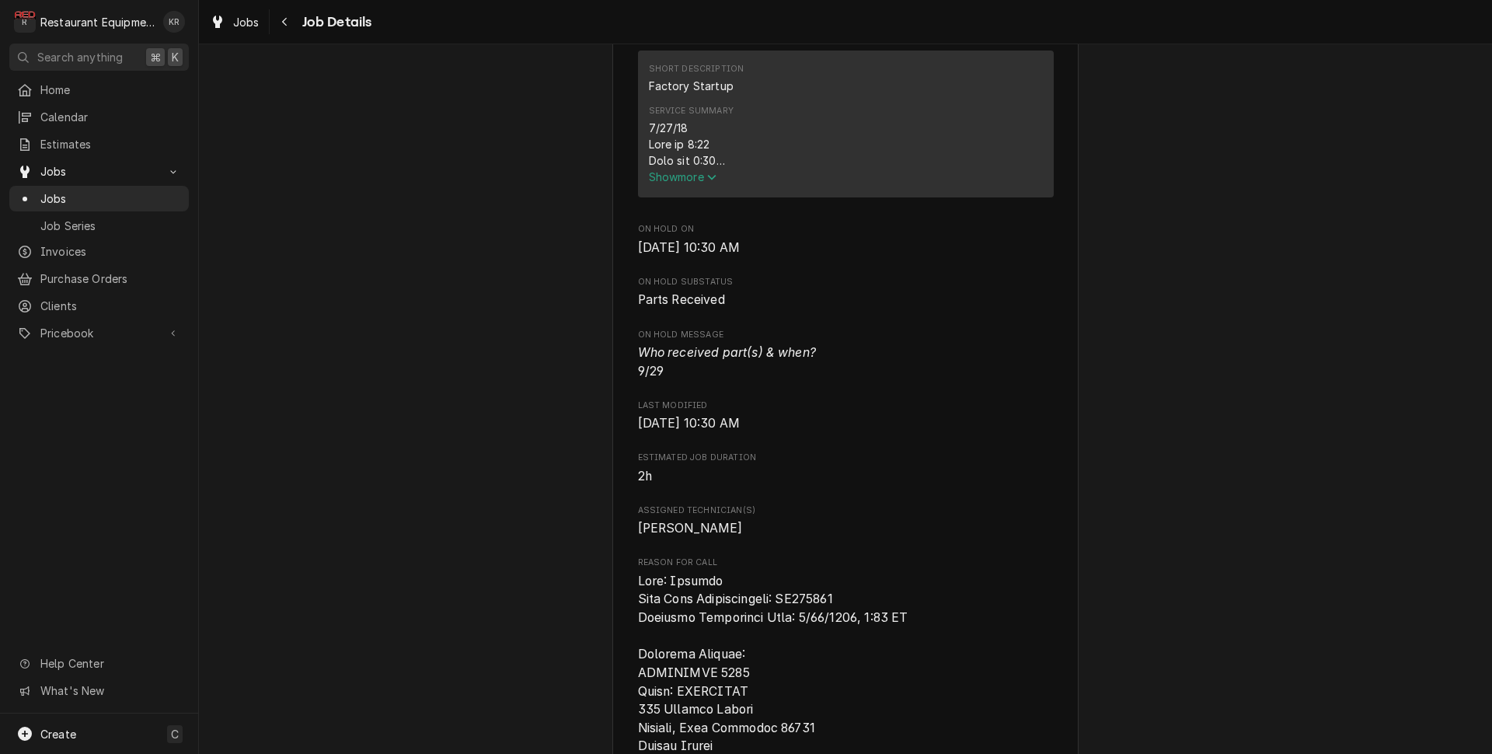
scroll to position [653, 0]
click at [679, 180] on span "Show more" at bounding box center [683, 172] width 68 height 13
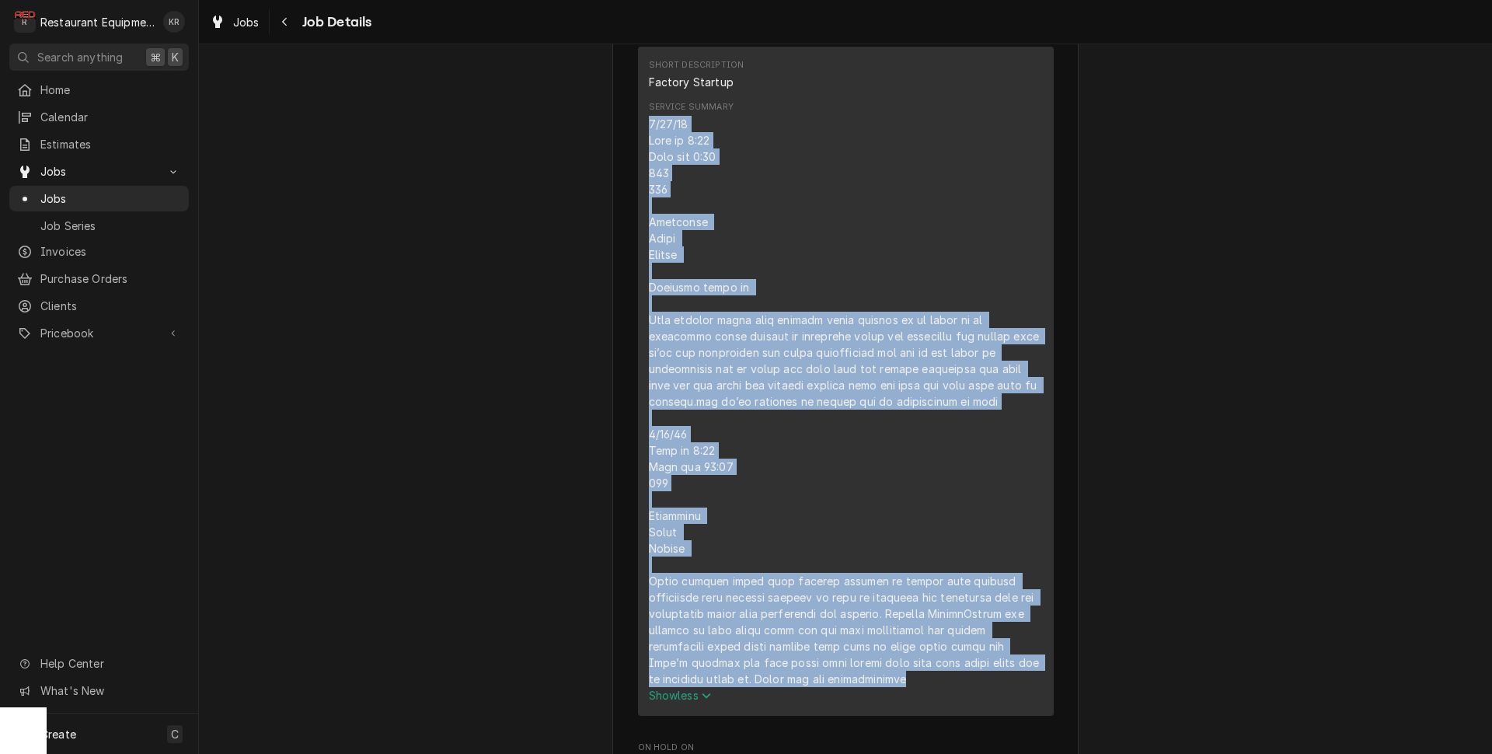
drag, startPoint x: 644, startPoint y: 142, endPoint x: 937, endPoint y: 712, distance: 640.3
click at [937, 712] on div "Short Description Factory Startup Service Summary Show less" at bounding box center [846, 381] width 416 height 669
copy div "8/98/32 Lore ip 6:00 Dolo sit 5:29 983 800 Ametconse Adipi Elitse Doeiusmo temp…"
drag, startPoint x: 248, startPoint y: 25, endPoint x: 286, endPoint y: 24, distance: 38.1
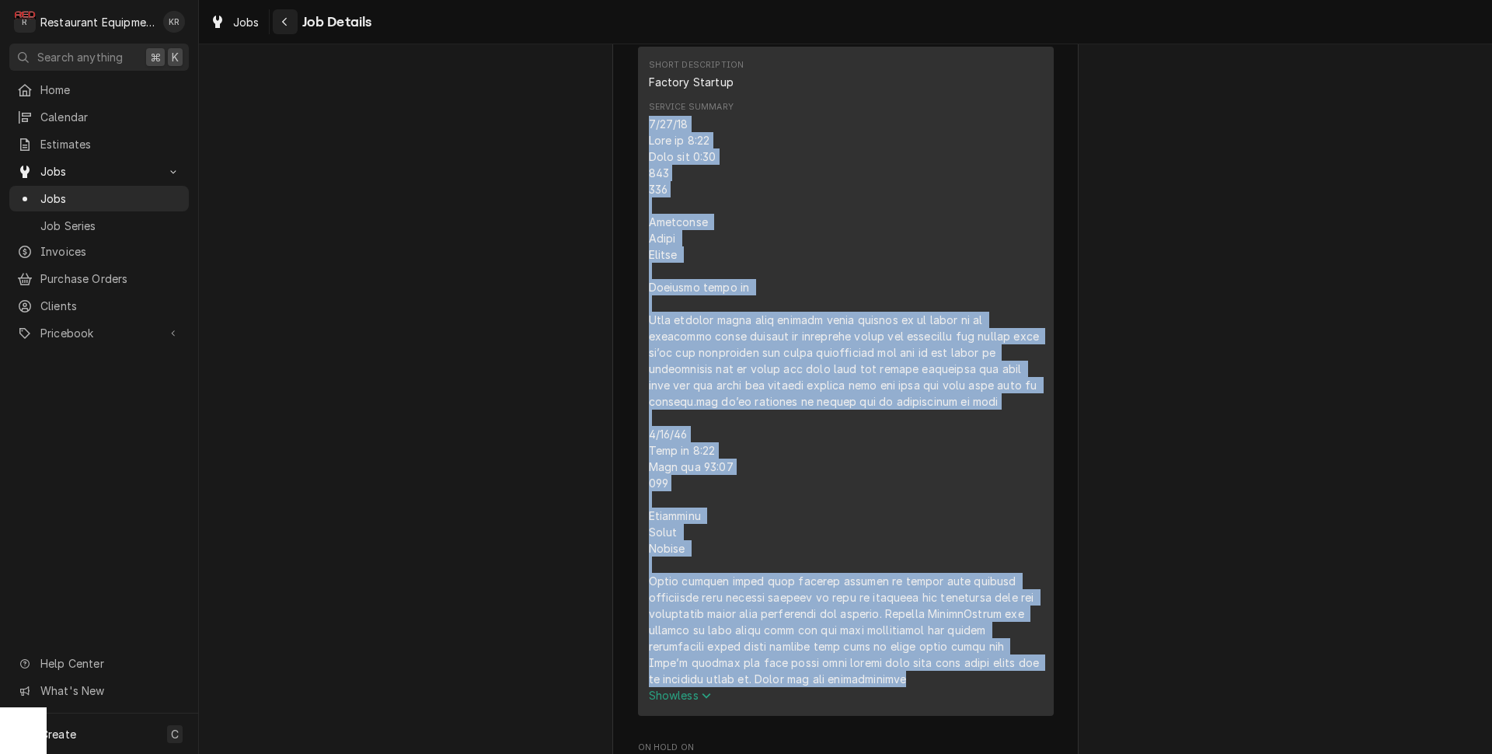
click at [251, 24] on span "Jobs" at bounding box center [246, 22] width 26 height 16
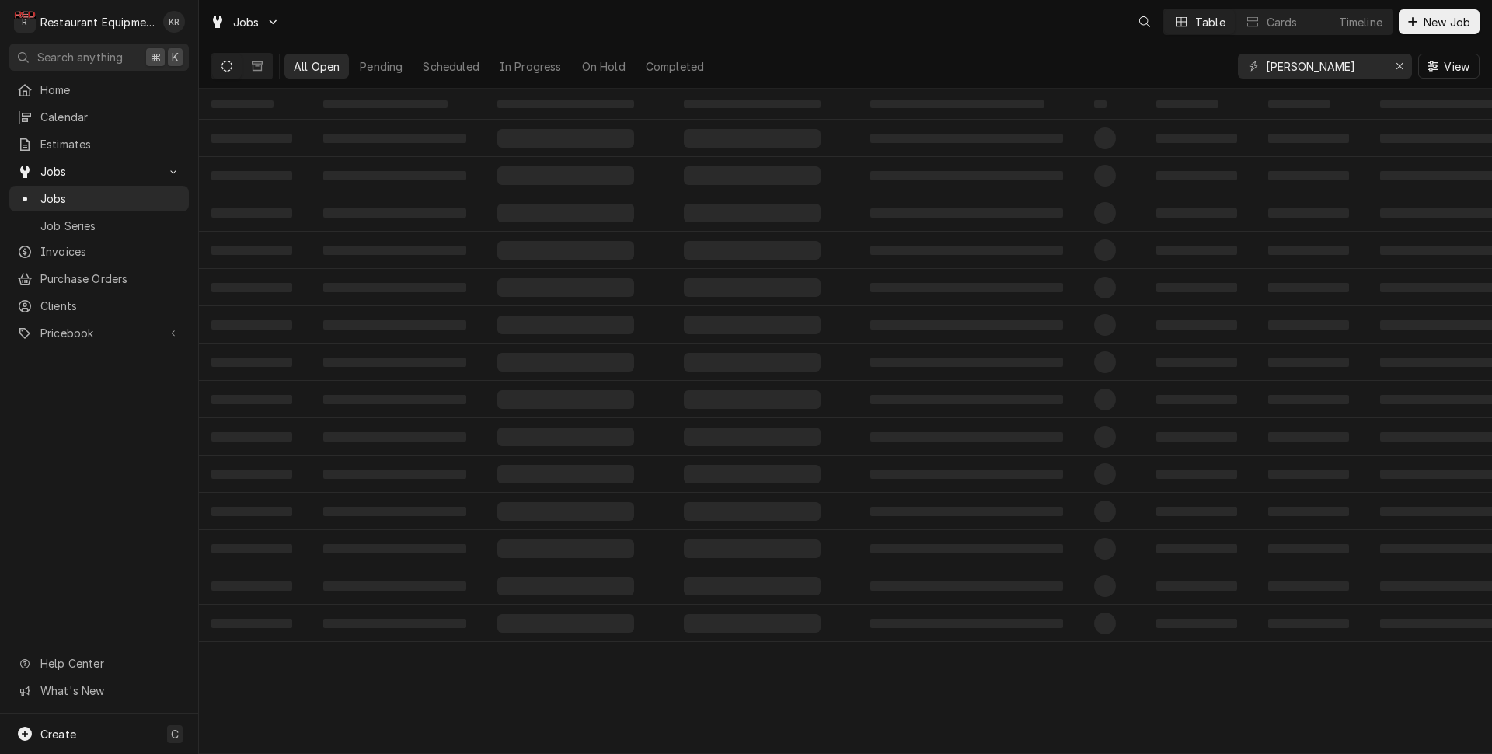
click at [1266, 68] on input "[PERSON_NAME]" at bounding box center [1324, 66] width 117 height 25
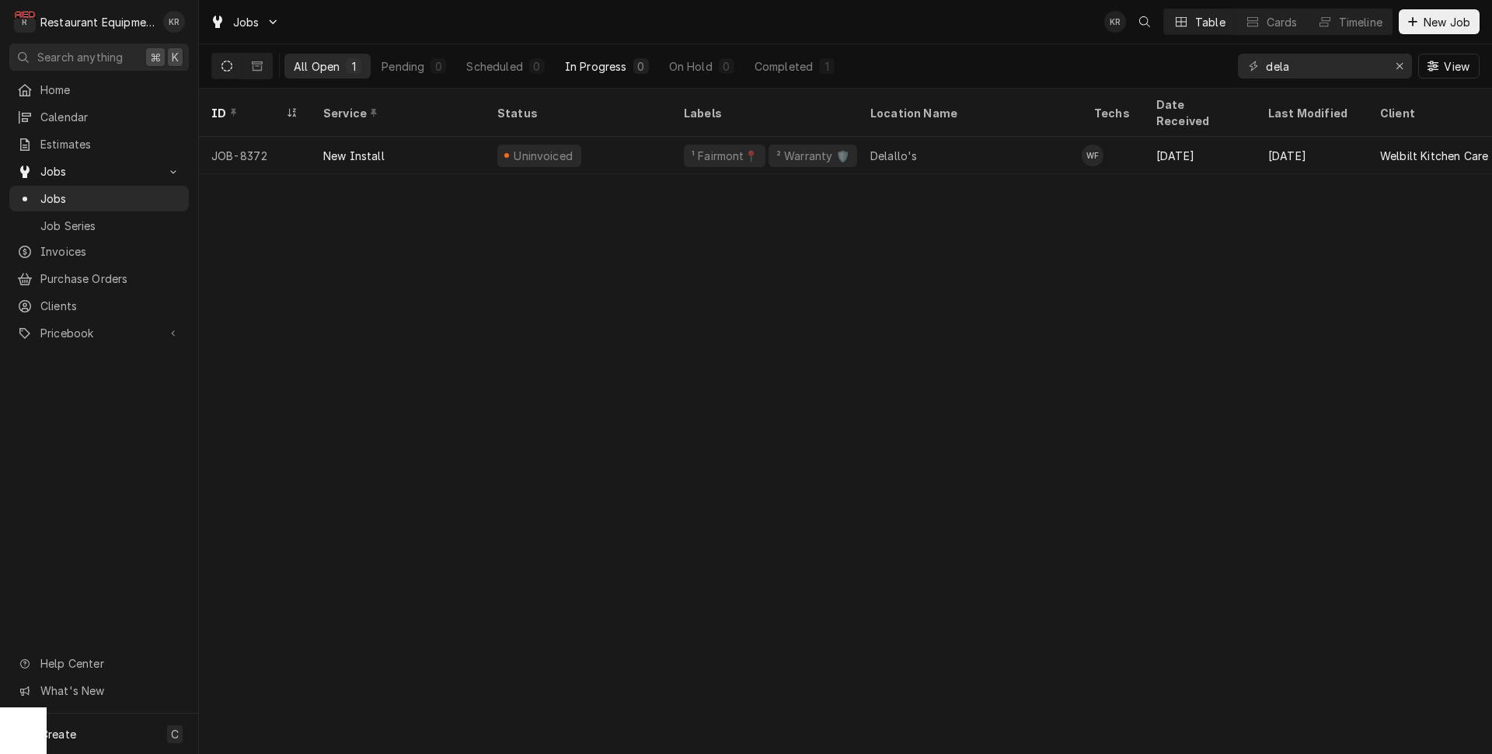
type input "dela"
drag, startPoint x: 1401, startPoint y: 68, endPoint x: 1336, endPoint y: 68, distance: 64.5
click at [1400, 68] on icon "Erase input" at bounding box center [1400, 66] width 9 height 11
drag, startPoint x: 1330, startPoint y: 67, endPoint x: 1321, endPoint y: 65, distance: 9.5
click at [1321, 65] on input "Dynamic Content Wrapper" at bounding box center [1339, 66] width 146 height 25
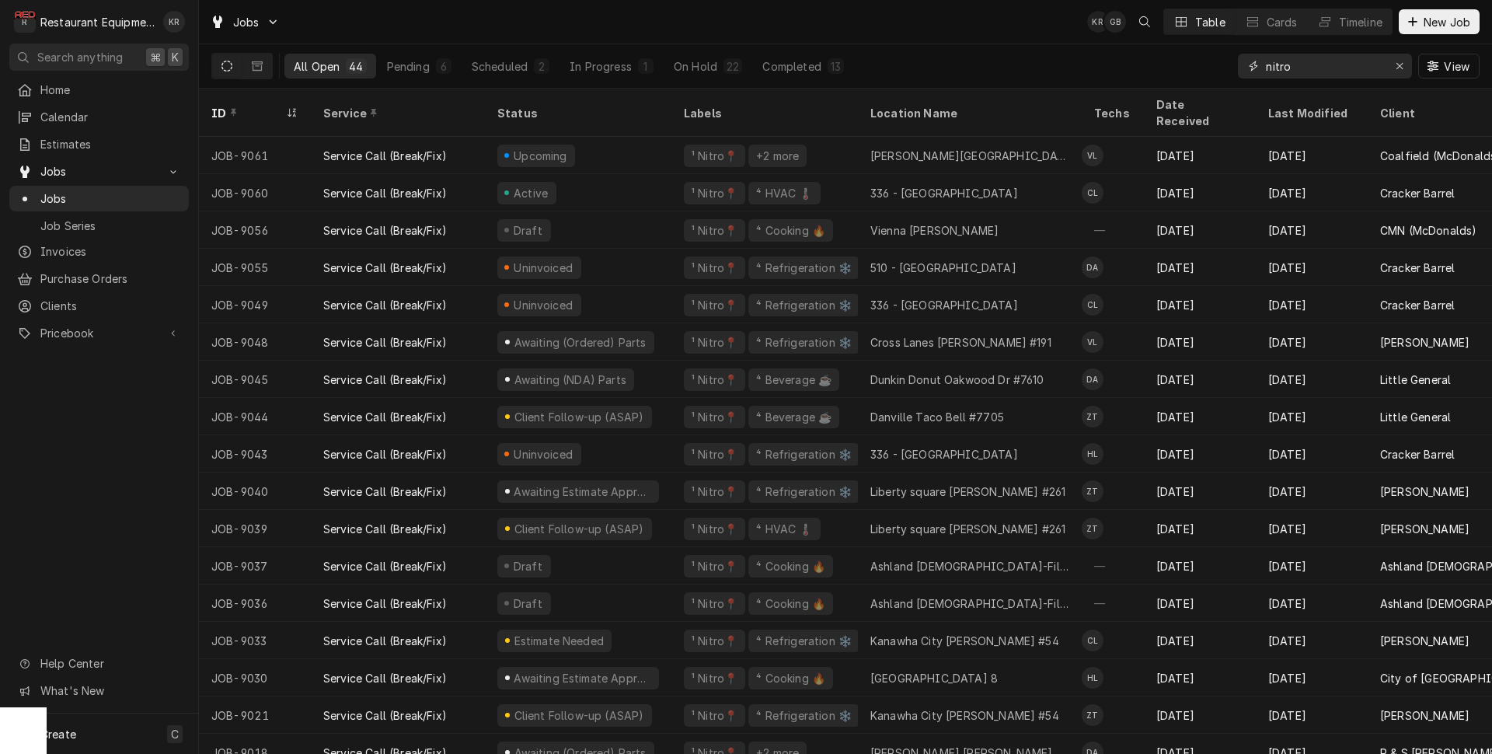
type input "nitro"
click at [1436, 22] on span "New Job" at bounding box center [1447, 22] width 53 height 16
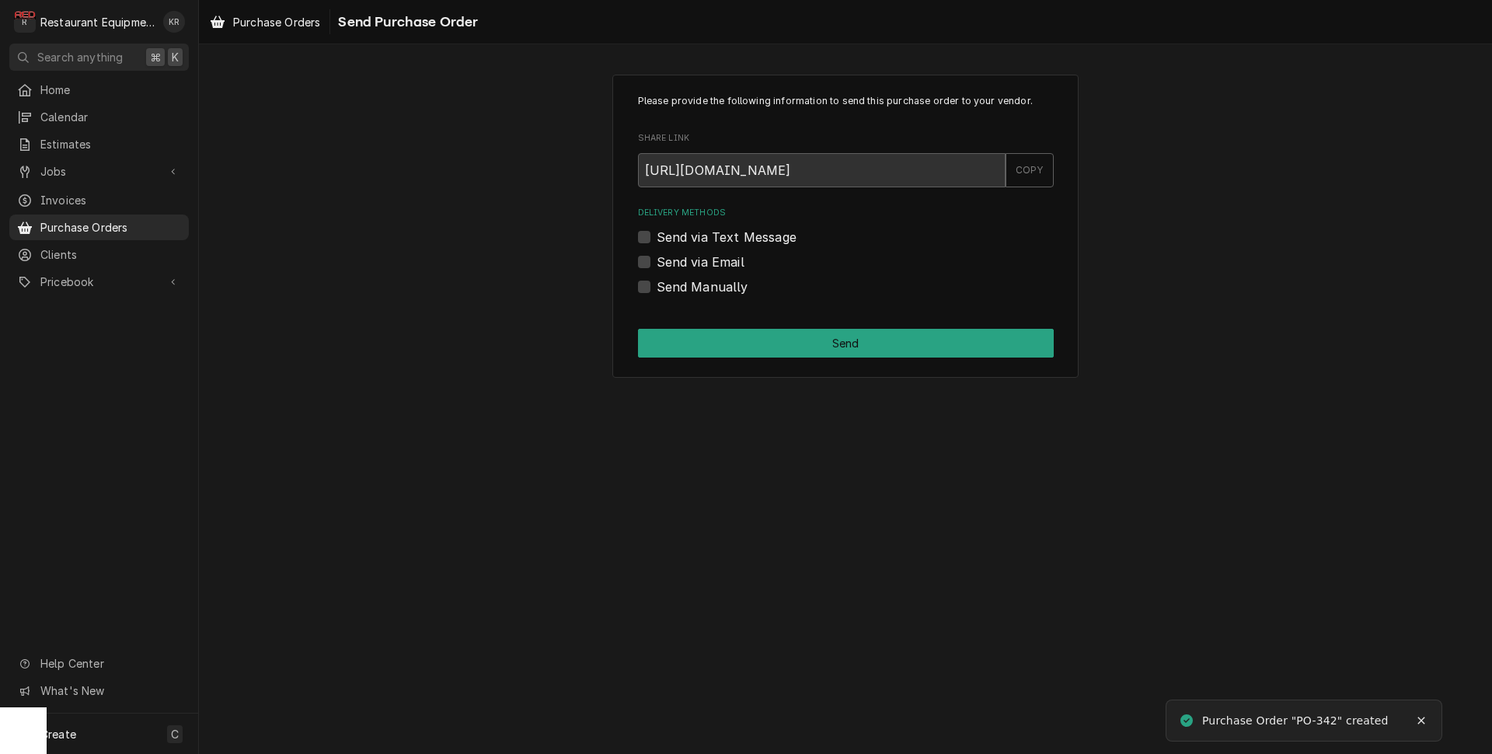
drag, startPoint x: 650, startPoint y: 288, endPoint x: 656, endPoint y: 293, distance: 8.3
click at [657, 288] on label "Send Manually" at bounding box center [703, 286] width 92 height 19
click at [657, 288] on input "Send Manually" at bounding box center [865, 294] width 416 height 34
checkbox input "true"
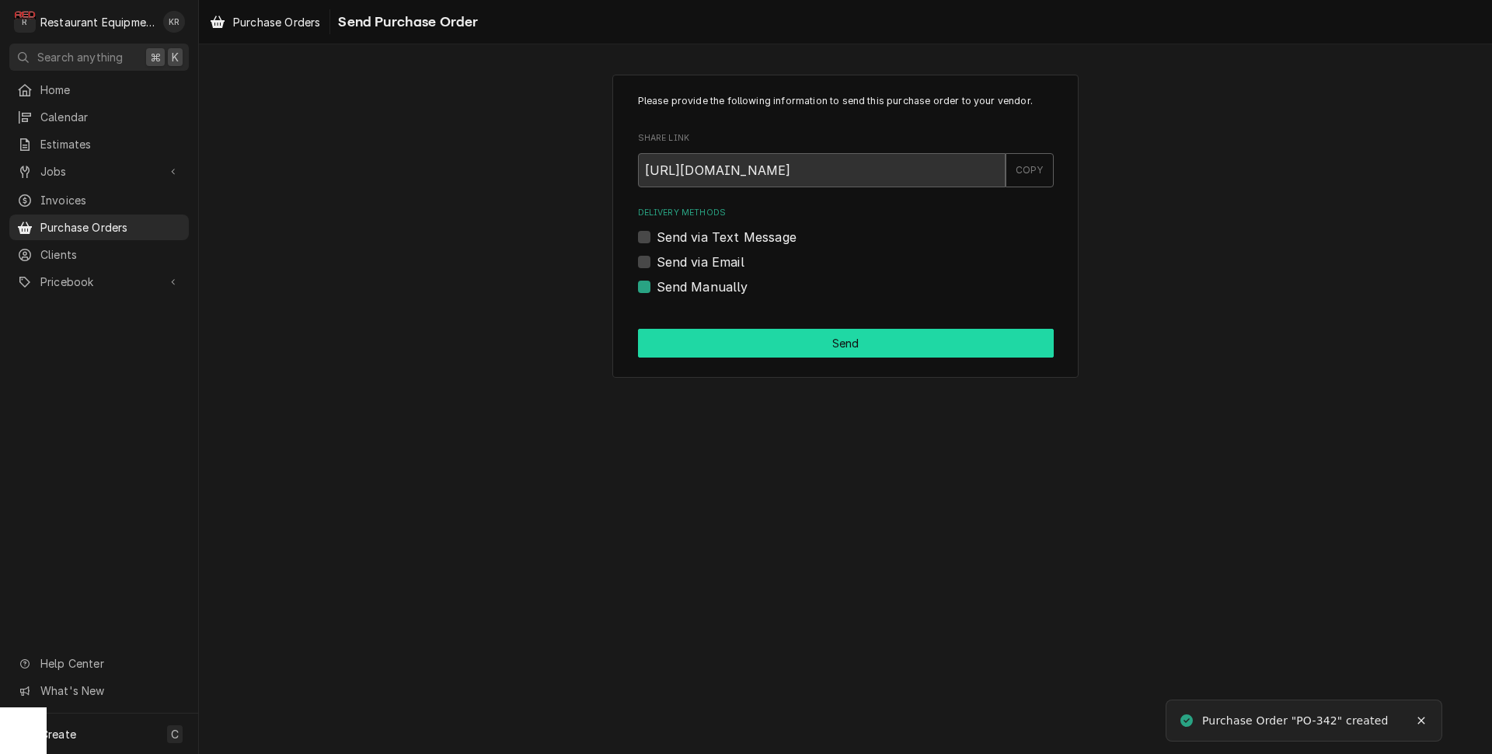
click at [686, 347] on button "Send" at bounding box center [846, 343] width 416 height 29
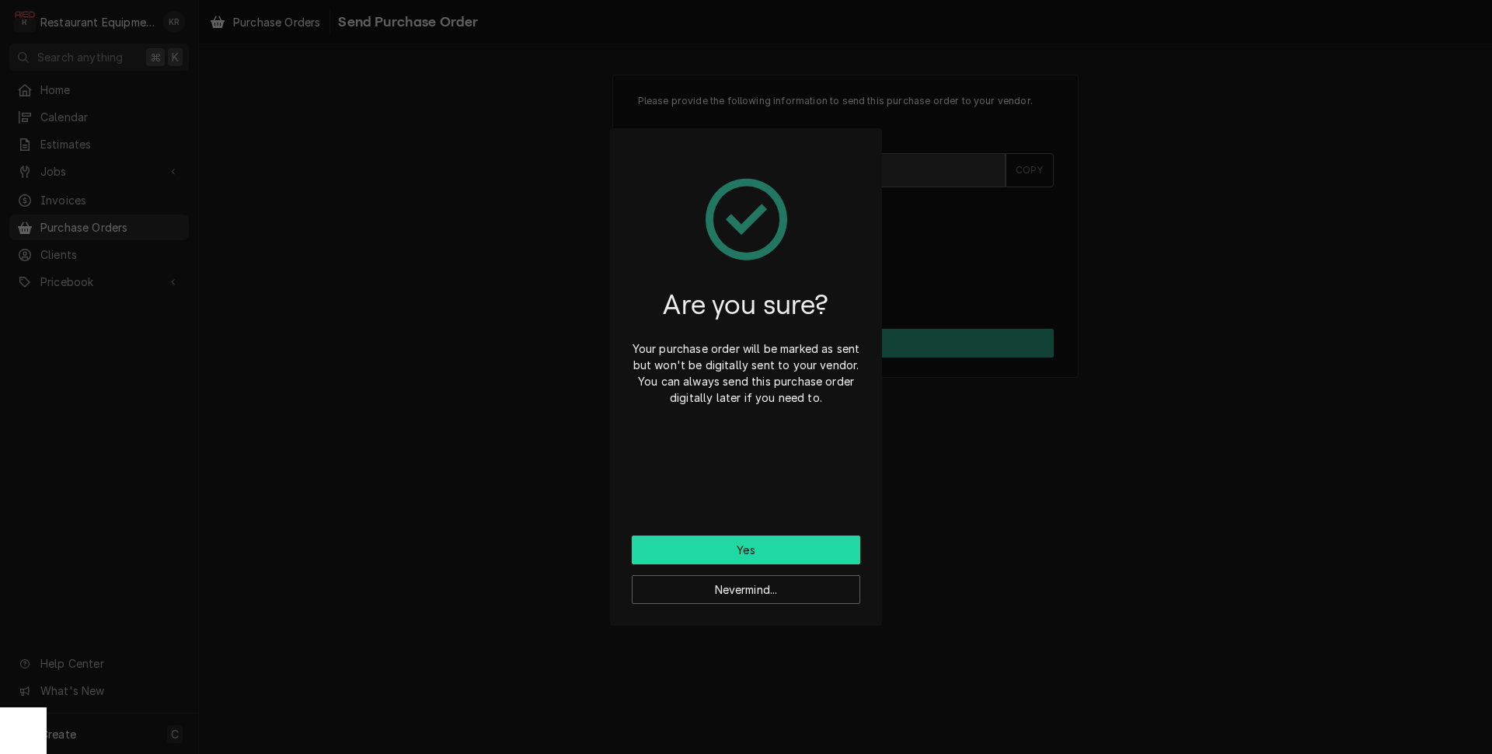
click at [725, 551] on button "Yes" at bounding box center [746, 550] width 229 height 29
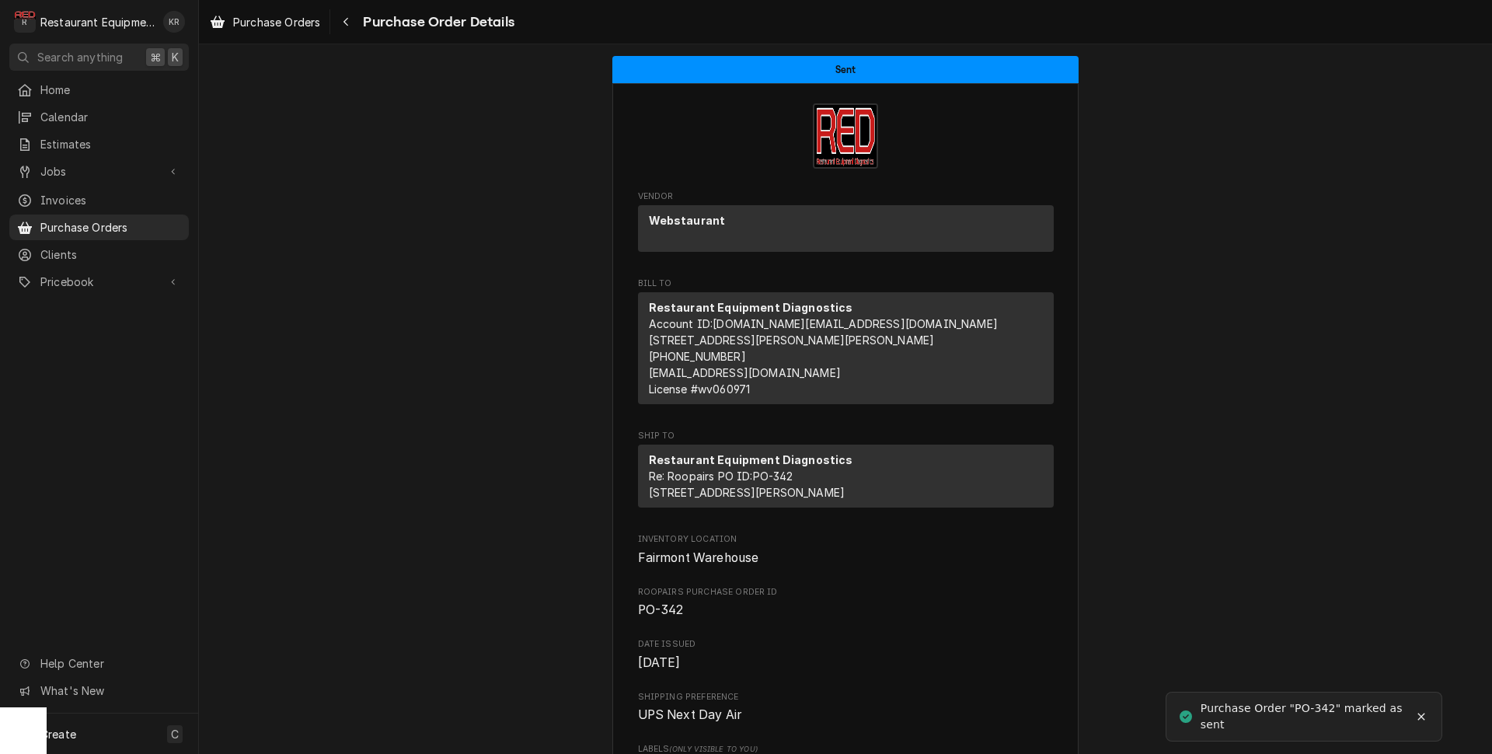
scroll to position [973, 0]
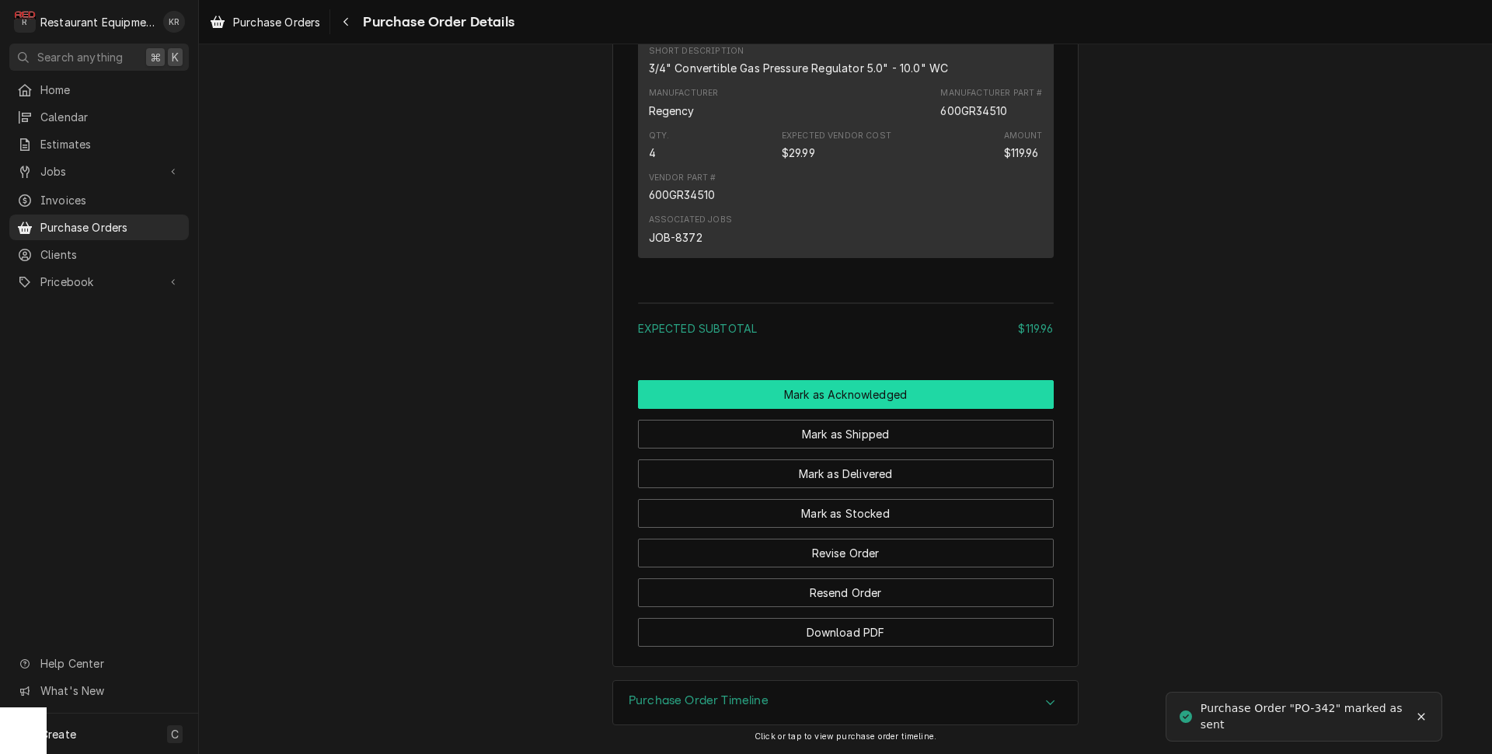
click at [847, 394] on button "Mark as Acknowledged" at bounding box center [846, 394] width 416 height 29
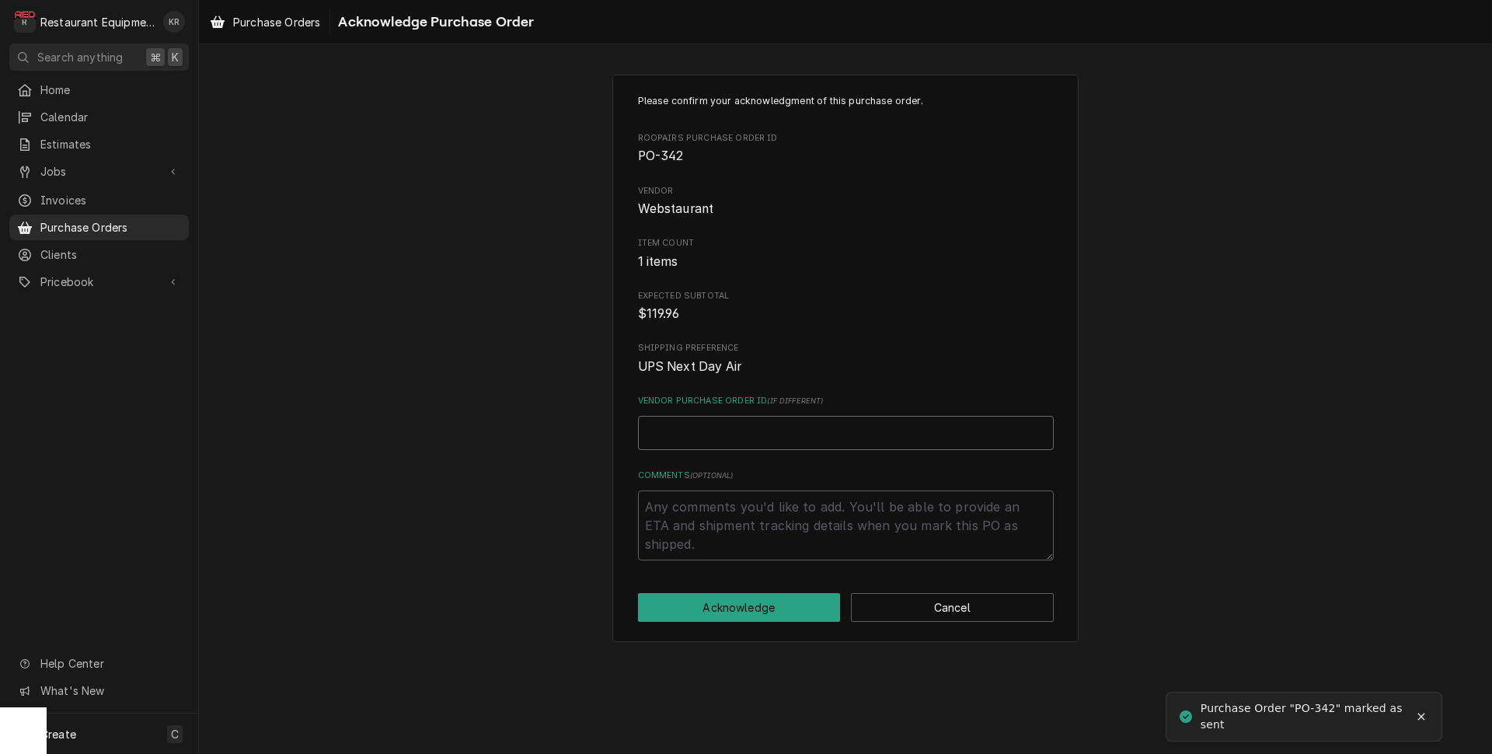
click at [737, 425] on input "Vendor Purchase Order ID ( if different )" at bounding box center [846, 433] width 416 height 34
paste input "116749873"
type textarea "x"
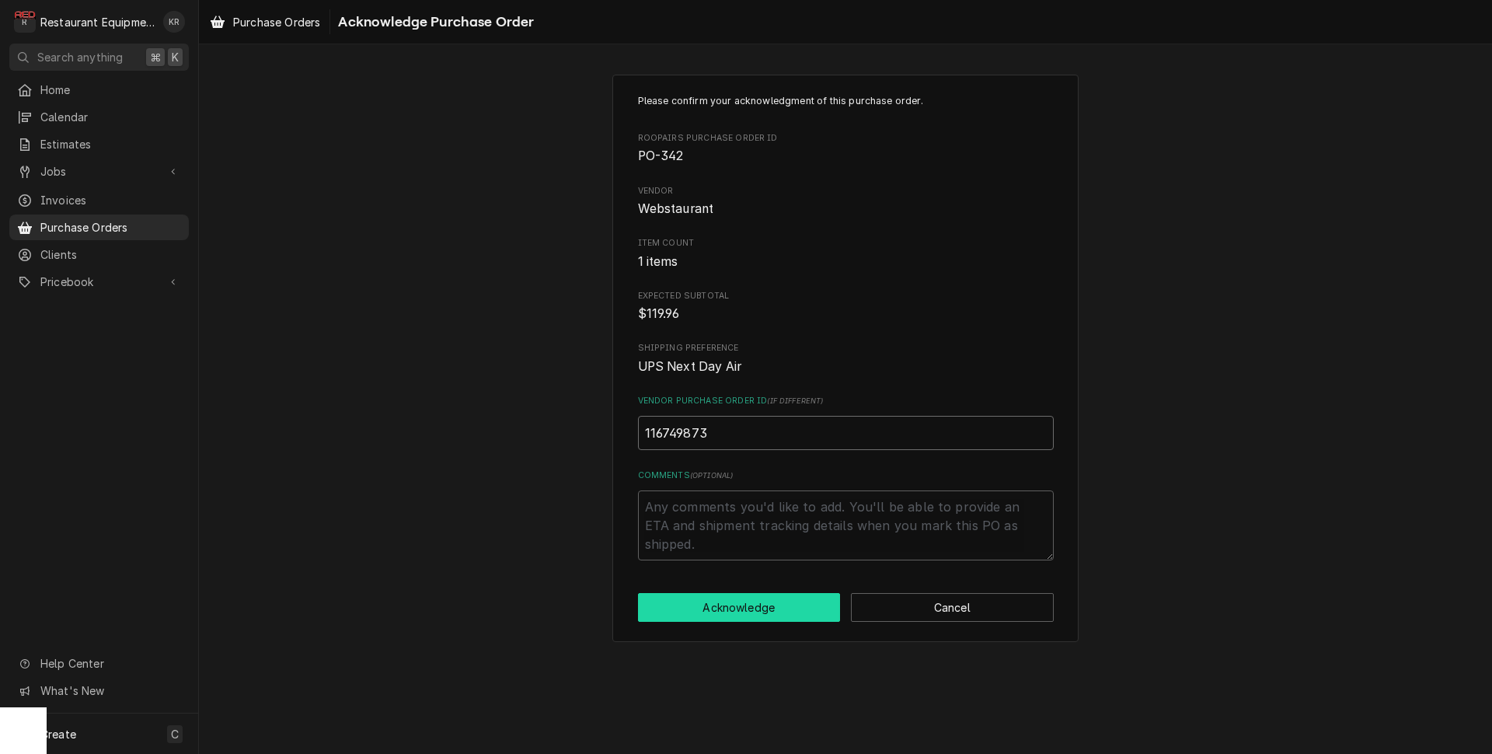
type input "116749873"
drag, startPoint x: 749, startPoint y: 619, endPoint x: 742, endPoint y: 608, distance: 14.0
click at [748, 616] on button "Acknowledge" at bounding box center [739, 607] width 203 height 29
type textarea "x"
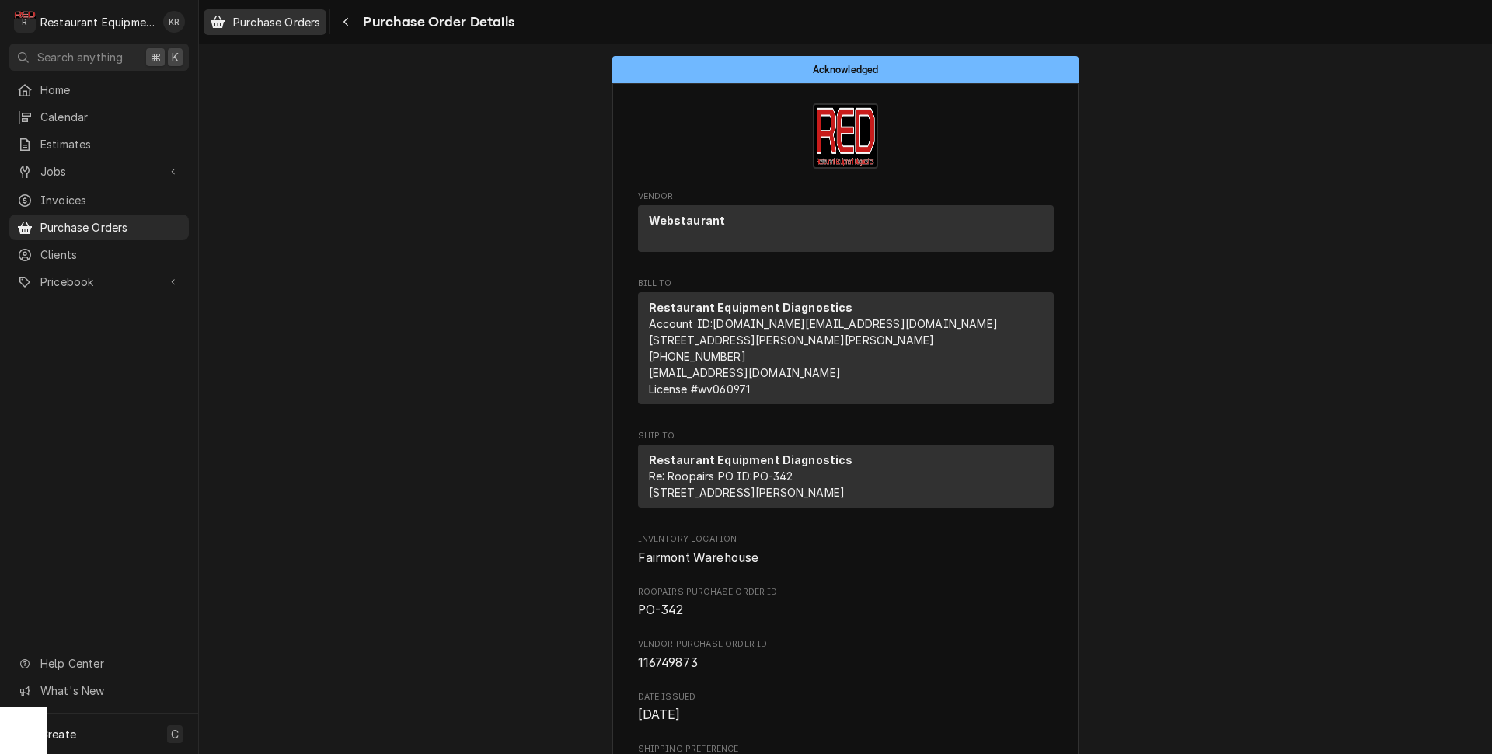
click at [258, 22] on span "Purchase Orders" at bounding box center [276, 22] width 87 height 16
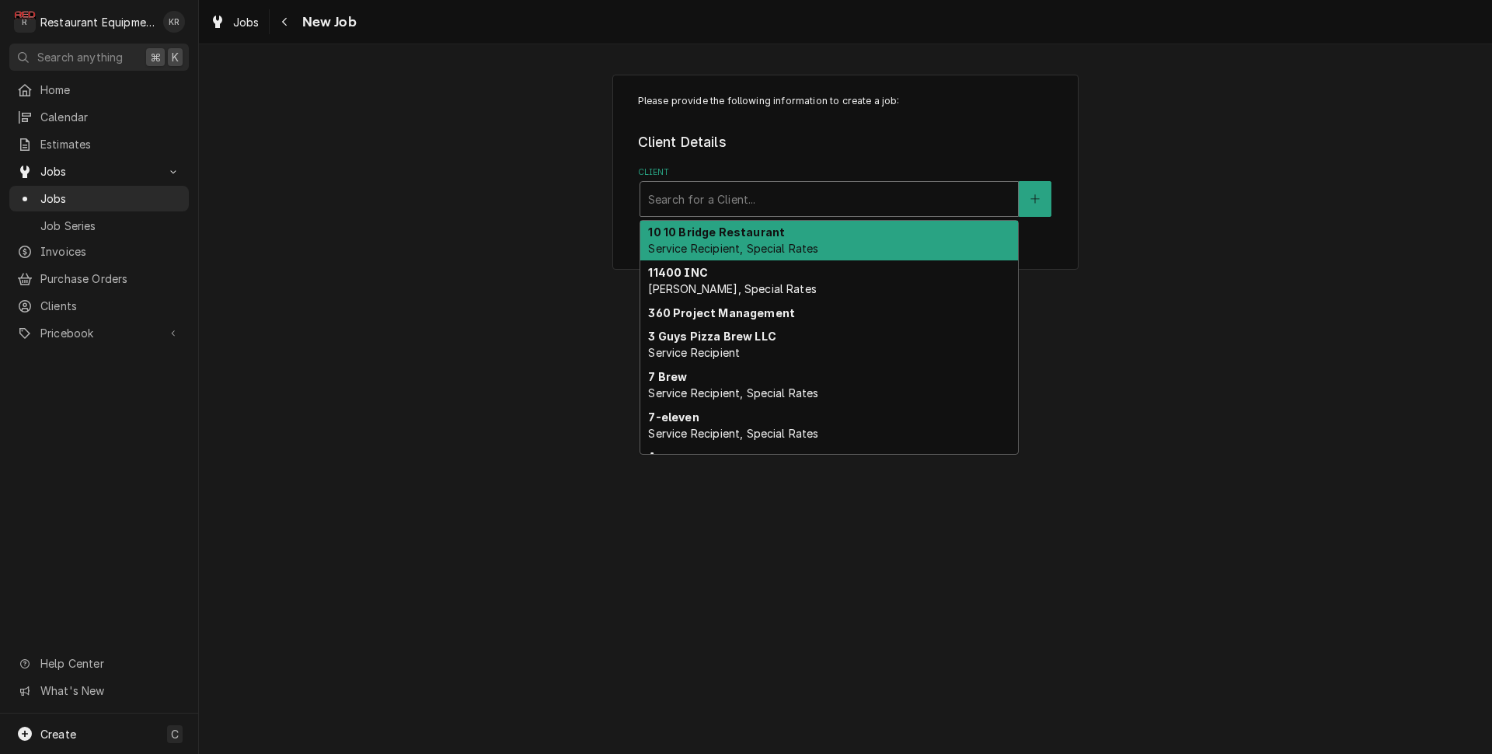
click at [766, 198] on div "Client" at bounding box center [829, 199] width 362 height 28
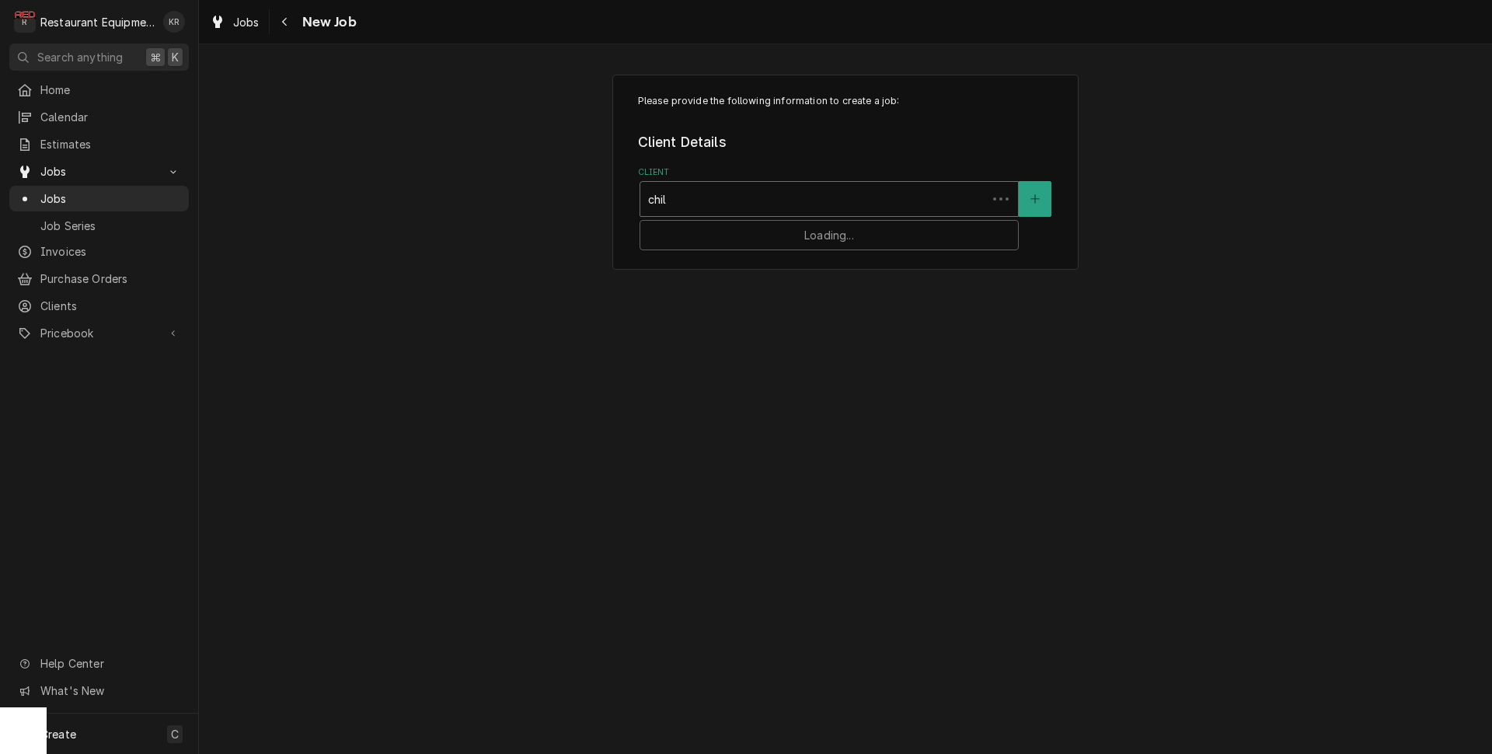
type input "chili"
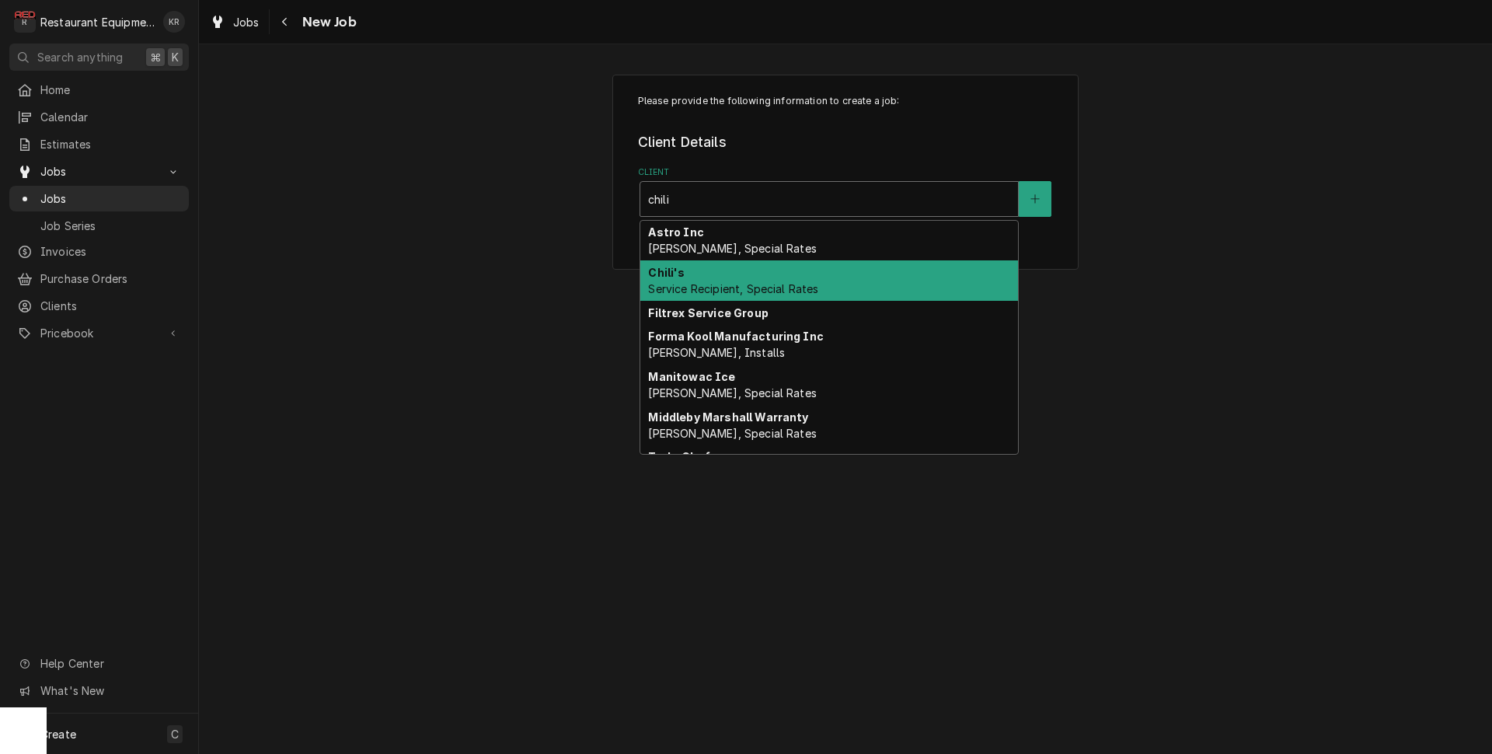
click at [750, 287] on span "Service Recipient, Special Rates" at bounding box center [733, 288] width 170 height 13
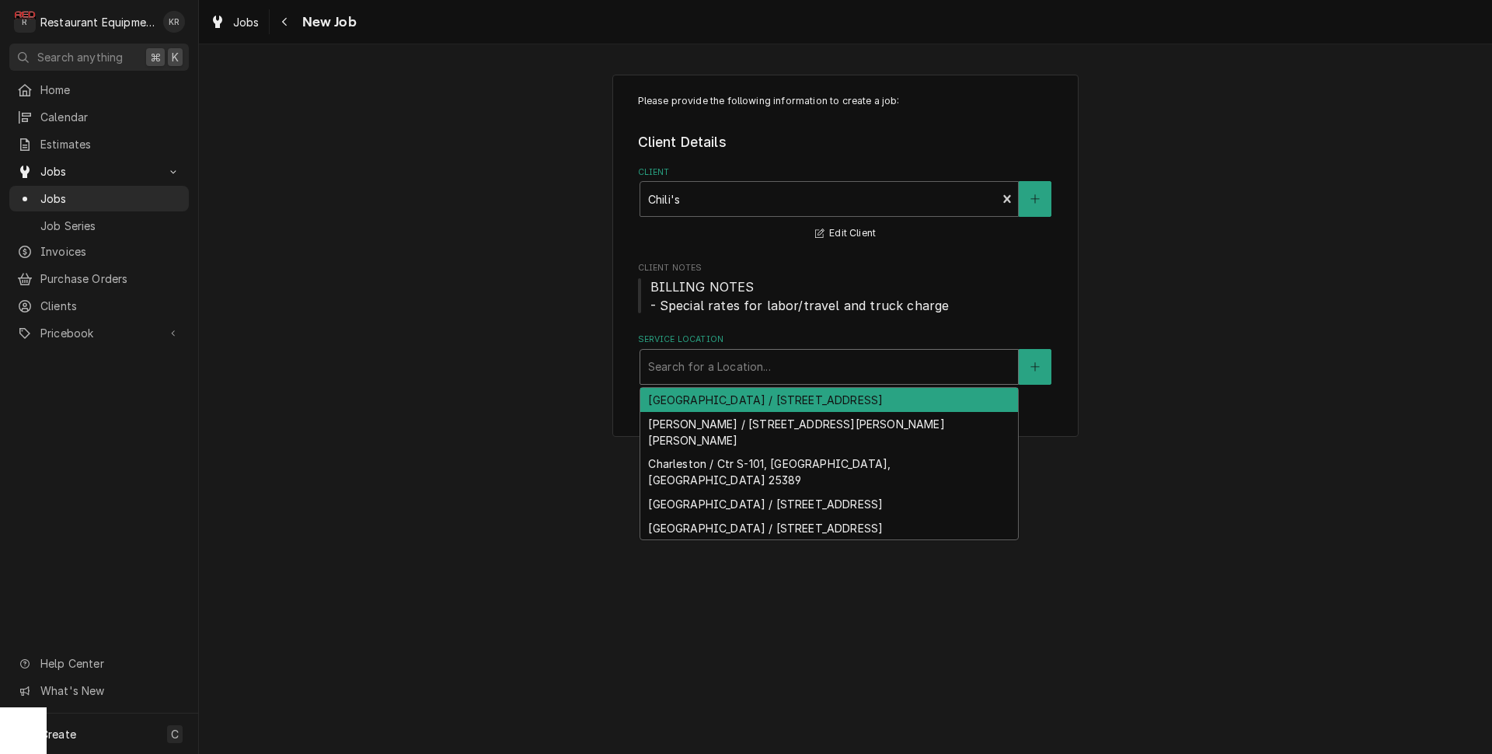
click at [692, 369] on div "Service Location" at bounding box center [829, 367] width 362 height 28
click at [689, 404] on div "Barboursville / 925 Mall Rd, Barboursville, WV 25504" at bounding box center [829, 400] width 378 height 24
drag, startPoint x: 689, startPoint y: 404, endPoint x: 690, endPoint y: 389, distance: 14.8
click at [690, 438] on div "Please provide the following information to create a job: Client Details Client…" at bounding box center [845, 256] width 466 height 363
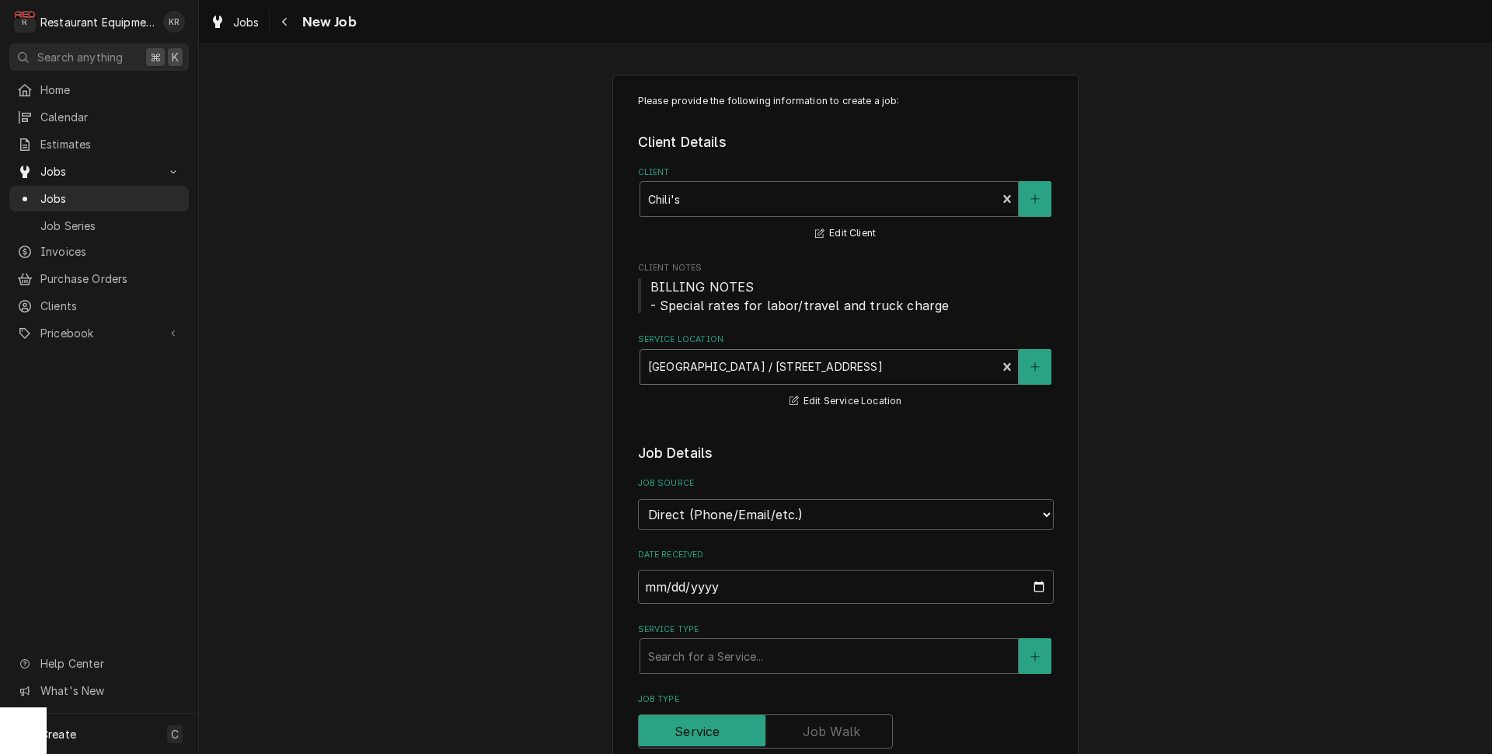
click at [695, 369] on div "Service Location" at bounding box center [818, 367] width 341 height 28
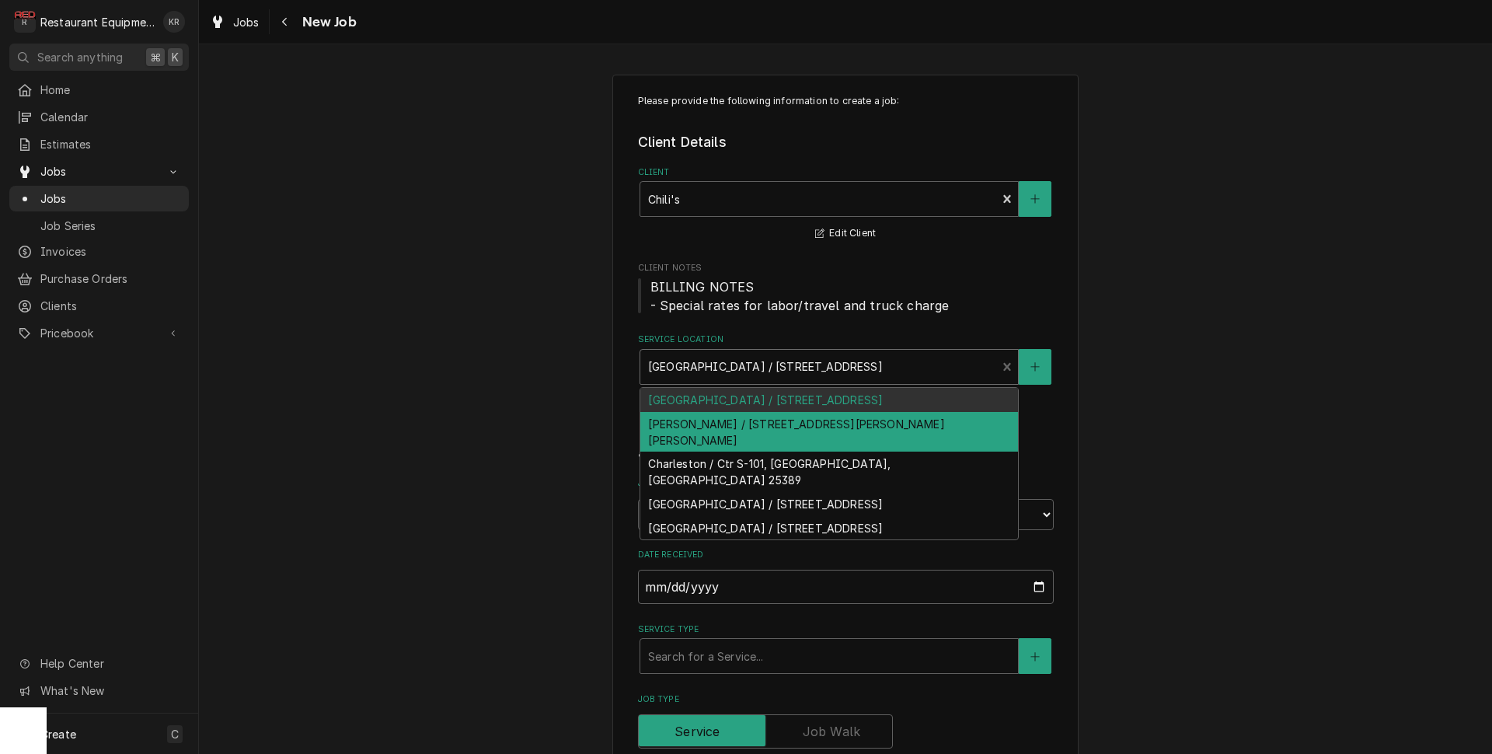
click at [696, 421] on div "Beckley / 1106 N Eisenhower Dr, Beckley, WV 25801" at bounding box center [829, 432] width 378 height 40
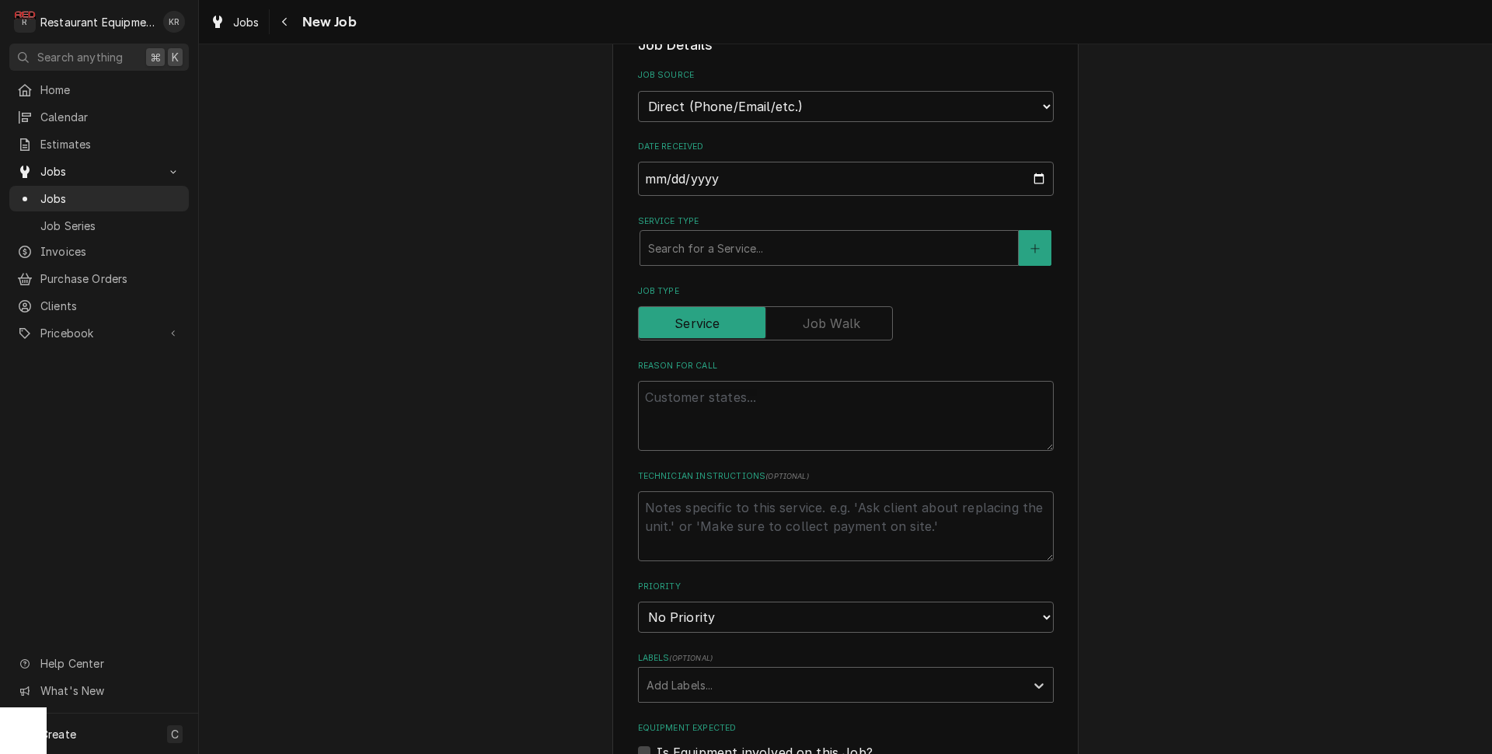
scroll to position [414, 0]
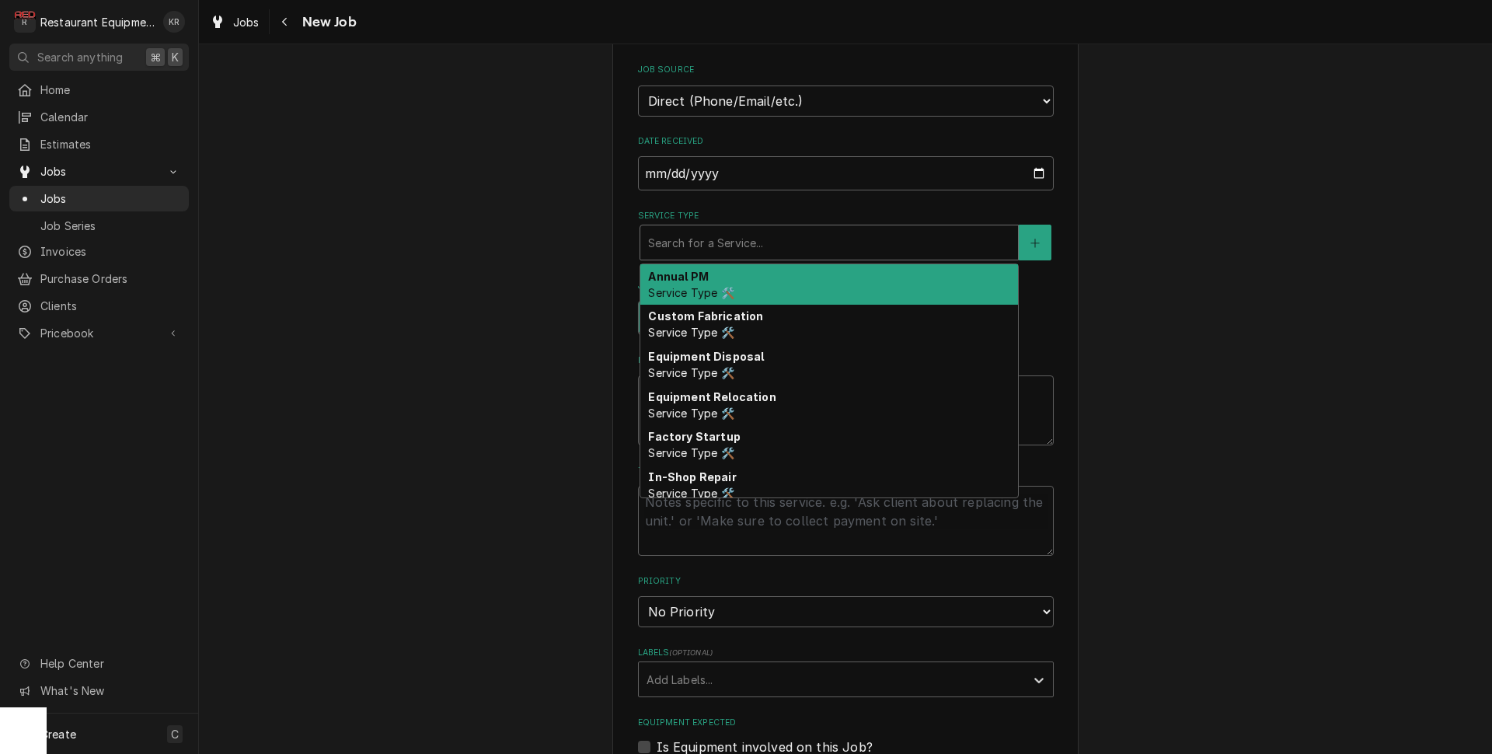
click at [705, 243] on div "Service Type" at bounding box center [829, 243] width 362 height 28
type textarea "x"
type input "b"
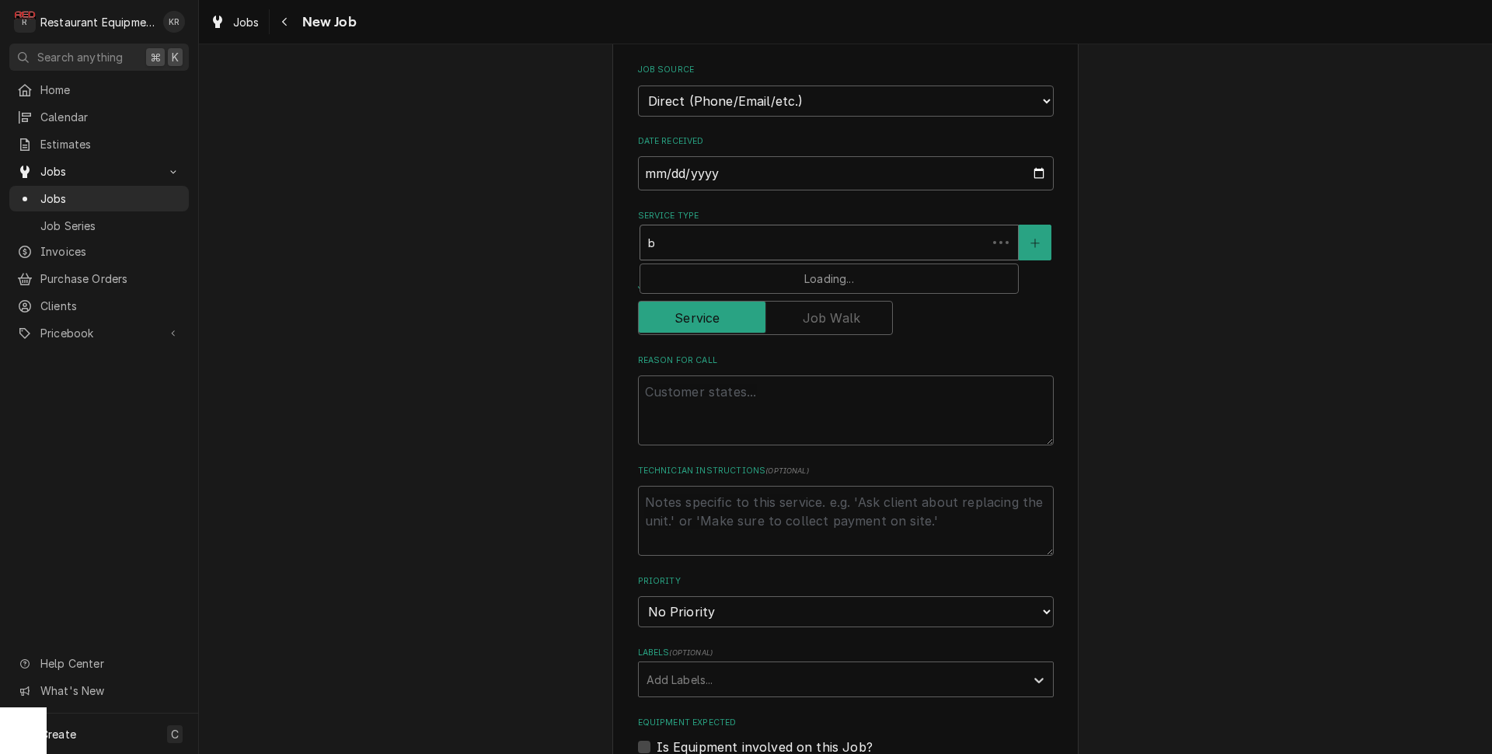
type textarea "x"
type input "br"
type textarea "x"
type input "bre"
type textarea "x"
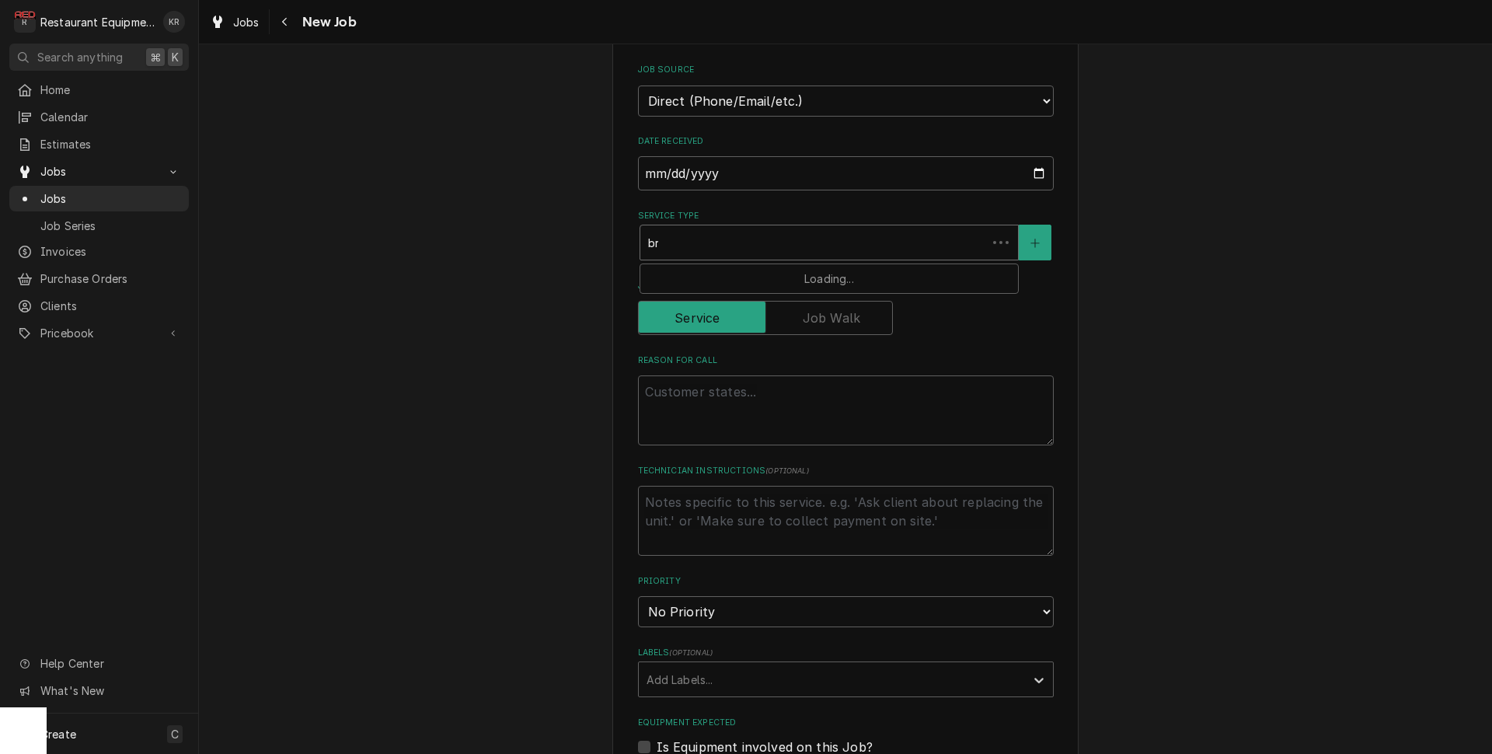
type input "brea"
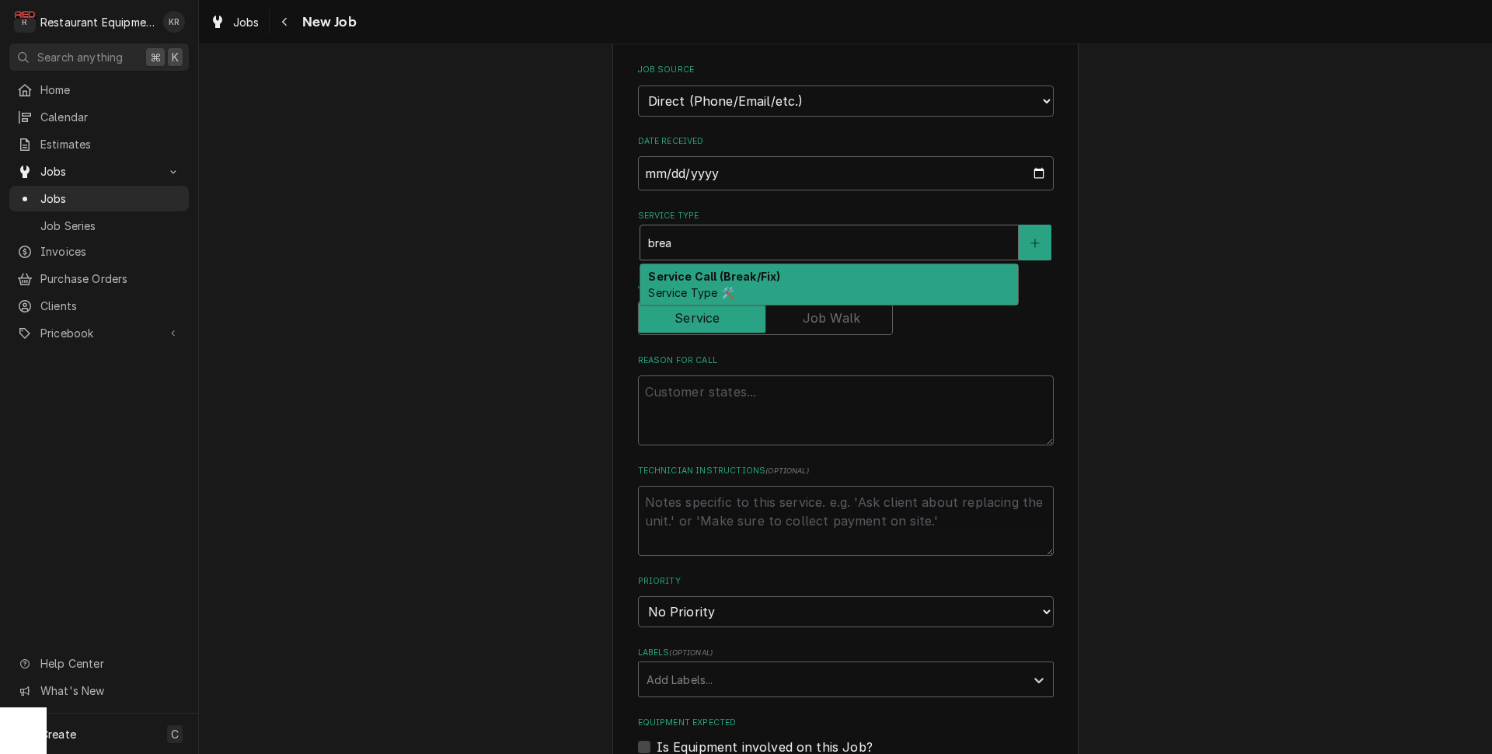
click at [698, 281] on strong "Service Call (Break/Fix)" at bounding box center [714, 276] width 132 height 13
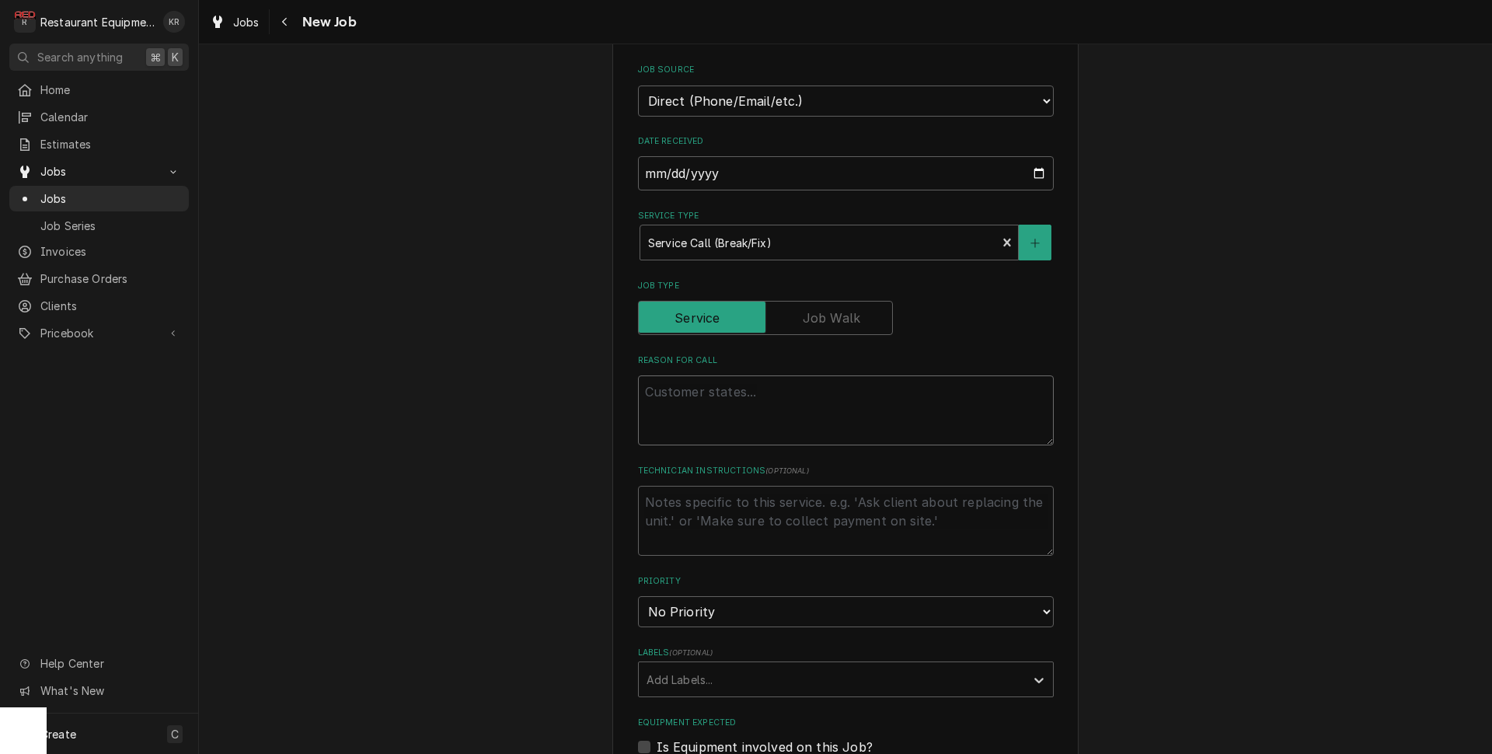
click at [693, 397] on textarea "Reason For Call" at bounding box center [846, 410] width 416 height 70
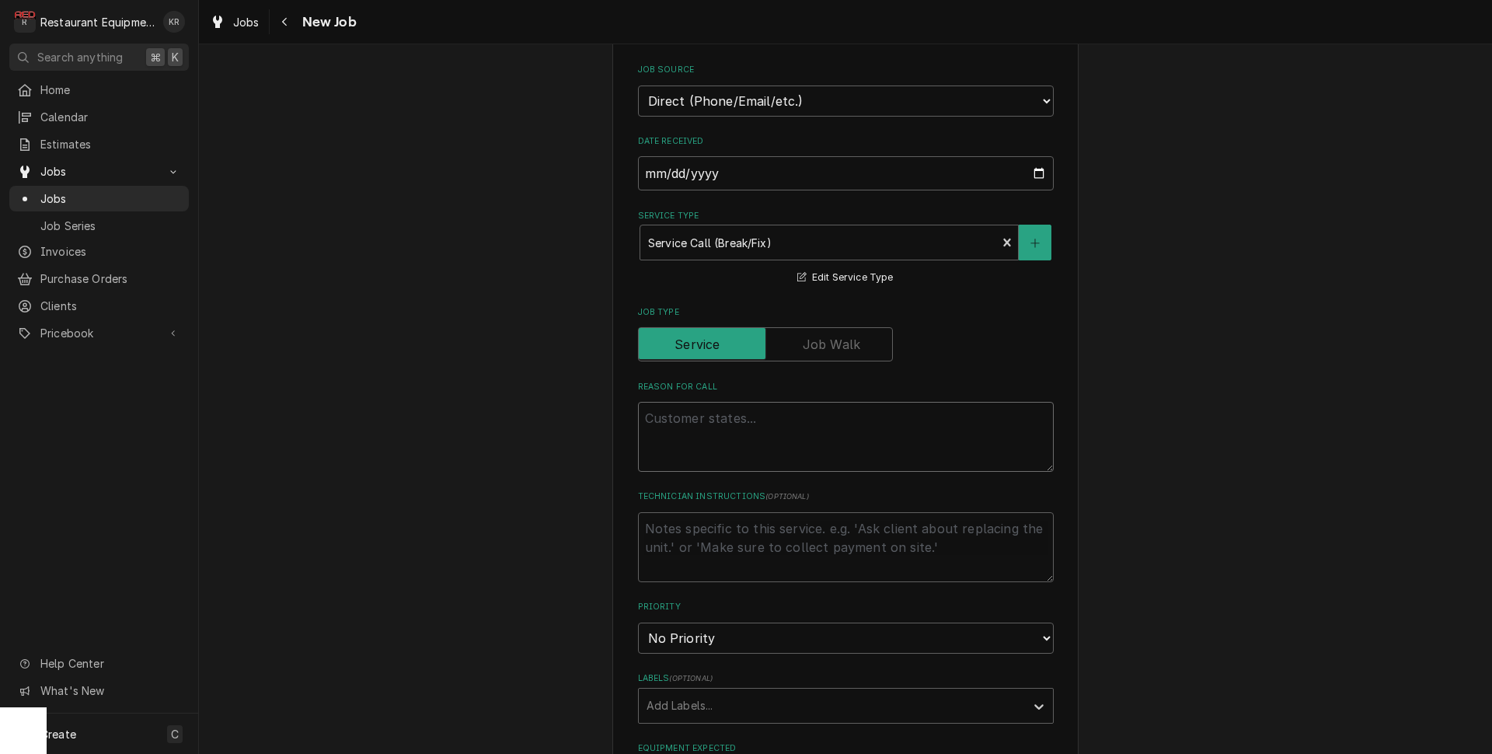
click at [666, 423] on textarea "Reason For Call" at bounding box center [846, 437] width 416 height 70
paste textarea "WO# CH125600488"
type textarea "x"
type textarea "WO# CH125600488"
type textarea "x"
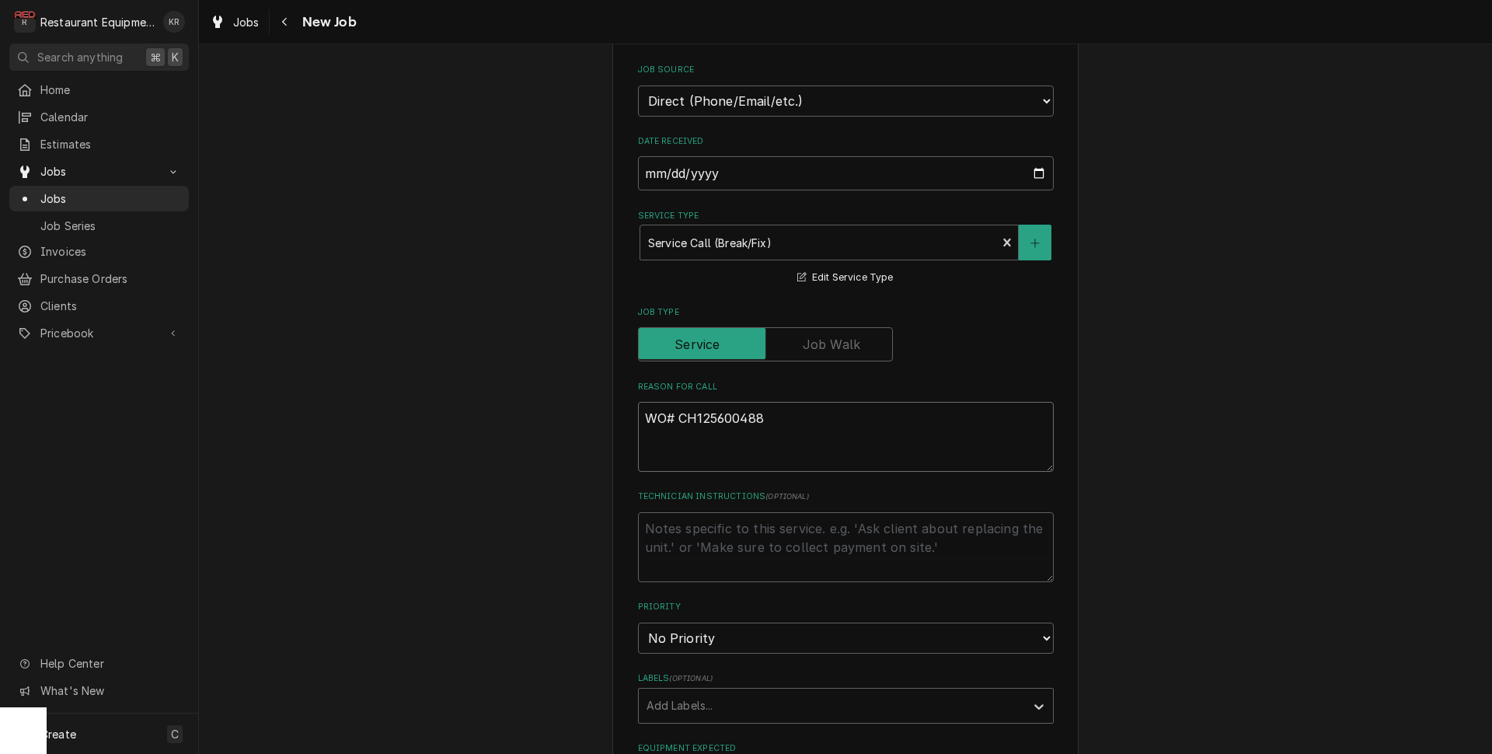
type textarea "WO# CH125600488"
type textarea "x"
type textarea "WO# CH125600488"
type textarea "x"
type textarea "WO# CH125600488"
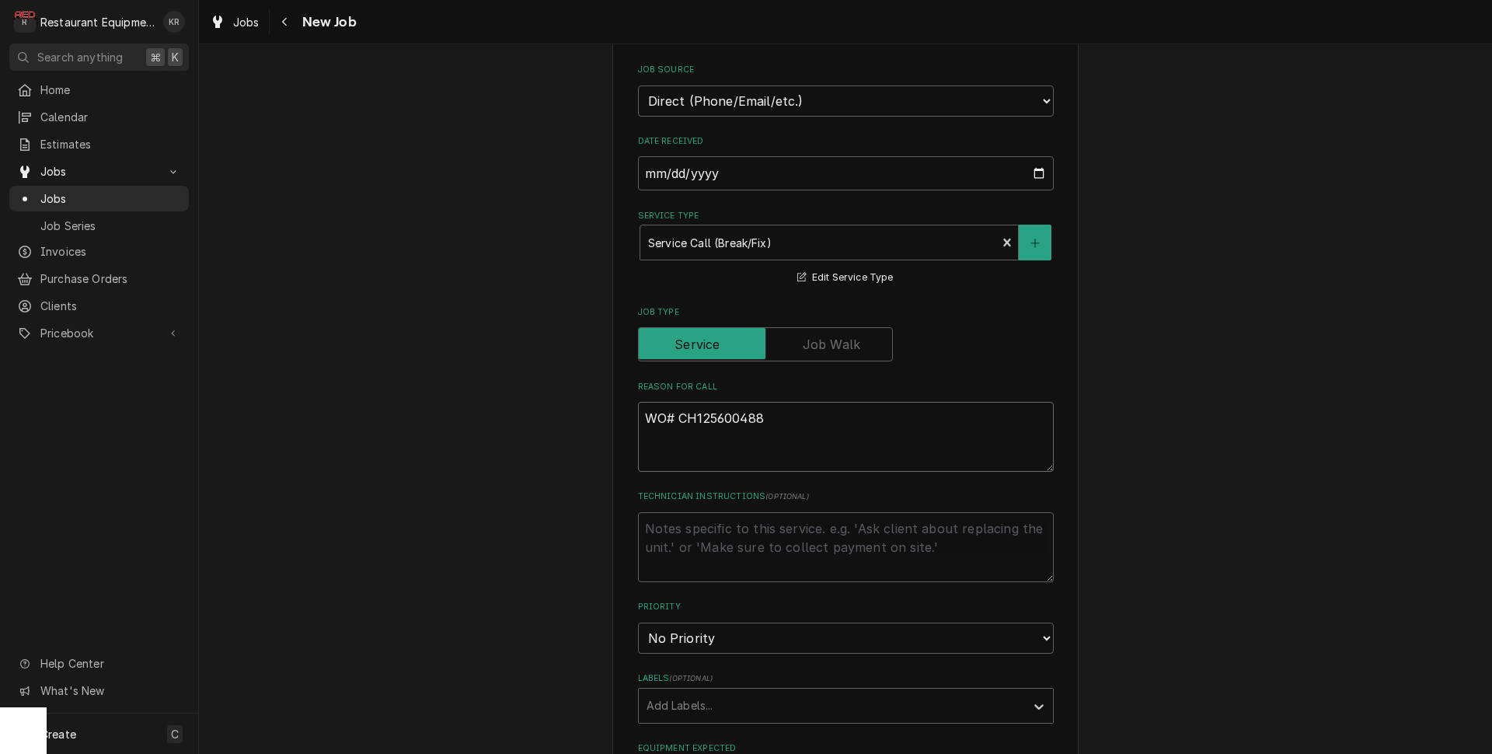
click at [656, 455] on textarea "WO# CH125600488" at bounding box center [846, 437] width 416 height 70
paste textarea "Cook>Equipment>Flat Top Griddle Zone 2 Cook Task: No Gas or Gas Disconnect Leak…"
type textarea "x"
type textarea "WO# CH125600488 Cook>Equipment>Flat Top Griddle Zone 2 Cook Task: No Gas or Gas…"
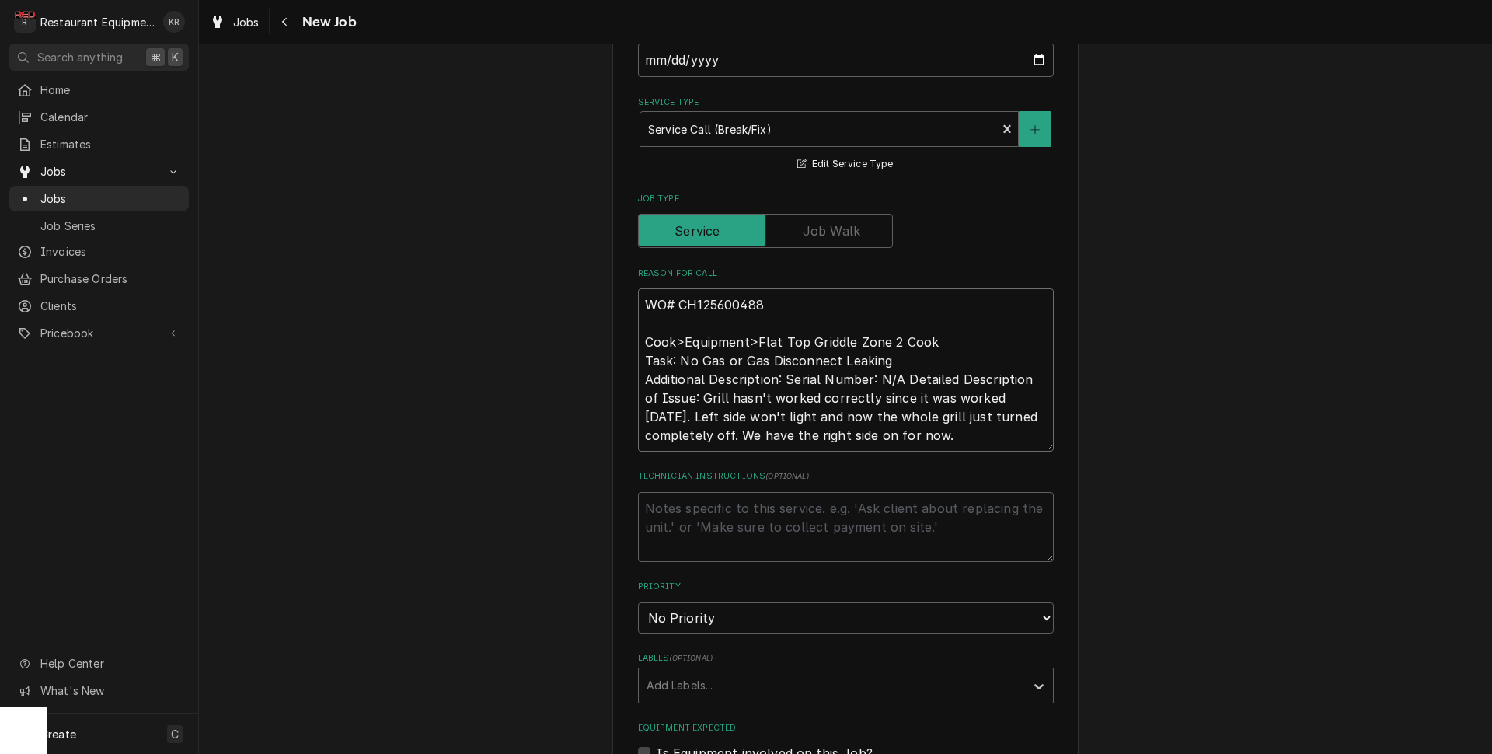
scroll to position [593, 0]
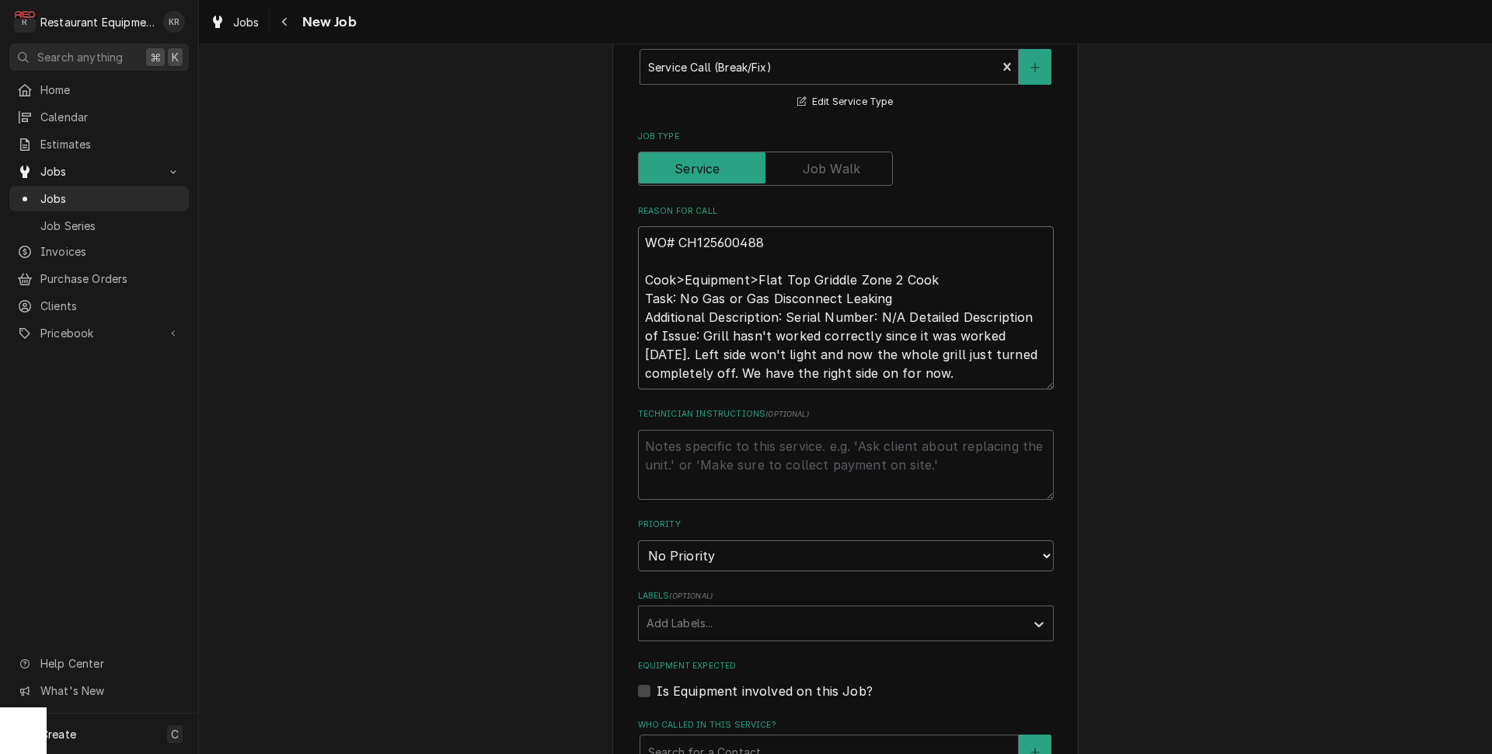
type textarea "x"
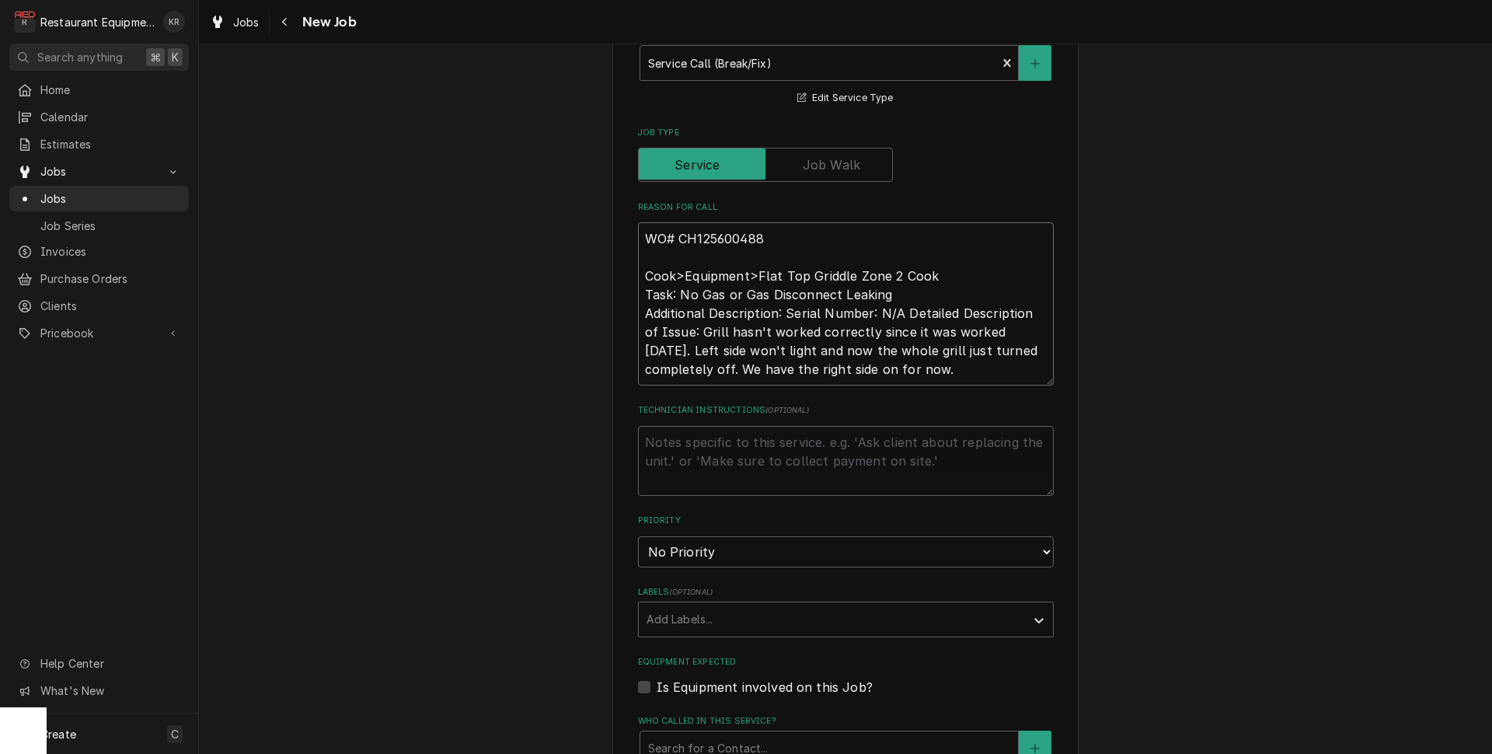
type textarea "WO# CH125600488 Cook>Equipment>Flat Top Griddle Zone 2 Cook Task: No Gas or Gas…"
click at [683, 445] on textarea "Technician Instructions ( optional )" at bounding box center [846, 461] width 416 height 70
click at [682, 445] on textarea "Technician Instructions ( optional )" at bounding box center [846, 461] width 416 height 70
type textarea "x"
type textarea "N"
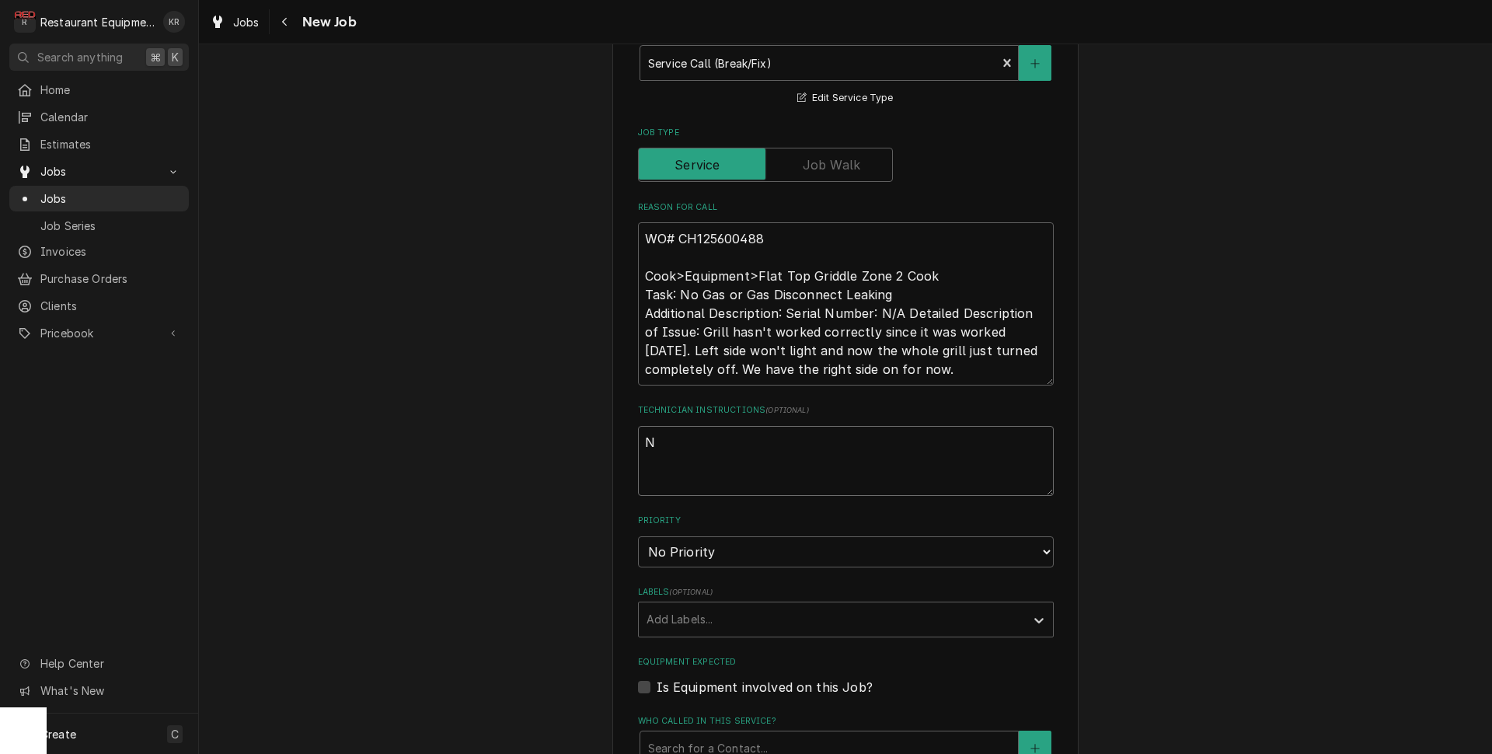
type textarea "x"
type textarea "Nt"
type textarea "x"
type textarea "N"
type textarea "x"
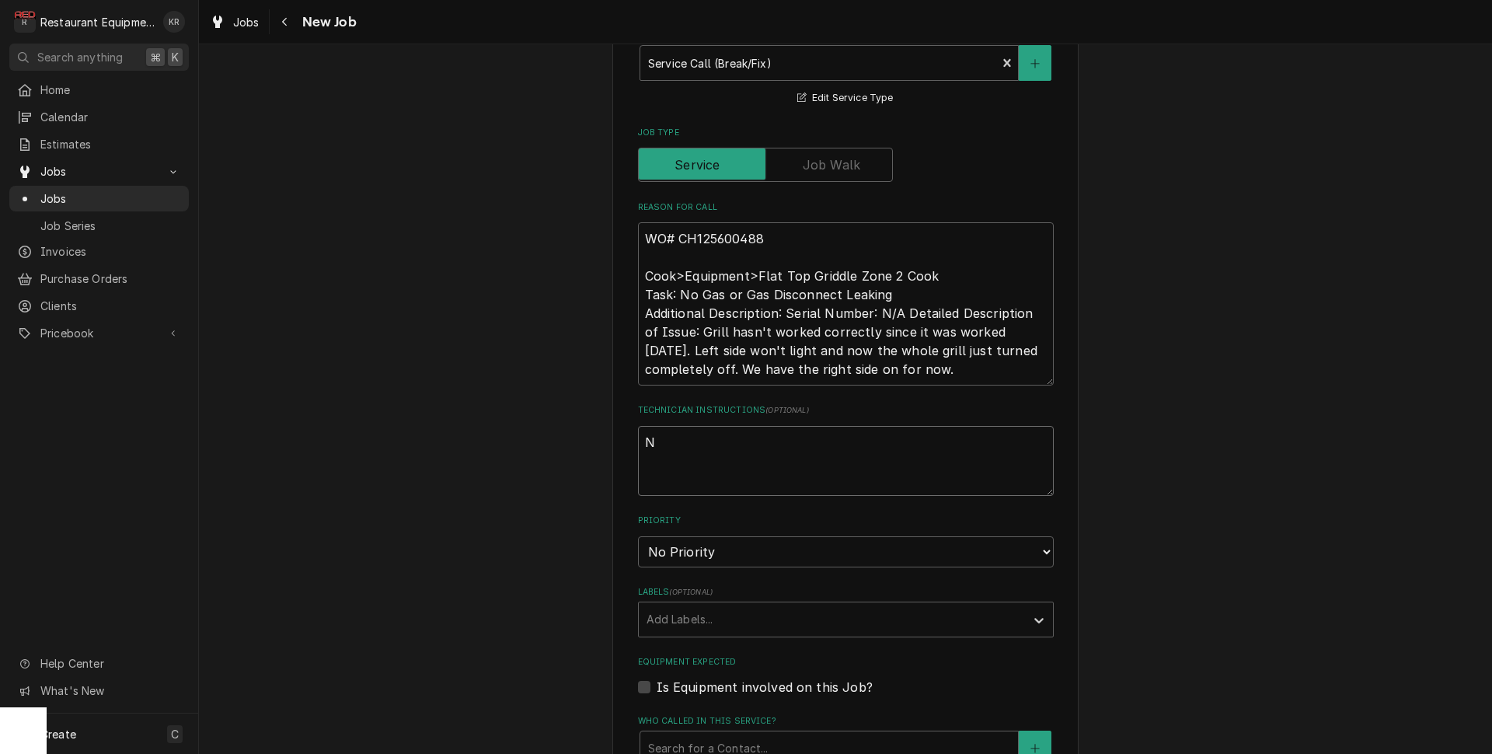
type textarea "NT"
type textarea "x"
type textarea "NTE"
type textarea "x"
type textarea "NTE"
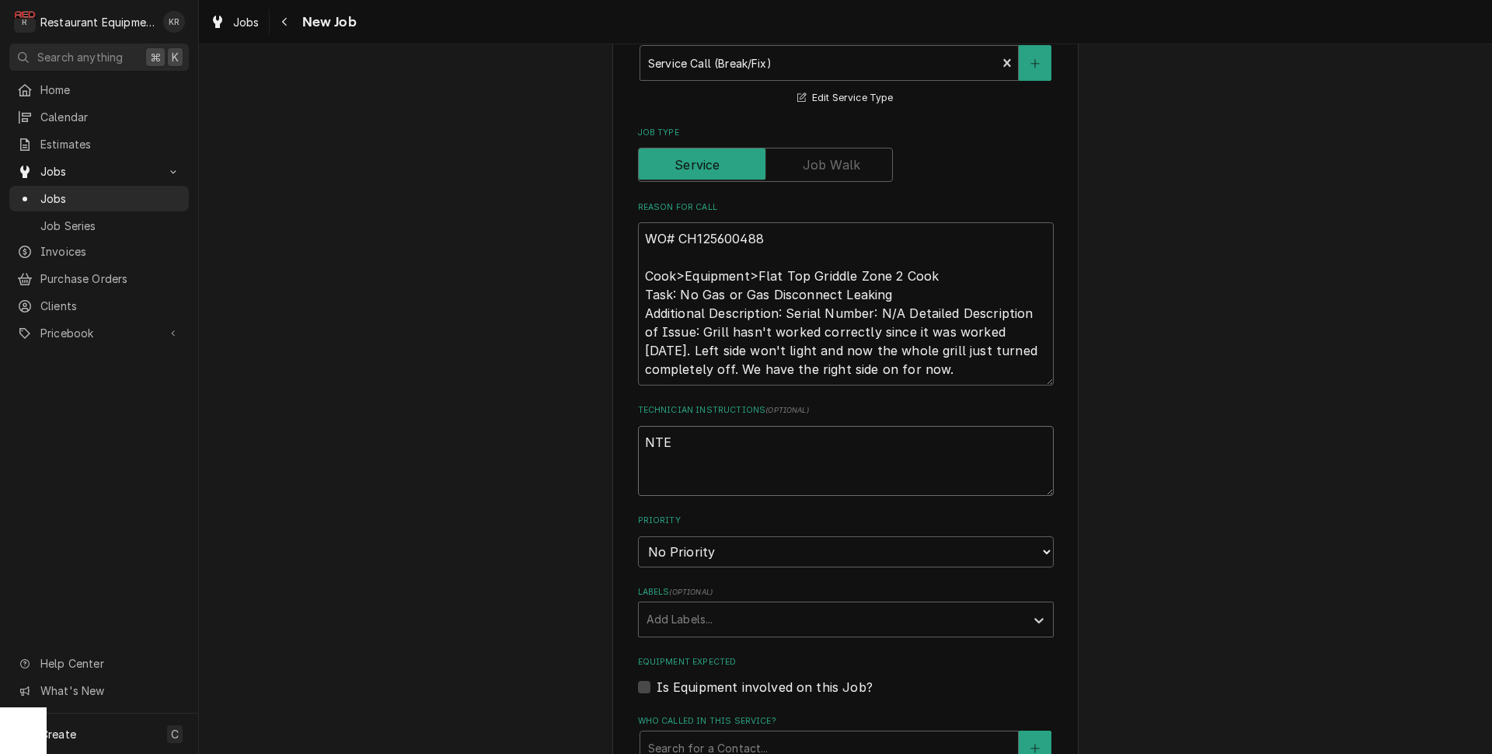
type textarea "x"
type textarea "NTE $"
type textarea "x"
type textarea "NTE $50"
type textarea "x"
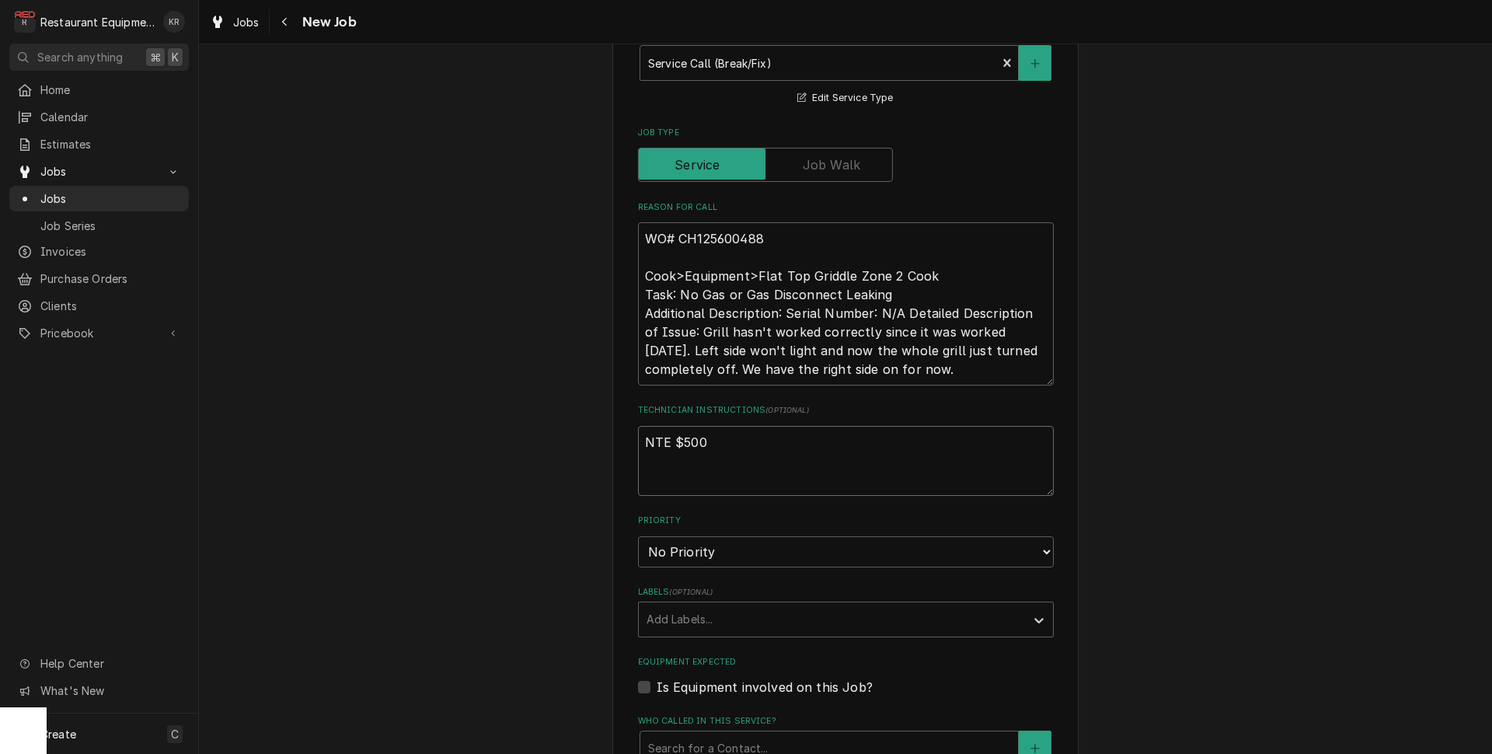
type textarea "NTE $500"
type textarea "x"
select select "2"
click option "High" at bounding box center [0, 0] width 0 height 0
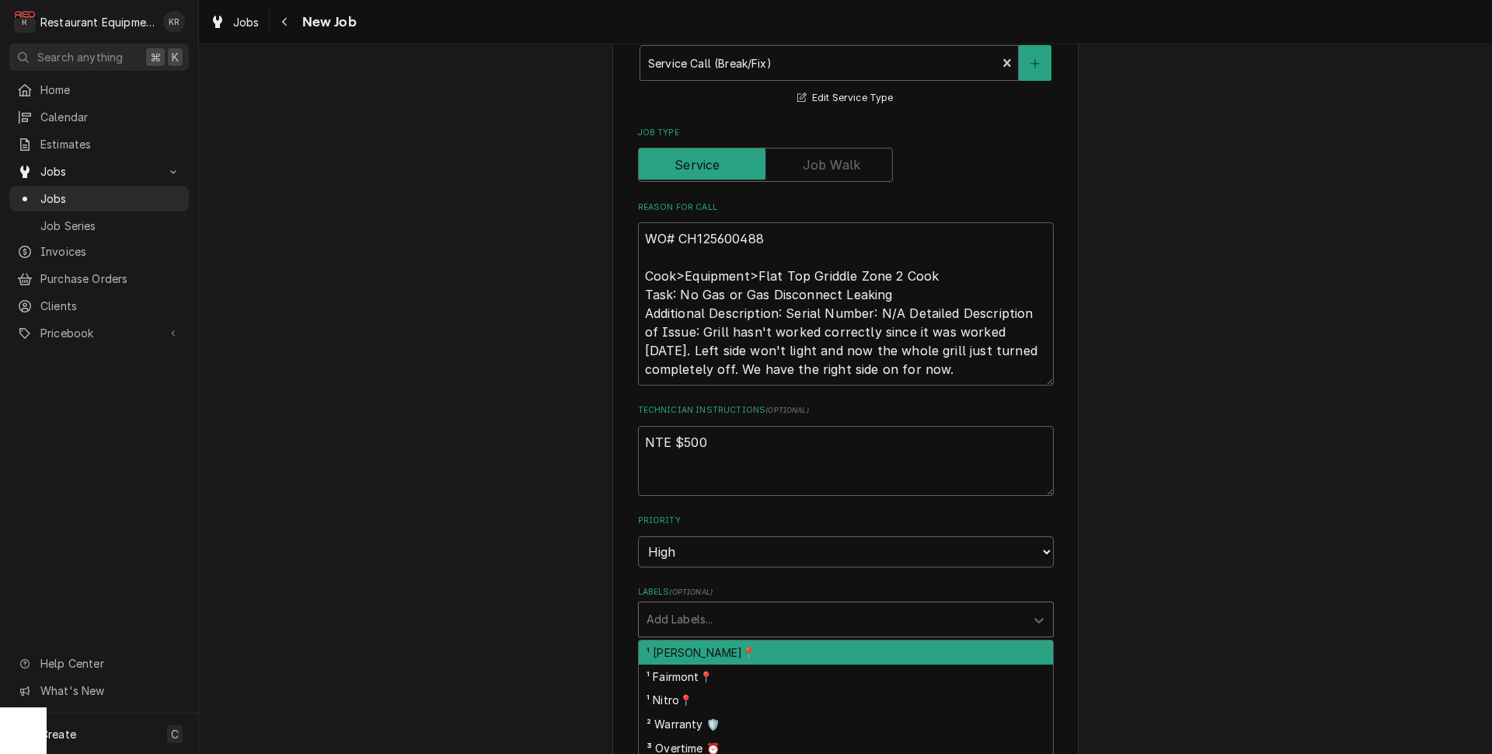
click at [700, 619] on div "Labels" at bounding box center [832, 619] width 371 height 28
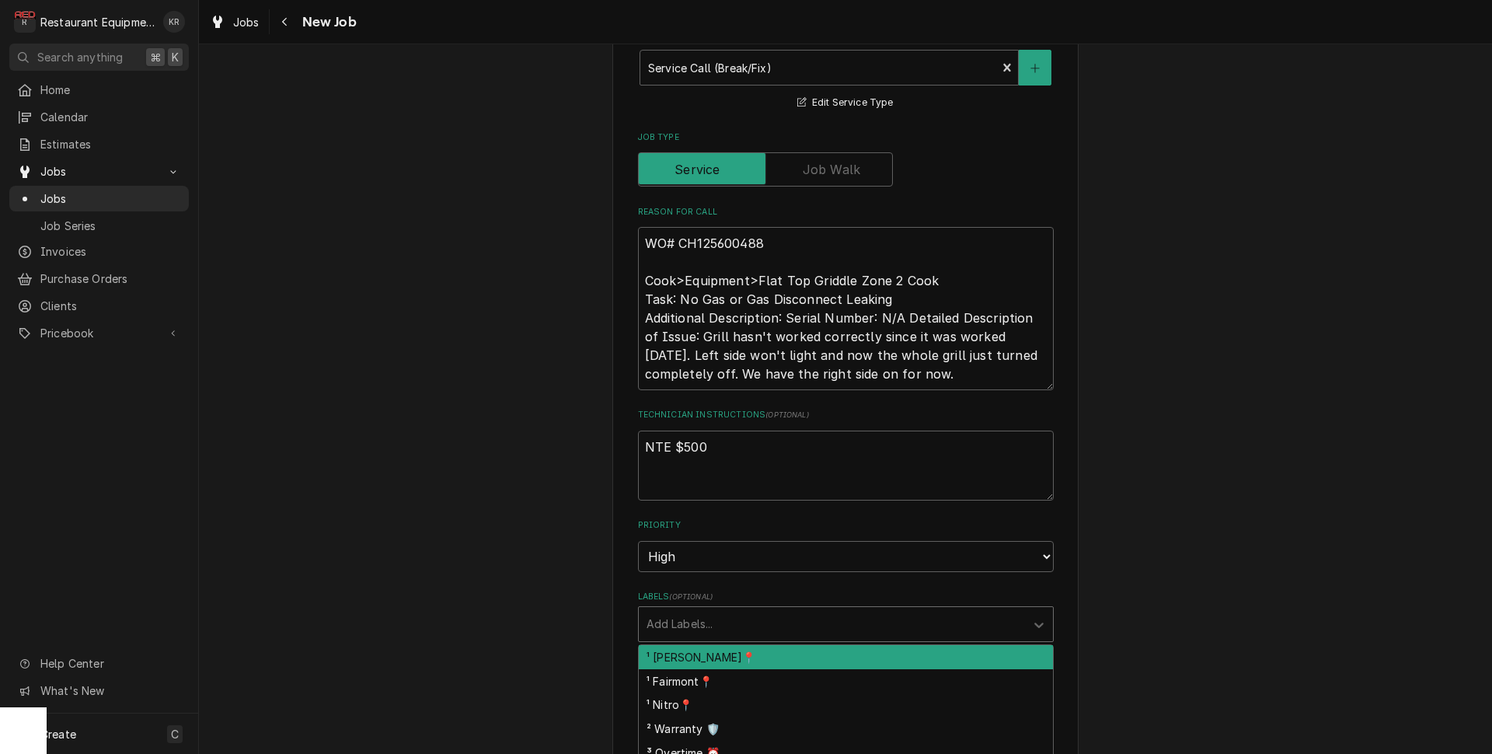
scroll to position [5, 0]
click at [728, 660] on div "¹ Beckley📍" at bounding box center [846, 652] width 414 height 24
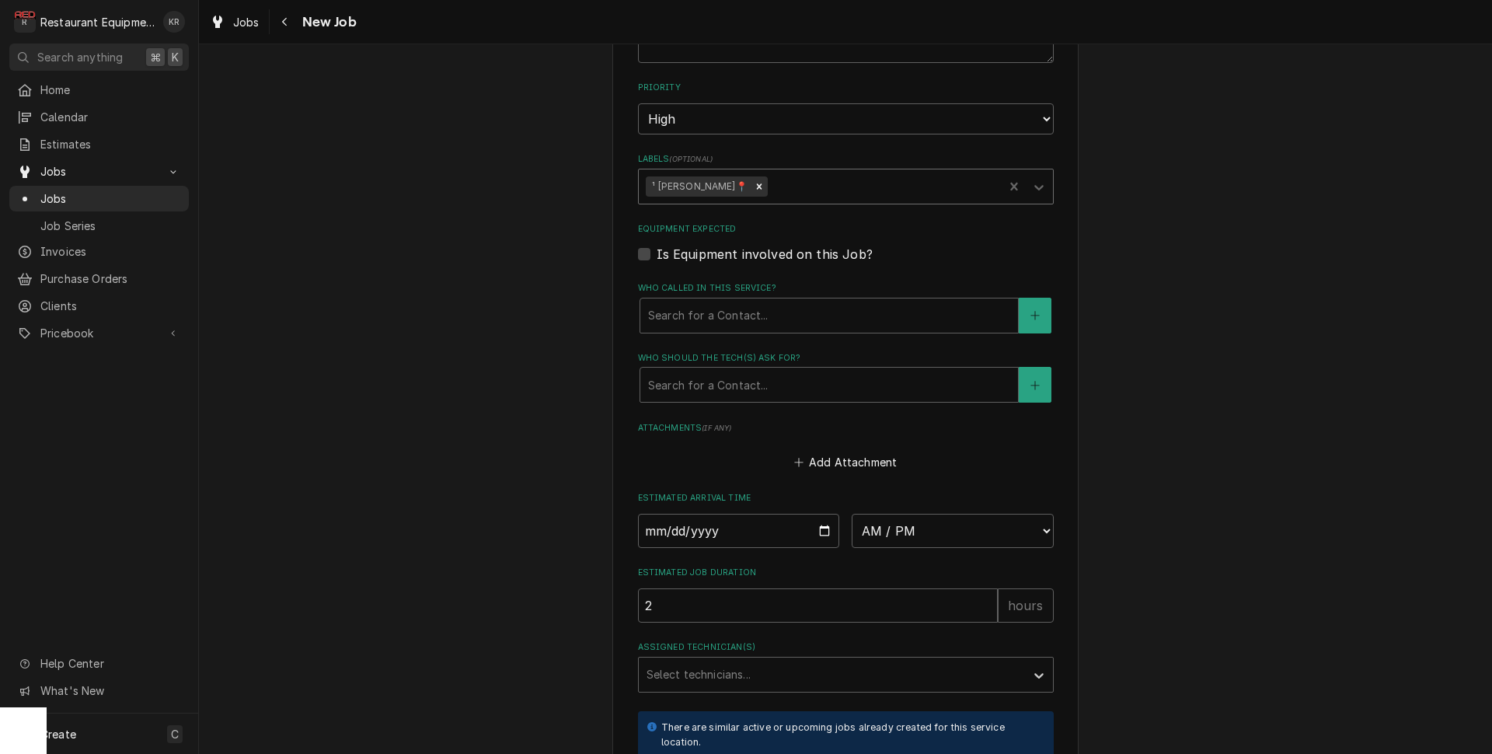
scroll to position [1052, 0]
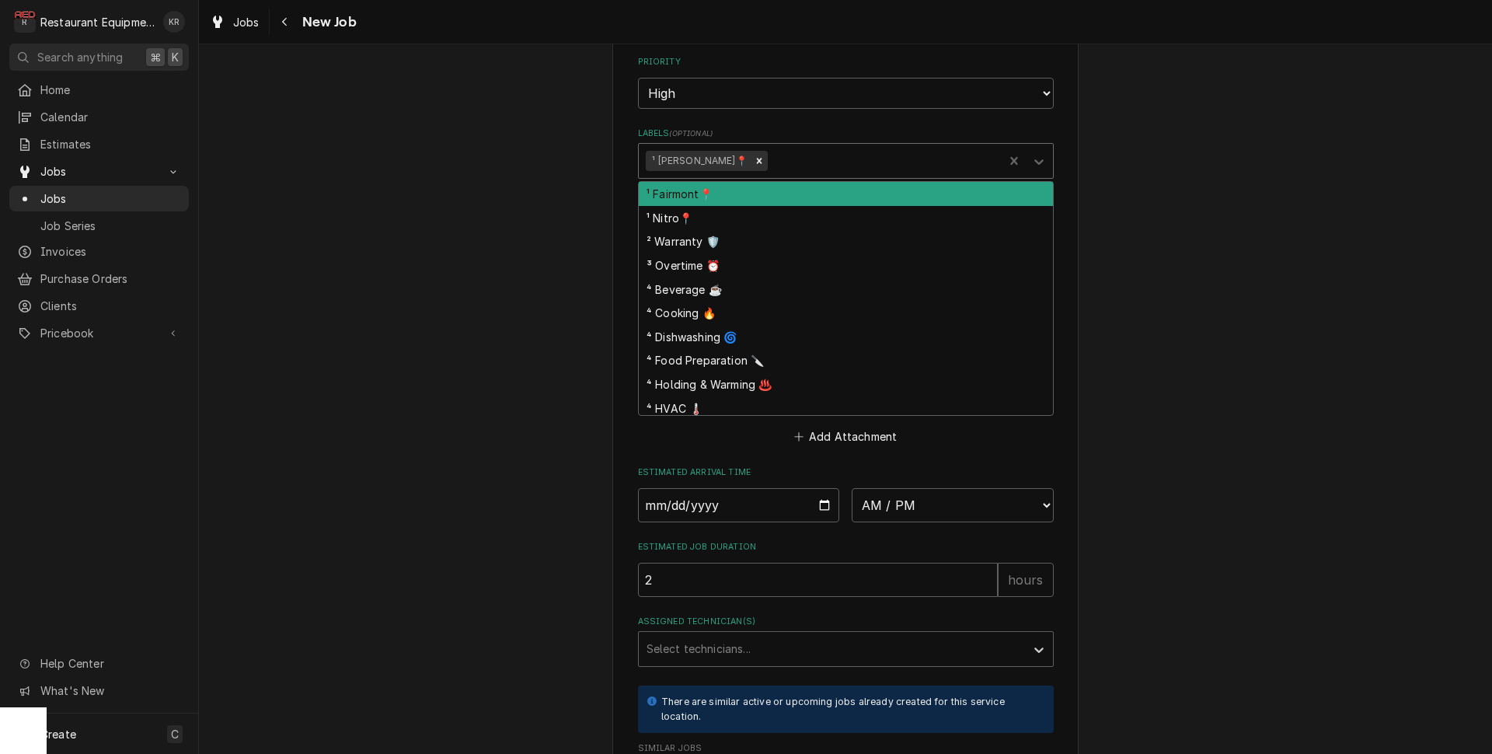
click at [771, 161] on div "Labels" at bounding box center [883, 161] width 225 height 28
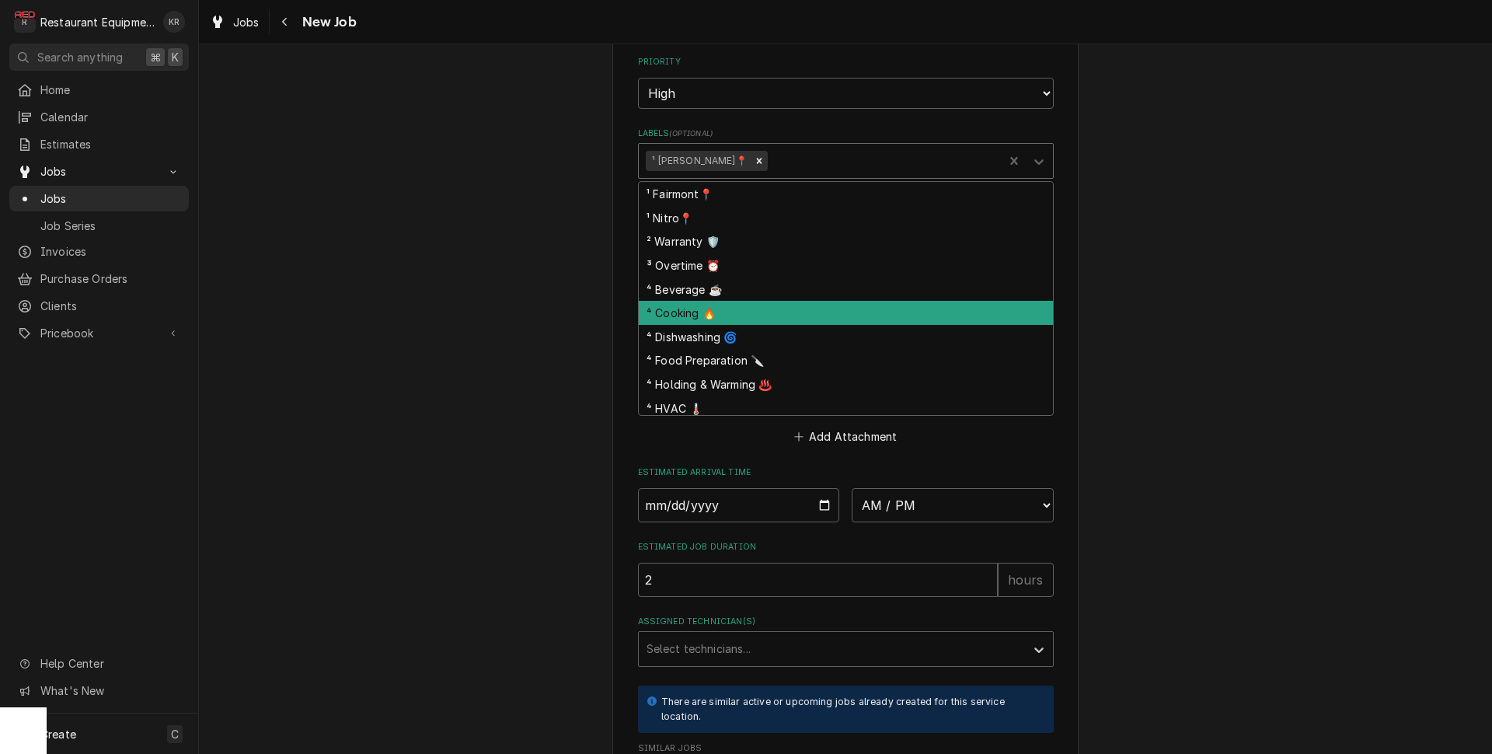
click at [754, 311] on div "⁴ Cooking 🔥" at bounding box center [846, 313] width 414 height 24
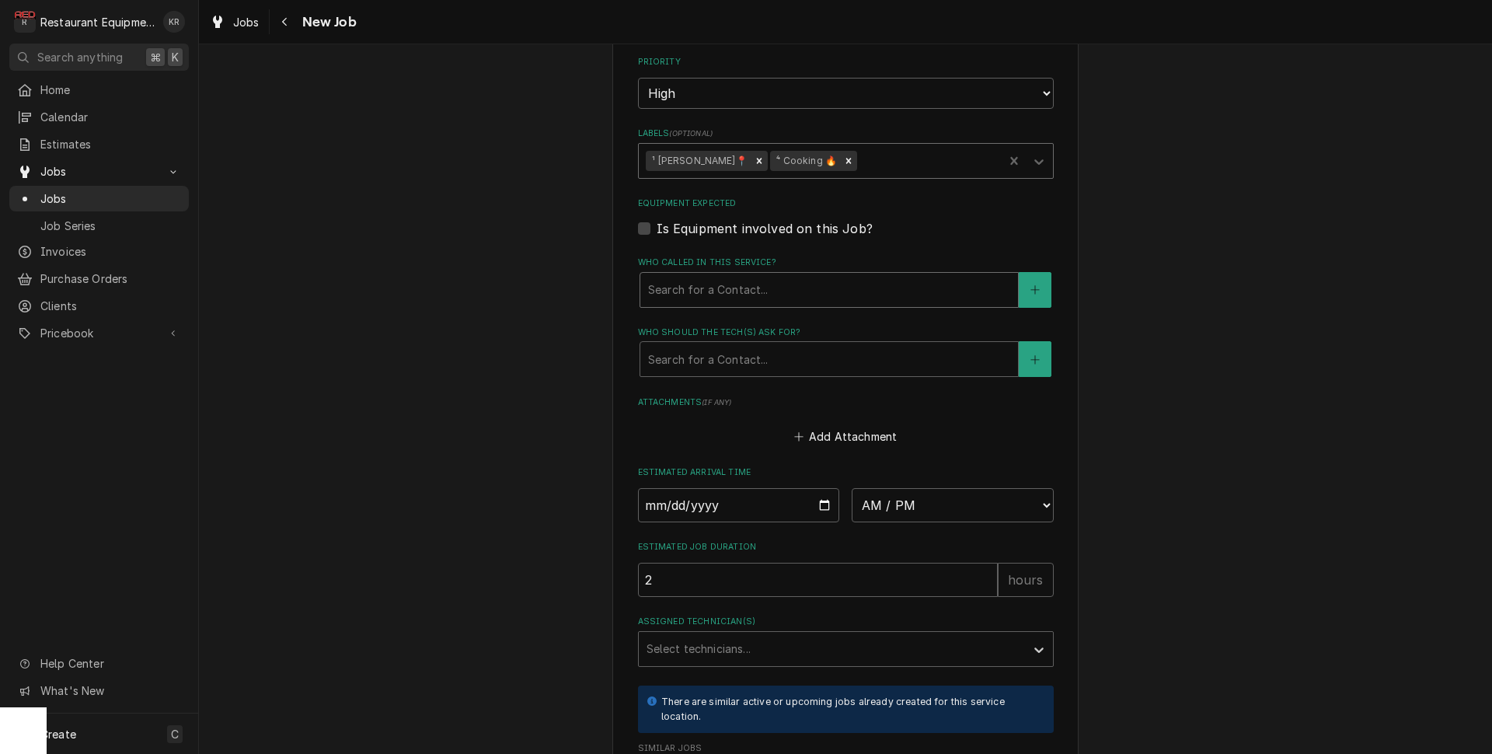
click at [742, 288] on div "Who called in this service?" at bounding box center [829, 290] width 362 height 28
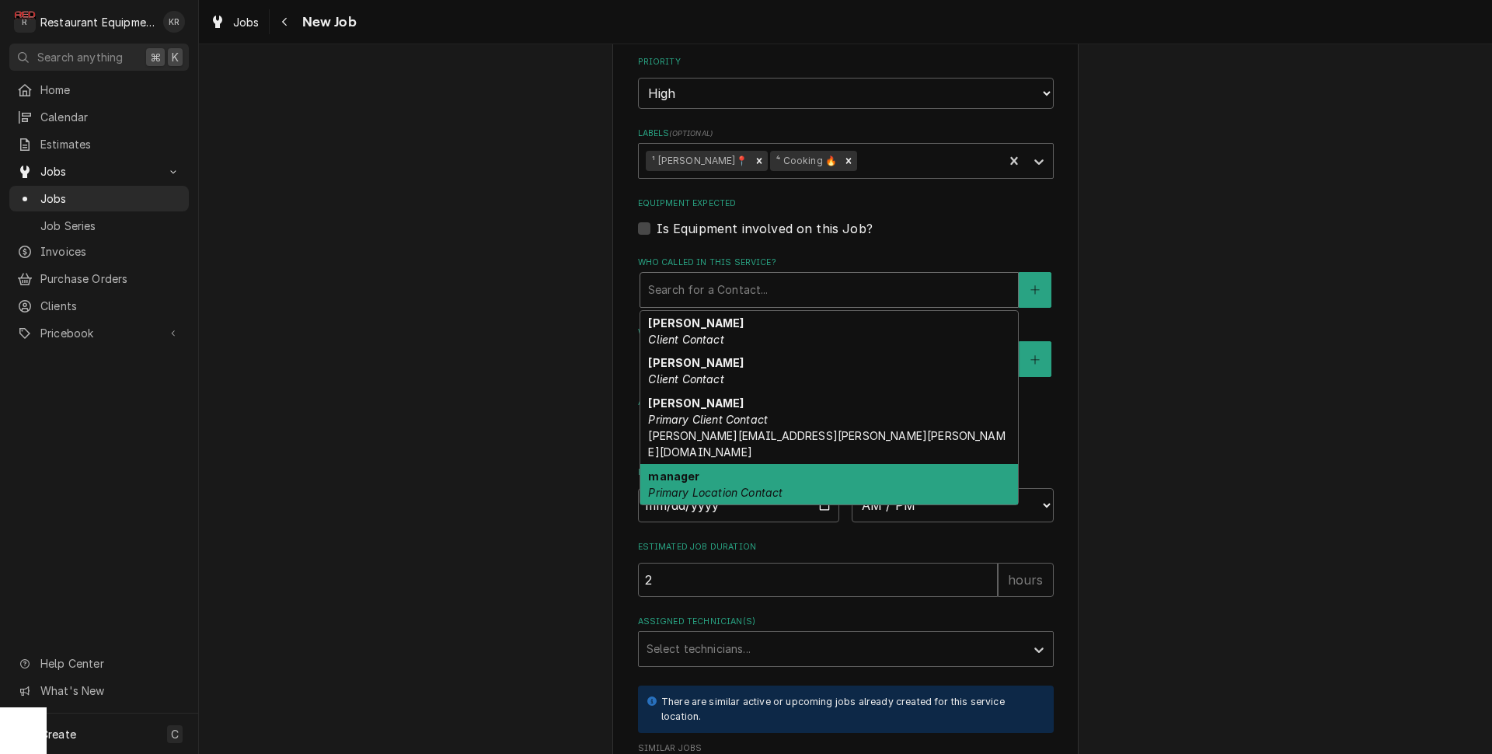
drag, startPoint x: 731, startPoint y: 455, endPoint x: 737, endPoint y: 438, distance: 17.9
click at [731, 464] on div "manager Primary Location Contact" at bounding box center [829, 484] width 378 height 40
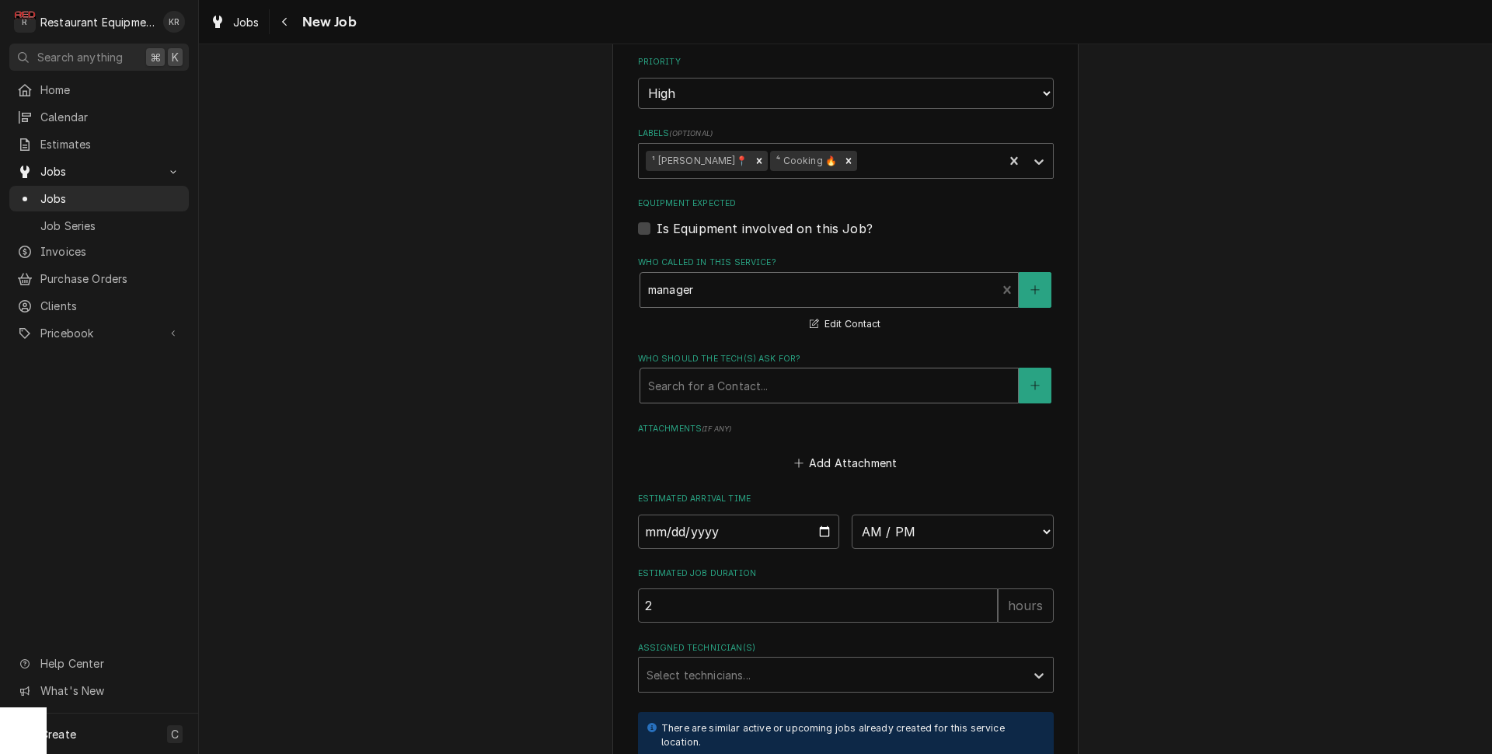
drag, startPoint x: 737, startPoint y: 370, endPoint x: 745, endPoint y: 393, distance: 23.8
click at [738, 374] on div "Who should the tech(s) ask for?" at bounding box center [829, 386] width 362 height 28
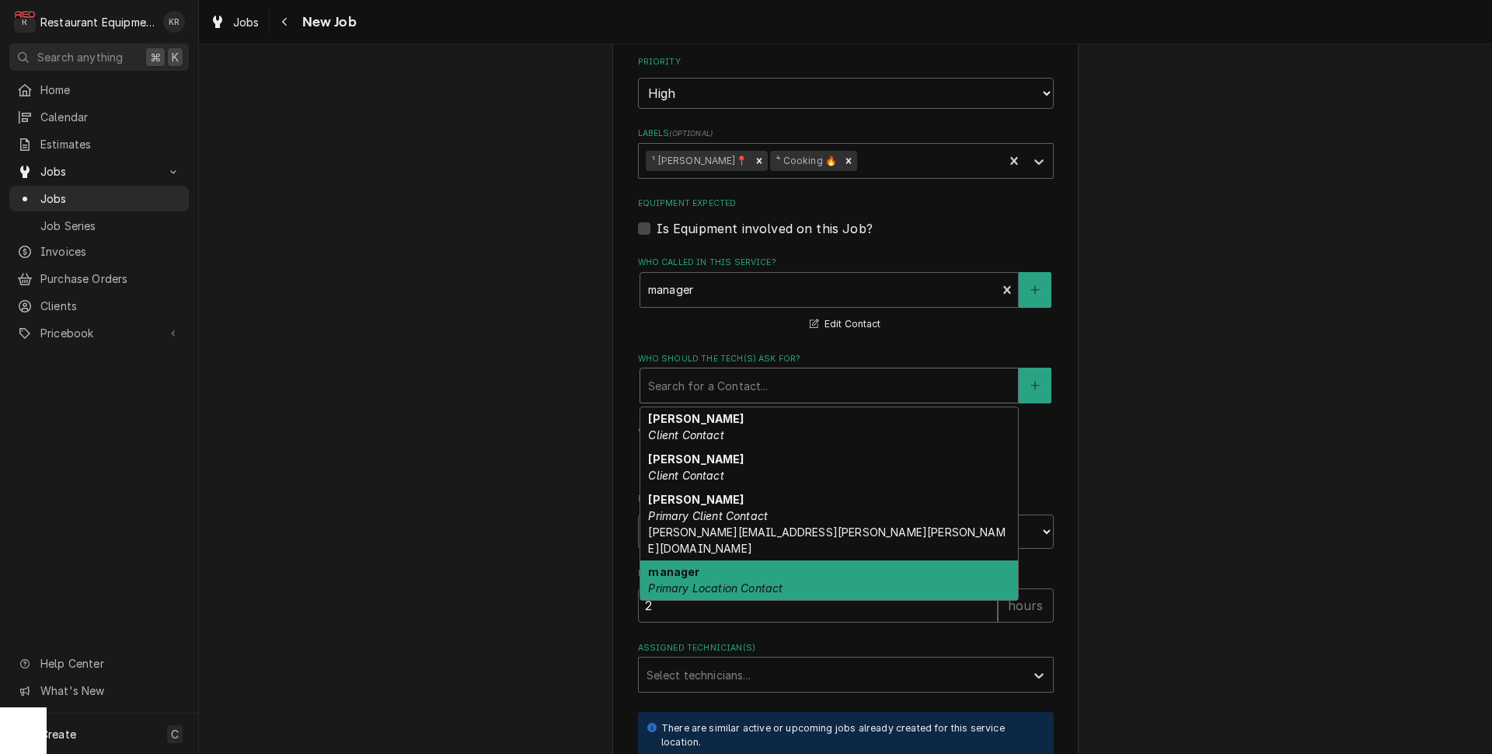
drag, startPoint x: 736, startPoint y: 567, endPoint x: 735, endPoint y: 557, distance: 10.1
click at [736, 581] on em "Primary Location Contact" at bounding box center [715, 587] width 134 height 13
type textarea "x"
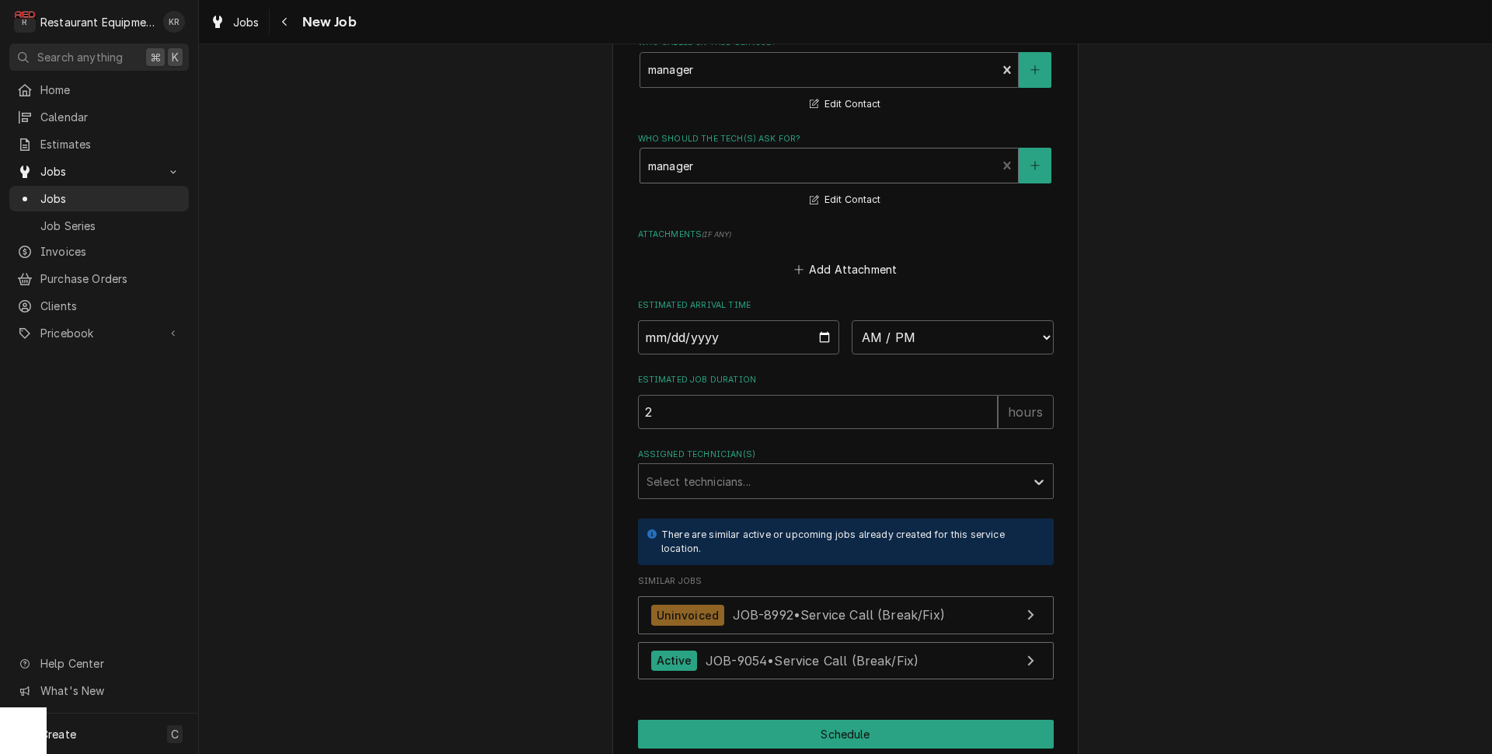
scroll to position [1337, 0]
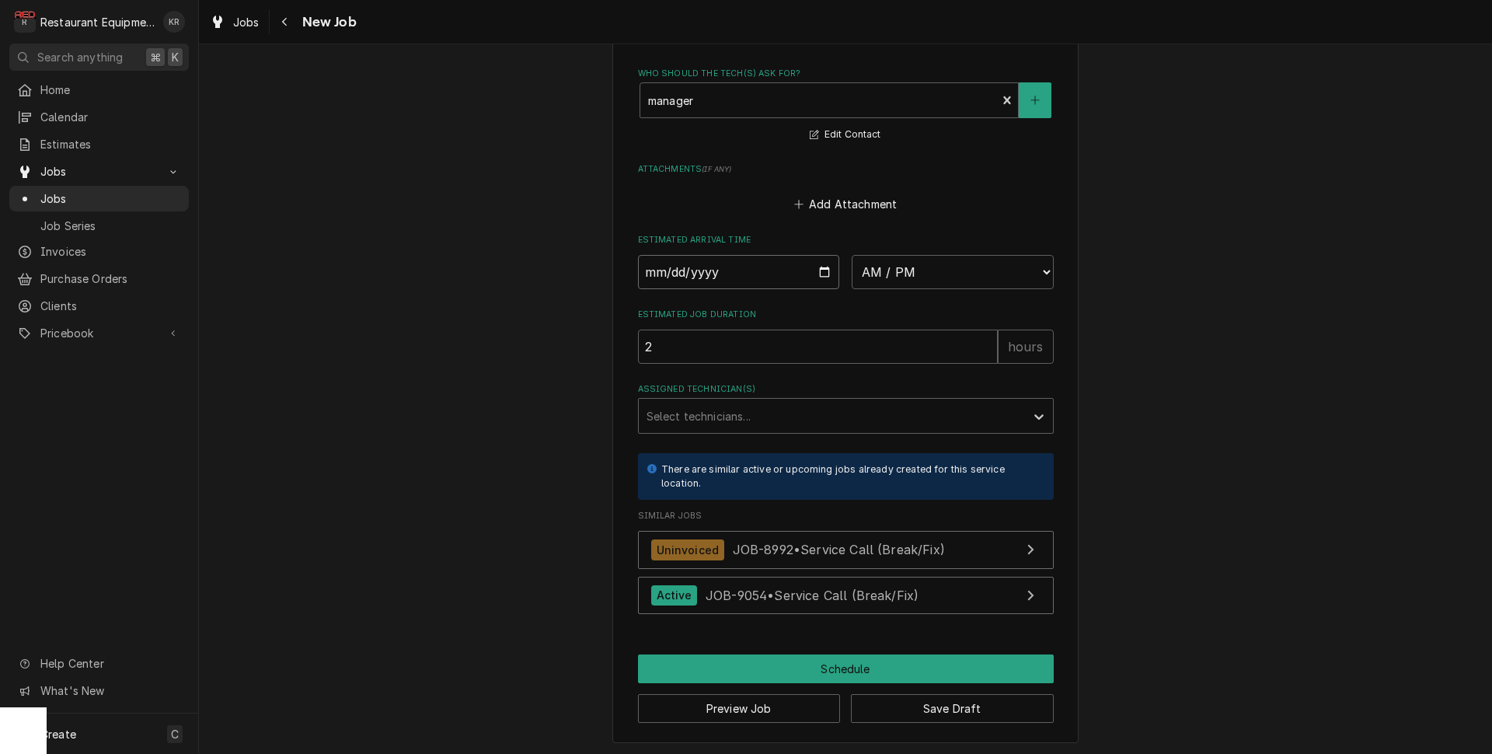
click at [819, 266] on input "Date" at bounding box center [739, 272] width 202 height 34
type input "2025-09-29"
type textarea "x"
click at [852, 255] on select "AM / PM 6:00 AM 6:15 AM 6:30 AM 6:45 AM 7:00 AM 7:15 AM 7:30 AM 7:45 AM 8:00 AM…" at bounding box center [953, 272] width 202 height 34
select select "13:00:00"
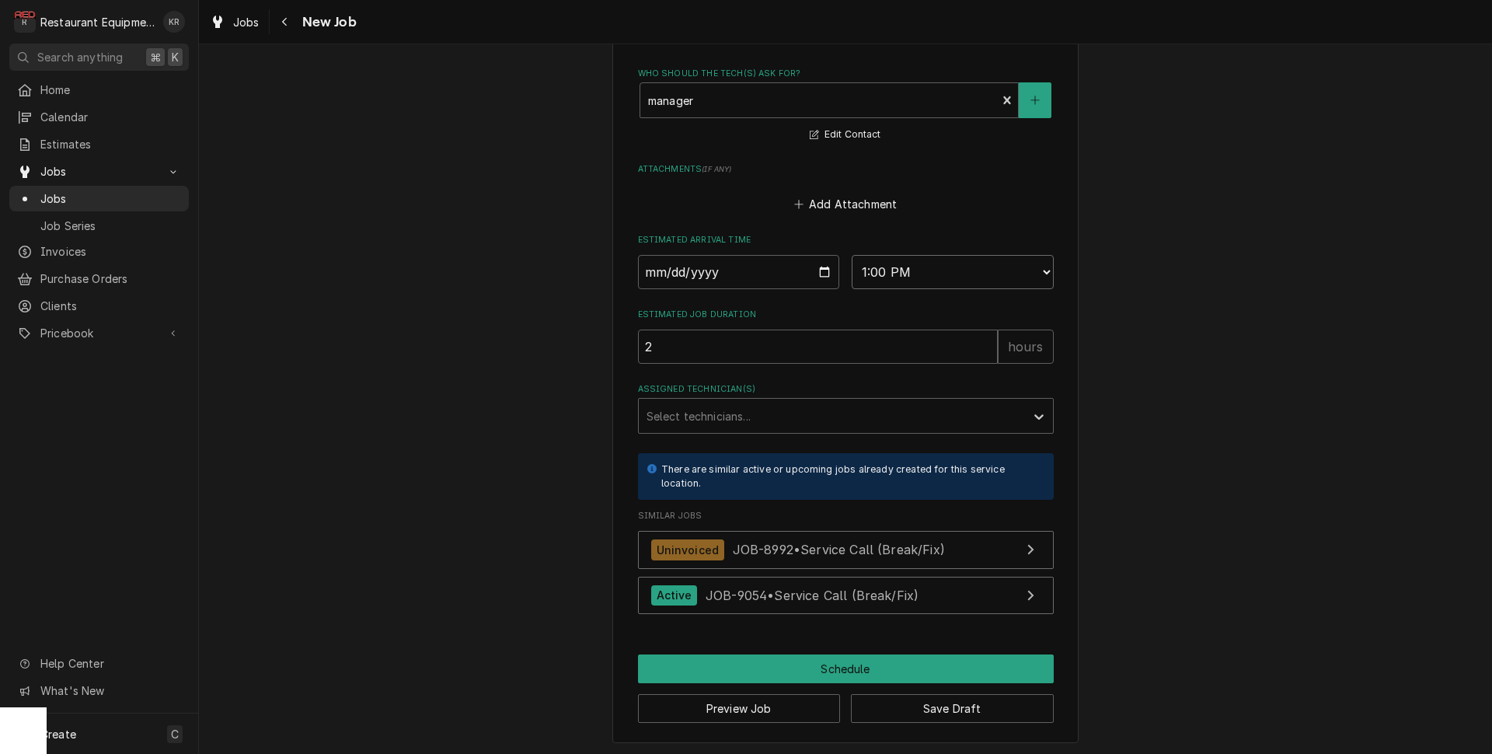
click option "1:00 PM" at bounding box center [0, 0] width 0 height 0
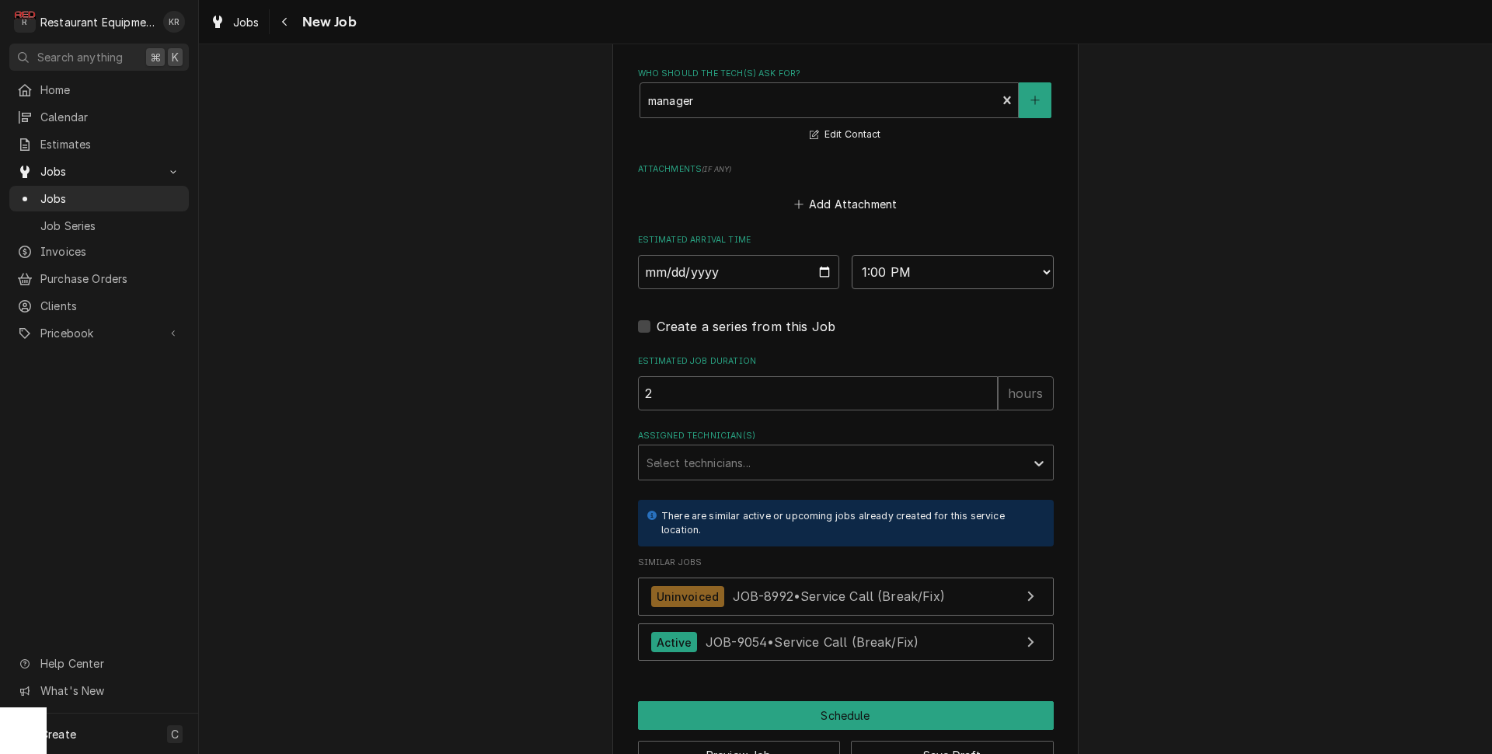
type textarea "x"
click at [692, 450] on div "Assigned Technician(s)" at bounding box center [832, 462] width 371 height 28
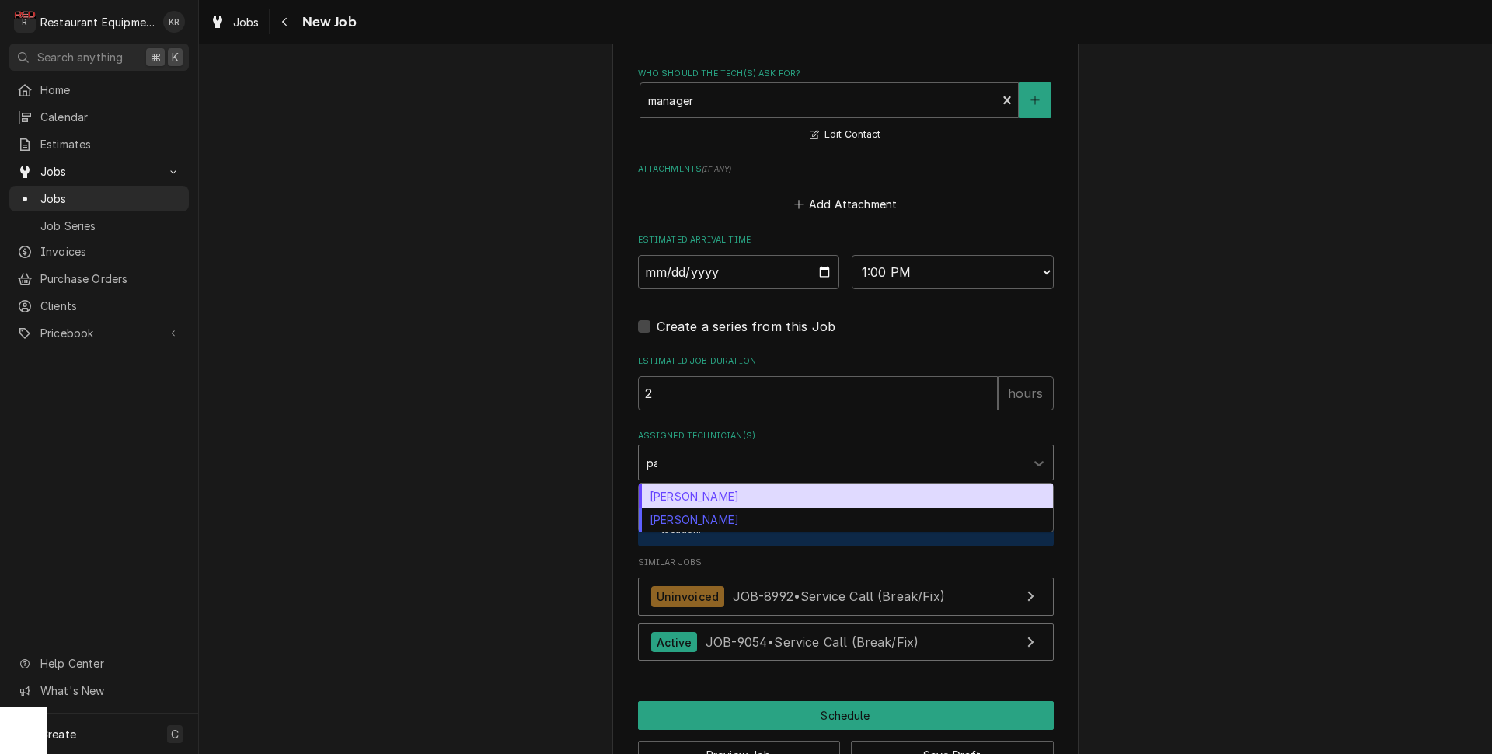
type input "pax"
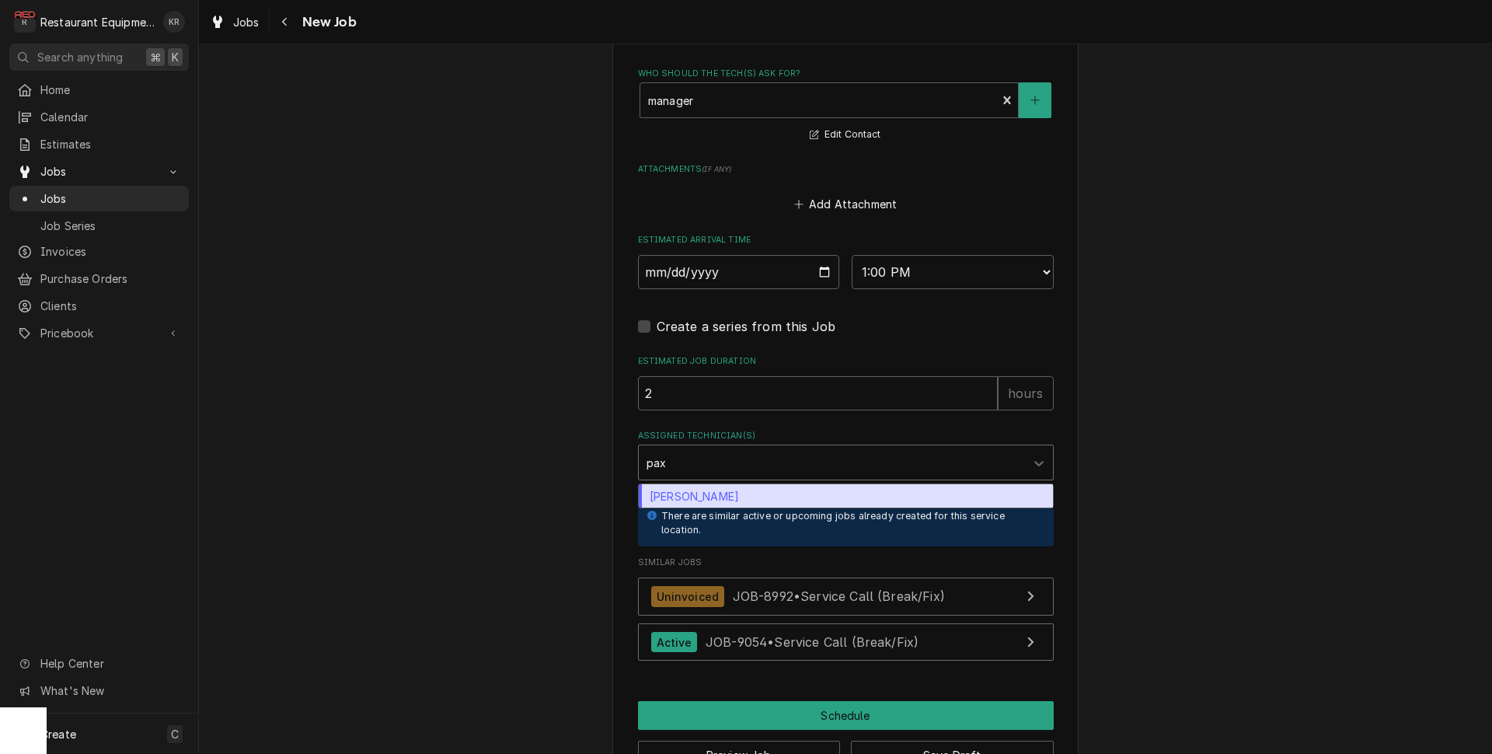
click at [712, 495] on div "Paxton Turner" at bounding box center [846, 496] width 414 height 24
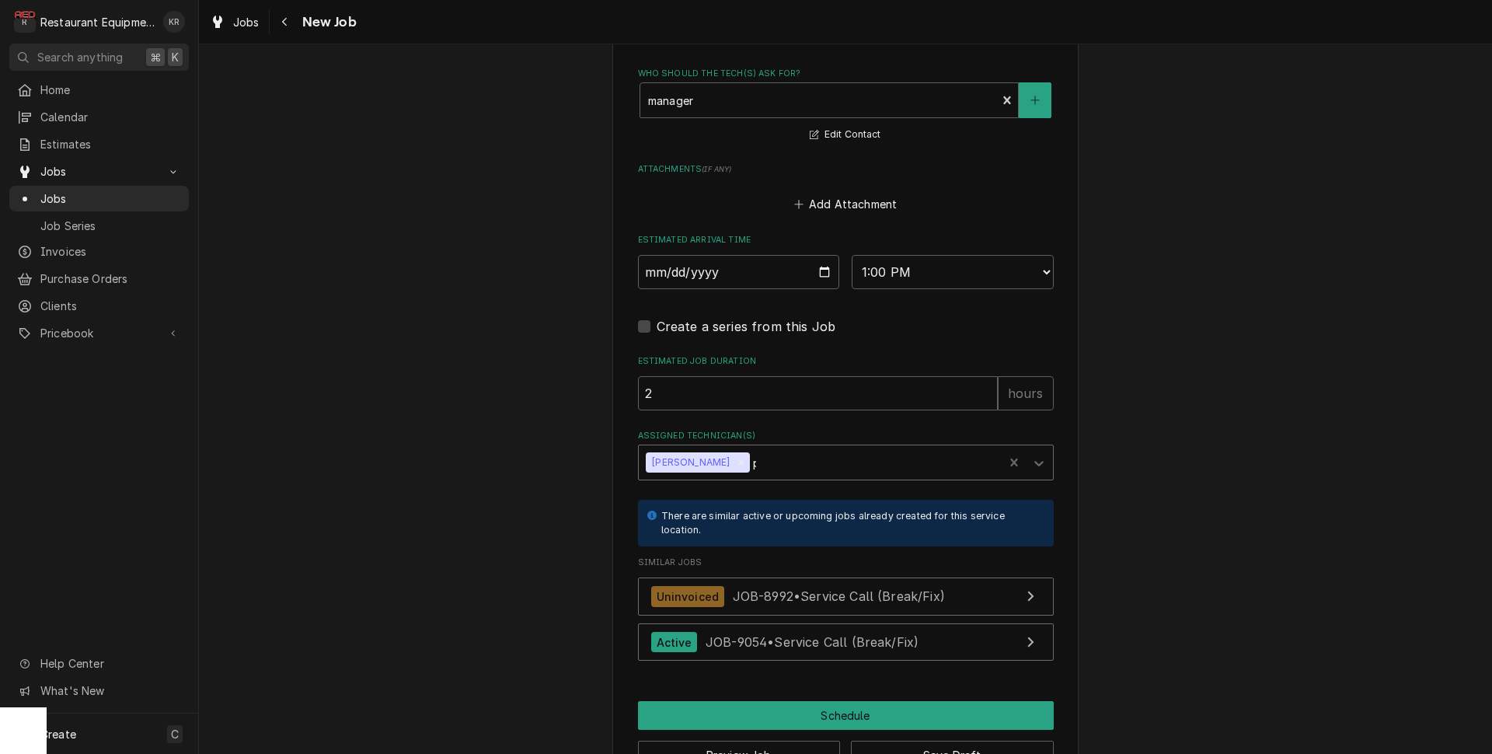
type textarea "x"
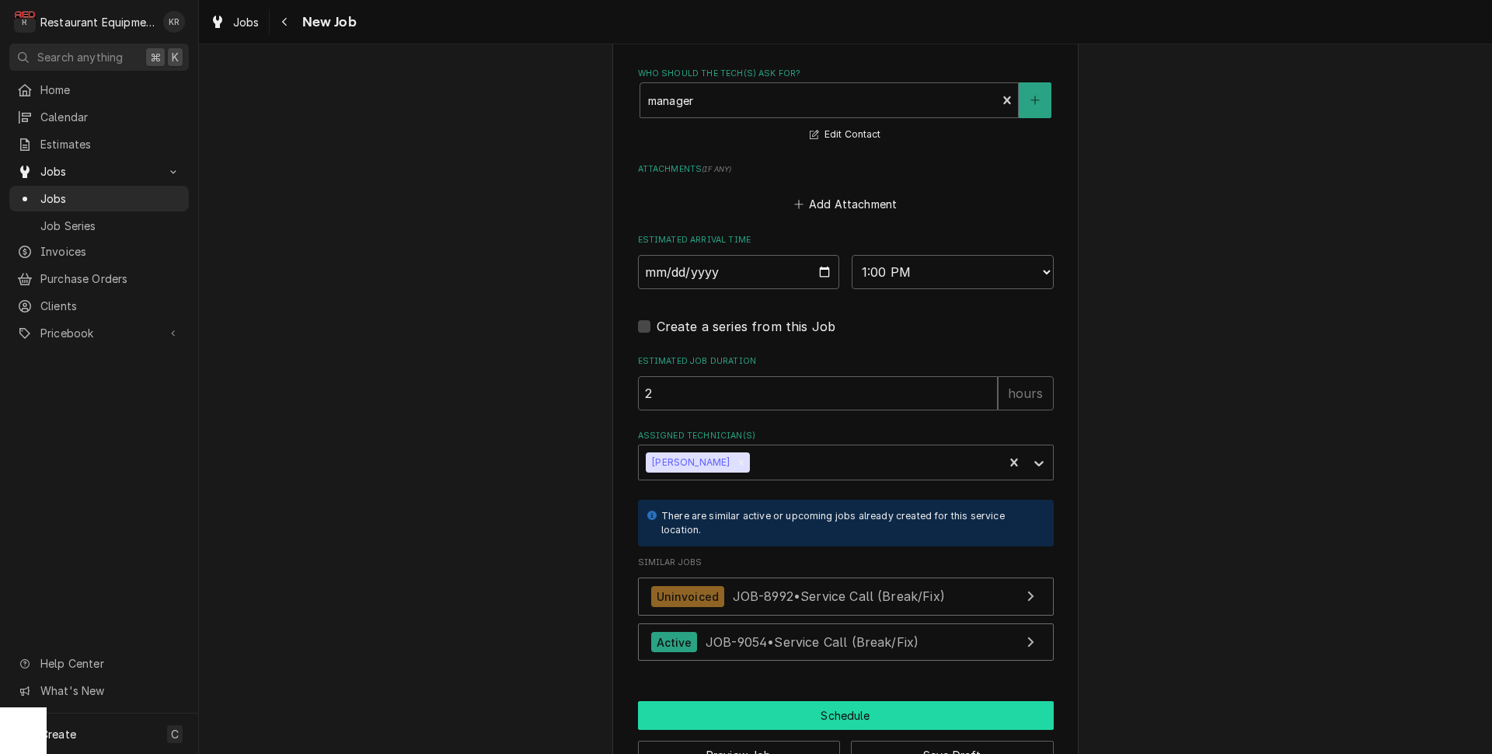
click at [856, 712] on button "Schedule" at bounding box center [846, 715] width 416 height 29
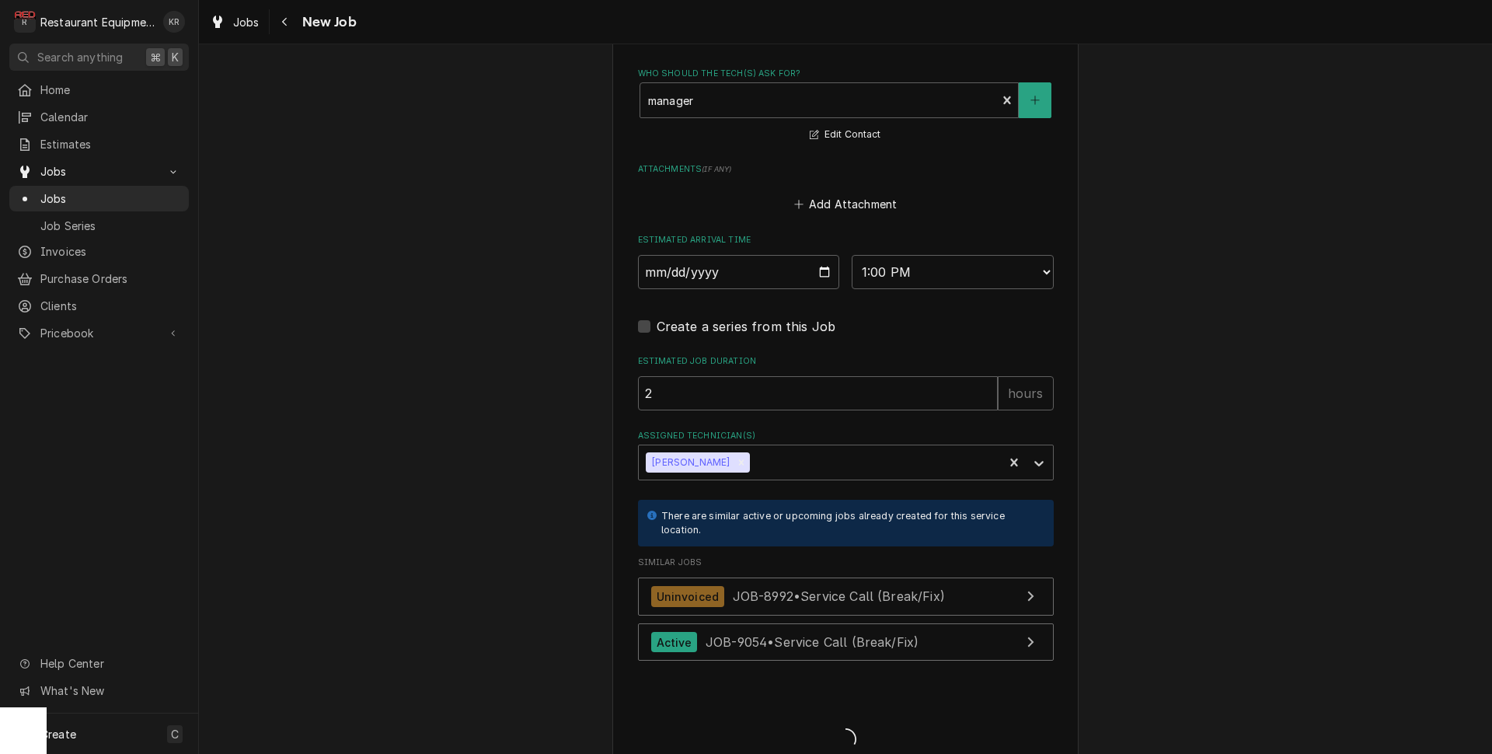
type textarea "x"
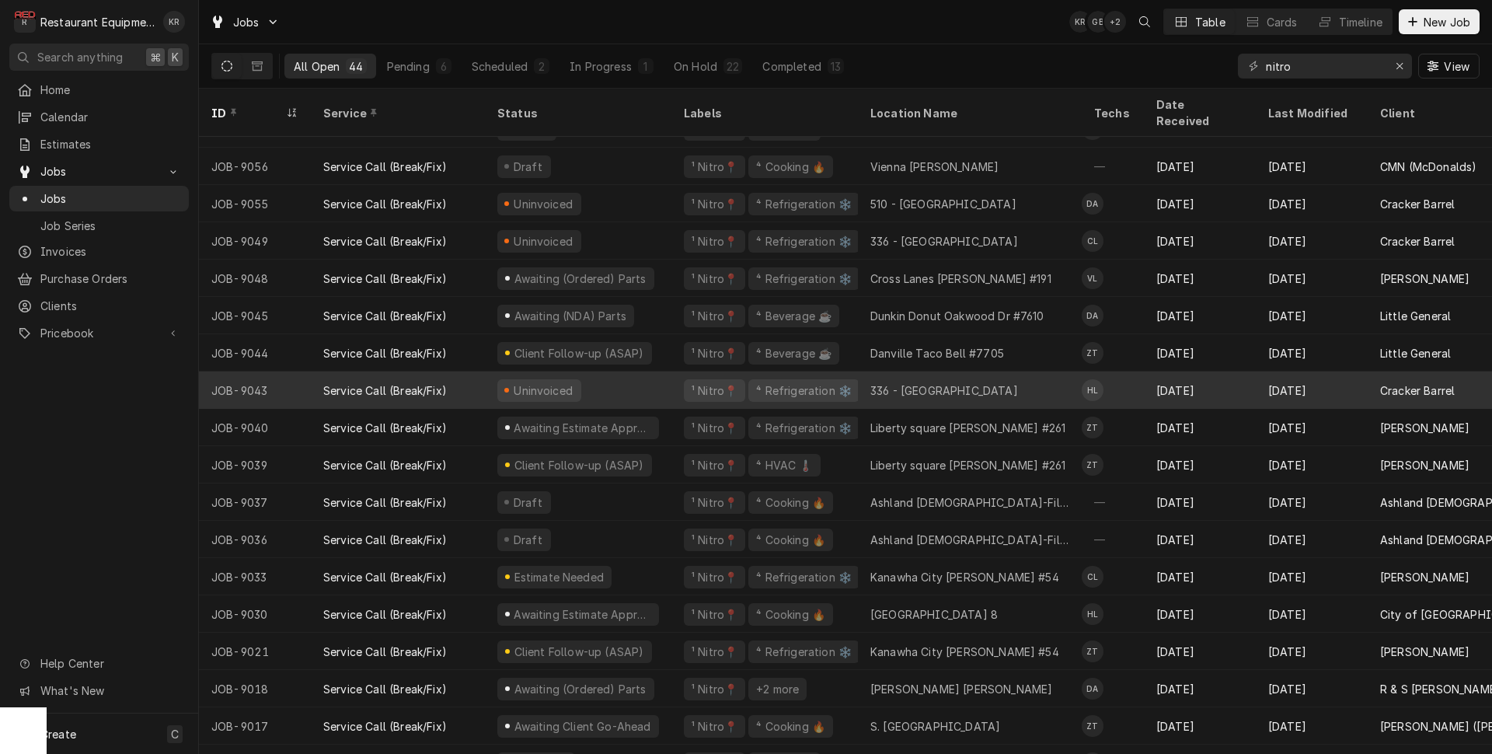
scroll to position [68, 0]
